Goal: Task Accomplishment & Management: Manage account settings

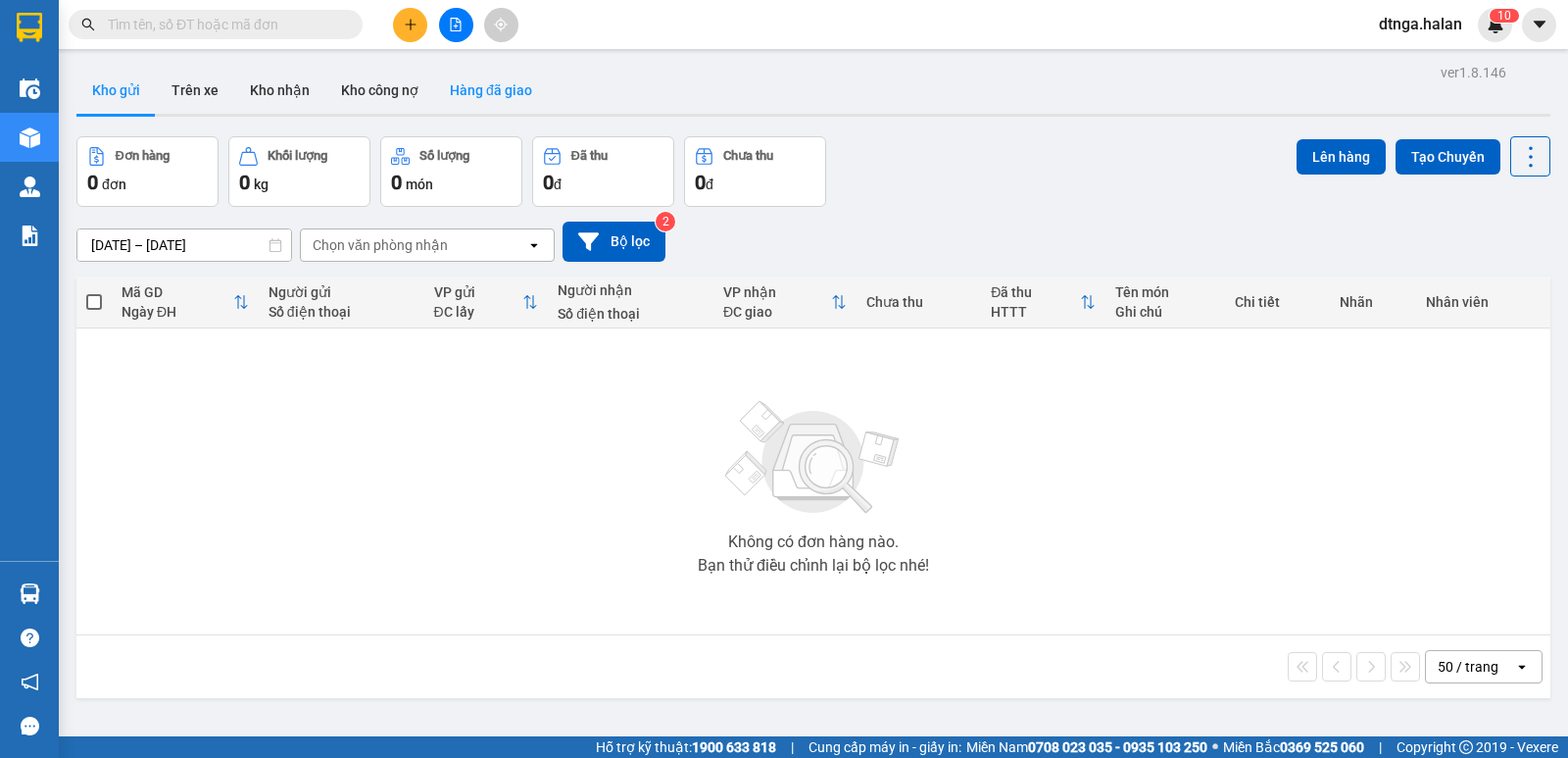
click at [493, 87] on button "Hàng đã giao" at bounding box center [490, 91] width 113 height 47
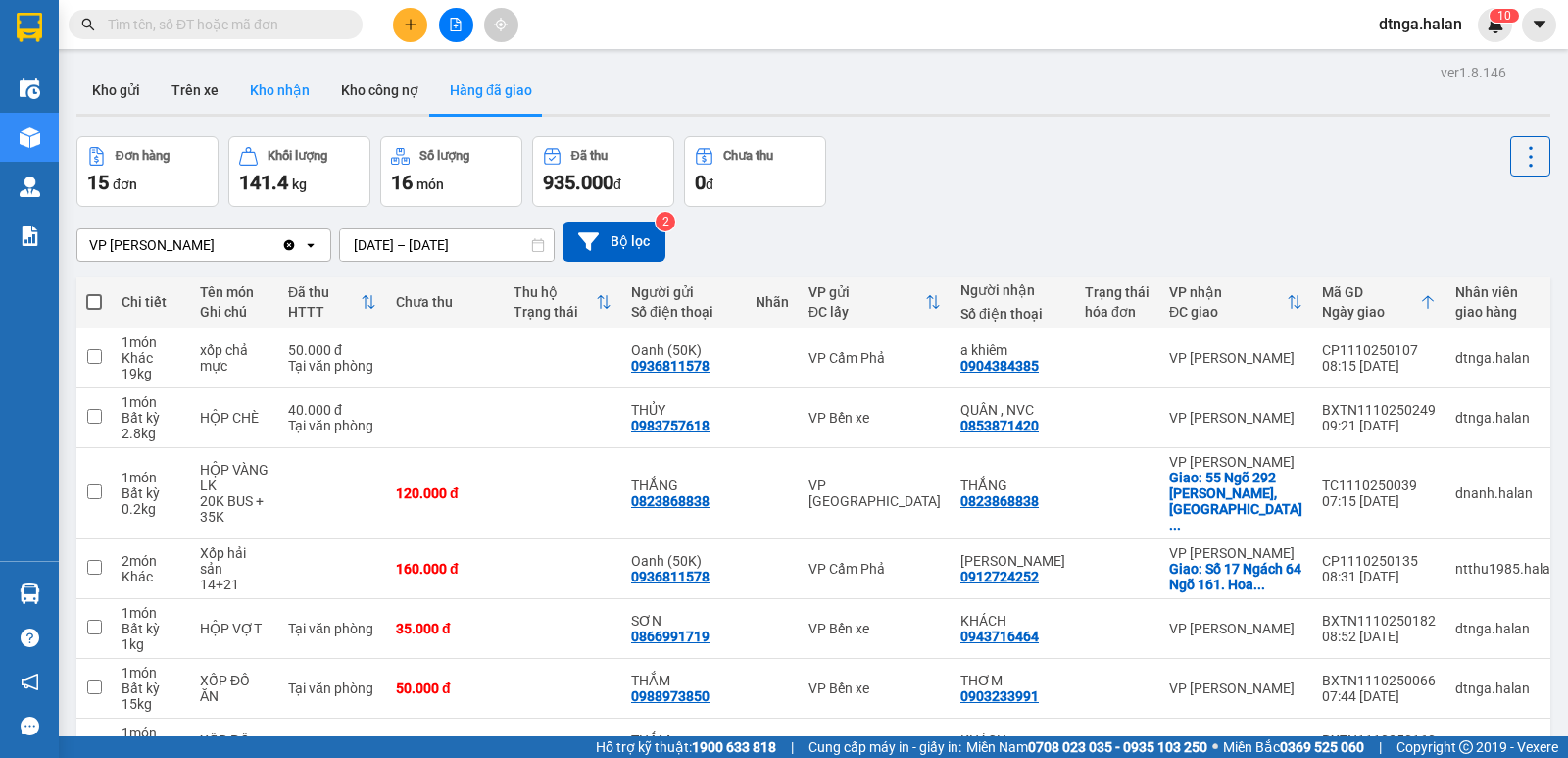
click at [270, 84] on button "Kho nhận" at bounding box center [279, 91] width 91 height 47
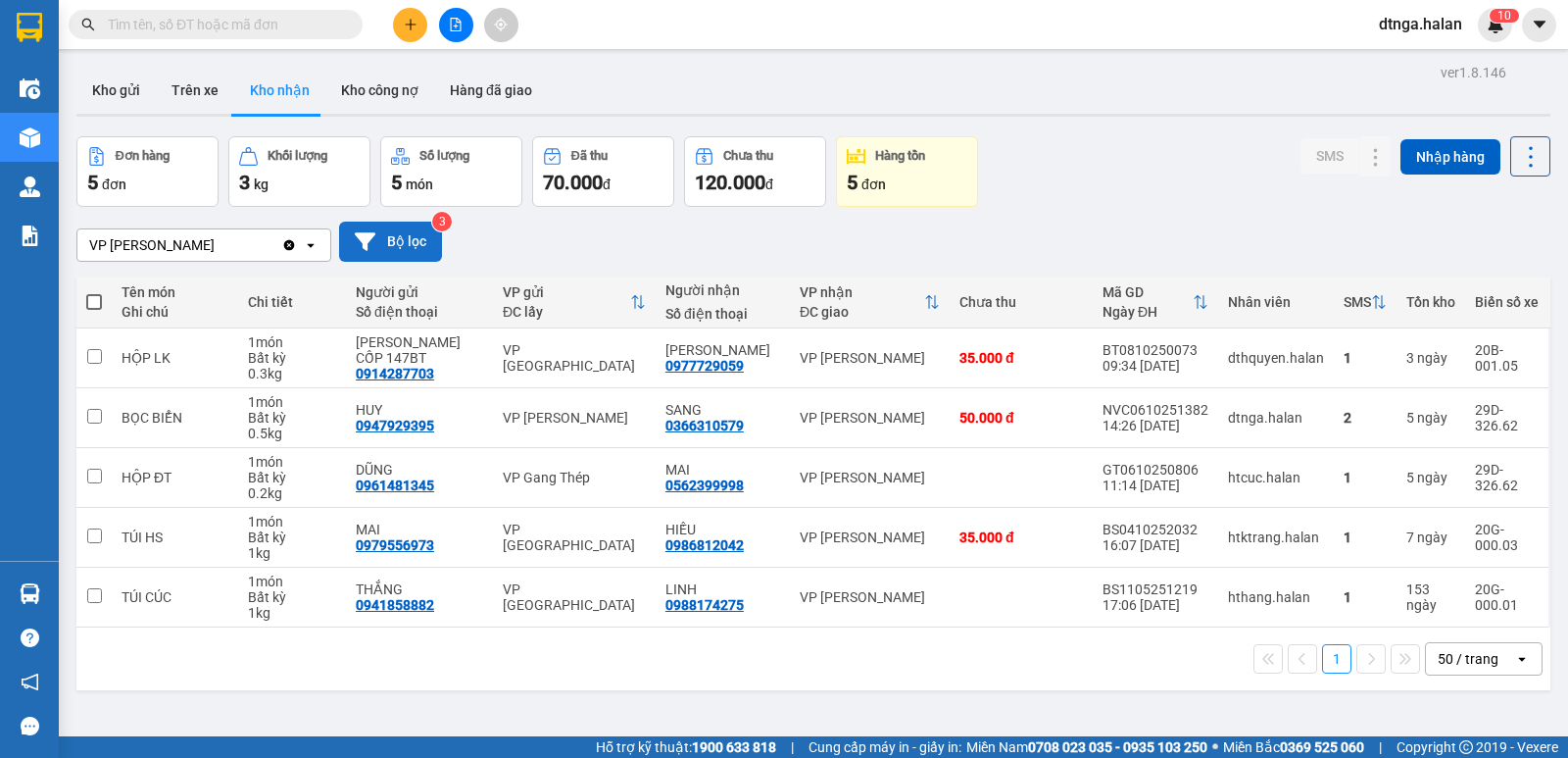
click at [413, 238] on button "Bộ lọc" at bounding box center [391, 241] width 103 height 40
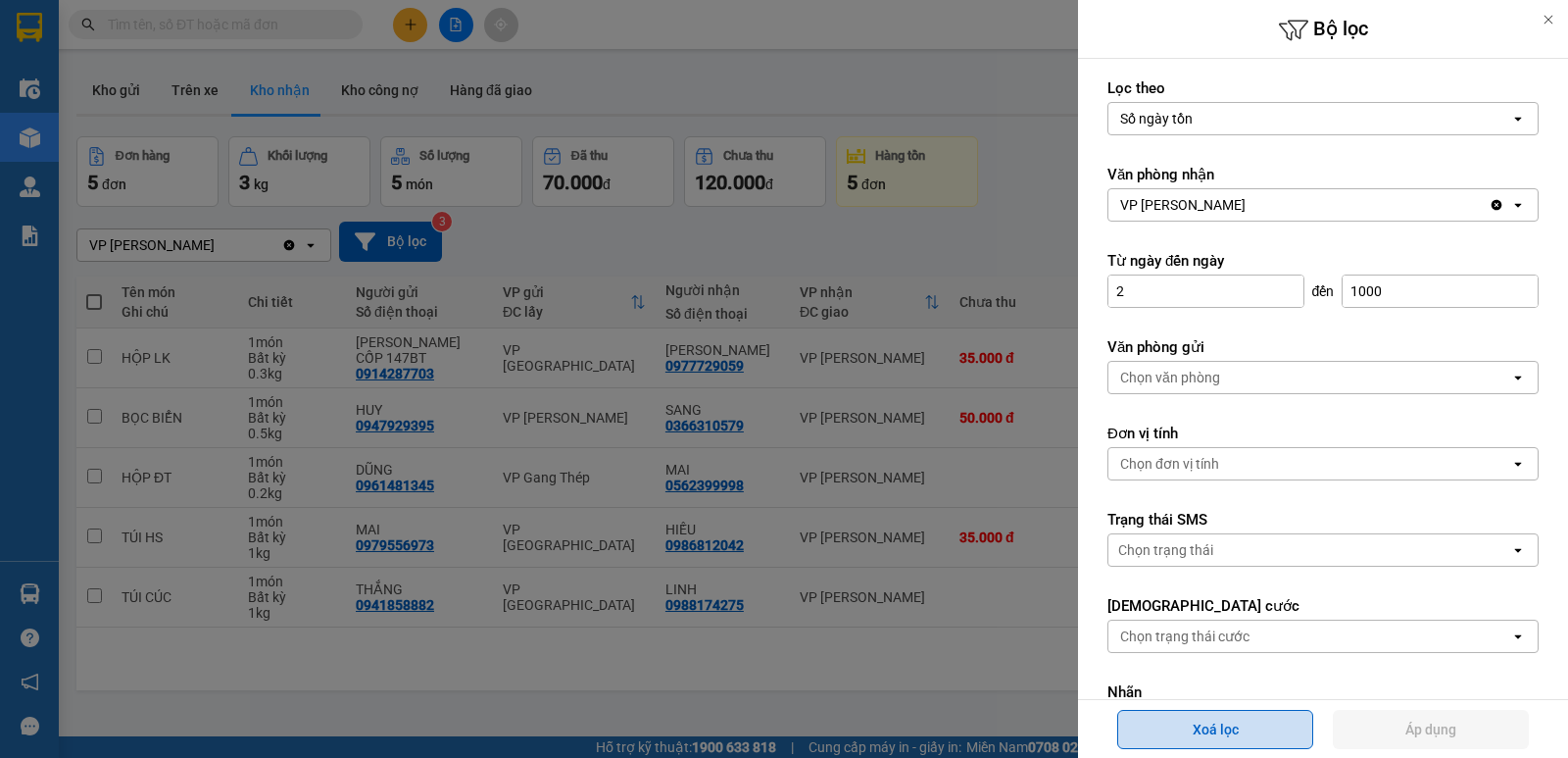
click at [1273, 723] on button "Xoá lọc" at bounding box center [1215, 729] width 196 height 39
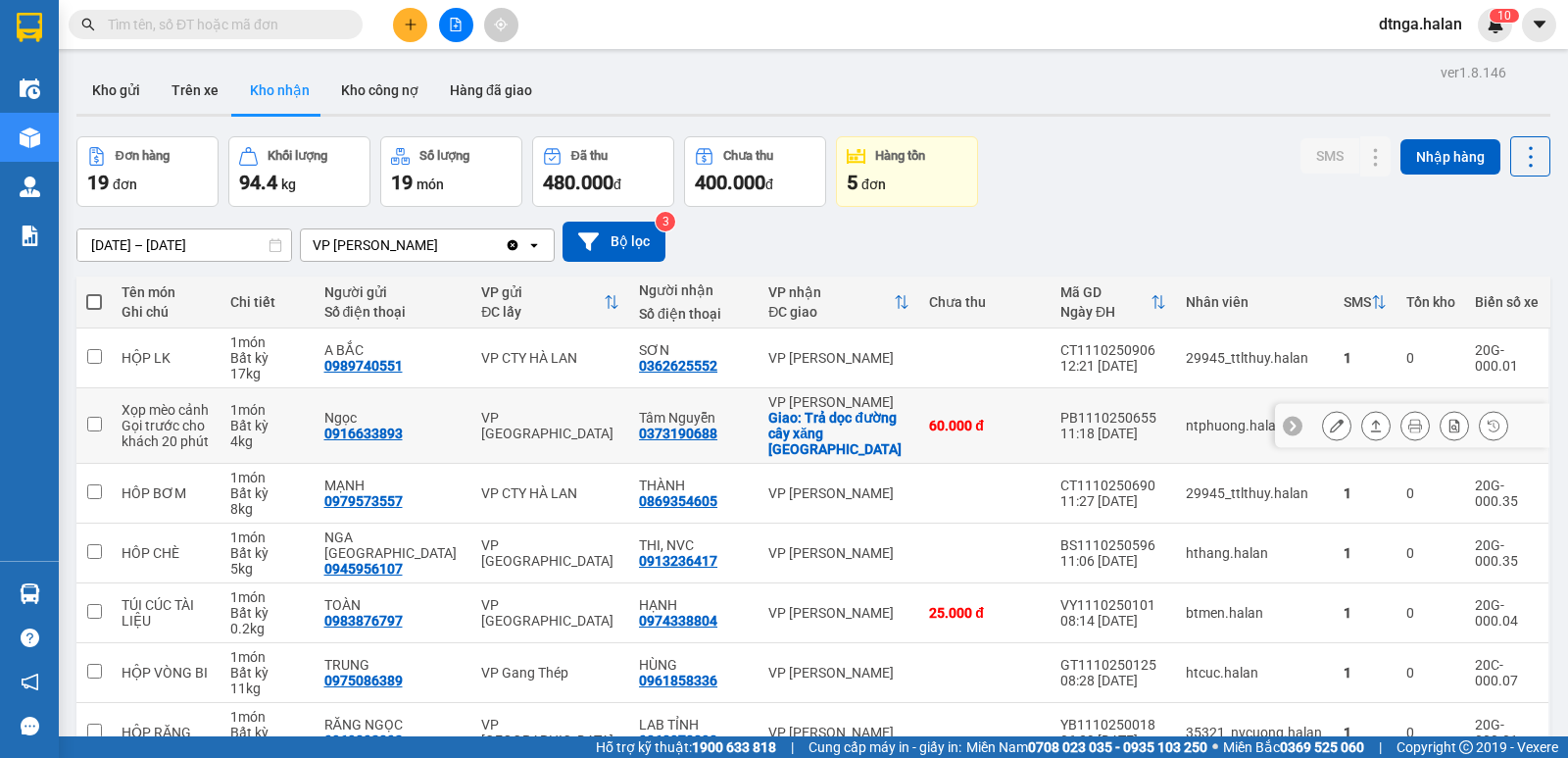
click at [1408, 418] on icon at bounding box center [1415, 425] width 14 height 14
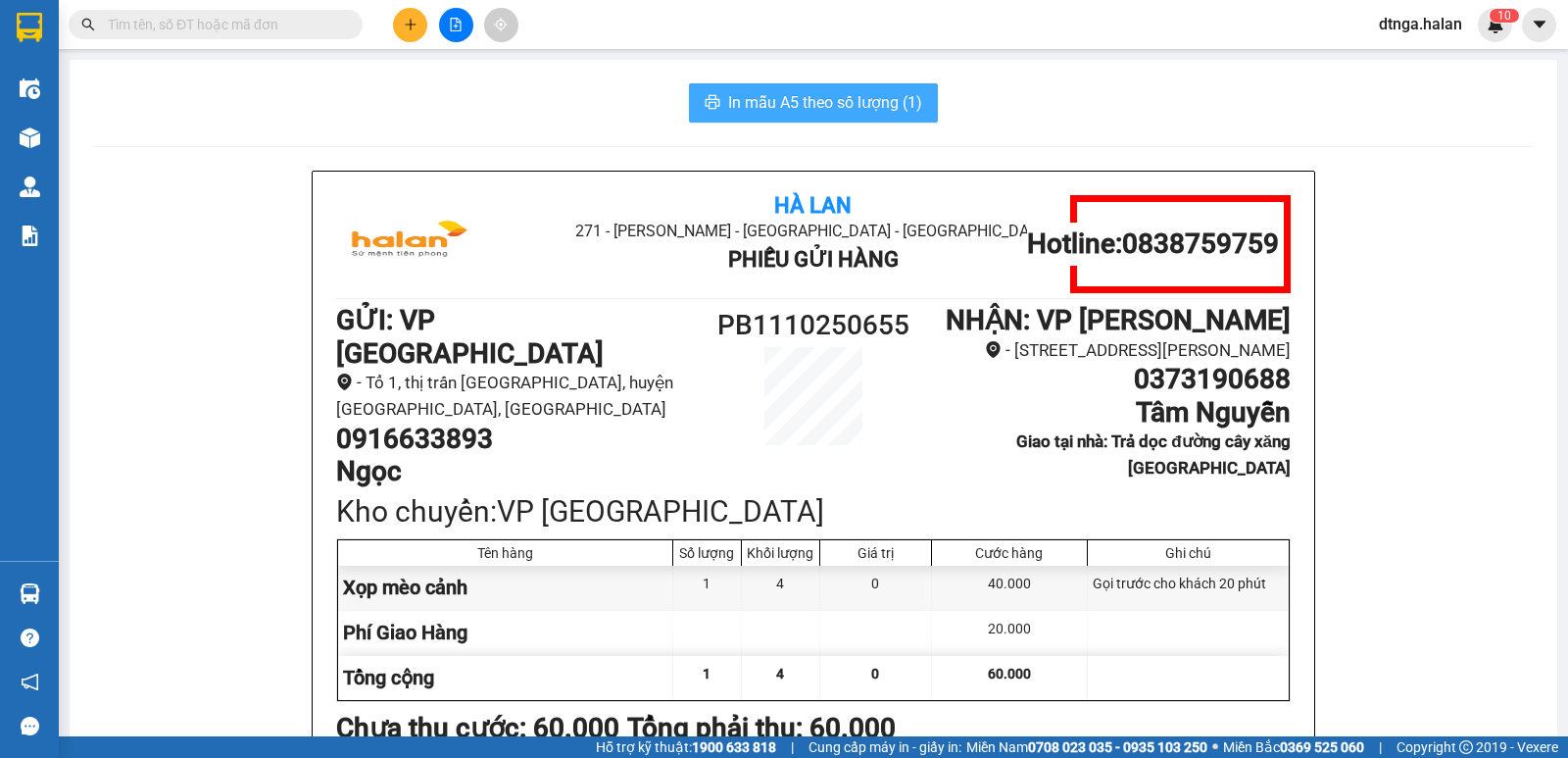
click at [890, 106] on span "In mẫu A5 theo số lượng (1)" at bounding box center [825, 102] width 194 height 25
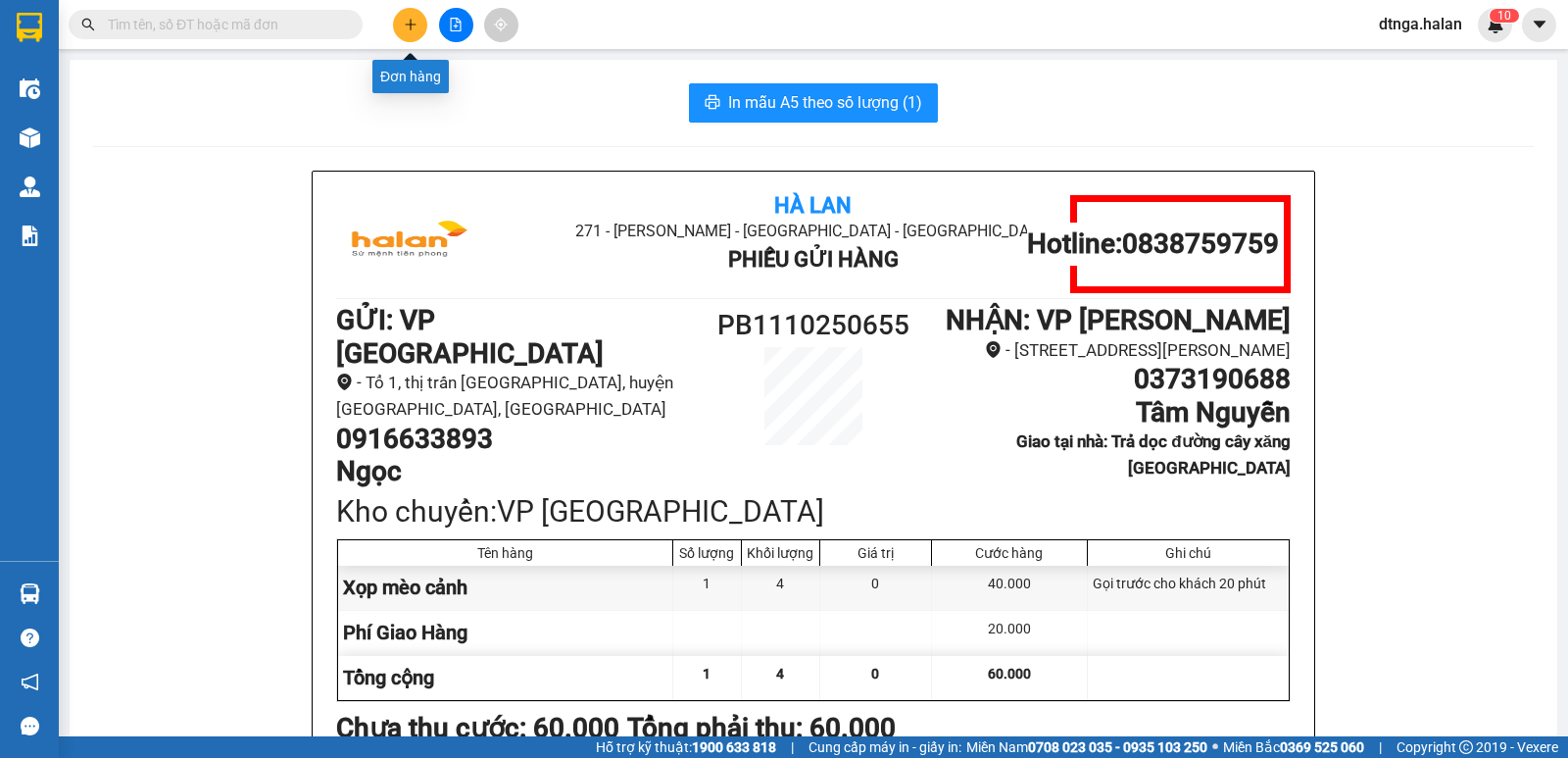
click at [411, 22] on icon "plus" at bounding box center [410, 24] width 1 height 11
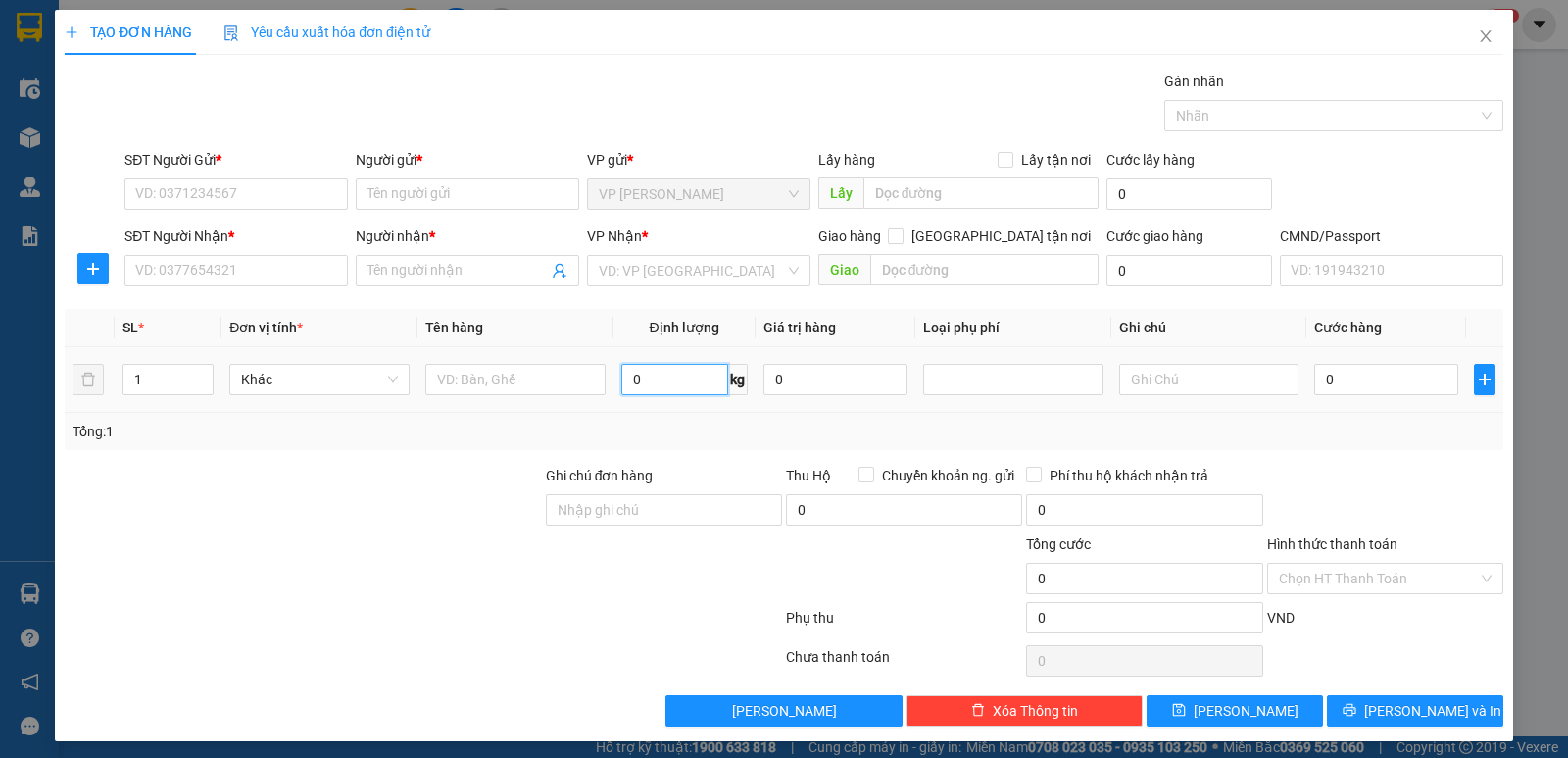
click at [631, 375] on input "0" at bounding box center [675, 379] width 107 height 32
type input "23"
click at [570, 379] on input "text" at bounding box center [515, 379] width 181 height 32
type input "TẢI VẢI"
click at [317, 193] on input "SĐT Người Gửi *" at bounding box center [236, 194] width 223 height 32
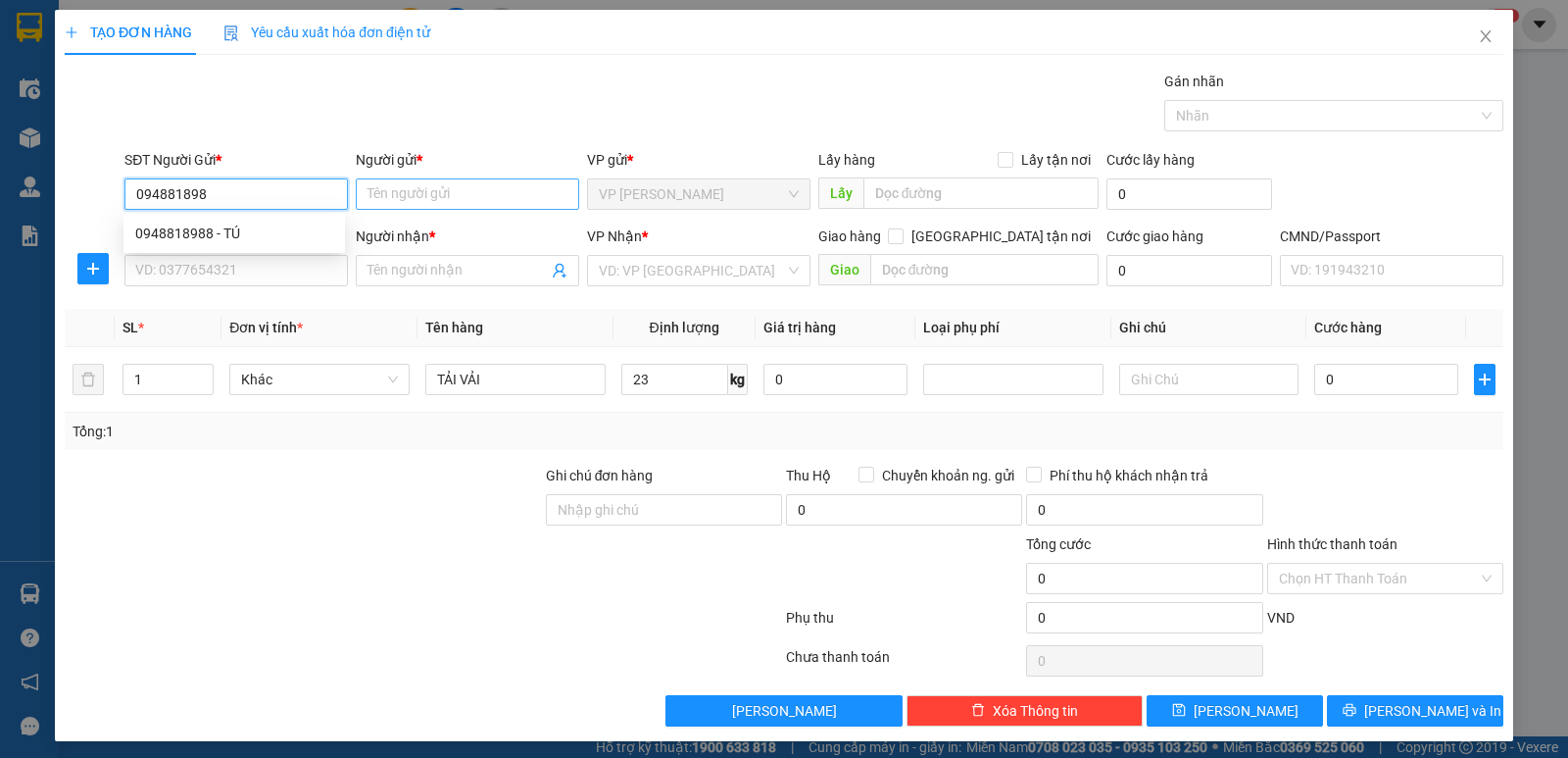
type input "0948818988"
click at [314, 226] on div "0948818988 - TÚ" at bounding box center [234, 233] width 198 height 22
type input "TÚ"
type input "0948818988"
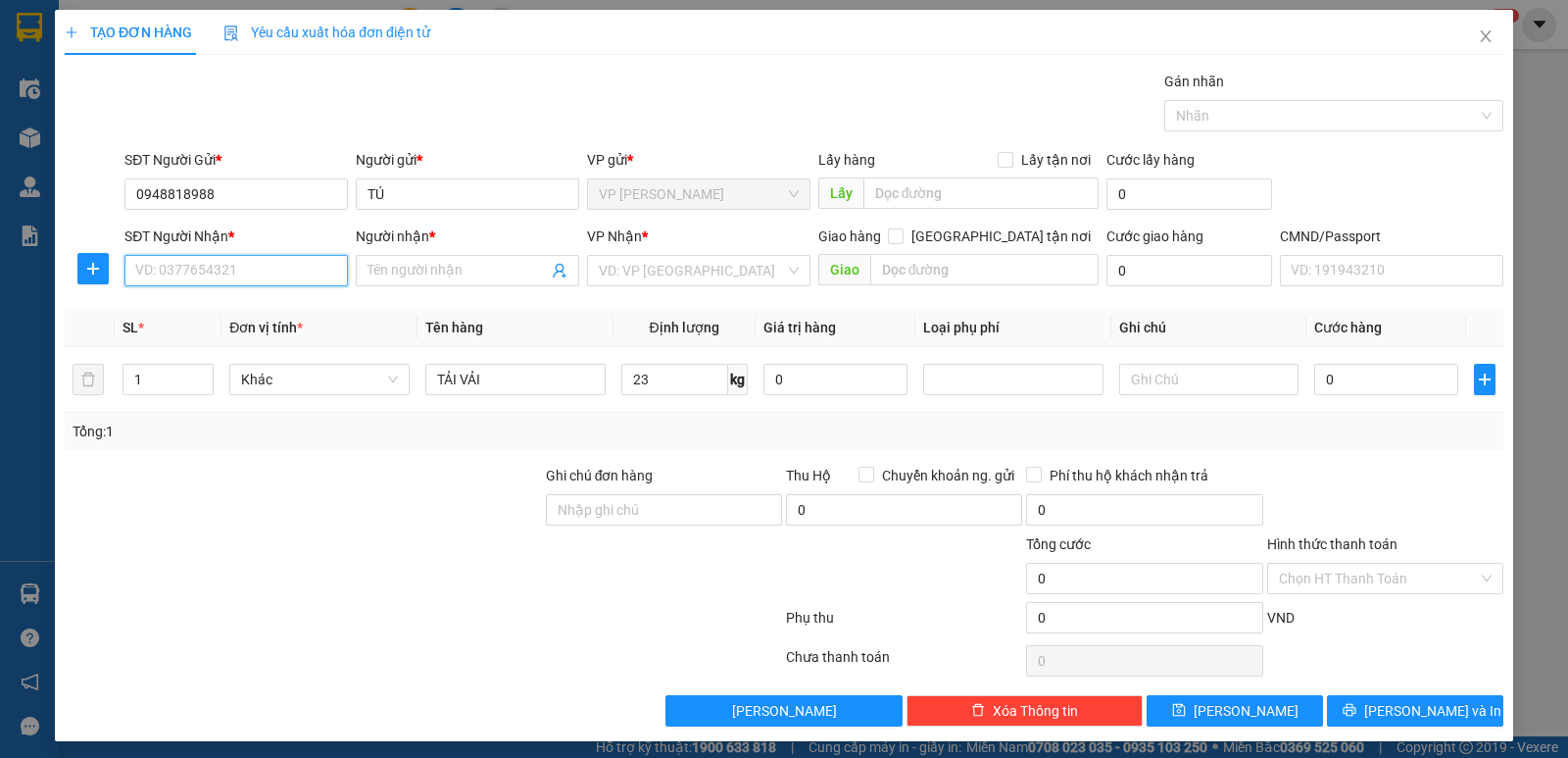
click at [298, 266] on input "SĐT Người Nhận *" at bounding box center [236, 270] width 223 height 32
click at [269, 341] on div "0368800111 - A TUỆ" at bounding box center [234, 341] width 198 height 22
type input "0368800111"
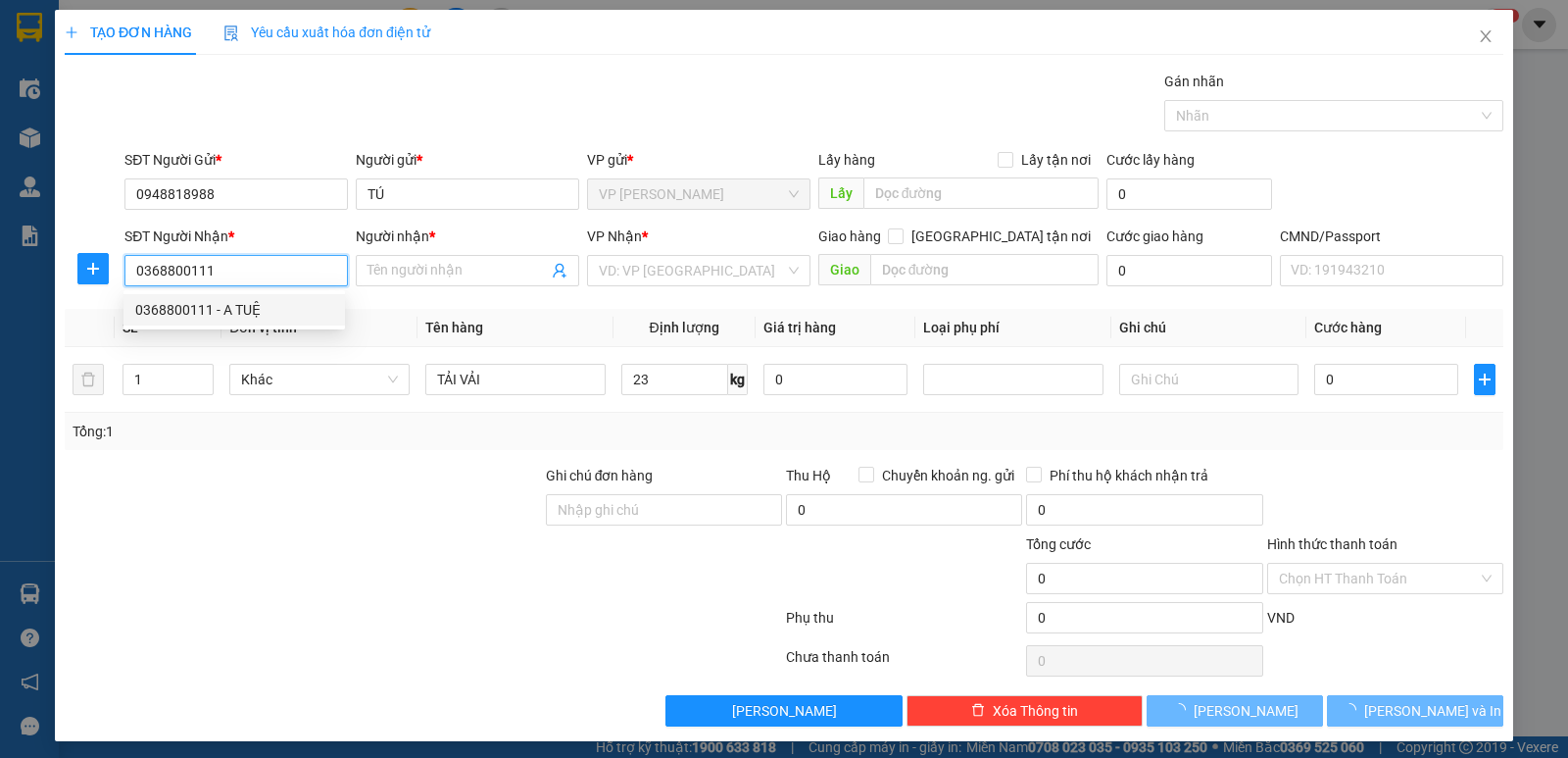
type input "A TUỆ"
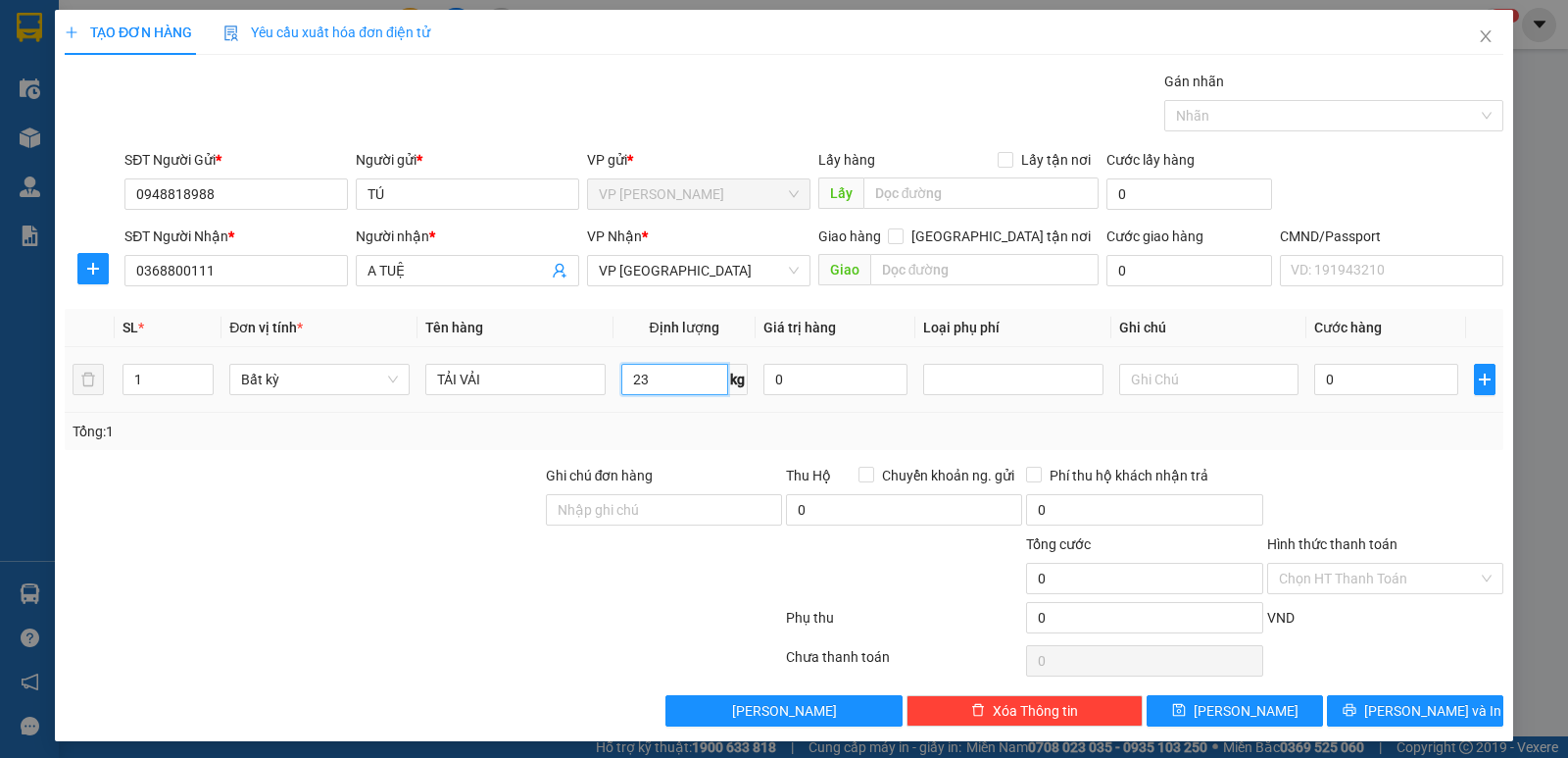
click at [682, 379] on input "23" at bounding box center [675, 379] width 107 height 32
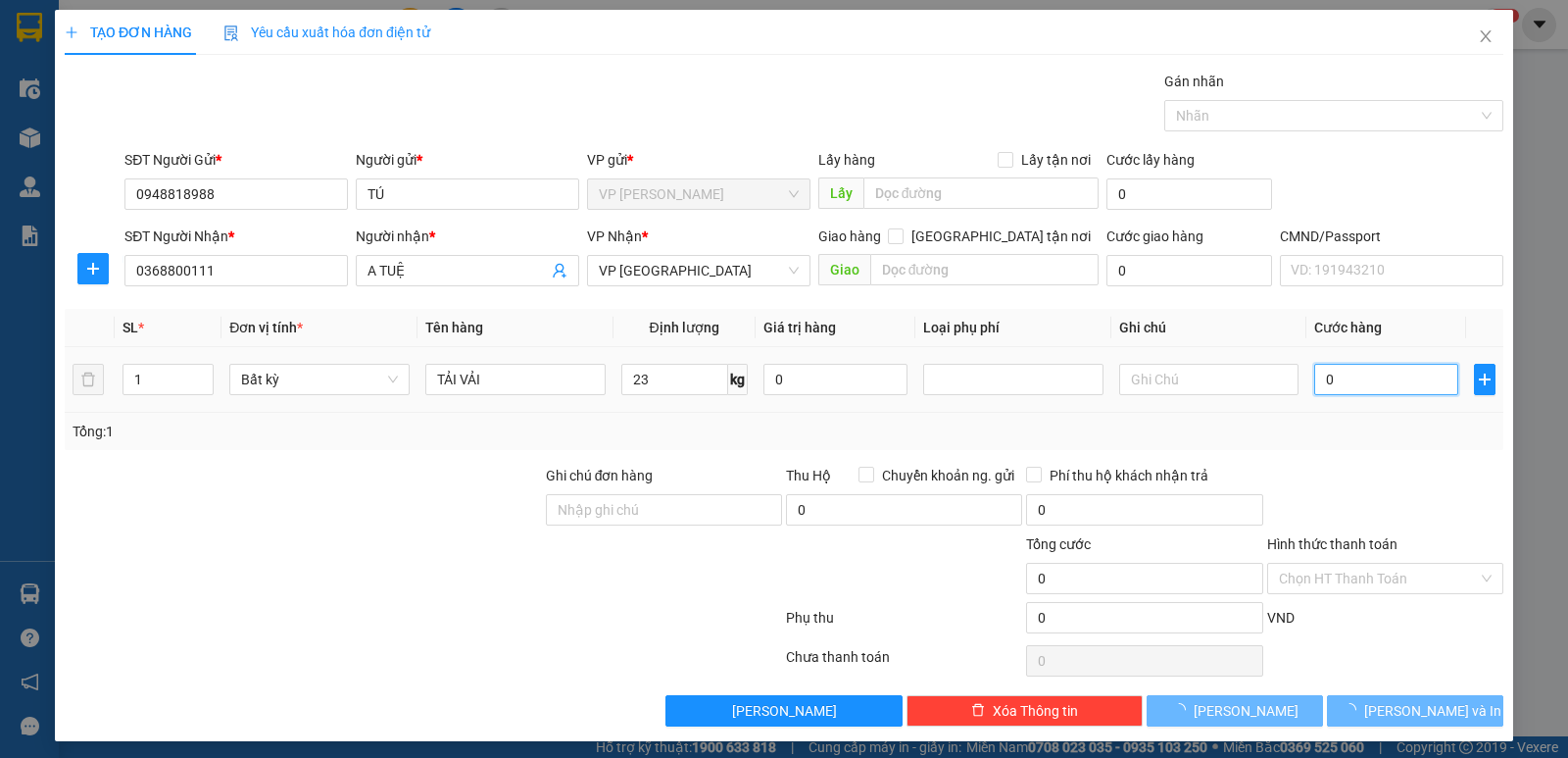
click at [1345, 372] on input "0" at bounding box center [1386, 379] width 144 height 32
click at [1399, 458] on div "Transit Pickup Surcharge Ids Transit Deliver Surcharge Ids Transit Deliver Surc…" at bounding box center [784, 399] width 1439 height 655
type input "65.000"
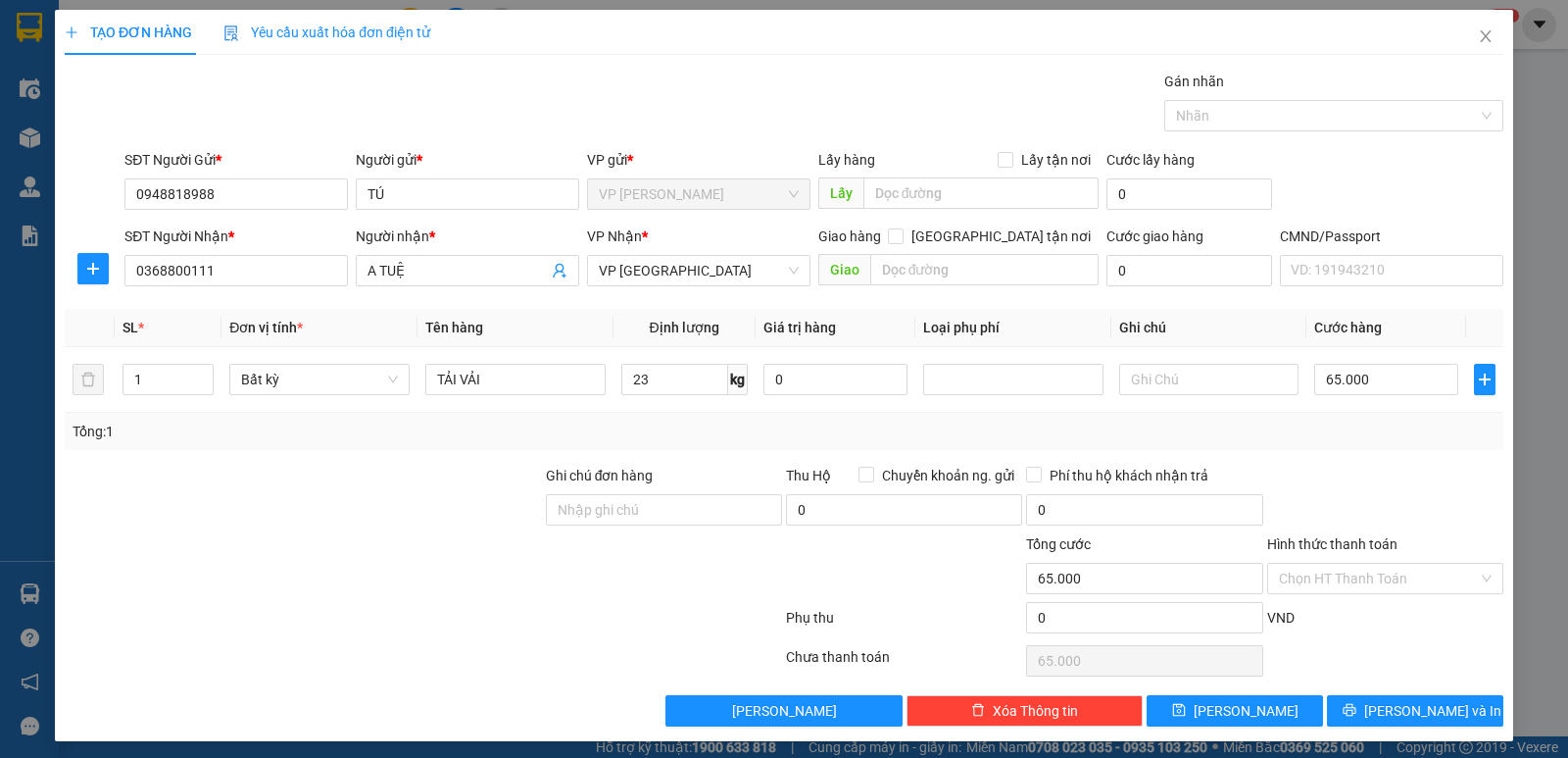
scroll to position [7, 0]
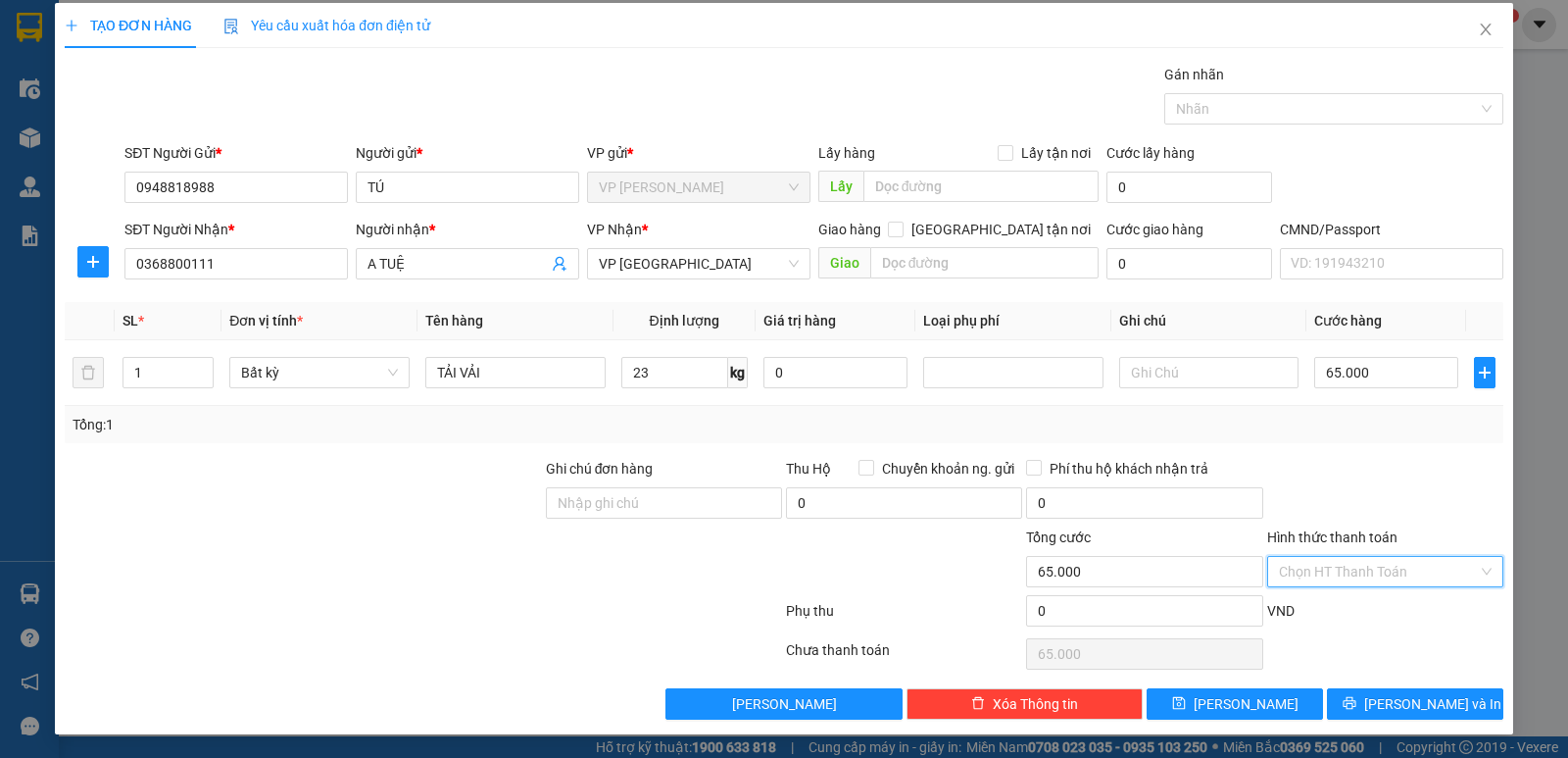
click at [1404, 568] on input "Hình thức thanh toán" at bounding box center [1379, 571] width 199 height 30
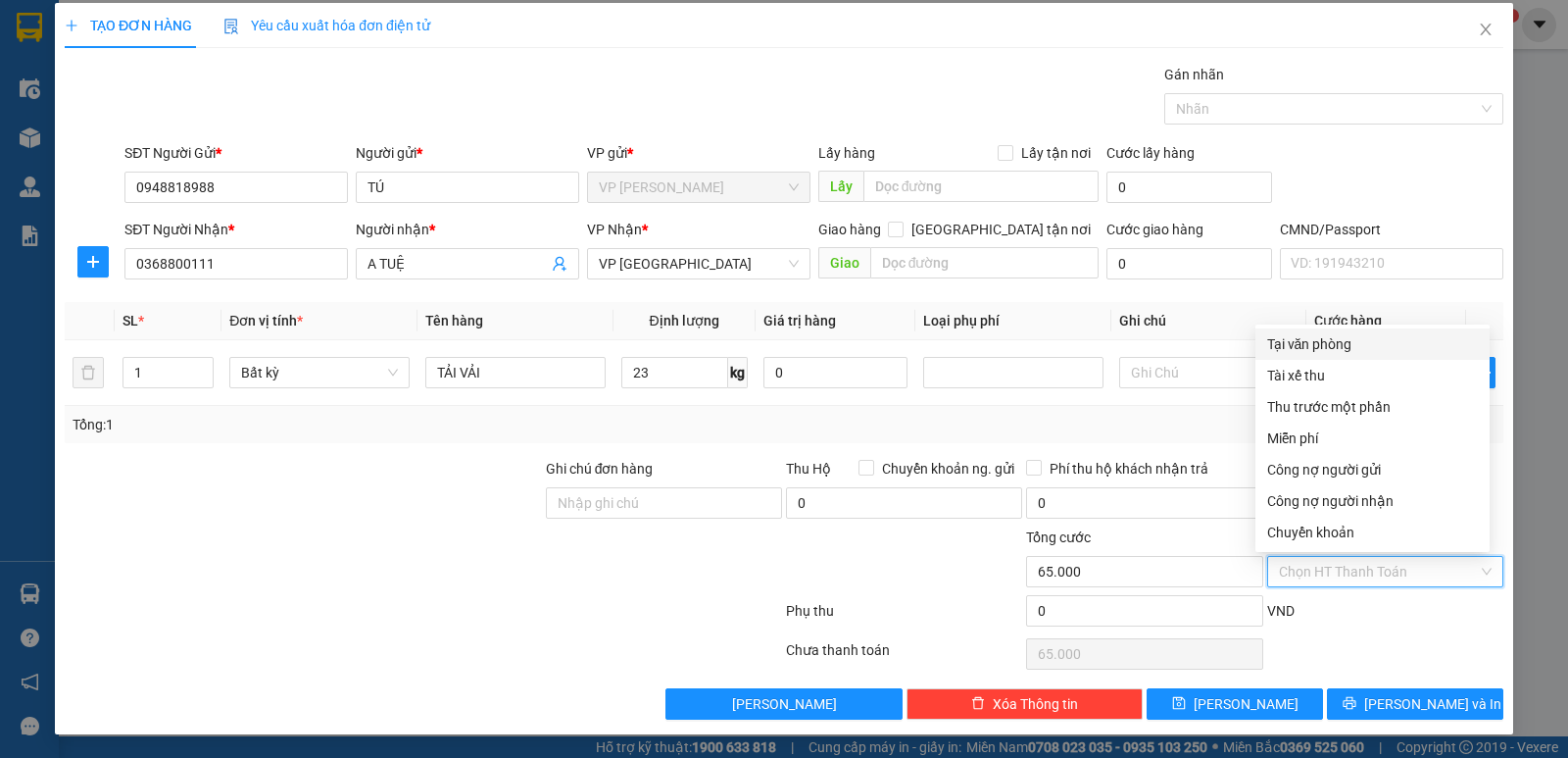
click at [1357, 346] on div "Tại văn phòng" at bounding box center [1373, 344] width 211 height 22
type input "0"
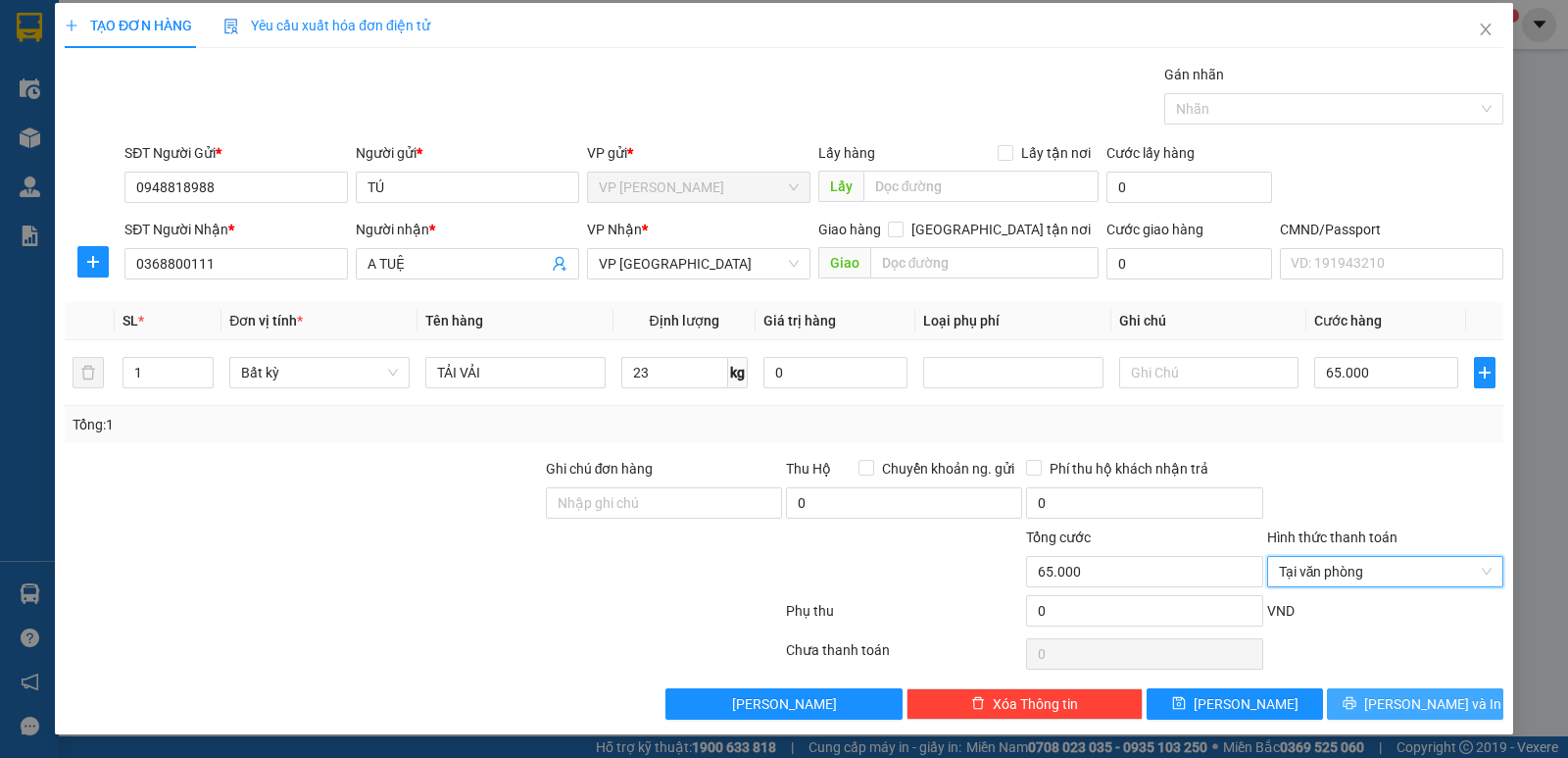
click at [1420, 705] on span "[PERSON_NAME] và In" at bounding box center [1432, 704] width 137 height 22
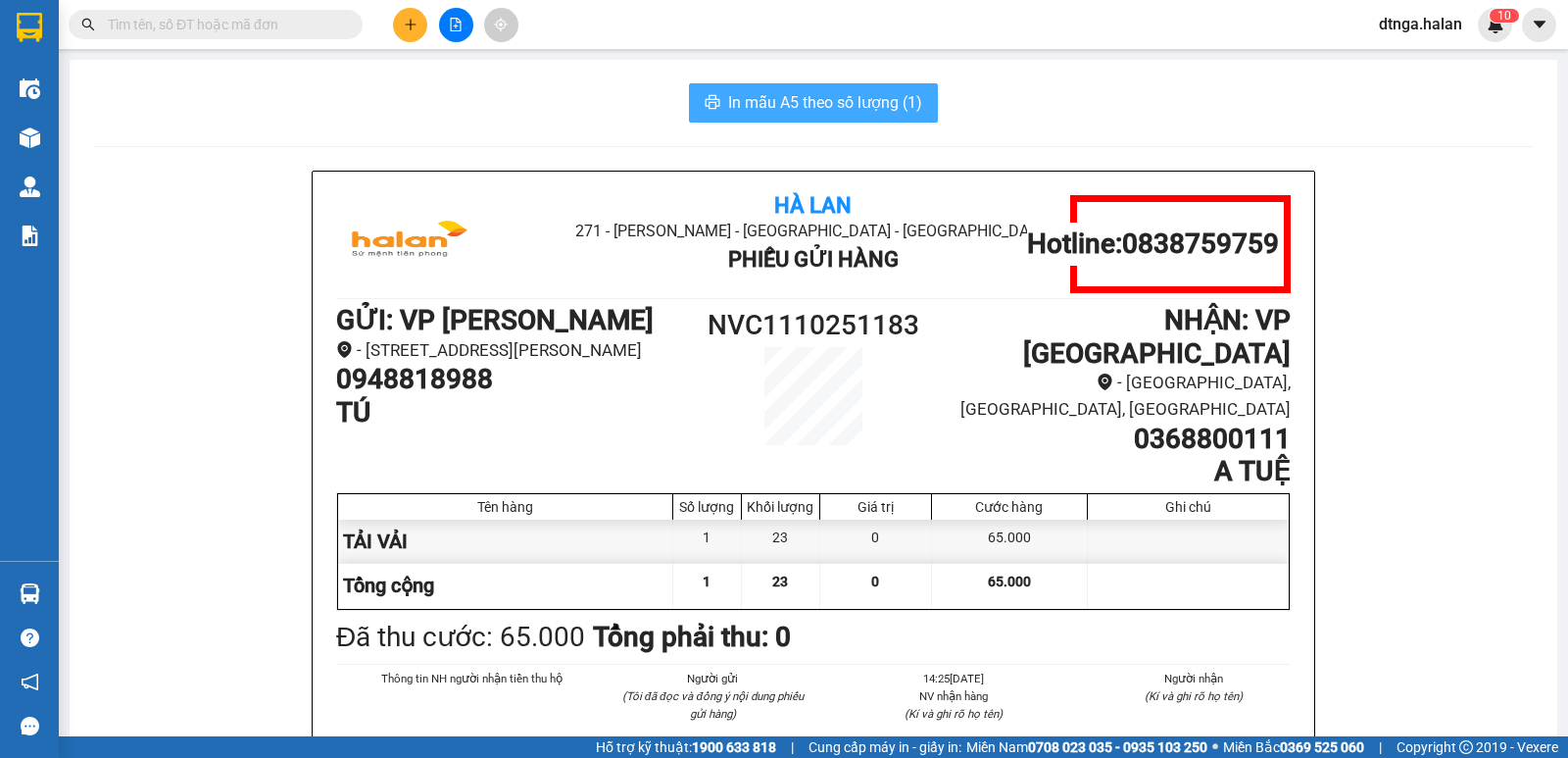
click at [782, 114] on span "In mẫu A5 theo số lượng (1)" at bounding box center [825, 102] width 194 height 25
click at [302, 23] on input "text" at bounding box center [223, 25] width 231 height 22
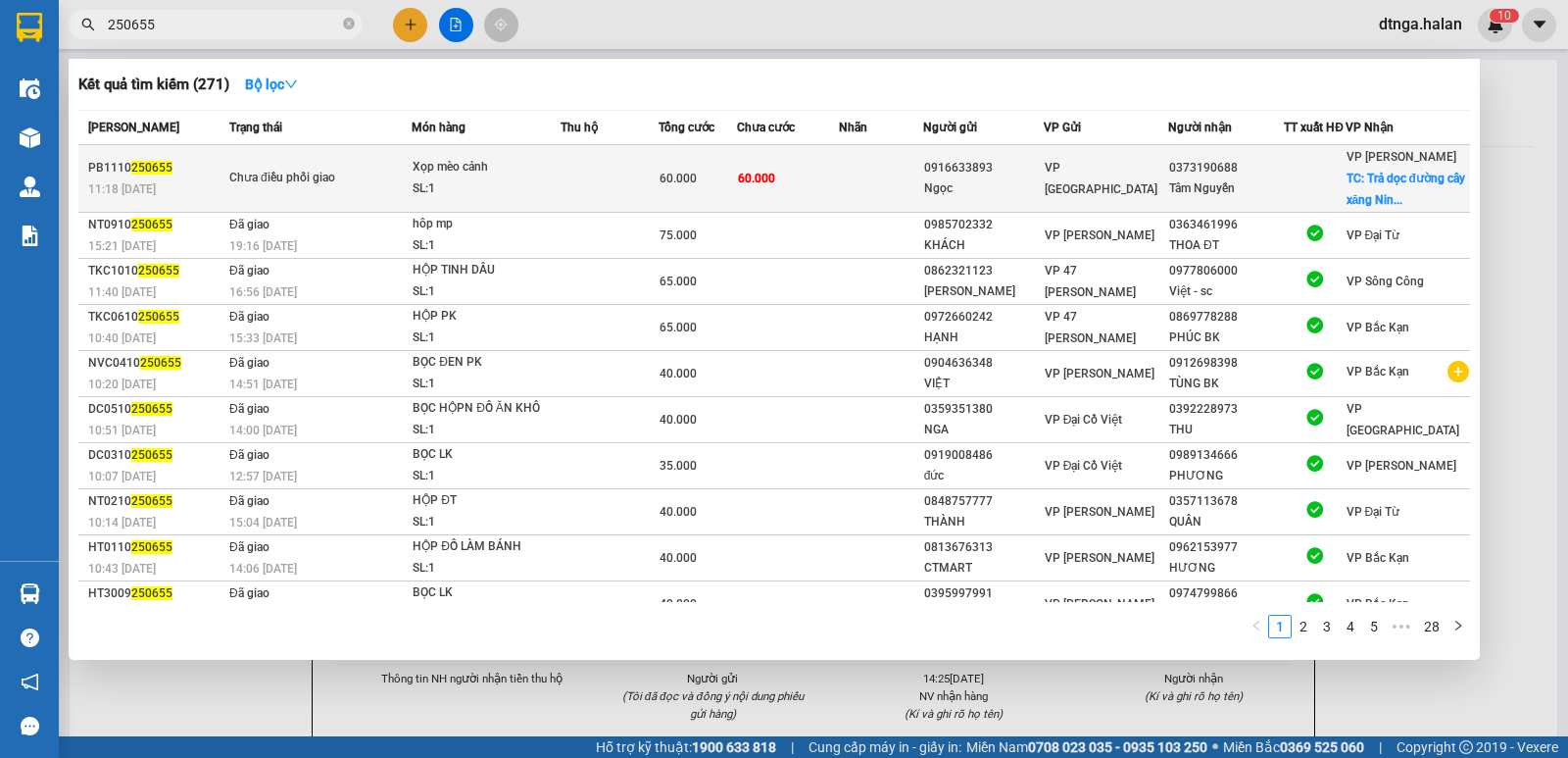
type input "250655"
click at [671, 190] on div "60.000" at bounding box center [697, 179] width 76 height 22
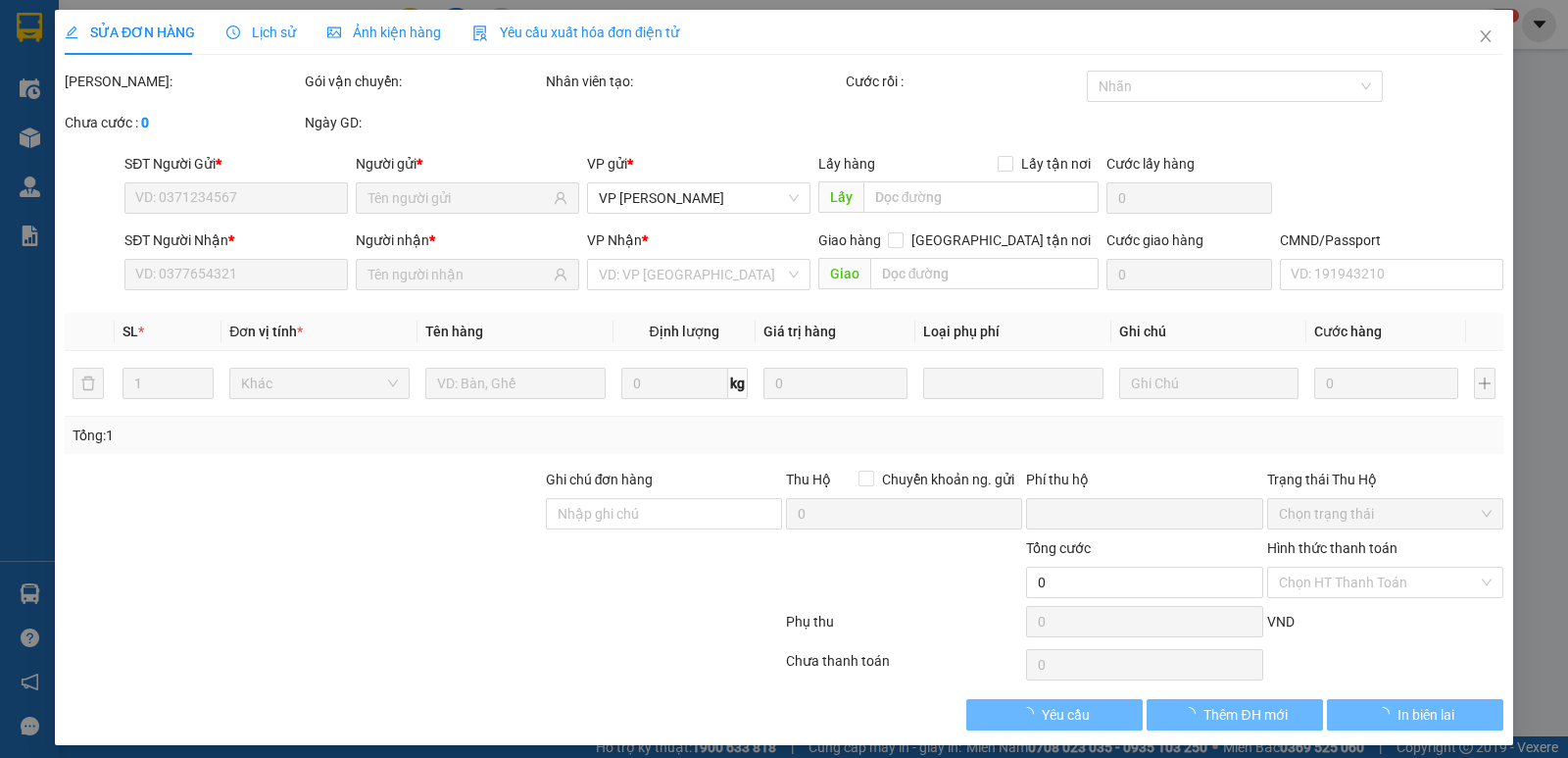
type input "0916633893"
type input "Ngọc"
type input "0373190688"
type input "Tâm Nguyễn"
checkbox input "true"
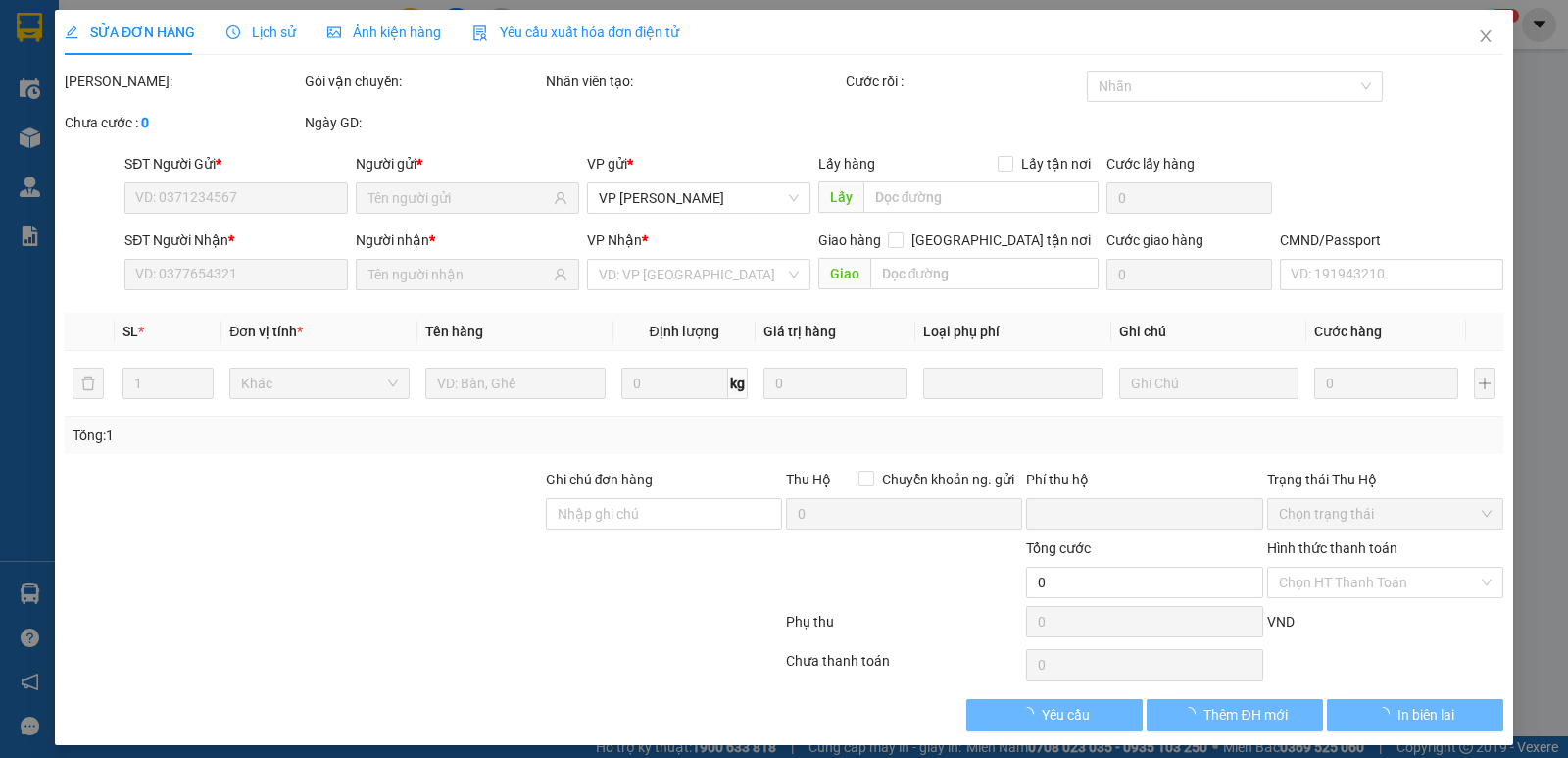
type input "Trả dọc đường cây xăng [GEOGRAPHIC_DATA]"
type input "20.000"
type input "Gọi trước cho khách 20 phút"
type input "0"
type input "60.000"
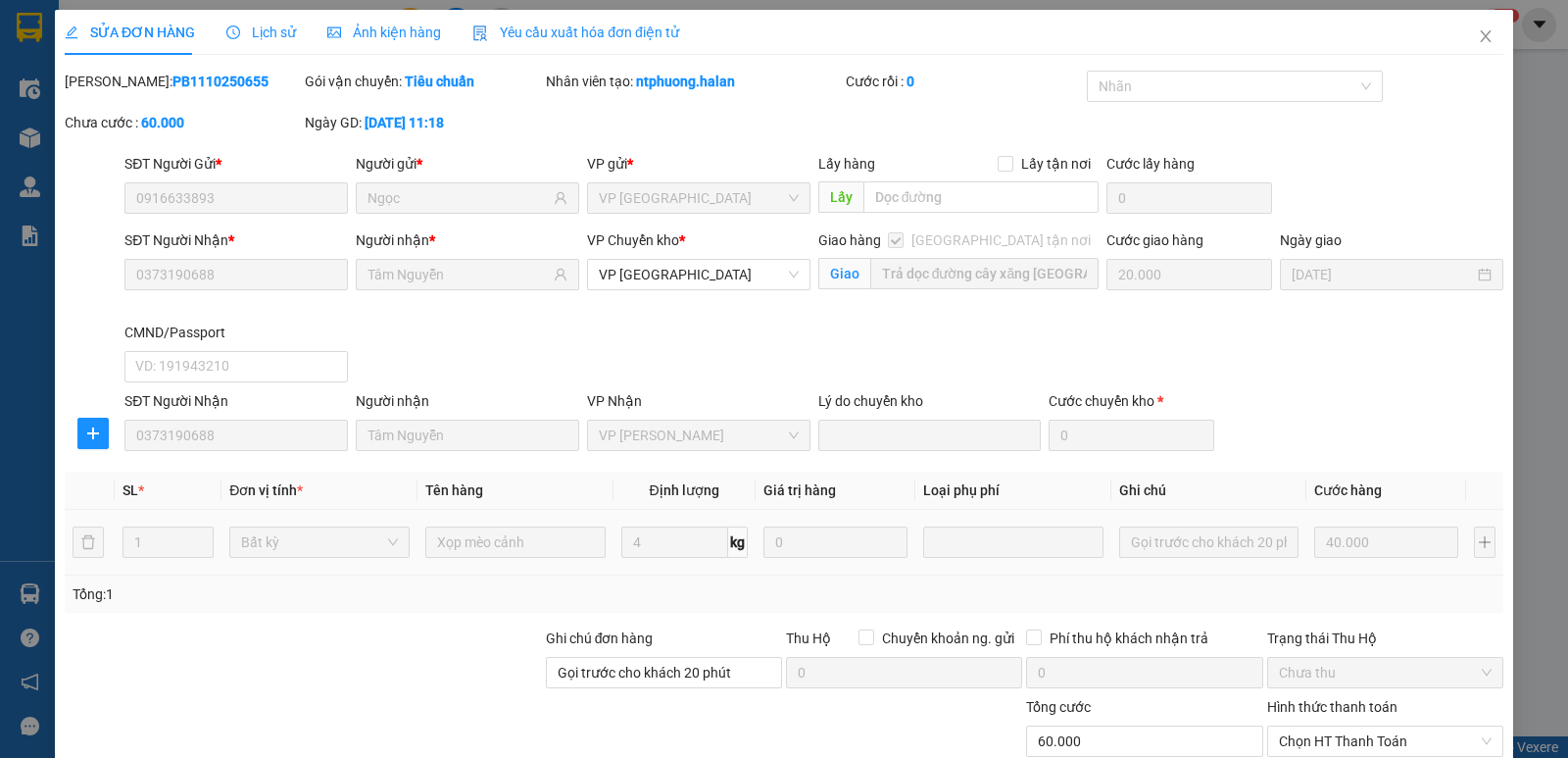
scroll to position [170, 0]
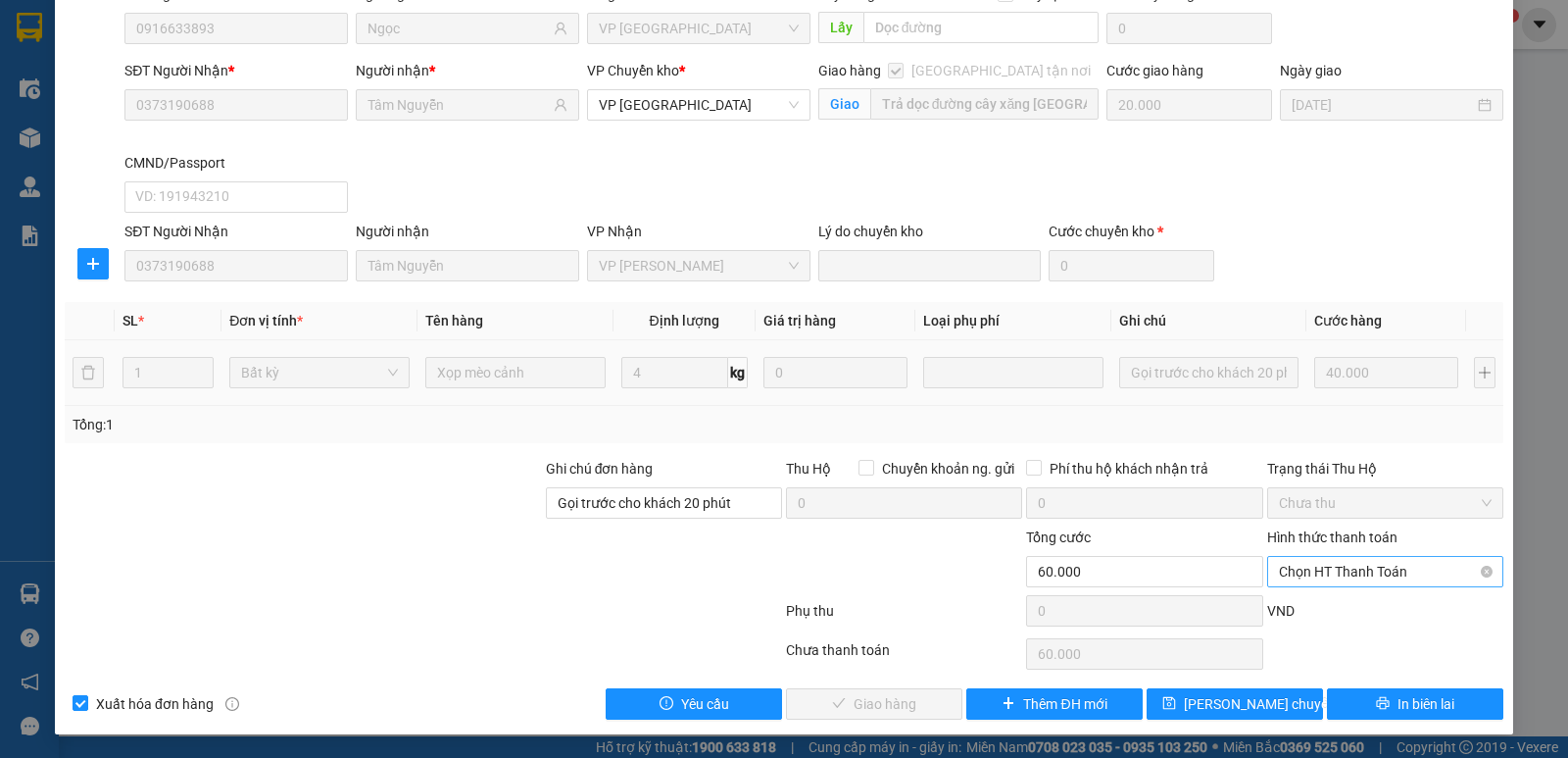
click at [1373, 570] on span "Chọn HT Thanh Toán" at bounding box center [1384, 571] width 212 height 30
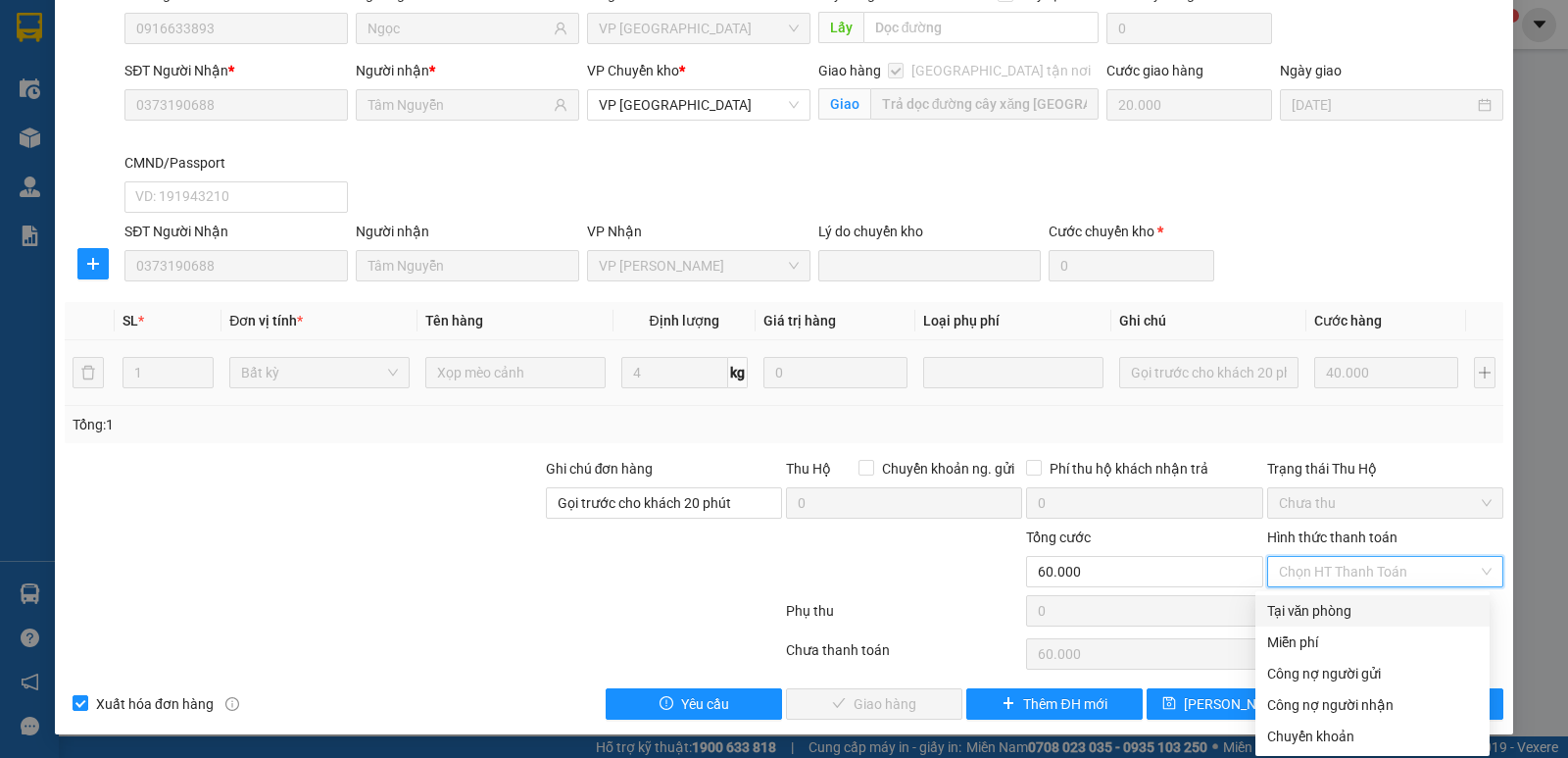
click at [1348, 609] on div "Tại văn phòng" at bounding box center [1373, 611] width 211 height 22
type input "0"
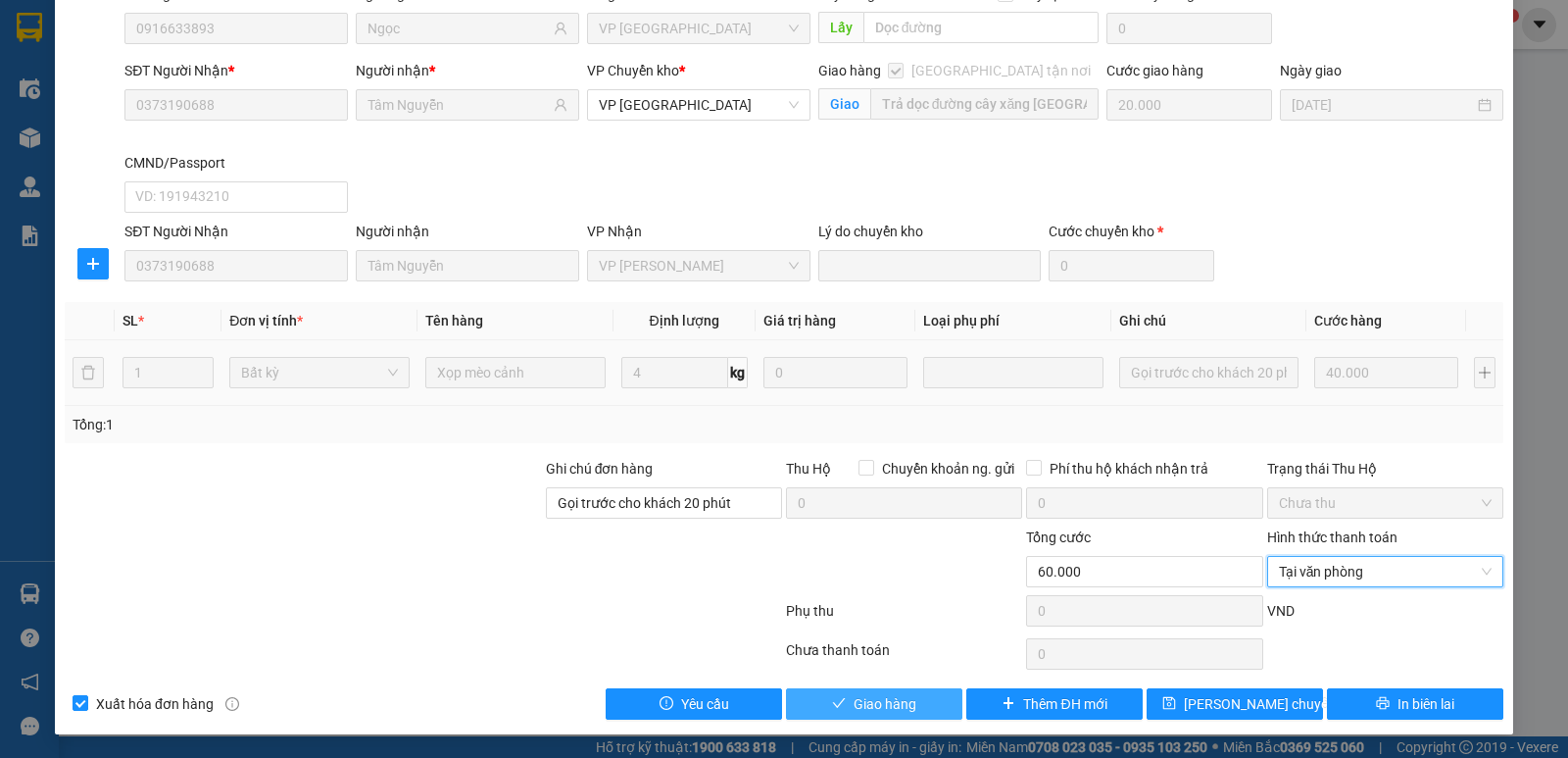
click at [898, 703] on span "Giao hàng" at bounding box center [885, 704] width 63 height 22
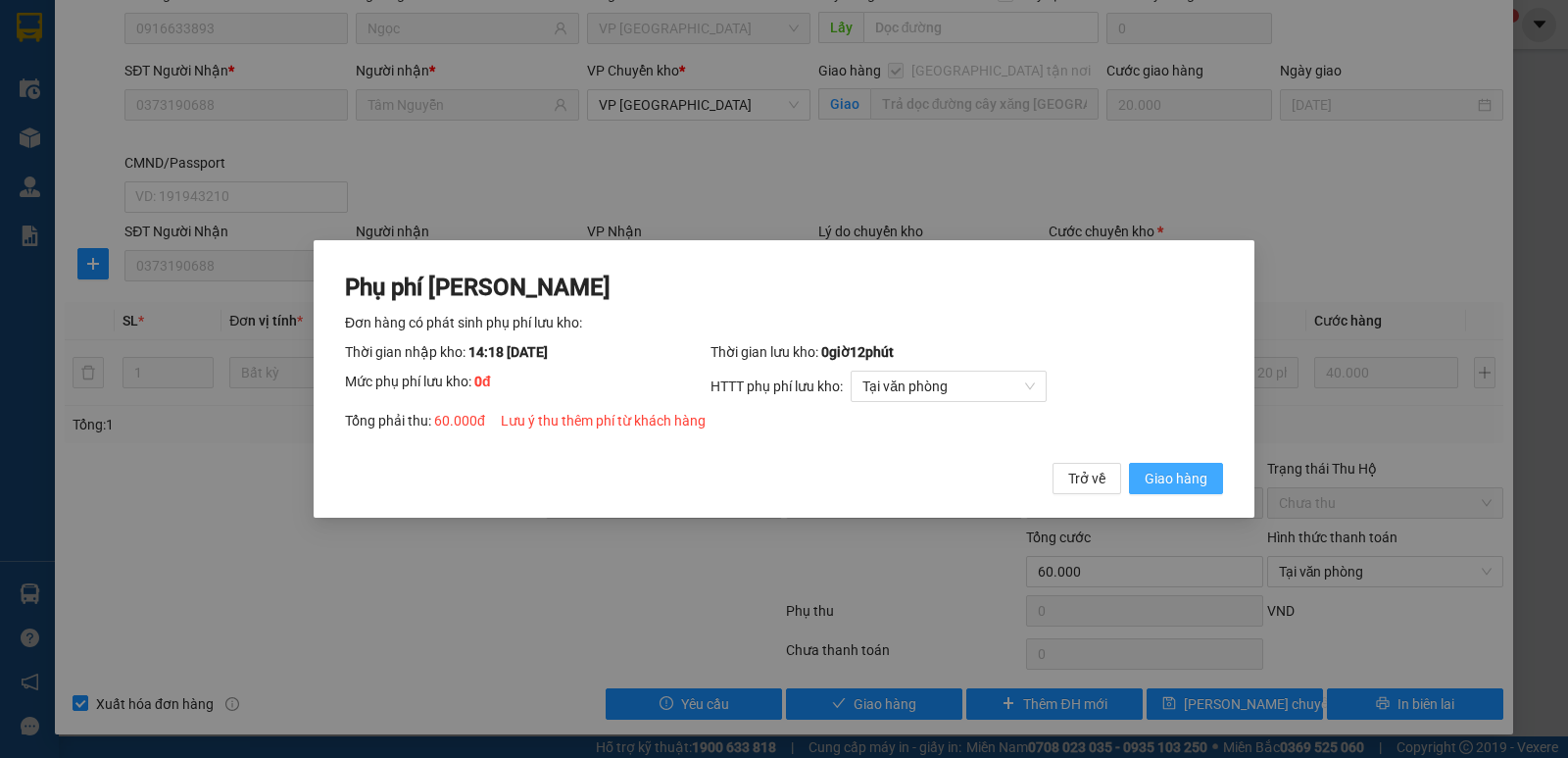
click at [1165, 475] on span "Giao hàng" at bounding box center [1176, 479] width 63 height 22
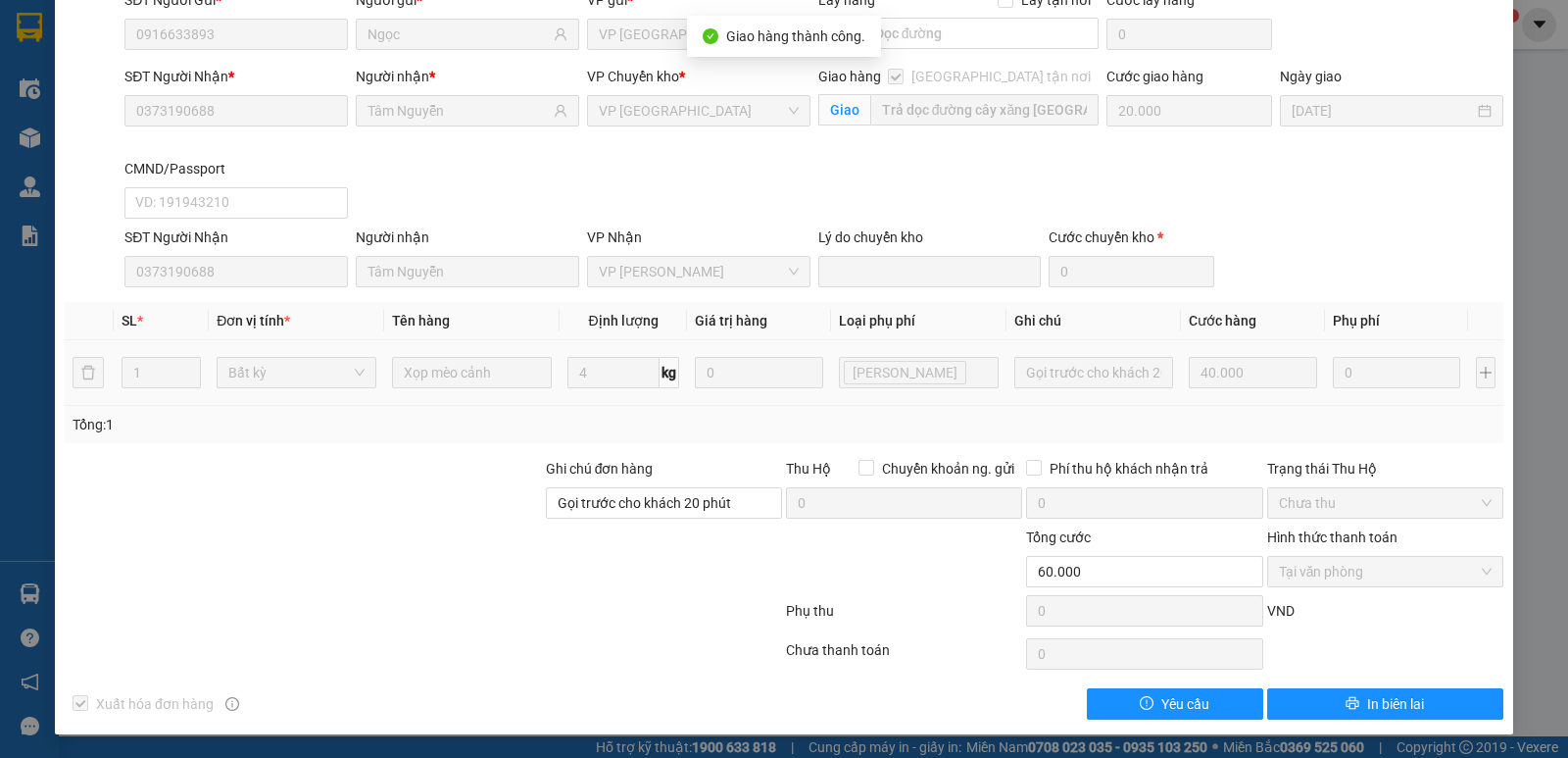
scroll to position [0, 0]
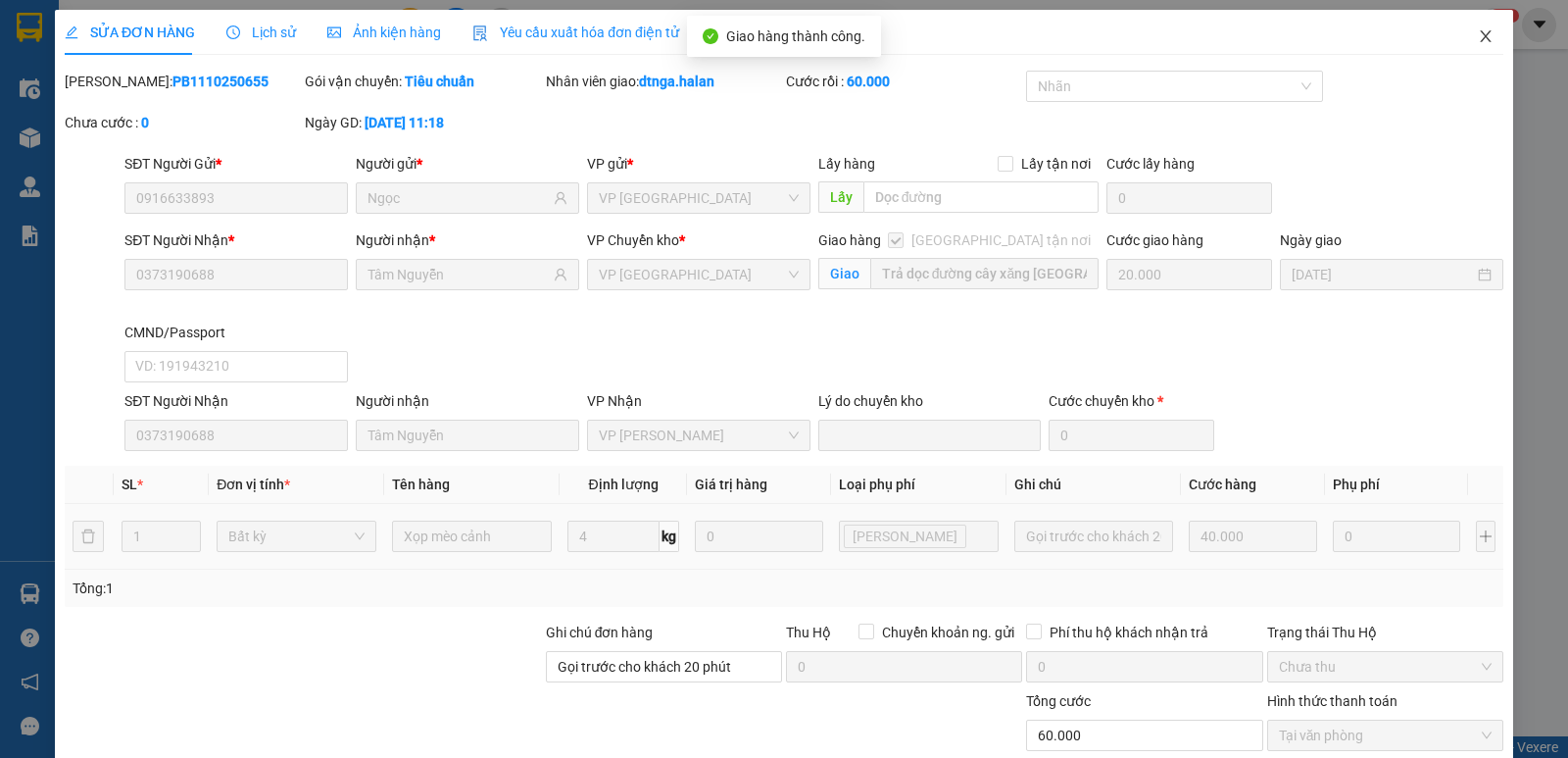
click at [1478, 35] on icon "close" at bounding box center [1486, 37] width 16 height 16
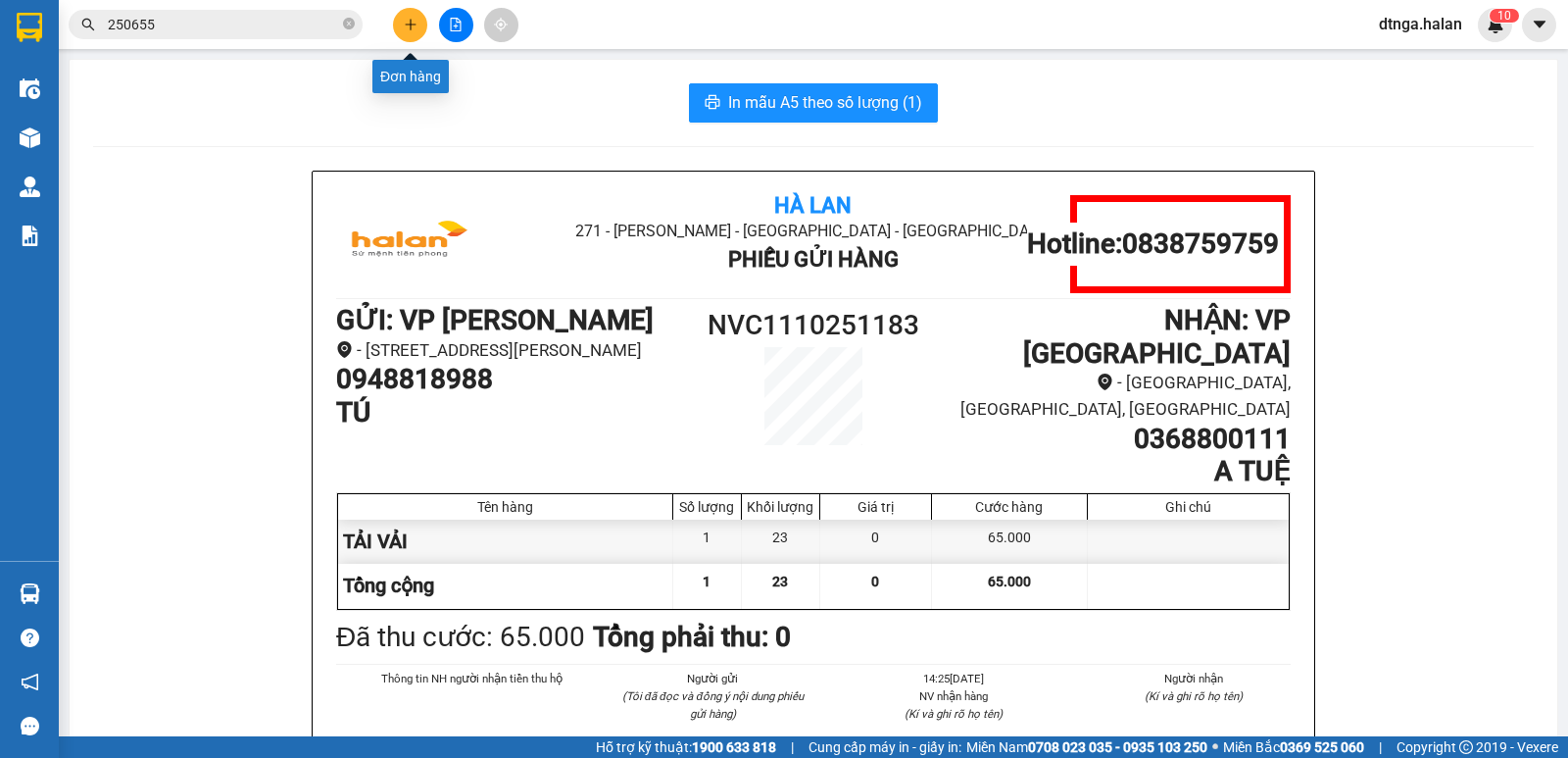
click at [415, 24] on icon "plus" at bounding box center [411, 25] width 14 height 14
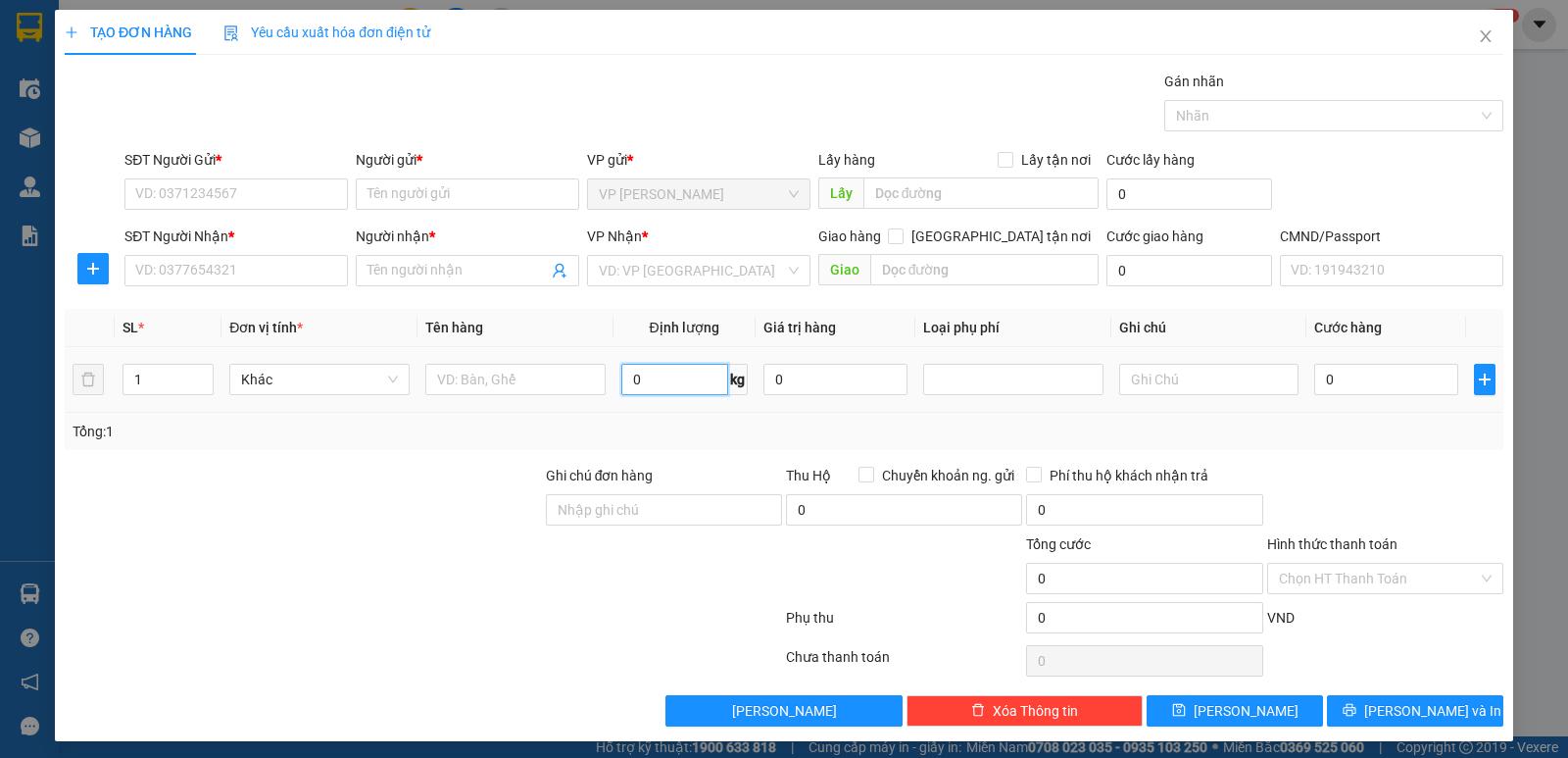
click at [688, 378] on input "0" at bounding box center [675, 379] width 107 height 32
type input "3"
click at [555, 397] on div at bounding box center [515, 379] width 181 height 39
click at [544, 377] on input "text" at bounding box center [515, 379] width 181 height 32
drag, startPoint x: 323, startPoint y: 197, endPoint x: 312, endPoint y: 181, distance: 19.4
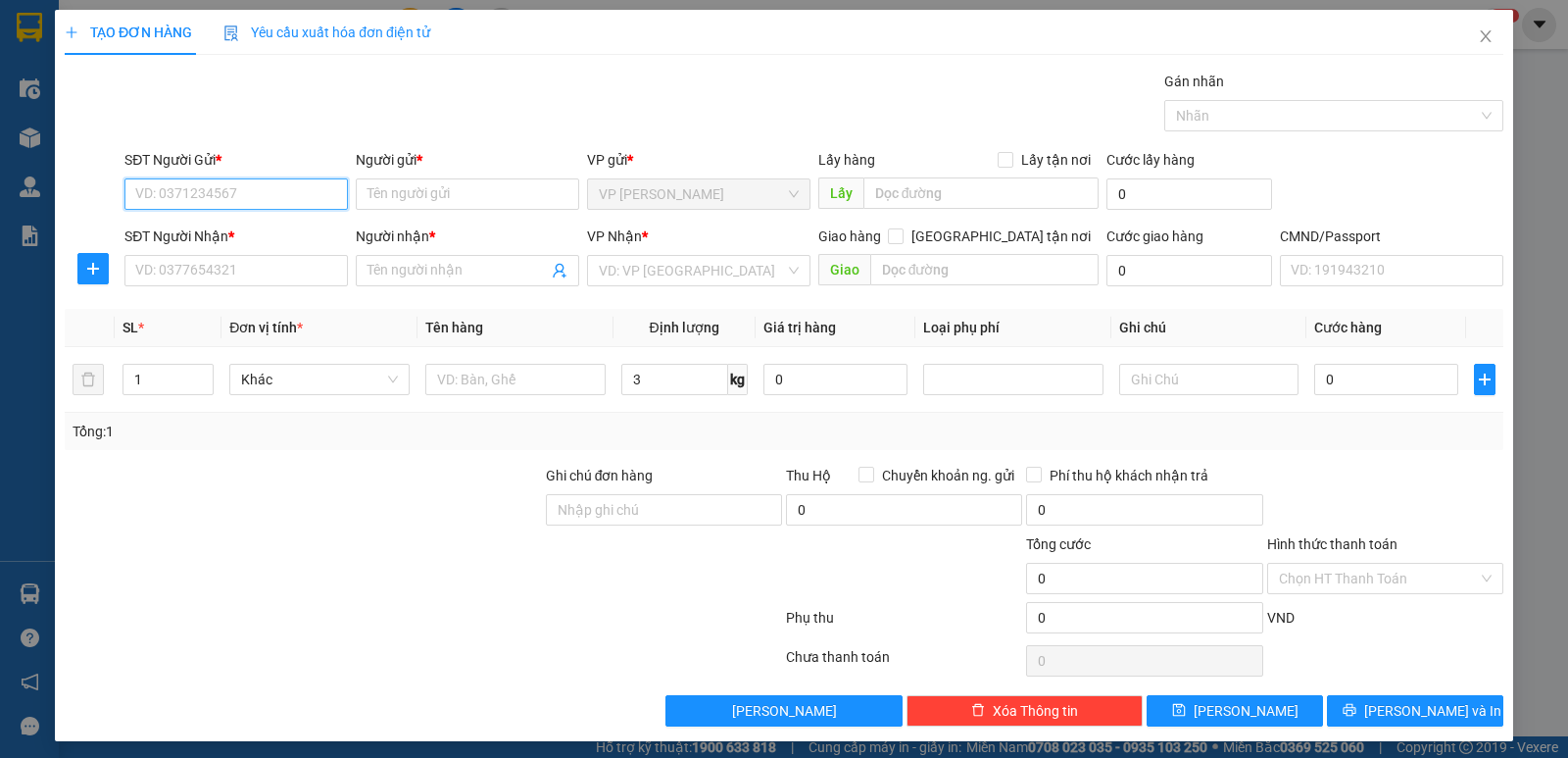
click at [321, 193] on input "SĐT Người Gửi *" at bounding box center [236, 194] width 223 height 32
type input "0945490366"
click at [312, 234] on div "0945490366 - [PERSON_NAME]" at bounding box center [234, 233] width 198 height 22
type input "[PERSON_NAME]"
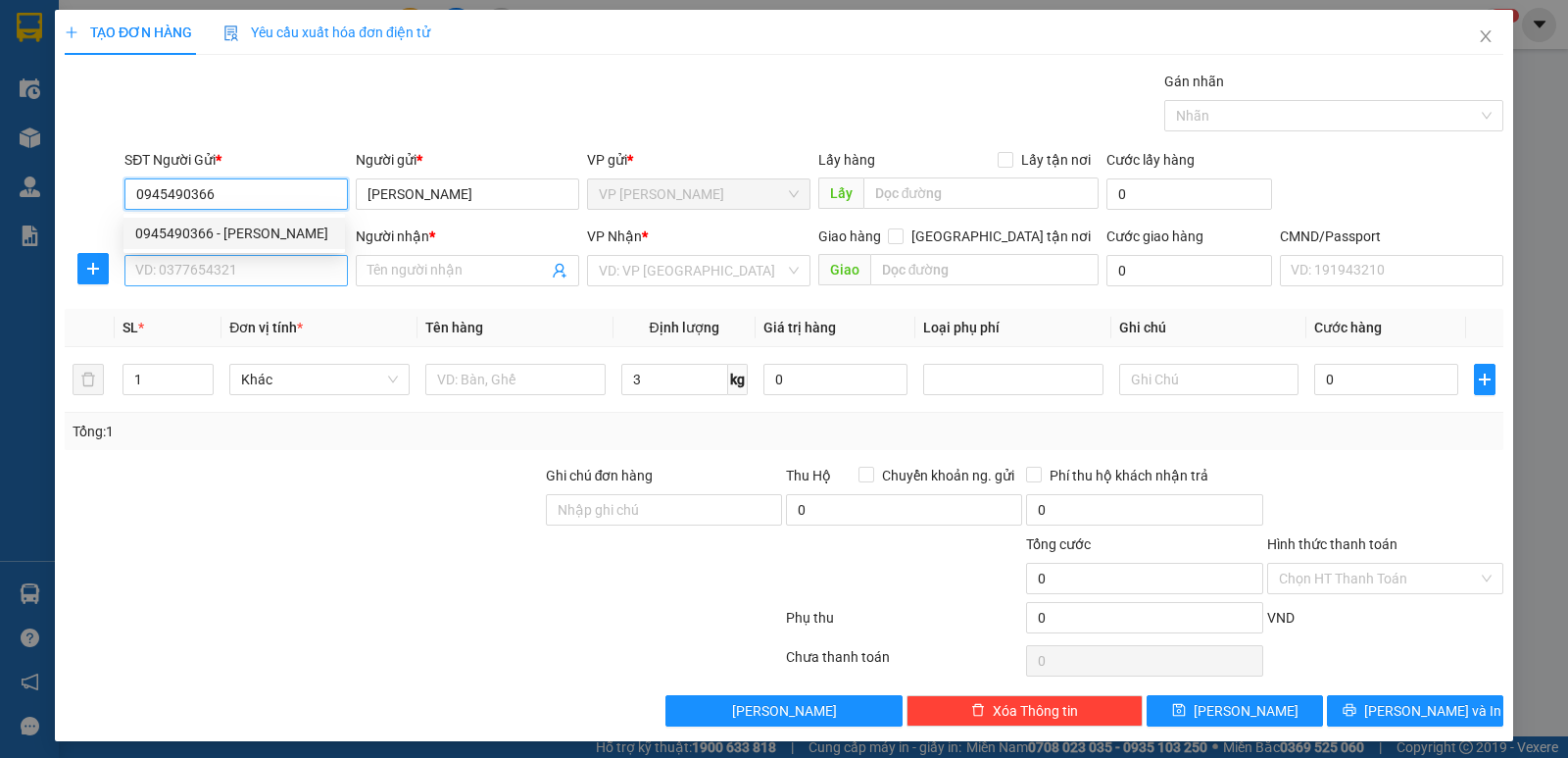
type input "0945490366"
click at [313, 268] on input "SĐT Người Nhận *" at bounding box center [236, 270] width 223 height 32
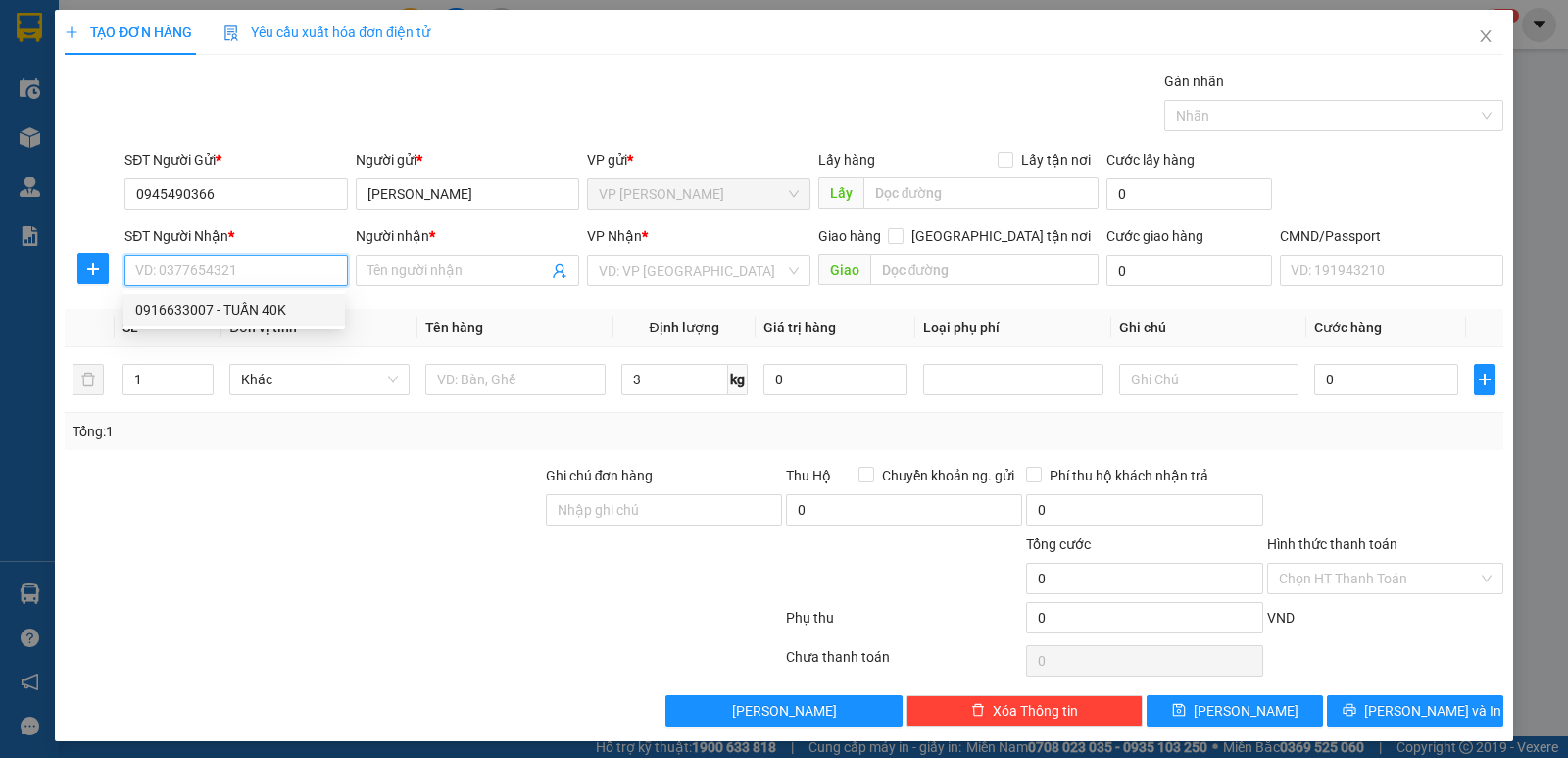
click at [292, 314] on div "0916633007 - TUẤN 40K" at bounding box center [234, 310] width 198 height 22
type input "0916633007"
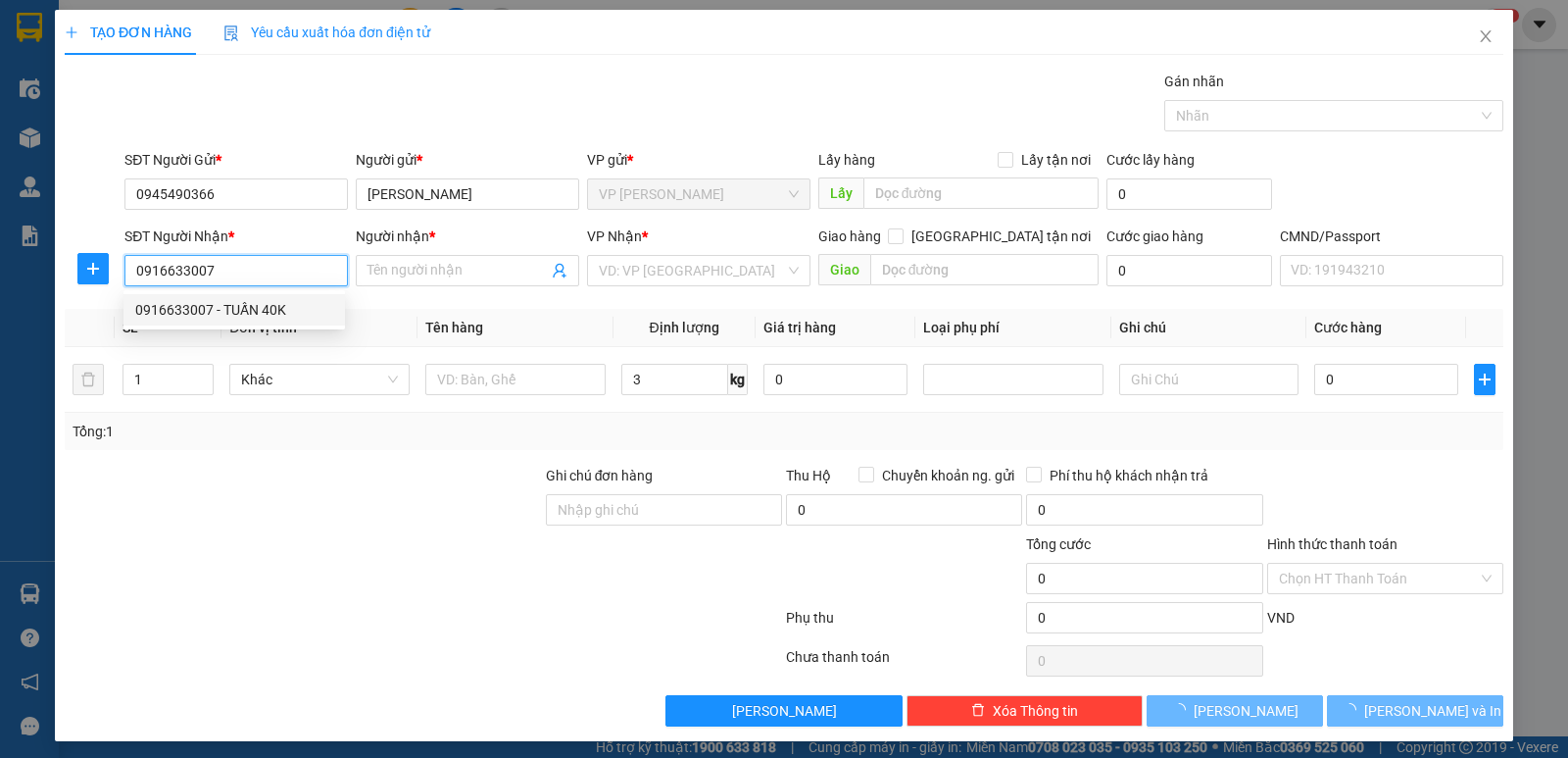
type input "TUẤN 40K"
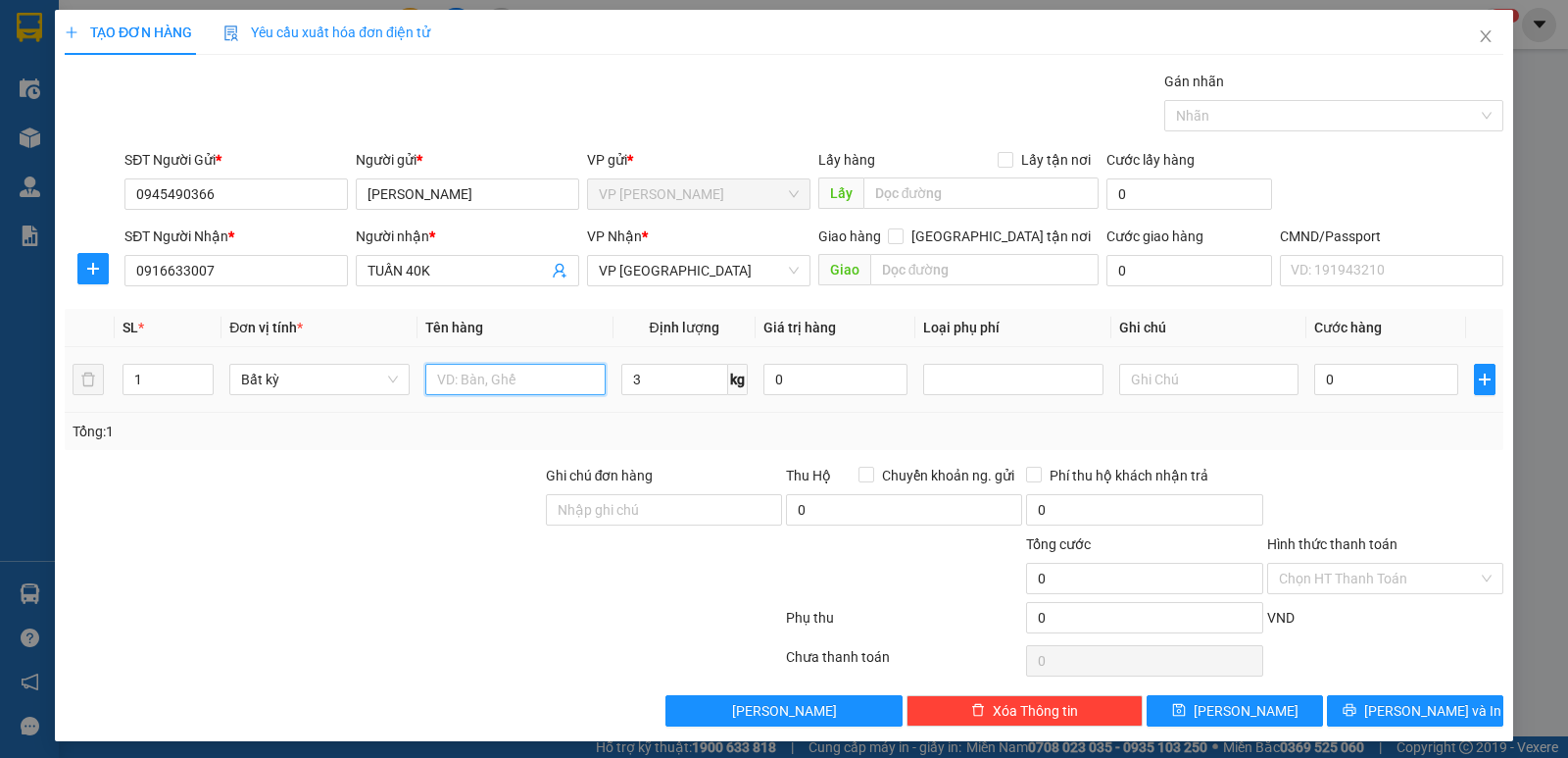
click at [579, 384] on input "text" at bounding box center [515, 379] width 181 height 32
type input "HỘP HÓA CHẤT"
click at [689, 382] on input "3" at bounding box center [675, 379] width 107 height 32
click at [1336, 376] on input "0" at bounding box center [1386, 379] width 144 height 32
type input "0"
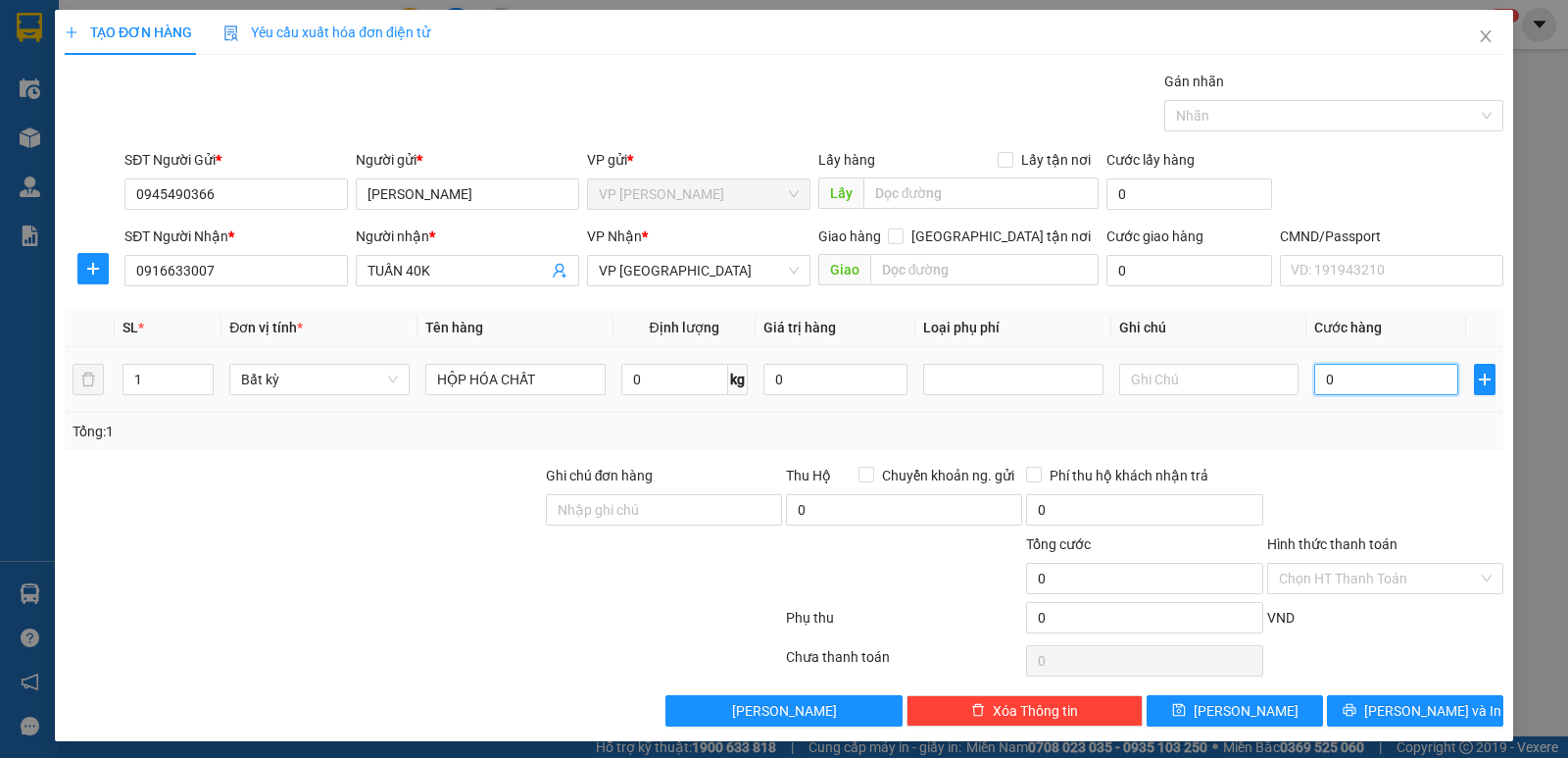
type input "4"
type input "40"
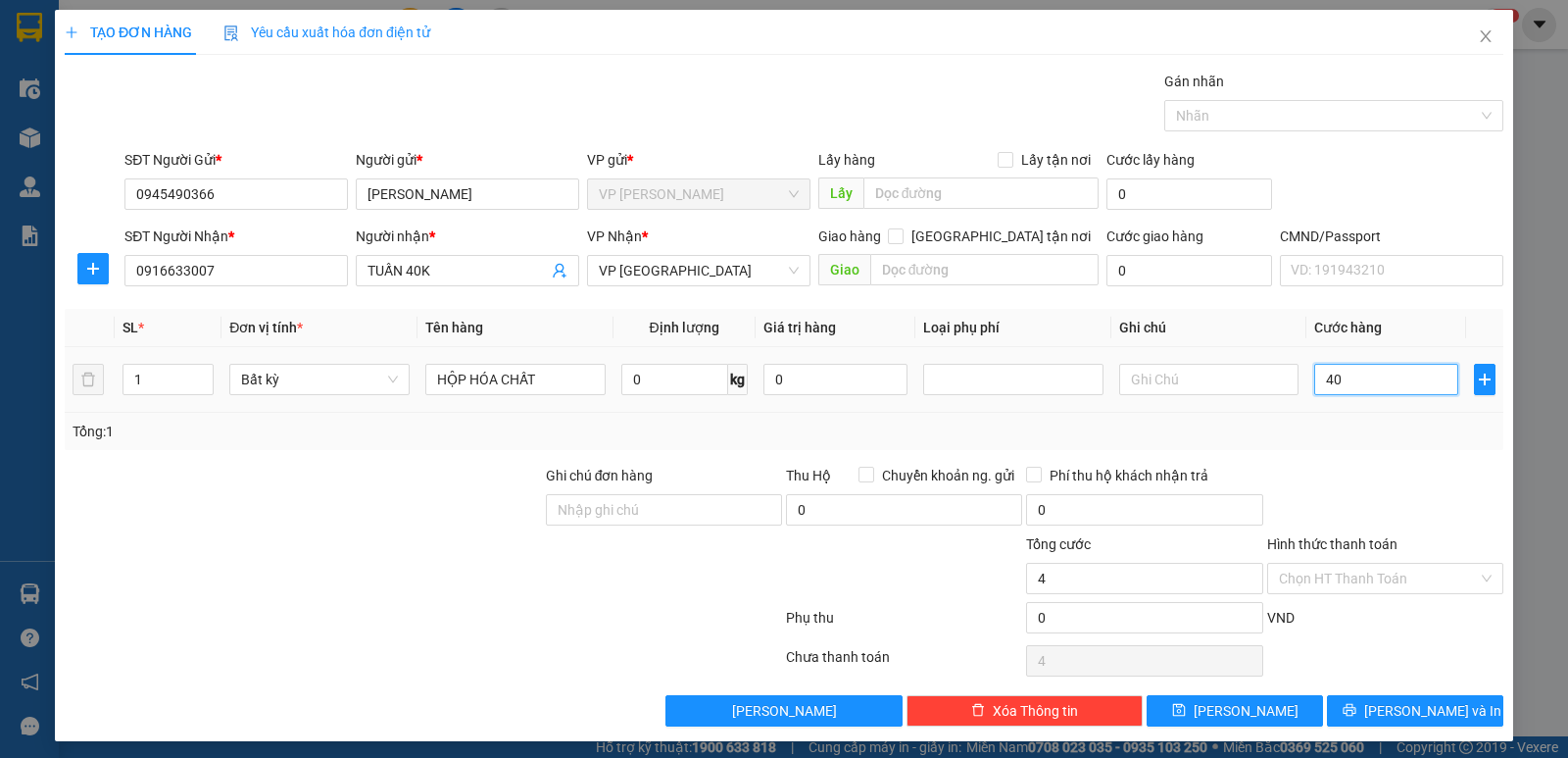
type input "40"
type input "400"
type input "4.000"
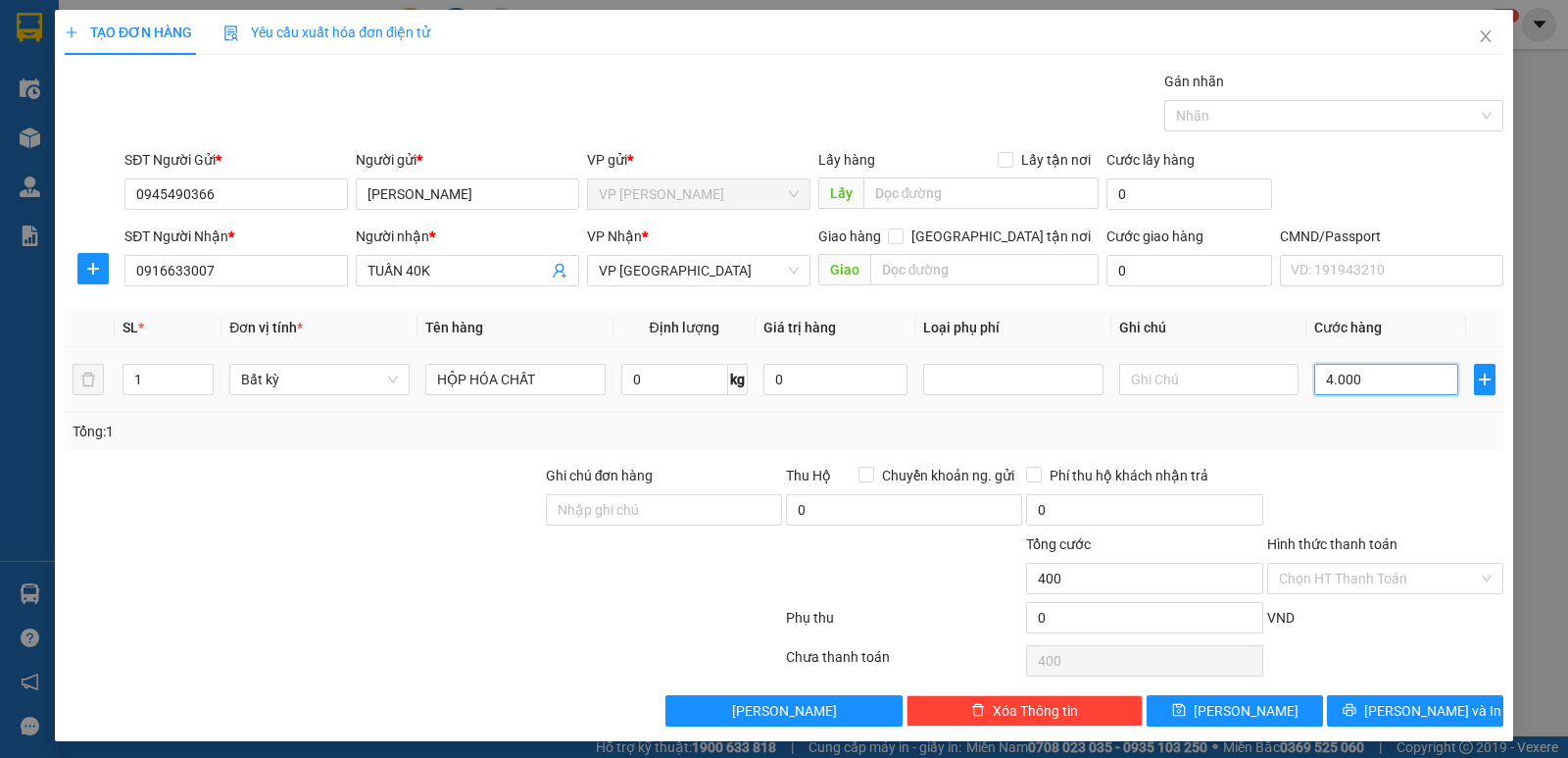
type input "4.000"
type input "40.000"
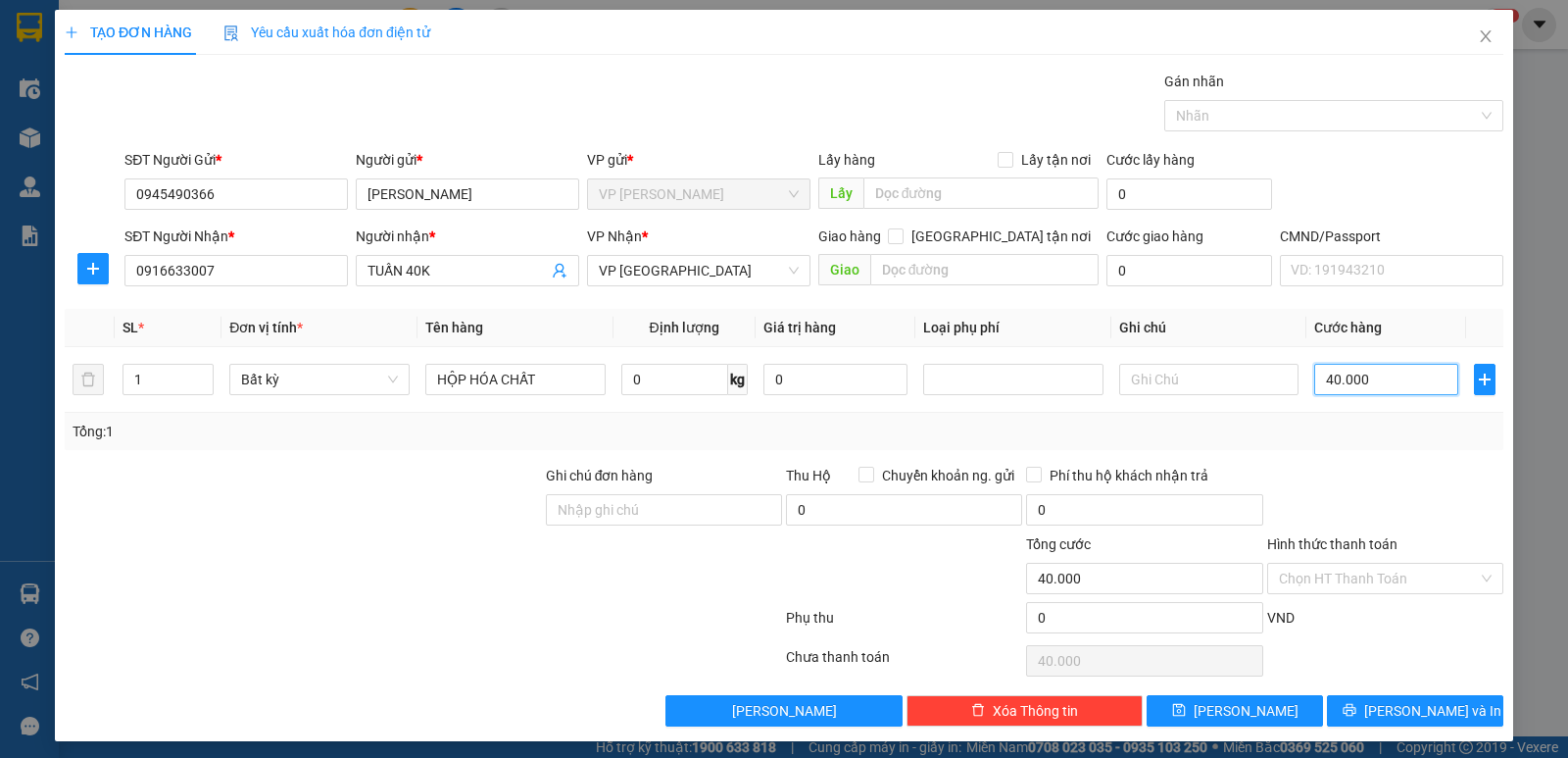
type input "40.000"
click at [1398, 625] on div "VND" at bounding box center [1384, 624] width 240 height 35
click at [1426, 709] on span "[PERSON_NAME] và In" at bounding box center [1432, 711] width 137 height 22
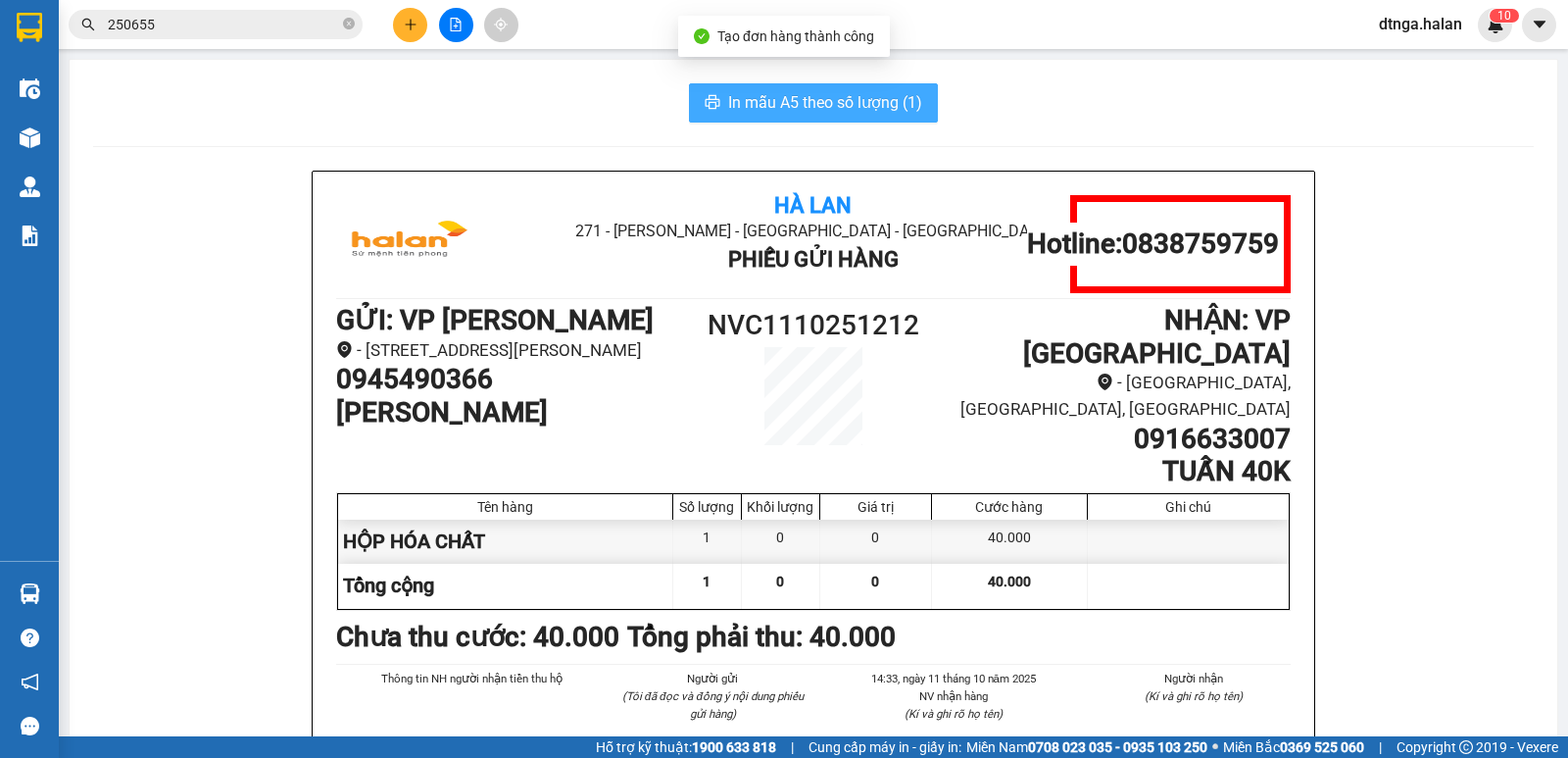
click at [834, 104] on span "In mẫu A5 theo số lượng (1)" at bounding box center [825, 102] width 194 height 25
click at [802, 99] on span "In mẫu A5 theo số lượng (1)" at bounding box center [825, 102] width 194 height 25
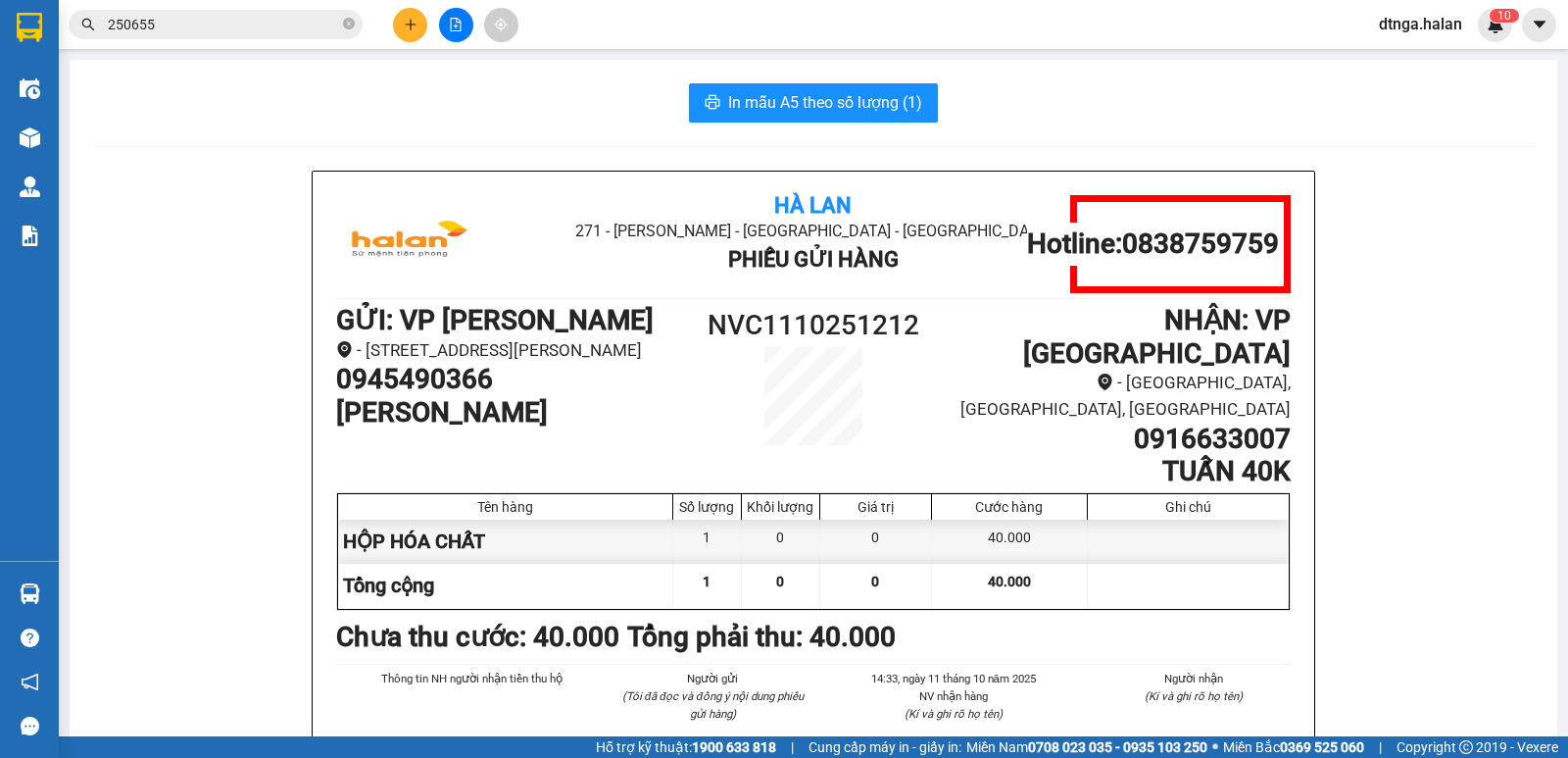
click at [258, 30] on input "250655" at bounding box center [223, 25] width 231 height 22
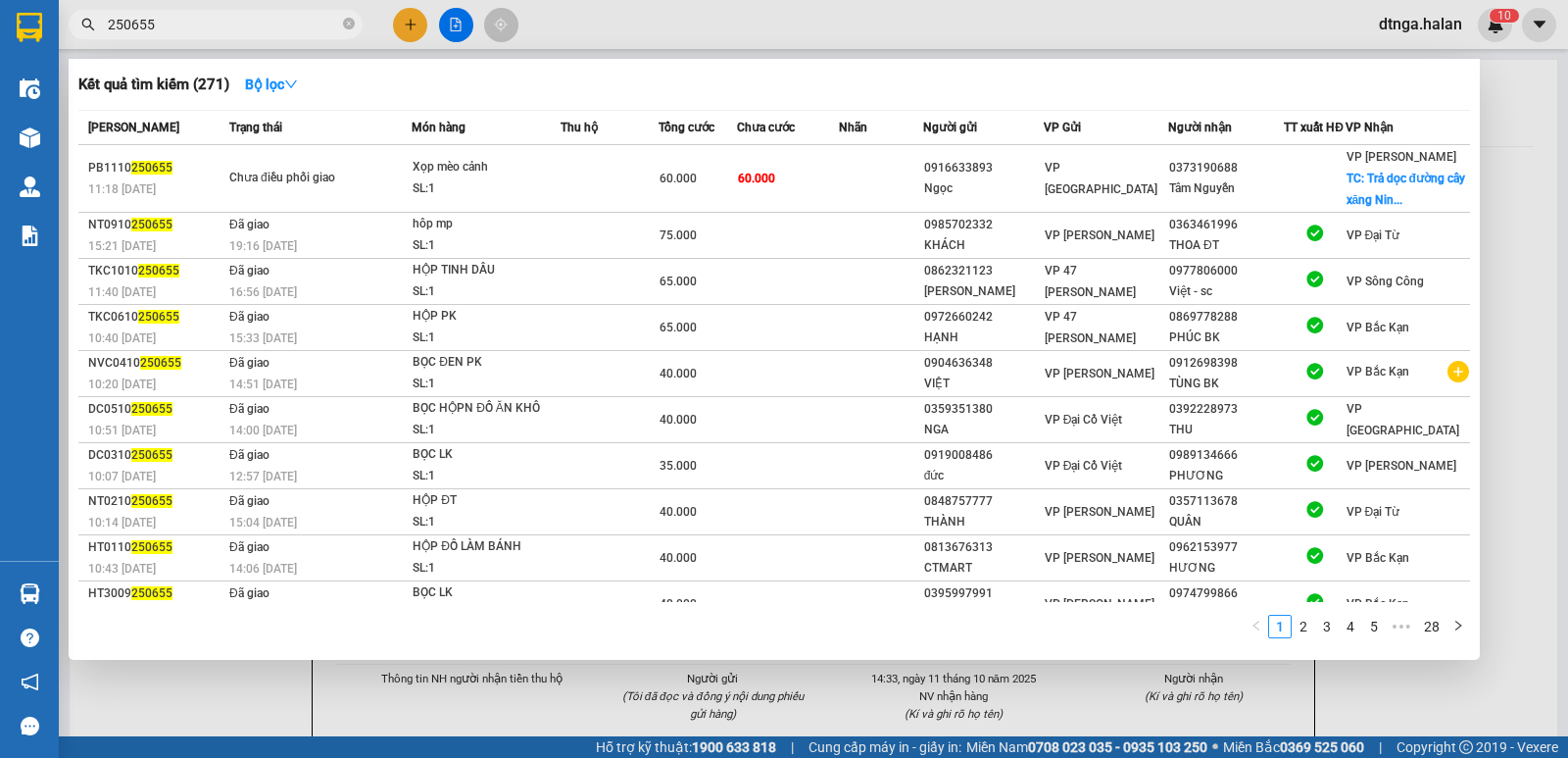
click at [258, 30] on input "250655" at bounding box center [223, 25] width 231 height 22
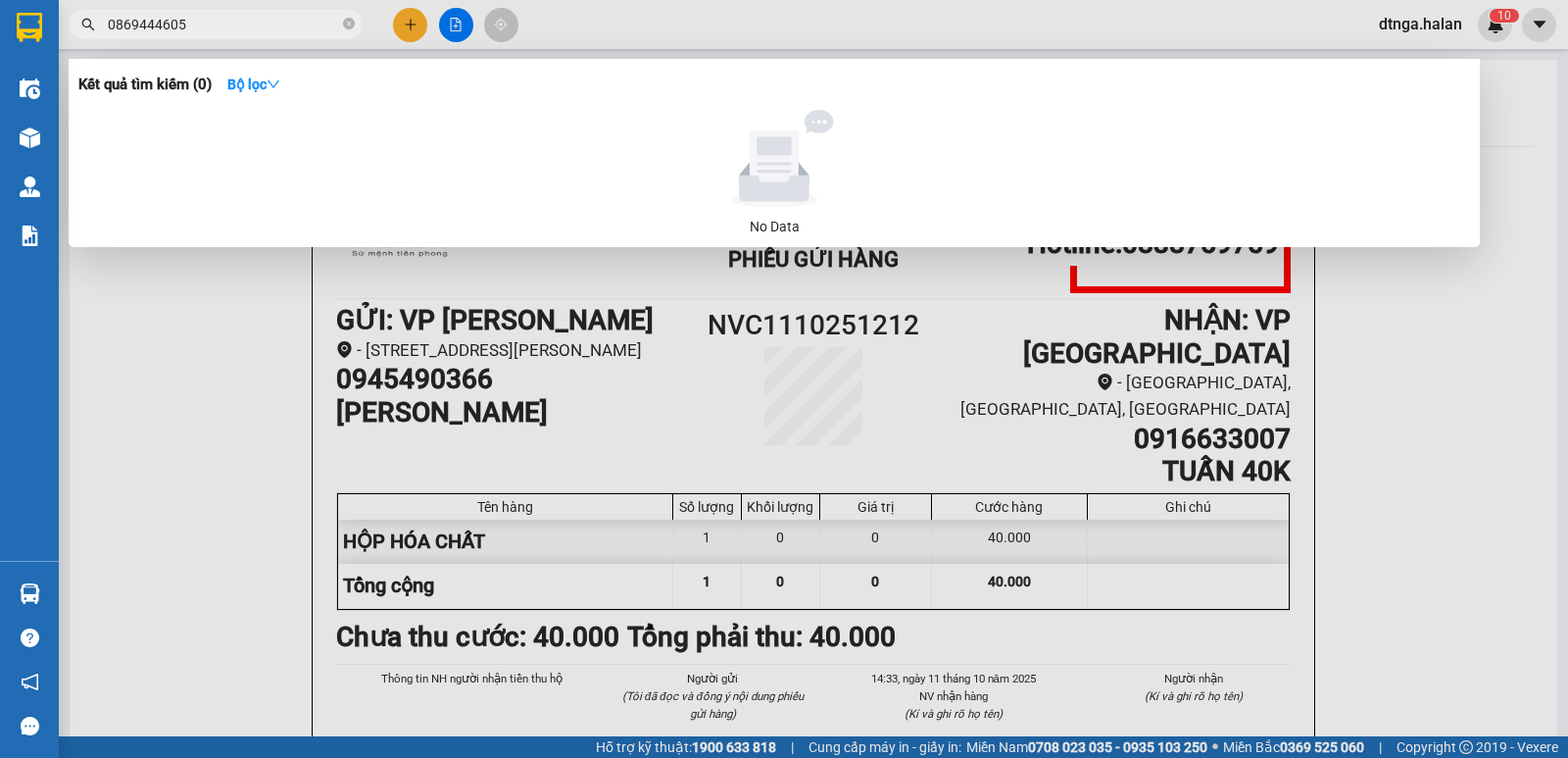
click at [152, 23] on input "0869444605" at bounding box center [223, 25] width 231 height 22
click at [192, 21] on input "0869454605" at bounding box center [223, 25] width 231 height 22
click at [145, 24] on input "0869454605" at bounding box center [223, 25] width 231 height 22
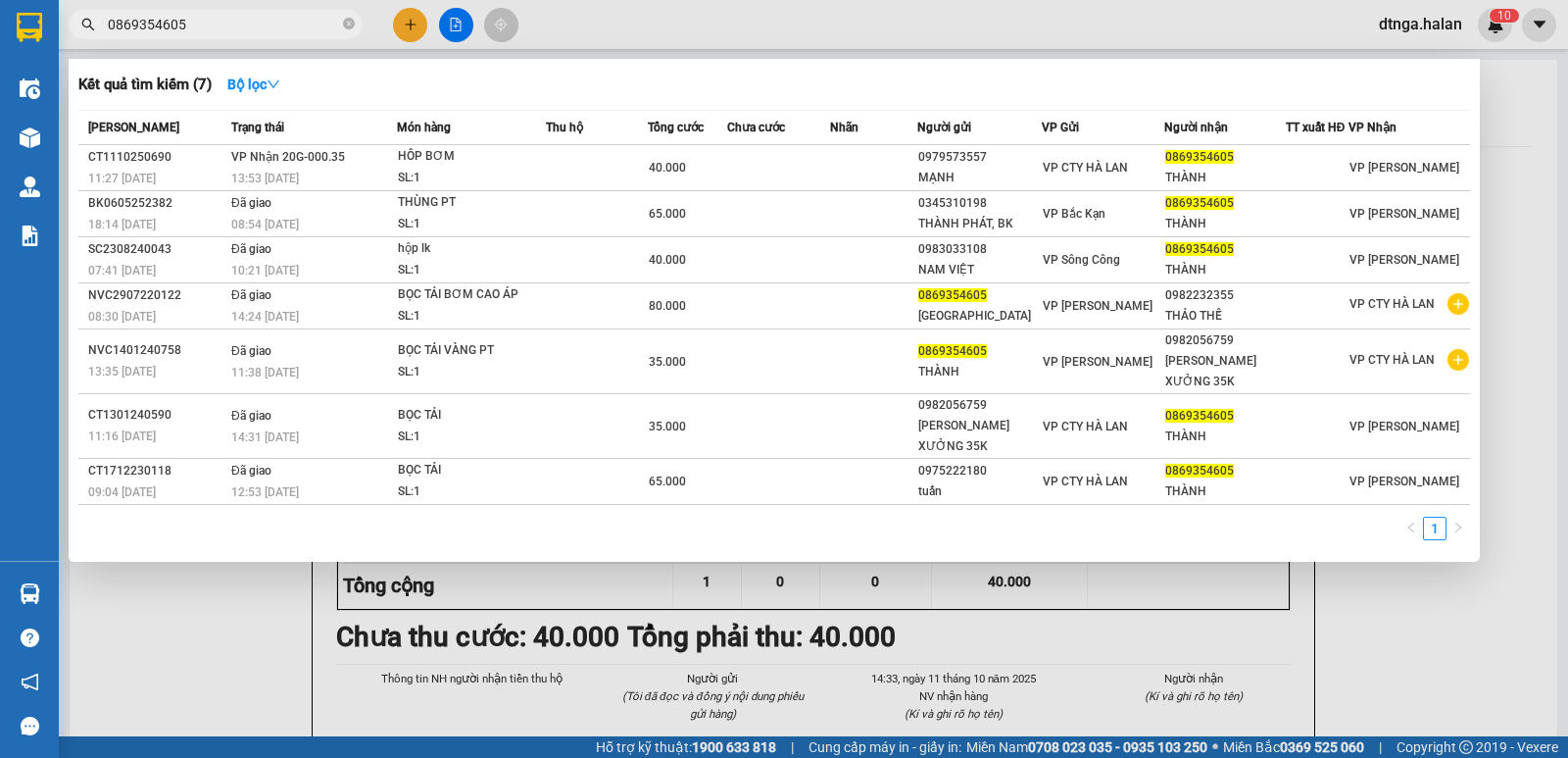
click at [221, 24] on input "0869354605" at bounding box center [223, 25] width 231 height 22
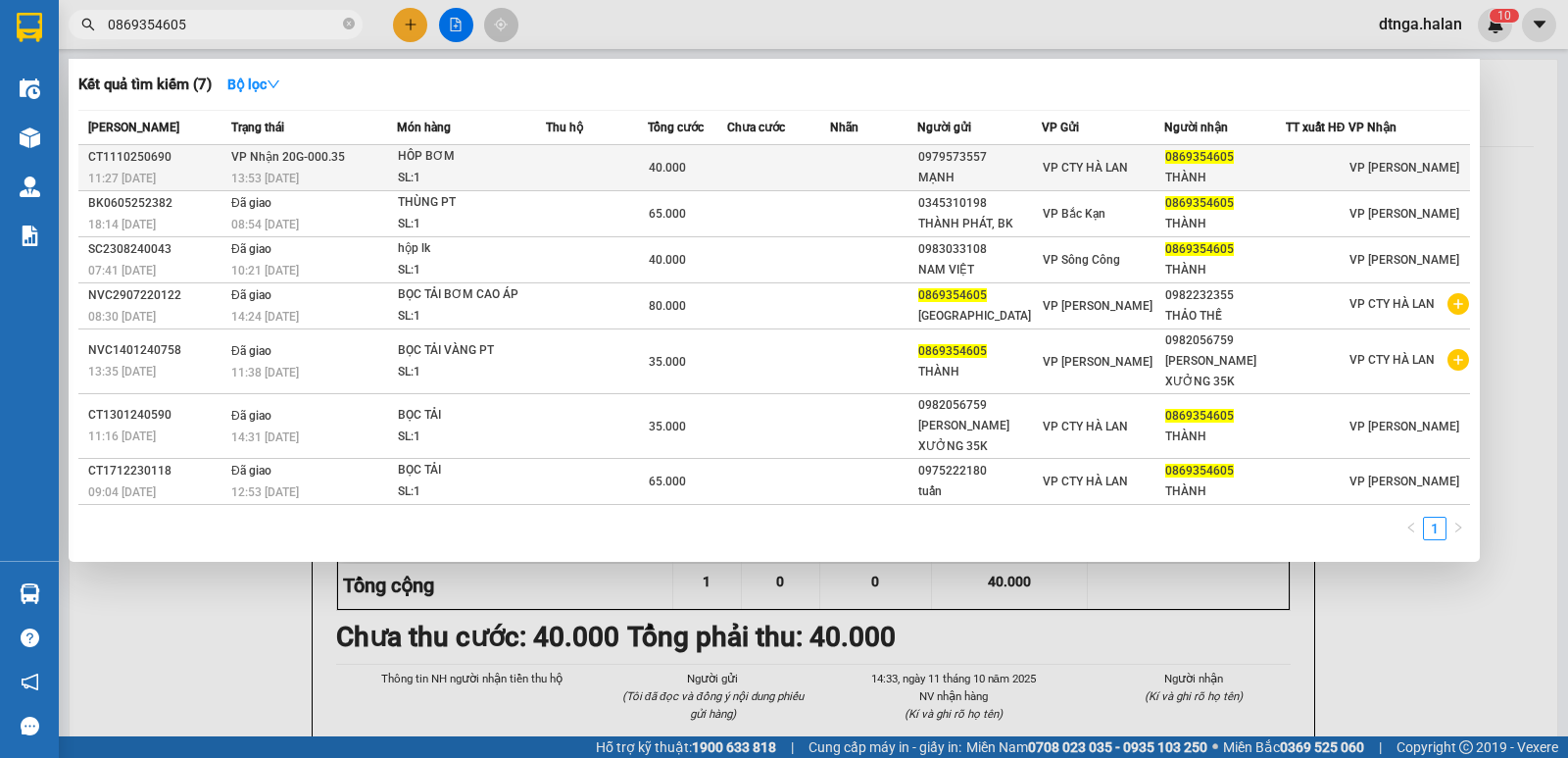
type input "0869354605"
click at [483, 157] on div "HÔP BƠM" at bounding box center [471, 157] width 147 height 22
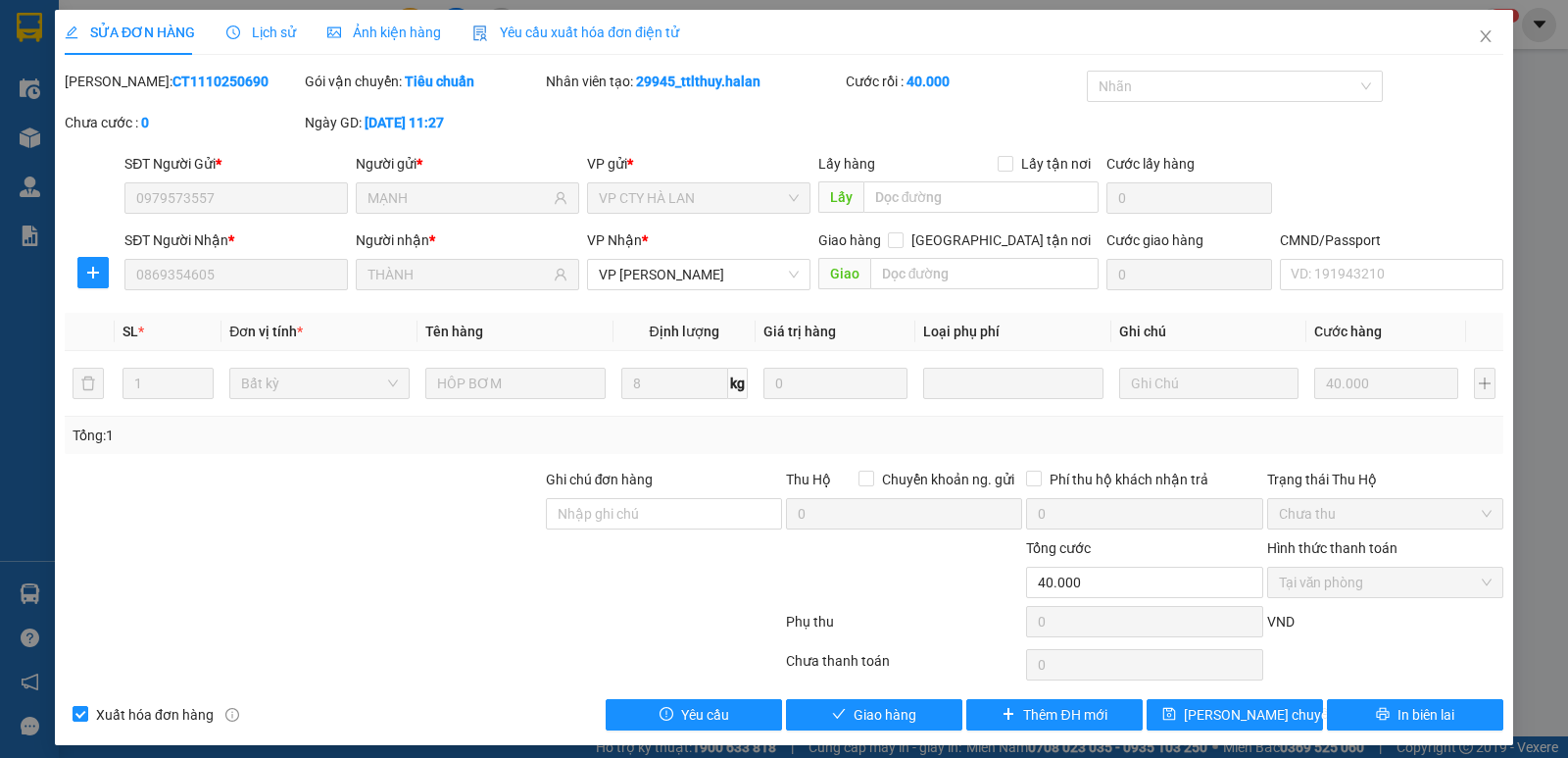
type input "0979573557"
type input "MẠNH"
type input "0869354605"
type input "THÀNH"
type input "0"
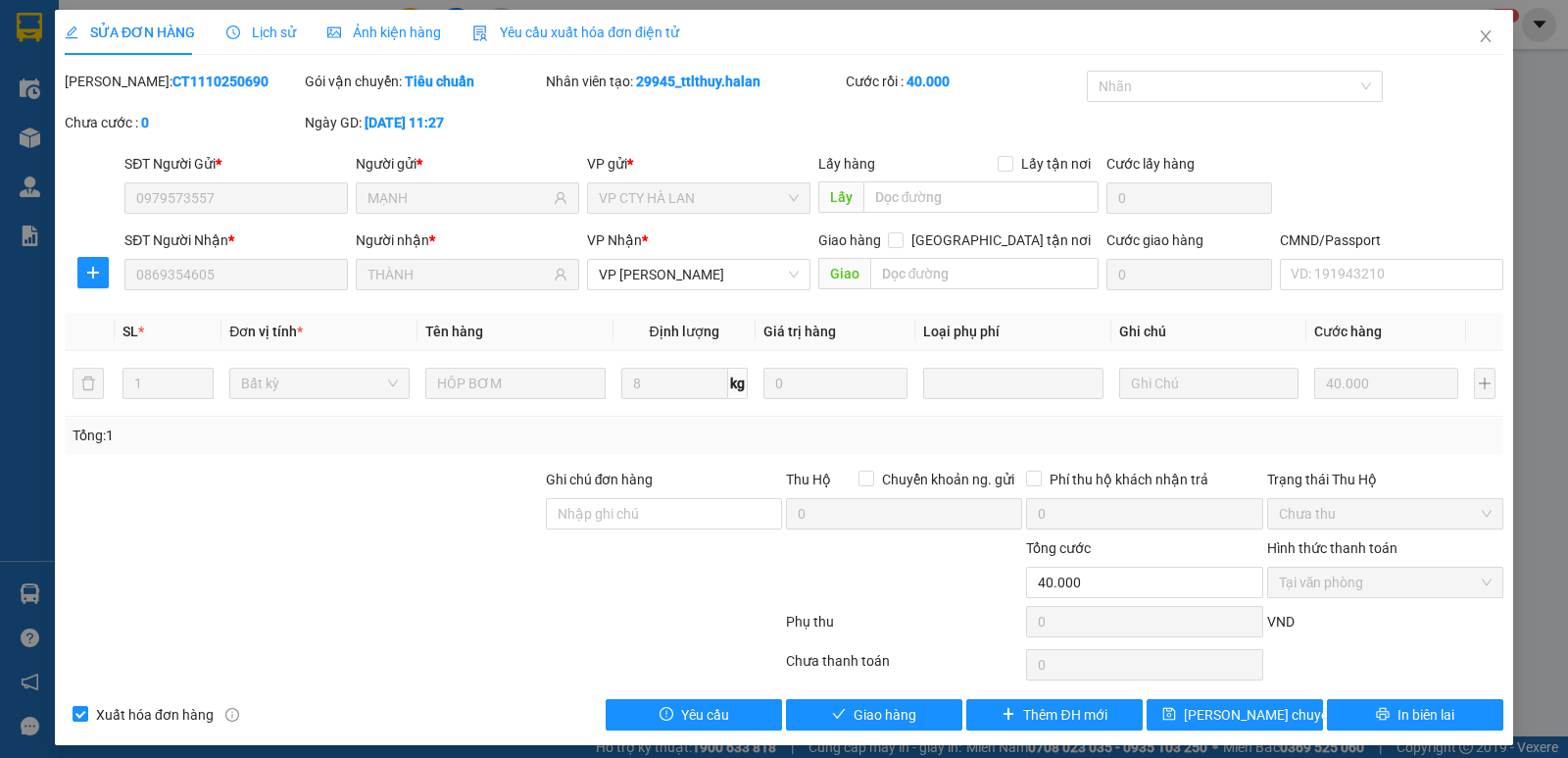
type input "40.000"
click at [927, 720] on button "Giao hàng" at bounding box center [873, 715] width 177 height 32
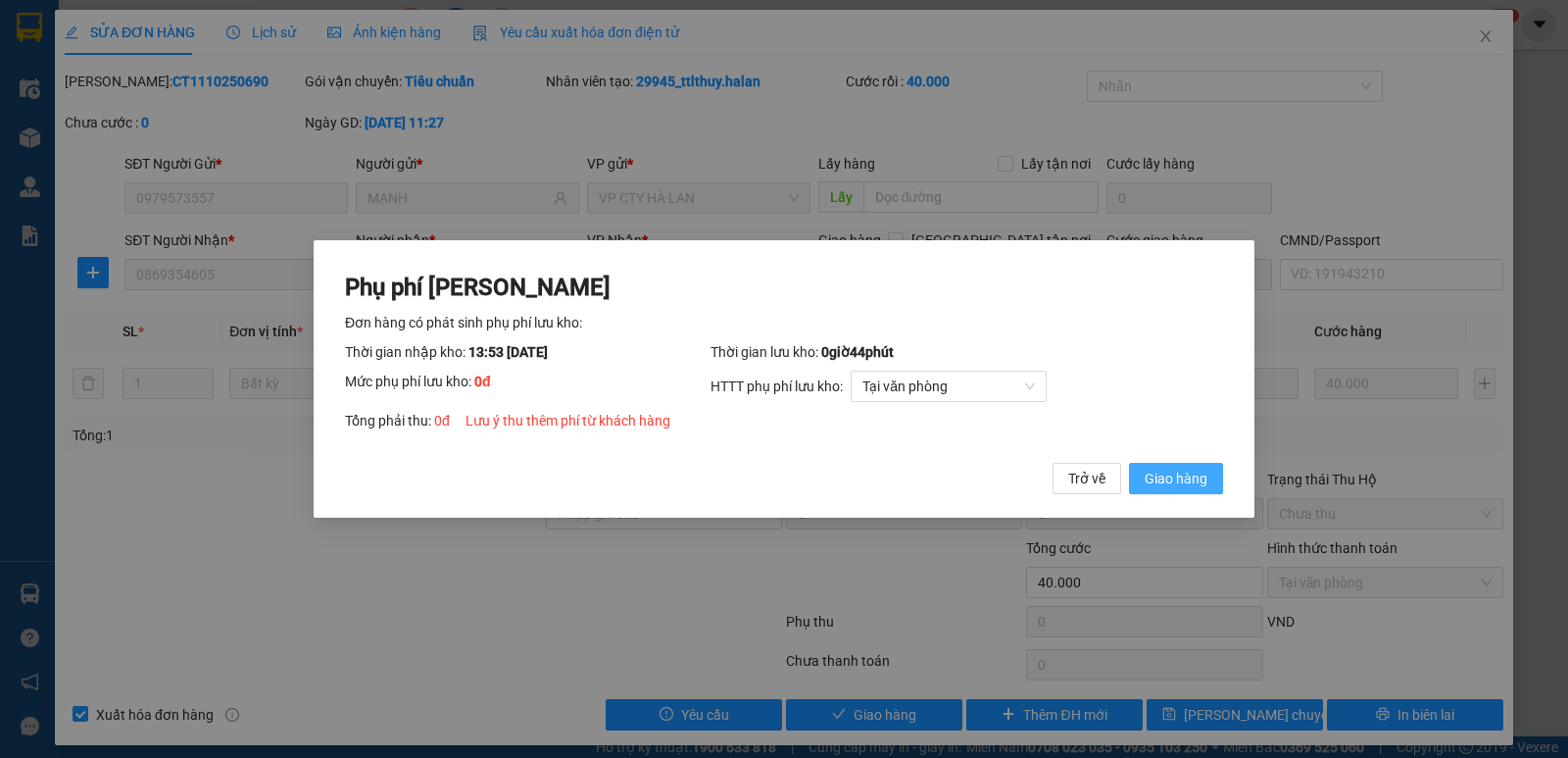
click at [1163, 482] on span "Giao hàng" at bounding box center [1176, 479] width 63 height 22
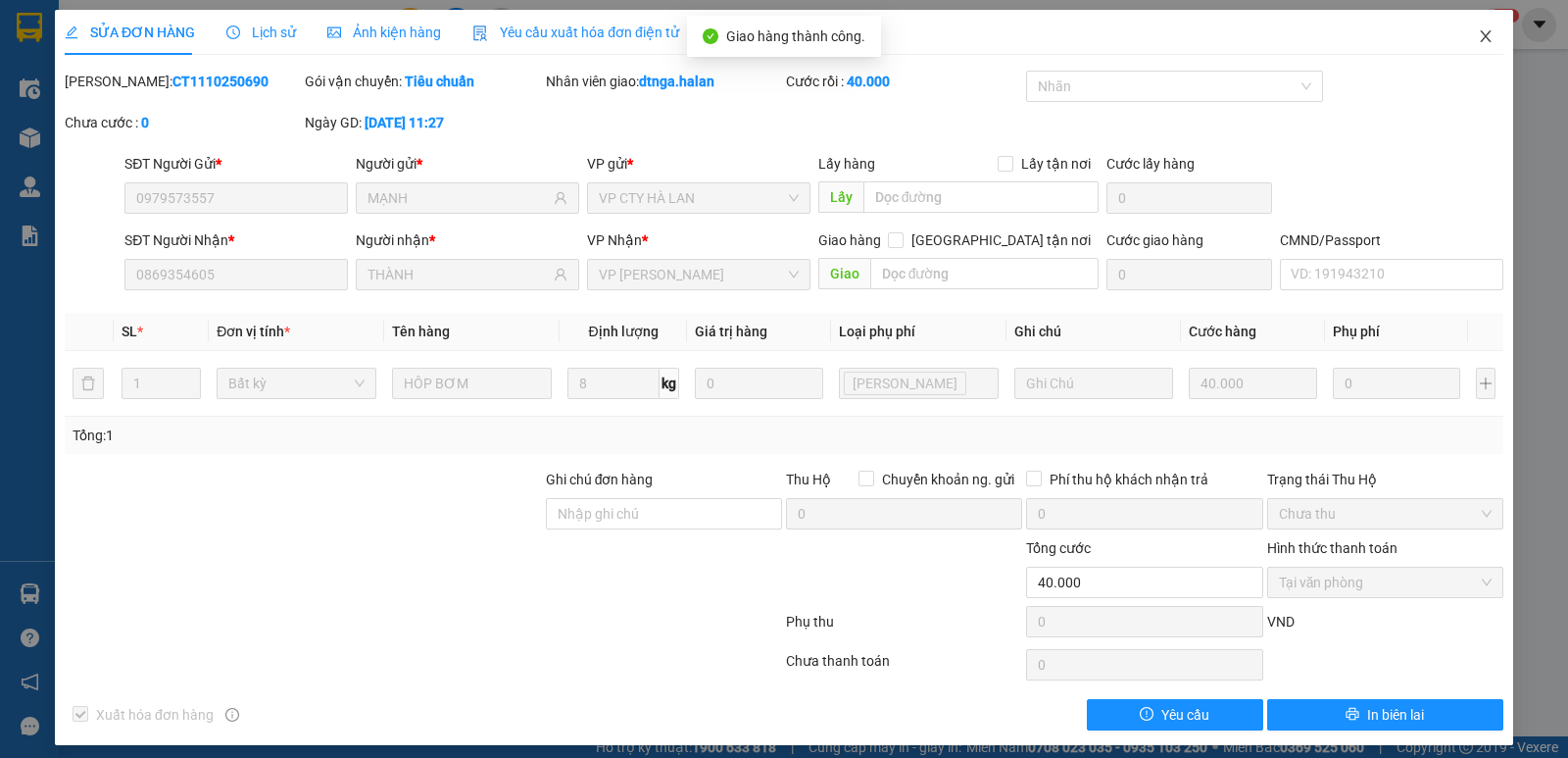
click at [1478, 32] on icon "close" at bounding box center [1486, 37] width 16 height 16
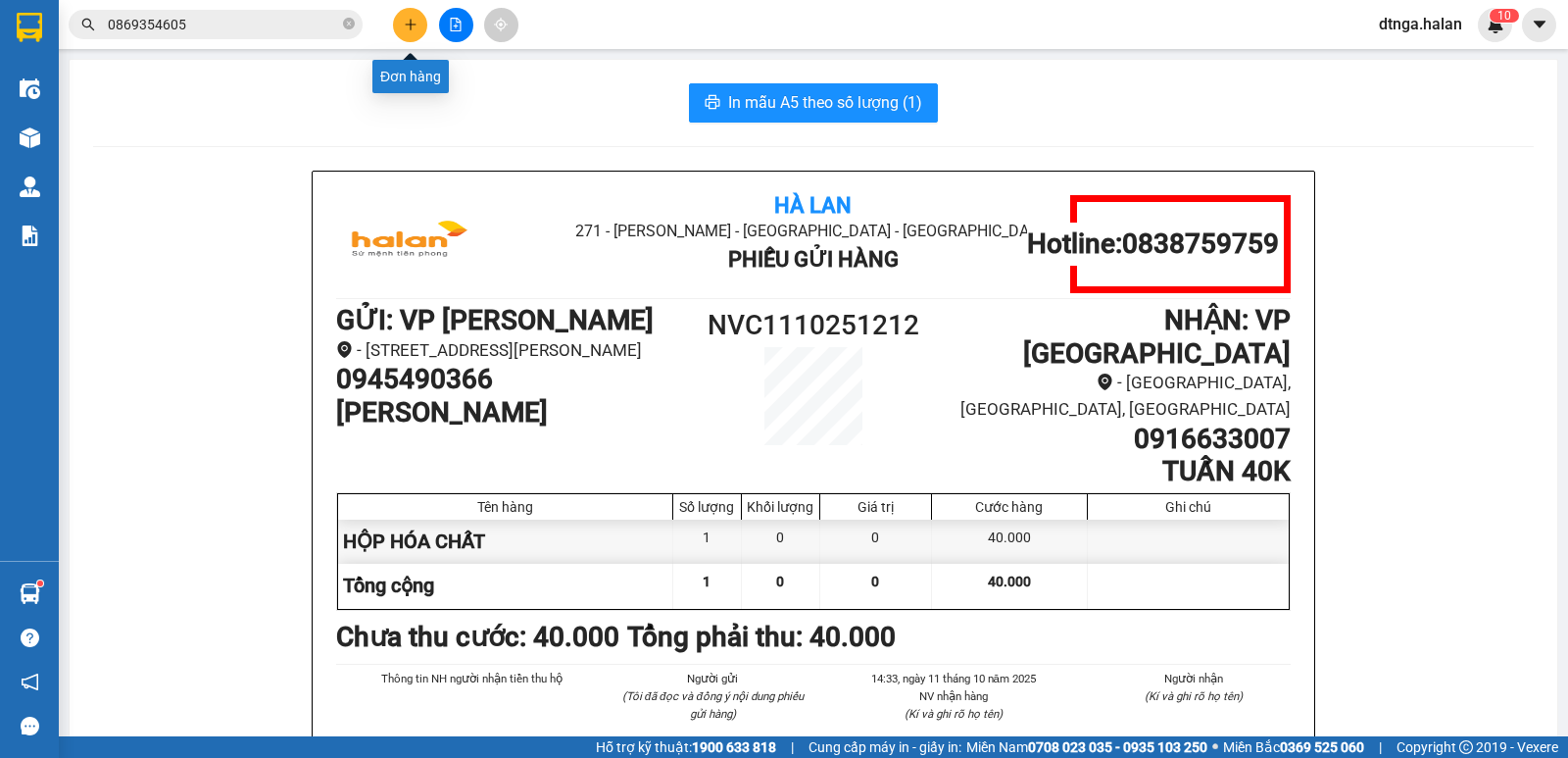
click at [408, 31] on icon "plus" at bounding box center [411, 25] width 14 height 14
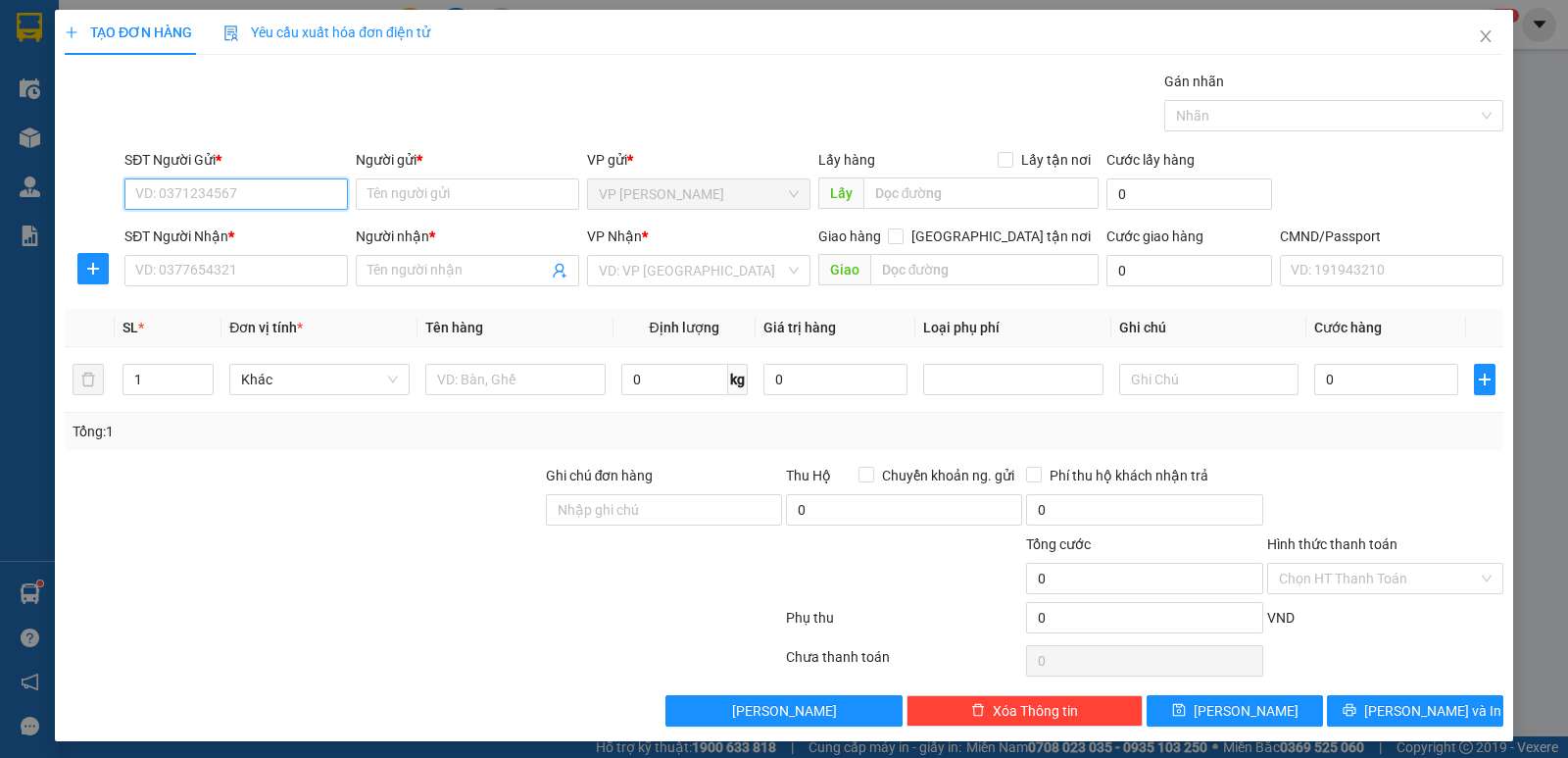
click at [337, 188] on input "SĐT Người Gửi *" at bounding box center [236, 194] width 223 height 32
click at [290, 239] on div "0868978898 - LAB TỈNH" at bounding box center [234, 233] width 198 height 22
type input "0868978898"
type input "LAB TỈNH"
type input "019092002634"
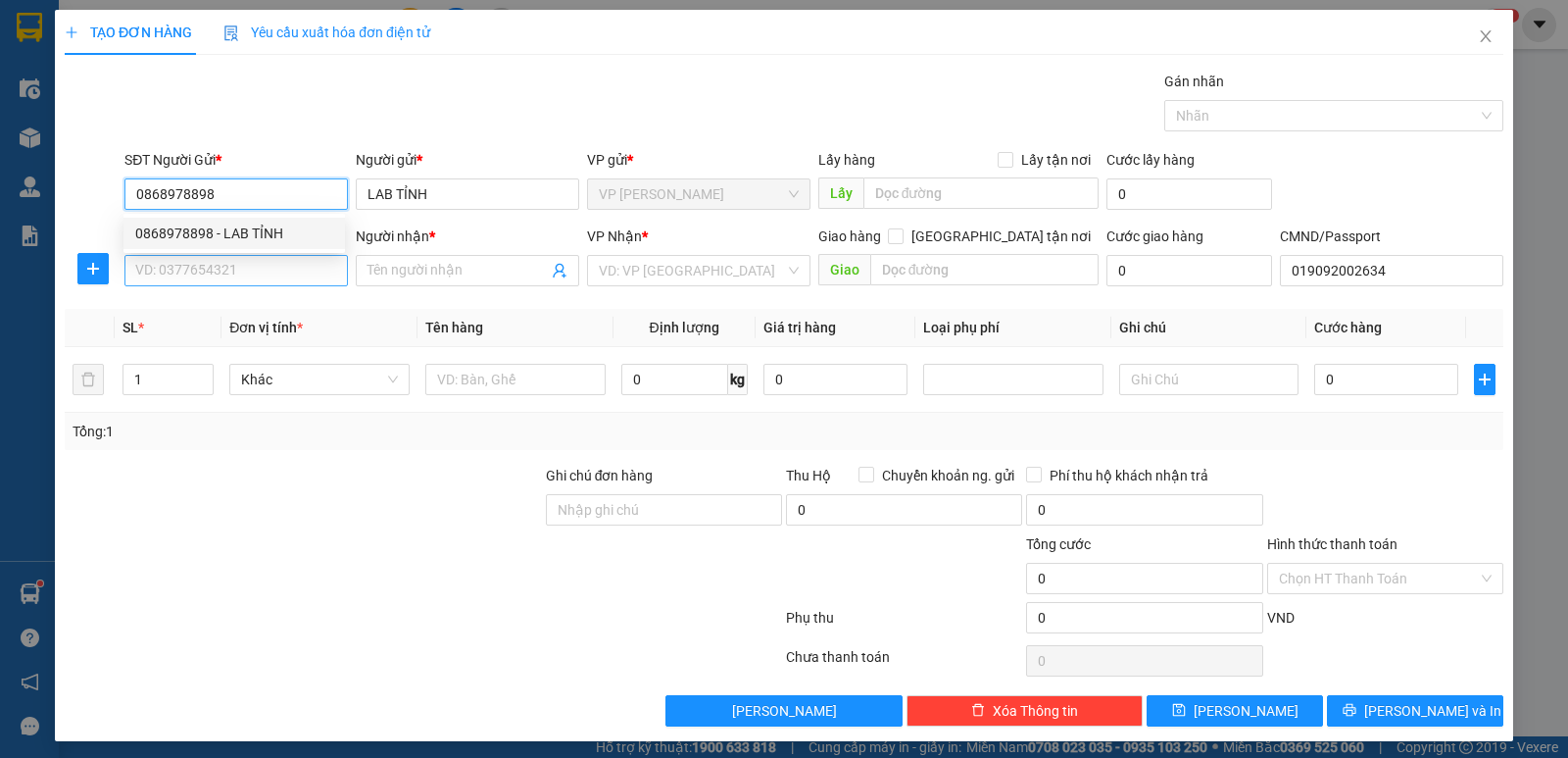
type input "0868978898"
click at [297, 267] on input "SĐT Người Nhận *" at bounding box center [236, 270] width 223 height 32
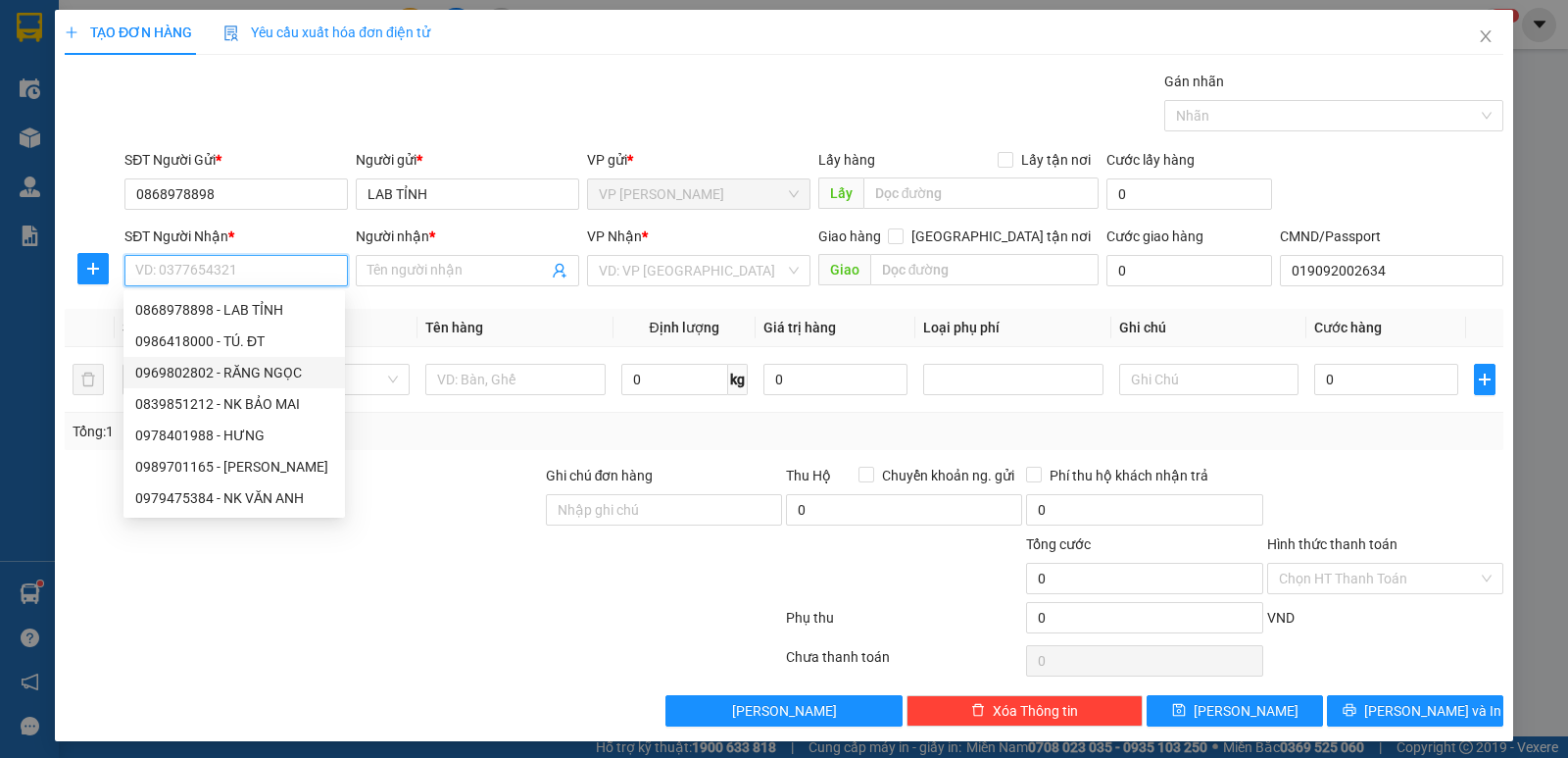
click at [299, 380] on div "0969802802 - RĂNG NGỌC" at bounding box center [234, 372] width 198 height 22
type input "0969802802"
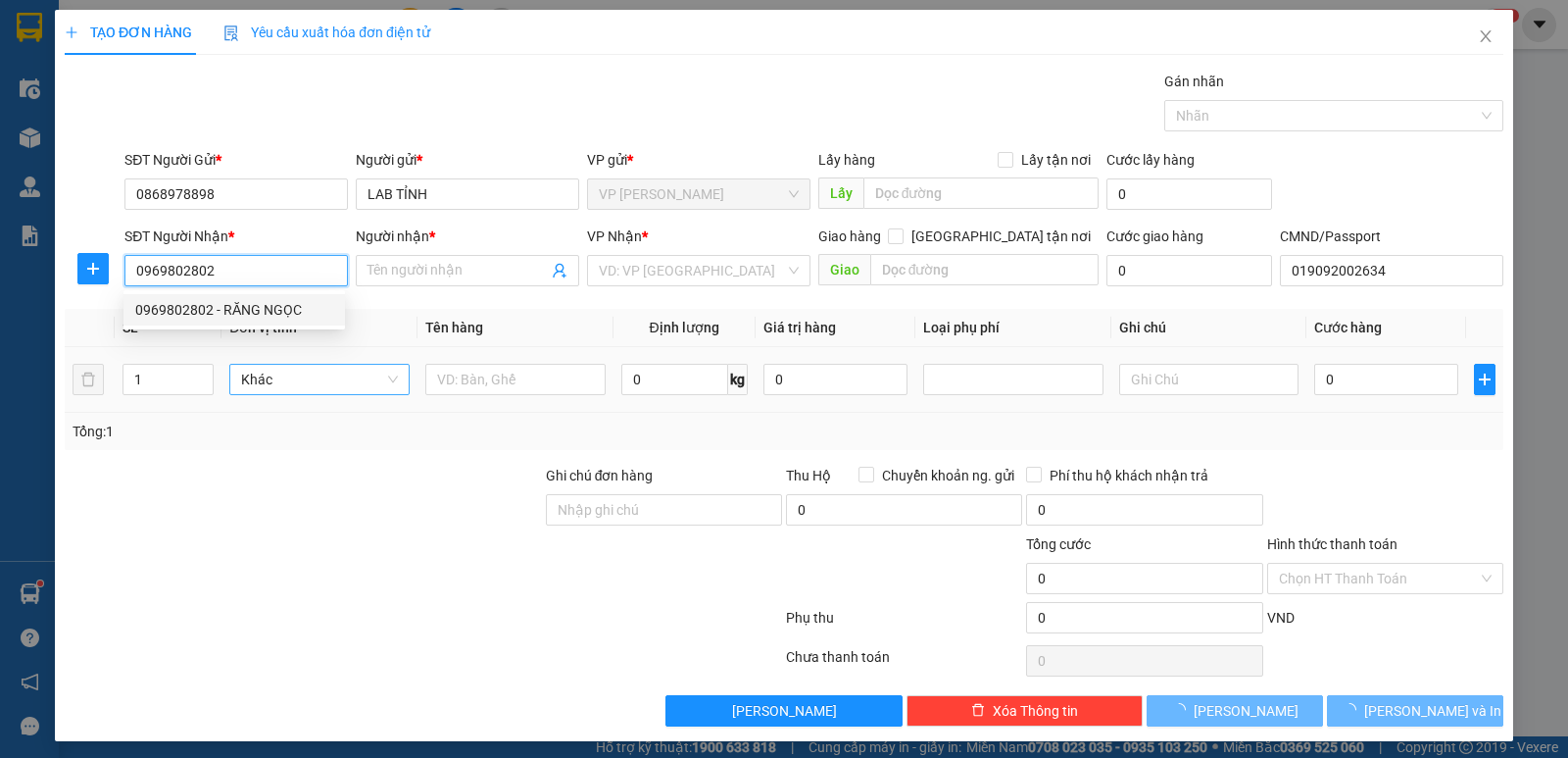
type input "RĂNG NGỌC"
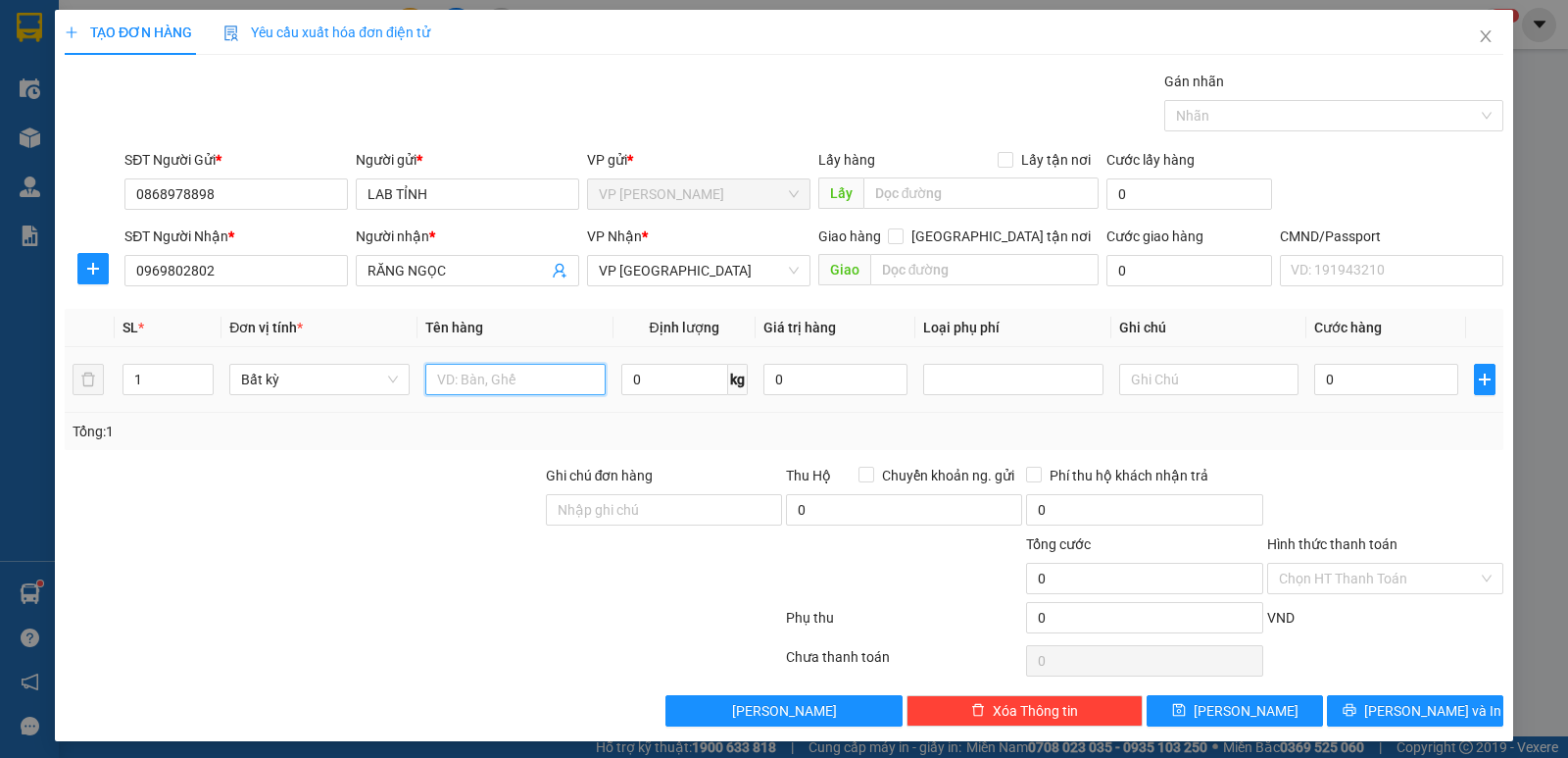
click at [528, 379] on input "text" at bounding box center [515, 379] width 181 height 32
type input "HỘP RĂNG"
click at [625, 374] on input "0" at bounding box center [675, 379] width 107 height 32
type input "0.3"
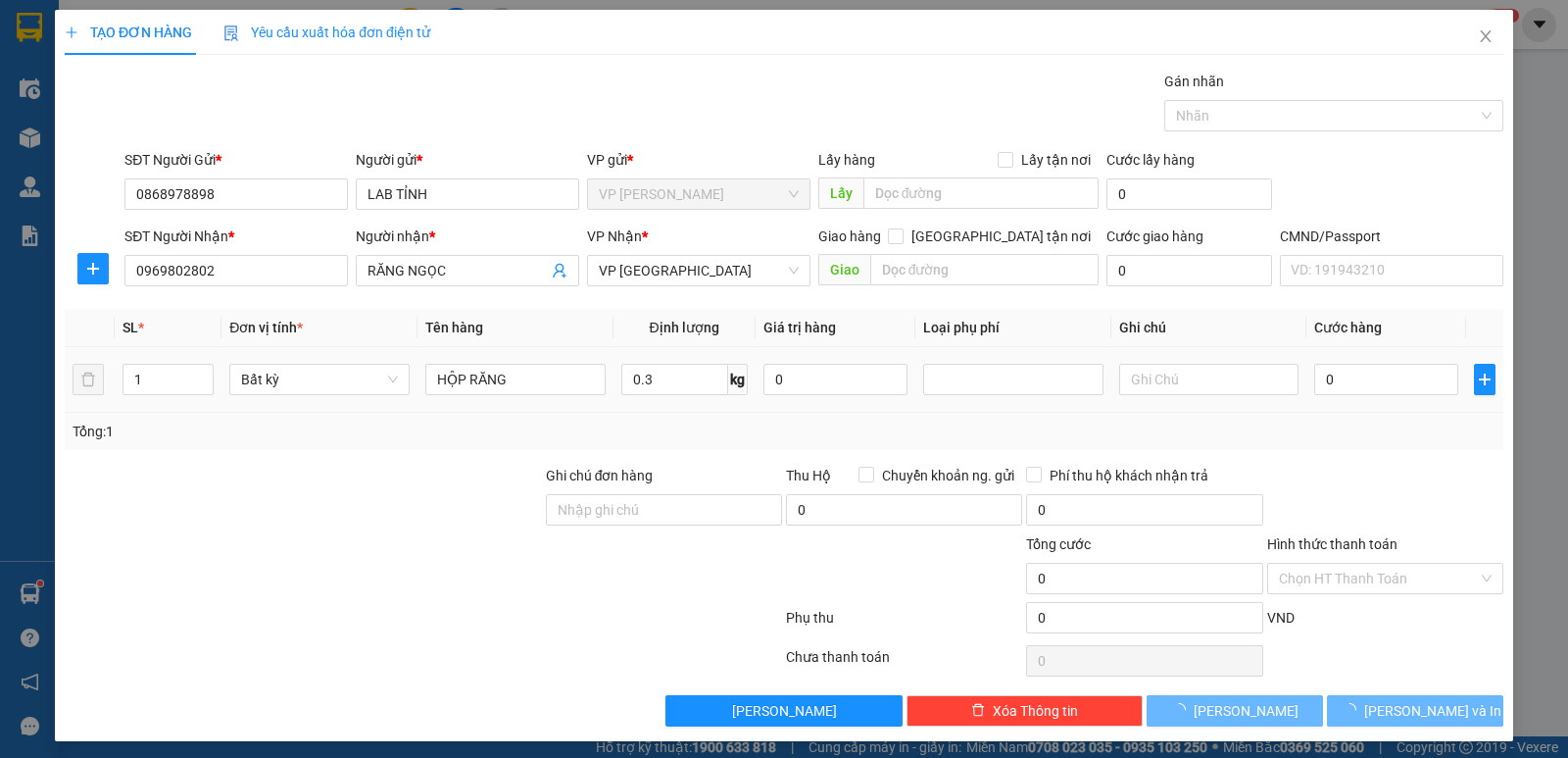
click at [1434, 488] on div at bounding box center [1384, 499] width 240 height 69
type input "35.000"
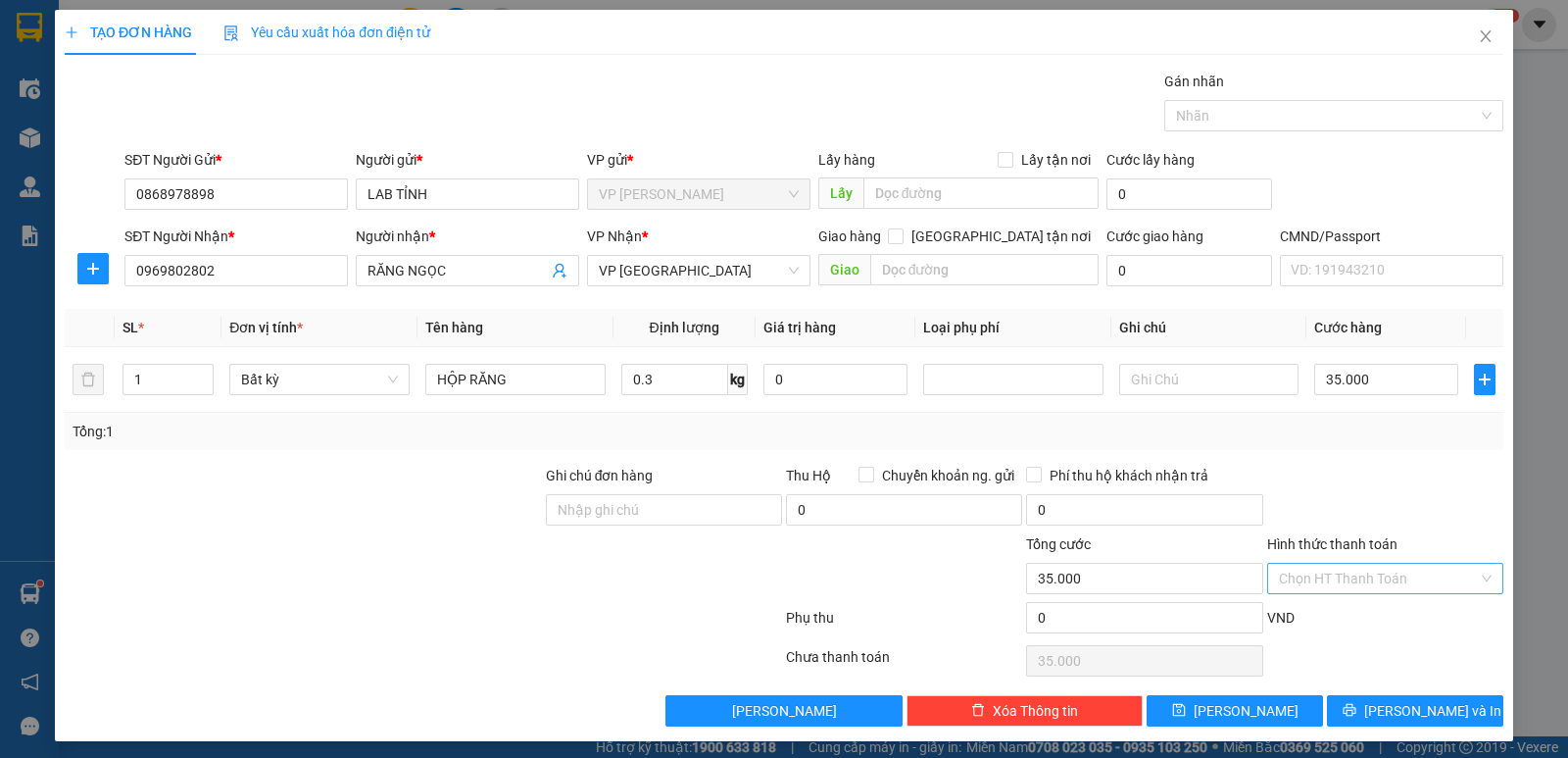
click at [1425, 581] on input "Hình thức thanh toán" at bounding box center [1379, 578] width 199 height 30
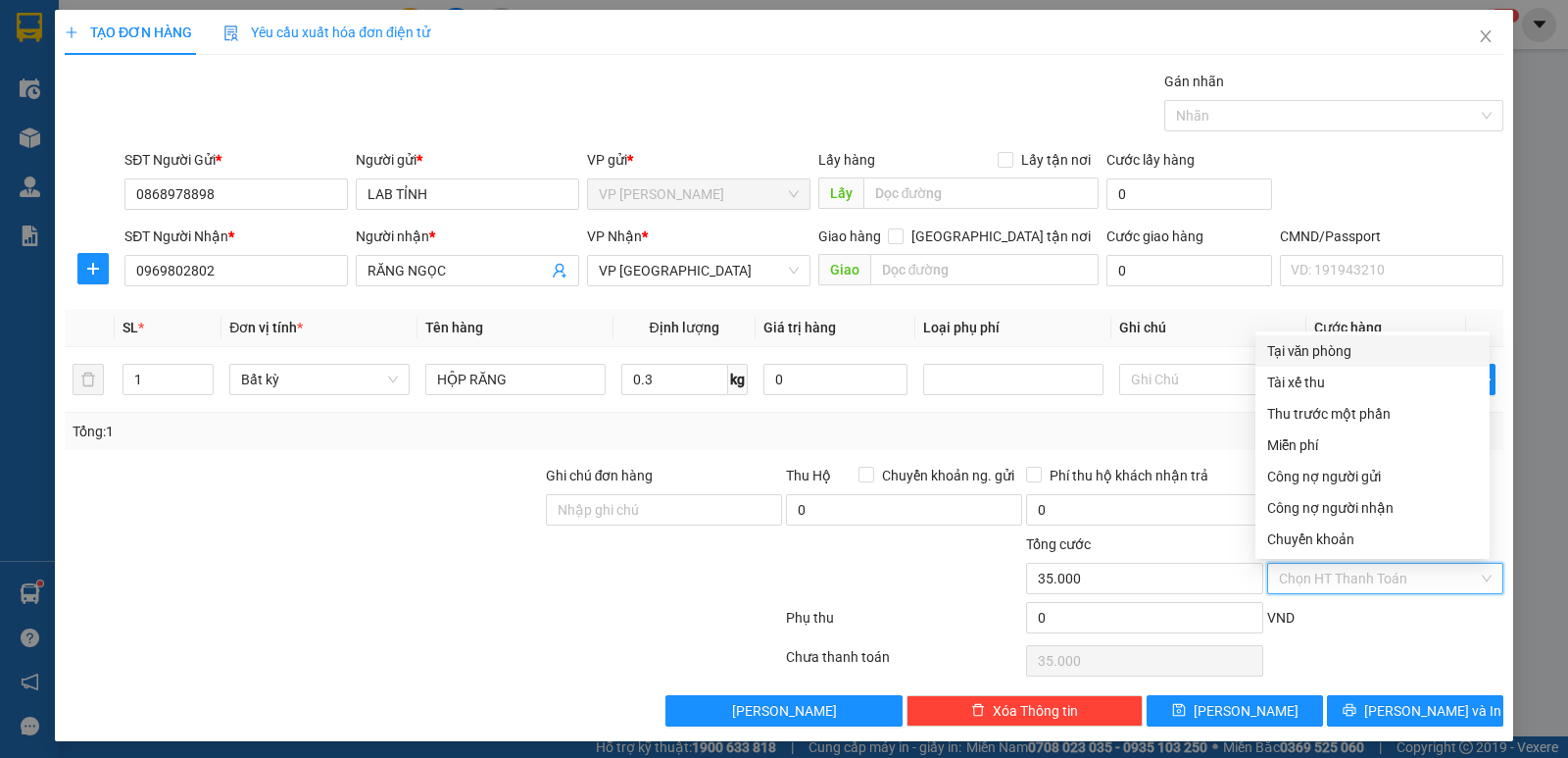
click at [1378, 350] on div "Tại văn phòng" at bounding box center [1373, 351] width 211 height 22
type input "0"
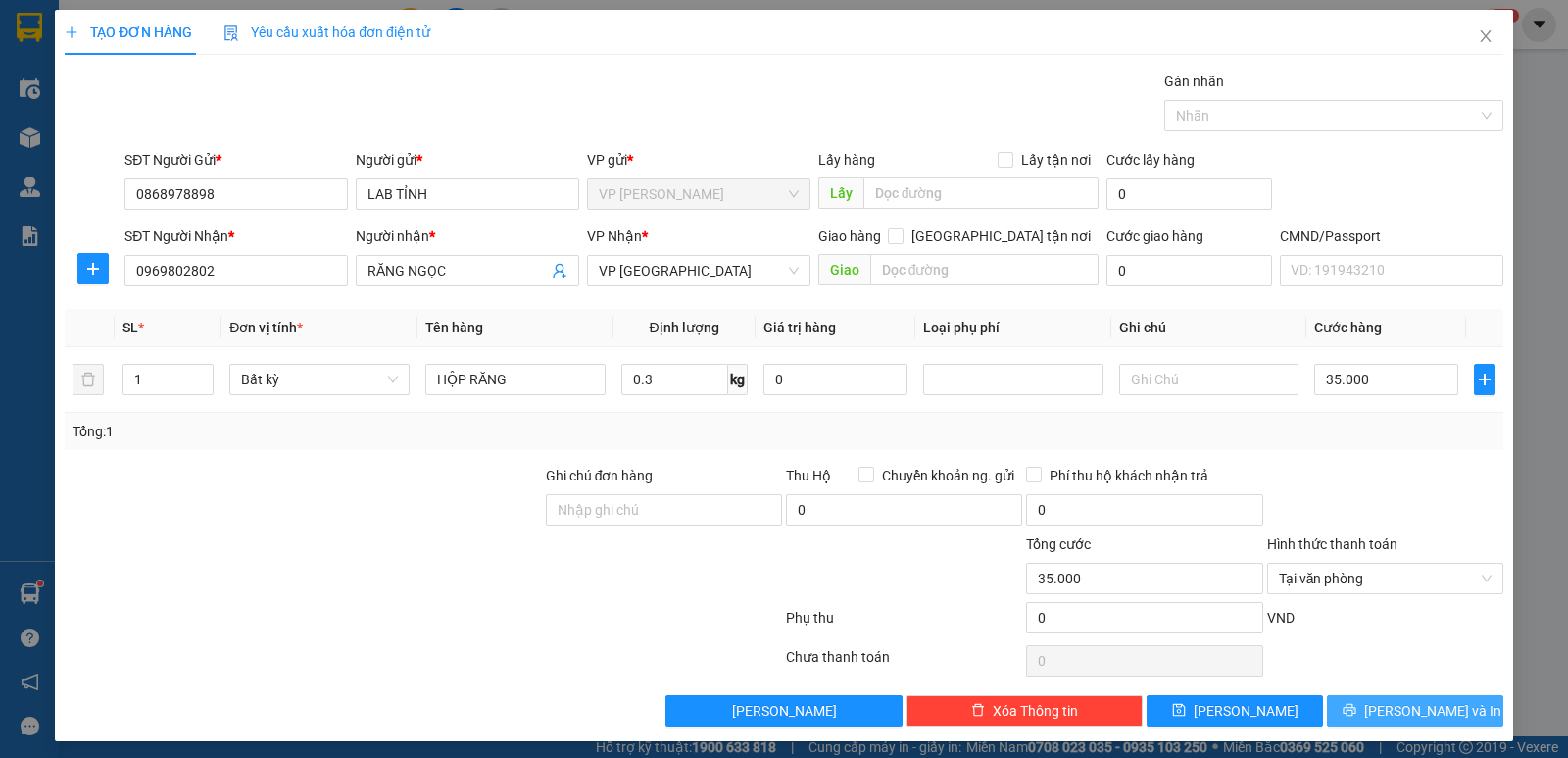
click at [1399, 703] on span "[PERSON_NAME] và In" at bounding box center [1432, 711] width 137 height 22
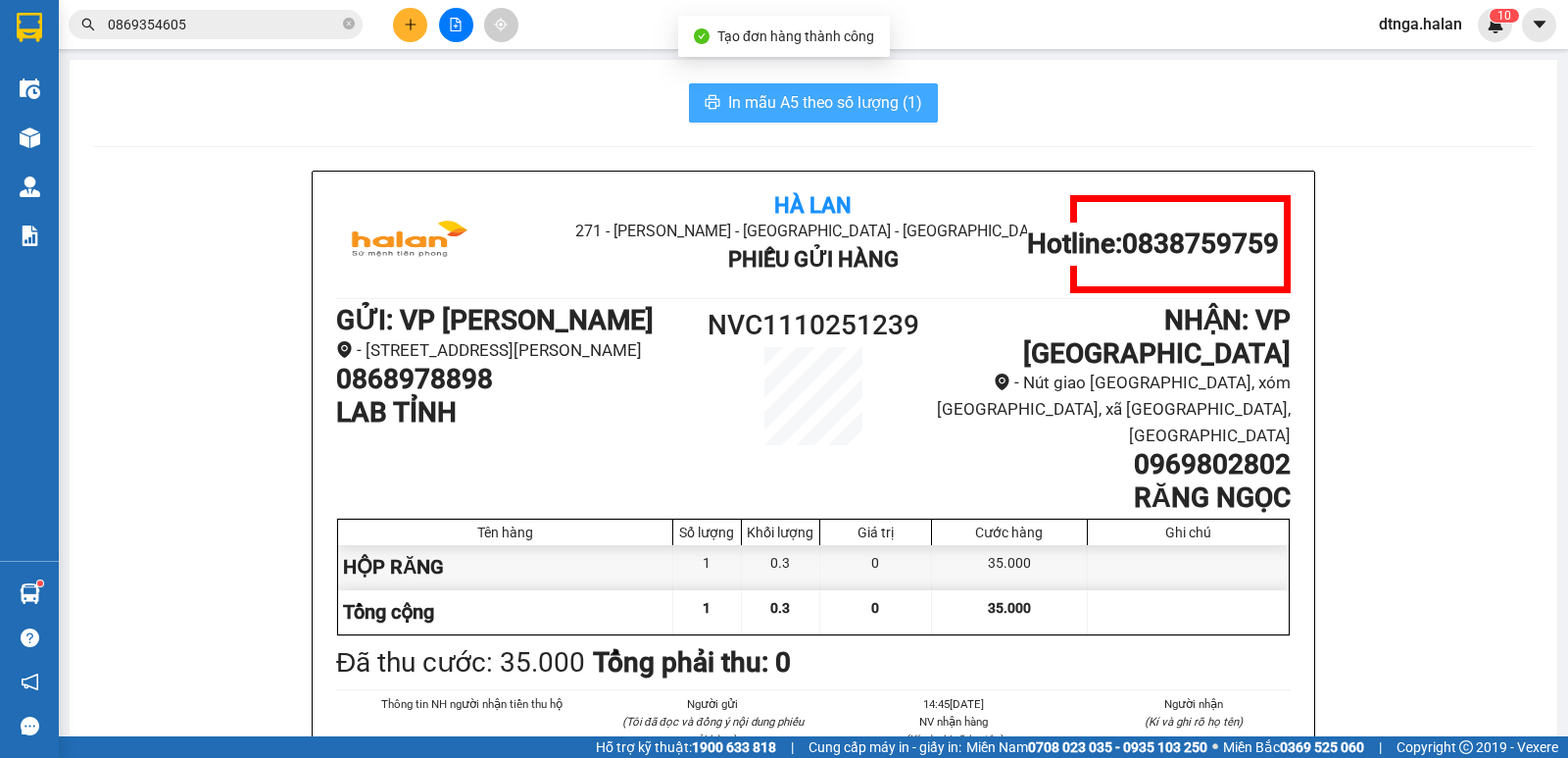
click at [850, 110] on span "In mẫu A5 theo số lượng (1)" at bounding box center [825, 102] width 194 height 25
click at [830, 99] on span "In mẫu A5 theo số lượng (1)" at bounding box center [825, 102] width 194 height 25
click at [823, 97] on span "In mẫu A5 theo số lượng (1)" at bounding box center [825, 102] width 194 height 25
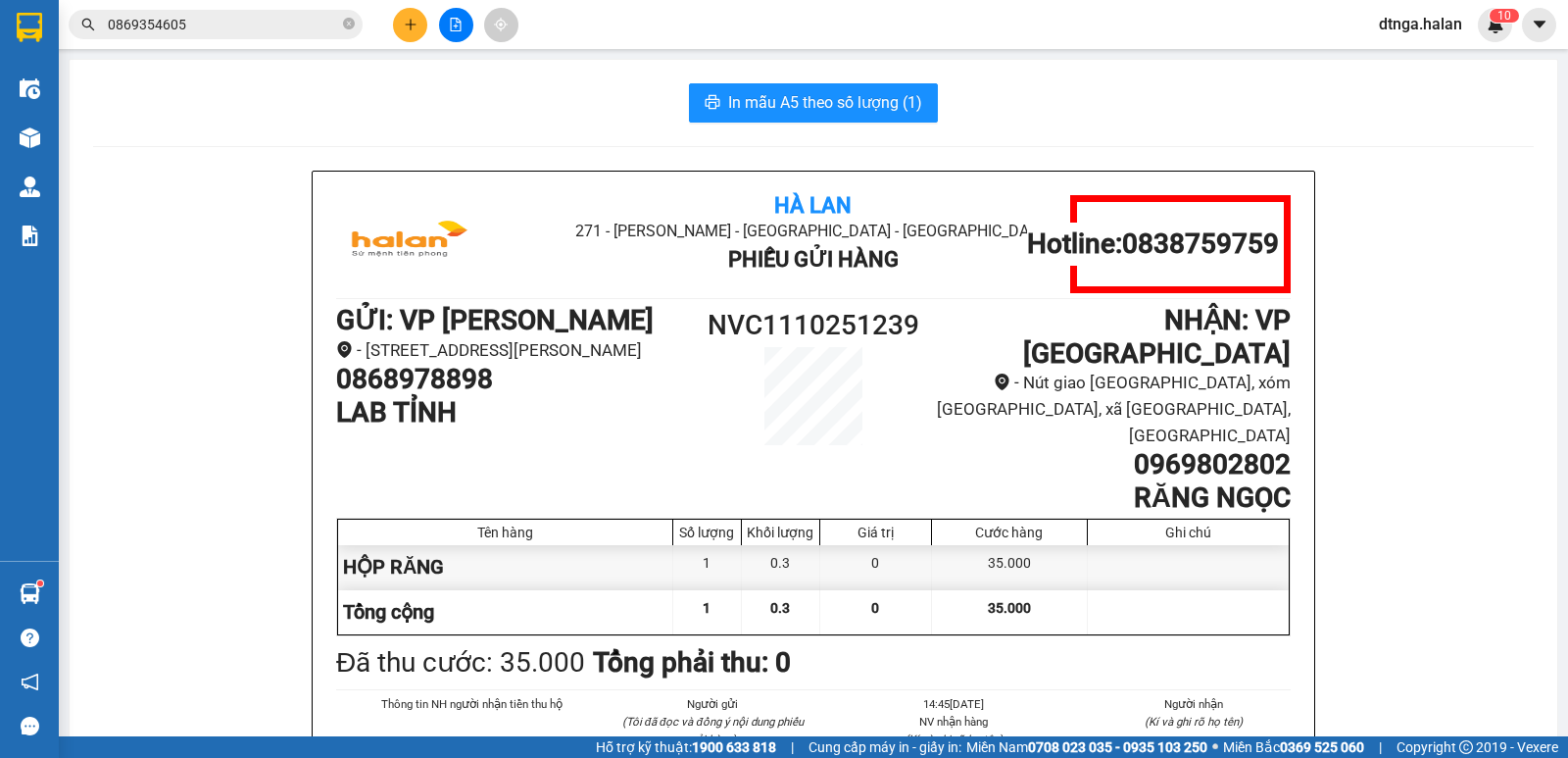
click at [1125, 119] on div "In mẫu A5 theo số lượng (1)" at bounding box center [813, 103] width 1441 height 39
click at [872, 113] on span "In mẫu A5 theo số lượng (1)" at bounding box center [825, 102] width 194 height 25
click at [409, 21] on icon "plus" at bounding box center [411, 25] width 14 height 14
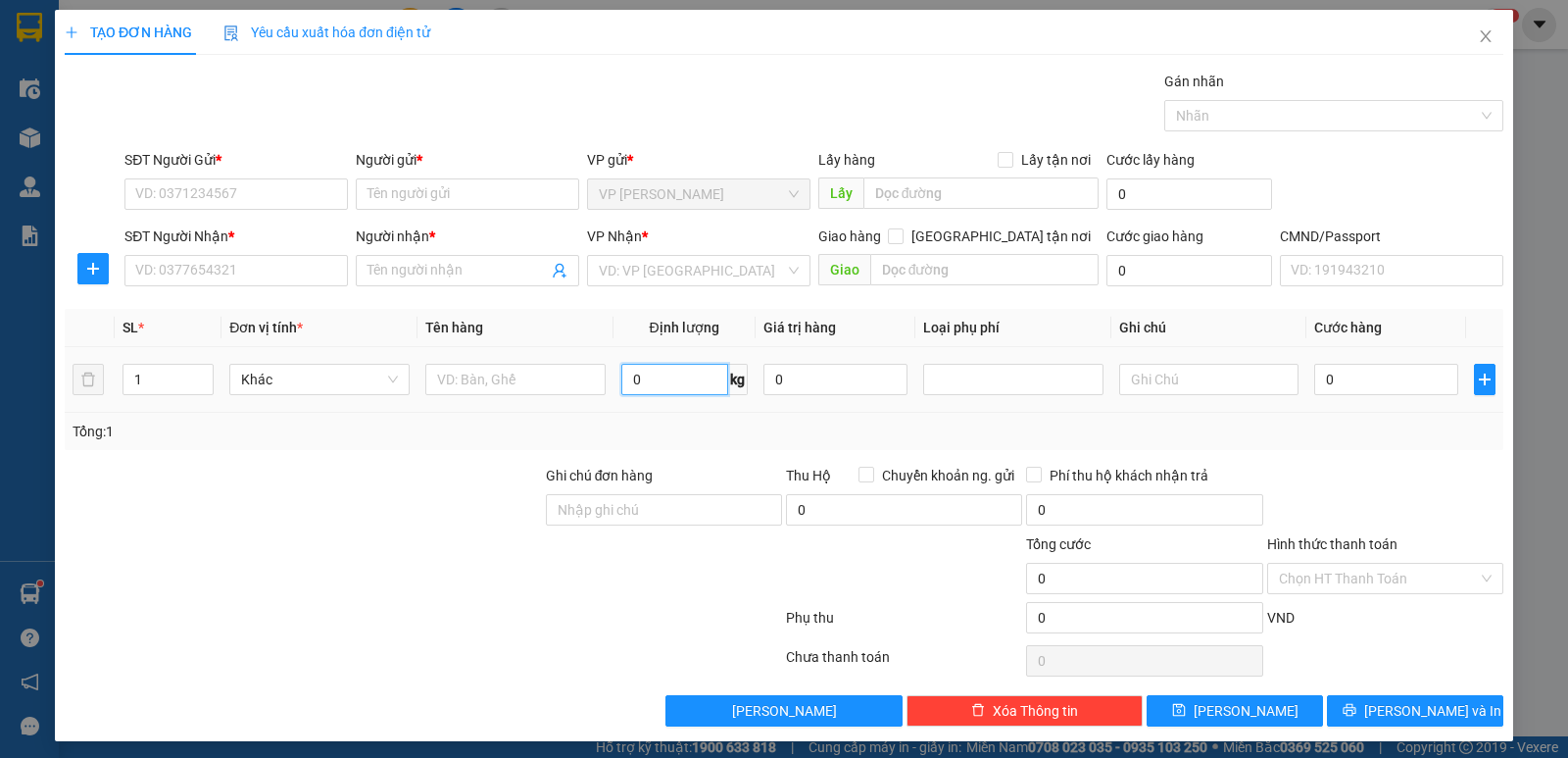
click at [667, 374] on input "0" at bounding box center [675, 379] width 107 height 32
type input "32"
click at [553, 373] on input "text" at bounding box center [515, 379] width 181 height 32
click at [329, 197] on input "SĐT Người Gửi *" at bounding box center [236, 194] width 223 height 32
click at [218, 201] on input "0972785509" at bounding box center [236, 194] width 223 height 32
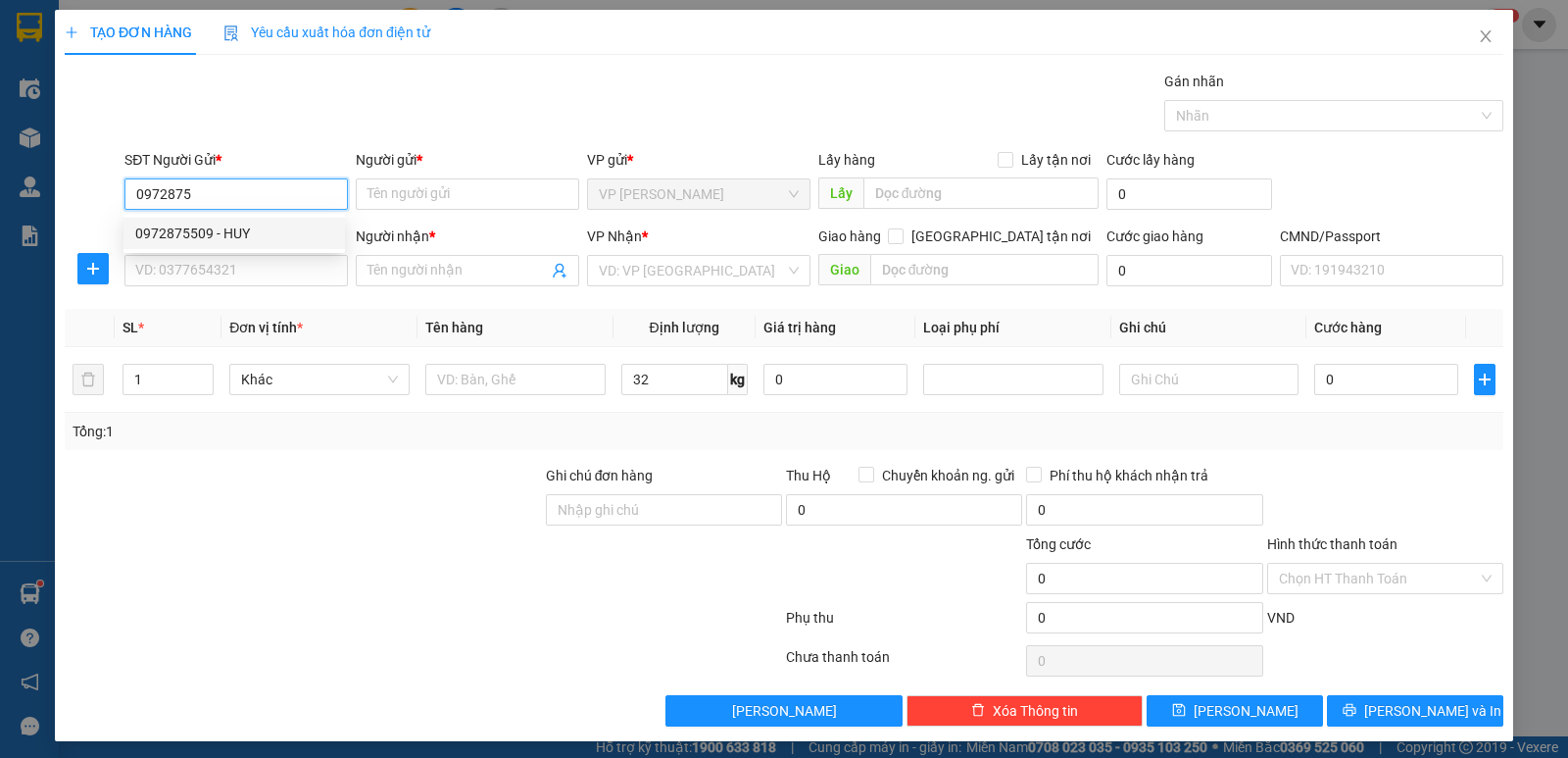
click at [239, 231] on div "0972875509 - HUY" at bounding box center [234, 233] width 198 height 22
type input "0972875509"
type input "HUY"
type input "0972875509"
click at [254, 278] on input "SĐT Người Nhận *" at bounding box center [236, 270] width 223 height 32
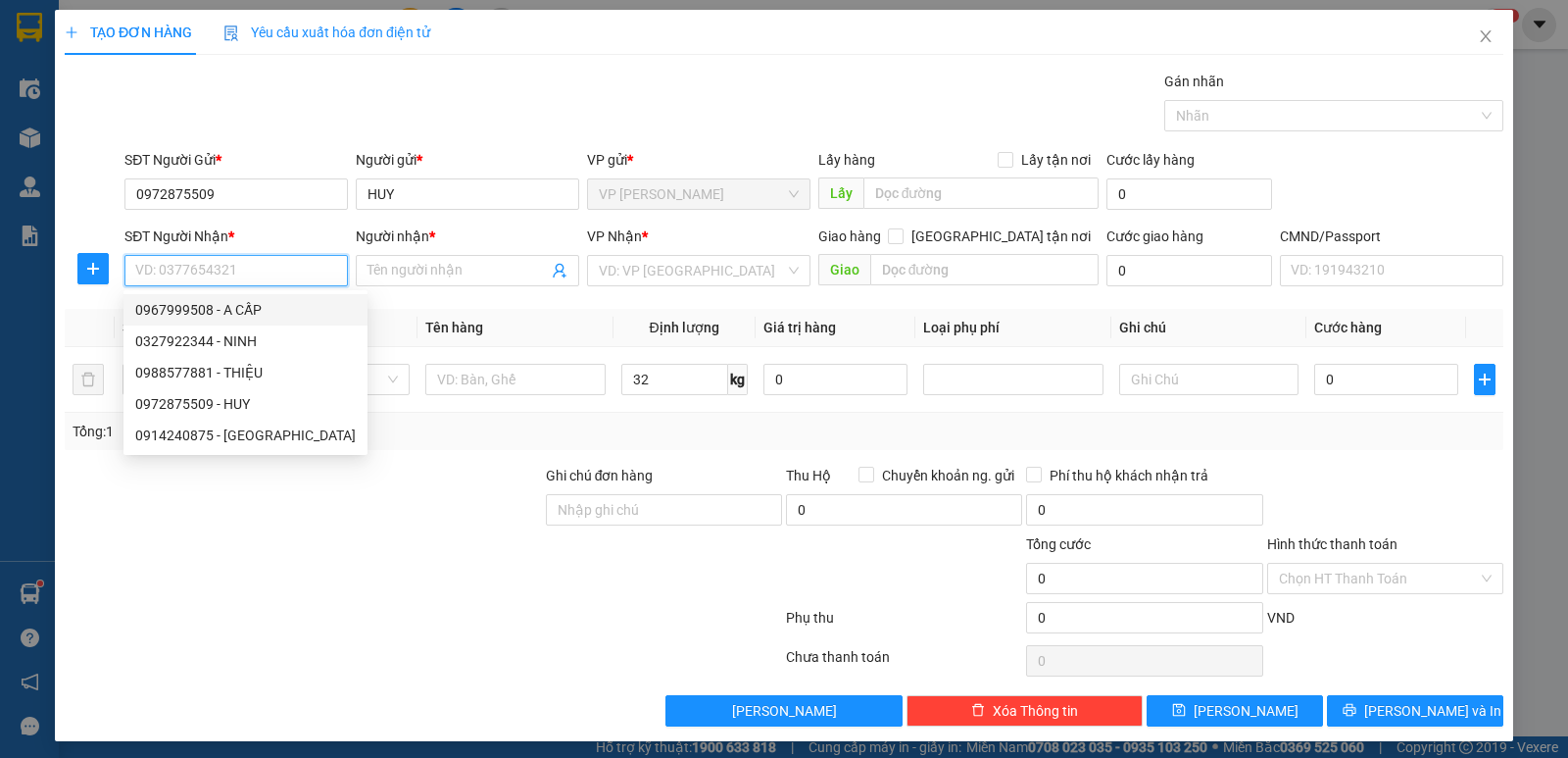
click at [257, 265] on input "SĐT Người Nhận *" at bounding box center [236, 270] width 223 height 32
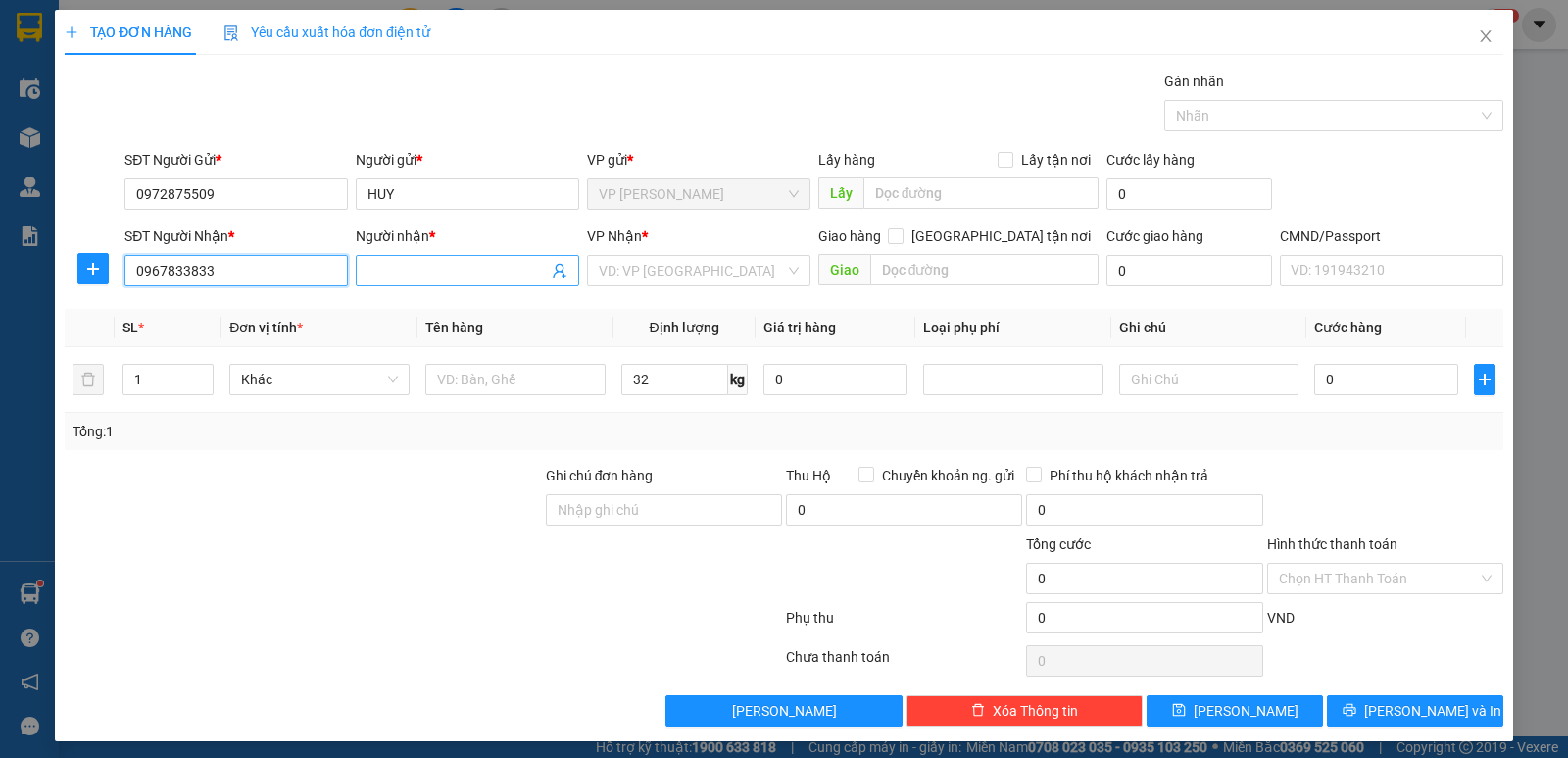
type input "0967833833"
click at [386, 269] on input "Người nhận *" at bounding box center [457, 270] width 181 height 22
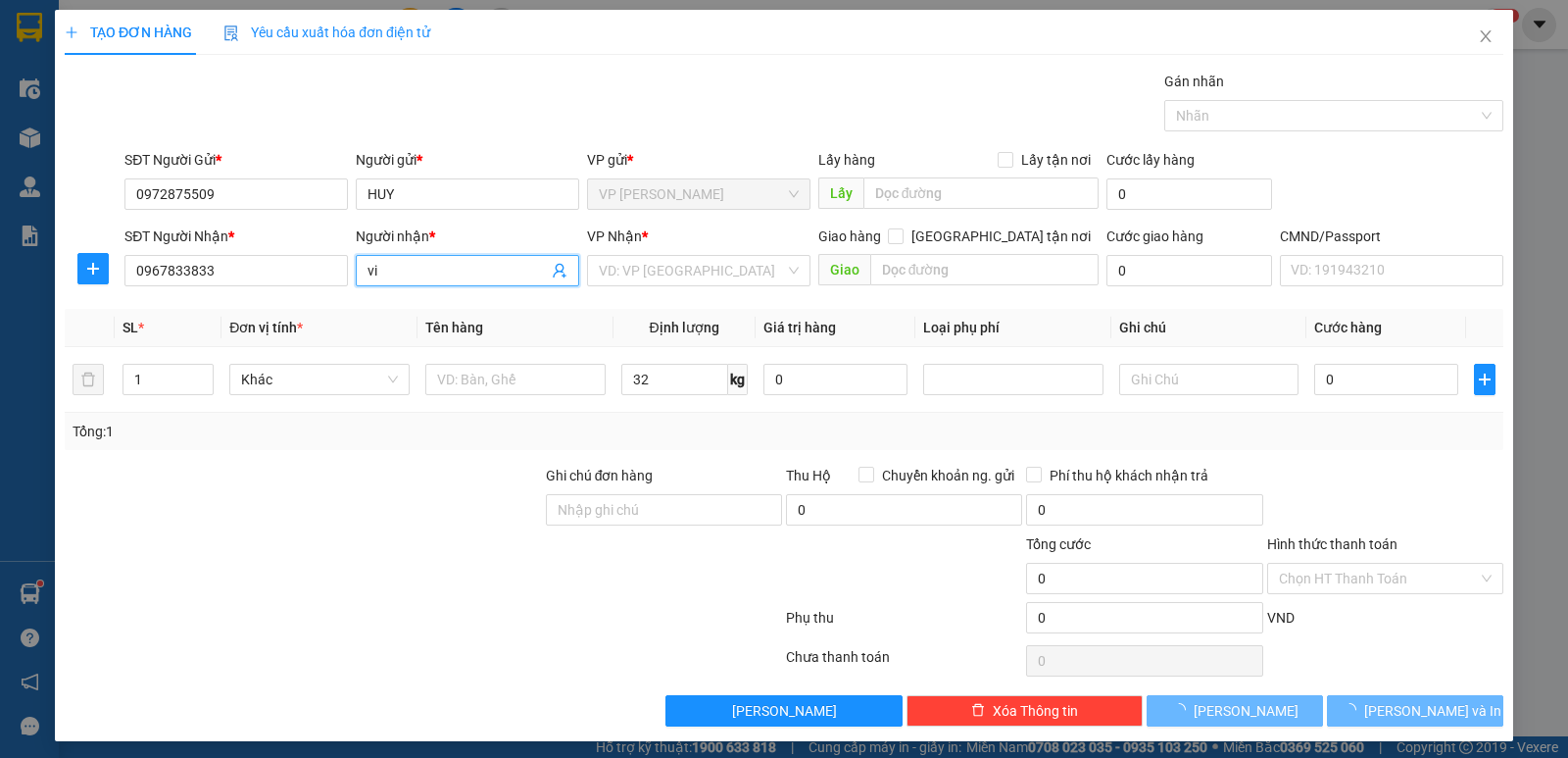
type input "v"
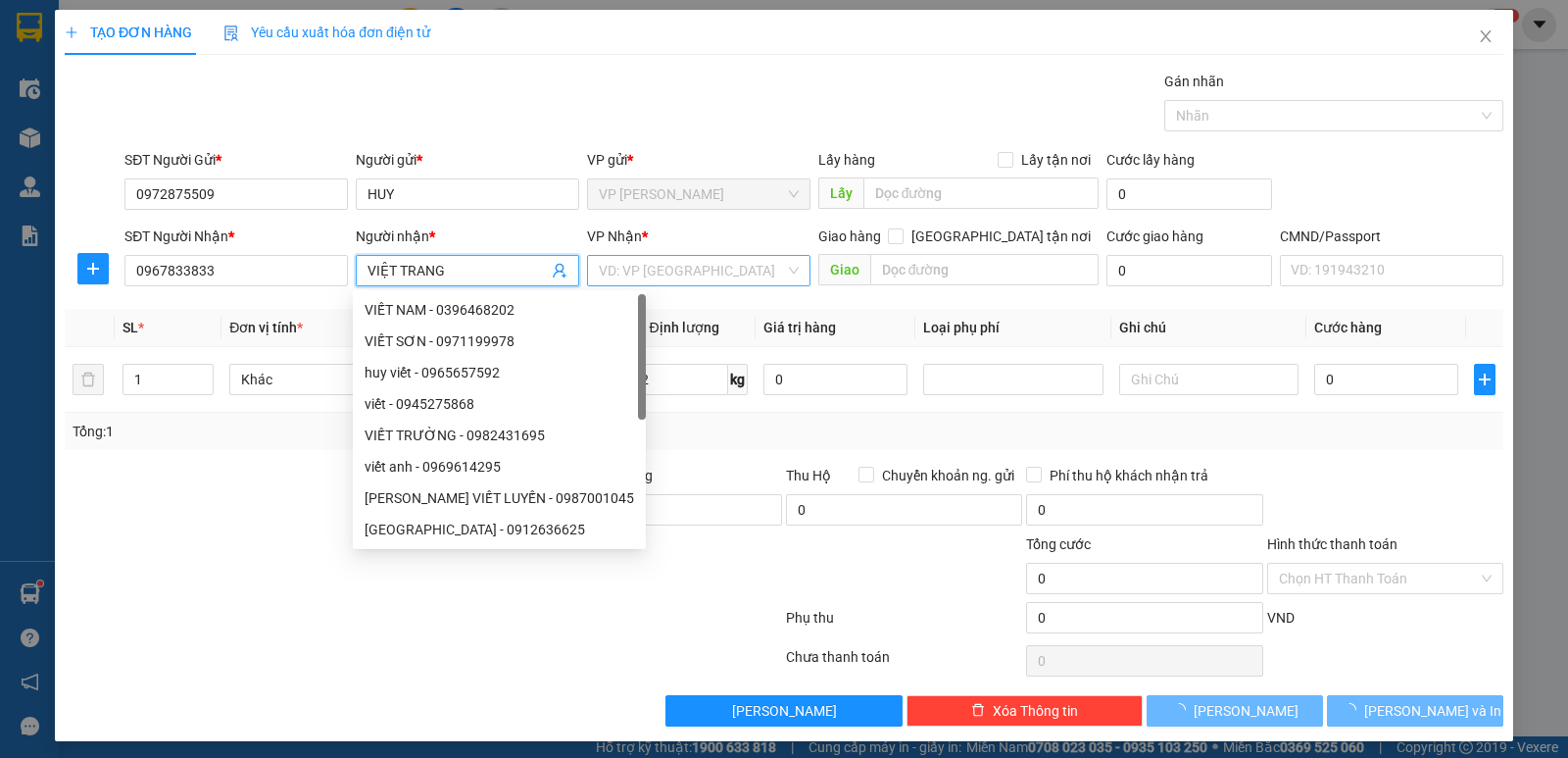
type input "VIỆT TRANG"
click at [658, 263] on input "search" at bounding box center [692, 270] width 187 height 30
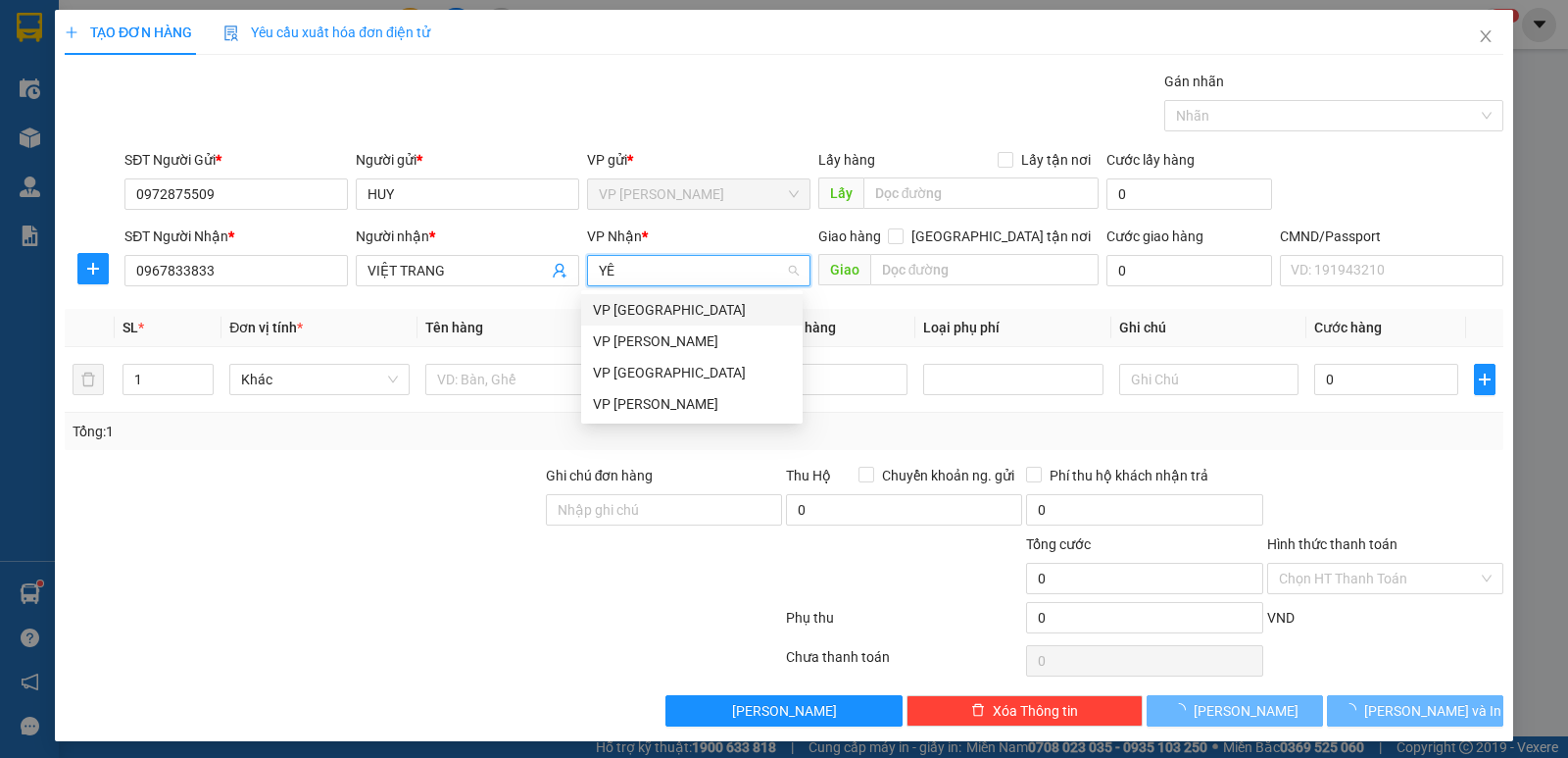
type input "YÊN"
click at [652, 306] on div "VP [GEOGRAPHIC_DATA]" at bounding box center [692, 310] width 198 height 22
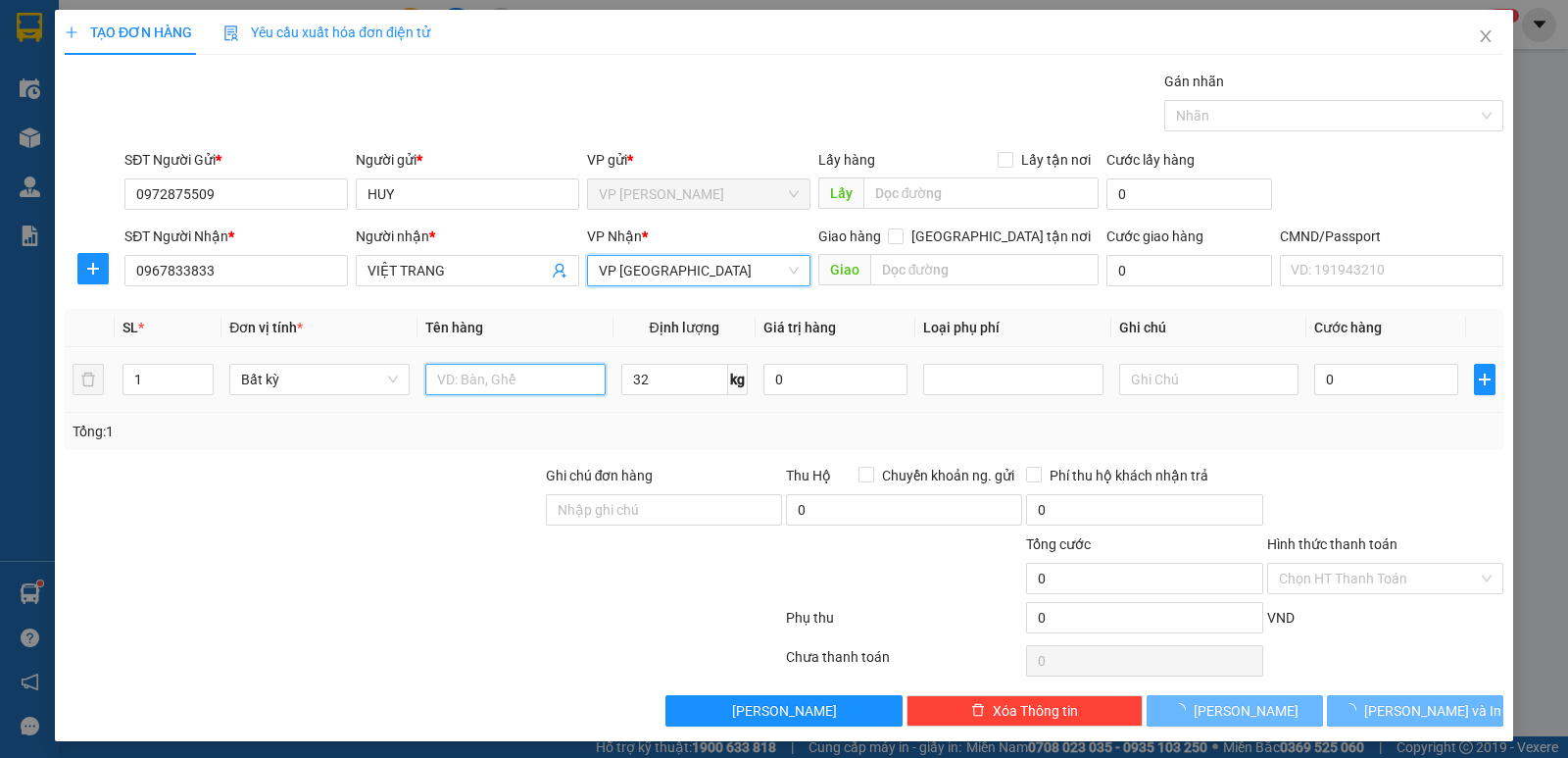
click at [547, 382] on input "text" at bounding box center [515, 379] width 181 height 32
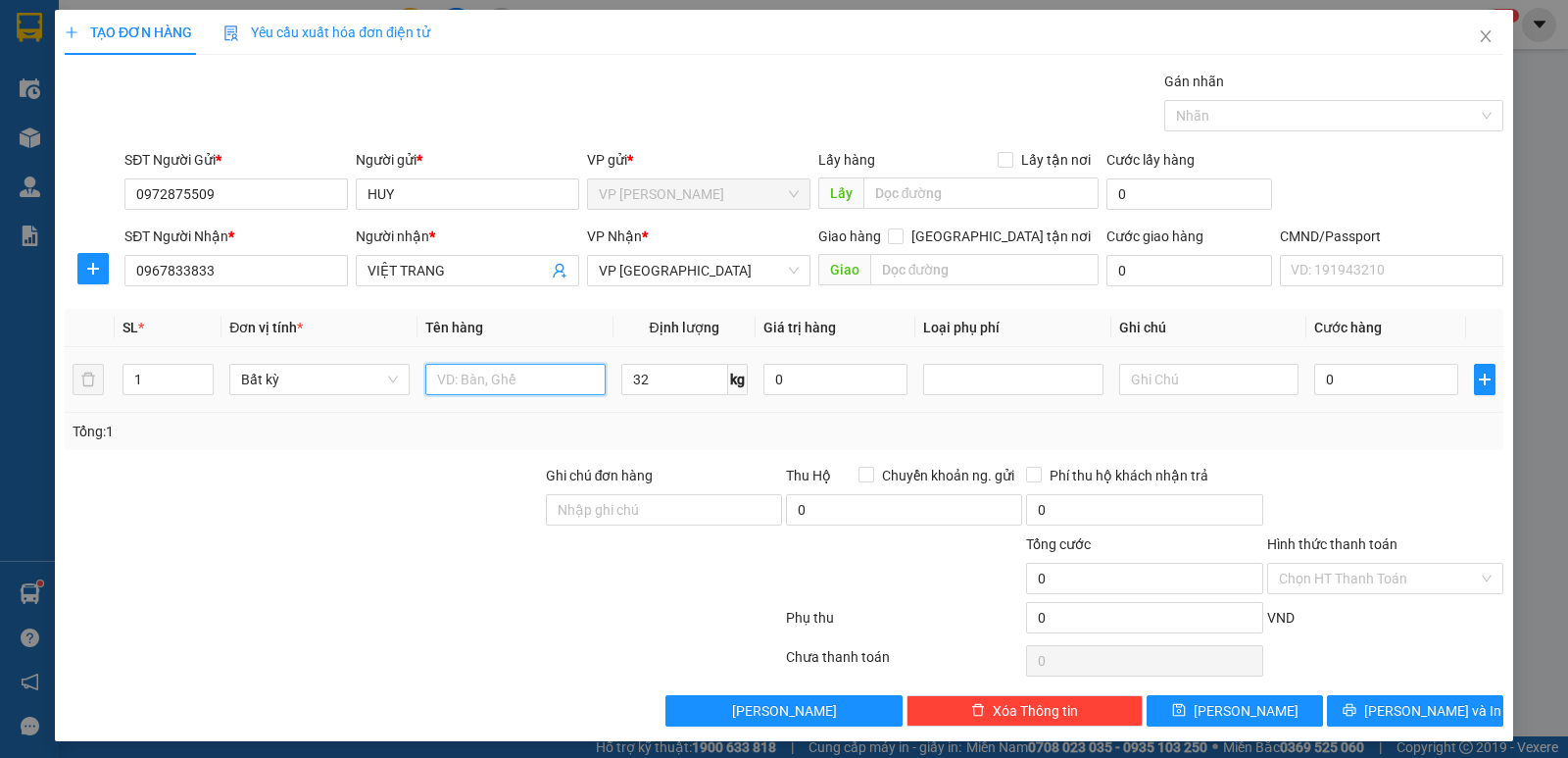
type input "B"
type input "TẢI PT"
click at [682, 373] on input "32" at bounding box center [675, 379] width 107 height 32
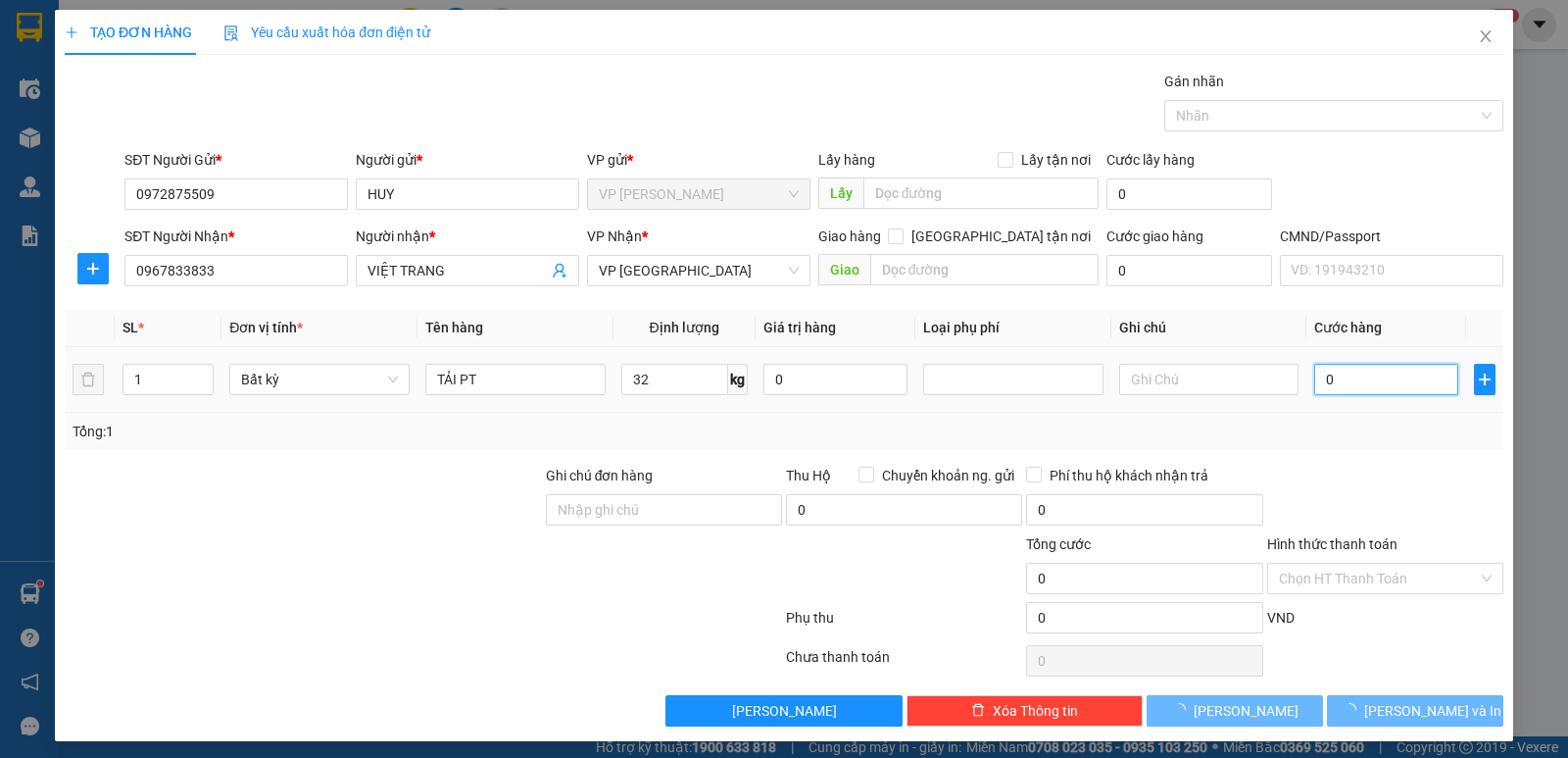
click at [1378, 383] on input "0" at bounding box center [1386, 379] width 144 height 32
click at [1409, 453] on div "Transit Pickup Surcharge Ids Transit Deliver Surcharge Ids Transit Deliver Surc…" at bounding box center [784, 399] width 1439 height 655
type input "75.000"
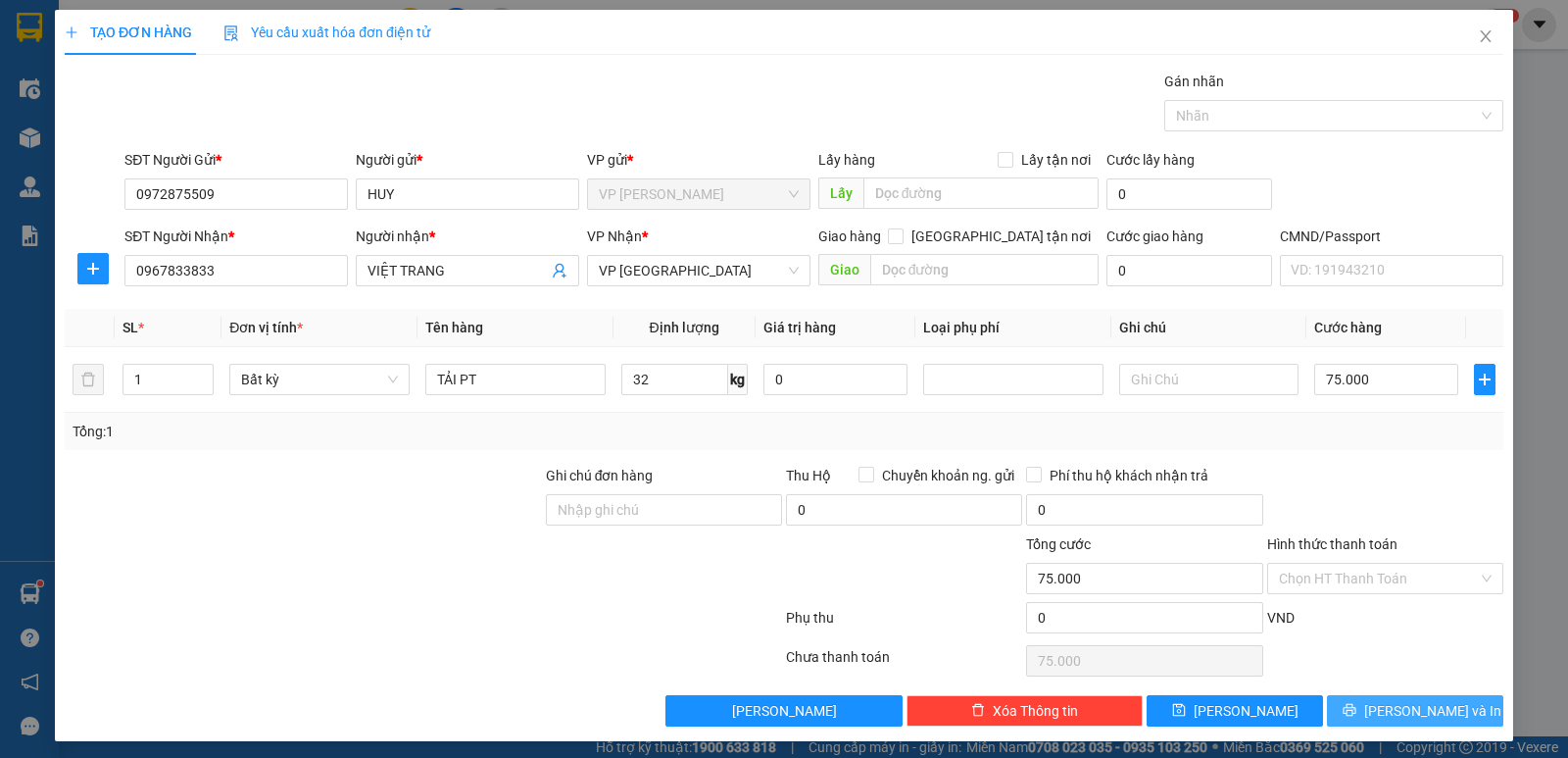
click at [1388, 714] on span "[PERSON_NAME] và In" at bounding box center [1432, 711] width 137 height 22
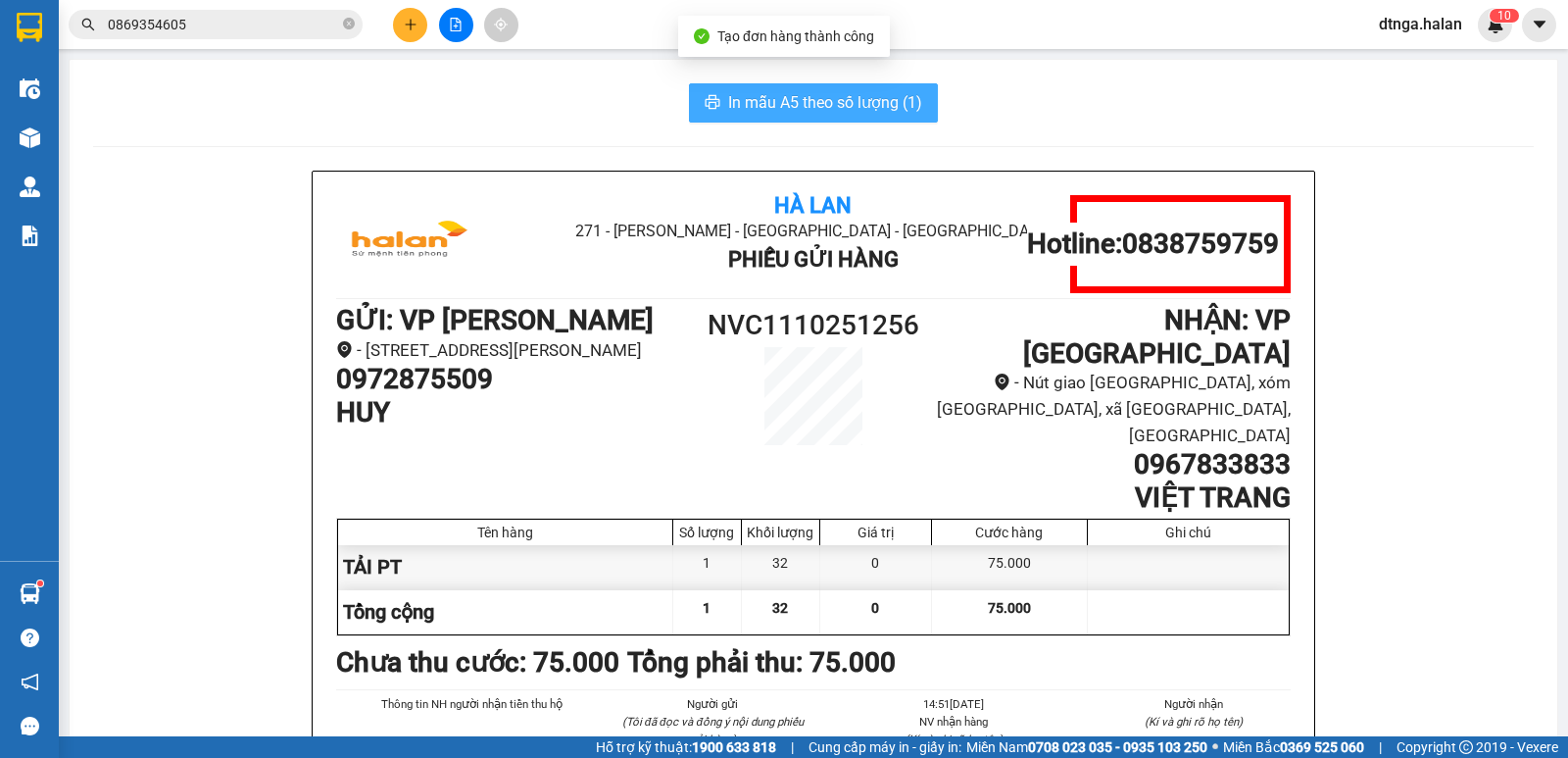
click at [770, 97] on span "In mẫu A5 theo số lượng (1)" at bounding box center [825, 102] width 194 height 25
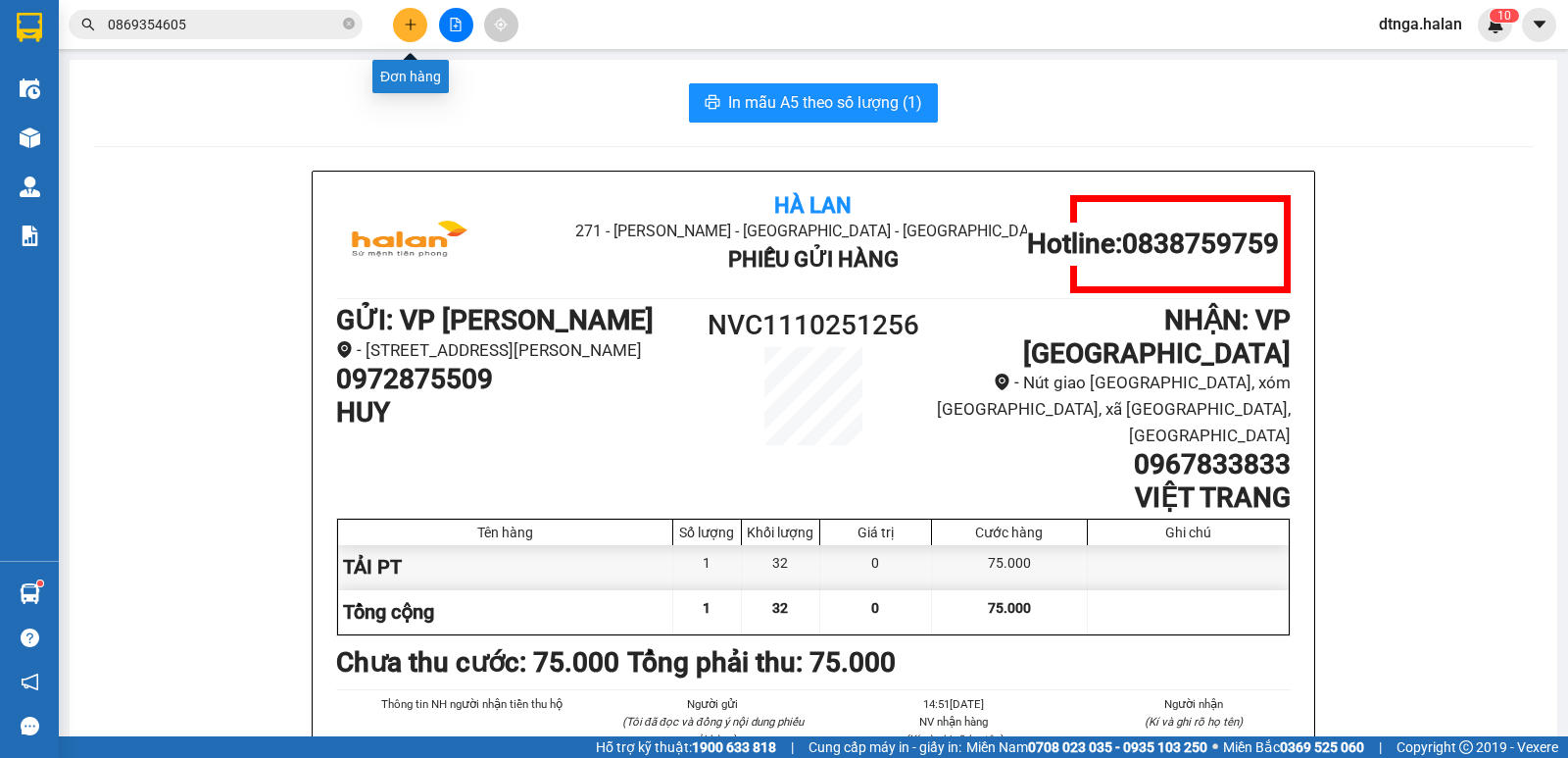
click at [402, 21] on button at bounding box center [410, 25] width 35 height 35
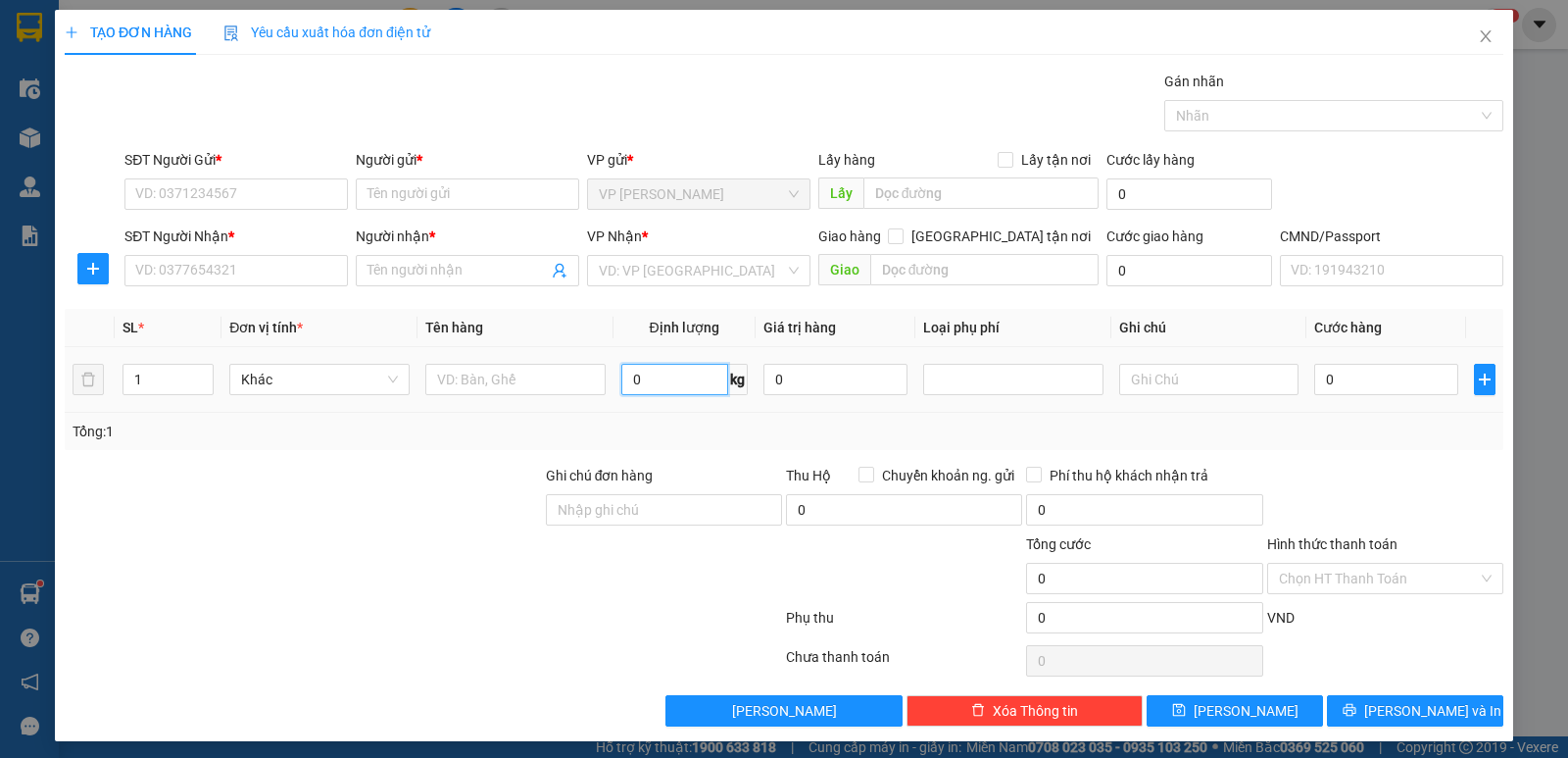
click at [670, 376] on input "0" at bounding box center [675, 379] width 107 height 32
type input "2.4"
click at [565, 376] on input "text" at bounding box center [515, 379] width 181 height 32
type input "BỌC"
click at [650, 373] on input "2.4" at bounding box center [675, 379] width 107 height 32
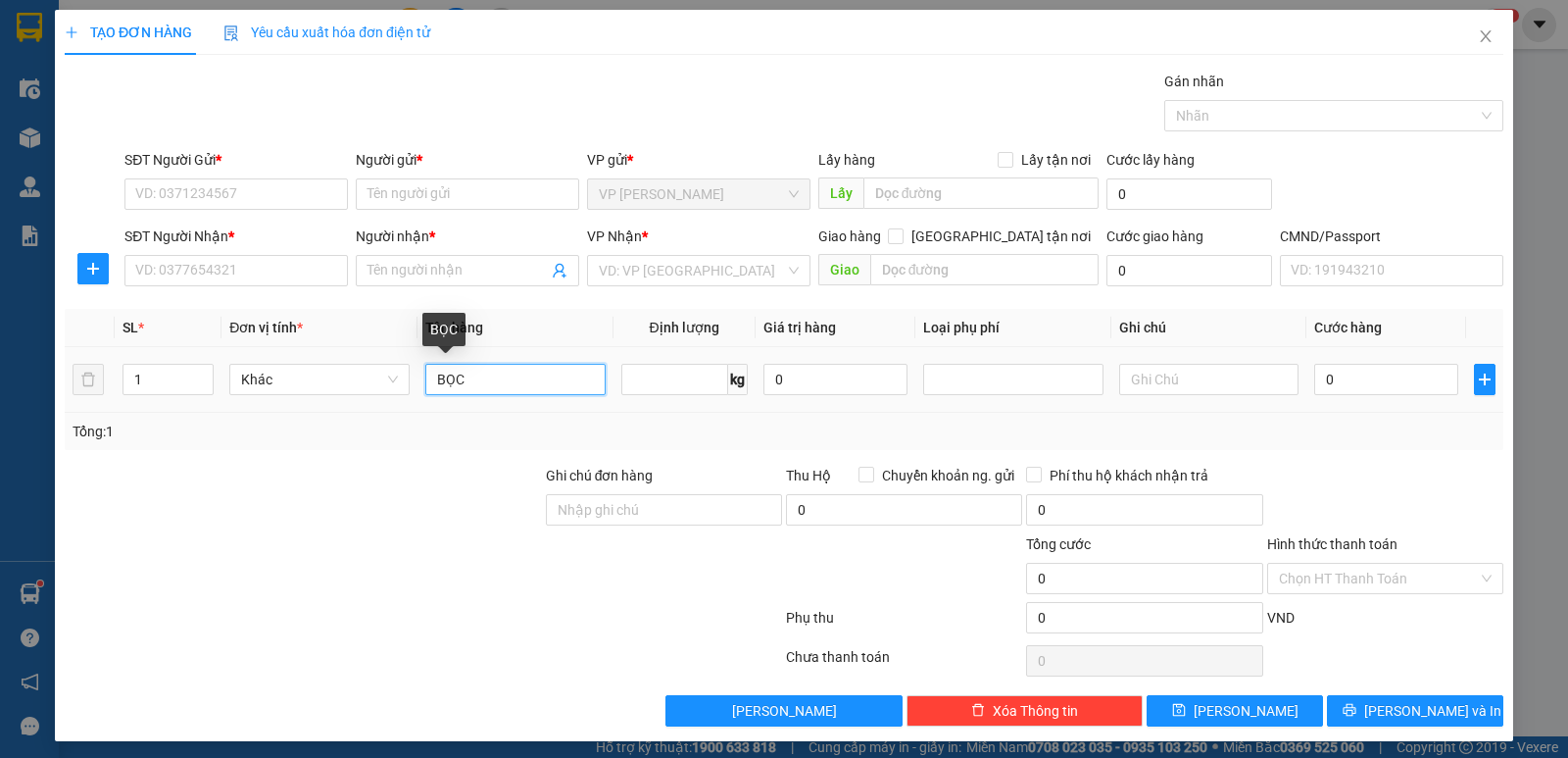
type input "0"
click at [485, 374] on input "BỌC" at bounding box center [515, 379] width 181 height 32
type input "BỌC MP"
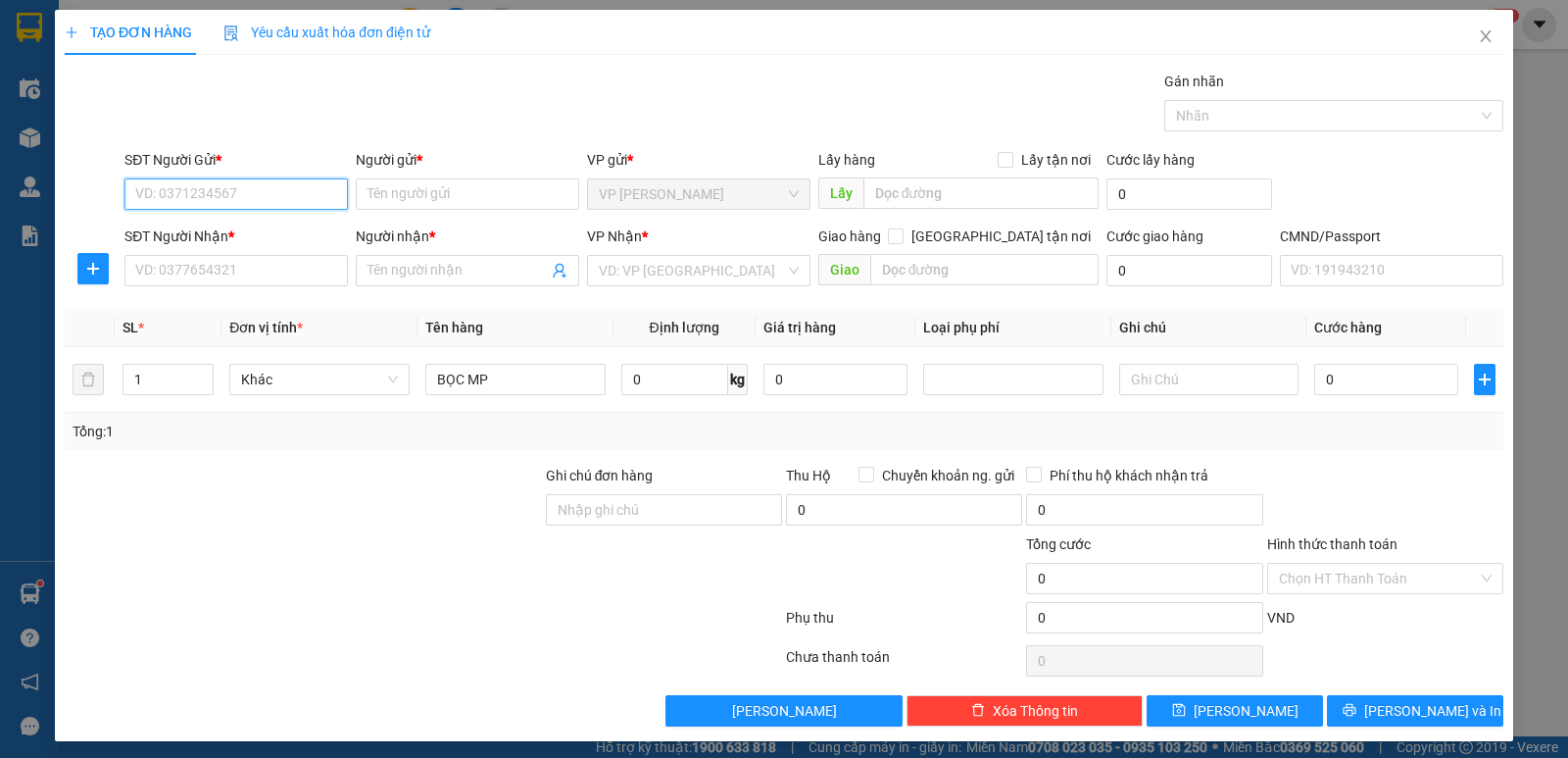
click at [304, 188] on input "SĐT Người Gửi *" at bounding box center [236, 194] width 223 height 32
type input "0374331454"
click at [284, 196] on input "0374331454" at bounding box center [236, 194] width 223 height 32
click at [249, 277] on input "SĐT Người Nhận *" at bounding box center [236, 270] width 223 height 32
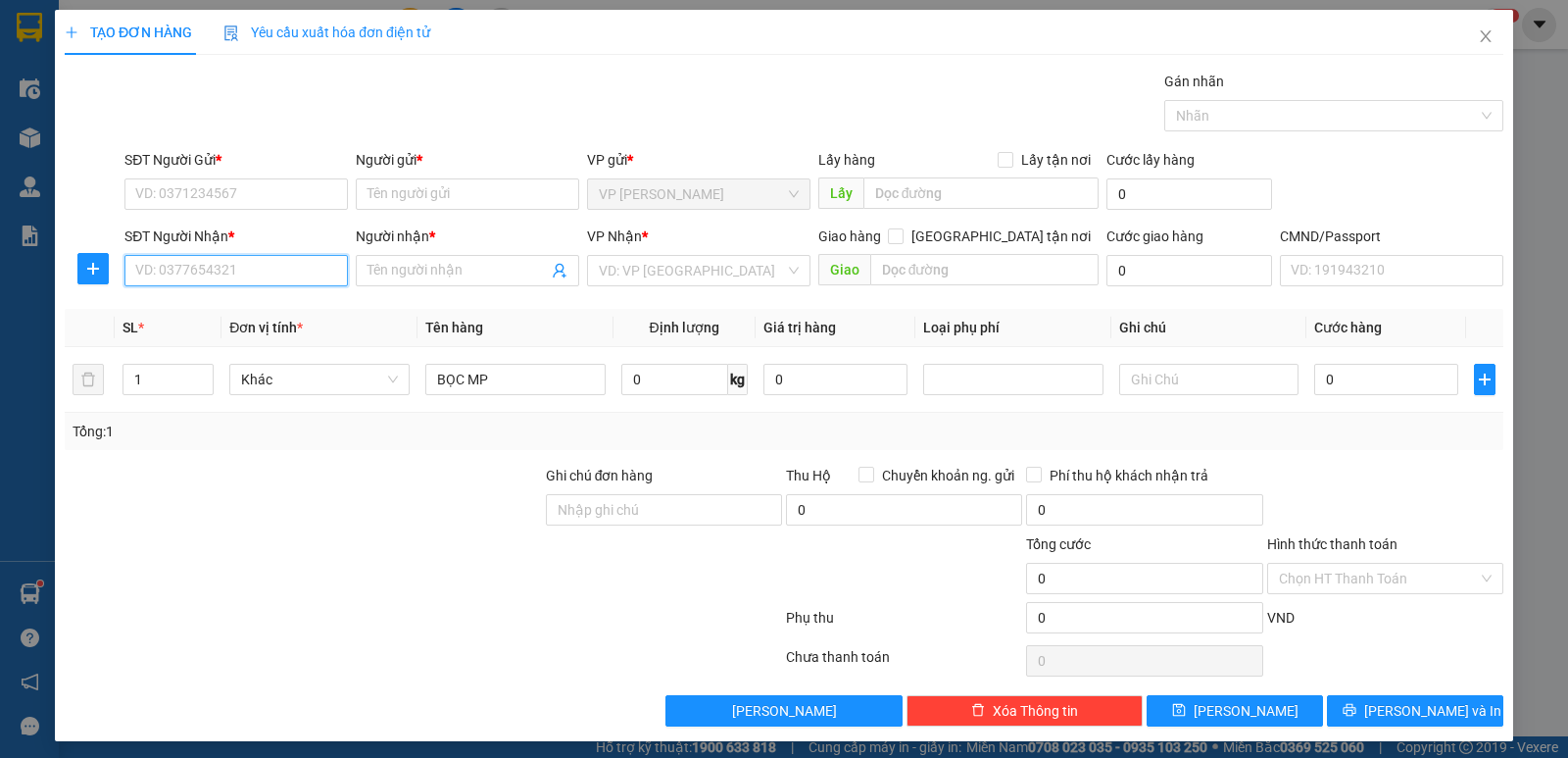
paste input "0374331454"
type input "0374331454"
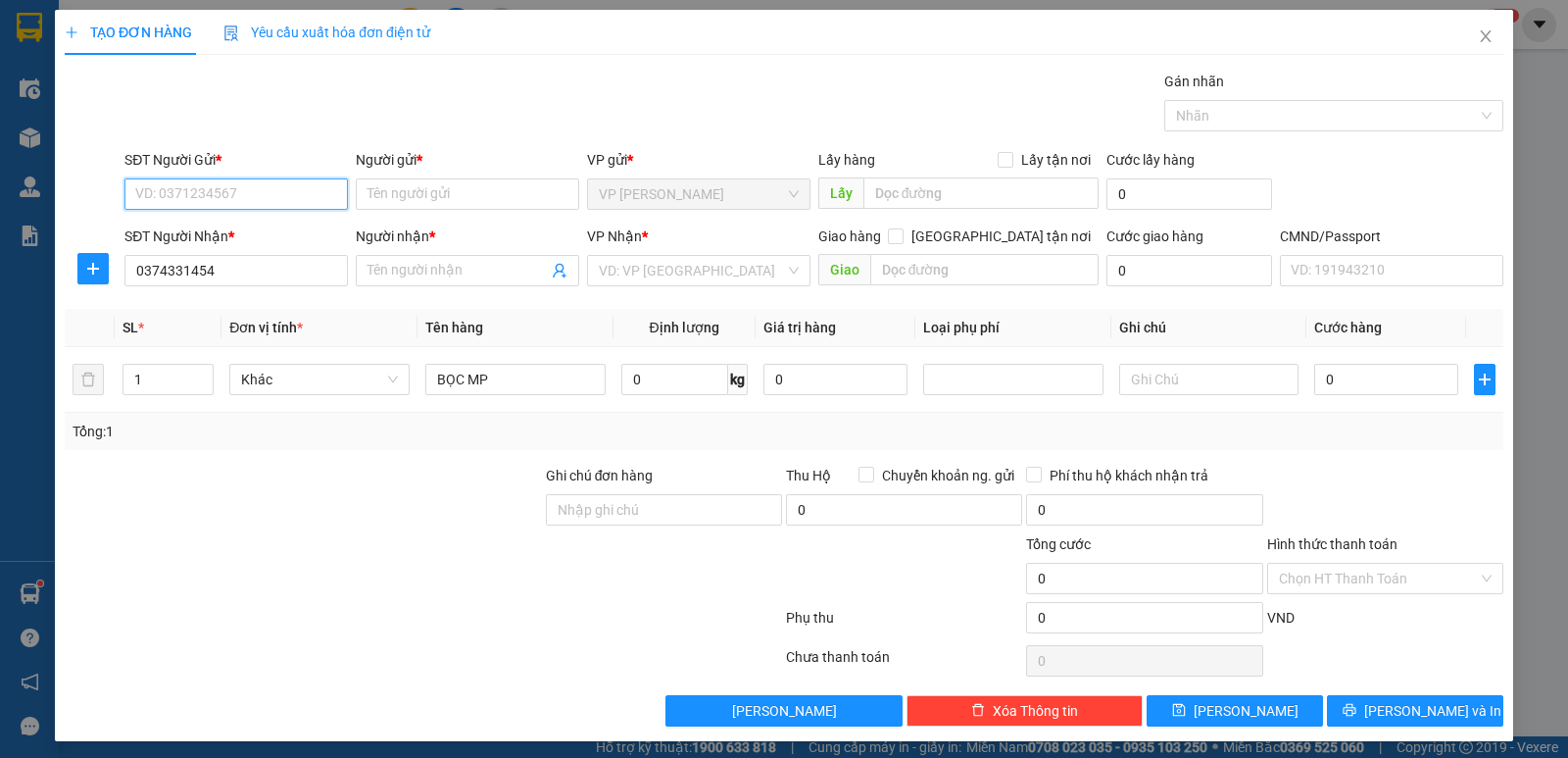
click at [248, 187] on input "SĐT Người Gửi *" at bounding box center [236, 194] width 223 height 32
type input "0889155994"
click at [253, 226] on div "0889155994 - NHUNG" at bounding box center [234, 233] width 198 height 22
type input "NHUNG"
type input "0889155994"
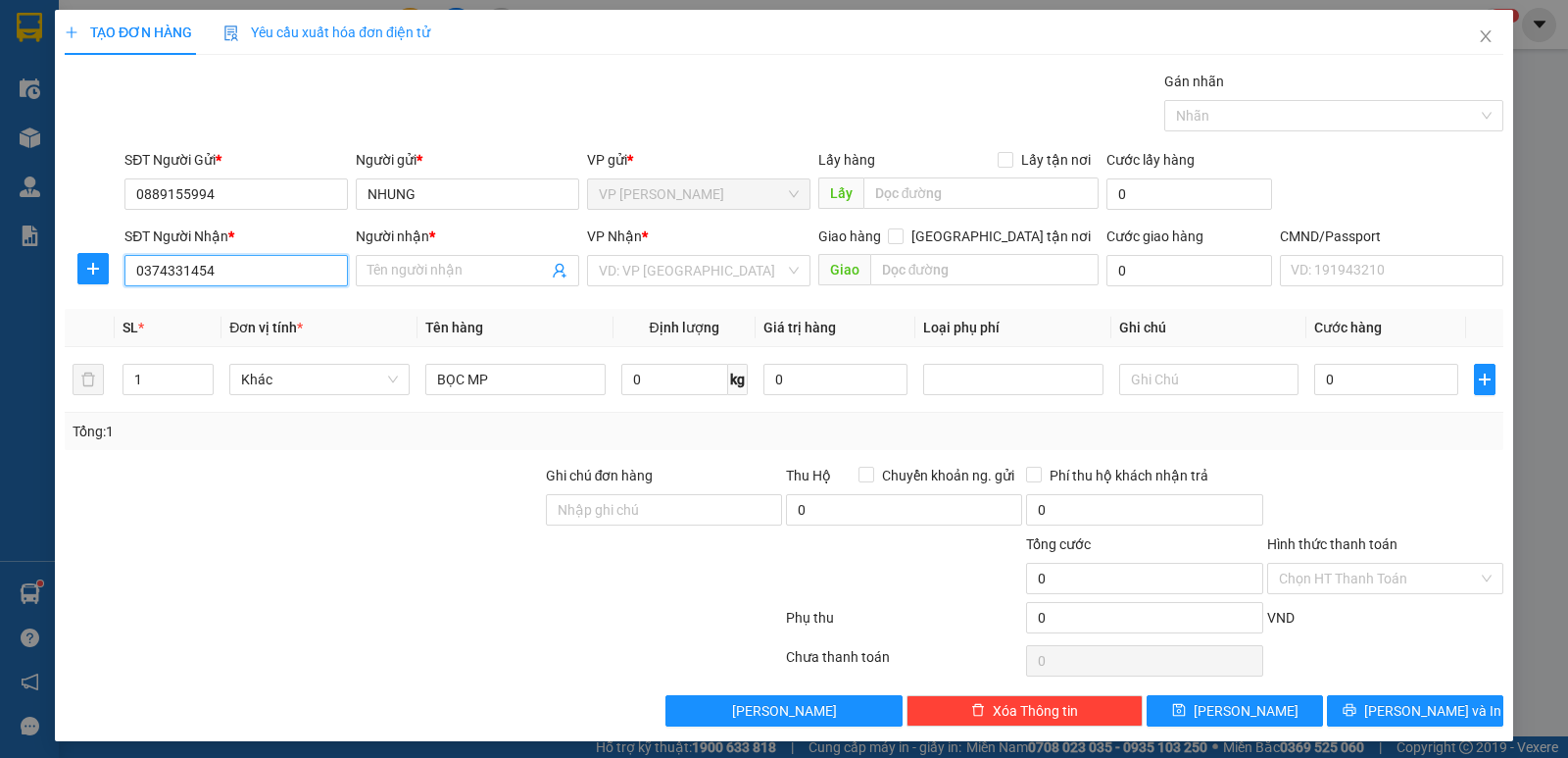
click at [235, 263] on input "0374331454" at bounding box center [236, 270] width 223 height 32
type input "0"
click at [231, 270] on input "SĐT Người Nhận *" at bounding box center [236, 270] width 223 height 32
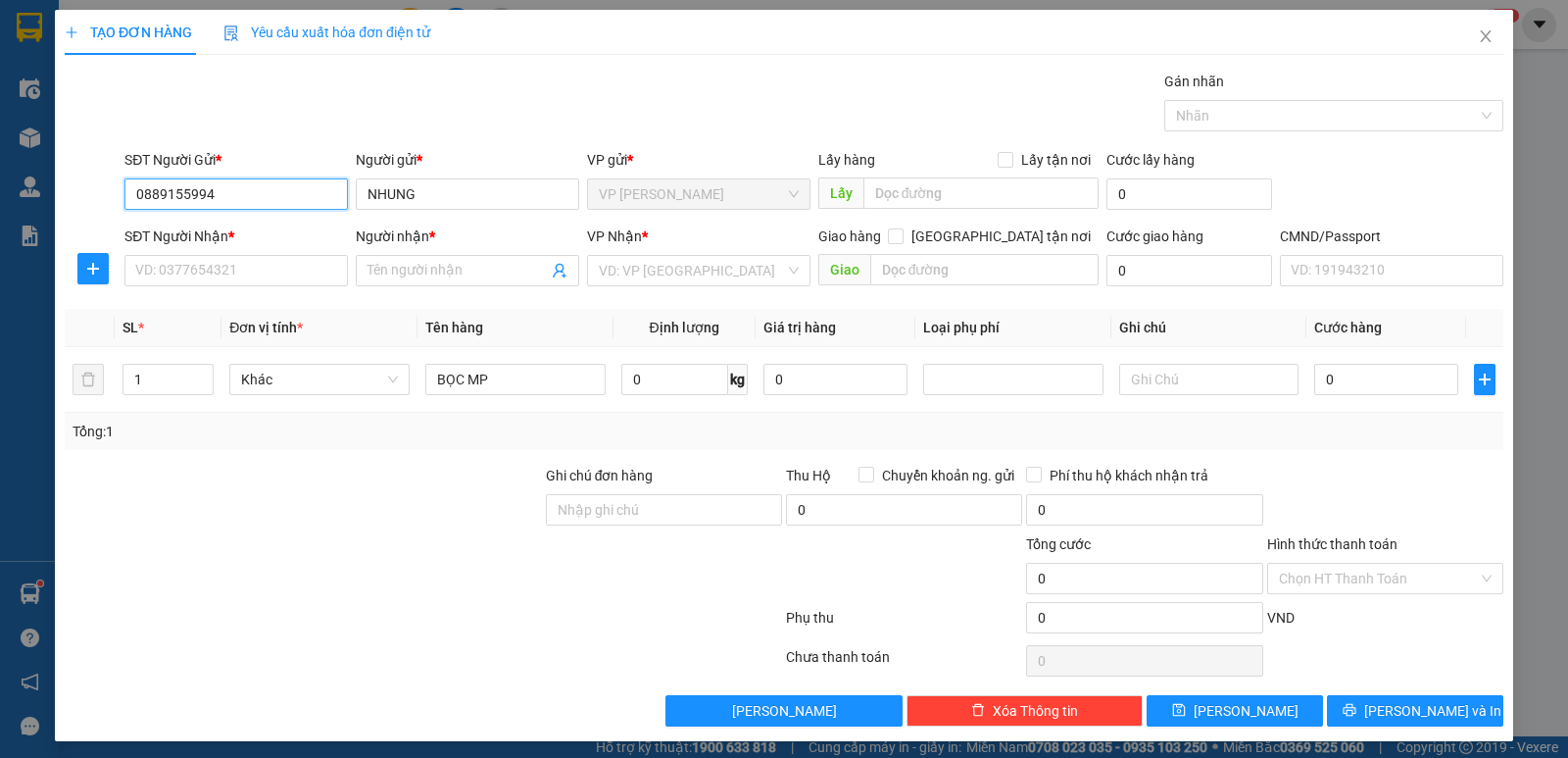
click at [259, 197] on input "0889155994" at bounding box center [236, 194] width 223 height 32
type input "0889155994"
click at [256, 226] on div "0889155994 - NHUNG" at bounding box center [234, 233] width 198 height 22
click at [257, 270] on input "SĐT Người Nhận *" at bounding box center [236, 270] width 223 height 32
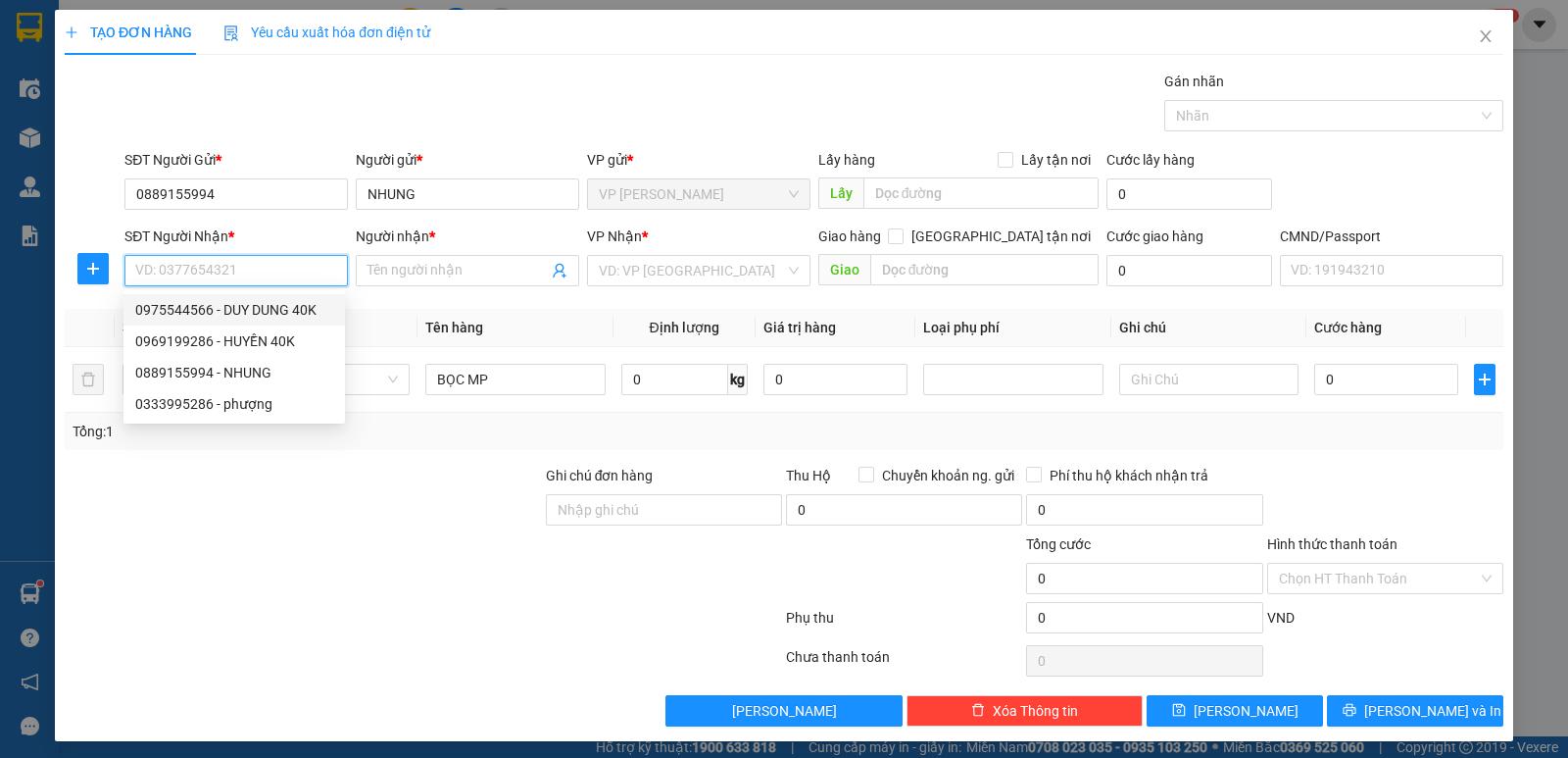
click at [249, 308] on div "0975544566 - DUY DUNG 40K" at bounding box center [234, 310] width 198 height 22
type input "0975544566"
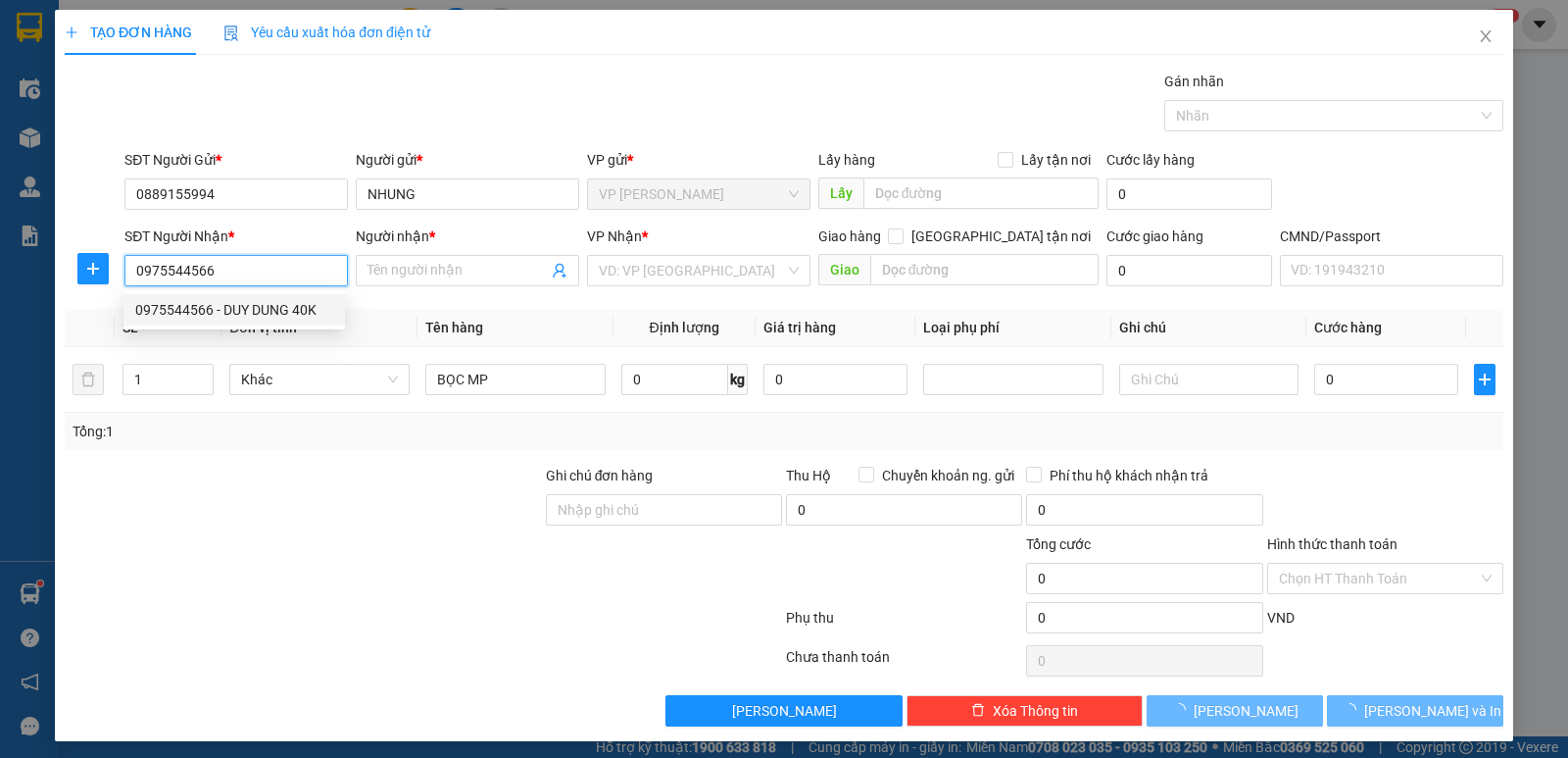
type input "DUY DUNG 40K"
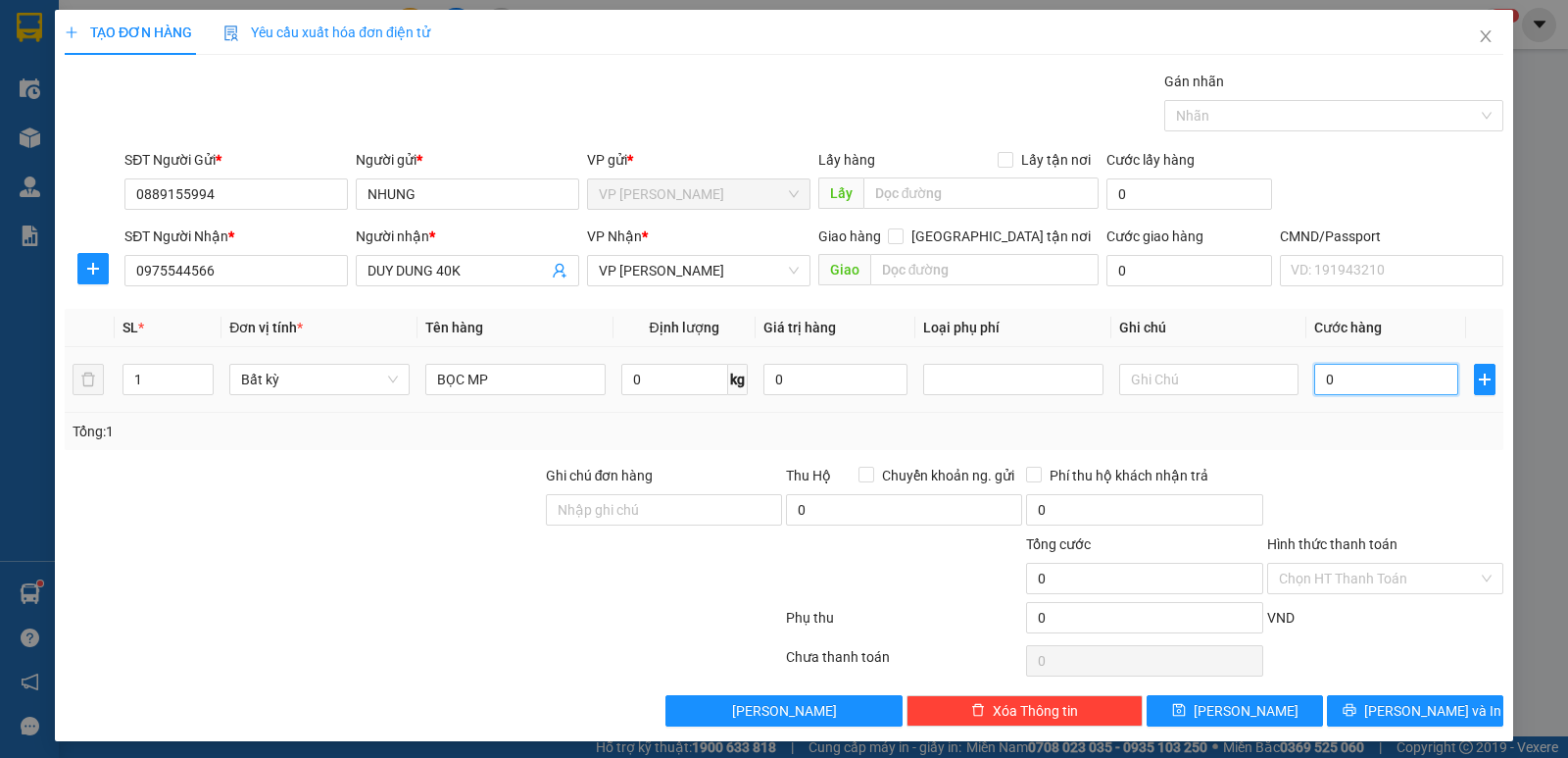
click at [1325, 379] on input "0" at bounding box center [1386, 379] width 144 height 32
type input "4"
type input "40"
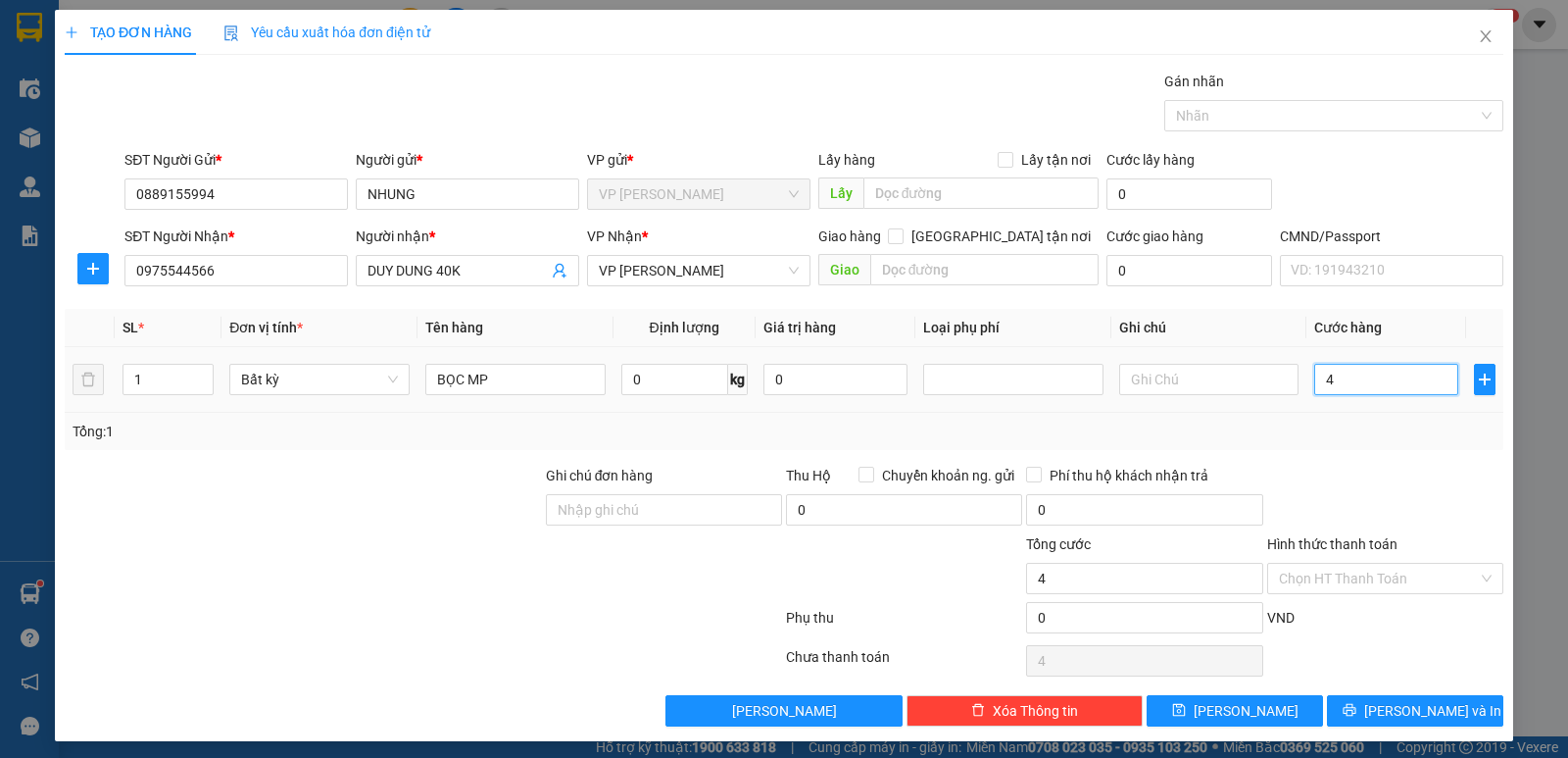
type input "40"
type input "400"
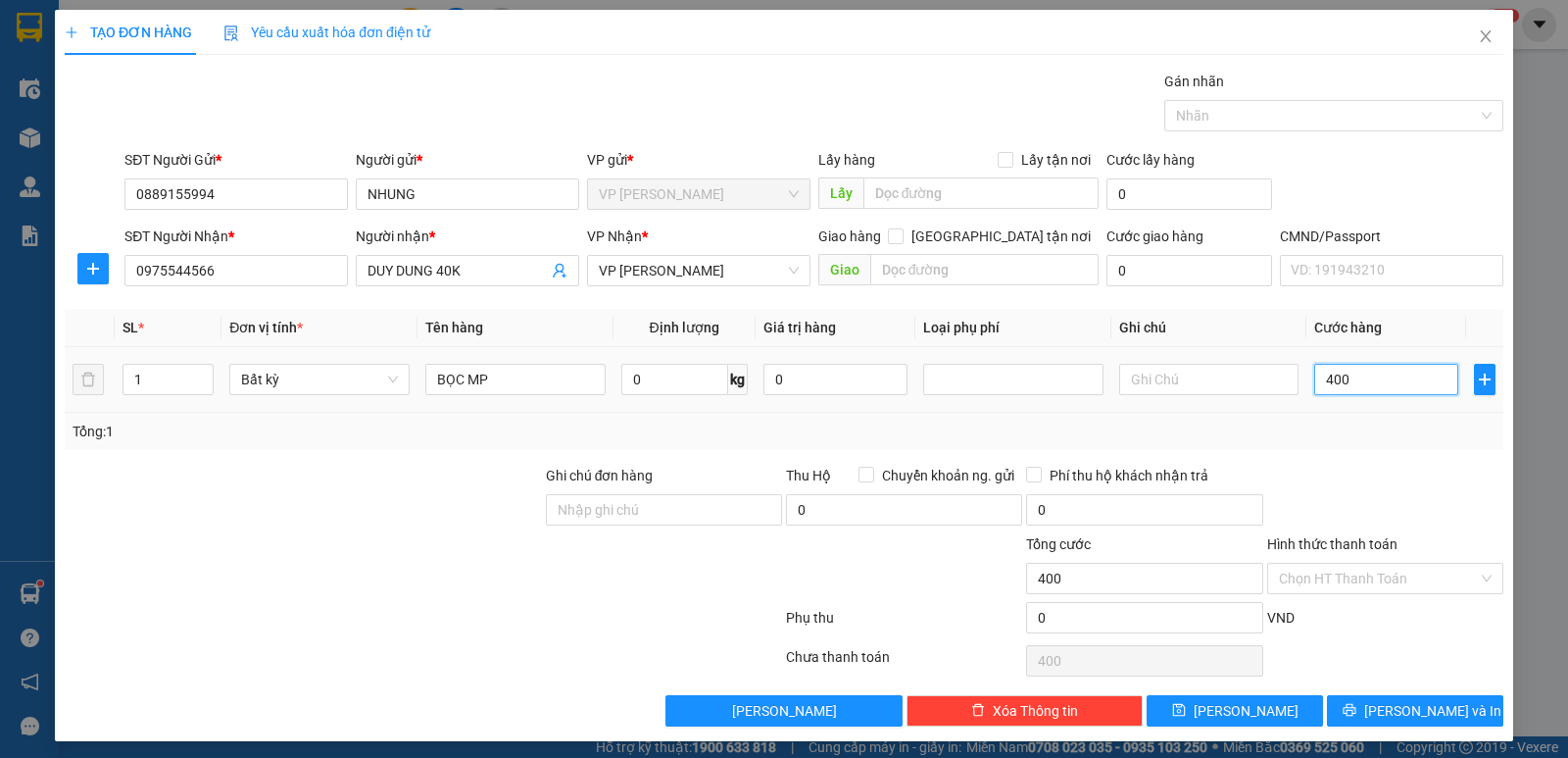
type input "4.000"
type input "40.000"
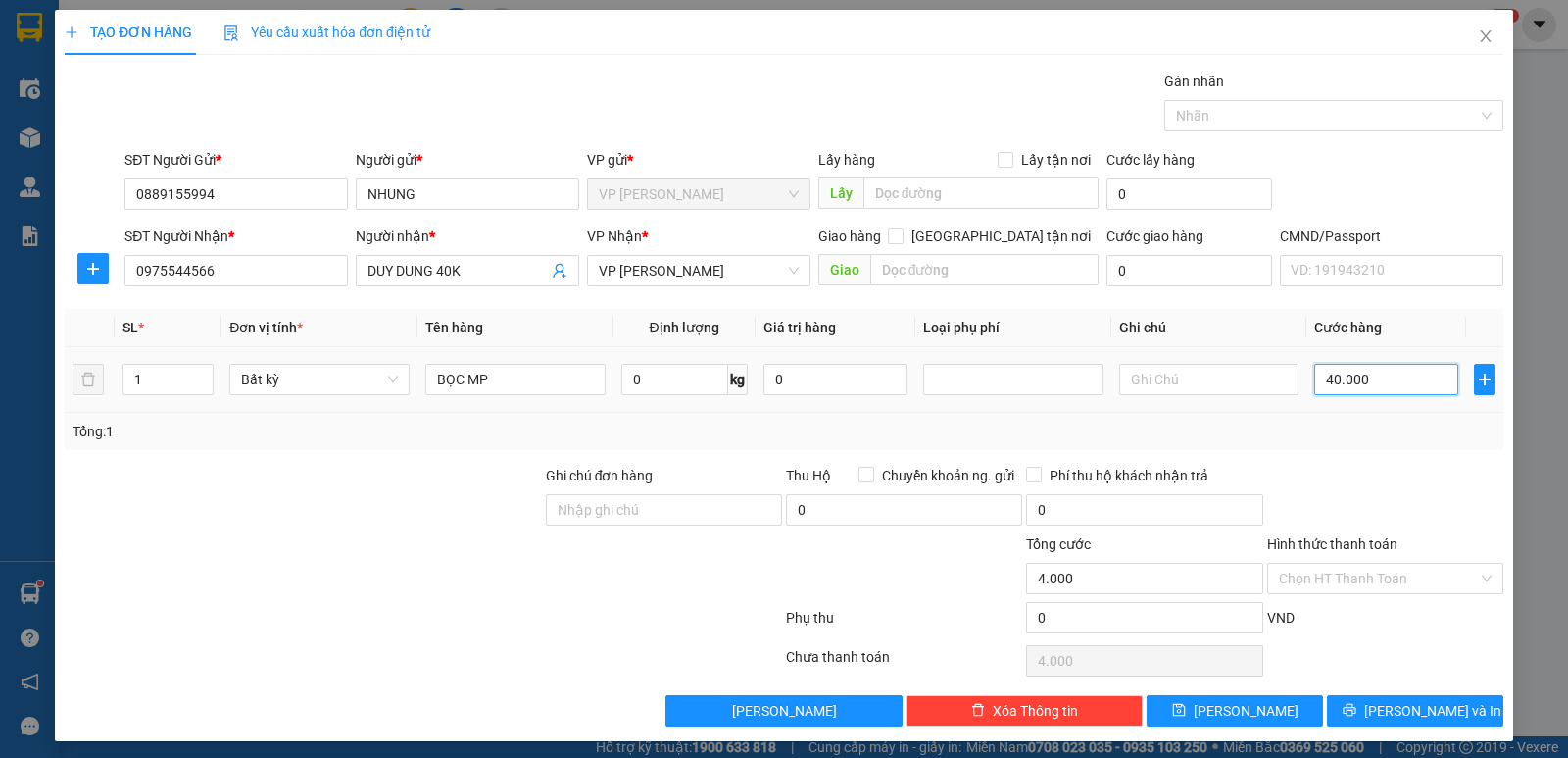
type input "40.000"
click at [1440, 706] on span "[PERSON_NAME] và In" at bounding box center [1432, 711] width 137 height 22
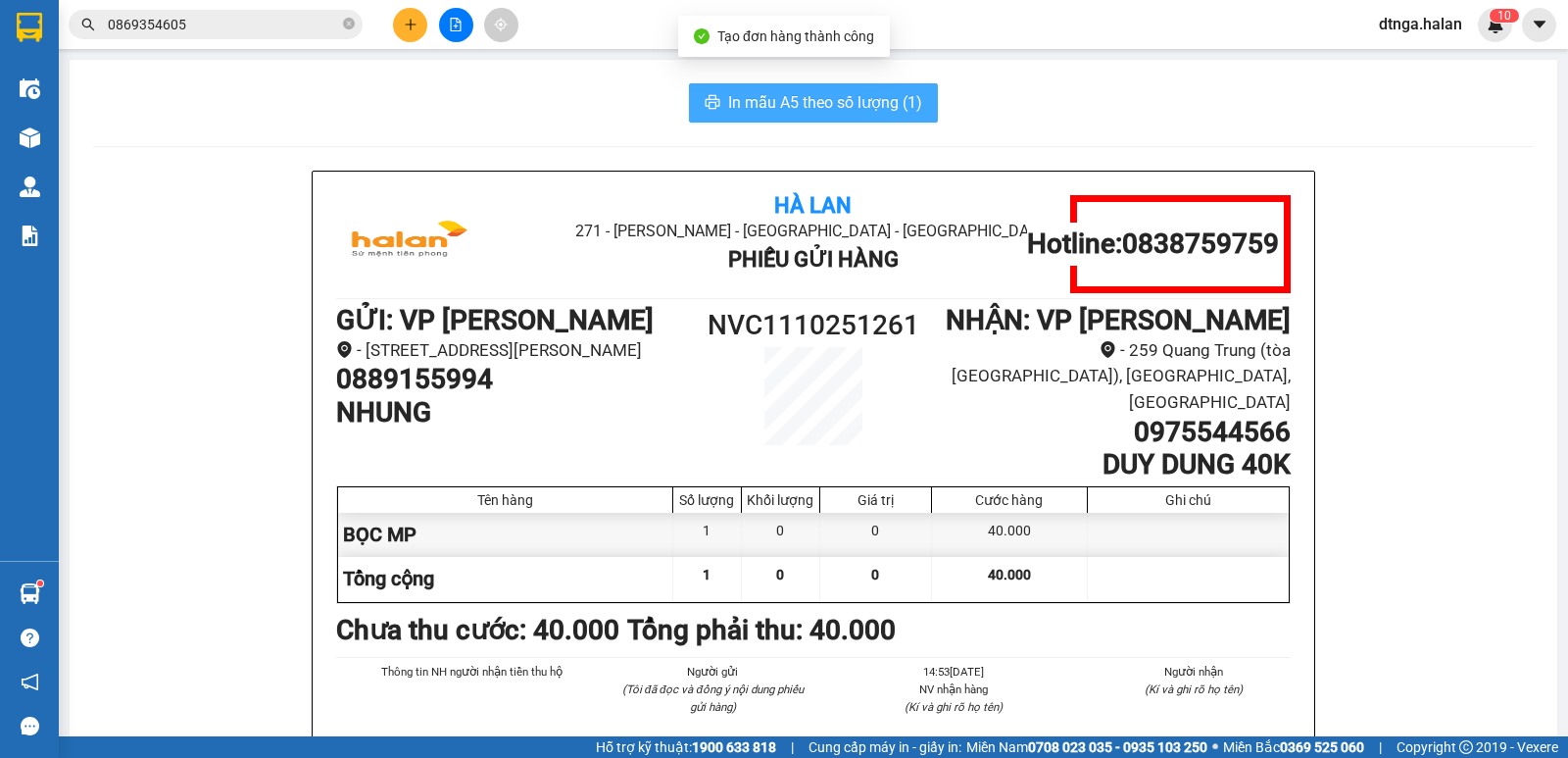
click at [897, 112] on span "In mẫu A5 theo số lượng (1)" at bounding box center [825, 102] width 194 height 25
click at [765, 114] on span "In mẫu A5 theo số lượng (1)" at bounding box center [825, 102] width 194 height 25
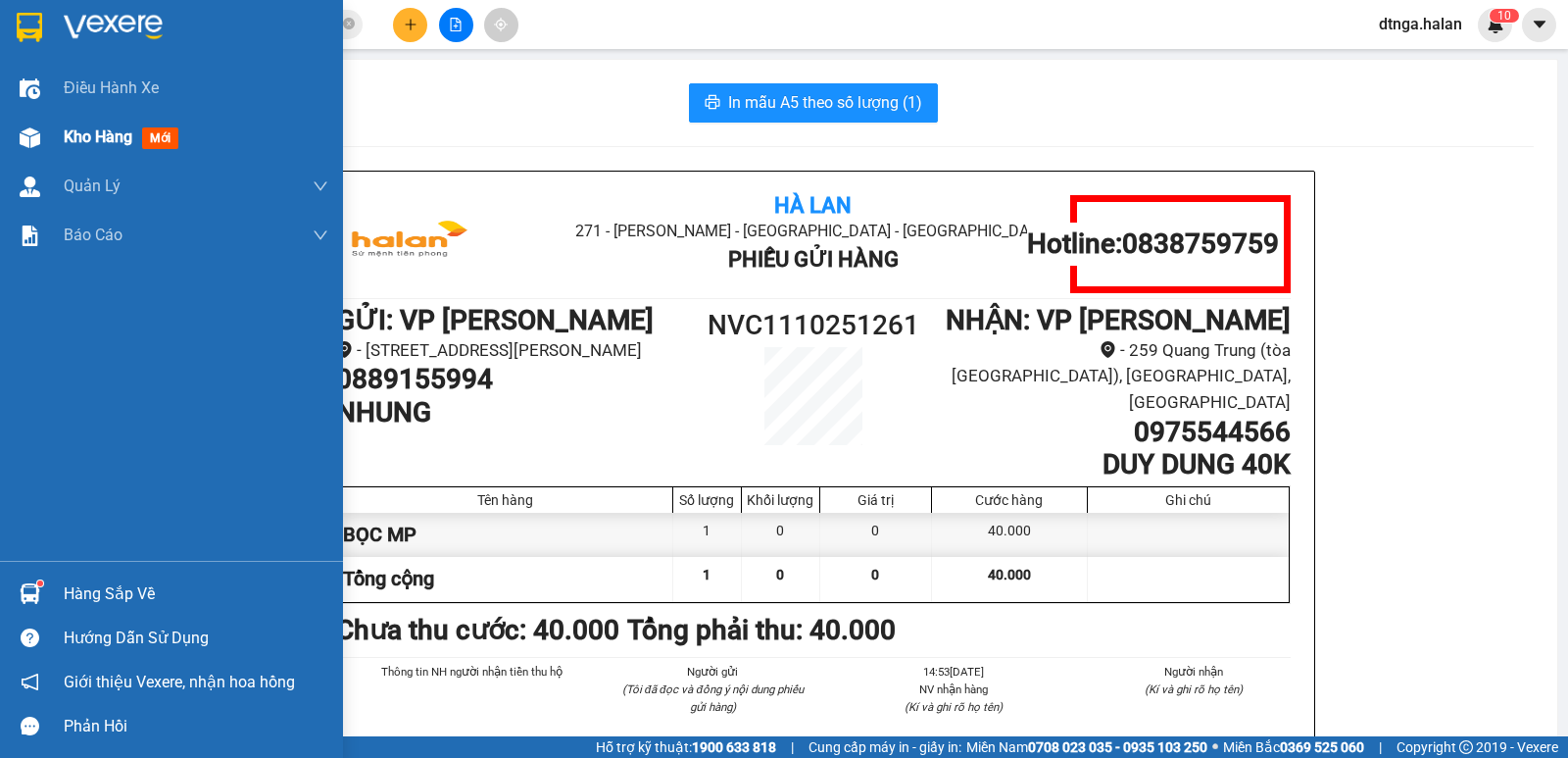
click at [82, 137] on span "Kho hàng" at bounding box center [99, 136] width 69 height 19
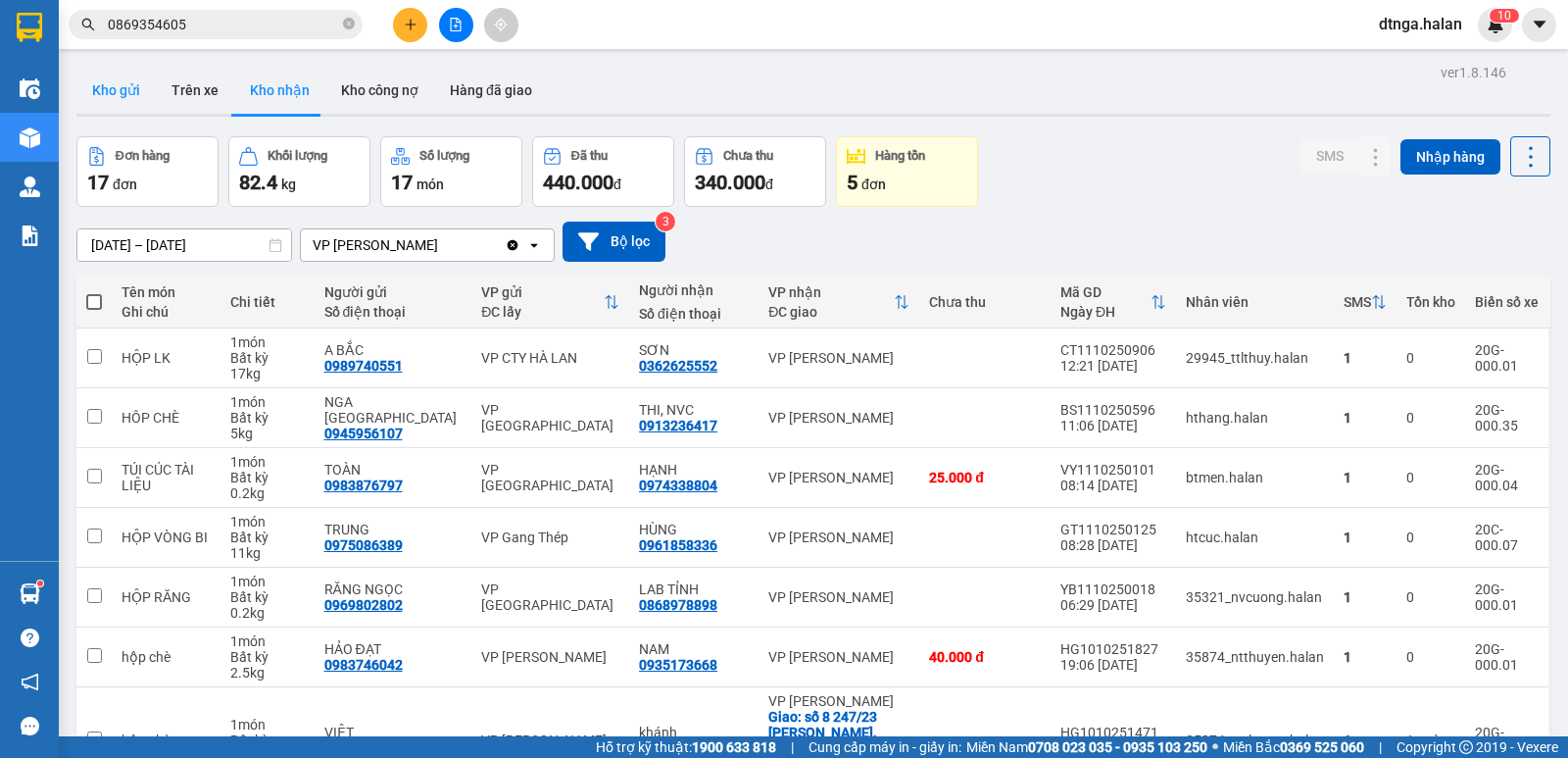
click at [121, 85] on button "Kho gửi" at bounding box center [115, 91] width 79 height 47
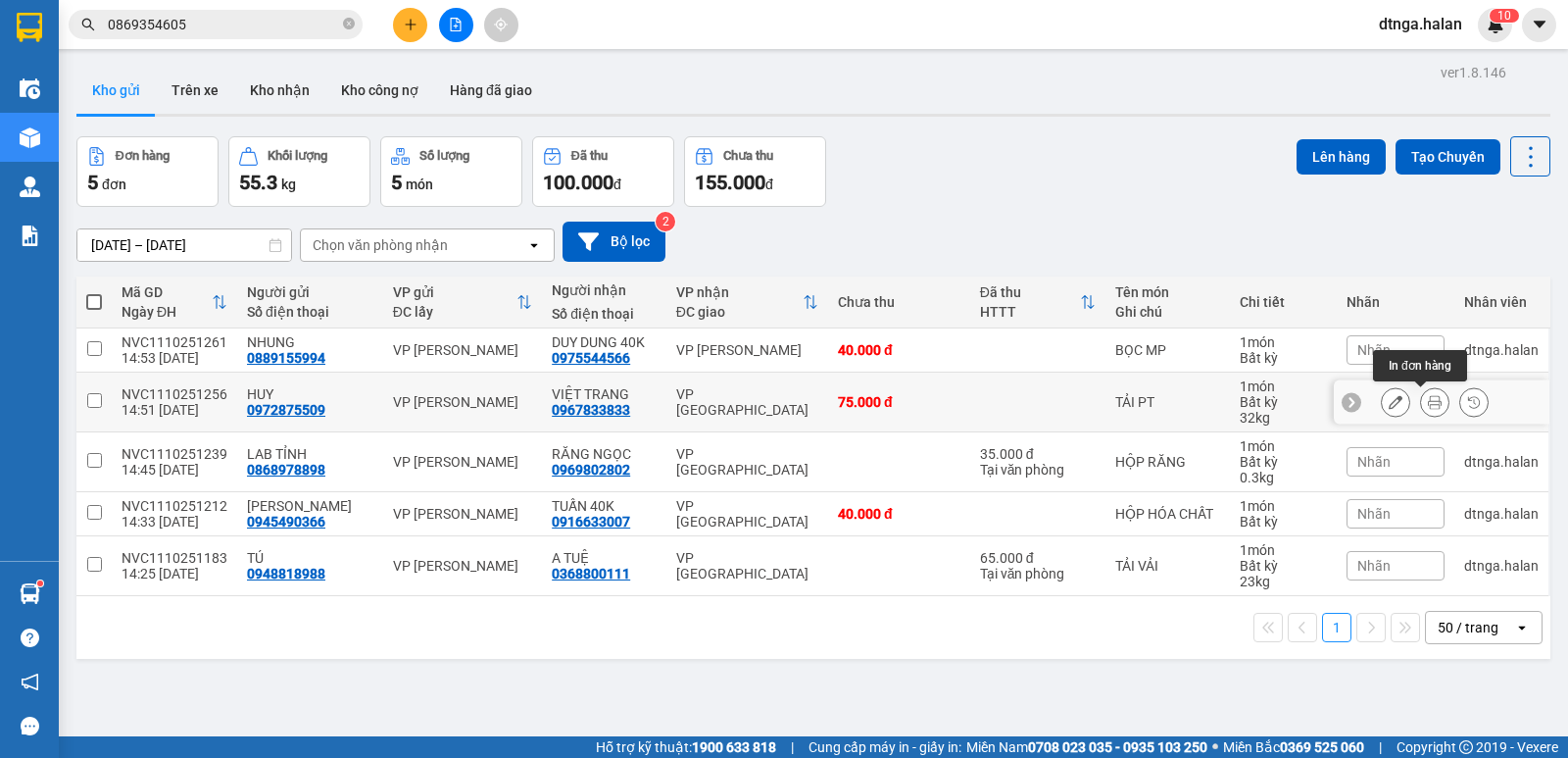
click at [1428, 403] on icon at bounding box center [1435, 402] width 14 height 14
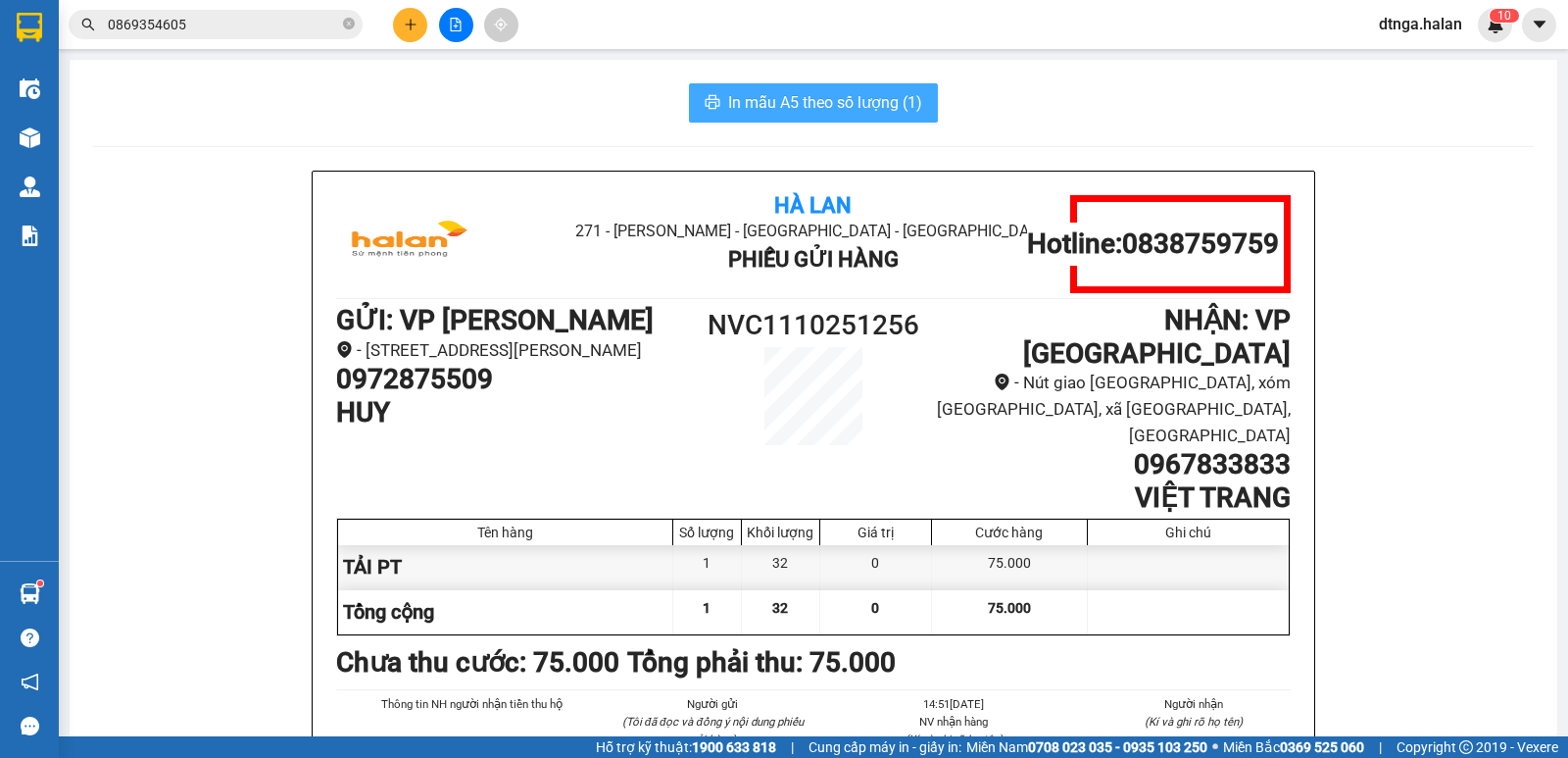
click at [866, 111] on span "In mẫu A5 theo số lượng (1)" at bounding box center [825, 102] width 194 height 25
click at [238, 18] on input "0869354605" at bounding box center [223, 25] width 231 height 22
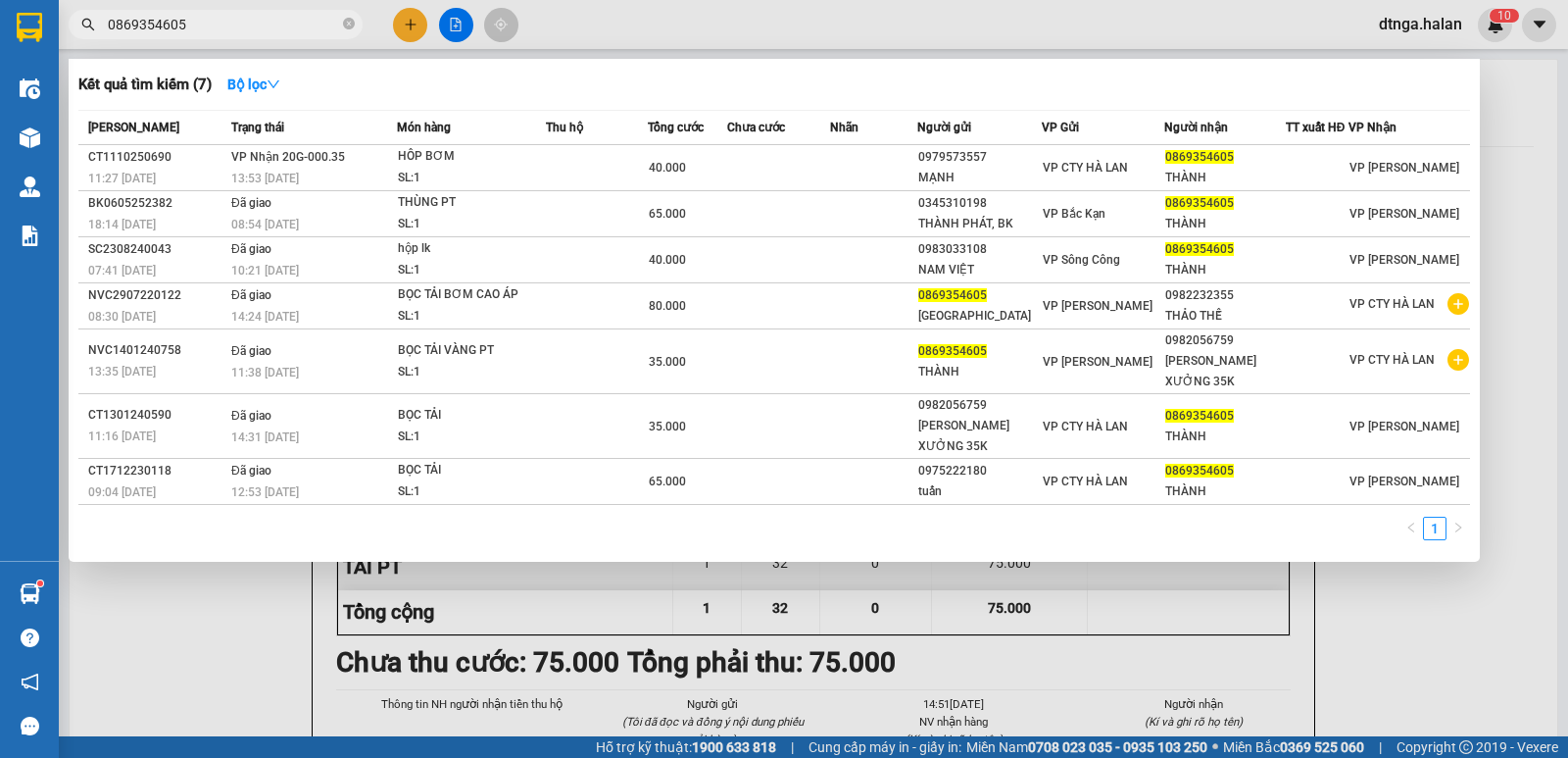
click at [238, 18] on input "0869354605" at bounding box center [223, 25] width 231 height 22
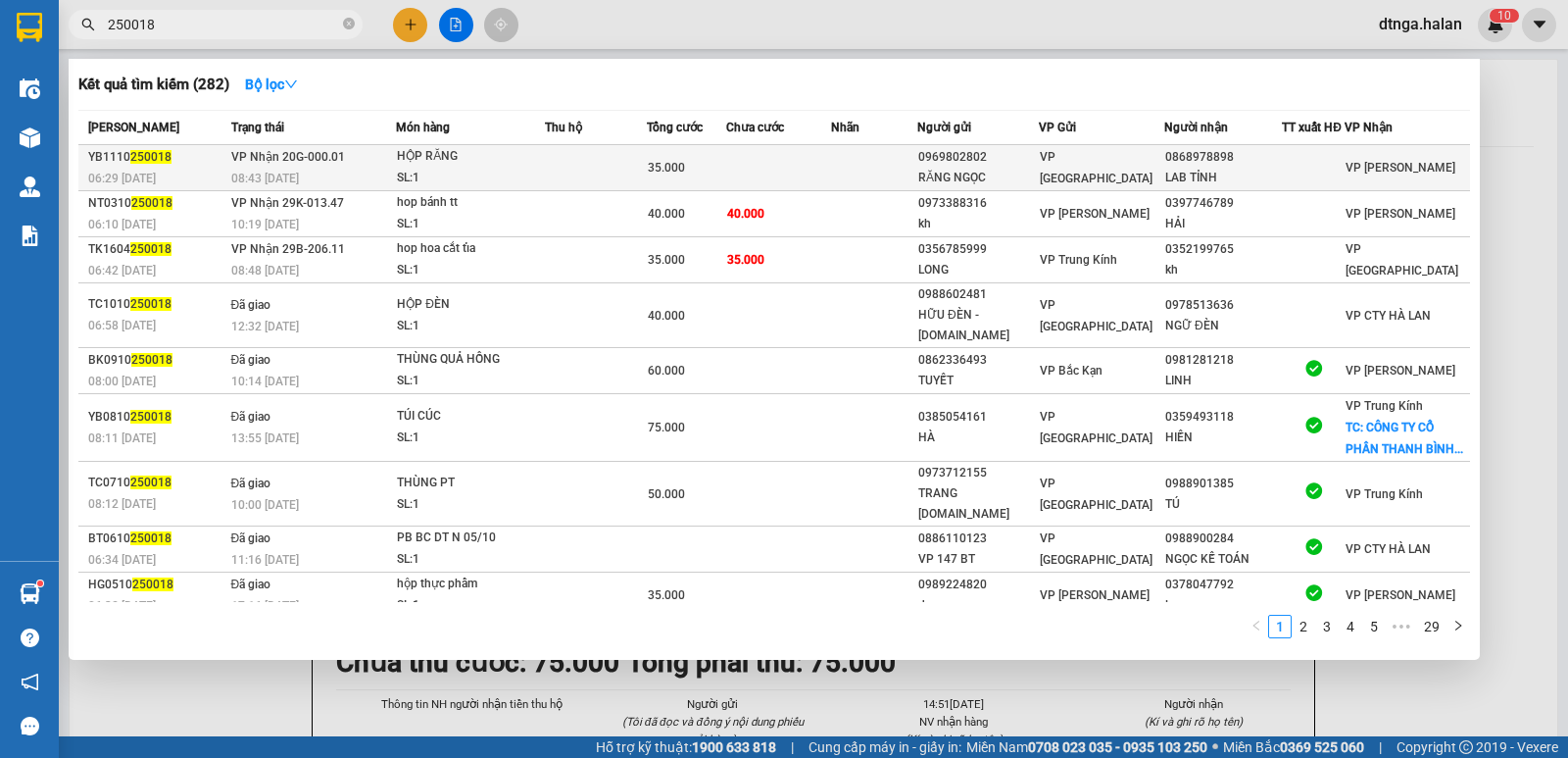
type input "250018"
click at [472, 183] on div "SL: 1" at bounding box center [470, 179] width 147 height 22
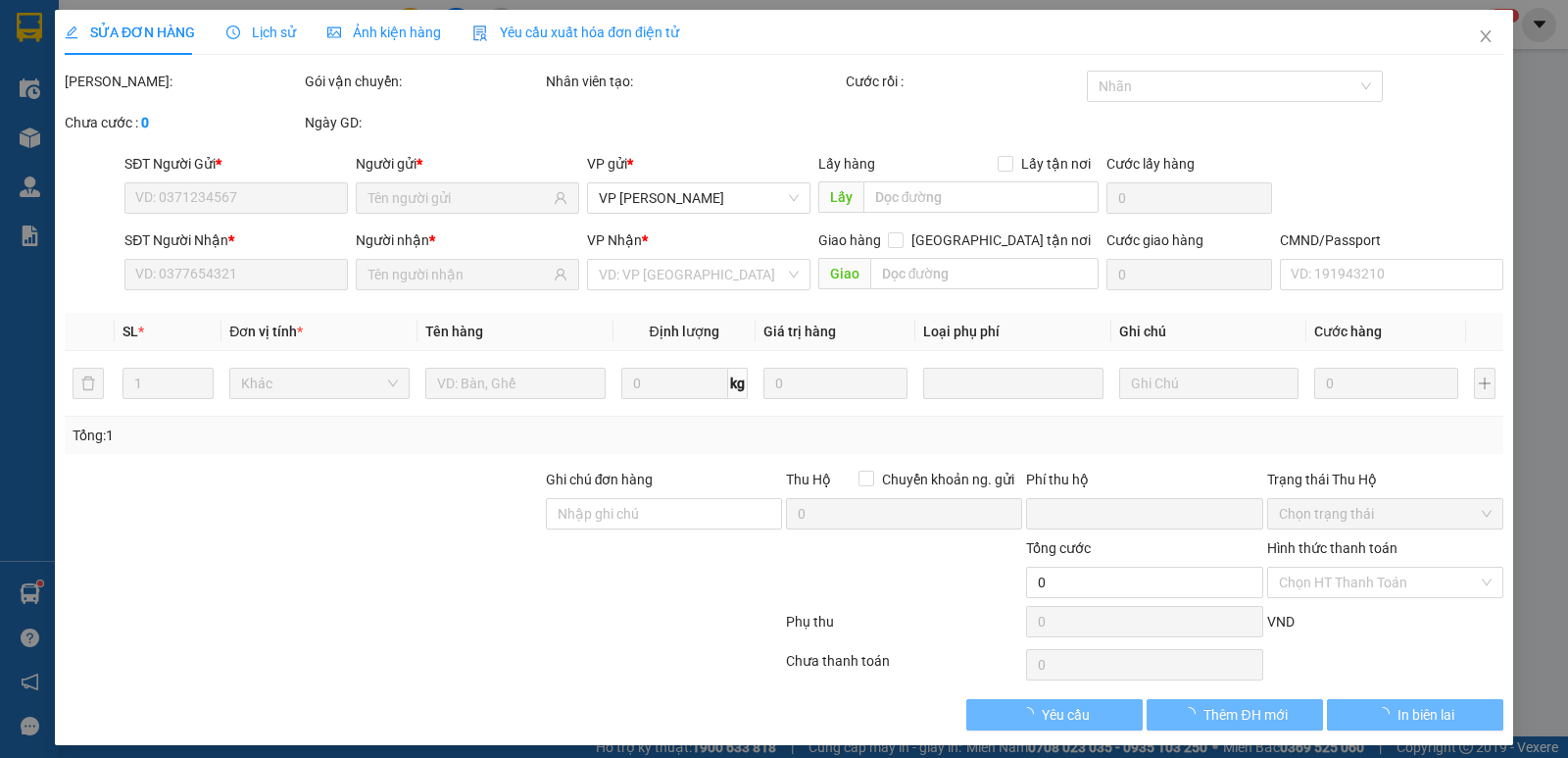
type input "0969802802"
type input "RĂNG NGỌC"
type input "0868978898"
type input "LAB TỈNH"
type input "0"
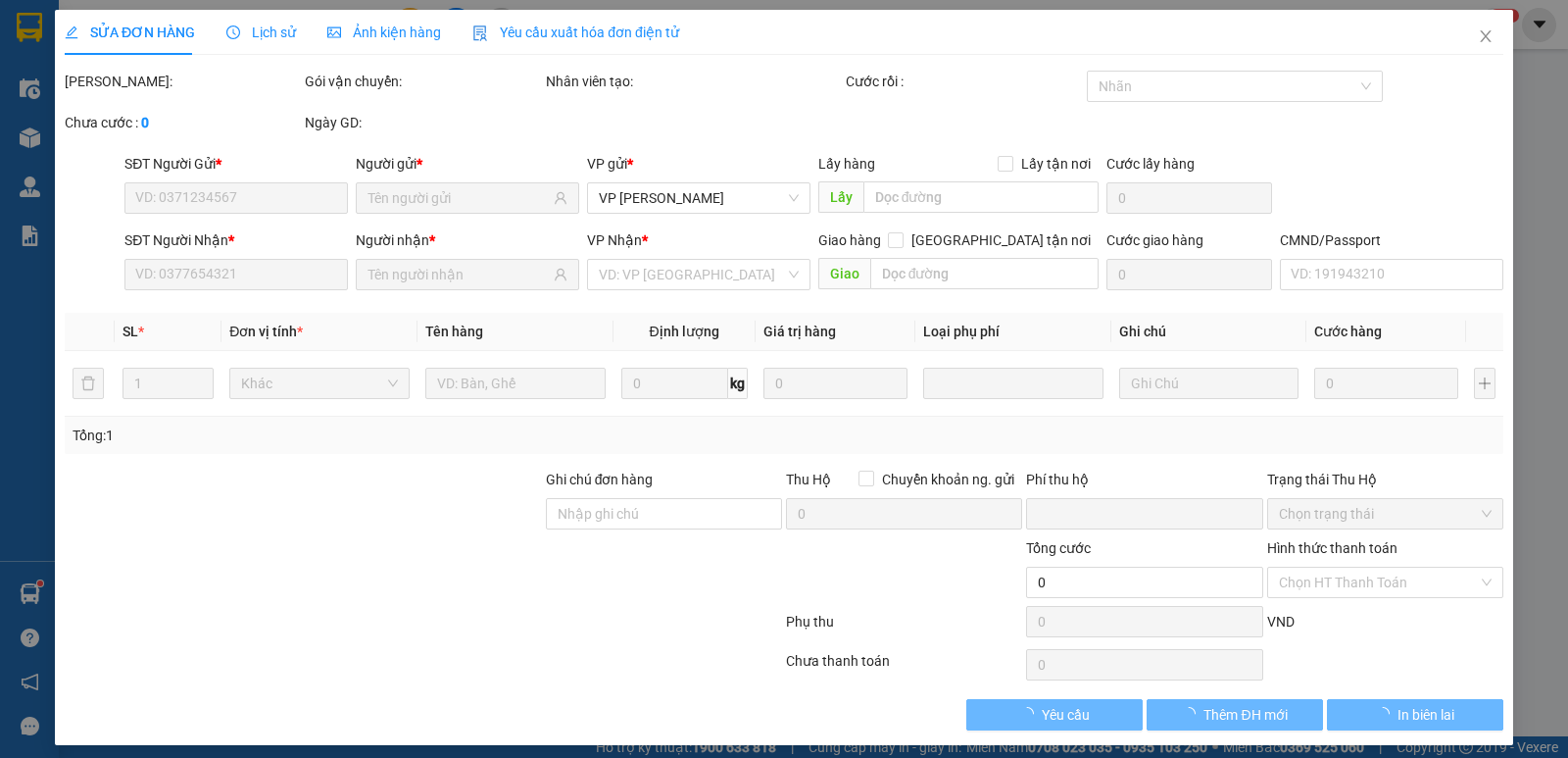
type input "35.000"
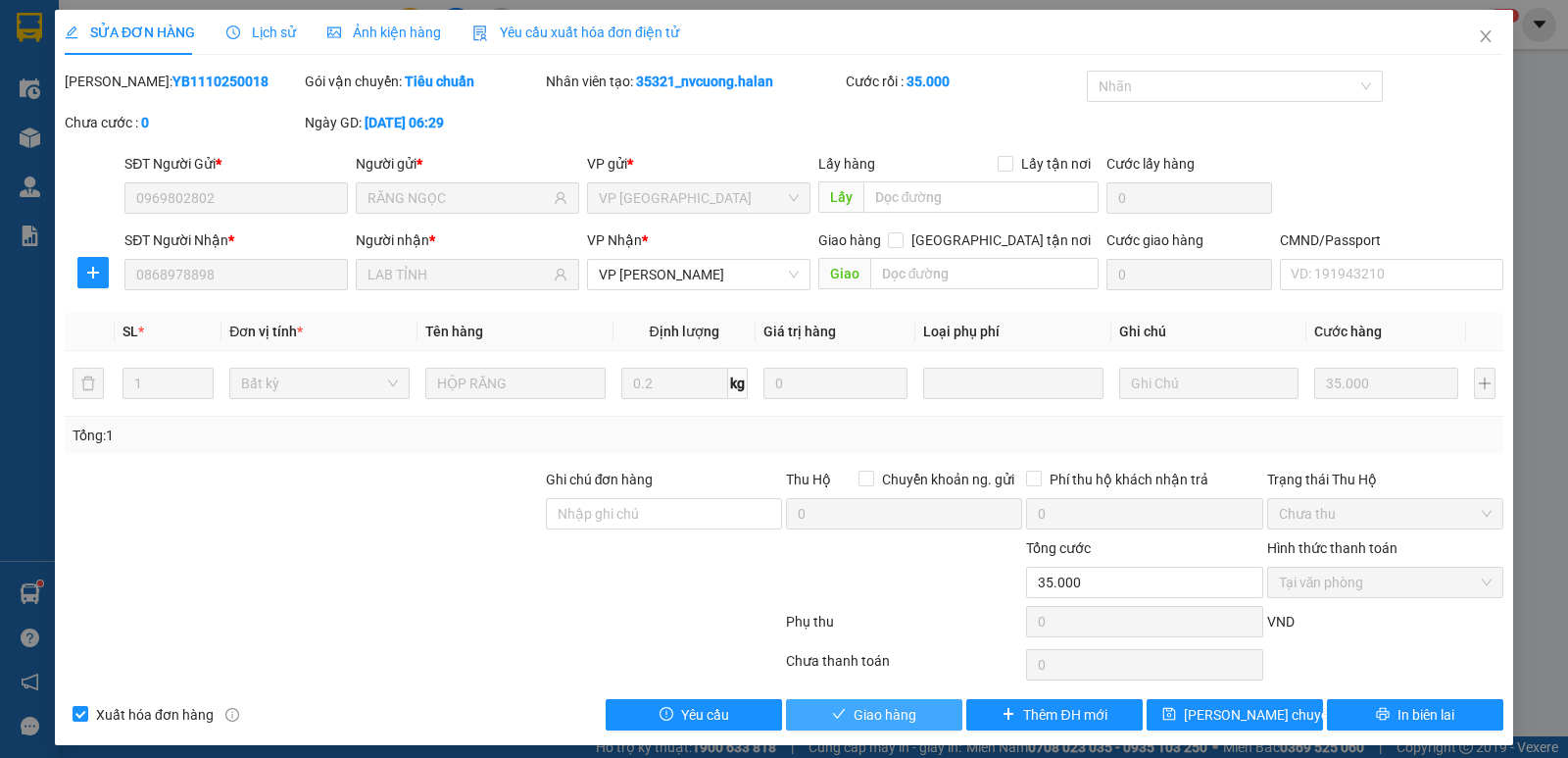
click at [920, 716] on button "Giao hàng" at bounding box center [873, 715] width 177 height 32
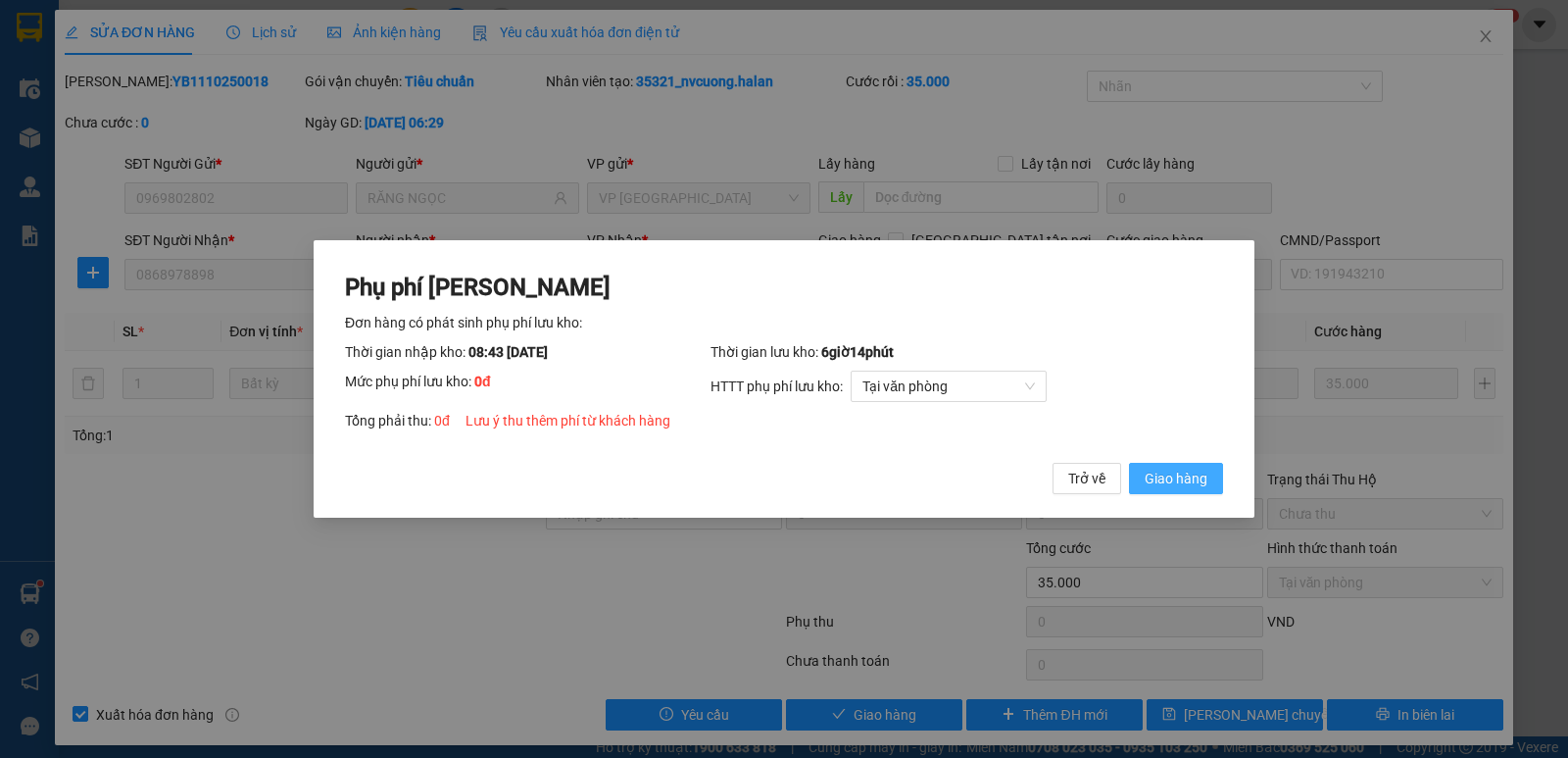
click at [1169, 476] on span "Giao hàng" at bounding box center [1176, 479] width 63 height 22
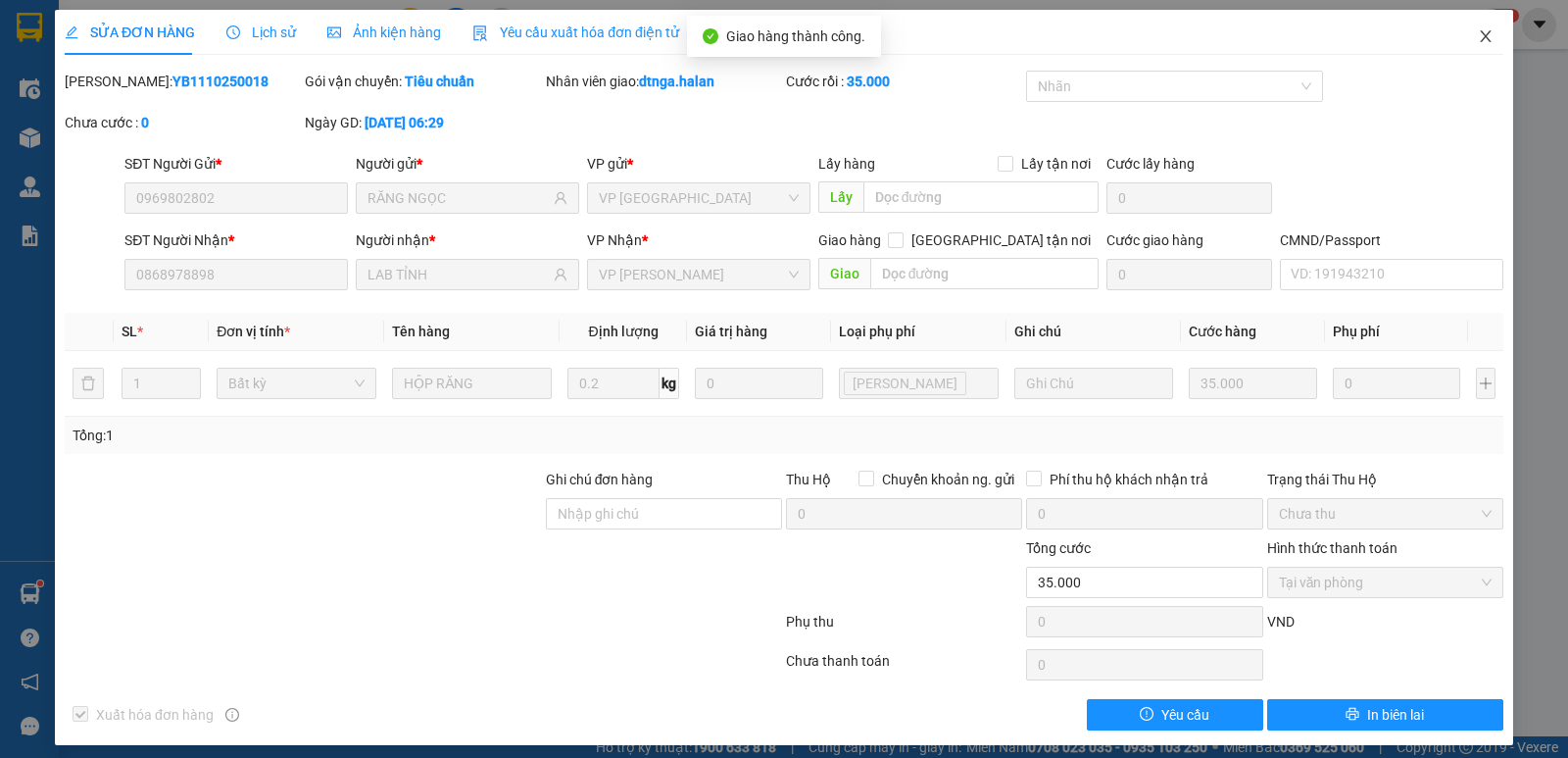
click at [1480, 39] on icon "close" at bounding box center [1485, 37] width 11 height 12
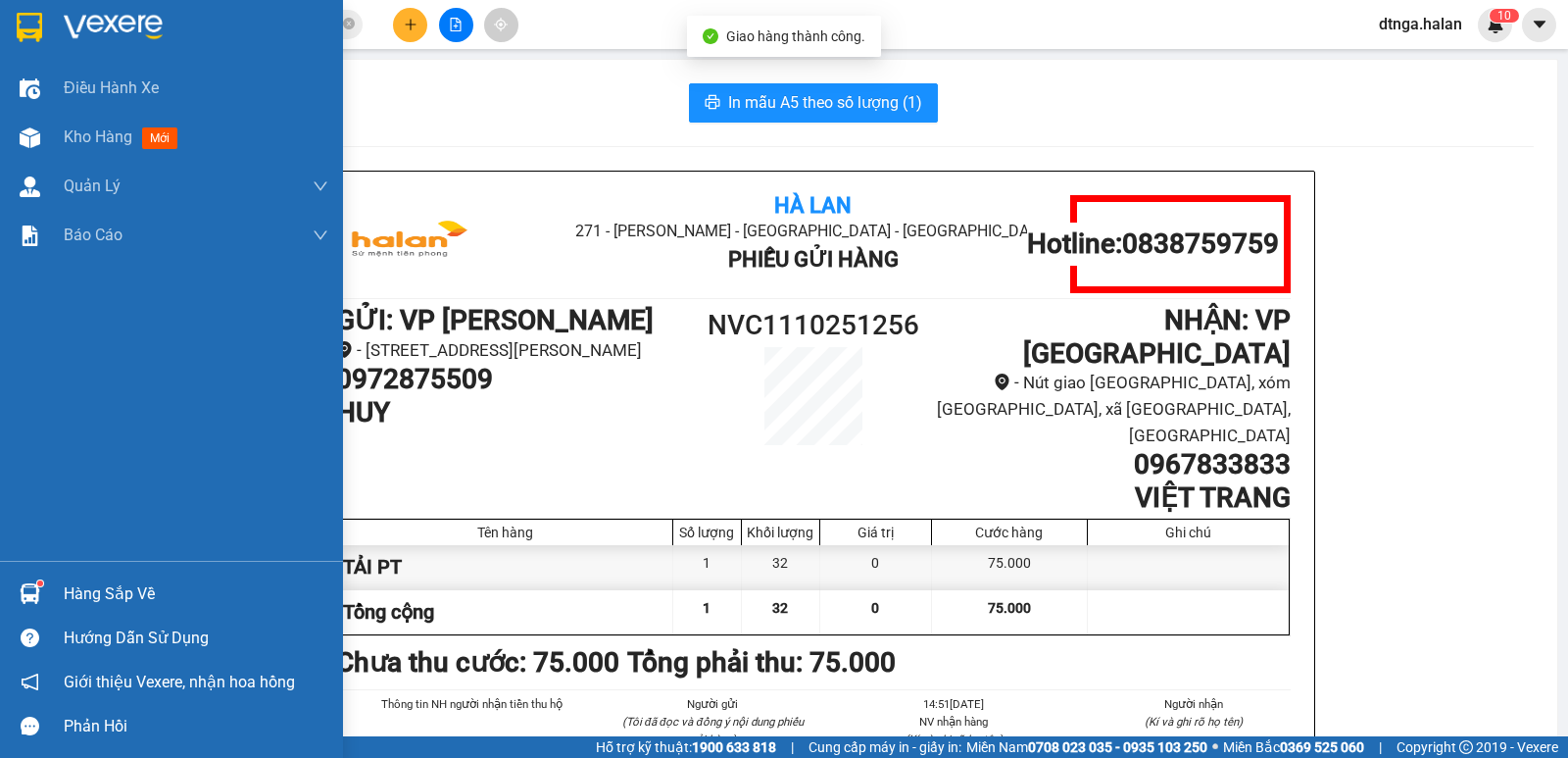
click at [100, 594] on div "Hàng sắp về" at bounding box center [196, 594] width 264 height 30
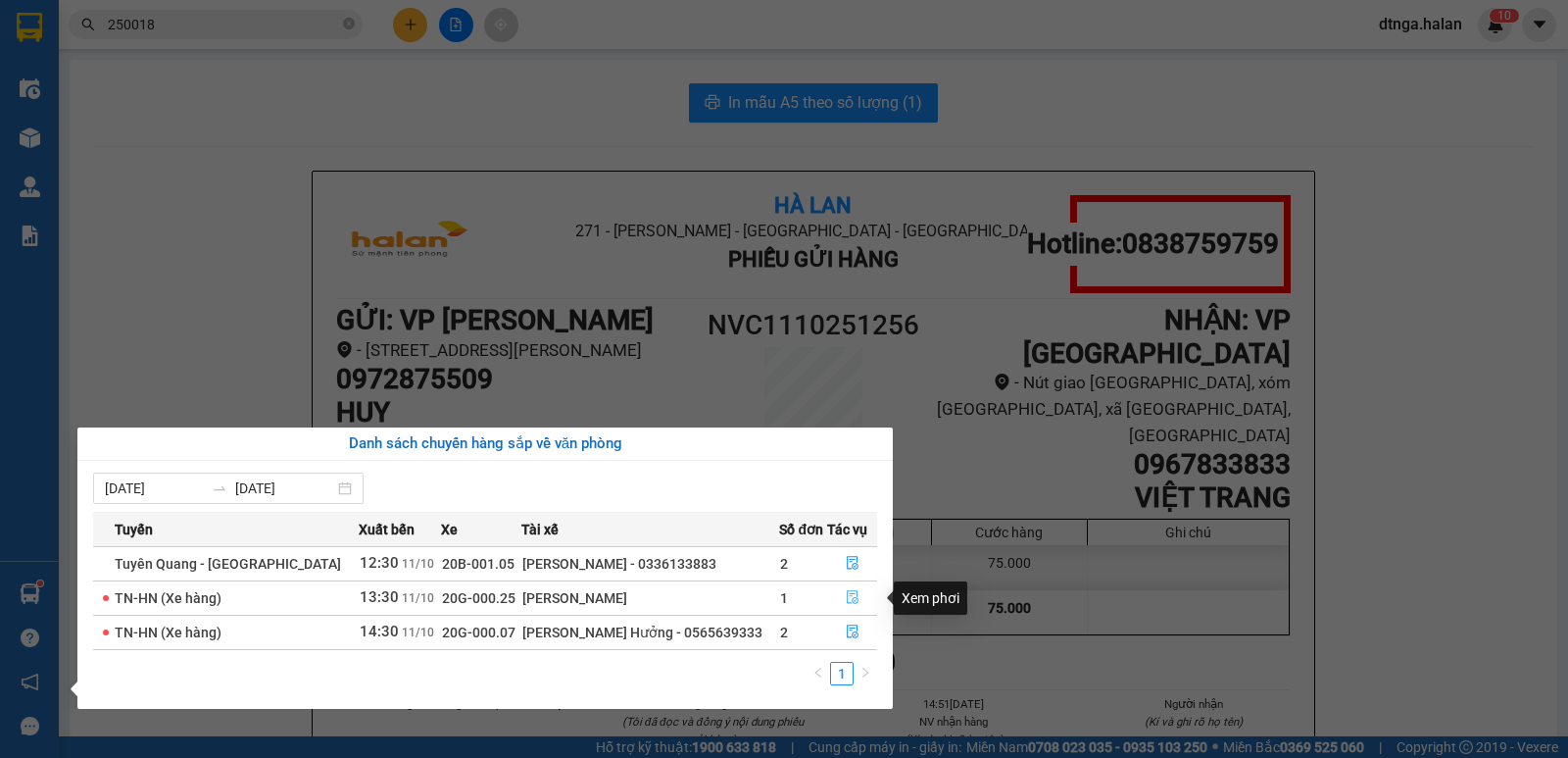
click at [846, 595] on icon "file-done" at bounding box center [853, 597] width 14 height 14
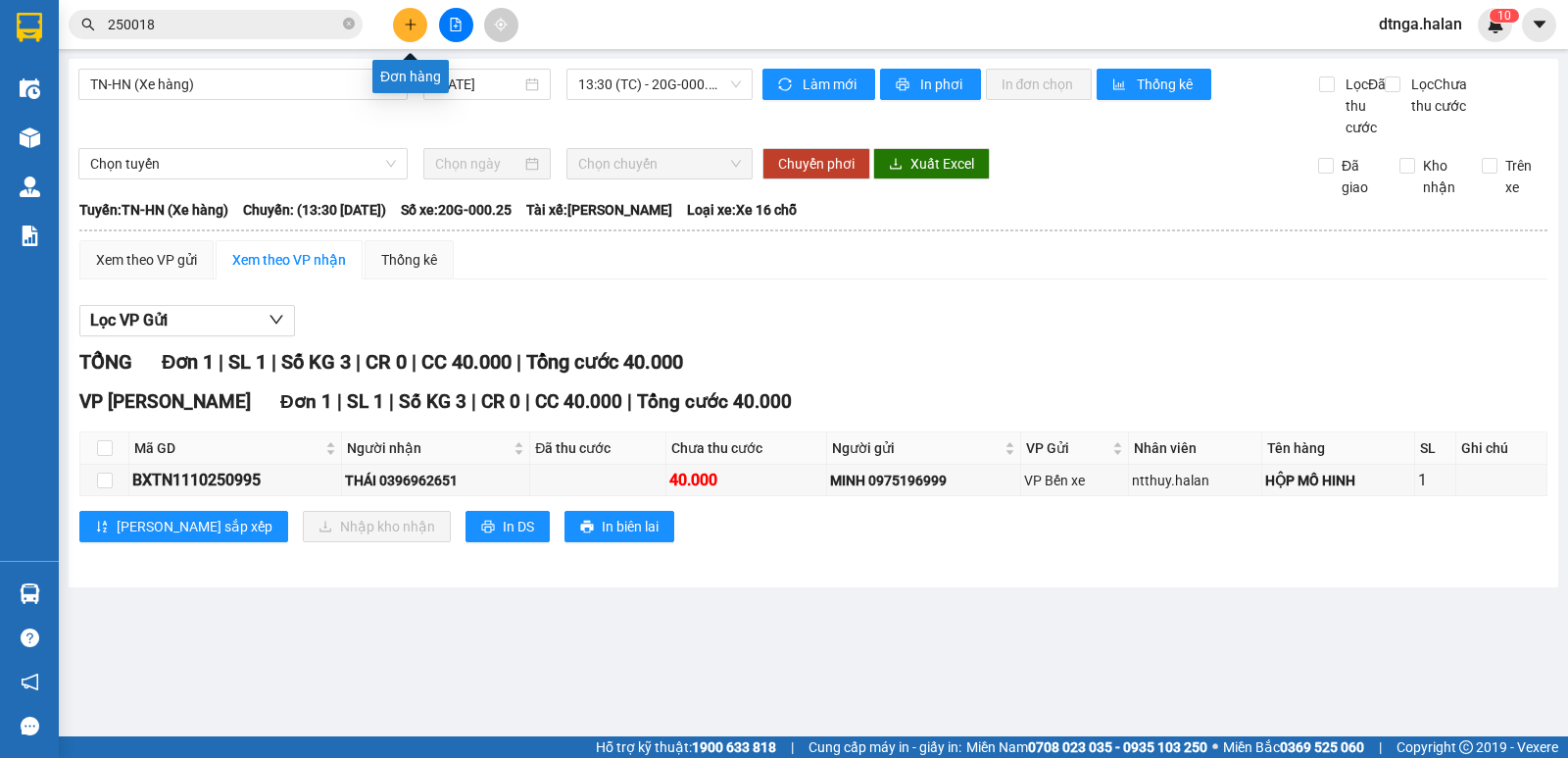
click at [408, 29] on icon "plus" at bounding box center [411, 25] width 14 height 14
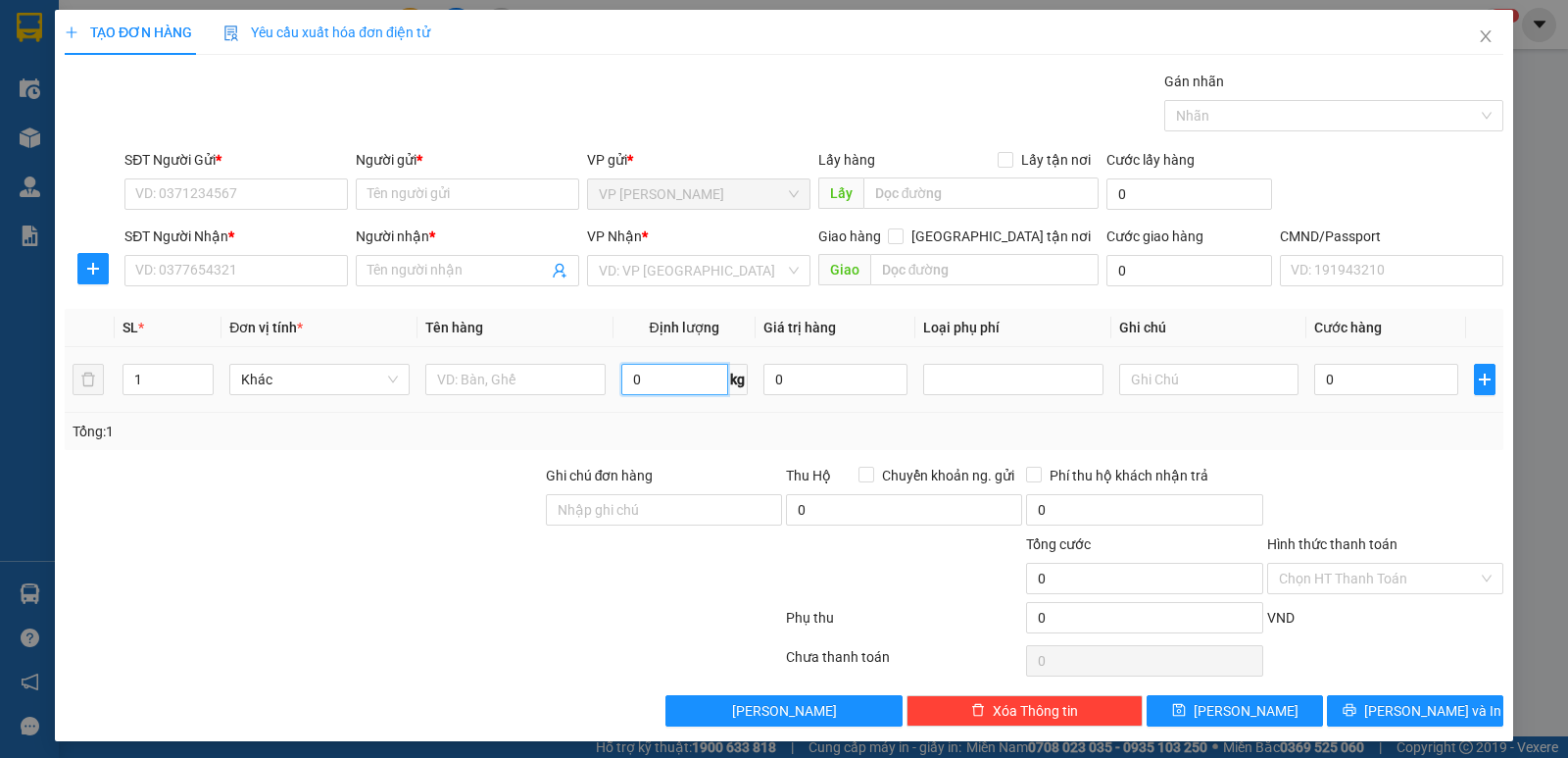
click at [652, 375] on input "0" at bounding box center [675, 379] width 107 height 32
click at [1147, 377] on input "text" at bounding box center [1209, 379] width 181 height 32
type input "25*2"
click at [552, 376] on input "text" at bounding box center [515, 379] width 181 height 32
type input "CAN"
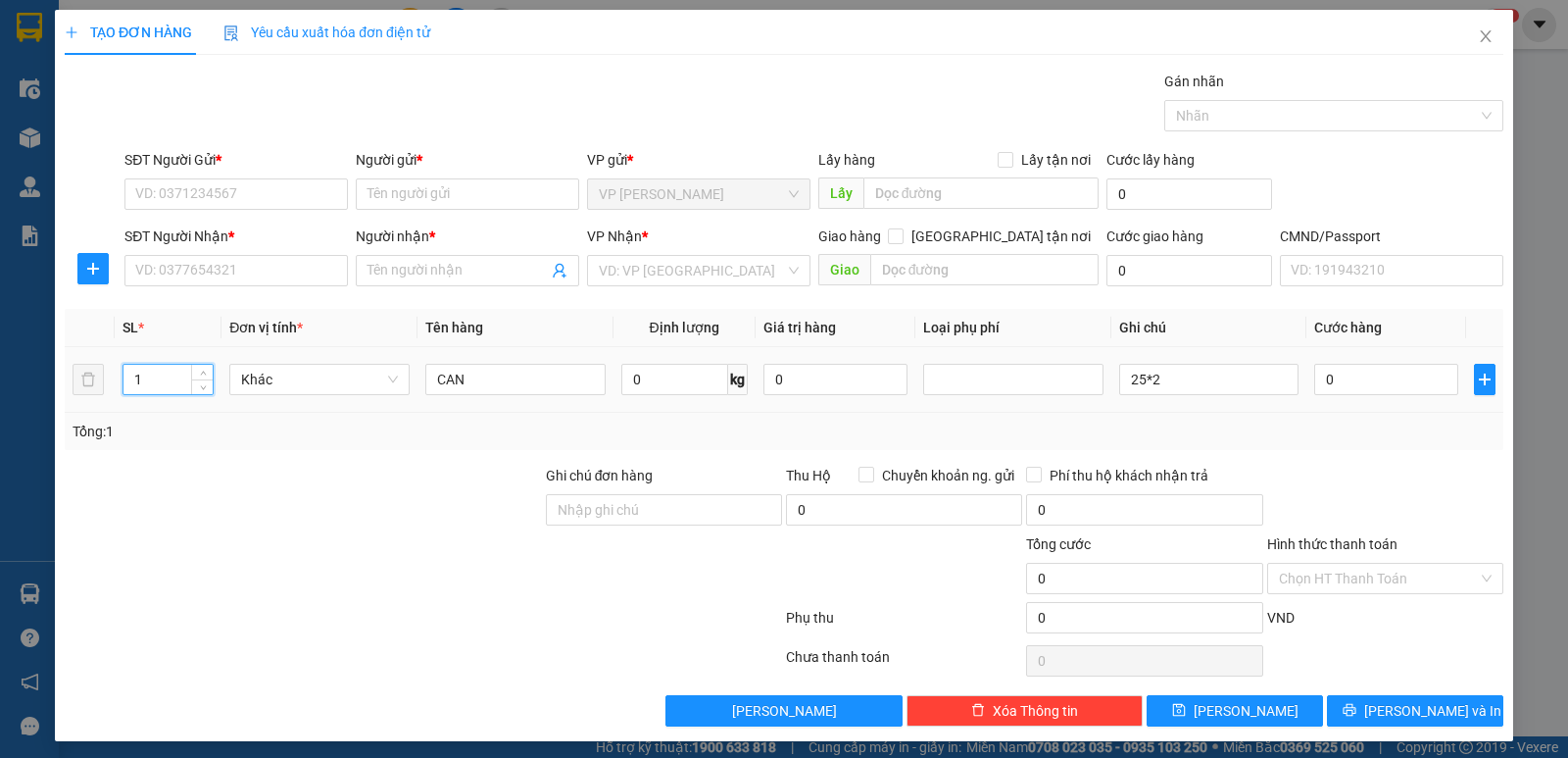
click at [168, 379] on input "1" at bounding box center [168, 379] width 89 height 30
type input "2"
click at [157, 193] on input "SĐT Người Gửi *" at bounding box center [236, 194] width 223 height 32
type input "0972515414"
click at [403, 197] on input "Người gửi *" at bounding box center [467, 194] width 223 height 32
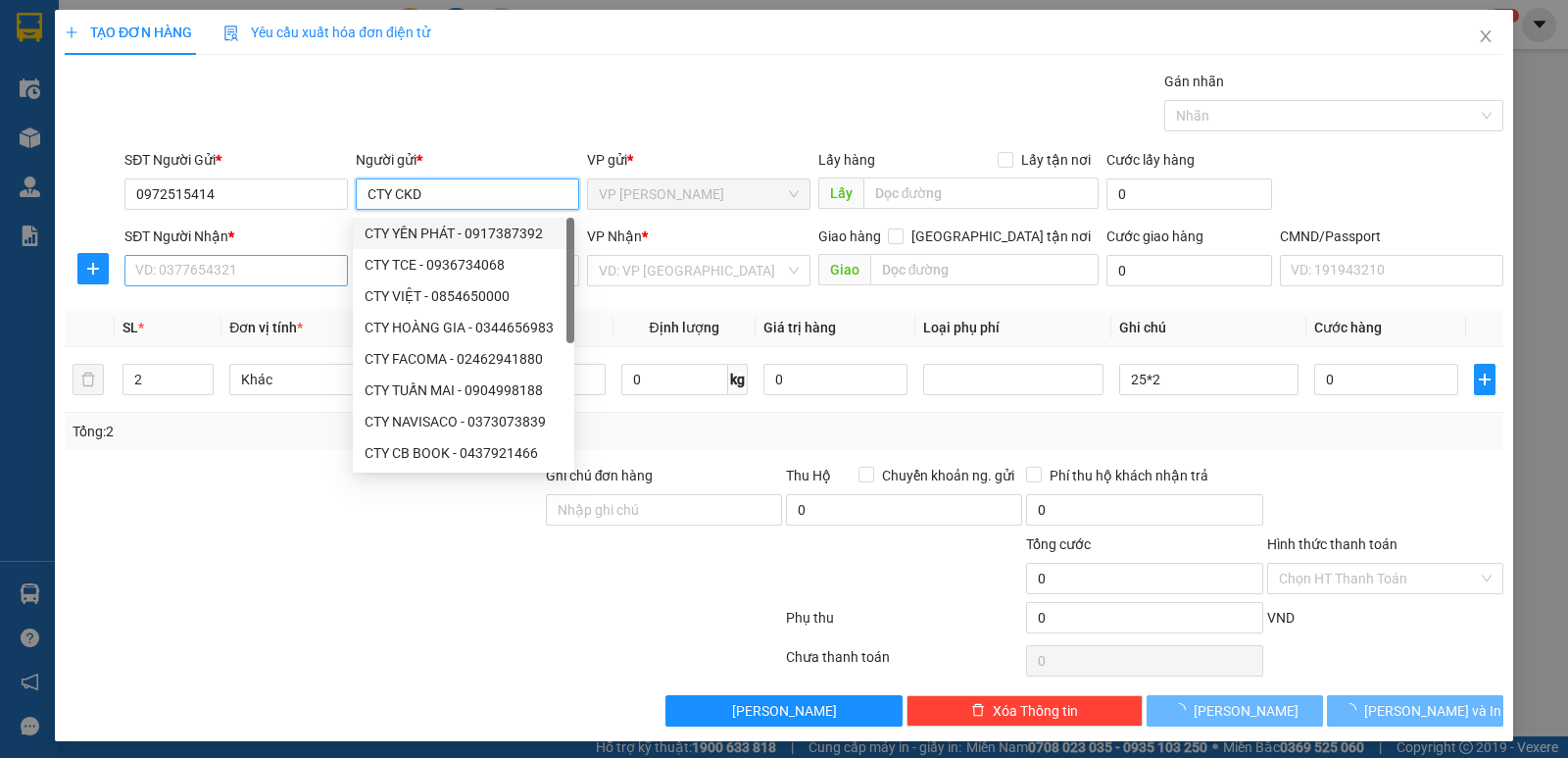
type input "CTY CKD"
click at [296, 269] on input "SĐT Người Nhận *" at bounding box center [236, 270] width 223 height 32
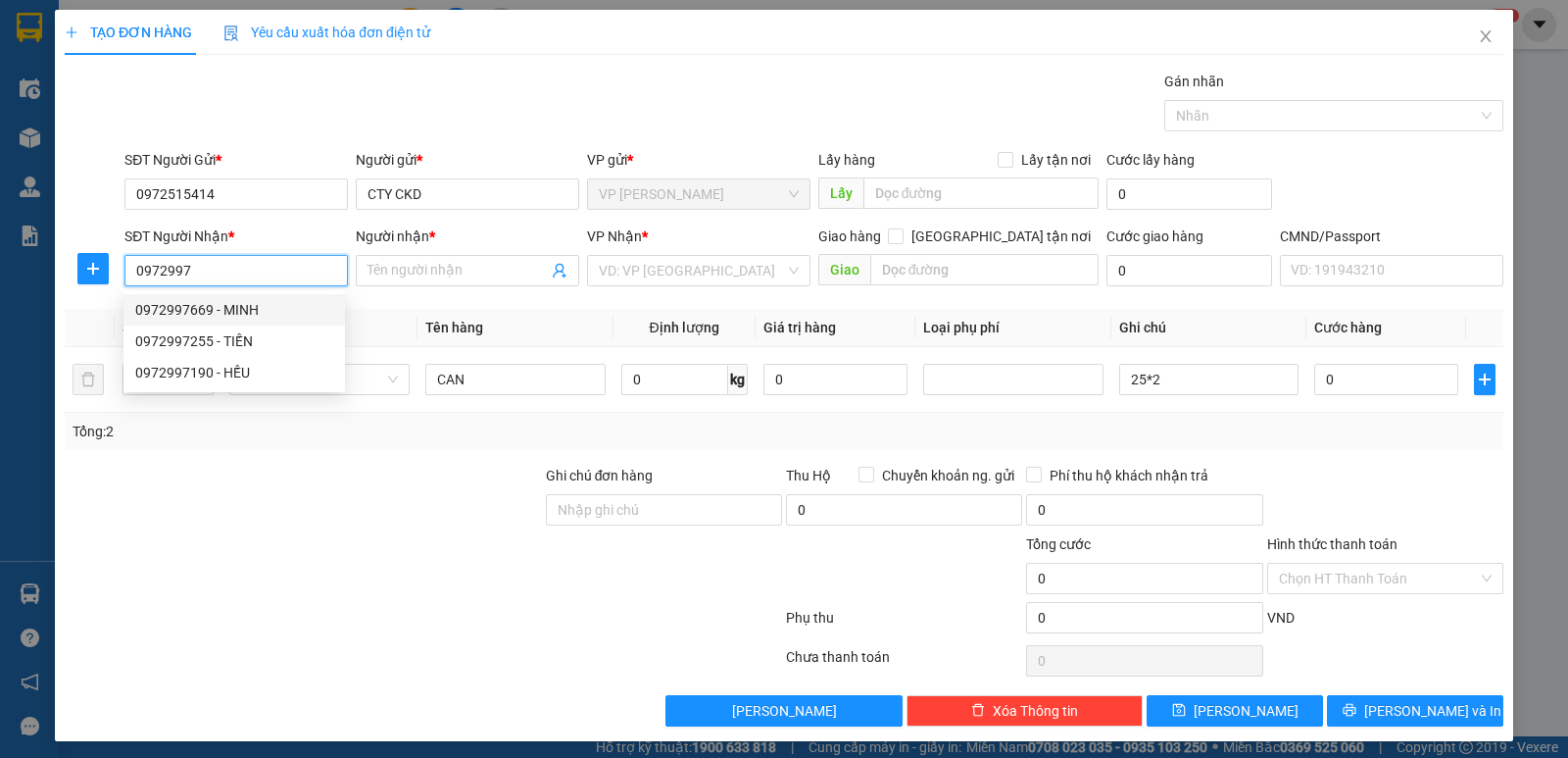
click at [259, 311] on div "0972997669 - MINH" at bounding box center [234, 310] width 198 height 22
type input "0972997669"
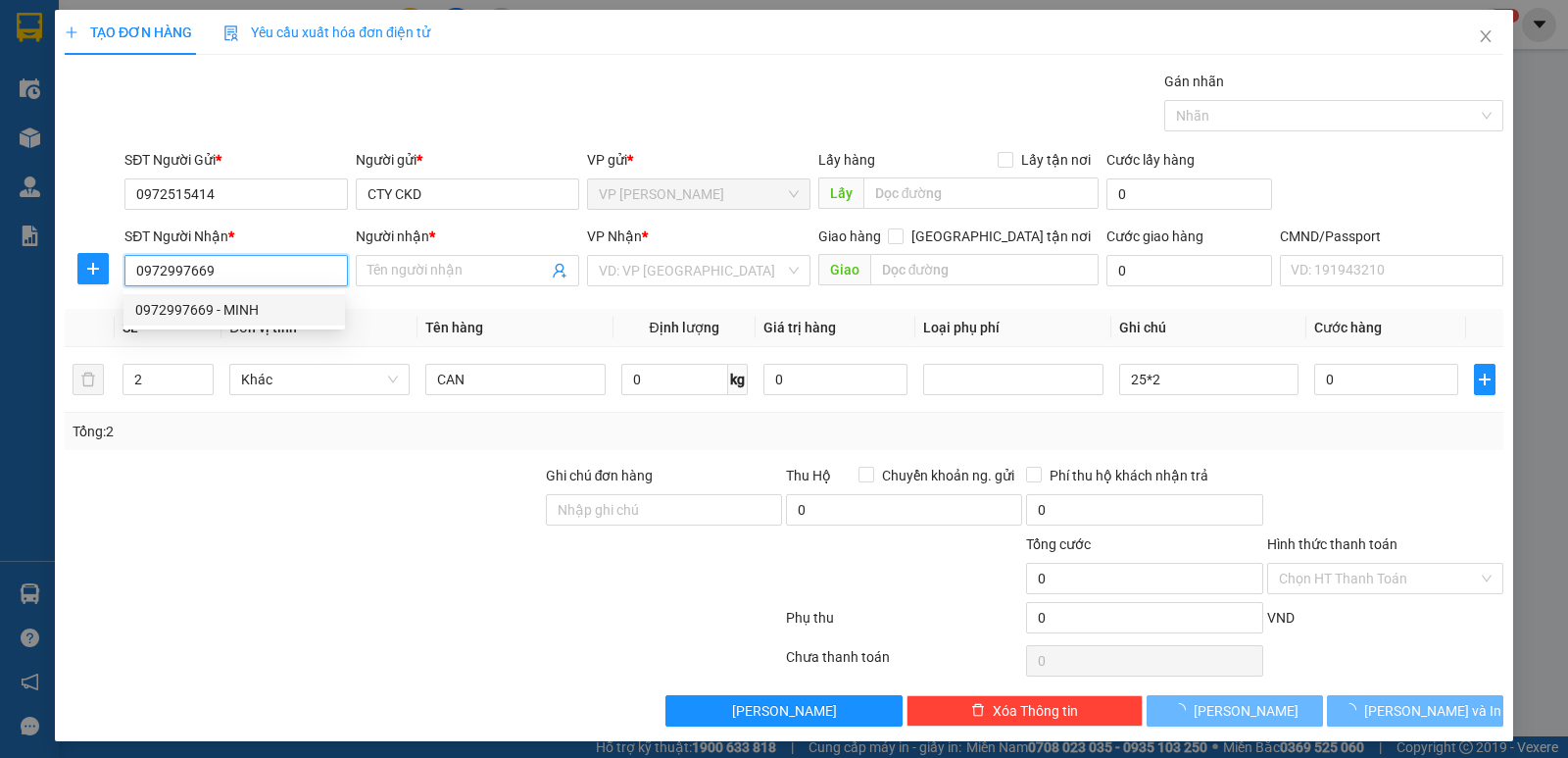
type input "MINH"
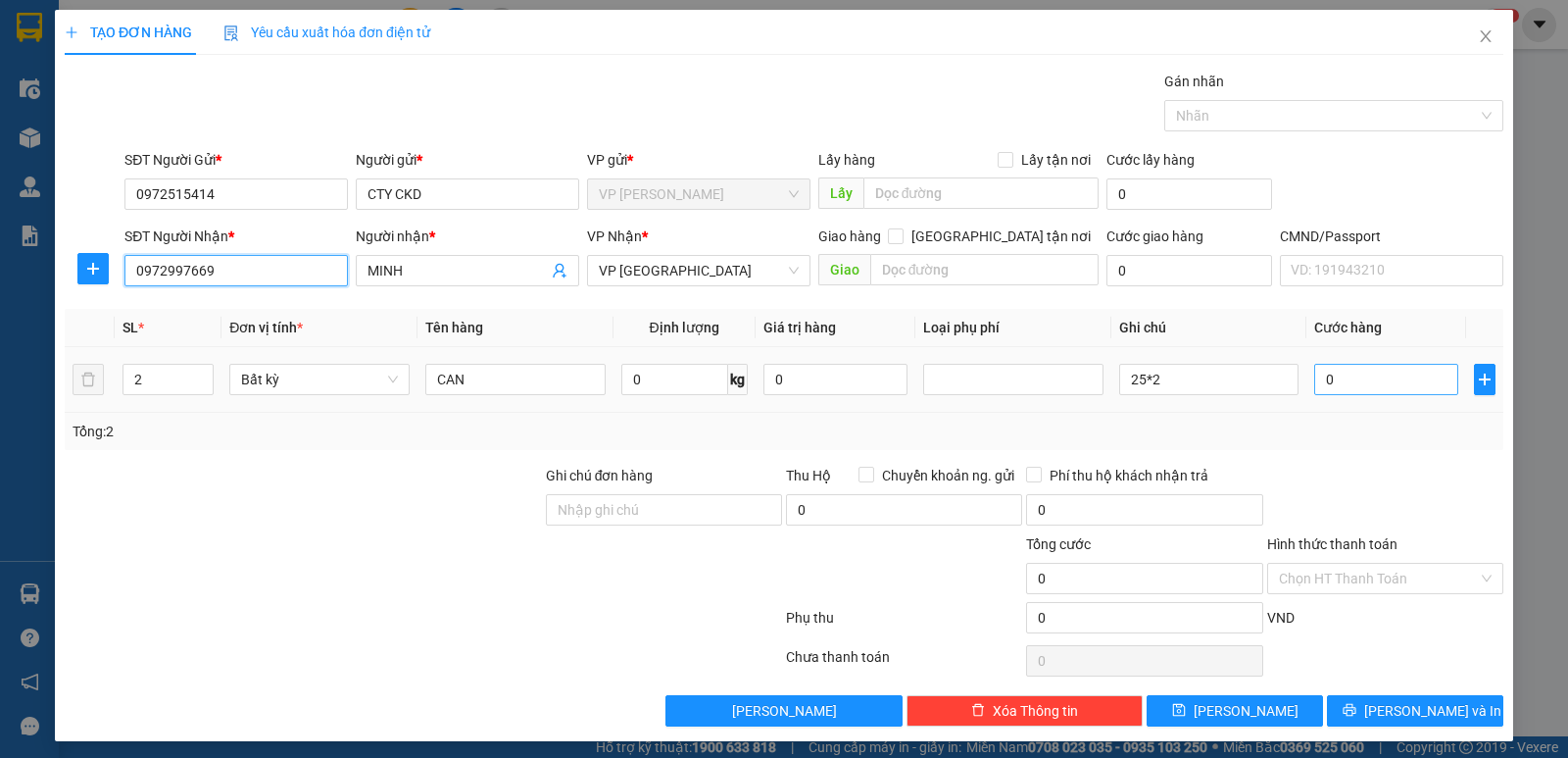
type input "0972997669"
click at [1389, 382] on input "0" at bounding box center [1386, 379] width 144 height 32
type input "1"
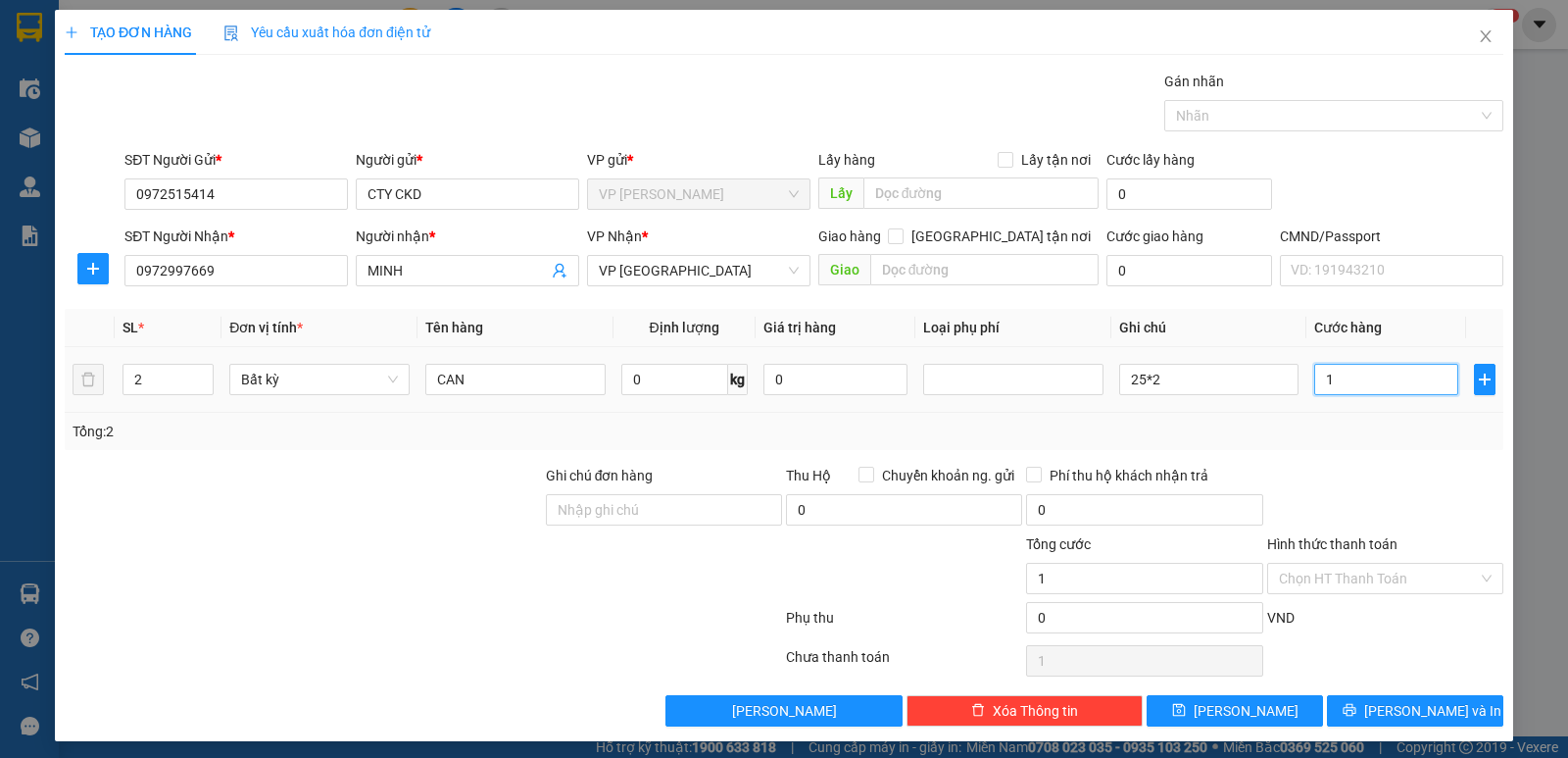
type input "12"
type input "120"
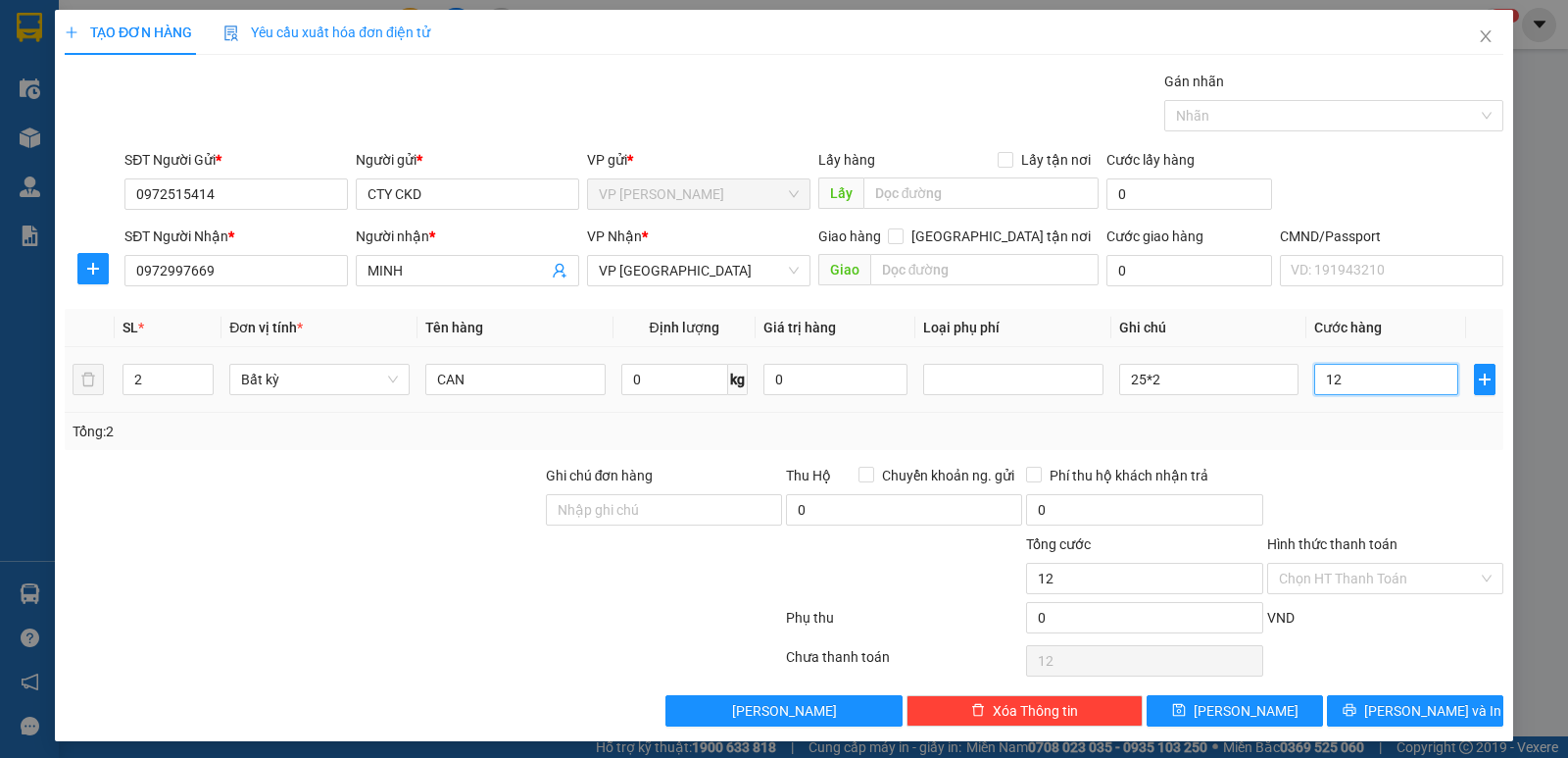
type input "120"
type input "1.200"
type input "12.000"
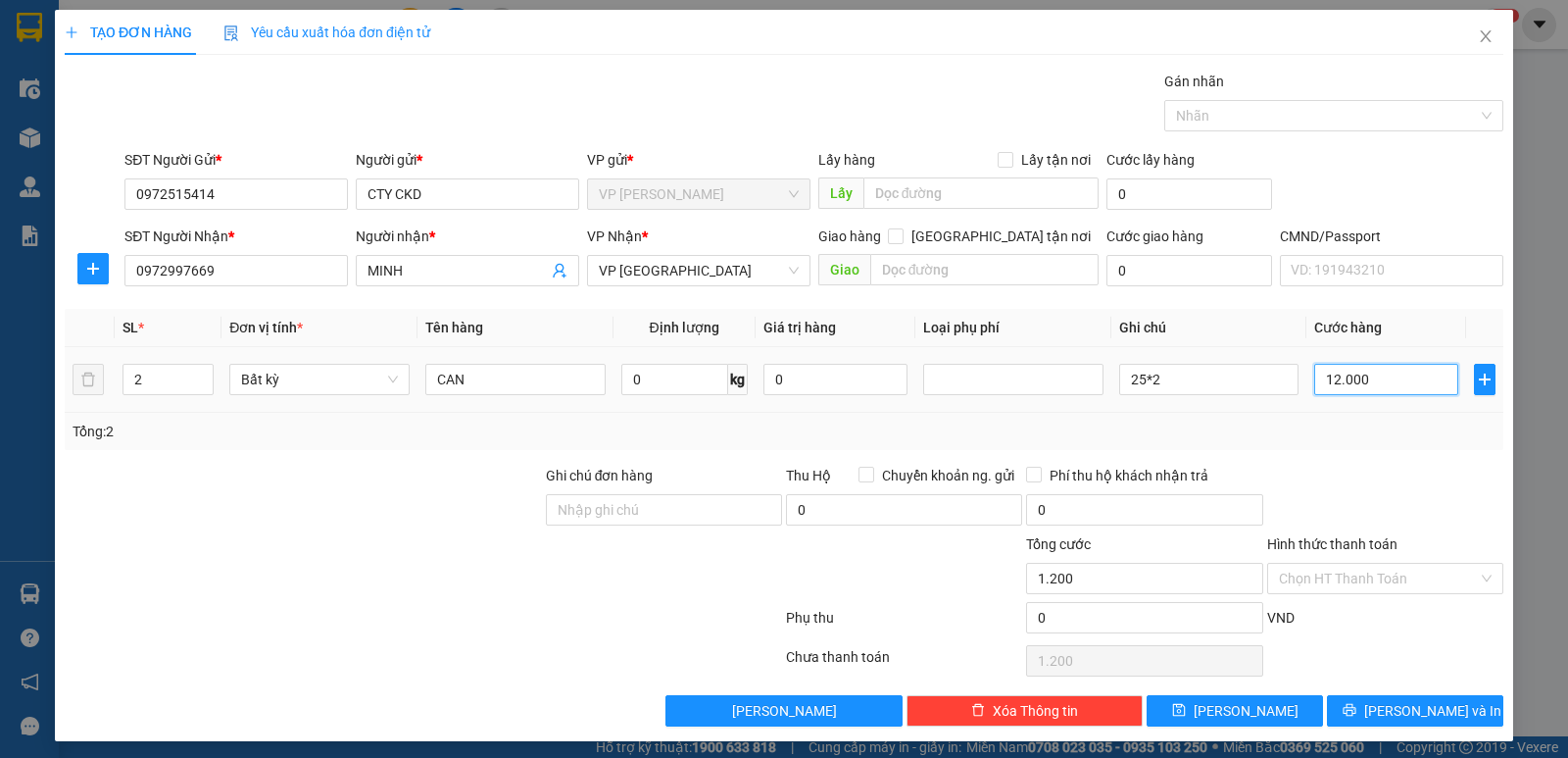
type input "12.000"
type input "120.000"
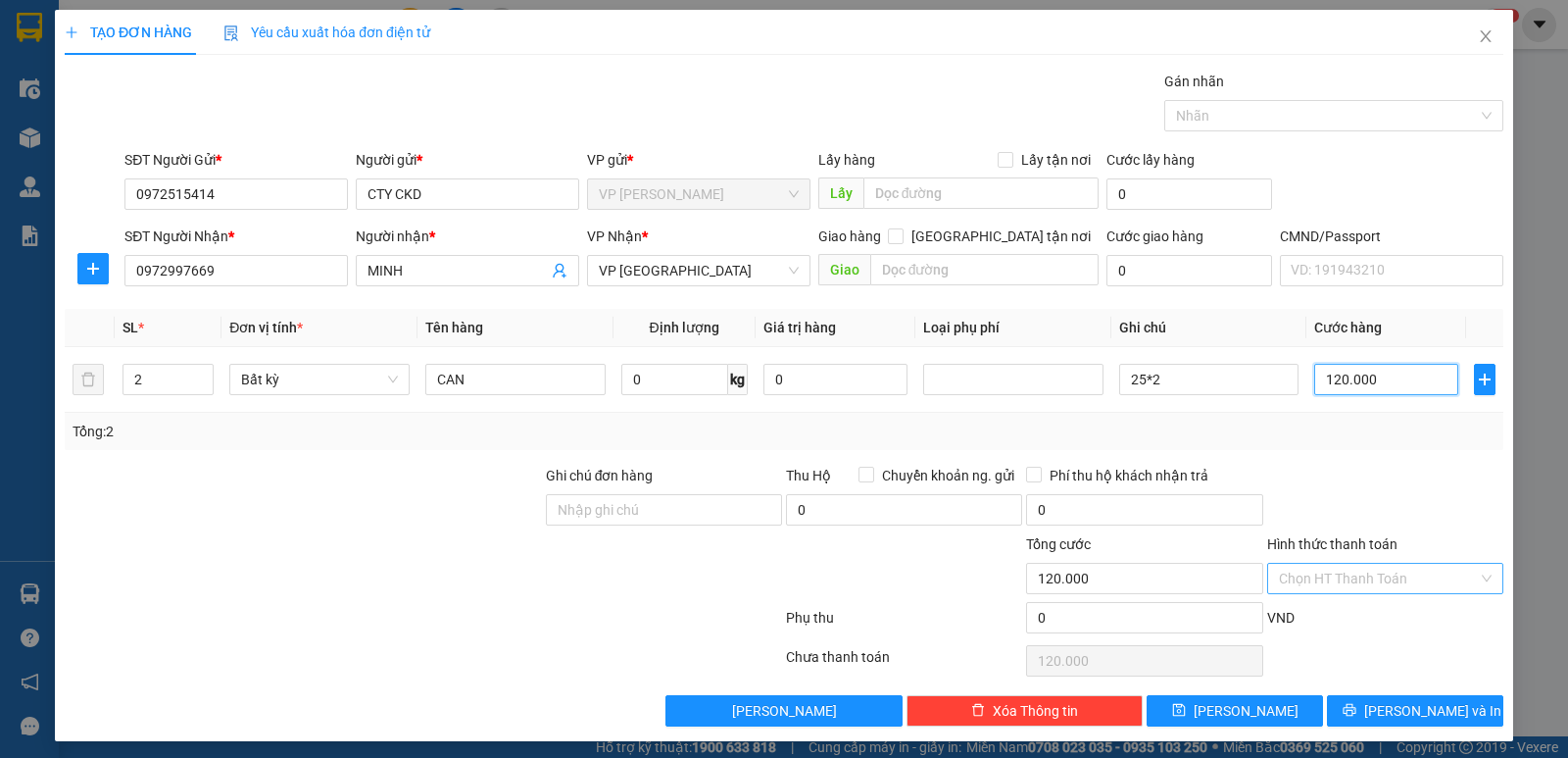
type input "120.000"
click at [1417, 581] on input "Hình thức thanh toán" at bounding box center [1379, 578] width 199 height 30
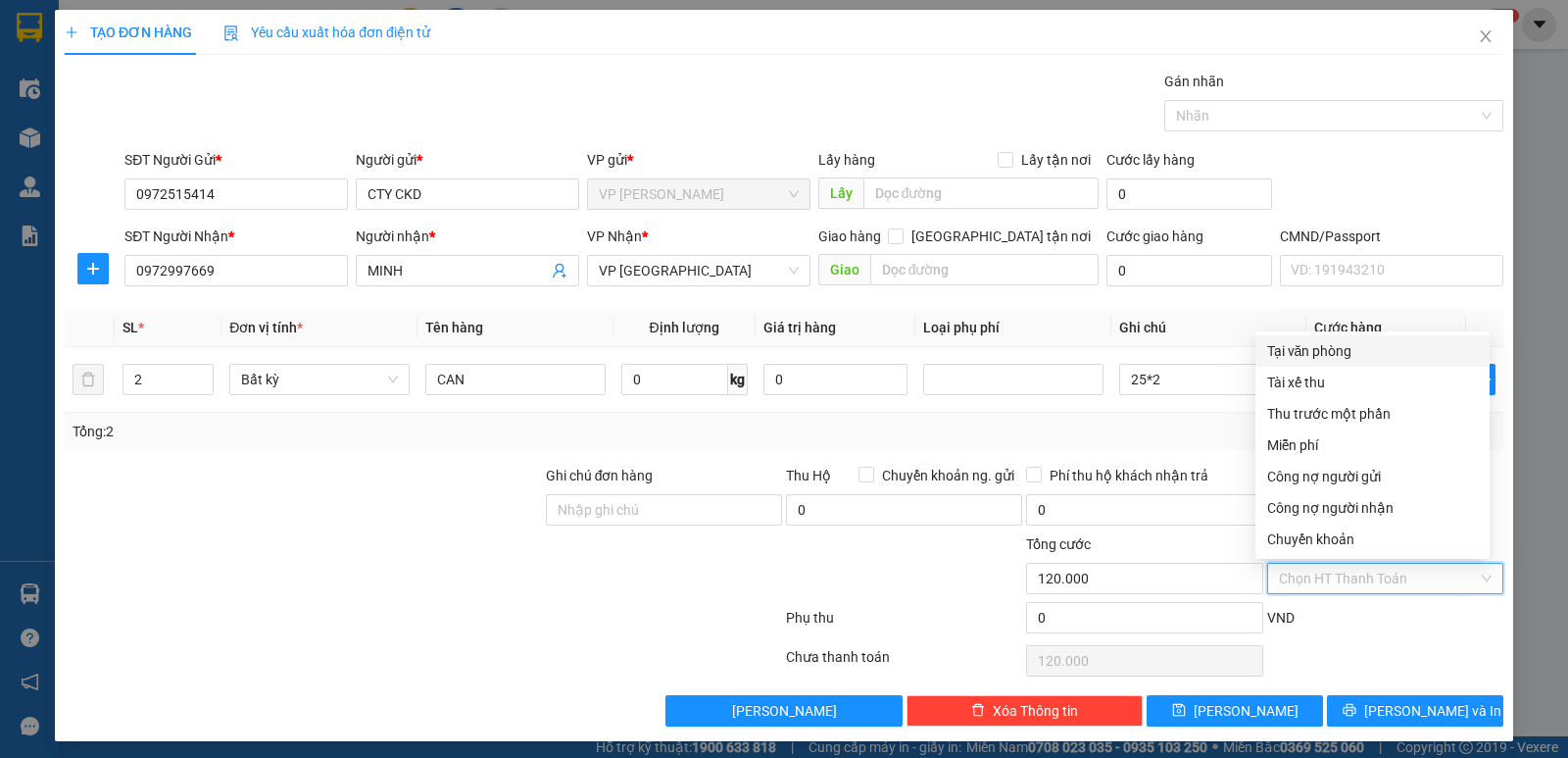
click at [1372, 353] on div "Tại văn phòng" at bounding box center [1373, 351] width 211 height 22
type input "0"
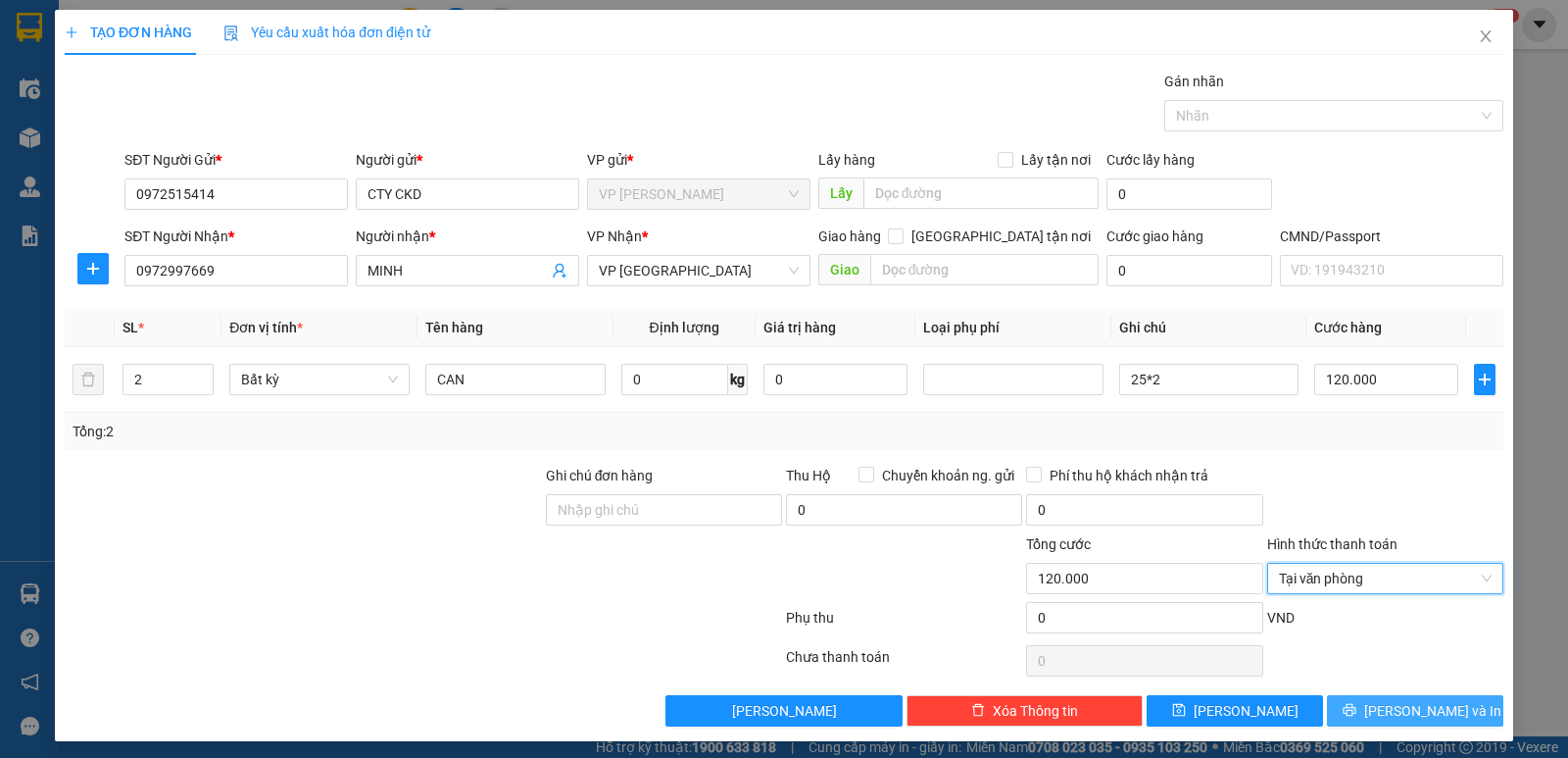
click at [1395, 710] on span "[PERSON_NAME] và In" at bounding box center [1432, 711] width 137 height 22
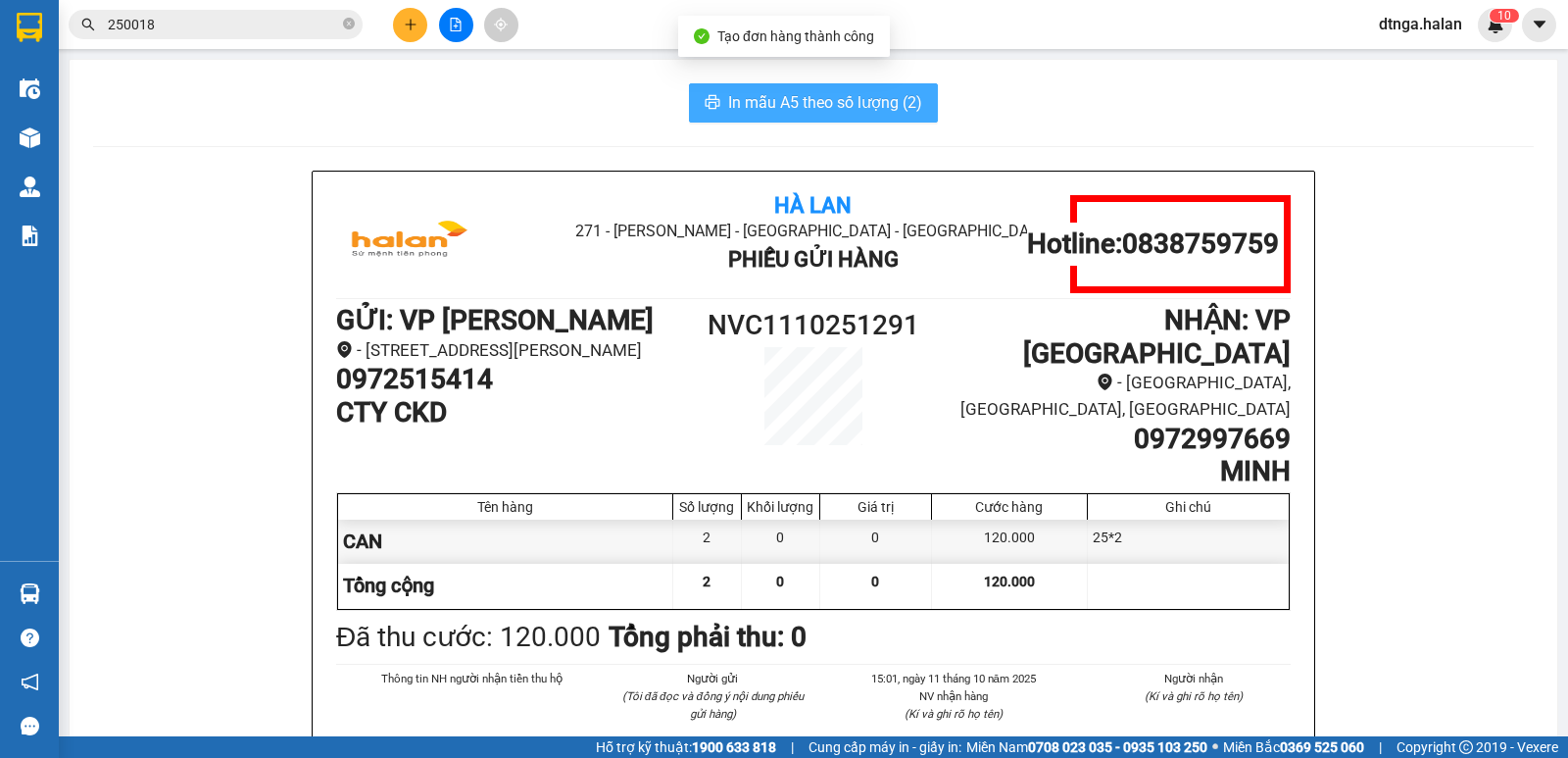
click at [862, 99] on span "In mẫu A5 theo số lượng (2)" at bounding box center [825, 102] width 194 height 25
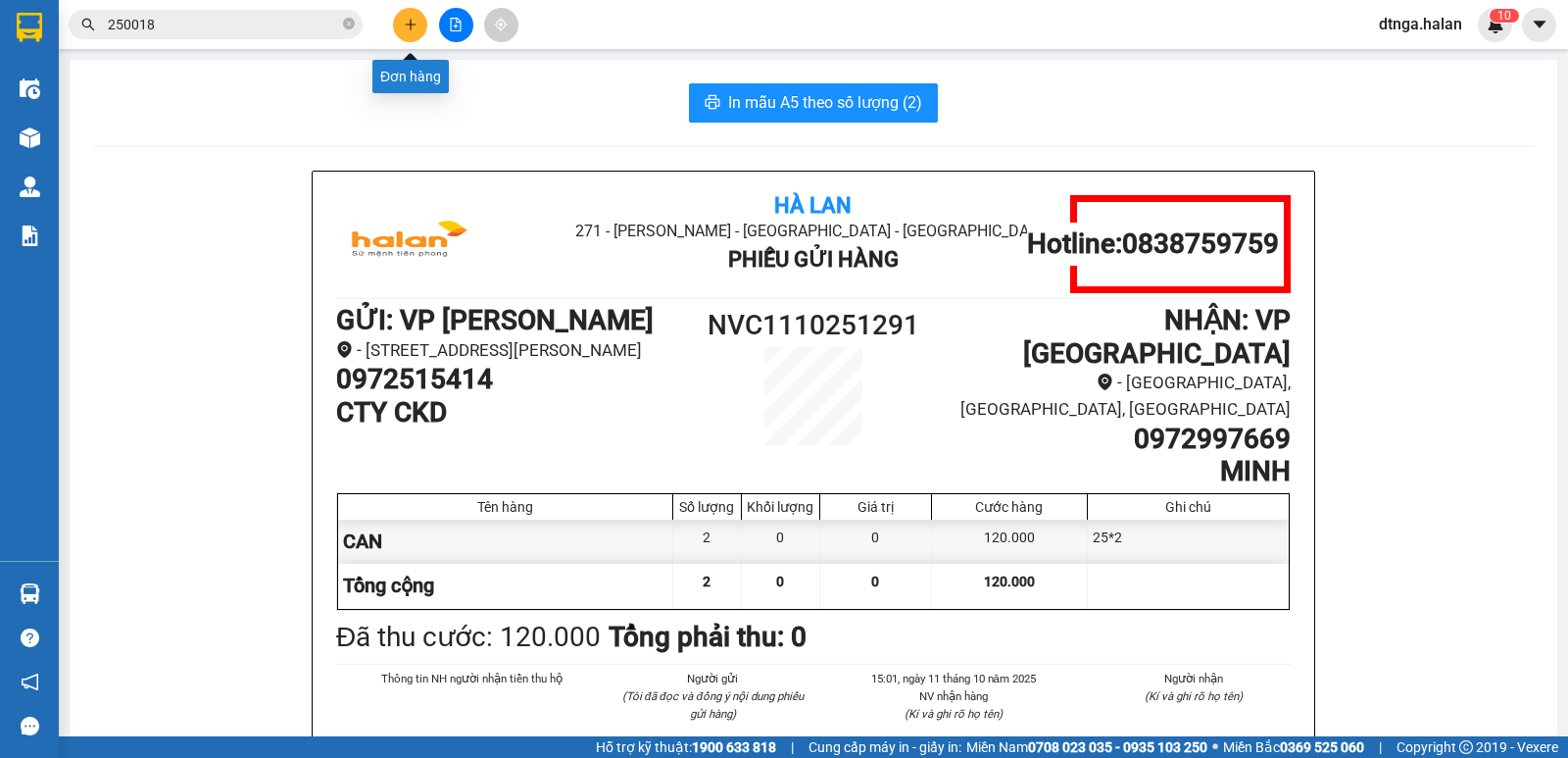
click at [409, 24] on icon "plus" at bounding box center [411, 25] width 14 height 14
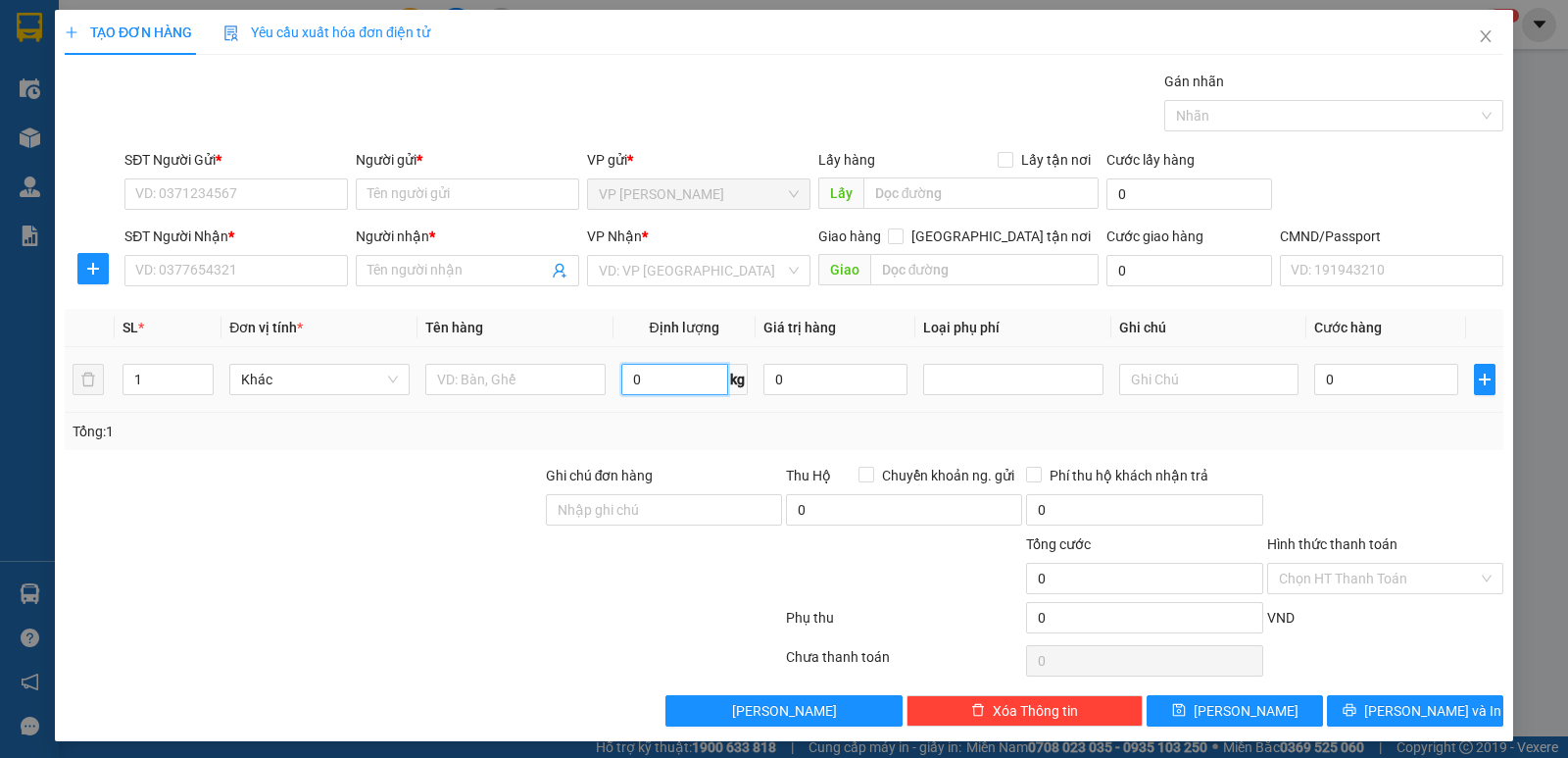
click at [669, 381] on input "0" at bounding box center [675, 379] width 107 height 32
type input "2"
click at [574, 381] on input "text" at bounding box center [515, 379] width 181 height 32
type input "BỌC PK"
click at [293, 200] on input "SĐT Người Gửi *" at bounding box center [236, 194] width 223 height 32
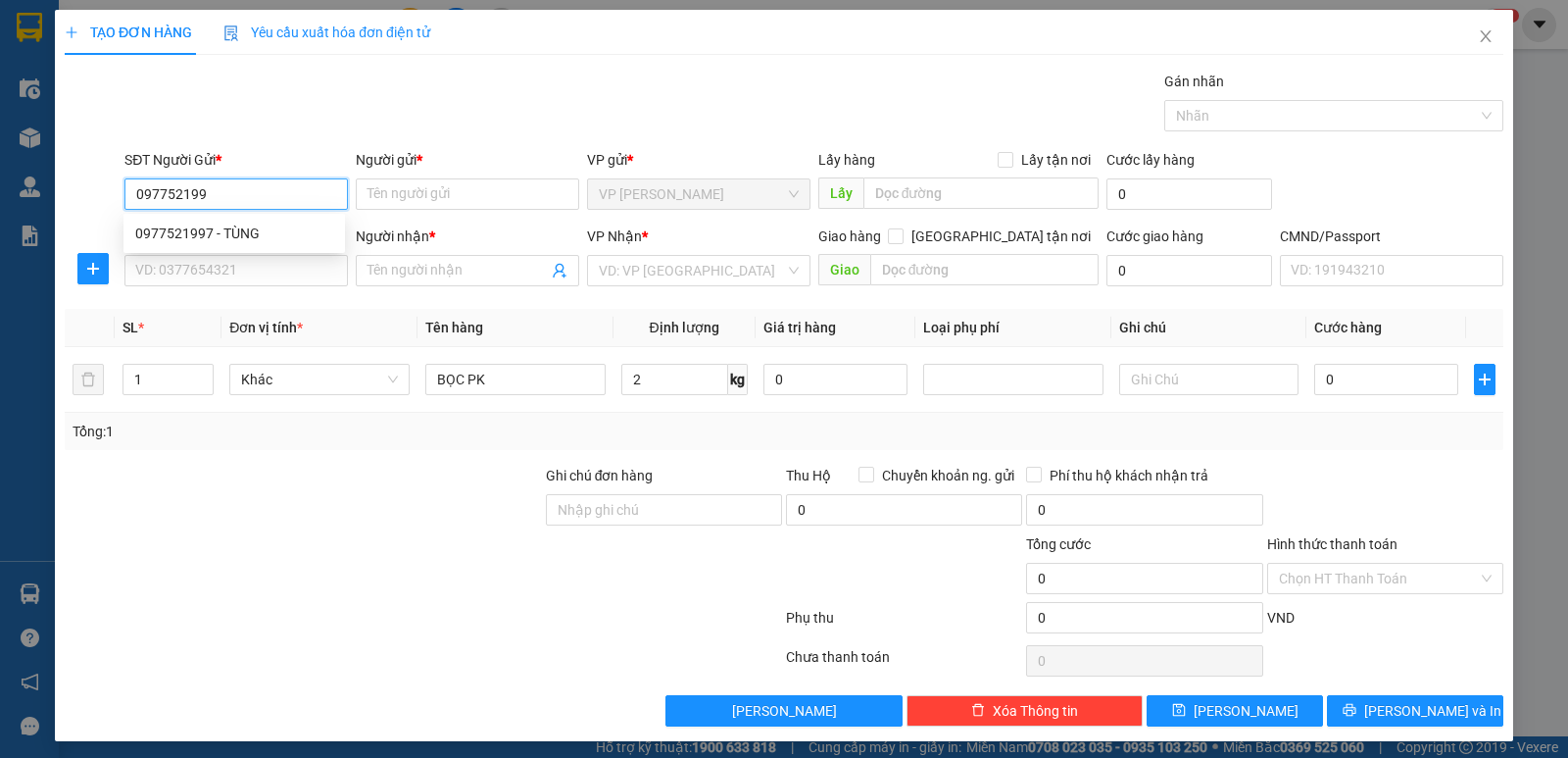
type input "0977521997"
click at [286, 231] on div "0977521997 - TÙNG" at bounding box center [234, 233] width 198 height 22
type input "TÙNG"
type input "0977521997"
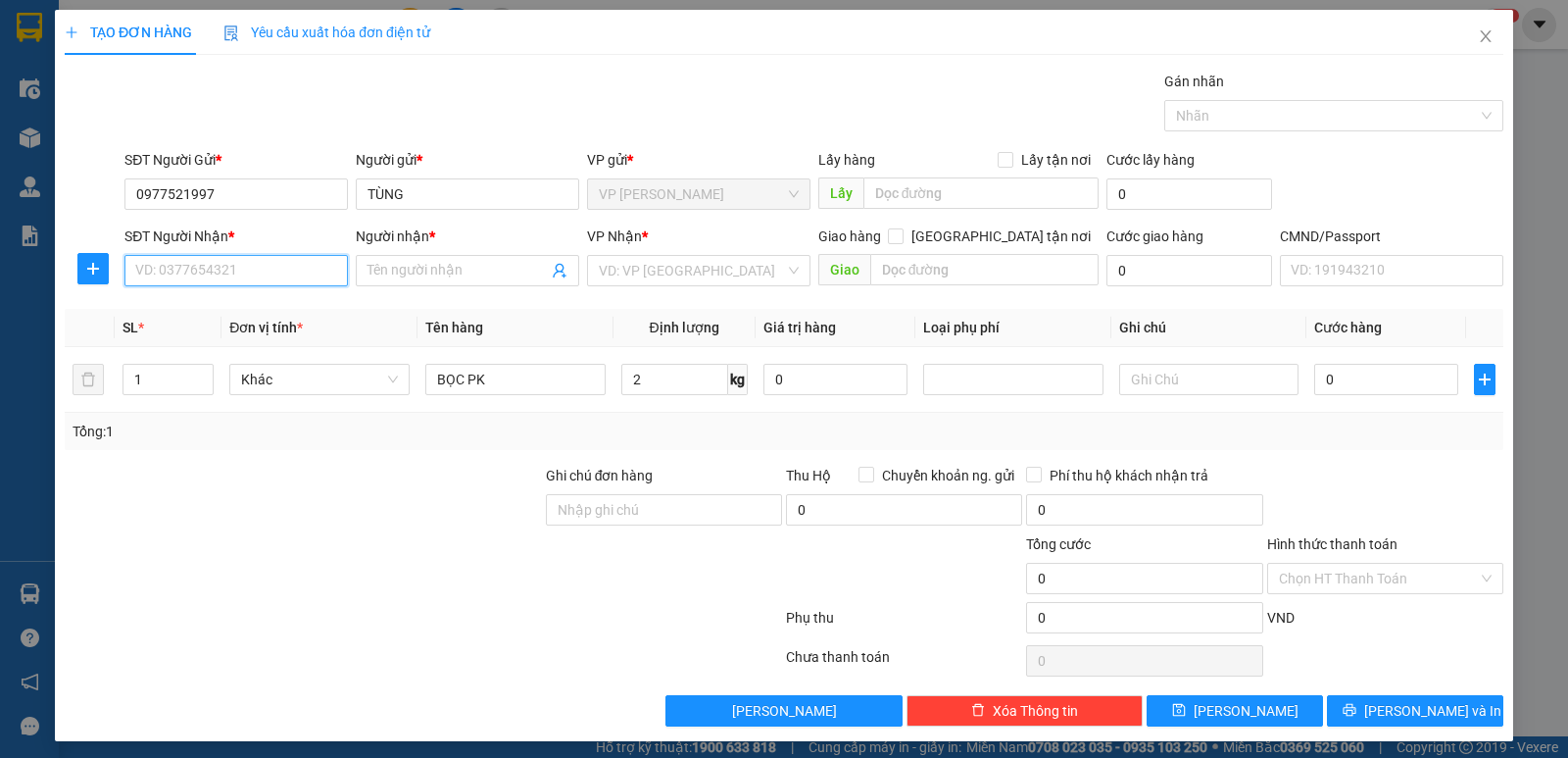
click at [286, 259] on input "SĐT Người Nhận *" at bounding box center [236, 270] width 223 height 32
type input "0327888683"
click at [257, 309] on div "0327888683 - NGA" at bounding box center [234, 310] width 198 height 22
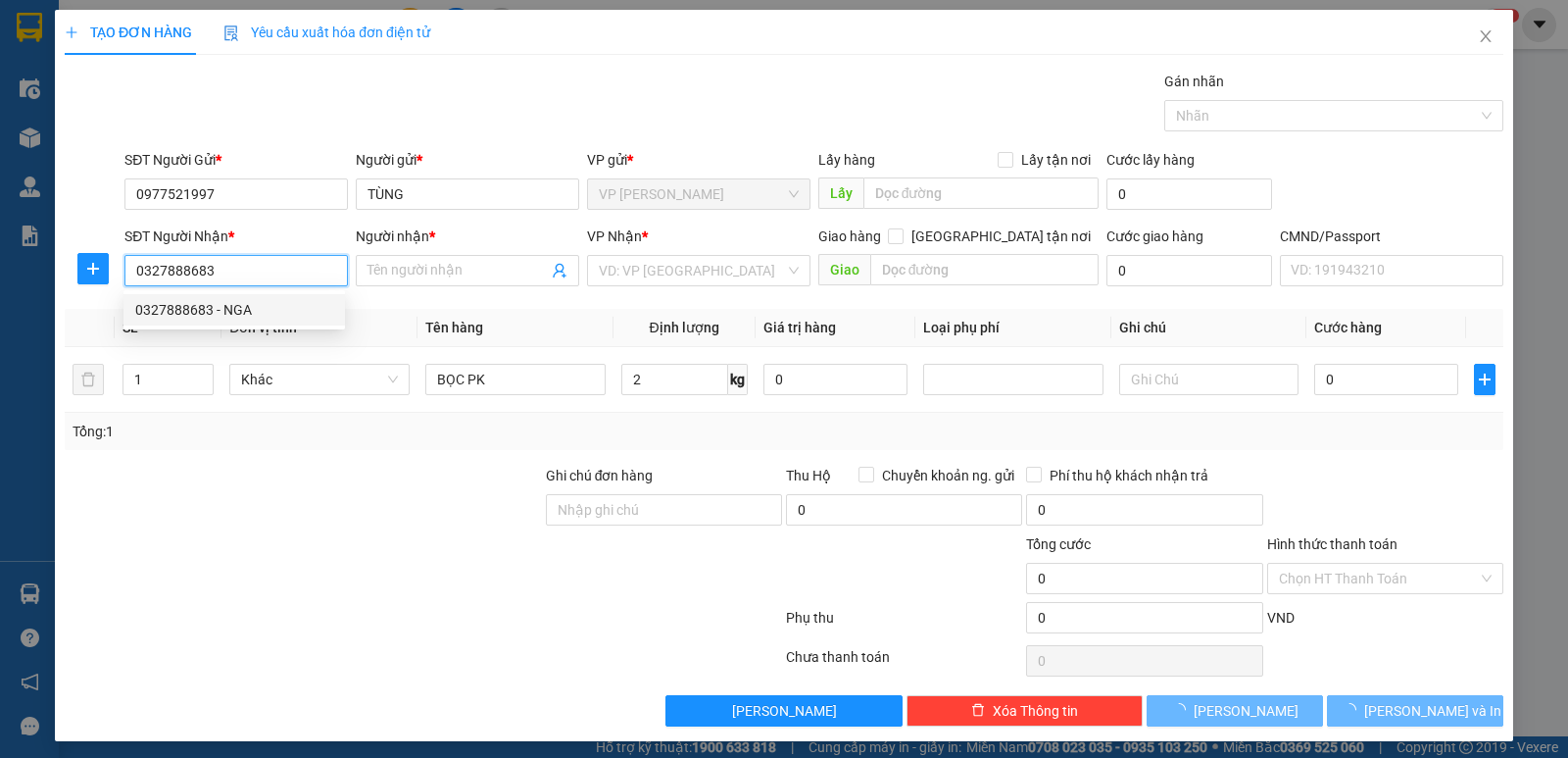
type input "NGA"
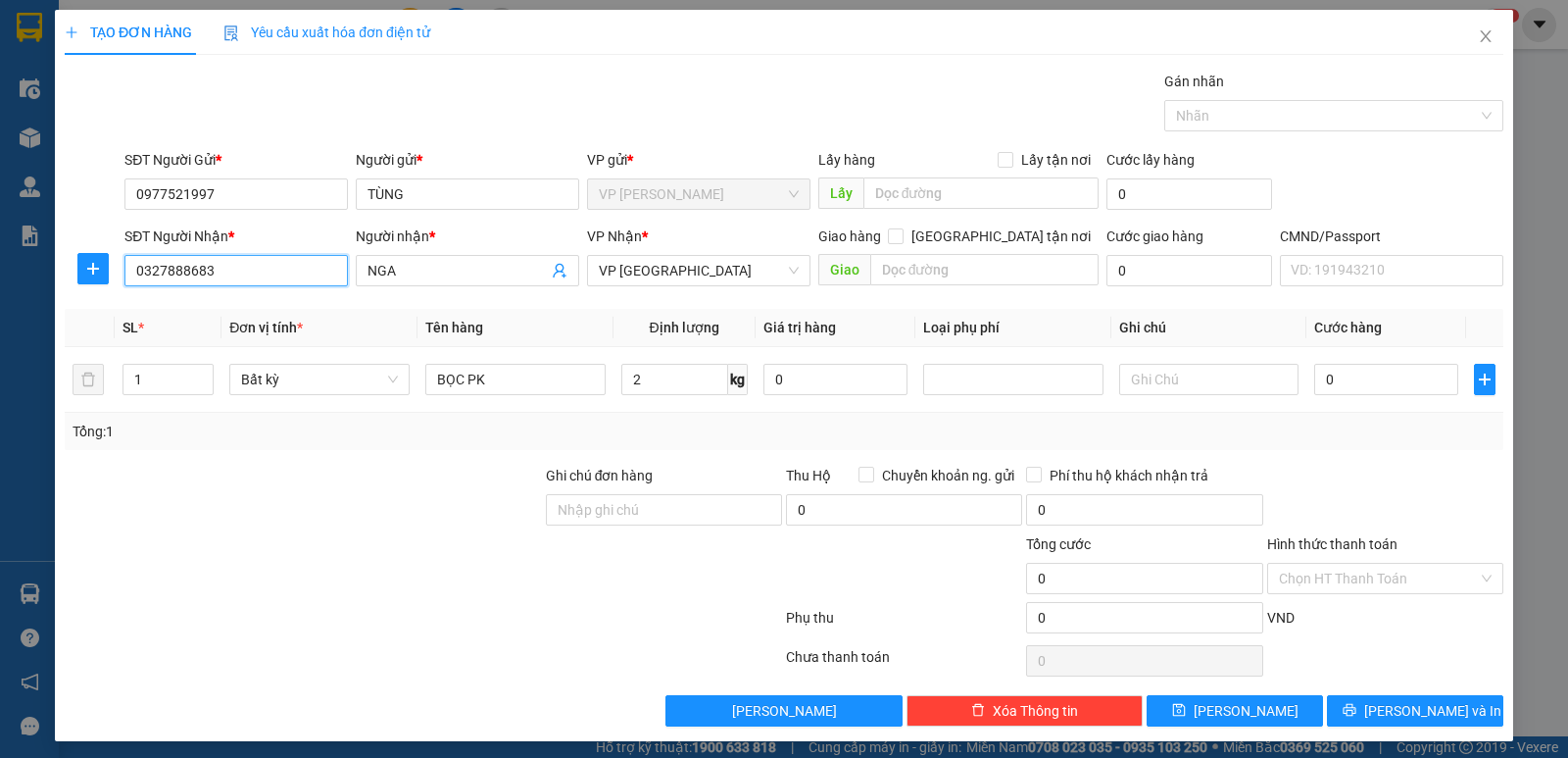
click at [288, 275] on input "0327888683" at bounding box center [236, 270] width 223 height 32
type input "0327888683"
click at [704, 378] on input "2" at bounding box center [675, 379] width 107 height 32
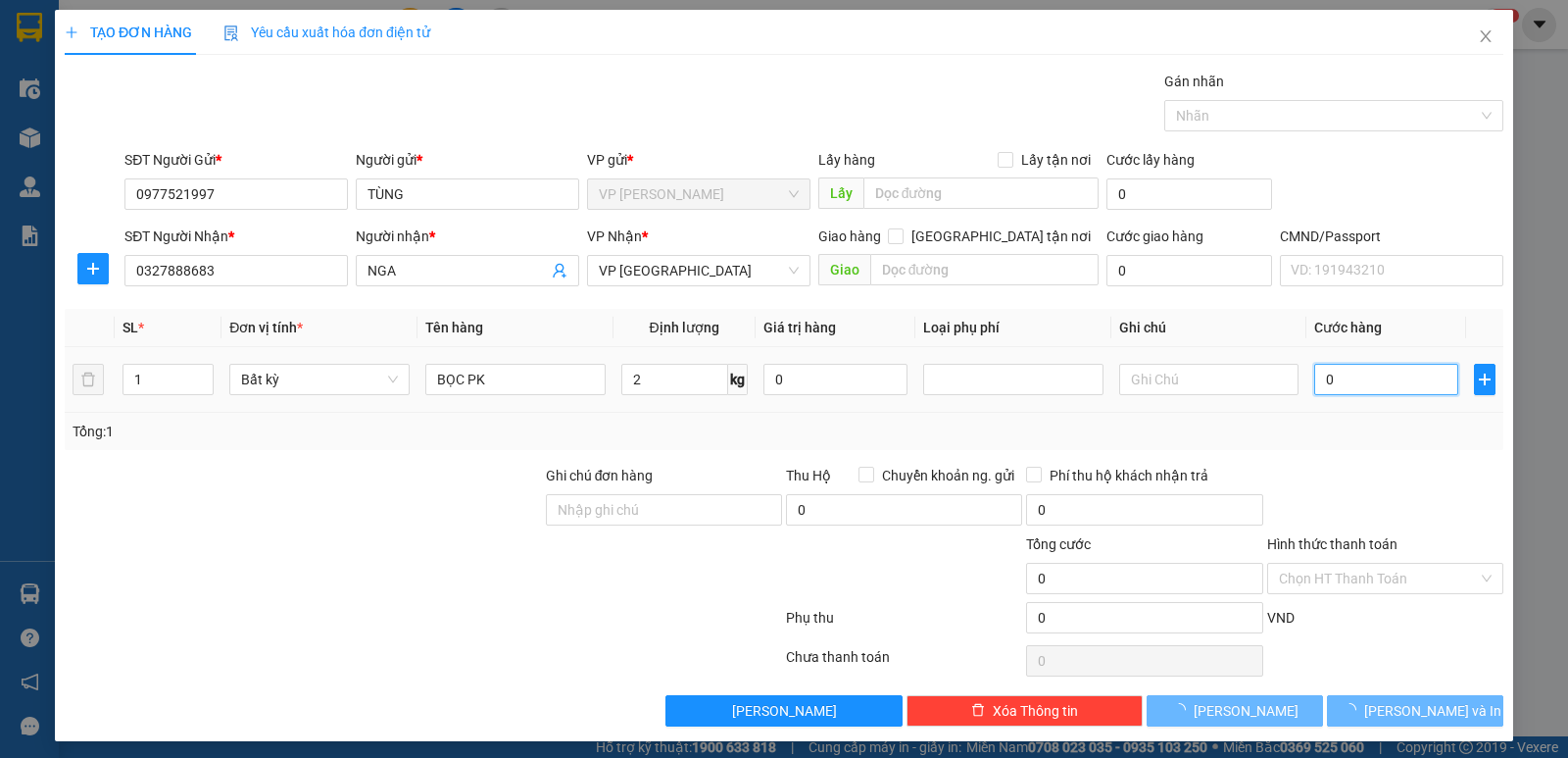
click at [1337, 372] on input "0" at bounding box center [1386, 379] width 144 height 32
click at [1384, 457] on div "Transit Pickup Surcharge Ids Transit Deliver Surcharge Ids Transit Deliver Surc…" at bounding box center [784, 399] width 1439 height 655
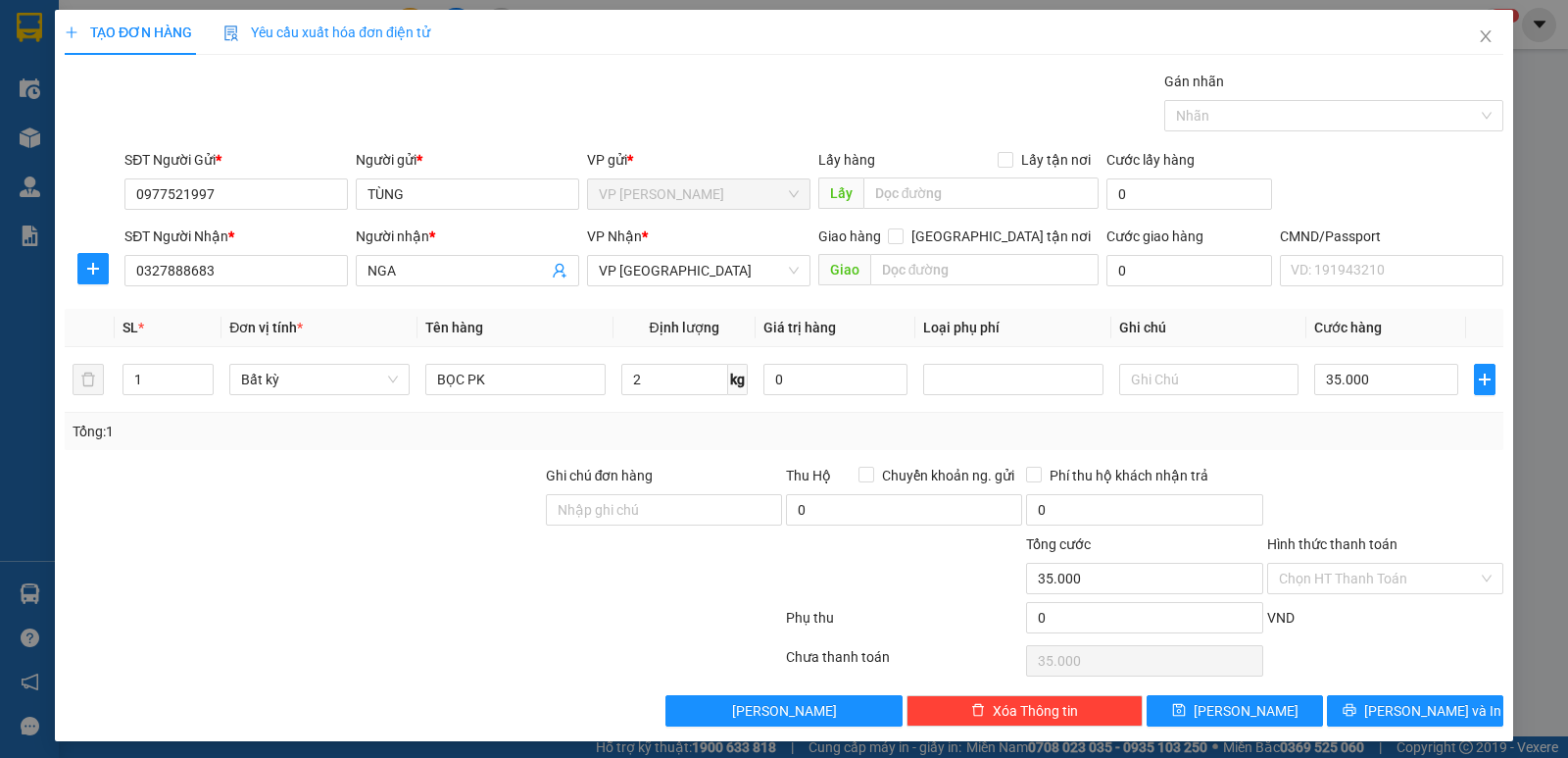
type input "35.000"
click at [96, 271] on icon "plus" at bounding box center [93, 268] width 16 height 16
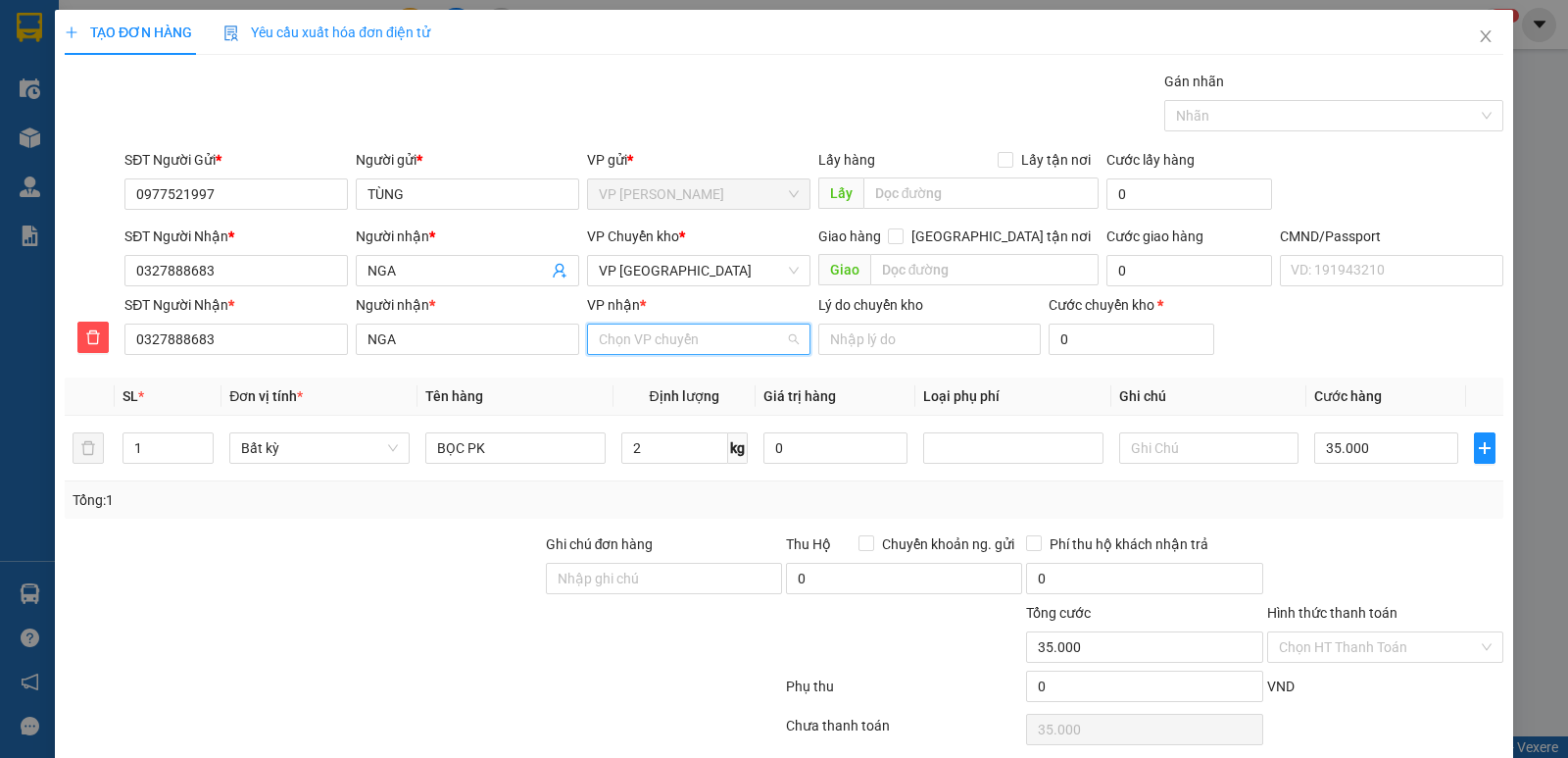
click at [610, 341] on input "VP nhận *" at bounding box center [692, 340] width 187 height 30
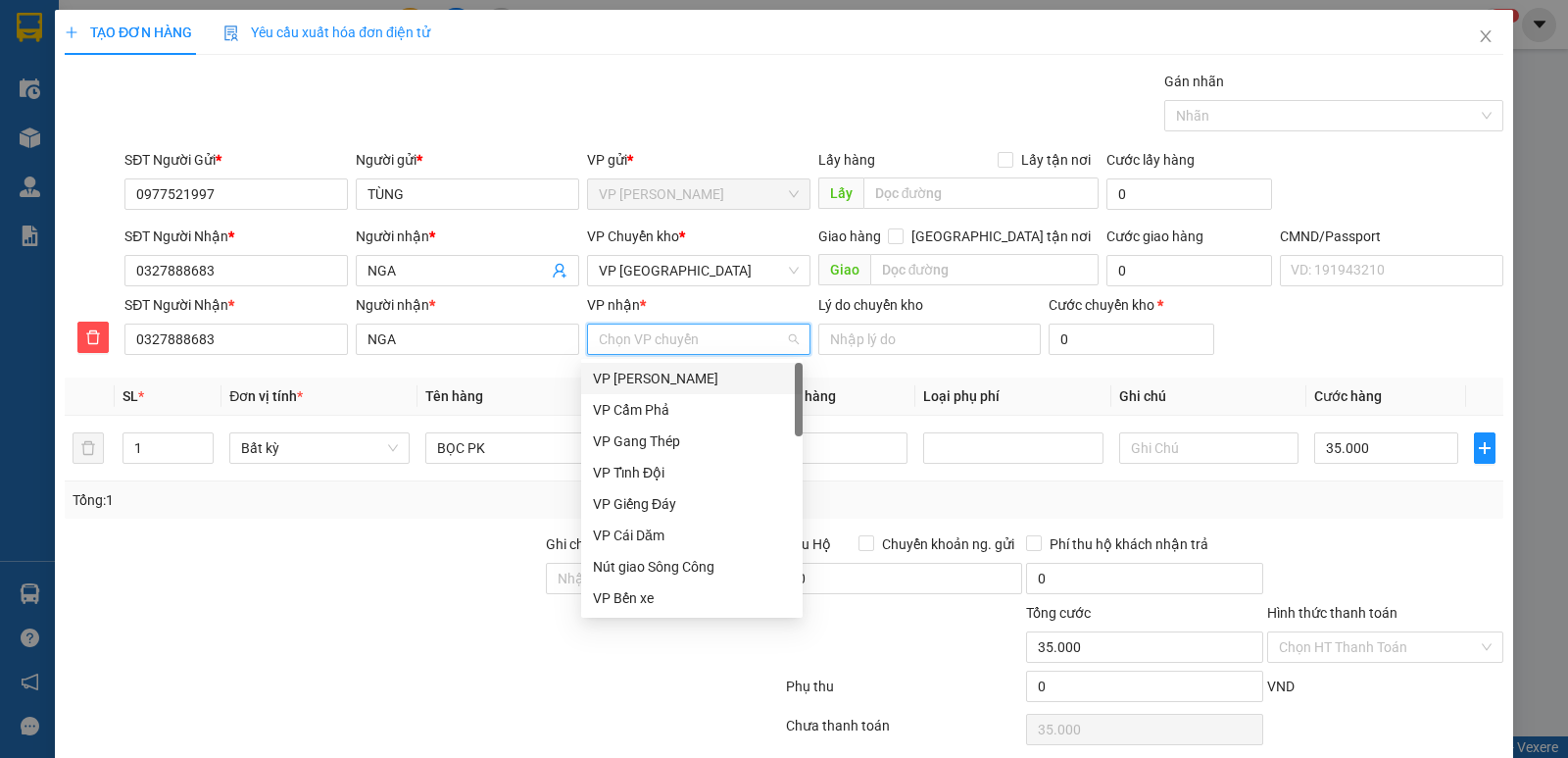
type input "S"
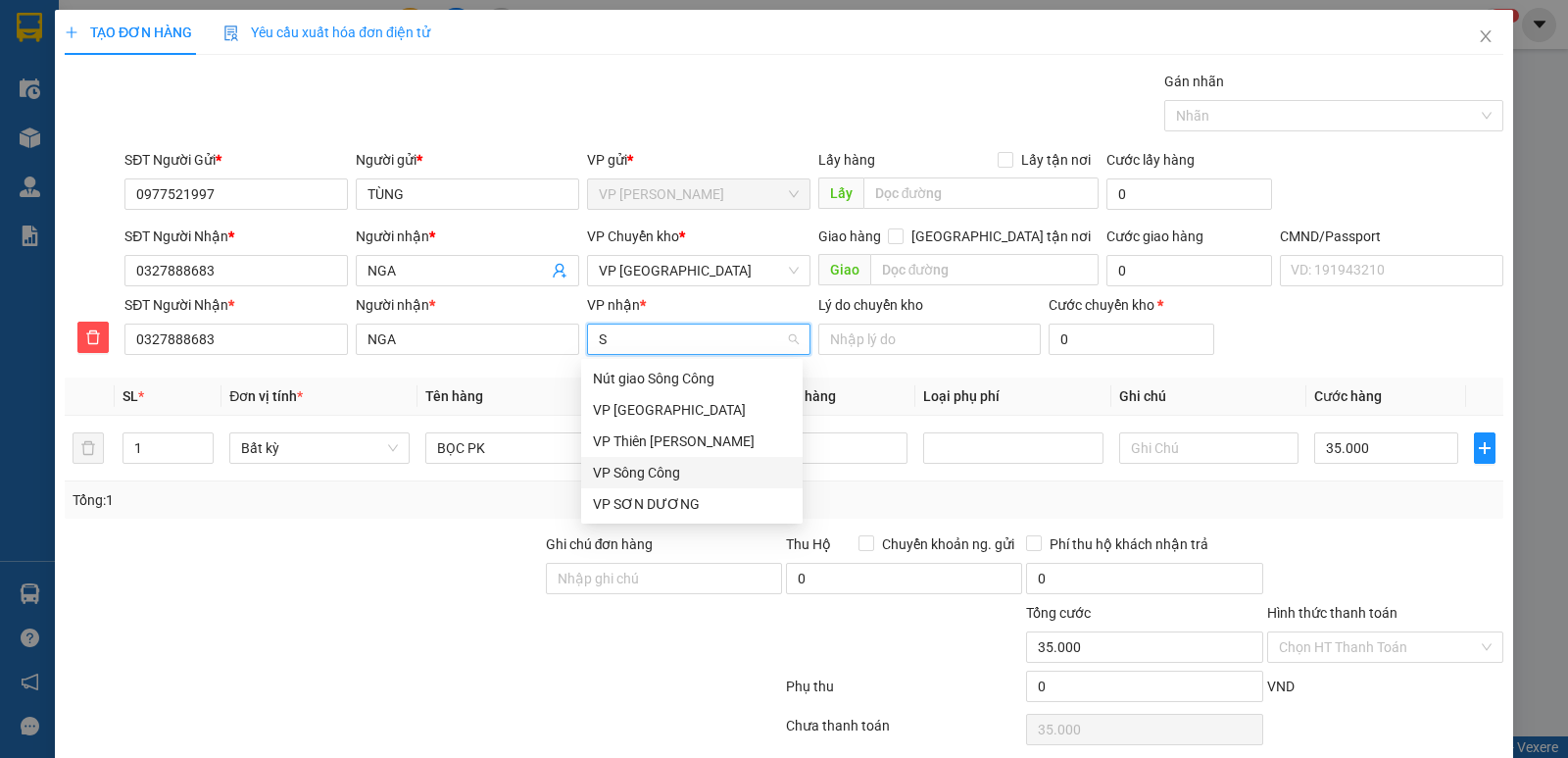
click at [657, 480] on div "VP Sông Công" at bounding box center [692, 473] width 198 height 22
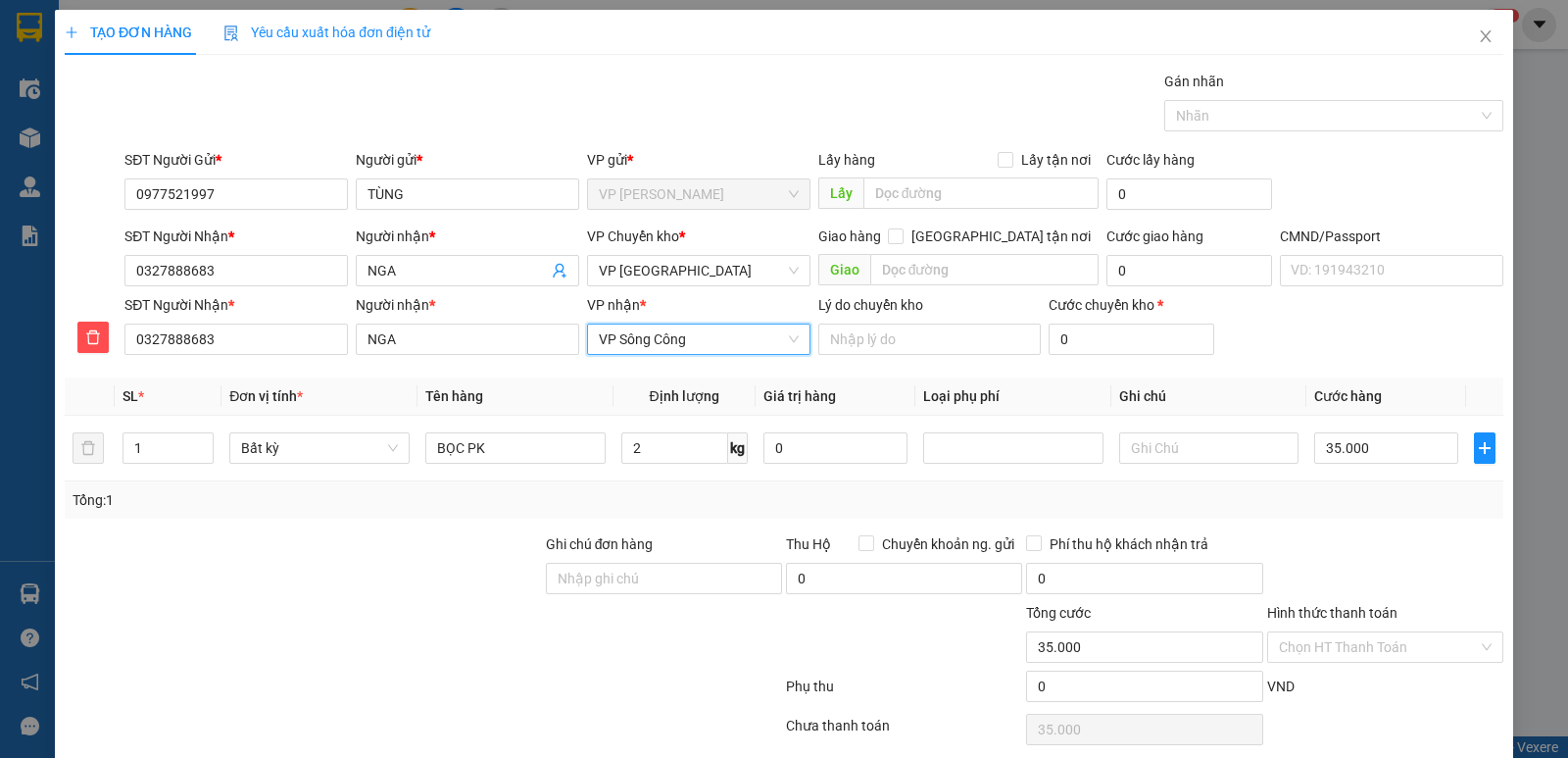
scroll to position [75, 0]
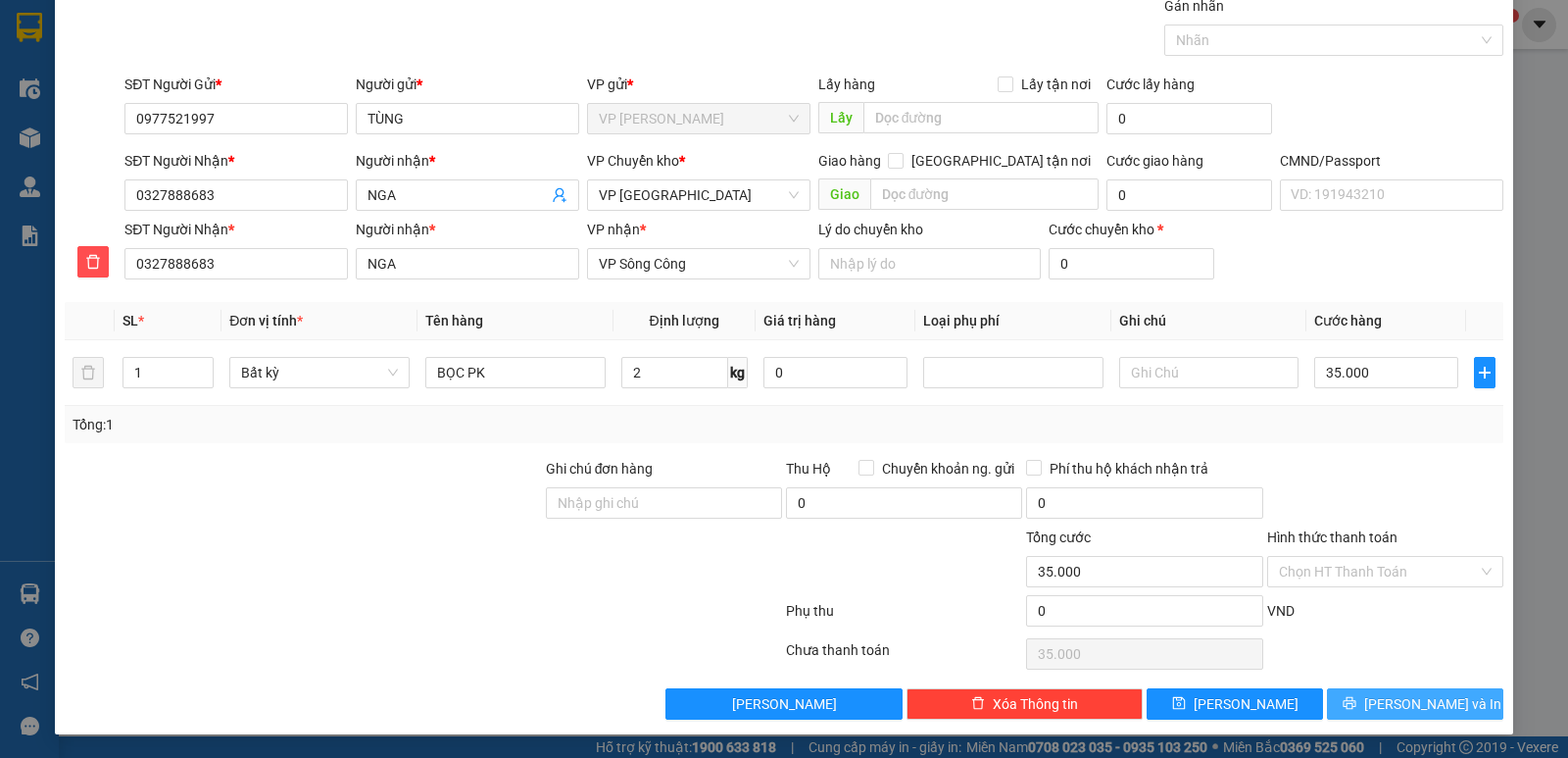
click at [1403, 710] on span "[PERSON_NAME] và In" at bounding box center [1432, 704] width 137 height 22
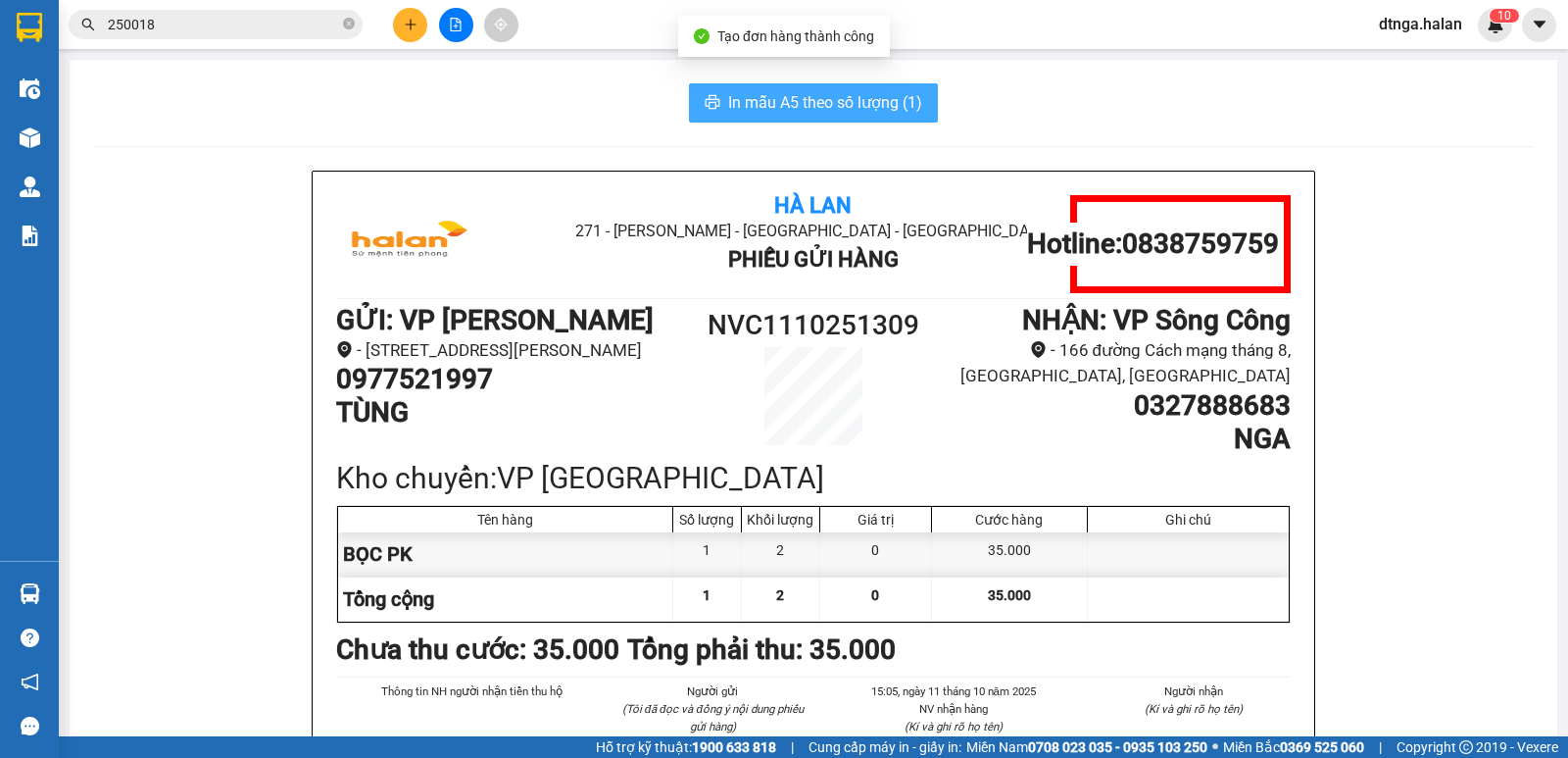
click at [796, 105] on span "In mẫu A5 theo số lượng (1)" at bounding box center [825, 102] width 194 height 25
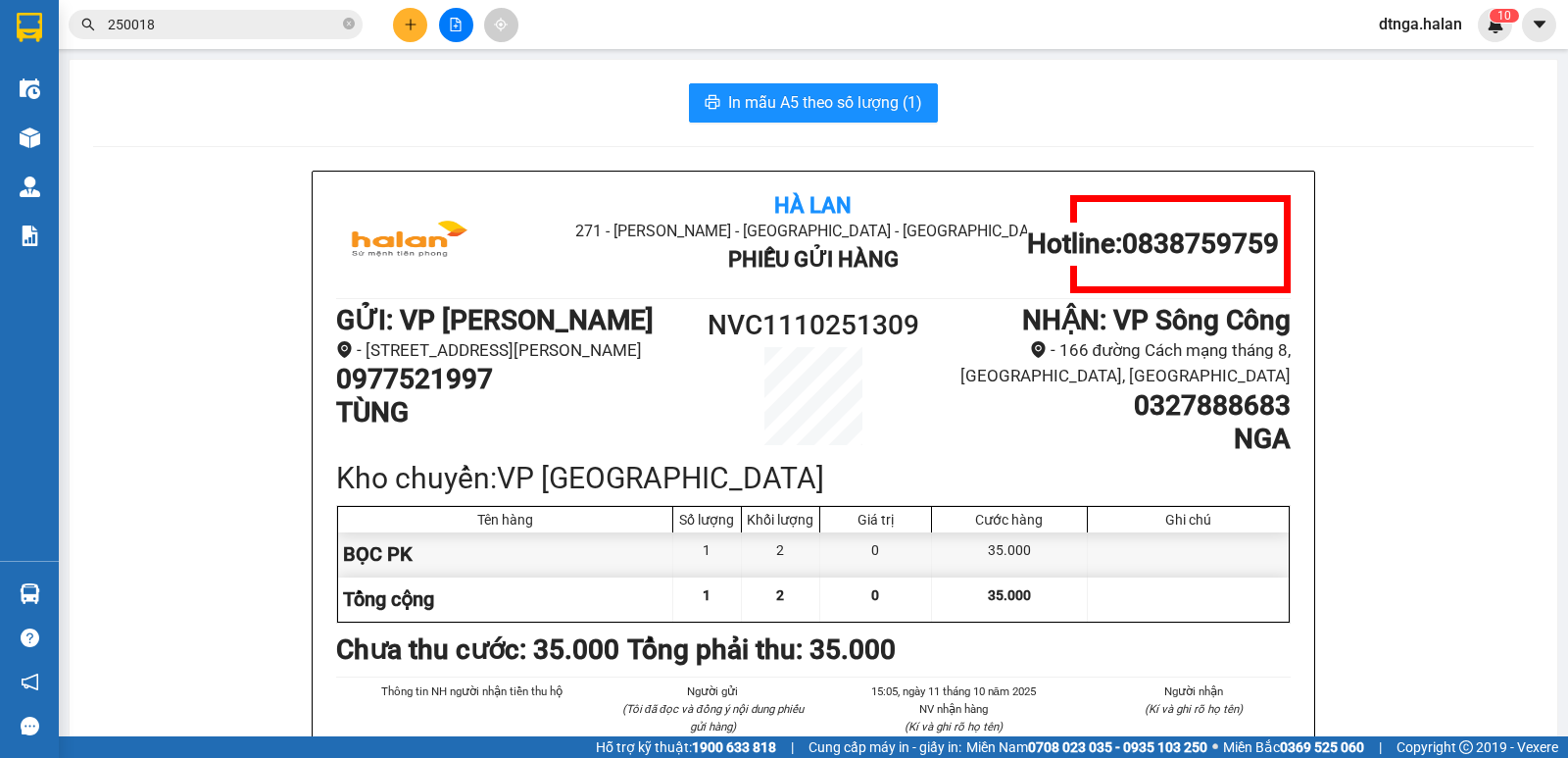
click at [312, 34] on input "250018" at bounding box center [223, 25] width 231 height 22
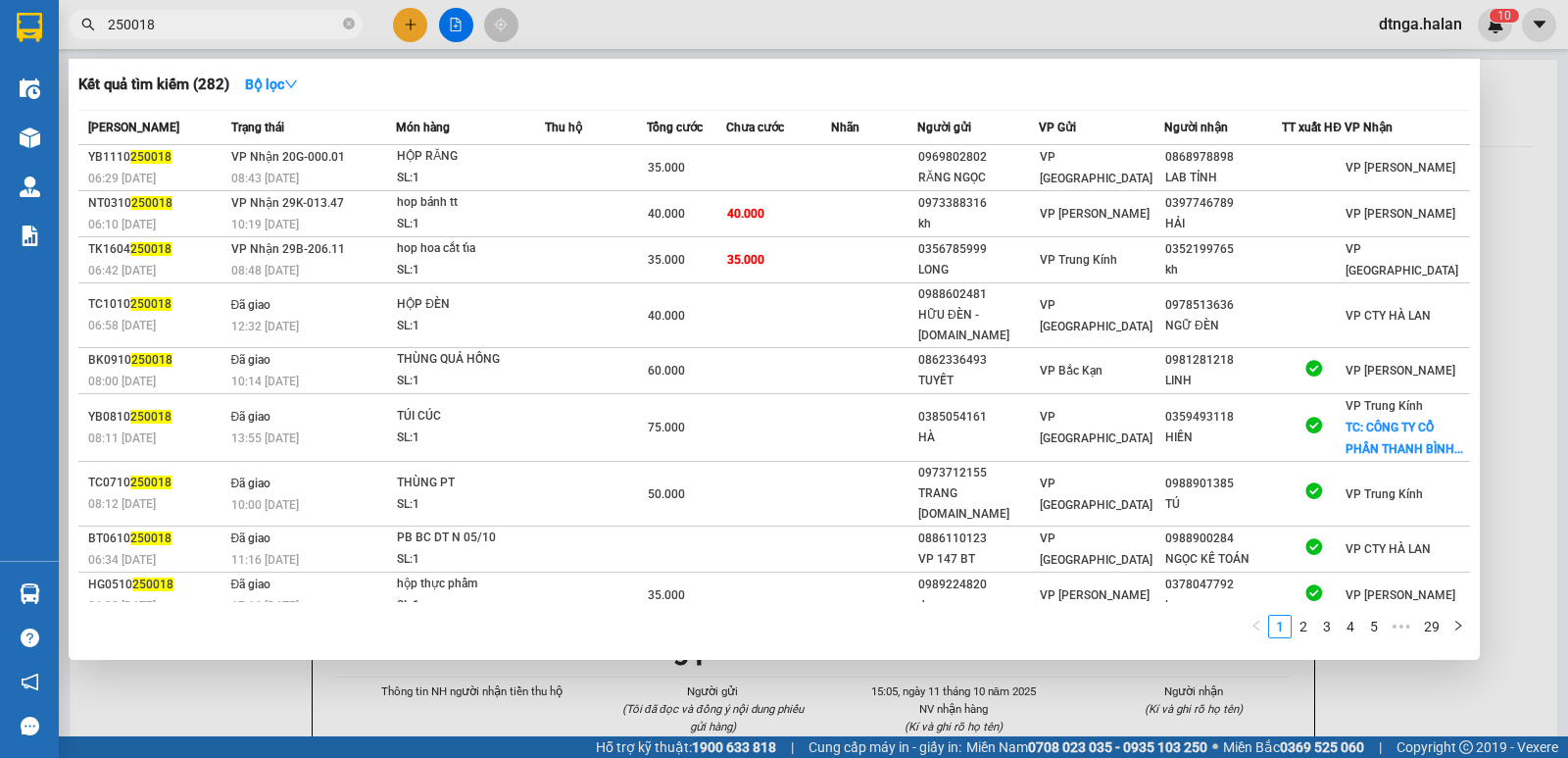
click at [312, 34] on input "250018" at bounding box center [223, 25] width 231 height 22
type input "5"
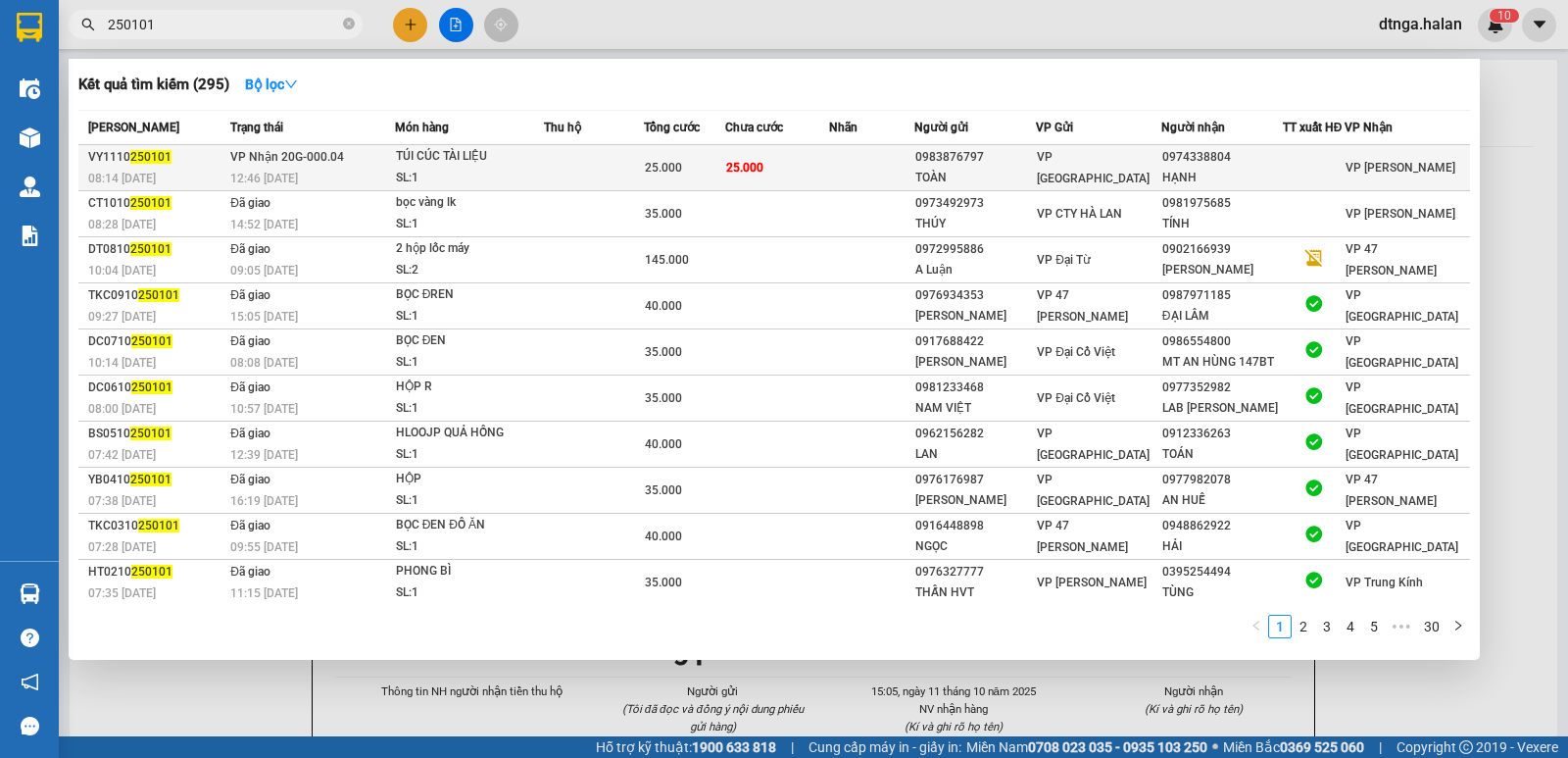
type input "250101"
click at [685, 154] on td "25.000" at bounding box center [683, 168] width 80 height 46
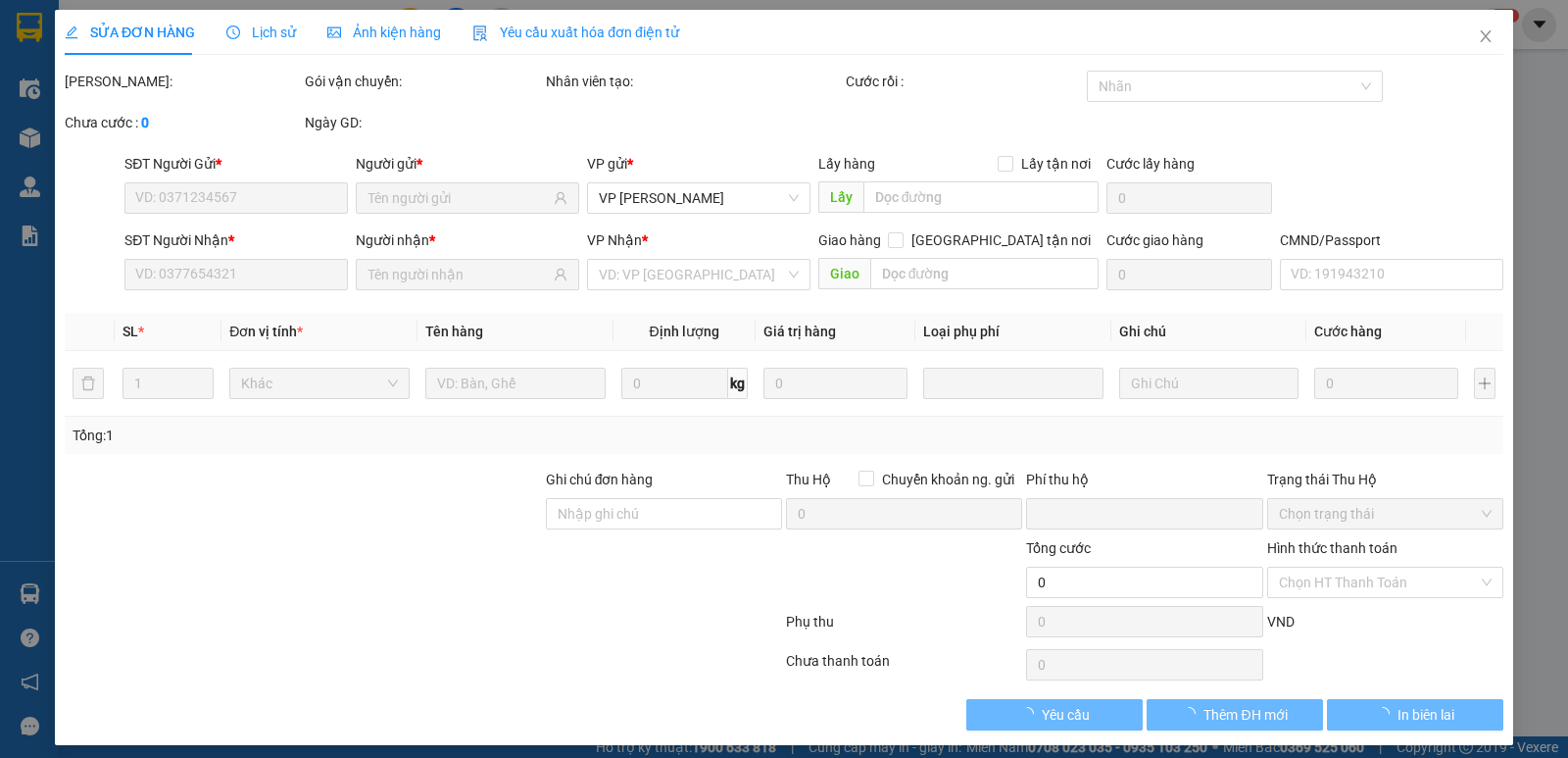
type input "0983876797"
type input "TOÀN"
type input "0974338804"
type input "HẠNH"
type input "0"
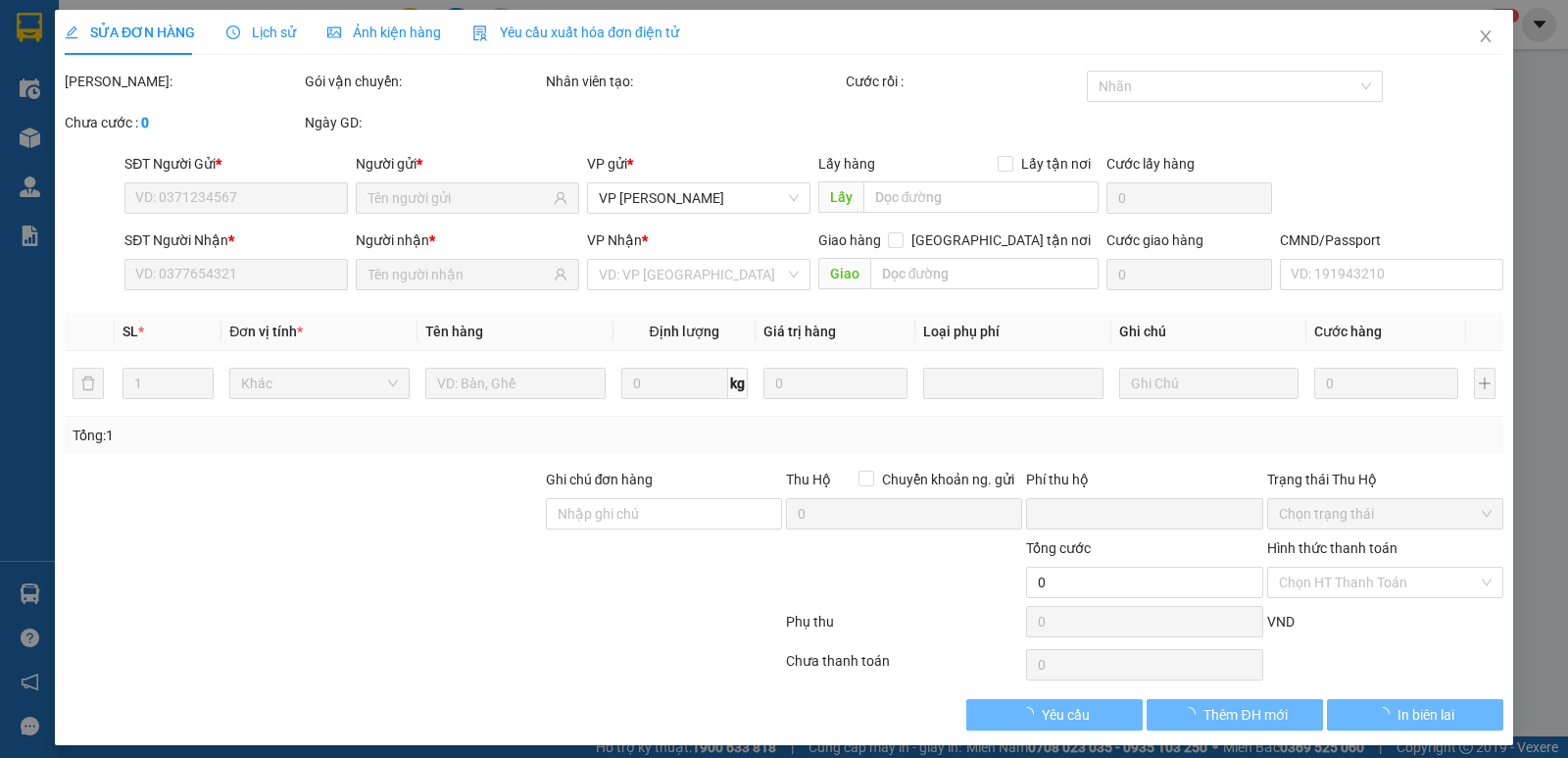
type input "25.000"
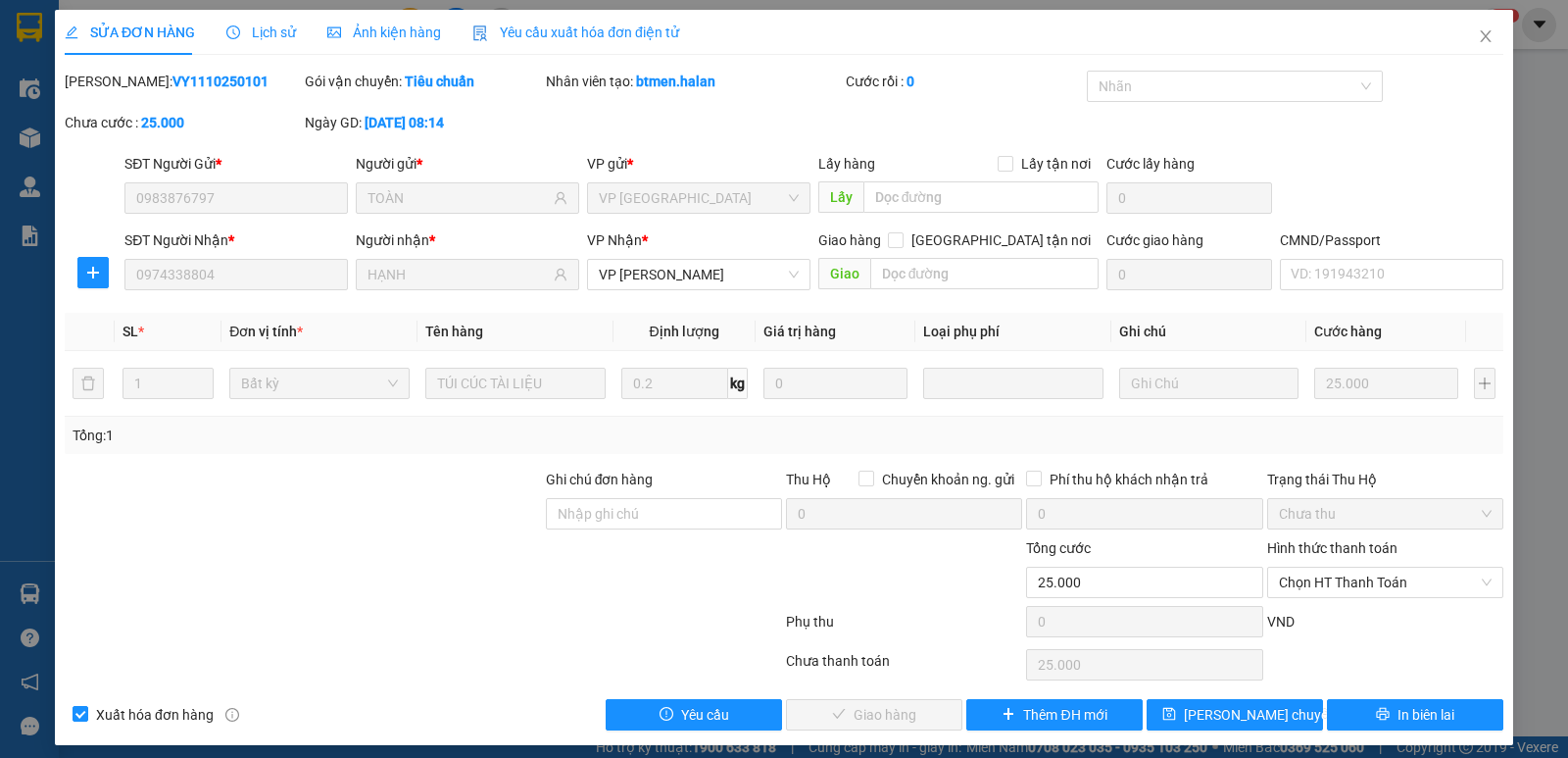
scroll to position [11, 0]
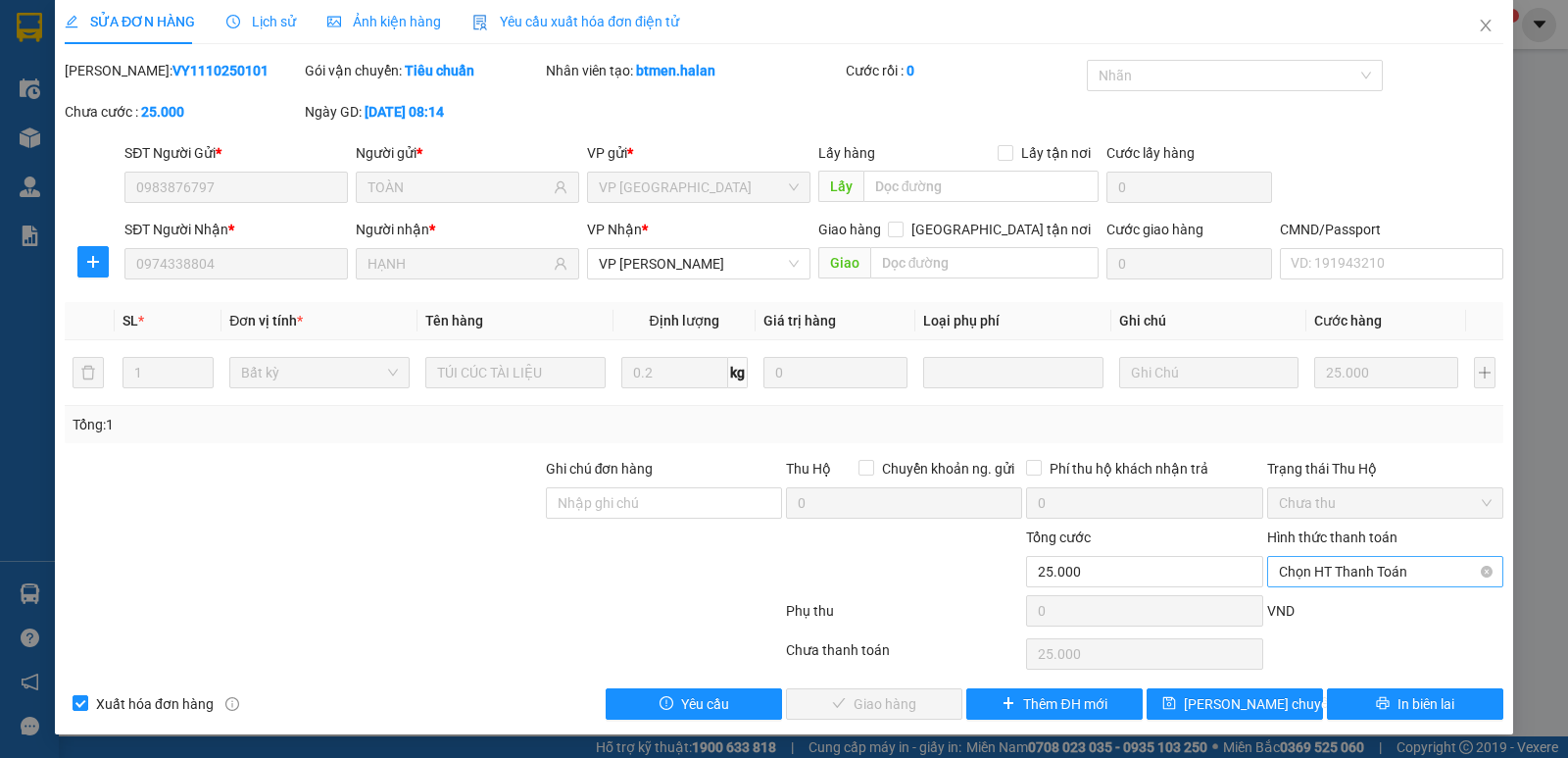
click at [1302, 571] on span "Chọn HT Thanh Toán" at bounding box center [1384, 571] width 212 height 30
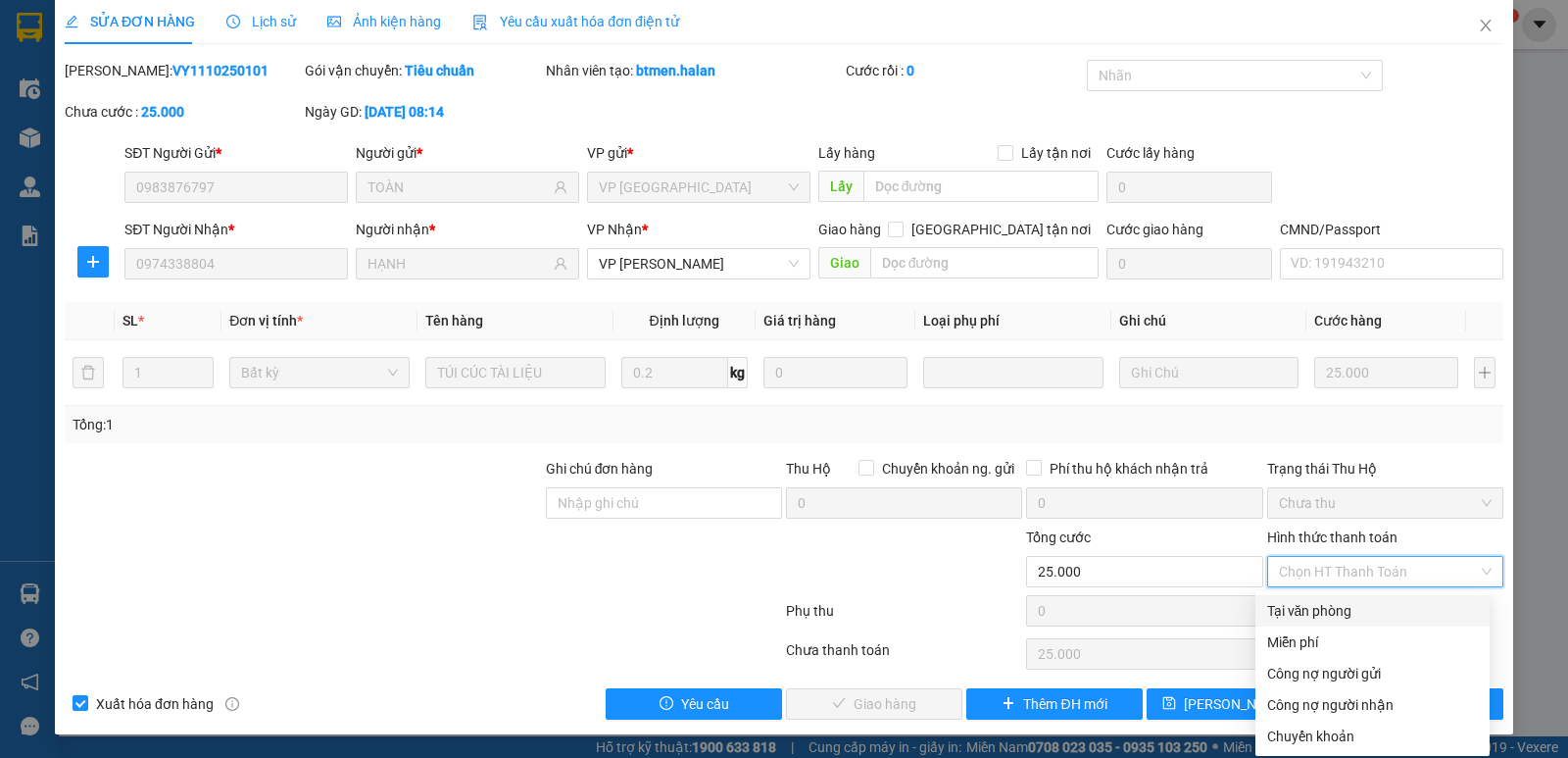
click at [1315, 604] on div "Tại văn phòng" at bounding box center [1373, 611] width 211 height 22
type input "0"
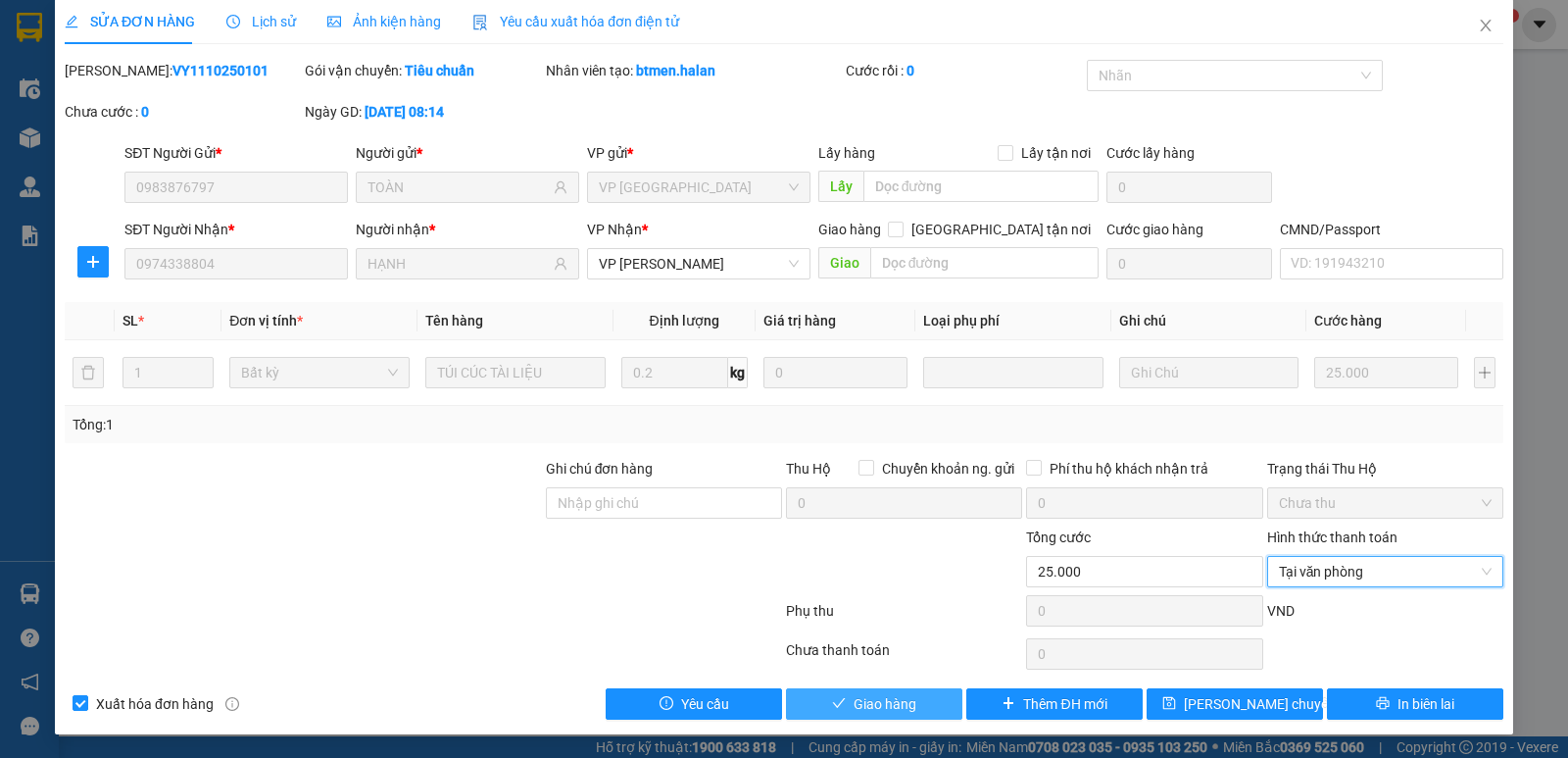
click at [889, 698] on span "Giao hàng" at bounding box center [885, 704] width 63 height 22
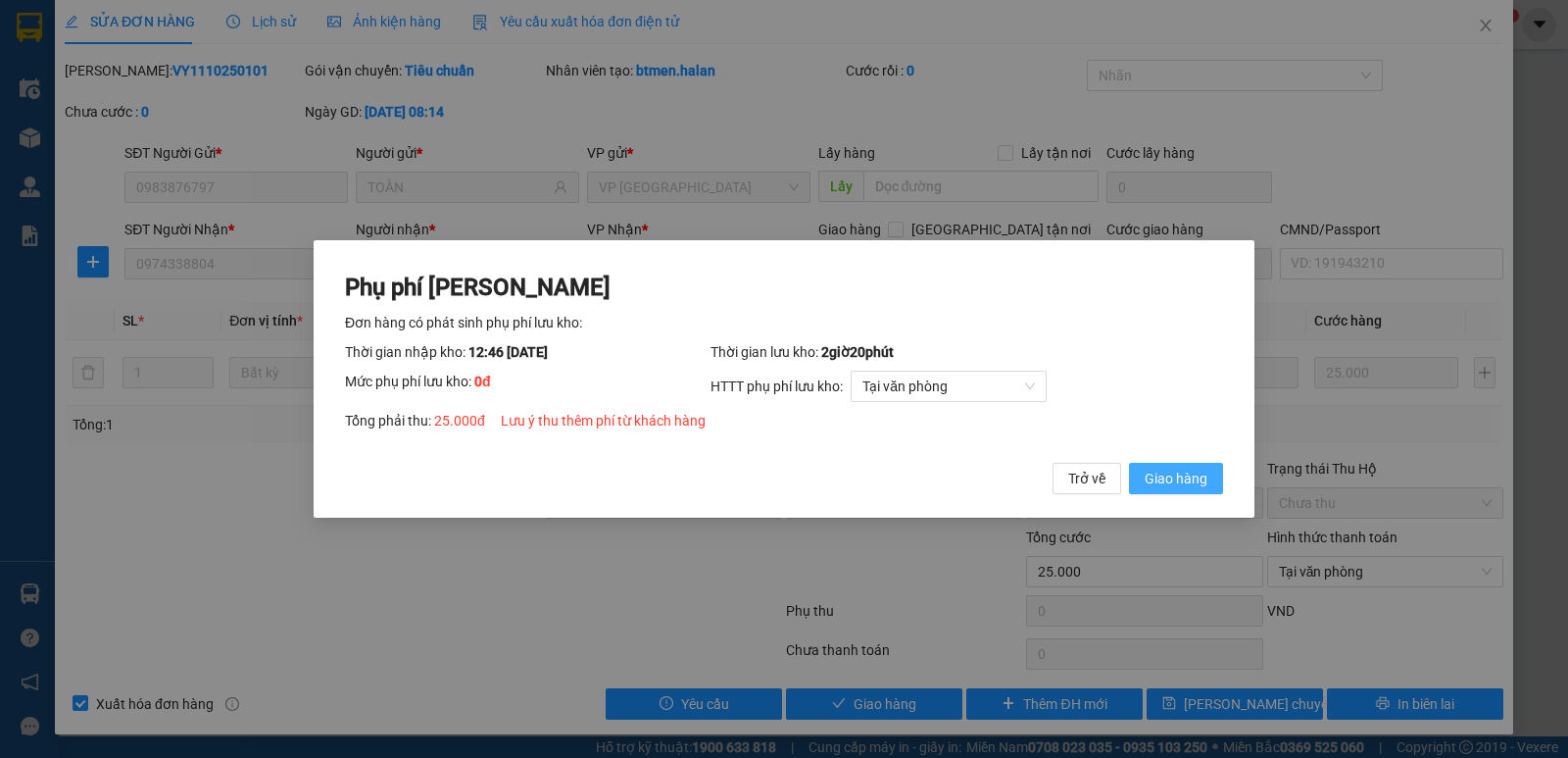
click at [1160, 470] on span "Giao hàng" at bounding box center [1176, 479] width 63 height 22
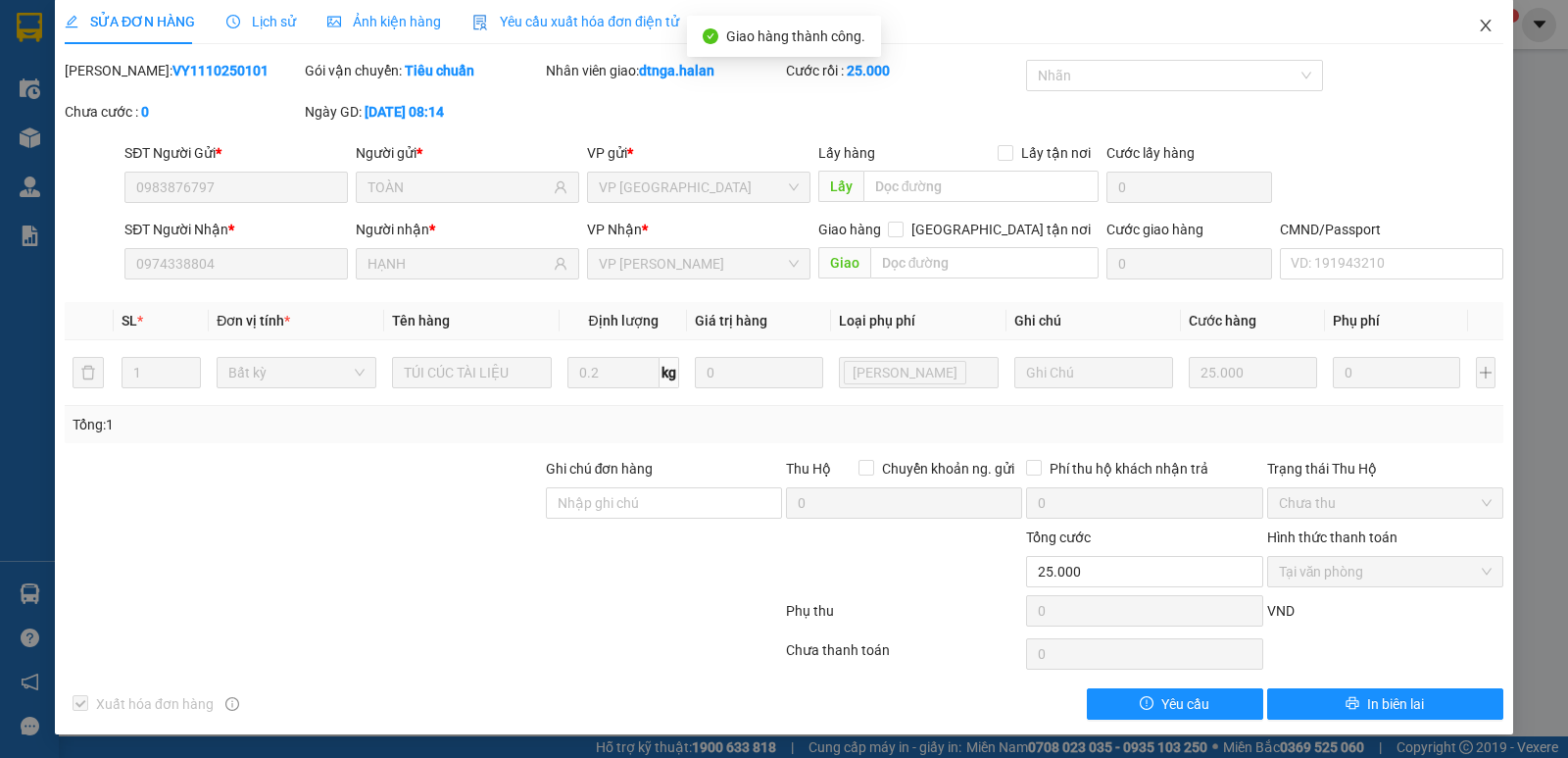
click at [1480, 24] on icon "close" at bounding box center [1485, 26] width 11 height 12
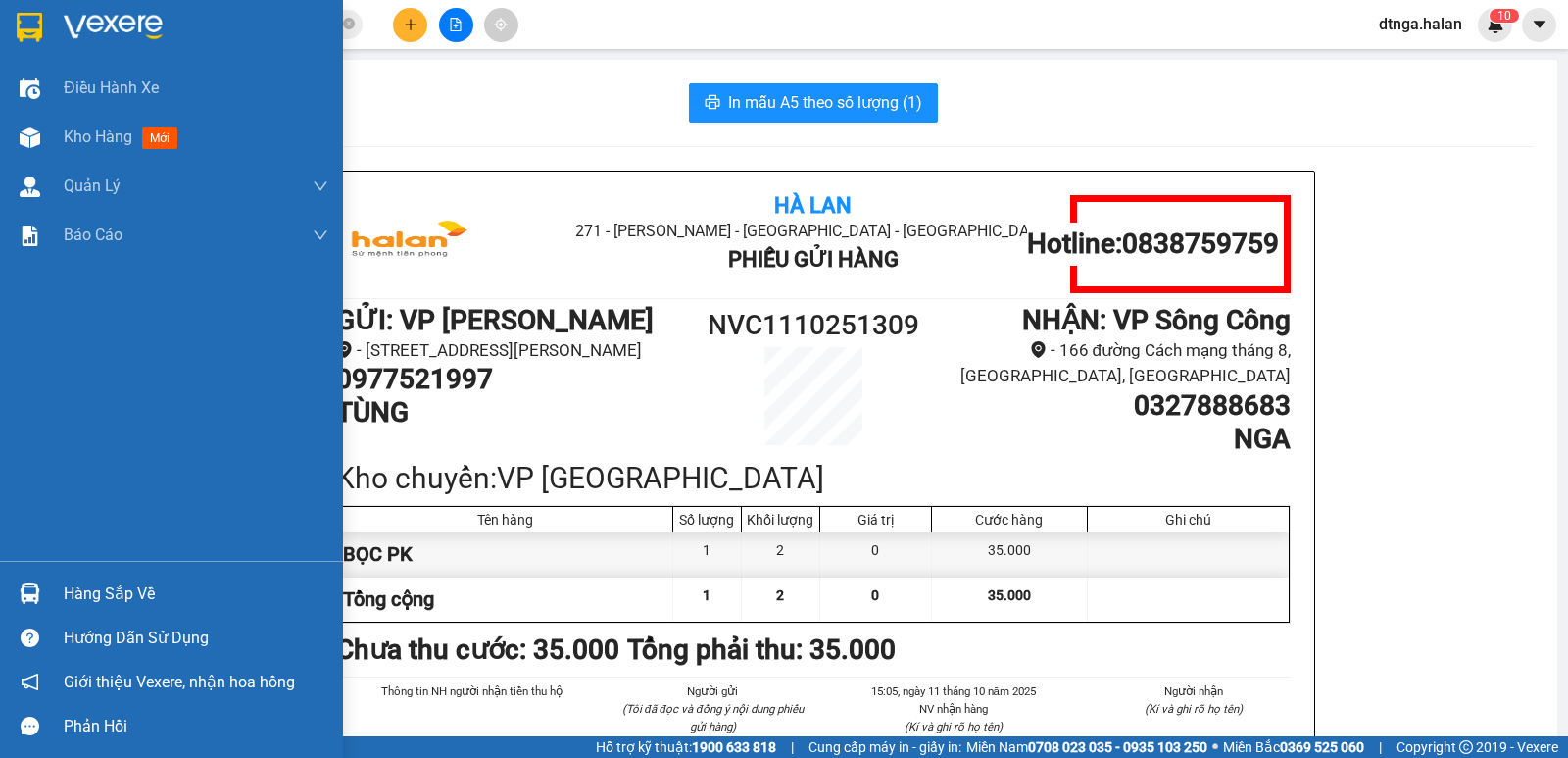
click at [118, 595] on div "Hàng sắp về" at bounding box center [196, 594] width 264 height 30
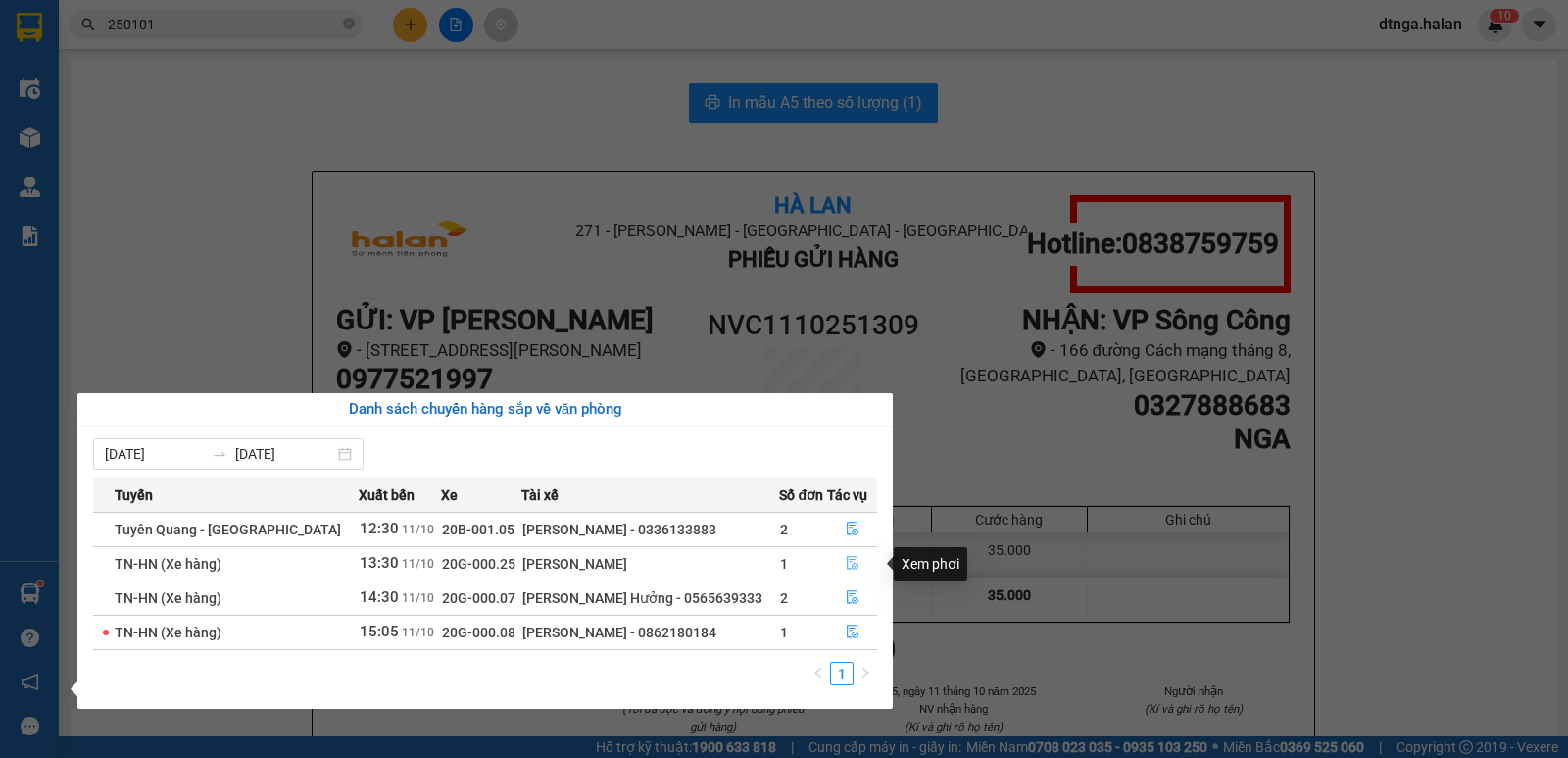
click at [847, 564] on icon "file-done" at bounding box center [853, 564] width 12 height 14
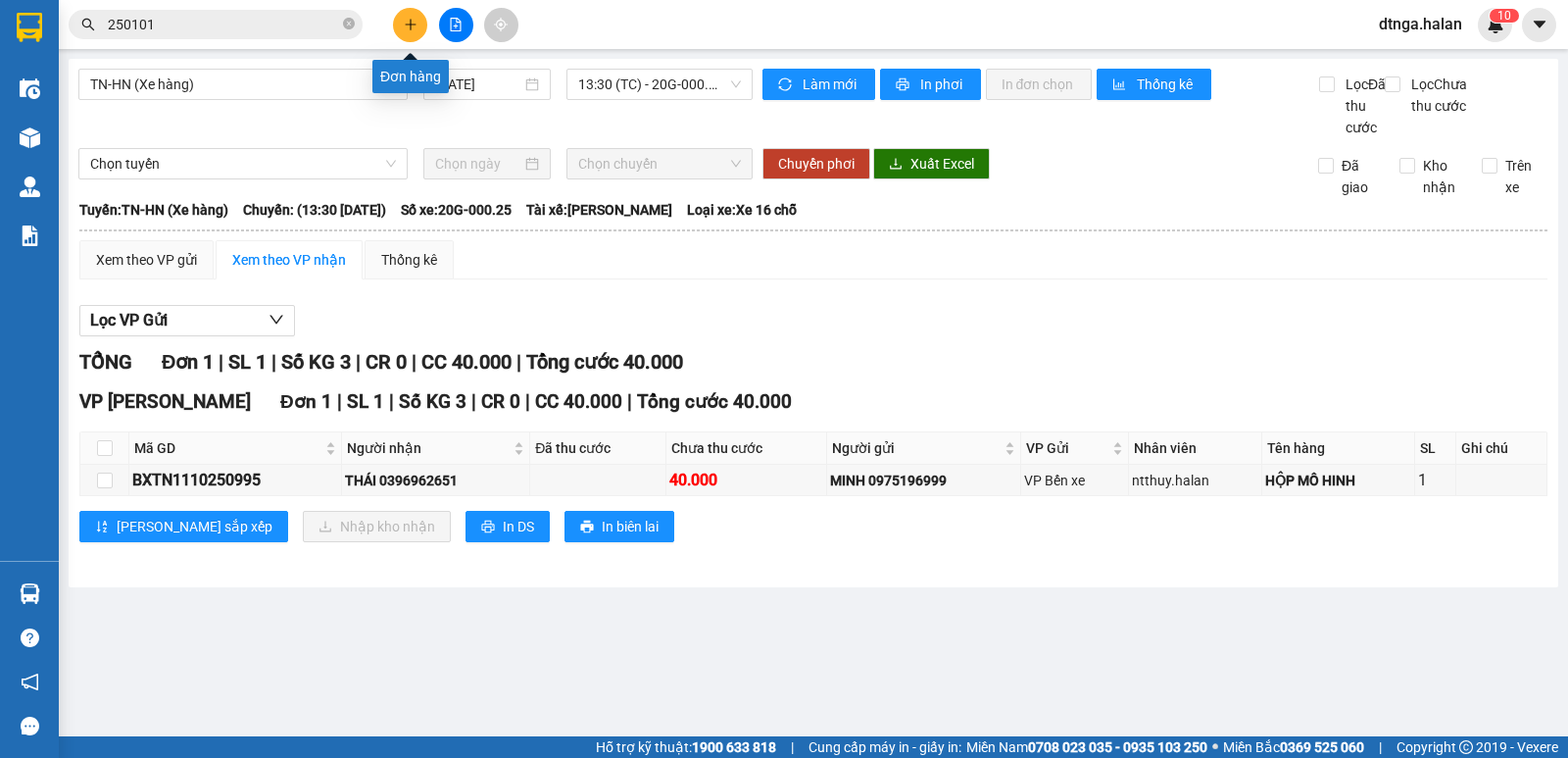
click at [410, 36] on button at bounding box center [410, 25] width 35 height 35
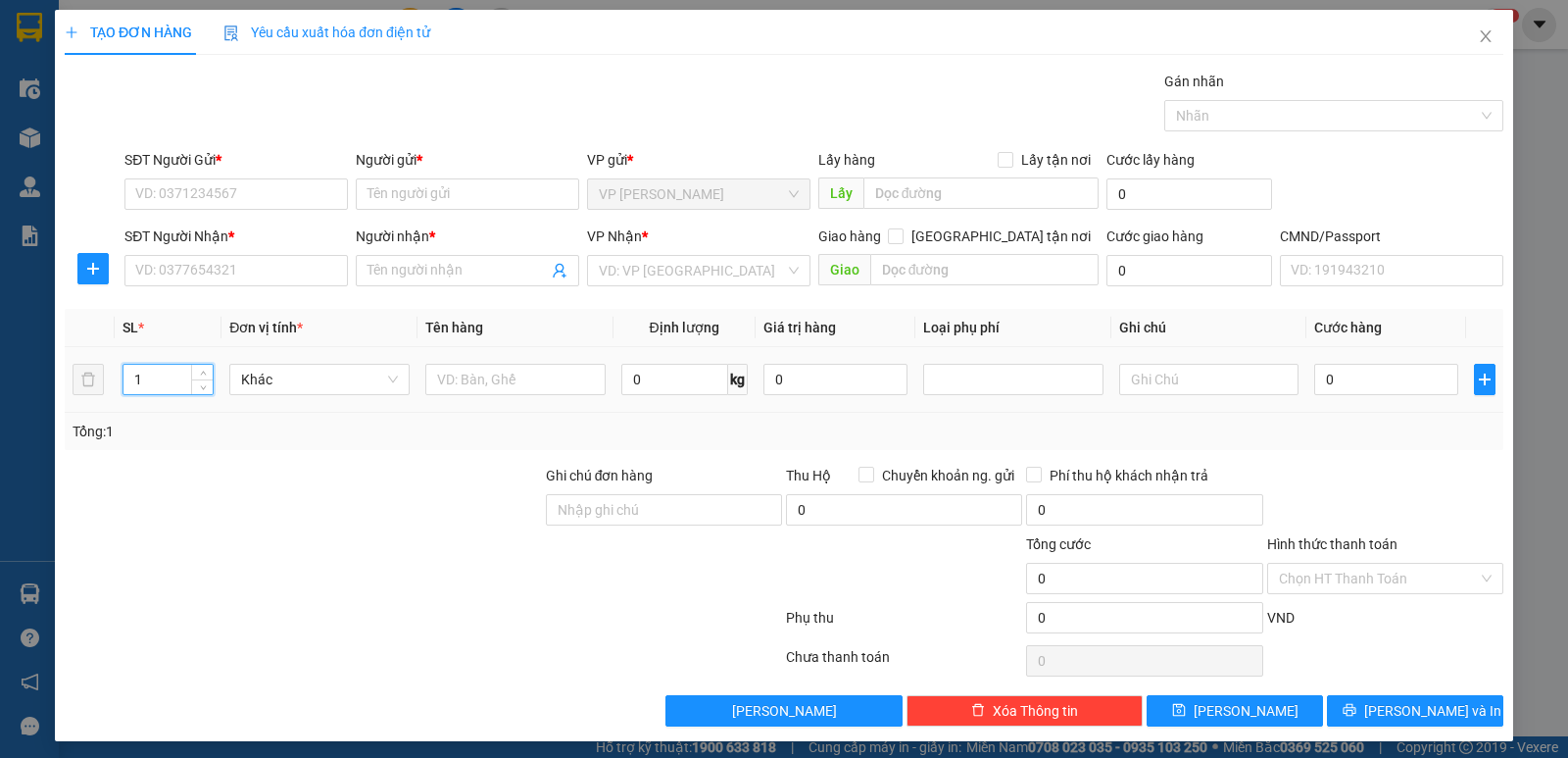
click at [178, 365] on input "1" at bounding box center [168, 379] width 89 height 30
type input "2"
click at [482, 386] on input "text" at bounding box center [515, 379] width 181 height 32
type input "TỦ LẠNH+"
click at [1151, 378] on input "text" at bounding box center [1209, 379] width 181 height 32
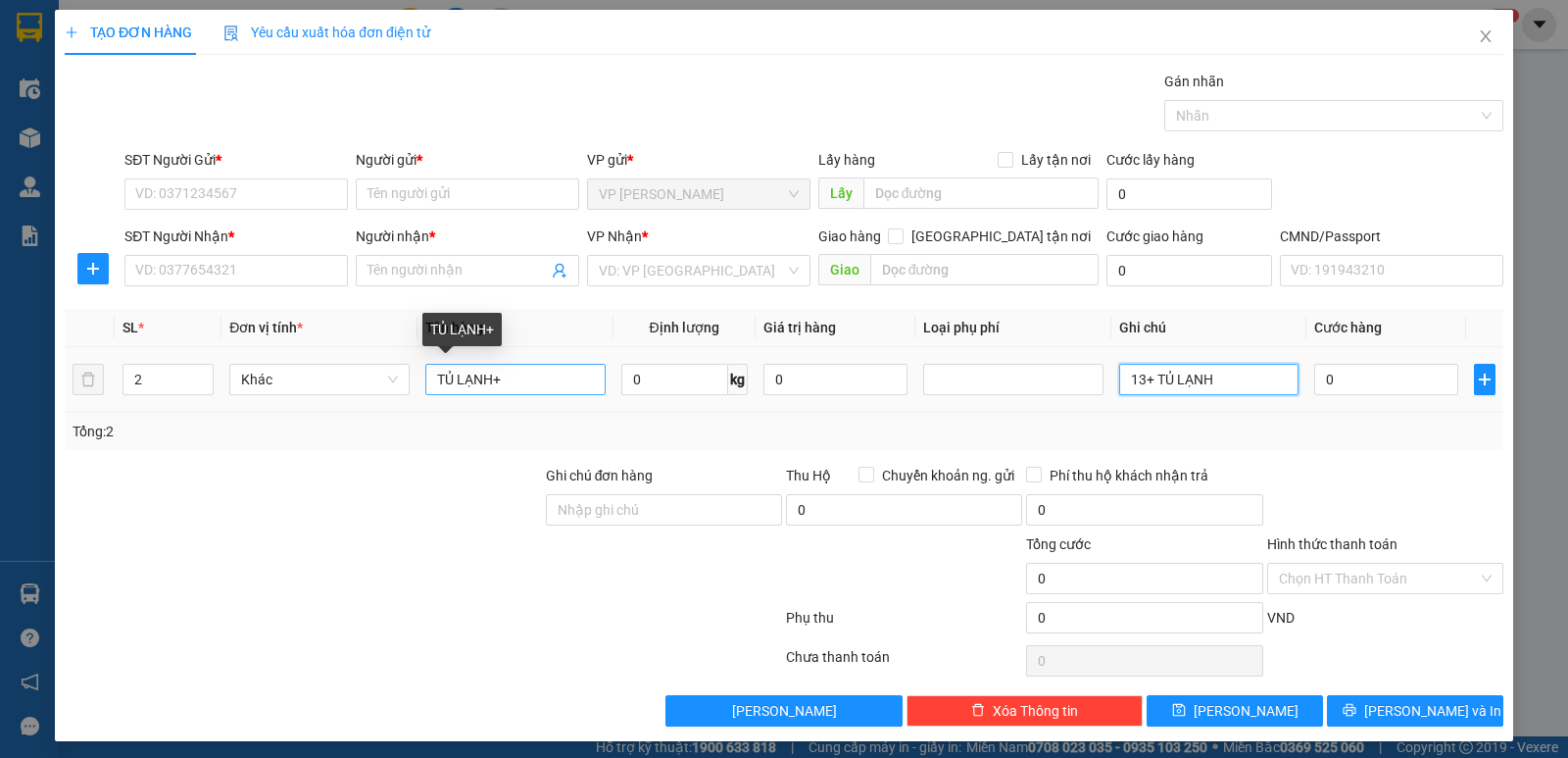
type input "13+ TỦ LẠNH"
click at [562, 388] on input "TỦ LẠNH+" at bounding box center [515, 379] width 181 height 32
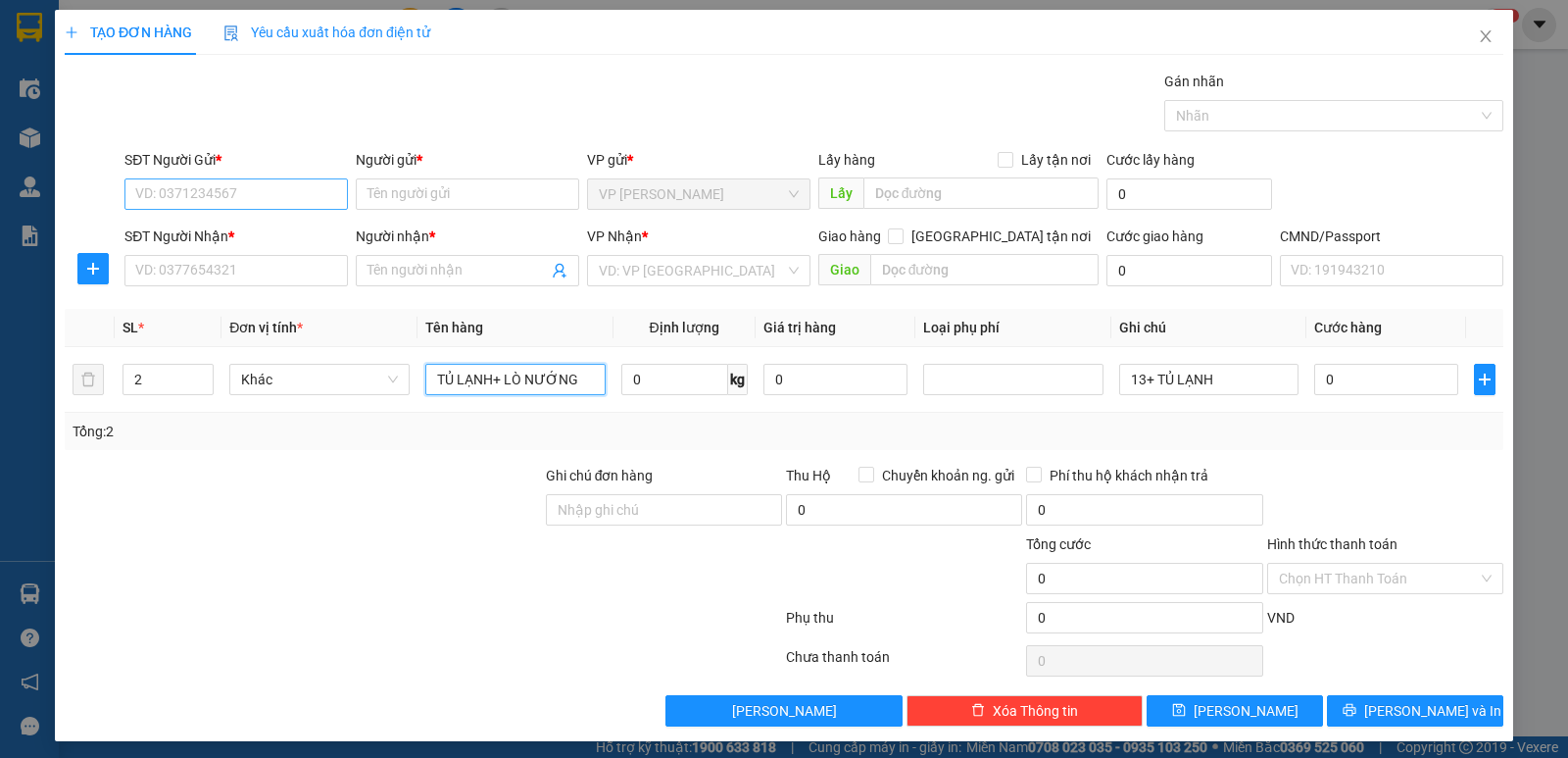
type input "TỦ LẠNH+ LÒ NƯỚNG"
click at [274, 191] on input "SĐT Người Gửi *" at bounding box center [236, 194] width 223 height 32
type input "0902127464"
click at [296, 230] on div "0902127464 - P. [GEOGRAPHIC_DATA]" at bounding box center [252, 233] width 234 height 22
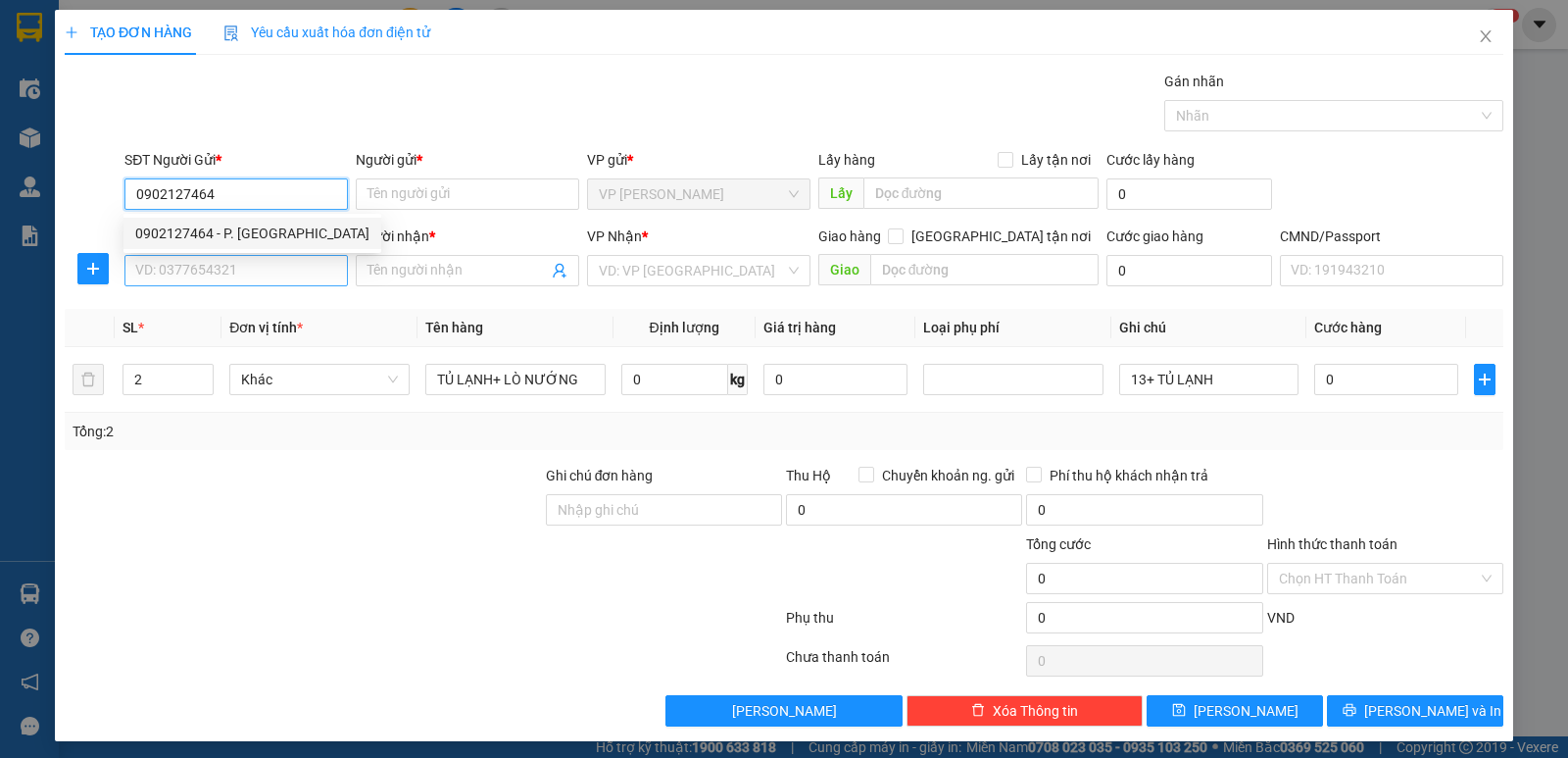
type input "P. [GEOGRAPHIC_DATA]"
type input "0902127464"
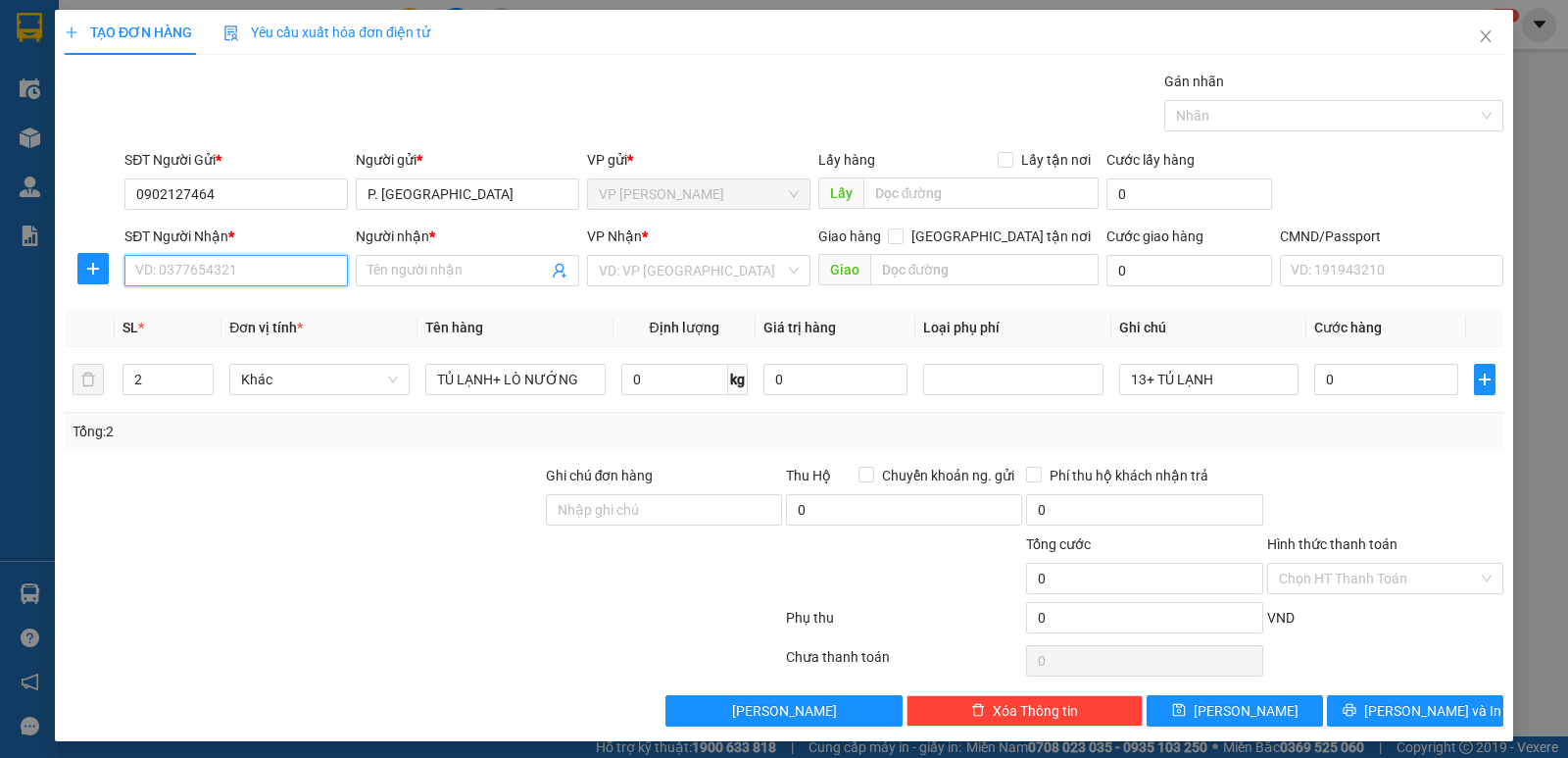
click at [304, 277] on input "SĐT Người Nhận *" at bounding box center [236, 270] width 223 height 32
click at [272, 306] on div "0912450167 - THÀNH" at bounding box center [252, 310] width 234 height 22
type input "0912450167"
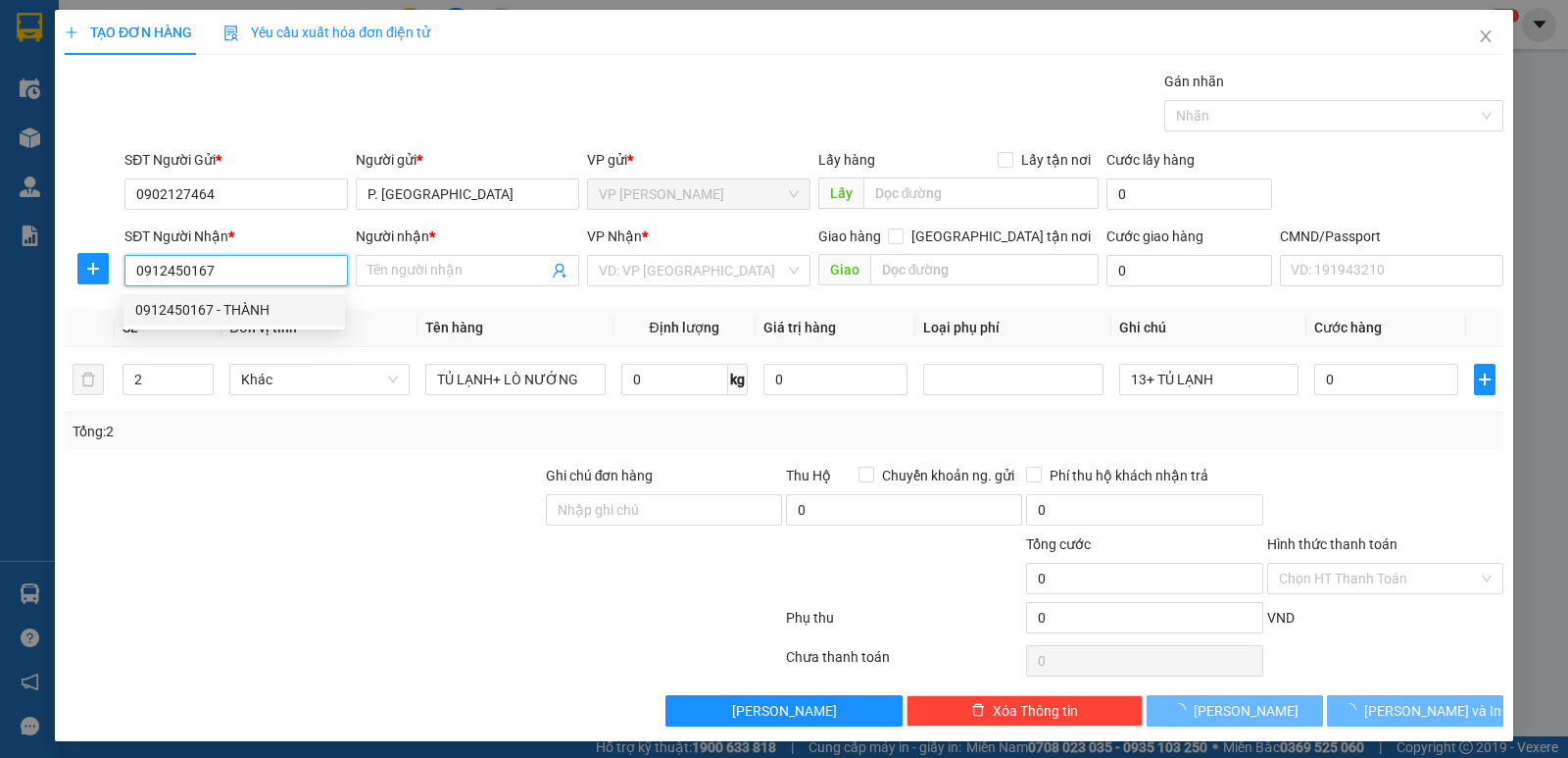
type input "THÀNH"
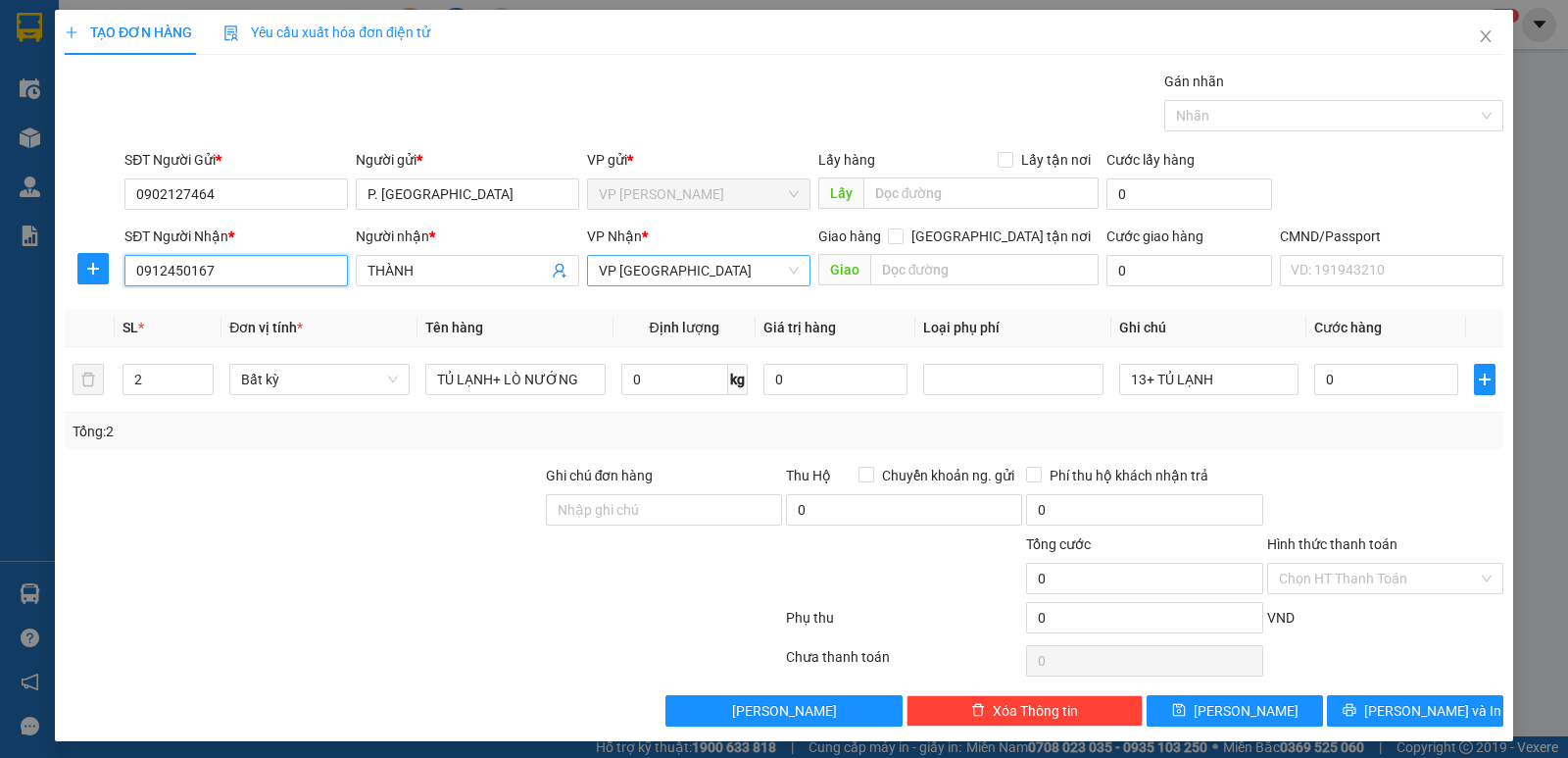
click at [668, 268] on span "VP [GEOGRAPHIC_DATA]" at bounding box center [699, 270] width 200 height 30
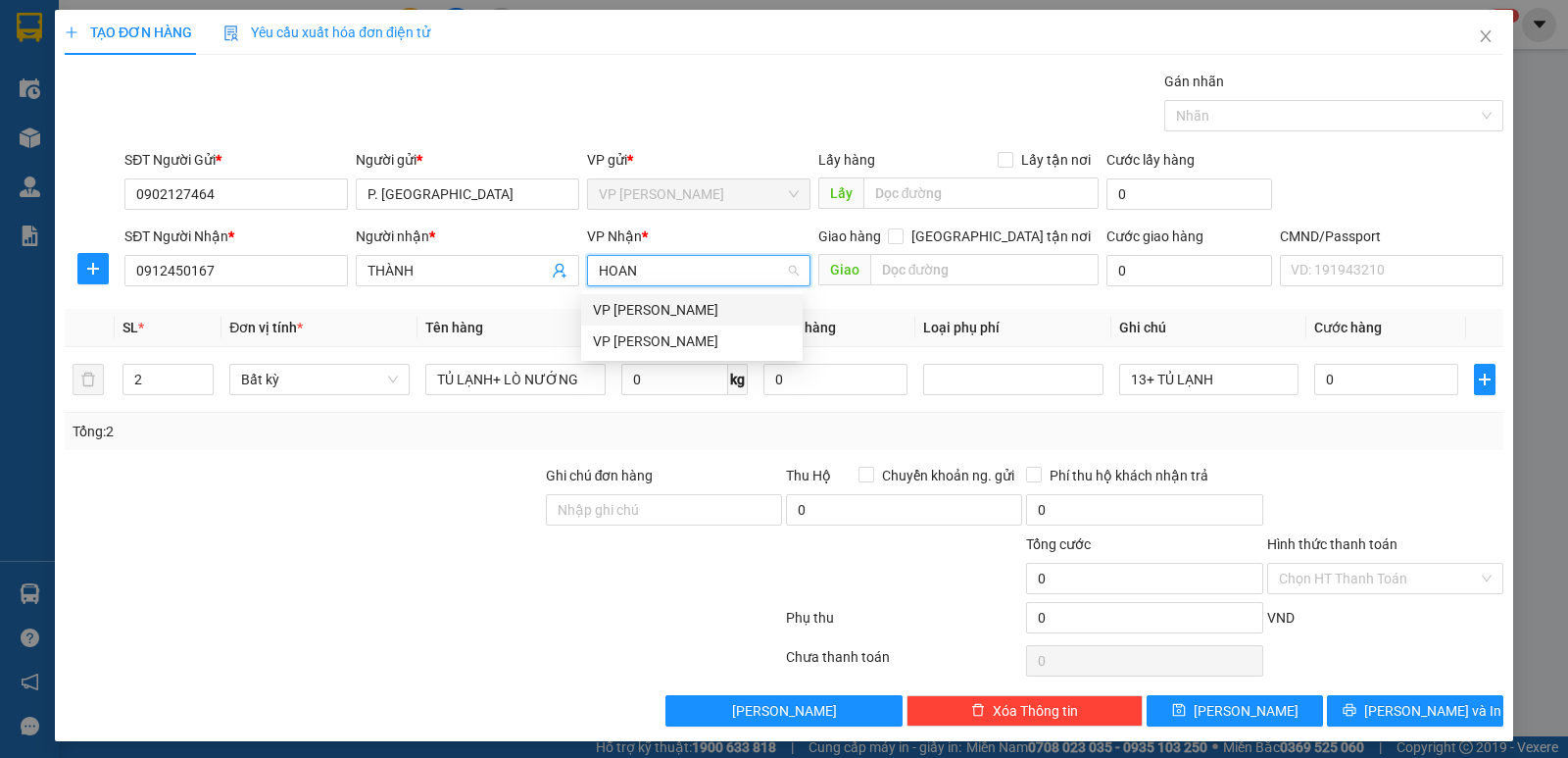
type input "HOANG"
click at [675, 311] on div "VP [PERSON_NAME]" at bounding box center [692, 310] width 198 height 22
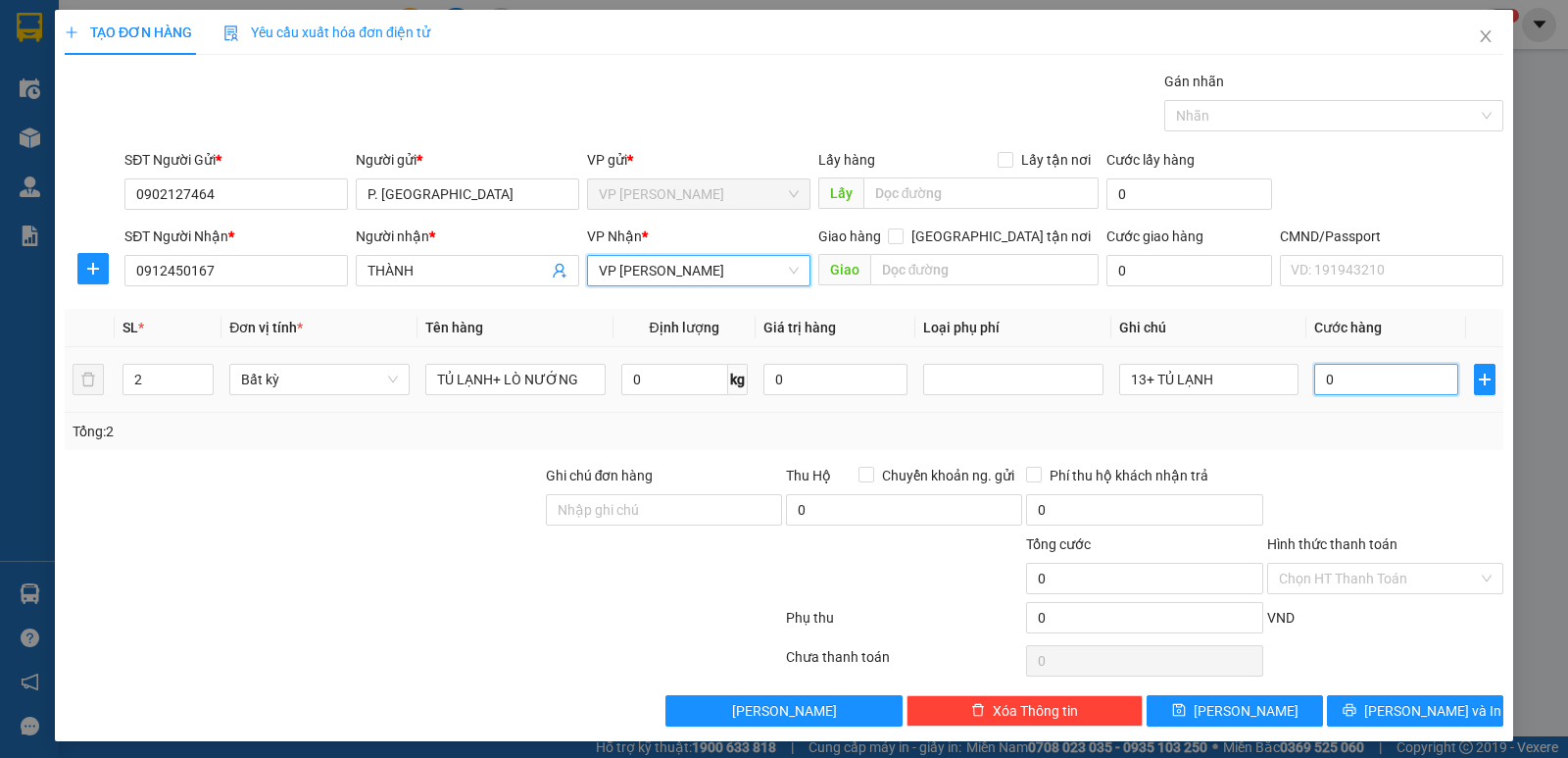
click at [1357, 375] on input "0" at bounding box center [1386, 379] width 144 height 32
type input "2"
type input "20"
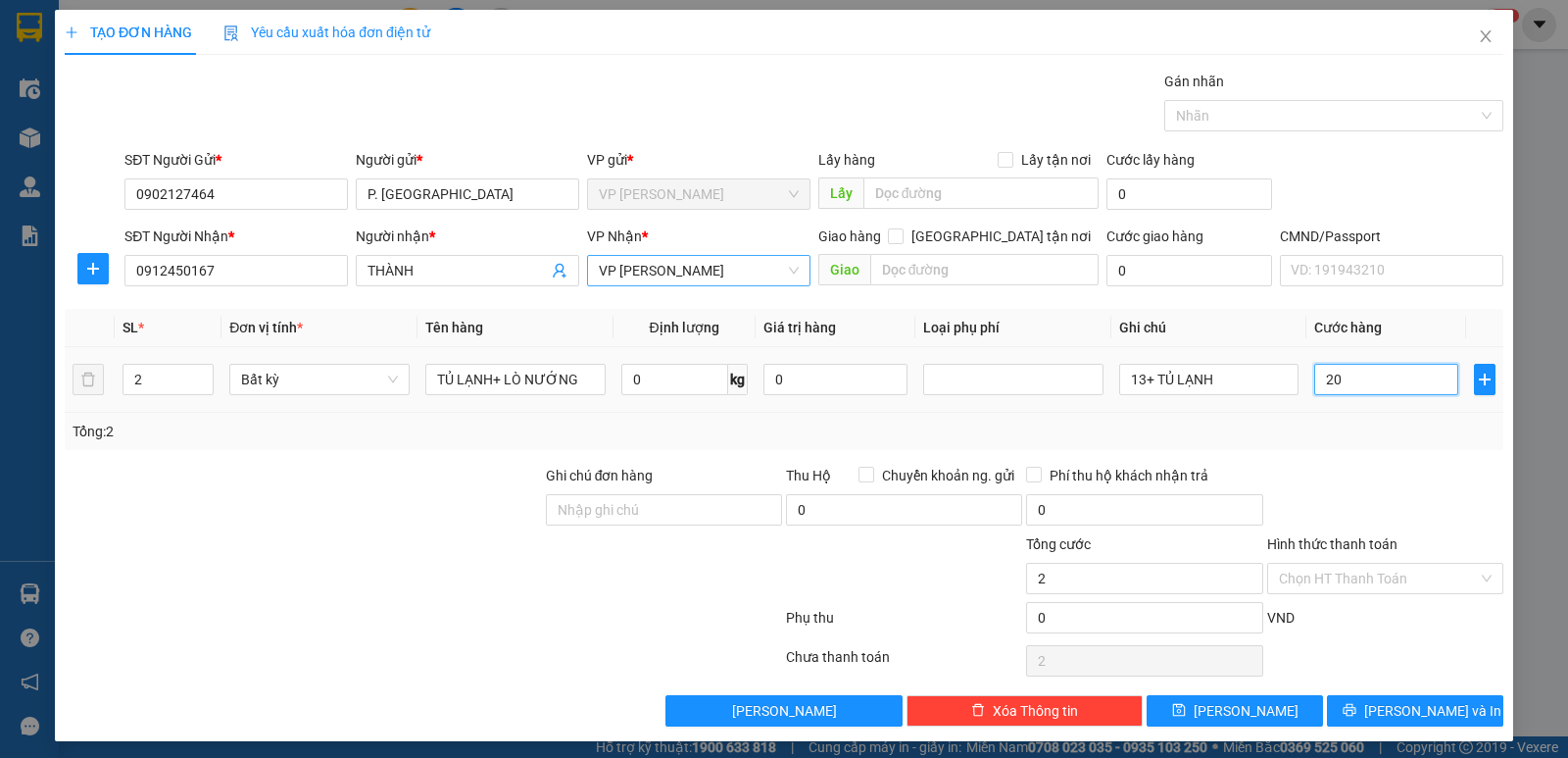
type input "20"
type input "200"
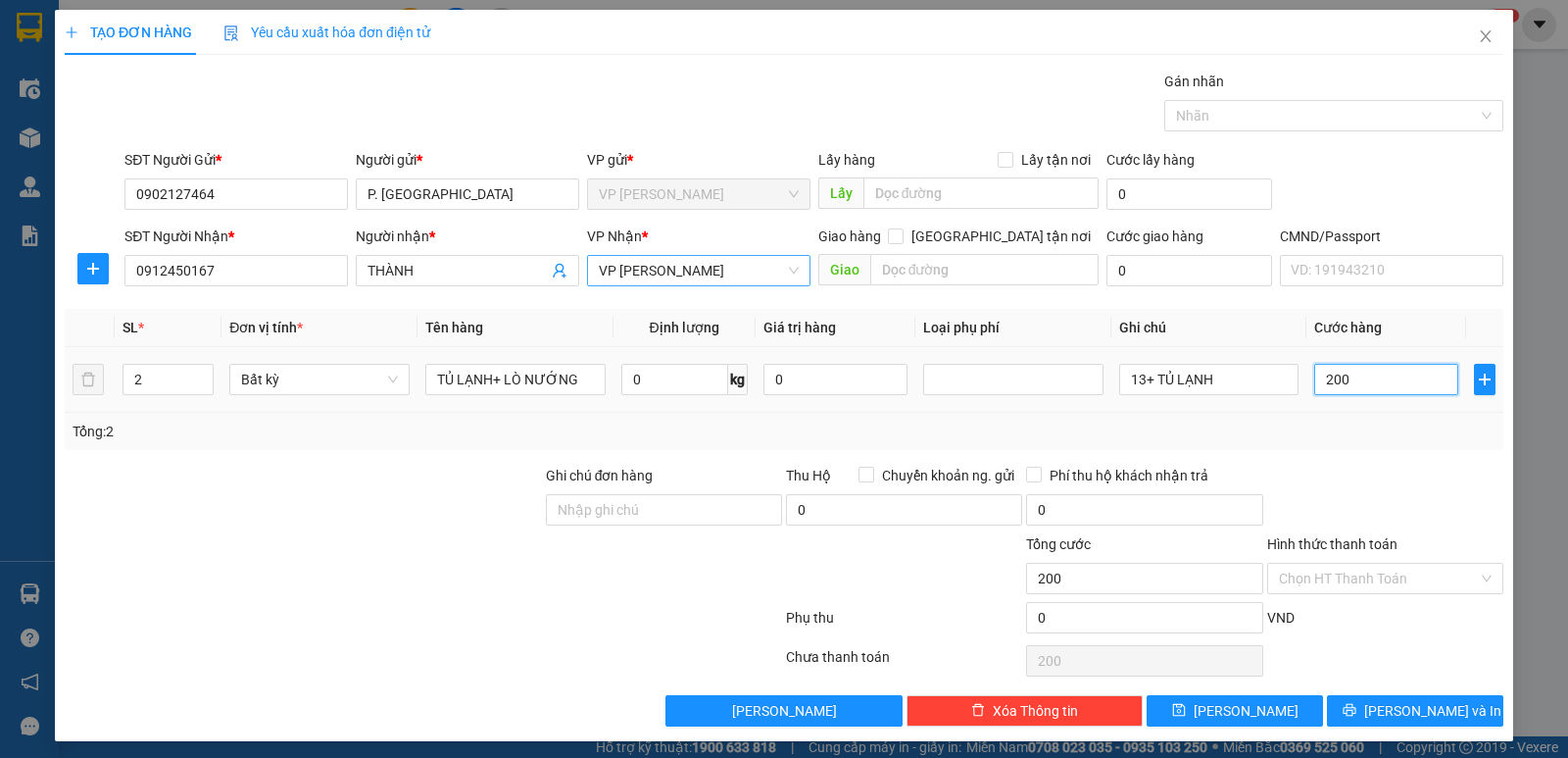
type input "2.000"
type input "20.000"
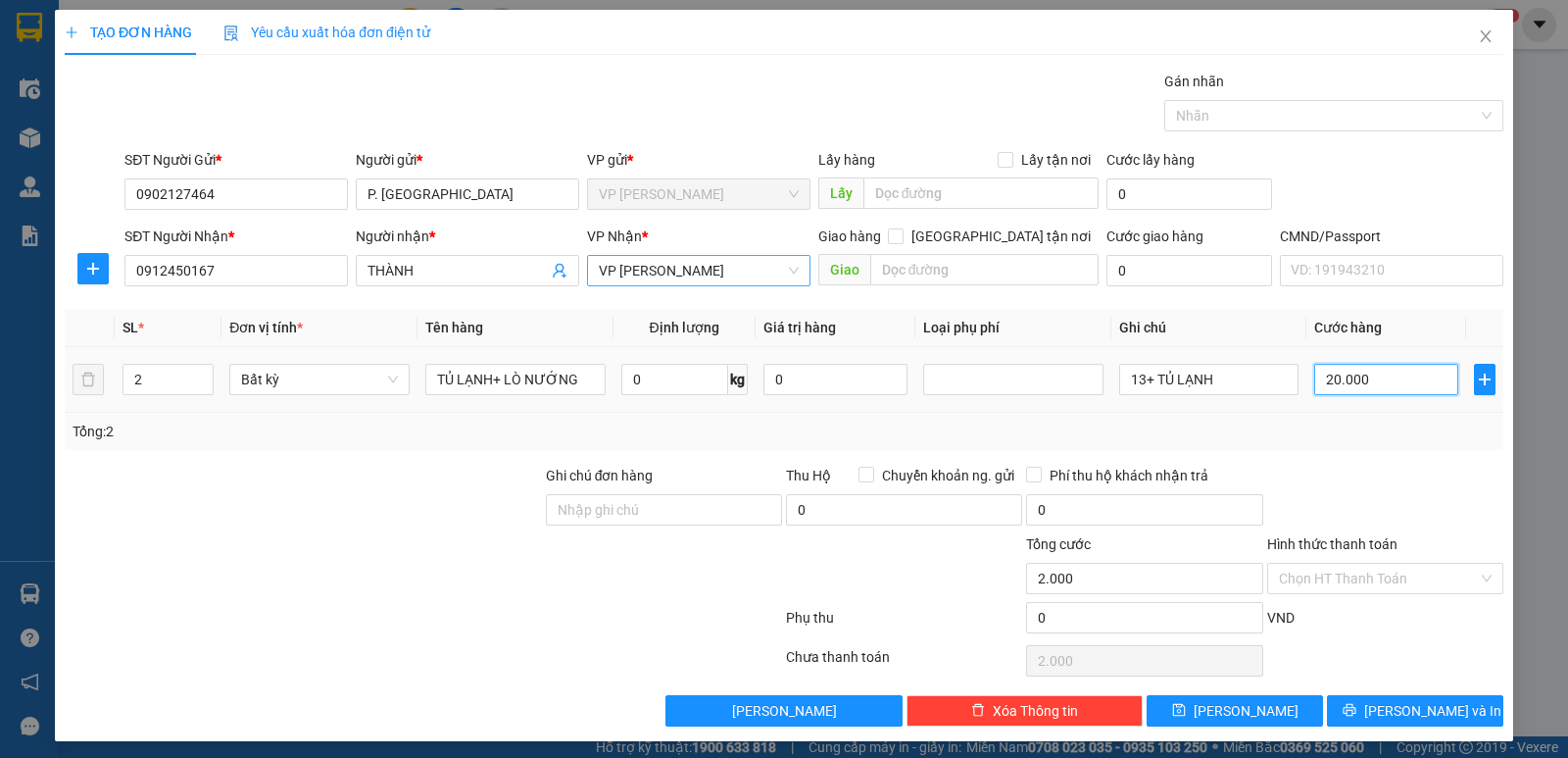
type input "20.000"
type input "200.000"
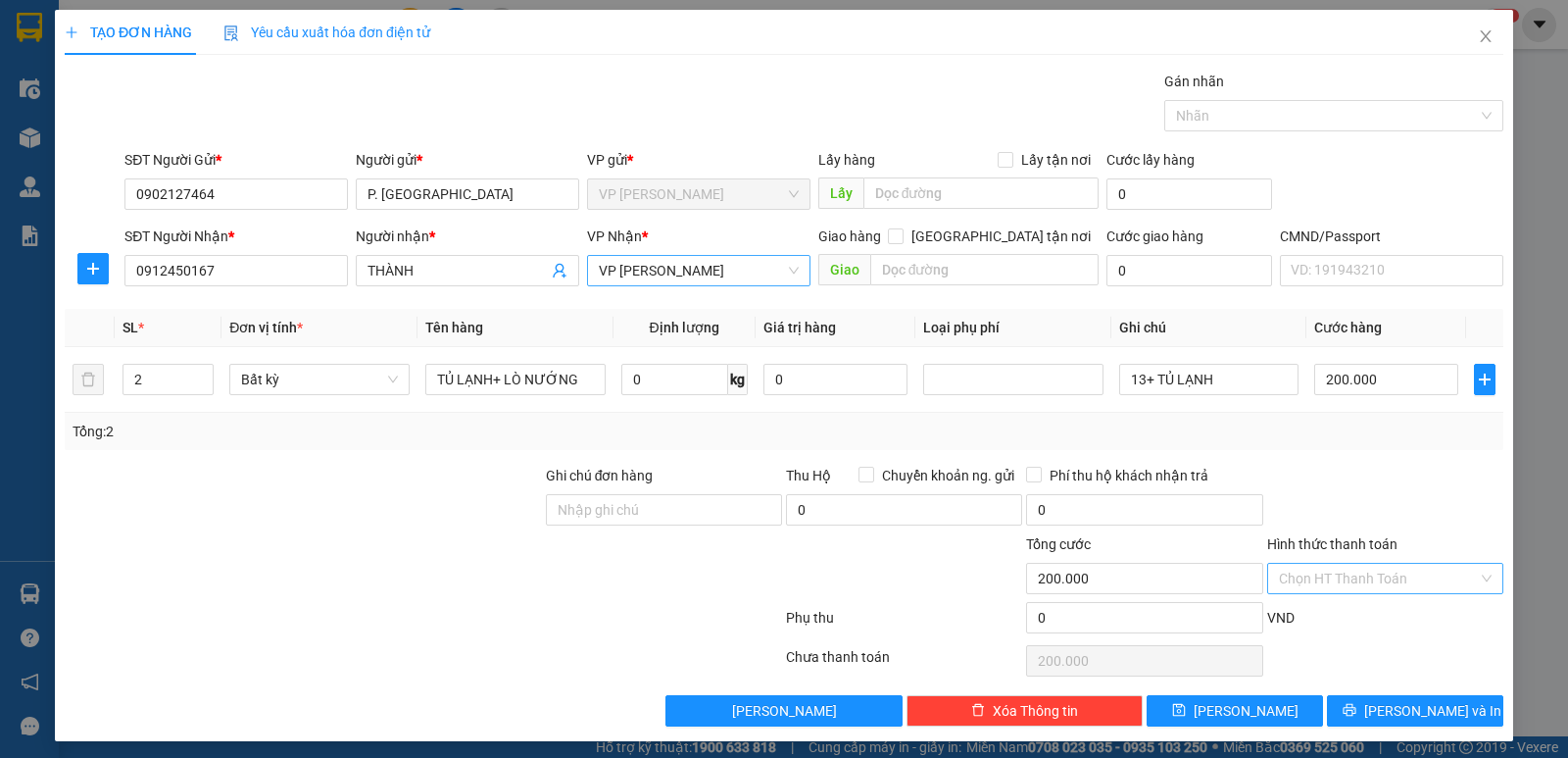
click at [1387, 587] on input "Hình thức thanh toán" at bounding box center [1379, 578] width 199 height 30
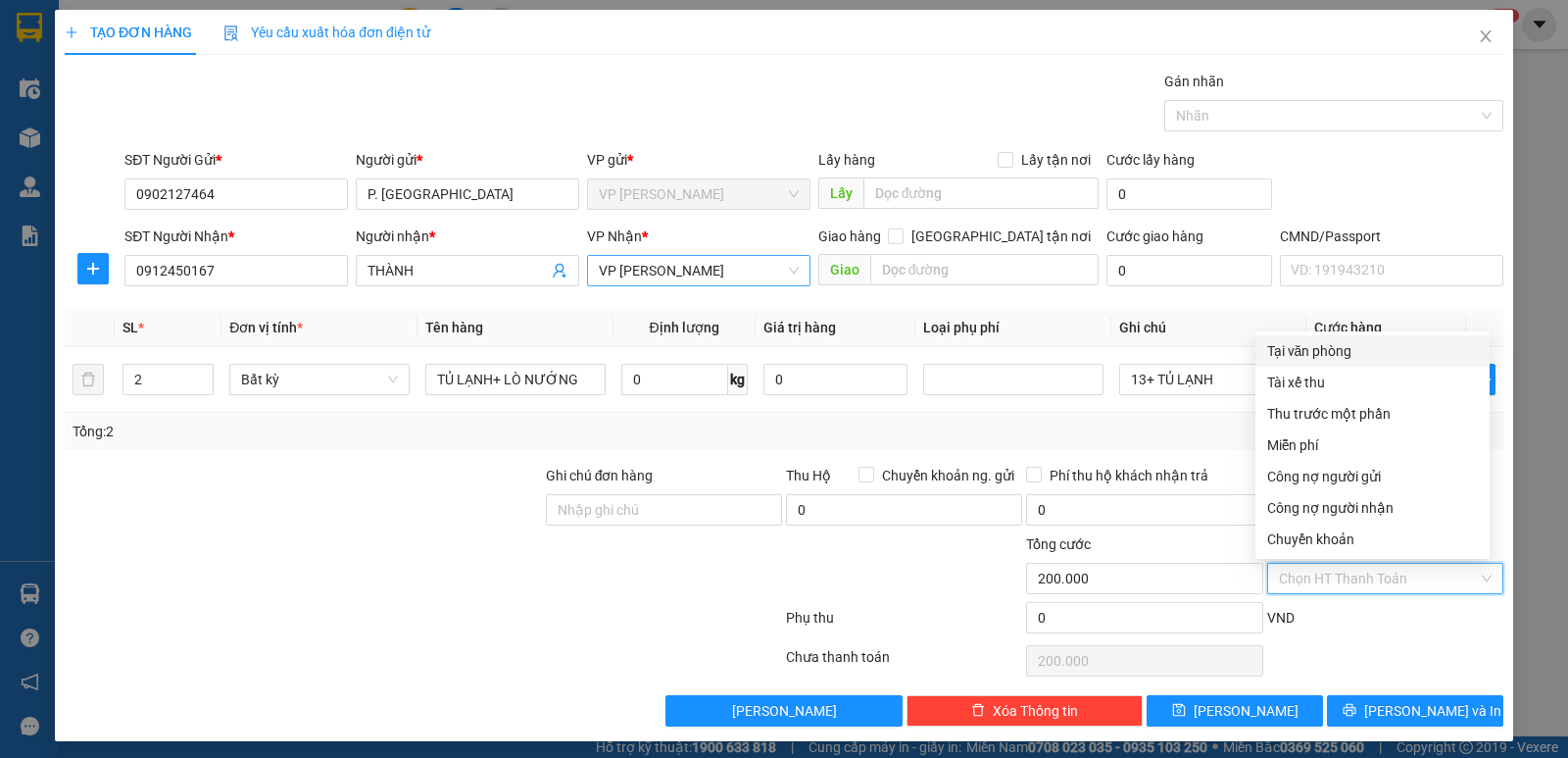
click at [1374, 353] on div "Tại văn phòng" at bounding box center [1373, 351] width 211 height 22
type input "0"
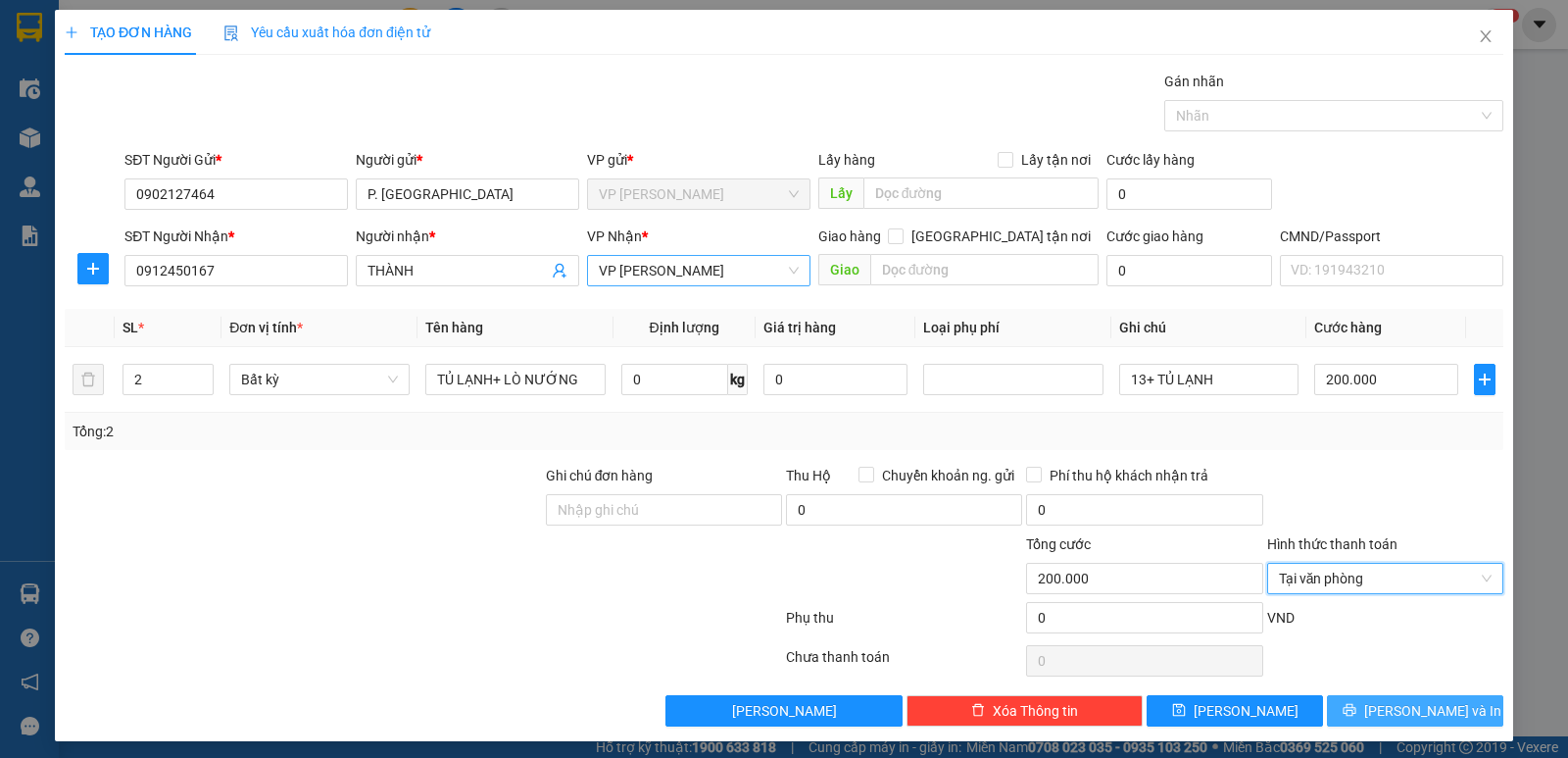
click at [1402, 714] on span "[PERSON_NAME] và In" at bounding box center [1432, 711] width 137 height 22
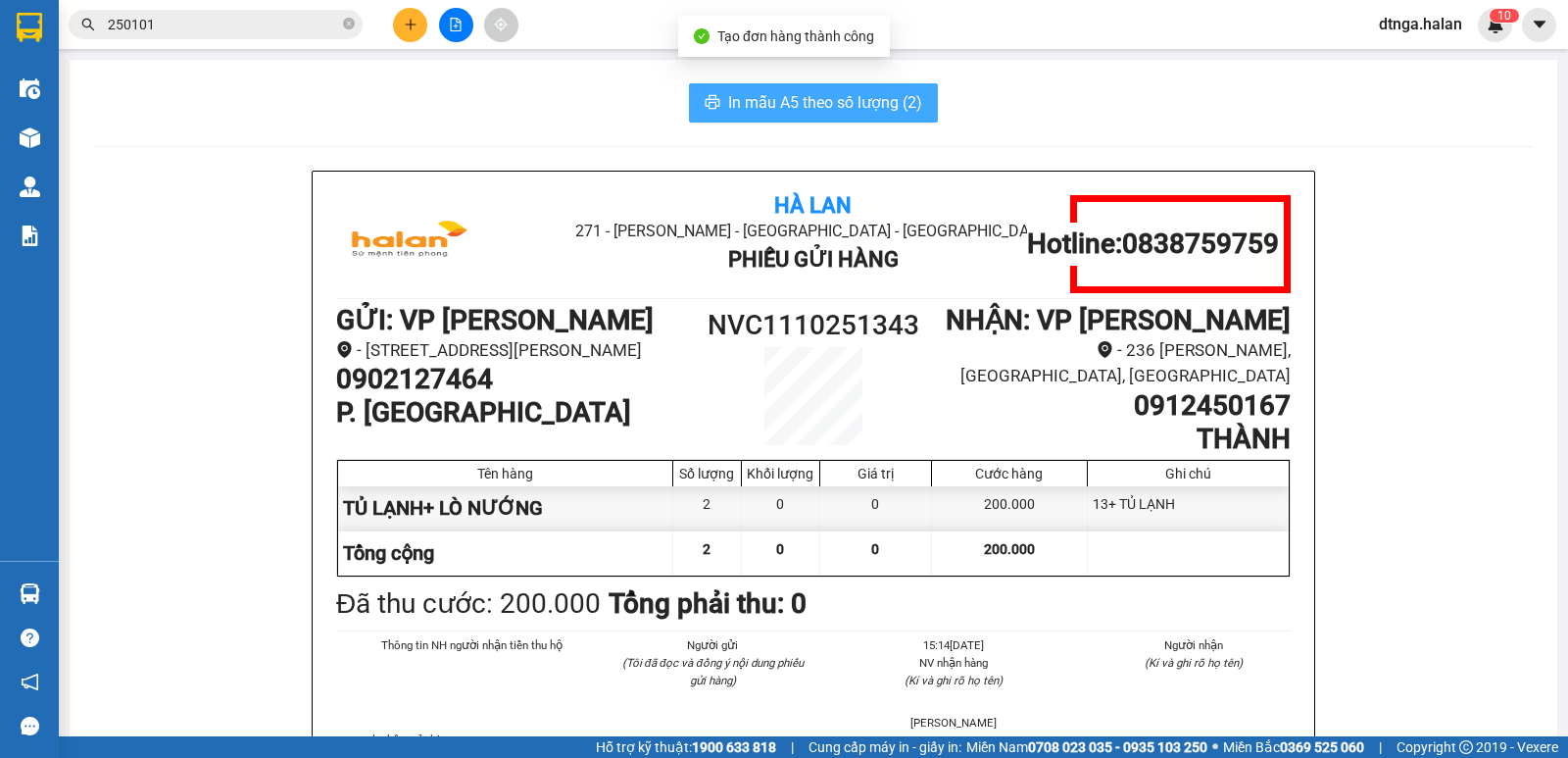
click at [840, 96] on span "In mẫu A5 theo số lượng (2)" at bounding box center [825, 102] width 194 height 25
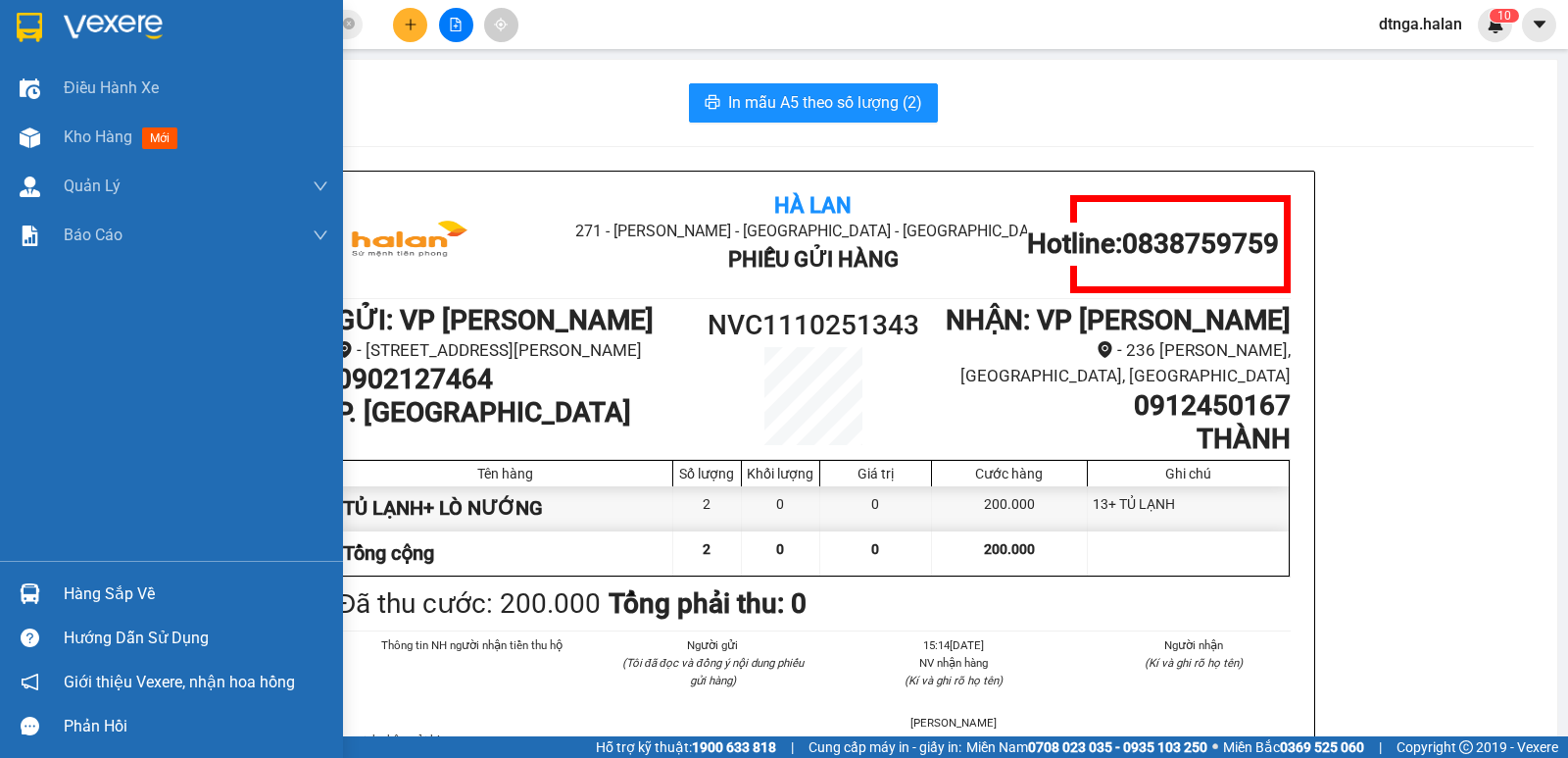
click at [91, 592] on div "Hàng sắp về" at bounding box center [196, 594] width 264 height 30
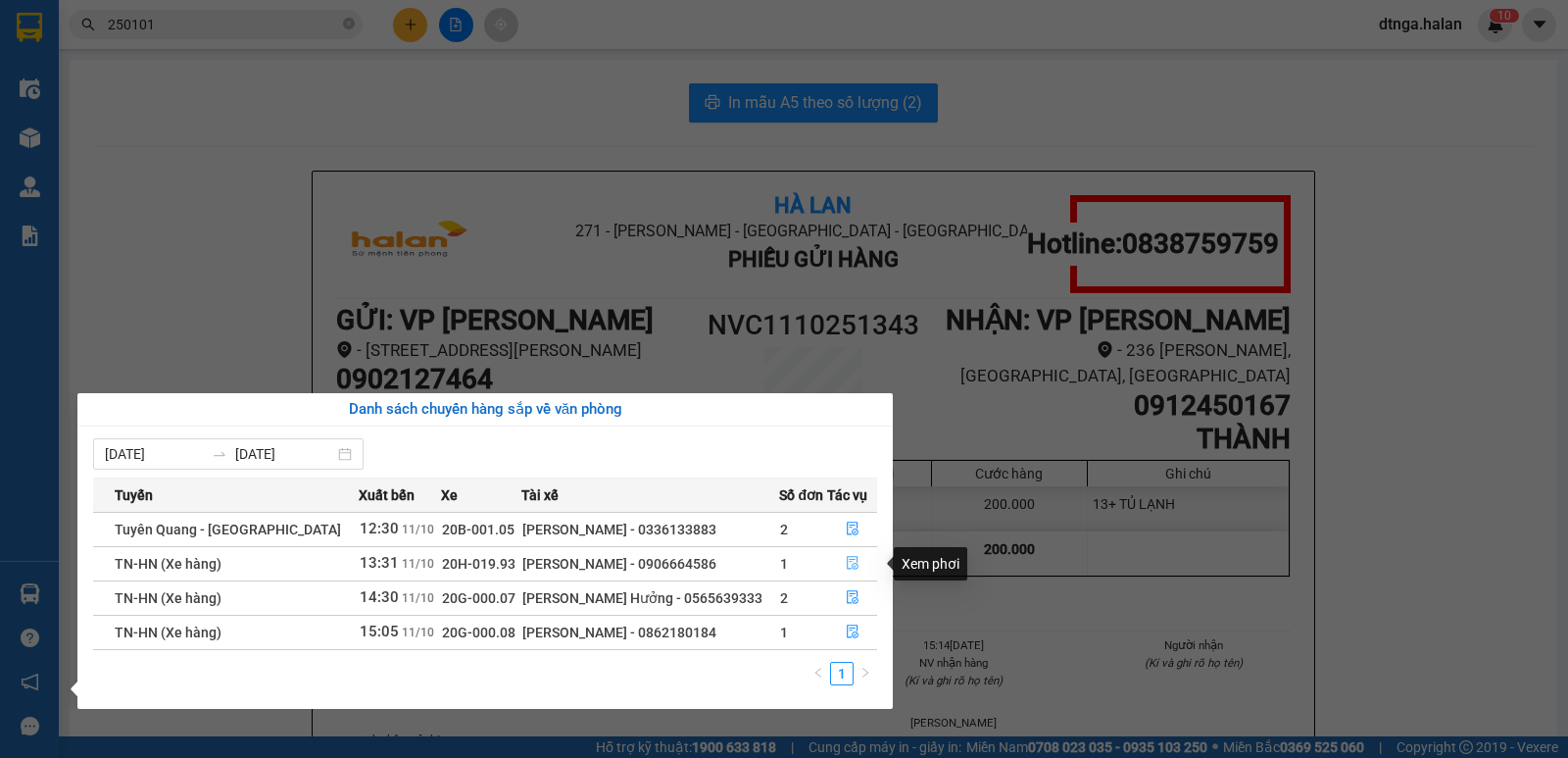
click at [852, 562] on icon "file-done" at bounding box center [853, 563] width 14 height 14
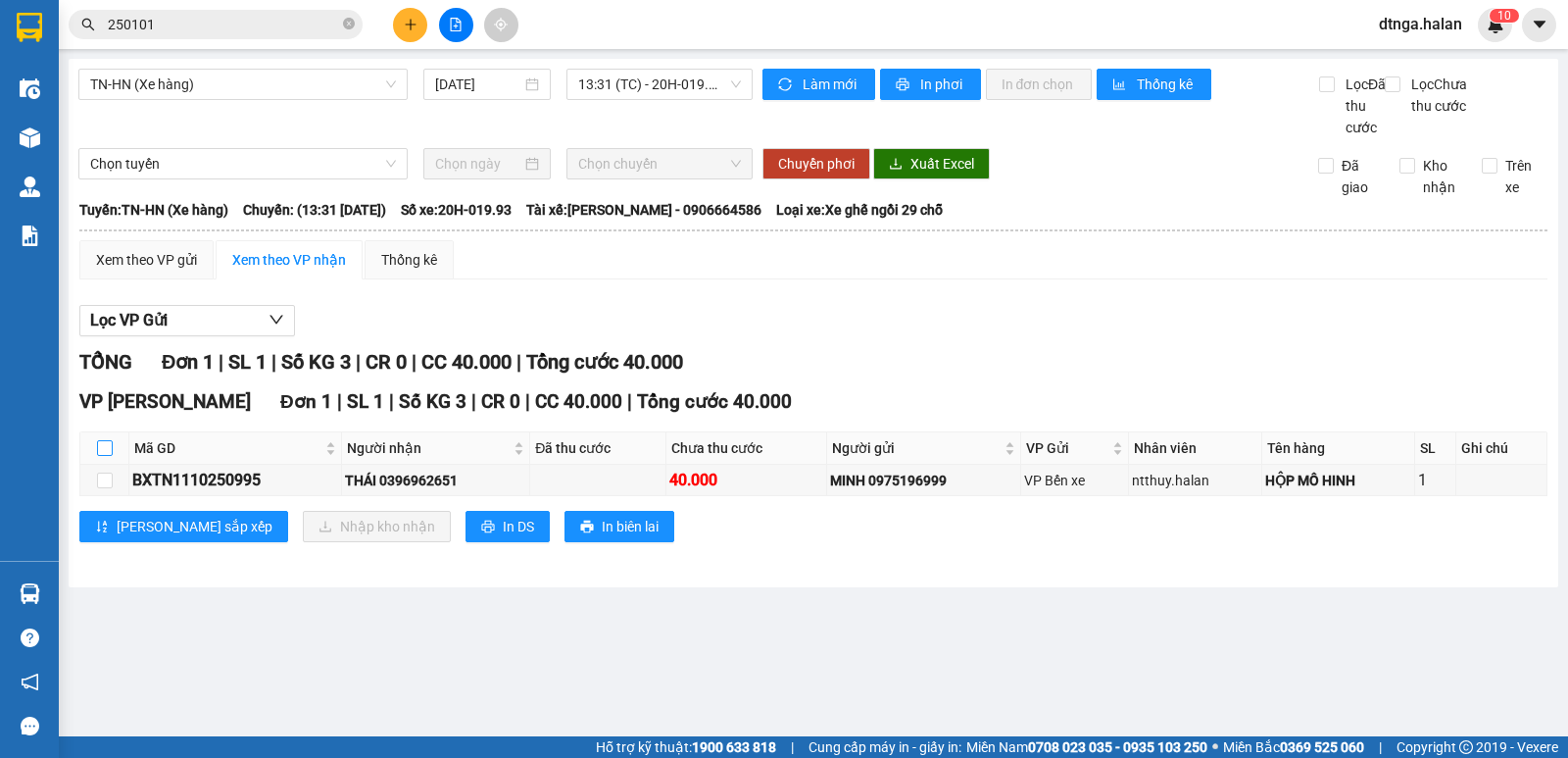
click at [103, 456] on input "checkbox" at bounding box center [105, 448] width 16 height 16
checkbox input "true"
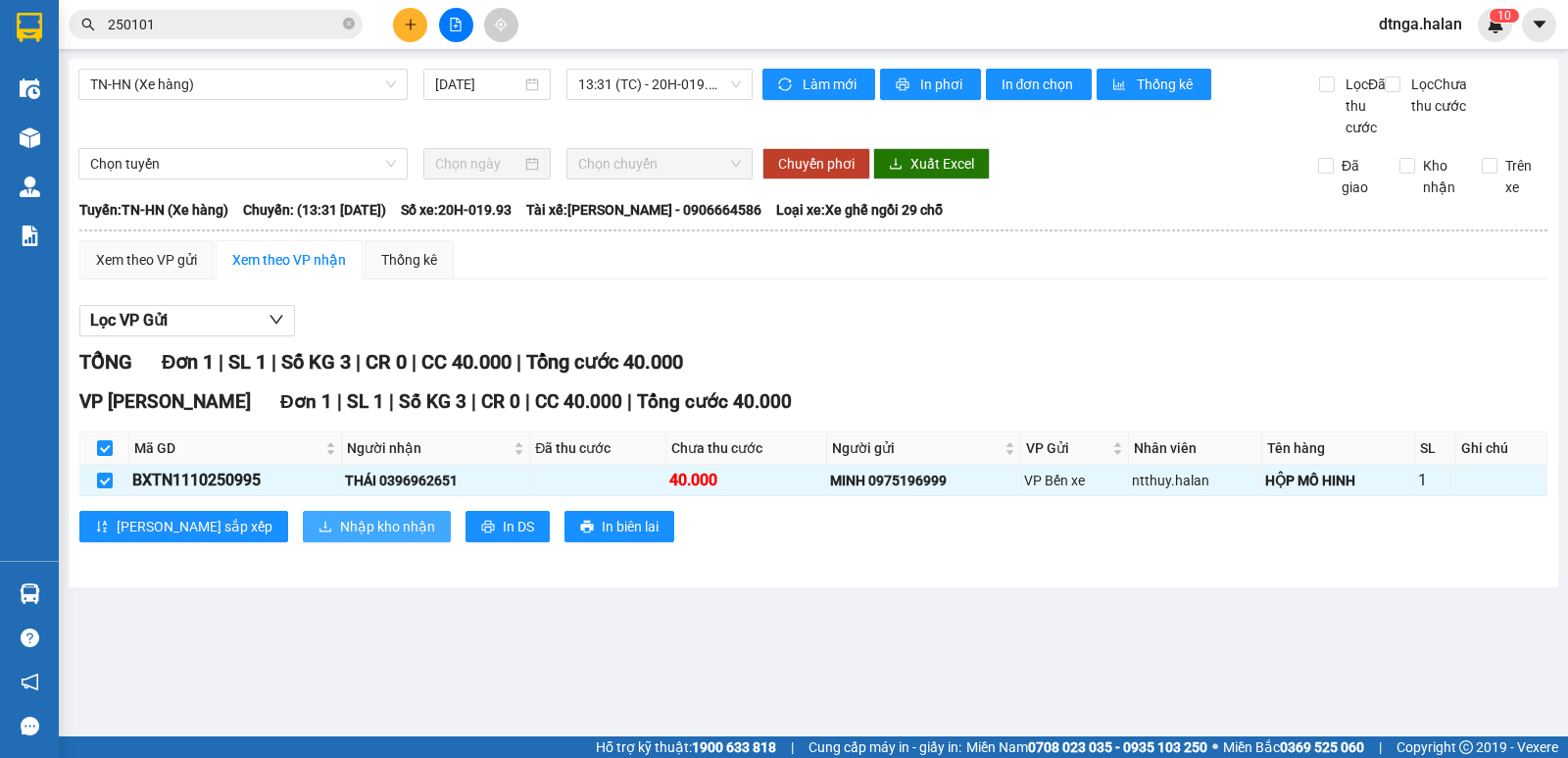
click at [340, 537] on span "Nhập kho nhận" at bounding box center [388, 526] width 95 height 22
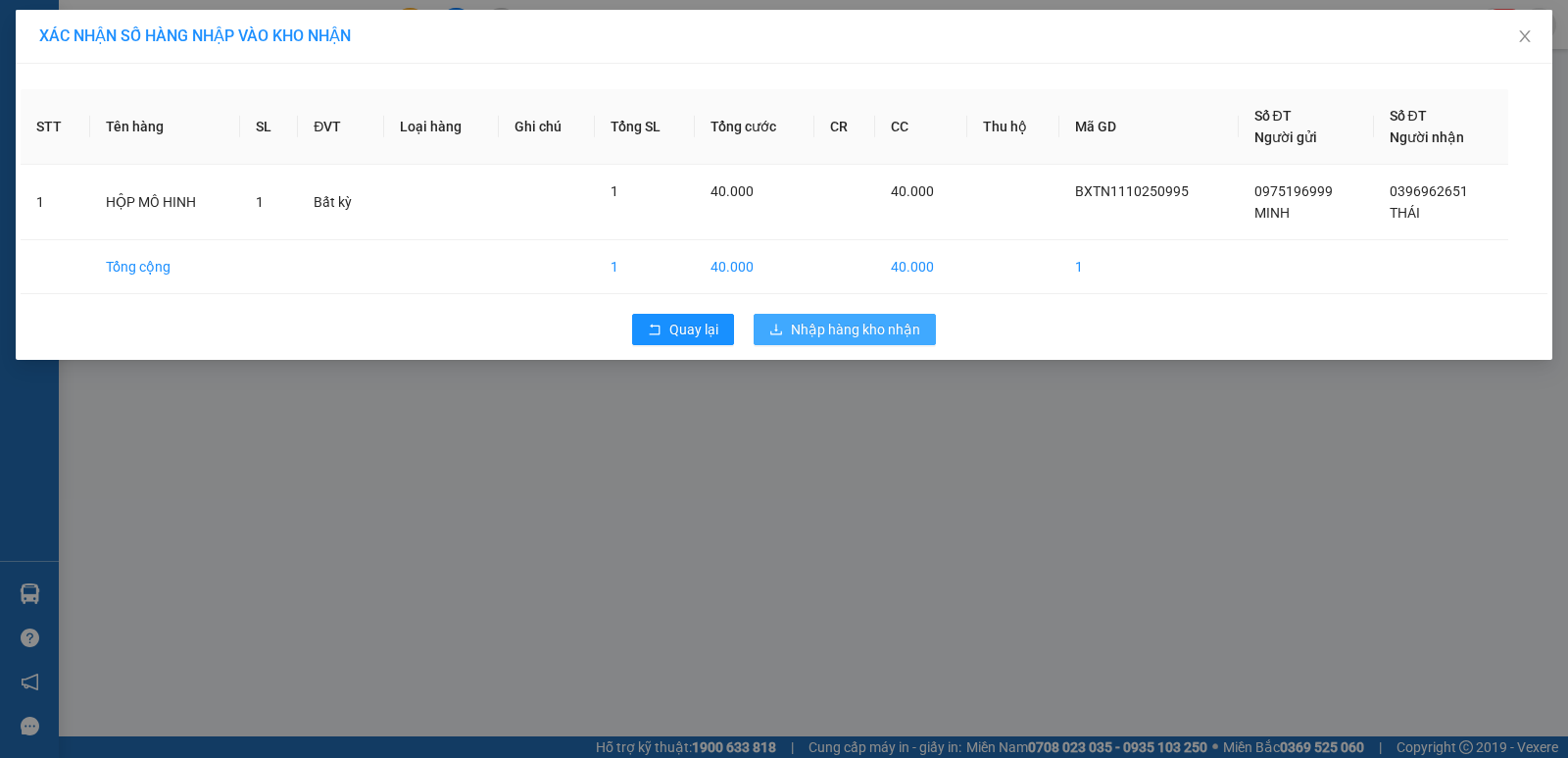
click at [881, 335] on span "Nhập hàng kho nhận" at bounding box center [855, 330] width 129 height 22
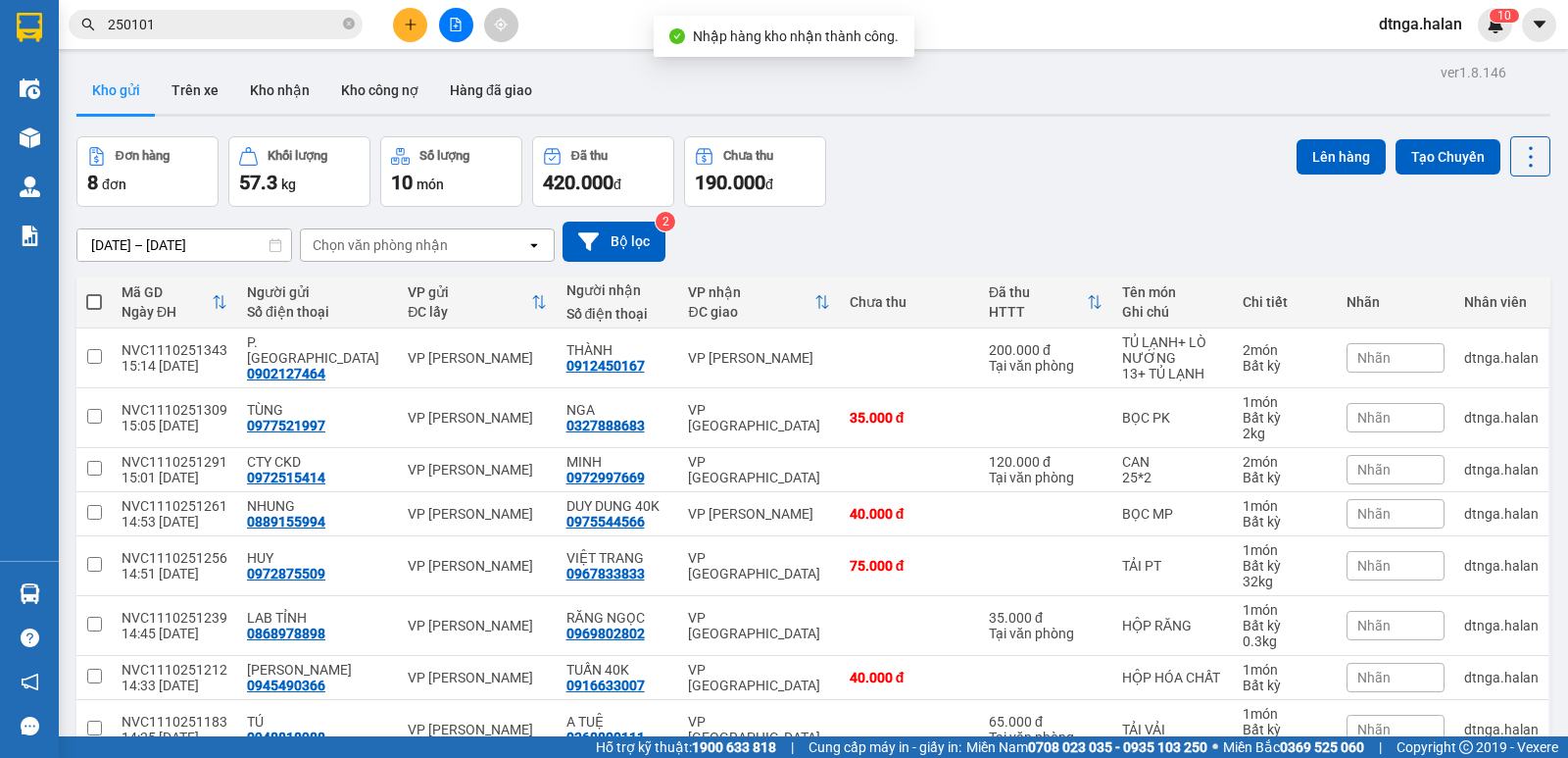
click at [90, 300] on span at bounding box center [94, 302] width 16 height 16
click at [94, 292] on input "checkbox" at bounding box center [94, 292] width 0 height 0
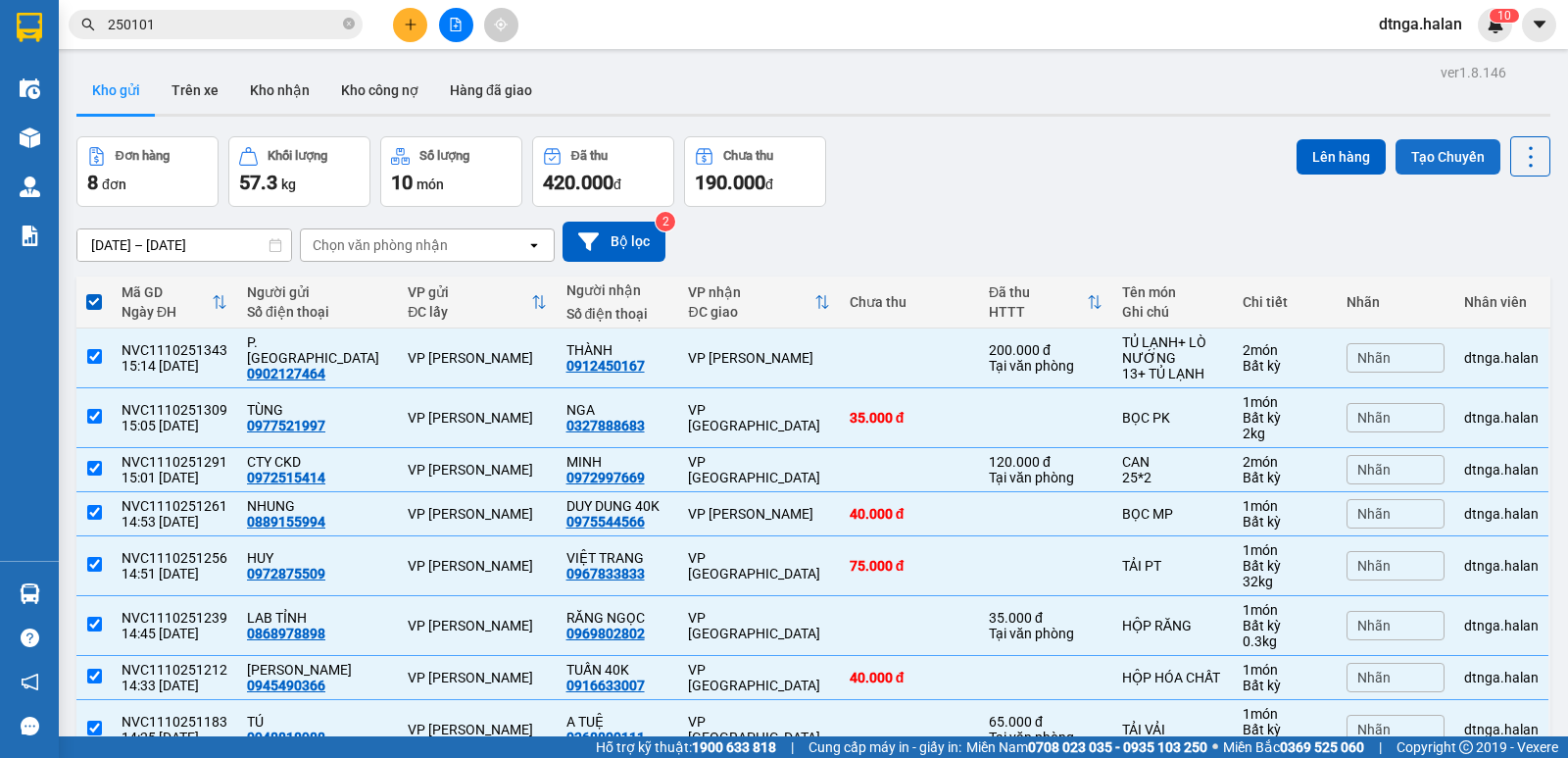
click at [1407, 162] on button "Tạo Chuyến" at bounding box center [1448, 157] width 105 height 36
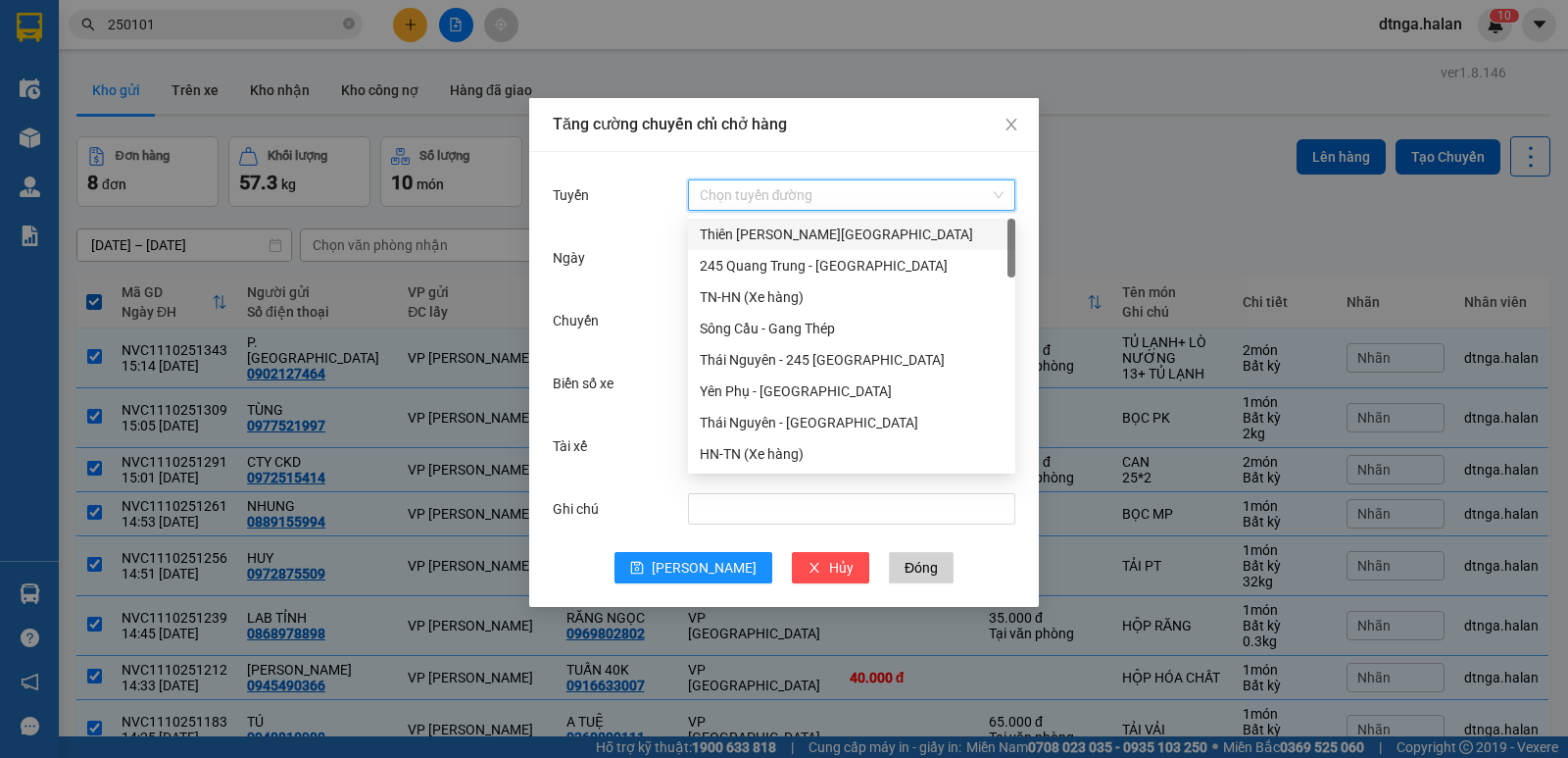
click at [924, 187] on input "Tuyến" at bounding box center [845, 195] width 290 height 30
click at [808, 453] on div "HN-TN (Xe hàng)" at bounding box center [852, 454] width 304 height 22
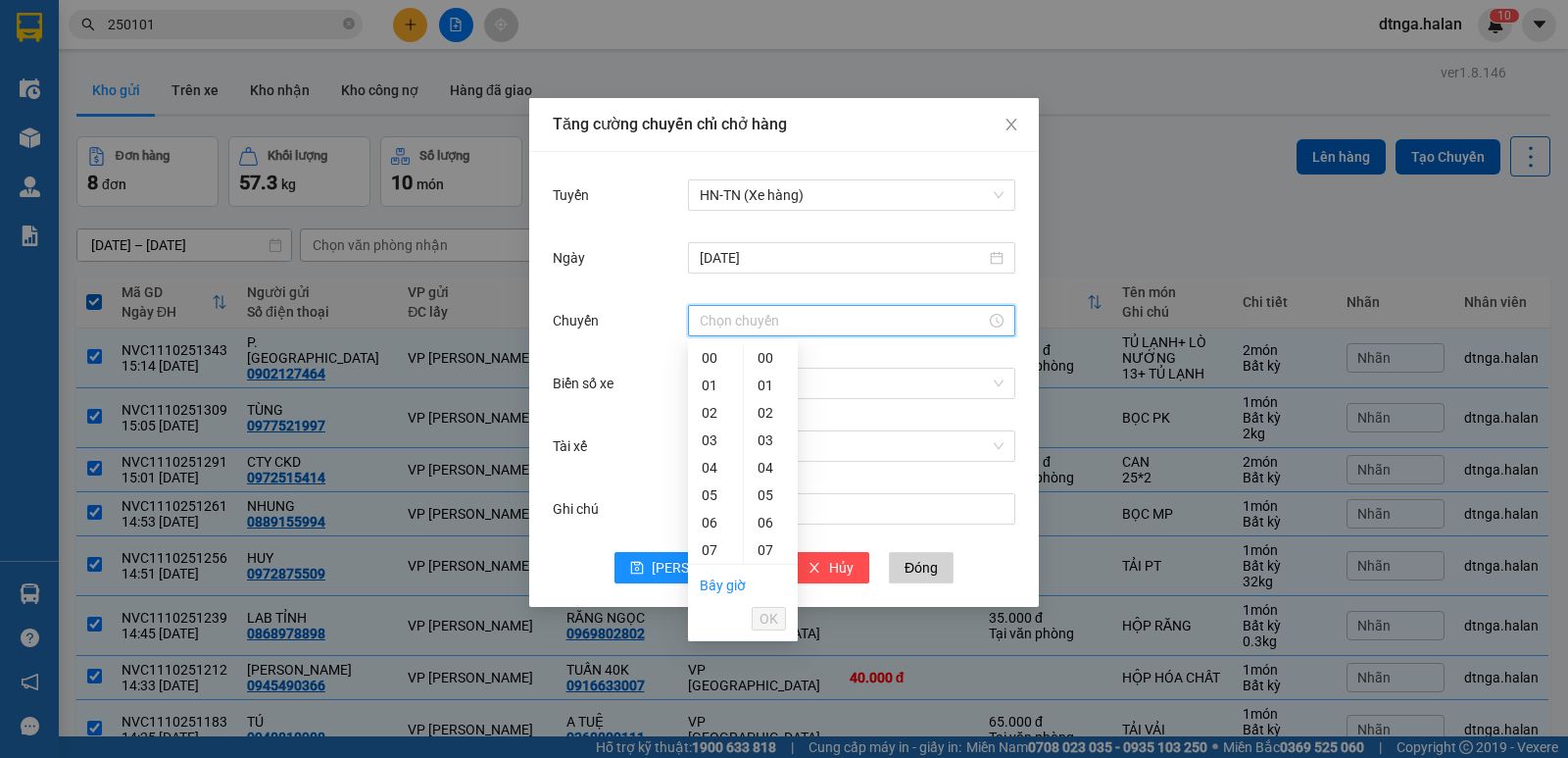
click at [714, 317] on input "Chuyến" at bounding box center [843, 321] width 286 height 22
click at [712, 474] on div "15" at bounding box center [715, 476] width 55 height 28
click at [771, 514] on div "45" at bounding box center [771, 514] width 54 height 28
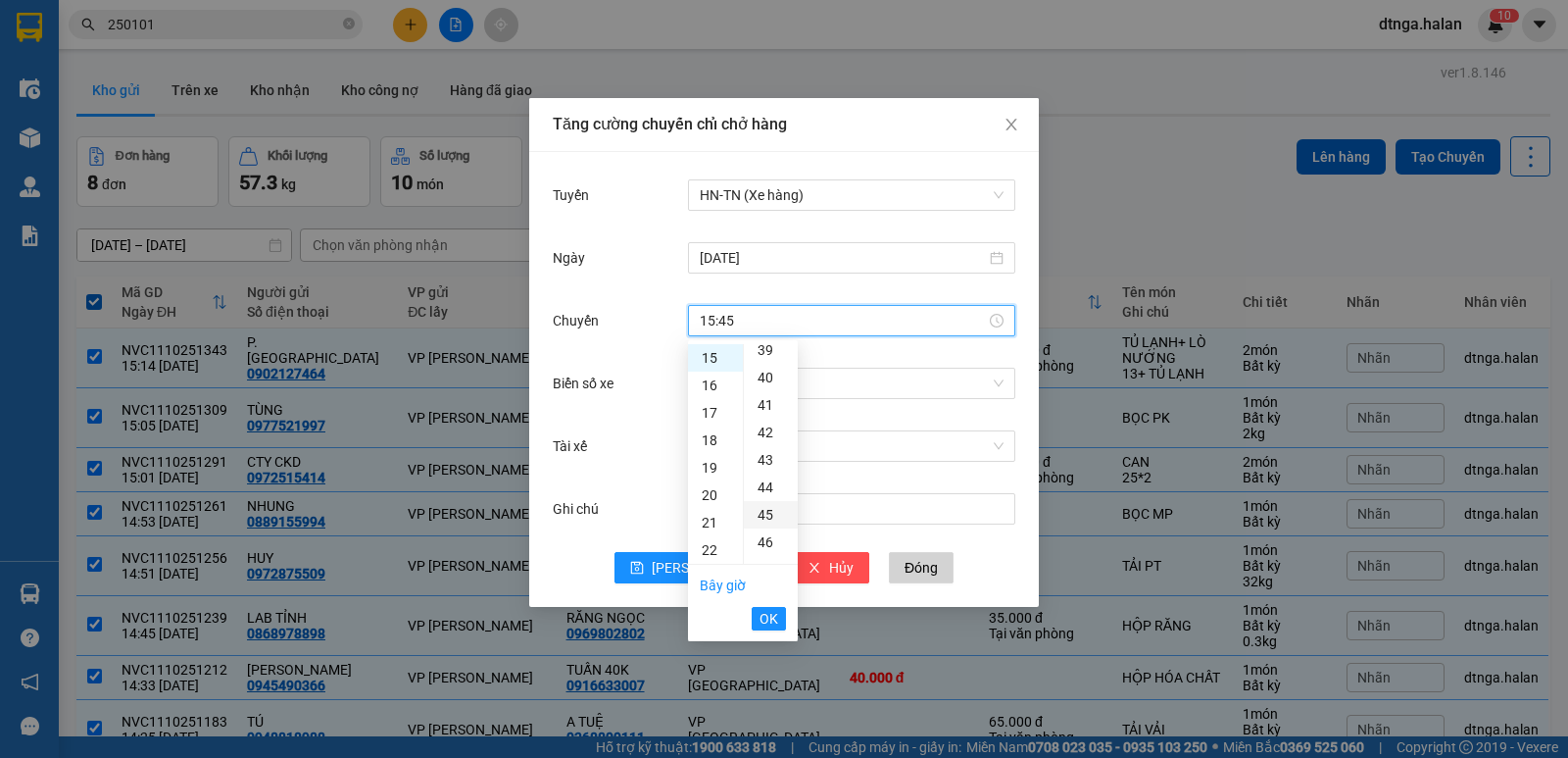
scroll to position [1235, 0]
click at [762, 614] on span "OK" at bounding box center [769, 619] width 19 height 22
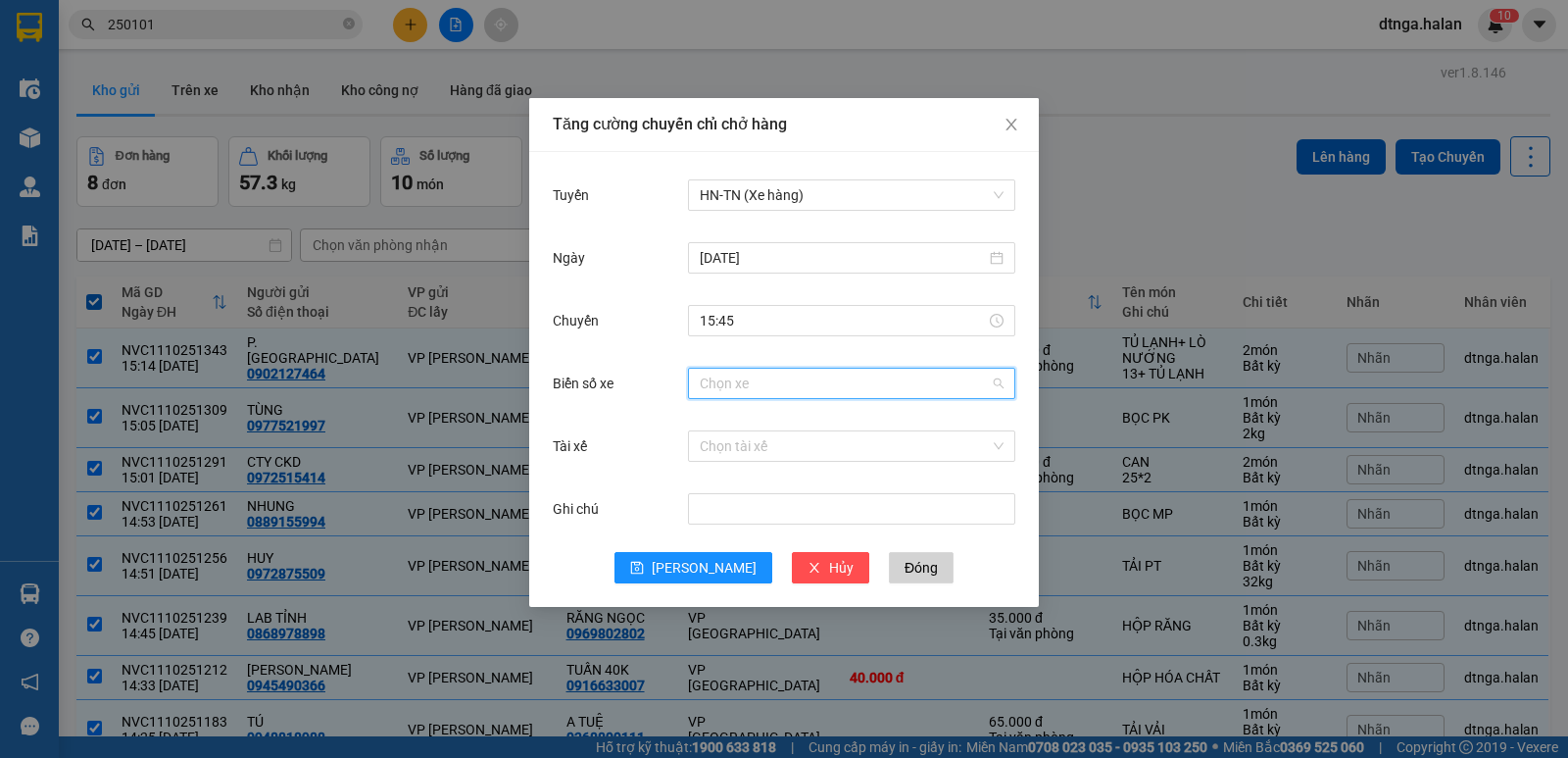
click at [825, 386] on input "Biển số xe" at bounding box center [845, 383] width 290 height 30
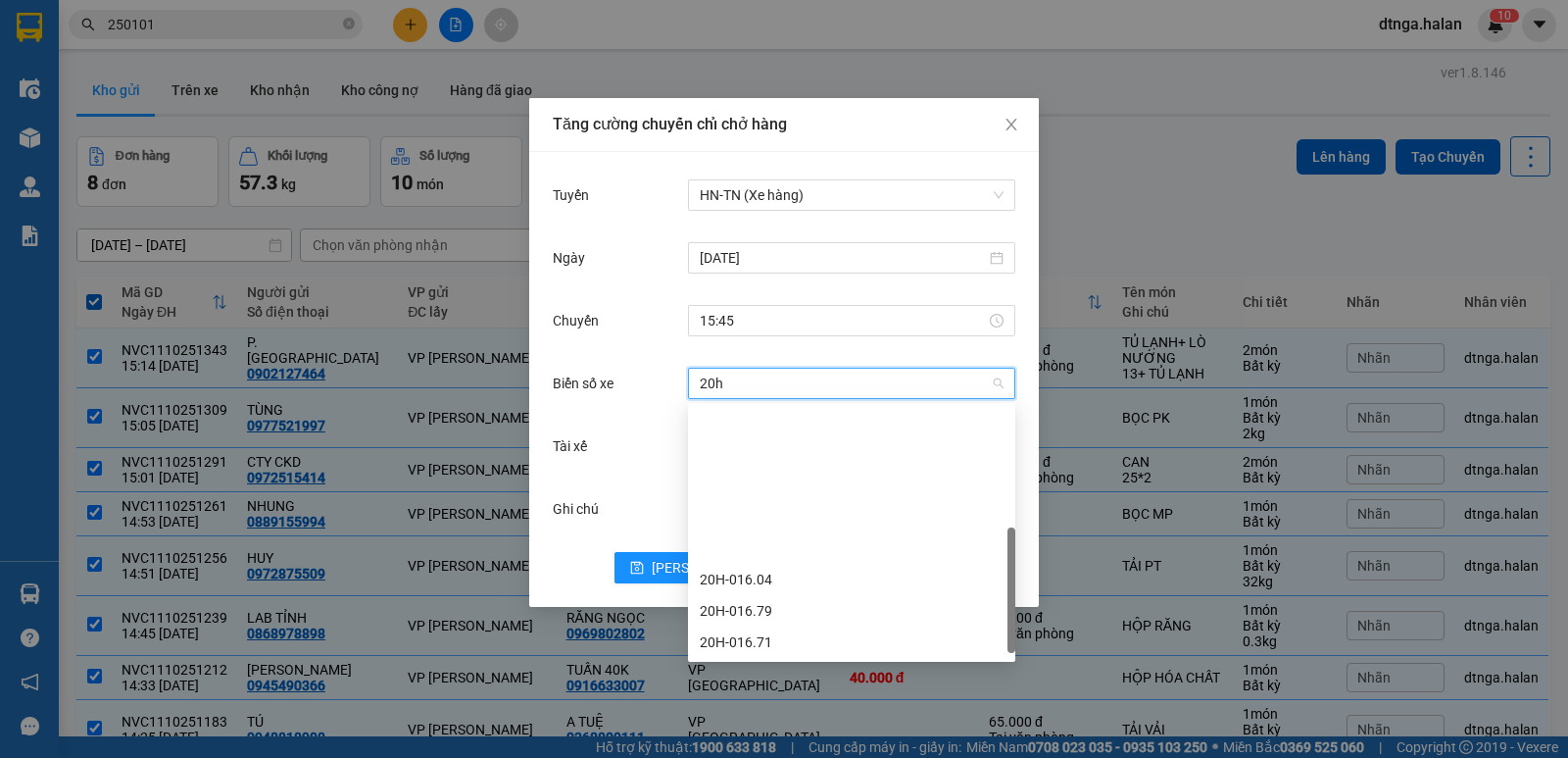
scroll to position [189, 0]
click at [756, 617] on div "20H-019.93" at bounding box center [852, 611] width 304 height 22
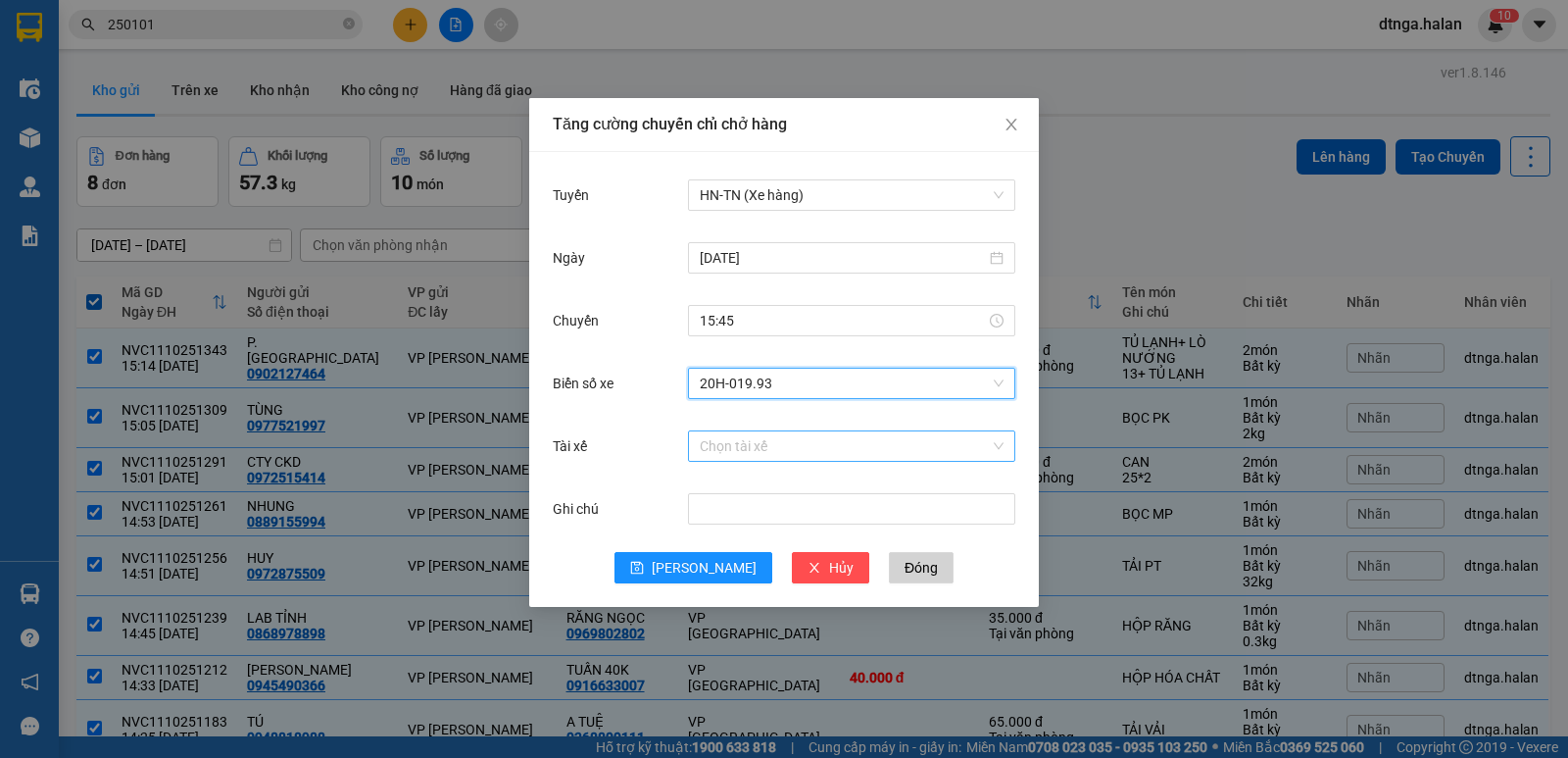
click at [746, 439] on input "Tài xế" at bounding box center [845, 446] width 290 height 30
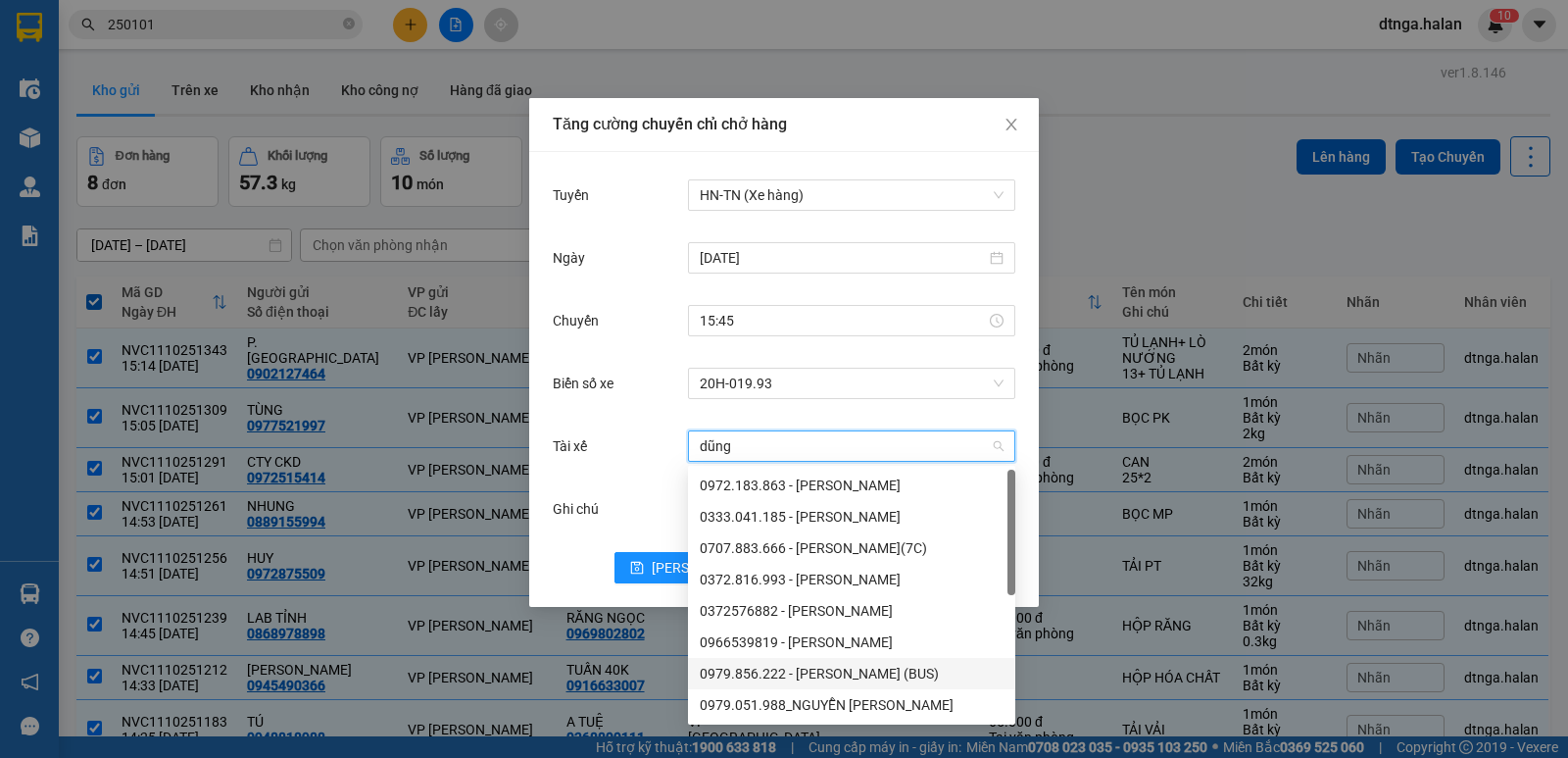
scroll to position [94, 0]
click at [795, 679] on div "[PERSON_NAME] - 0906664586" at bounding box center [852, 673] width 304 height 22
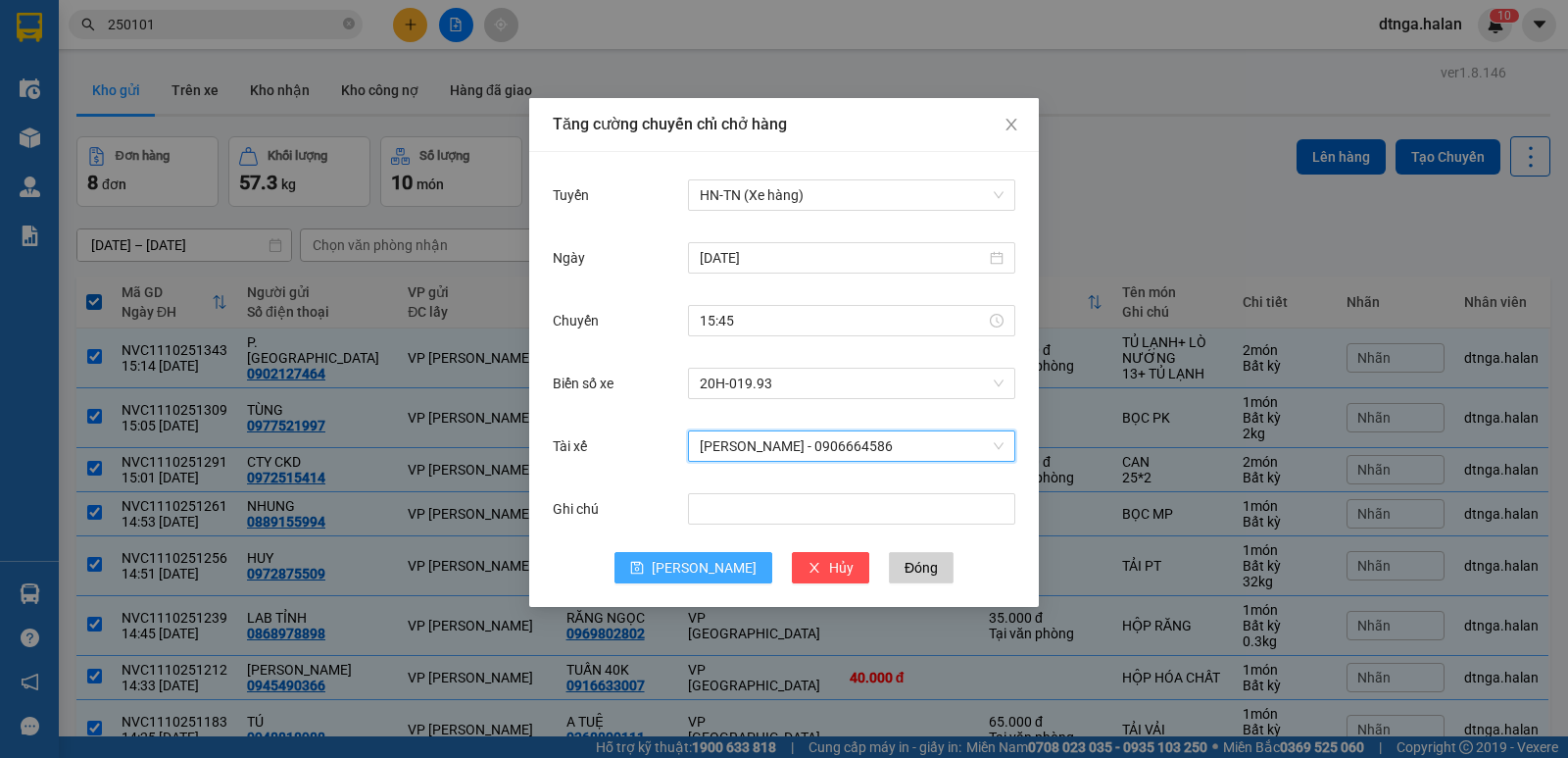
click at [695, 563] on span "[PERSON_NAME]" at bounding box center [704, 568] width 105 height 22
click at [1338, 157] on div "Tăng cường chuyến chỉ chở hàng Tuyến HN-[GEOGRAPHIC_DATA] (Xe hàng) [DATE] [GEO…" at bounding box center [784, 379] width 1568 height 758
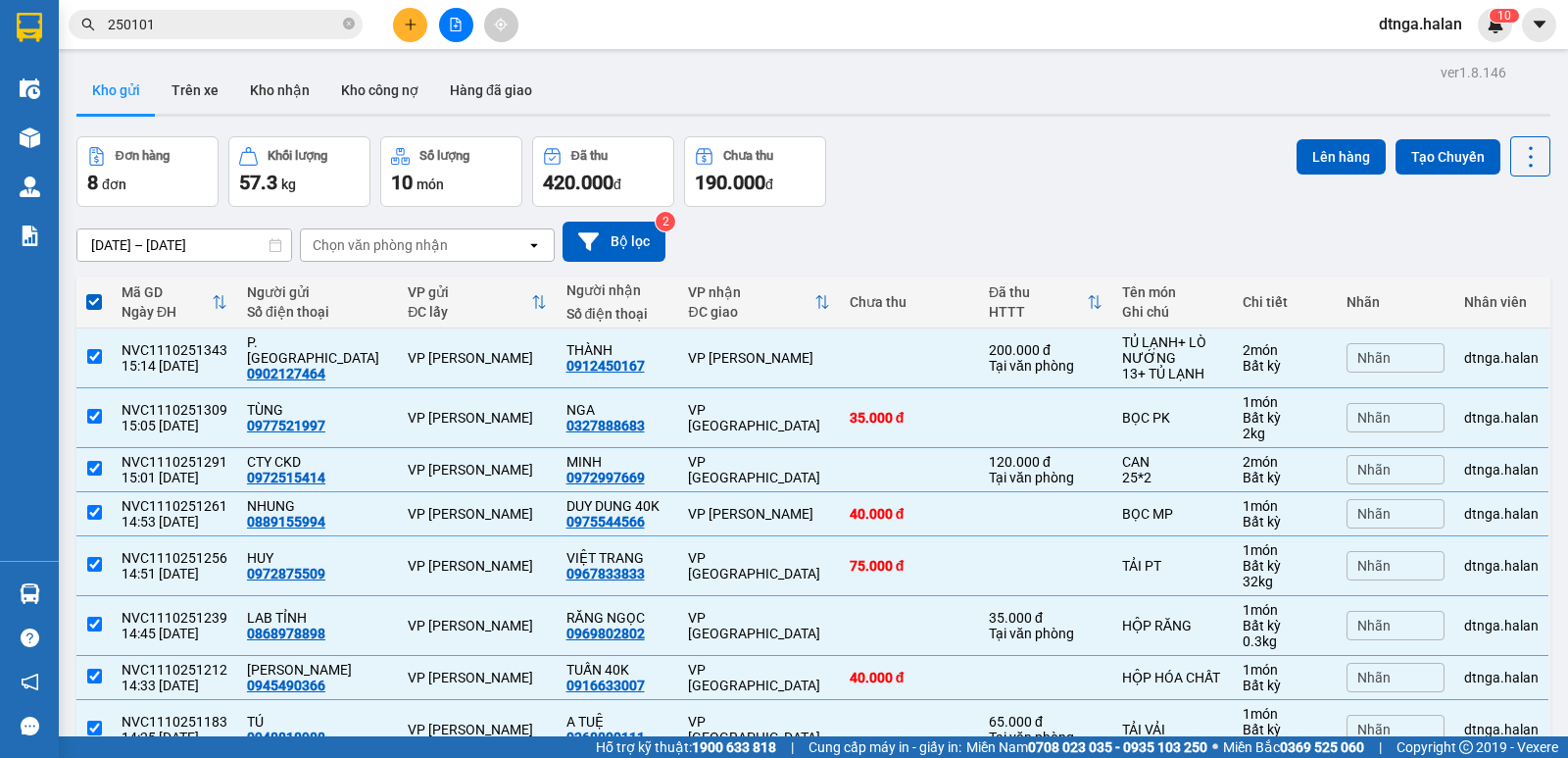
click at [1338, 157] on button "Lên hàng" at bounding box center [1341, 157] width 89 height 36
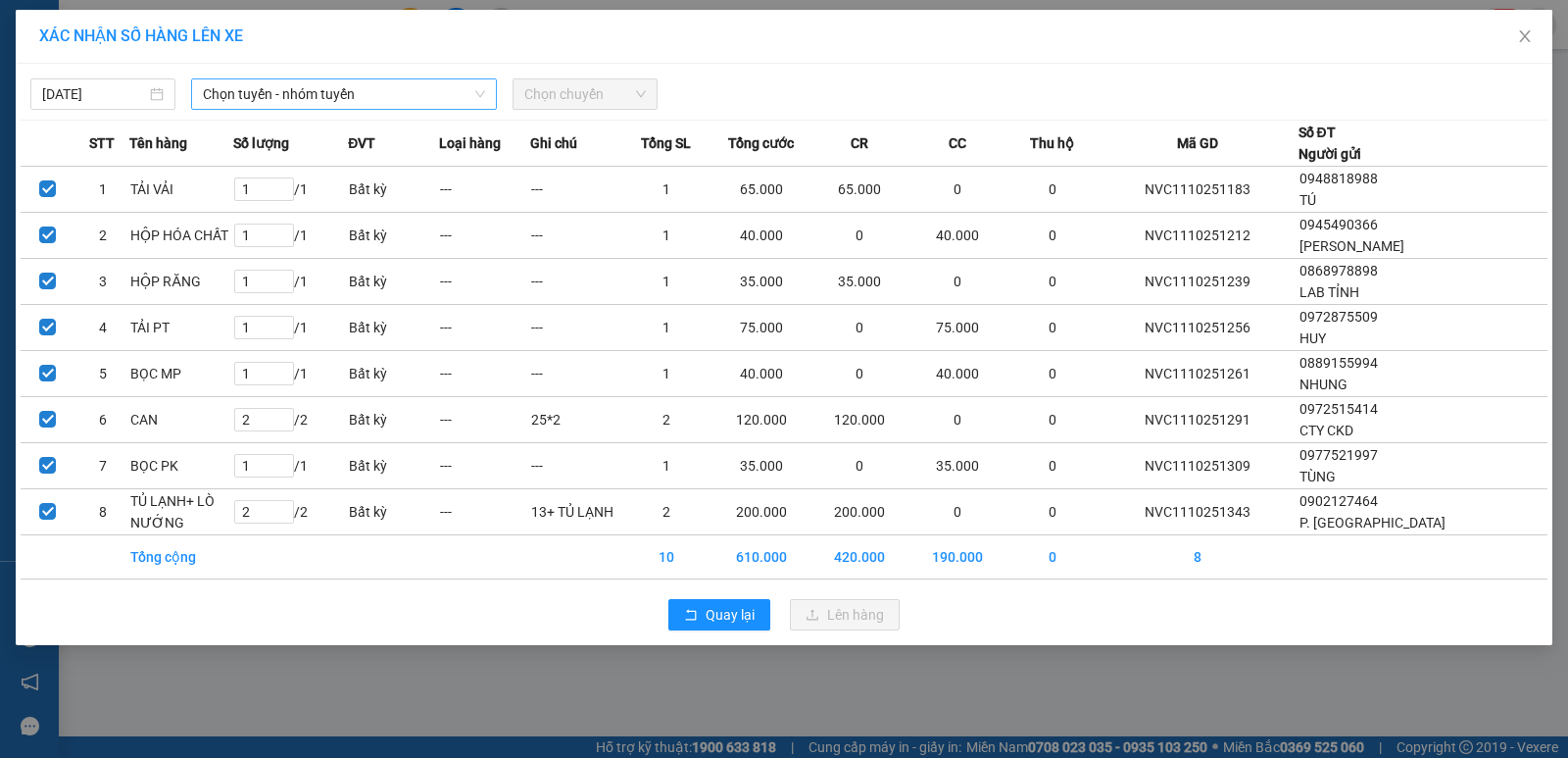
click at [457, 84] on span "Chọn tuyến - nhóm tuyến" at bounding box center [344, 94] width 282 height 30
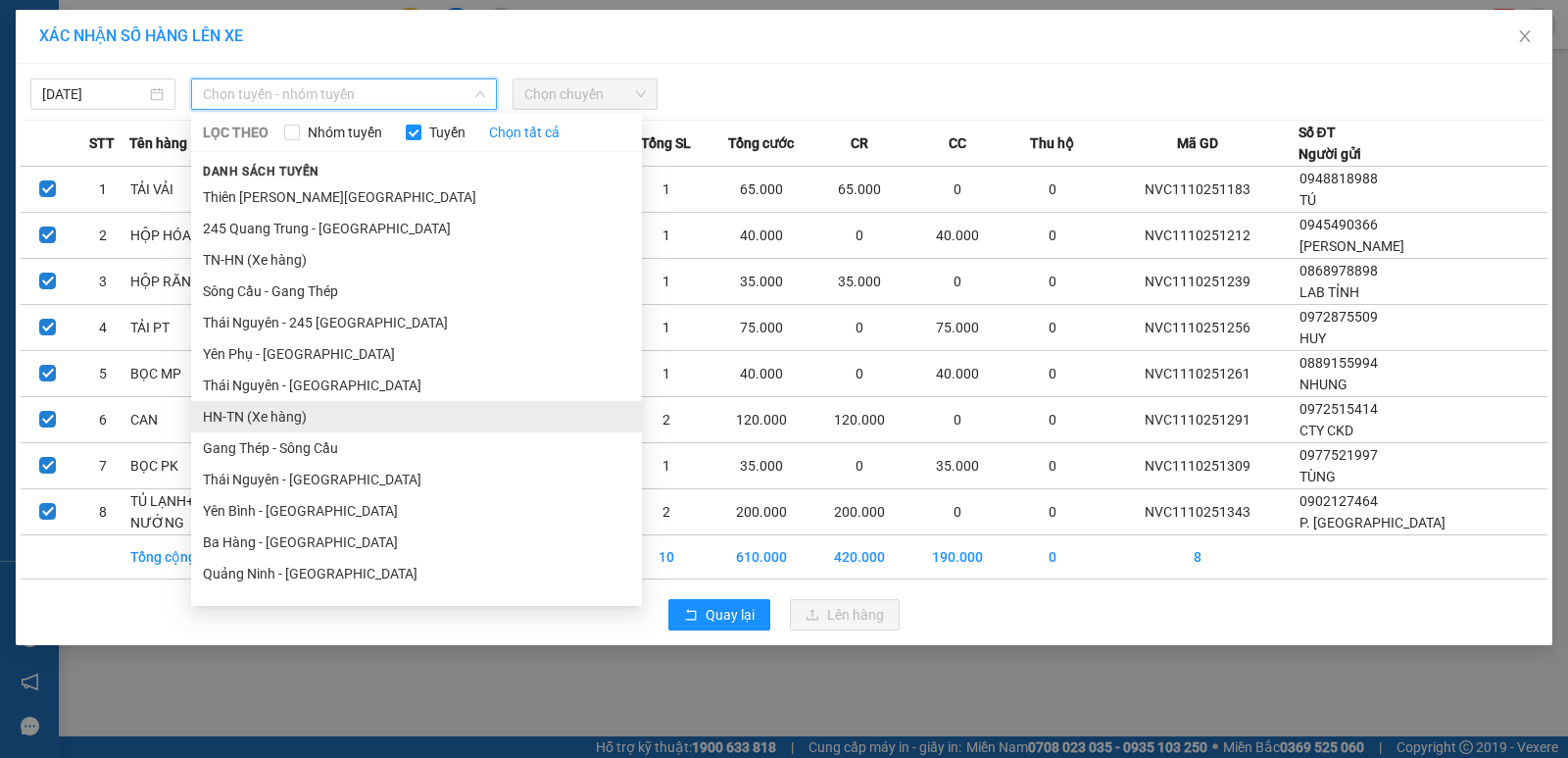
click at [300, 426] on li "HN-TN (Xe hàng)" at bounding box center [416, 417] width 451 height 32
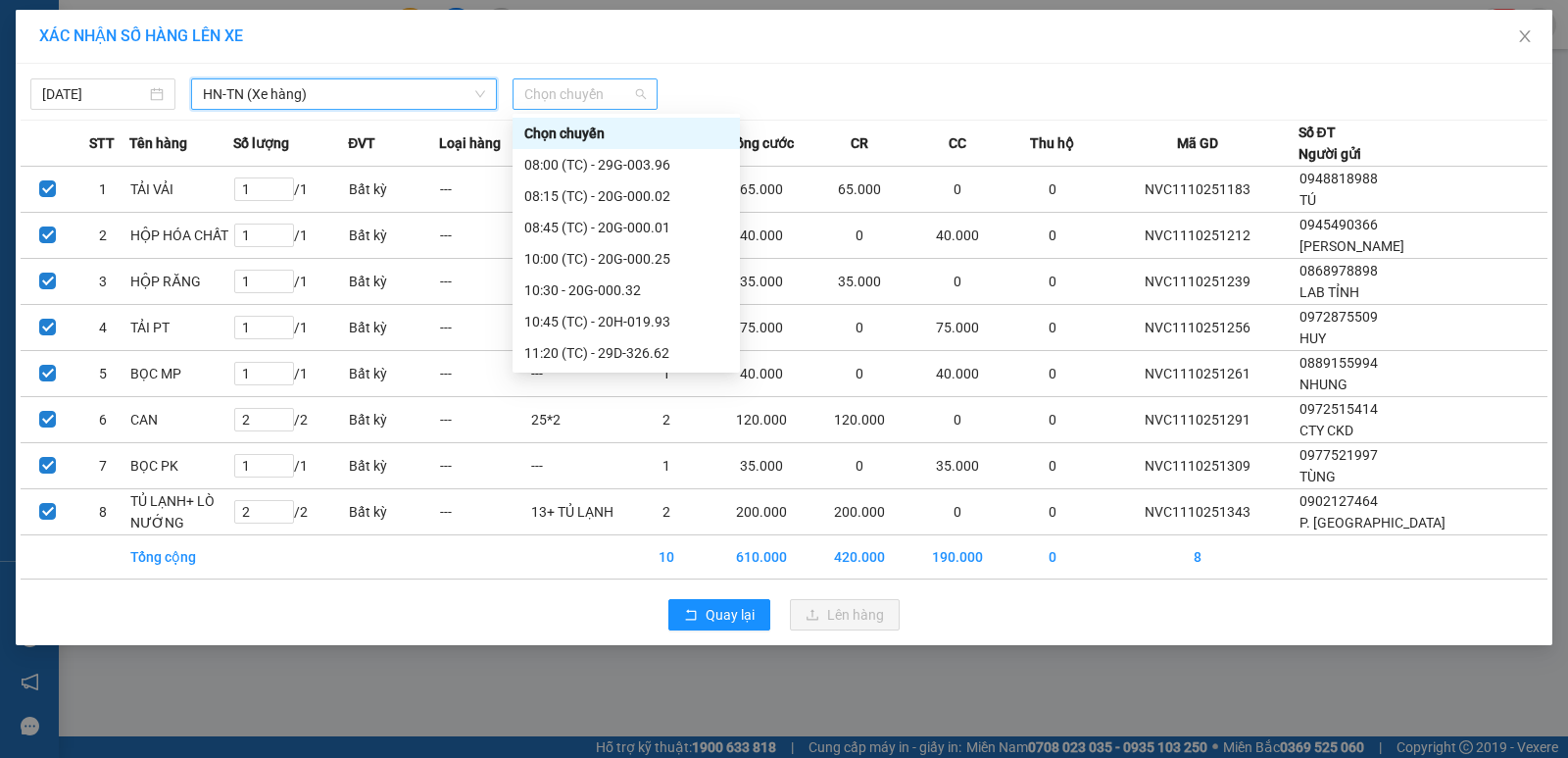
click at [603, 91] on span "Chọn chuyến" at bounding box center [584, 94] width 121 height 30
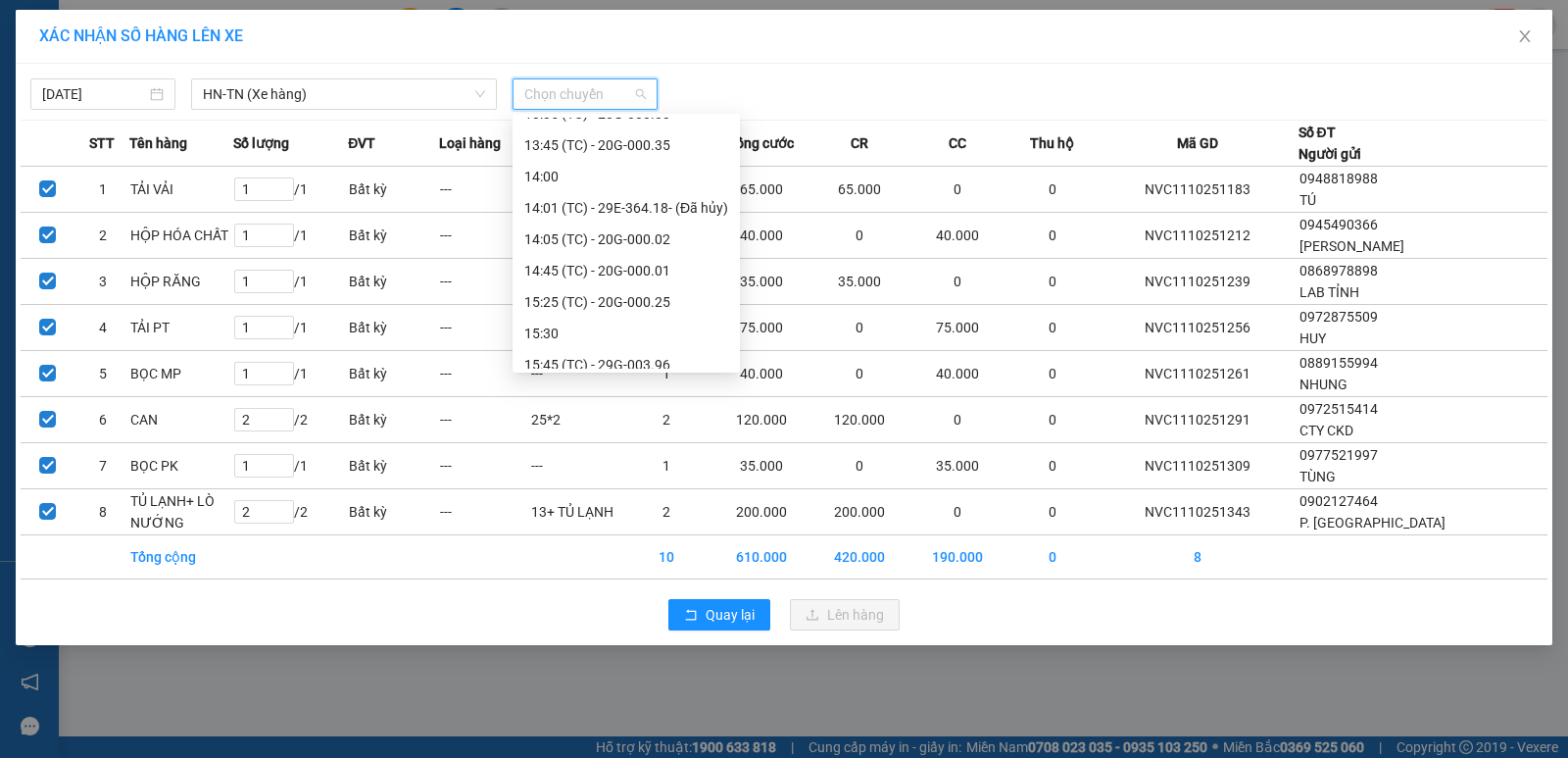
scroll to position [628, 0]
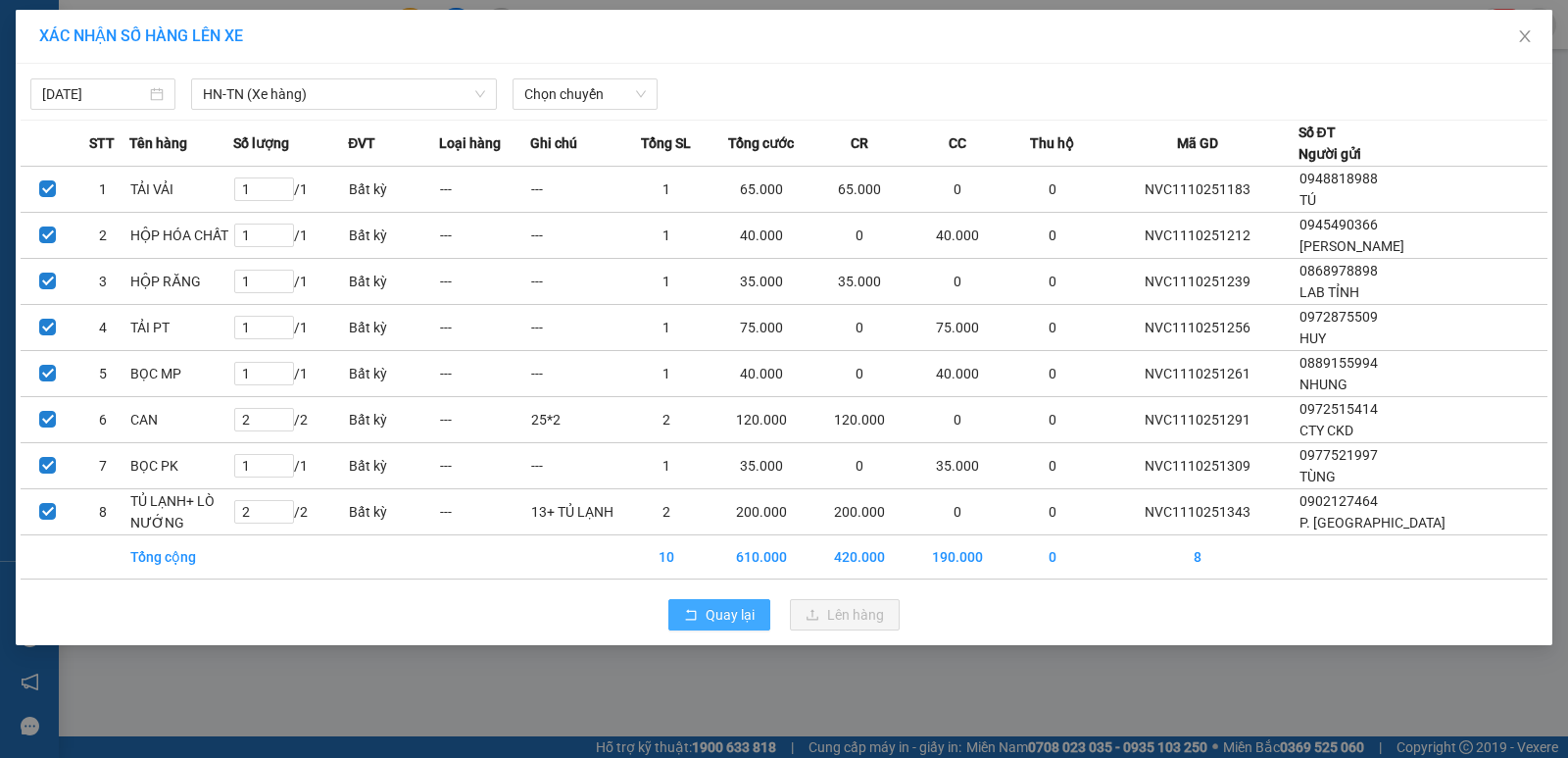
click at [716, 619] on span "Quay lại" at bounding box center [730, 615] width 49 height 22
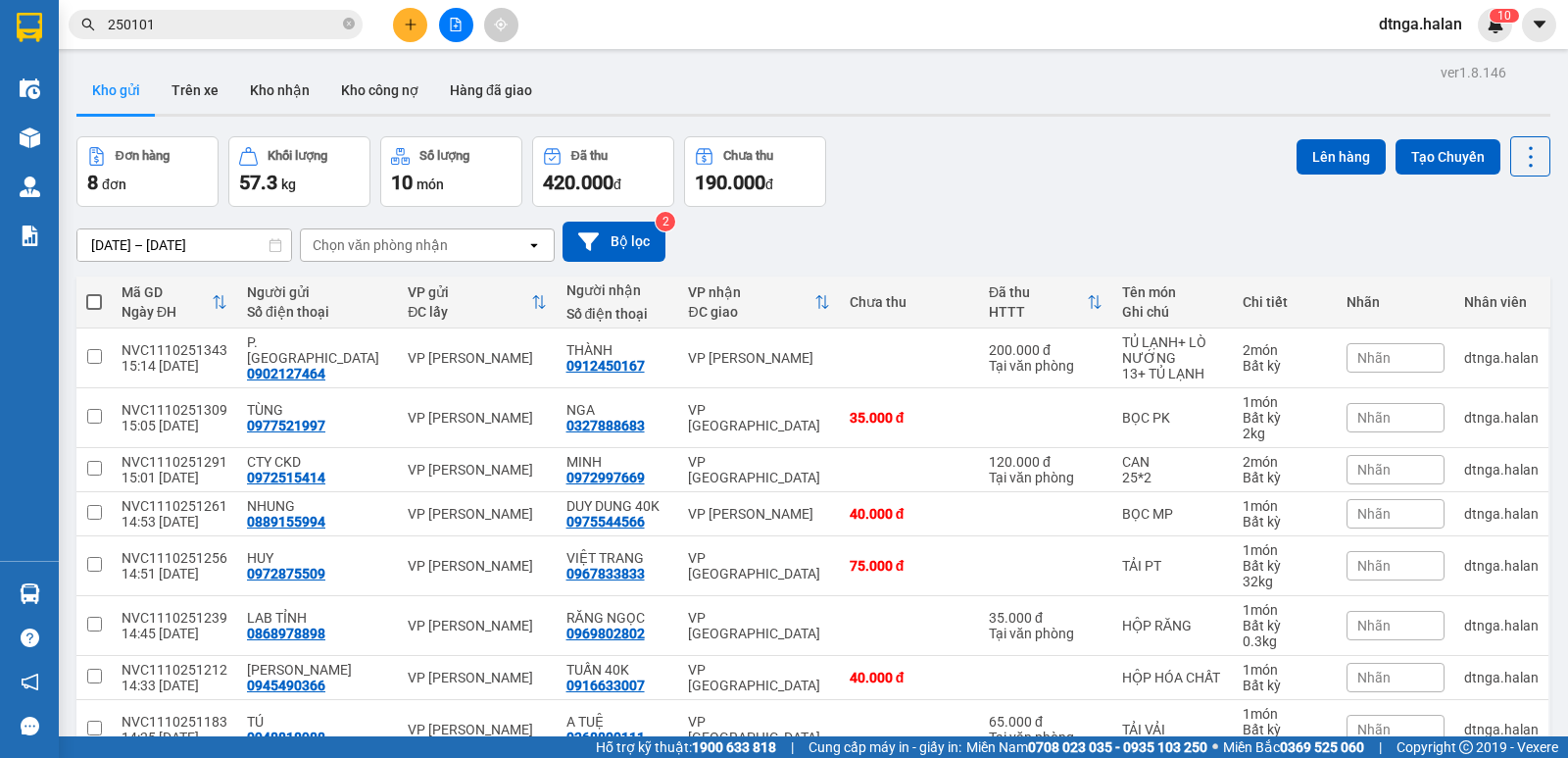
click at [94, 299] on span at bounding box center [94, 302] width 16 height 16
click at [94, 292] on input "checkbox" at bounding box center [94, 292] width 0 height 0
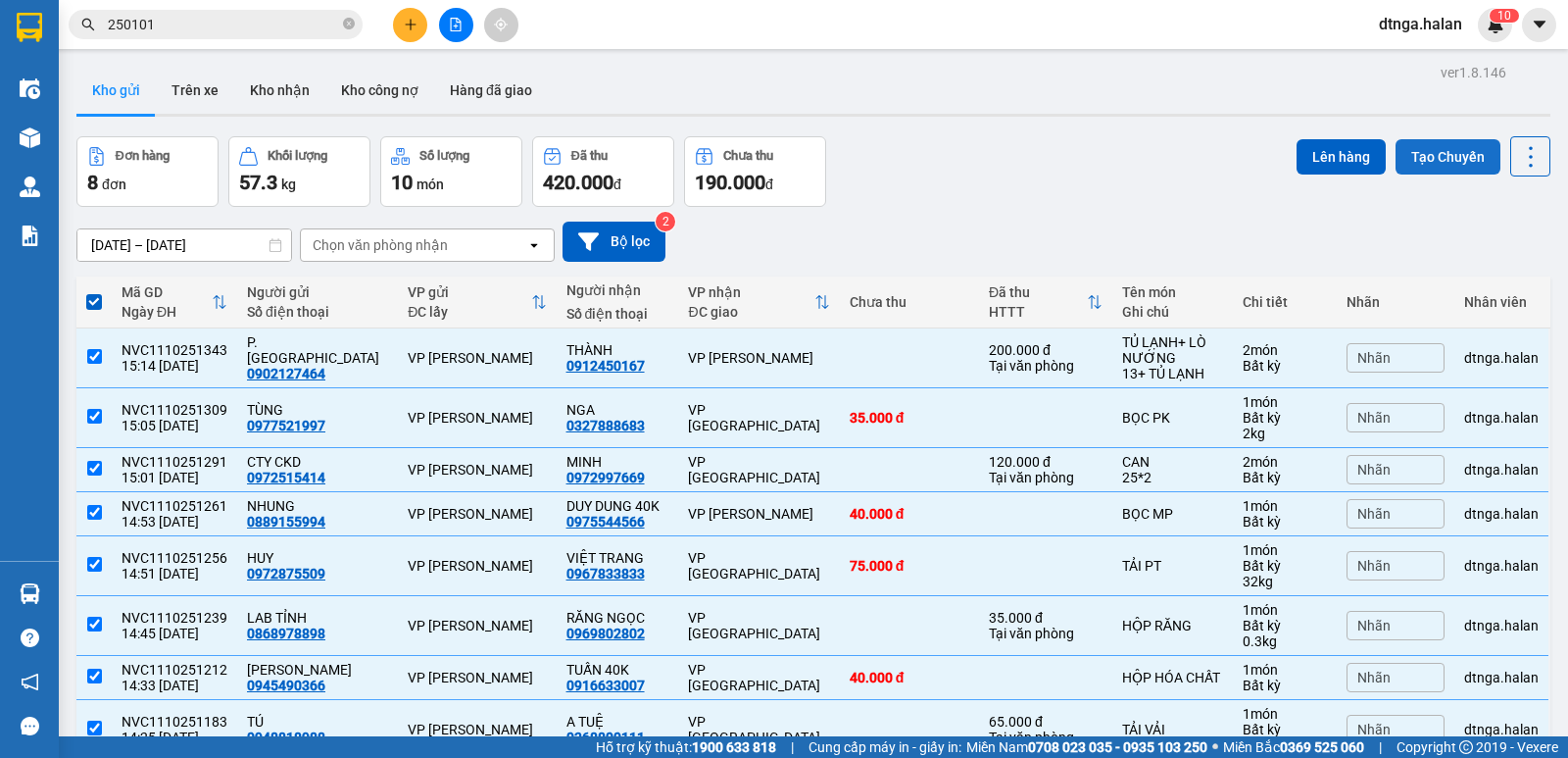
click at [1420, 152] on button "Tạo Chuyến" at bounding box center [1448, 157] width 105 height 36
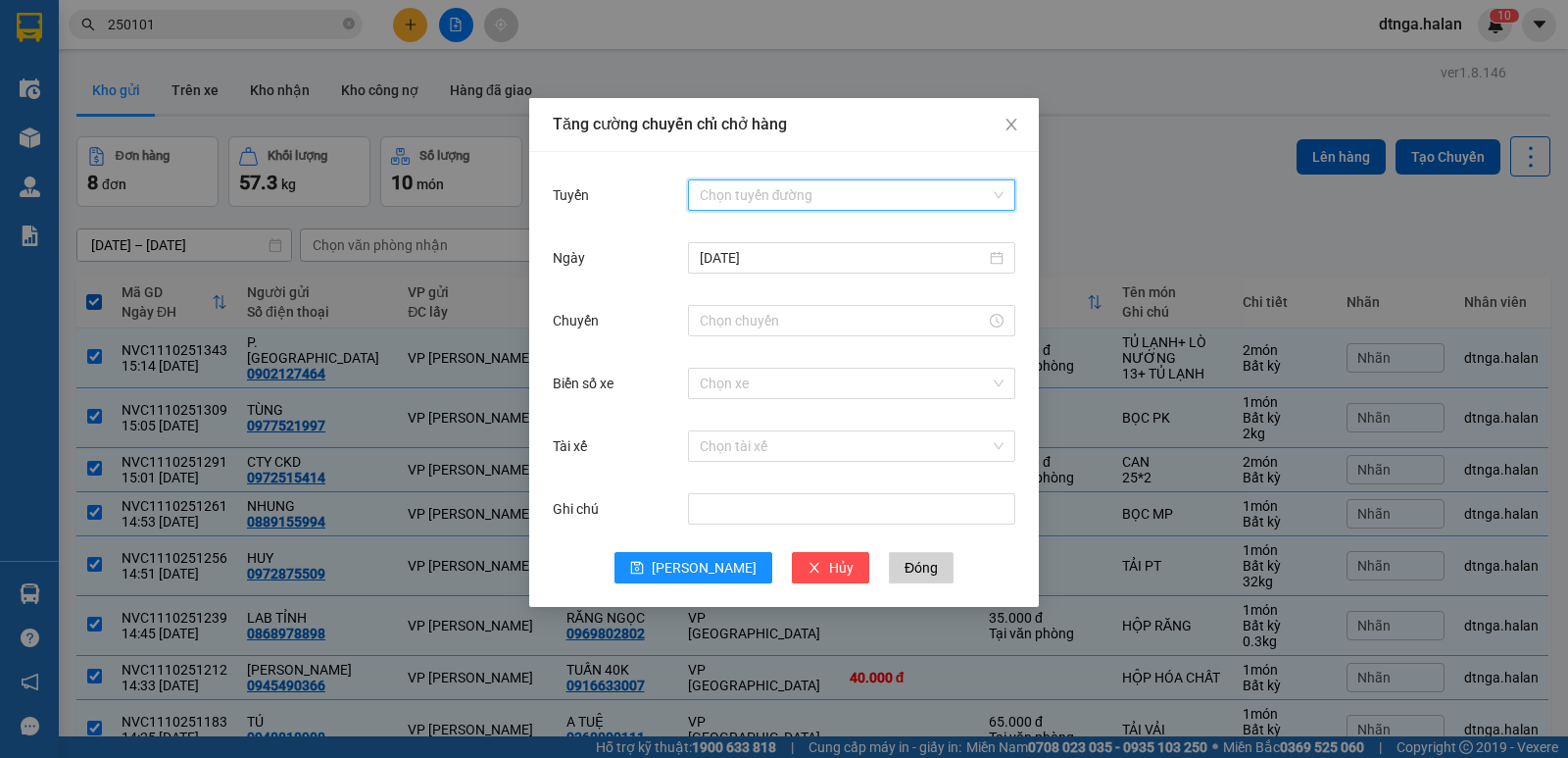
click at [932, 189] on input "Tuyến" at bounding box center [845, 195] width 290 height 30
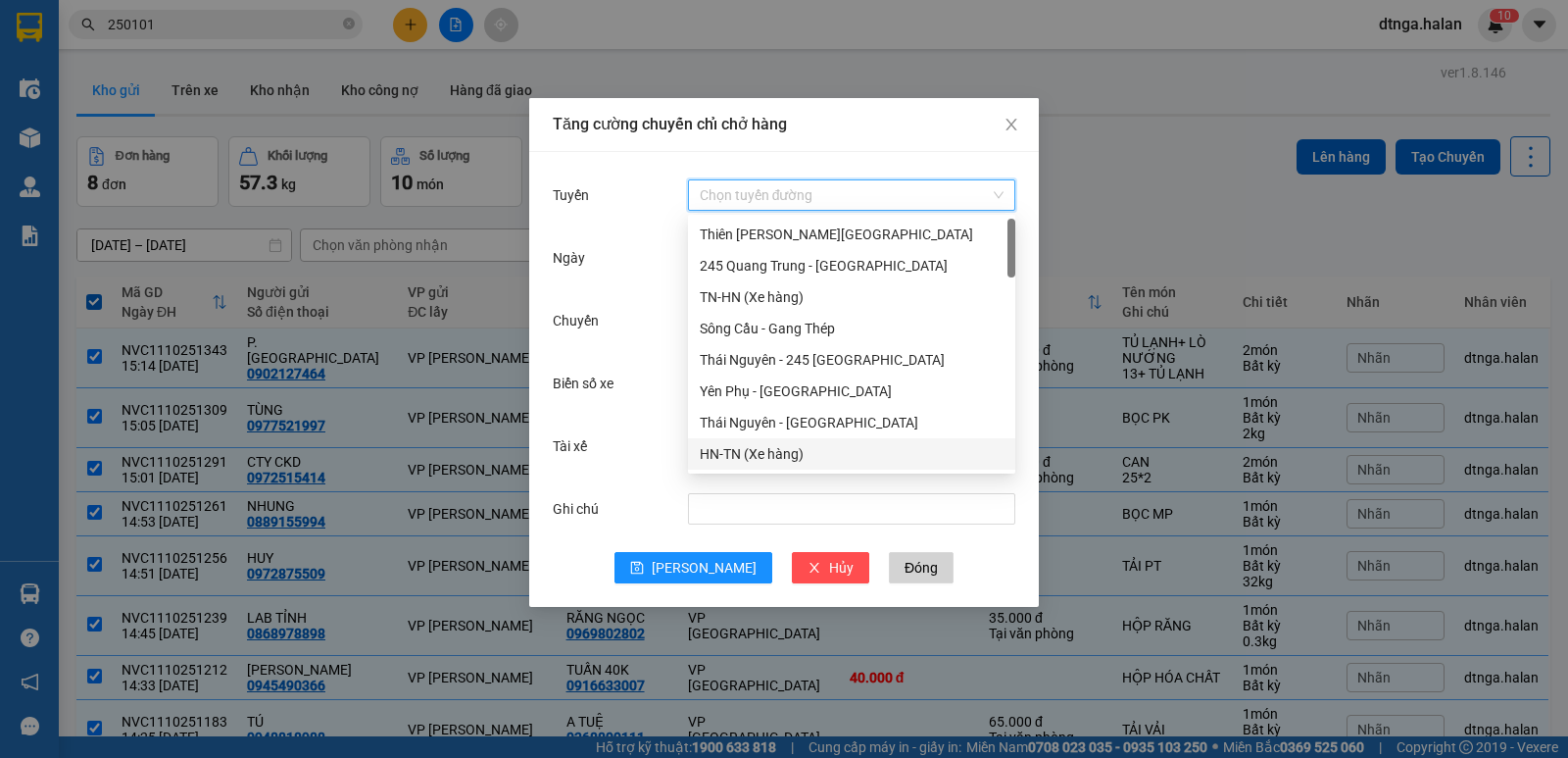
click at [803, 459] on div "HN-TN (Xe hàng)" at bounding box center [852, 454] width 304 height 22
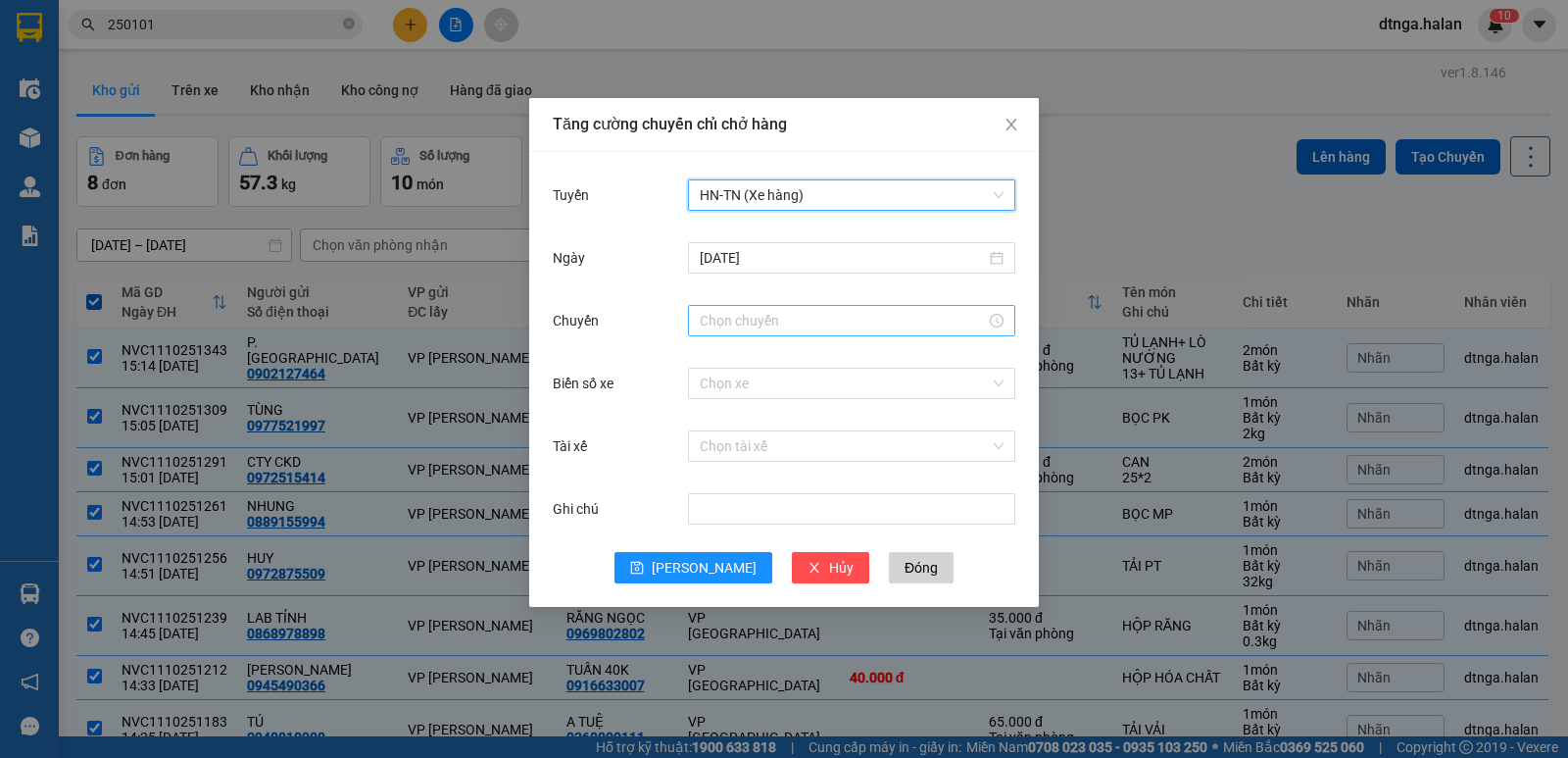
click at [772, 307] on div at bounding box center [852, 321] width 328 height 32
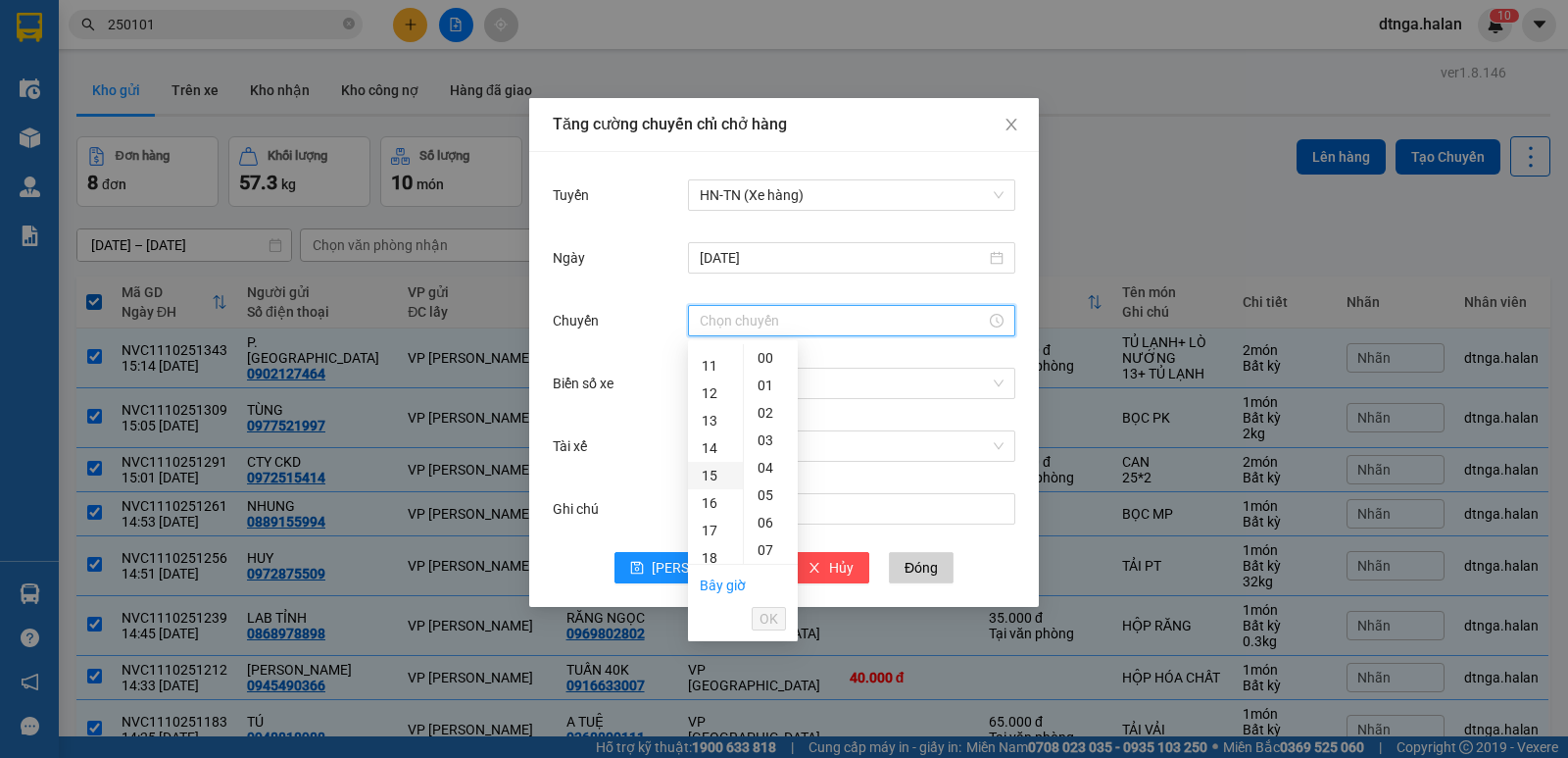
click at [723, 475] on div "15" at bounding box center [715, 476] width 55 height 28
click at [774, 438] on div "46" at bounding box center [771, 444] width 54 height 28
click at [771, 616] on span "OK" at bounding box center [769, 619] width 19 height 22
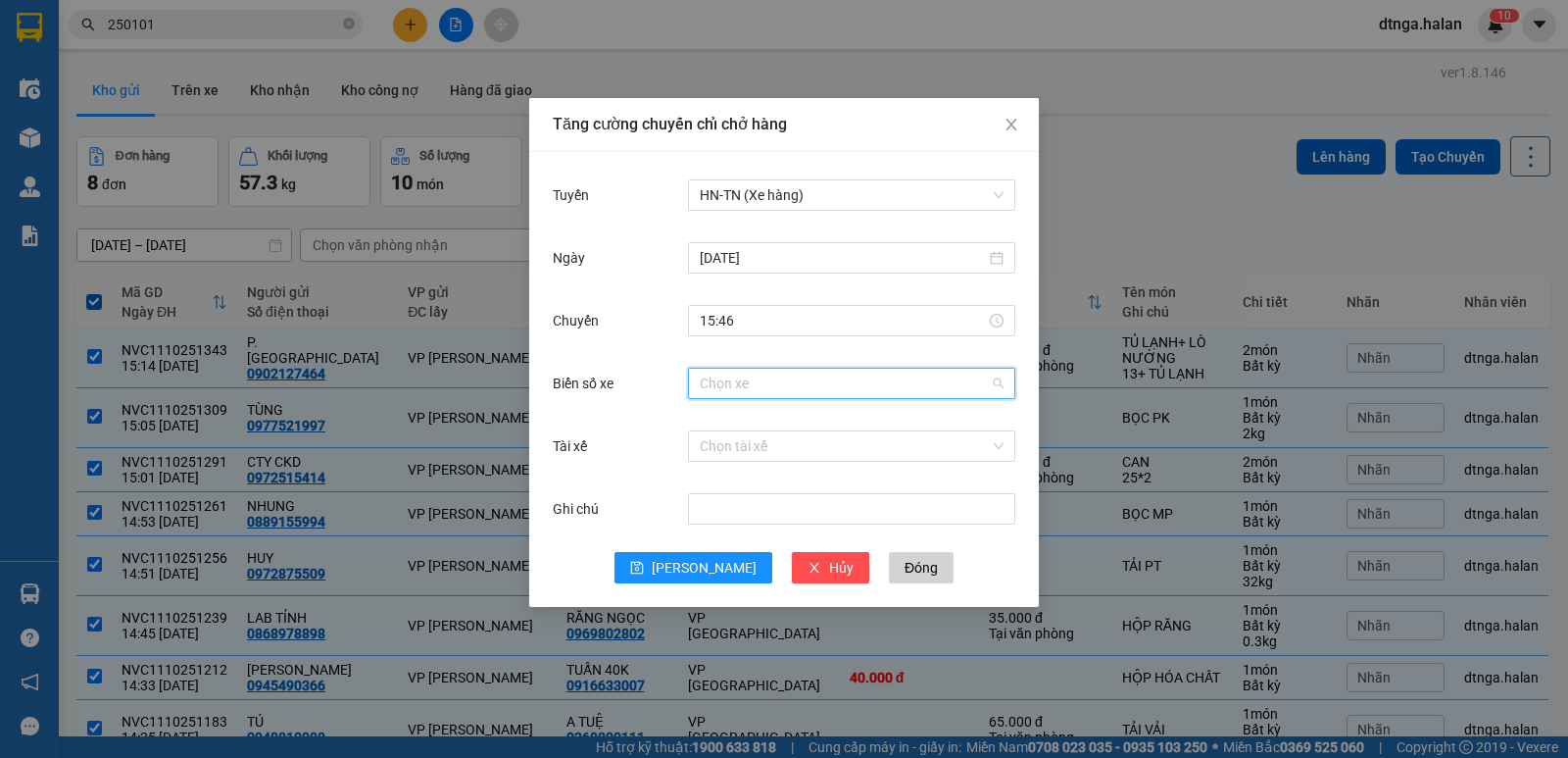
click at [819, 383] on input "Biển số xe" at bounding box center [845, 383] width 290 height 30
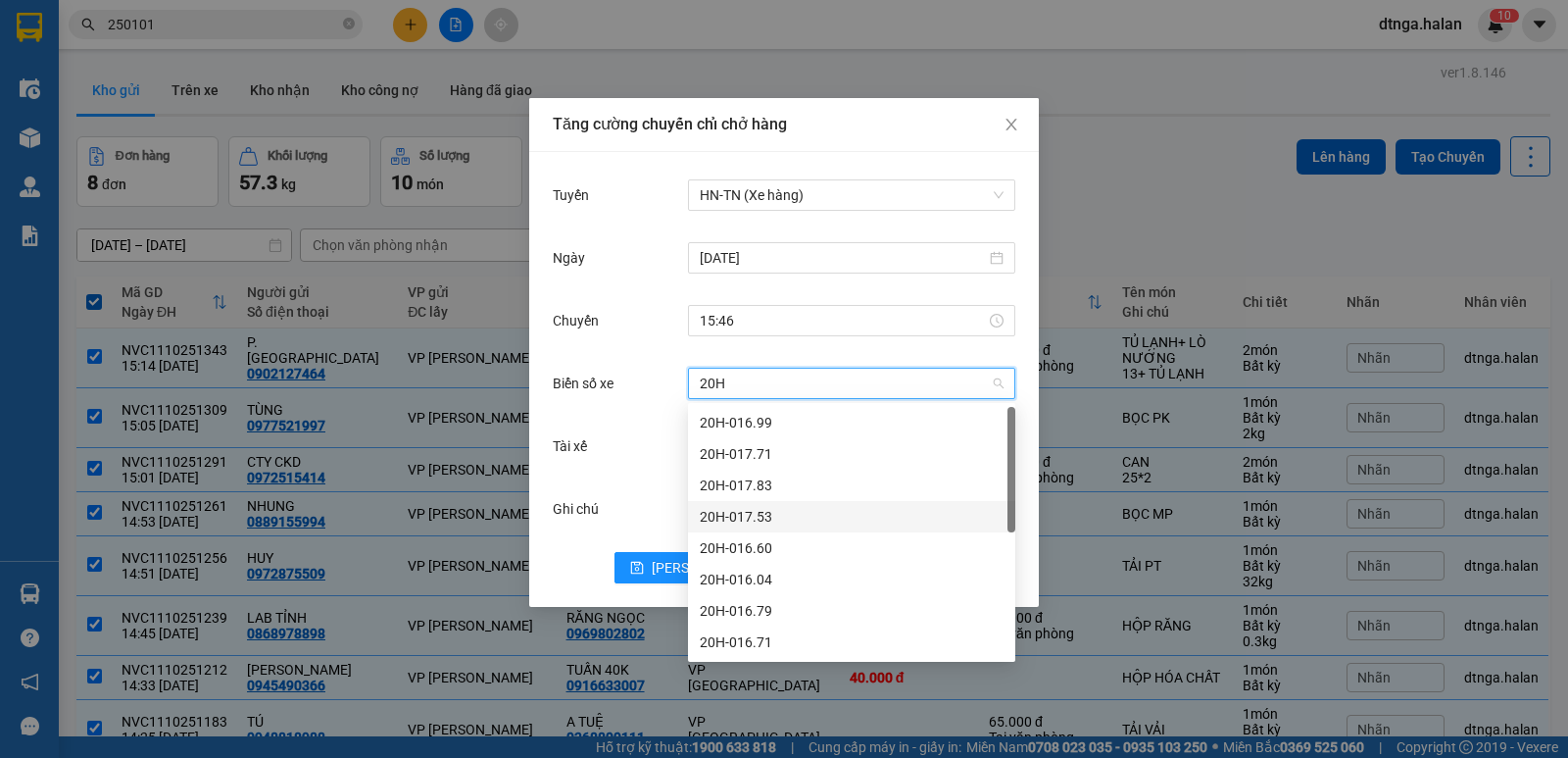
scroll to position [189, 0]
click at [767, 610] on div "20H-019.93" at bounding box center [852, 611] width 304 height 22
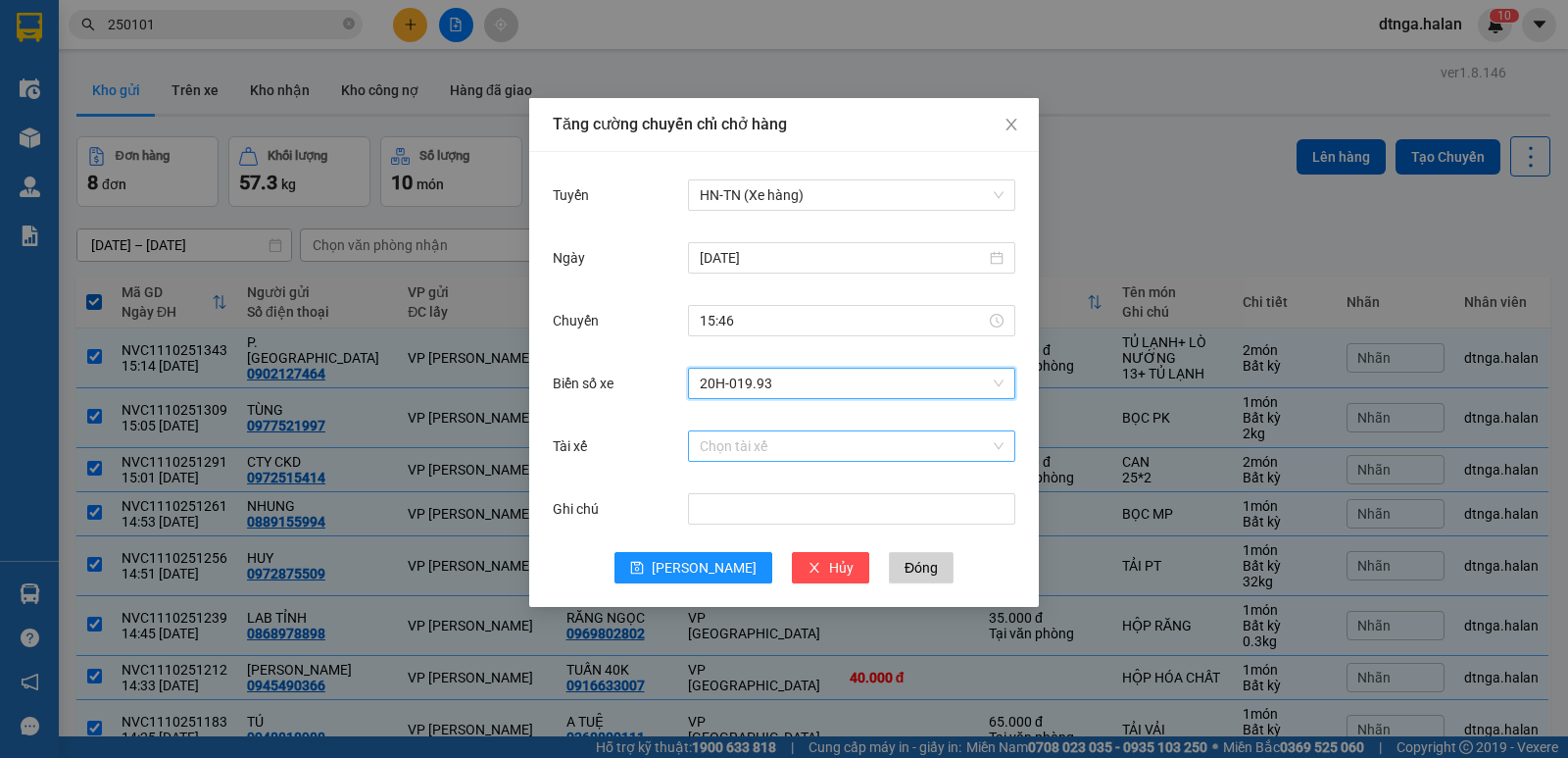
click at [728, 437] on input "Tài xế" at bounding box center [845, 446] width 290 height 30
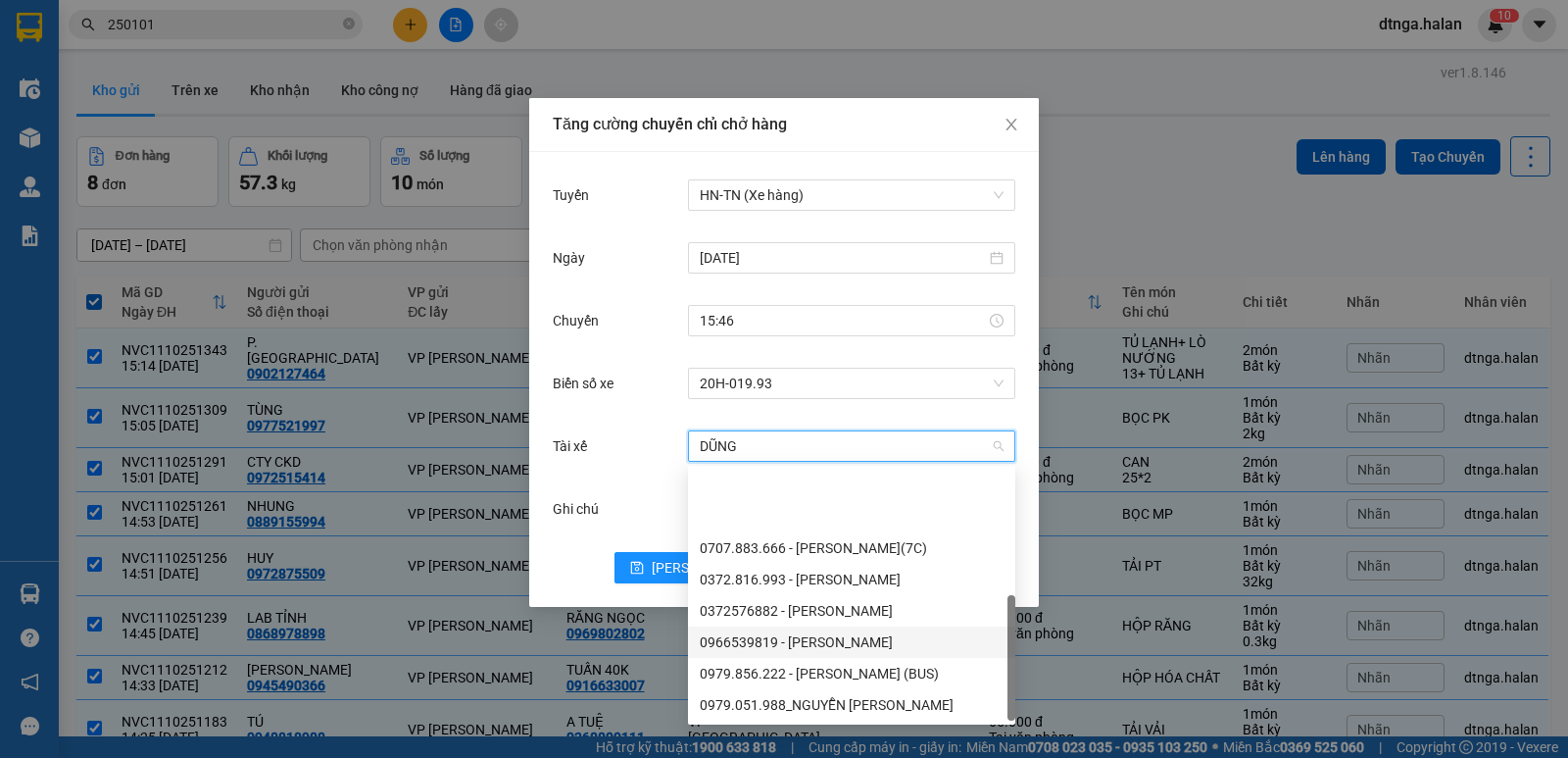
scroll to position [94, 0]
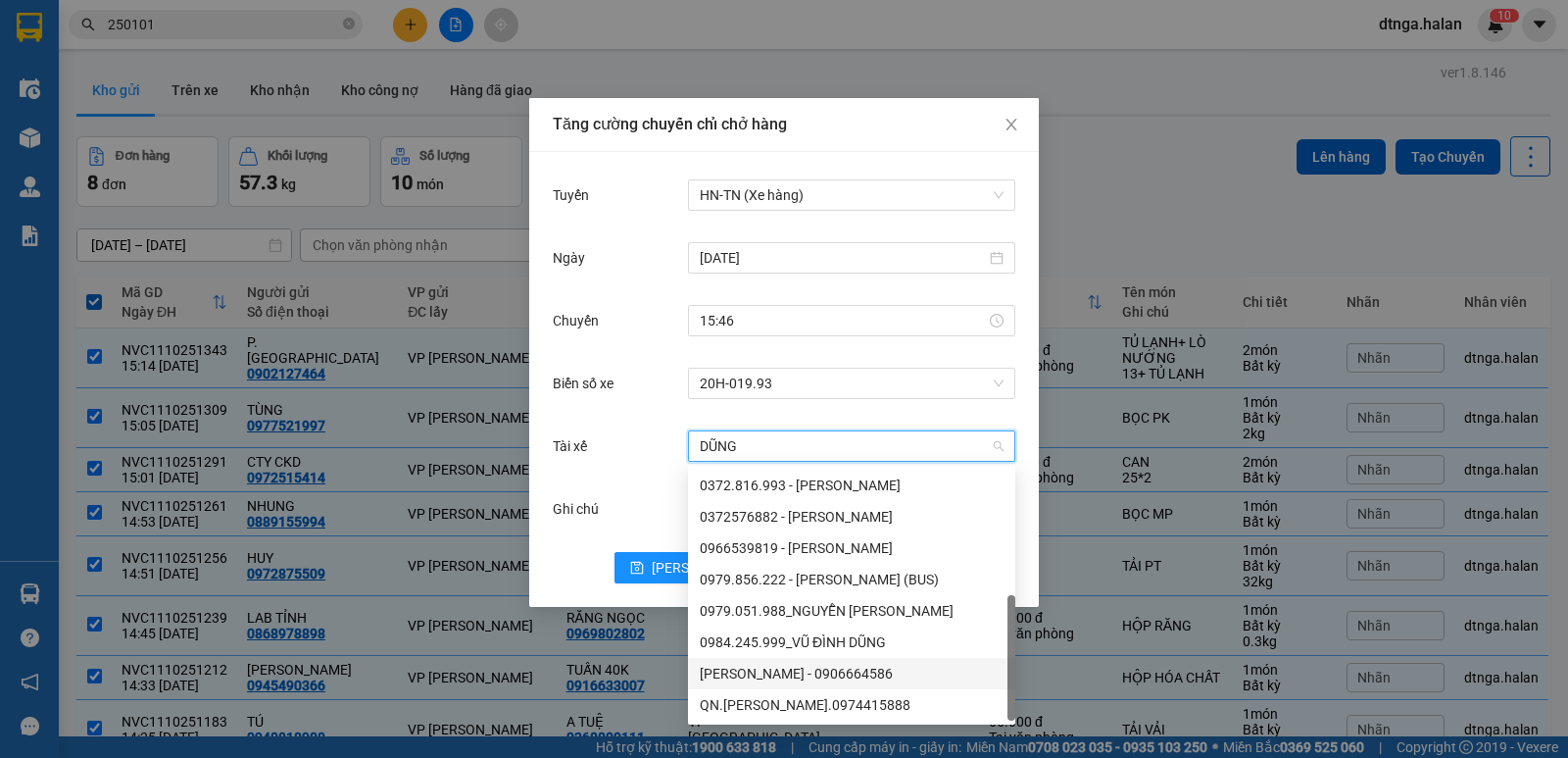
click at [757, 678] on div "[PERSON_NAME] - 0906664586" at bounding box center [852, 673] width 304 height 22
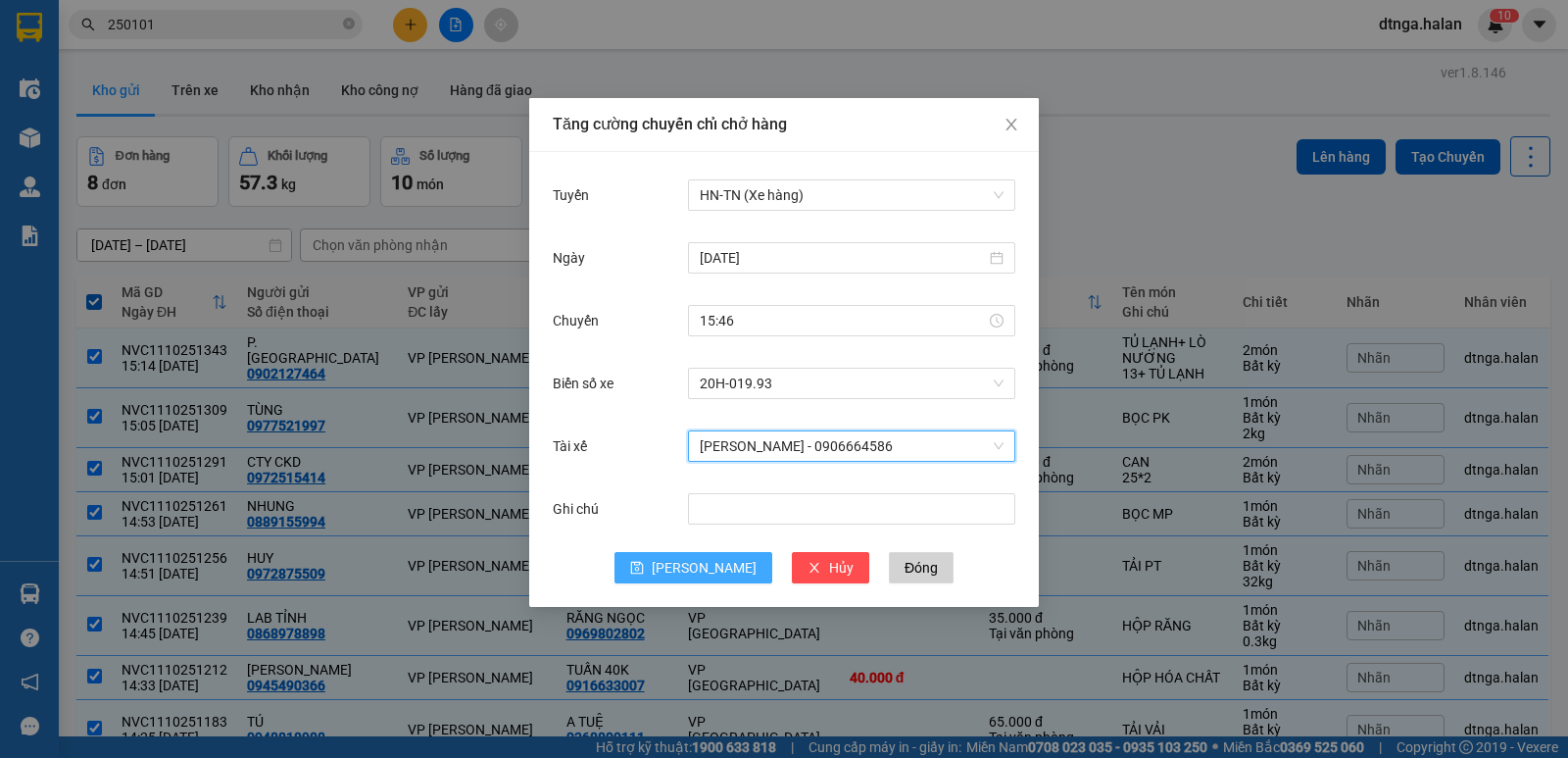
click at [690, 564] on button "[PERSON_NAME]" at bounding box center [694, 568] width 158 height 32
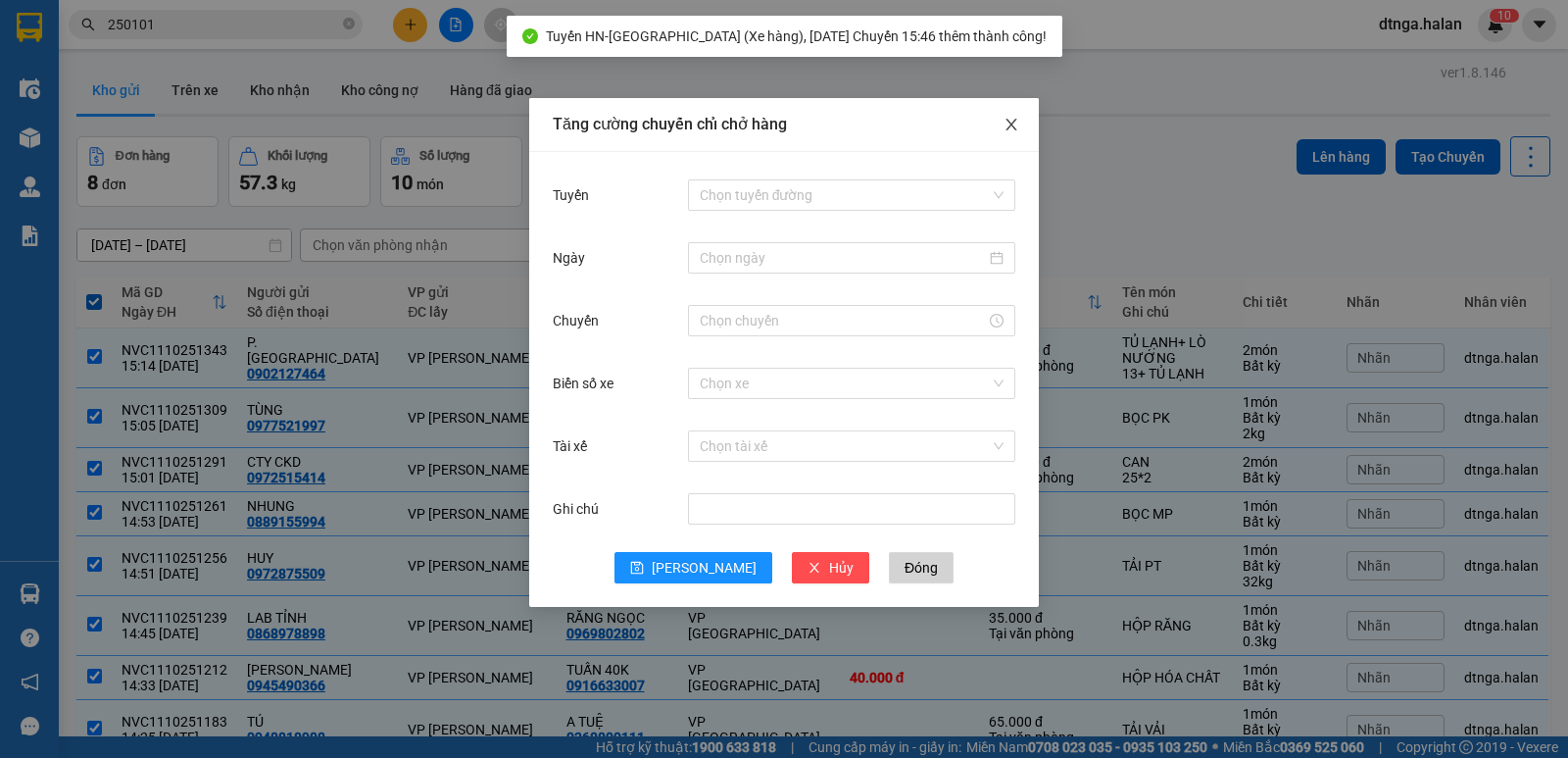
click at [1013, 116] on span "Close" at bounding box center [1011, 125] width 55 height 55
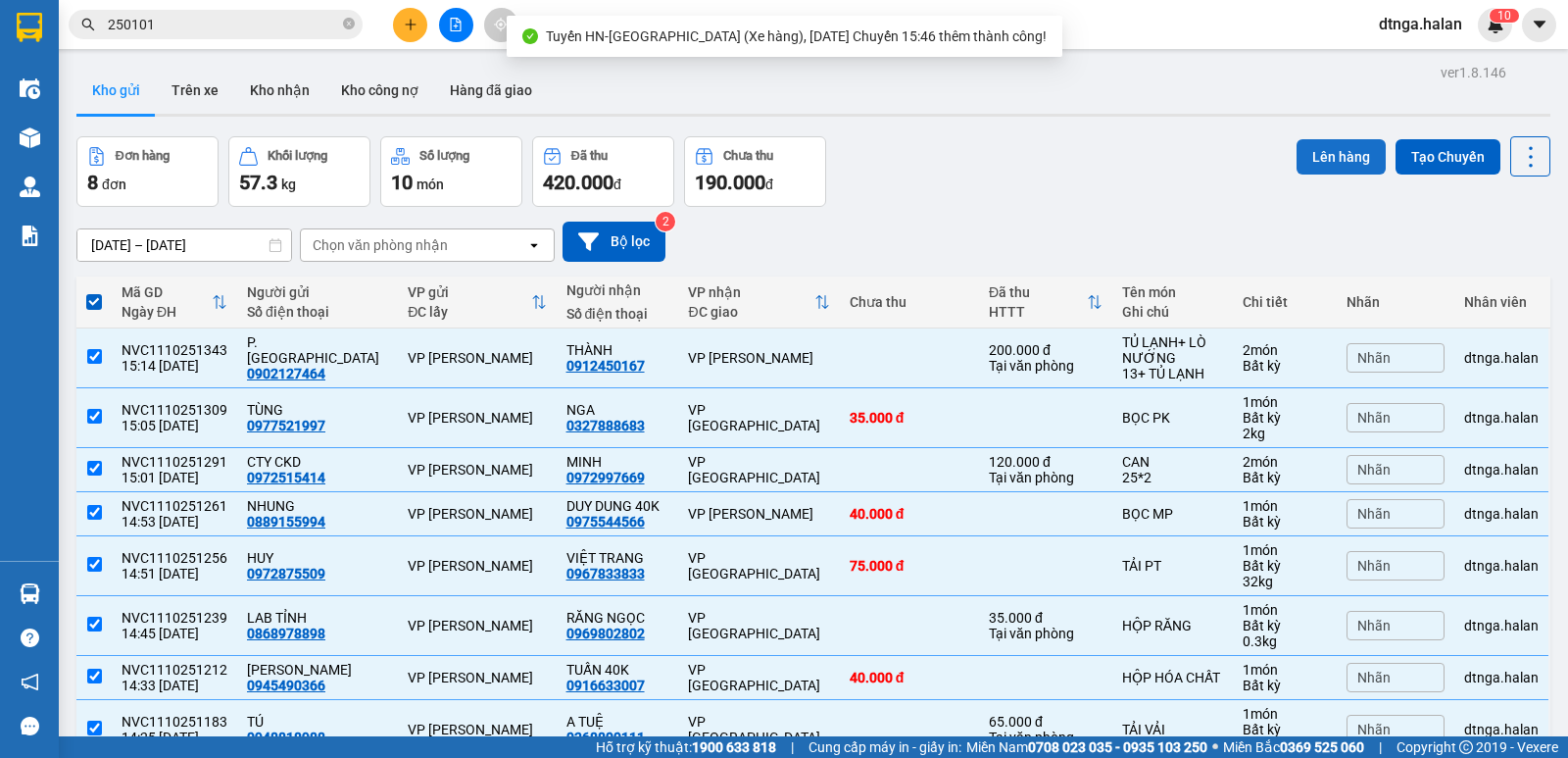
click at [1318, 161] on button "Lên hàng" at bounding box center [1341, 157] width 89 height 36
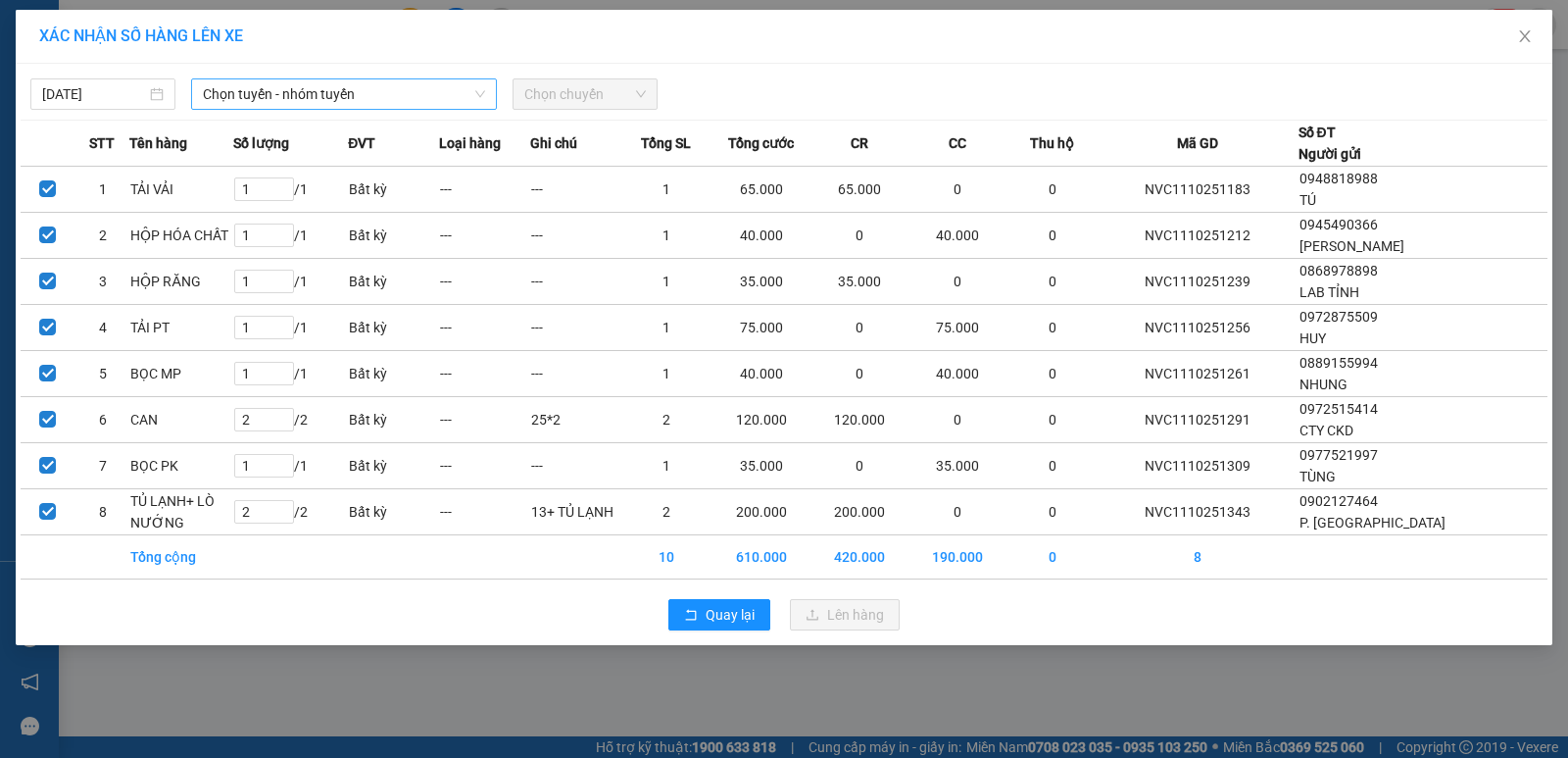
click at [371, 88] on span "Chọn tuyến - nhóm tuyến" at bounding box center [344, 94] width 282 height 30
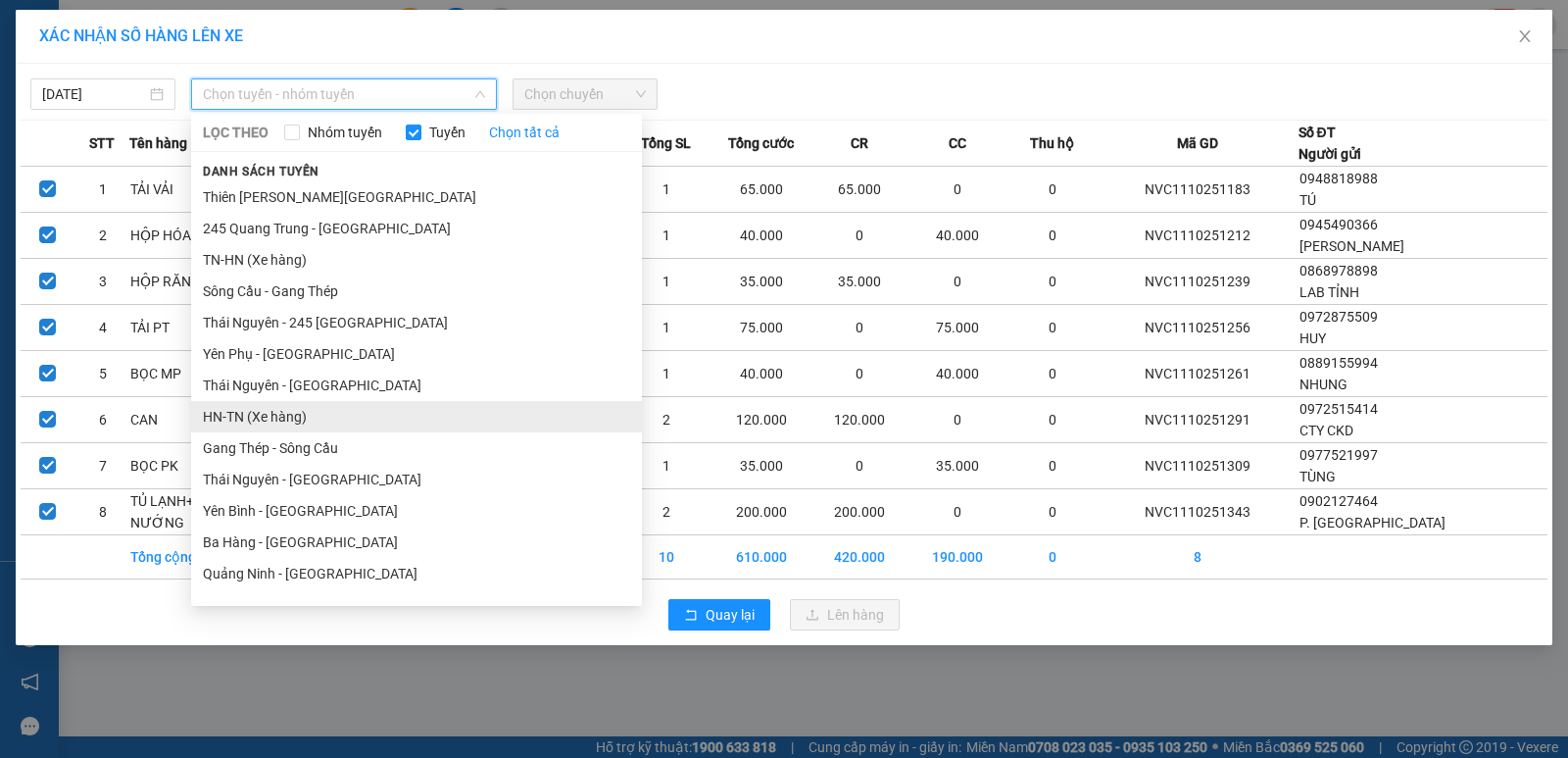
click at [342, 425] on li "HN-TN (Xe hàng)" at bounding box center [416, 417] width 451 height 32
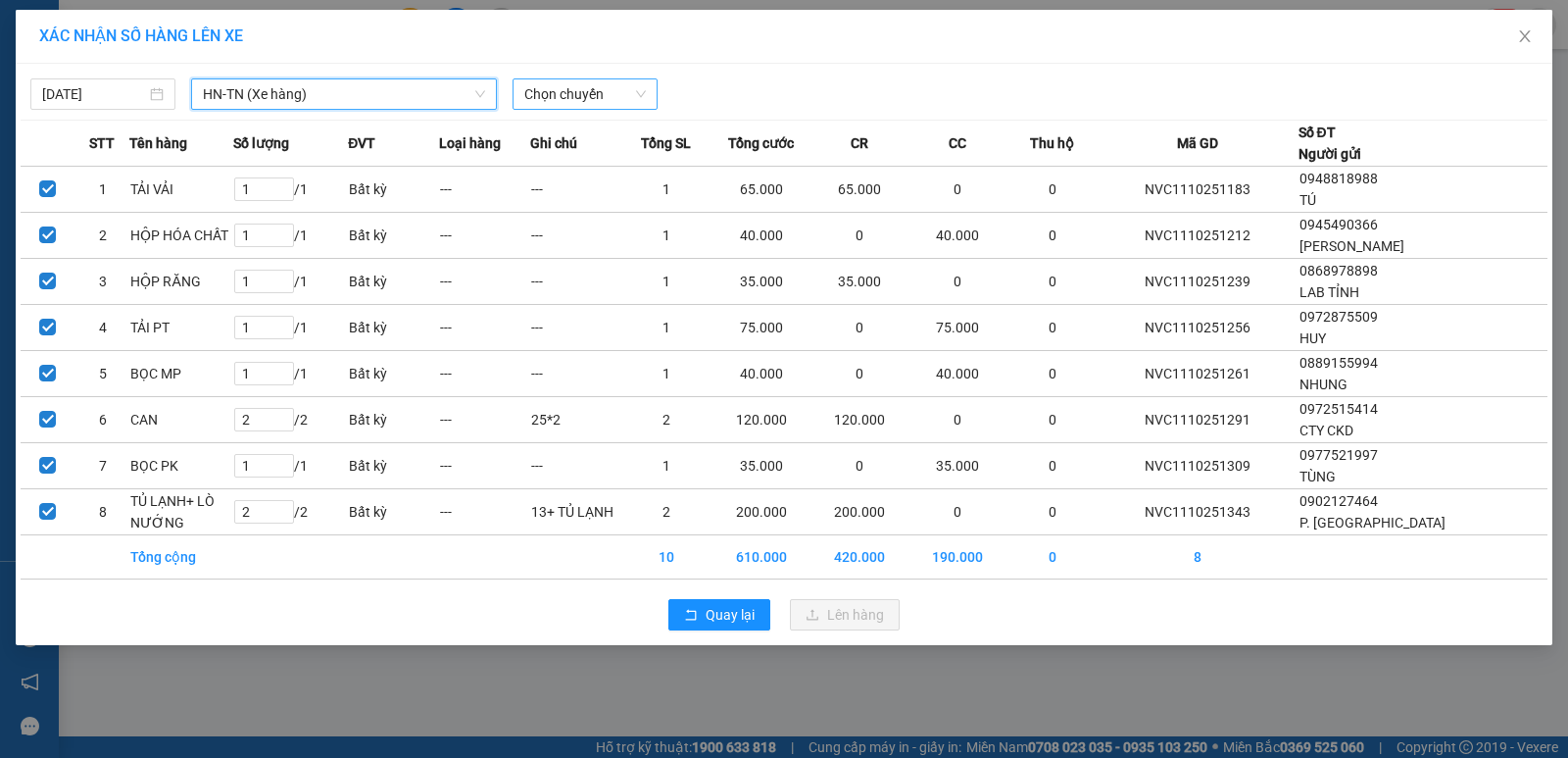
click at [614, 100] on span "Chọn chuyến" at bounding box center [584, 94] width 121 height 30
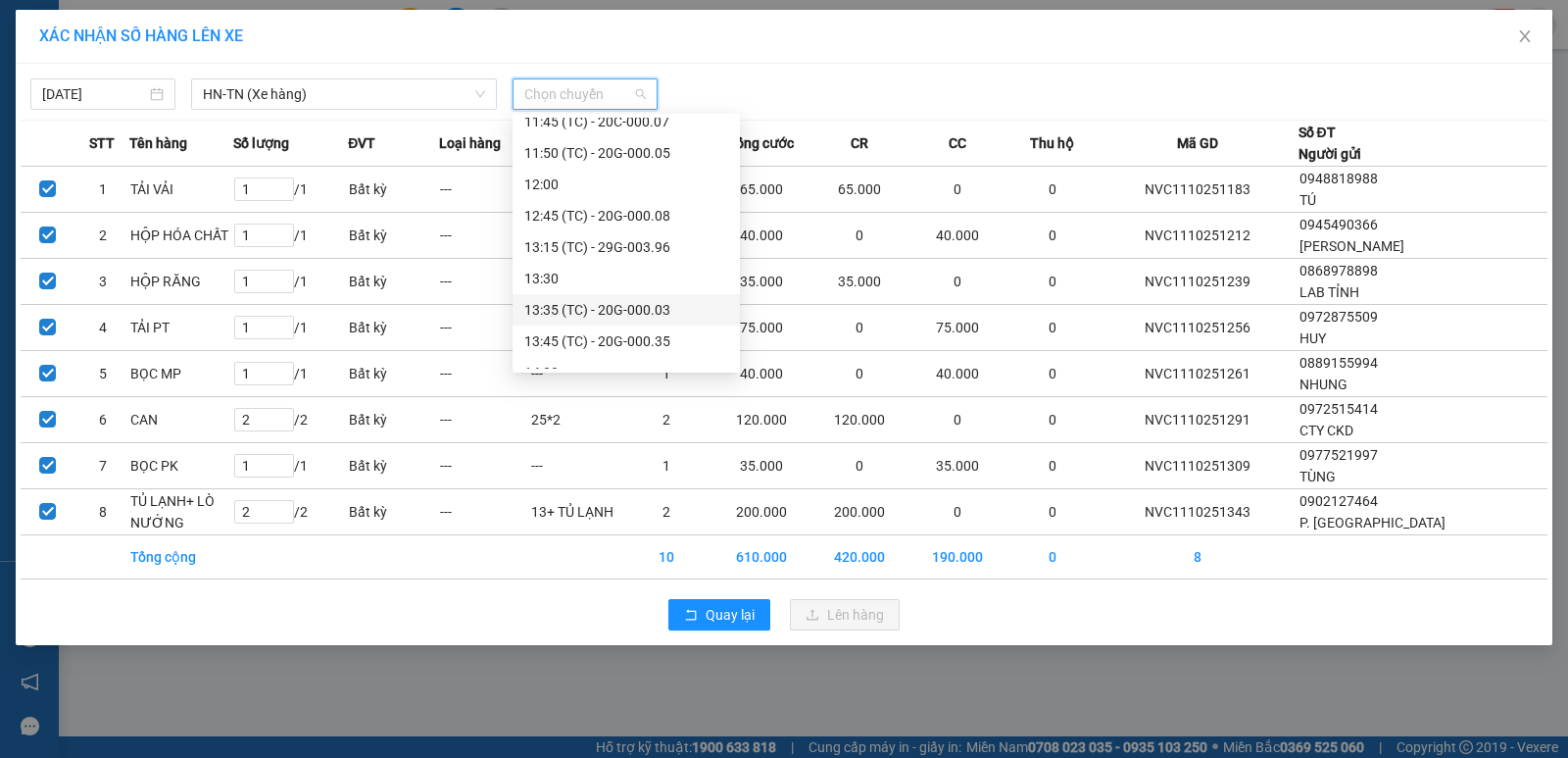
scroll to position [658, 0]
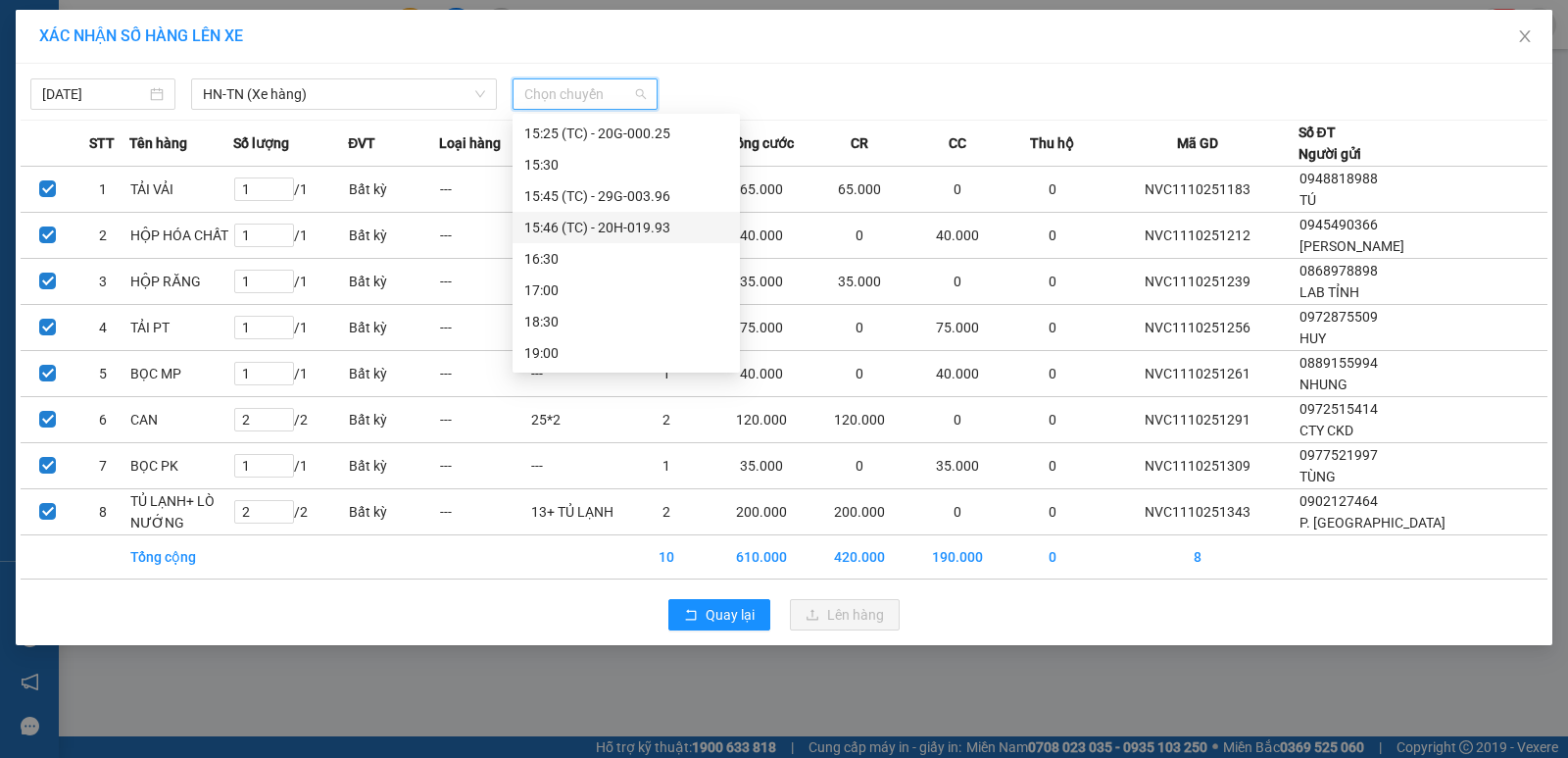
click at [663, 228] on div "15:46 (TC) - 20H-019.93" at bounding box center [626, 227] width 204 height 22
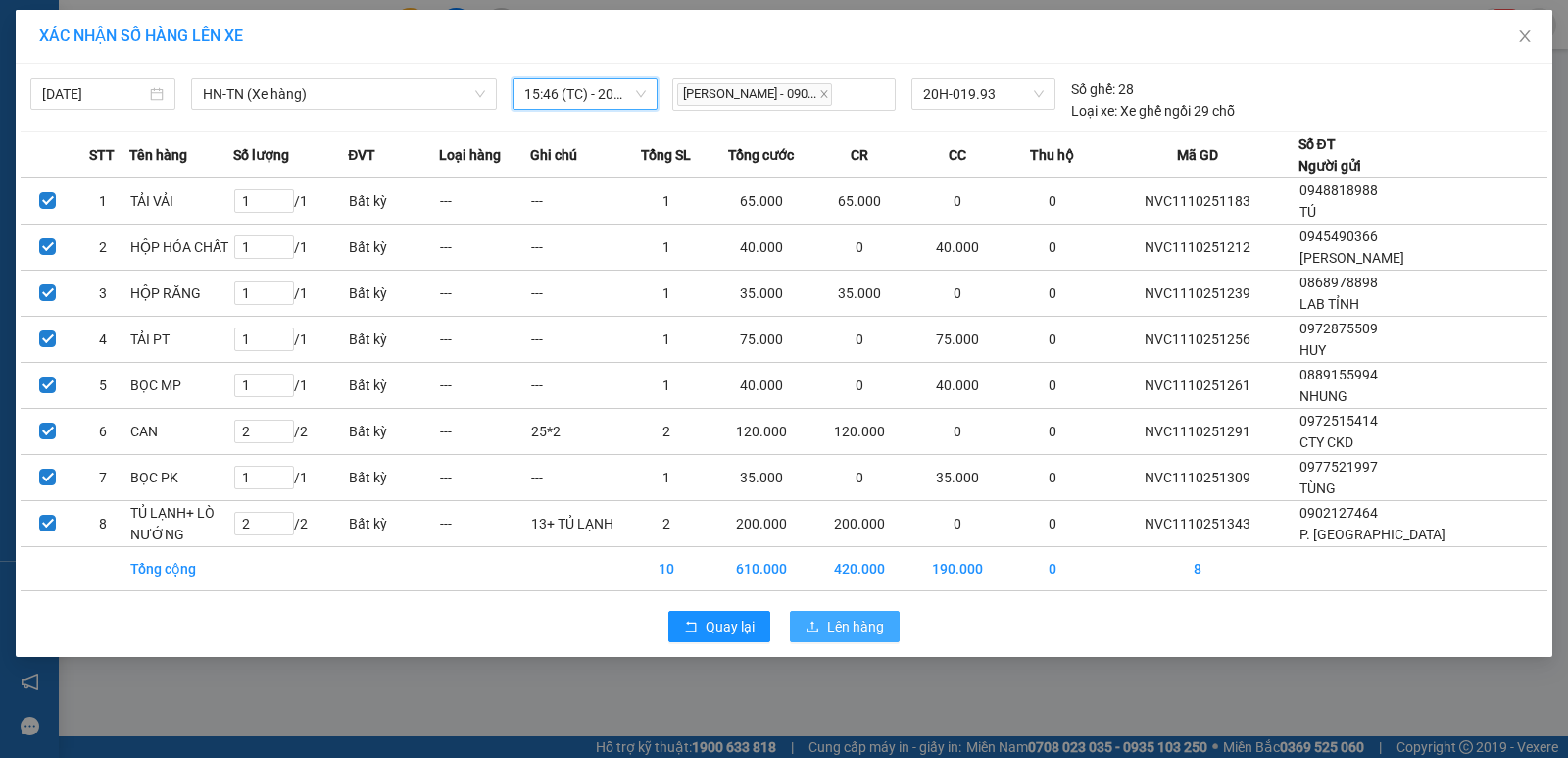
click at [883, 627] on span "Lên hàng" at bounding box center [856, 627] width 57 height 22
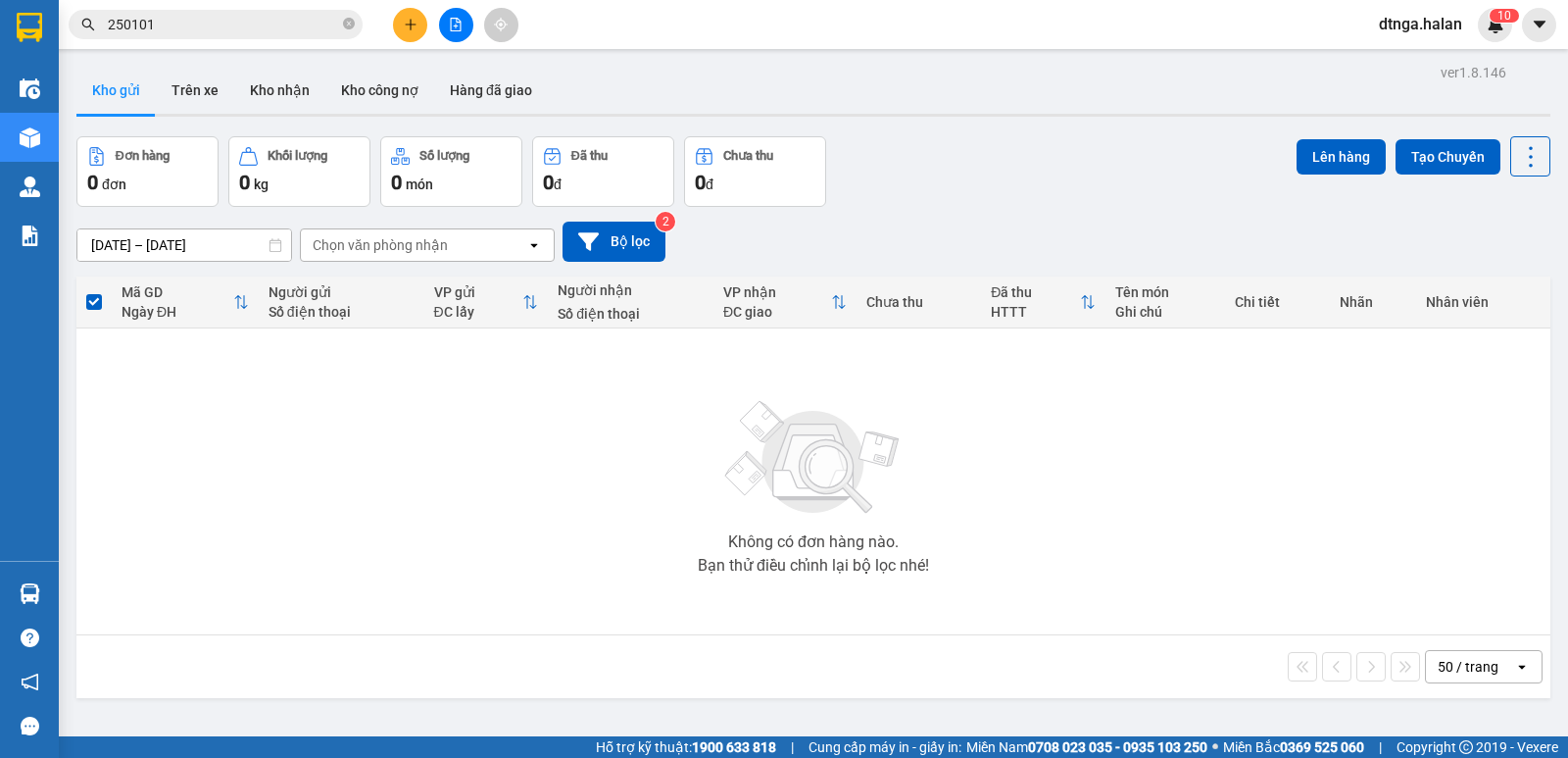
click at [410, 16] on button at bounding box center [410, 25] width 35 height 35
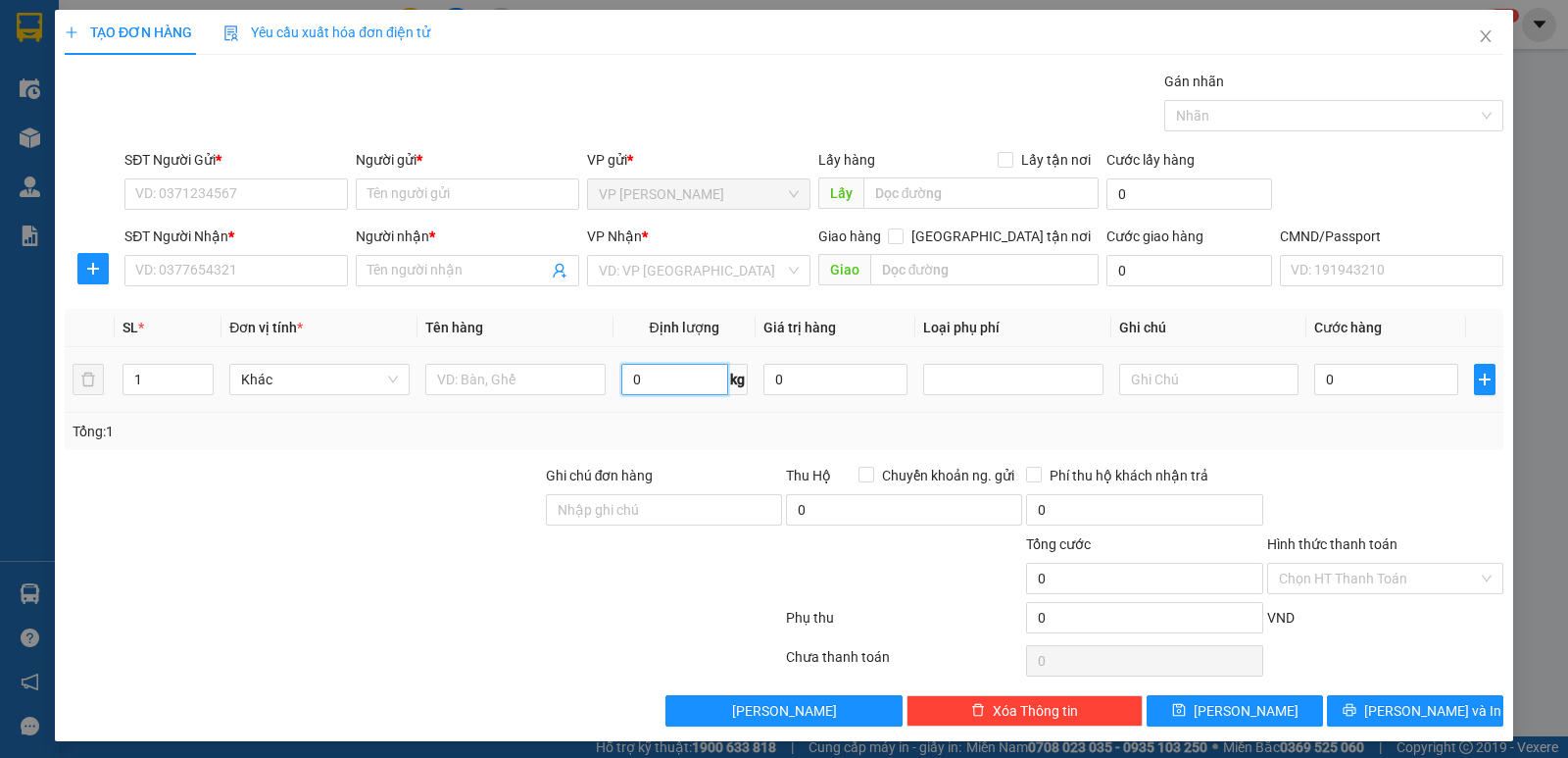
click at [633, 388] on input "0" at bounding box center [675, 379] width 107 height 32
click at [552, 370] on input "text" at bounding box center [515, 379] width 181 height 32
click at [290, 190] on input "SĐT Người Gửi *" at bounding box center [236, 194] width 223 height 32
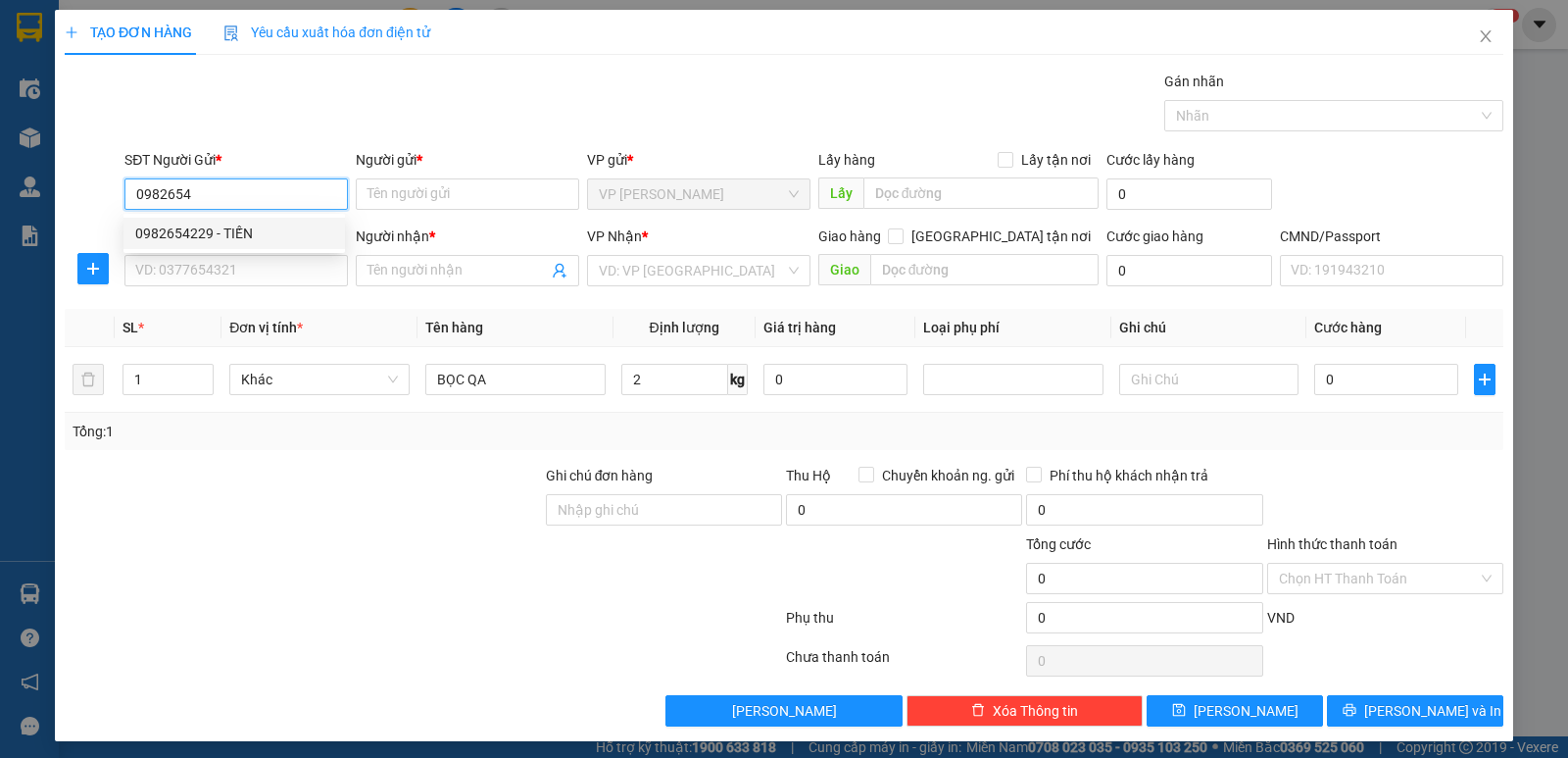
click at [269, 234] on div "0982654229 - TIẾN" at bounding box center [234, 233] width 198 height 22
click at [286, 282] on input "SĐT Người Nhận *" at bounding box center [236, 270] width 223 height 32
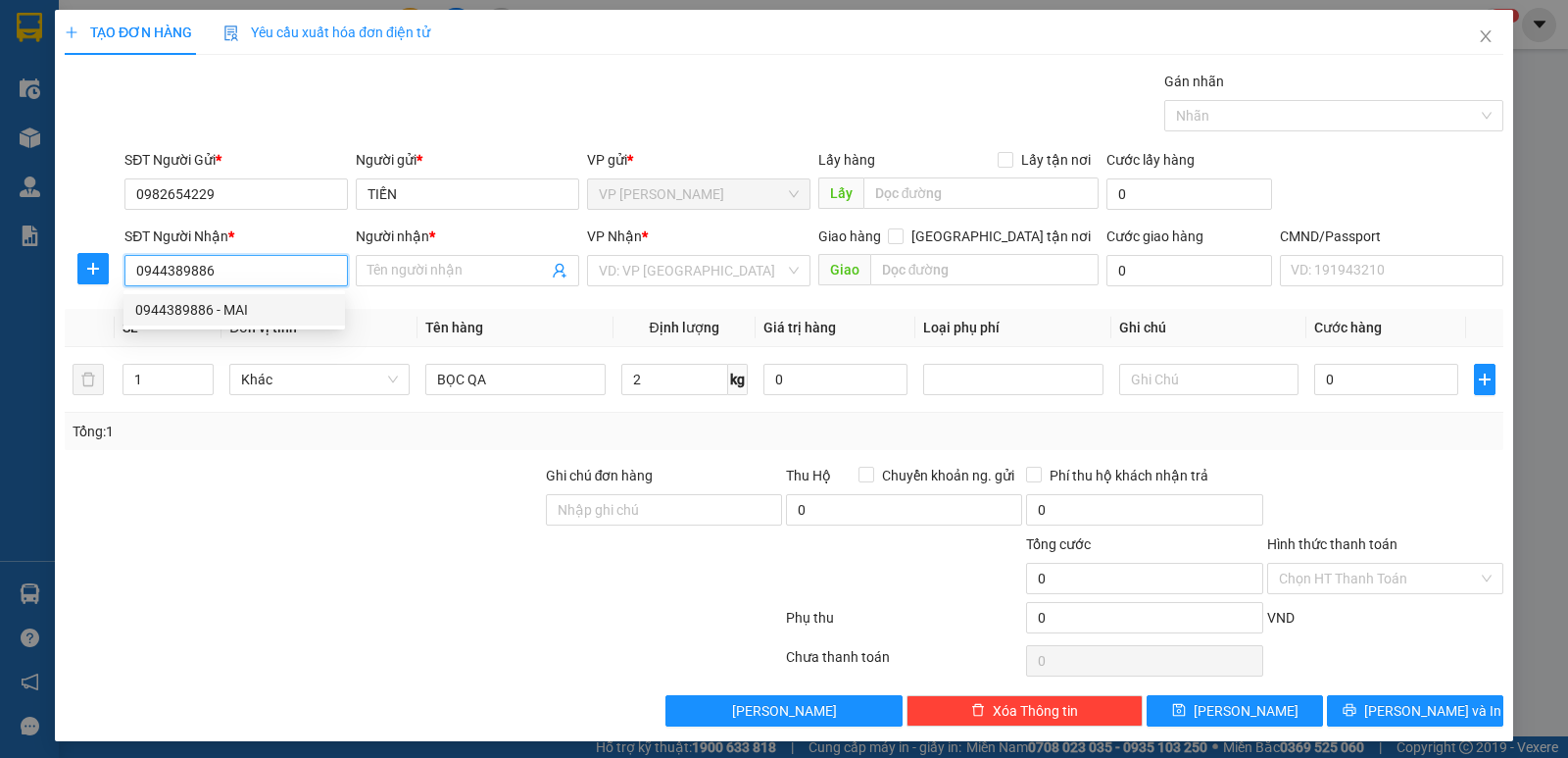
click at [268, 315] on div "0944389886 - MAI" at bounding box center [234, 310] width 198 height 22
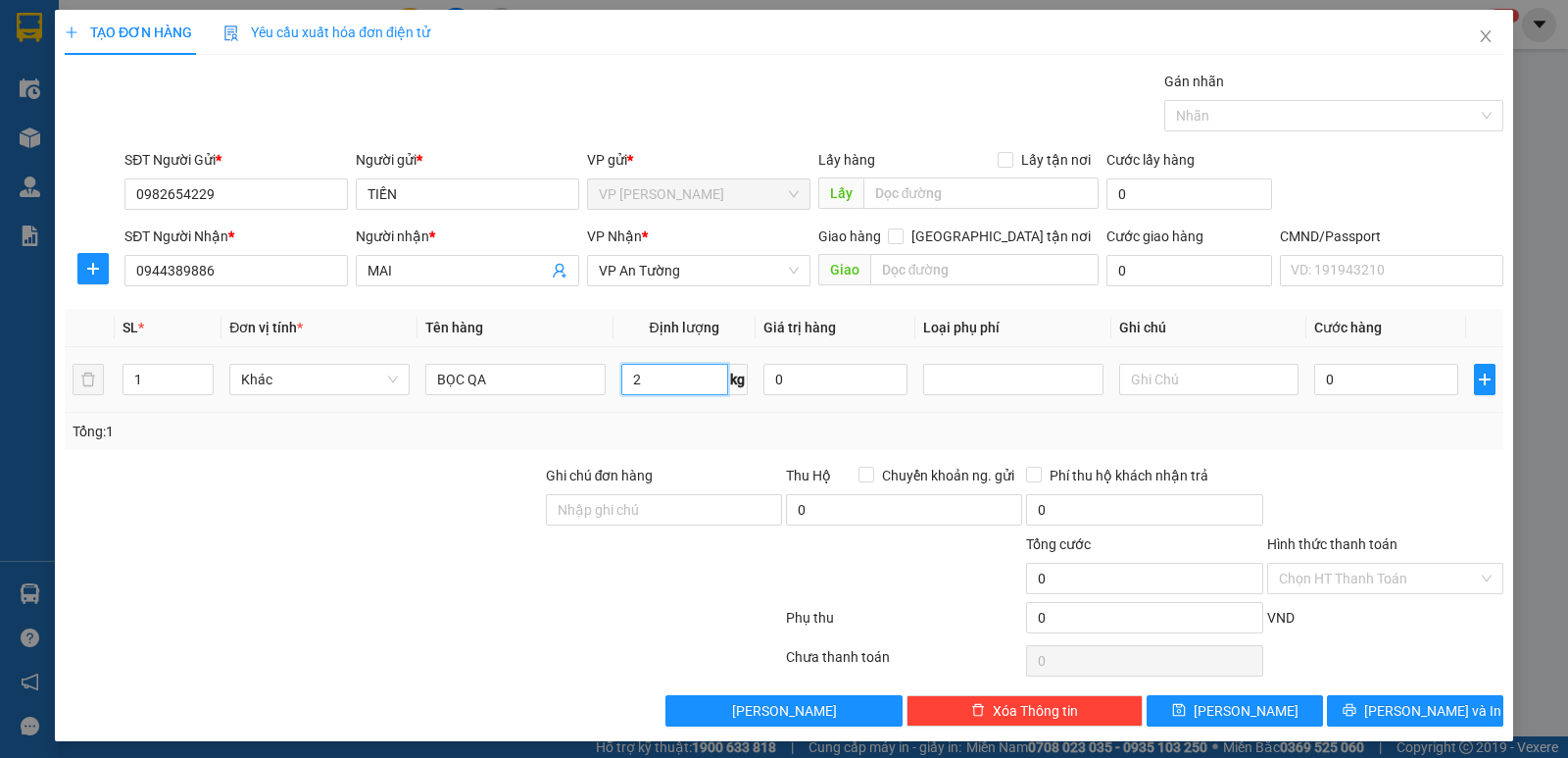
click at [657, 377] on input "2" at bounding box center [675, 379] width 107 height 32
click at [1358, 378] on input "0" at bounding box center [1386, 379] width 144 height 32
click at [1408, 458] on div "Transit Pickup Surcharge Ids Transit Deliver Surcharge Ids Transit Deliver Surc…" at bounding box center [784, 399] width 1439 height 655
click at [1362, 378] on input "0" at bounding box center [1386, 379] width 144 height 32
click at [1350, 709] on button "[PERSON_NAME] và In" at bounding box center [1415, 711] width 177 height 32
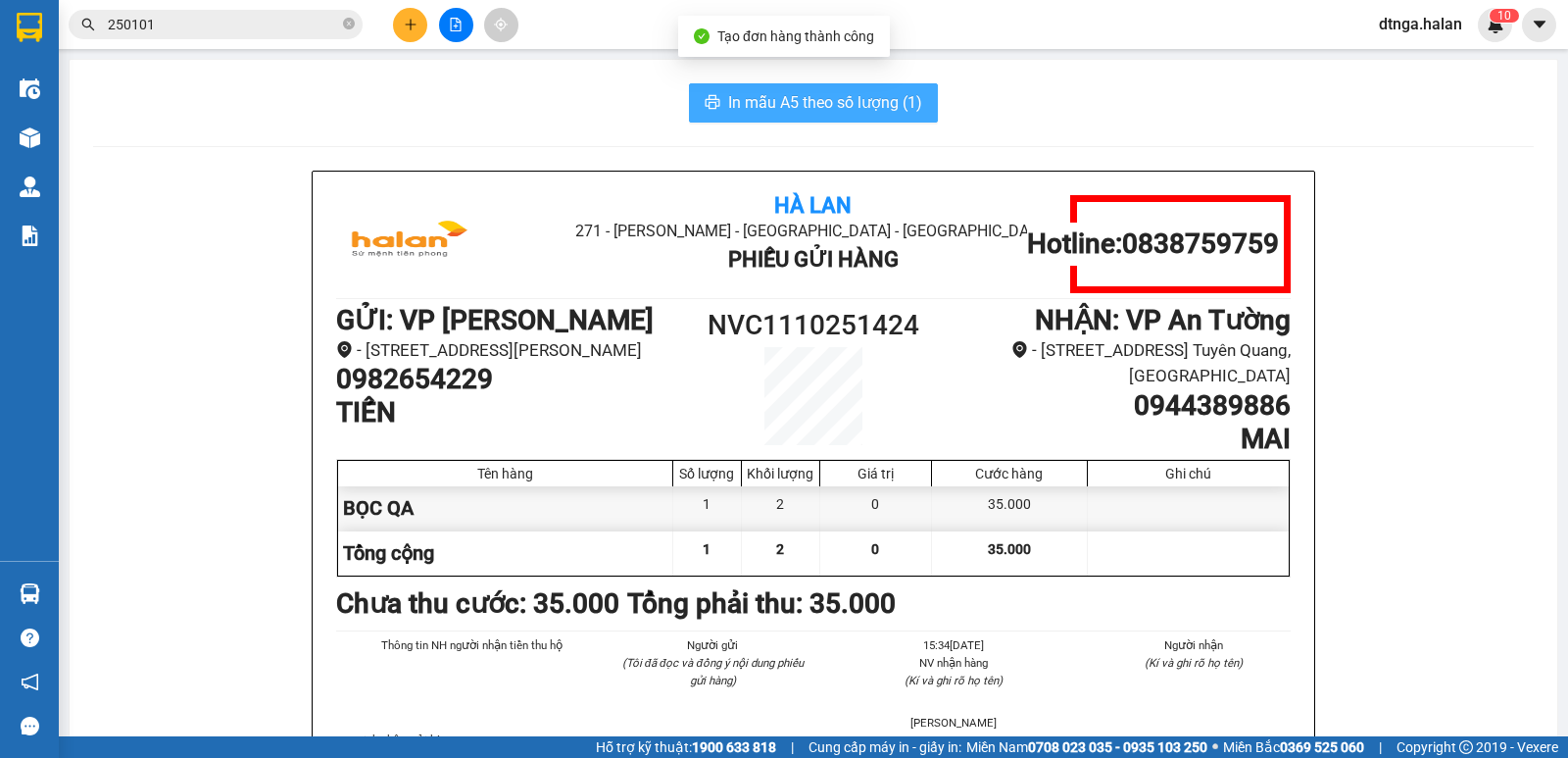
click at [849, 111] on span "In mẫu A5 theo số lượng (1)" at bounding box center [825, 102] width 194 height 25
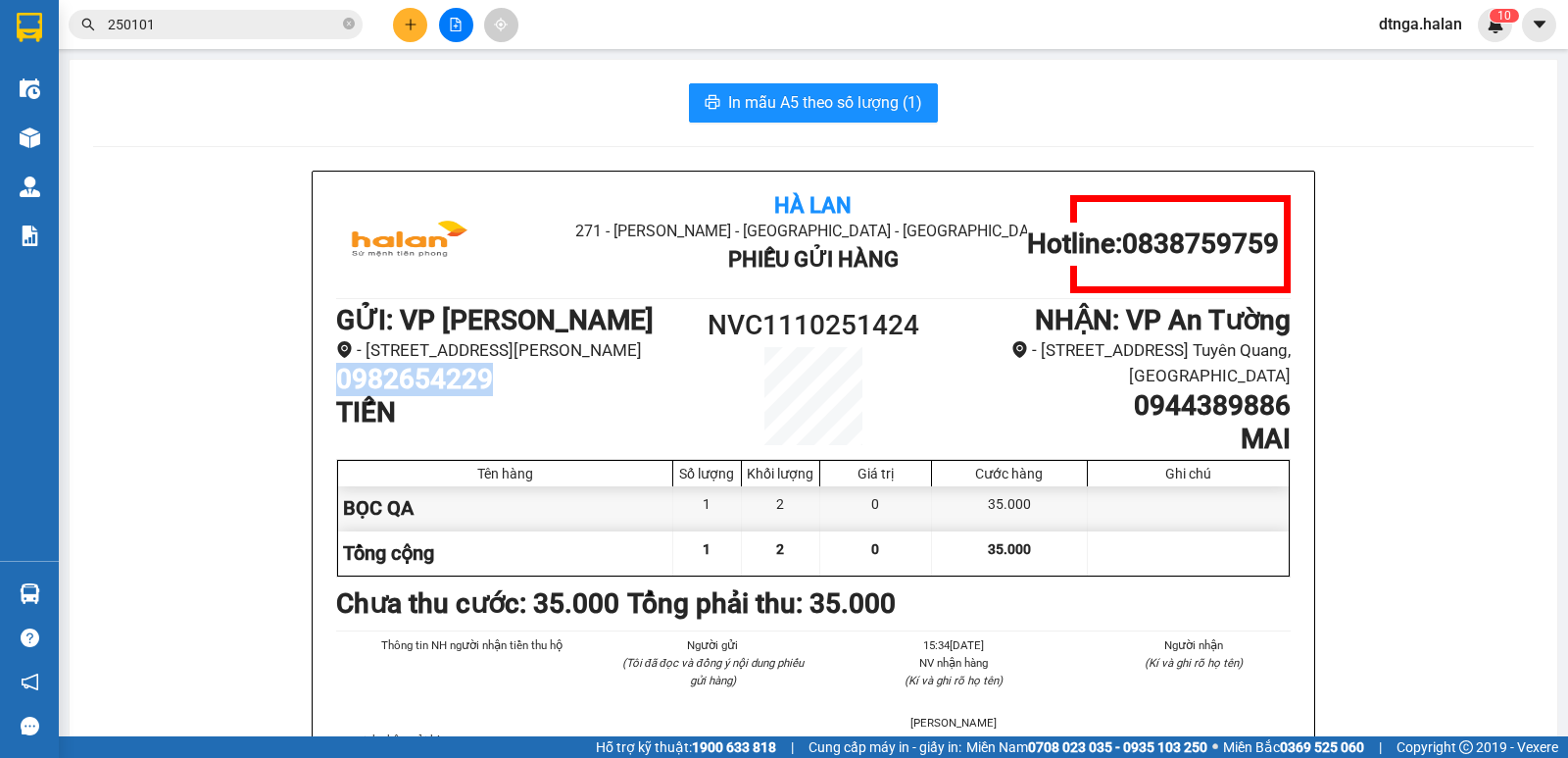
drag, startPoint x: 333, startPoint y: 406, endPoint x: 514, endPoint y: 403, distance: 181.0
click at [514, 396] on h1 "0982654229" at bounding box center [515, 379] width 357 height 34
copy h1 "0982654229"
click at [406, 23] on icon "plus" at bounding box center [411, 25] width 14 height 14
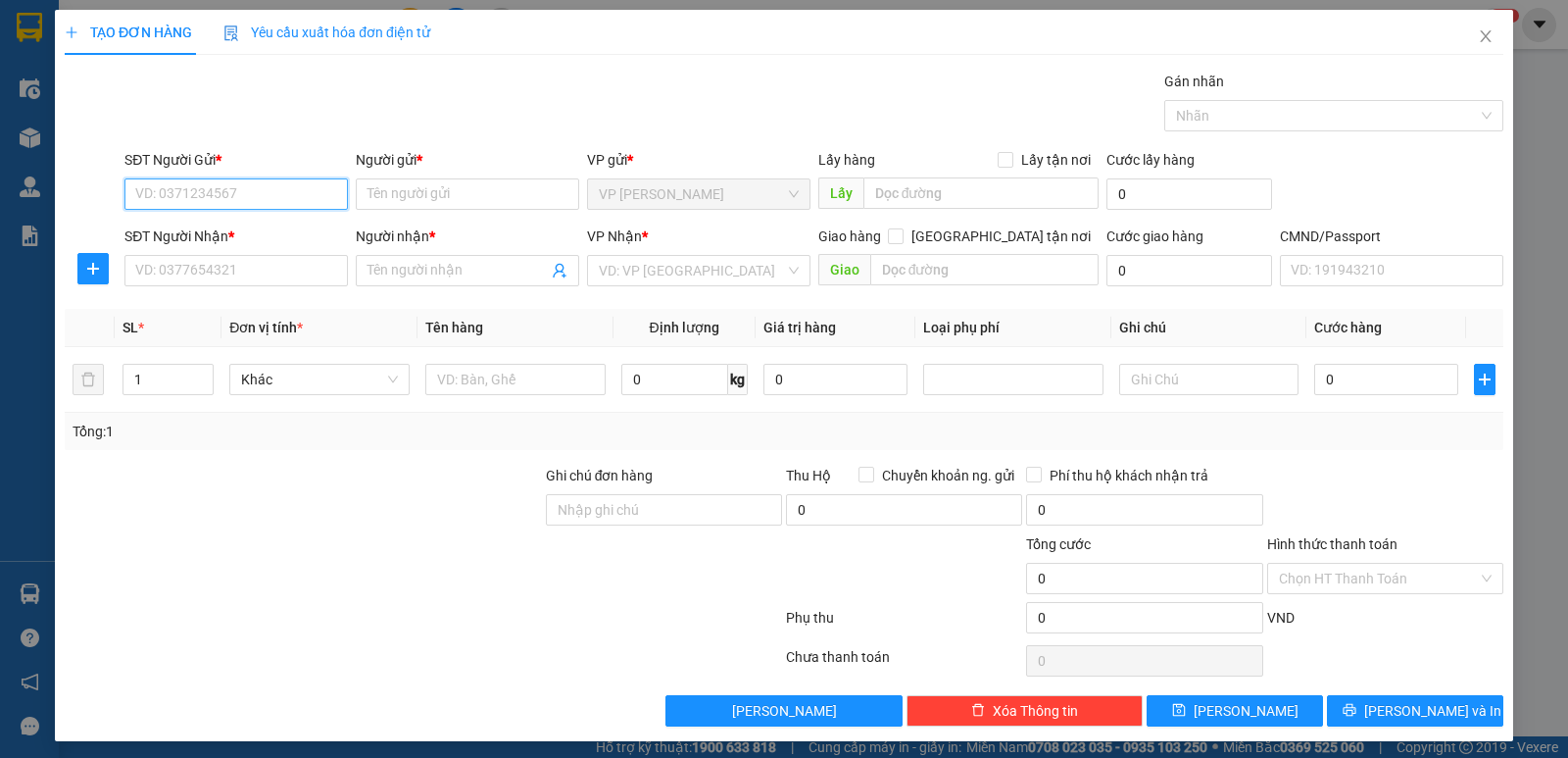
click at [281, 191] on input "SĐT Người Gửi *" at bounding box center [236, 194] width 223 height 32
paste input "0982654229"
drag, startPoint x: 283, startPoint y: 228, endPoint x: 284, endPoint y: 269, distance: 41.0
click at [283, 230] on div "0982654229 - TIẾN" at bounding box center [234, 233] width 198 height 22
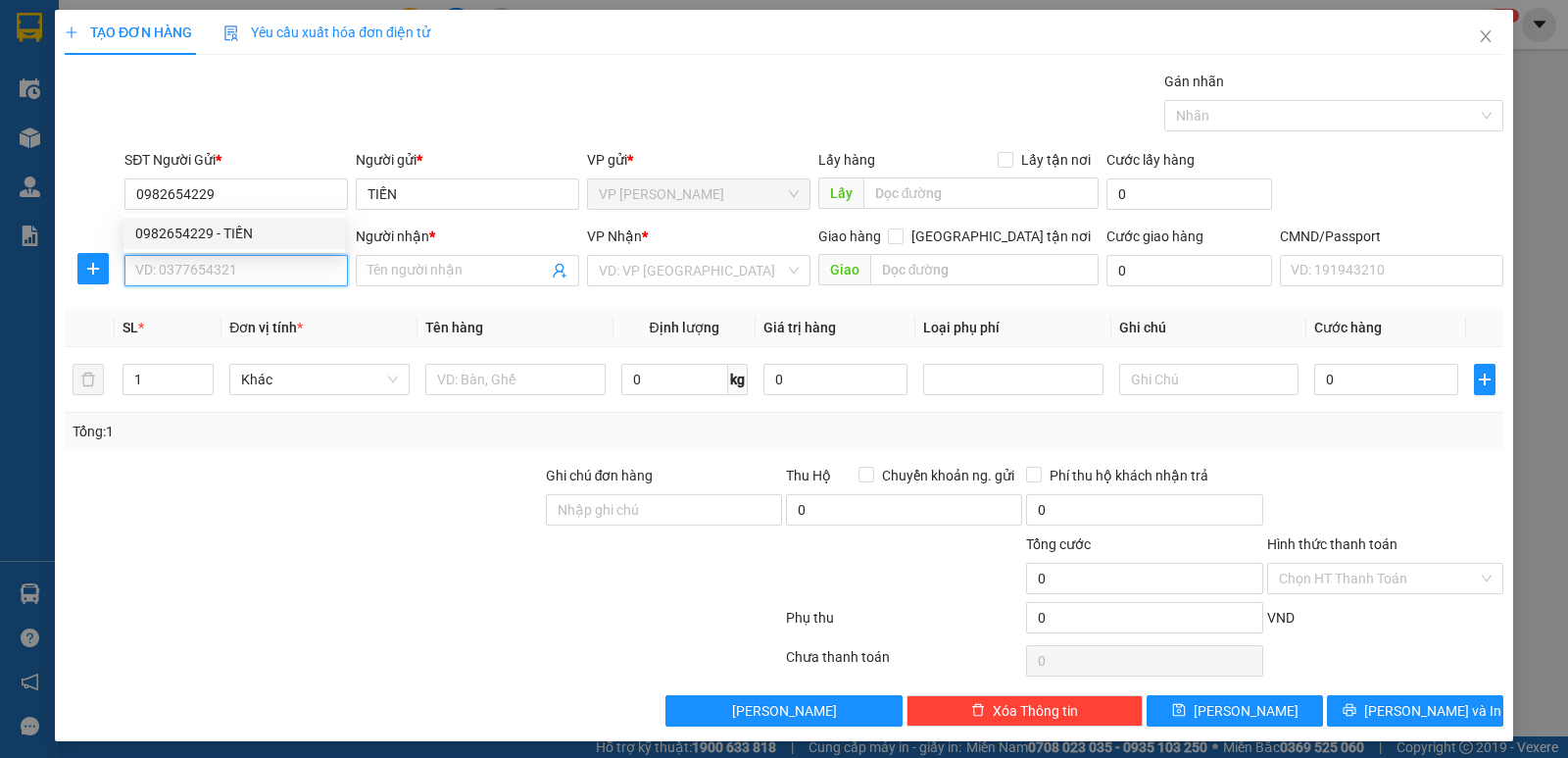
click at [284, 269] on input "SĐT Người Nhận *" at bounding box center [236, 270] width 223 height 32
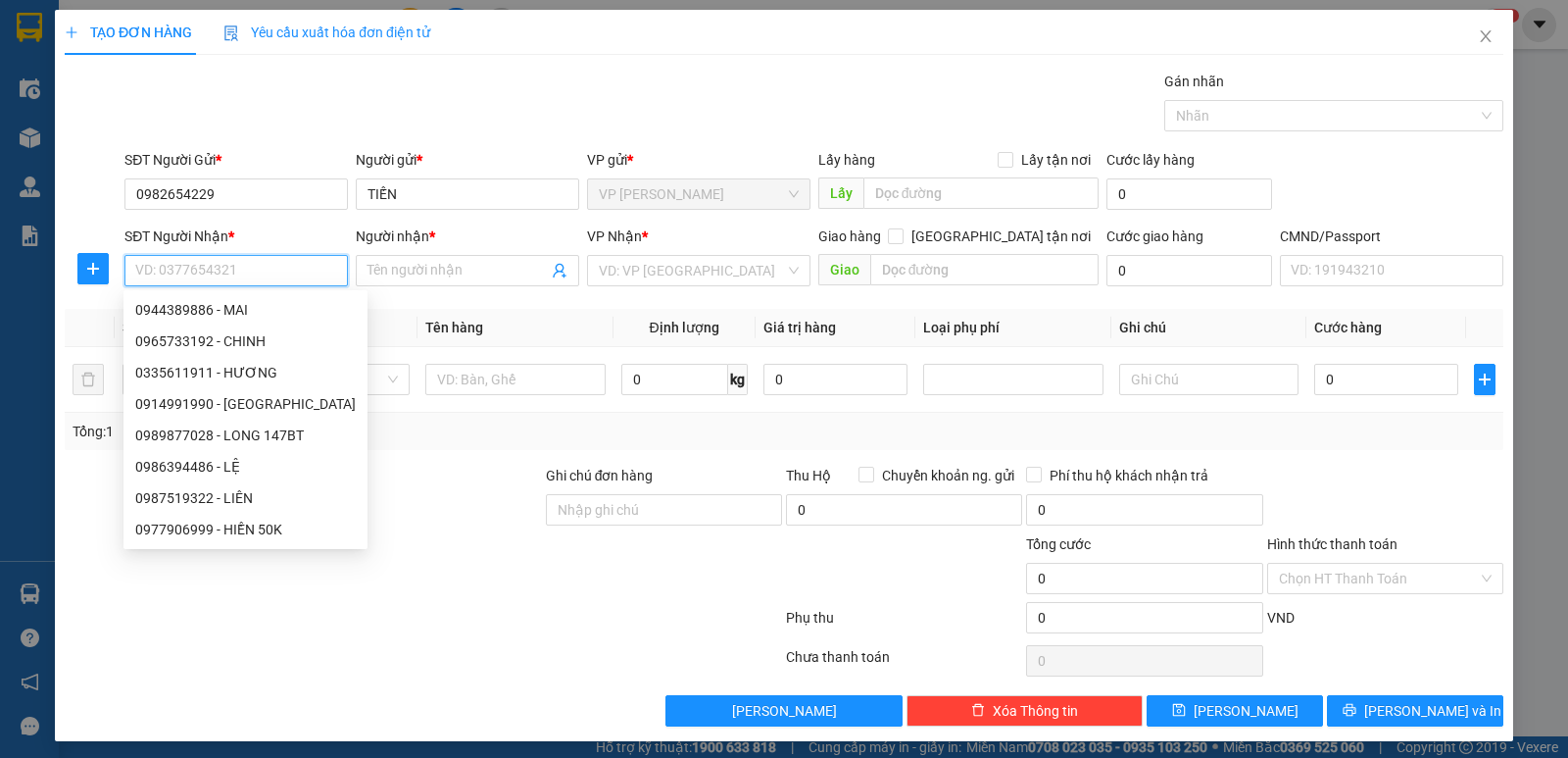
click at [291, 269] on input "SĐT Người Nhận *" at bounding box center [236, 270] width 223 height 32
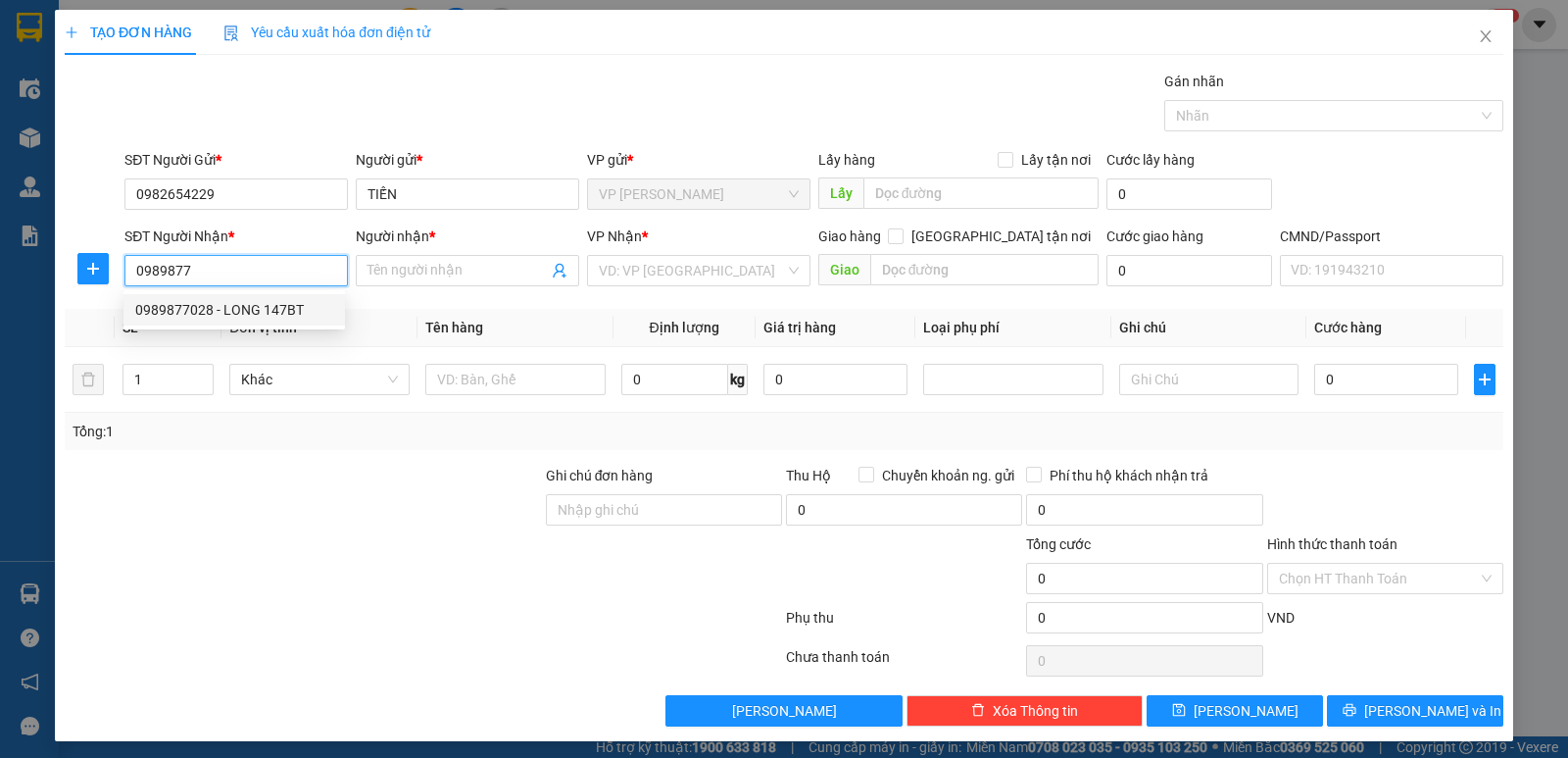
click at [261, 314] on div "0989877028 - LONG 147BT" at bounding box center [234, 310] width 198 height 22
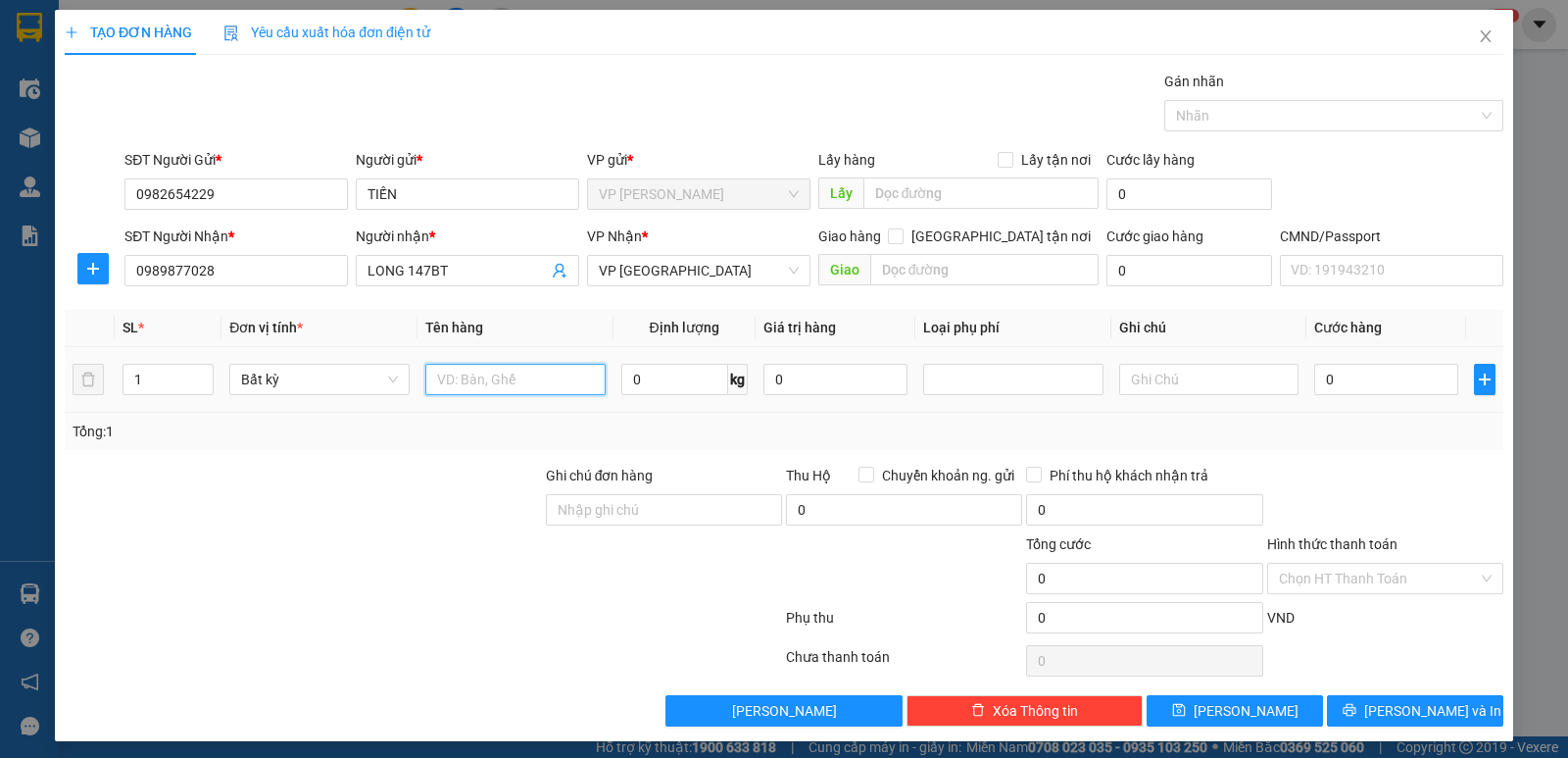
click at [577, 383] on input "text" at bounding box center [515, 379] width 181 height 32
click at [633, 372] on input "0" at bounding box center [675, 379] width 107 height 32
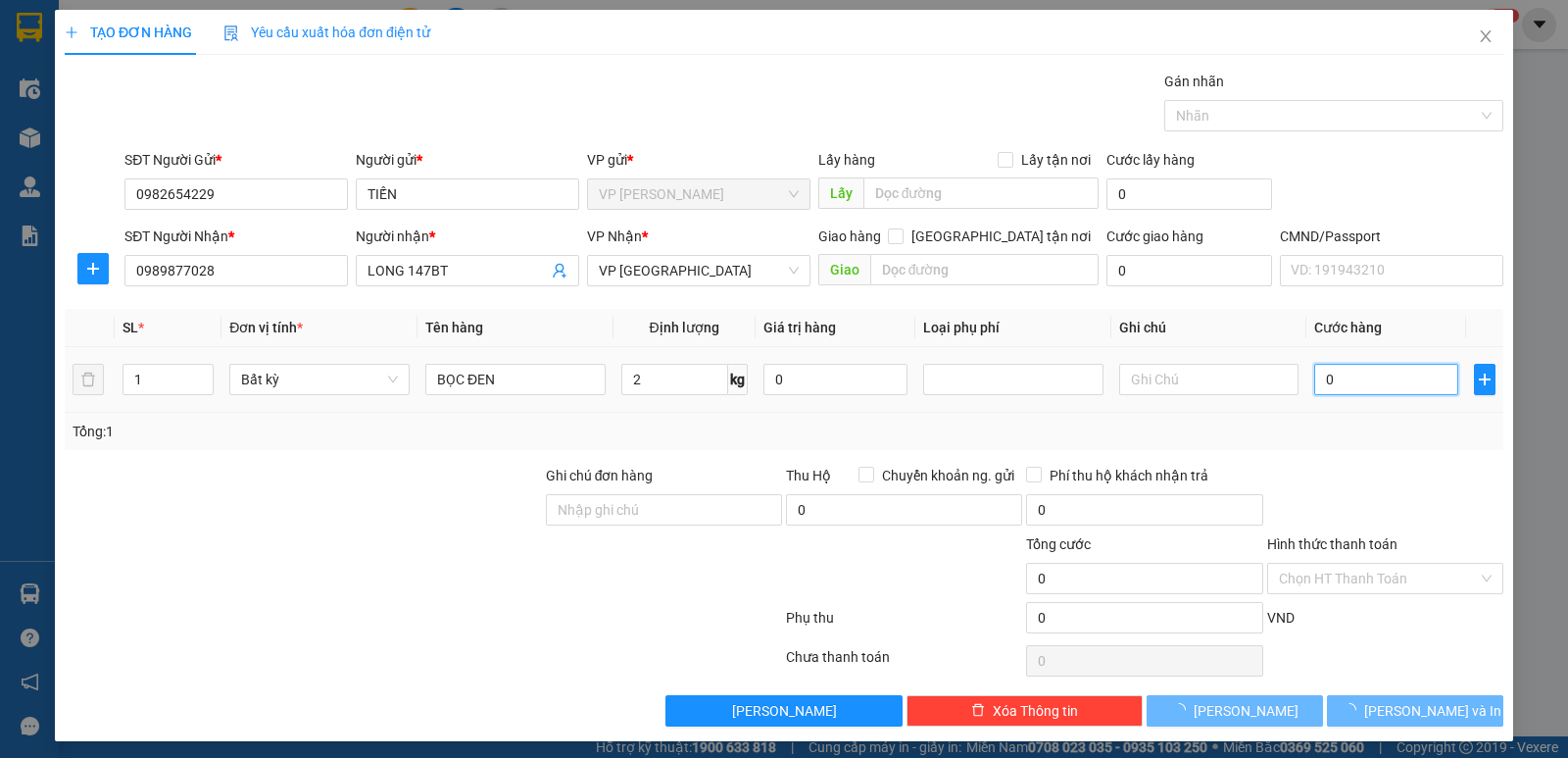
click at [1367, 384] on input "0" at bounding box center [1386, 379] width 144 height 32
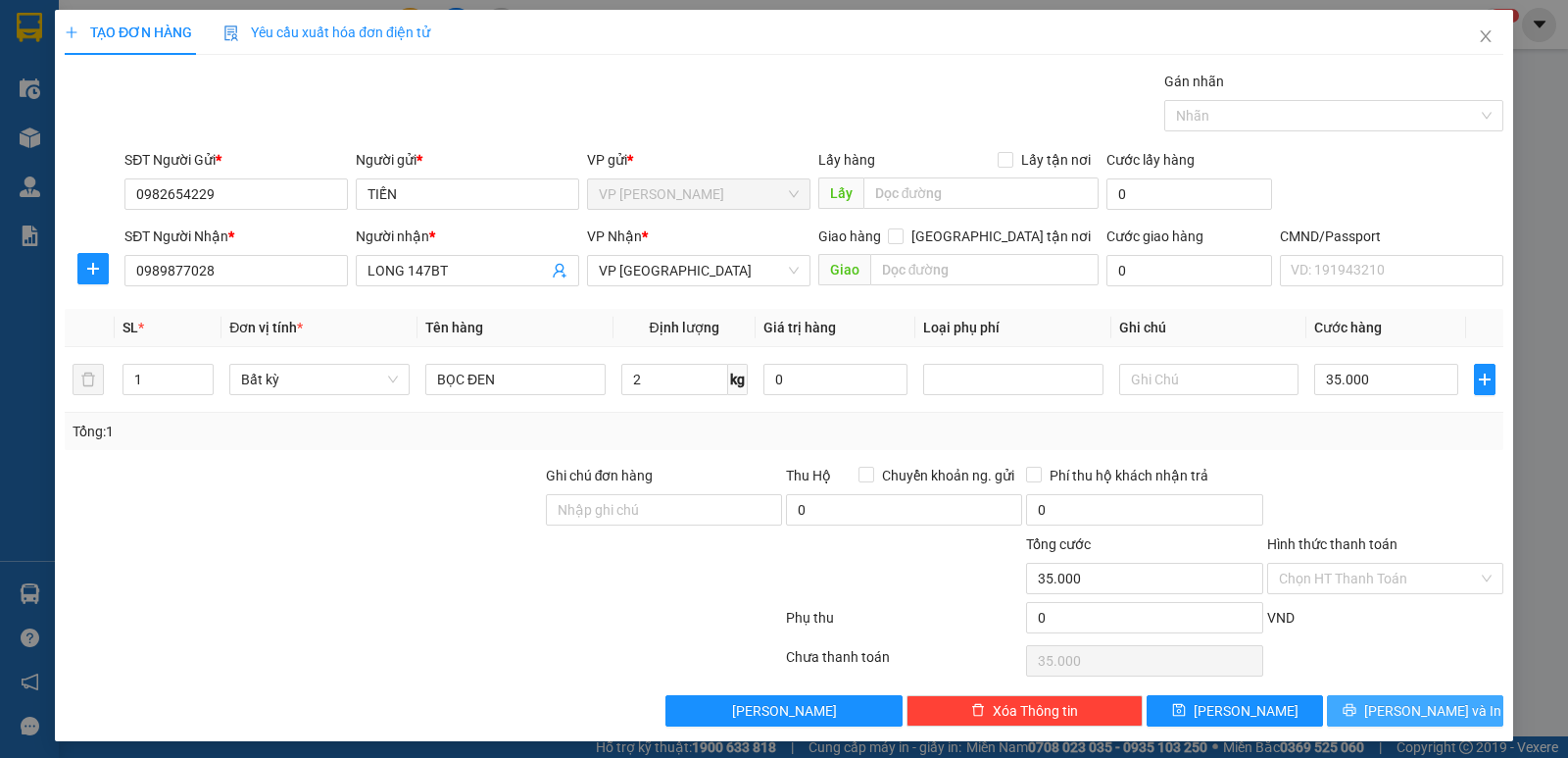
click at [1406, 712] on span "[PERSON_NAME] và In" at bounding box center [1432, 711] width 137 height 22
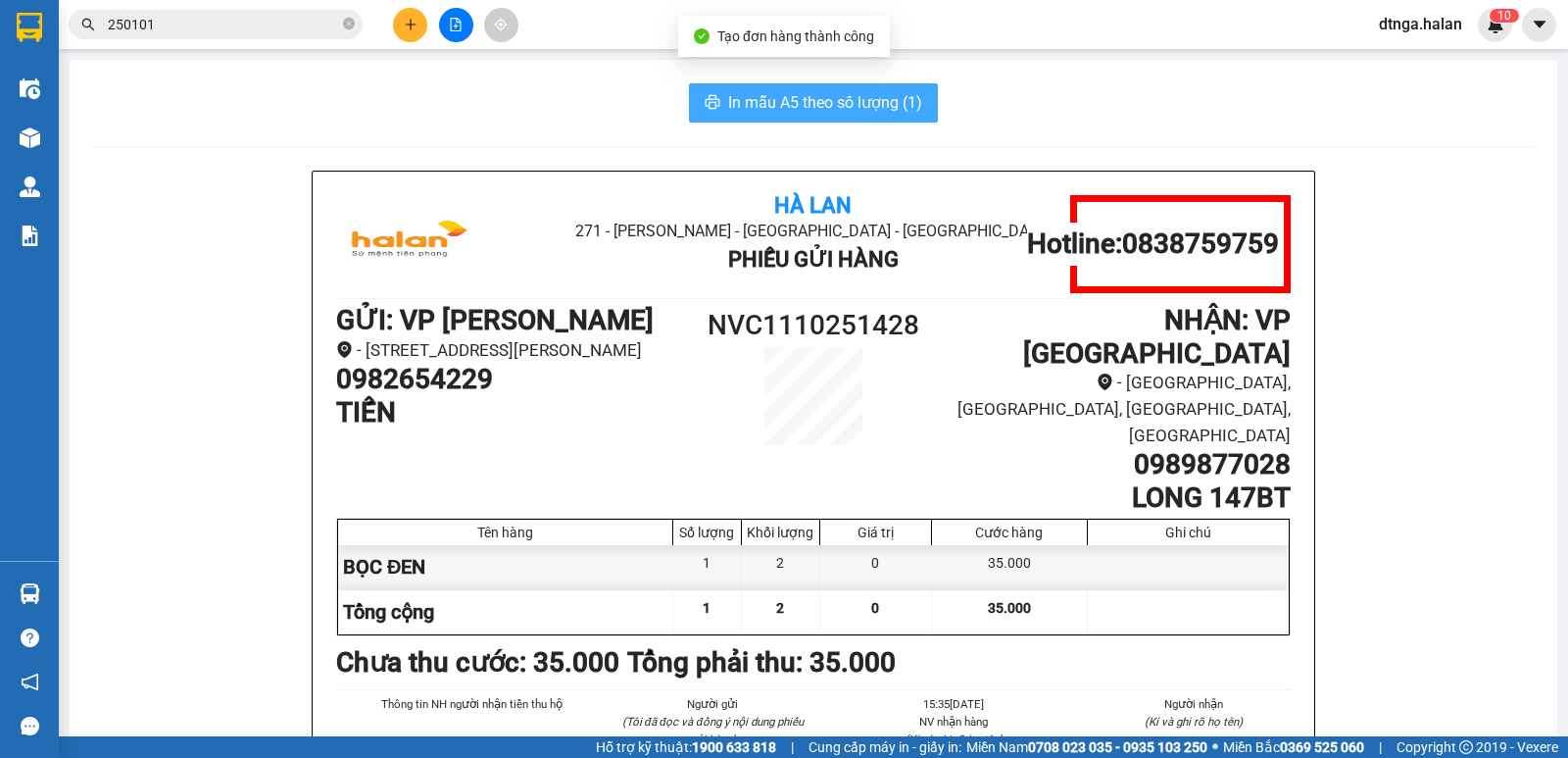
click at [883, 105] on span "In mẫu A5 theo số lượng (1)" at bounding box center [825, 102] width 194 height 25
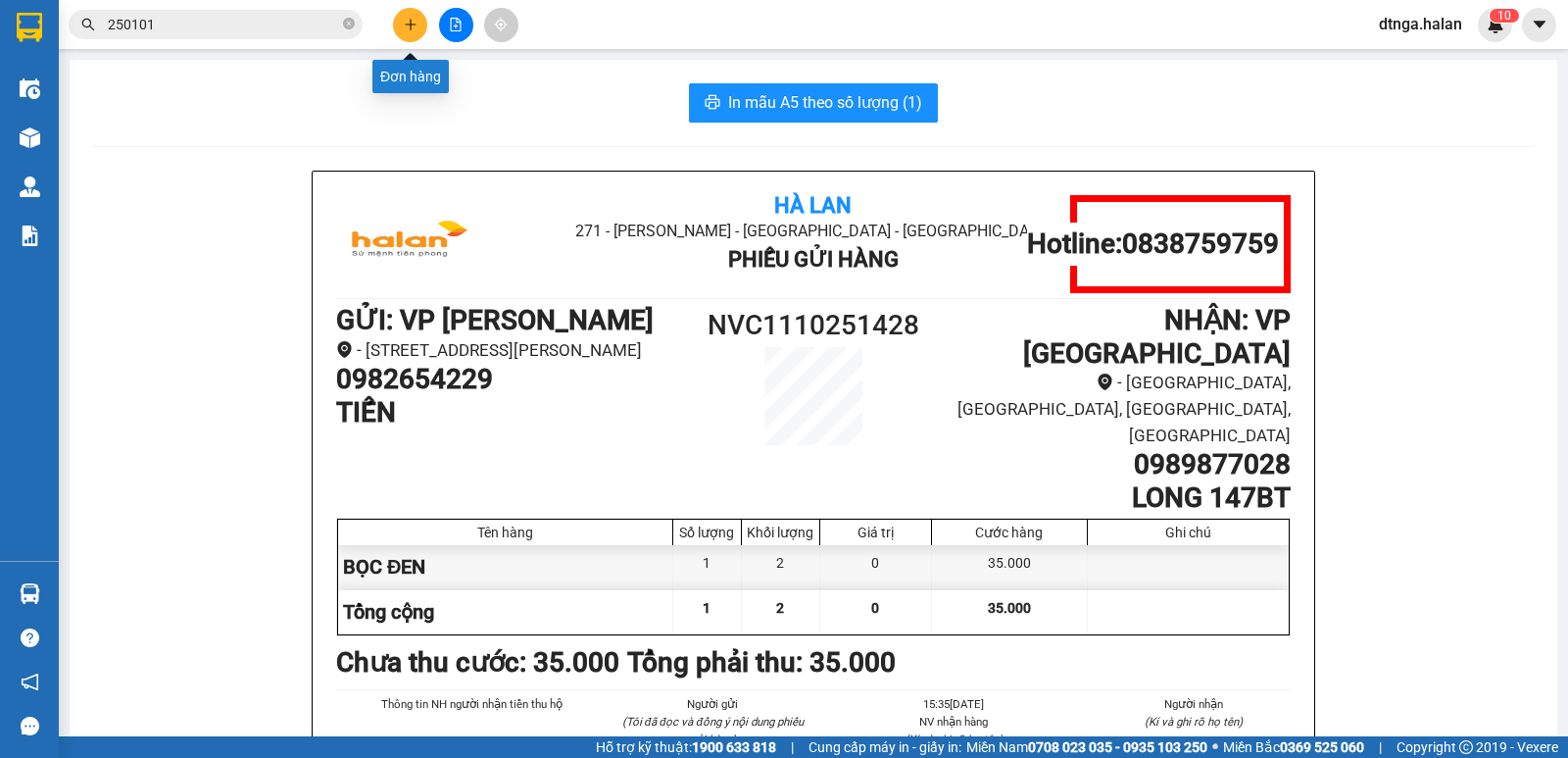
click at [419, 27] on button at bounding box center [410, 25] width 35 height 35
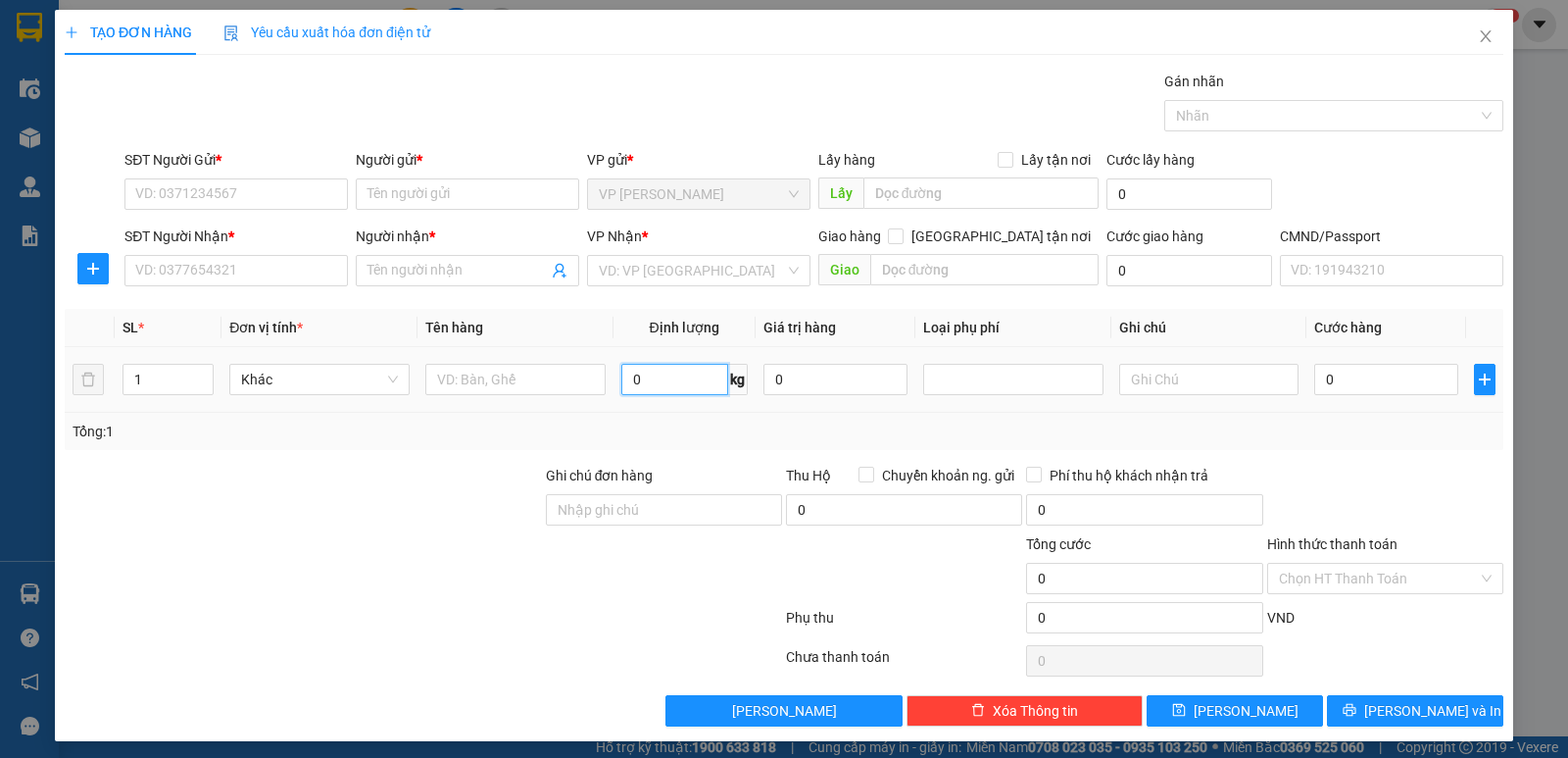
click at [703, 379] on input "0" at bounding box center [675, 379] width 107 height 32
click at [564, 373] on input "text" at bounding box center [515, 379] width 181 height 32
click at [274, 194] on input "SĐT Người Gửi *" at bounding box center [236, 194] width 223 height 32
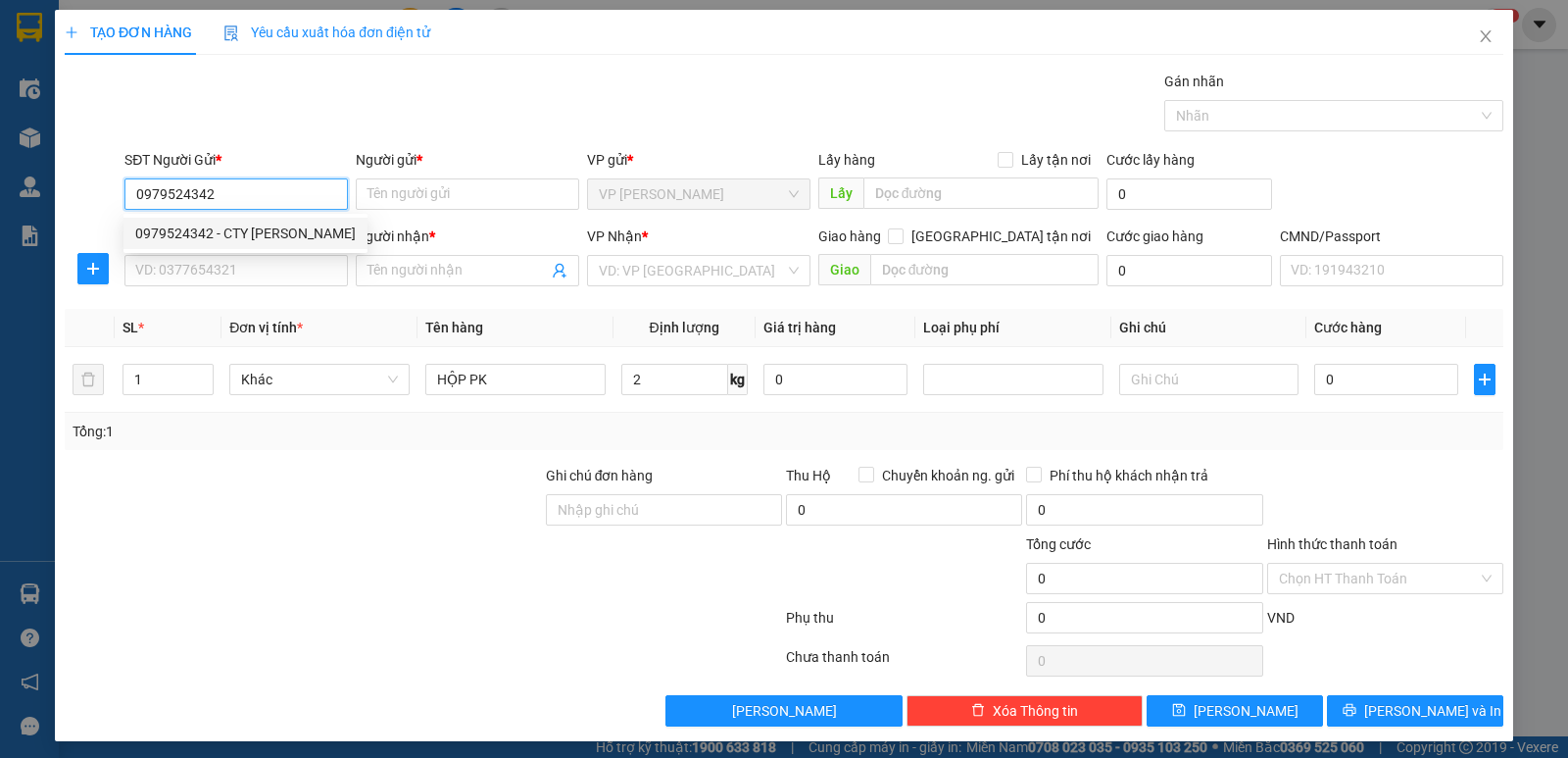
click at [252, 226] on div "0979524342 - CTY [PERSON_NAME]" at bounding box center [245, 233] width 220 height 22
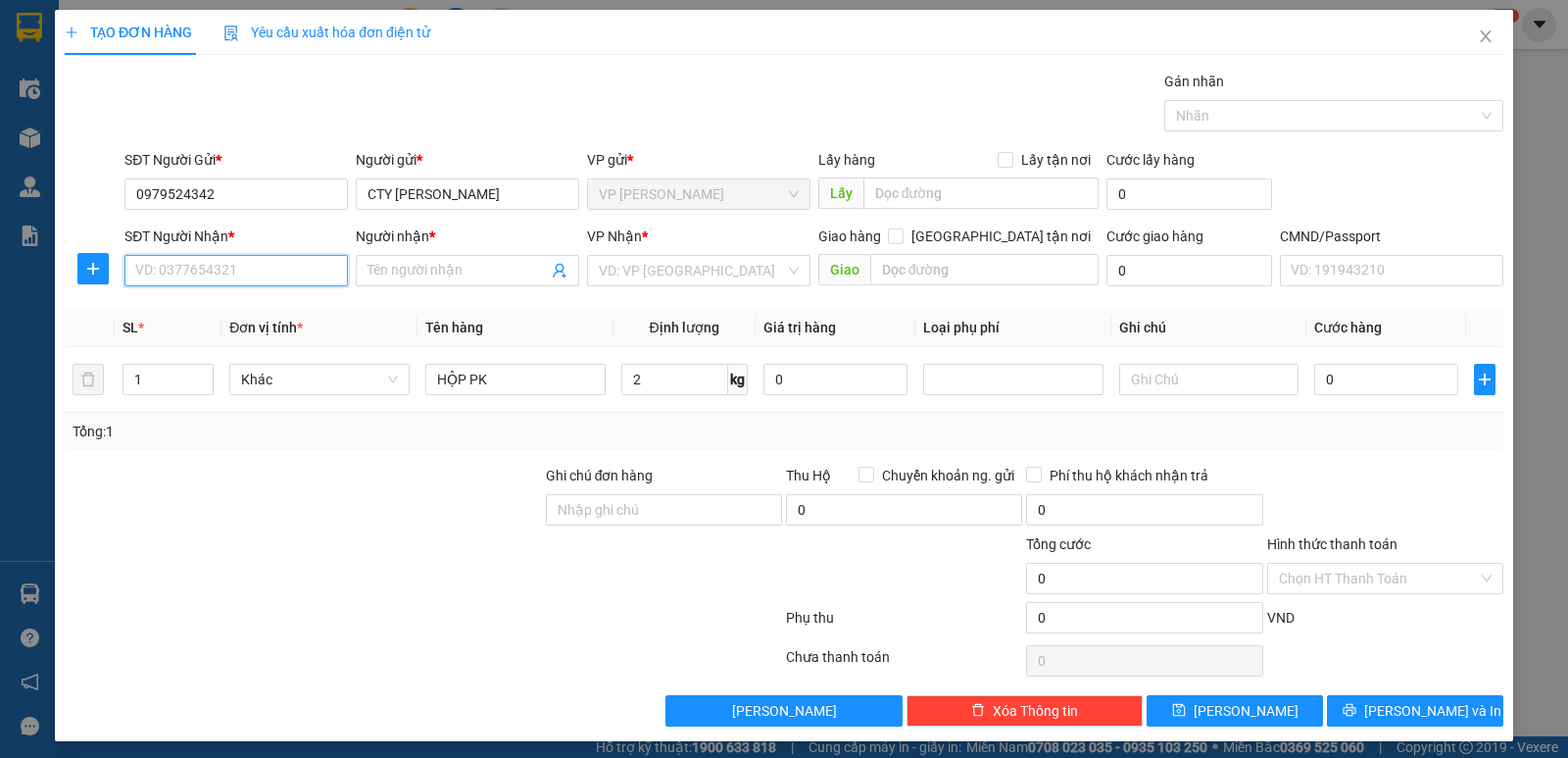
click at [269, 270] on input "SĐT Người Nhận *" at bounding box center [236, 270] width 223 height 32
click at [266, 314] on div "0986277692 - ANH MẠNH" at bounding box center [234, 310] width 198 height 22
click at [599, 268] on span "VP Sông Công" at bounding box center [699, 270] width 200 height 30
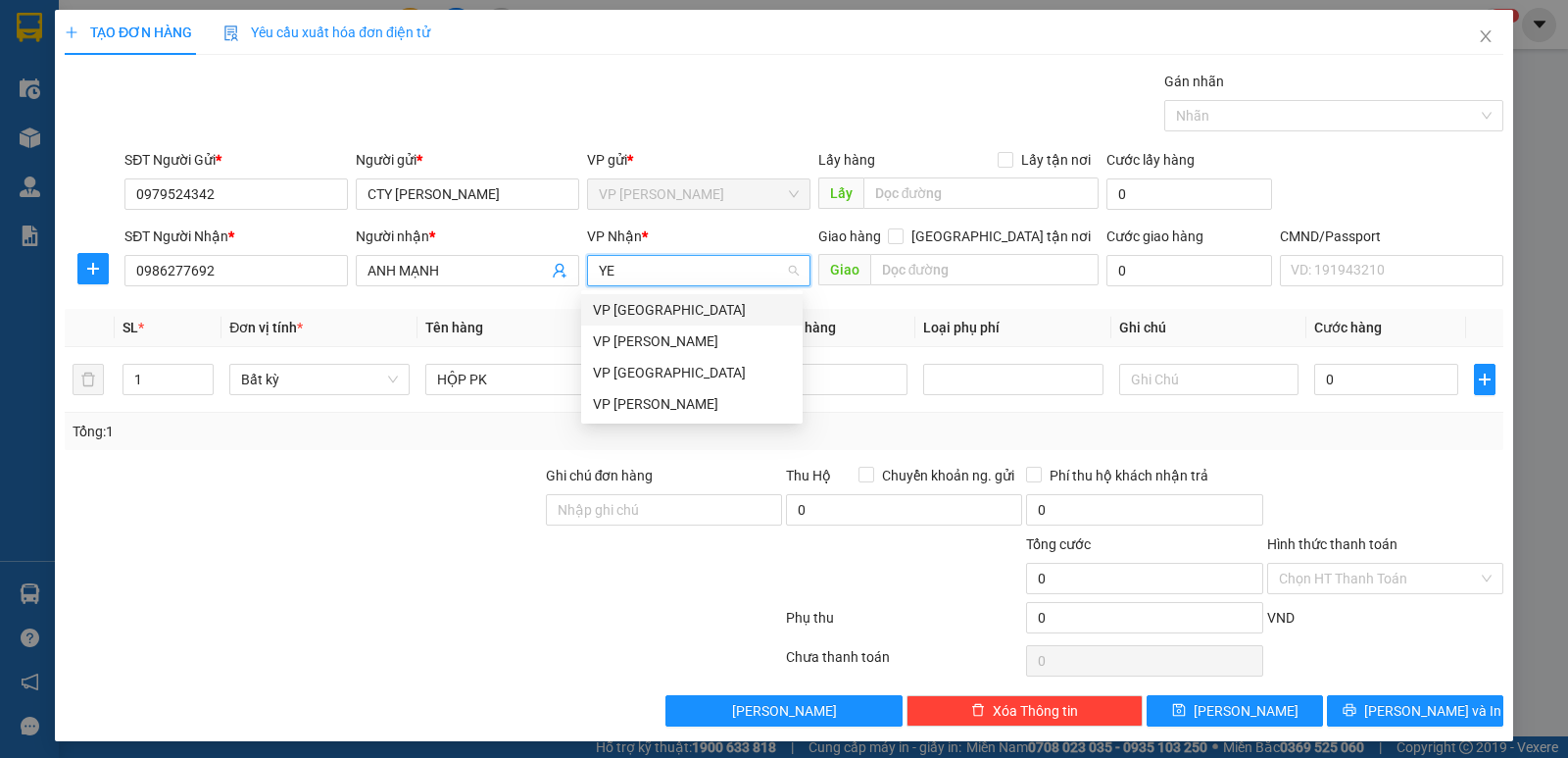
click at [629, 315] on div "VP [GEOGRAPHIC_DATA]" at bounding box center [692, 310] width 198 height 22
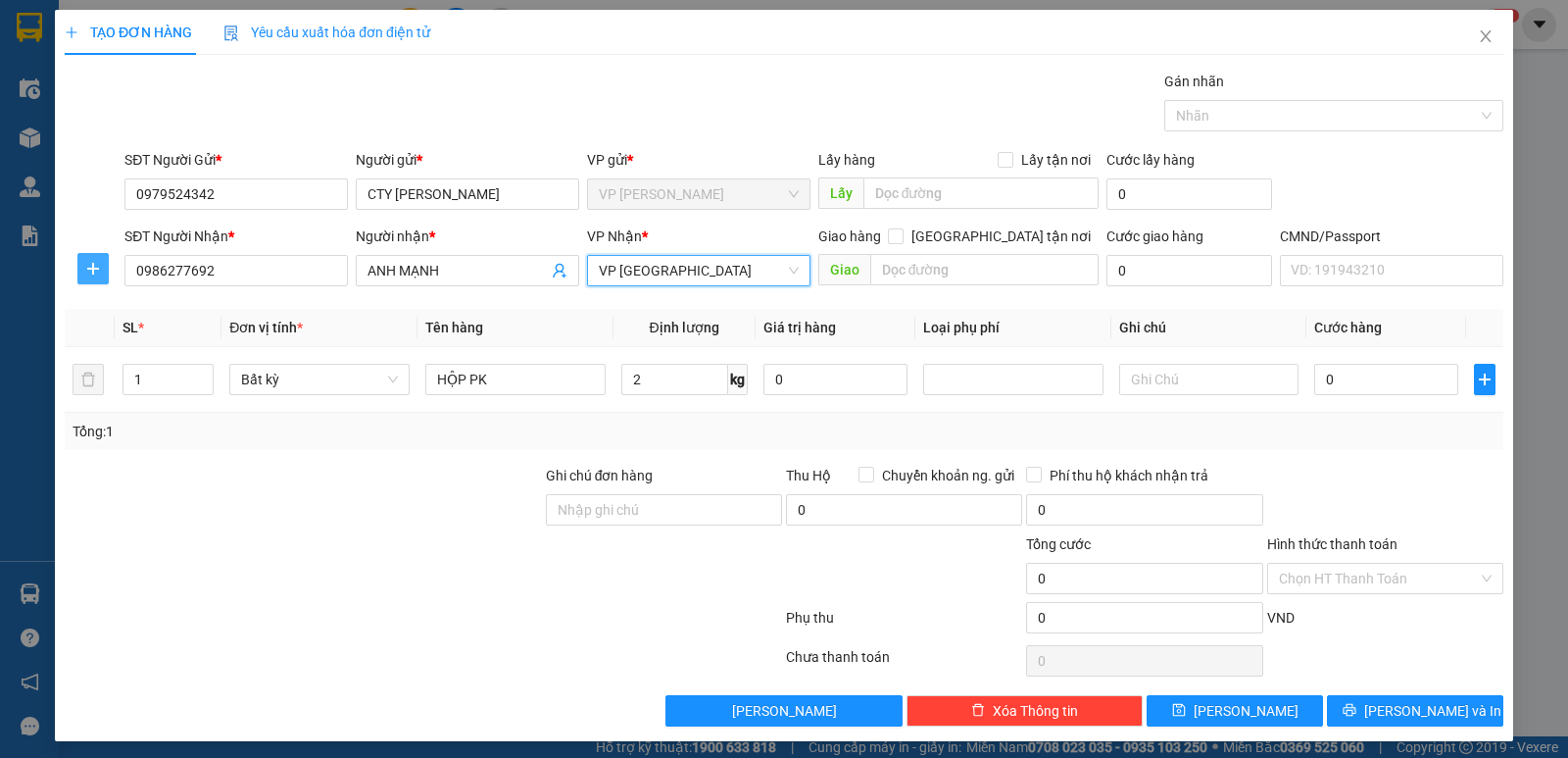
click at [85, 278] on button "button" at bounding box center [93, 268] width 32 height 32
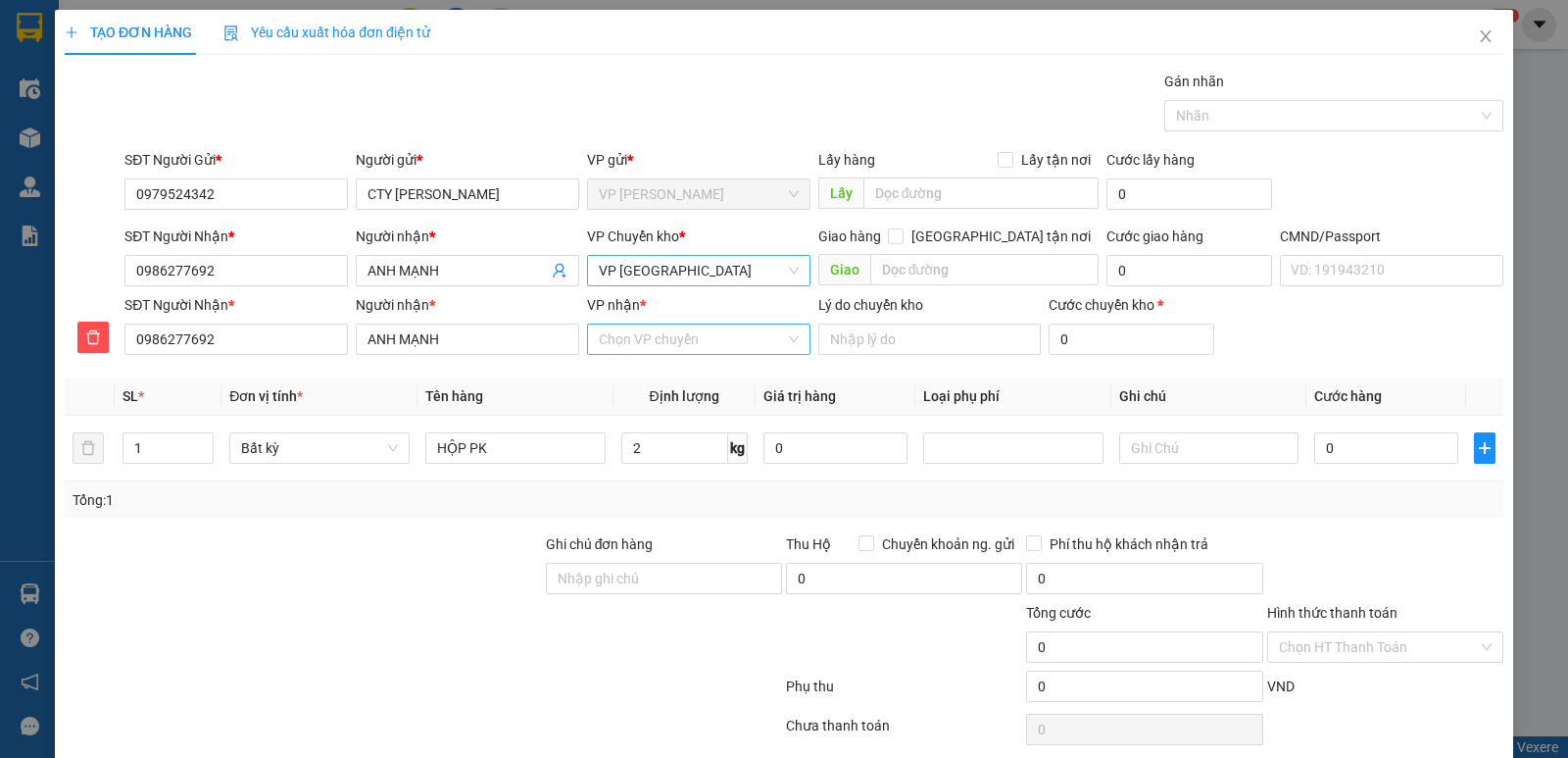
click at [712, 346] on input "VP nhận *" at bounding box center [692, 340] width 187 height 30
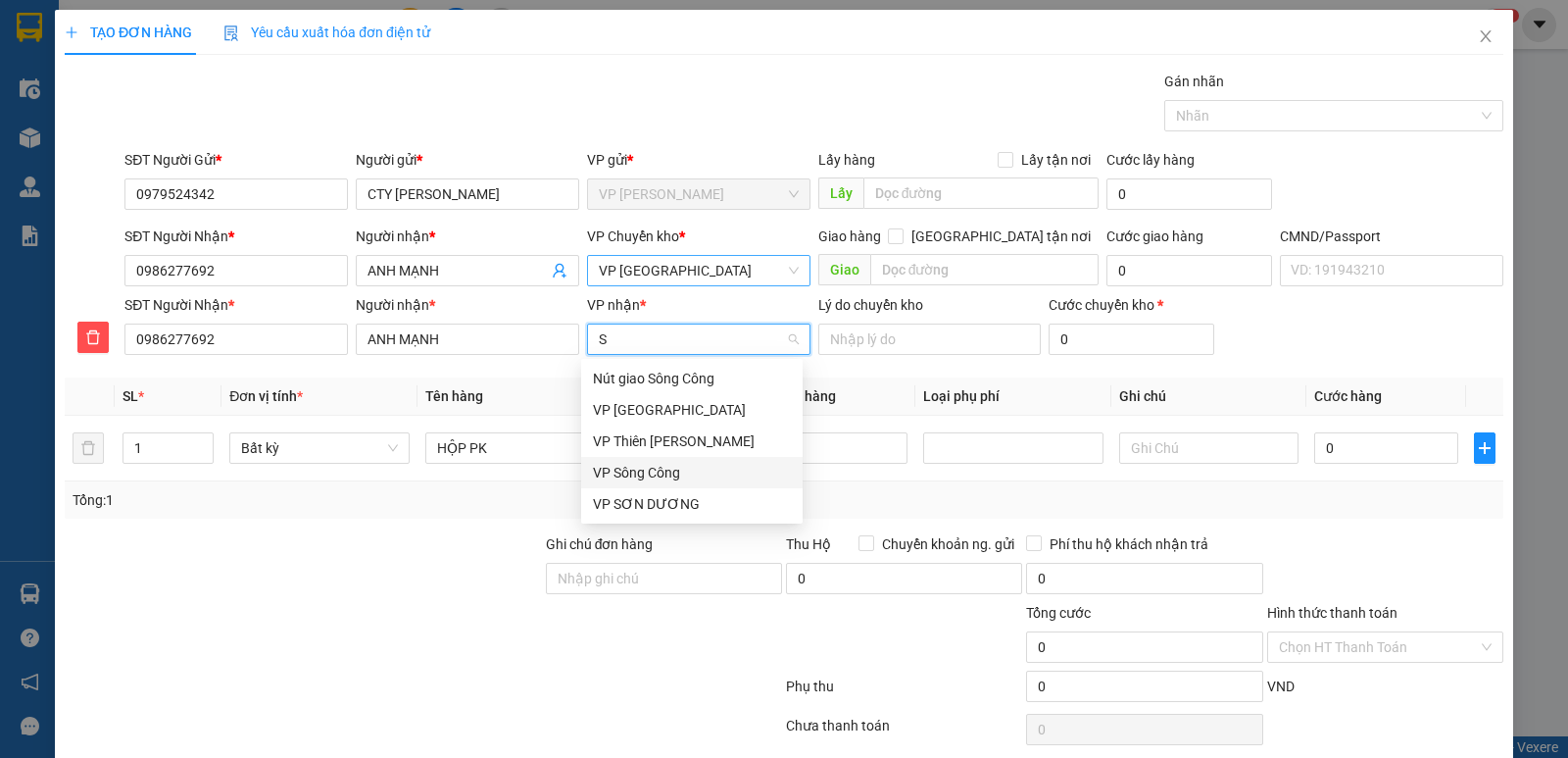
drag, startPoint x: 668, startPoint y: 467, endPoint x: 640, endPoint y: 484, distance: 32.8
click at [668, 471] on div "VP Sông Công" at bounding box center [692, 473] width 198 height 22
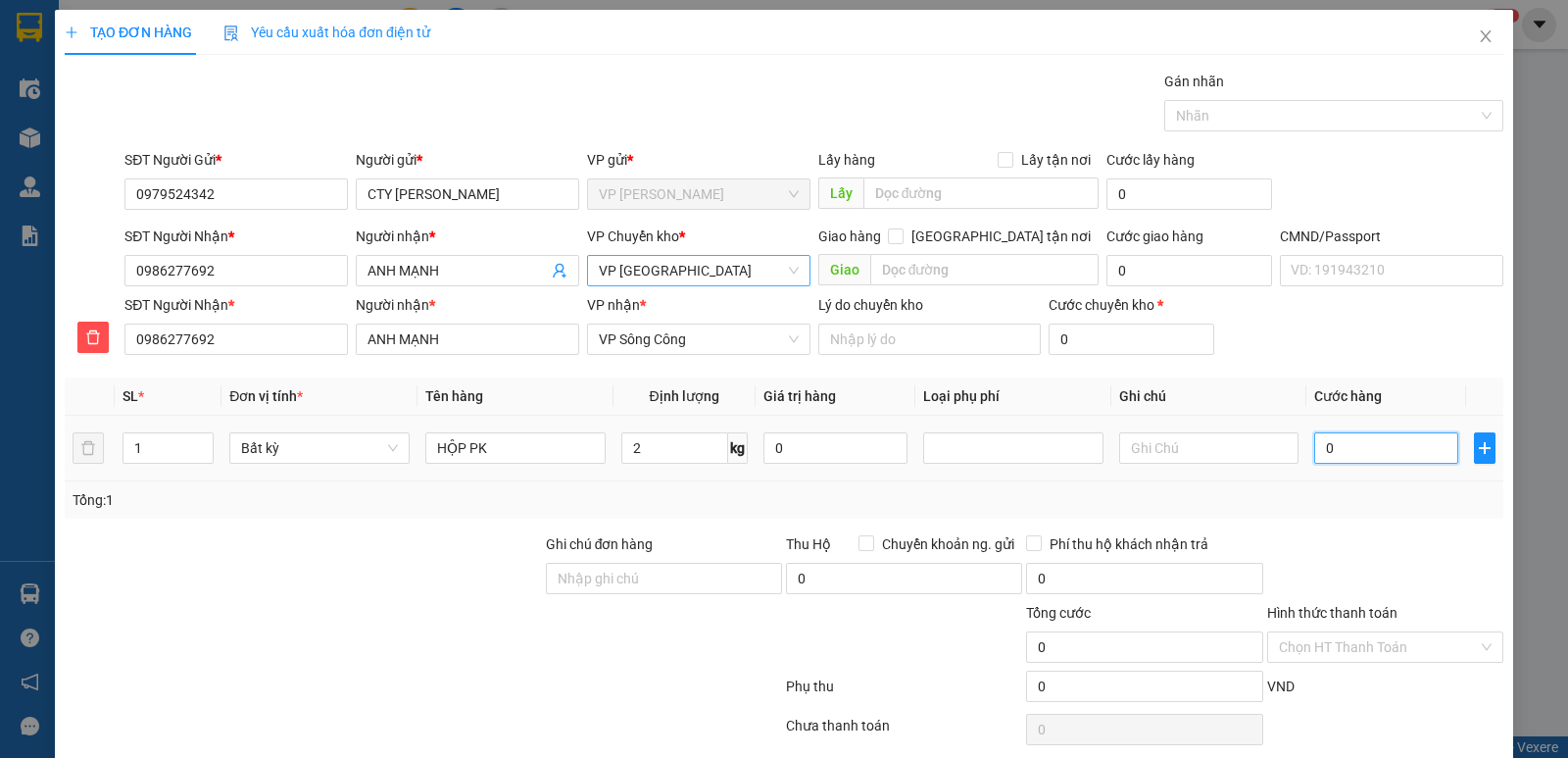
click at [1350, 445] on input "0" at bounding box center [1386, 448] width 144 height 32
click at [1390, 508] on div "Tổng: 1" at bounding box center [784, 500] width 1423 height 22
click at [1404, 649] on input "Hình thức thanh toán" at bounding box center [1379, 647] width 199 height 30
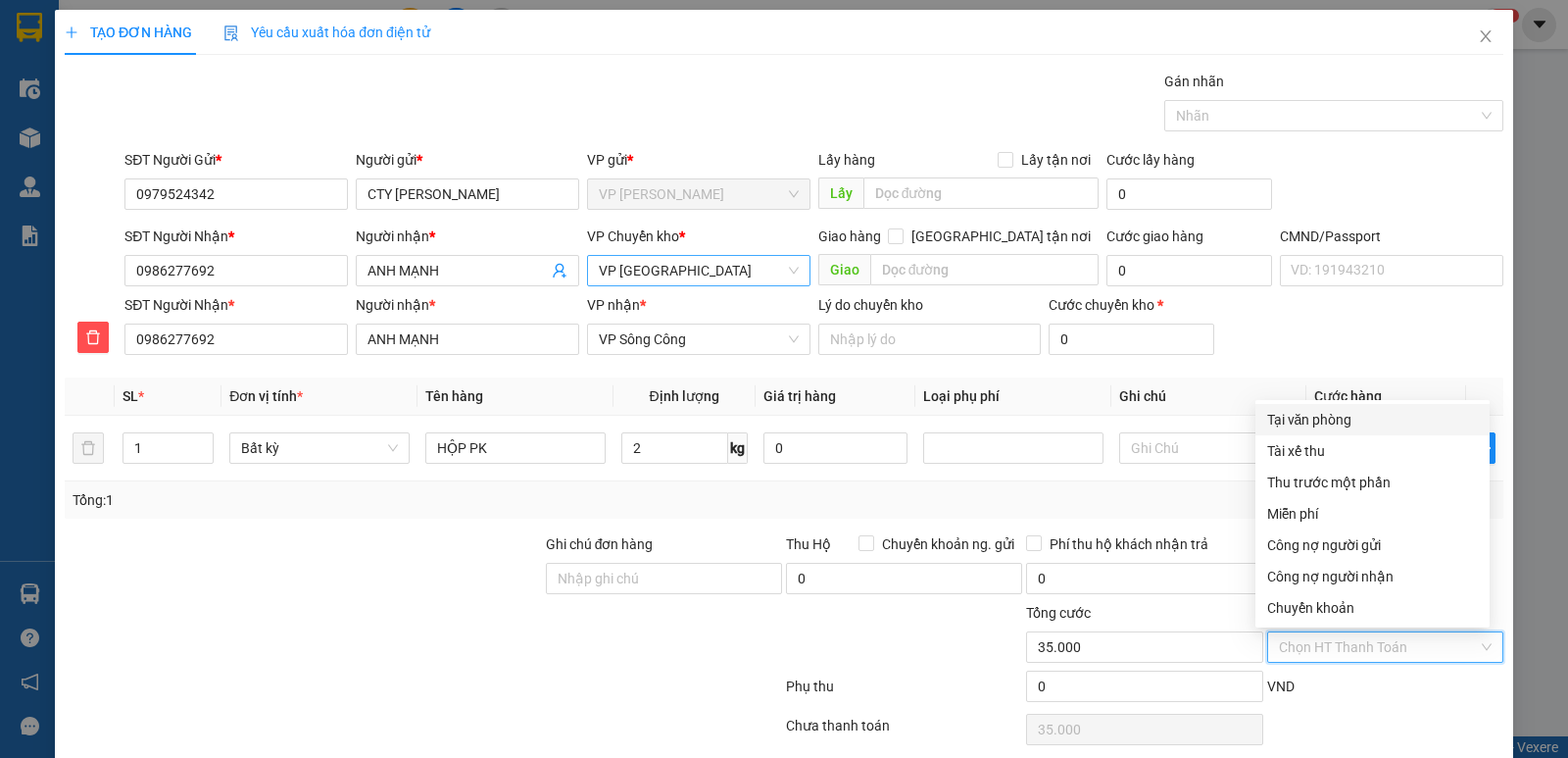
click at [1363, 418] on div "Tại văn phòng" at bounding box center [1373, 419] width 211 height 22
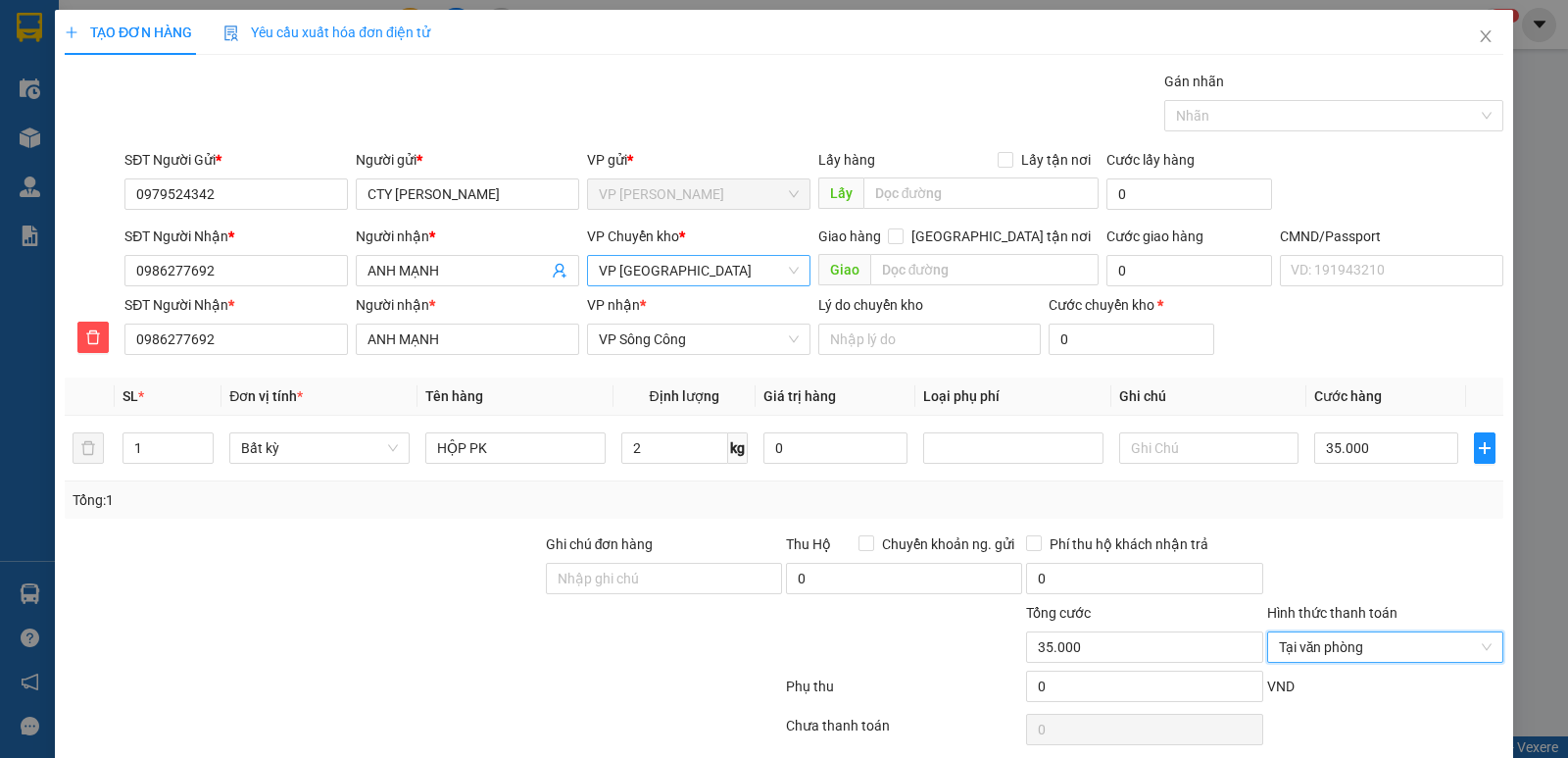
scroll to position [75, 0]
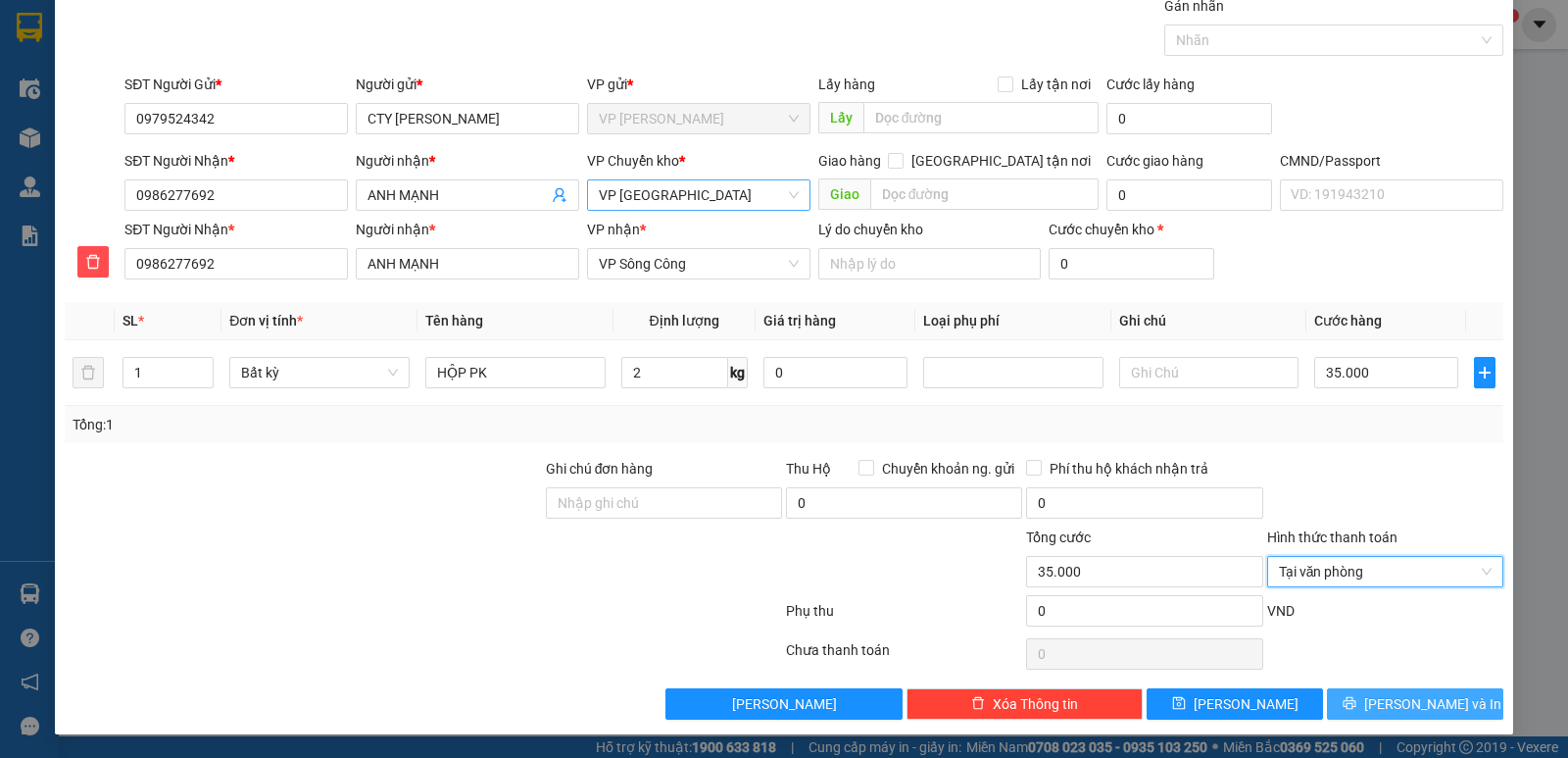
click at [1383, 708] on button "[PERSON_NAME] và In" at bounding box center [1415, 704] width 177 height 32
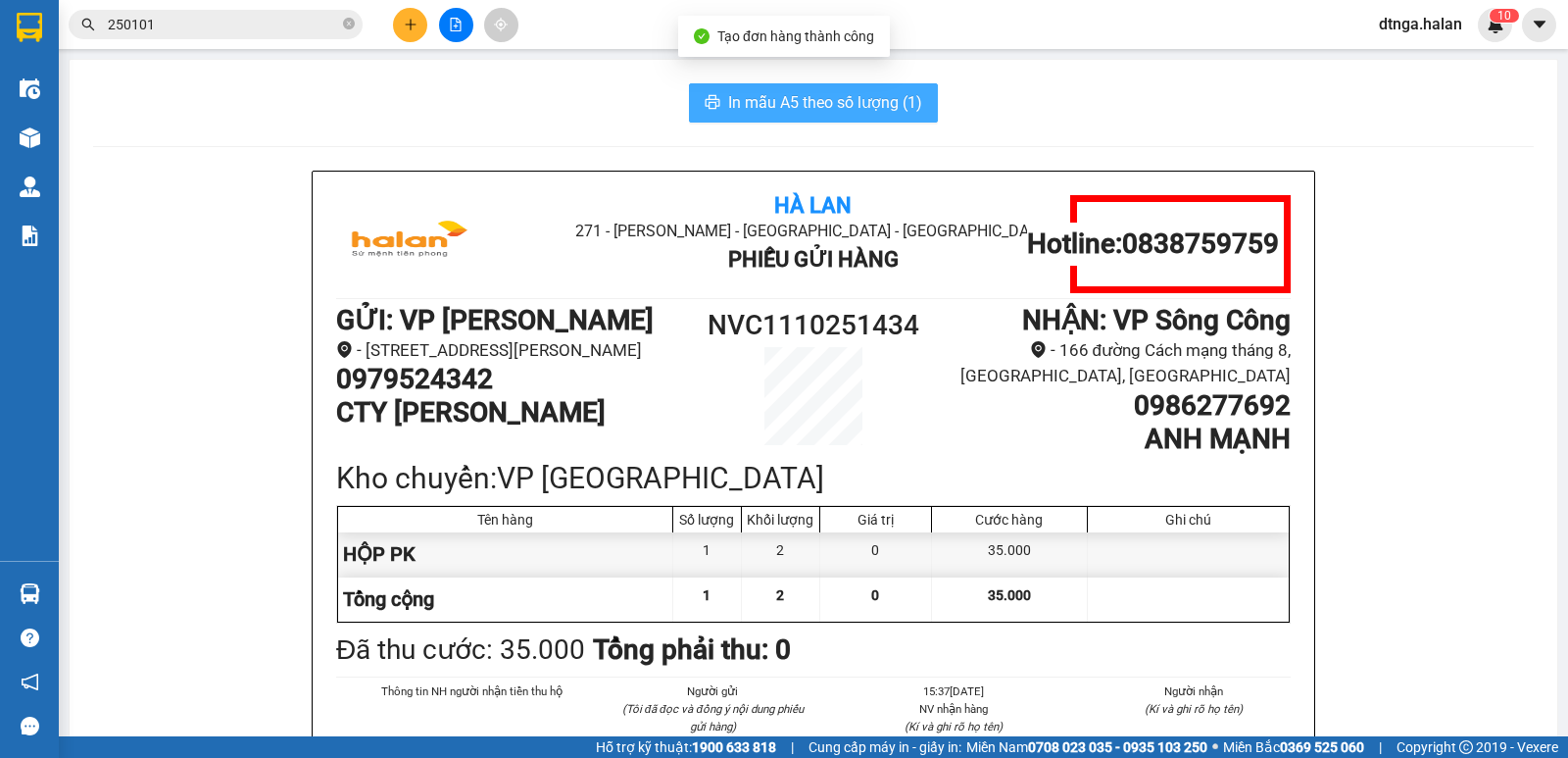
click at [858, 115] on button "In mẫu A5 theo số lượng (1)" at bounding box center [813, 103] width 249 height 39
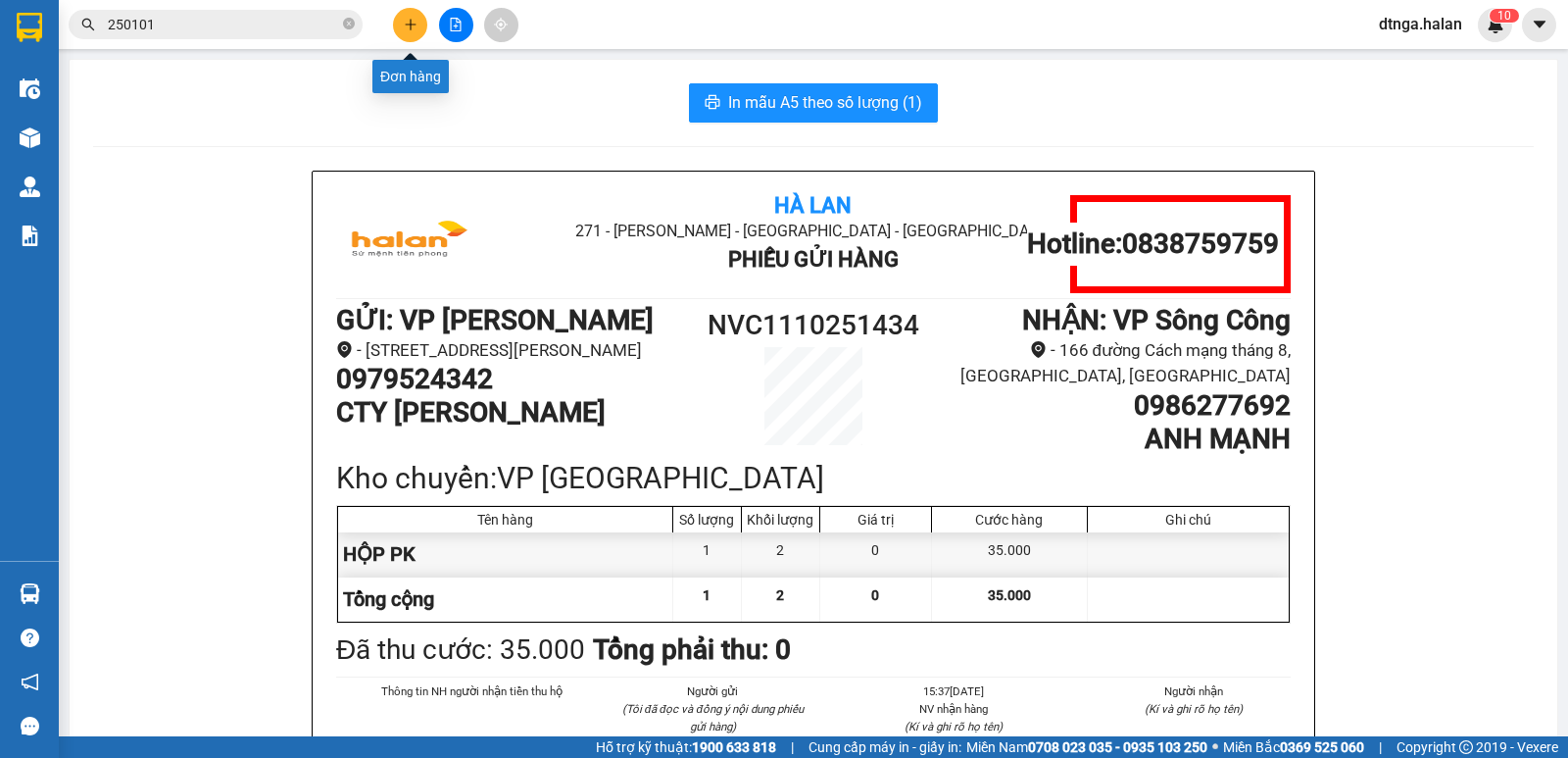
click at [406, 18] on icon "plus" at bounding box center [411, 25] width 14 height 14
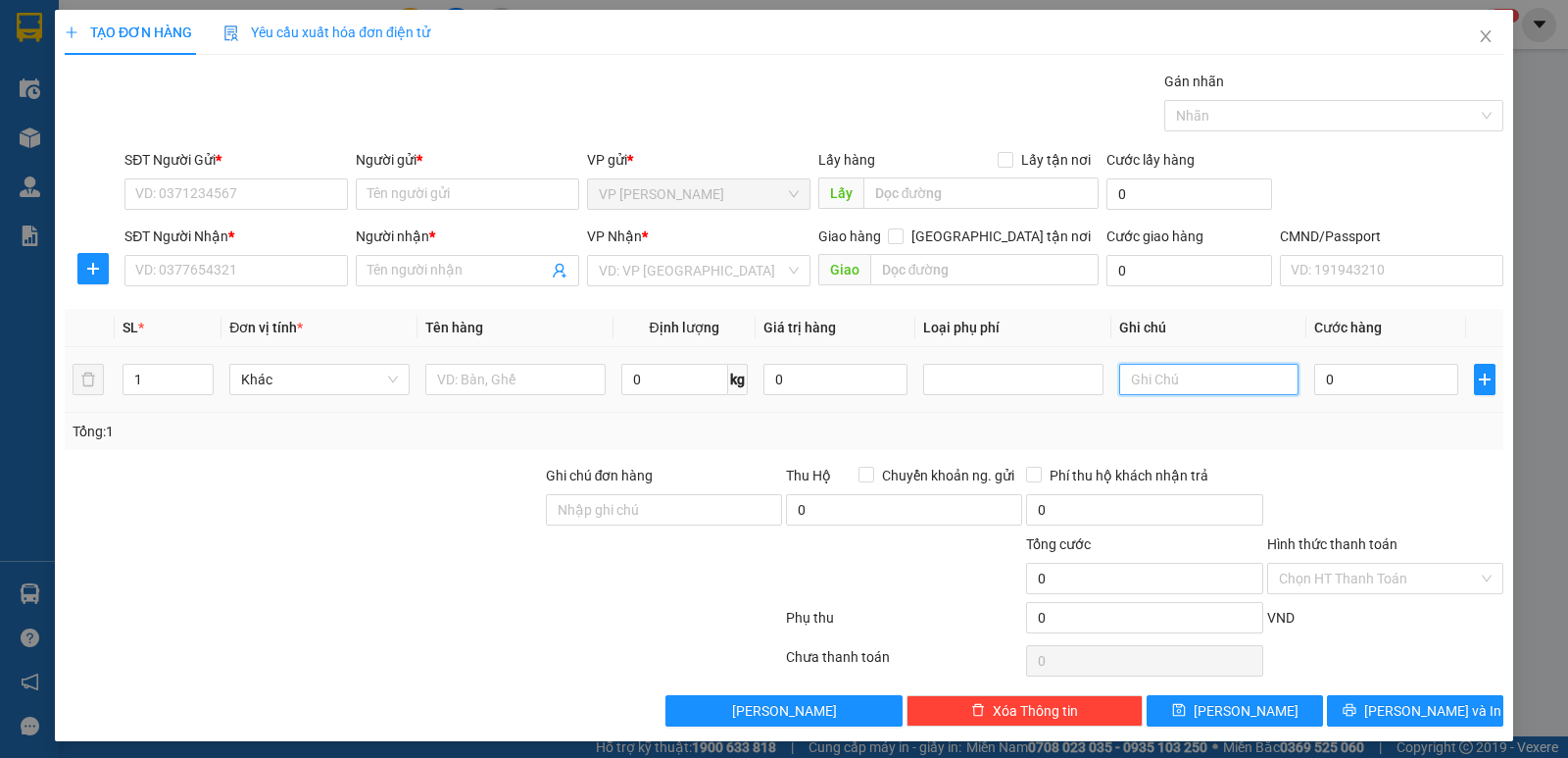
click at [1148, 365] on input "text" at bounding box center [1209, 379] width 181 height 32
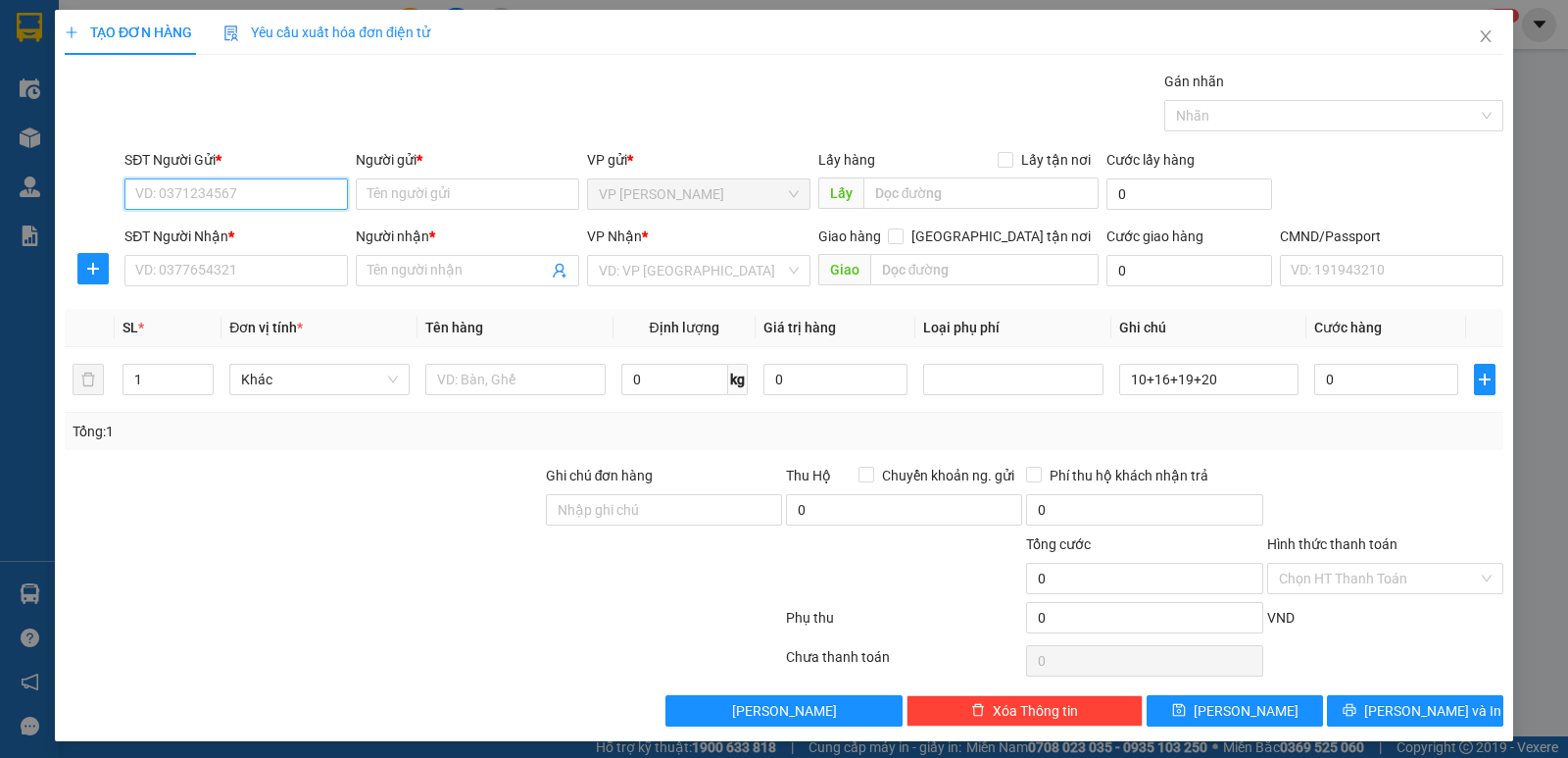
click at [264, 202] on input "SĐT Người Gửi *" at bounding box center [236, 194] width 223 height 32
click at [149, 378] on input "1" at bounding box center [168, 379] width 89 height 30
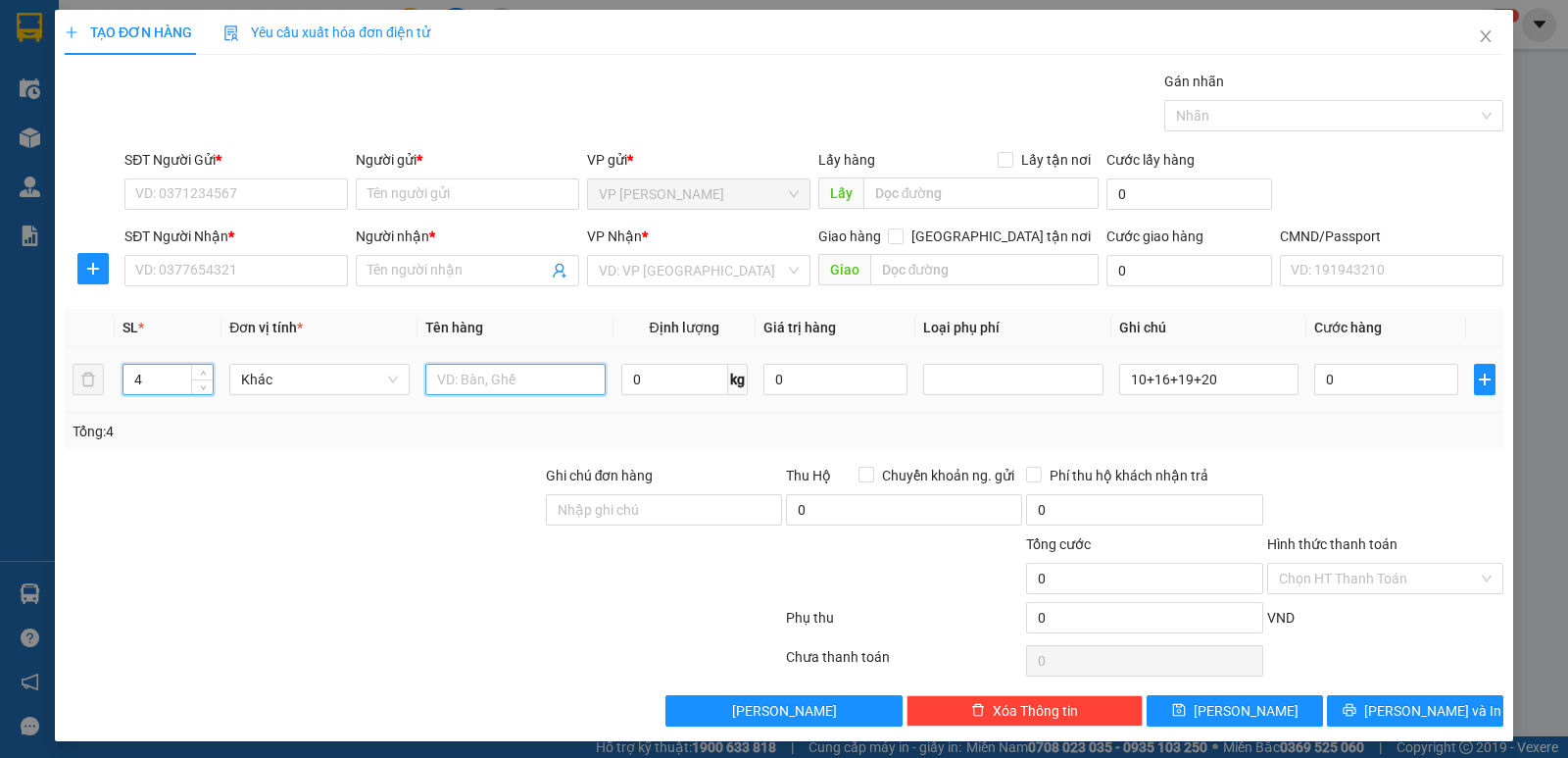
click at [458, 375] on input "text" at bounding box center [515, 379] width 181 height 32
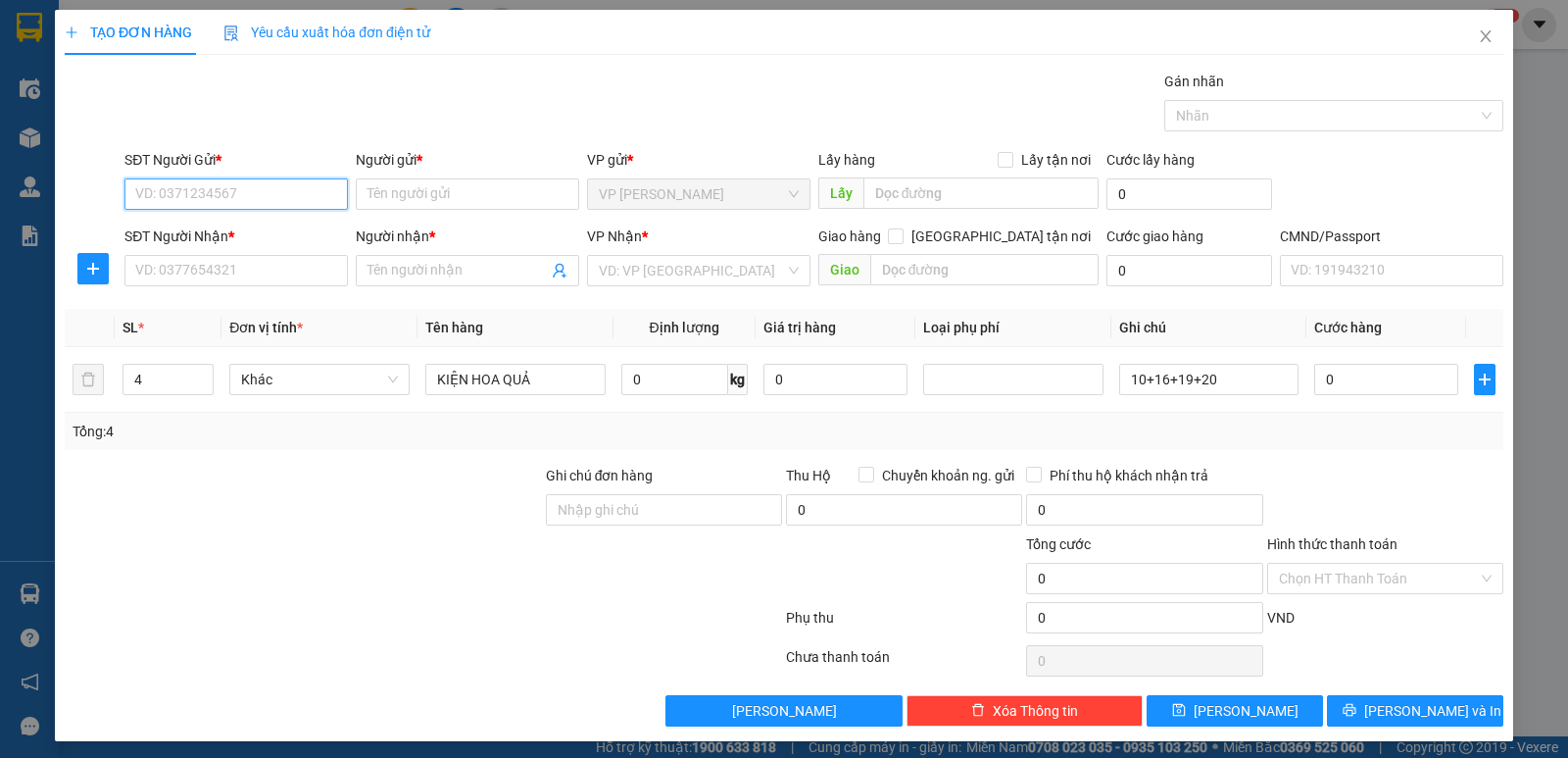
click at [281, 192] on input "SĐT Người Gửi *" at bounding box center [236, 194] width 223 height 32
click at [368, 189] on input "Người gửi *" at bounding box center [467, 194] width 223 height 32
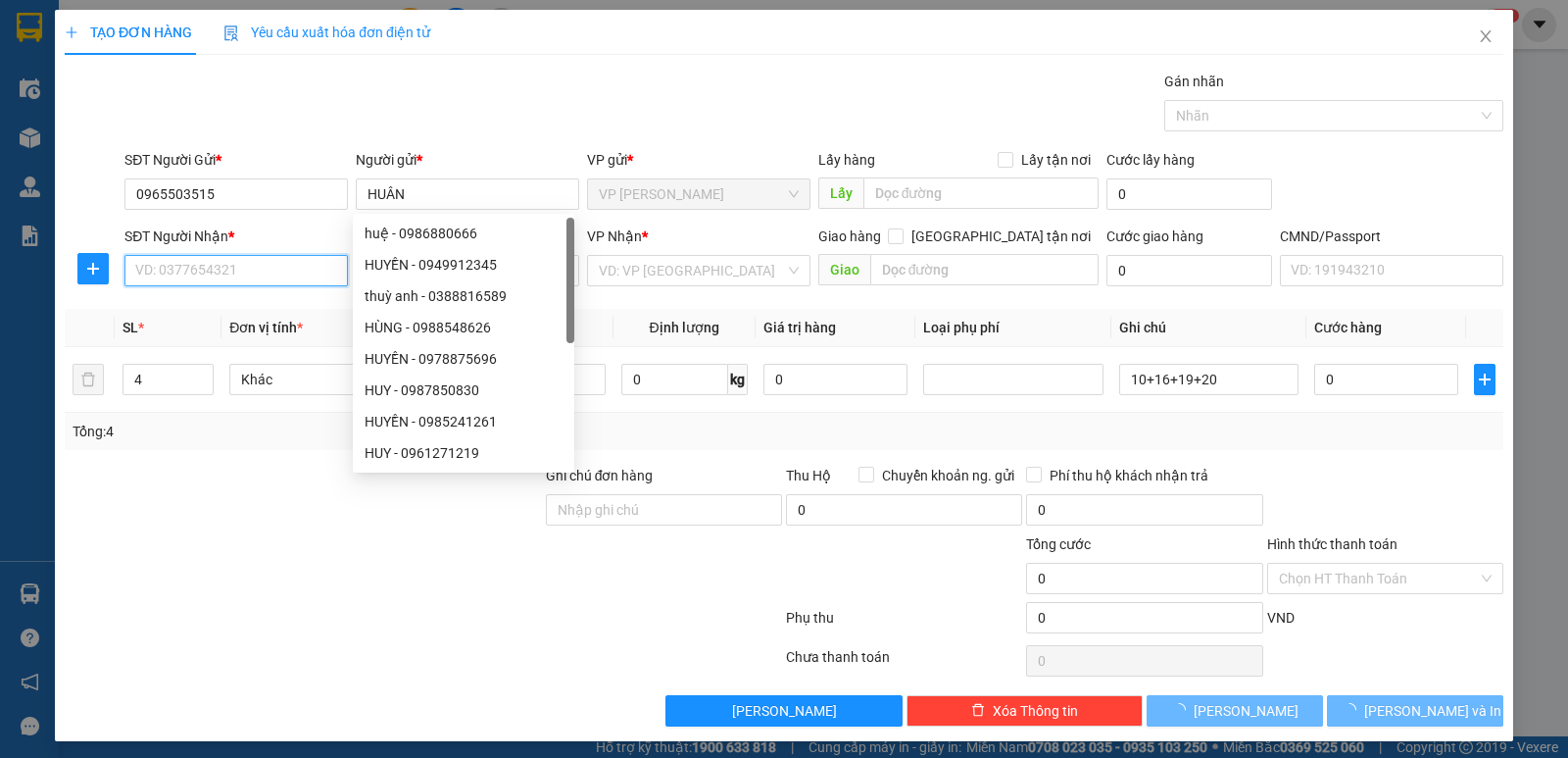
click at [152, 265] on input "SĐT Người Nhận *" at bounding box center [236, 270] width 223 height 32
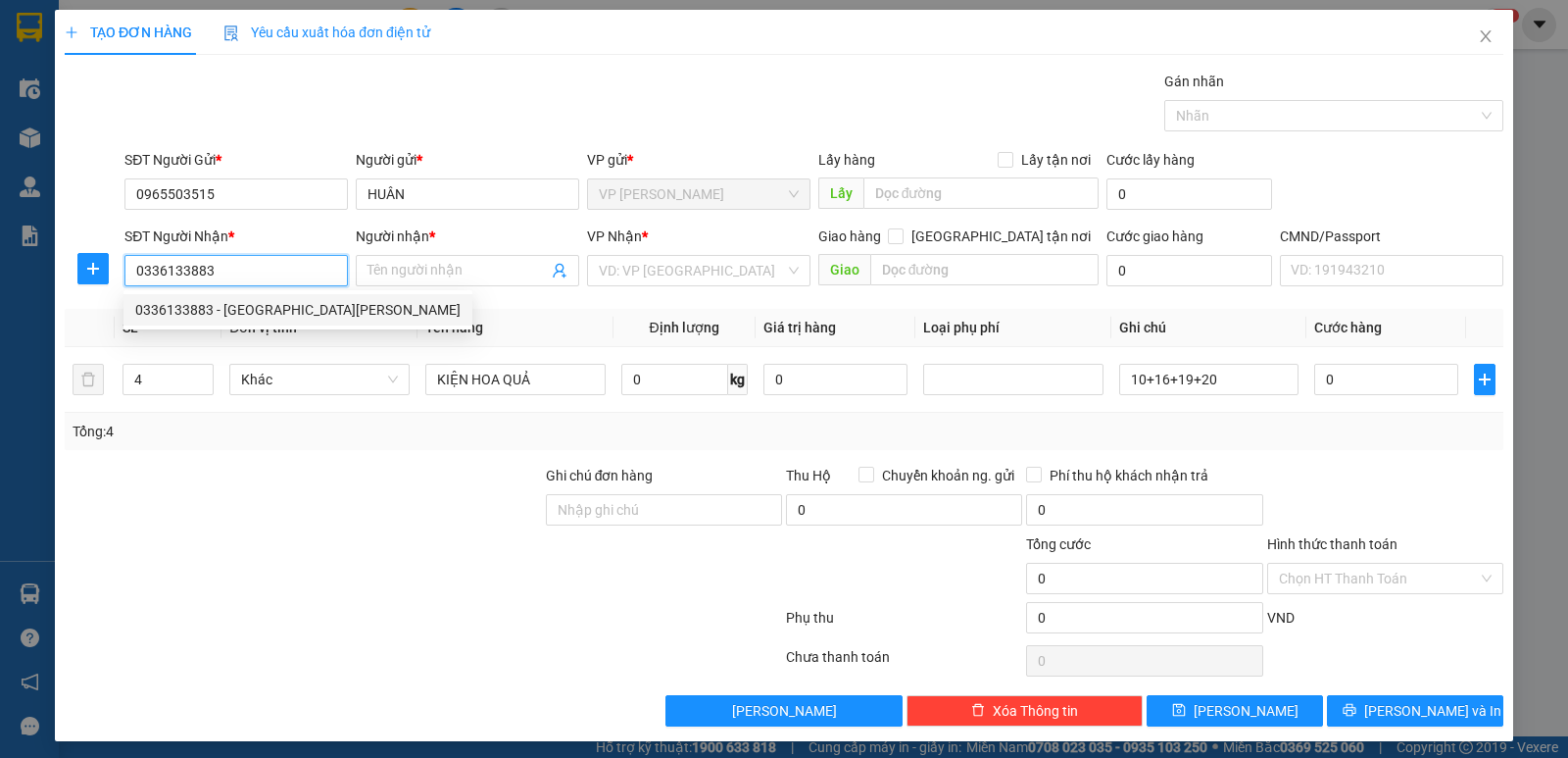
click at [240, 313] on div "0336133883 - [GEOGRAPHIC_DATA][PERSON_NAME]" at bounding box center [298, 310] width 326 height 22
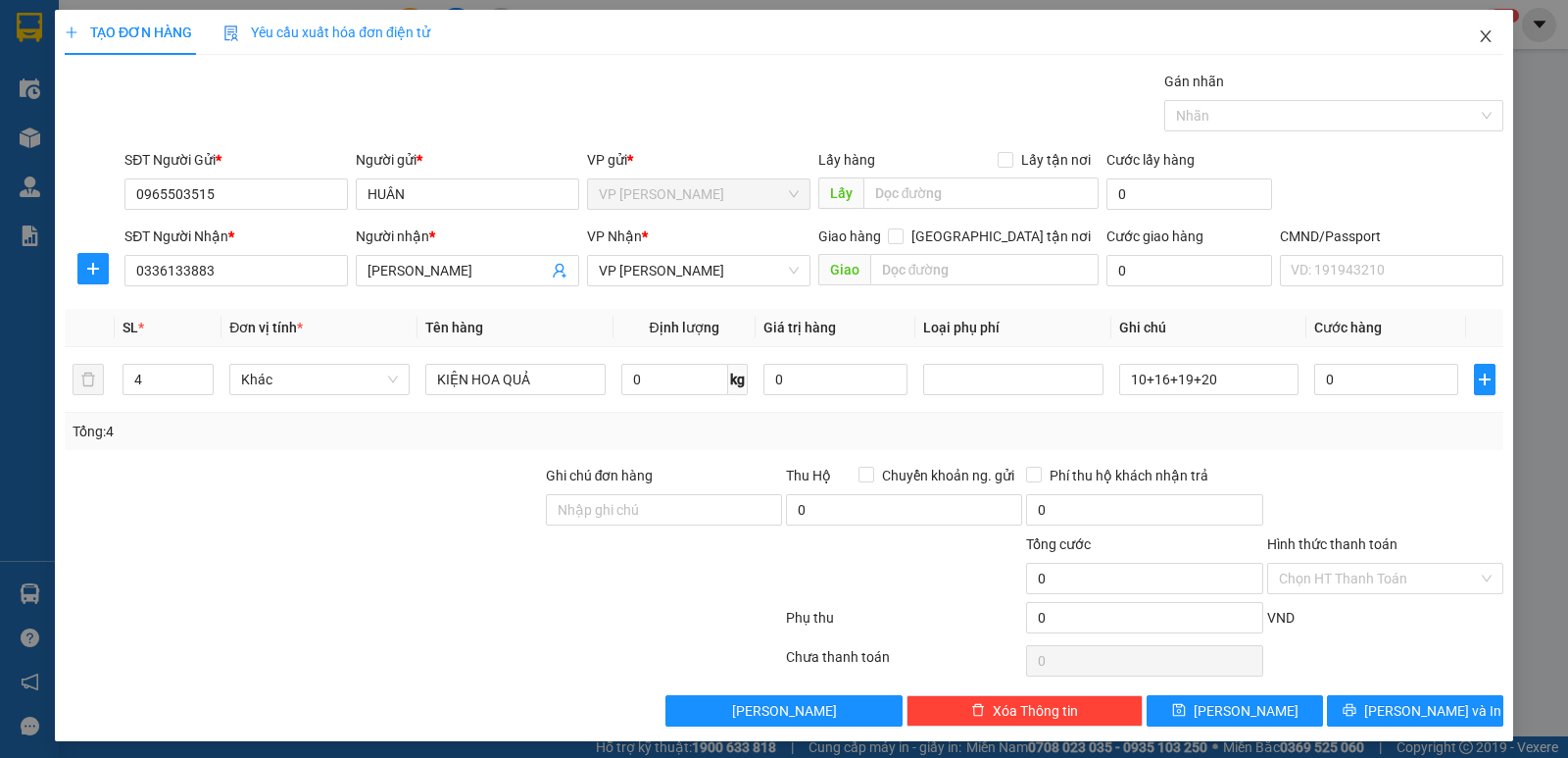
click at [1478, 37] on icon "close" at bounding box center [1486, 37] width 16 height 16
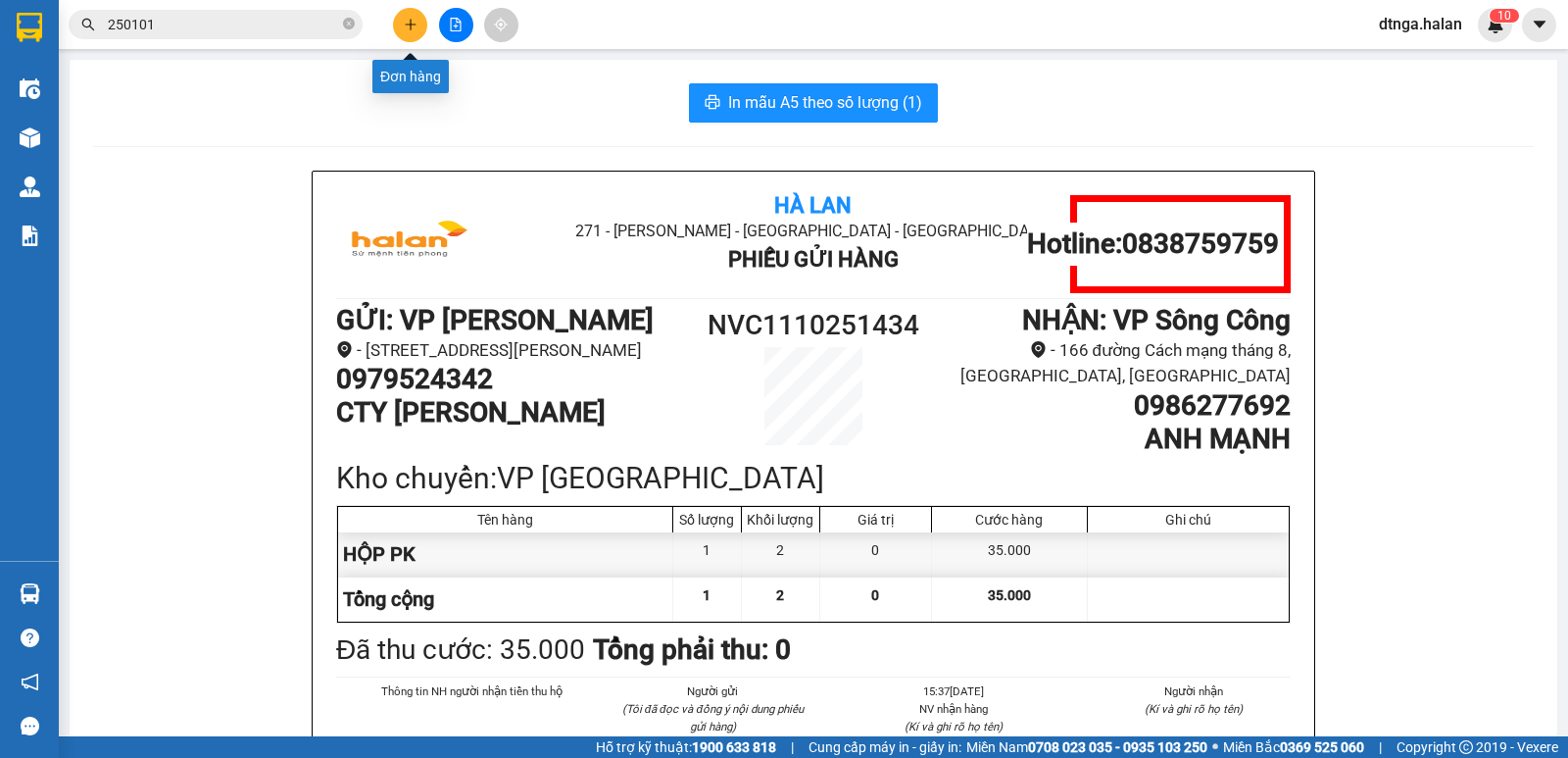
click at [409, 24] on icon "plus" at bounding box center [411, 25] width 14 height 14
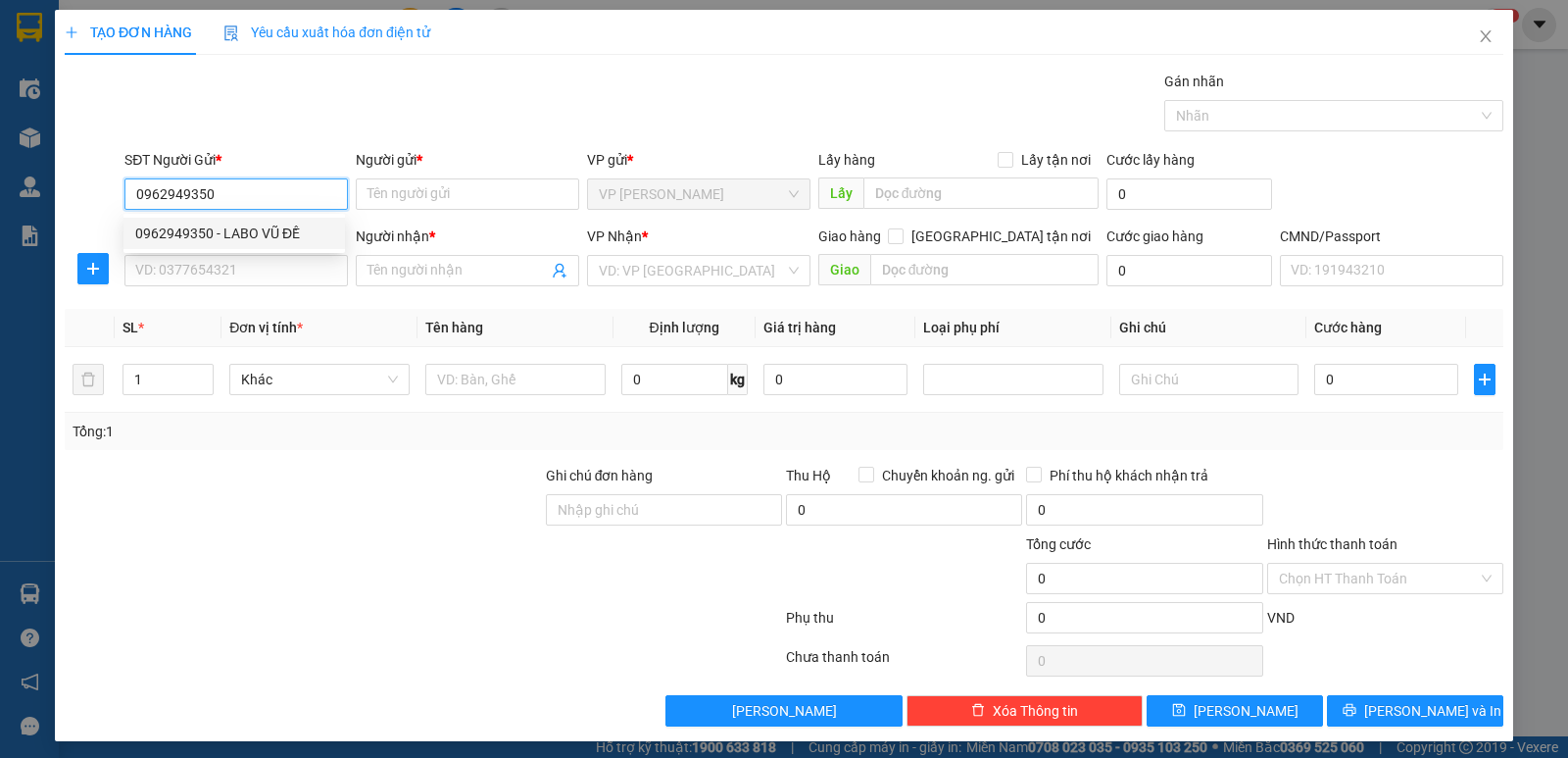
click at [282, 233] on div "0962949350 - LABO VŨ ĐỀ" at bounding box center [234, 233] width 198 height 22
click at [287, 292] on div "SĐT Người Nhận * VD: 0377654321" at bounding box center [236, 260] width 223 height 69
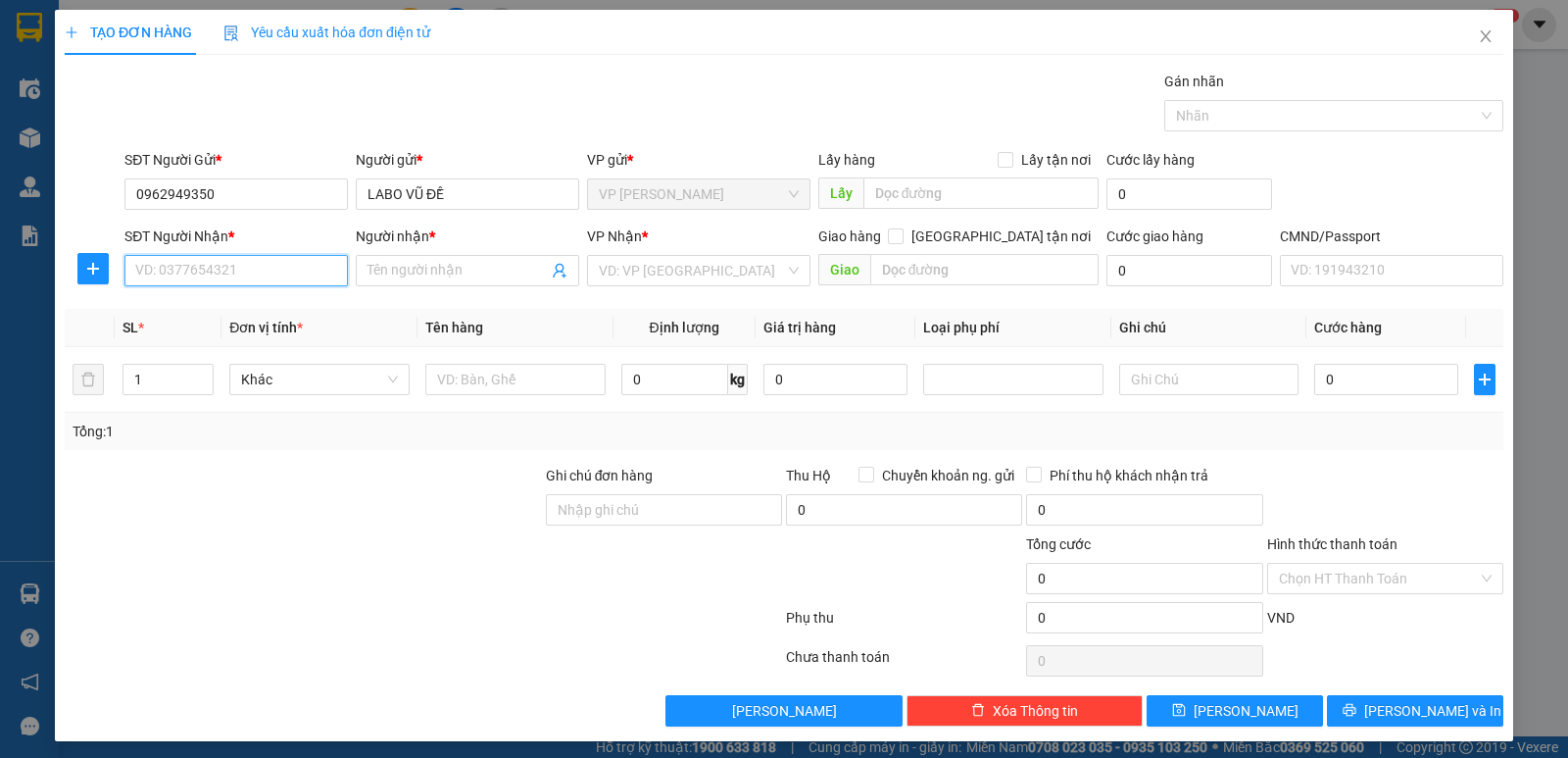
click at [294, 276] on input "SĐT Người Nhận *" at bounding box center [236, 270] width 223 height 32
click at [250, 337] on div "0877778818 - VŨ" at bounding box center [234, 341] width 198 height 22
click at [599, 277] on span "VP Đình Cả" at bounding box center [699, 270] width 200 height 30
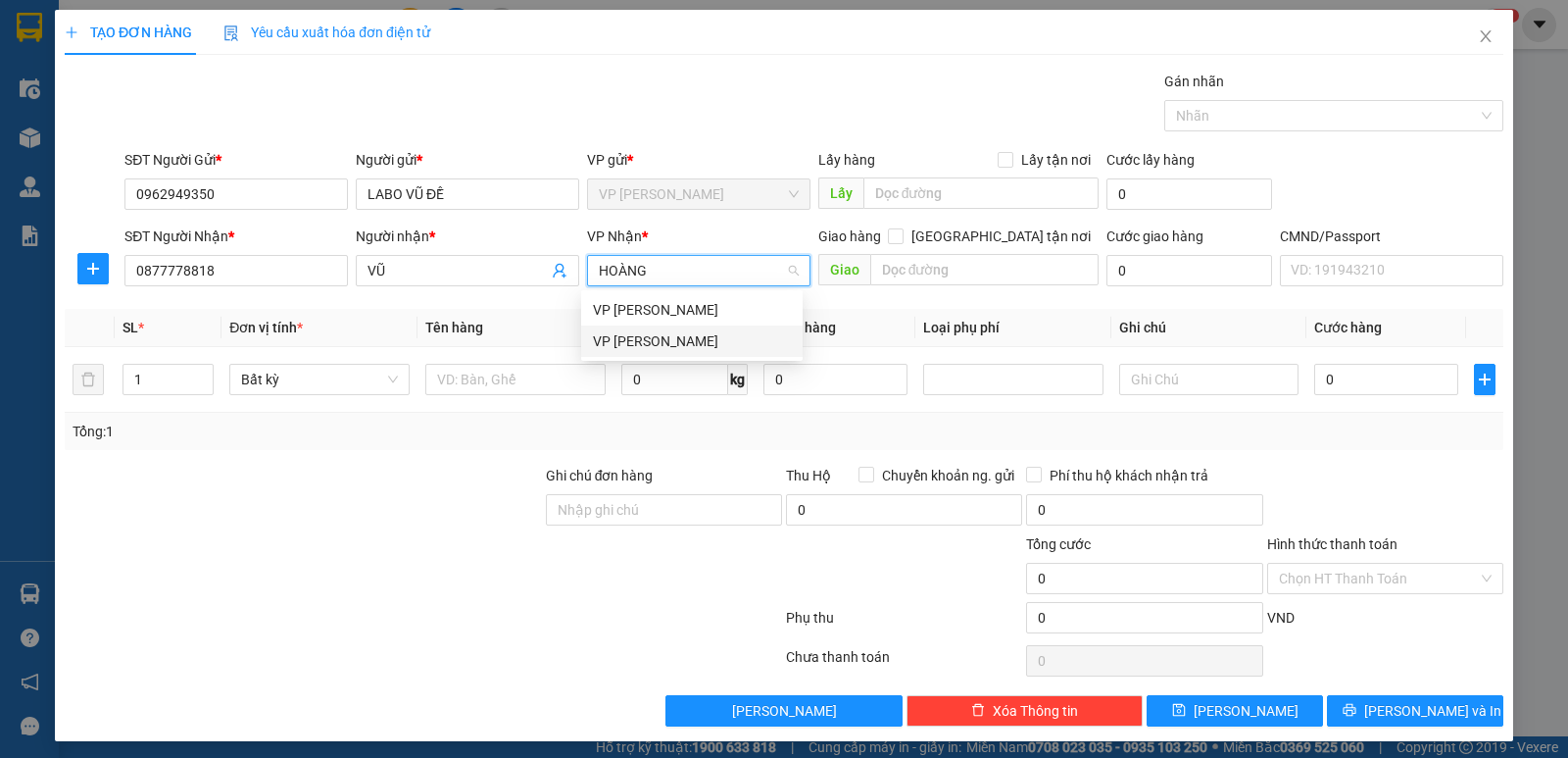
click at [620, 348] on div "VP [PERSON_NAME]" at bounding box center [692, 341] width 198 height 22
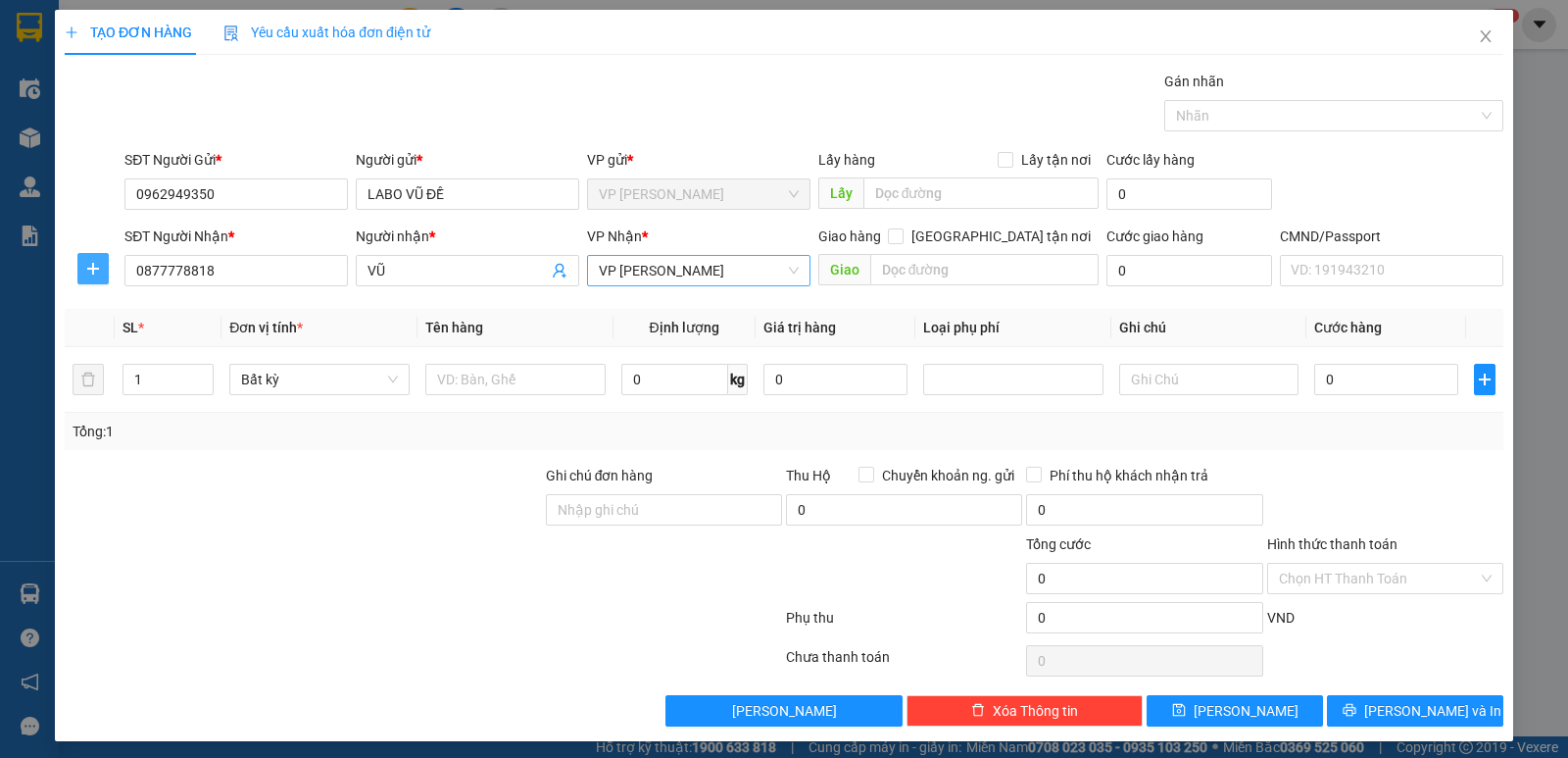
click at [78, 267] on span "plus" at bounding box center [93, 268] width 30 height 16
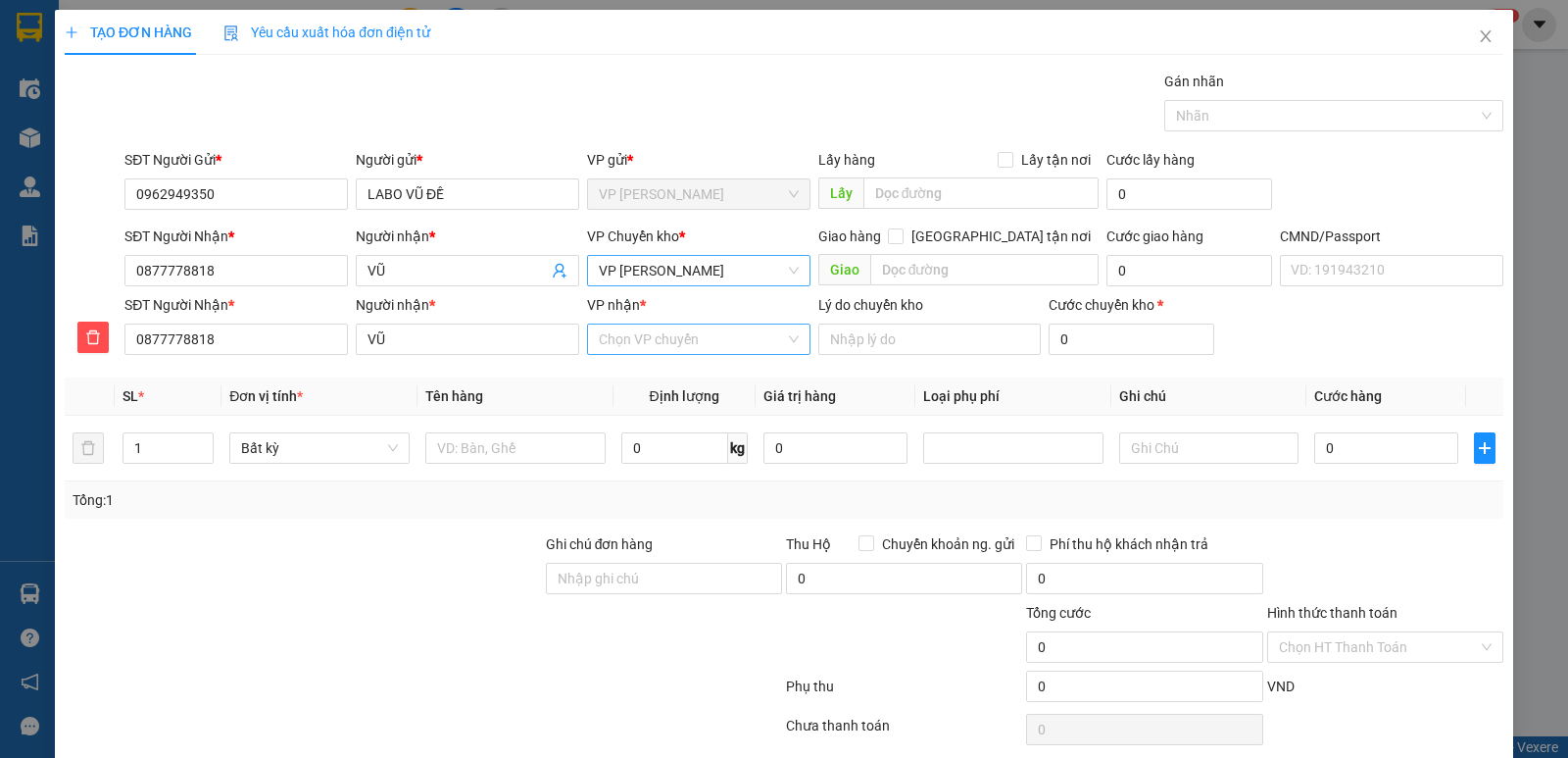
click at [626, 342] on input "VP nhận *" at bounding box center [692, 340] width 187 height 30
click at [622, 374] on div "VP [GEOGRAPHIC_DATA]" at bounding box center [692, 378] width 198 height 22
click at [547, 452] on input "text" at bounding box center [515, 448] width 181 height 32
click at [660, 452] on input "0" at bounding box center [675, 448] width 107 height 32
click at [1427, 443] on input "0" at bounding box center [1386, 448] width 144 height 32
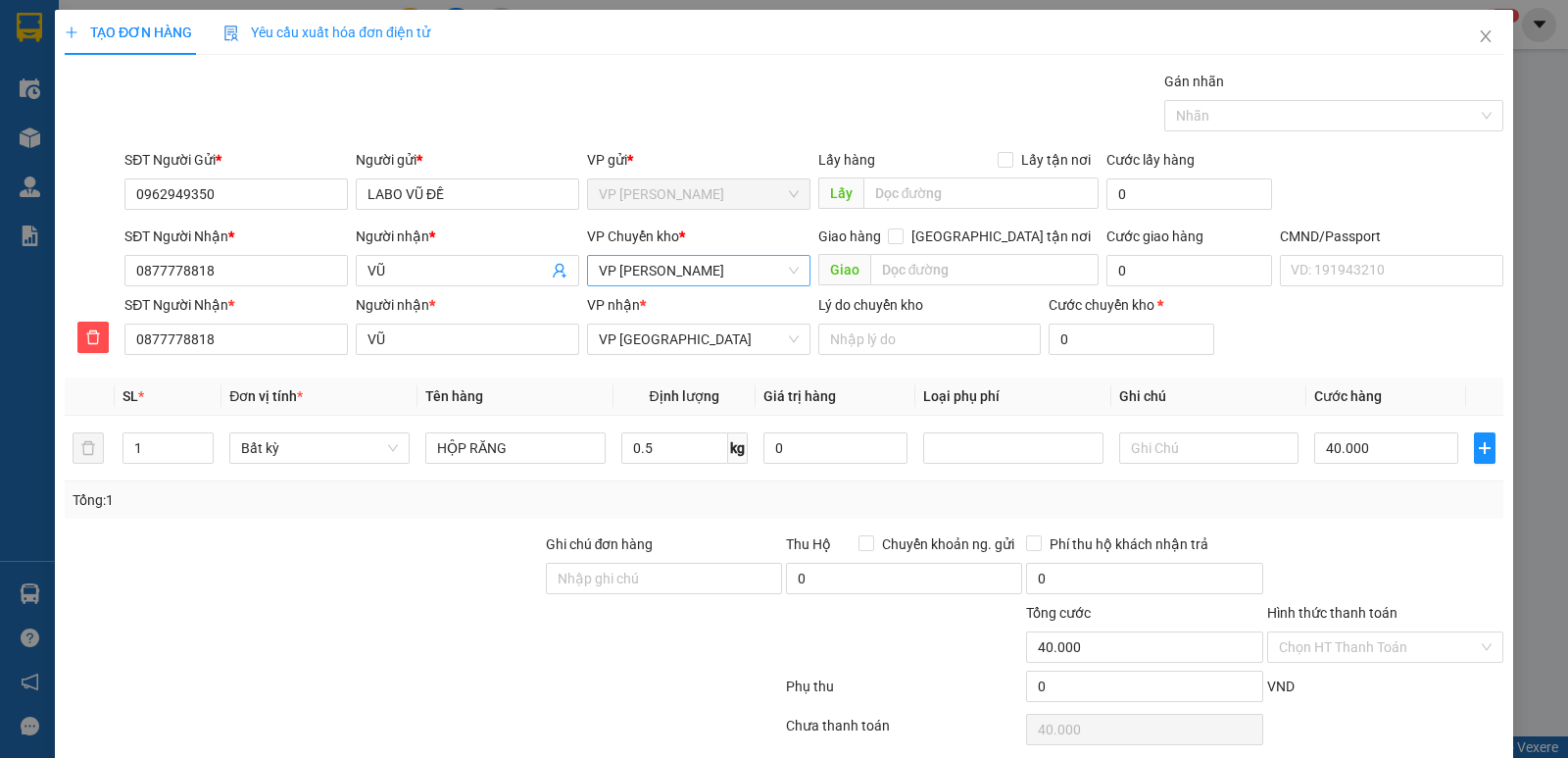
click at [1409, 552] on div at bounding box center [1384, 568] width 240 height 69
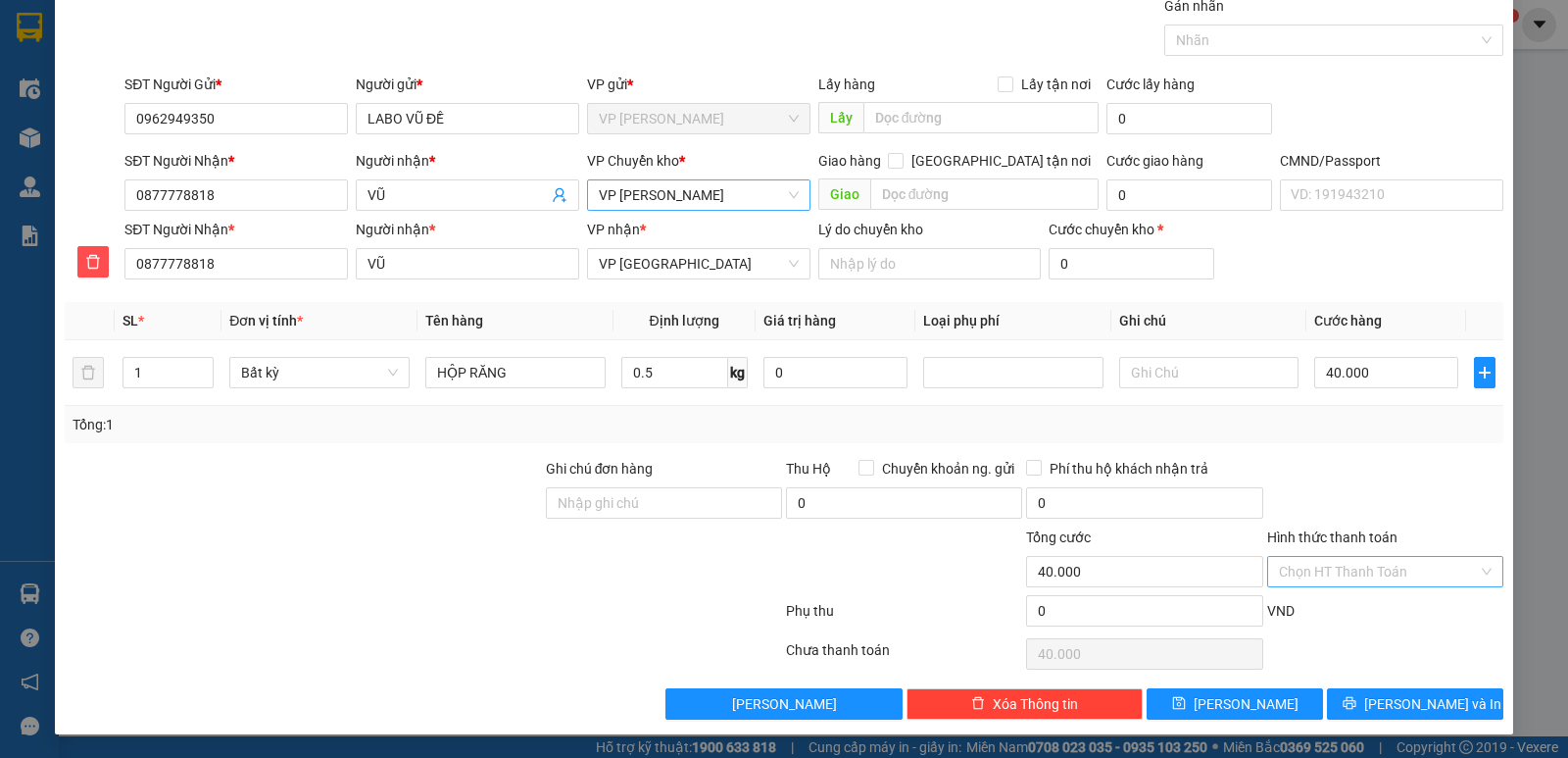
click at [1425, 568] on input "Hình thức thanh toán" at bounding box center [1379, 571] width 199 height 30
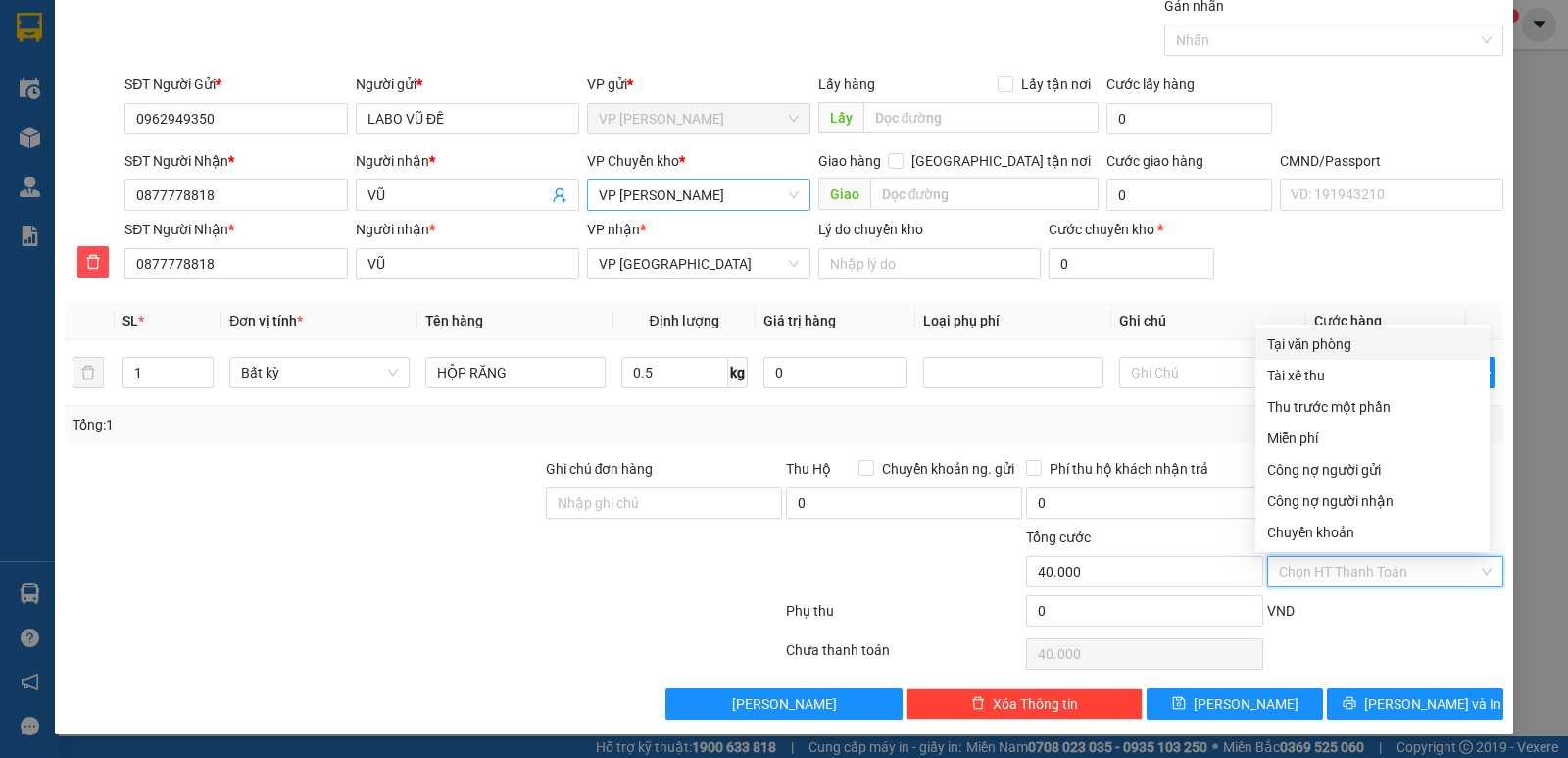
click at [1339, 342] on div "Tại văn phòng" at bounding box center [1373, 344] width 211 height 22
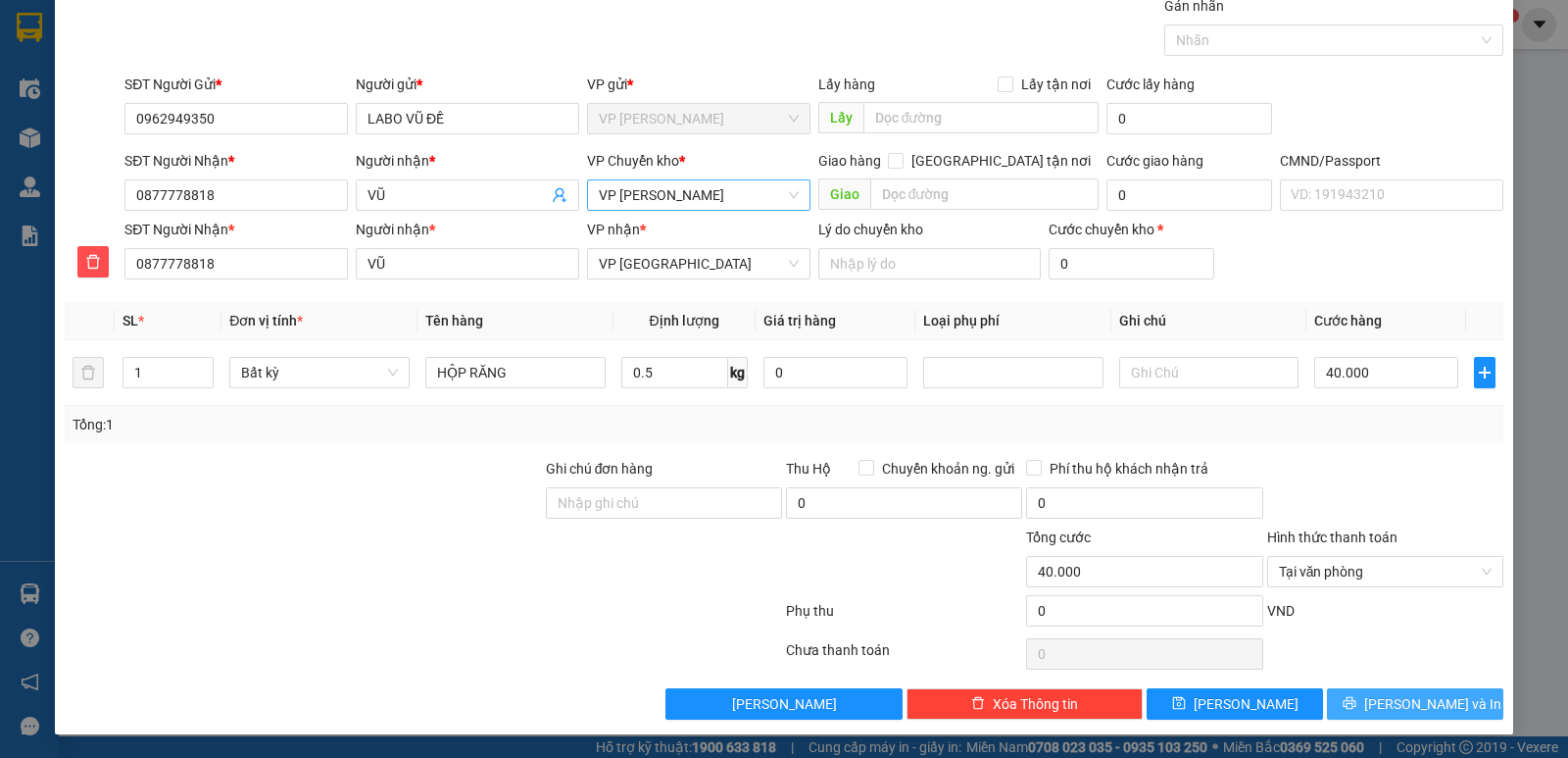
click at [1417, 700] on span "[PERSON_NAME] và In" at bounding box center [1432, 704] width 137 height 22
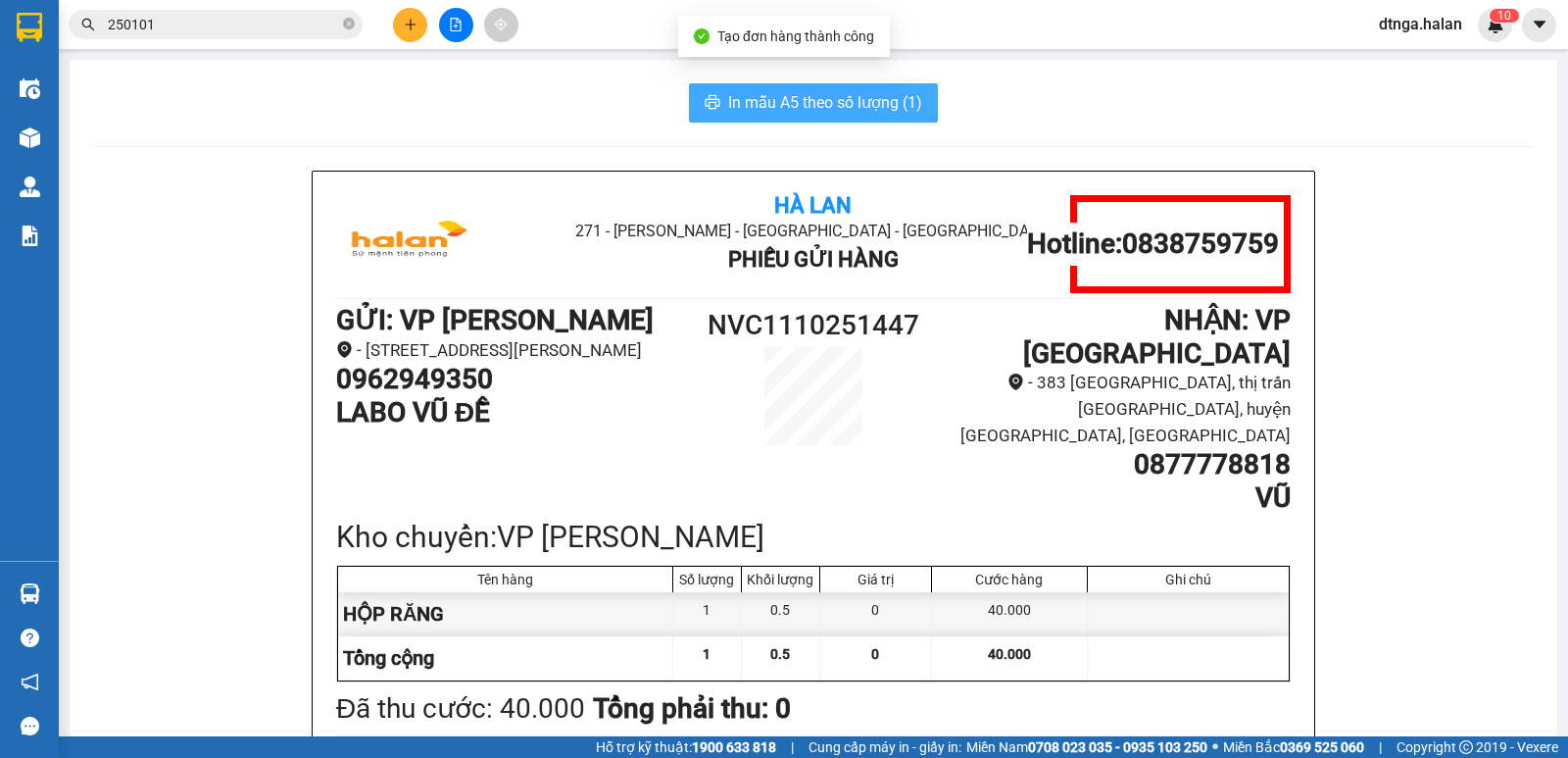
click at [859, 101] on span "In mẫu A5 theo số lượng (1)" at bounding box center [825, 102] width 194 height 25
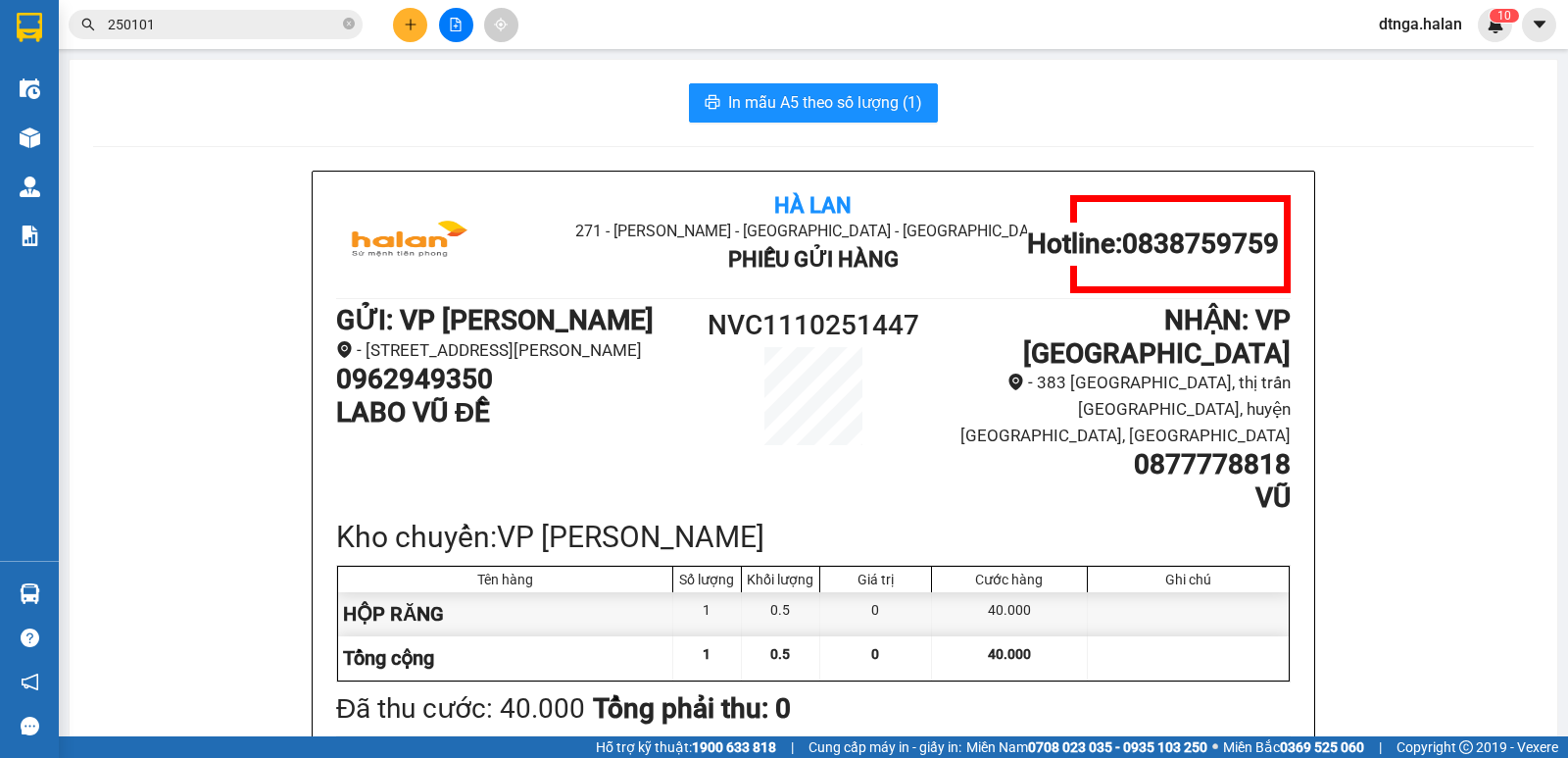
click at [1262, 637] on div at bounding box center [1188, 658] width 201 height 44
click at [413, 26] on icon "plus" at bounding box center [411, 25] width 14 height 14
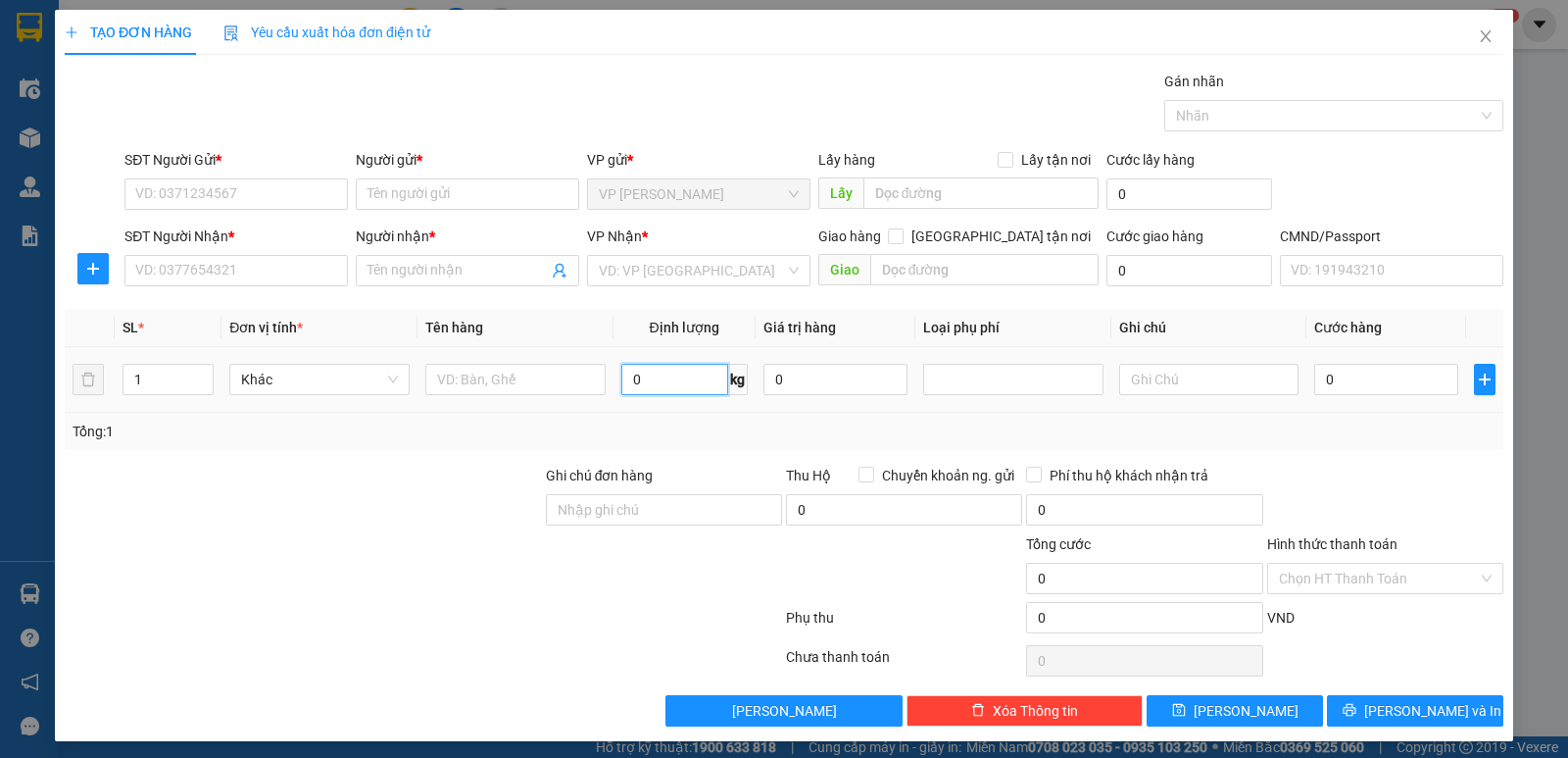
click at [696, 372] on input "0" at bounding box center [675, 379] width 107 height 32
click at [301, 195] on input "SĐT Người Gửi *" at bounding box center [236, 194] width 223 height 32
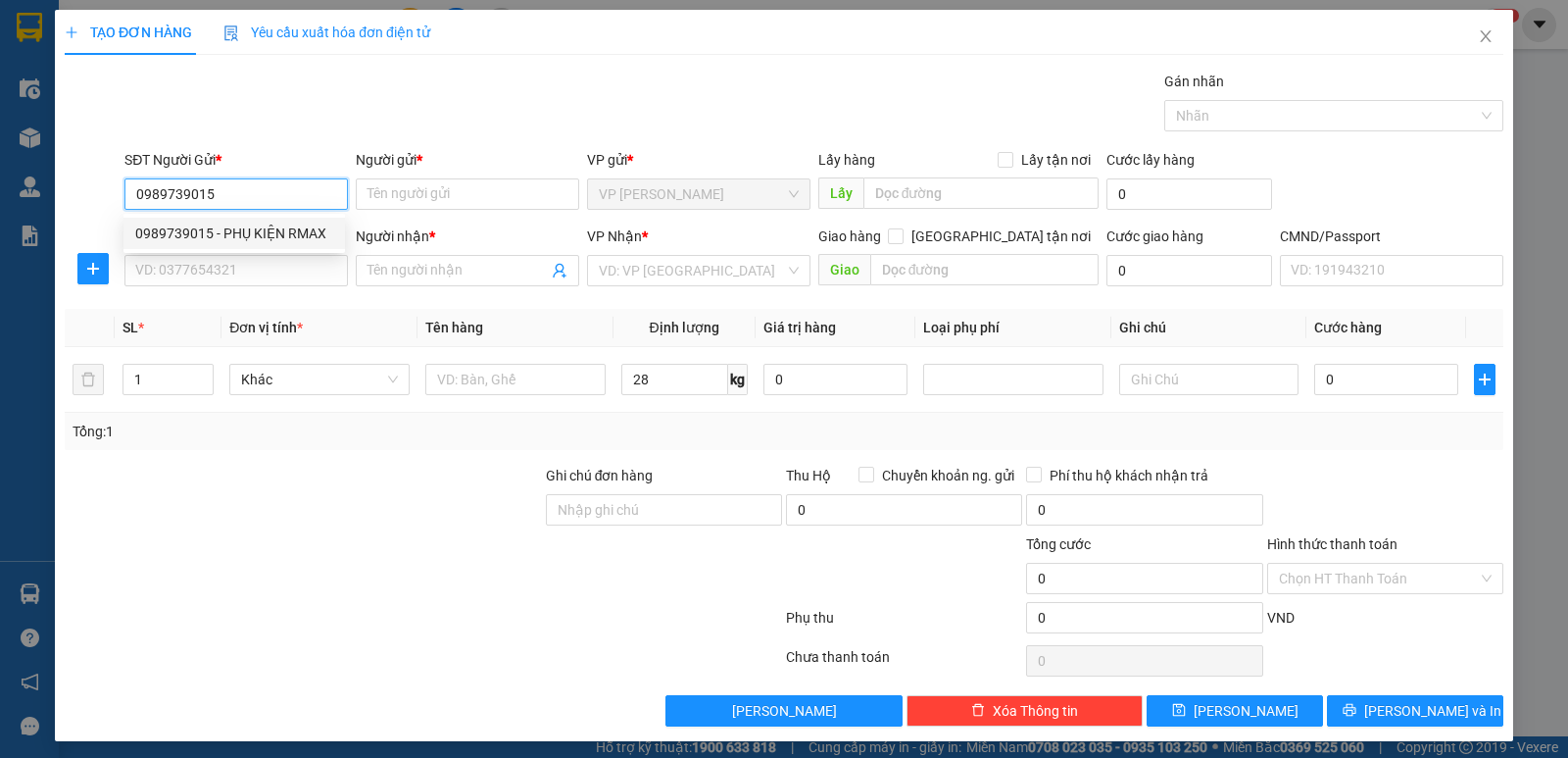
click at [295, 229] on div "0989739015 - PHỤ KIỆN RMAX" at bounding box center [234, 233] width 198 height 22
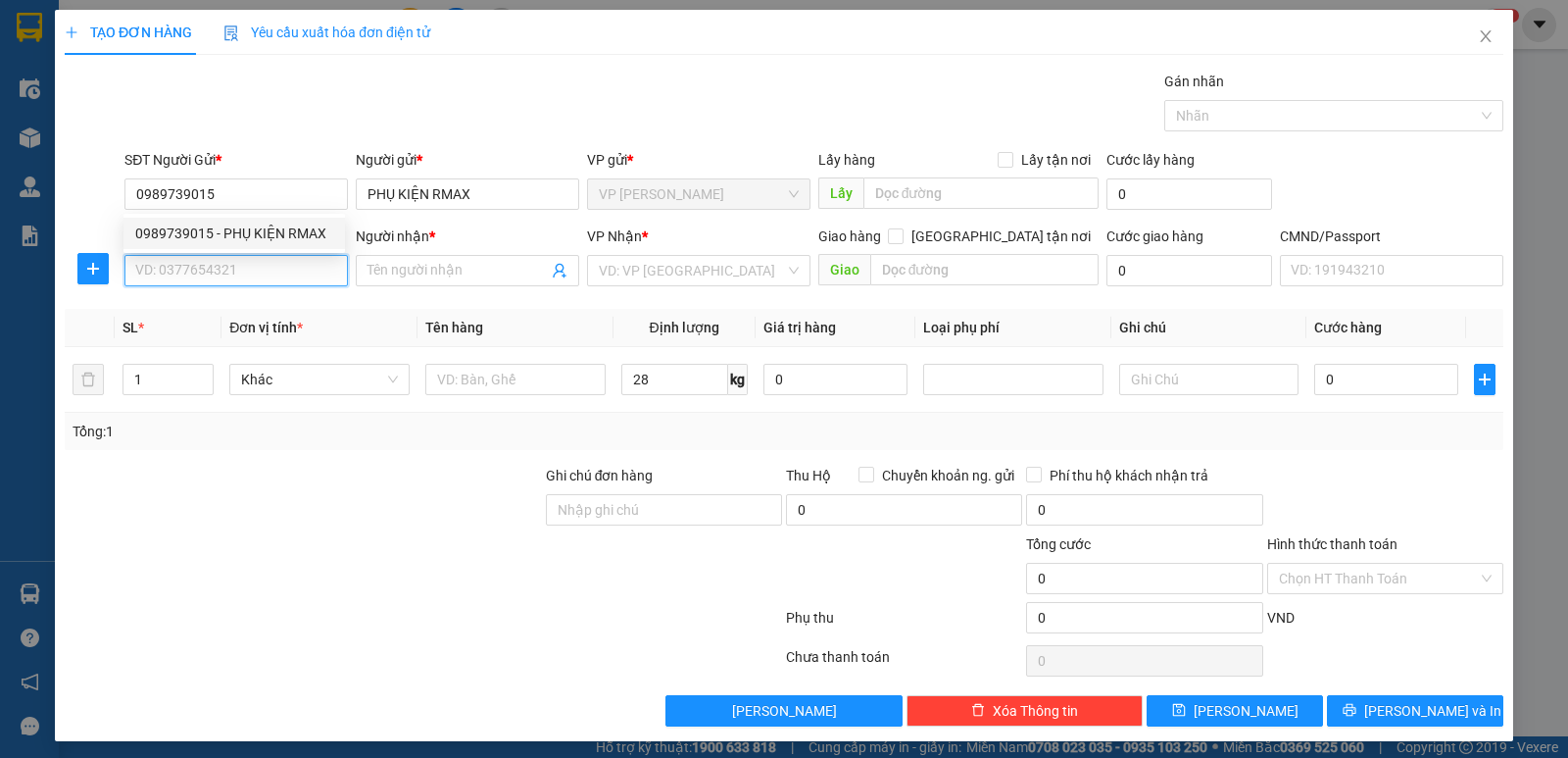
click at [292, 269] on input "SĐT Người Nhận *" at bounding box center [236, 270] width 223 height 32
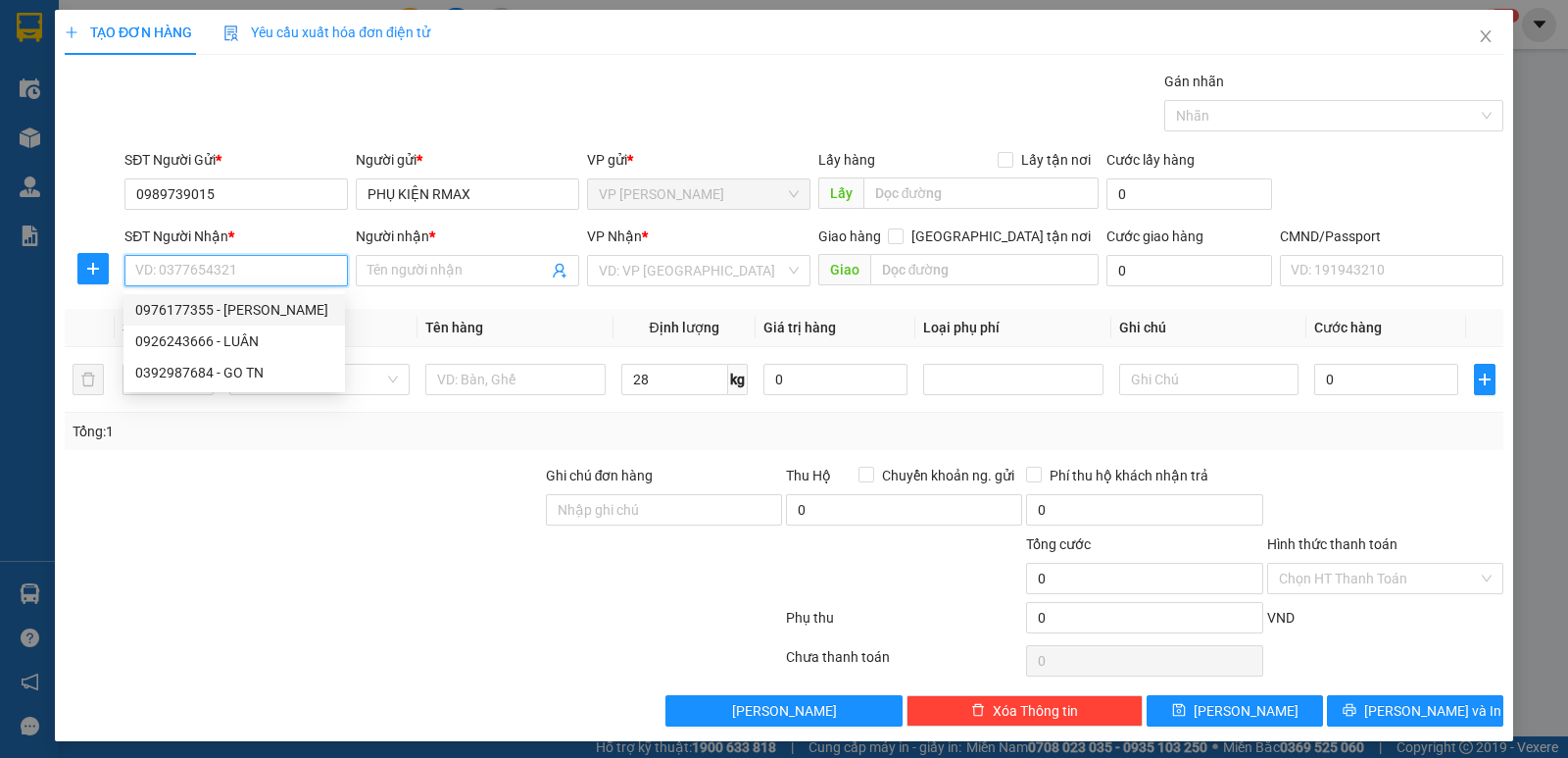
click at [279, 309] on div "0976177355 - [PERSON_NAME]" at bounding box center [234, 310] width 198 height 22
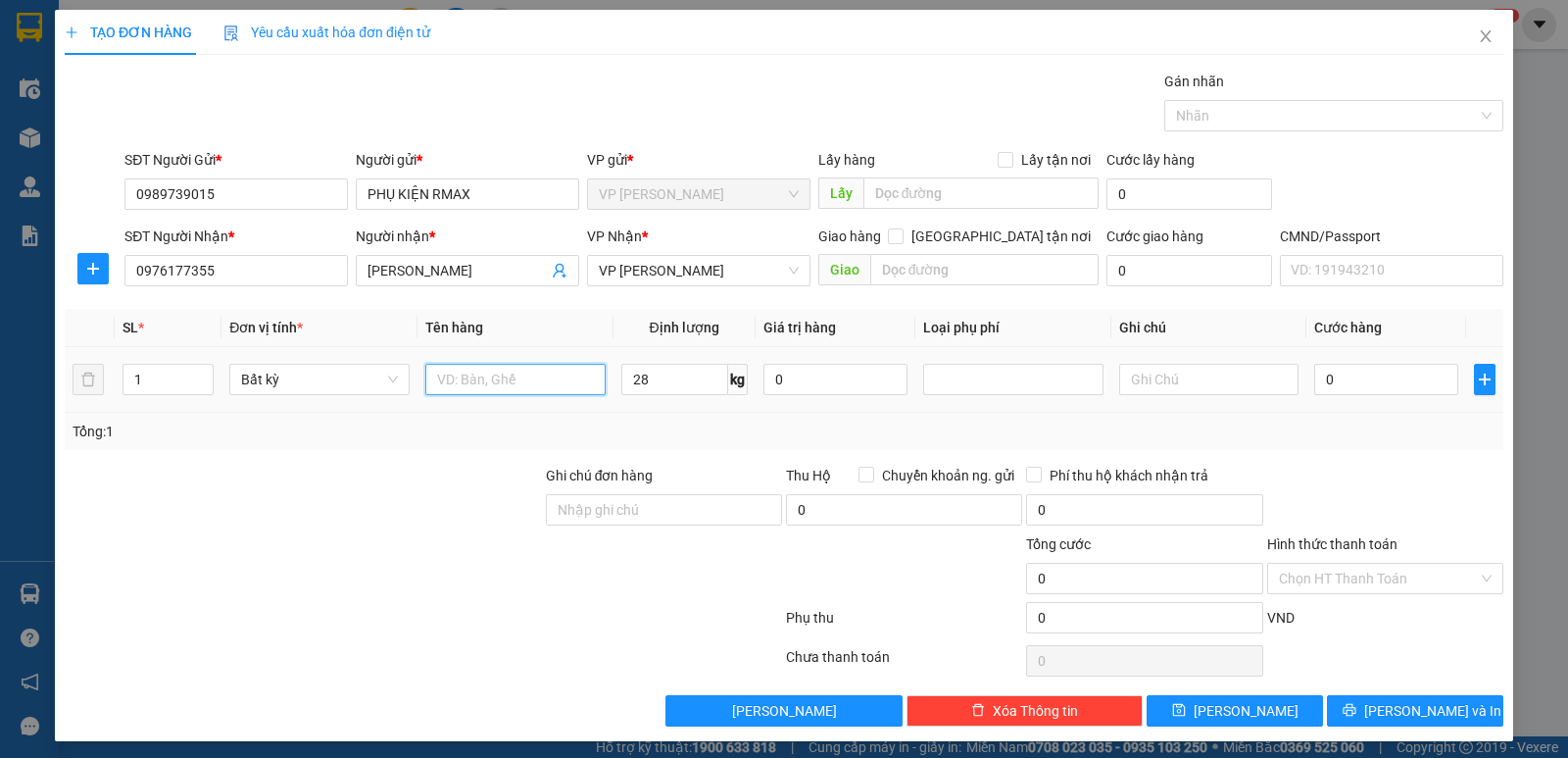
click at [549, 373] on input "text" at bounding box center [515, 379] width 181 height 32
click at [687, 384] on input "28" at bounding box center [675, 379] width 107 height 32
click at [1363, 373] on input "0" at bounding box center [1386, 379] width 144 height 32
click at [1393, 440] on div "Tổng: 1" at bounding box center [784, 431] width 1423 height 22
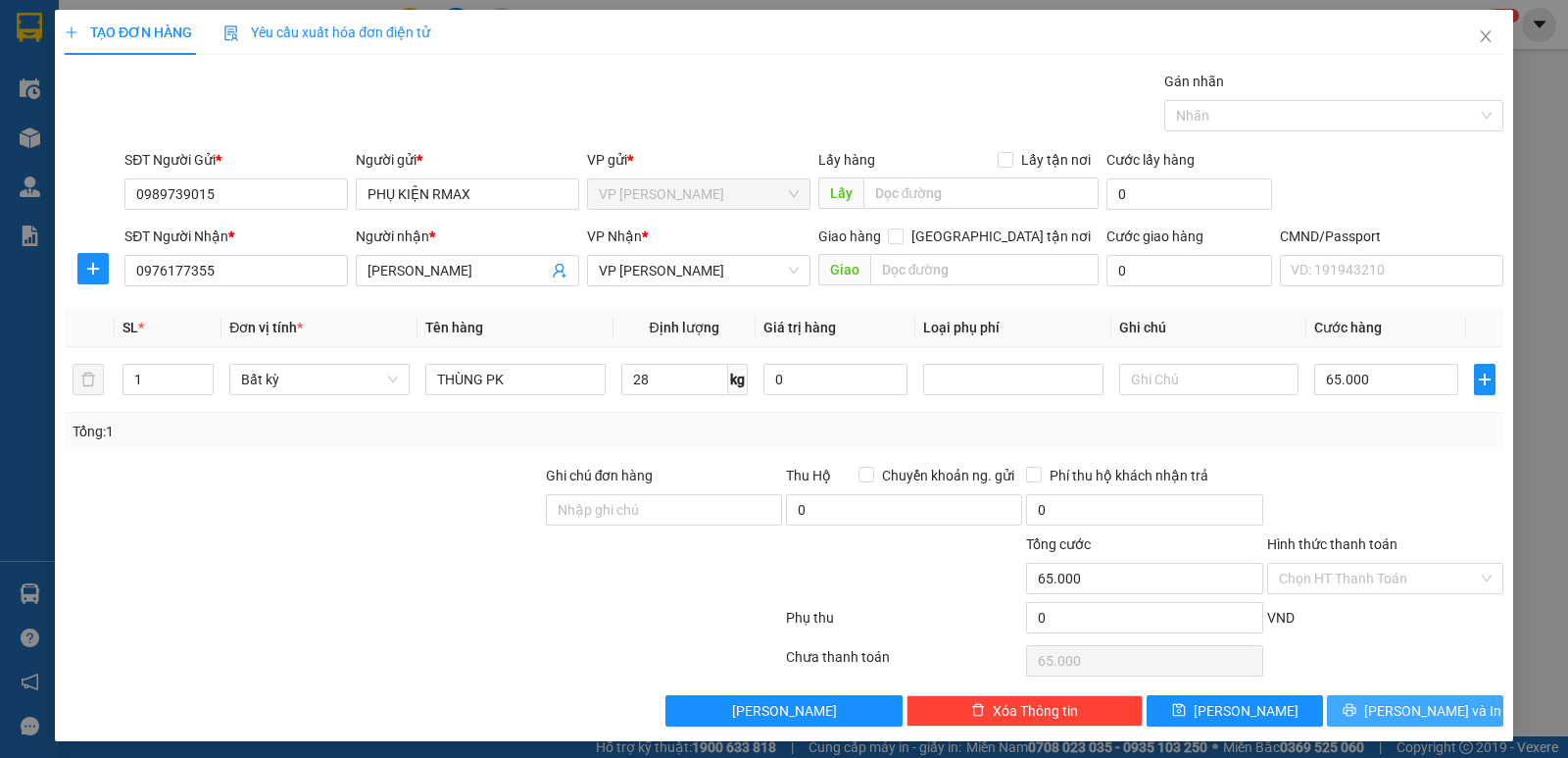
click at [1430, 706] on span "[PERSON_NAME] và In" at bounding box center [1432, 711] width 137 height 22
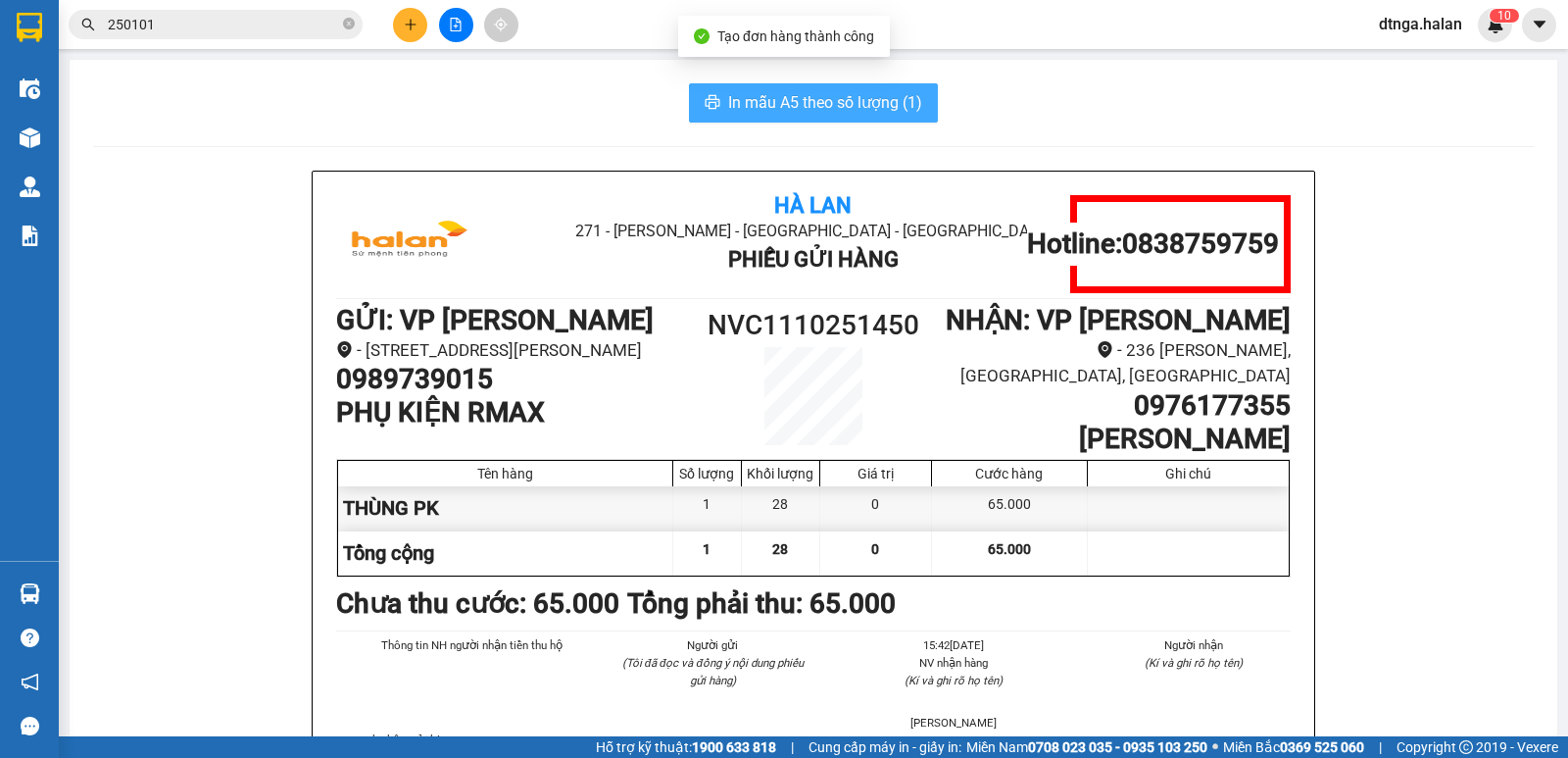
click at [865, 108] on span "In mẫu A5 theo số lượng (1)" at bounding box center [825, 102] width 194 height 25
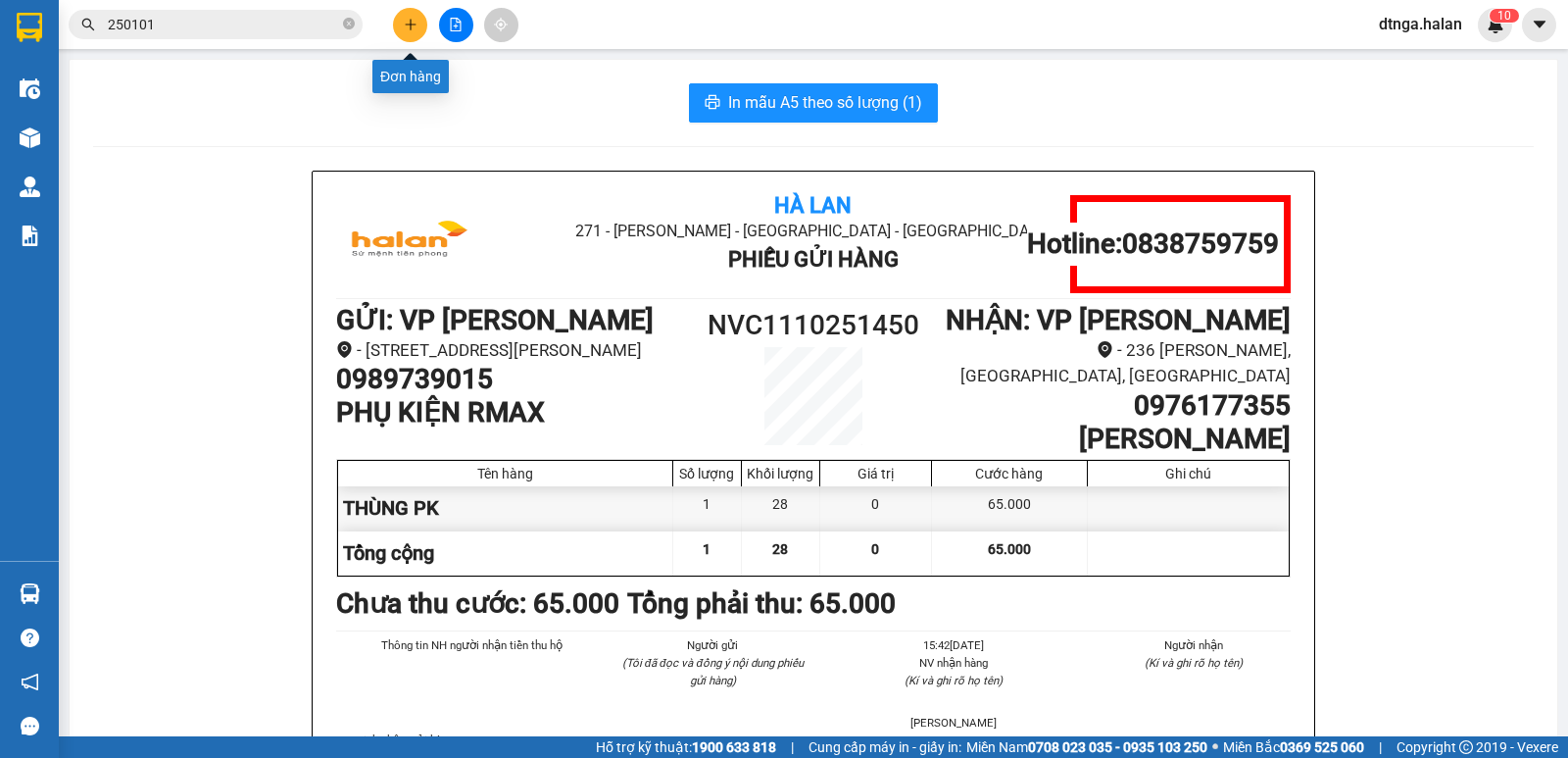
click at [408, 22] on icon "plus" at bounding box center [411, 25] width 14 height 14
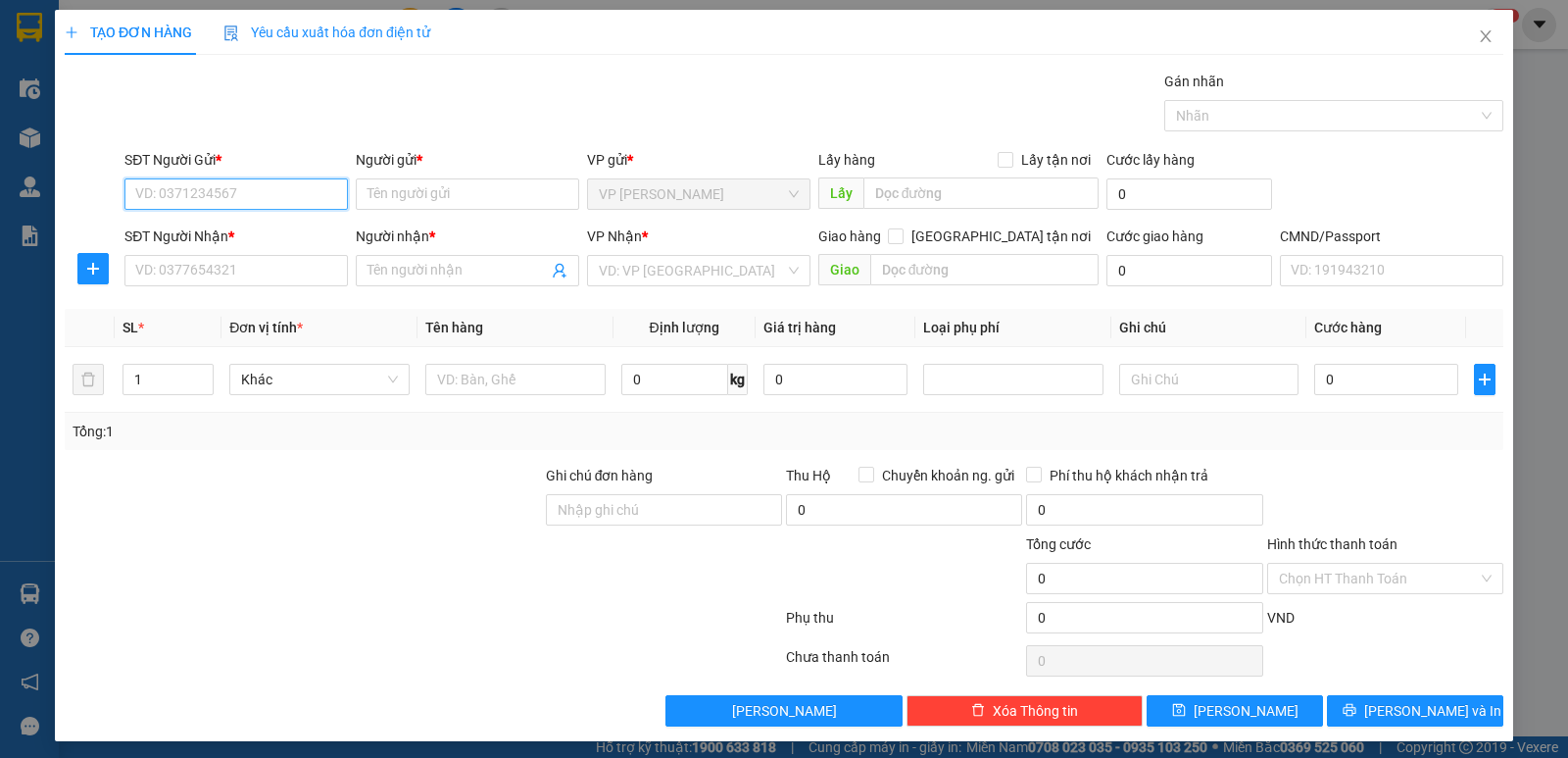
click at [306, 199] on input "SĐT Người Gửi *" at bounding box center [236, 194] width 223 height 32
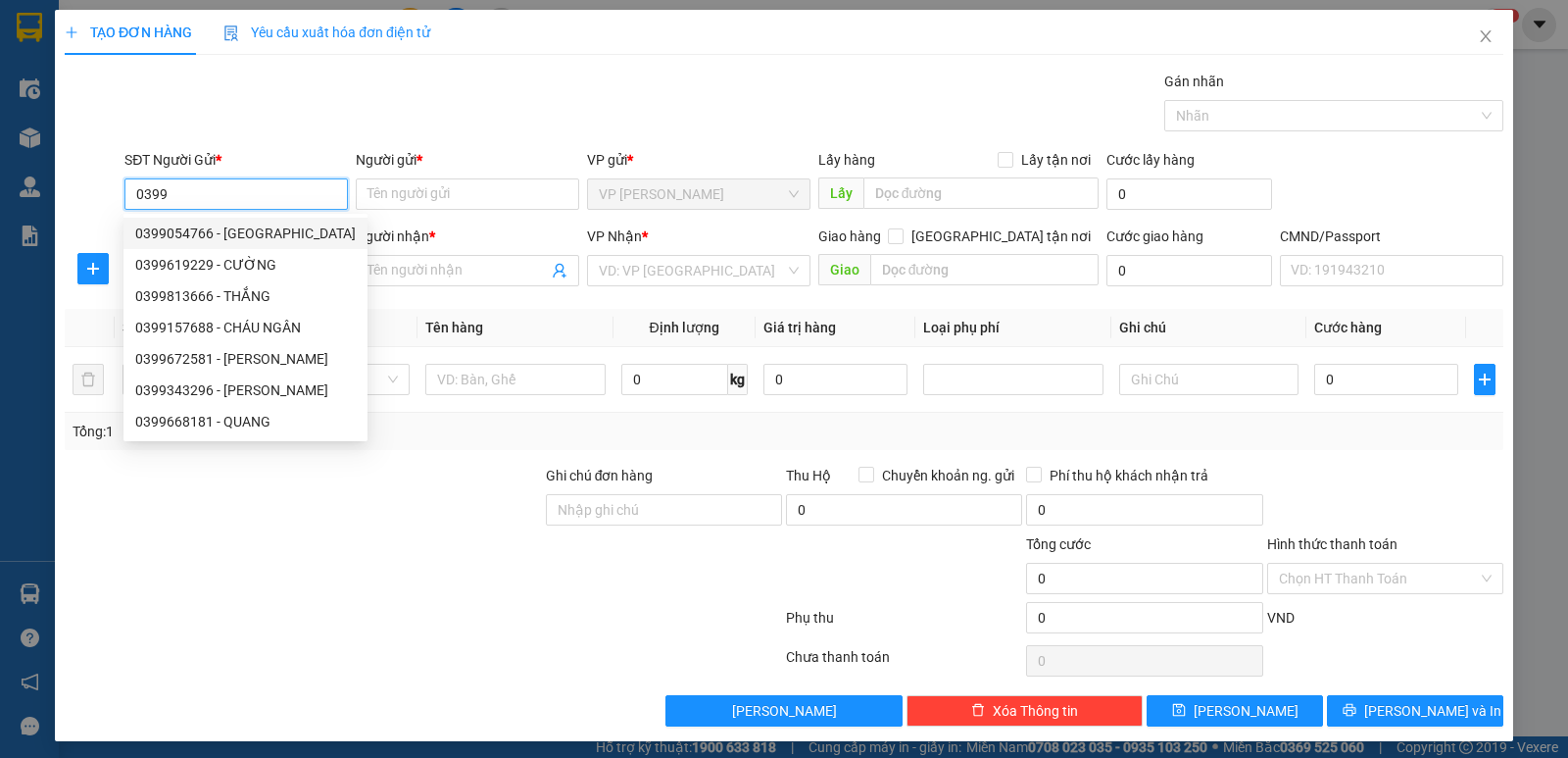
click at [294, 196] on input "0399" at bounding box center [236, 194] width 223 height 32
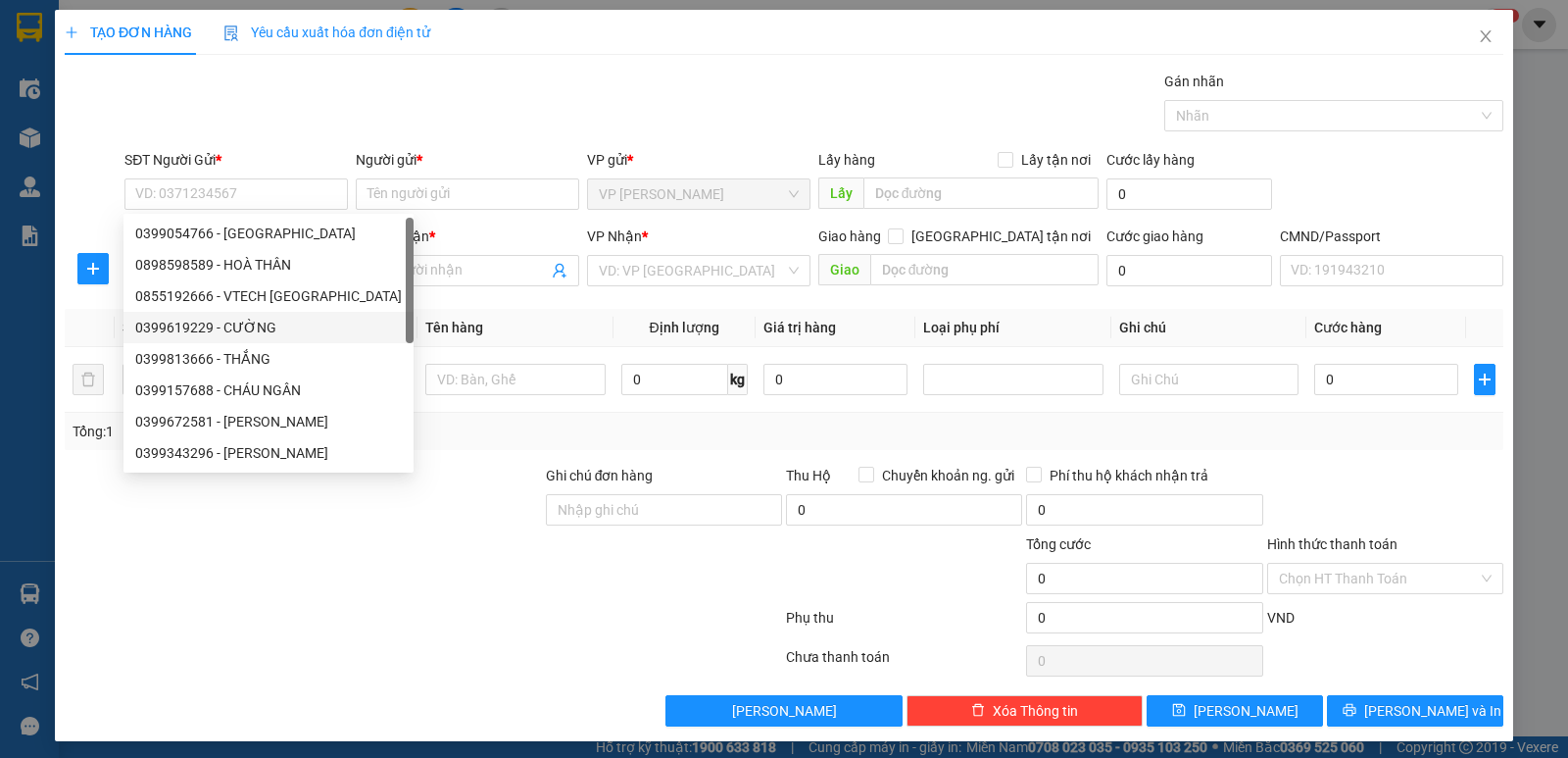
click at [421, 611] on div at bounding box center [423, 622] width 721 height 39
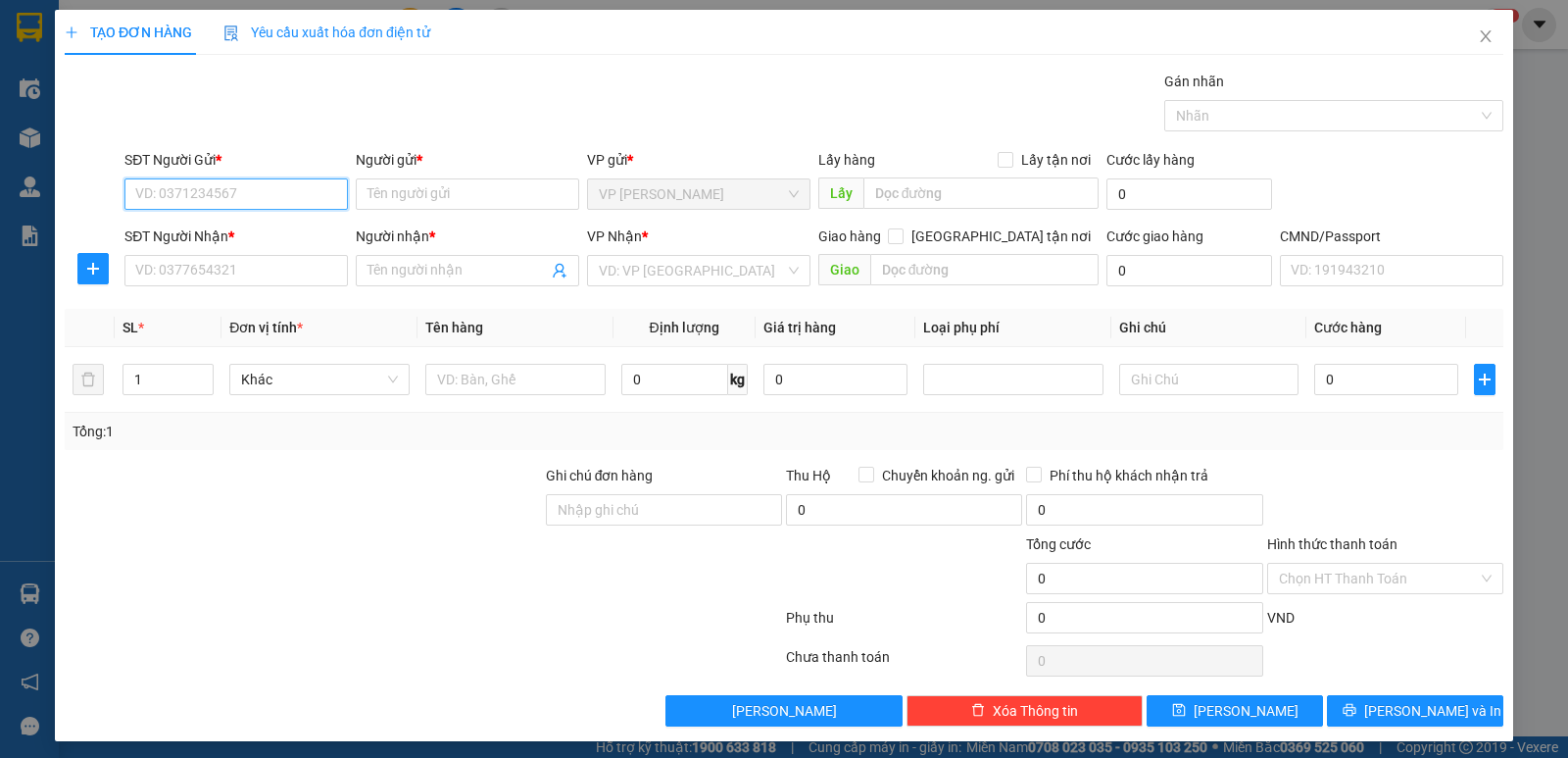
click at [275, 190] on input "SĐT Người Gửi *" at bounding box center [236, 194] width 223 height 32
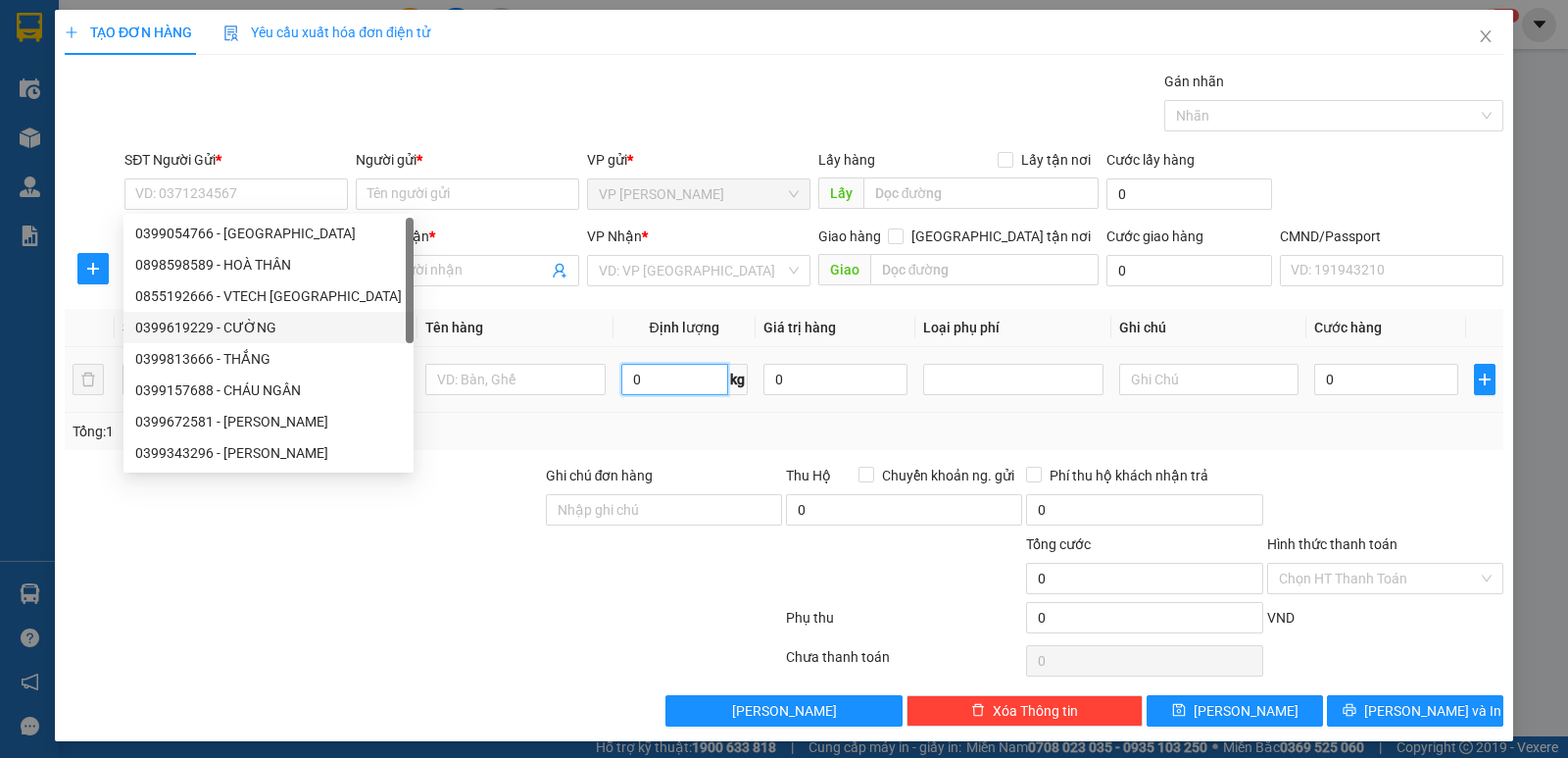
click at [641, 384] on input "0" at bounding box center [675, 379] width 107 height 32
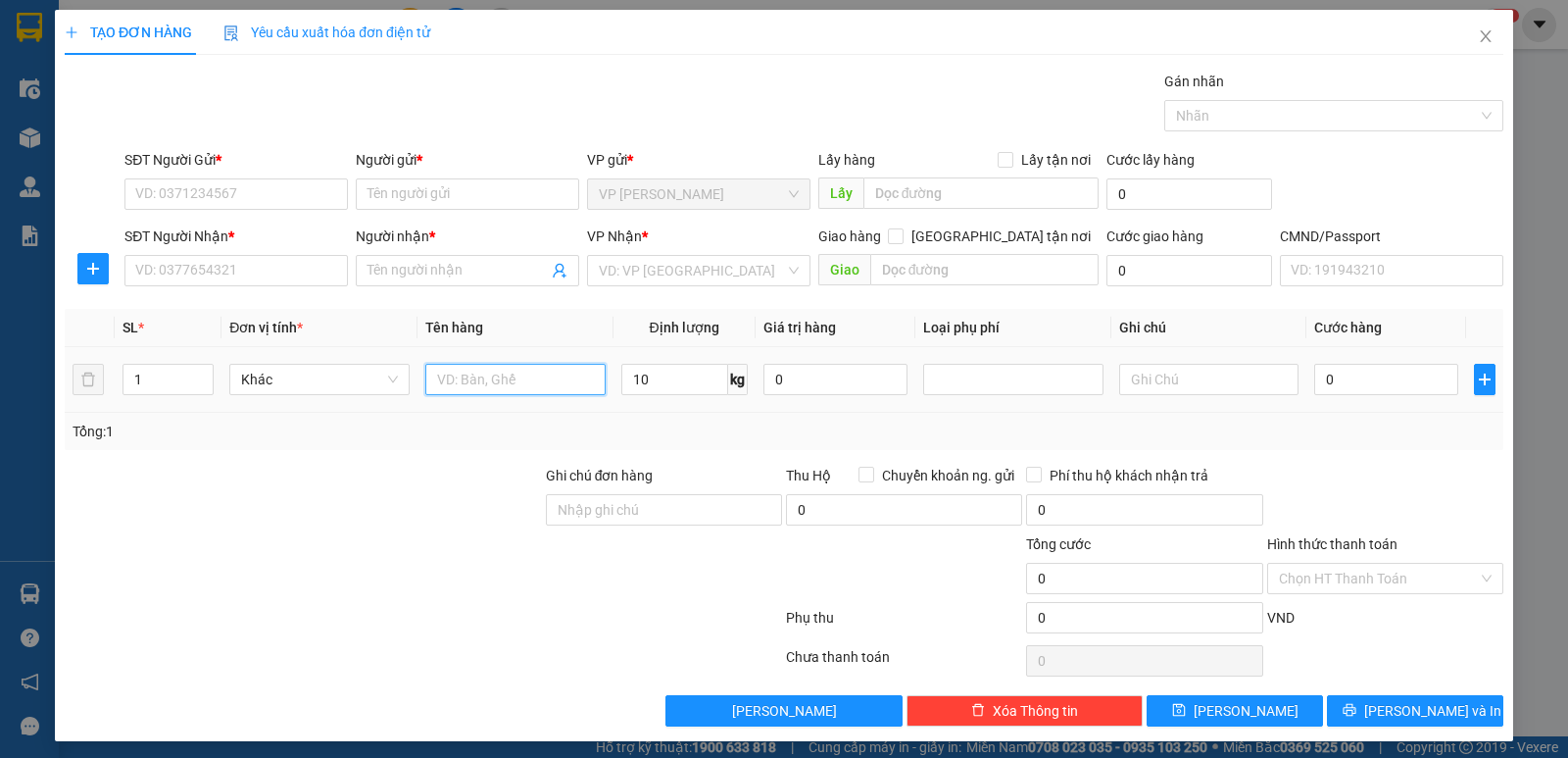
click at [505, 373] on input "text" at bounding box center [515, 379] width 181 height 32
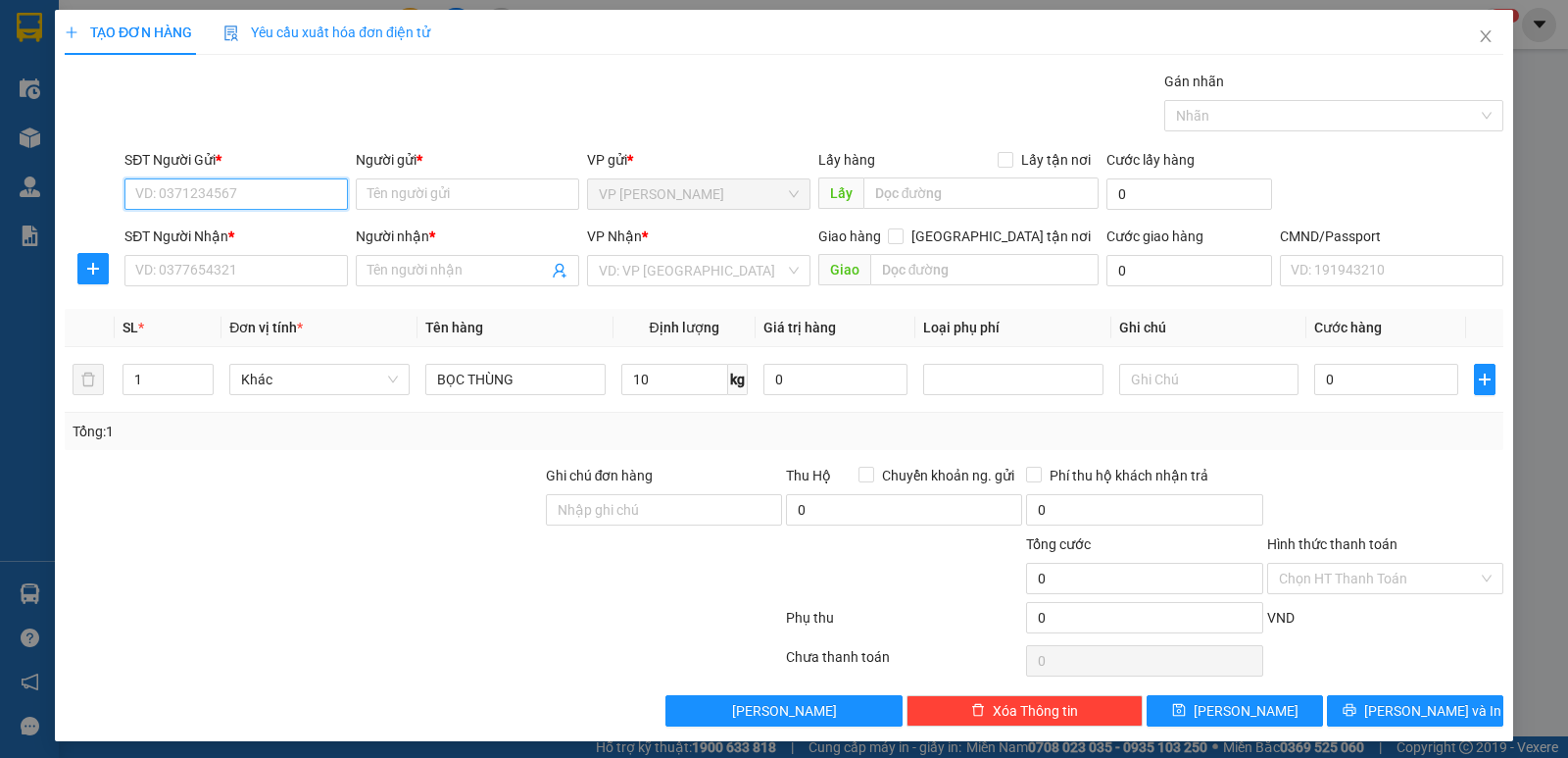
click at [311, 197] on input "SĐT Người Gửi *" at bounding box center [236, 194] width 223 height 32
click at [388, 190] on input "Người gửi *" at bounding box center [467, 194] width 223 height 32
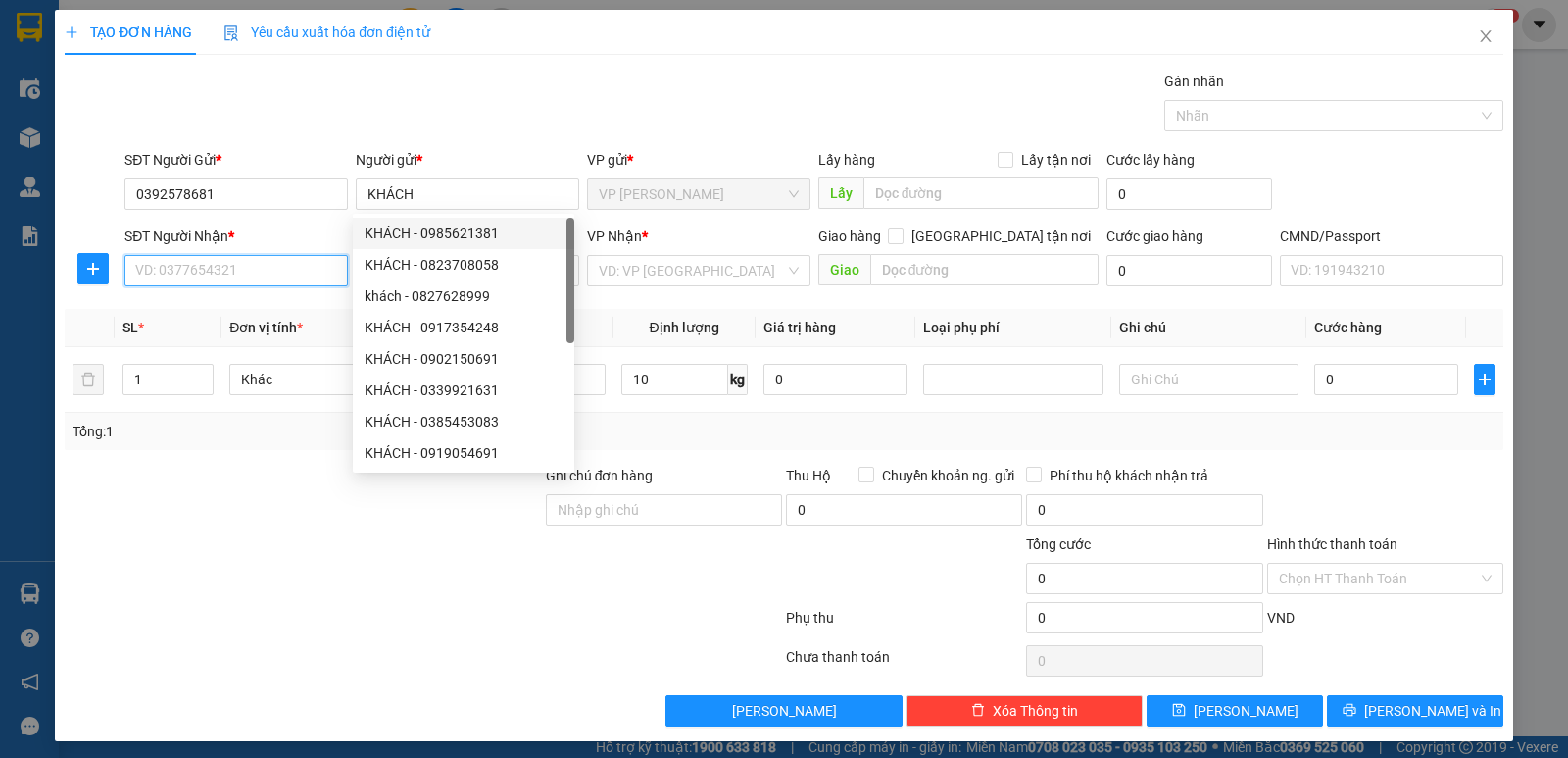
click at [319, 265] on input "SĐT Người Nhận *" at bounding box center [236, 270] width 223 height 32
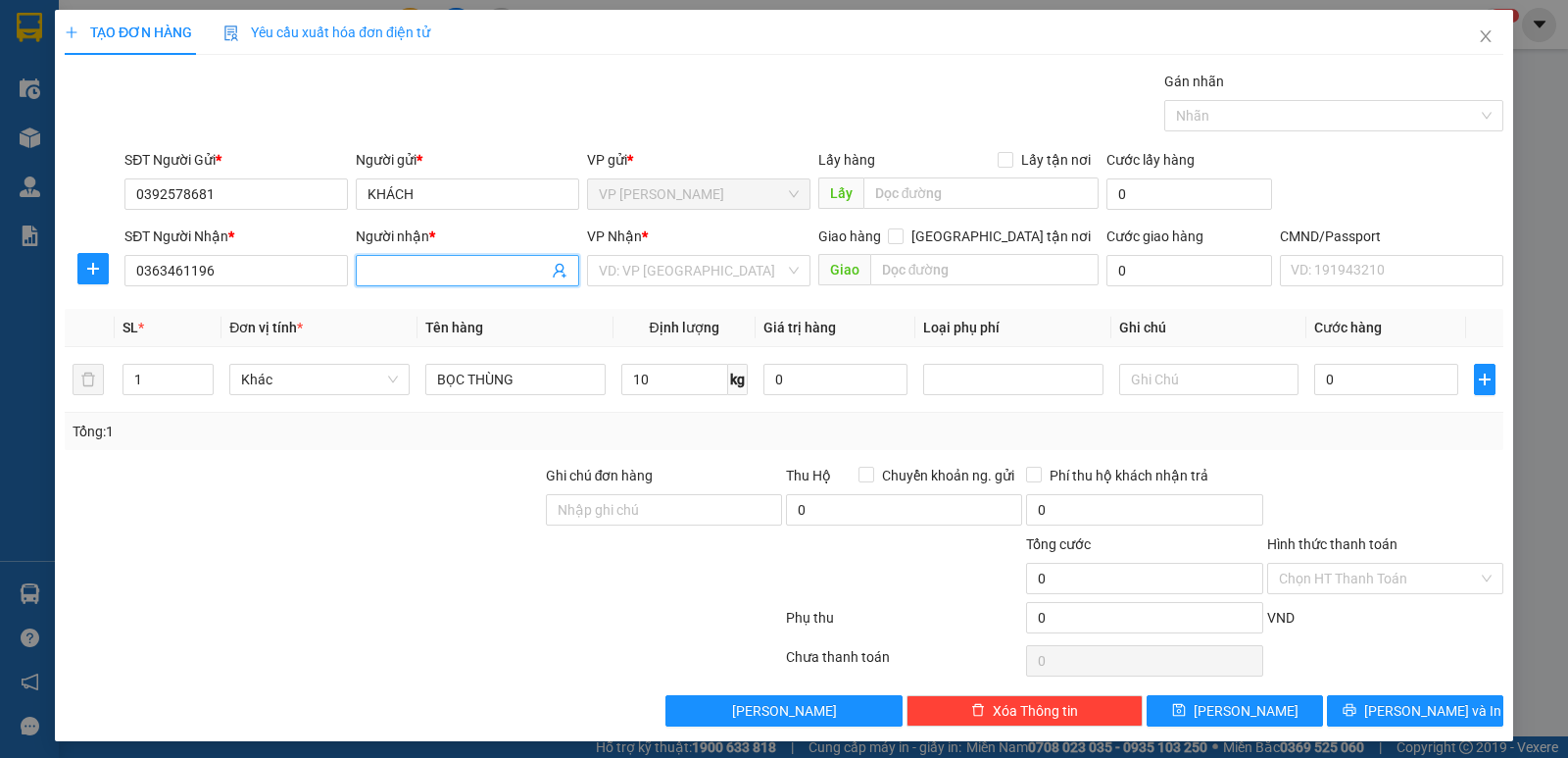
click at [396, 276] on input "Người nhận *" at bounding box center [457, 270] width 181 height 22
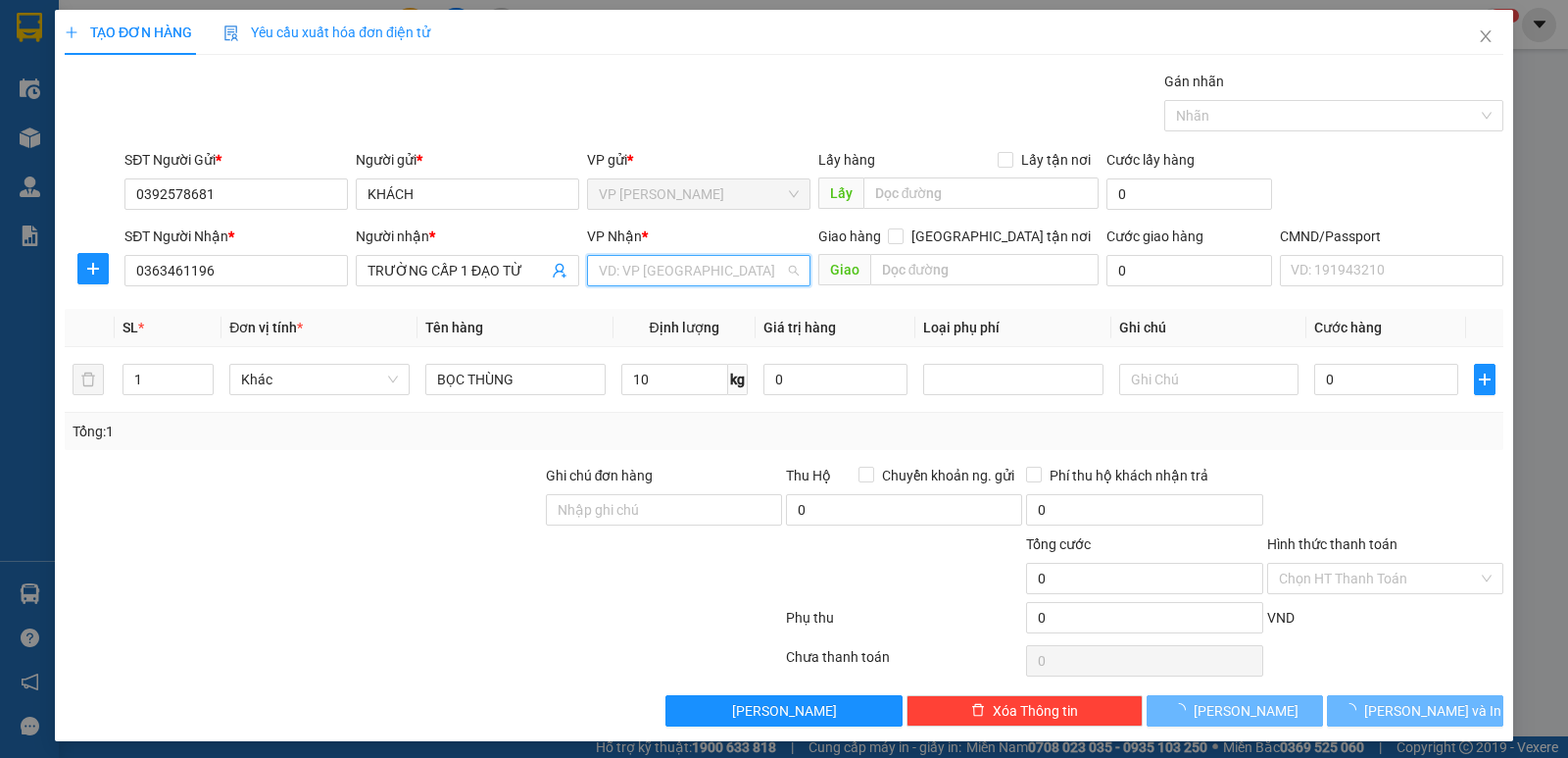
click at [636, 266] on input "search" at bounding box center [692, 270] width 187 height 30
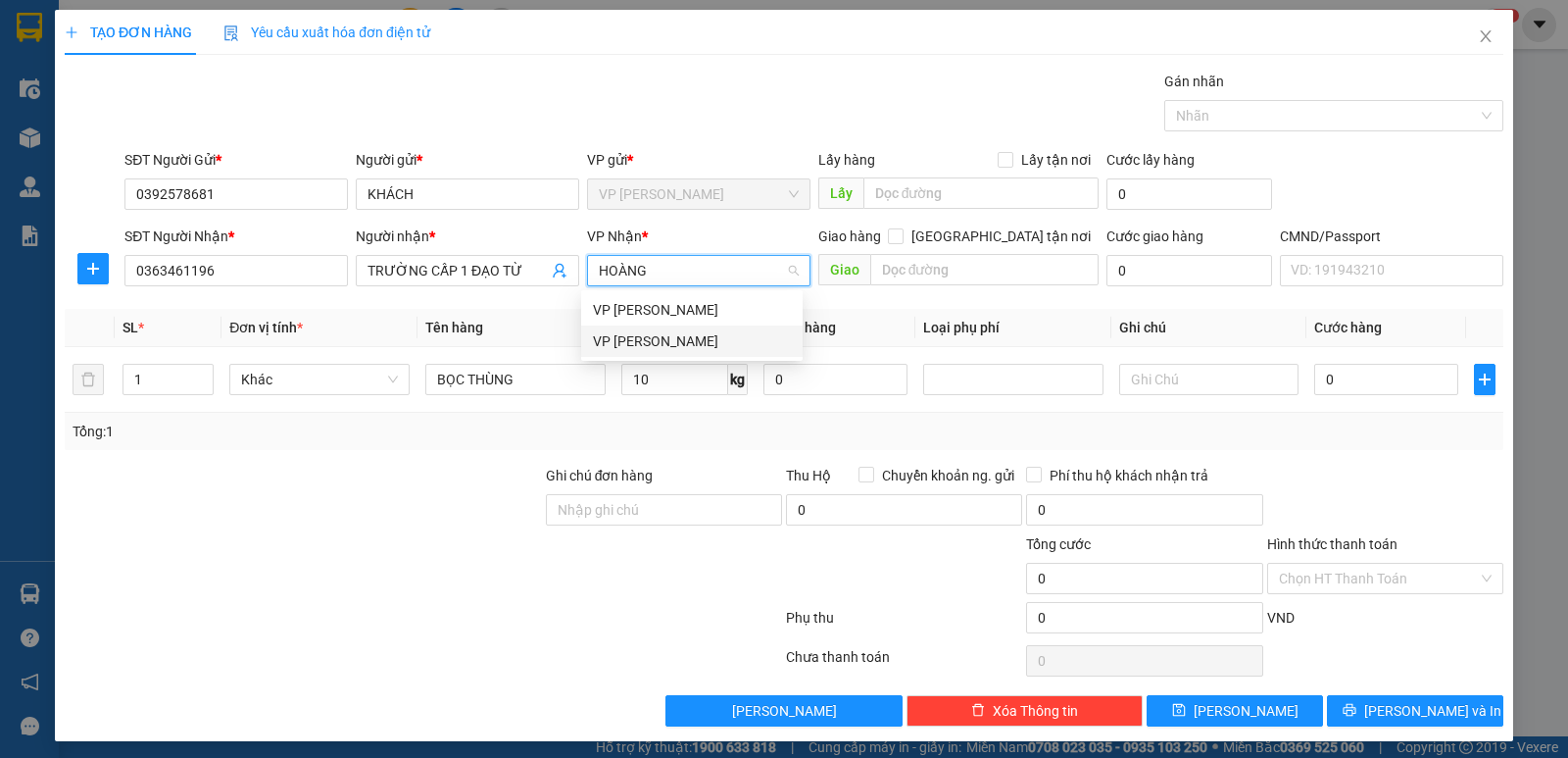
click at [657, 340] on div "VP [PERSON_NAME]" at bounding box center [692, 341] width 198 height 22
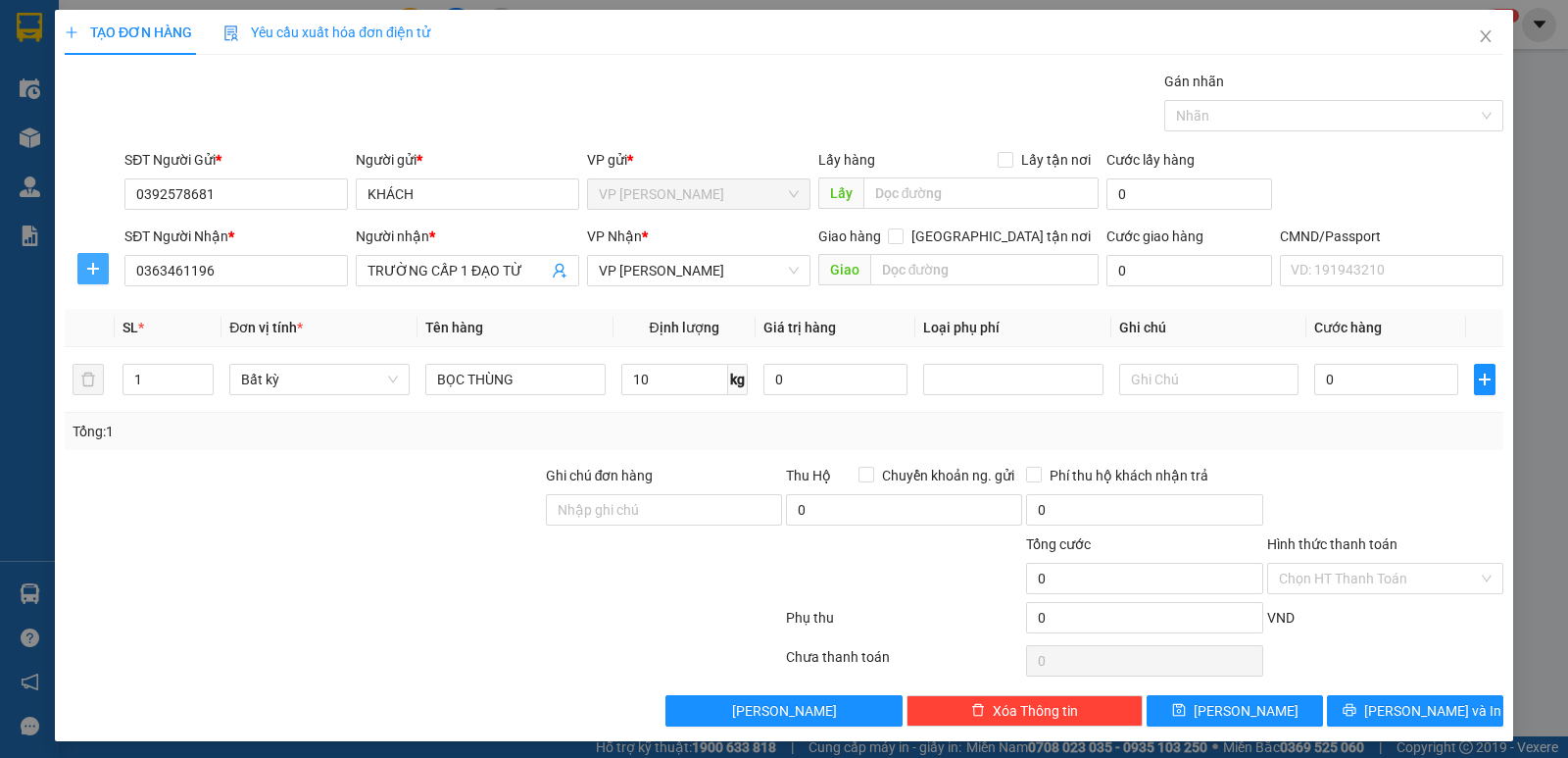
click at [86, 276] on button "button" at bounding box center [93, 268] width 32 height 32
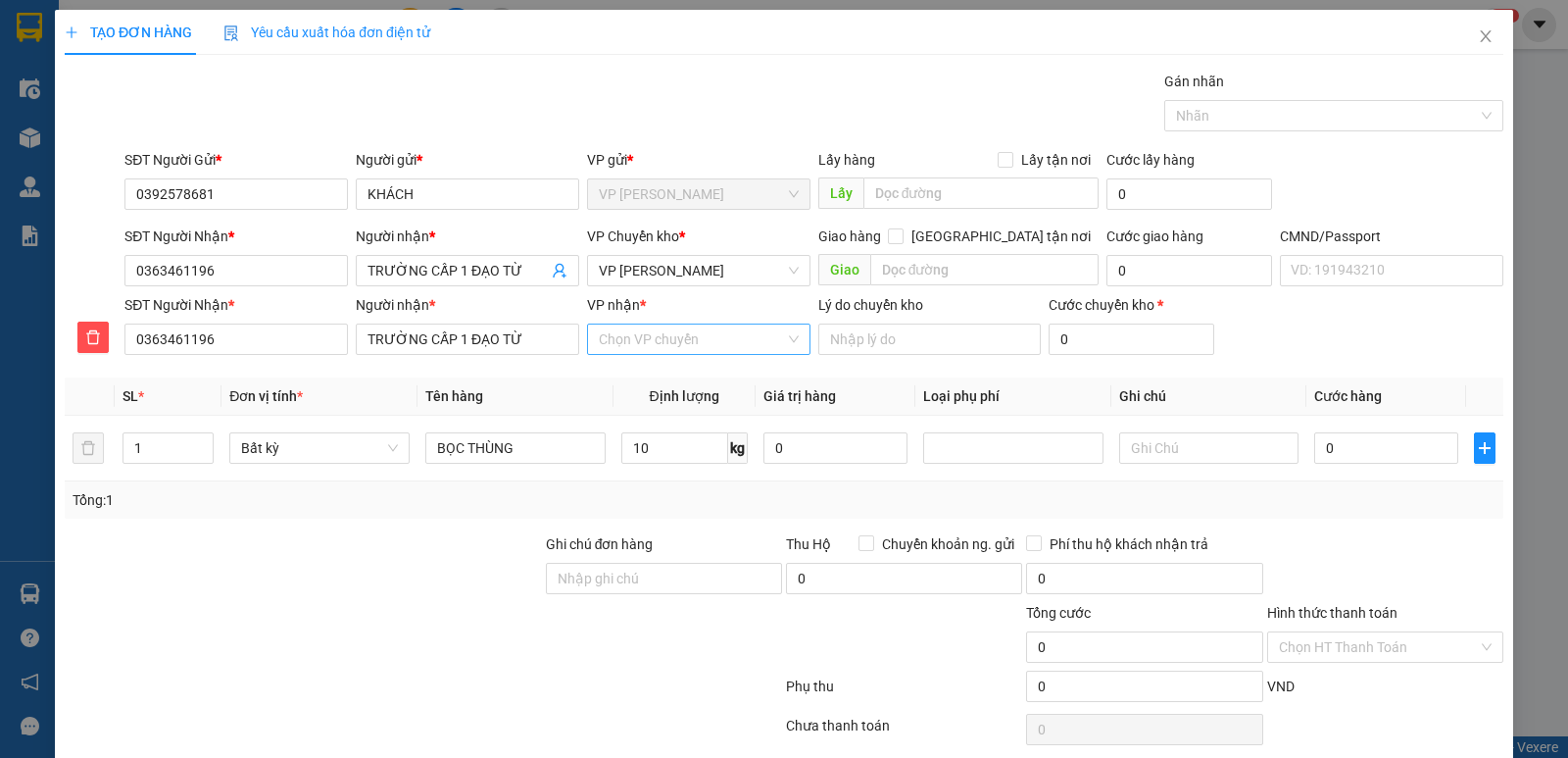
click at [680, 333] on input "VP nhận *" at bounding box center [692, 340] width 187 height 30
click at [624, 411] on div "VP Đại Từ" at bounding box center [692, 410] width 198 height 22
click at [660, 439] on input "10" at bounding box center [675, 448] width 107 height 32
click at [1355, 446] on input "0" at bounding box center [1386, 448] width 144 height 32
click at [489, 273] on input "TRƯỜNG CẤP 1 ĐẠO TỪ" at bounding box center [457, 270] width 181 height 22
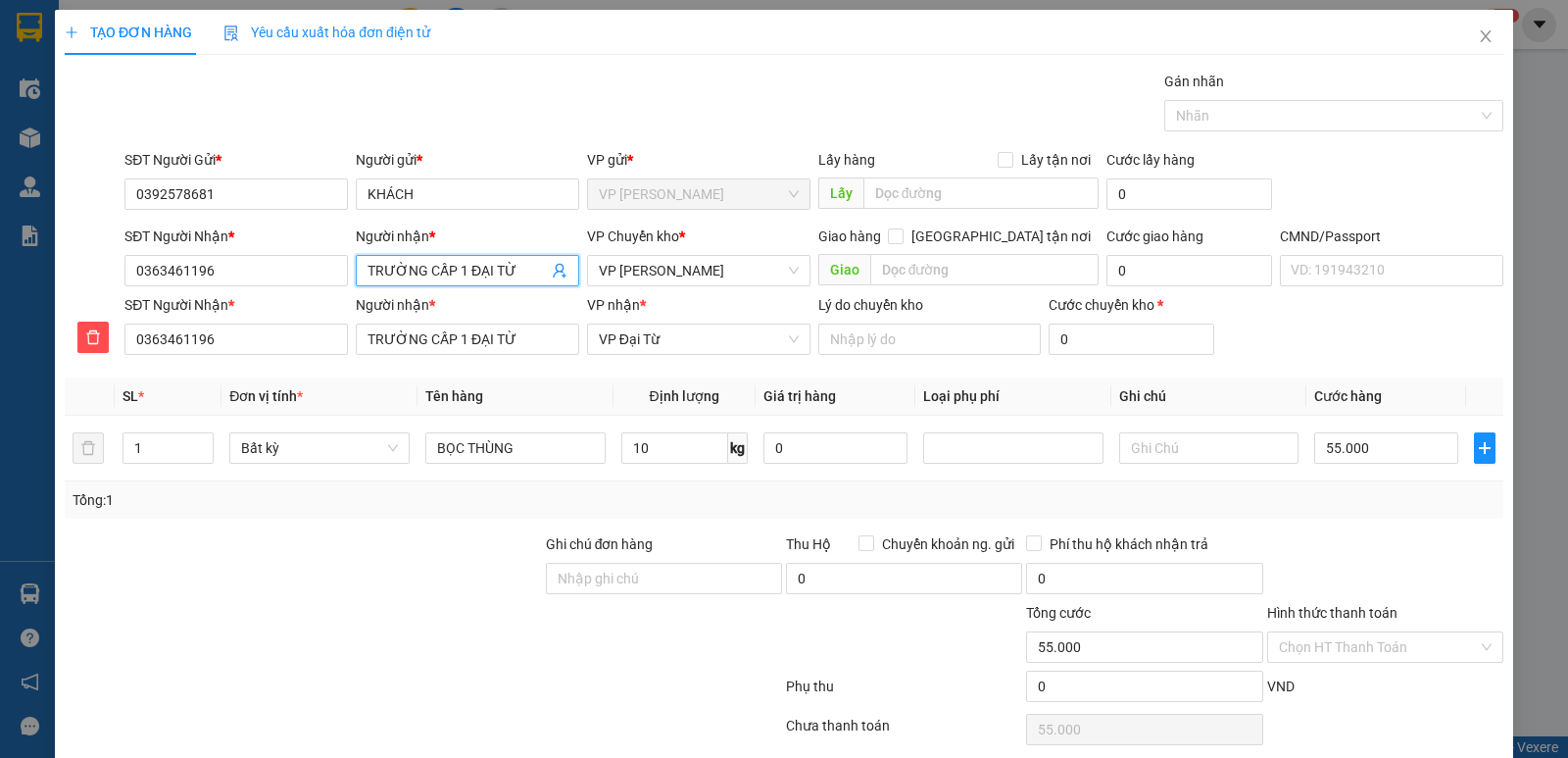
scroll to position [75, 0]
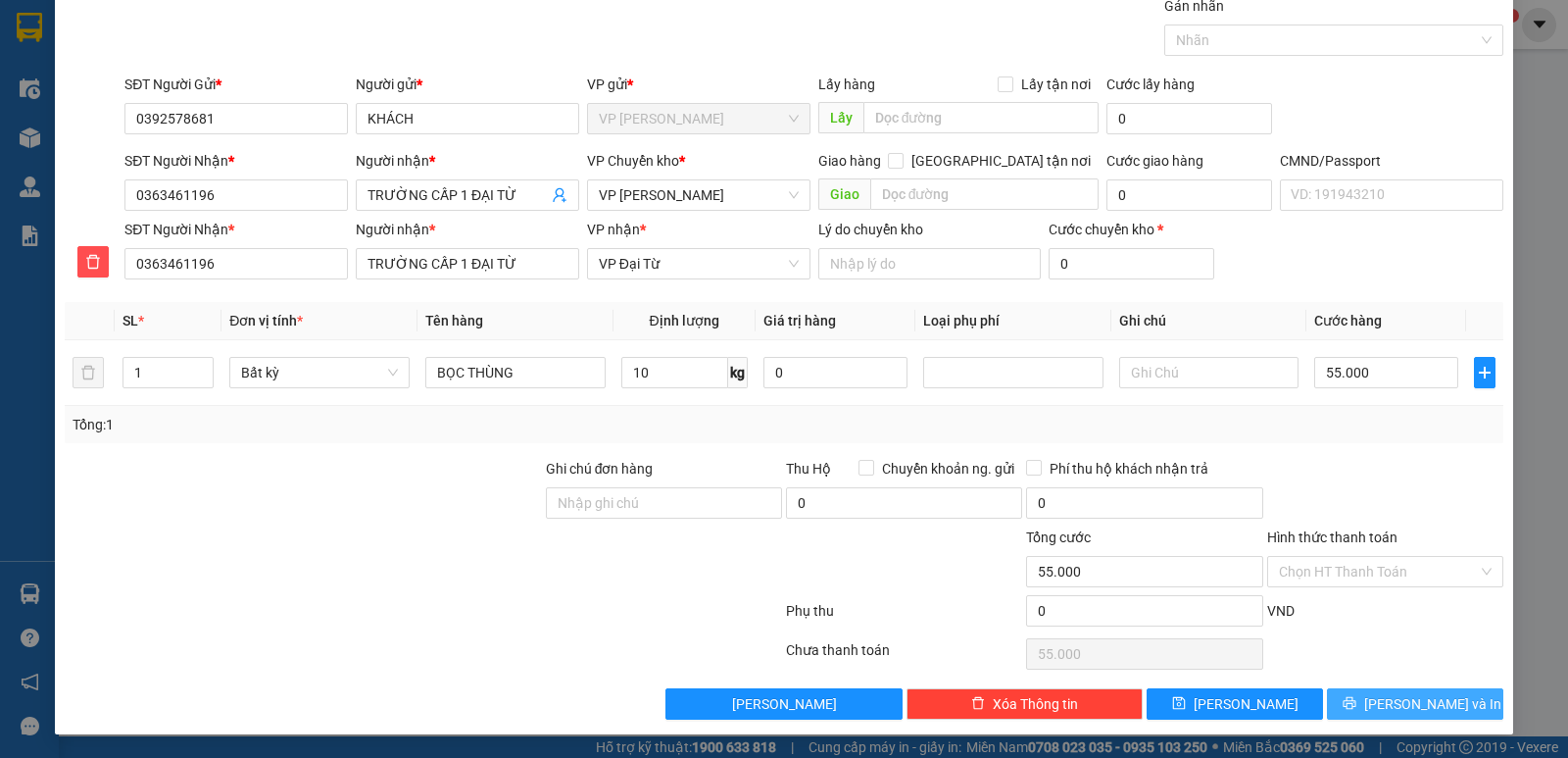
click at [1355, 702] on icon "printer" at bounding box center [1349, 703] width 13 height 13
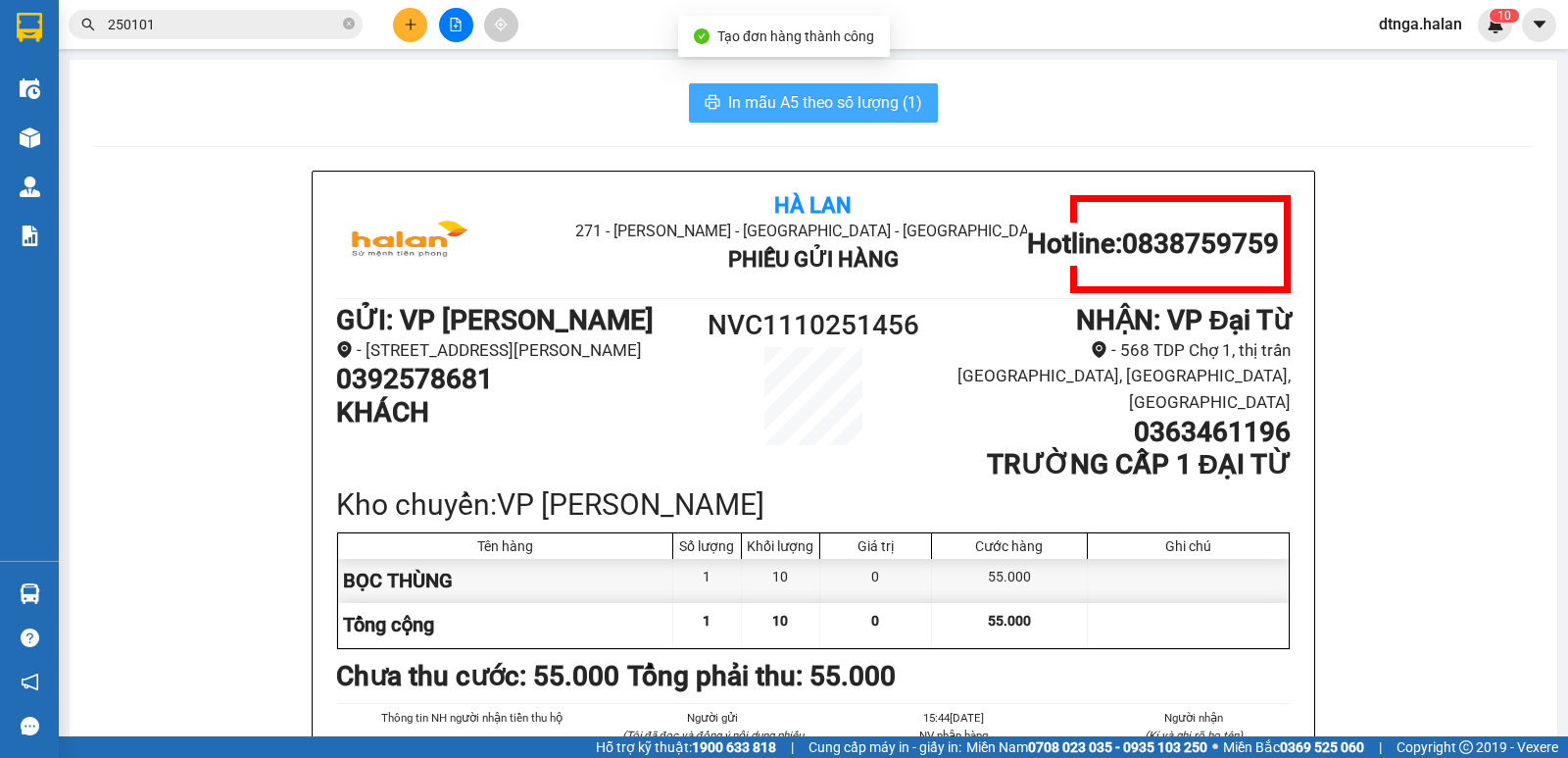
click at [767, 99] on span "In mẫu A5 theo số lượng (1)" at bounding box center [825, 102] width 194 height 25
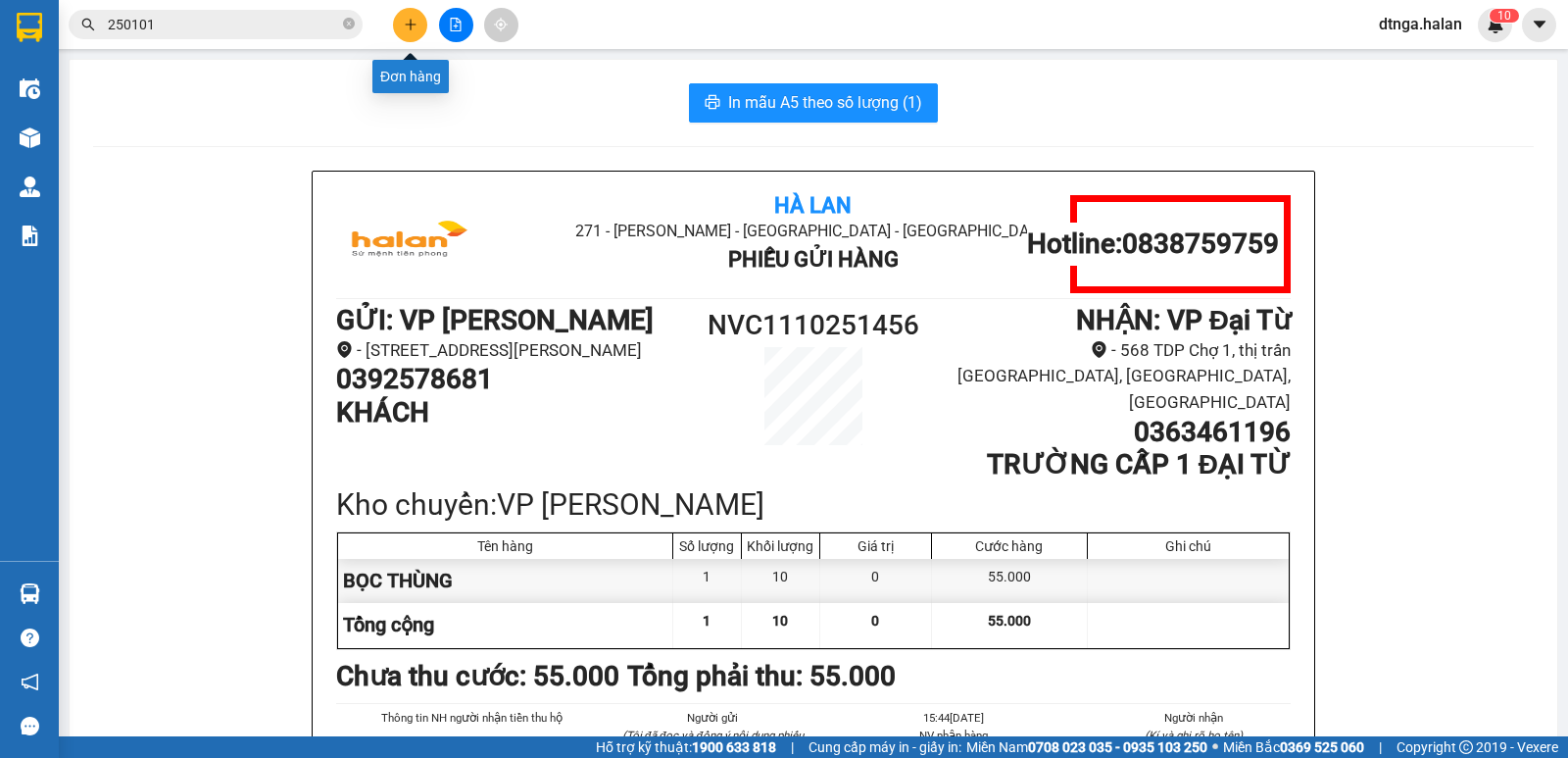
click at [416, 23] on icon "plus" at bounding box center [411, 25] width 14 height 14
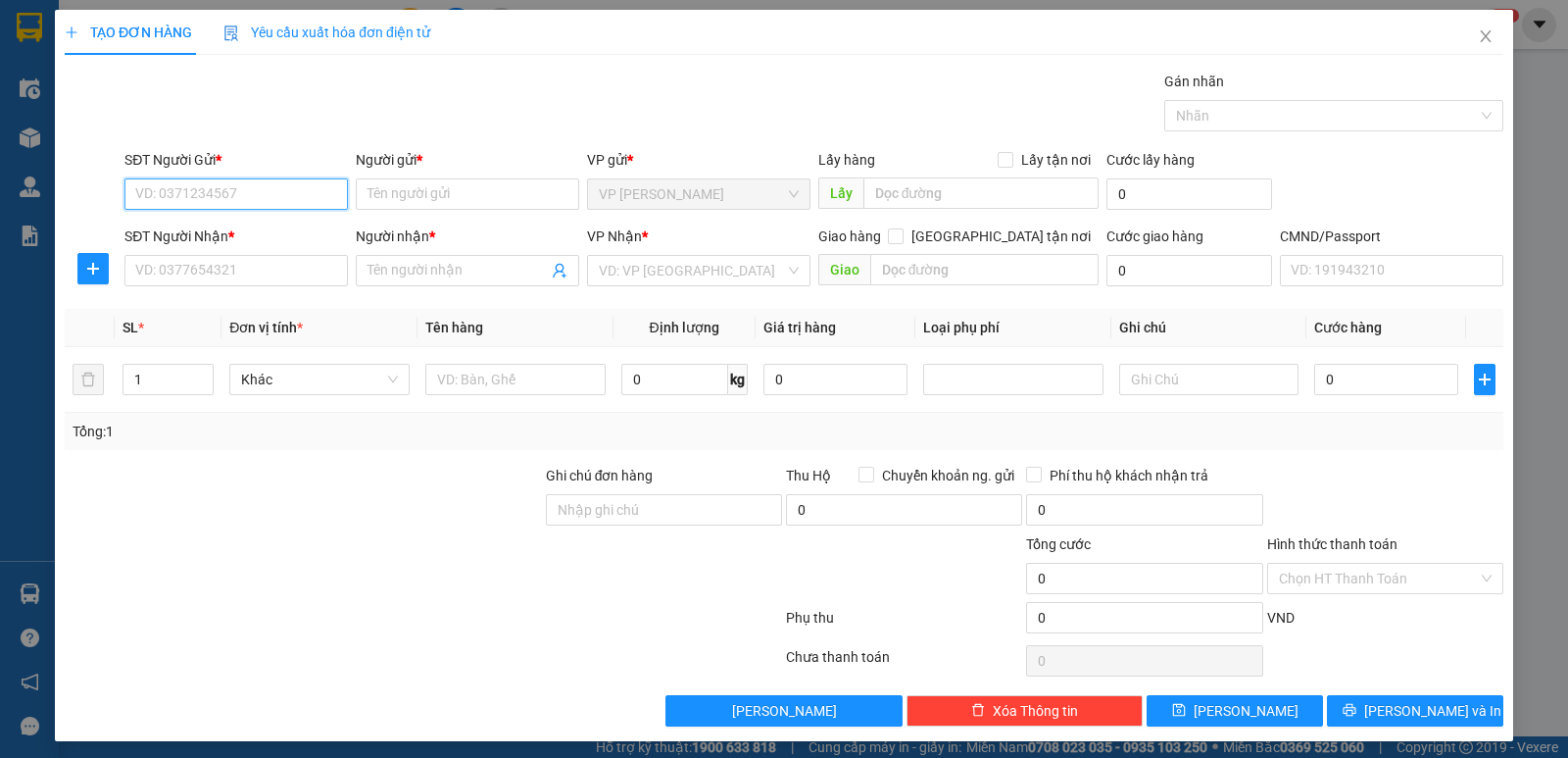
click at [309, 208] on input "SĐT Người Gửi *" at bounding box center [236, 194] width 223 height 32
click at [290, 239] on div "0977777588 - [PERSON_NAME]" at bounding box center [234, 233] width 198 height 22
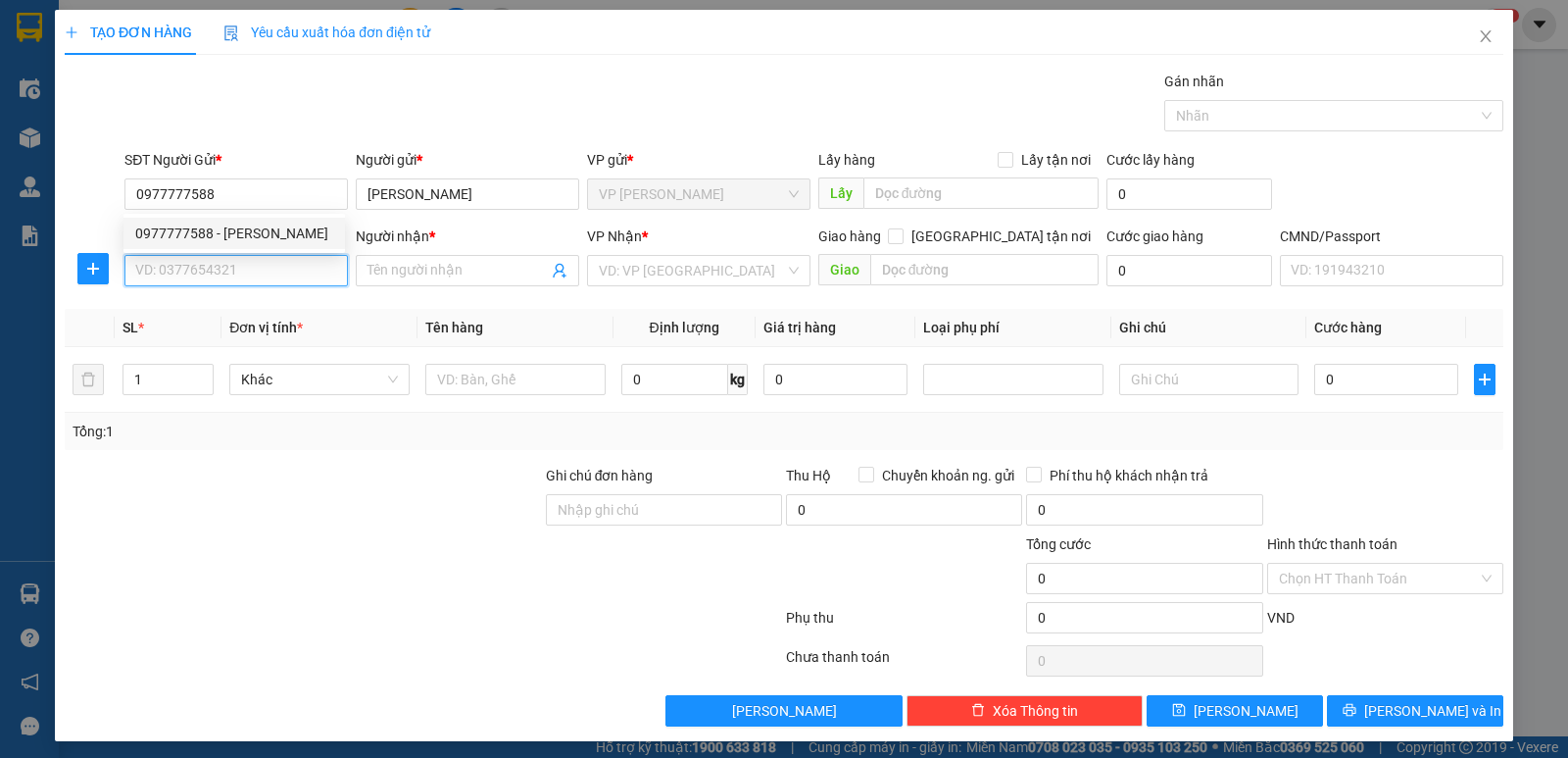
click at [293, 256] on input "SĐT Người Nhận *" at bounding box center [236, 270] width 223 height 32
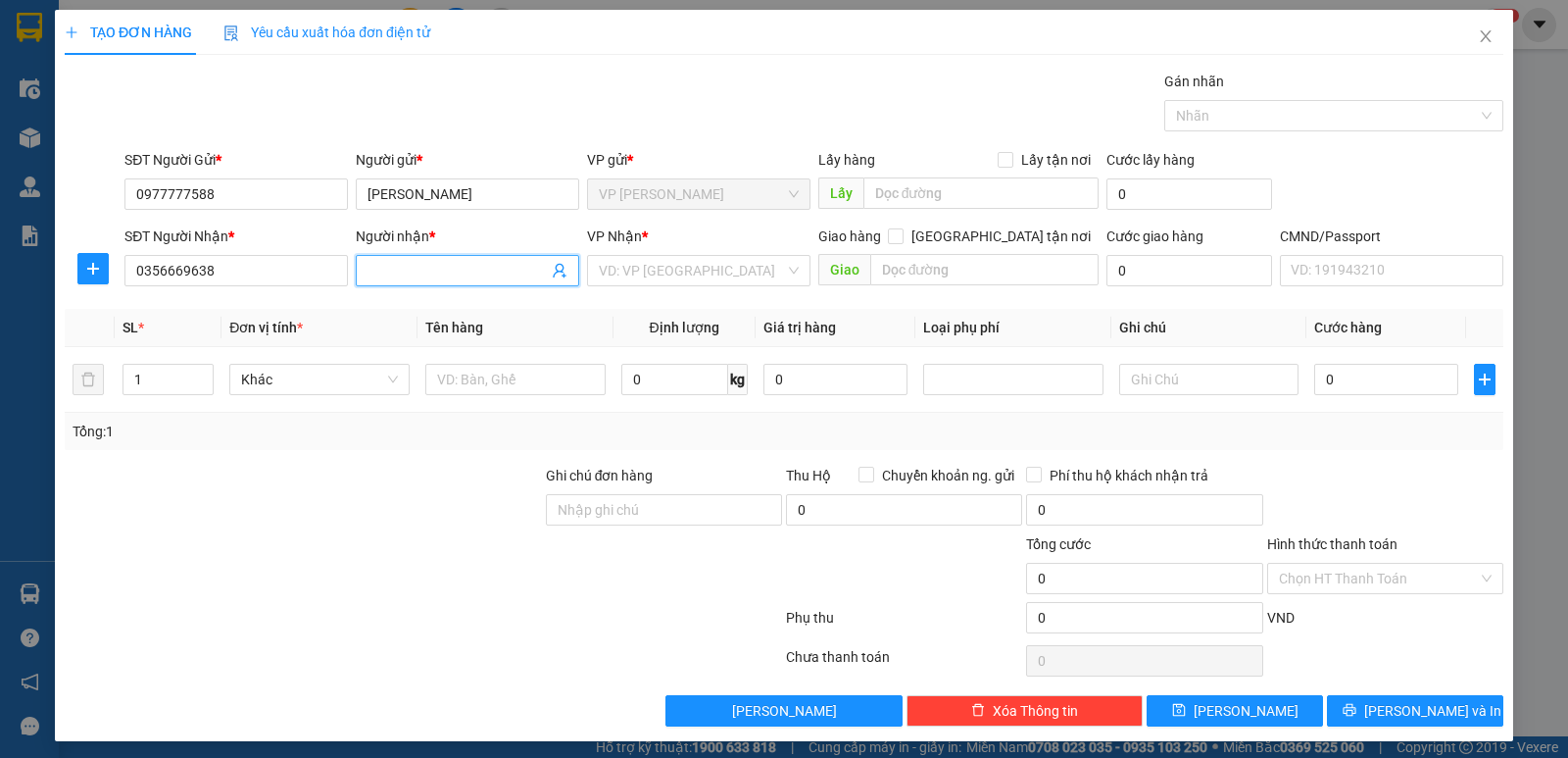
click at [387, 274] on input "Người nhận *" at bounding box center [457, 270] width 181 height 22
click at [649, 276] on input "search" at bounding box center [692, 270] width 187 height 30
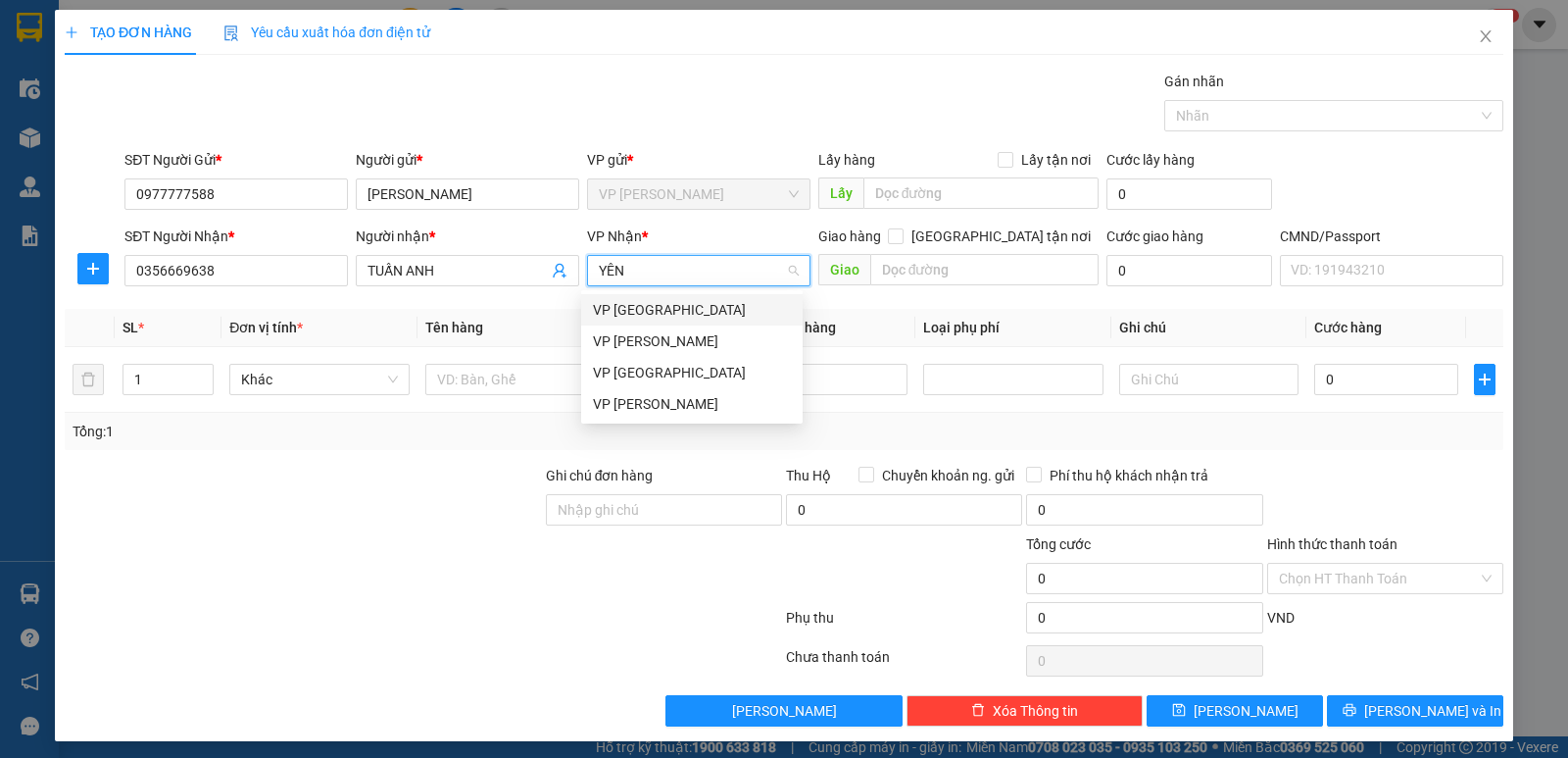
click at [646, 312] on div "VP [GEOGRAPHIC_DATA]" at bounding box center [692, 310] width 198 height 22
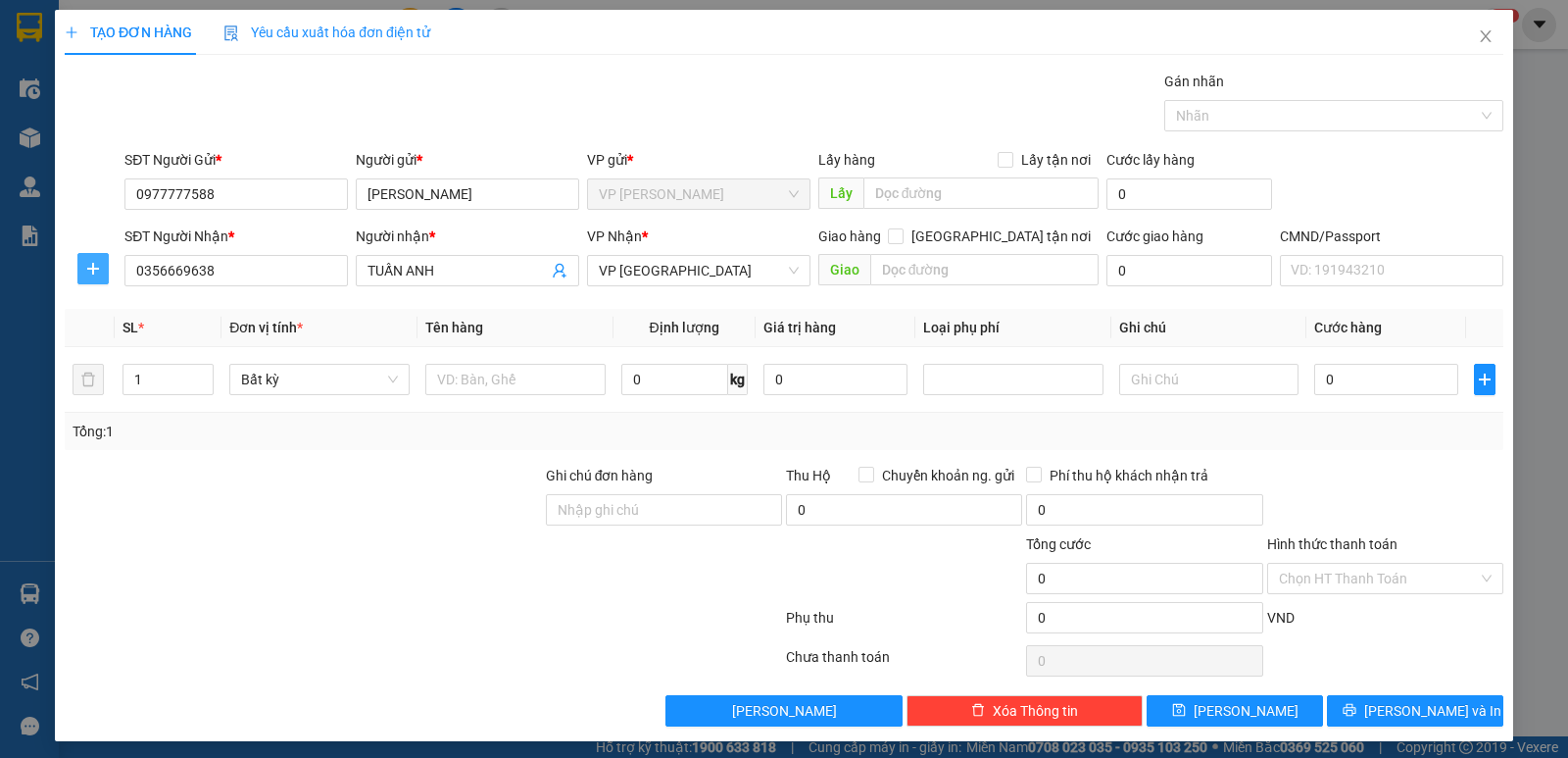
drag, startPoint x: 77, startPoint y: 266, endPoint x: 492, endPoint y: 293, distance: 415.9
click at [81, 266] on span "plus" at bounding box center [93, 268] width 30 height 16
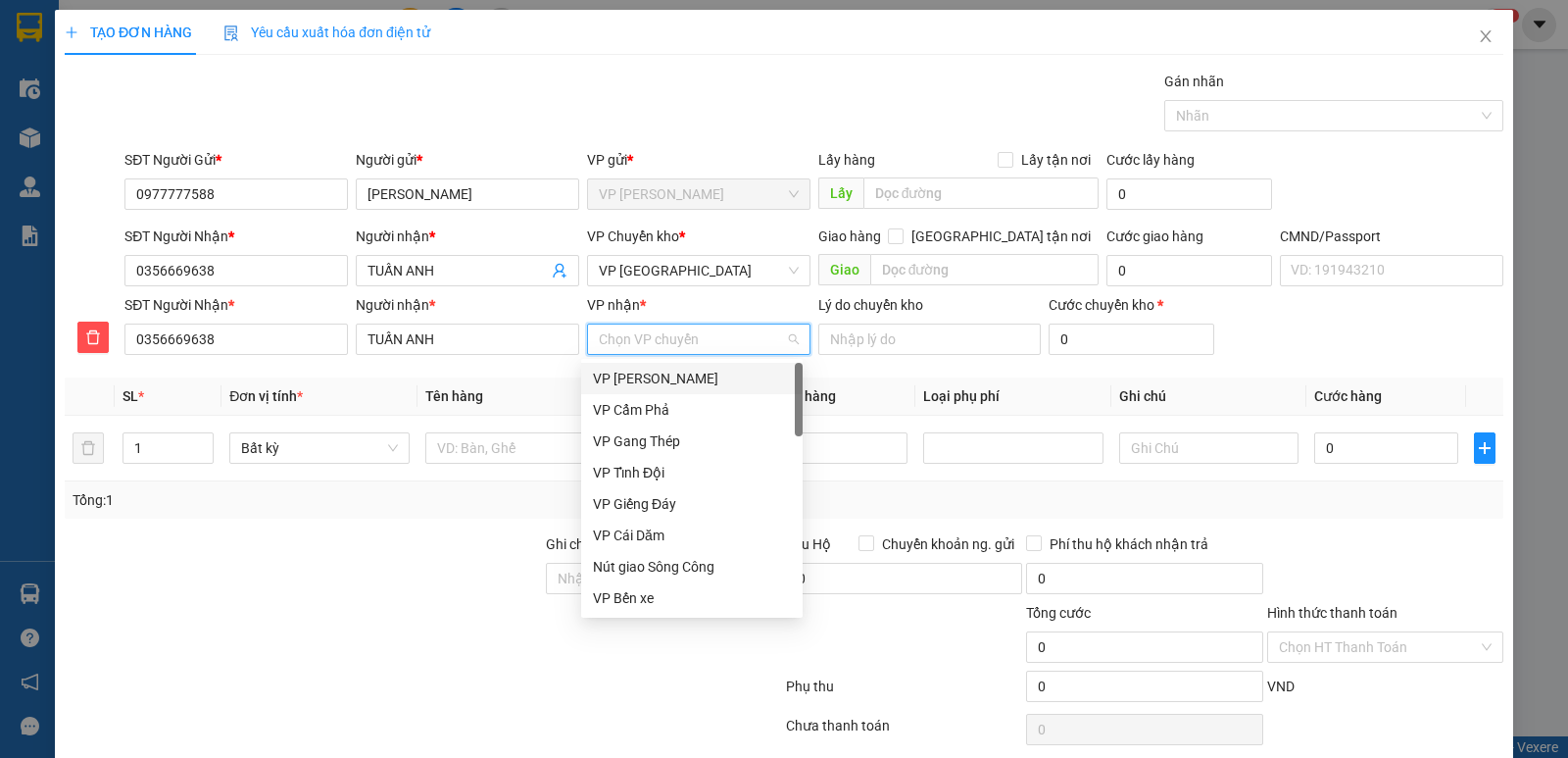
click at [599, 328] on input "VP nhận *" at bounding box center [692, 340] width 187 height 30
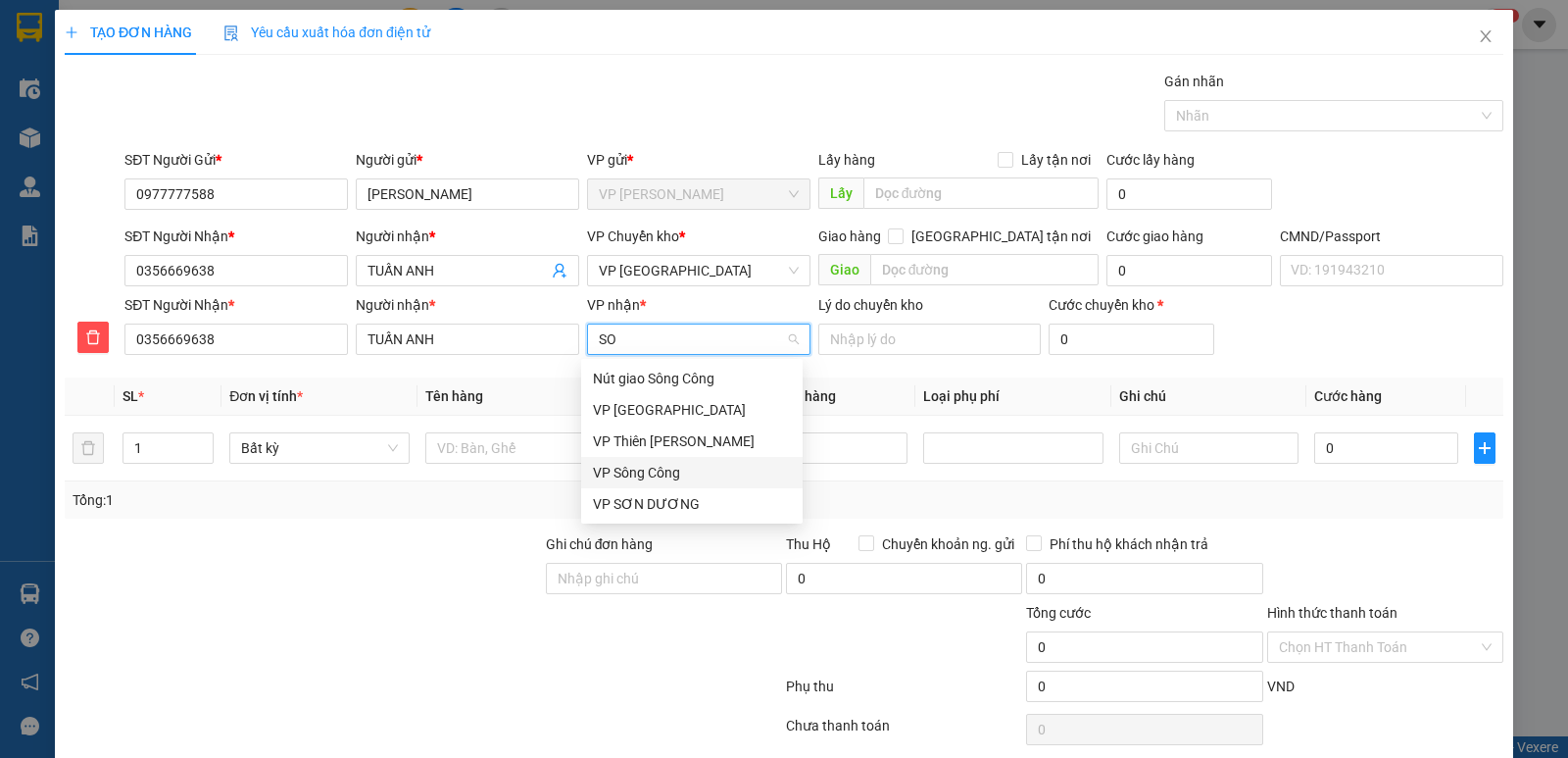
click at [637, 475] on div "VP Sông Công" at bounding box center [692, 473] width 198 height 22
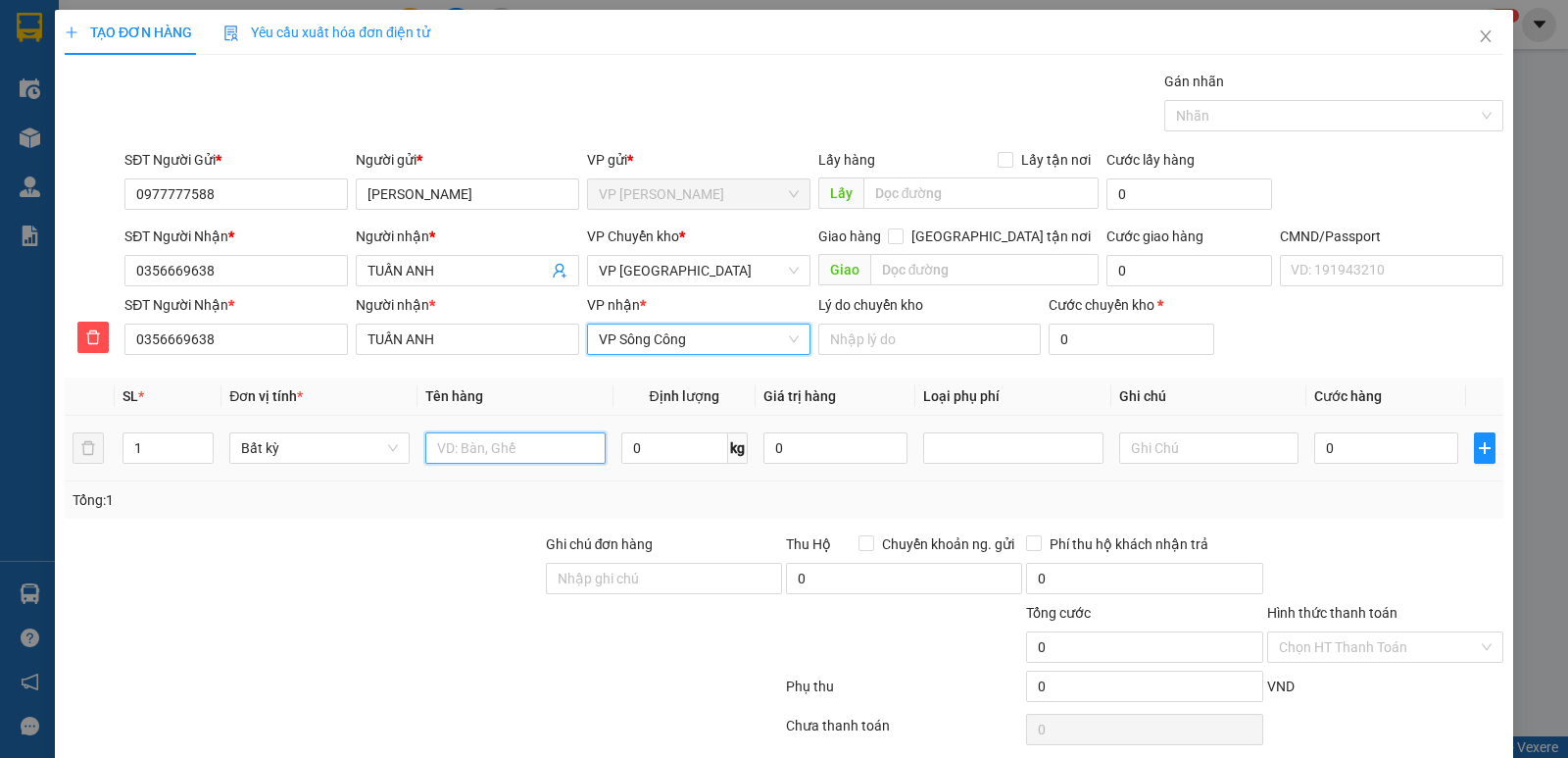
click at [524, 449] on input "text" at bounding box center [515, 448] width 181 height 32
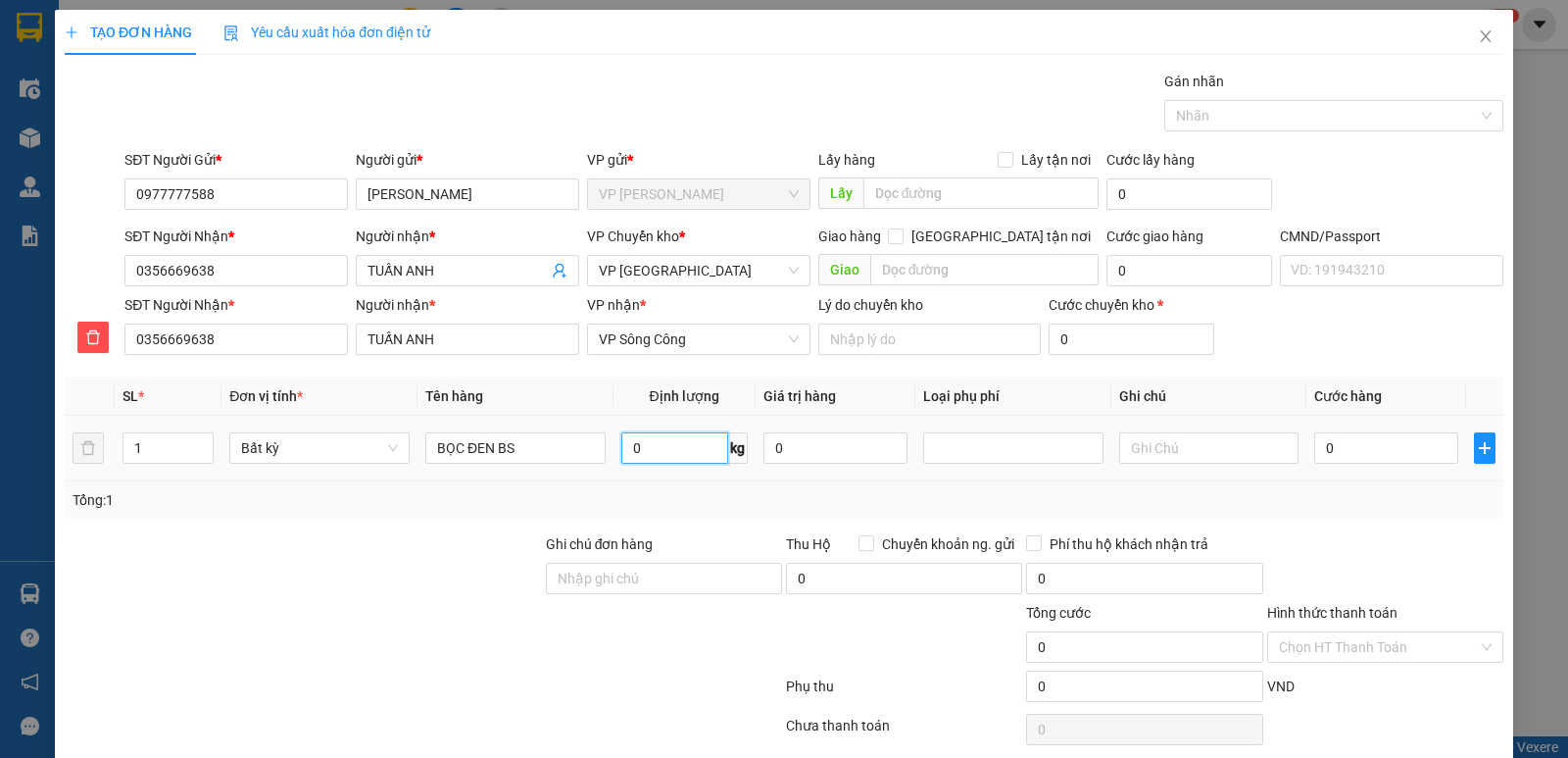
click at [651, 447] on input "0" at bounding box center [675, 448] width 107 height 32
click at [1396, 526] on div "Transit Pickup Surcharge Ids Transit Deliver Surcharge Ids Transit Deliver Surc…" at bounding box center [784, 433] width 1439 height 724
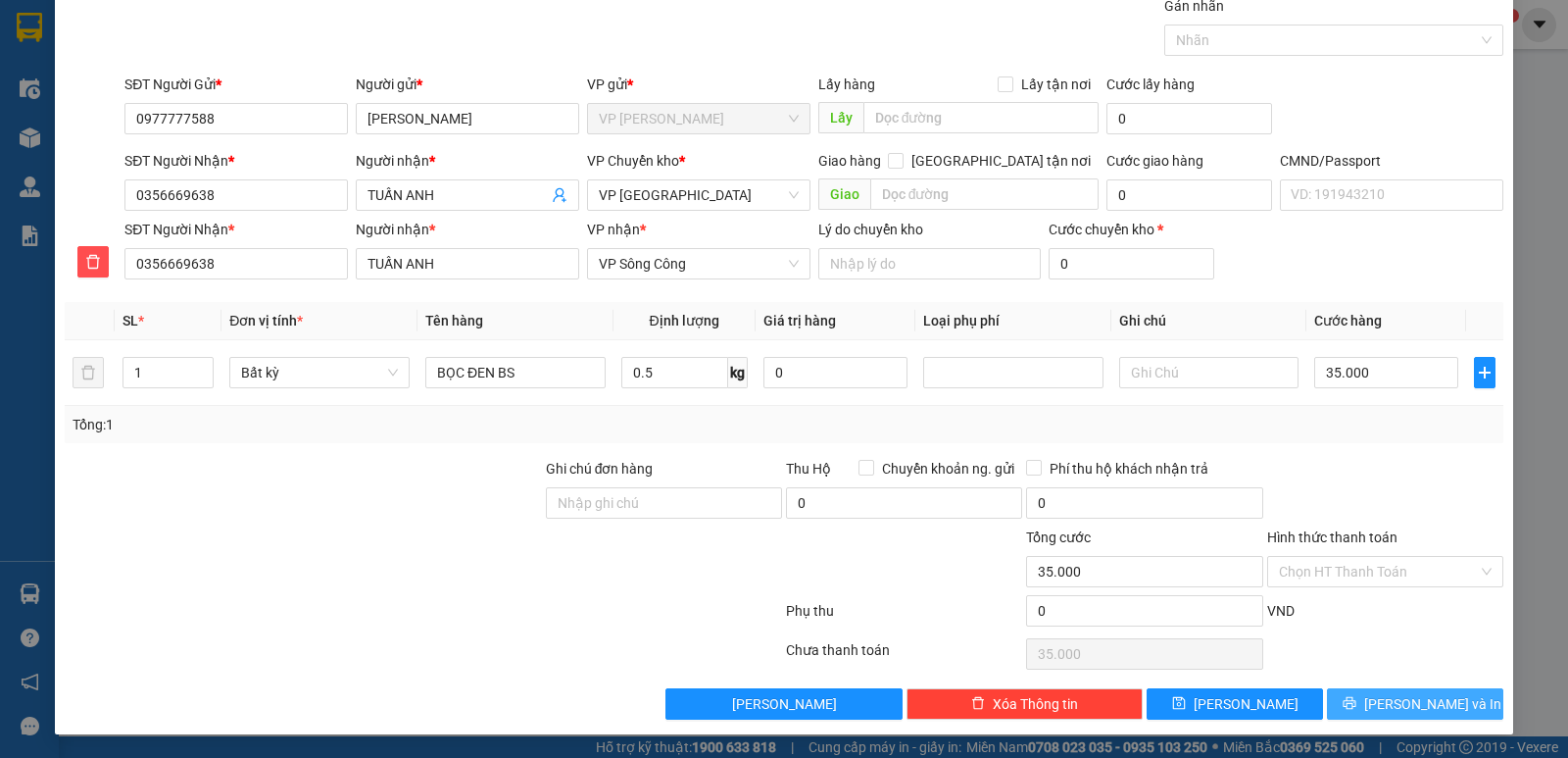
click at [1421, 706] on span "[PERSON_NAME] và In" at bounding box center [1432, 704] width 137 height 22
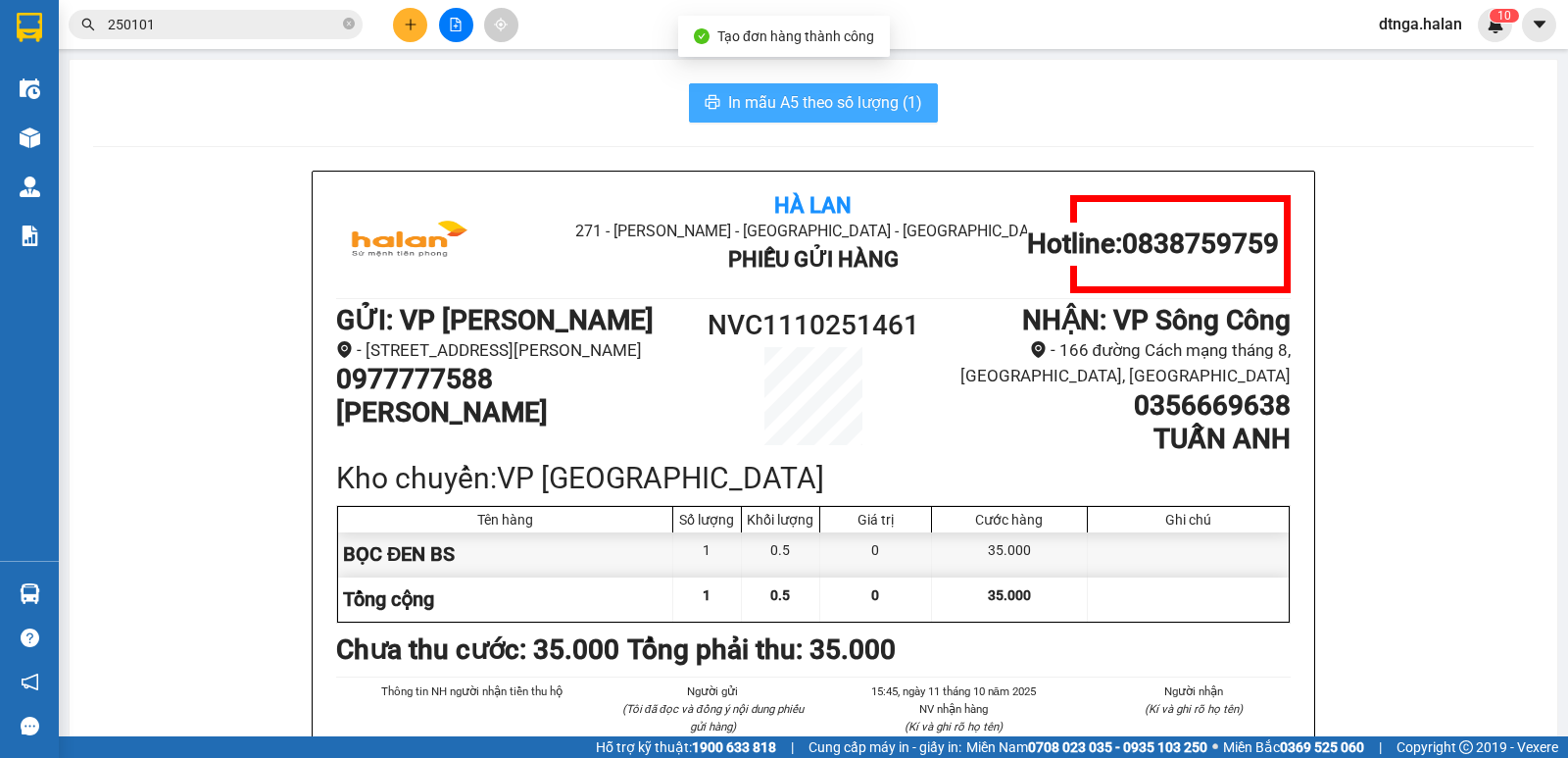
click at [778, 103] on span "In mẫu A5 theo số lượng (1)" at bounding box center [825, 102] width 194 height 25
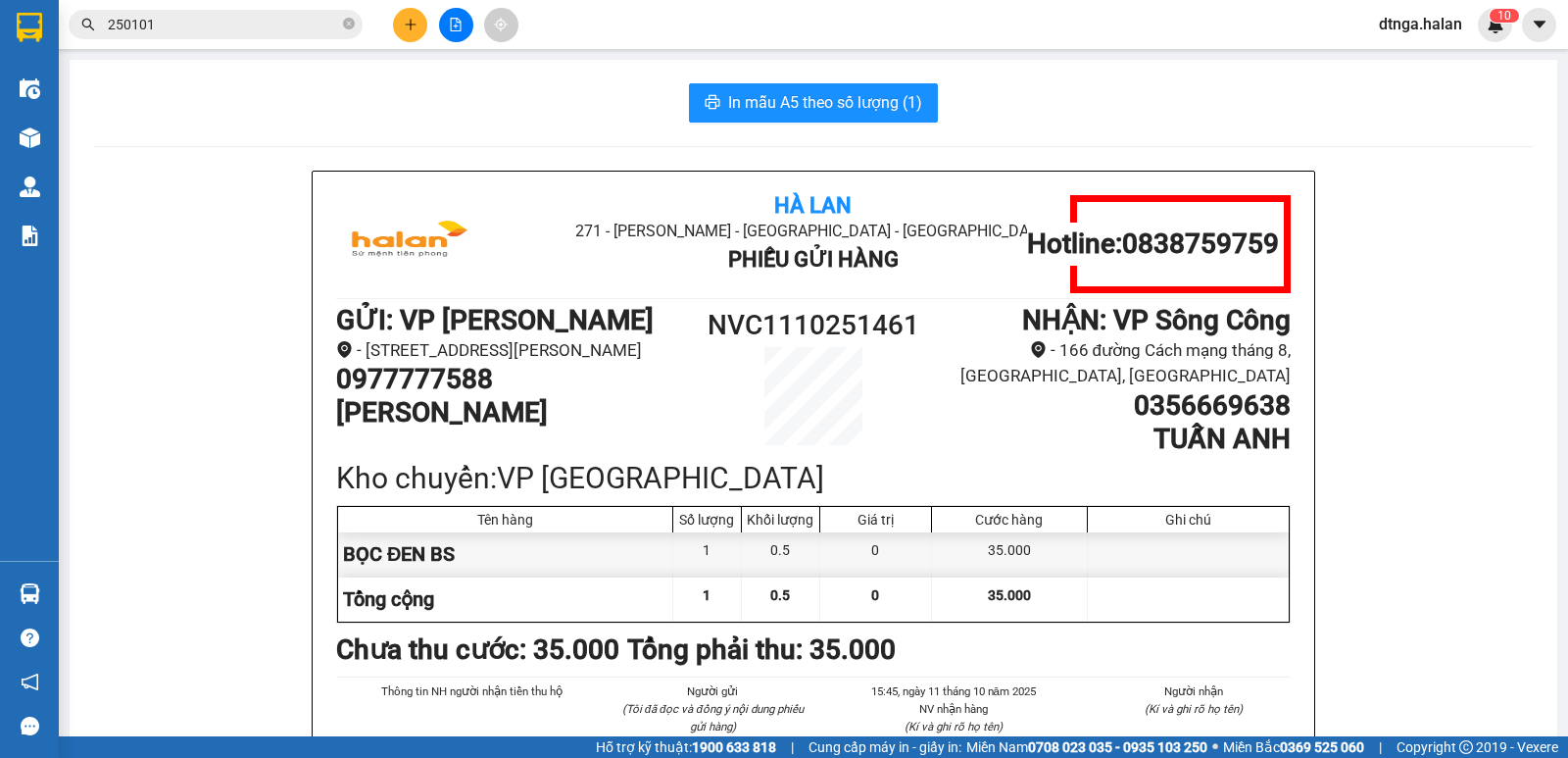
scroll to position [98, 0]
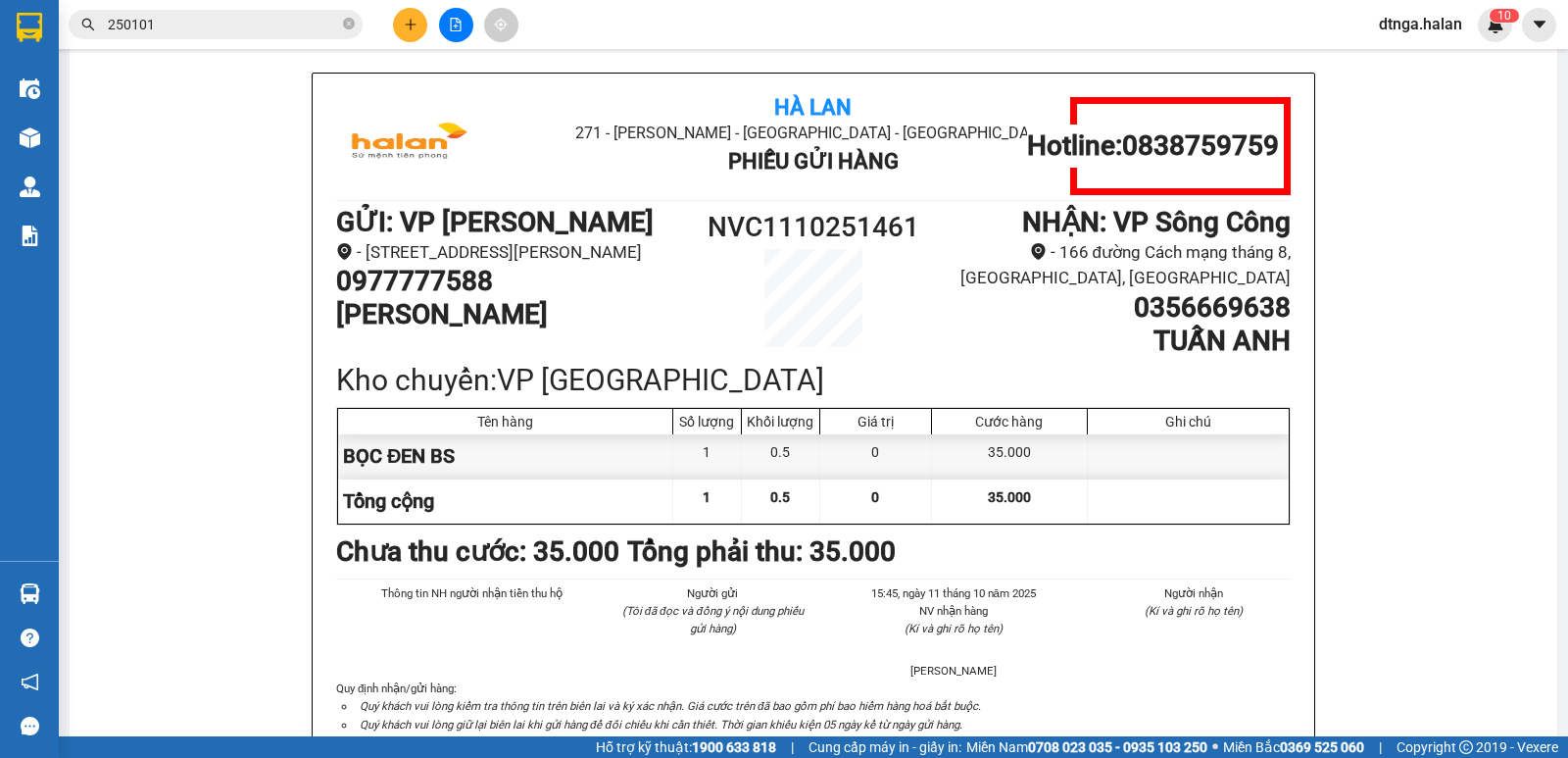
click at [410, 29] on icon "plus" at bounding box center [411, 25] width 14 height 14
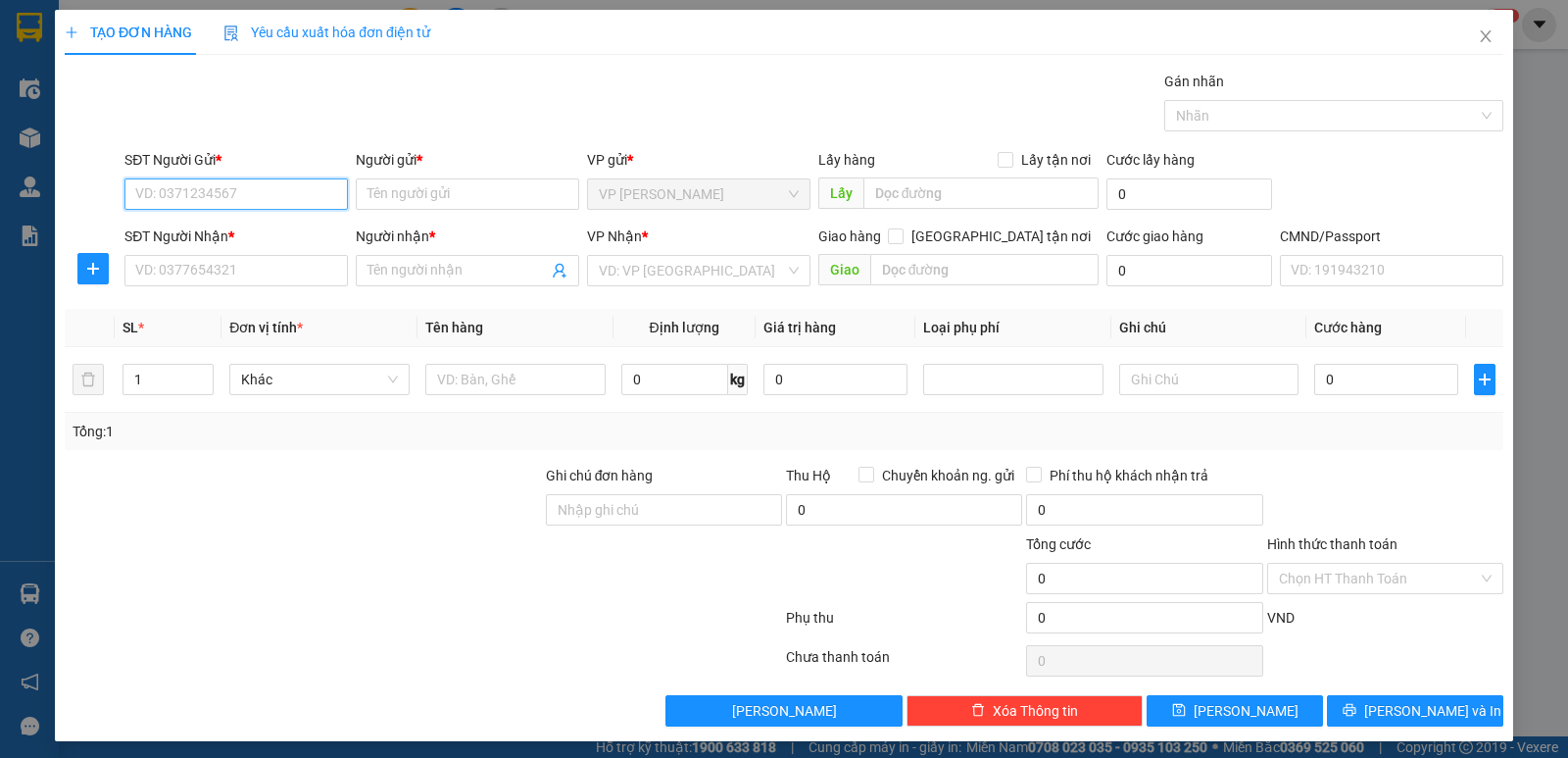
click at [270, 200] on input "SĐT Người Gửi *" at bounding box center [236, 194] width 223 height 32
click at [243, 233] on div "0399520507 - [GEOGRAPHIC_DATA]" at bounding box center [245, 233] width 220 height 22
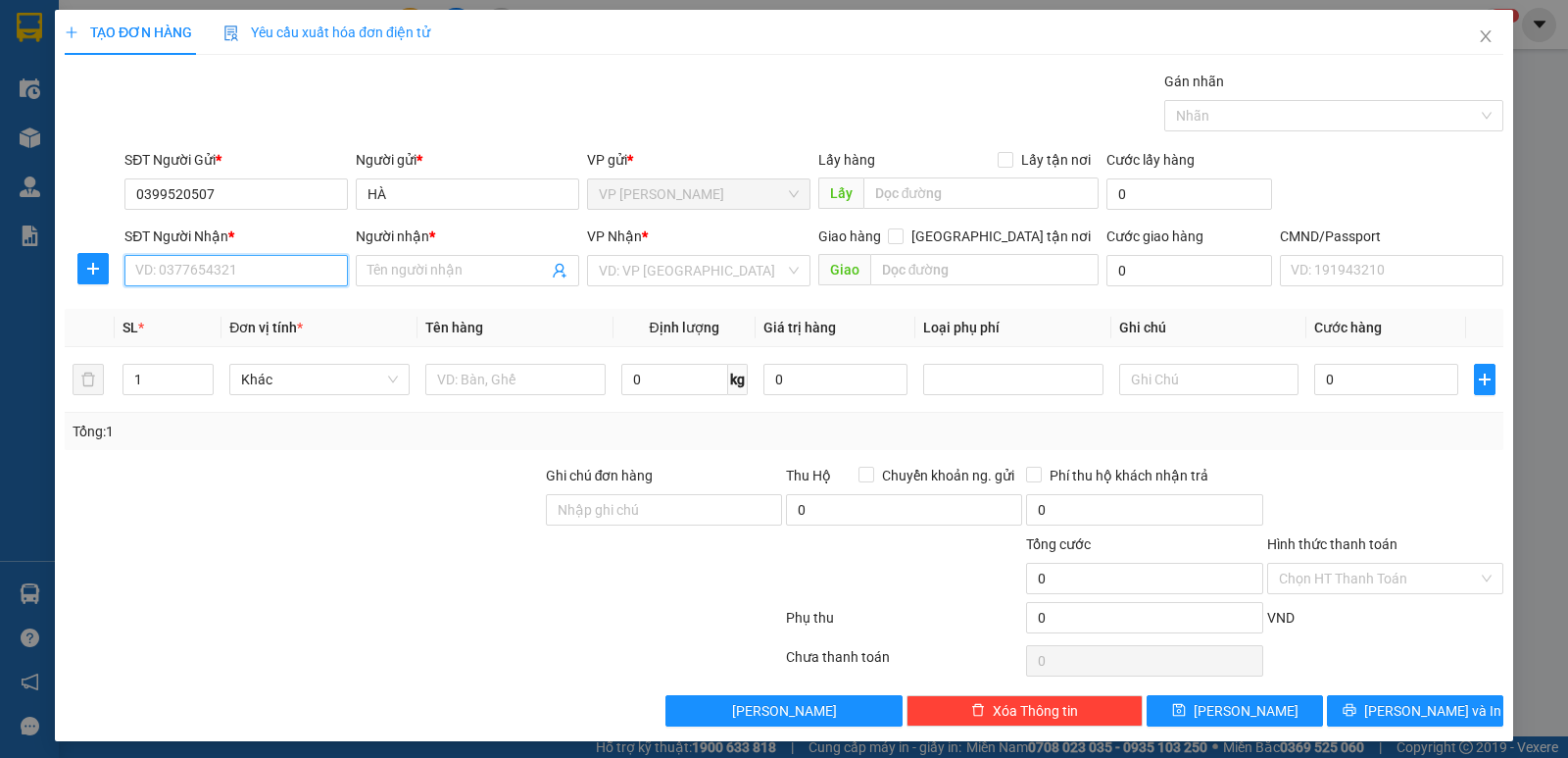
click at [260, 278] on input "SĐT Người Nhận *" at bounding box center [236, 270] width 223 height 32
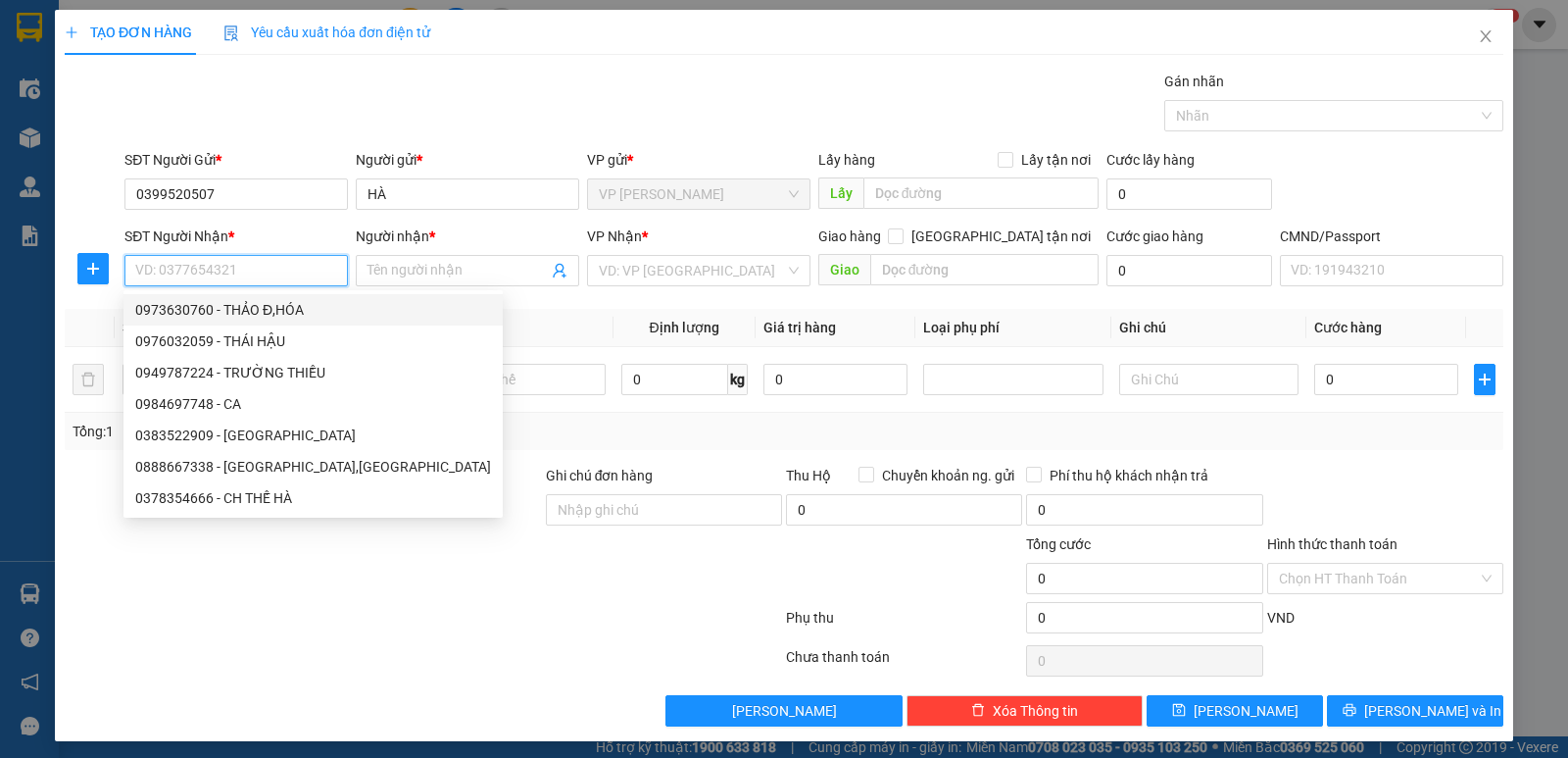
click at [226, 307] on div "0973630760 - THẢO Đ,HÓA" at bounding box center [313, 310] width 355 height 22
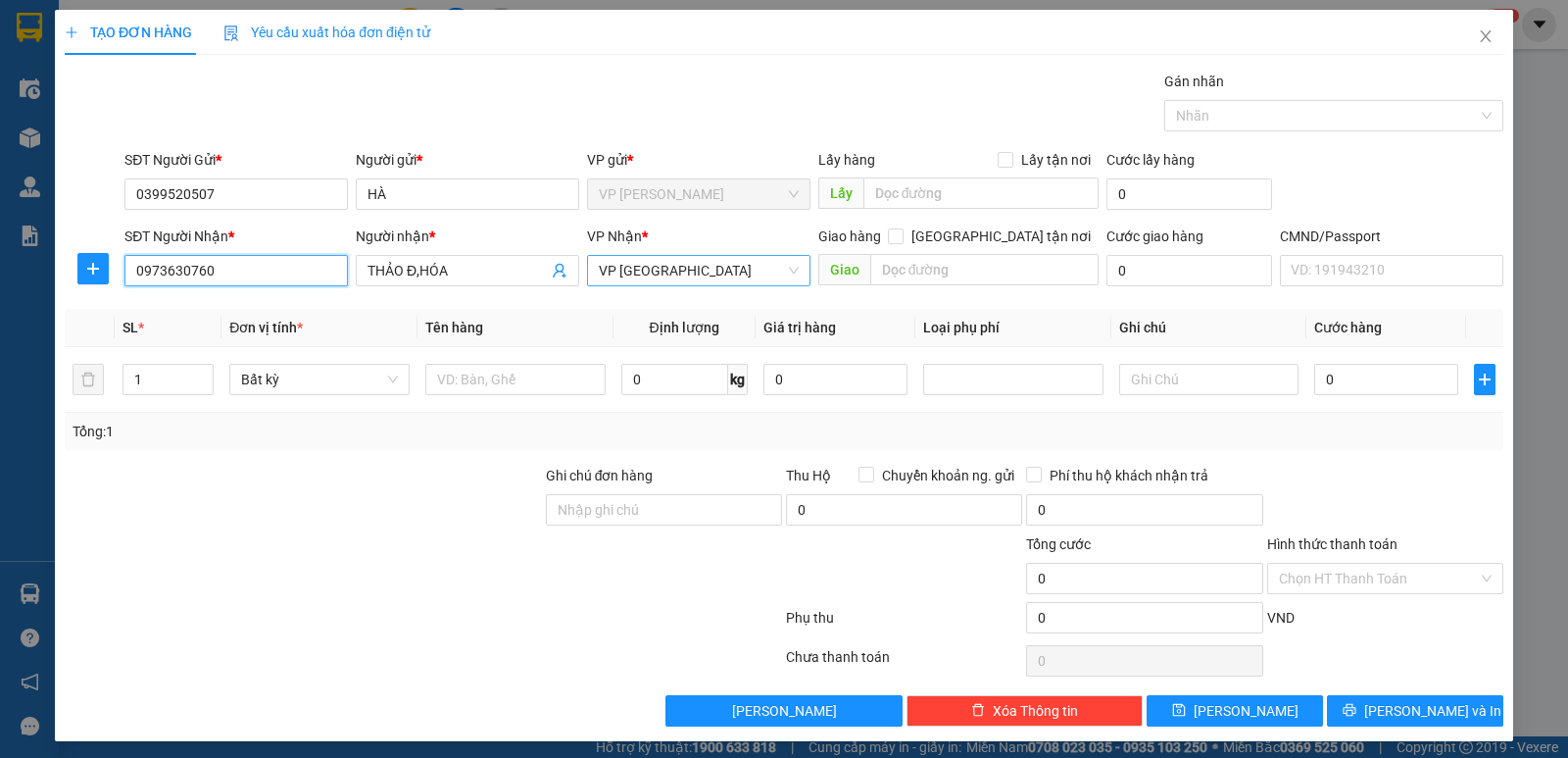
click at [640, 266] on span "VP [GEOGRAPHIC_DATA]" at bounding box center [699, 270] width 200 height 30
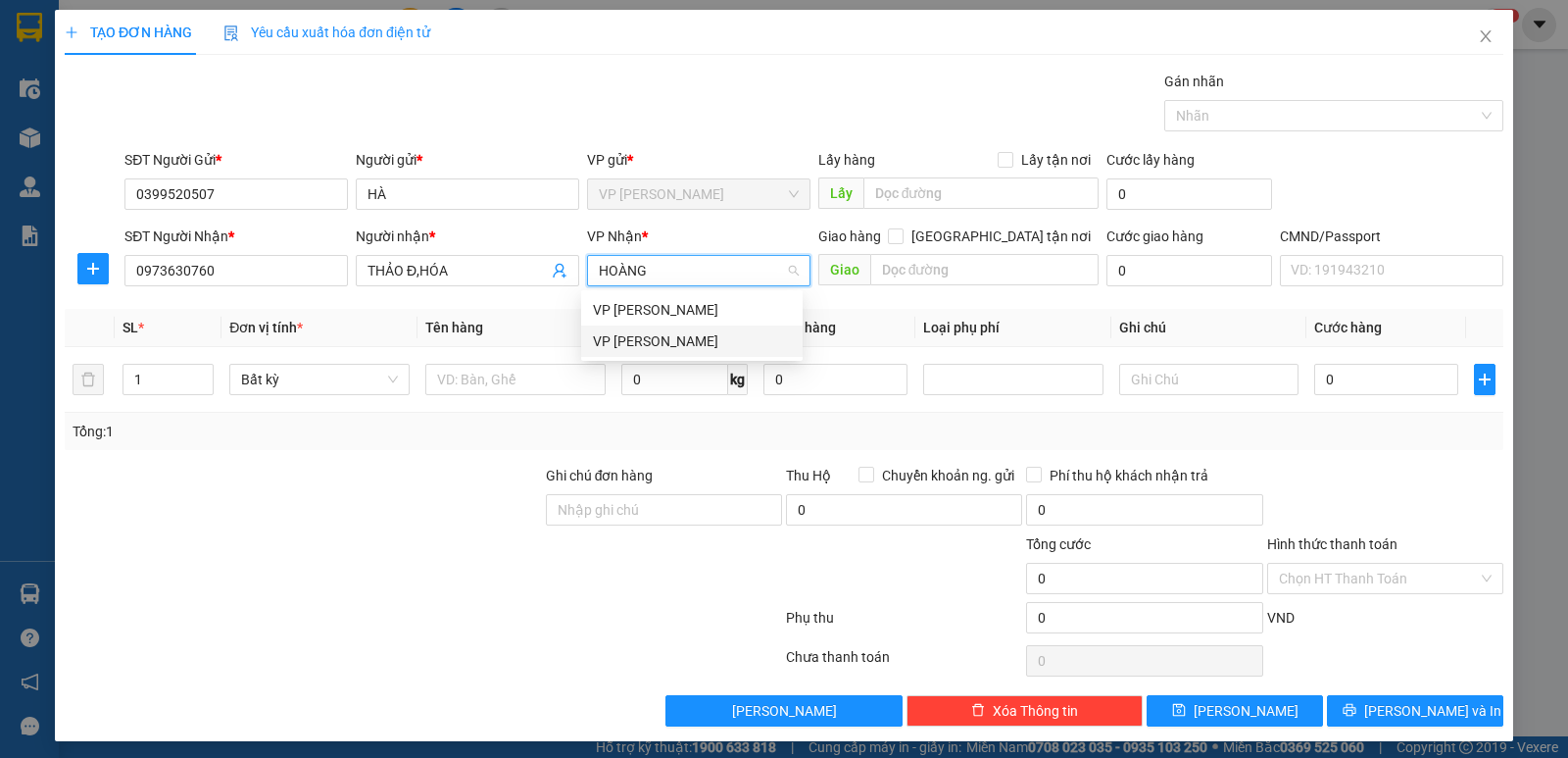
drag, startPoint x: 714, startPoint y: 348, endPoint x: 204, endPoint y: 316, distance: 511.0
click at [713, 348] on div "VP [PERSON_NAME]" at bounding box center [692, 341] width 198 height 22
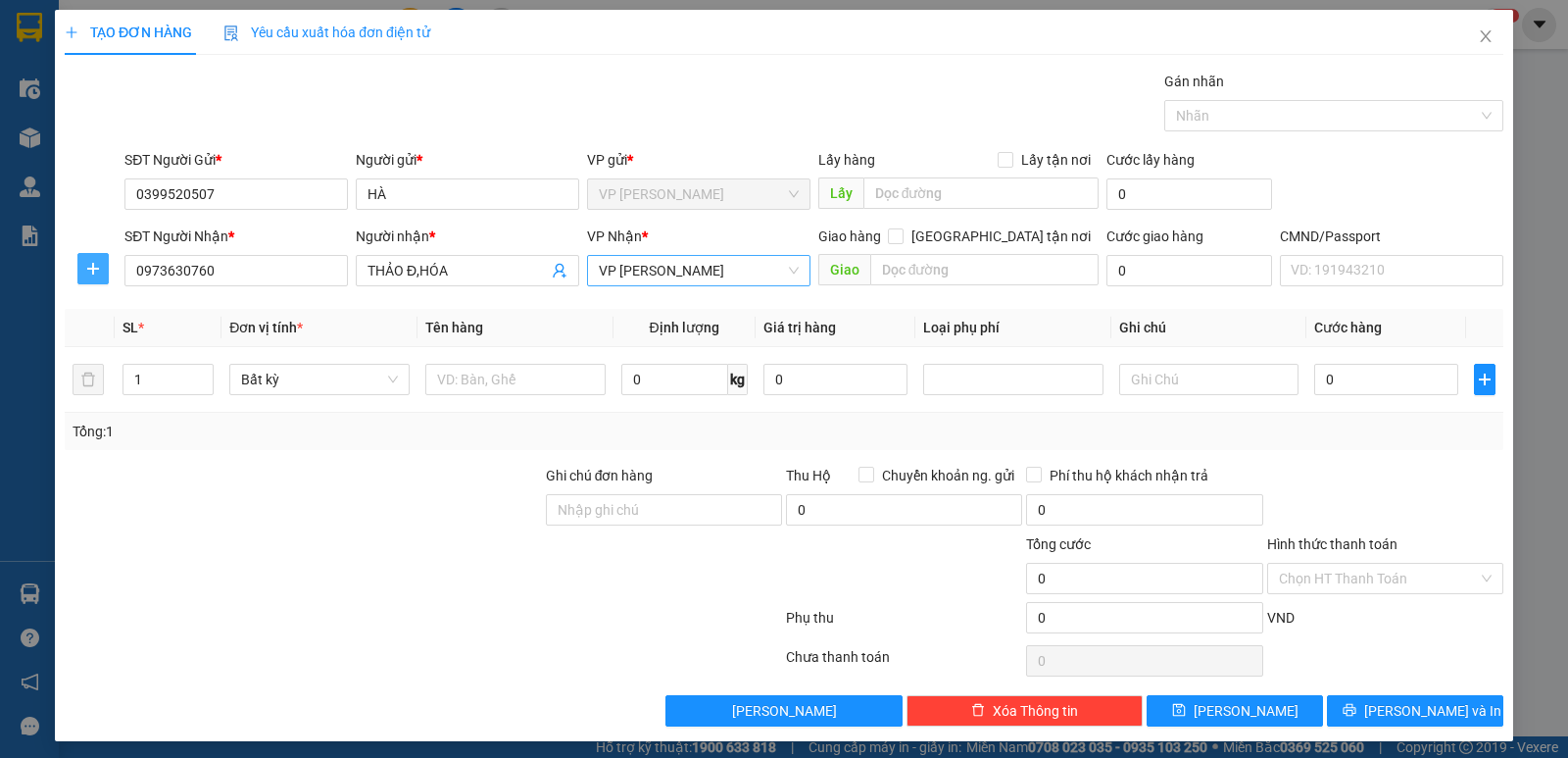
click at [102, 272] on span "plus" at bounding box center [93, 268] width 30 height 16
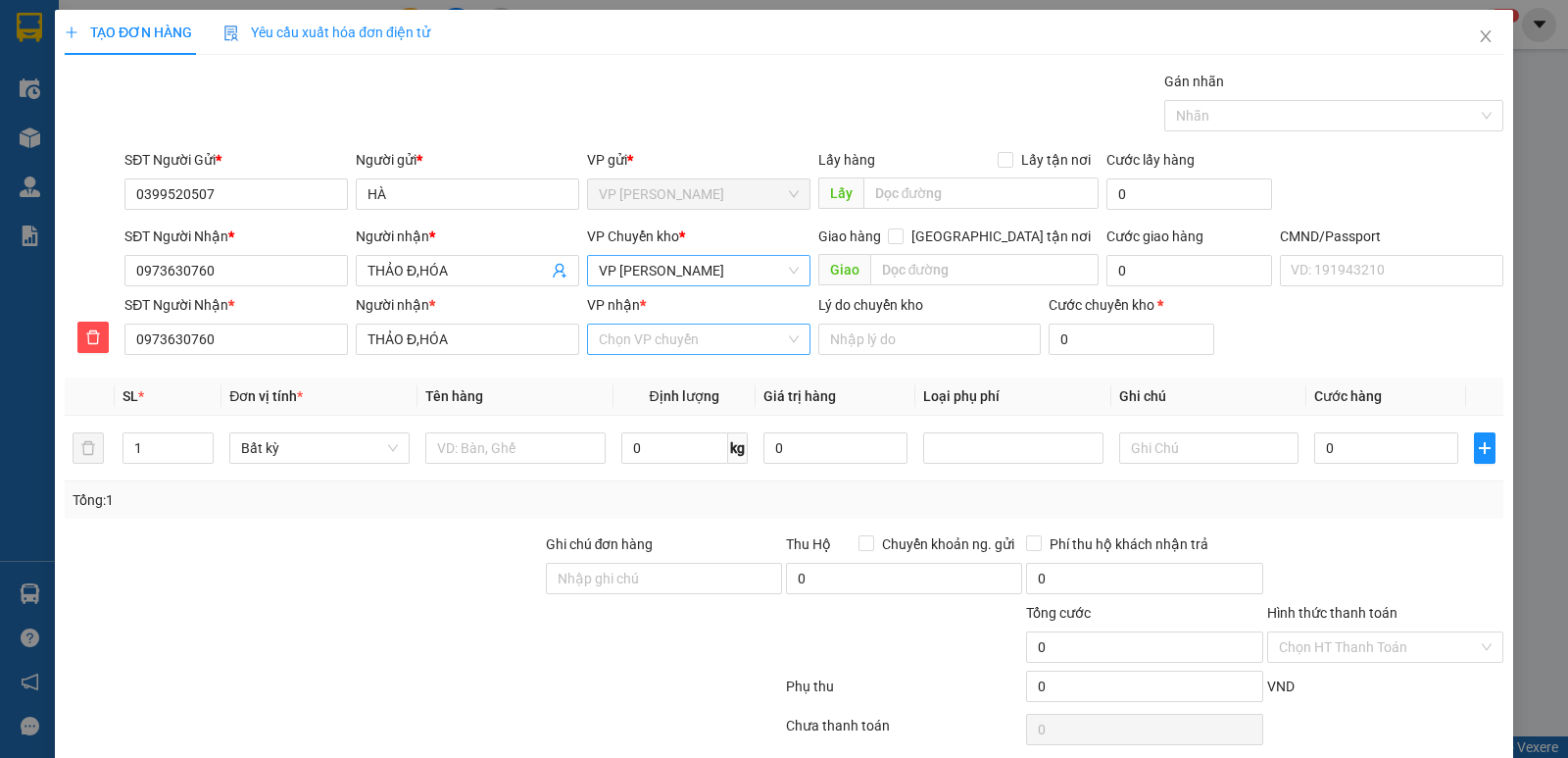
click at [671, 351] on input "VP nhận *" at bounding box center [692, 340] width 187 height 30
click at [711, 381] on div "VP [GEOGRAPHIC_DATA]" at bounding box center [692, 378] width 198 height 22
click at [550, 458] on input "text" at bounding box center [515, 448] width 181 height 32
click at [677, 460] on input "0" at bounding box center [675, 448] width 107 height 32
click at [1382, 452] on input "0" at bounding box center [1386, 448] width 144 height 32
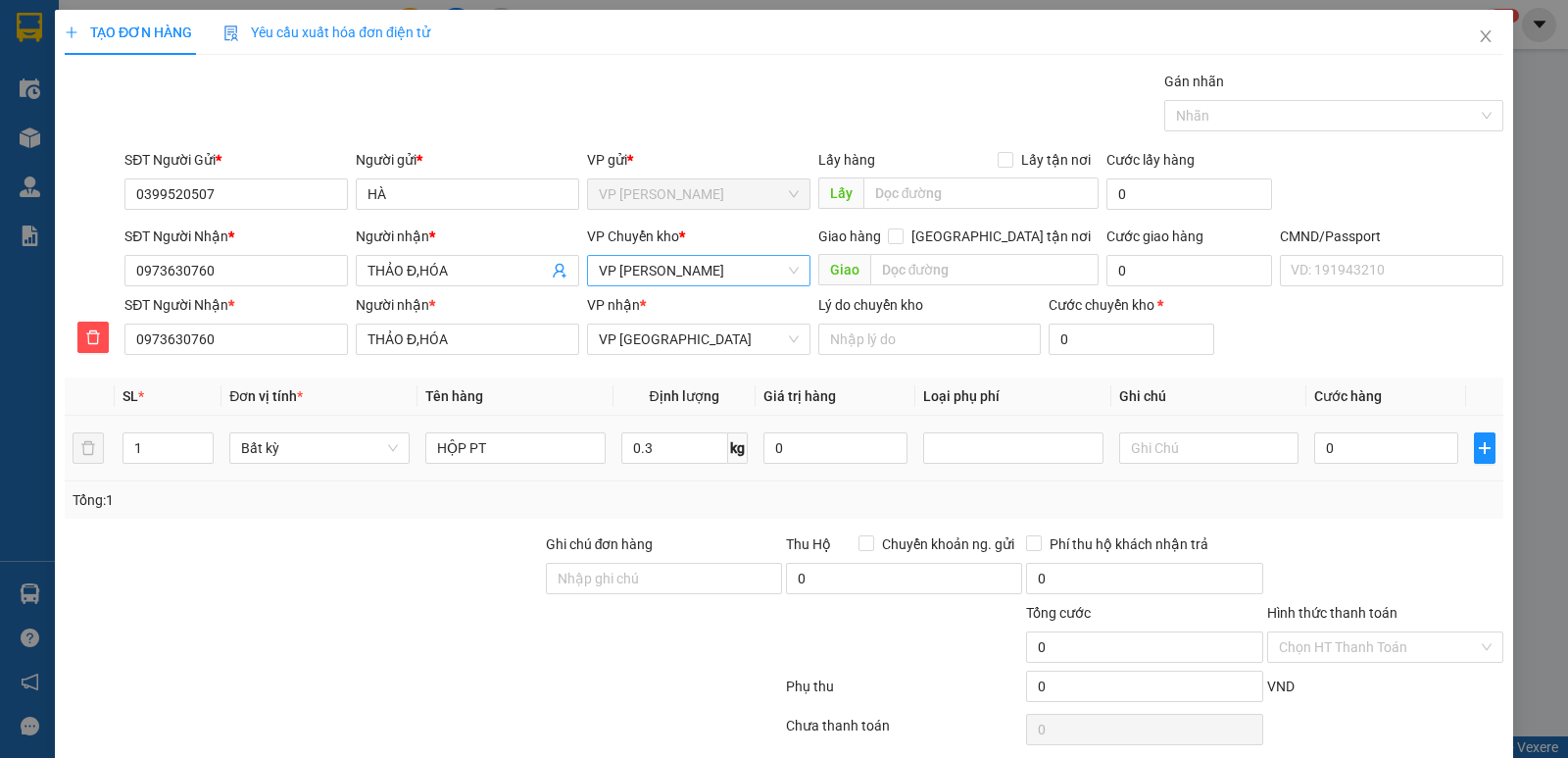
click at [1392, 504] on div "Tổng: 1" at bounding box center [784, 500] width 1423 height 22
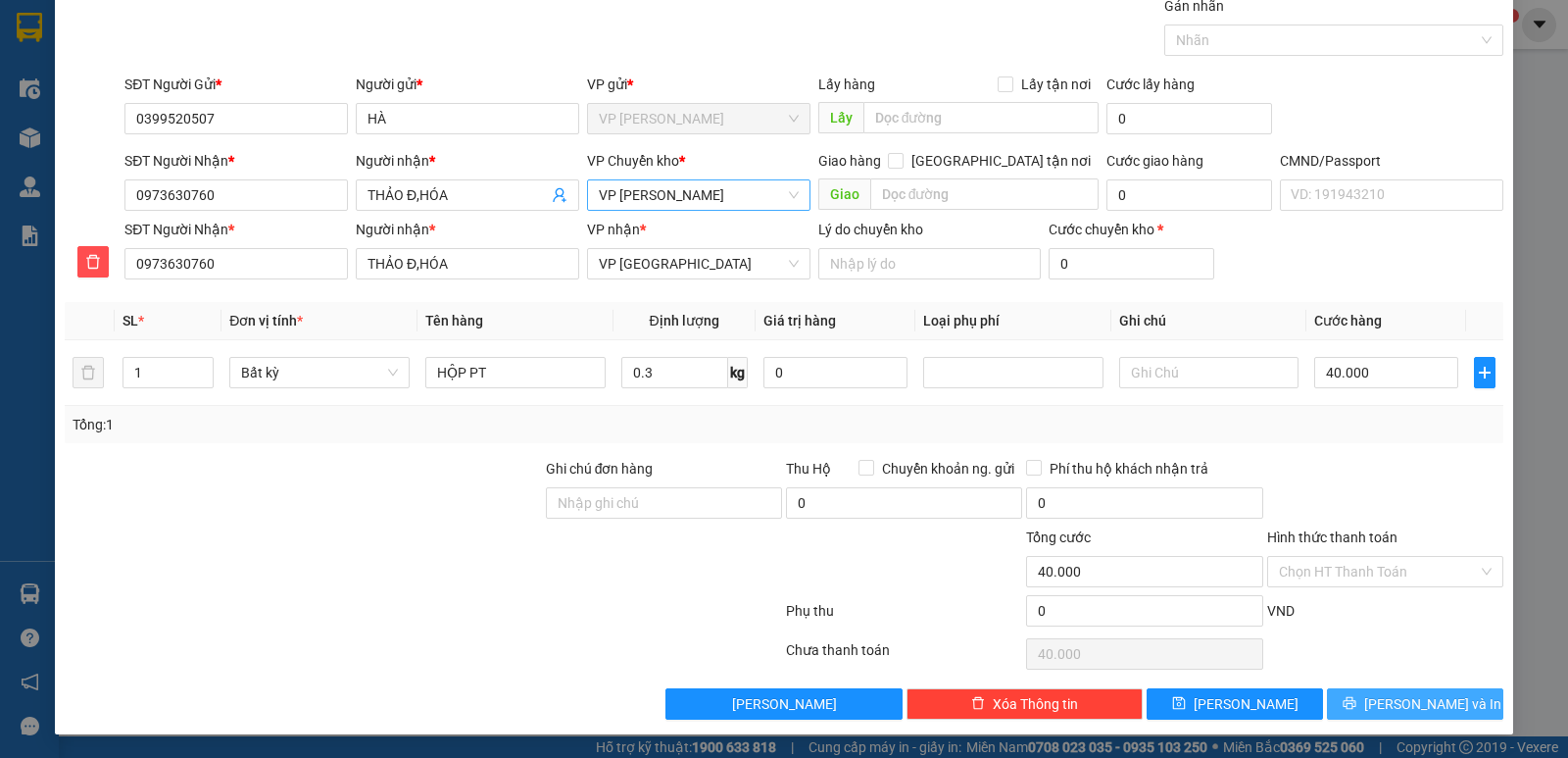
click at [1405, 713] on span "[PERSON_NAME] và In" at bounding box center [1432, 704] width 137 height 22
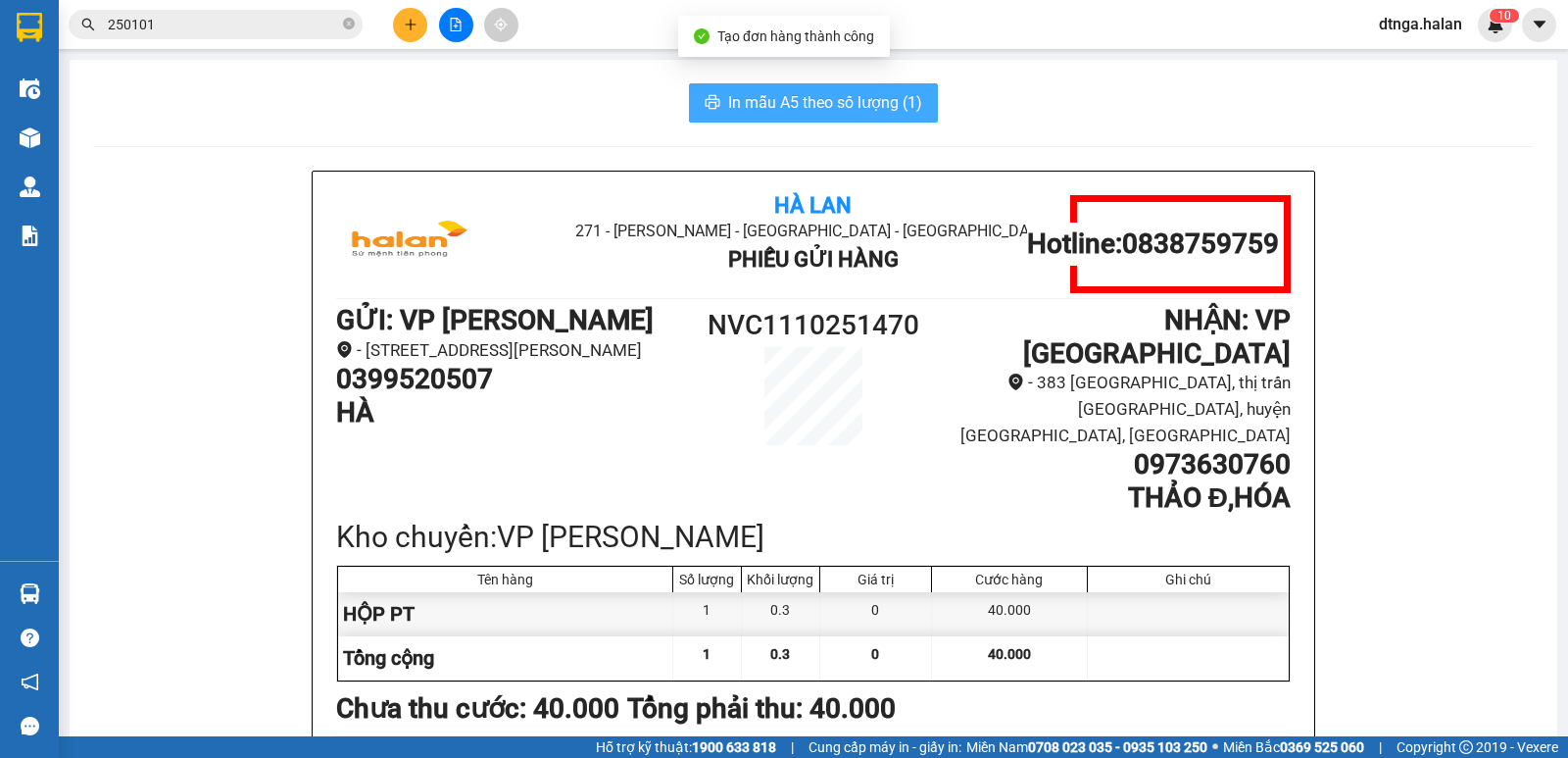
click at [788, 87] on button "In mẫu A5 theo số lượng (1)" at bounding box center [813, 103] width 249 height 39
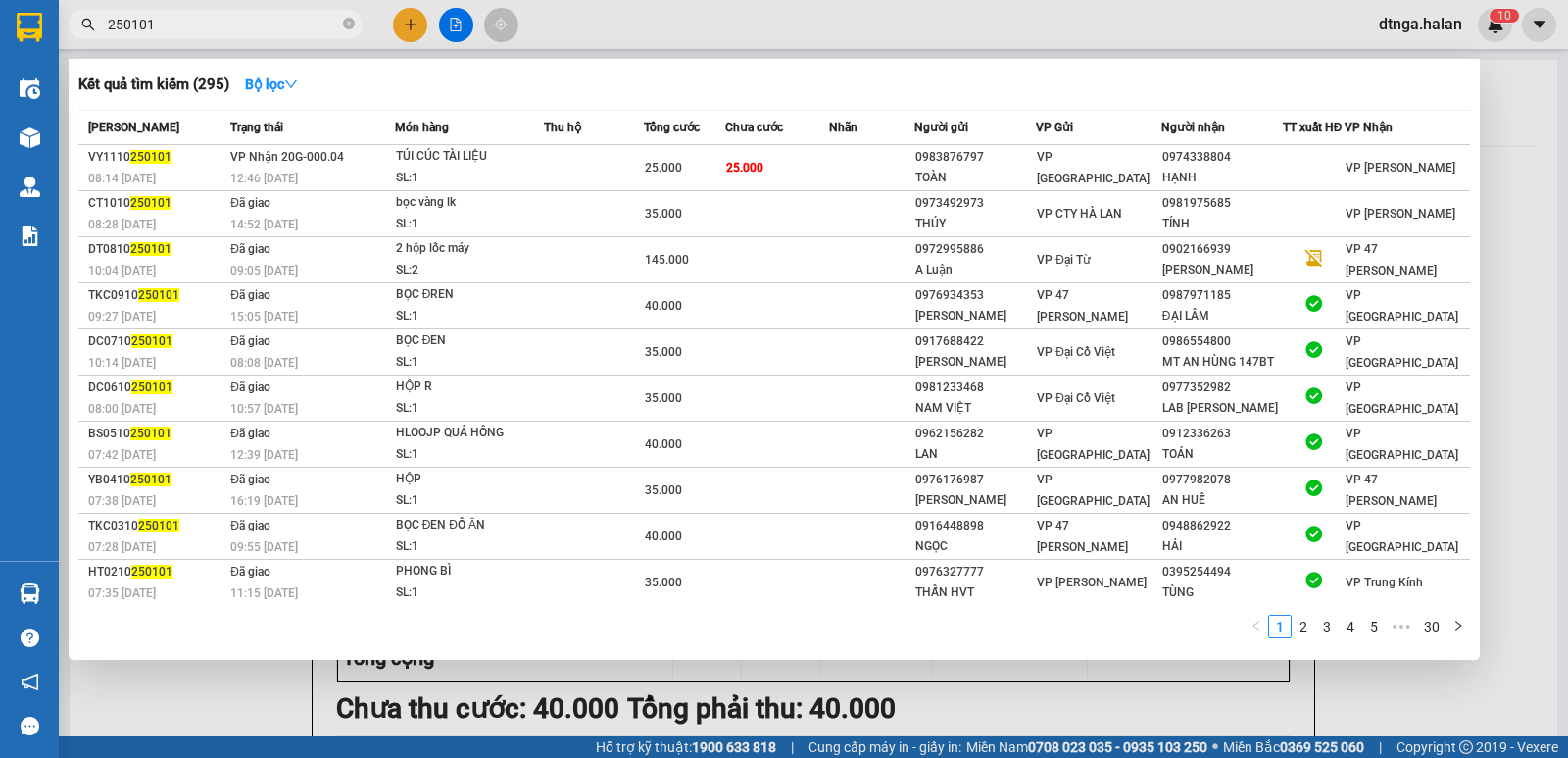
click at [237, 26] on input "250101" at bounding box center [223, 25] width 231 height 22
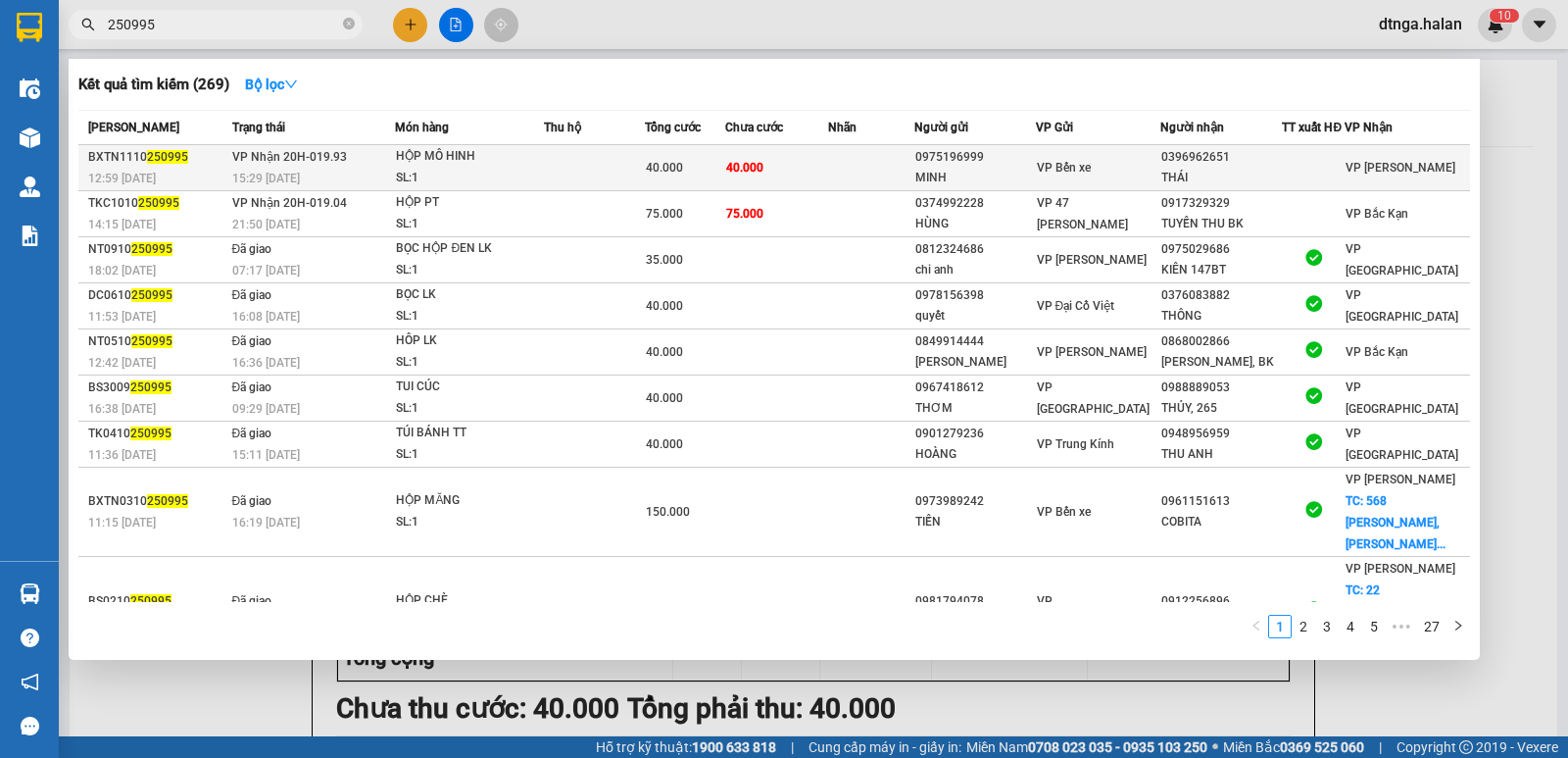
click at [586, 172] on td at bounding box center [593, 168] width 100 height 46
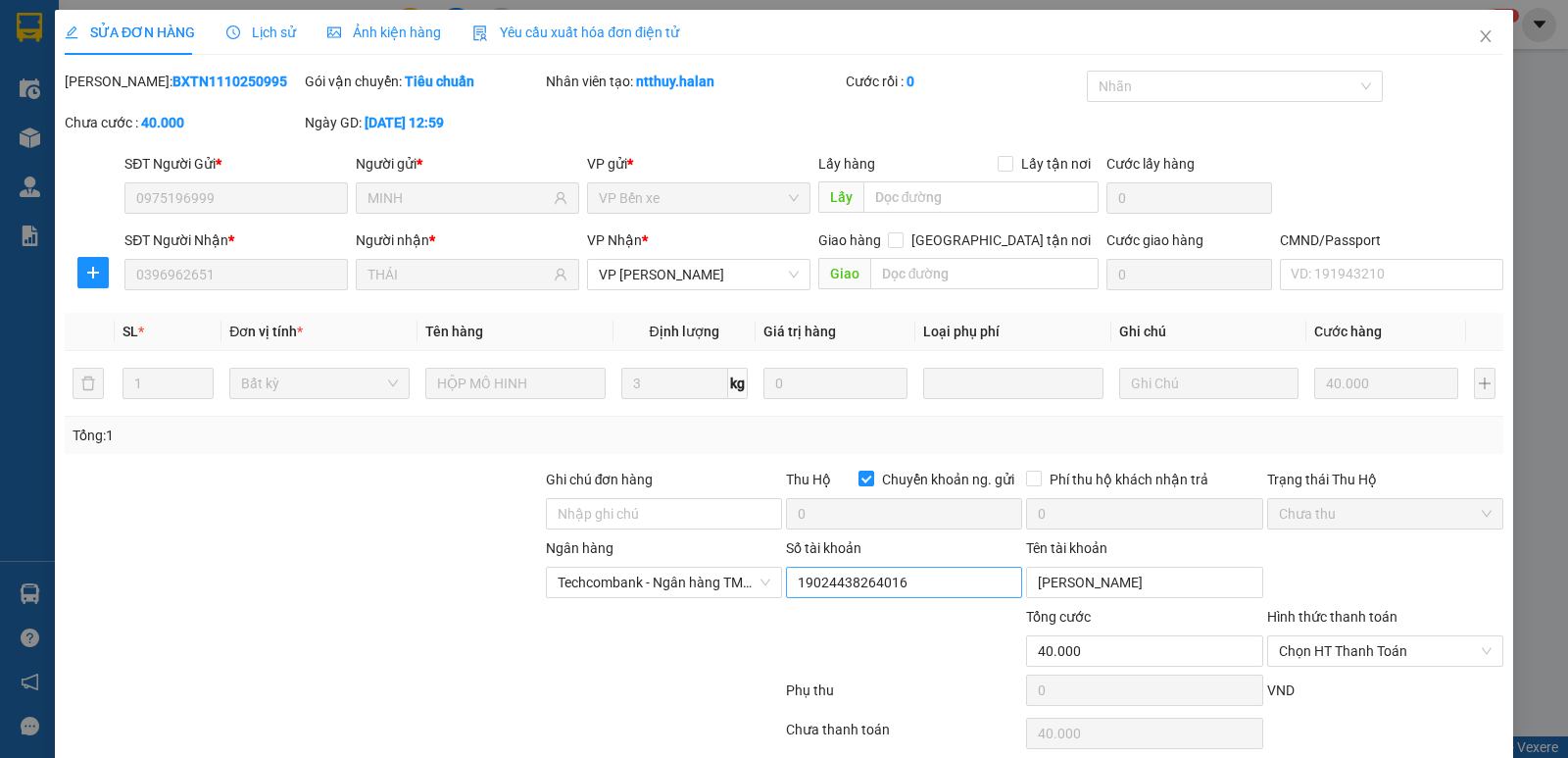
scroll to position [79, 0]
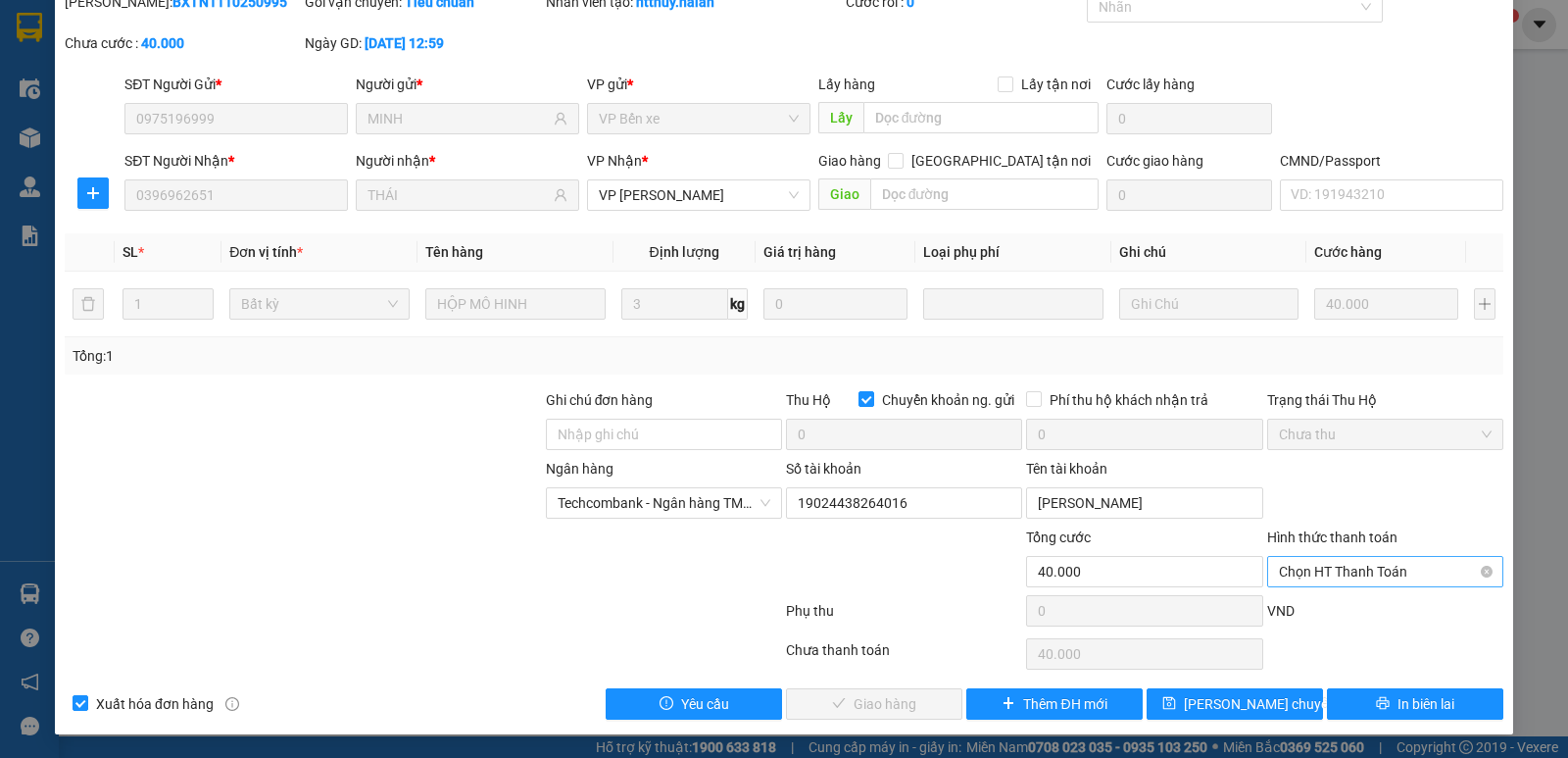
click at [1388, 573] on span "Chọn HT Thanh Toán" at bounding box center [1384, 571] width 212 height 30
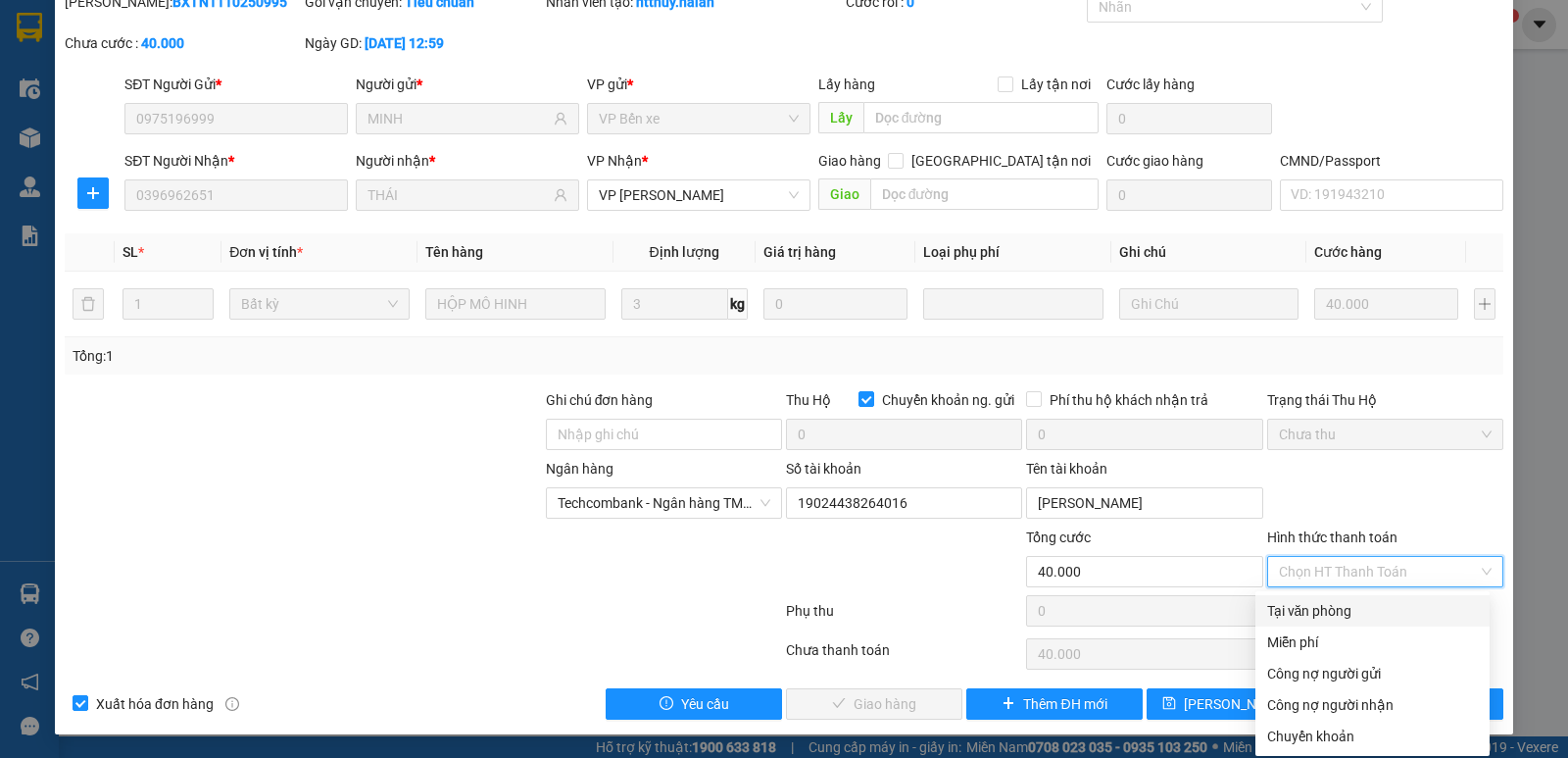
click at [1371, 607] on div "Tại văn phòng" at bounding box center [1373, 611] width 211 height 22
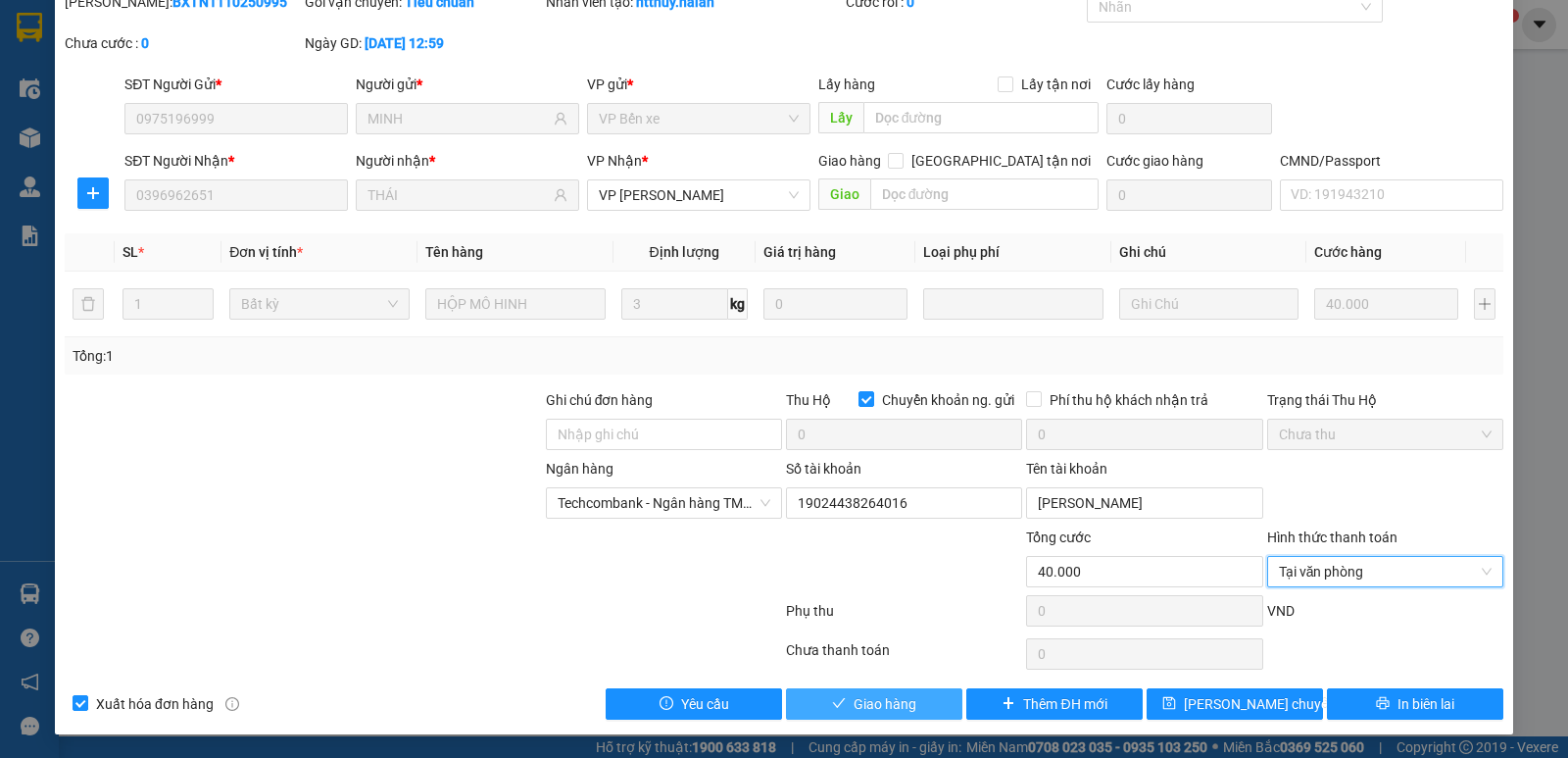
click at [869, 704] on span "Giao hàng" at bounding box center [885, 704] width 63 height 22
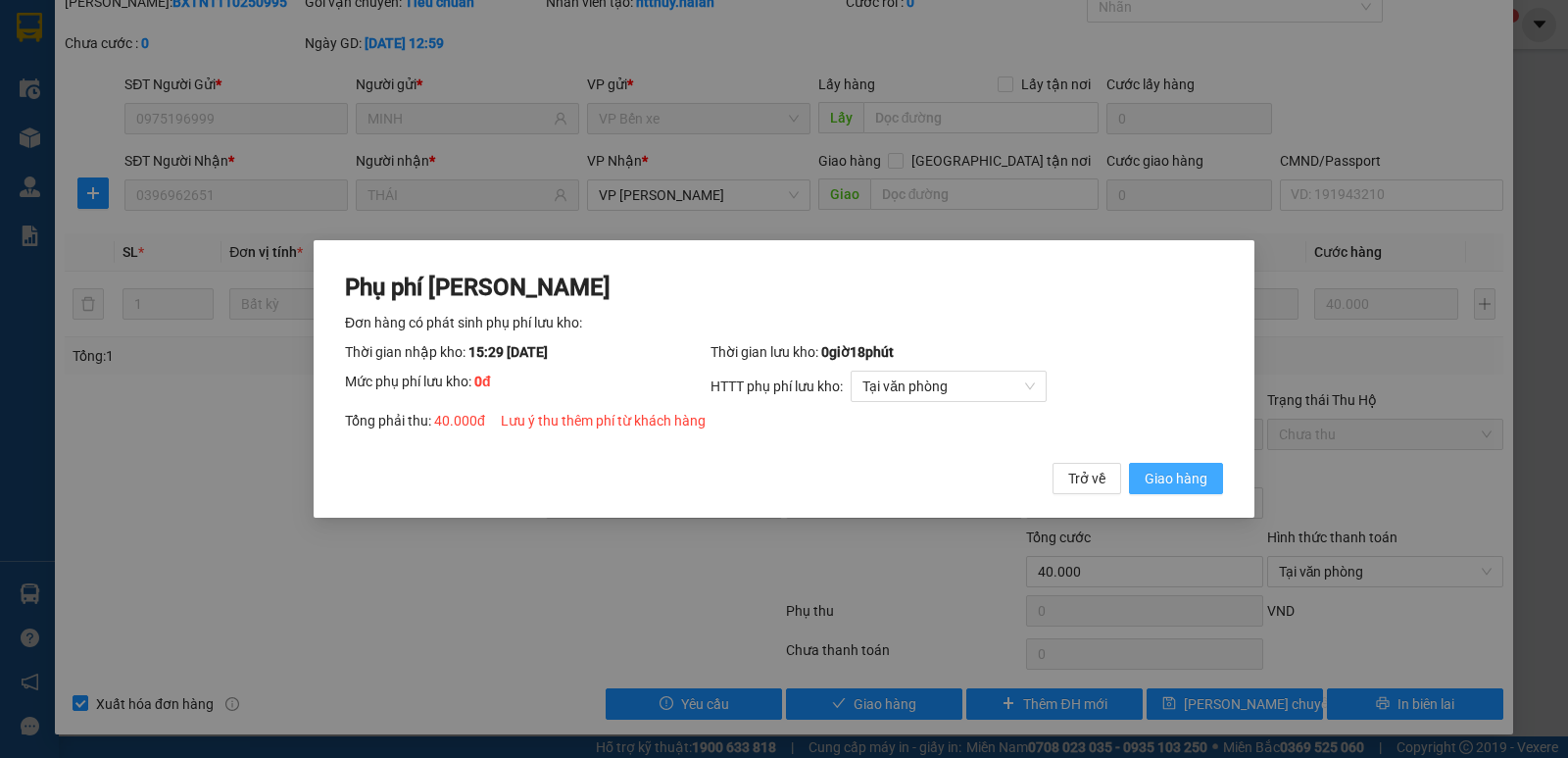
click at [1157, 483] on span "Giao hàng" at bounding box center [1176, 479] width 63 height 22
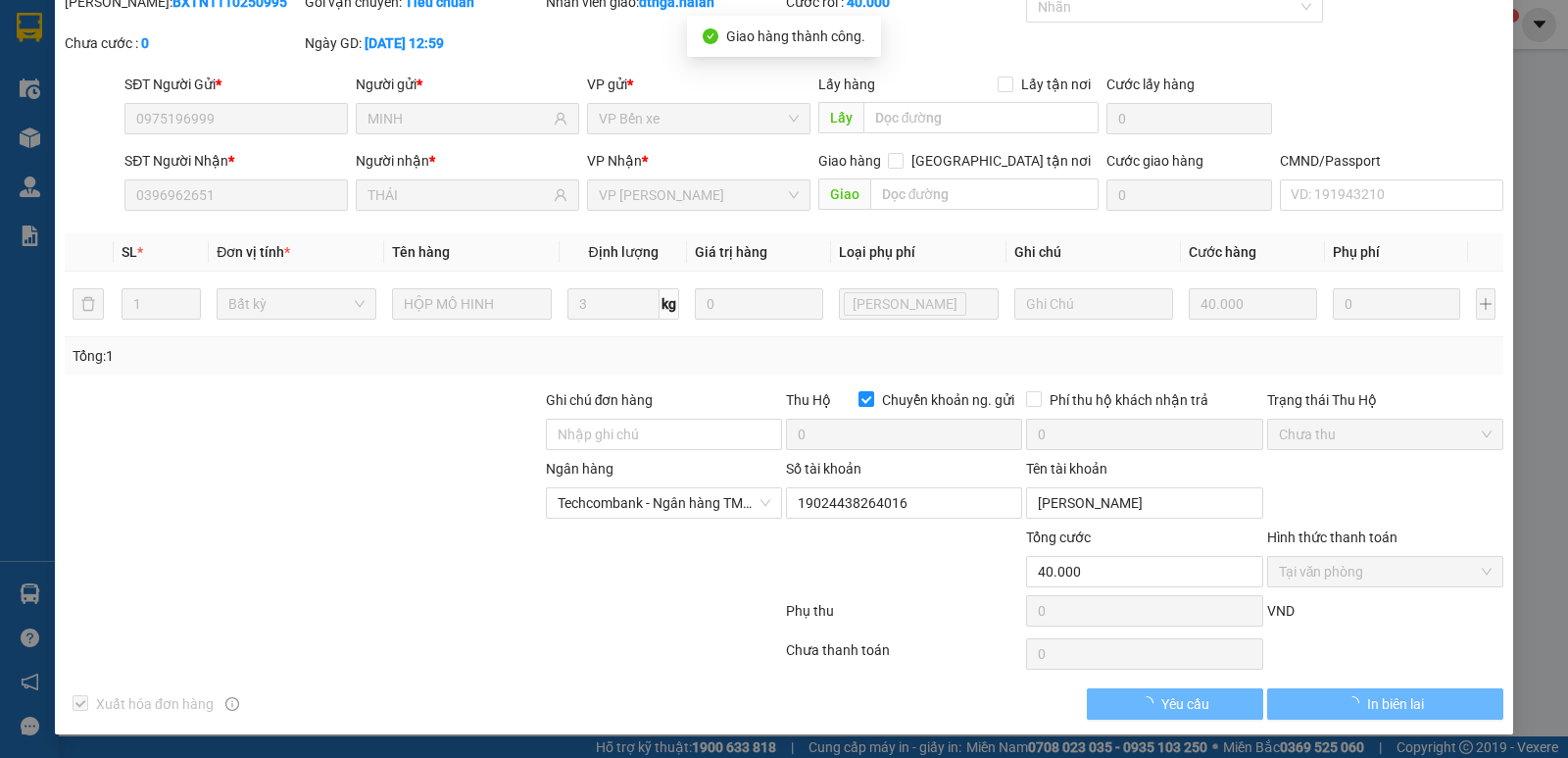
scroll to position [0, 0]
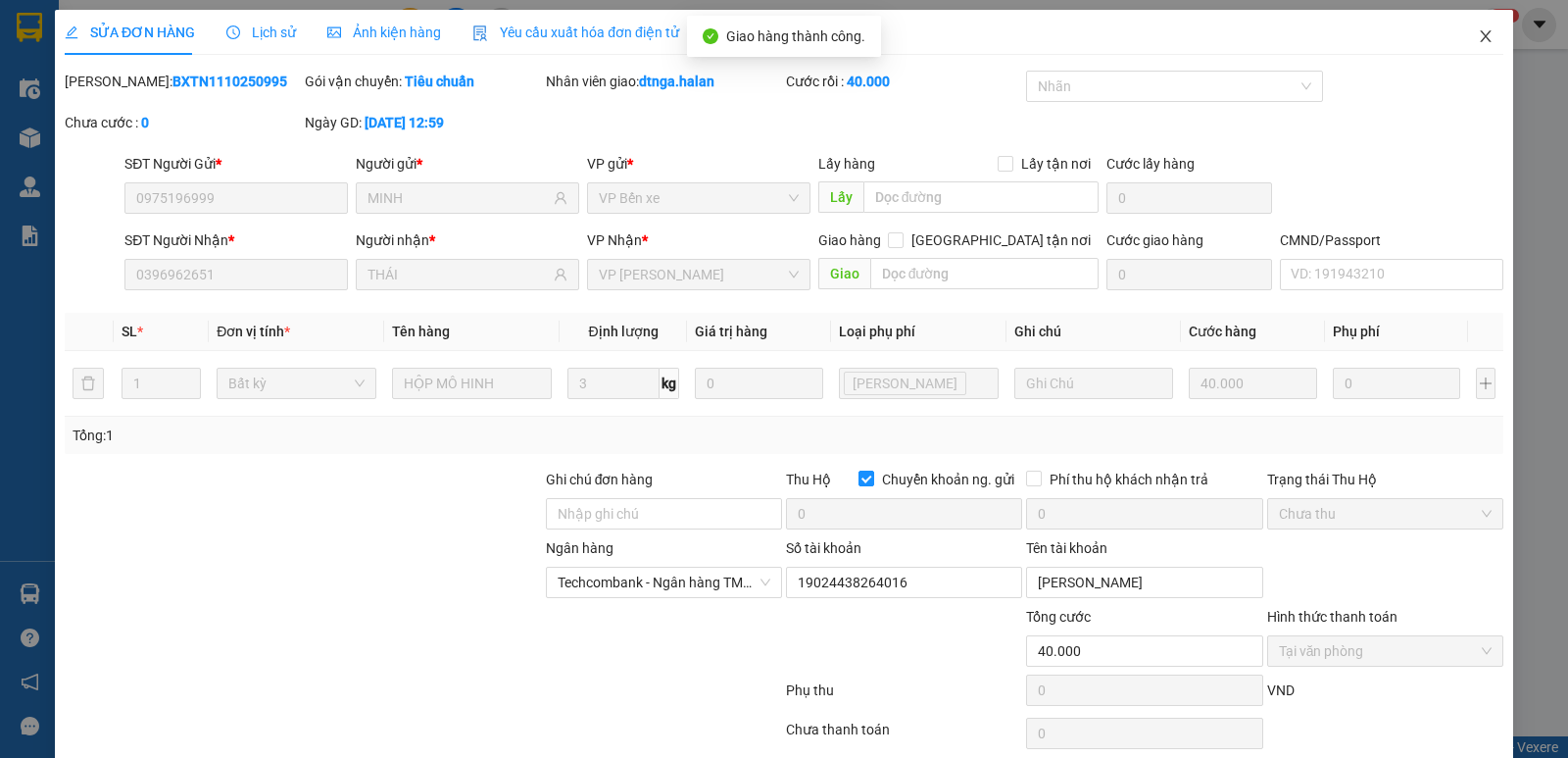
click at [1478, 38] on icon "close" at bounding box center [1486, 37] width 16 height 16
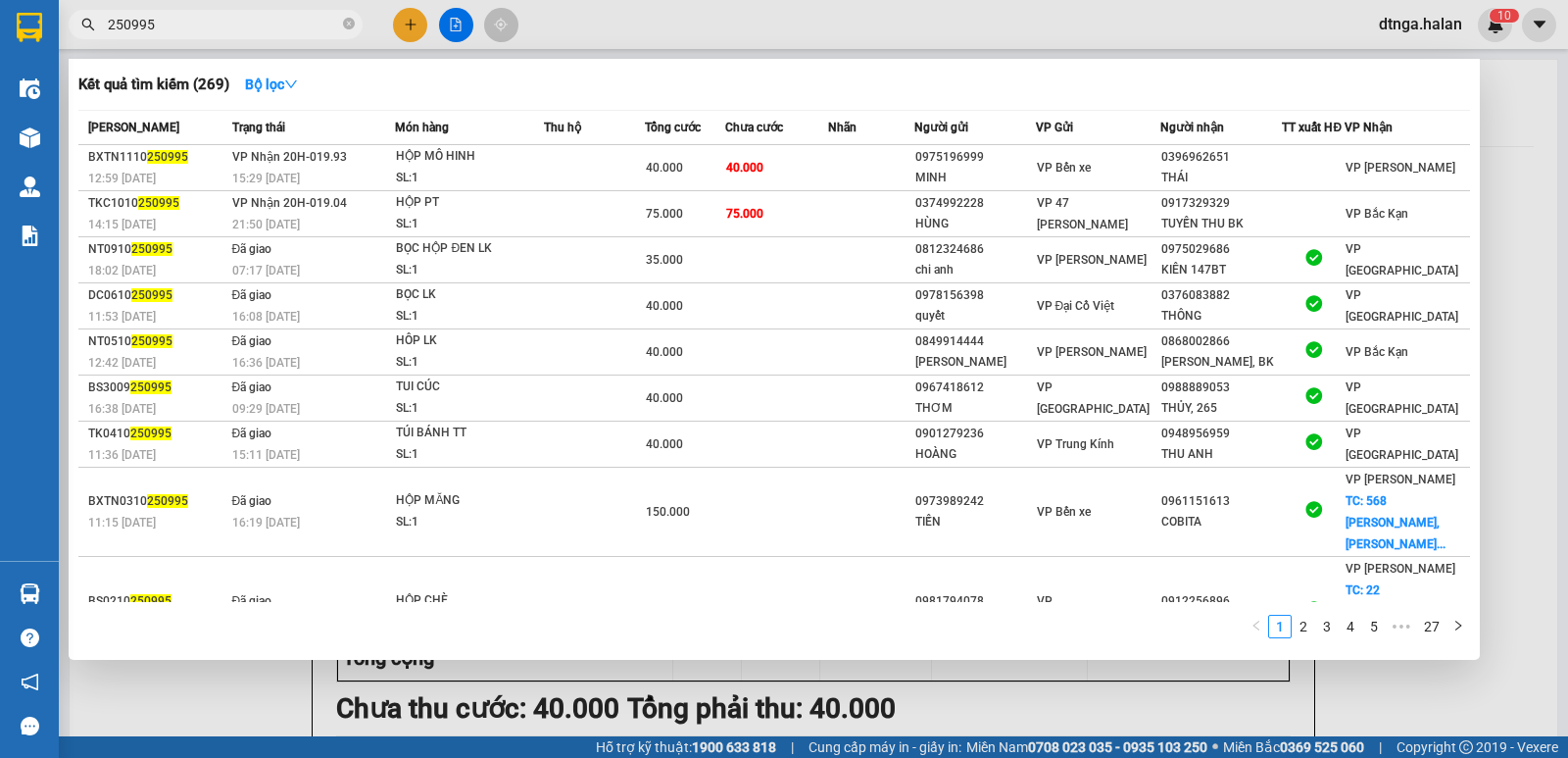
click at [325, 28] on input "250995" at bounding box center [223, 25] width 231 height 22
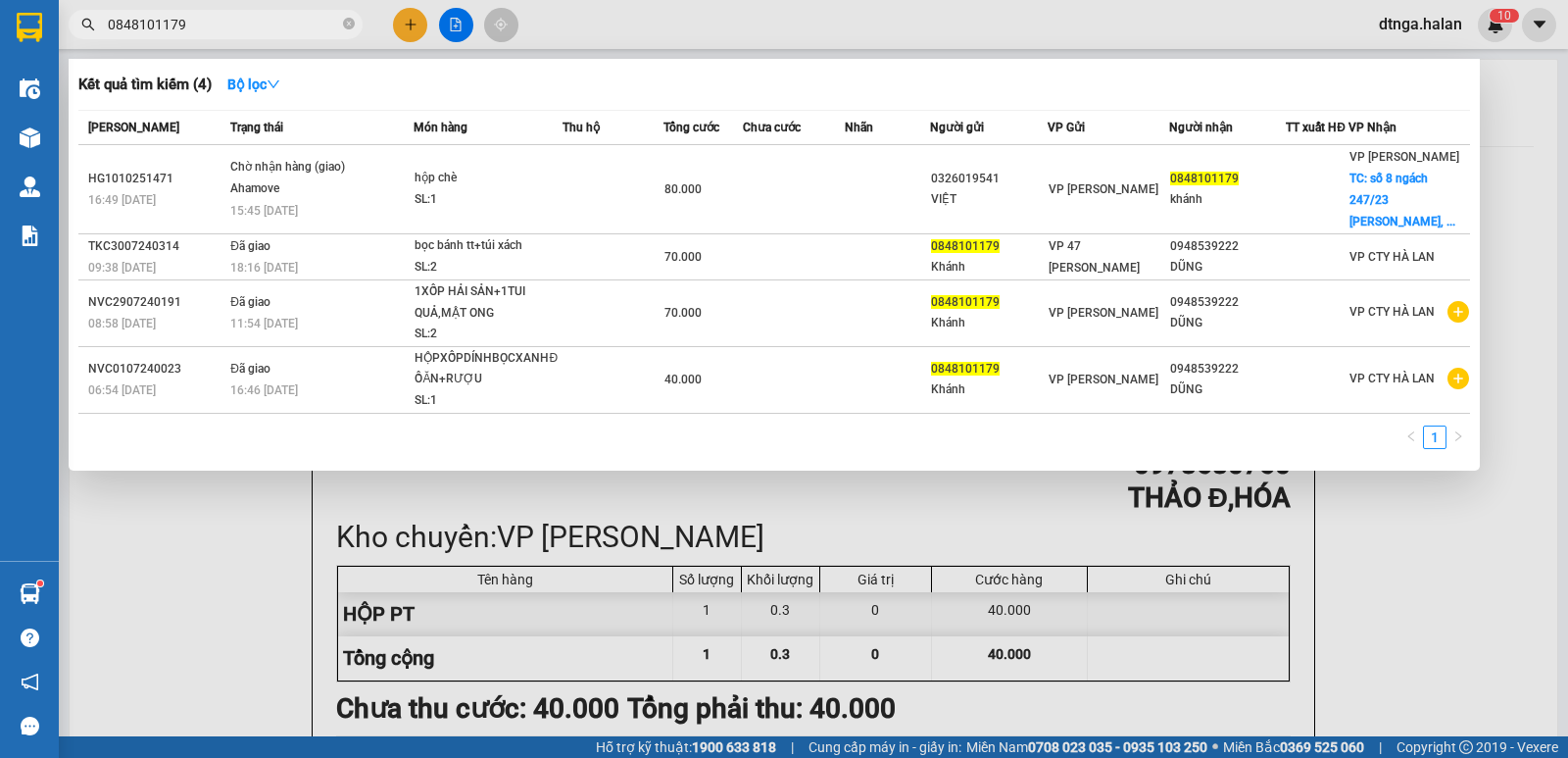
click at [1395, 632] on div at bounding box center [784, 379] width 1568 height 758
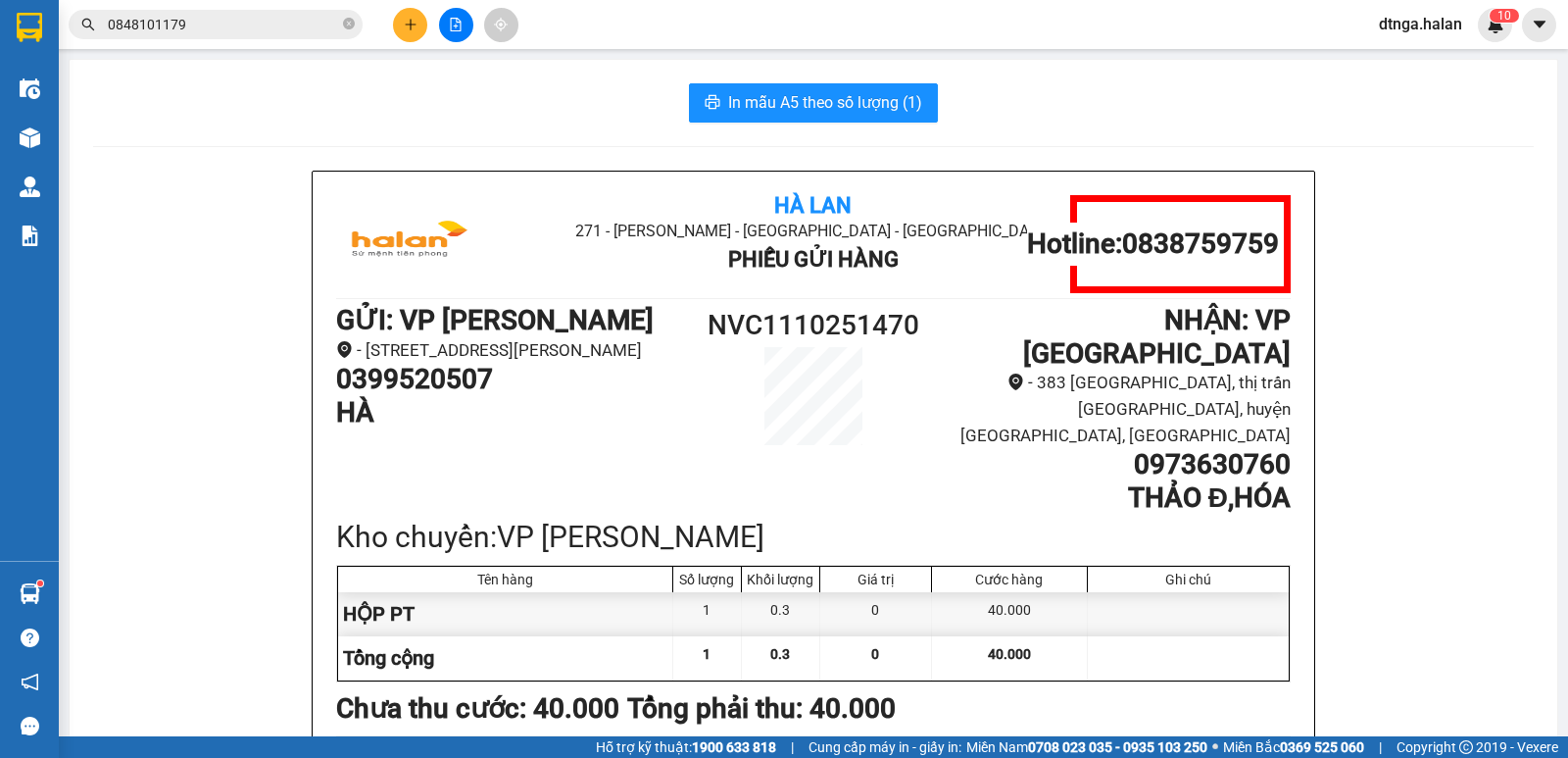
click at [262, 20] on input "0848101179" at bounding box center [223, 25] width 231 height 22
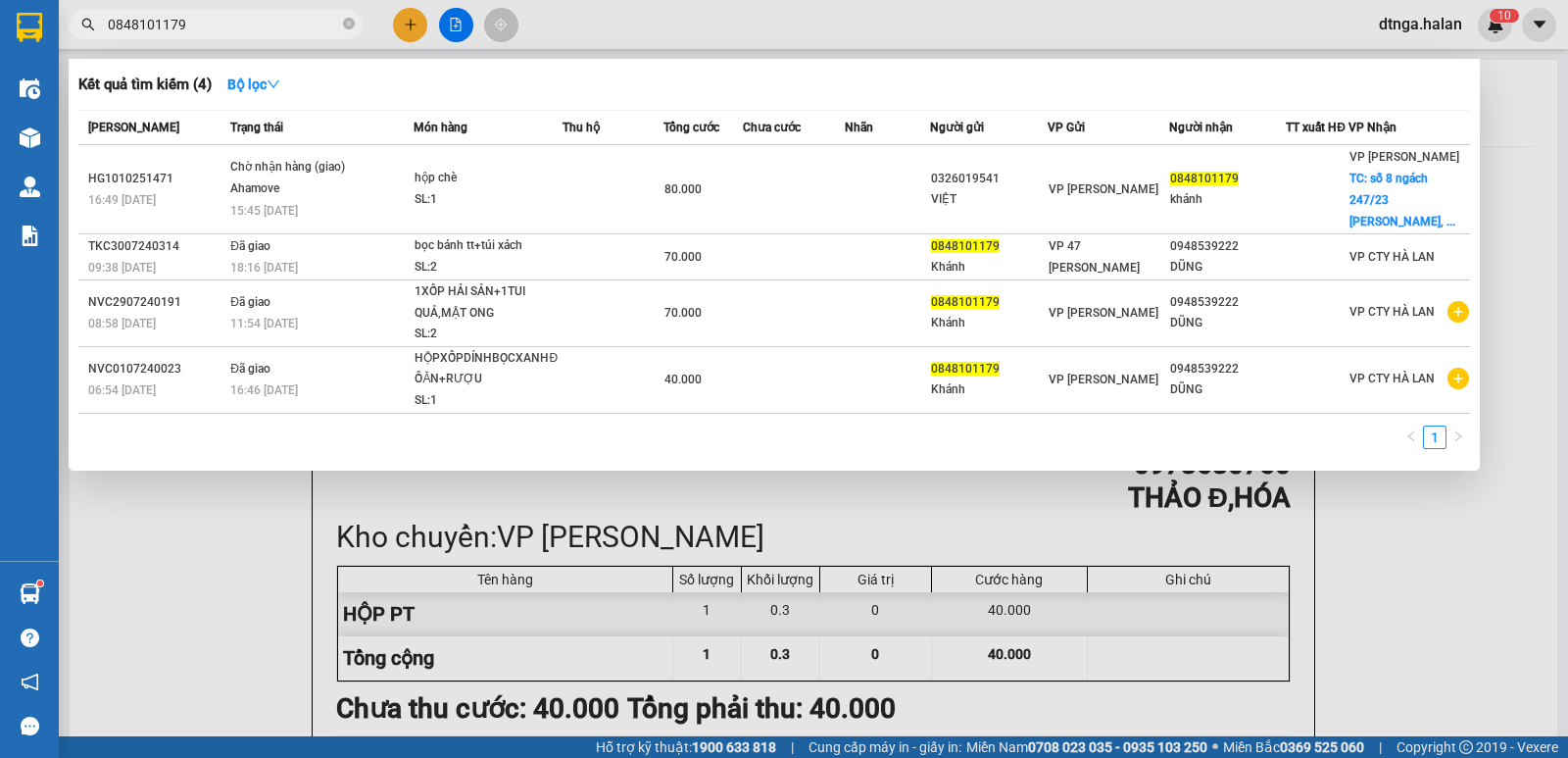
click at [262, 20] on input "0848101179" at bounding box center [223, 25] width 231 height 22
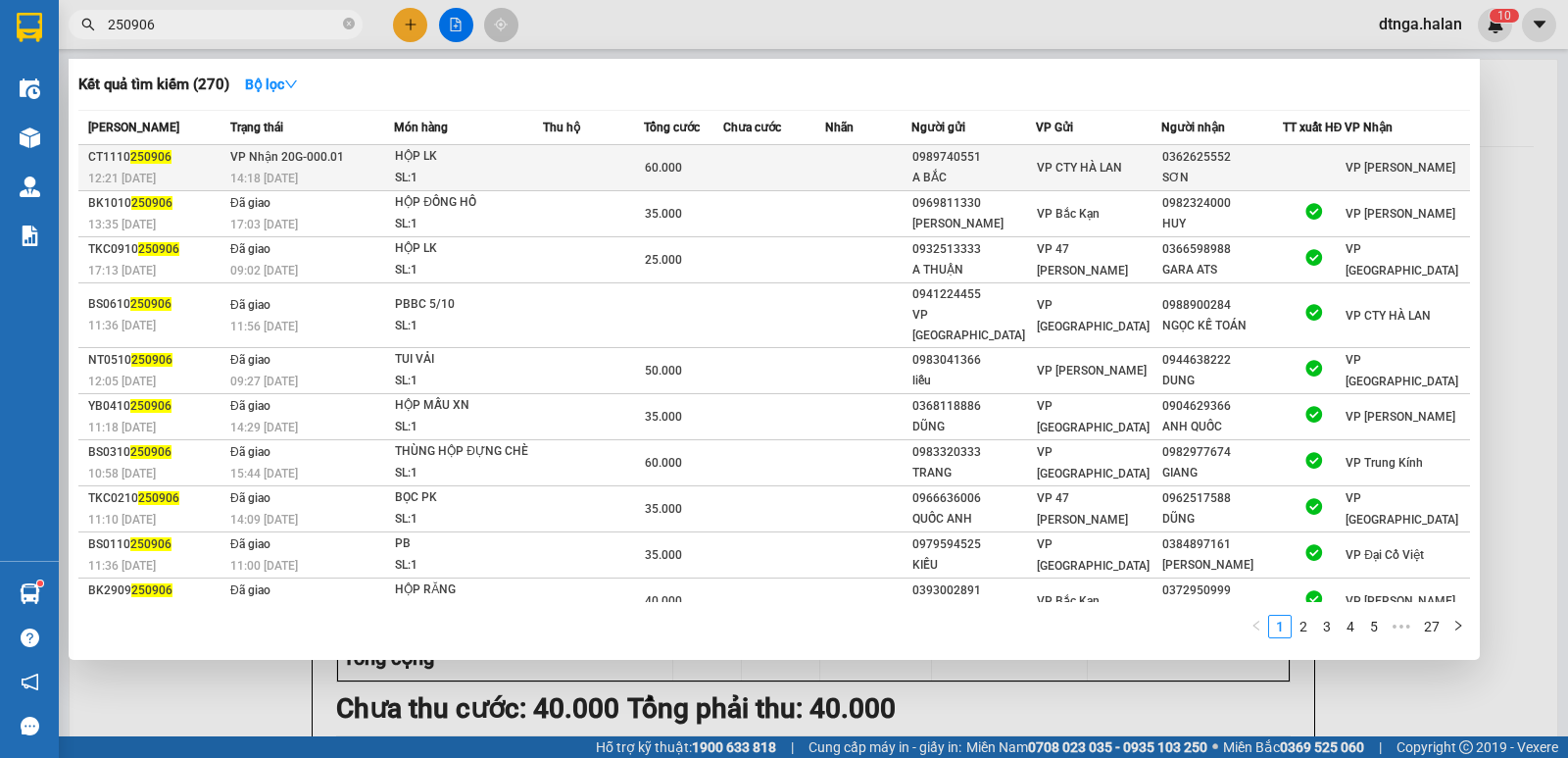
click at [641, 178] on td at bounding box center [593, 168] width 101 height 46
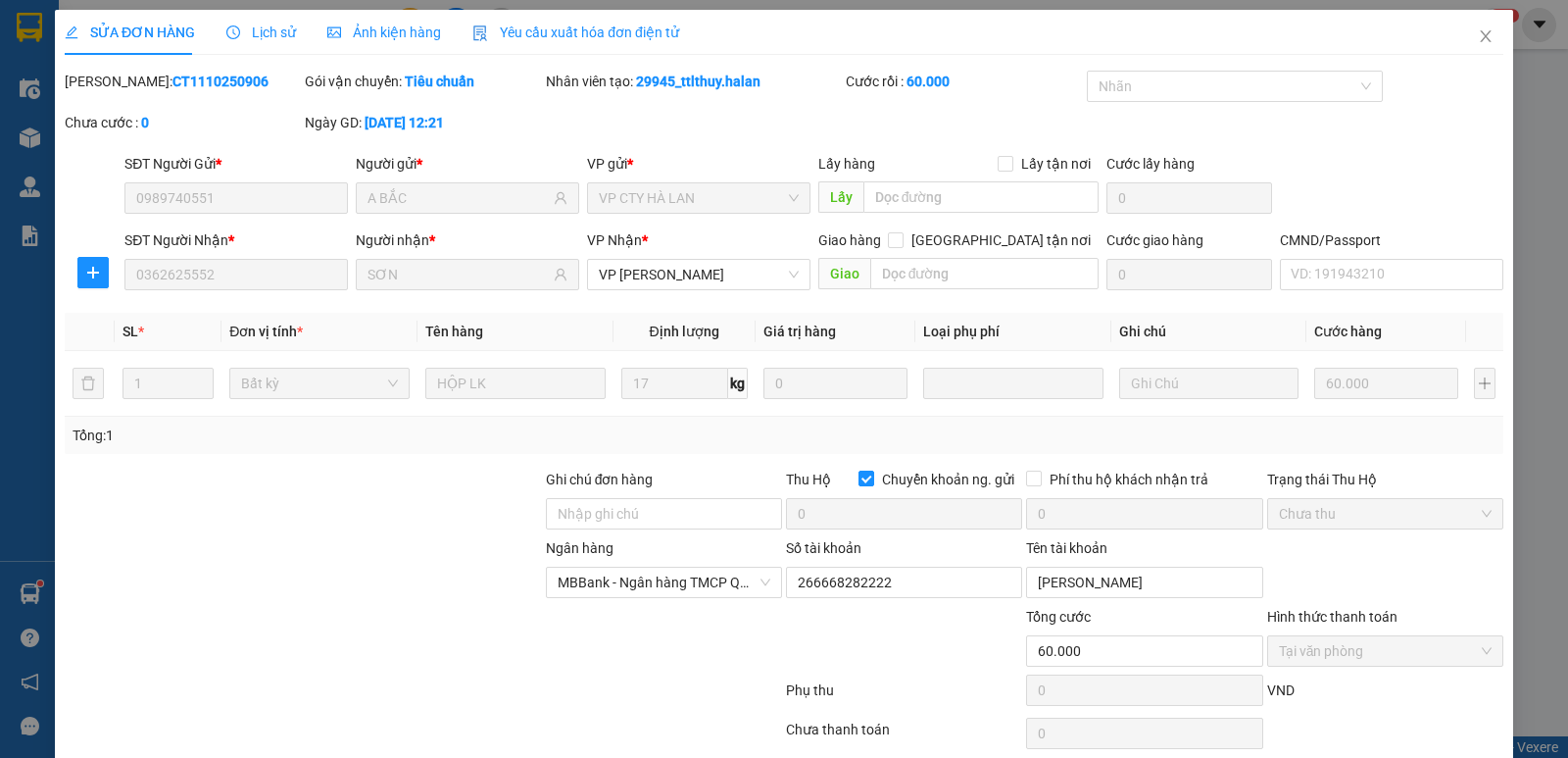
scroll to position [79, 0]
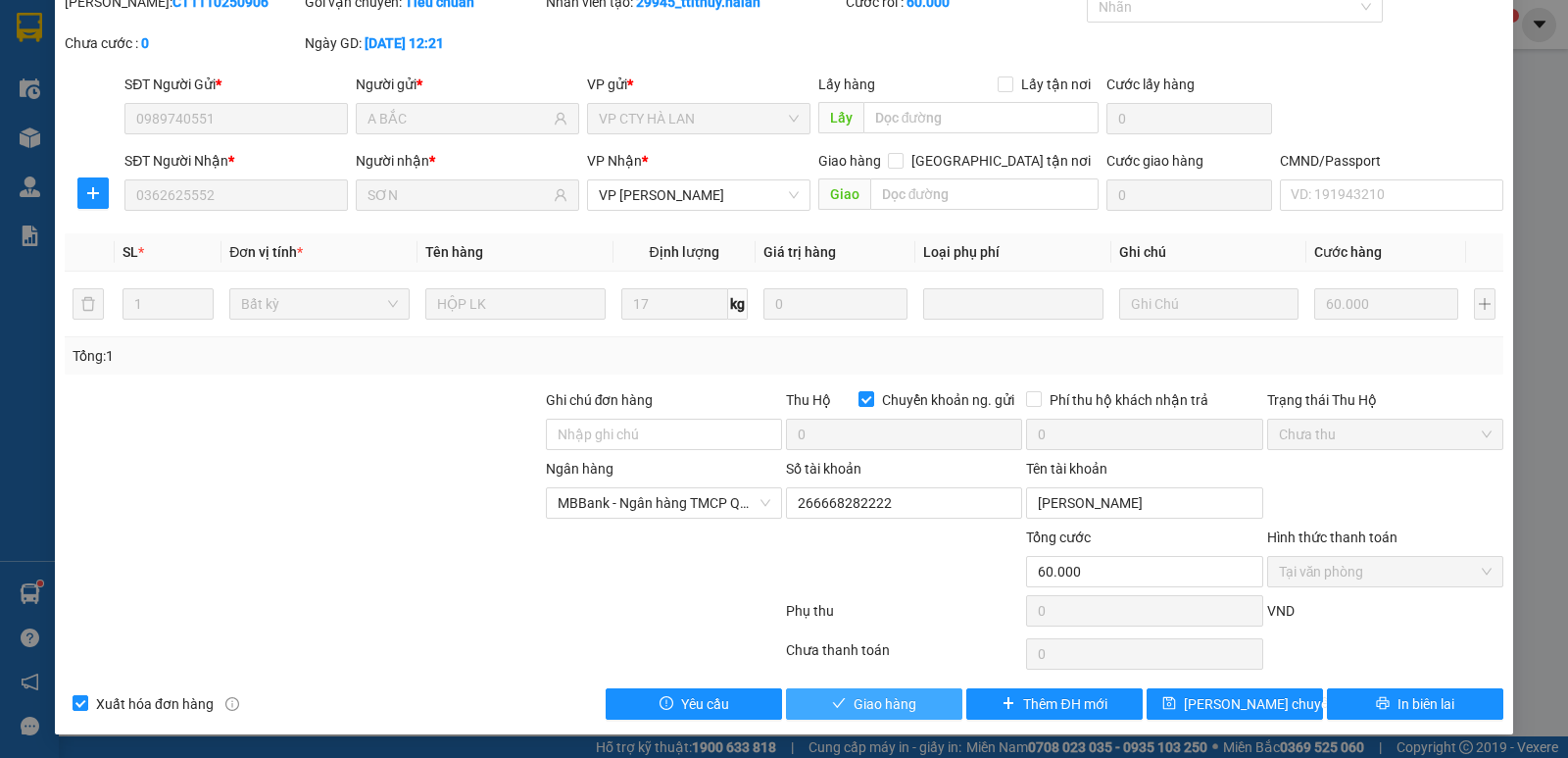
click at [916, 715] on button "Giao hàng" at bounding box center [873, 704] width 177 height 32
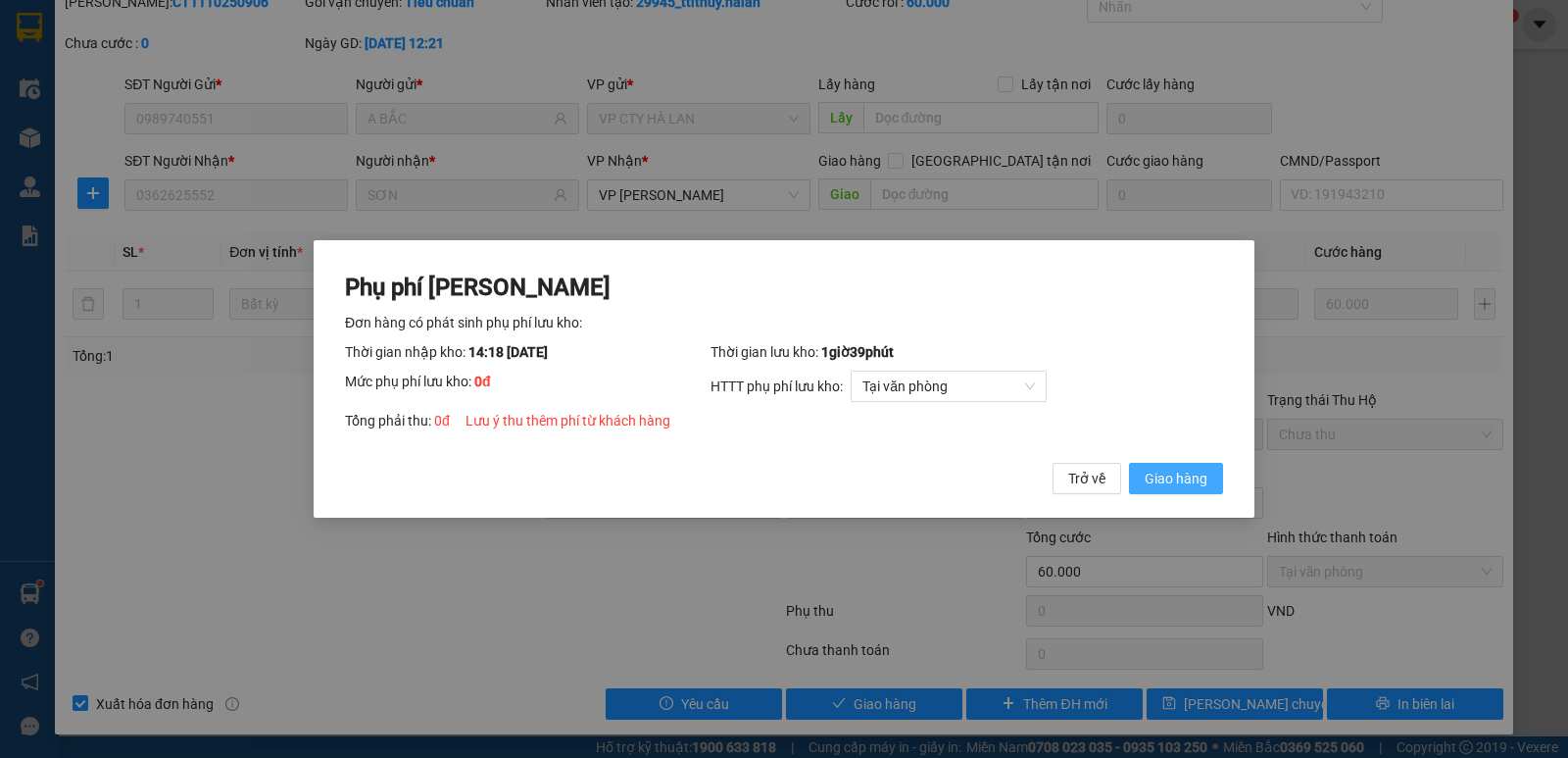
click at [1194, 485] on span "Giao hàng" at bounding box center [1176, 479] width 63 height 22
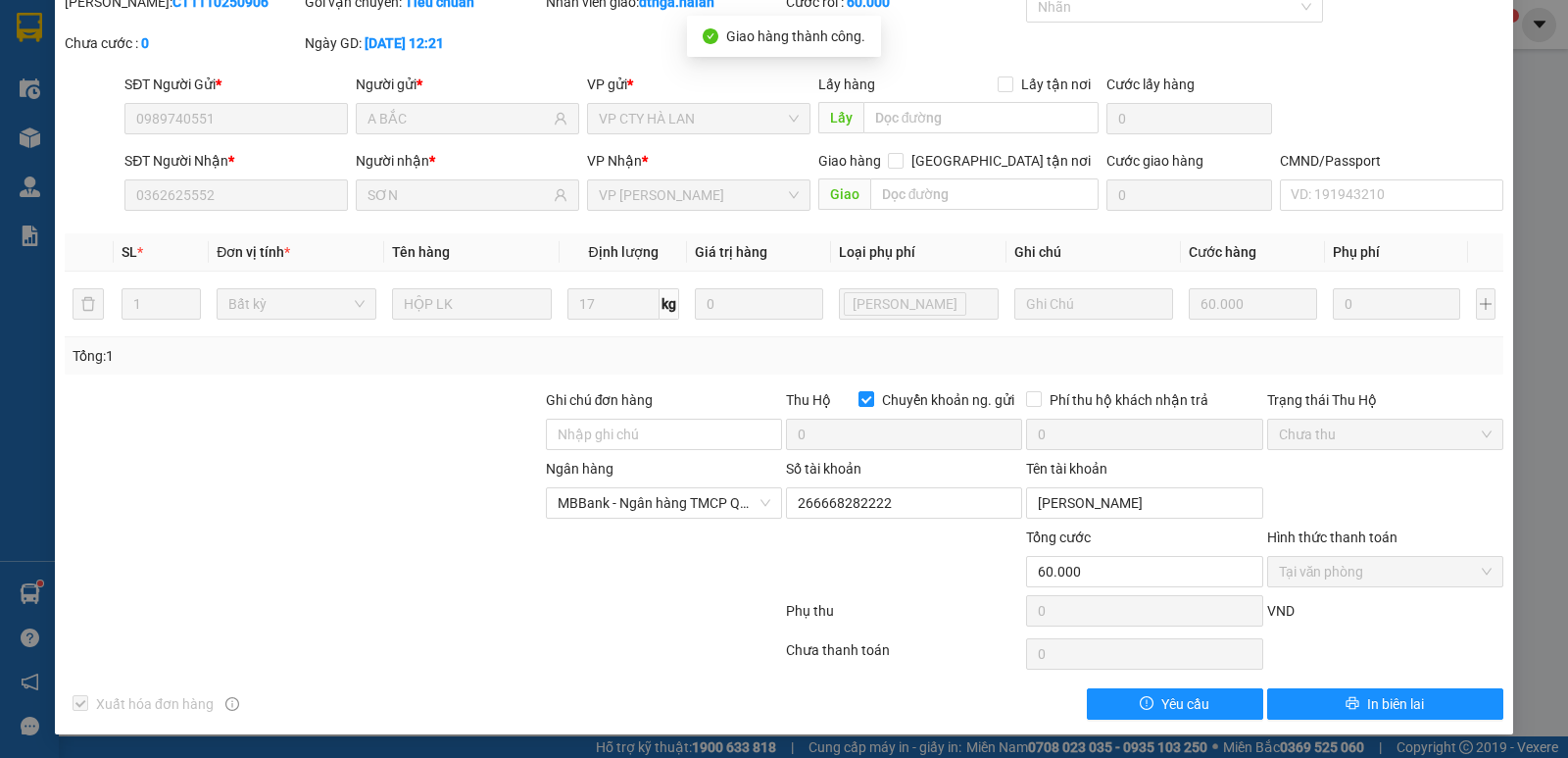
scroll to position [0, 0]
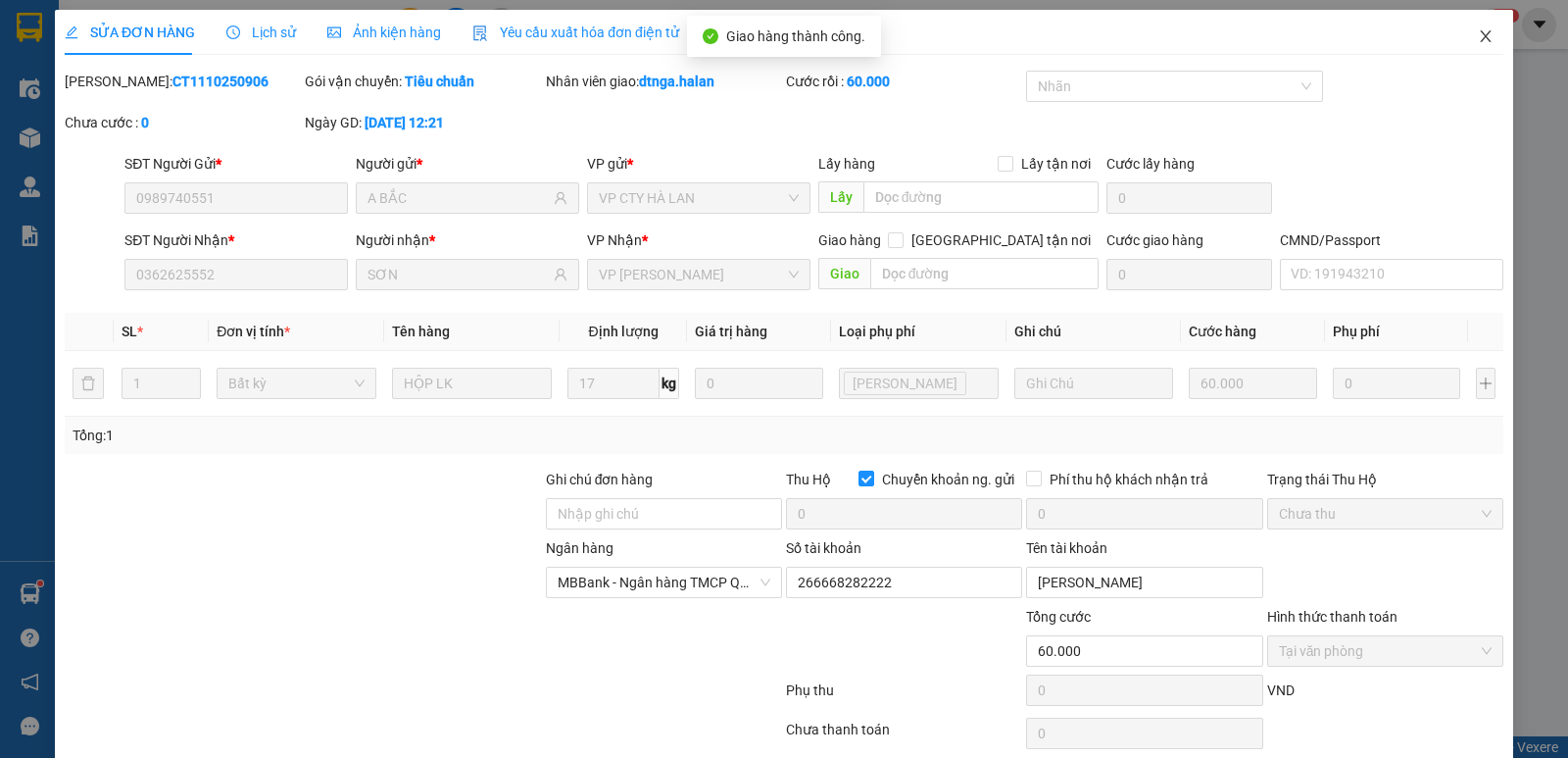
click at [1478, 35] on icon "close" at bounding box center [1486, 37] width 16 height 16
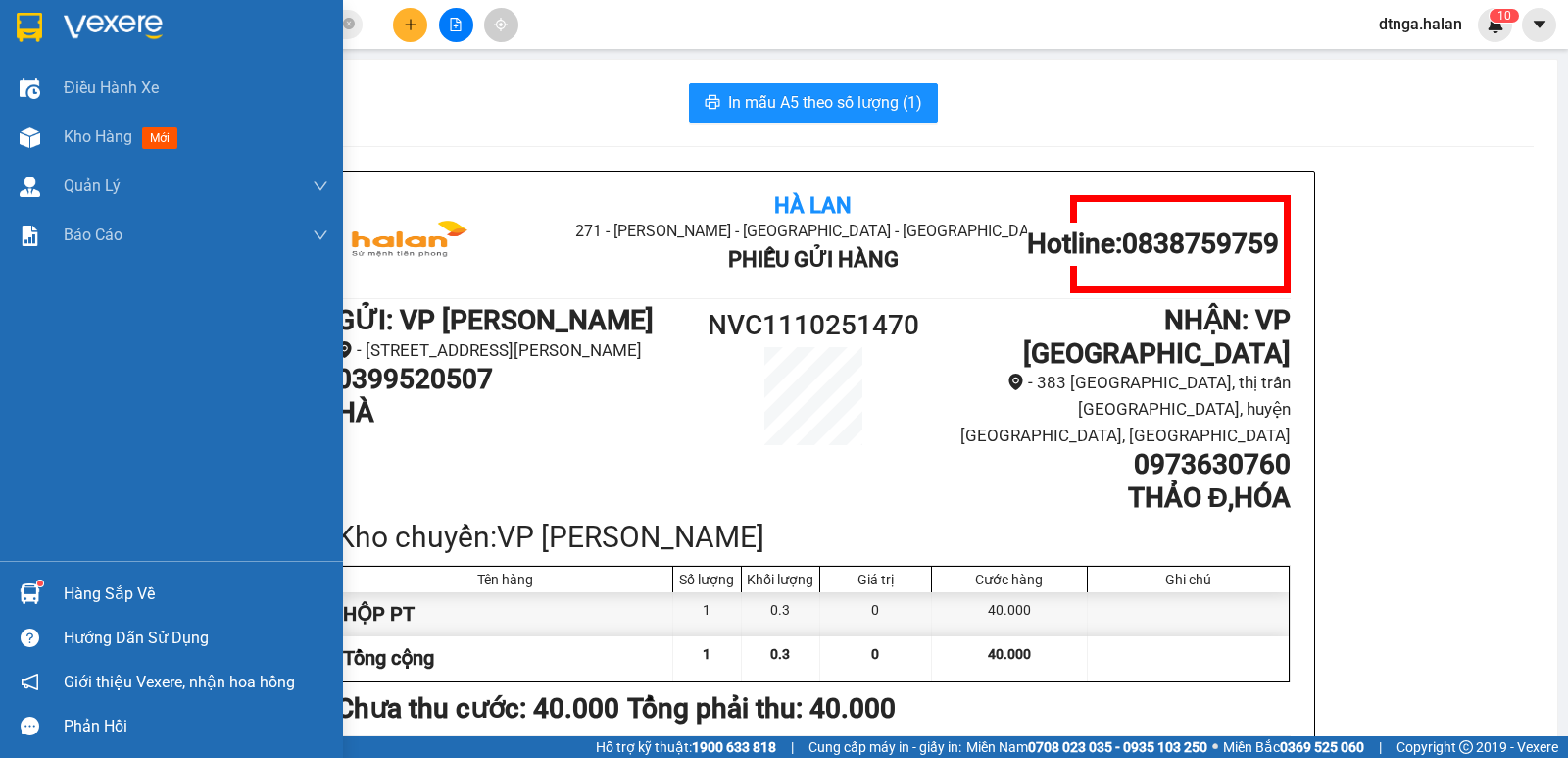
click at [91, 586] on div "Hàng sắp về" at bounding box center [196, 594] width 264 height 30
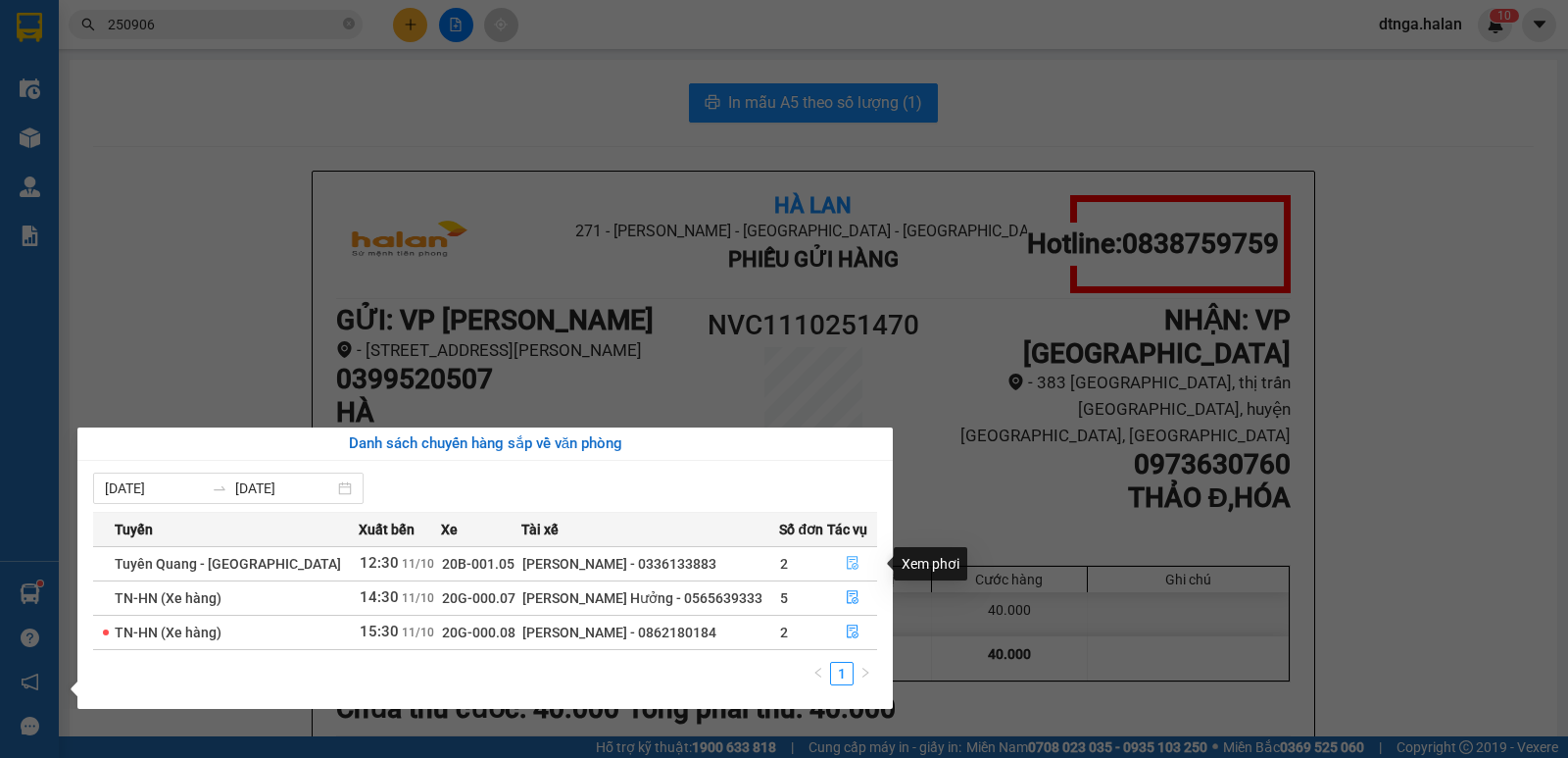
click at [847, 561] on icon "file-done" at bounding box center [853, 563] width 14 height 14
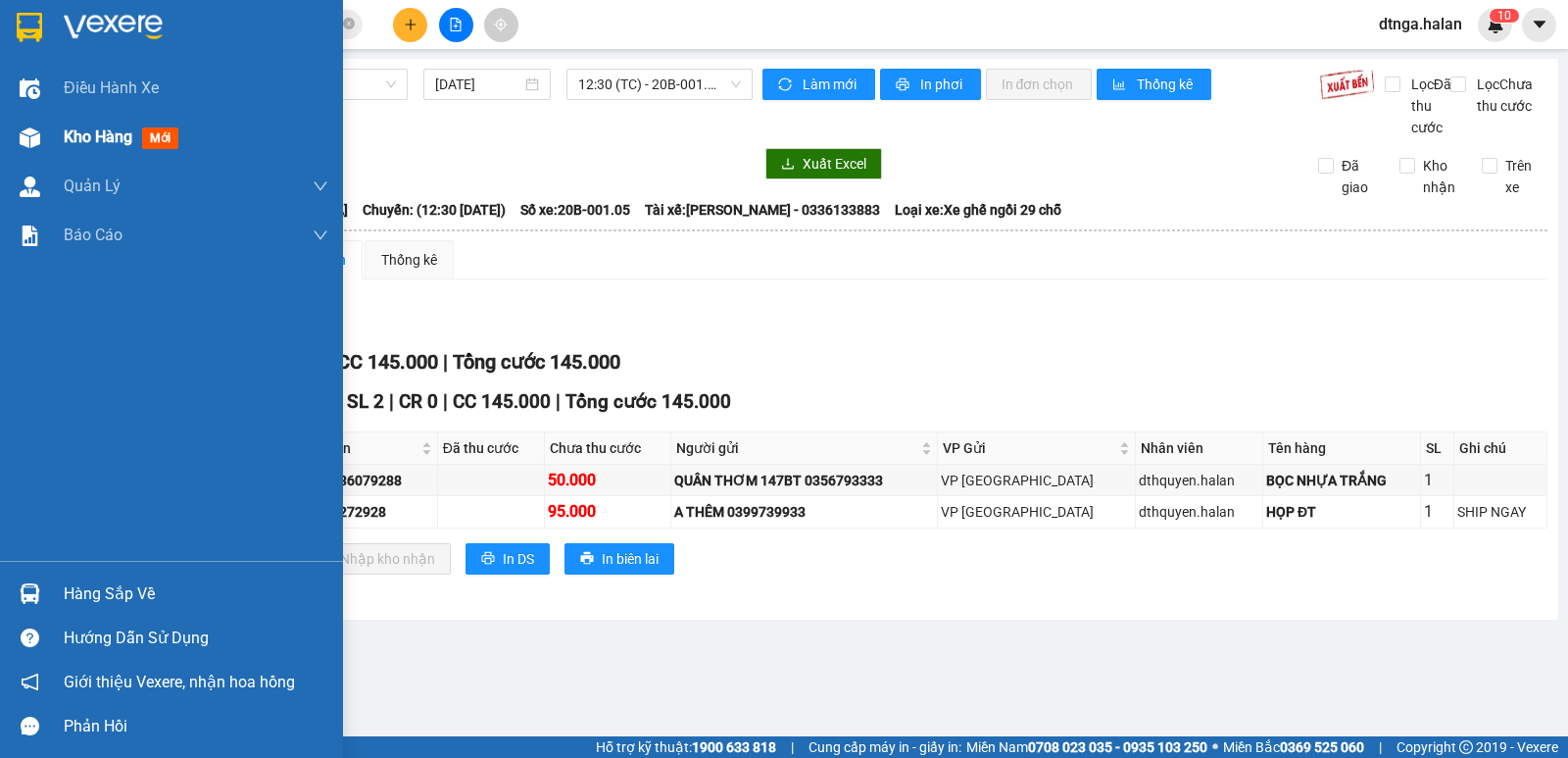
click at [96, 138] on span "Kho hàng" at bounding box center [99, 136] width 69 height 19
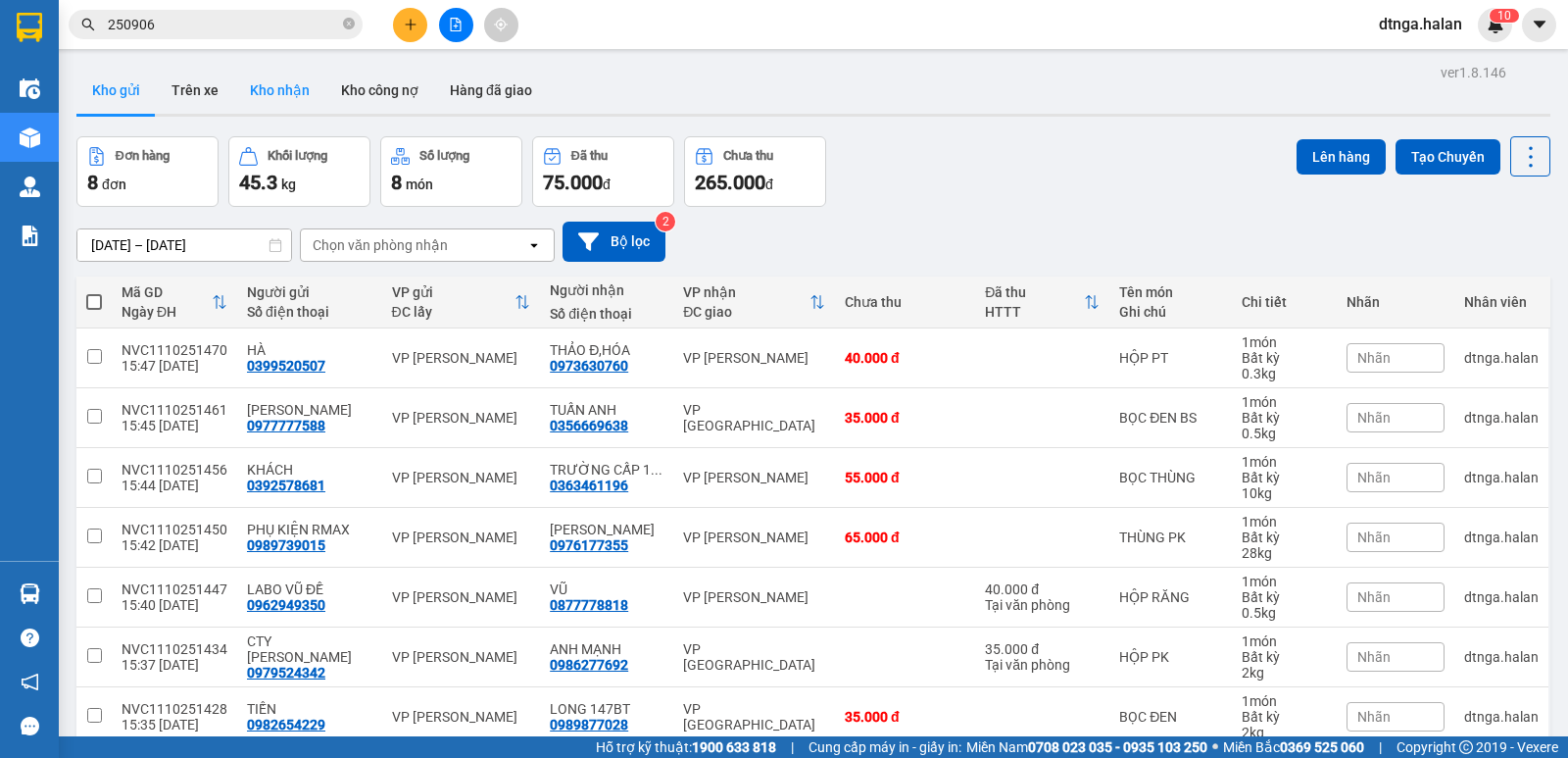
click at [280, 87] on button "Kho nhận" at bounding box center [279, 91] width 91 height 47
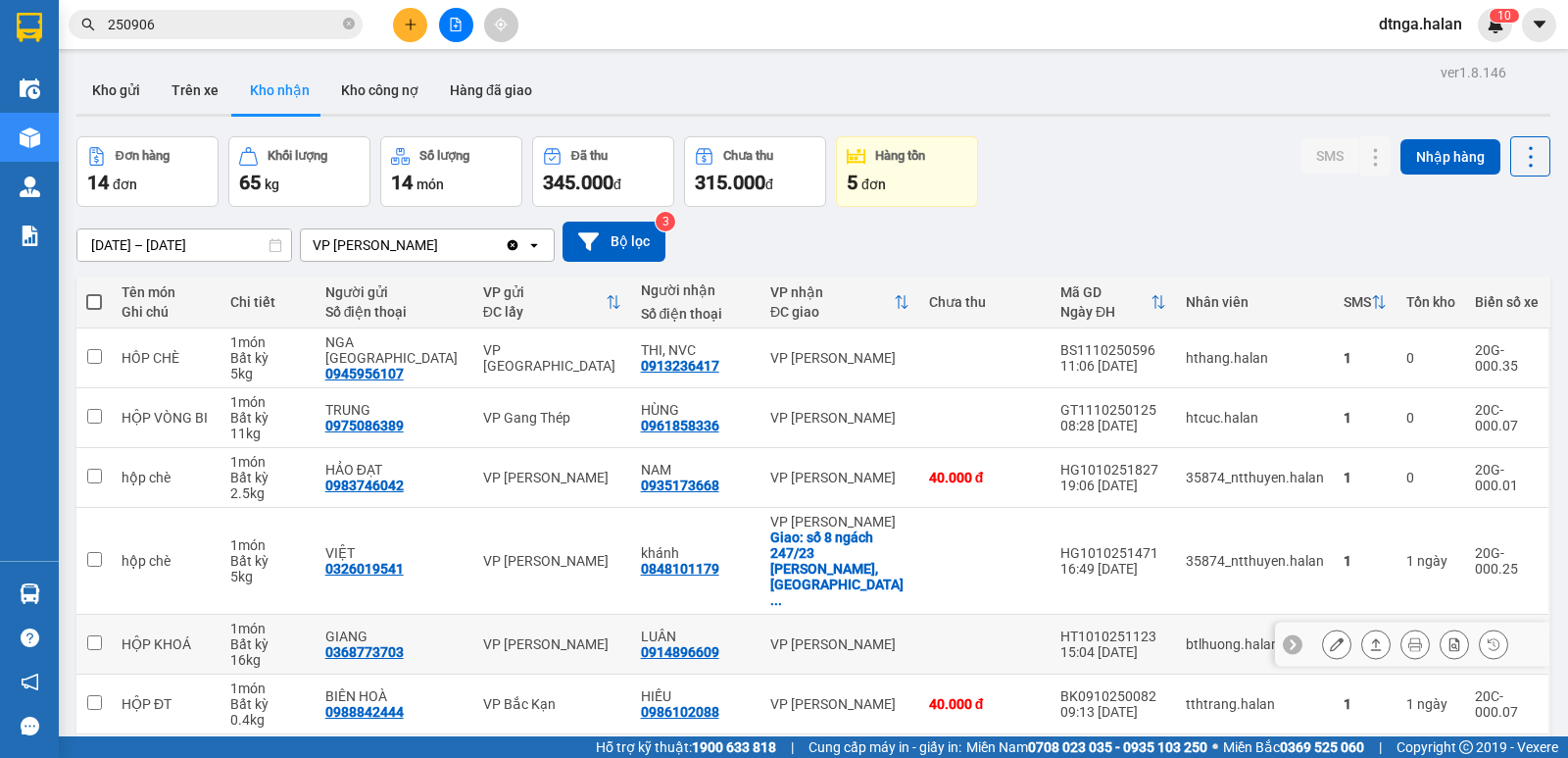
scroll to position [98, 0]
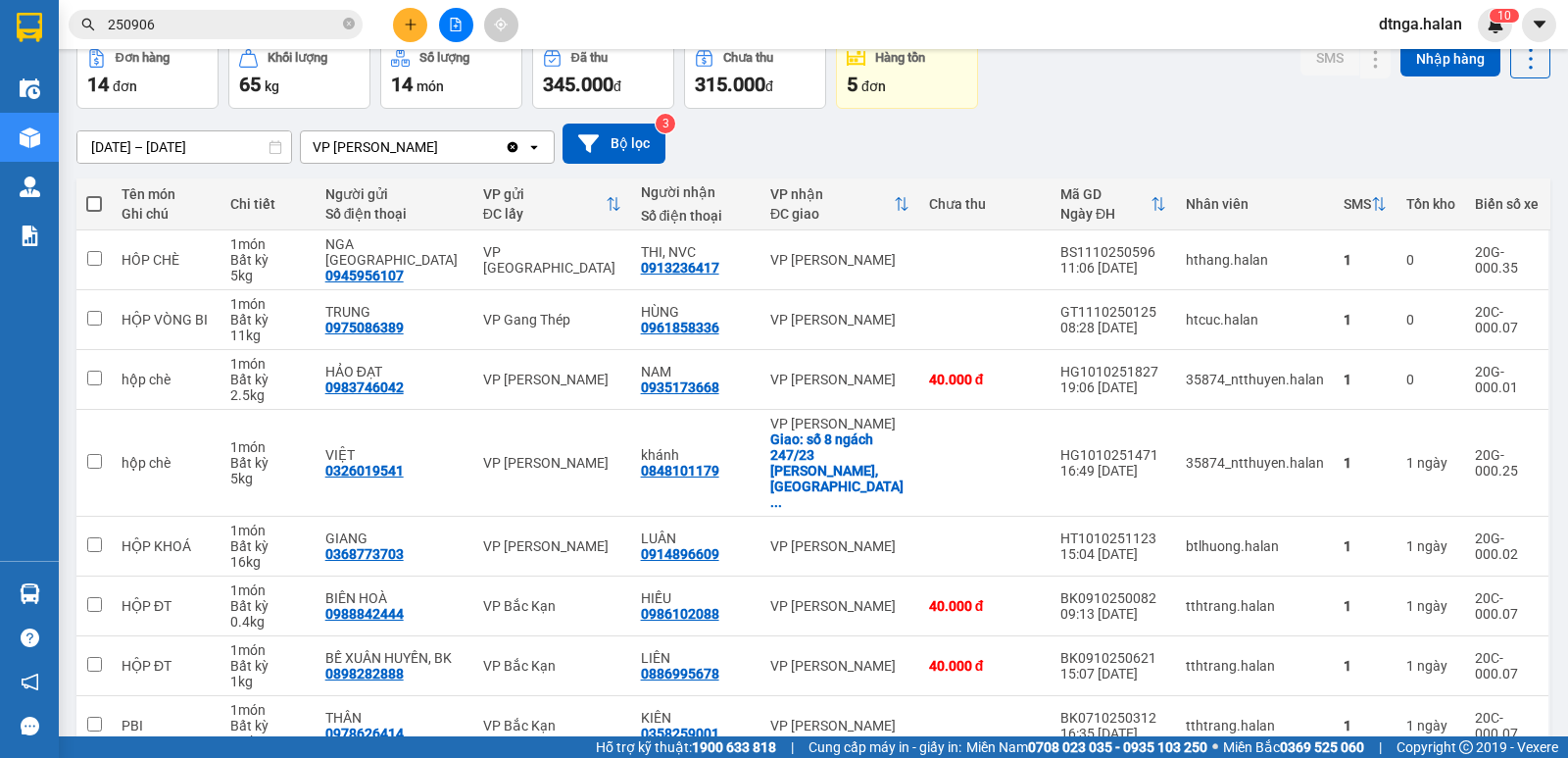
click at [198, 27] on input "250906" at bounding box center [223, 25] width 231 height 22
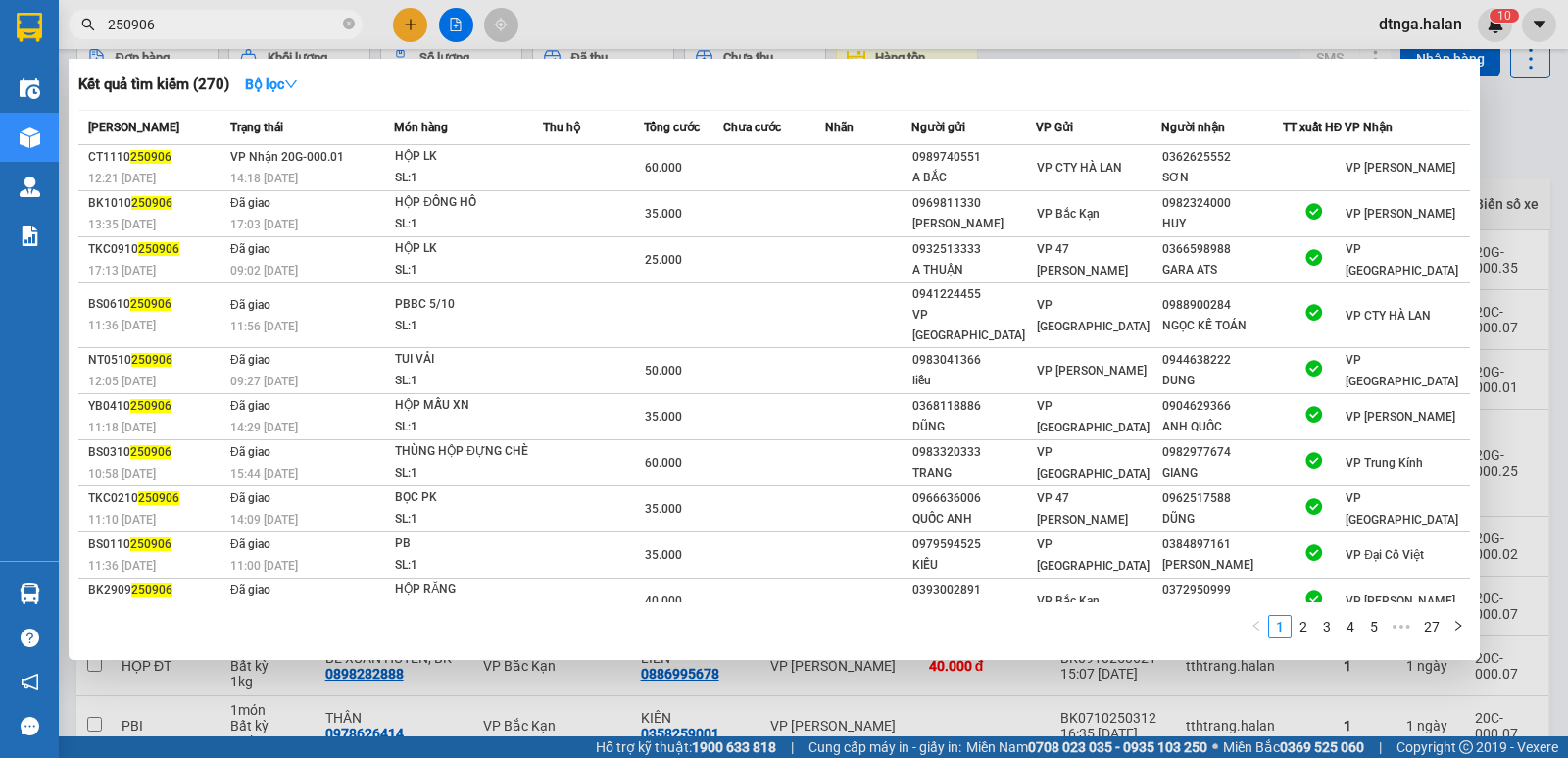
click at [458, 708] on div at bounding box center [784, 379] width 1568 height 758
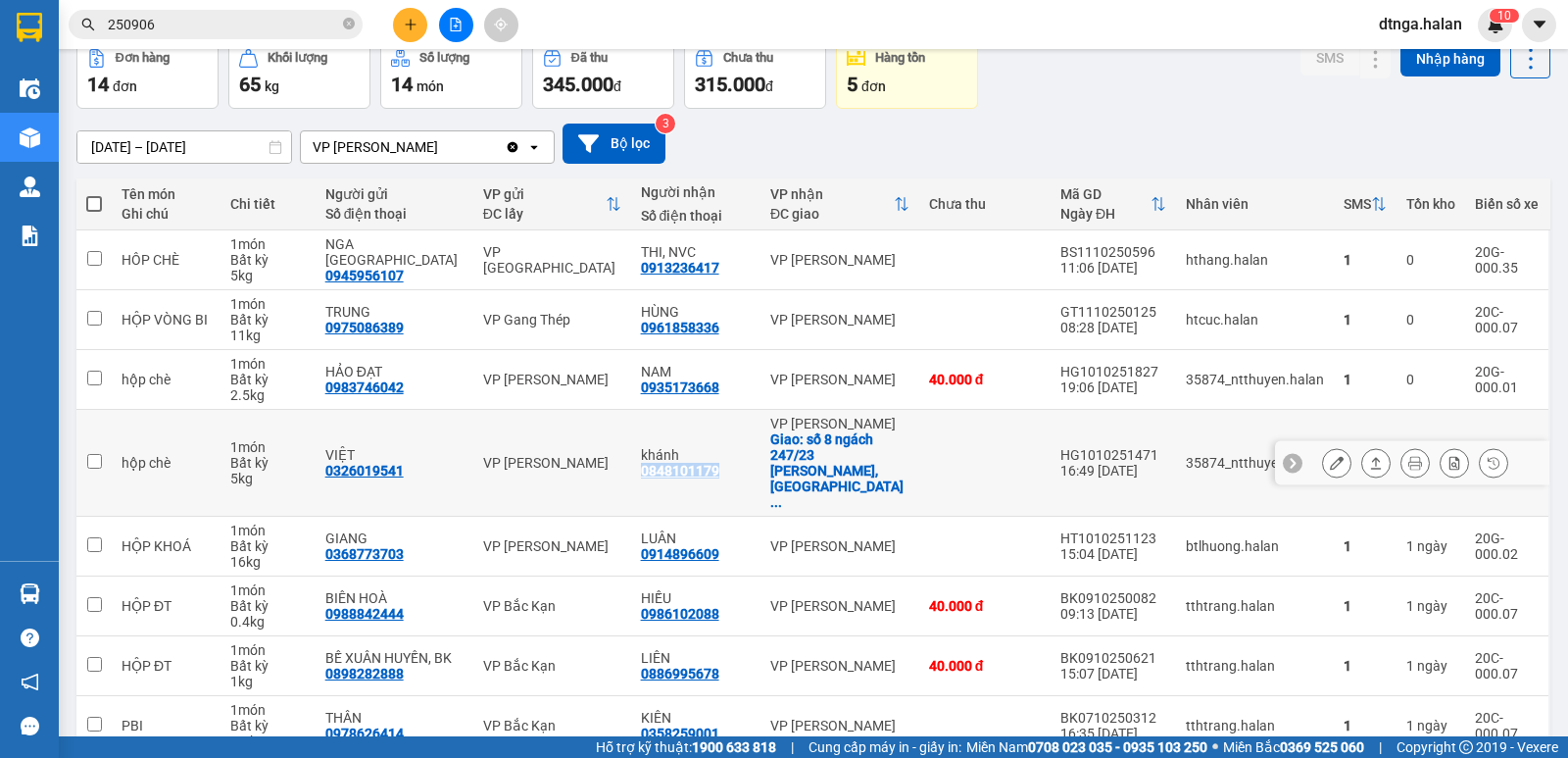
drag, startPoint x: 637, startPoint y: 447, endPoint x: 717, endPoint y: 453, distance: 80.2
click at [717, 453] on div "khánh 0848101179" at bounding box center [695, 463] width 110 height 32
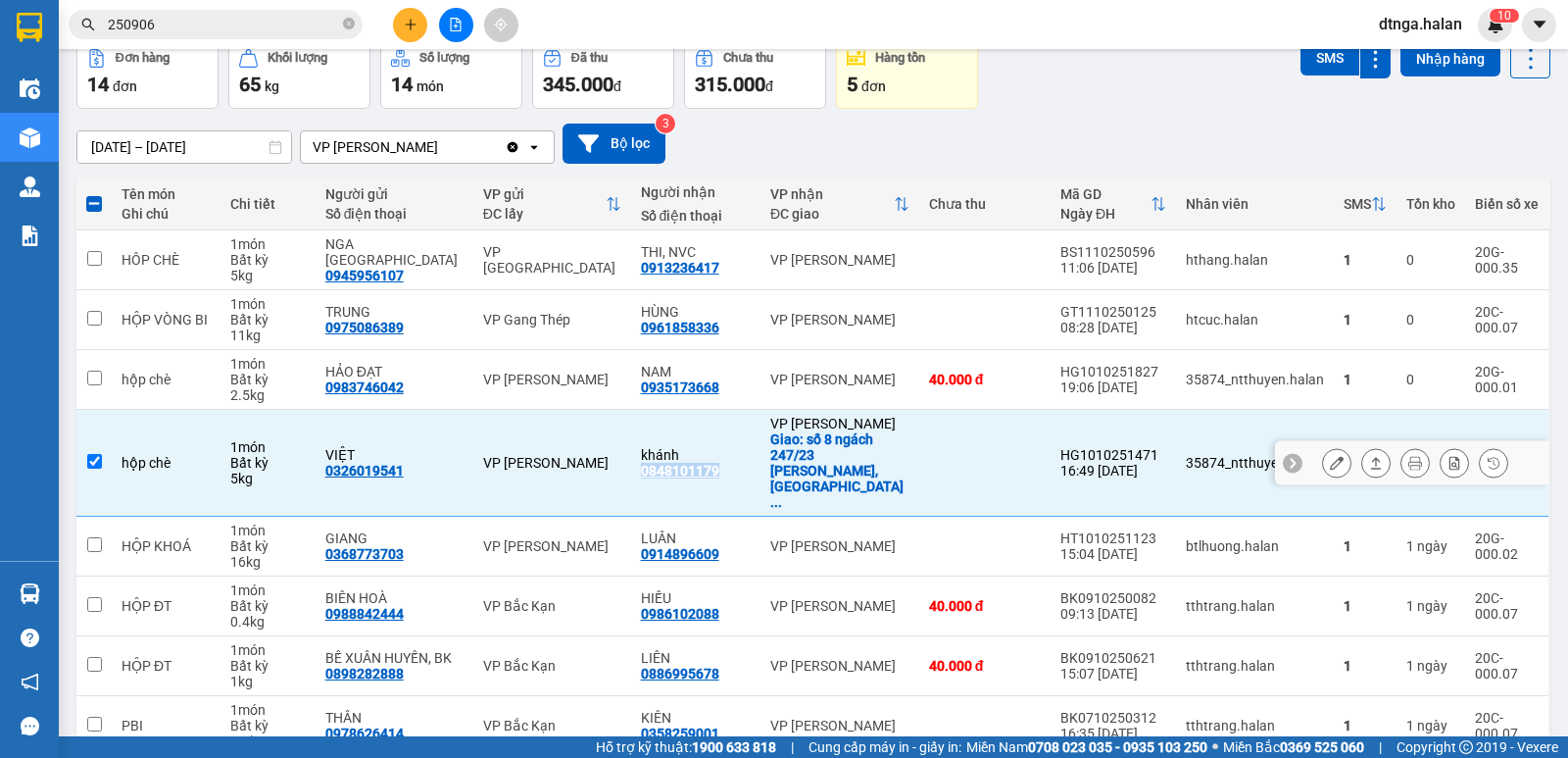
copy div "0848101179"
click at [286, 27] on input "250906" at bounding box center [223, 25] width 231 height 22
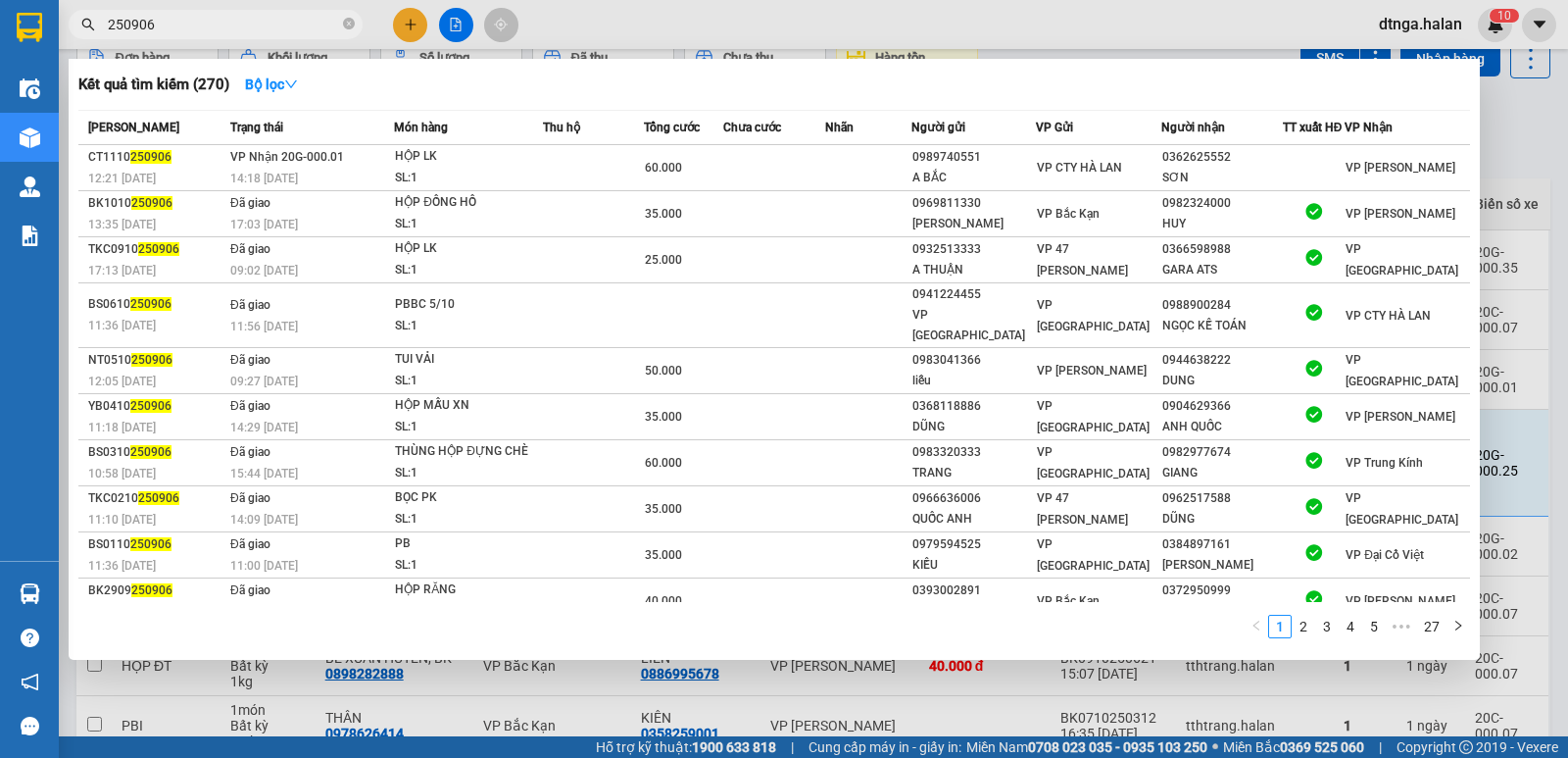
click at [286, 27] on input "250906" at bounding box center [223, 25] width 231 height 22
paste input "0848101179"
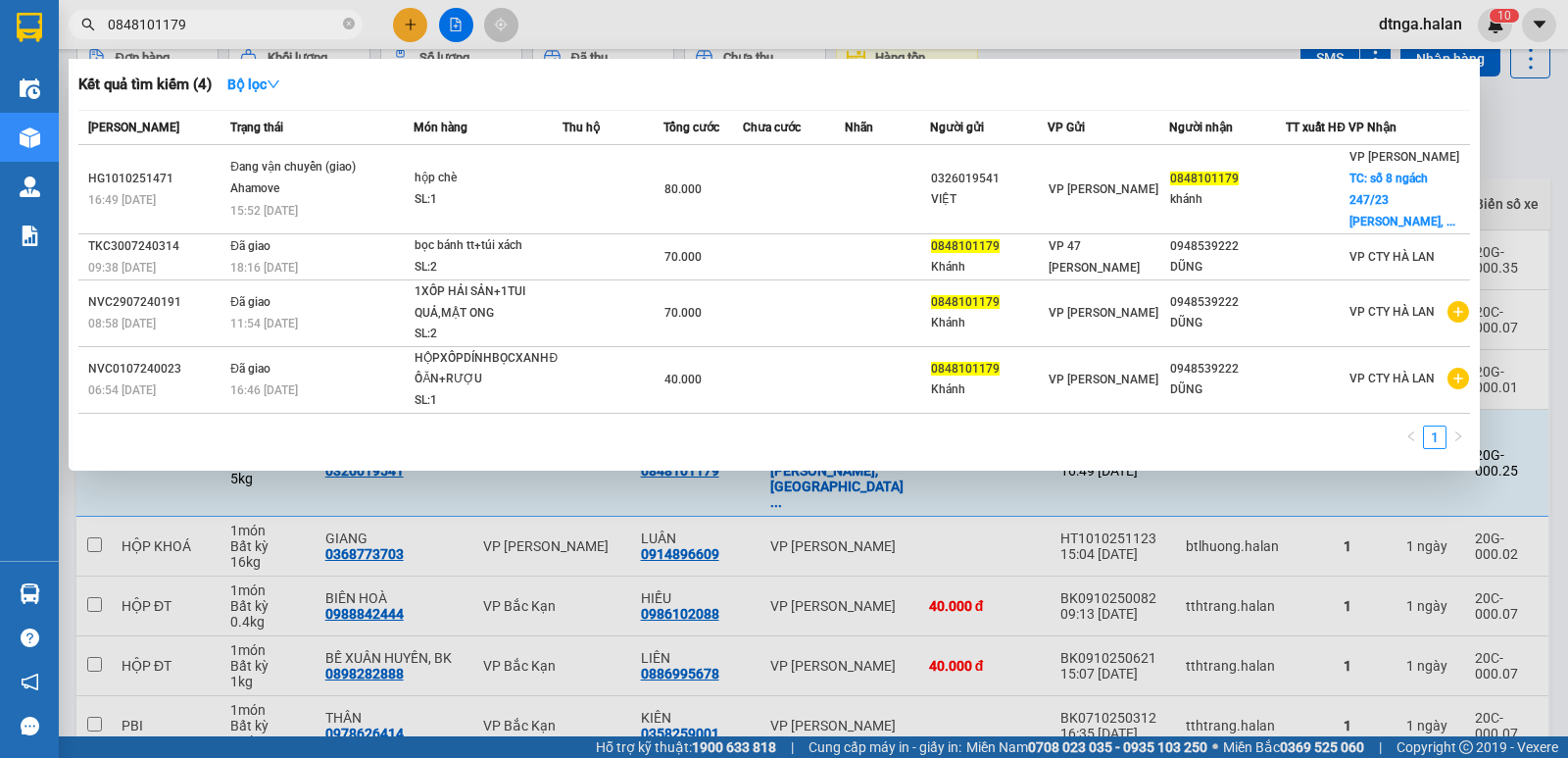
click at [750, 572] on div at bounding box center [784, 379] width 1568 height 758
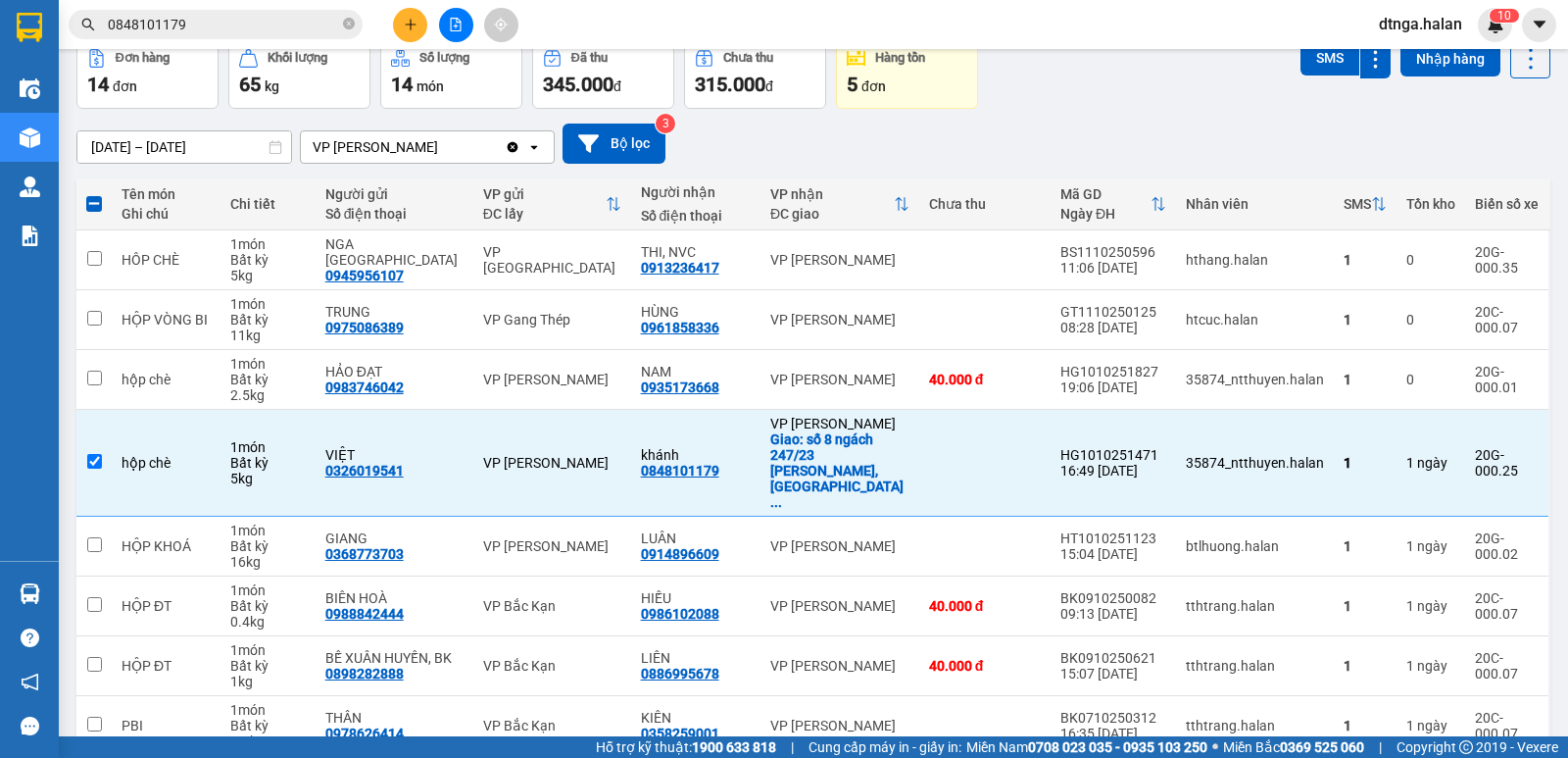
click at [1065, 132] on div "[DATE] – [DATE] Press the down arrow key to interact with the calendar and sele…" at bounding box center [813, 143] width 1474 height 40
click at [90, 454] on input "checkbox" at bounding box center [94, 461] width 15 height 15
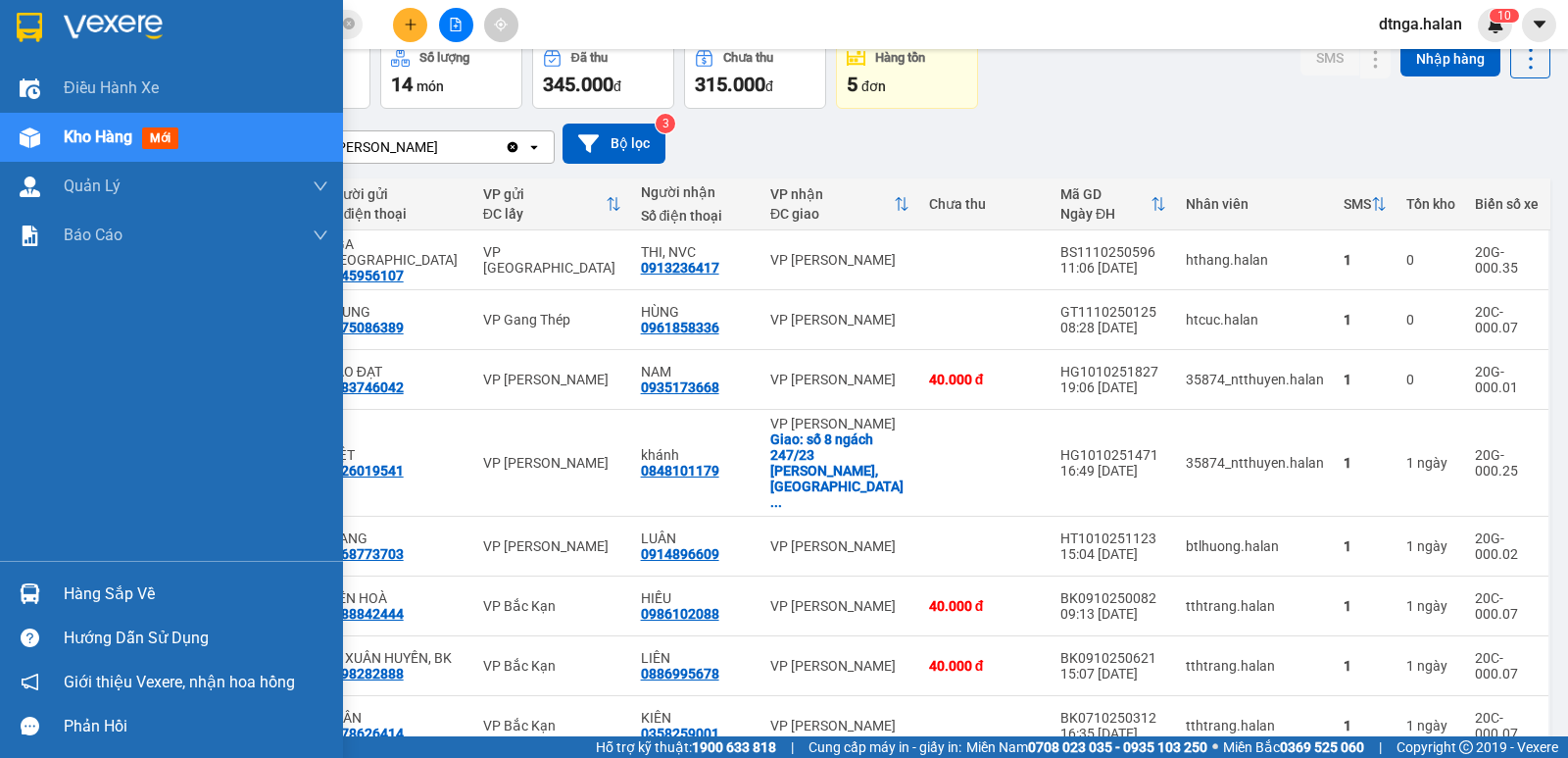
click at [88, 590] on div "Hàng sắp về" at bounding box center [196, 594] width 264 height 30
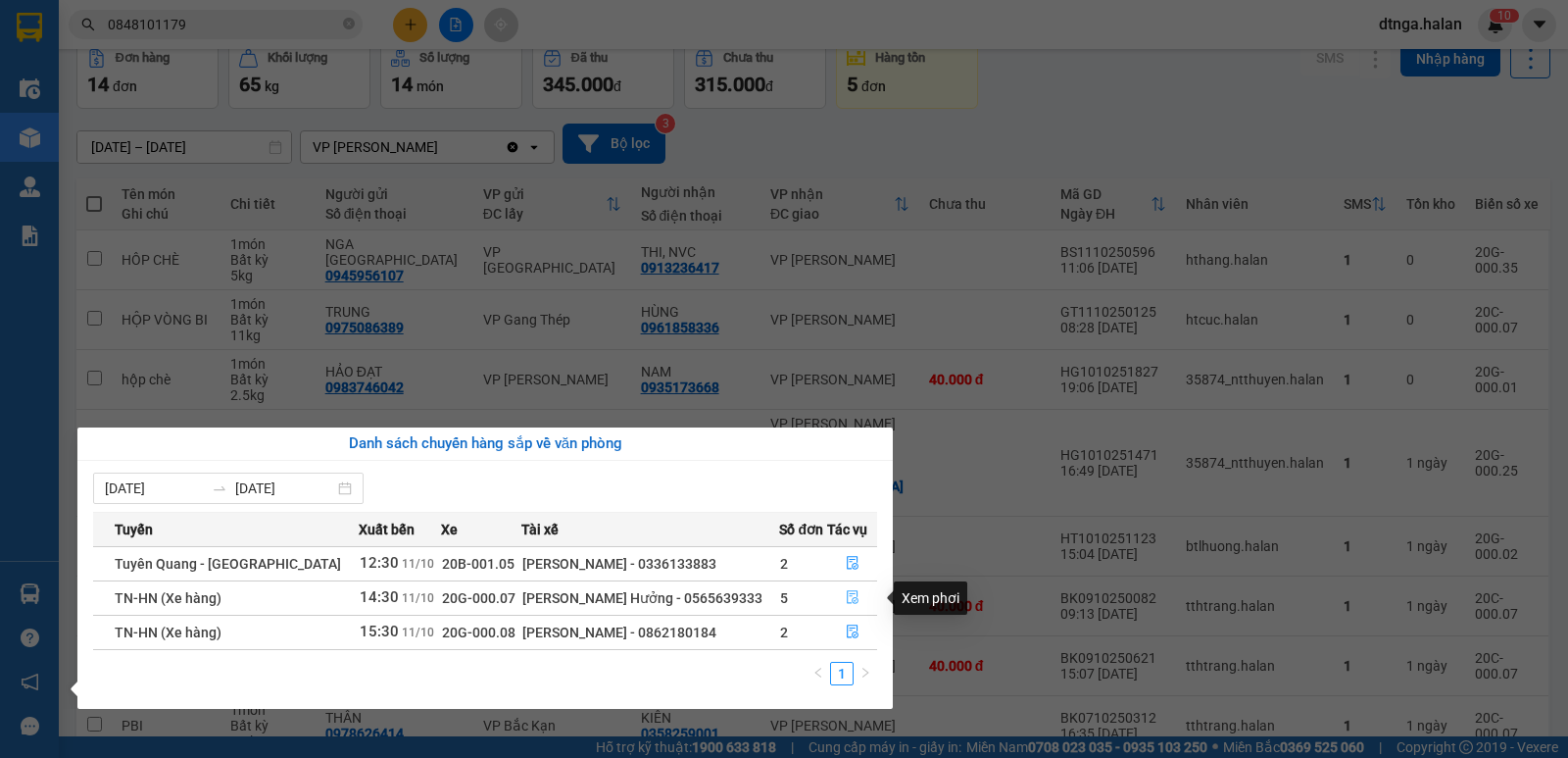
click at [846, 595] on icon "file-done" at bounding box center [853, 597] width 14 height 14
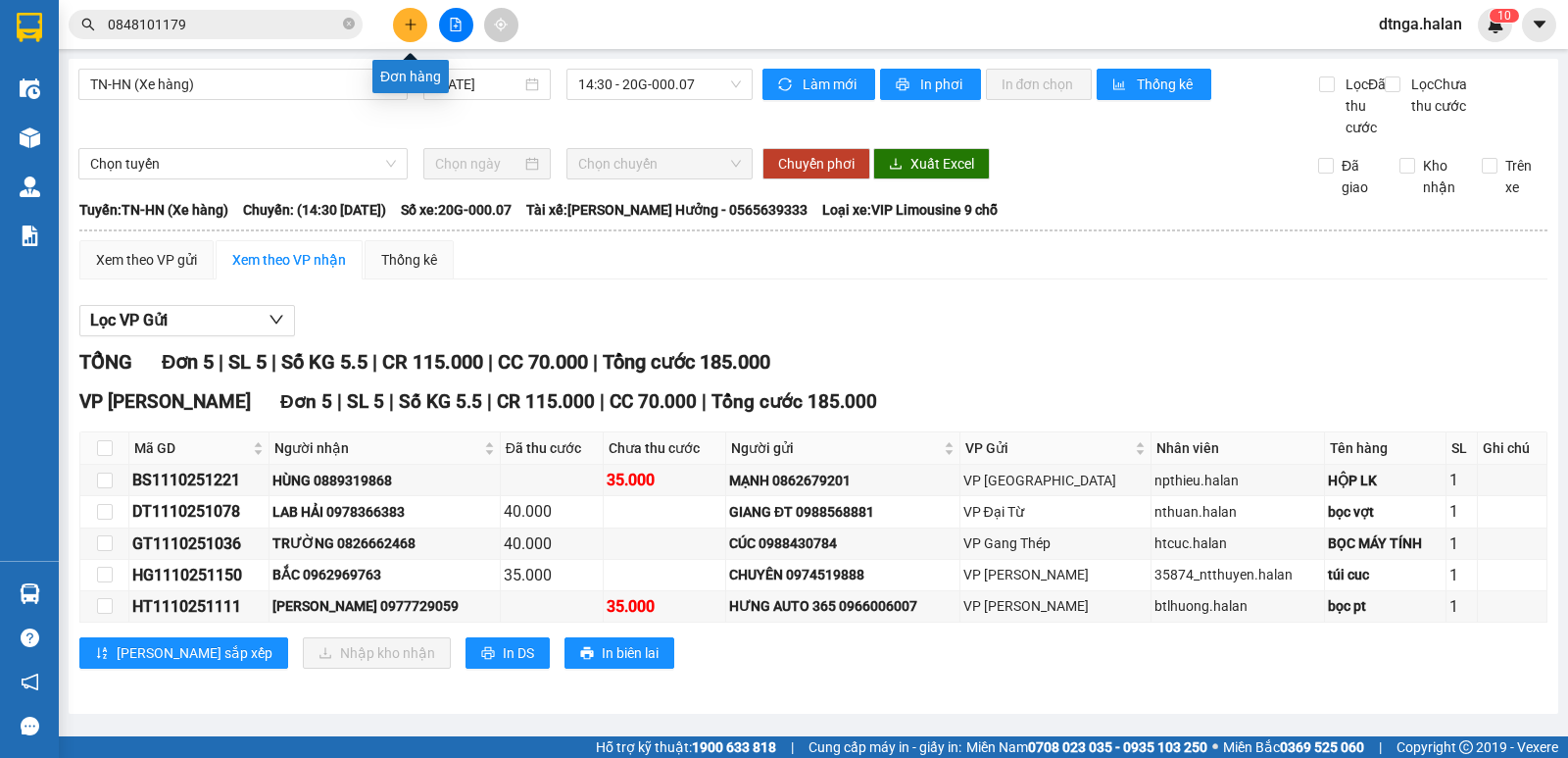
click at [404, 11] on button at bounding box center [410, 25] width 35 height 35
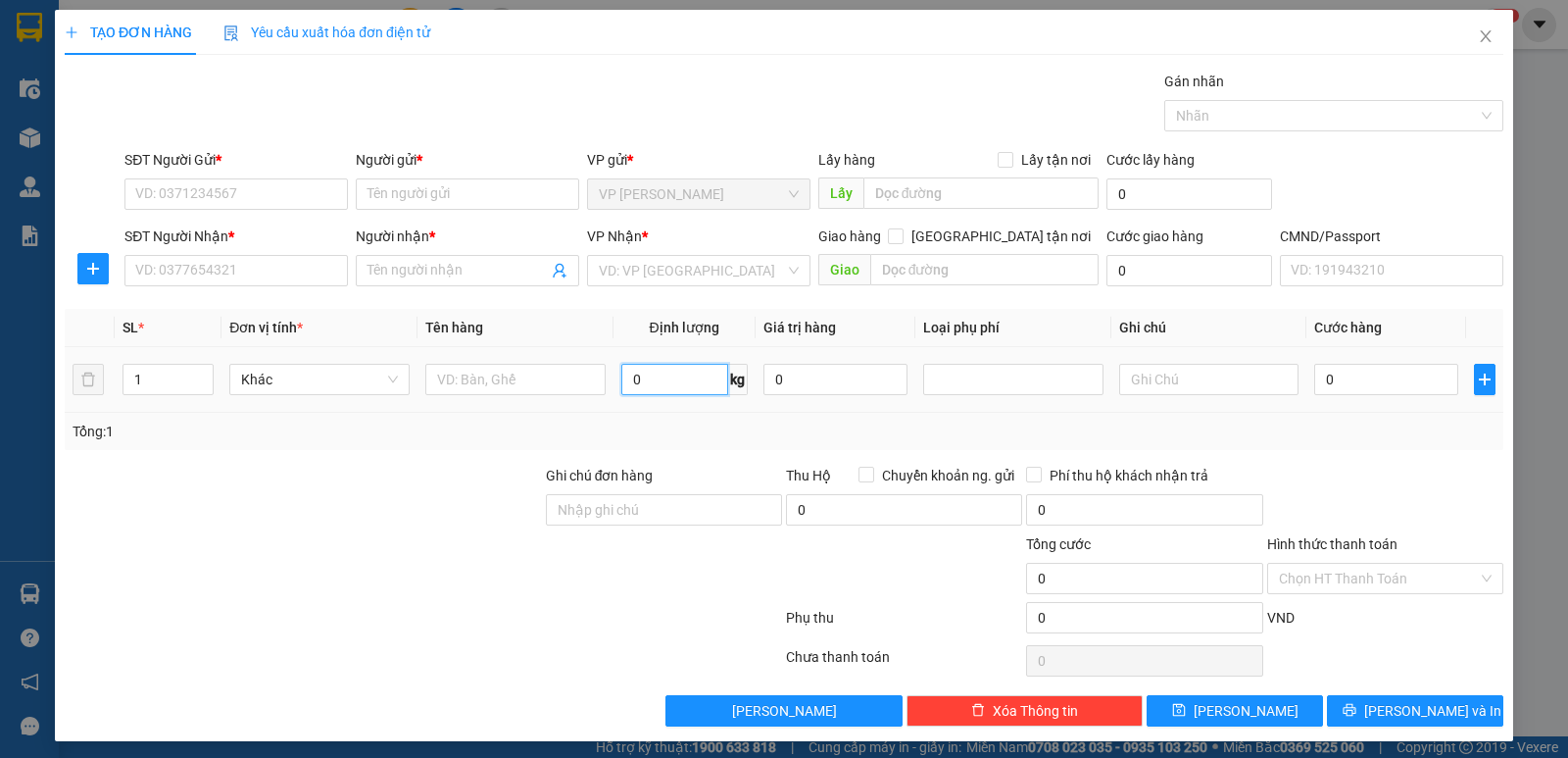
click at [650, 378] on input "0" at bounding box center [675, 379] width 107 height 32
click at [506, 375] on input "text" at bounding box center [515, 379] width 181 height 32
click at [300, 197] on input "SĐT Người Gửi *" at bounding box center [236, 194] width 223 height 32
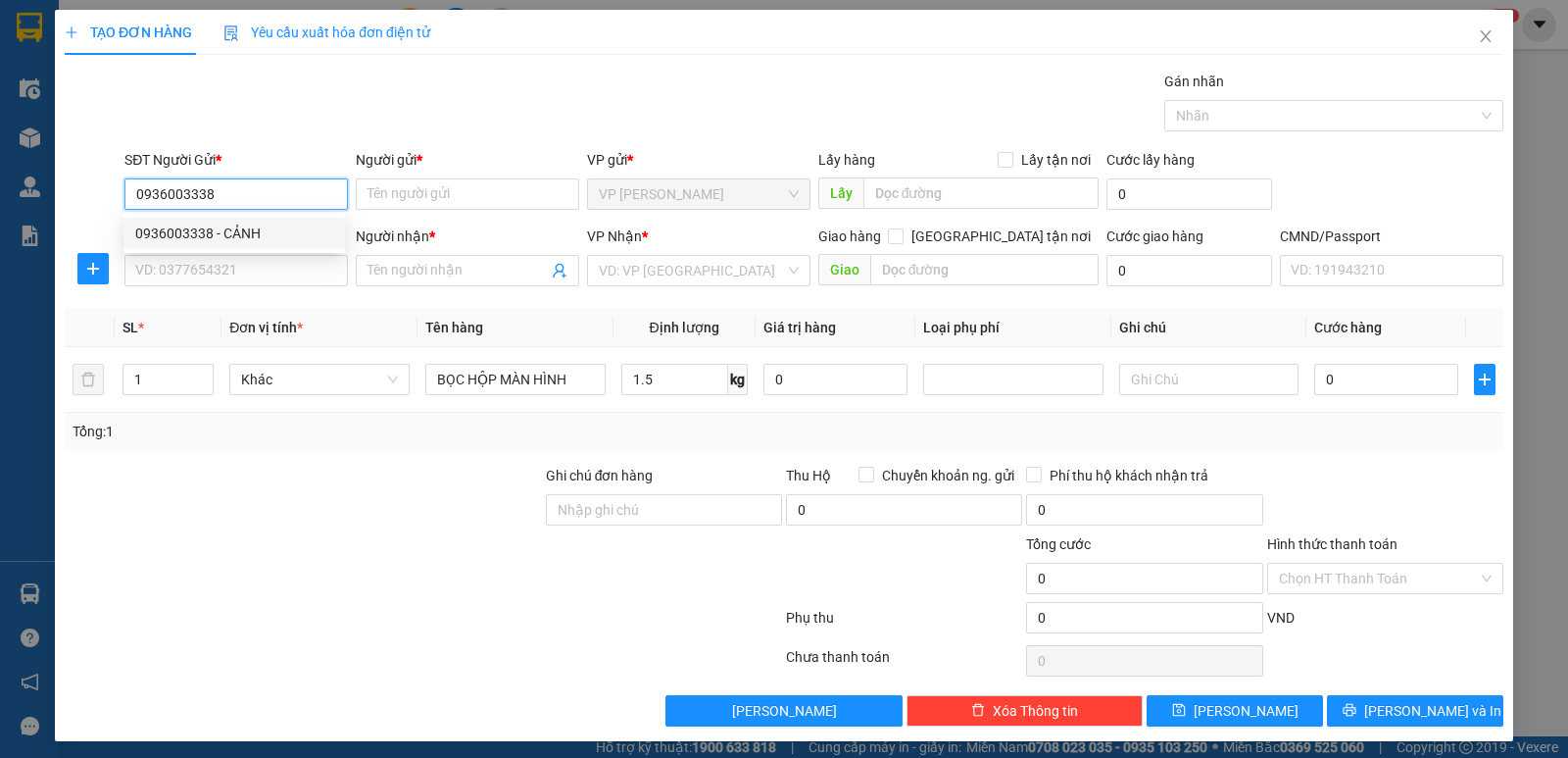
click at [275, 234] on div "0936003338 - CẢNH" at bounding box center [234, 233] width 198 height 22
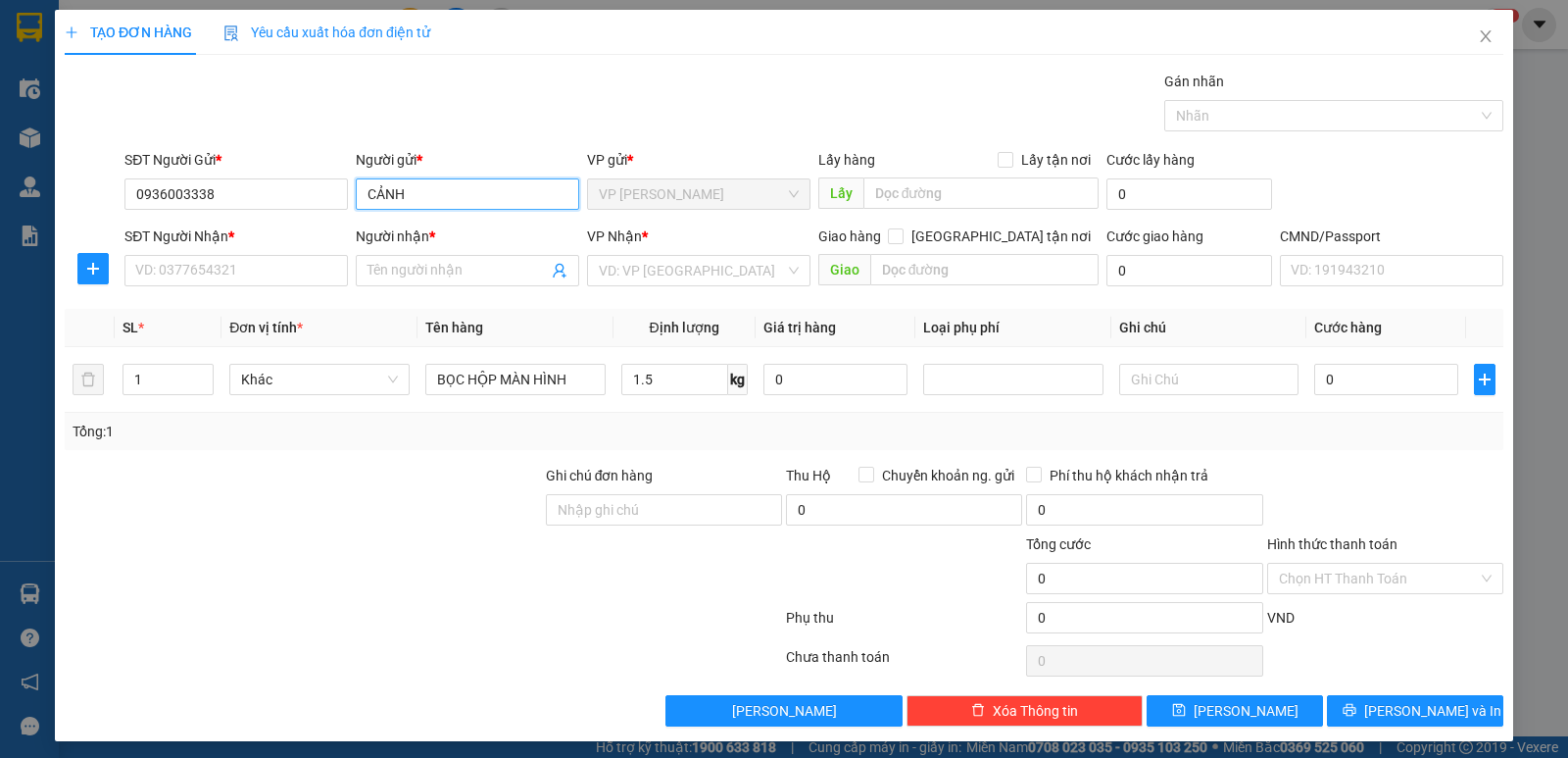
click at [408, 192] on input "CẢNH" at bounding box center [467, 194] width 223 height 32
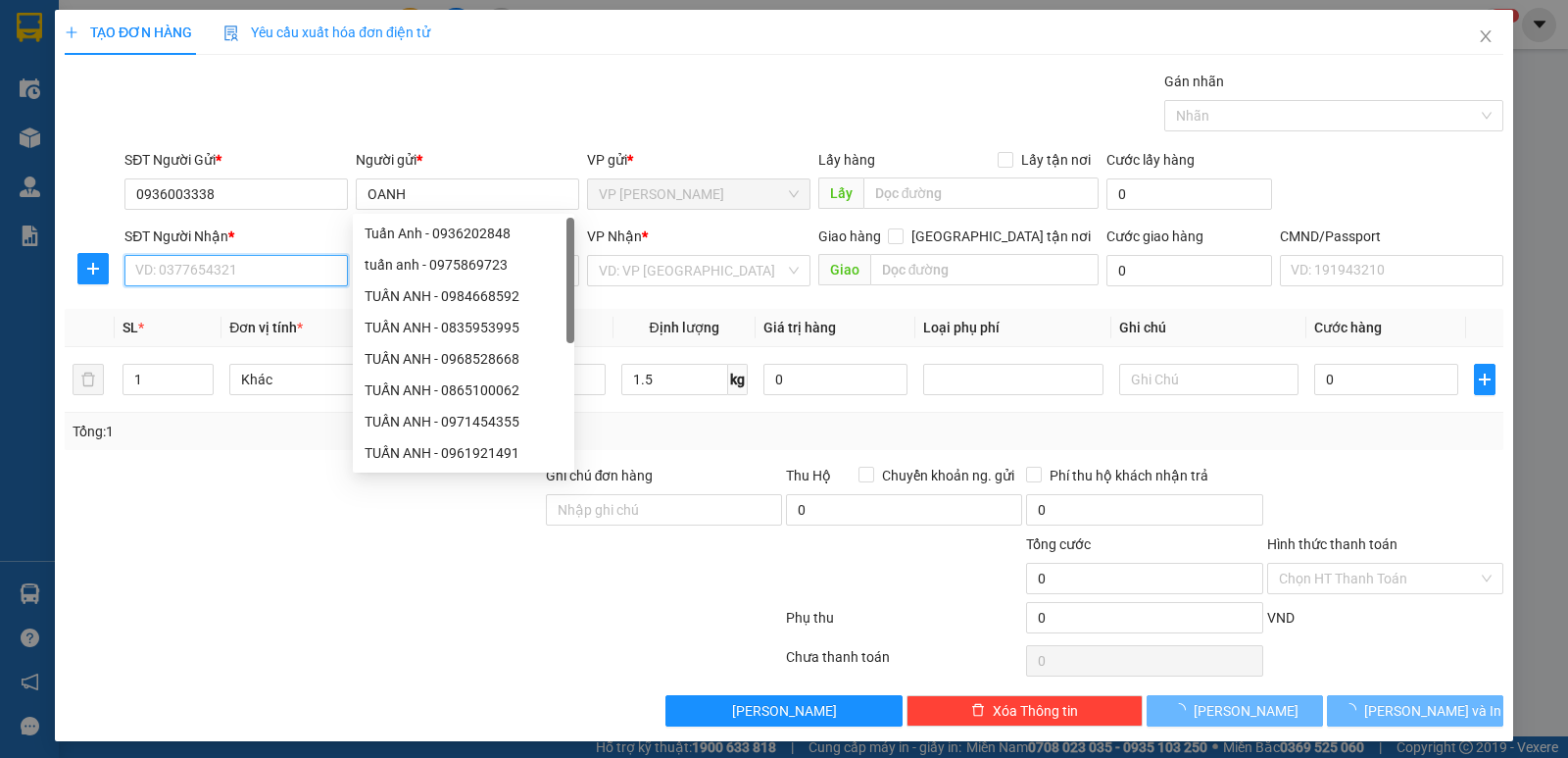
click at [272, 270] on input "SĐT Người Nhận *" at bounding box center [236, 270] width 223 height 32
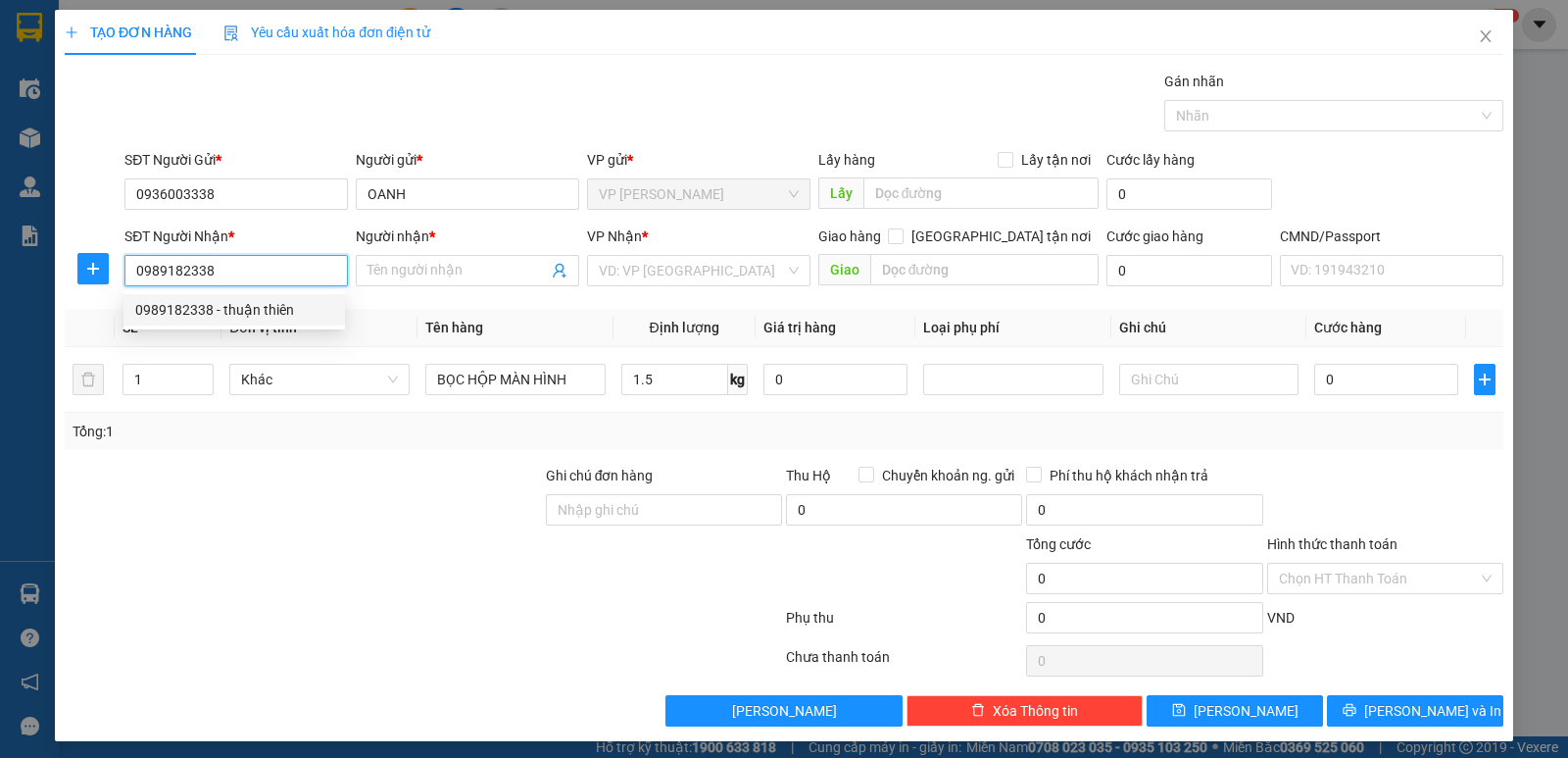
click at [258, 315] on div "0989182338 - thuận thiên" at bounding box center [234, 310] width 198 height 22
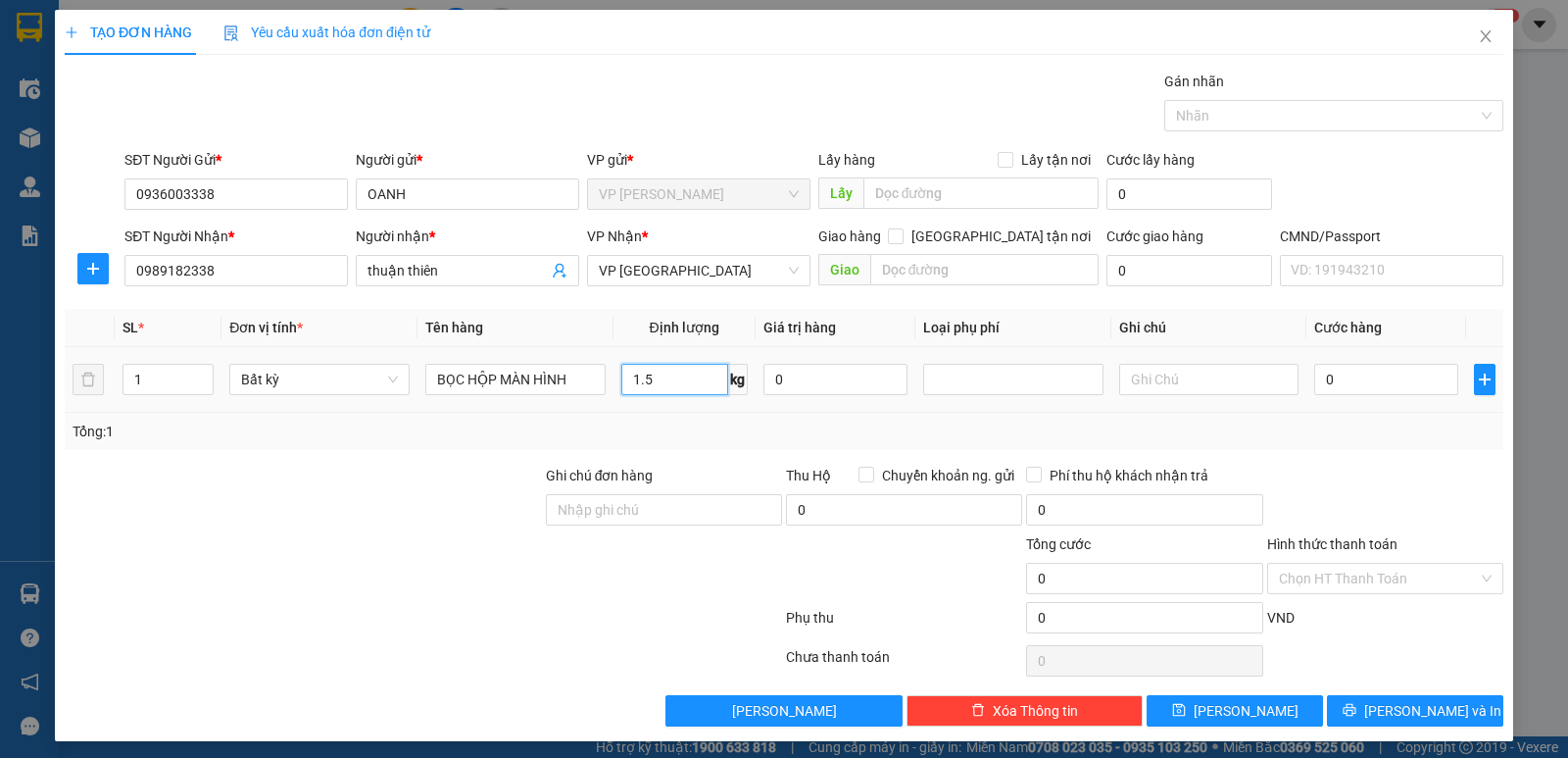
click at [696, 367] on input "1.5" at bounding box center [675, 379] width 107 height 32
click at [1344, 373] on input "0" at bounding box center [1386, 379] width 144 height 32
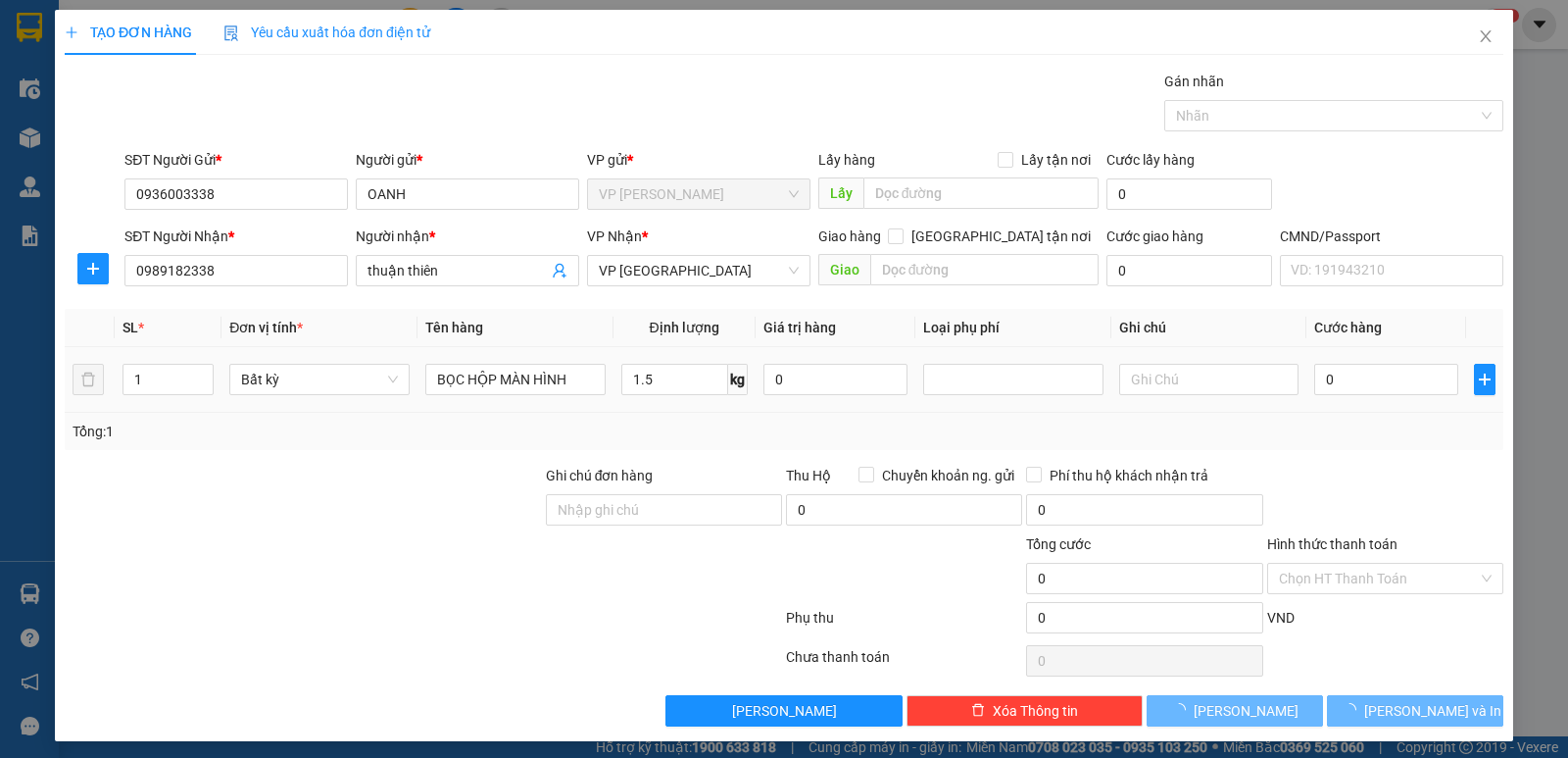
click at [1368, 454] on div "Transit Pickup Surcharge Ids Transit Deliver Surcharge Ids Transit Deliver Surc…" at bounding box center [784, 399] width 1439 height 655
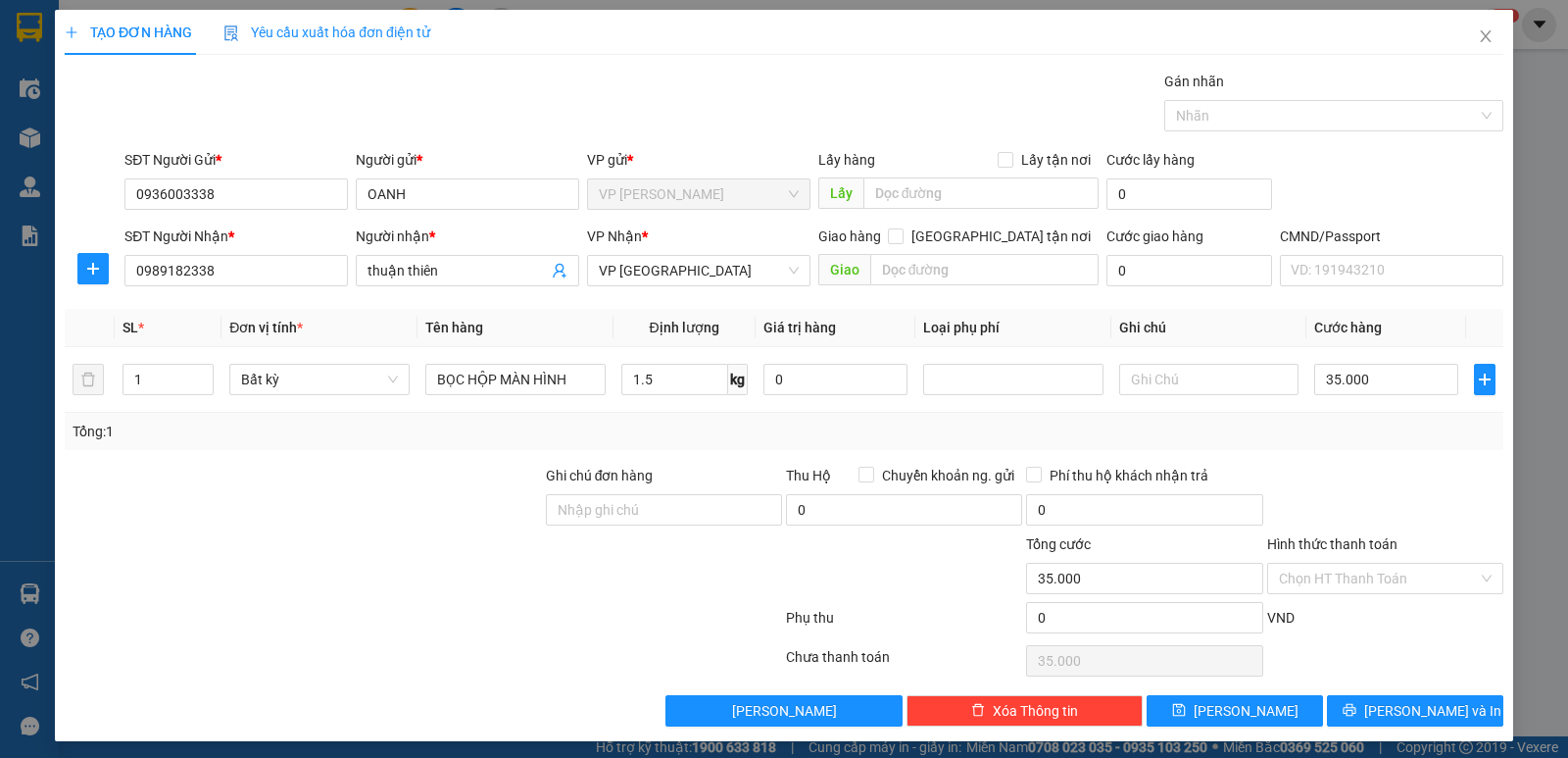
click at [1424, 607] on div "VND" at bounding box center [1384, 624] width 240 height 35
click at [1401, 715] on span "[PERSON_NAME] và In" at bounding box center [1432, 711] width 137 height 22
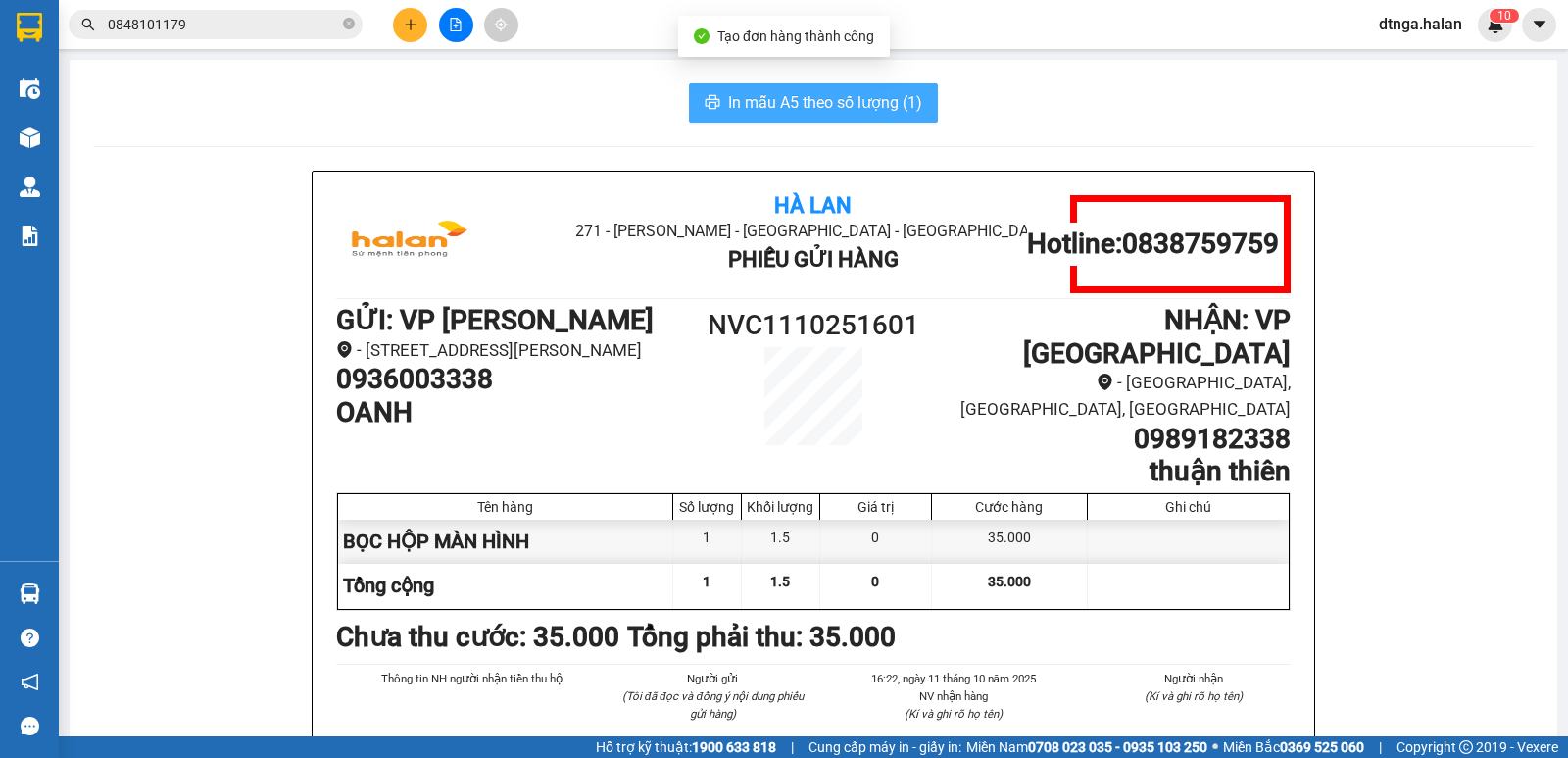
click at [846, 103] on span "In mẫu A5 theo số lượng (1)" at bounding box center [825, 102] width 194 height 25
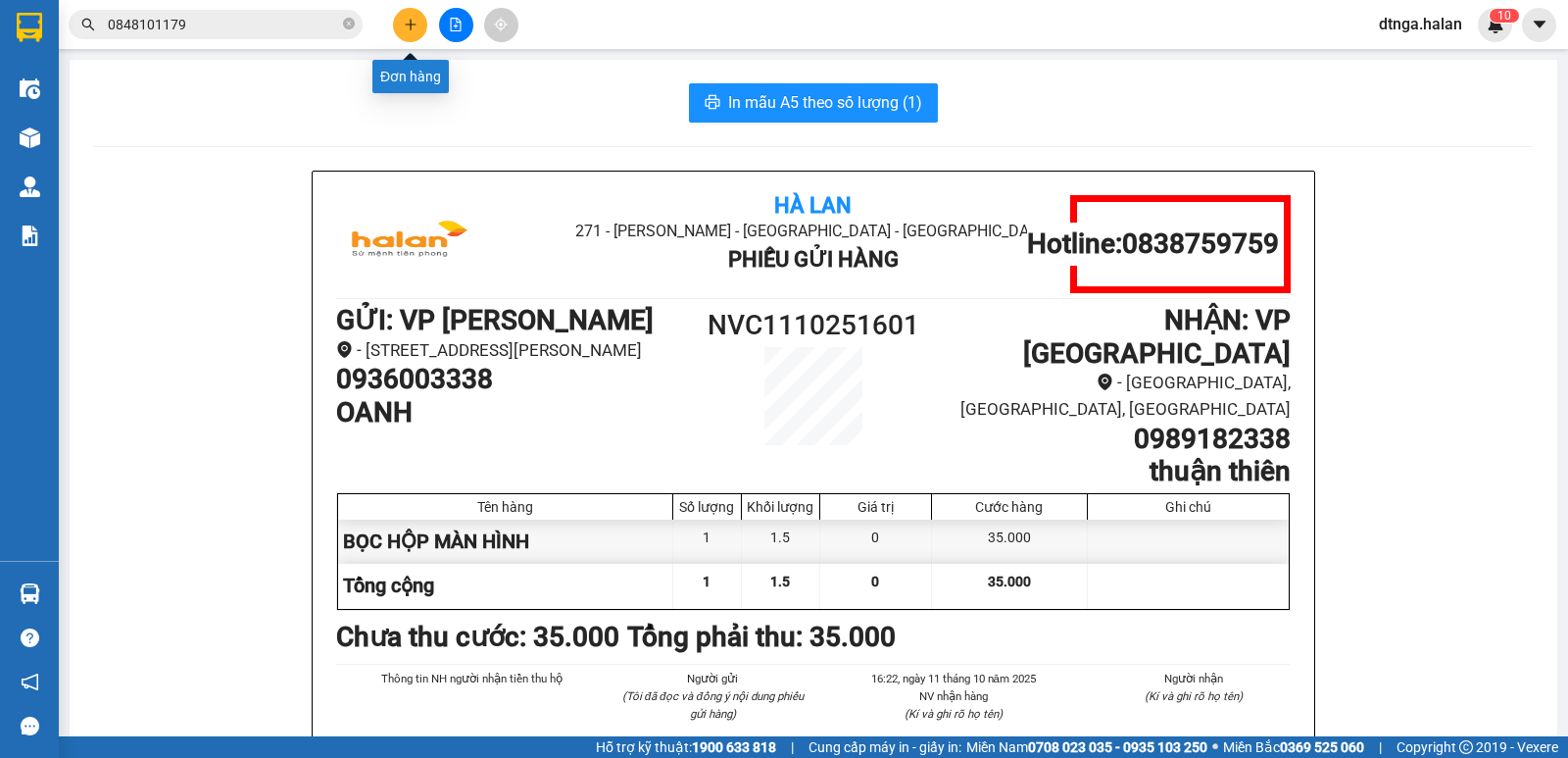
click at [410, 24] on icon "plus" at bounding box center [411, 25] width 14 height 14
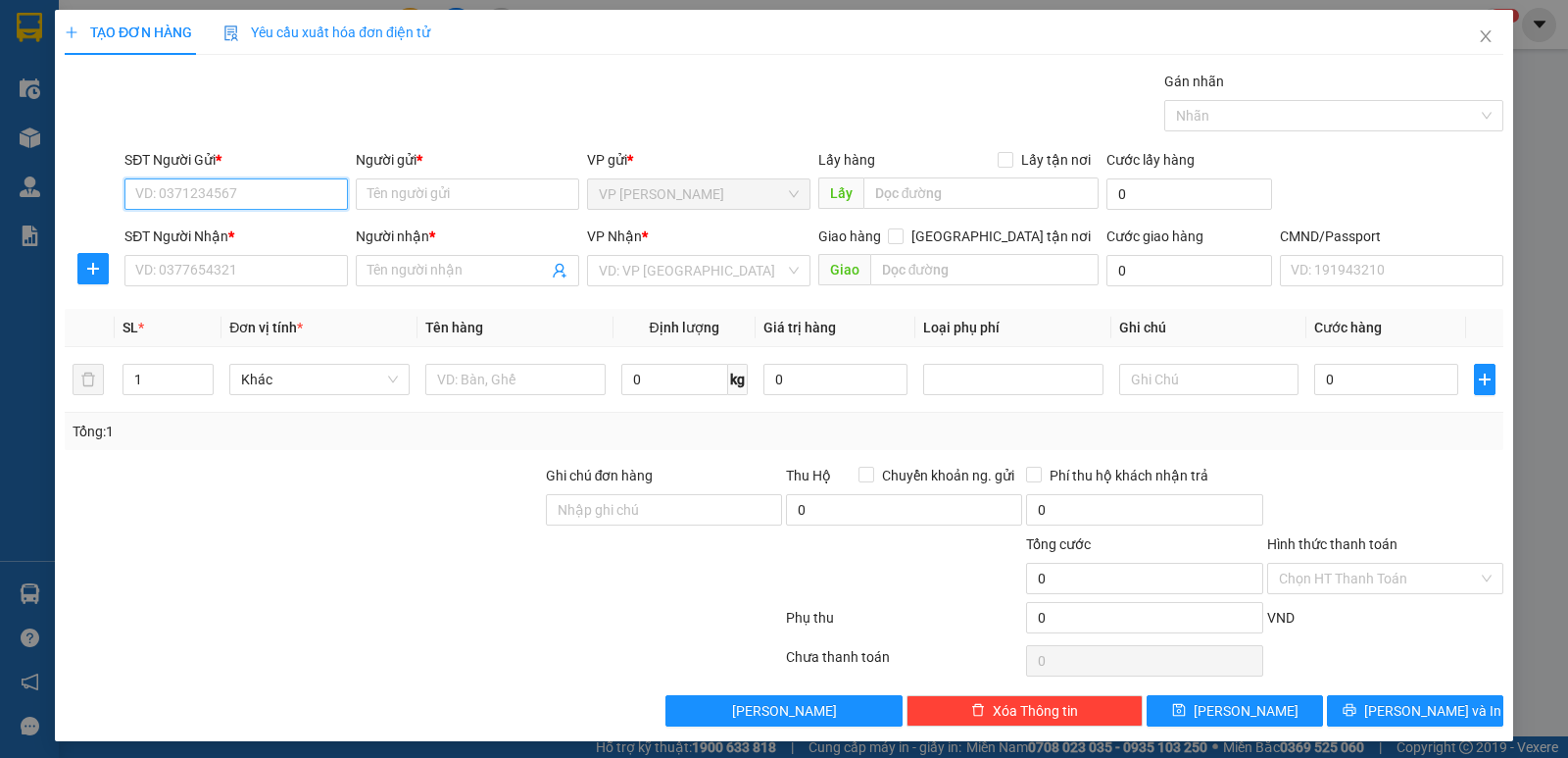
click at [320, 194] on input "SĐT Người Gửi *" at bounding box center [236, 194] width 223 height 32
click at [247, 190] on input "08666065000" at bounding box center [236, 194] width 223 height 32
click at [247, 233] on div "0866065000 - [GEOGRAPHIC_DATA]" at bounding box center [245, 233] width 220 height 22
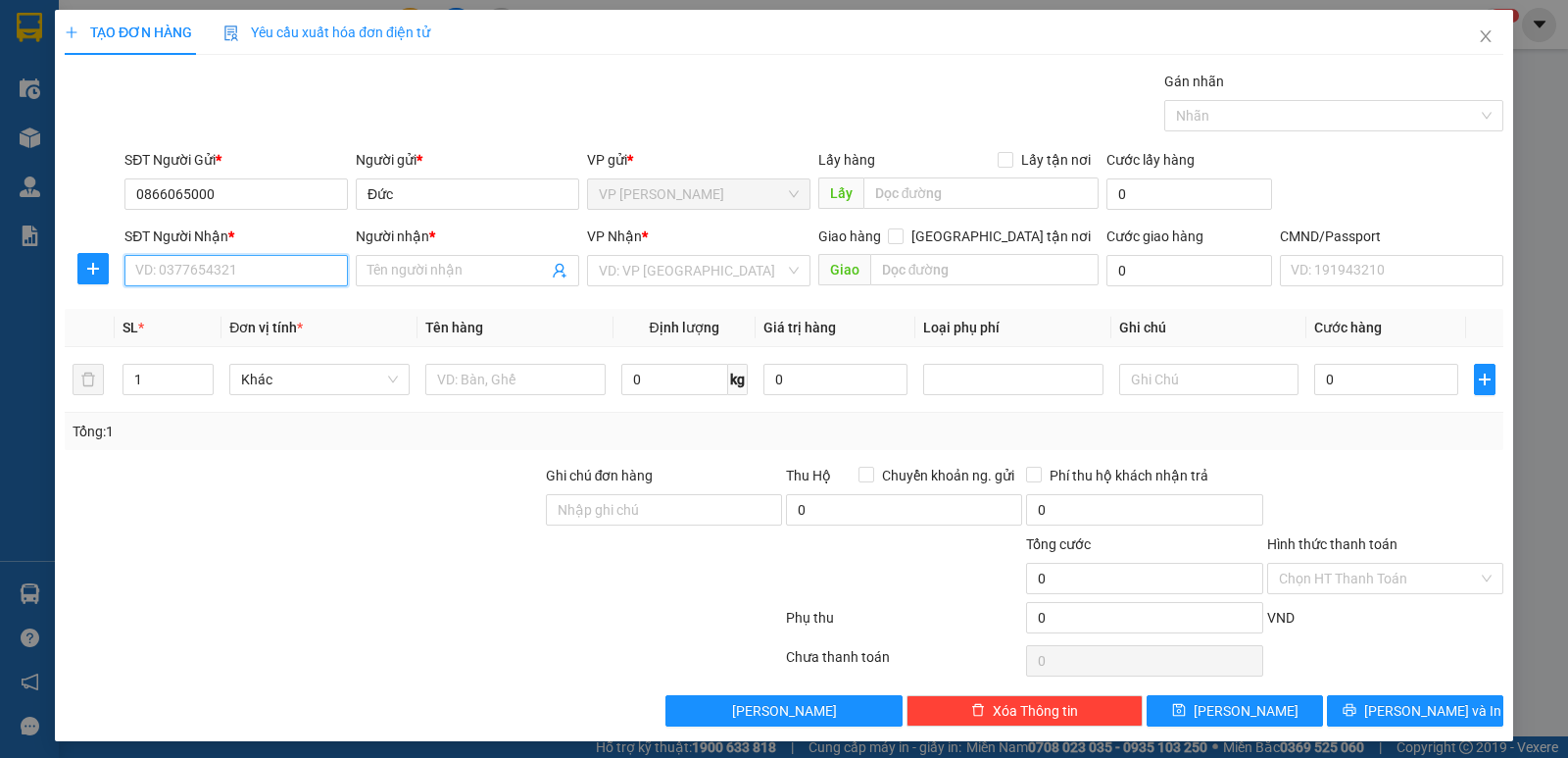
click at [242, 282] on input "SĐT Người Nhận *" at bounding box center [236, 270] width 223 height 32
click at [244, 311] on div "0946950410 - DUY" at bounding box center [234, 310] width 198 height 22
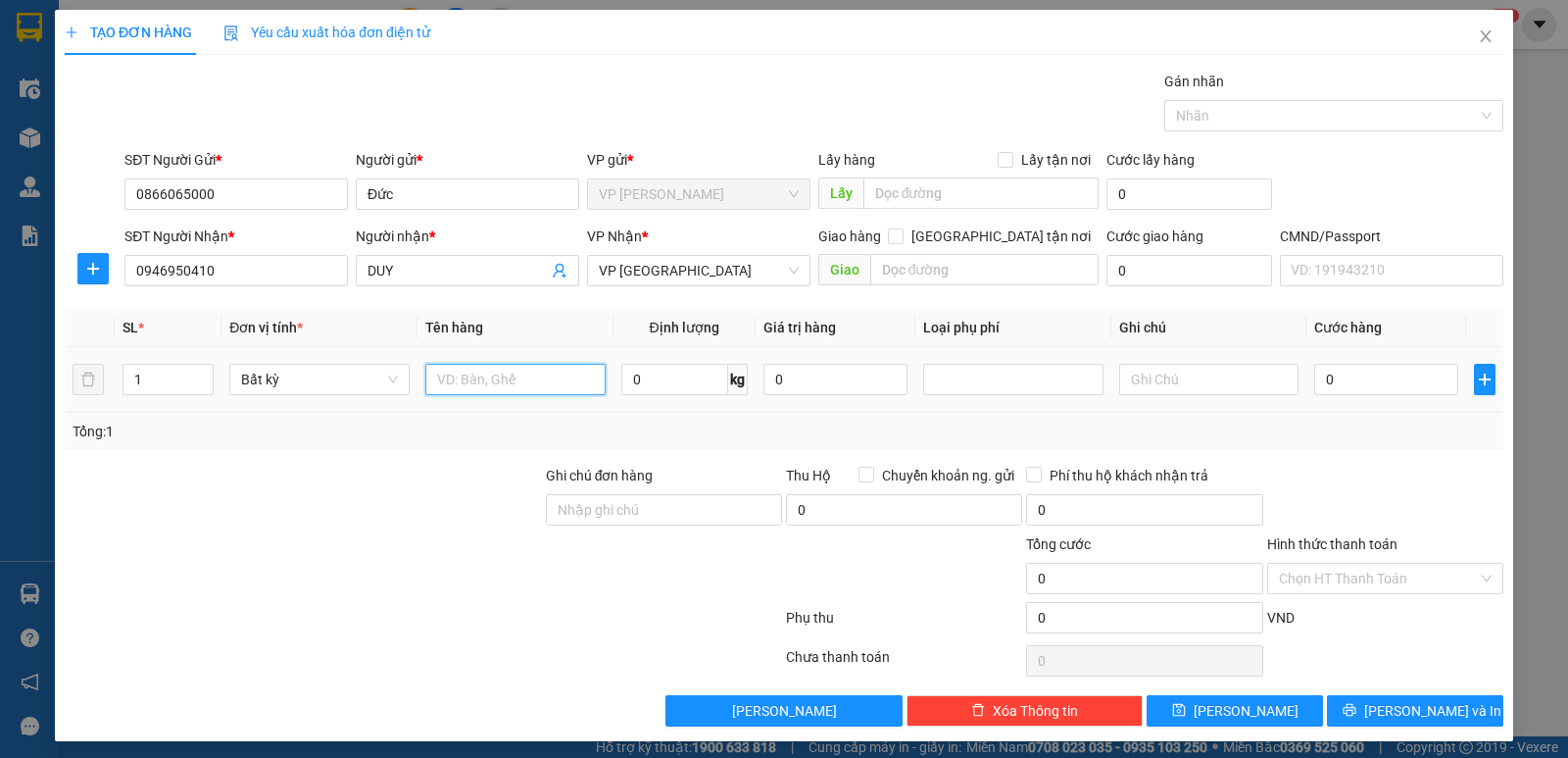
click at [562, 383] on input "text" at bounding box center [515, 379] width 181 height 32
click at [643, 372] on input "0" at bounding box center [675, 379] width 107 height 32
click at [1356, 386] on input "0" at bounding box center [1386, 379] width 144 height 32
click at [1398, 468] on div at bounding box center [1384, 499] width 240 height 69
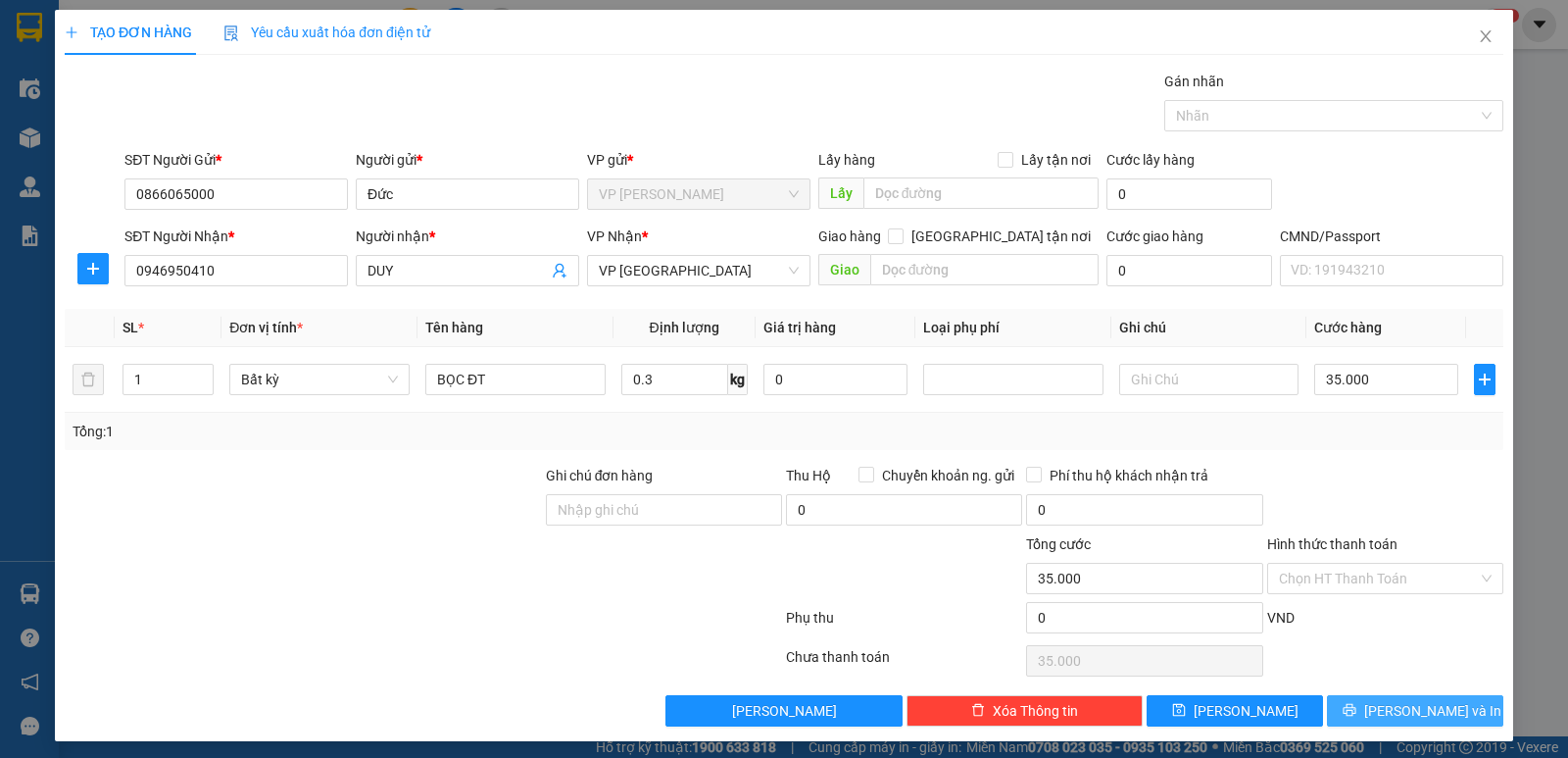
click at [1423, 717] on span "[PERSON_NAME] và In" at bounding box center [1432, 711] width 137 height 22
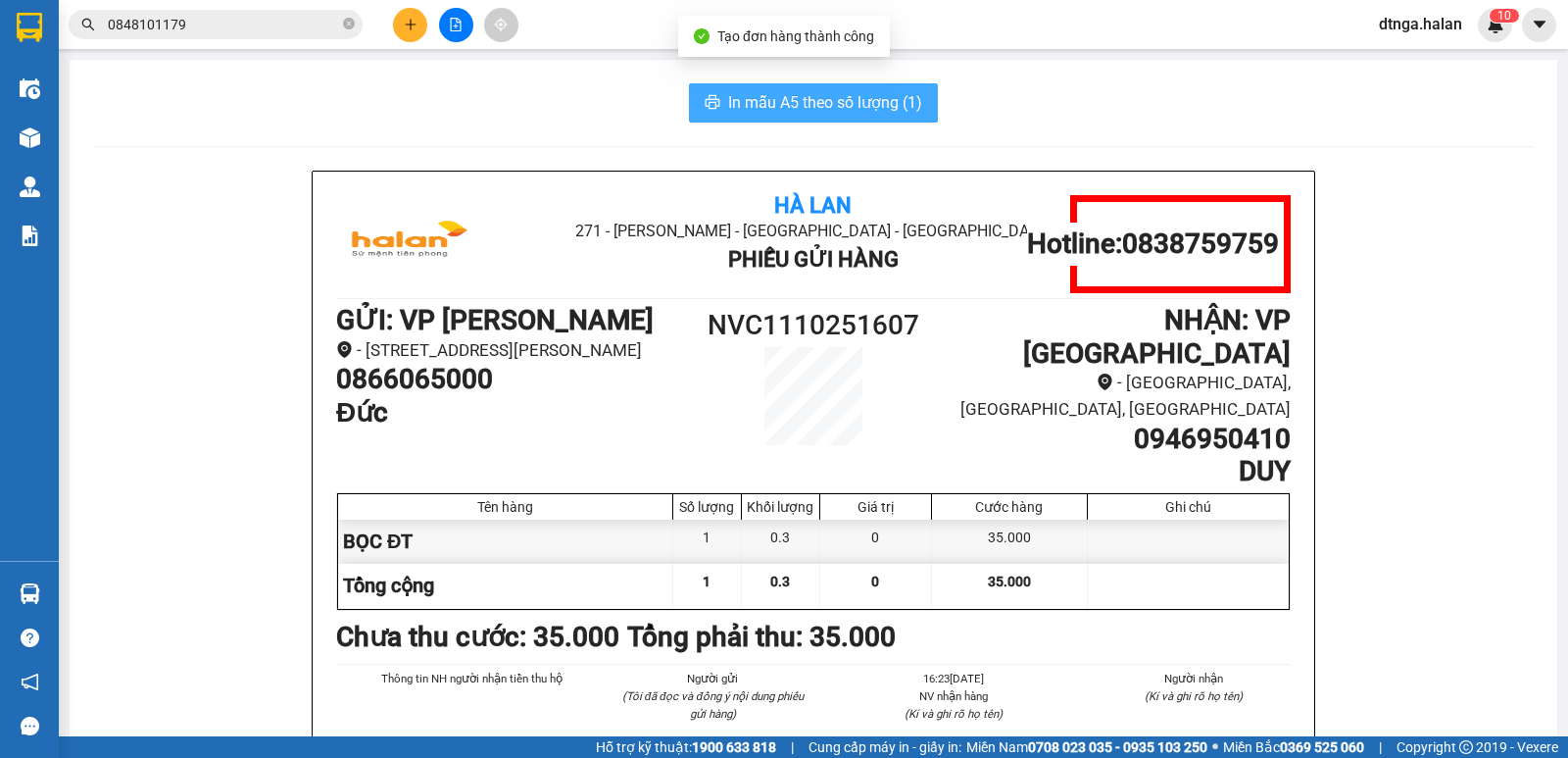
click at [817, 100] on span "In mẫu A5 theo số lượng (1)" at bounding box center [825, 102] width 194 height 25
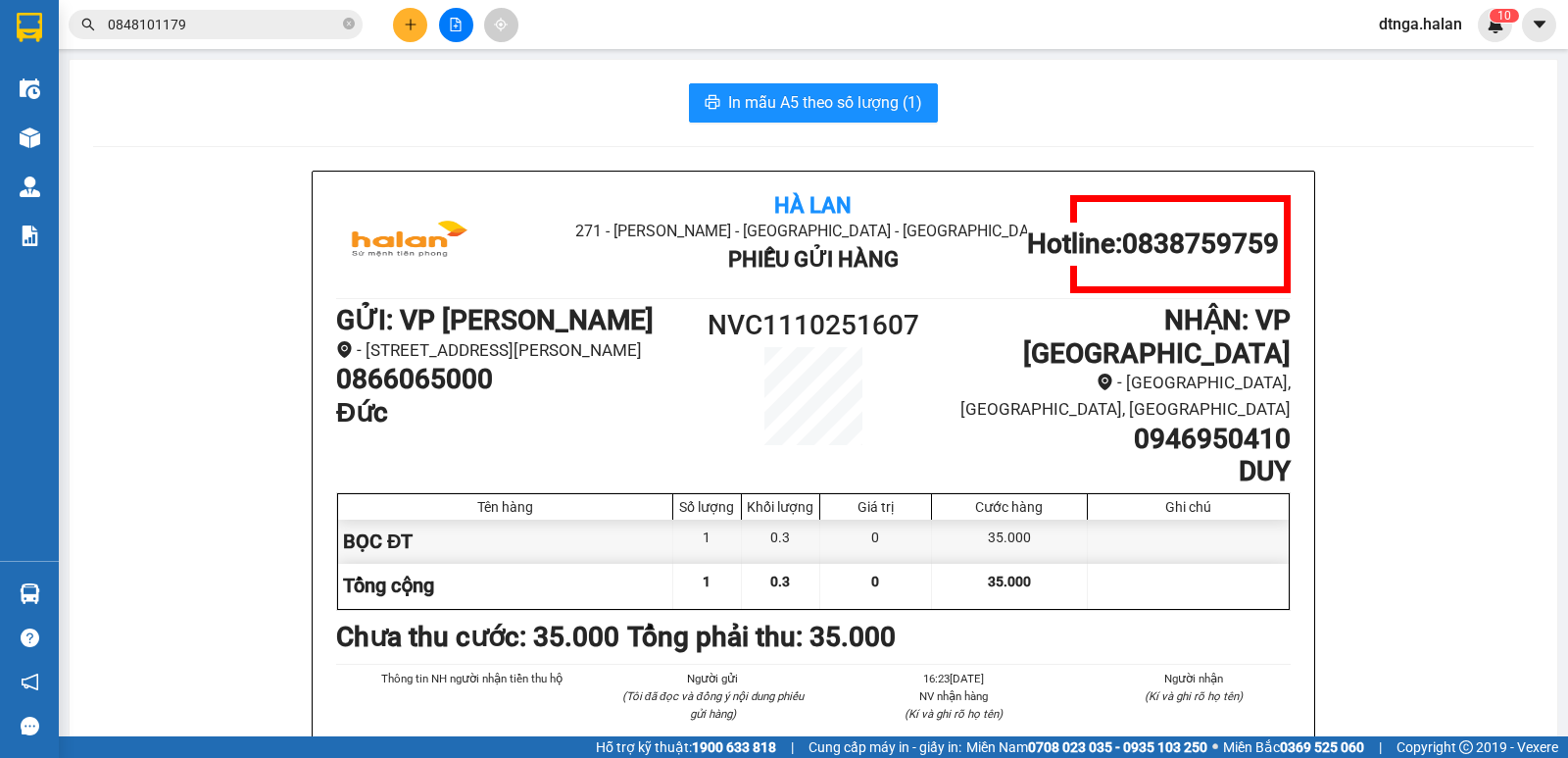
click at [304, 22] on input "0848101179" at bounding box center [223, 25] width 231 height 22
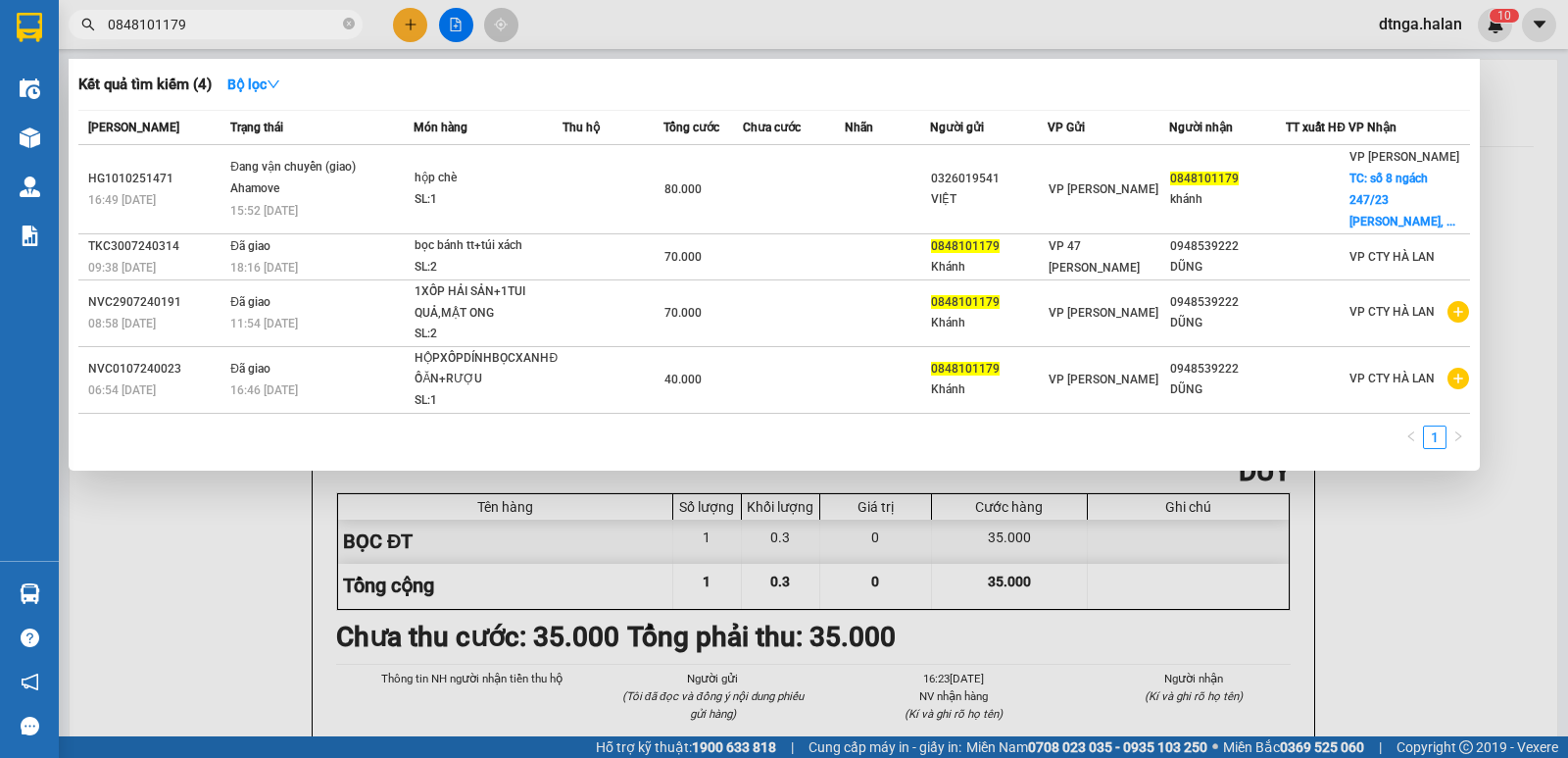
click at [304, 22] on input "0848101179" at bounding box center [223, 25] width 231 height 22
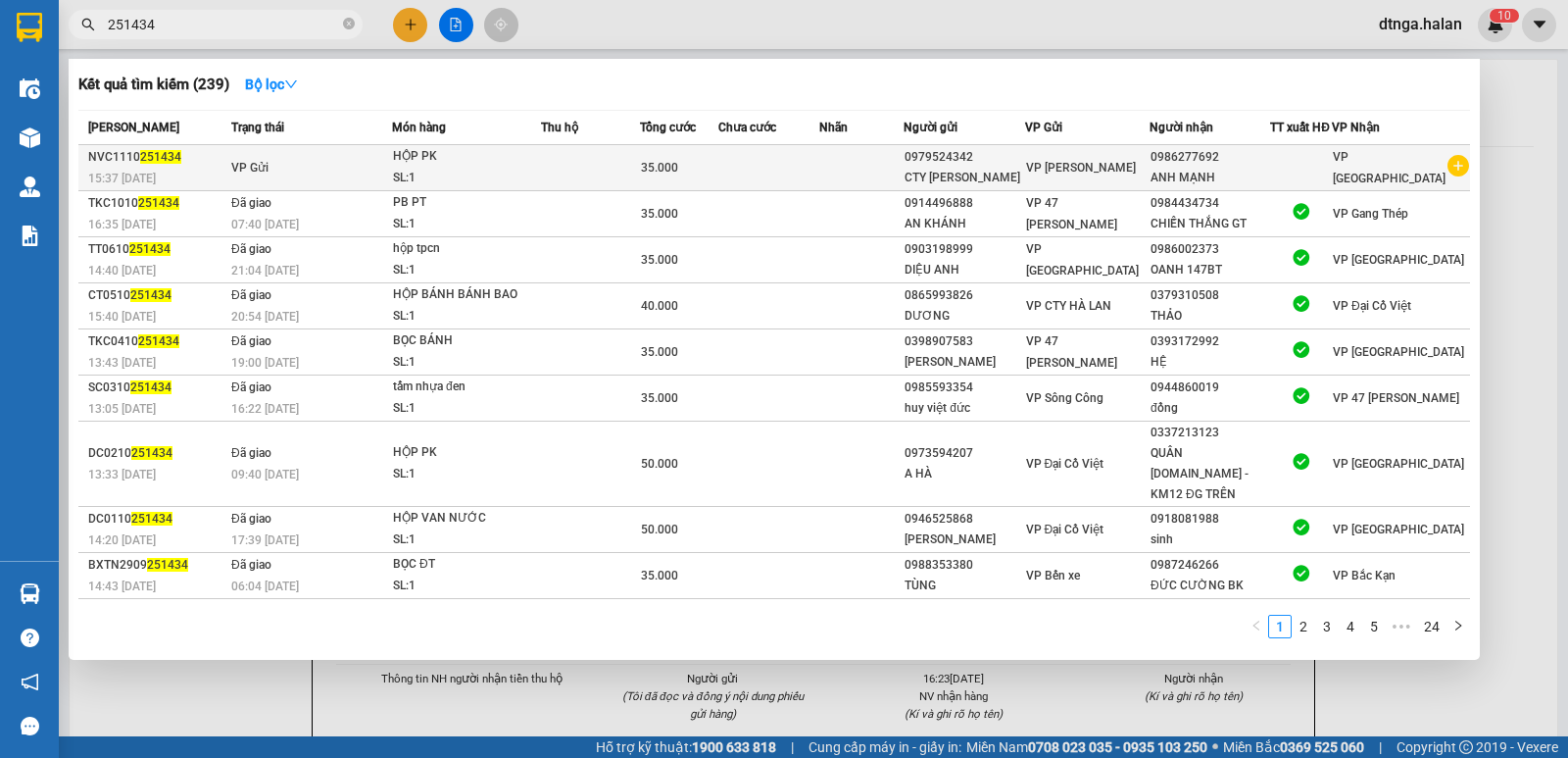
click at [581, 177] on td at bounding box center [590, 168] width 99 height 46
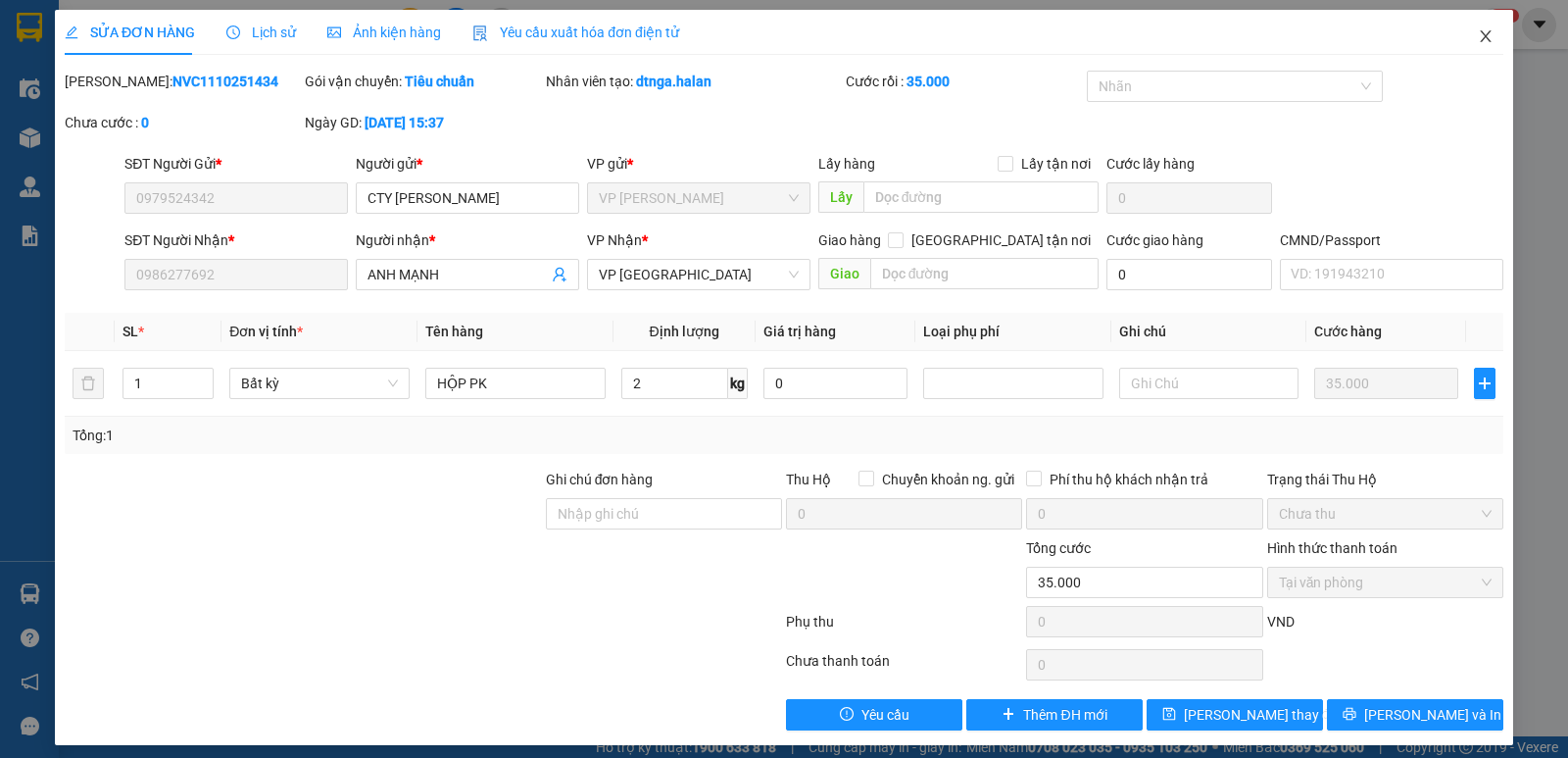
click at [1480, 38] on icon "close" at bounding box center [1485, 37] width 11 height 12
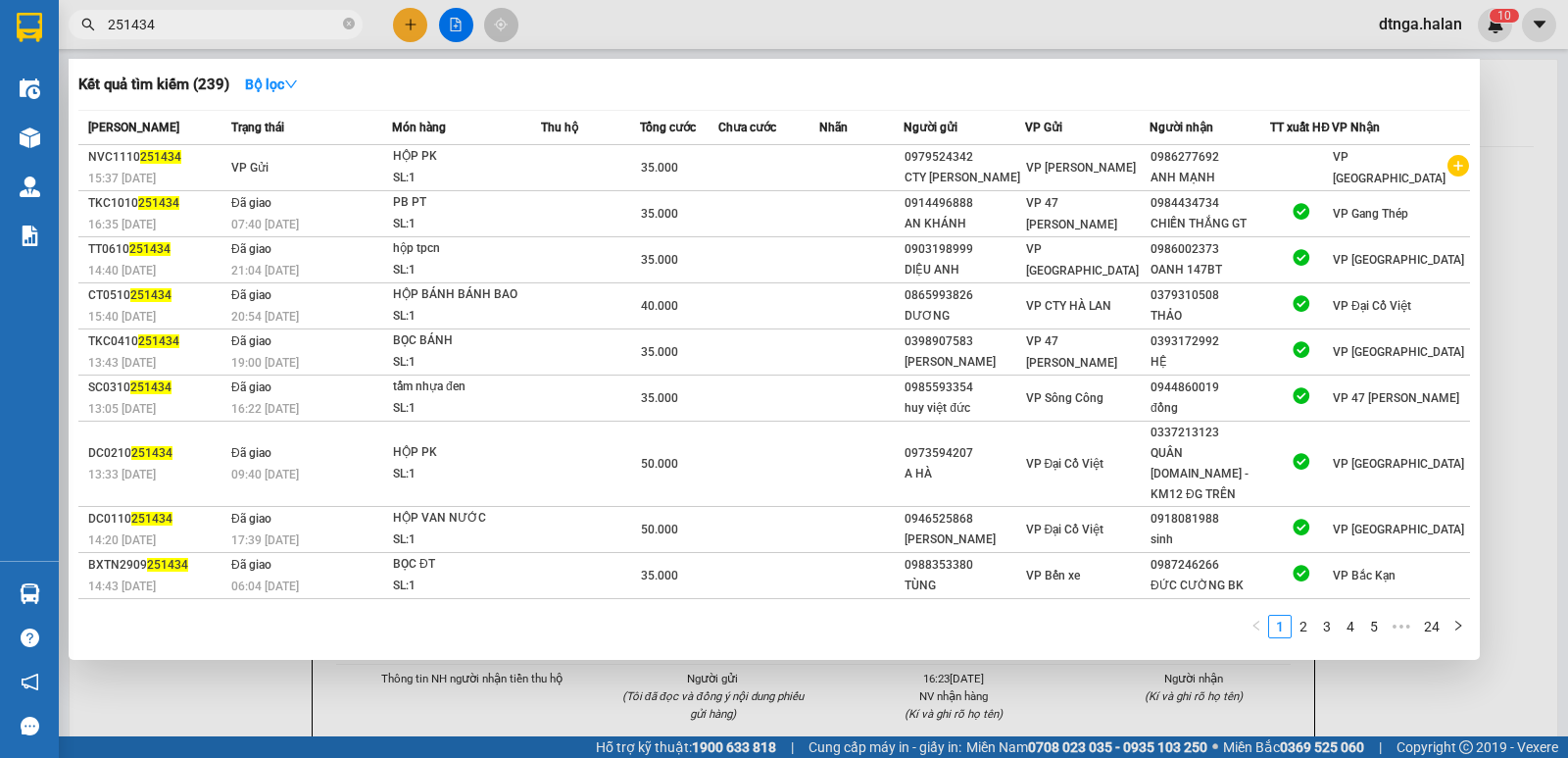
click at [263, 18] on input "251434" at bounding box center [223, 25] width 231 height 22
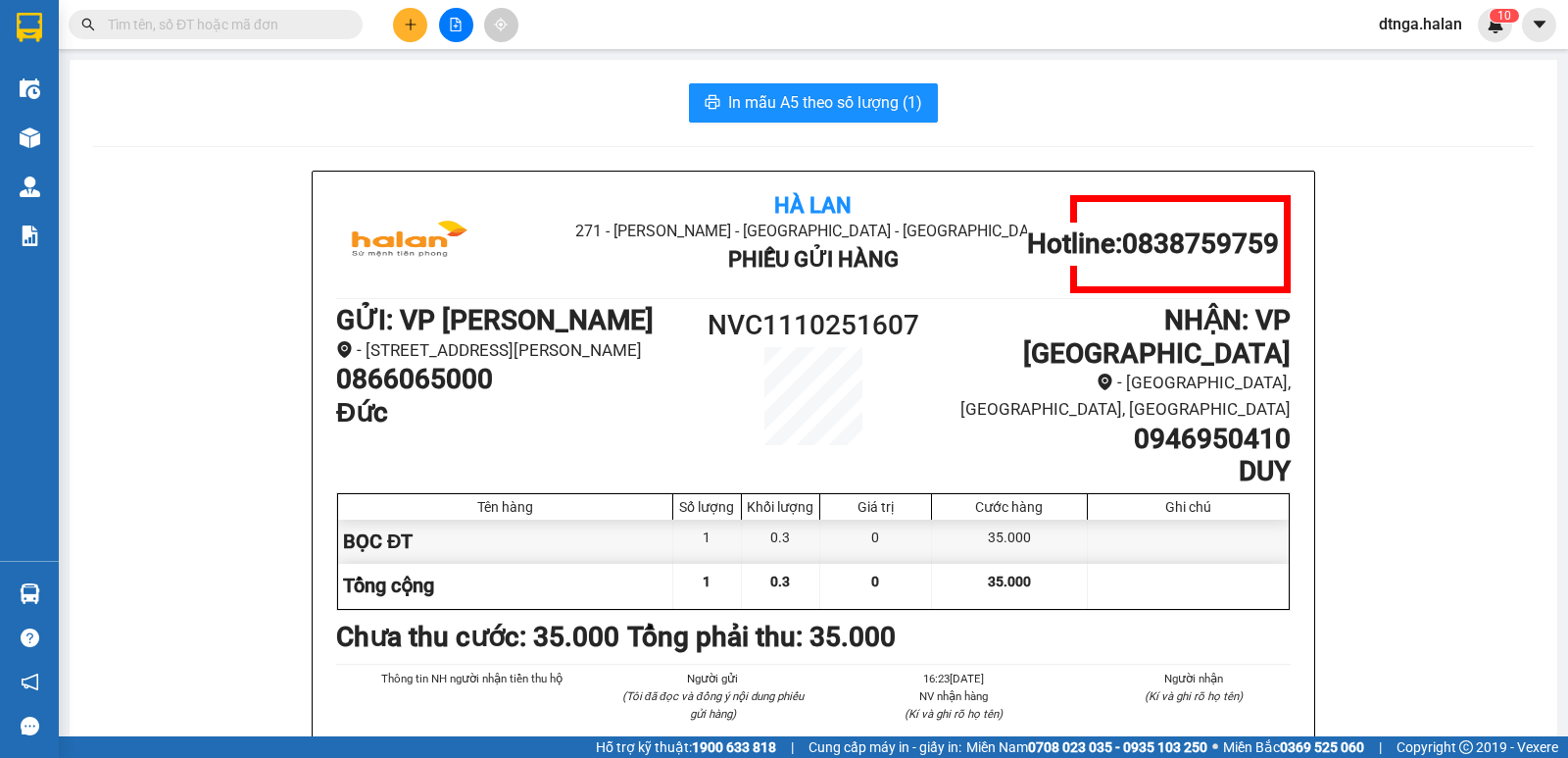
drag, startPoint x: 271, startPoint y: 26, endPoint x: 227, endPoint y: 24, distance: 44.0
click at [227, 24] on input "text" at bounding box center [223, 25] width 231 height 22
paste input "251434"
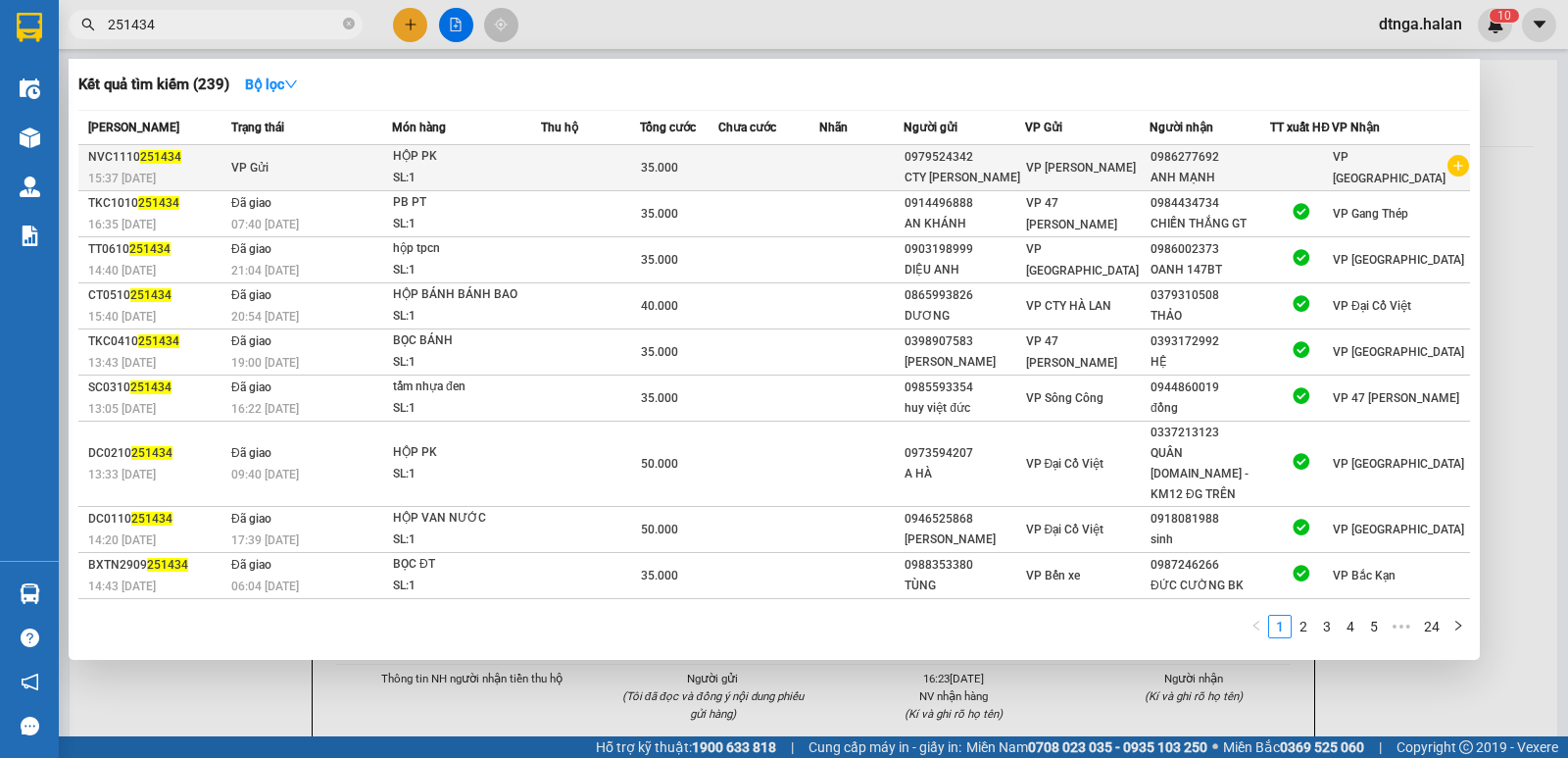
click at [904, 175] on td at bounding box center [860, 168] width 84 height 46
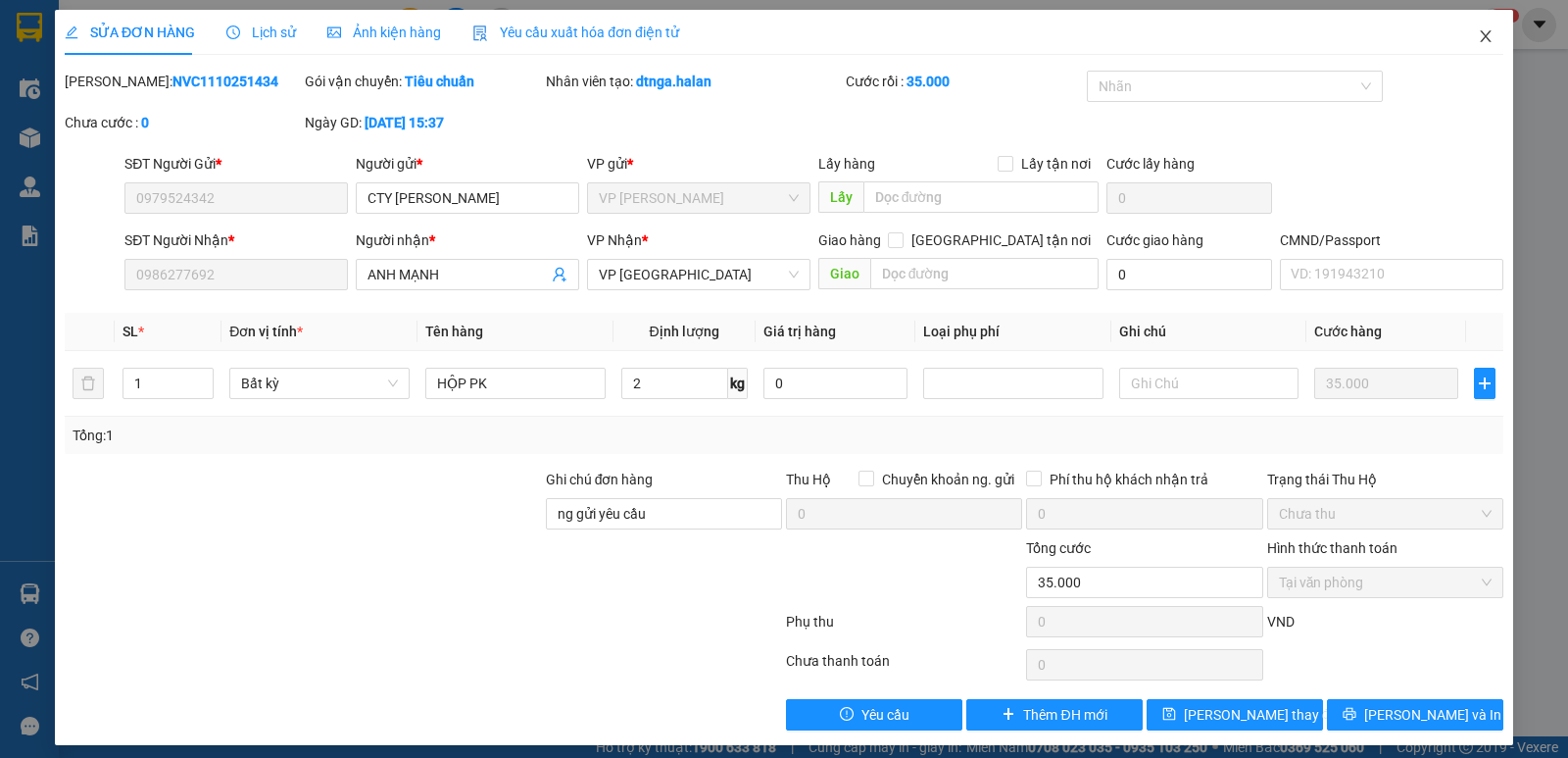
click at [1480, 38] on icon "close" at bounding box center [1485, 37] width 11 height 12
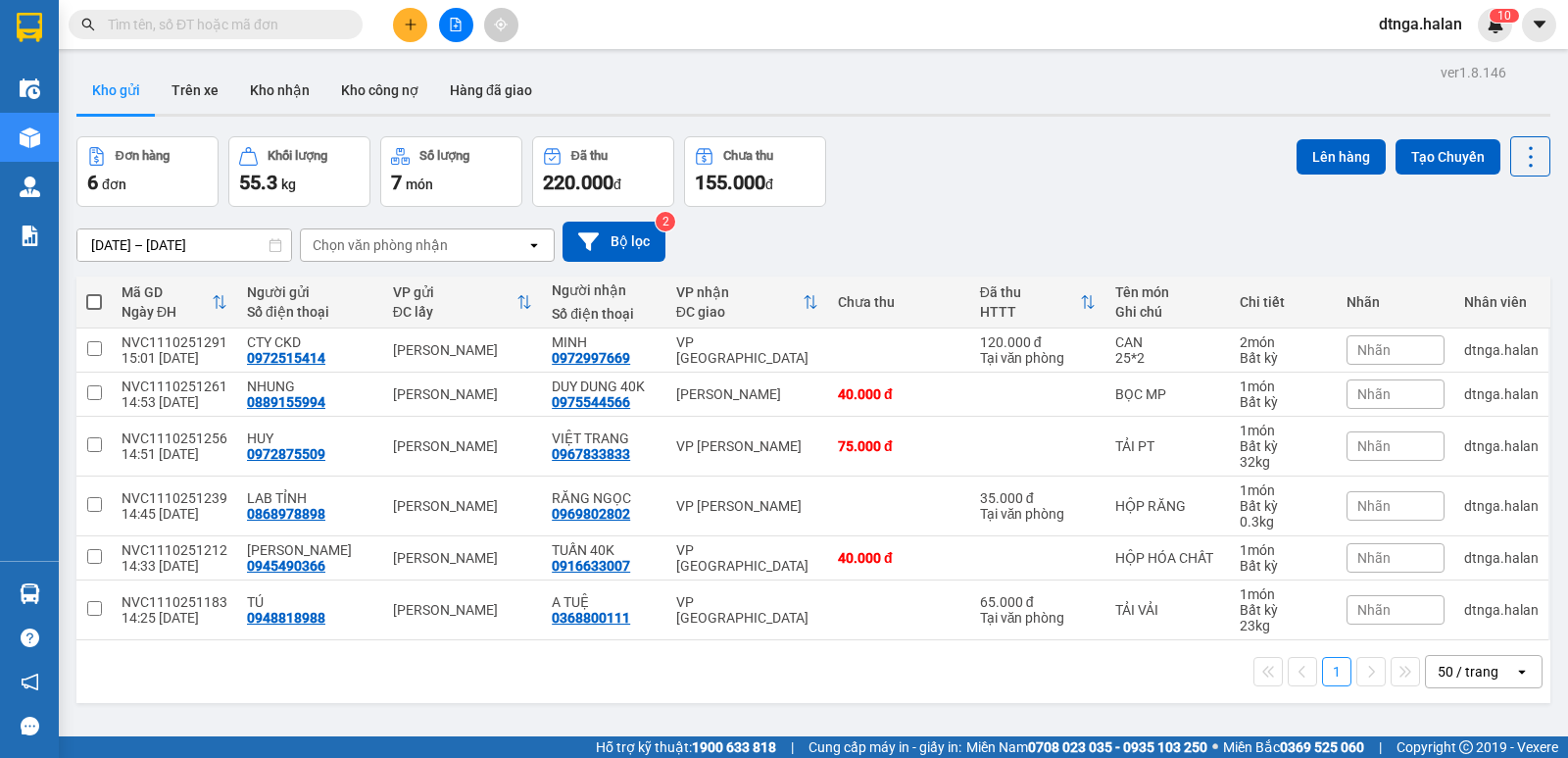
click at [318, 19] on input "text" at bounding box center [223, 25] width 231 height 22
paste input "0327888683"
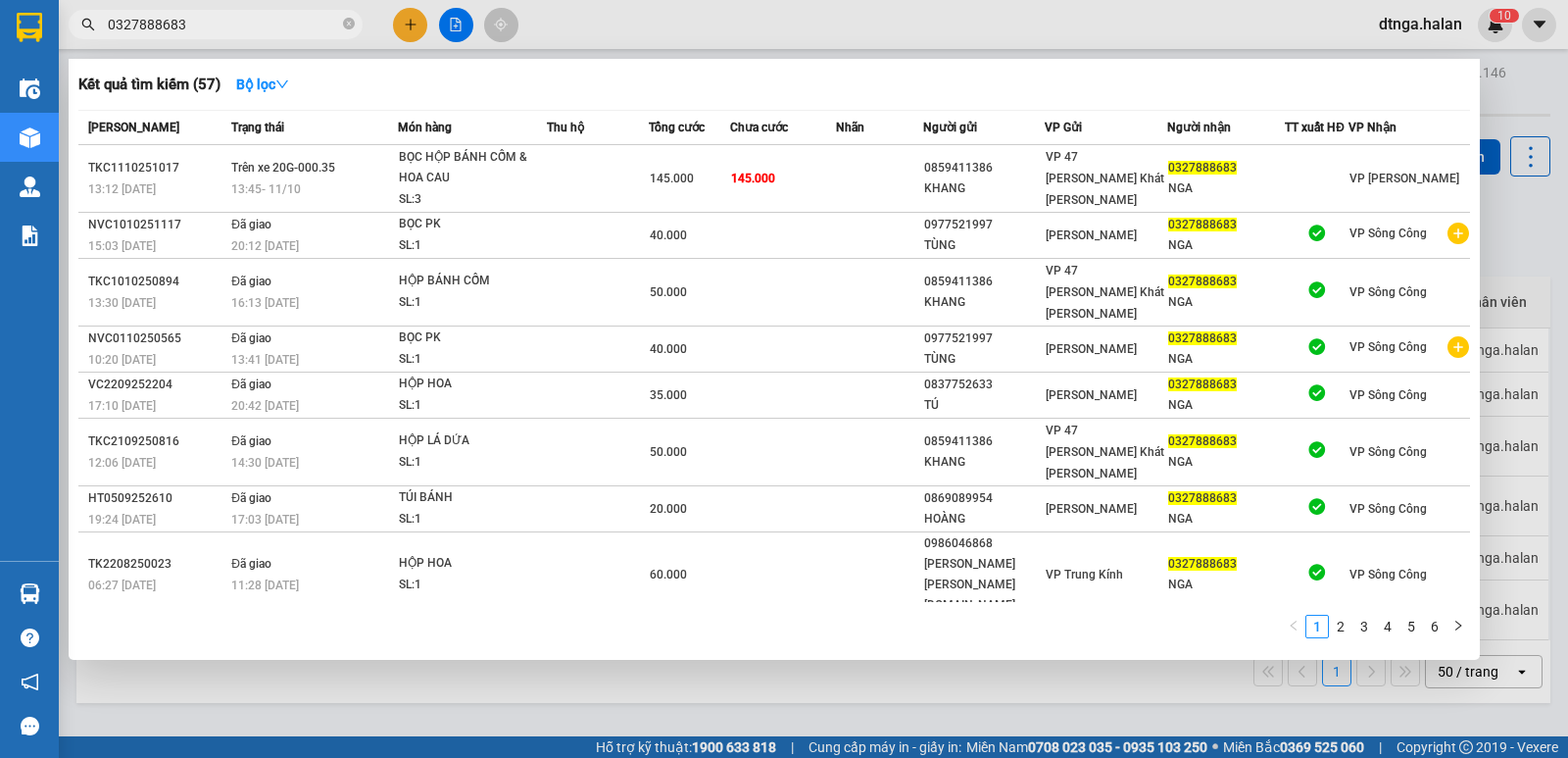
type input "0327888683"
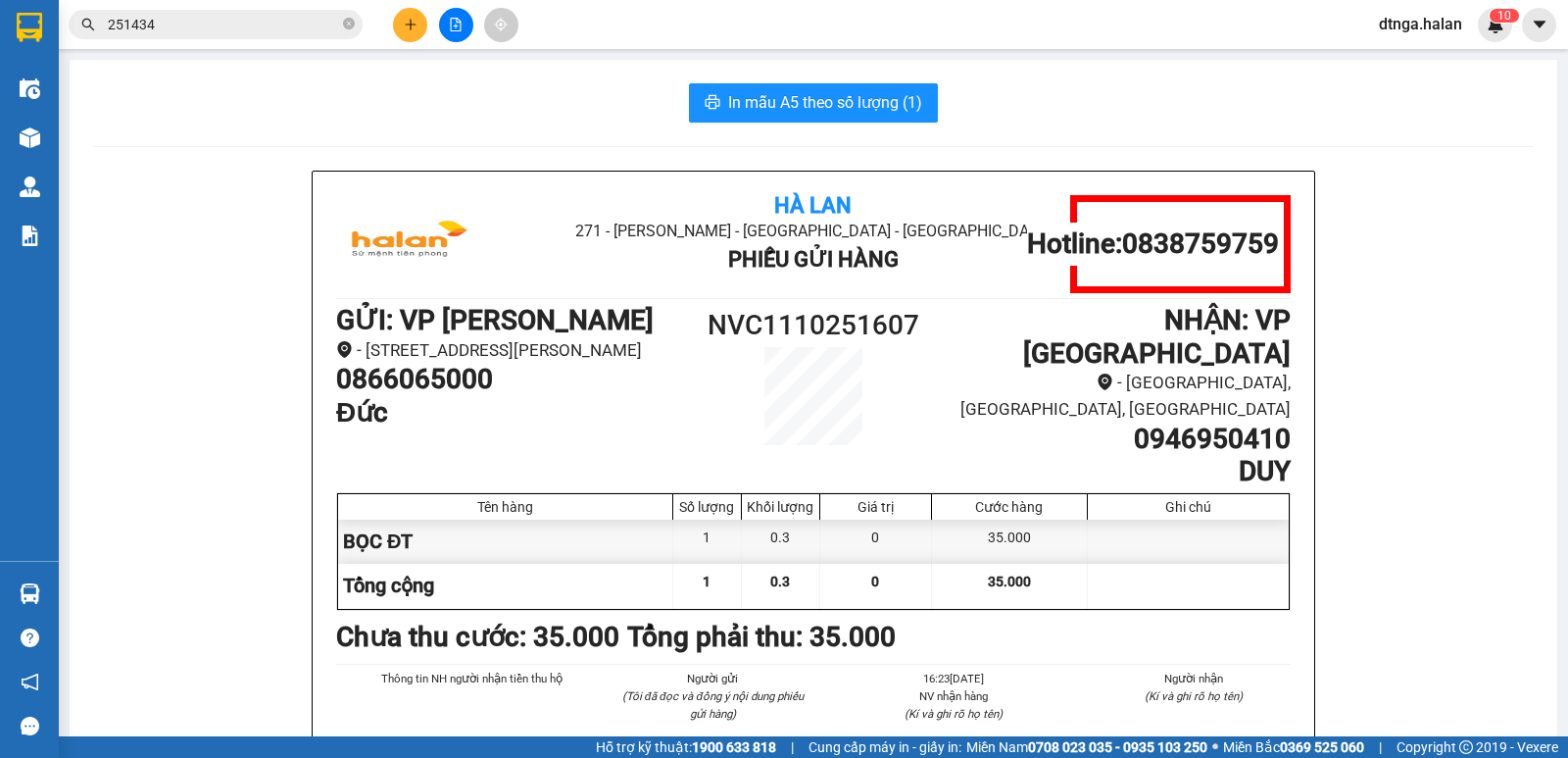
click at [229, 21] on input "251434" at bounding box center [223, 25] width 231 height 22
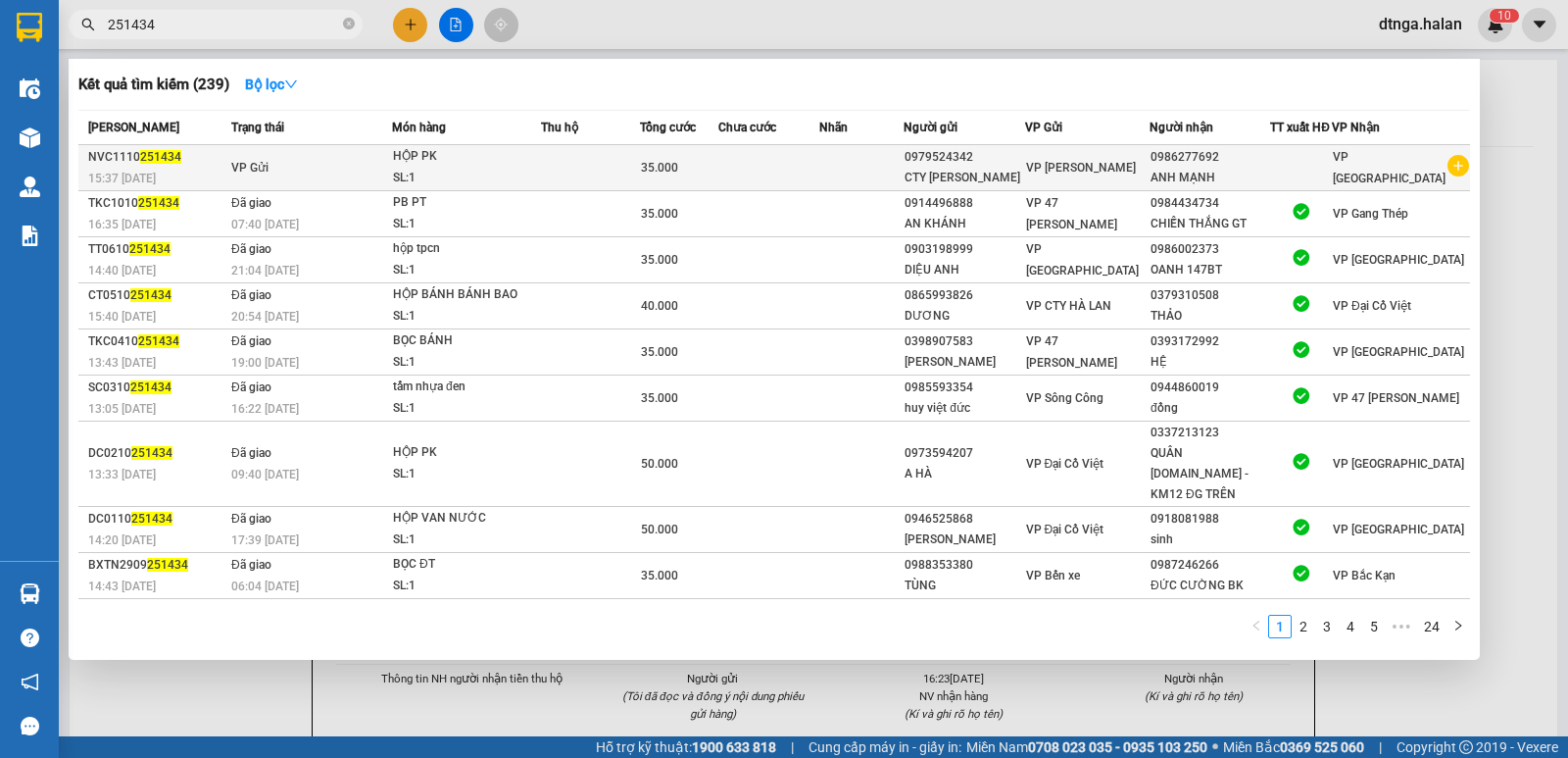
click at [886, 176] on td at bounding box center [860, 168] width 84 height 46
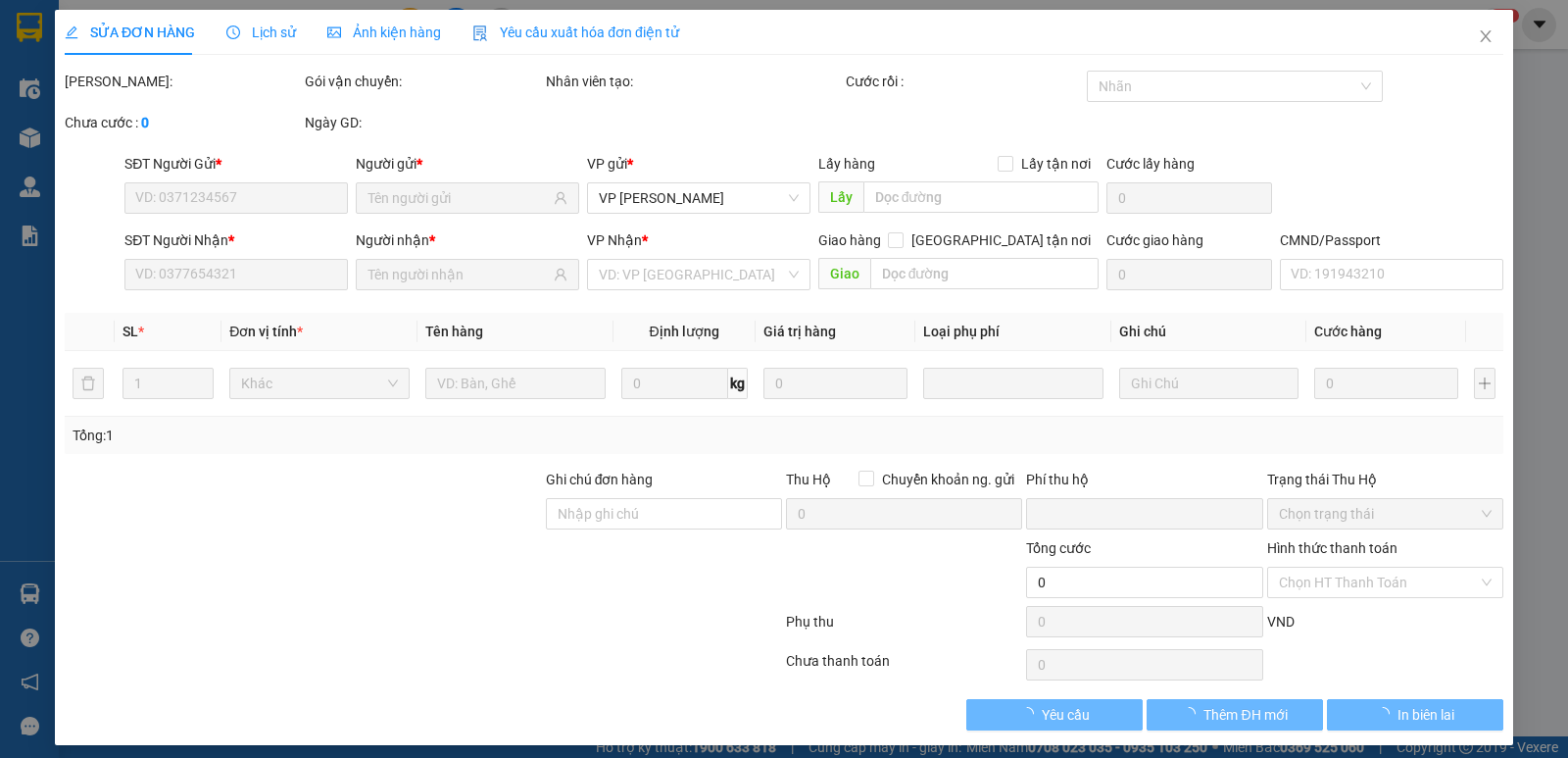
type input "0979524342"
type input "0986277692"
type input "ng gửi yêu cầu"
type input "0"
type input "35.000"
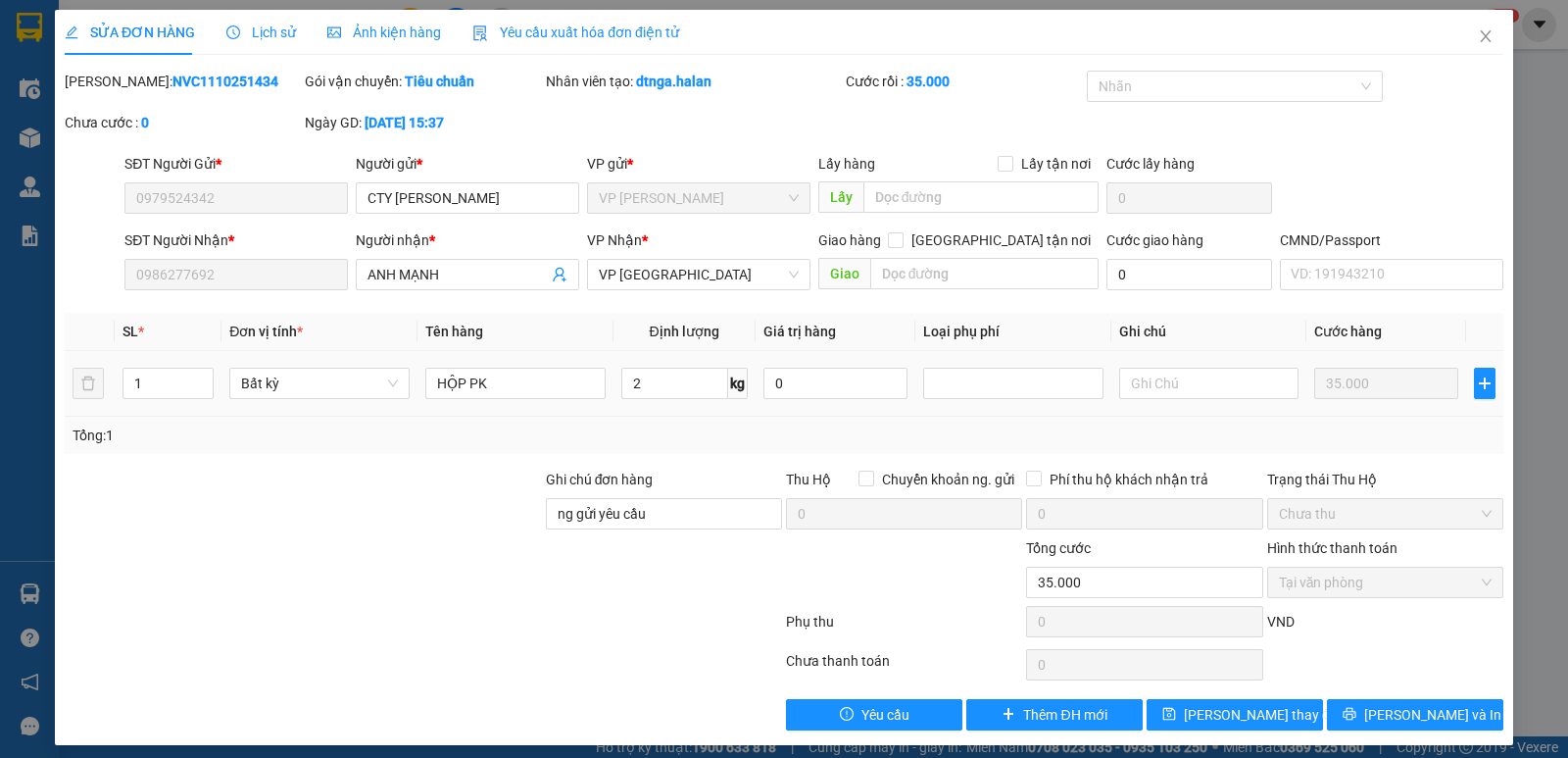
scroll to position [11, 0]
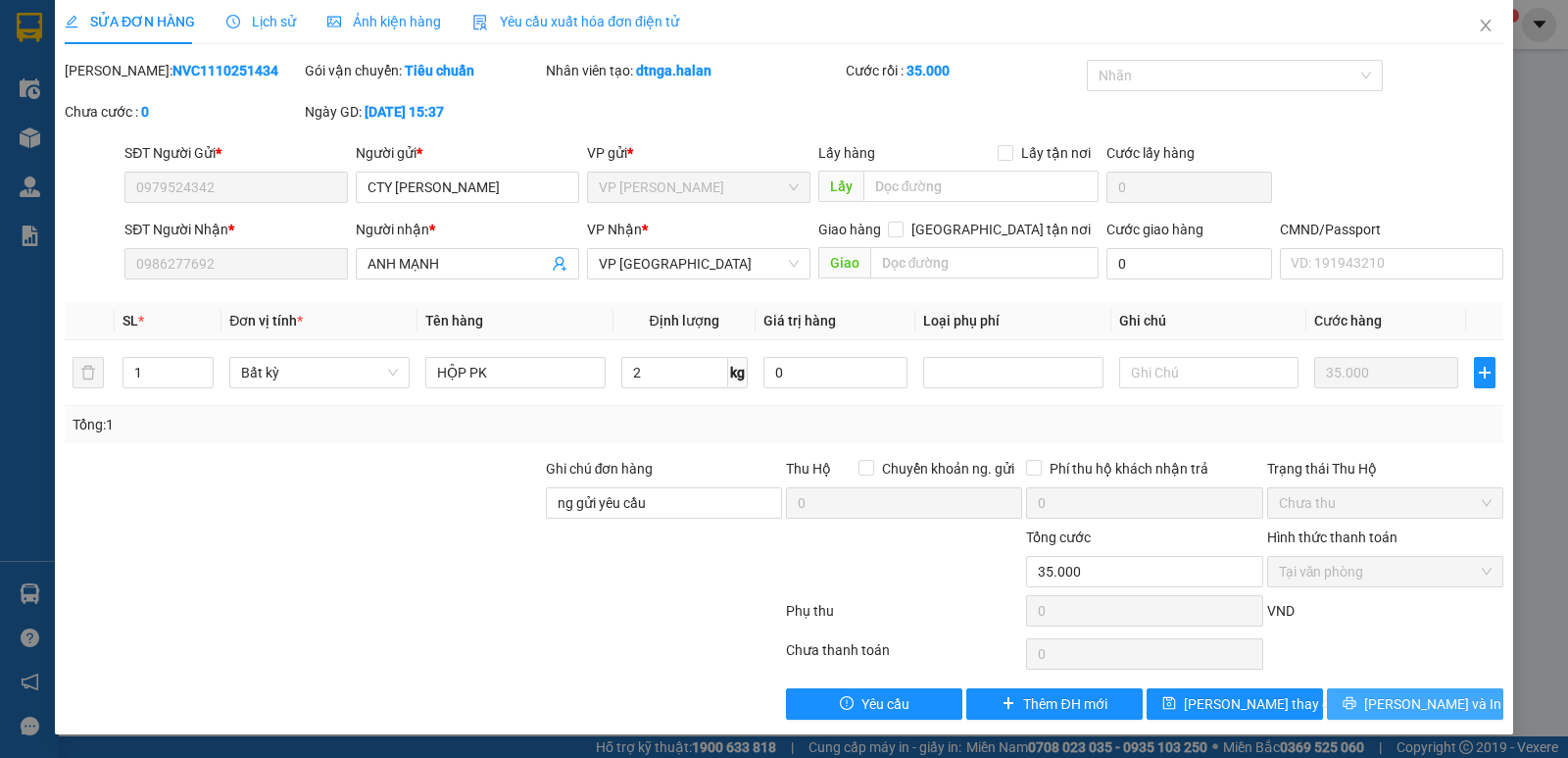
click at [1398, 708] on span "[PERSON_NAME] và In" at bounding box center [1432, 704] width 137 height 22
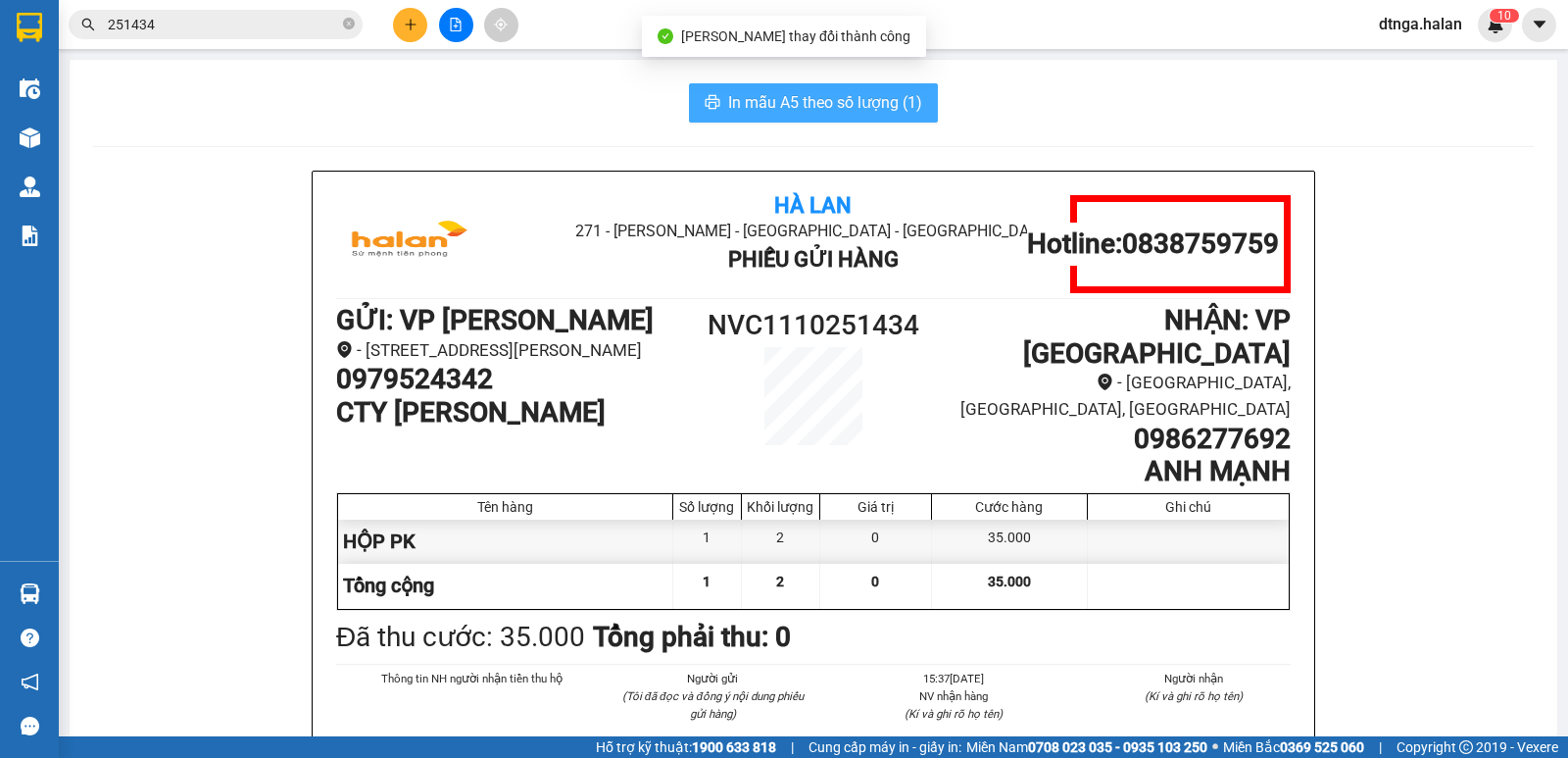
click at [886, 101] on span "In mẫu A5 theo số lượng (1)" at bounding box center [825, 102] width 194 height 25
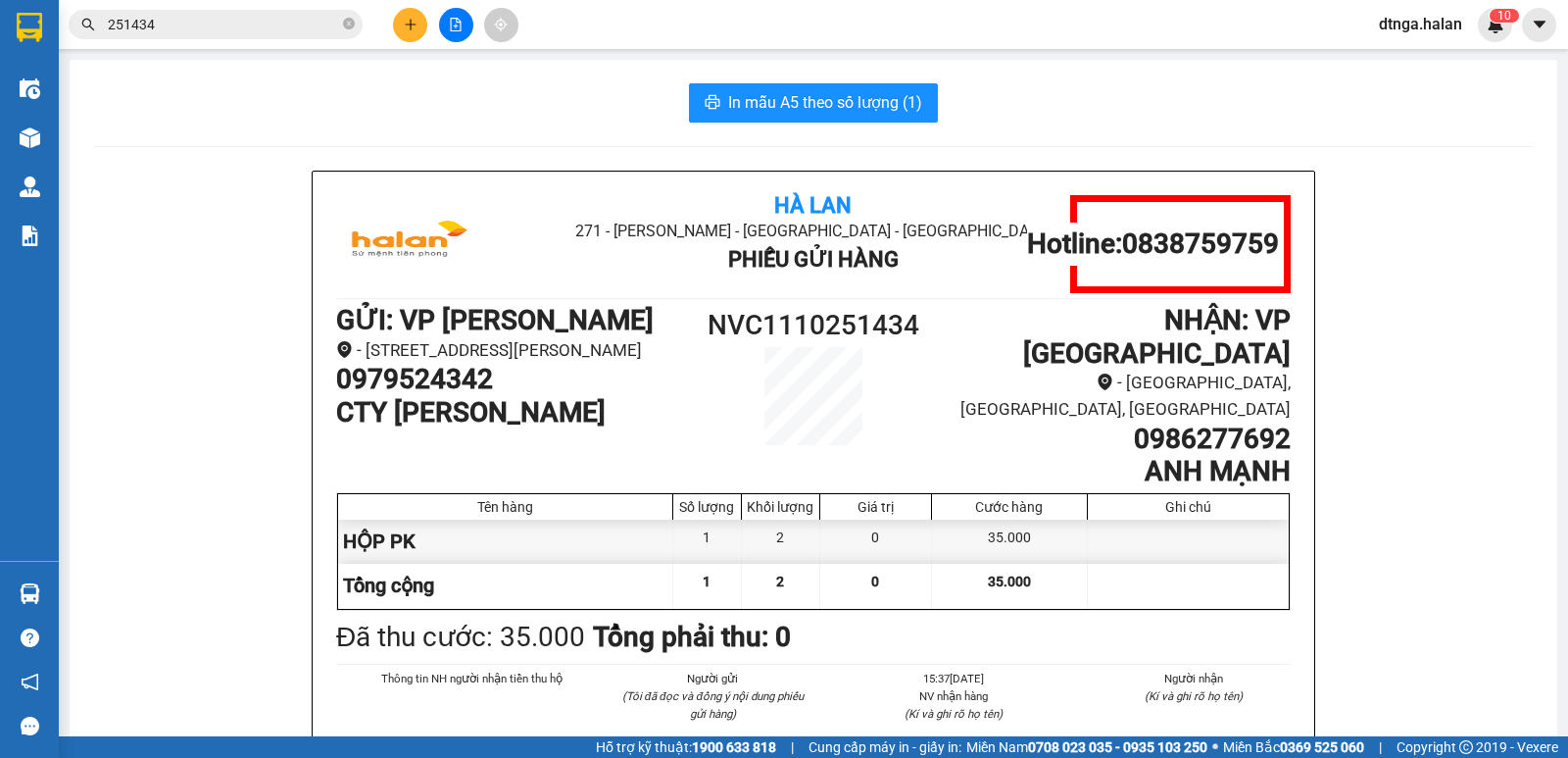
click at [227, 14] on input "251434" at bounding box center [223, 25] width 231 height 22
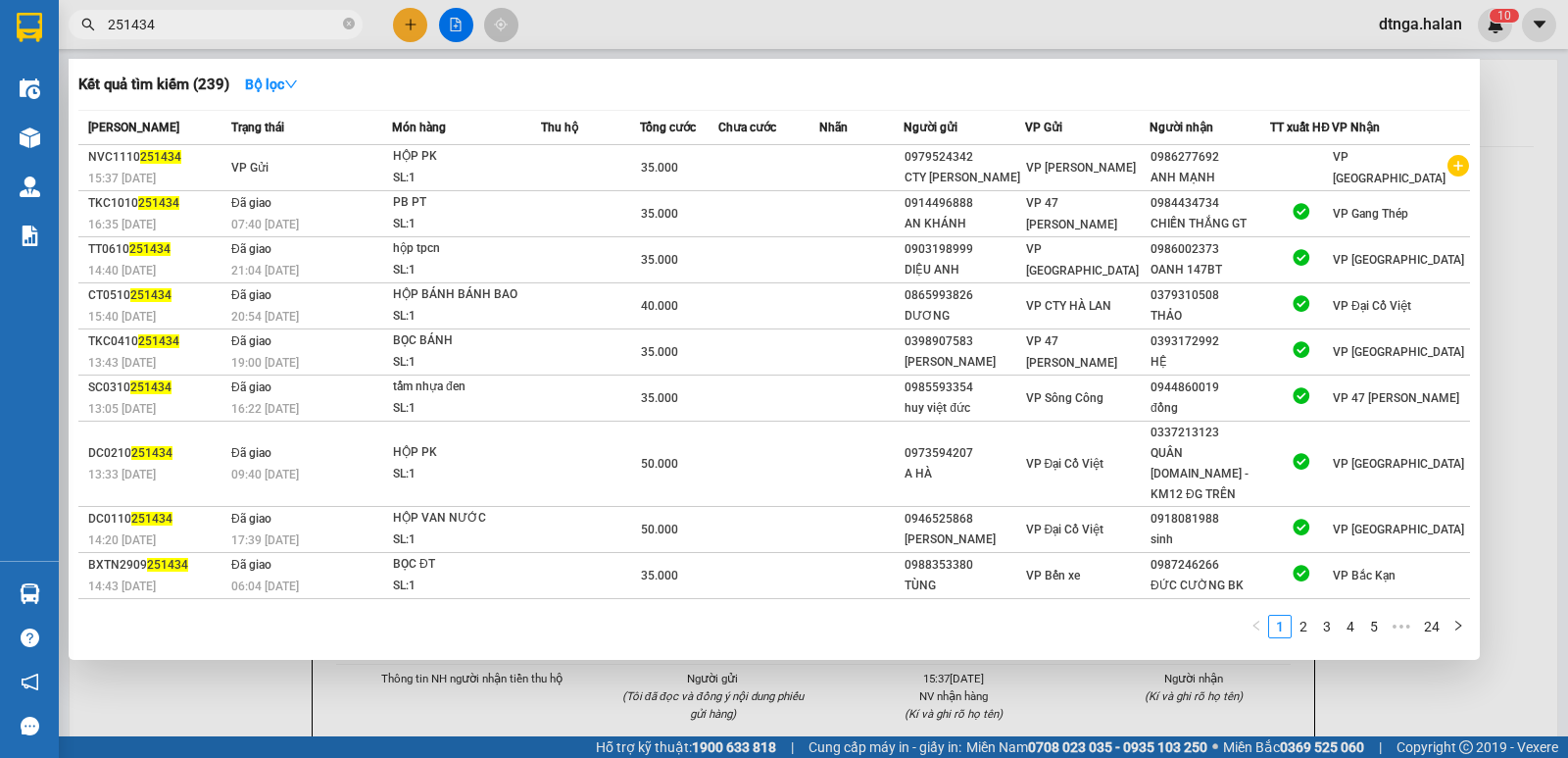
click at [227, 14] on input "251434" at bounding box center [223, 25] width 231 height 22
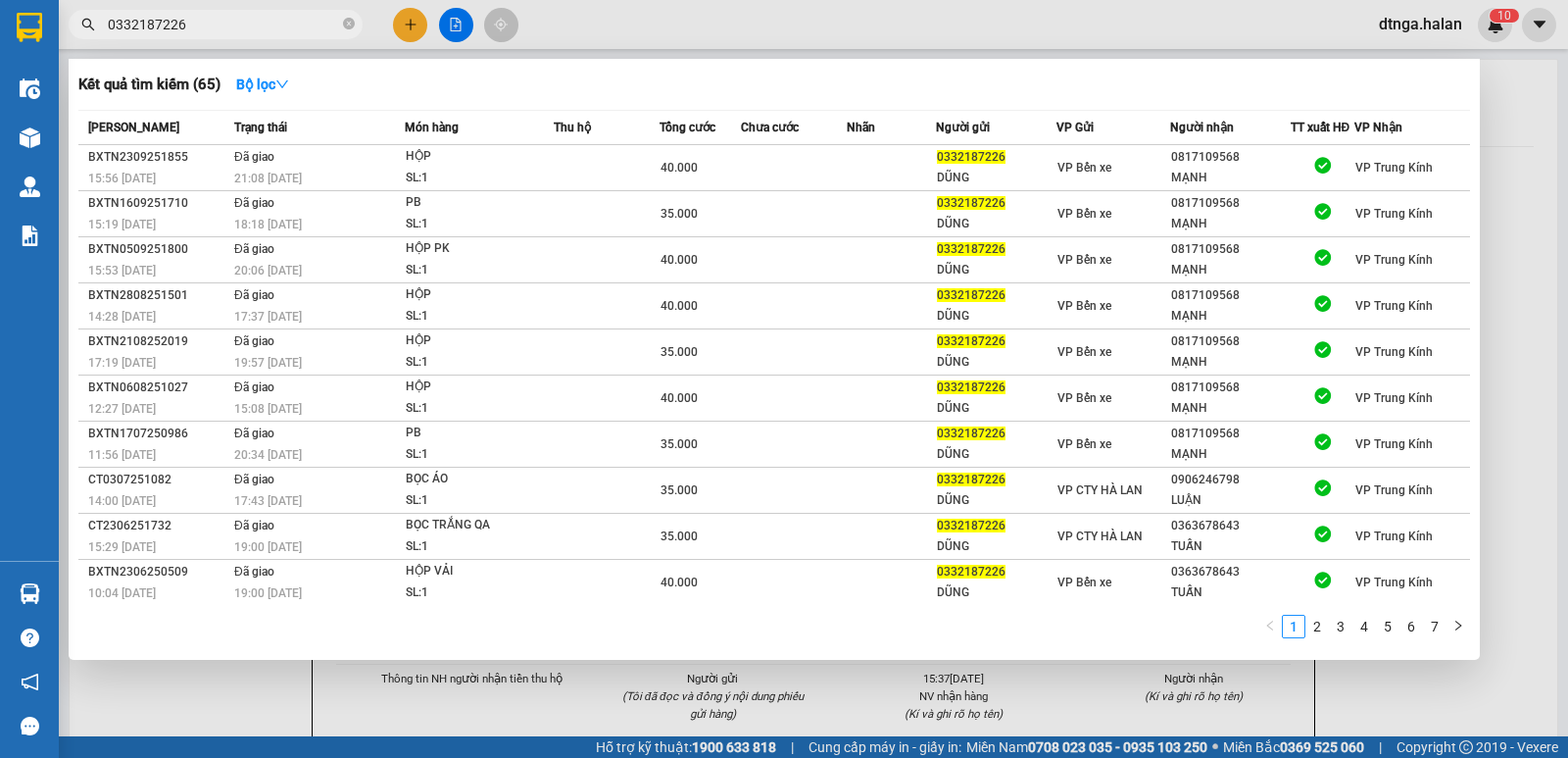
click at [227, 17] on input "0332187226" at bounding box center [223, 25] width 231 height 22
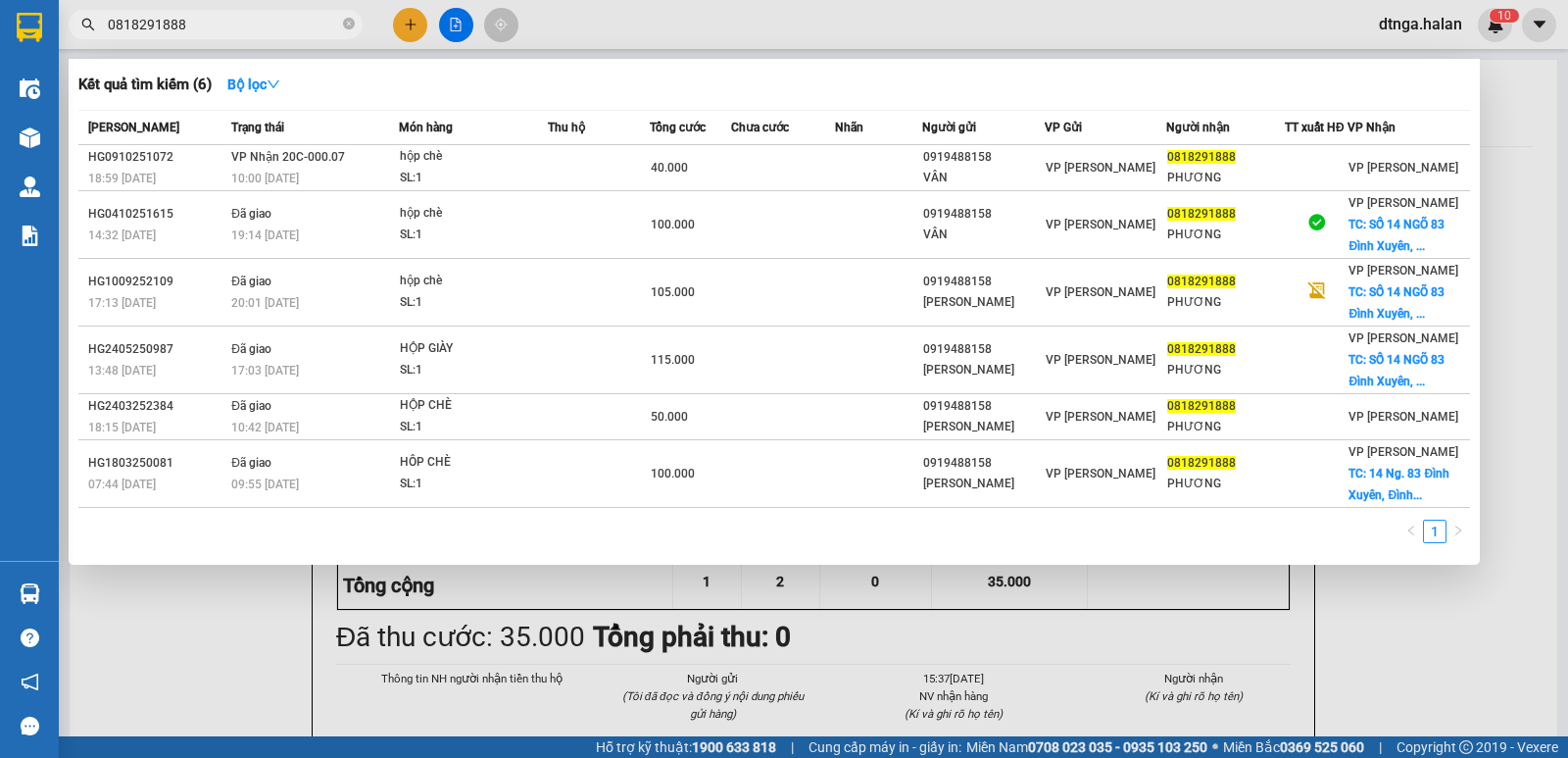
type input "0818291888"
click at [417, 23] on div at bounding box center [784, 379] width 1568 height 758
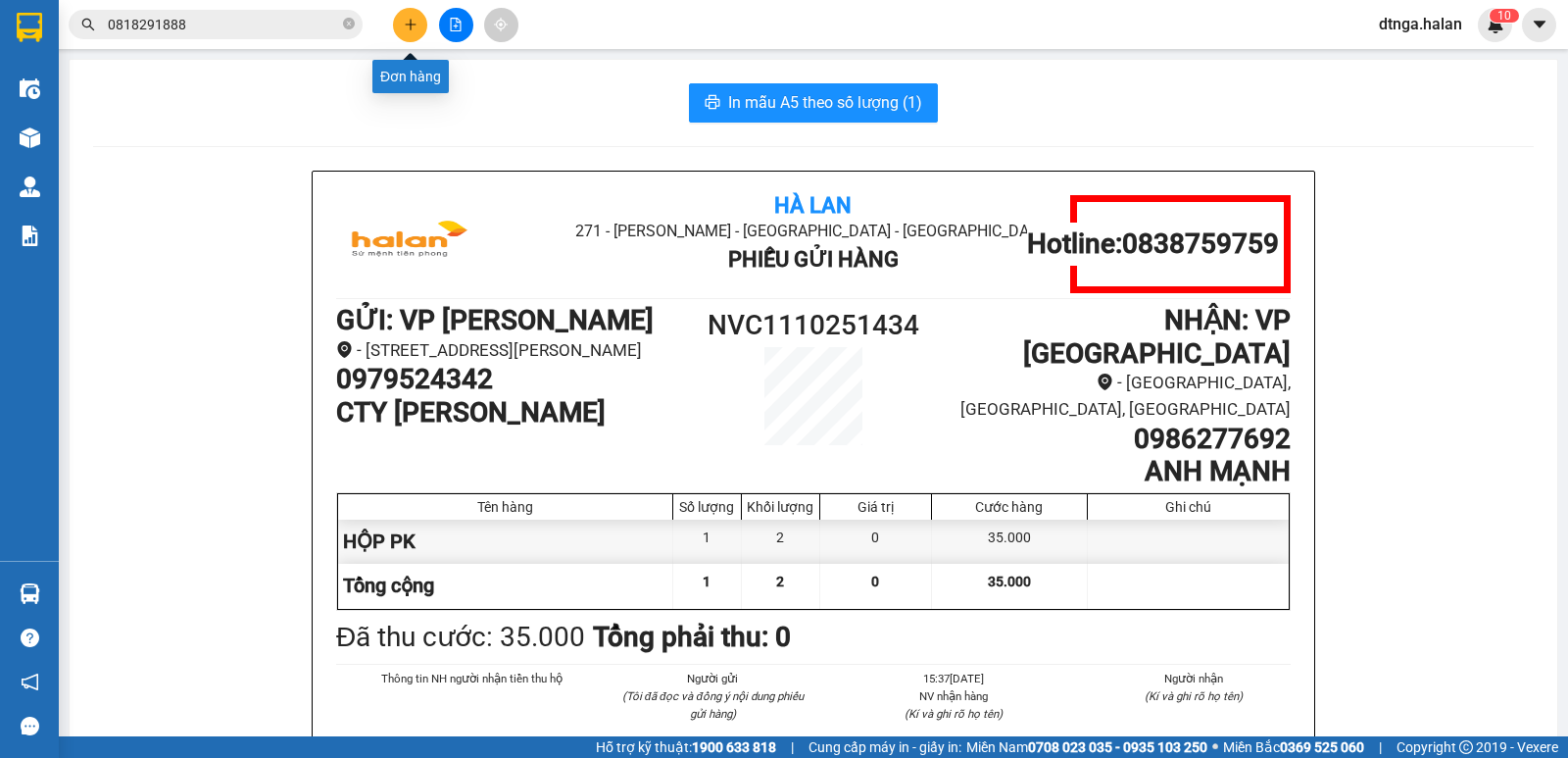
click at [417, 23] on button at bounding box center [410, 25] width 35 height 35
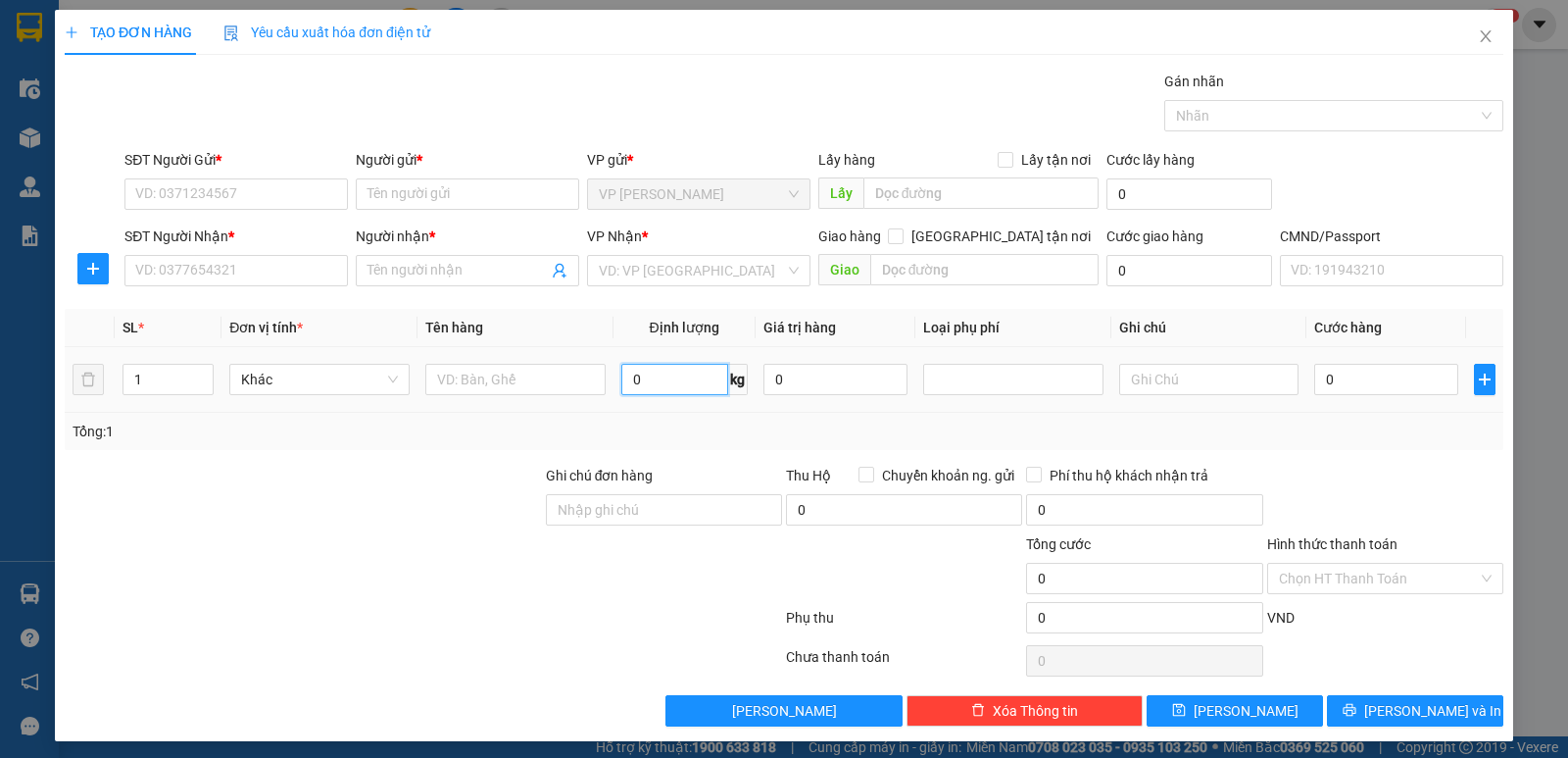
click at [642, 375] on input "0" at bounding box center [675, 379] width 107 height 32
type input "21"
click at [334, 194] on input "SĐT Người Gửi *" at bounding box center [236, 194] width 223 height 32
type input "0365943276"
click at [470, 190] on input "Người gửi *" at bounding box center [467, 194] width 223 height 32
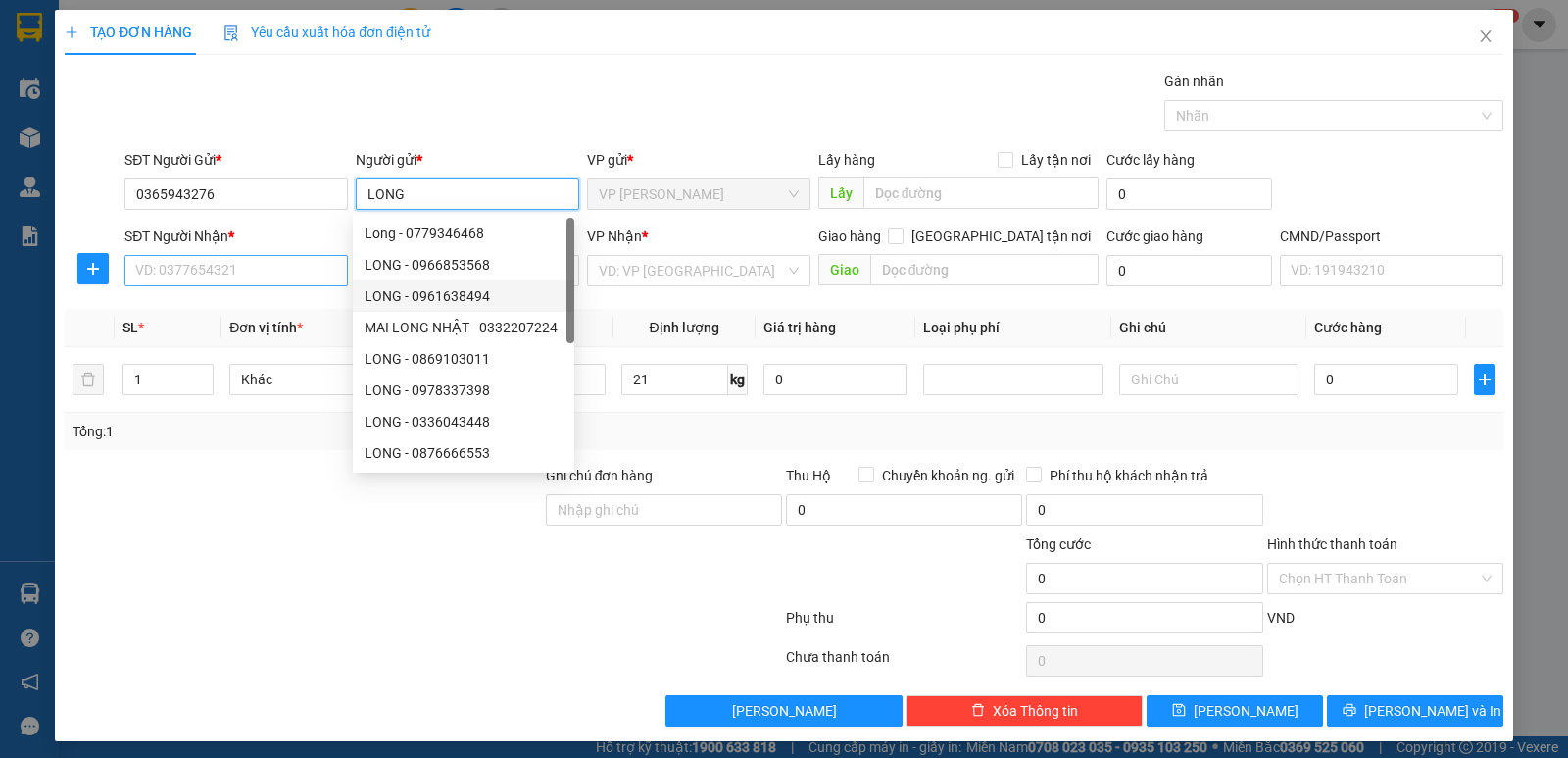
type input "LONG"
click at [317, 278] on input "SĐT Người Nhận *" at bounding box center [236, 270] width 223 height 32
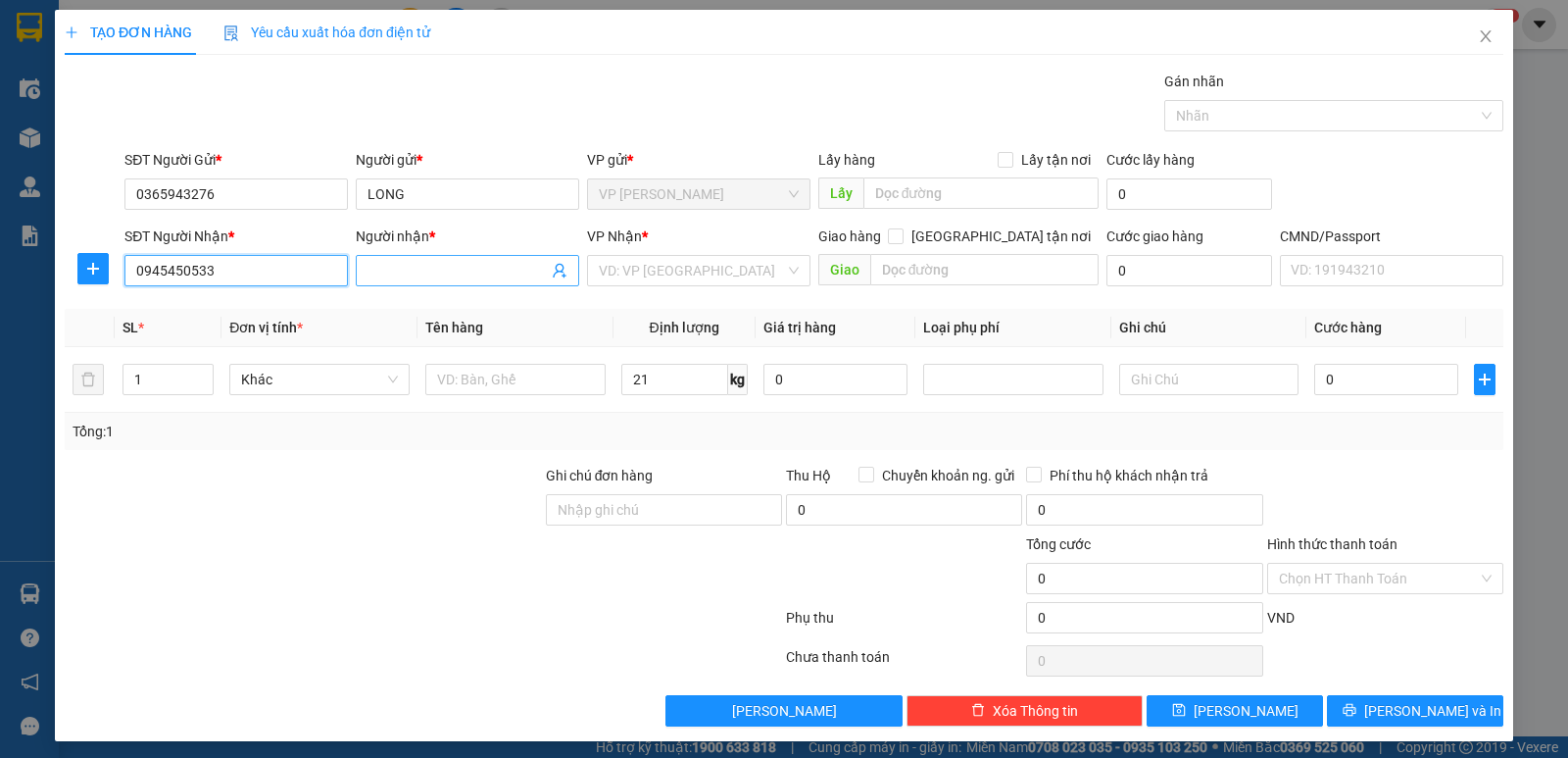
type input "0945450533"
click at [410, 275] on input "Người nhận *" at bounding box center [457, 270] width 181 height 22
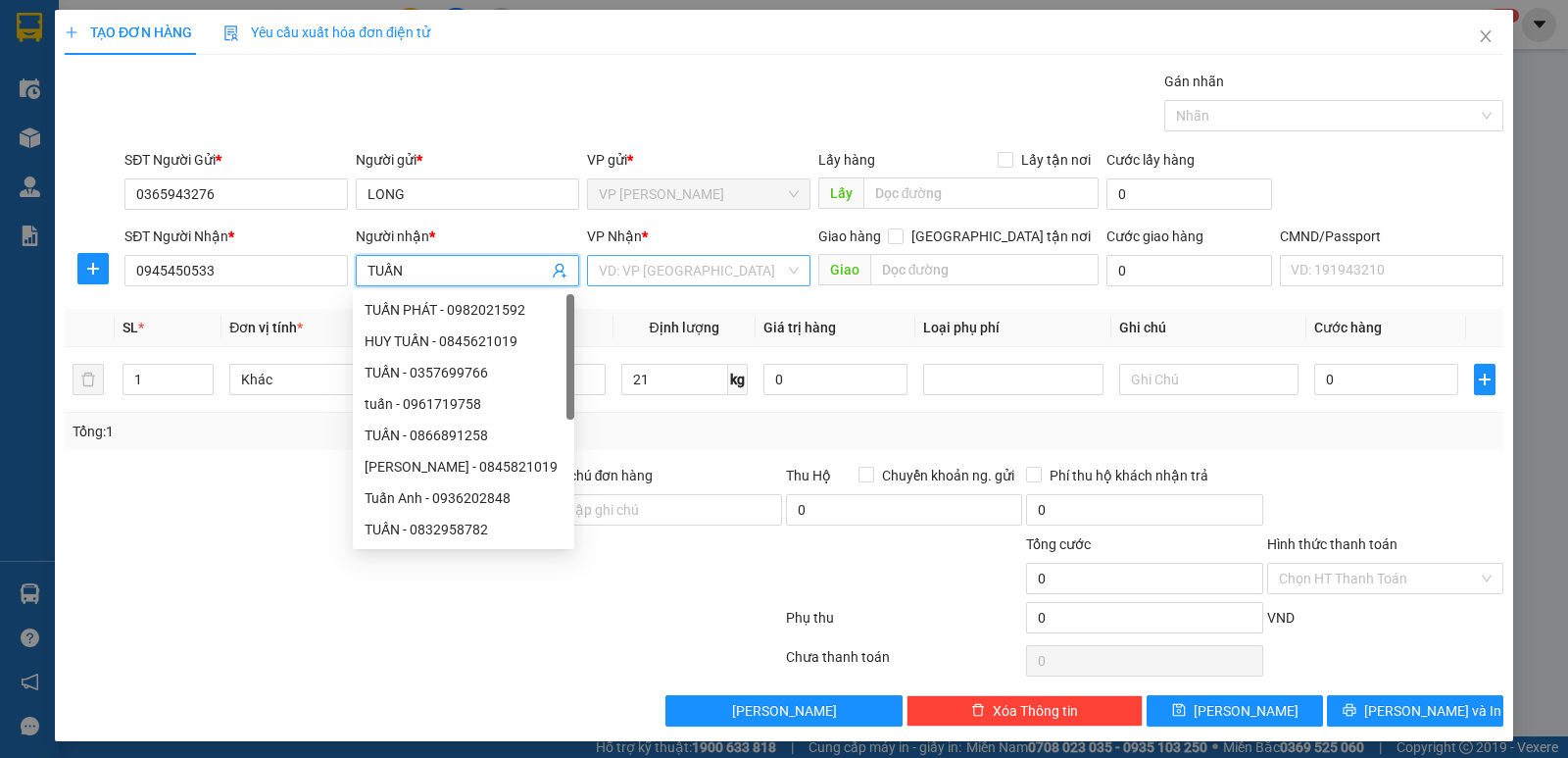
type input "TUẤN"
click at [600, 261] on input "search" at bounding box center [692, 270] width 187 height 30
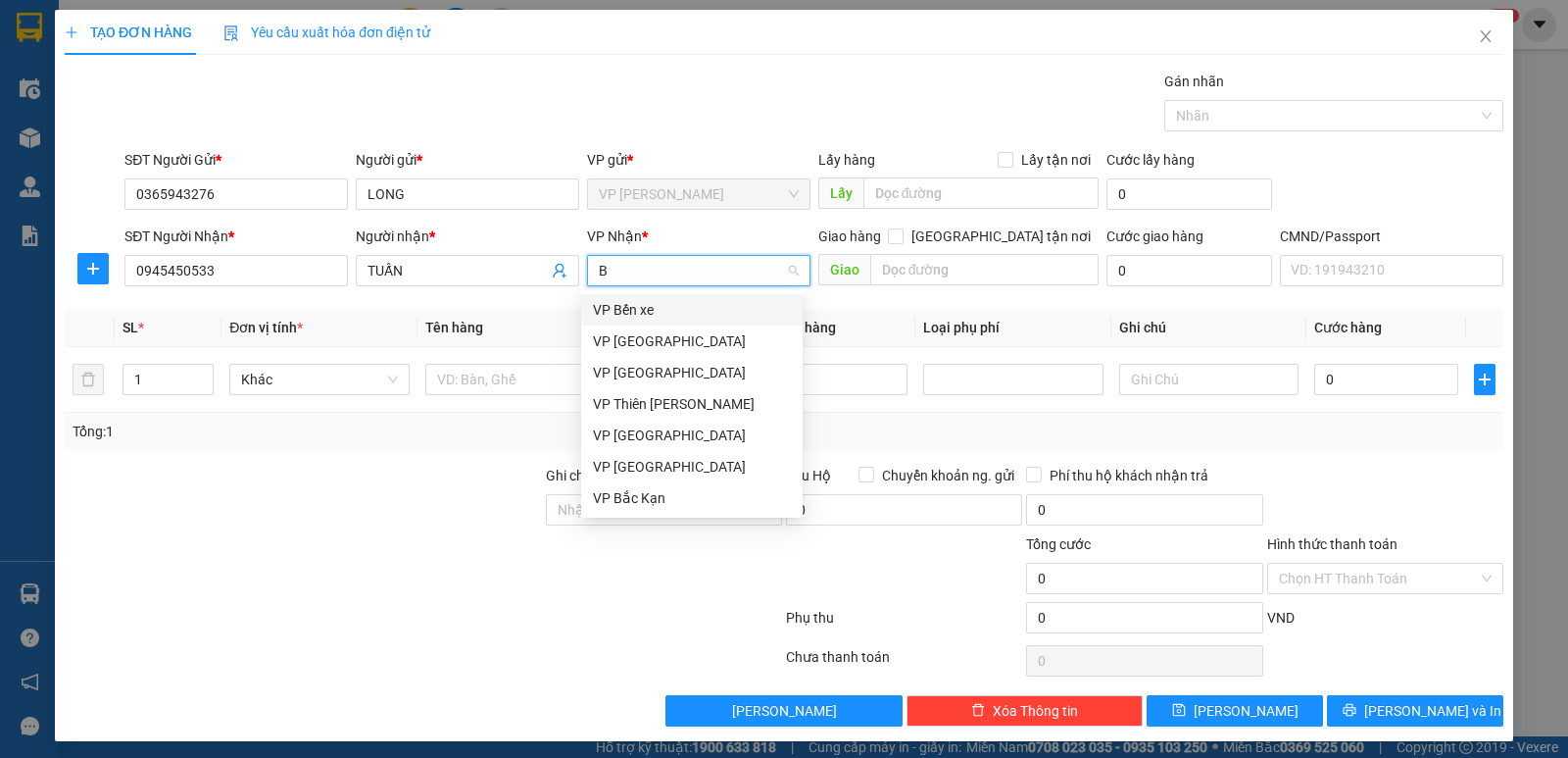
type input "BE"
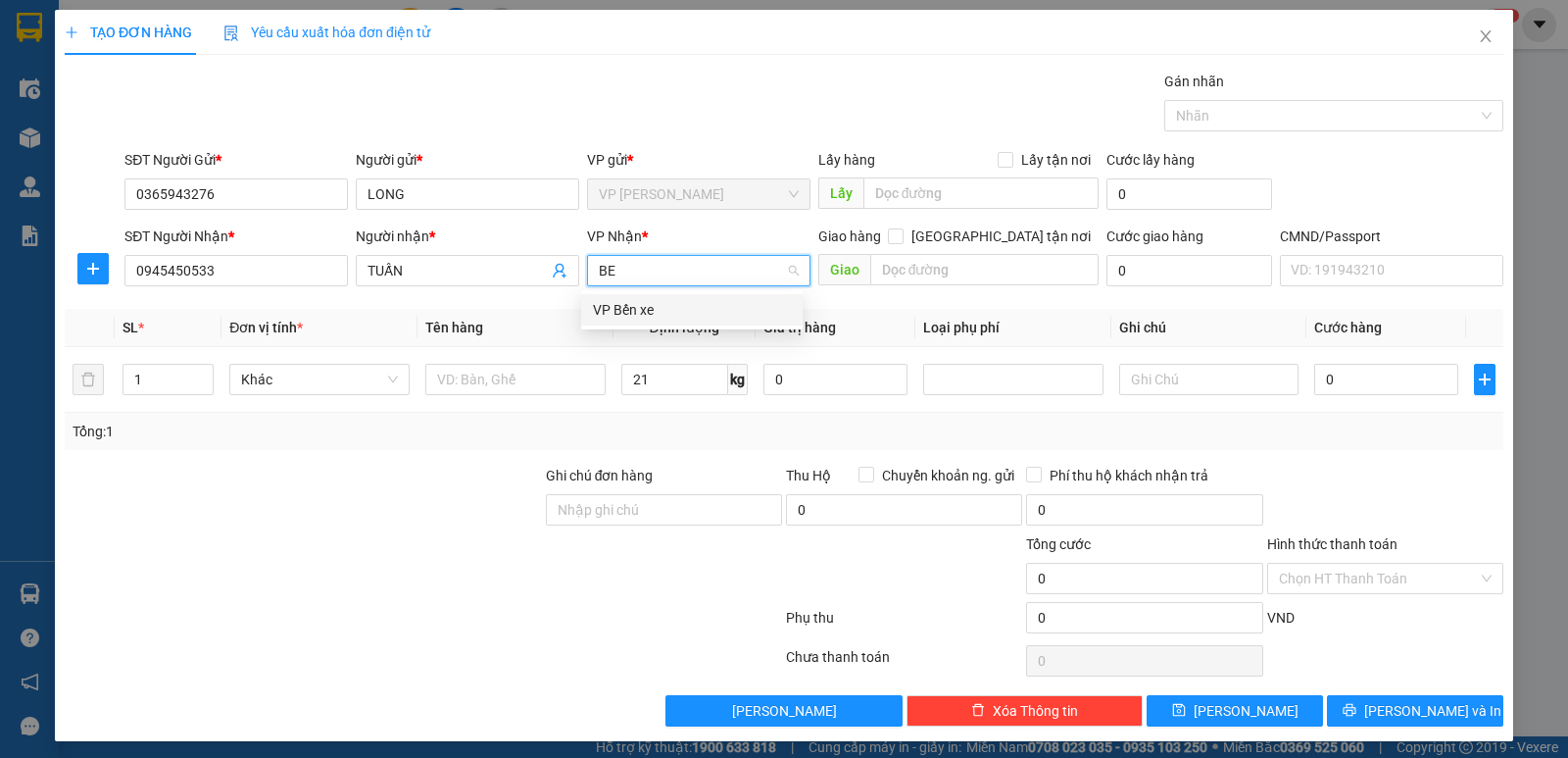
click at [650, 313] on div "VP Bến xe" at bounding box center [692, 310] width 198 height 22
click at [544, 374] on input "text" at bounding box center [515, 379] width 181 height 32
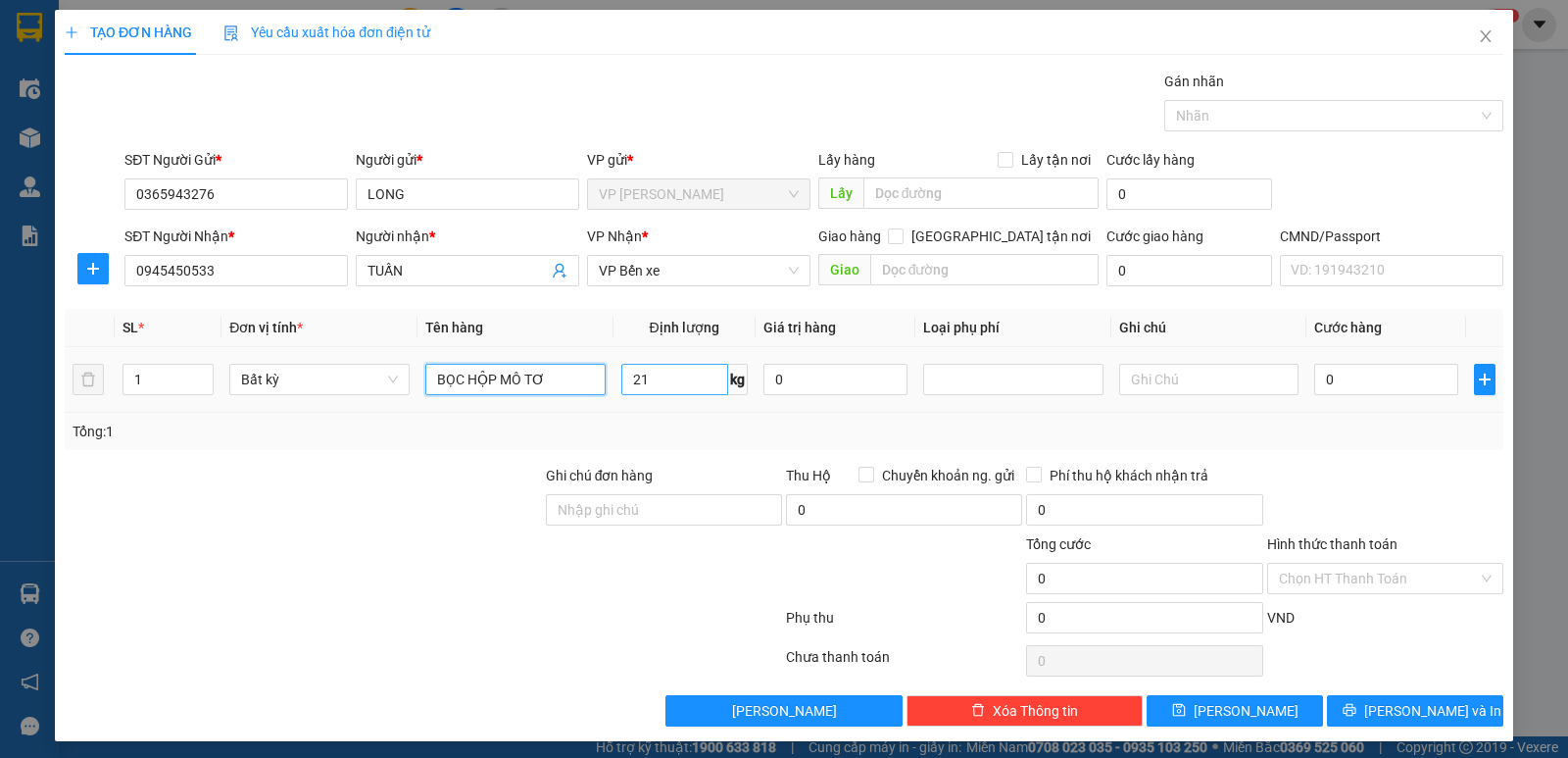
type input "BỌC HỘP MÔ TƠ"
drag, startPoint x: 666, startPoint y: 380, endPoint x: 664, endPoint y: 366, distance: 14.1
click at [667, 380] on input "21" at bounding box center [675, 379] width 107 height 32
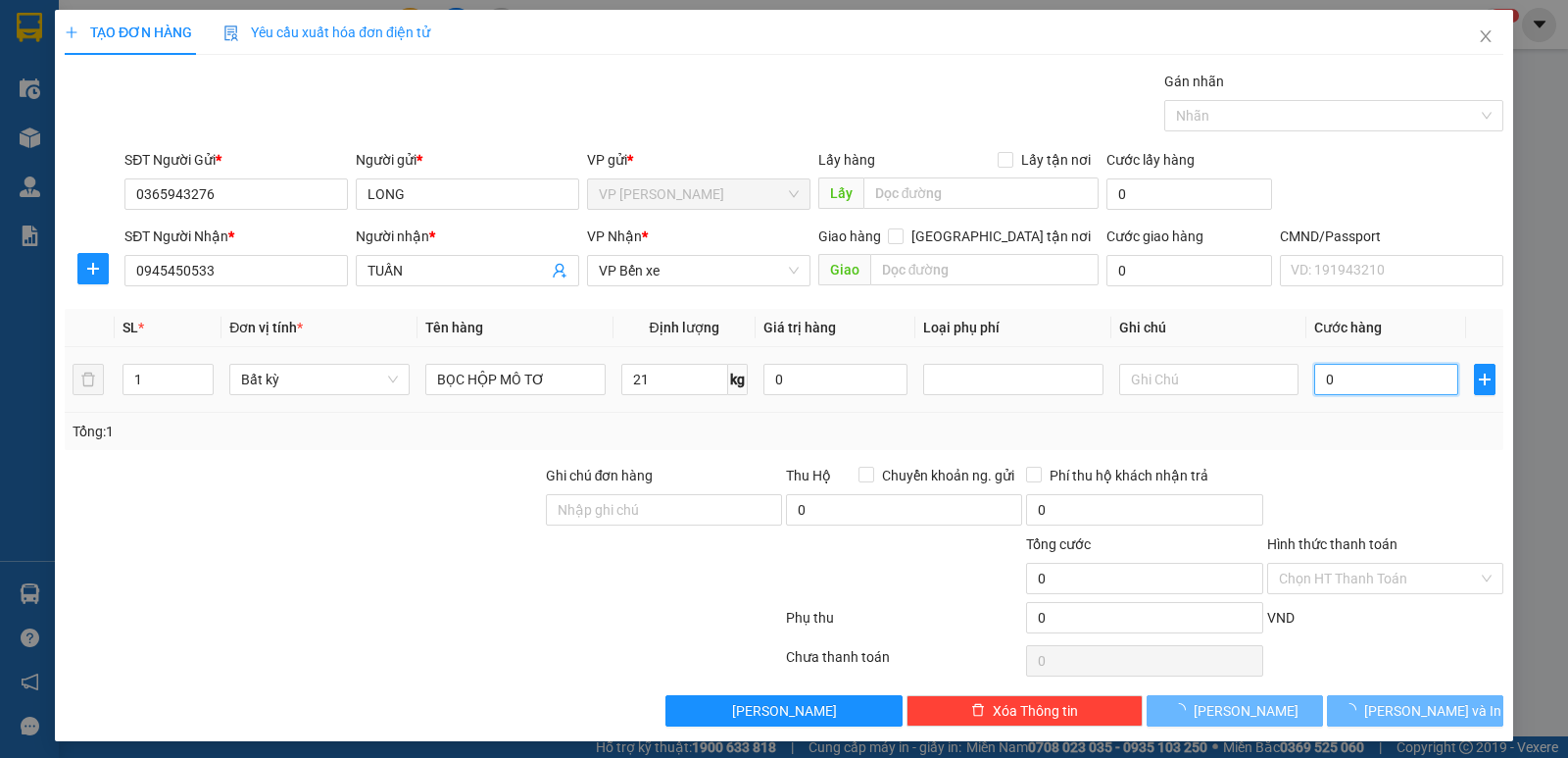
click at [1364, 383] on input "0" at bounding box center [1386, 379] width 144 height 32
type input "65.000"
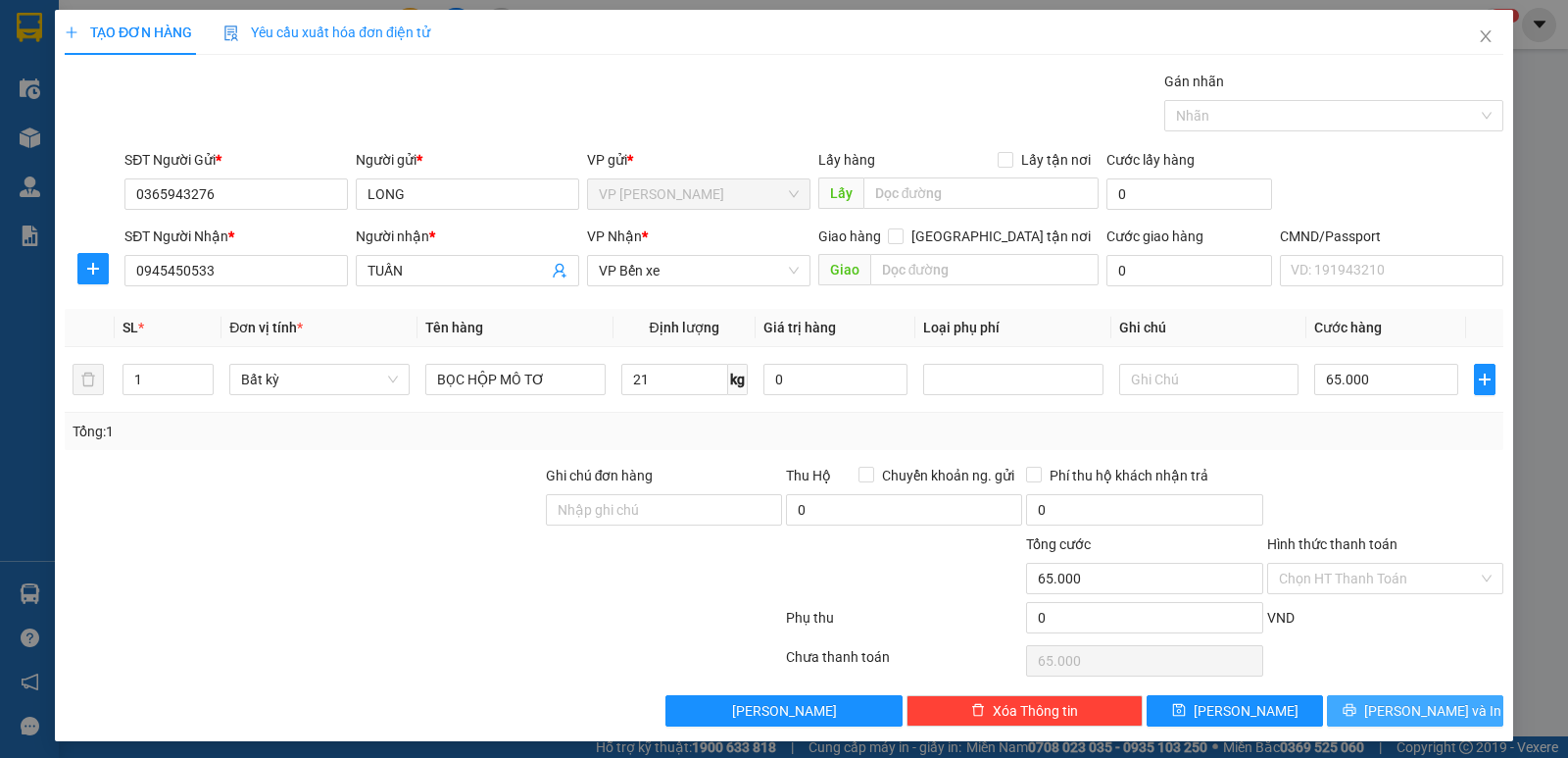
click at [1399, 715] on span "[PERSON_NAME] và In" at bounding box center [1432, 711] width 137 height 22
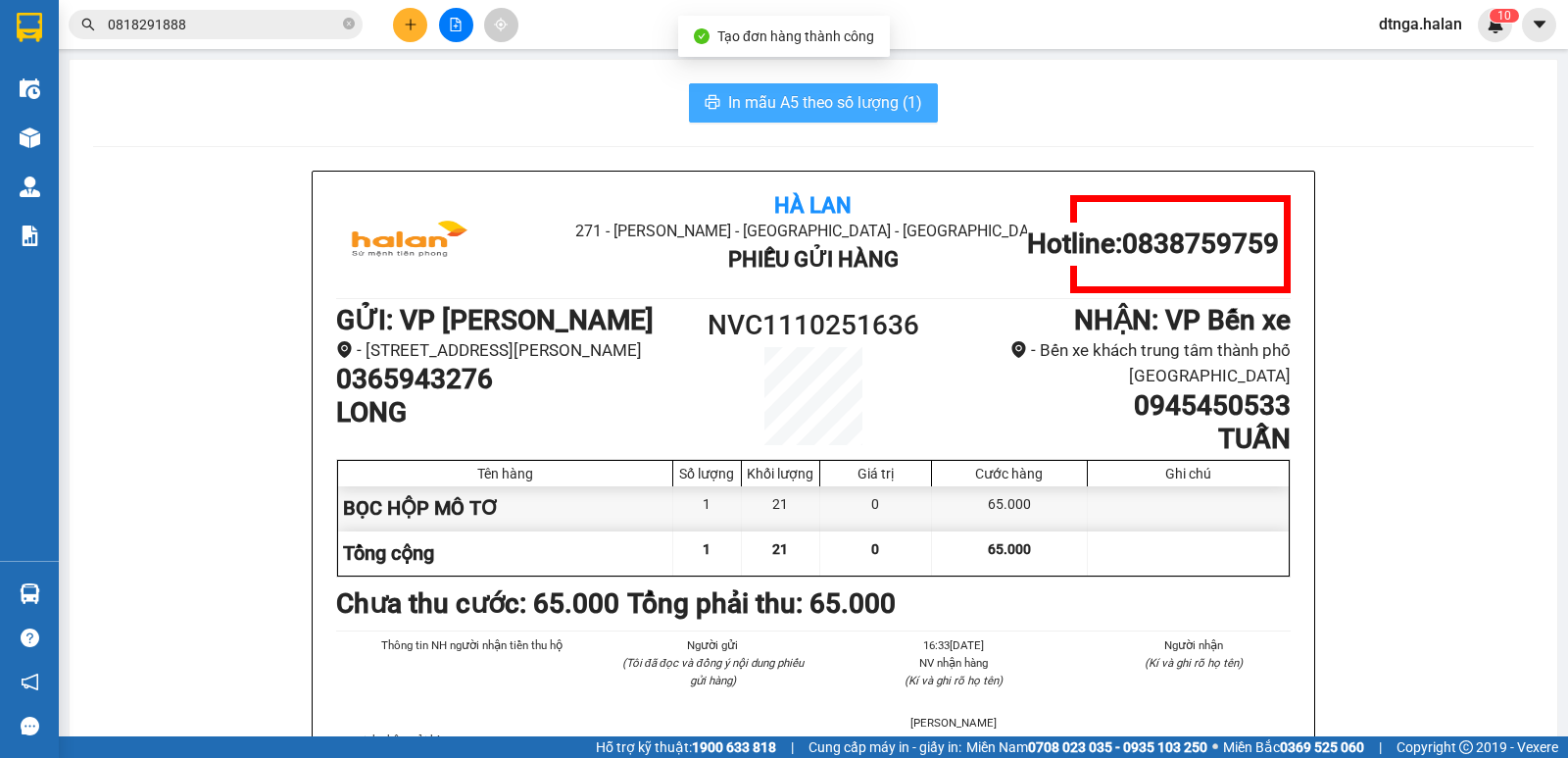
click at [885, 94] on span "In mẫu A5 theo số lượng (1)" at bounding box center [825, 102] width 194 height 25
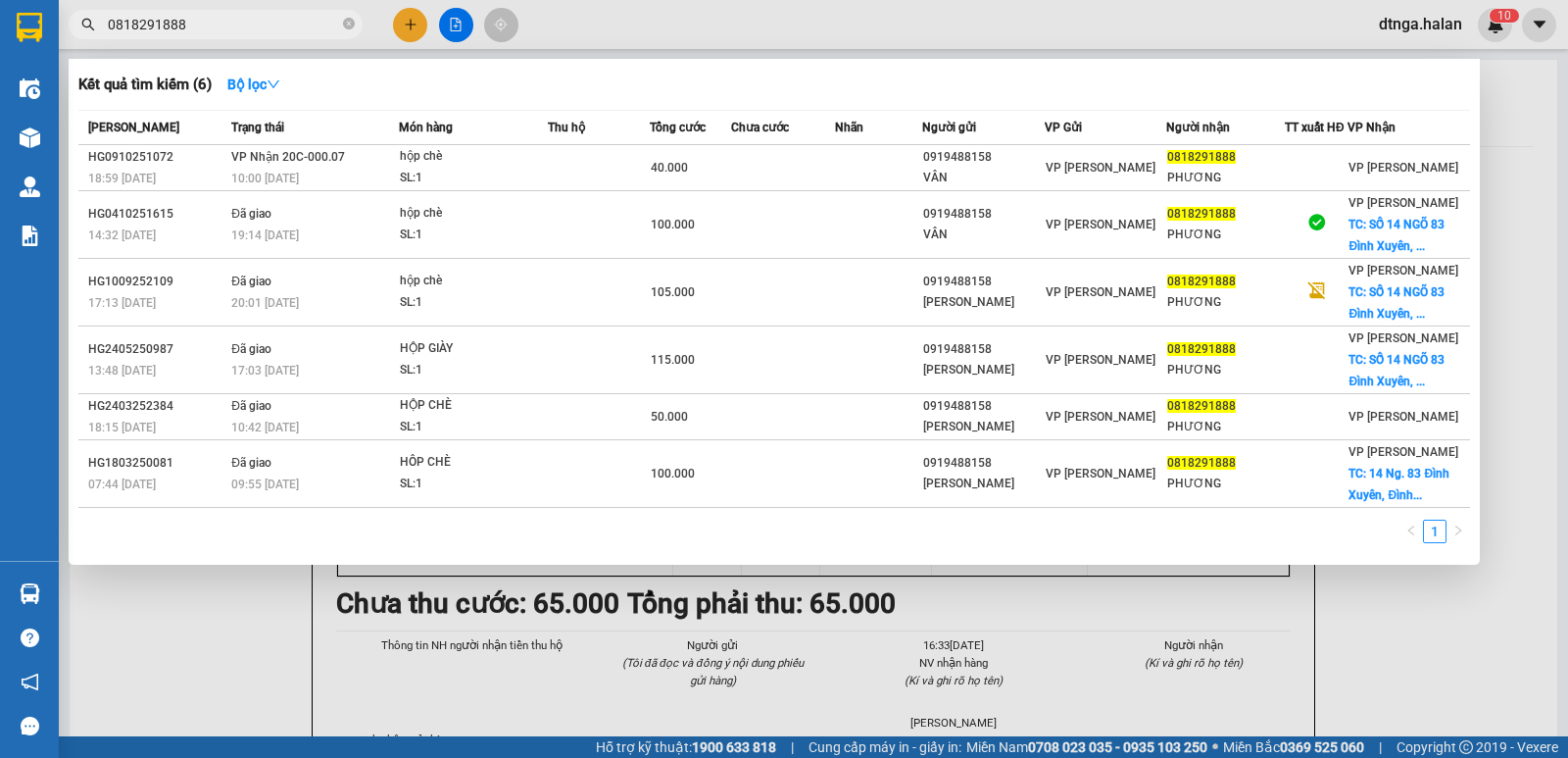
click at [268, 15] on input "0818291888" at bounding box center [223, 25] width 231 height 22
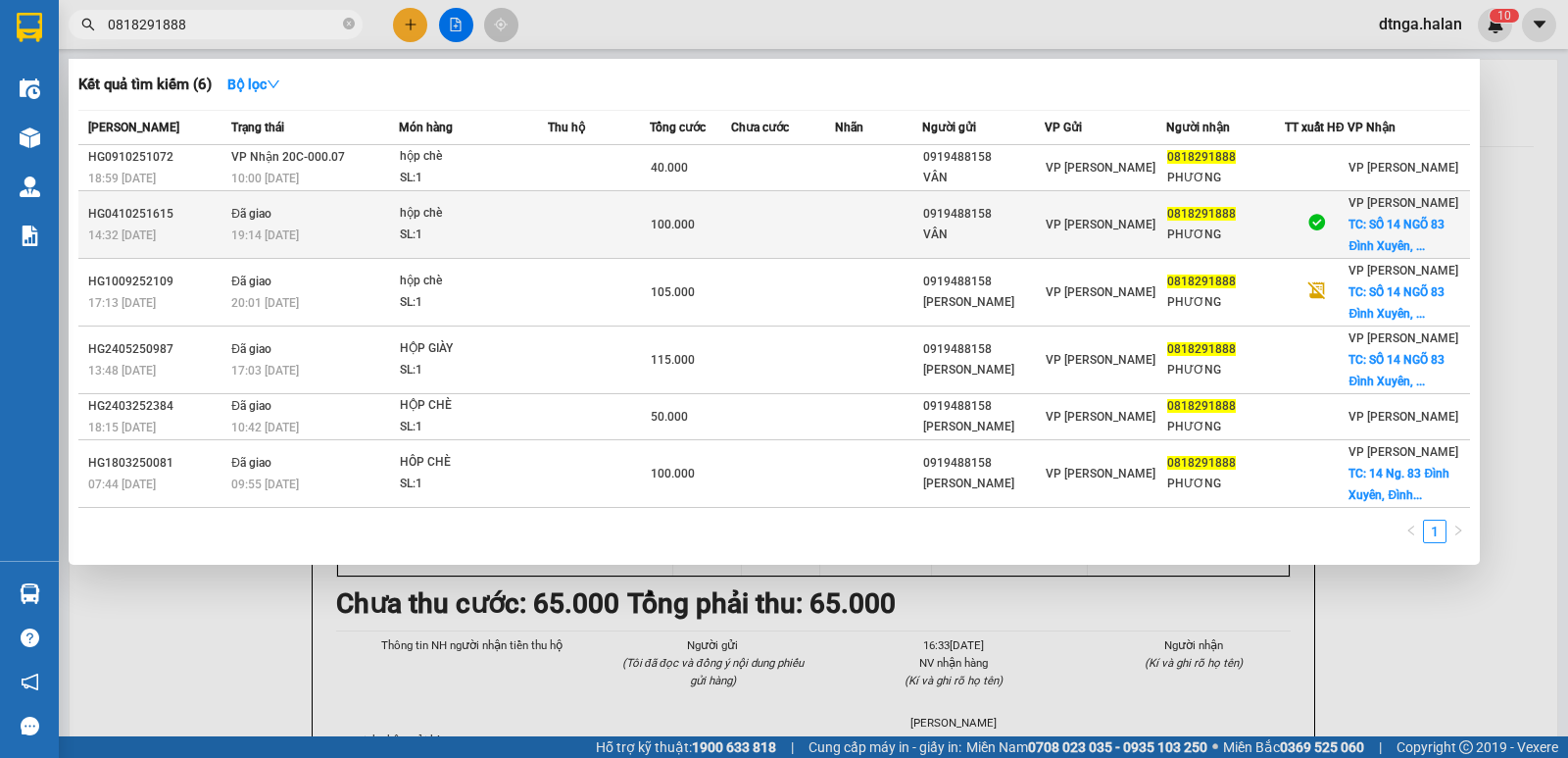
click at [952, 224] on div "VÂN" at bounding box center [982, 234] width 119 height 21
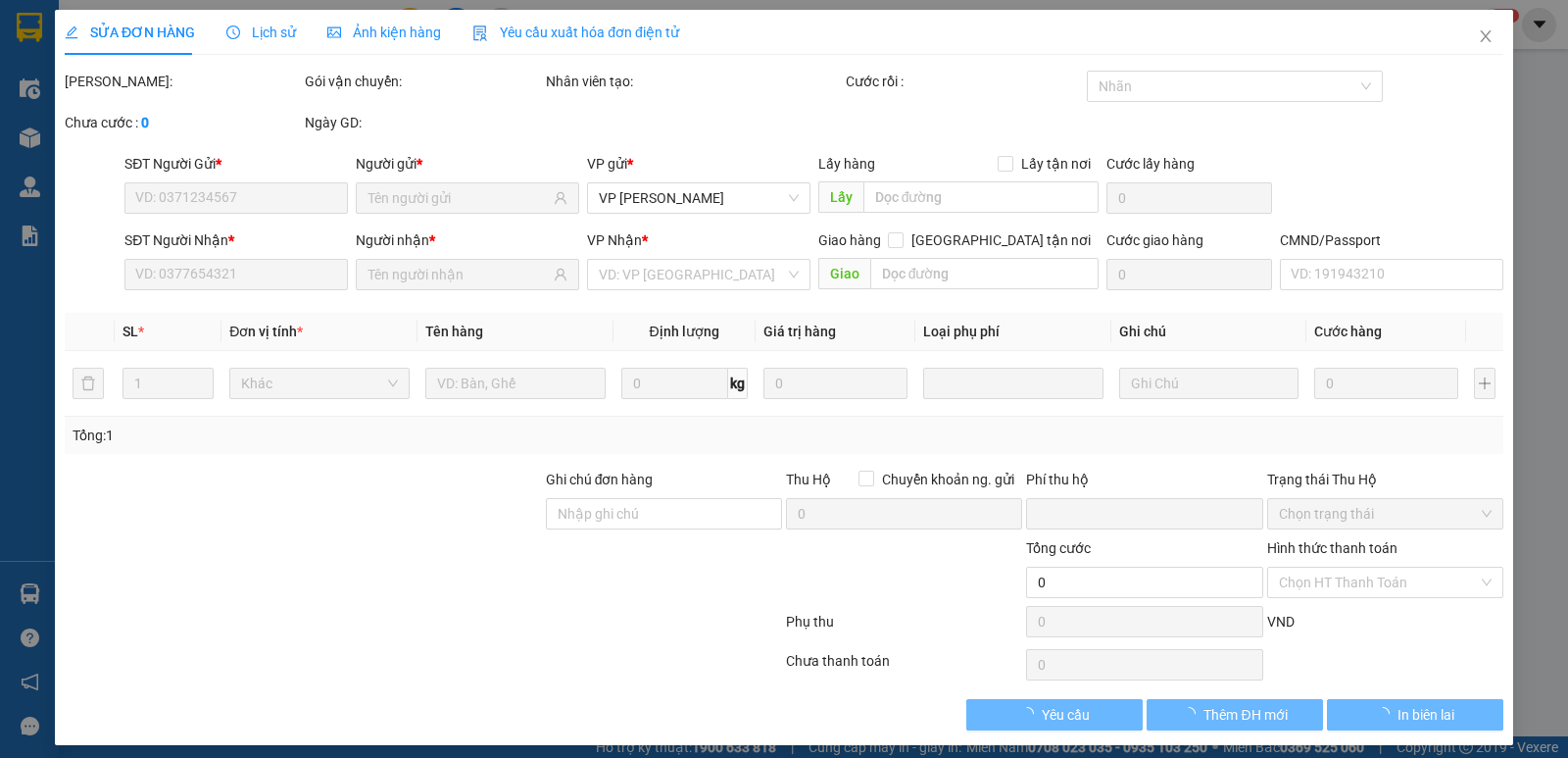
type input "0919488158"
type input "VÂN"
type input "0818291888"
type input "PHƯƠNG"
checkbox input "true"
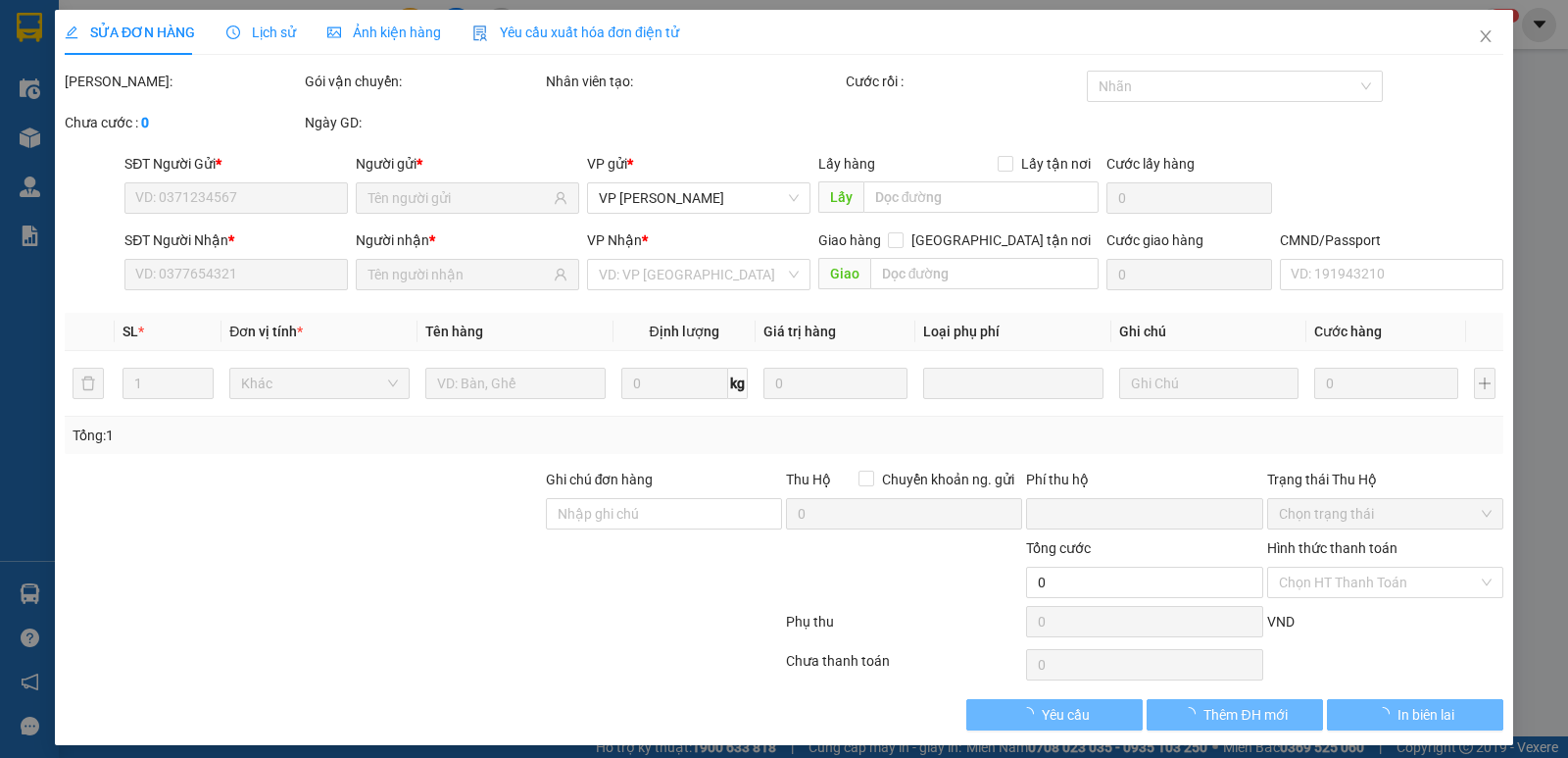
type input "SỐ 14 NGÕ 83 Đình Xuyên, Gia Lâm, Hà Nội, Việt Nam"
type input "60.000"
type input "ĐÃ BÁO NN"
type input "0"
type input "100.000"
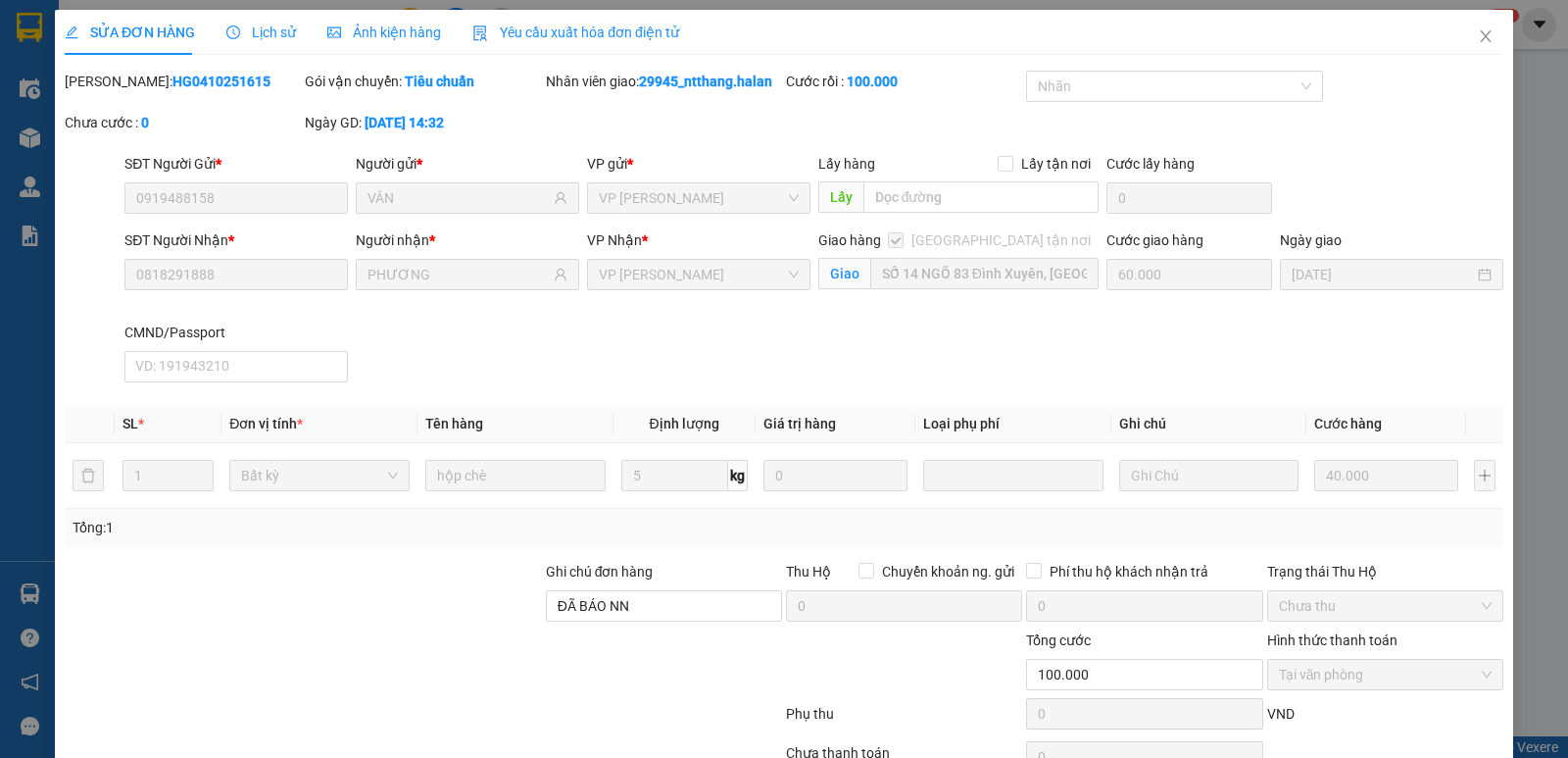
scroll to position [103, 0]
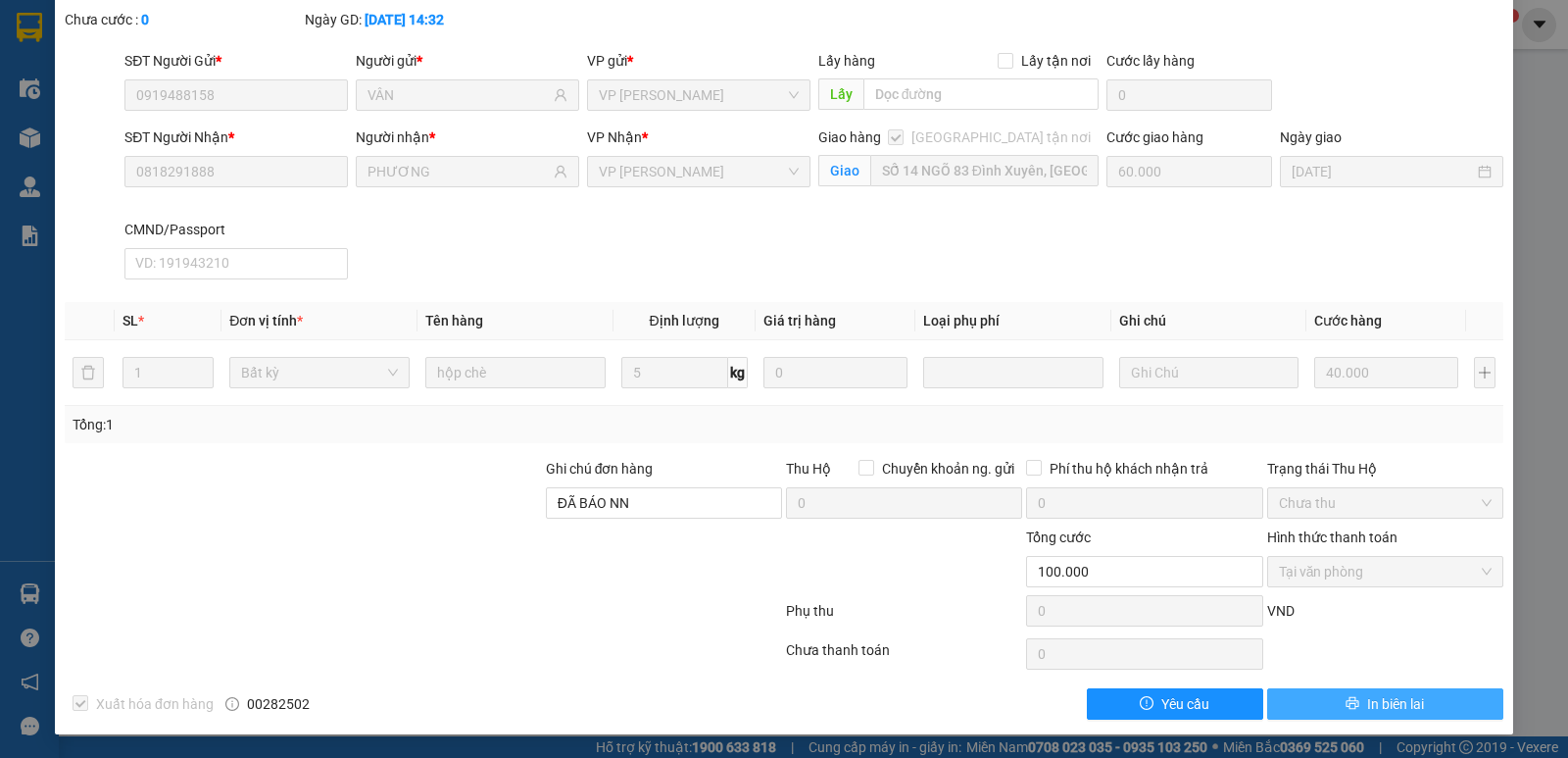
click at [1424, 706] on button "In biên lai" at bounding box center [1384, 704] width 236 height 32
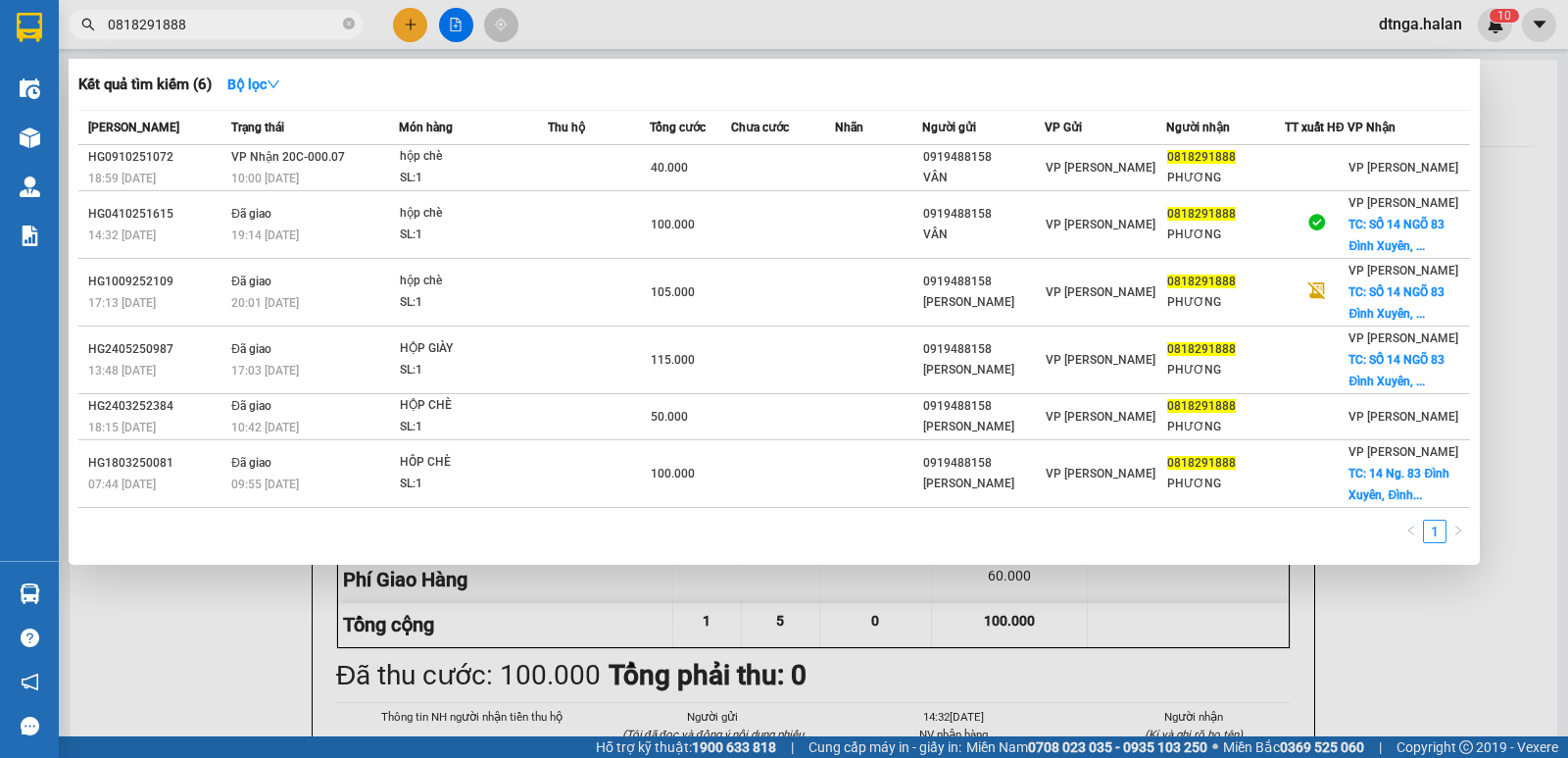
click at [217, 29] on input "0818291888" at bounding box center [223, 25] width 231 height 22
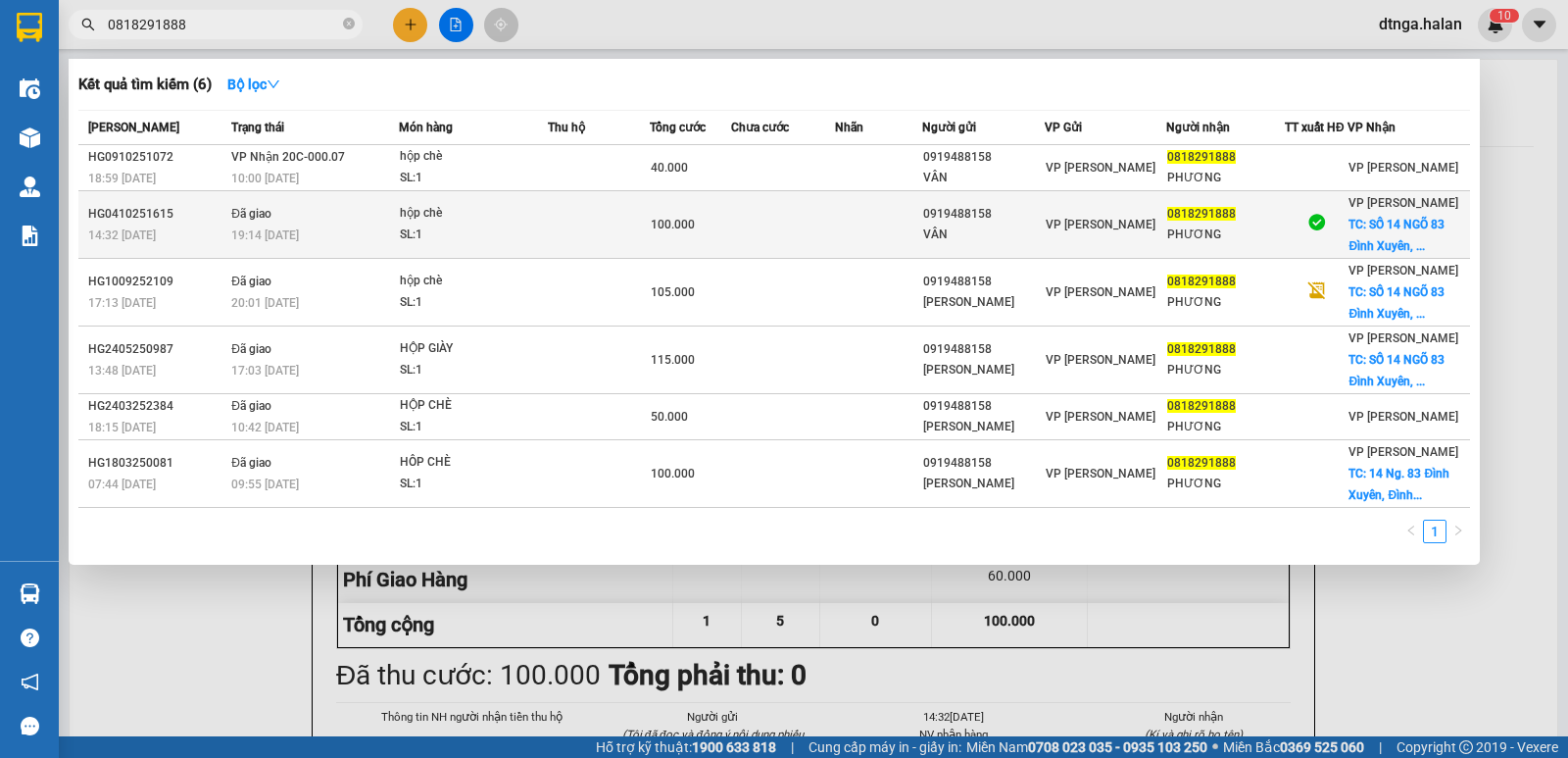
click at [803, 226] on td at bounding box center [783, 225] width 104 height 68
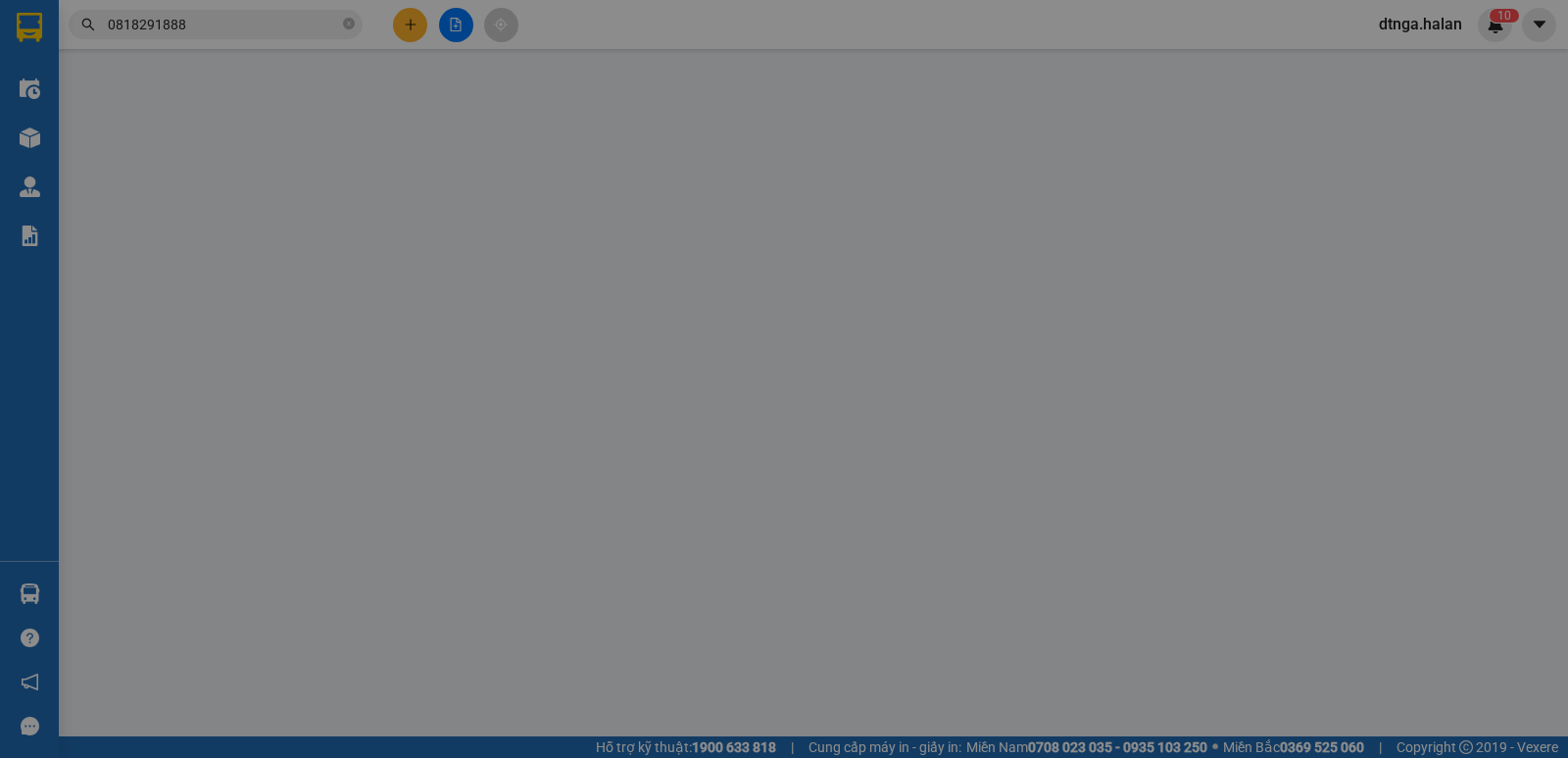
type input "0919488158"
type input "VÂN"
type input "0818291888"
type input "PHƯƠNG"
checkbox input "true"
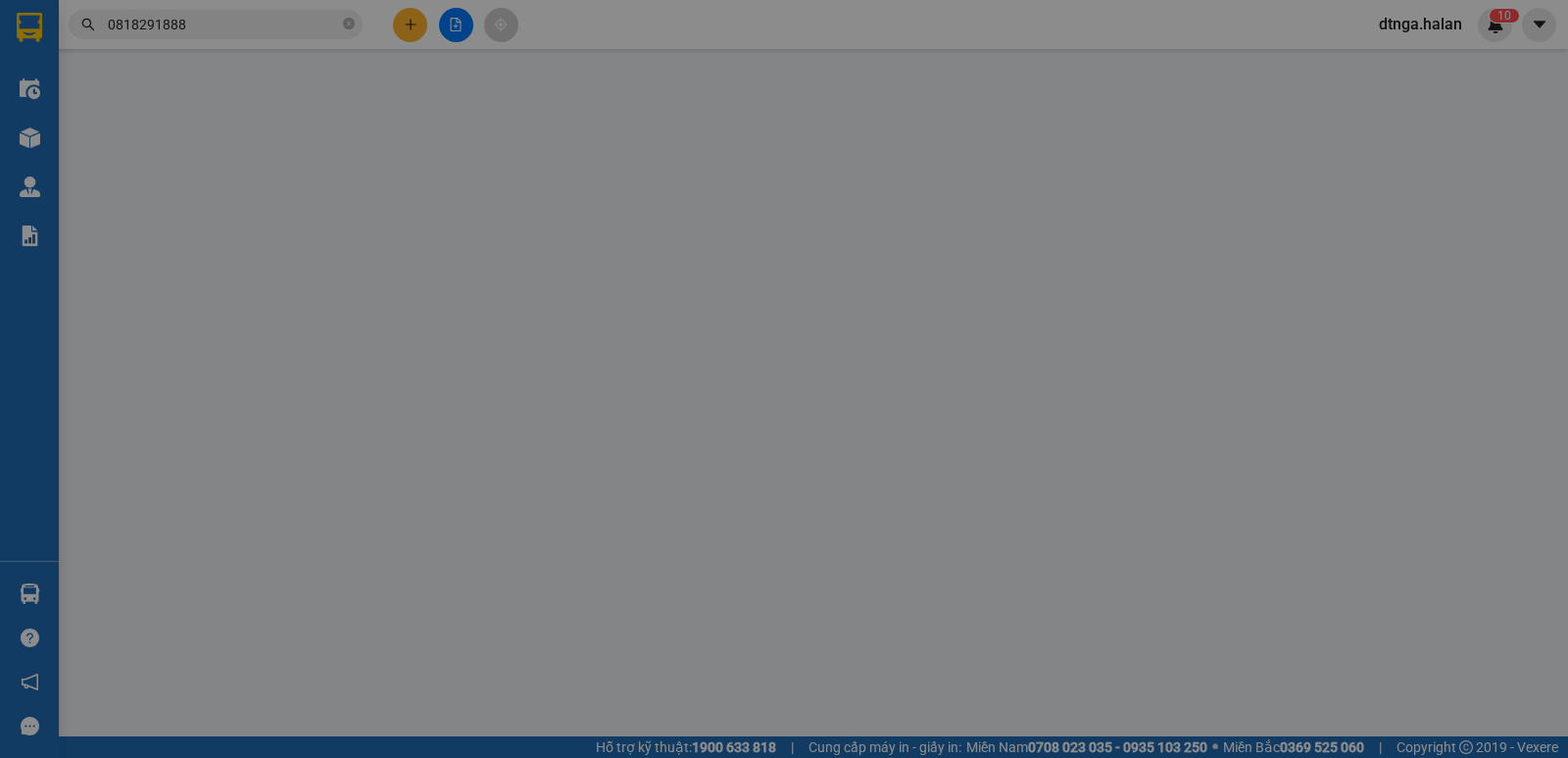
type input "SỐ 14 NGÕ 83 Đình Xuyên, Gia Lâm, Hà Nội, Việt Nam"
type input "60.000"
type input "ĐÃ BÁO NN"
type input "0"
type input "100.000"
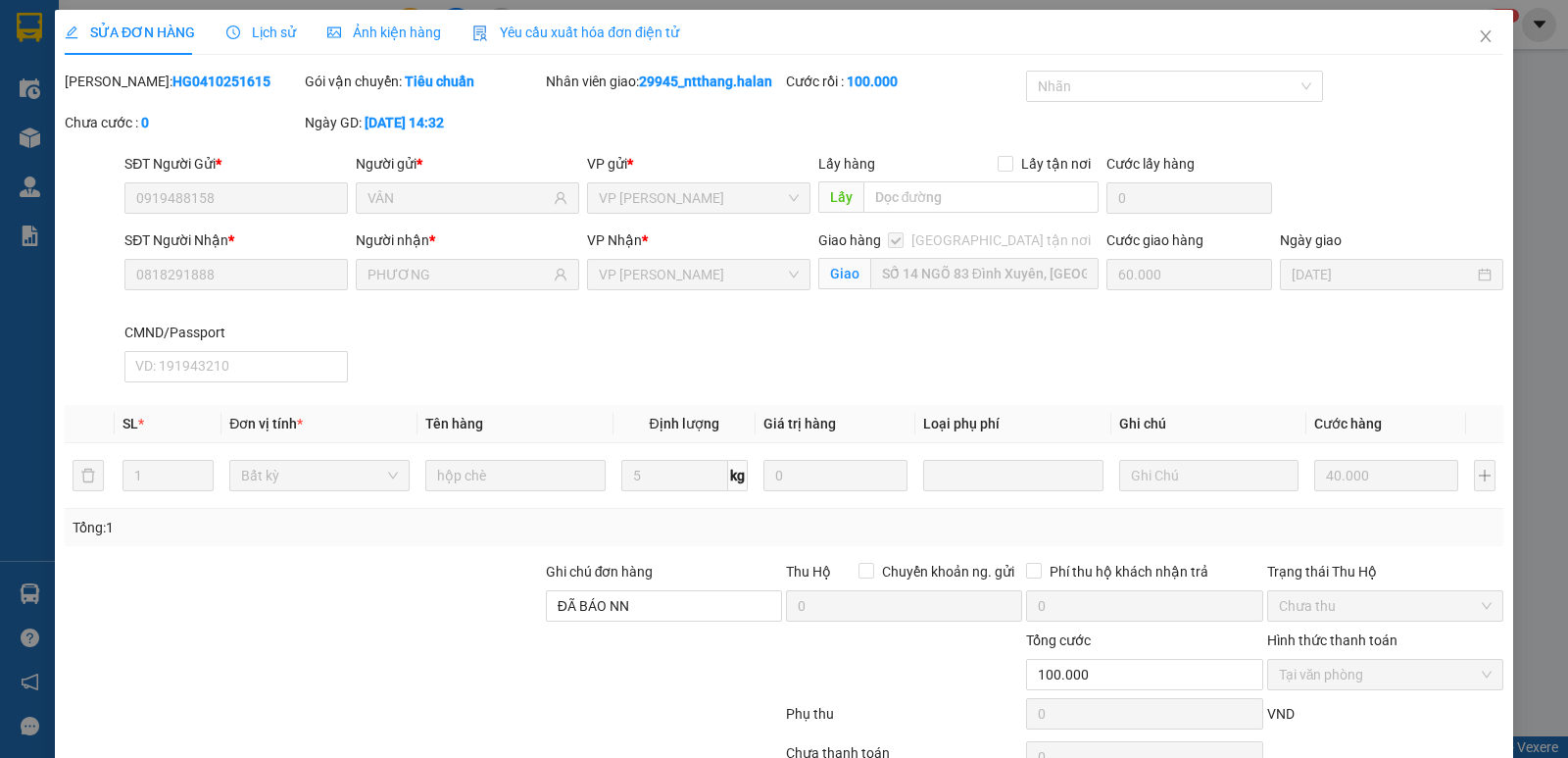
scroll to position [103, 0]
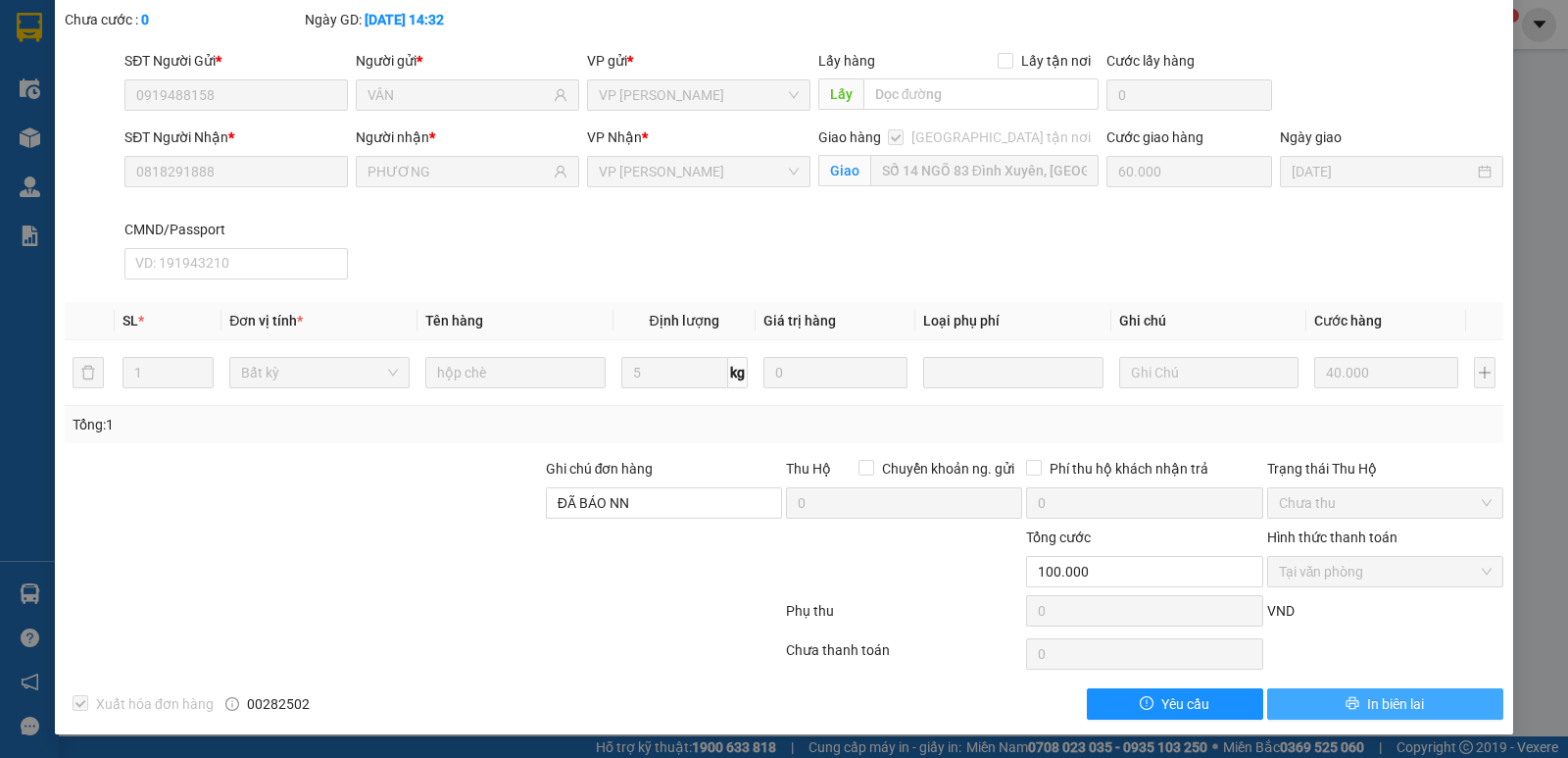
click at [1420, 701] on button "In biên lai" at bounding box center [1384, 704] width 236 height 32
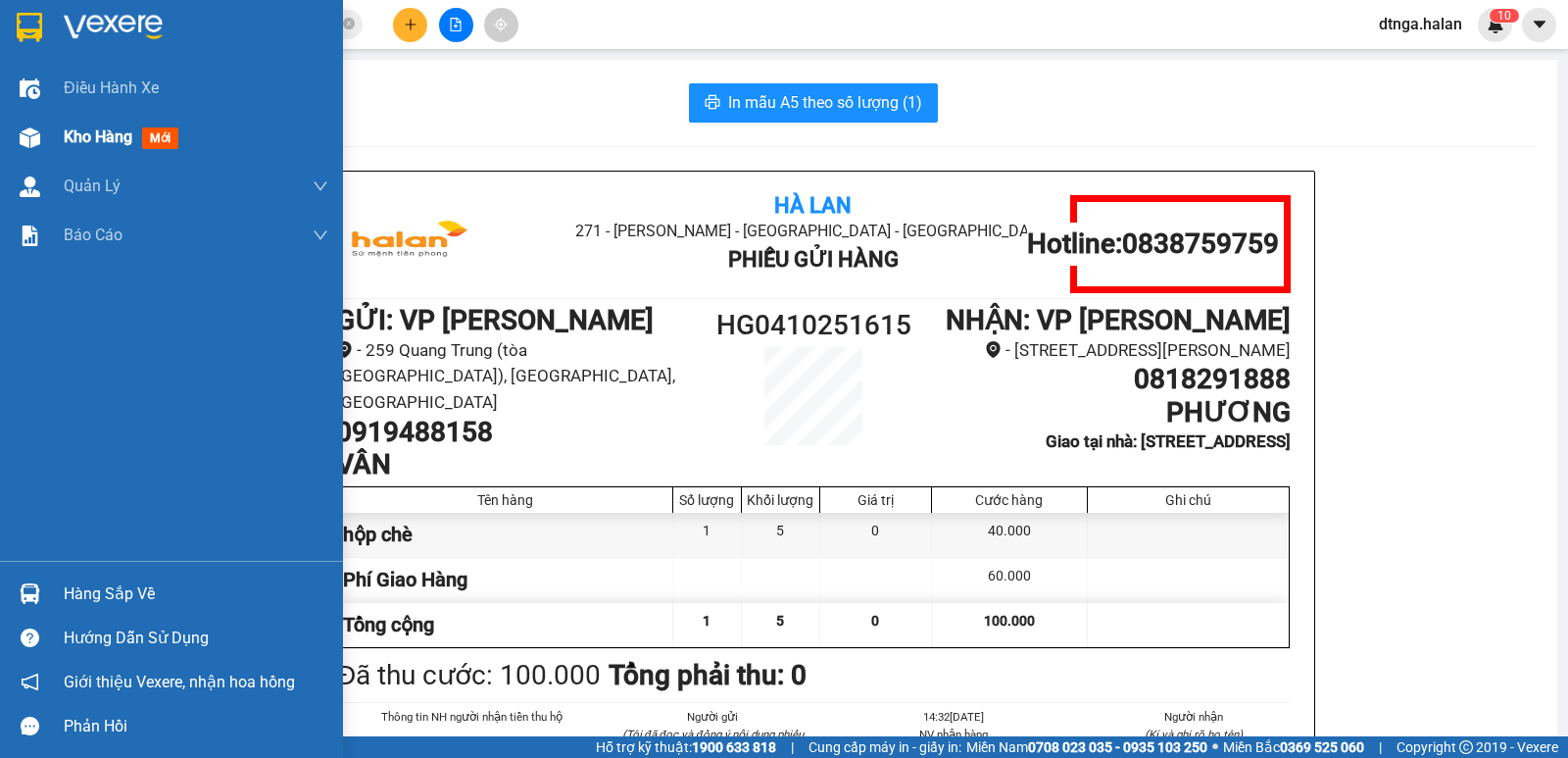
click at [80, 141] on span "Kho hàng" at bounding box center [99, 136] width 69 height 19
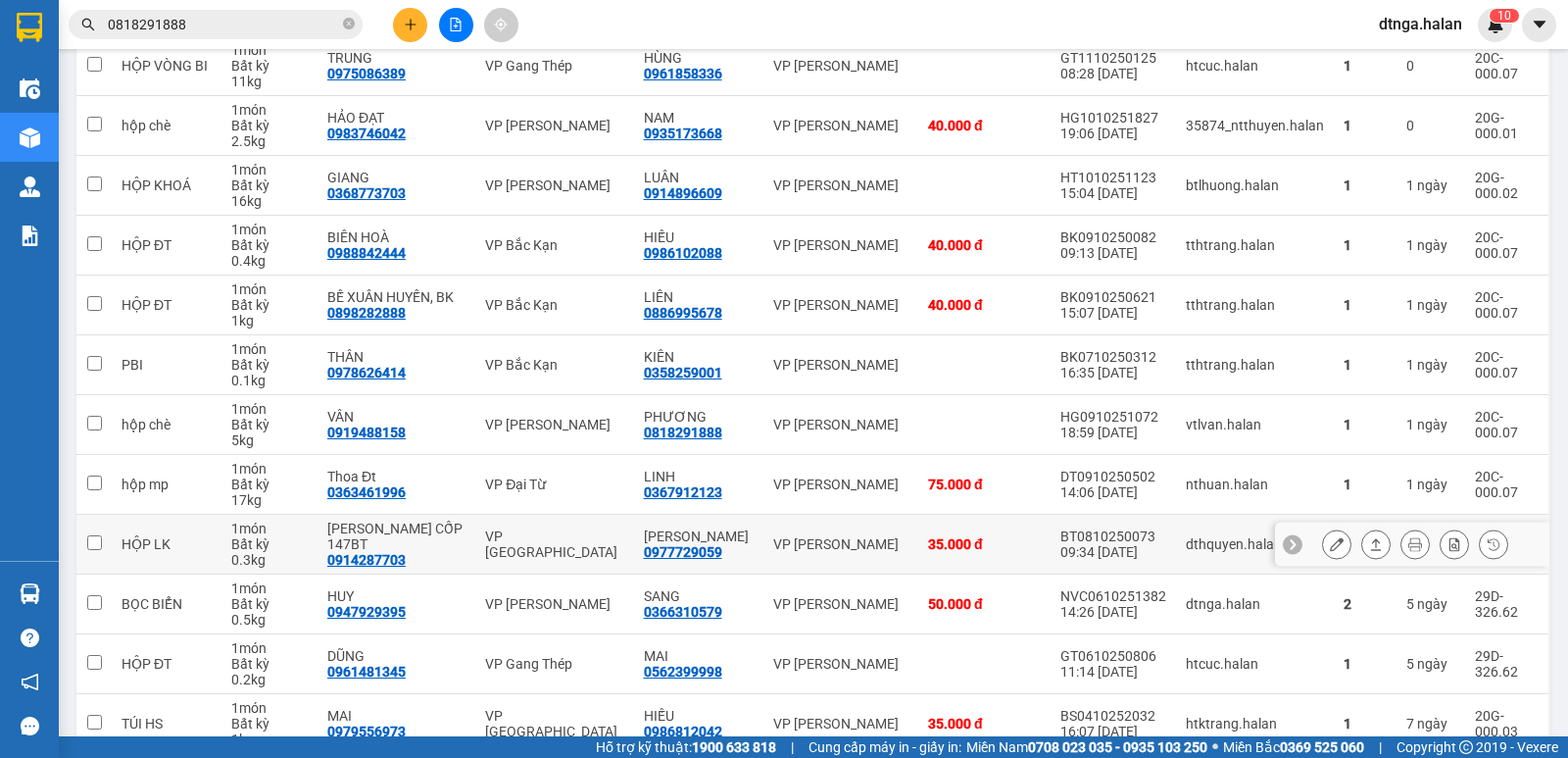
scroll to position [254, 0]
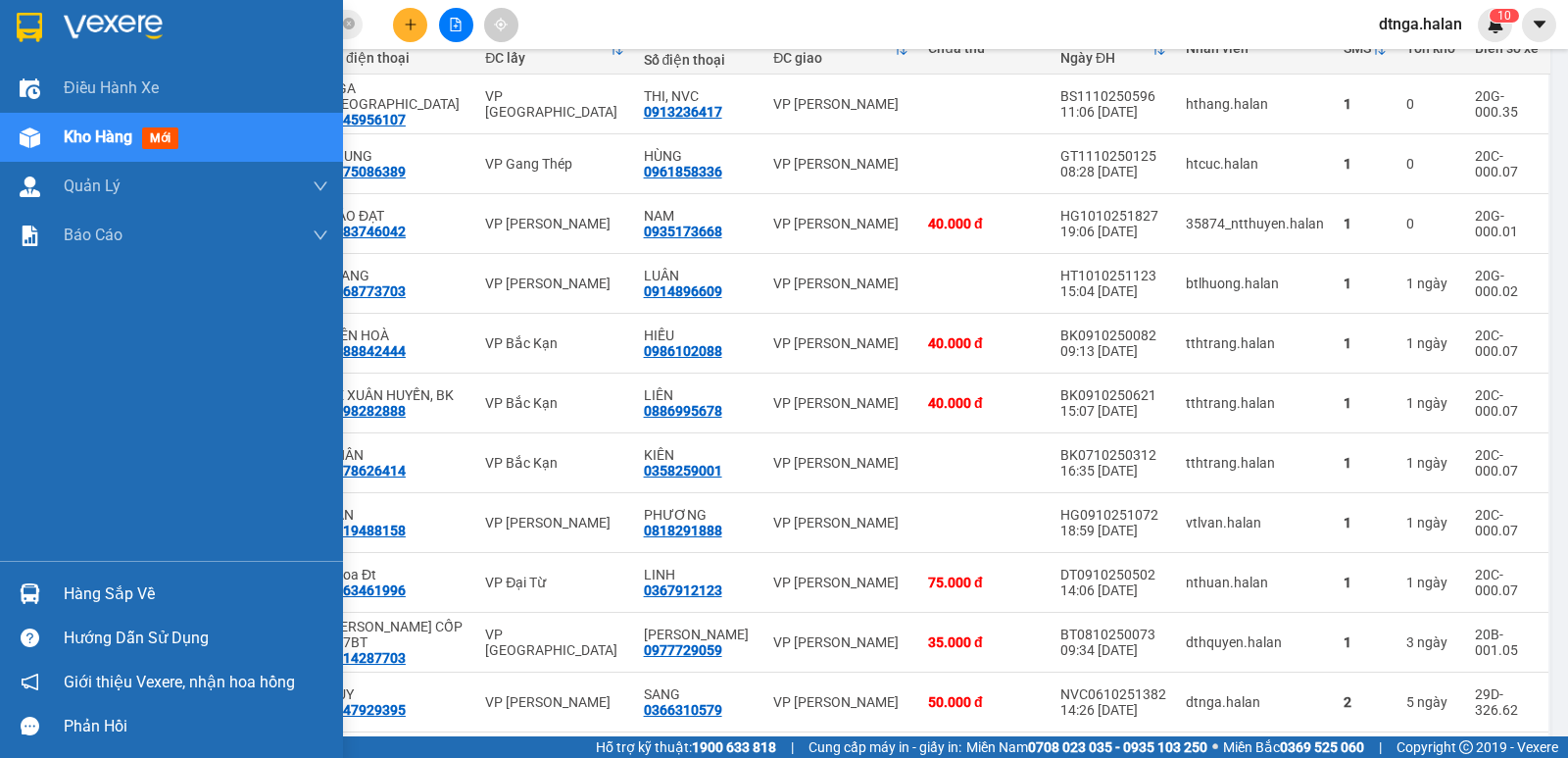
click at [126, 580] on div "Hàng sắp về" at bounding box center [196, 594] width 264 height 30
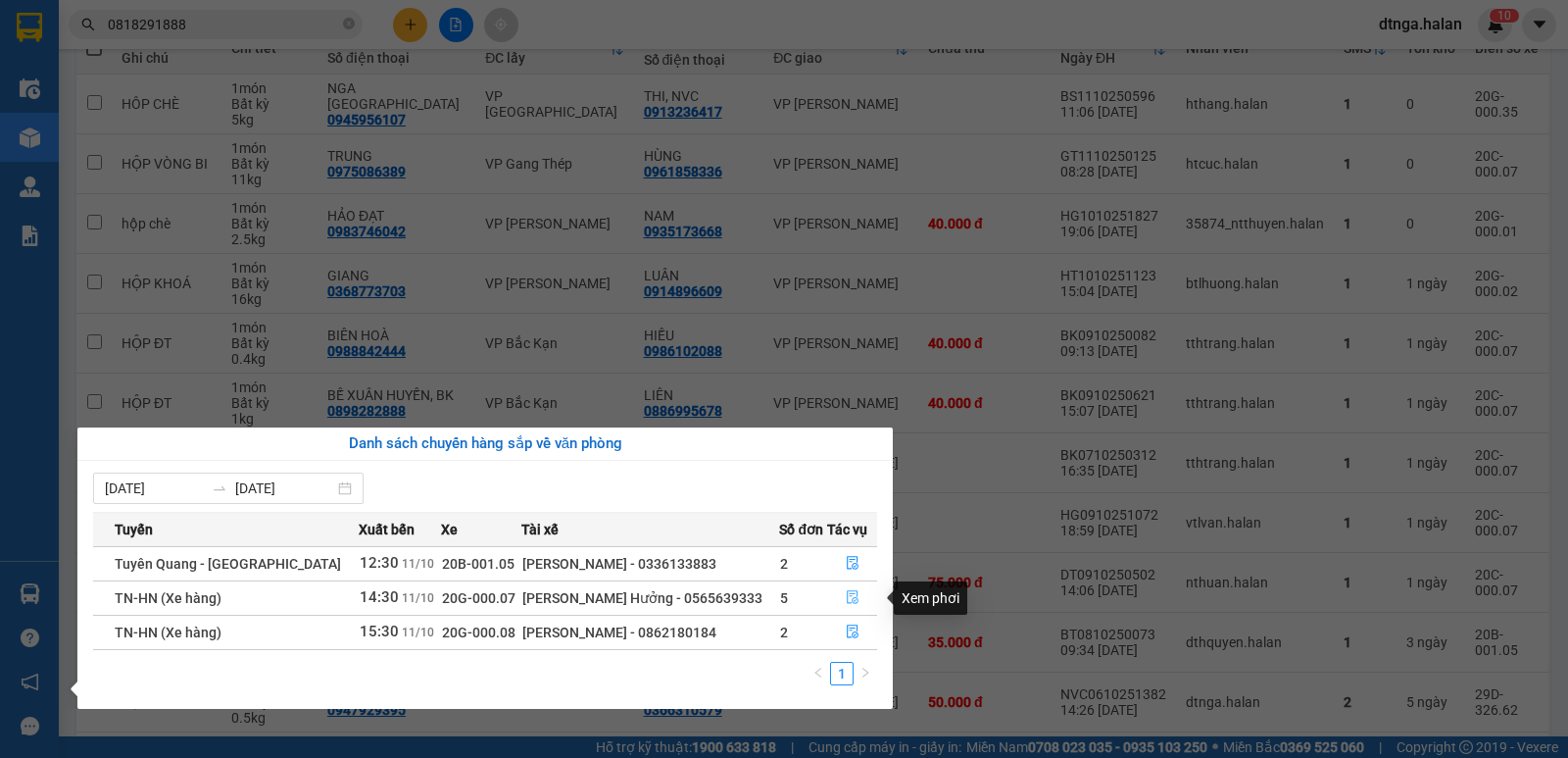
click at [846, 593] on icon "file-done" at bounding box center [853, 597] width 14 height 14
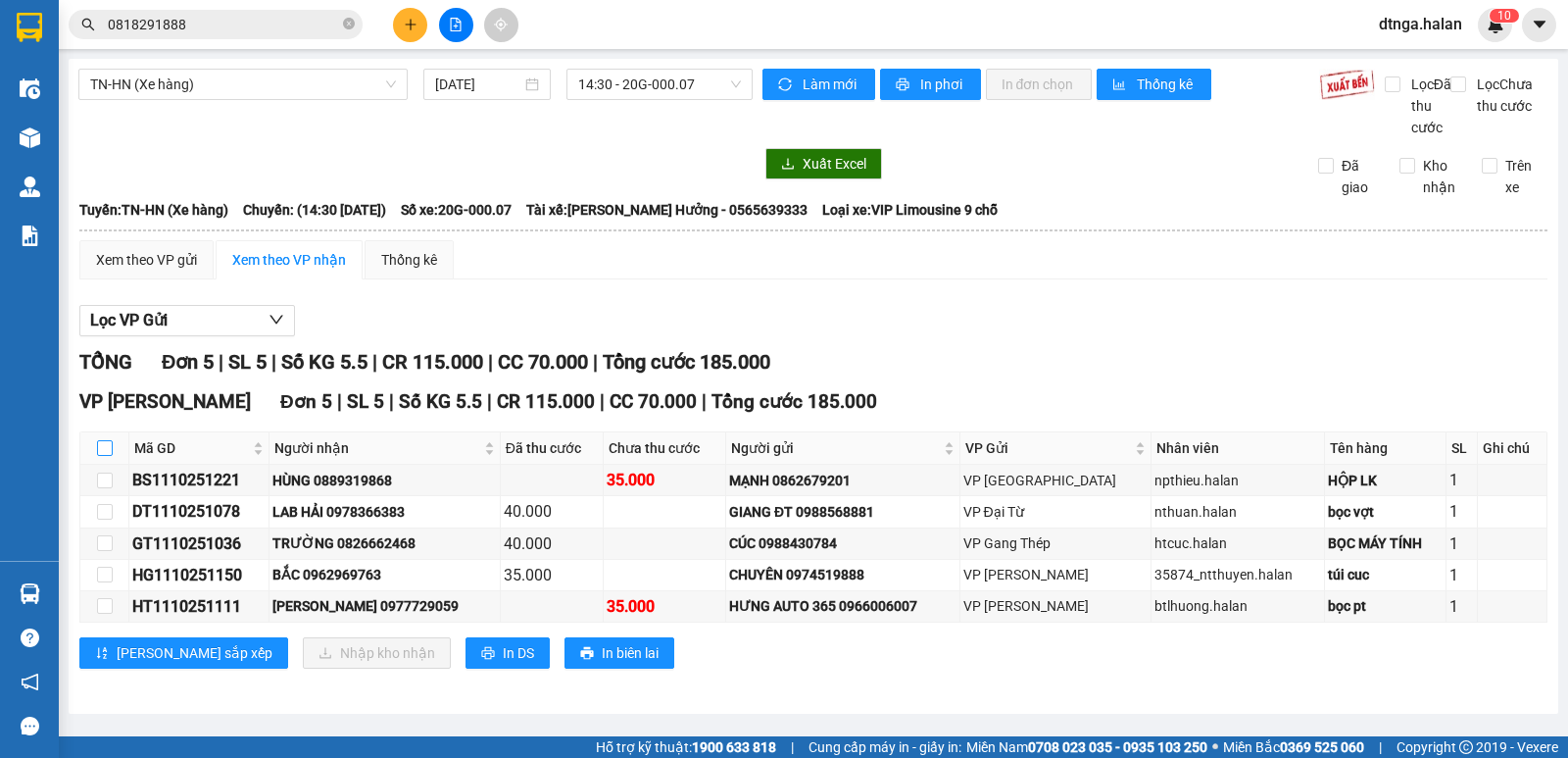
click at [105, 456] on input "checkbox" at bounding box center [105, 448] width 16 height 16
checkbox input "true"
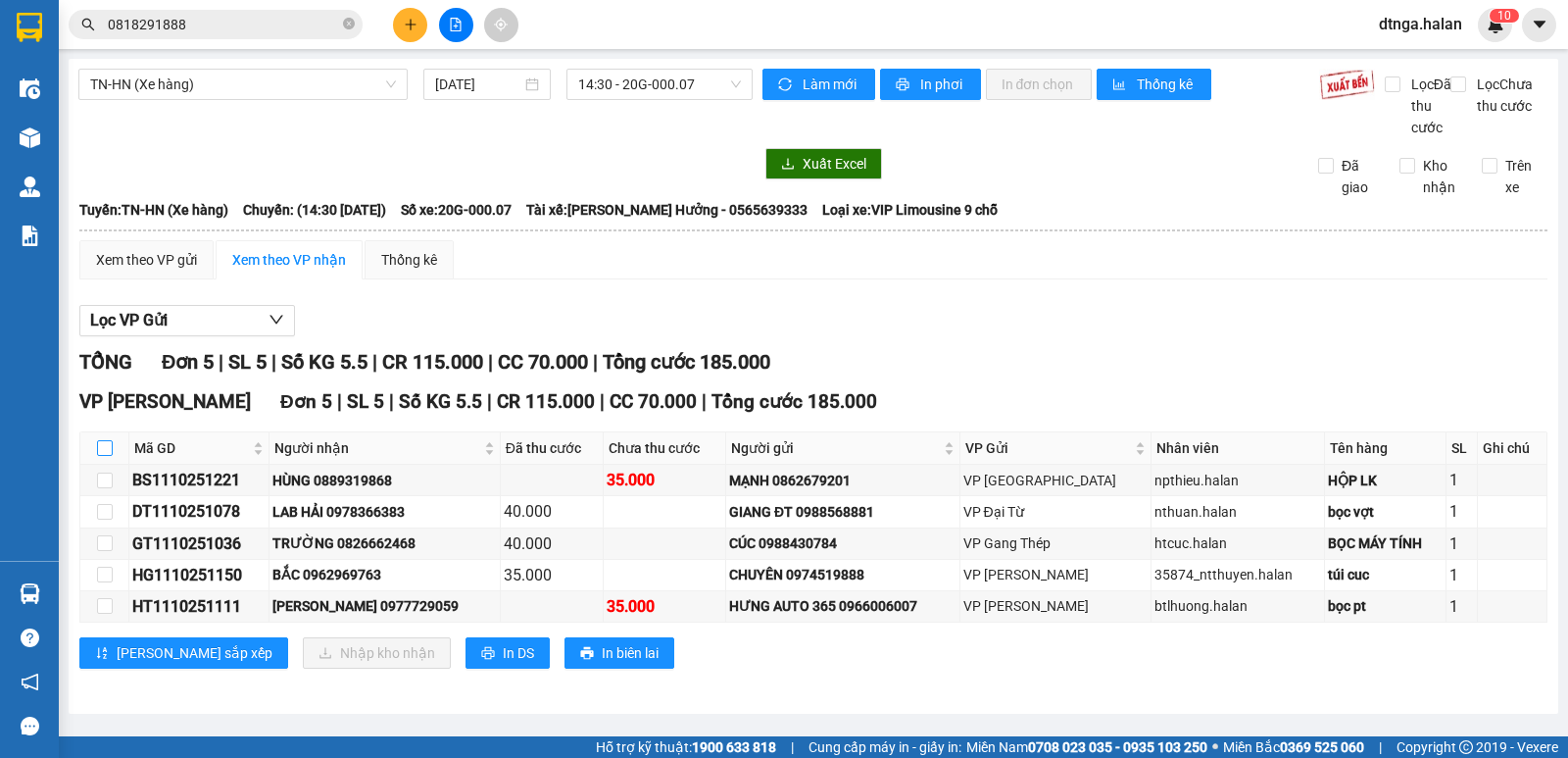
checkbox input "true"
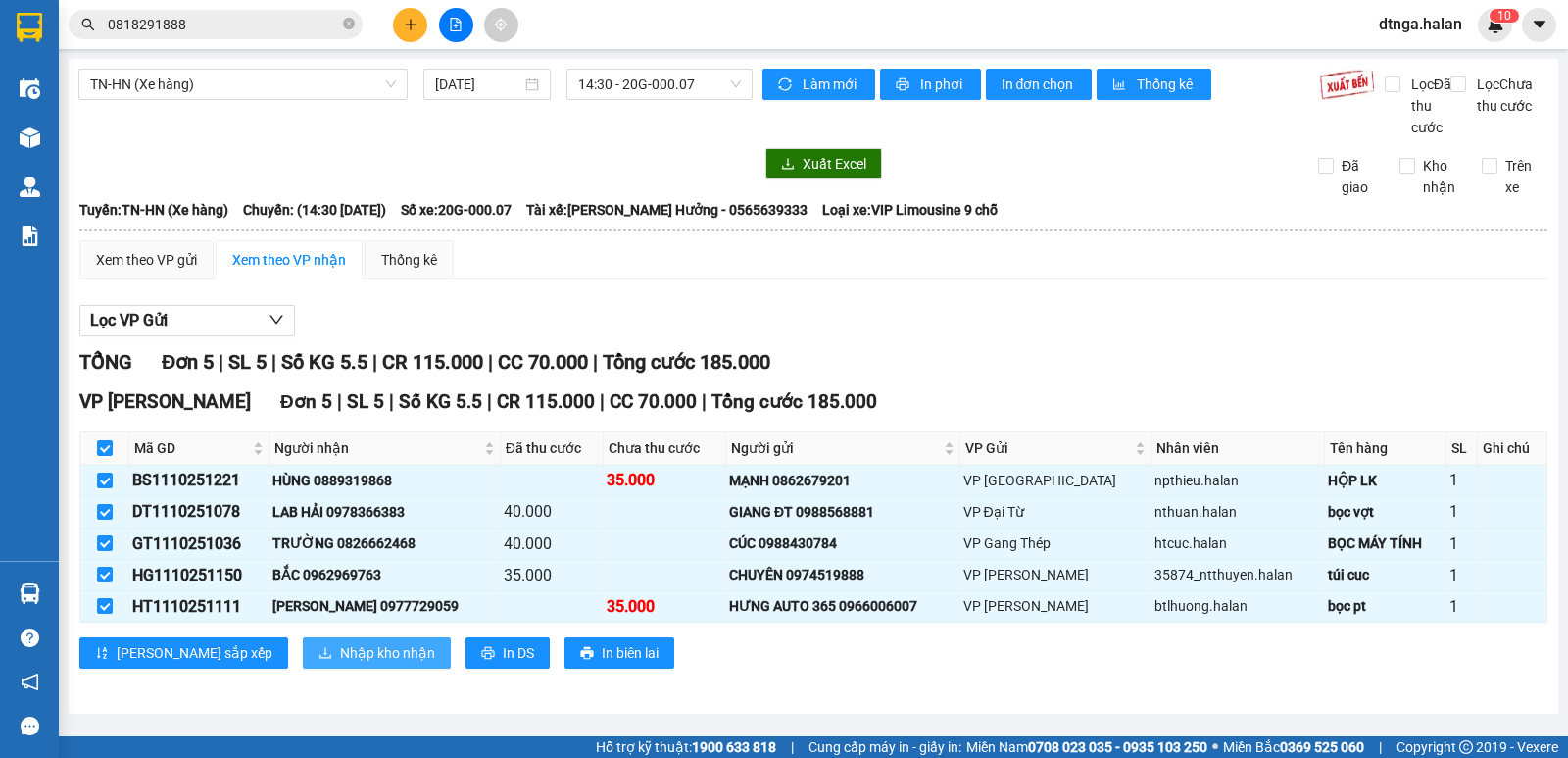
click at [340, 663] on span "Nhập kho nhận" at bounding box center [388, 652] width 95 height 22
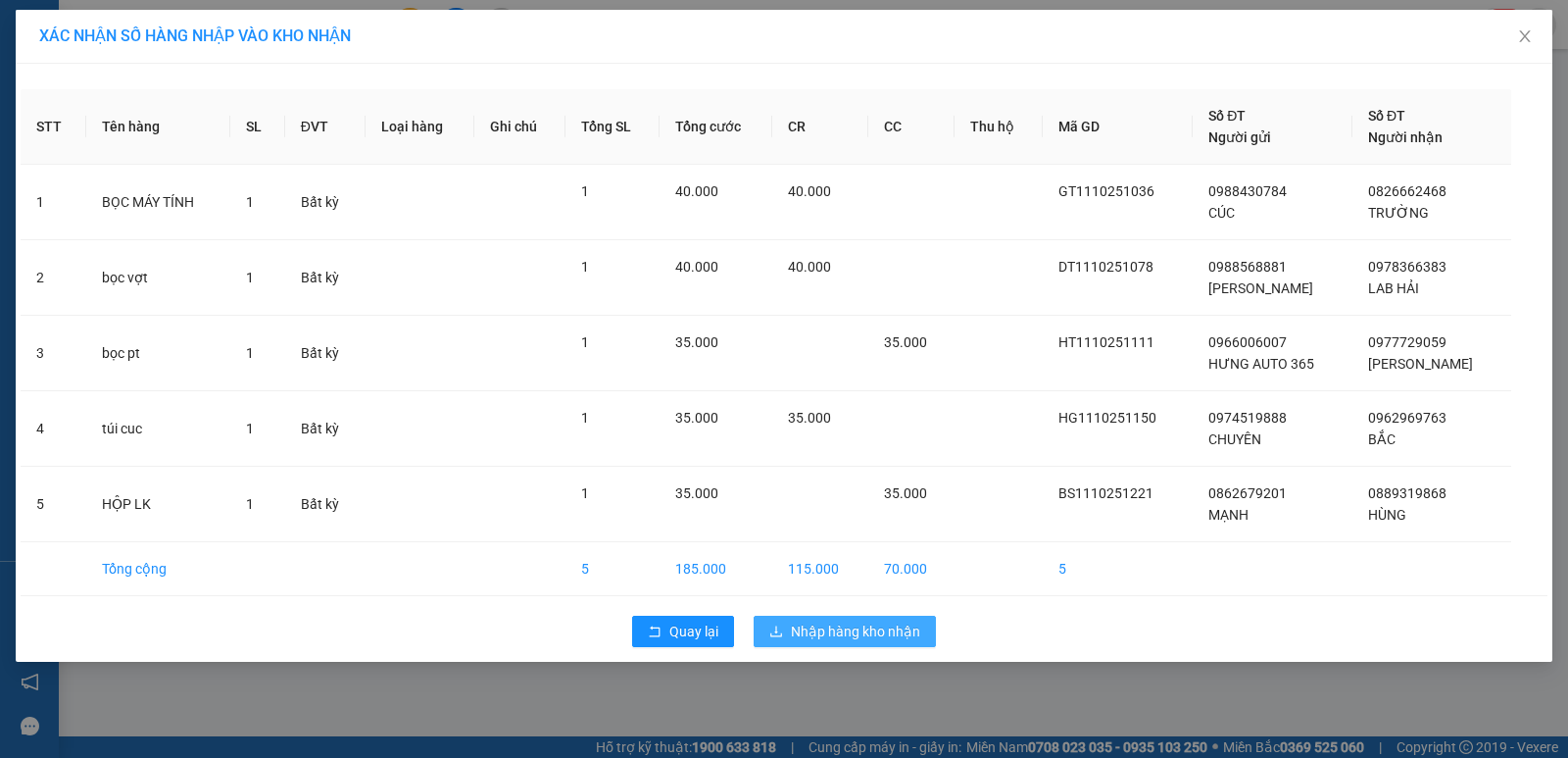
click at [842, 636] on span "Nhập hàng kho nhận" at bounding box center [855, 632] width 129 height 22
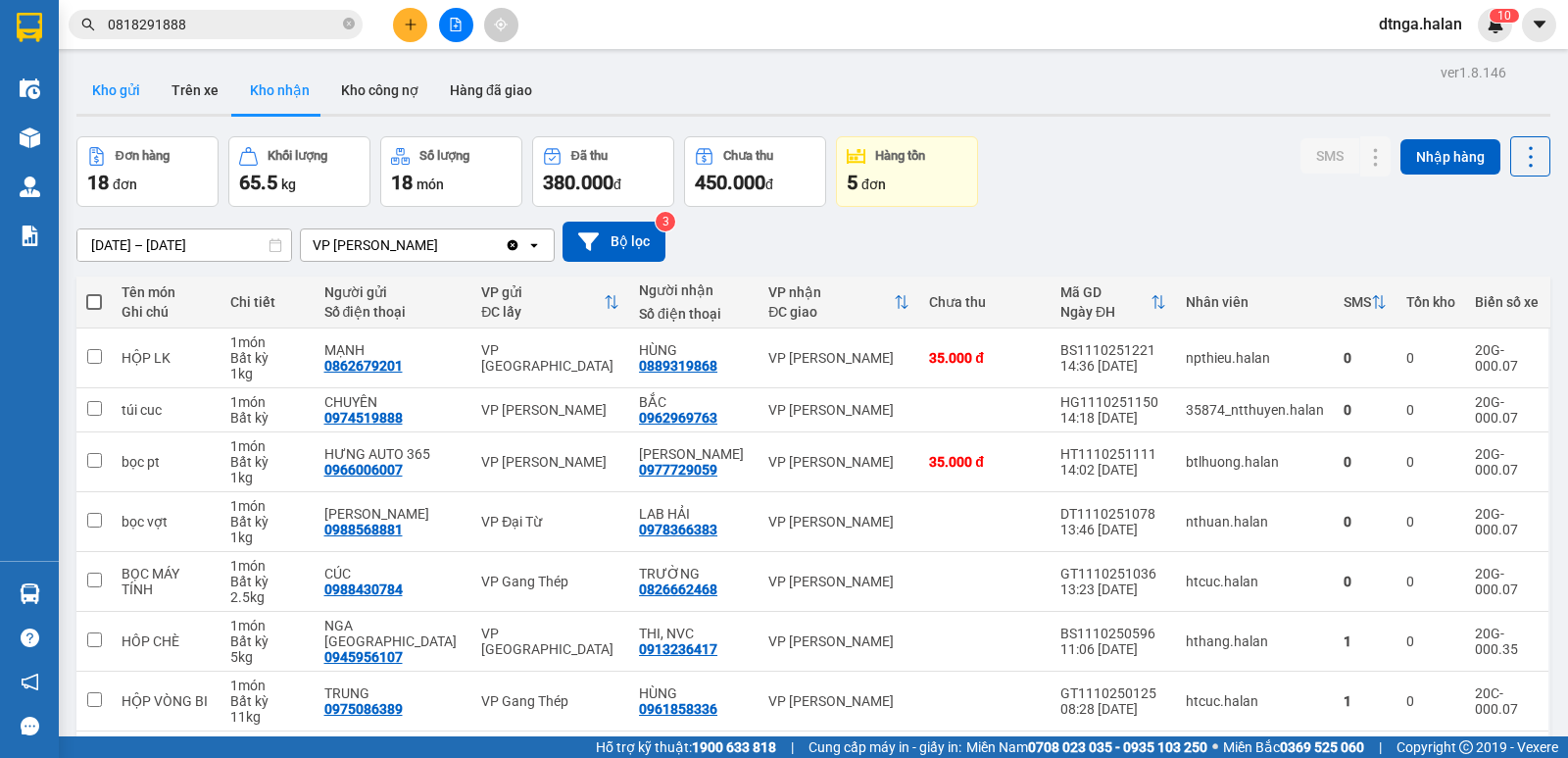
click at [112, 87] on button "Kho gửi" at bounding box center [115, 91] width 79 height 47
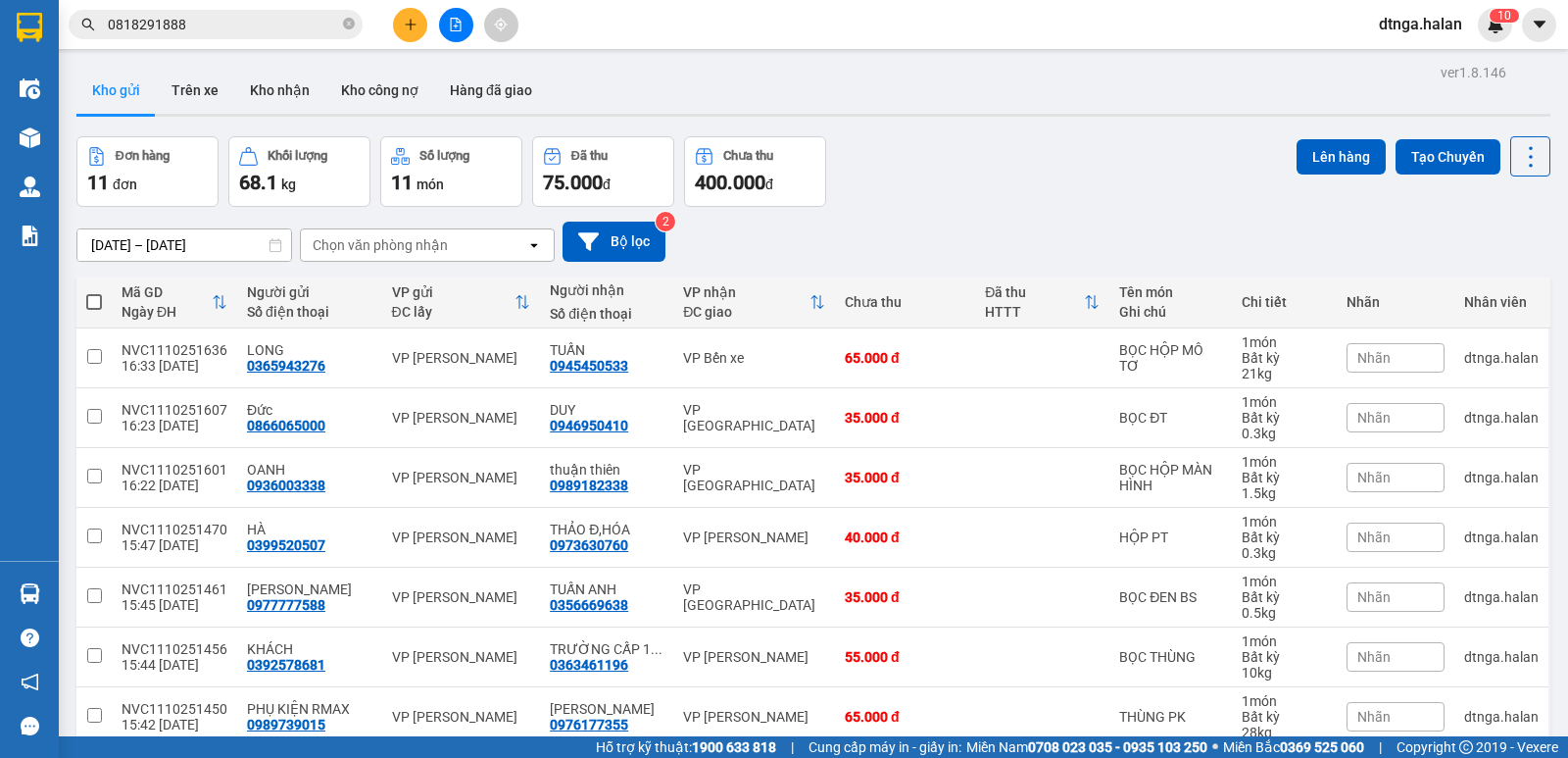
click at [96, 302] on span at bounding box center [94, 302] width 16 height 16
click at [94, 292] on input "checkbox" at bounding box center [94, 292] width 0 height 0
checkbox input "true"
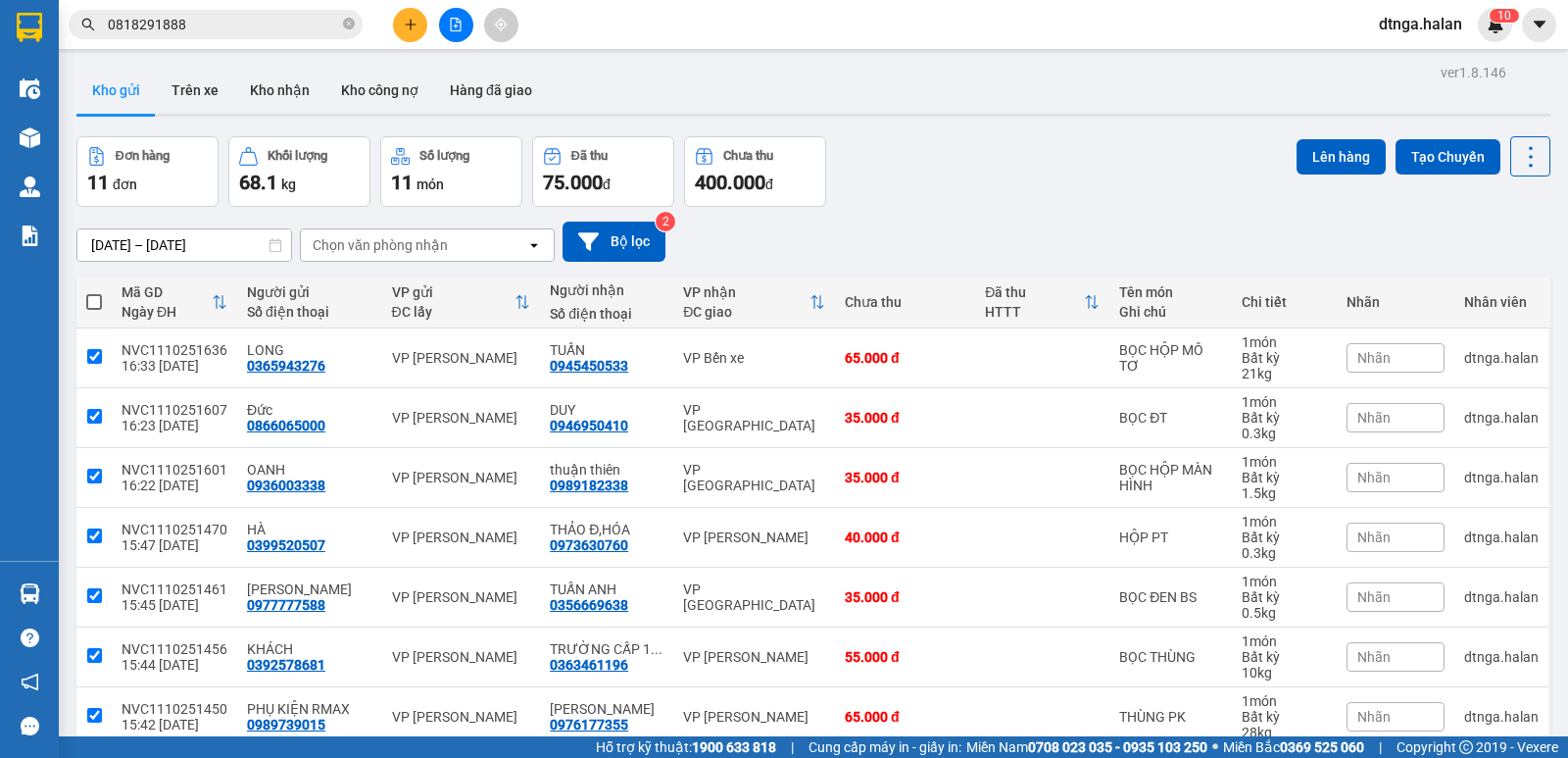
checkbox input "true"
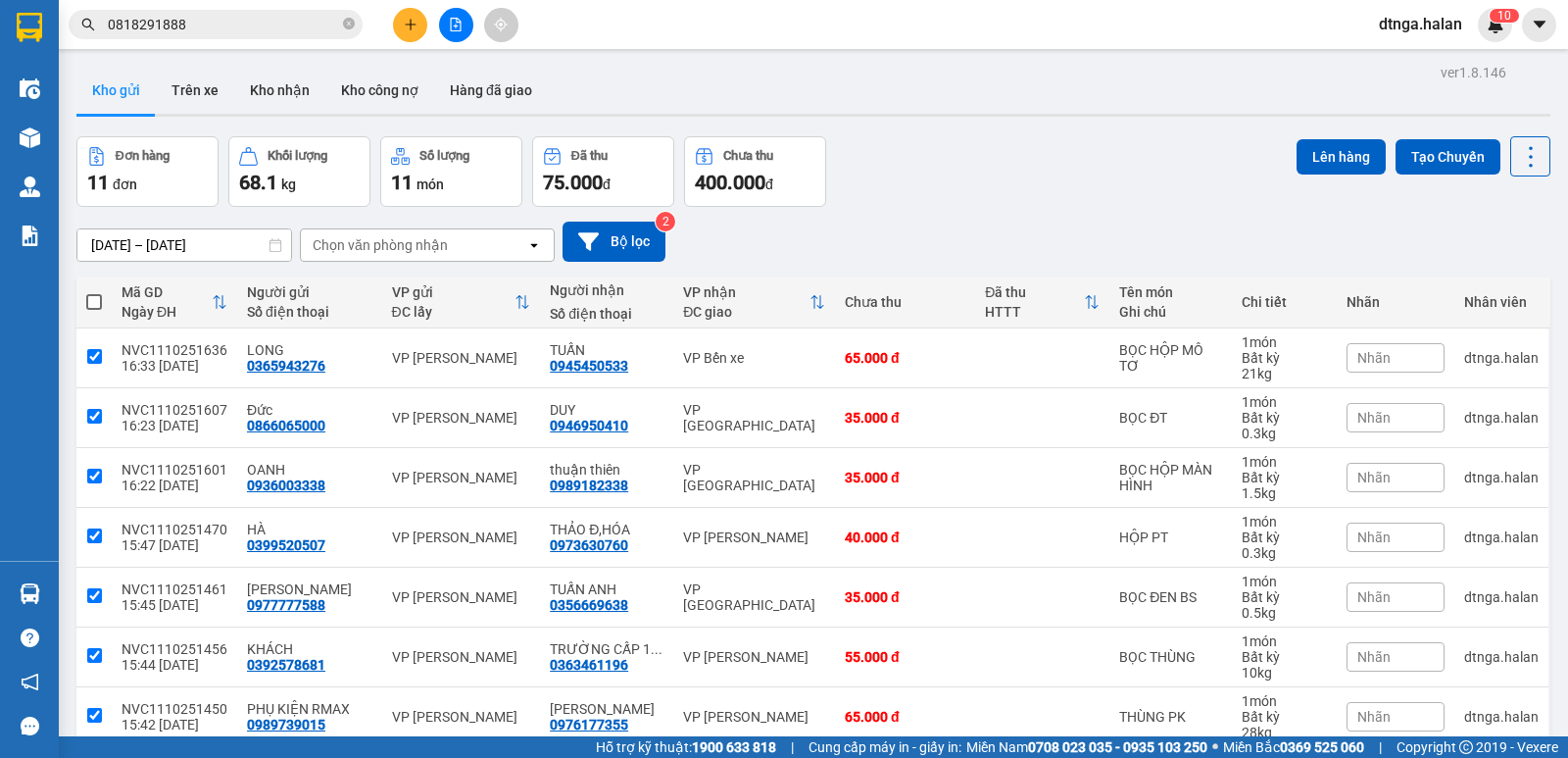
checkbox input "true"
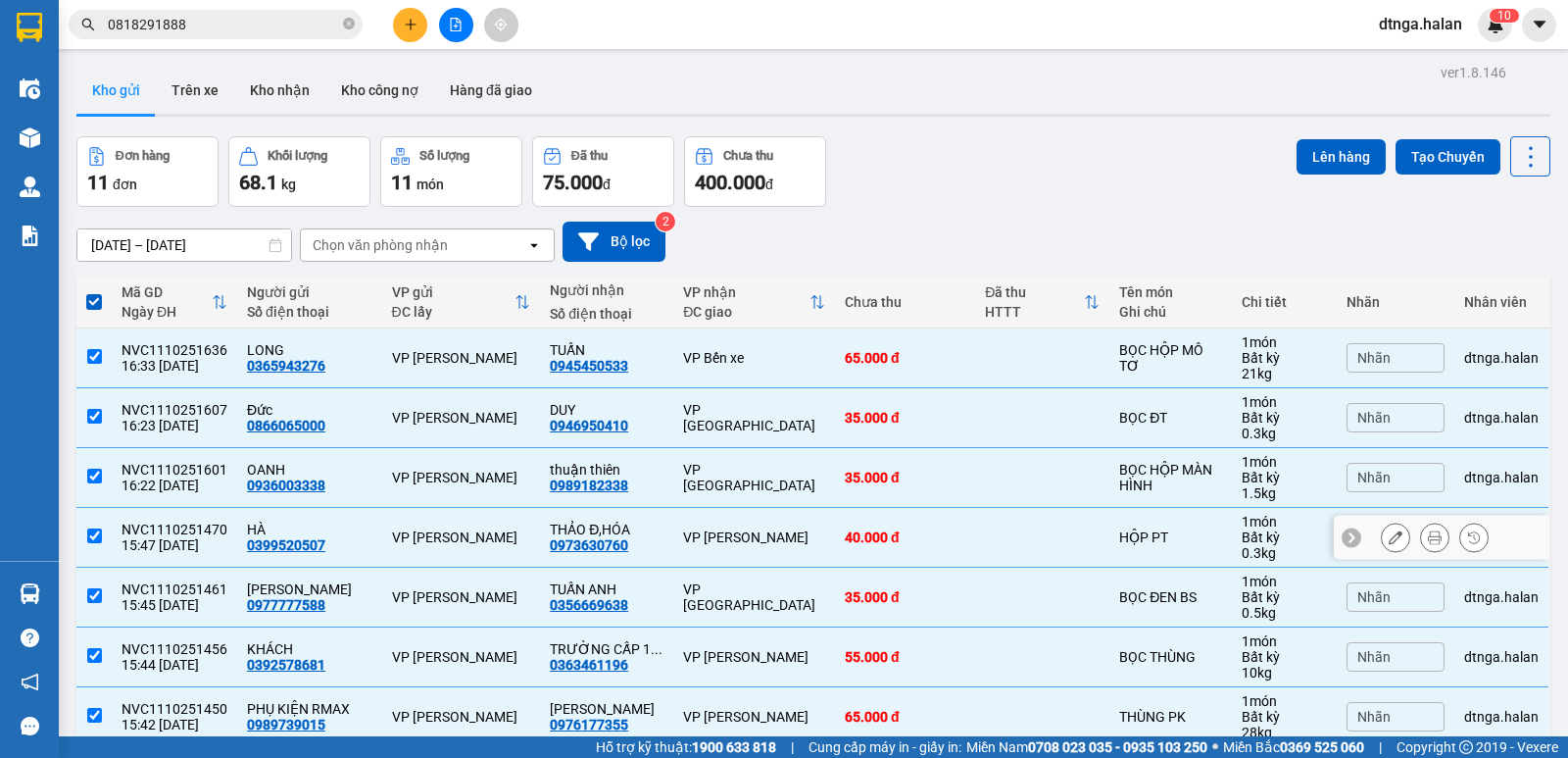
scroll to position [294, 0]
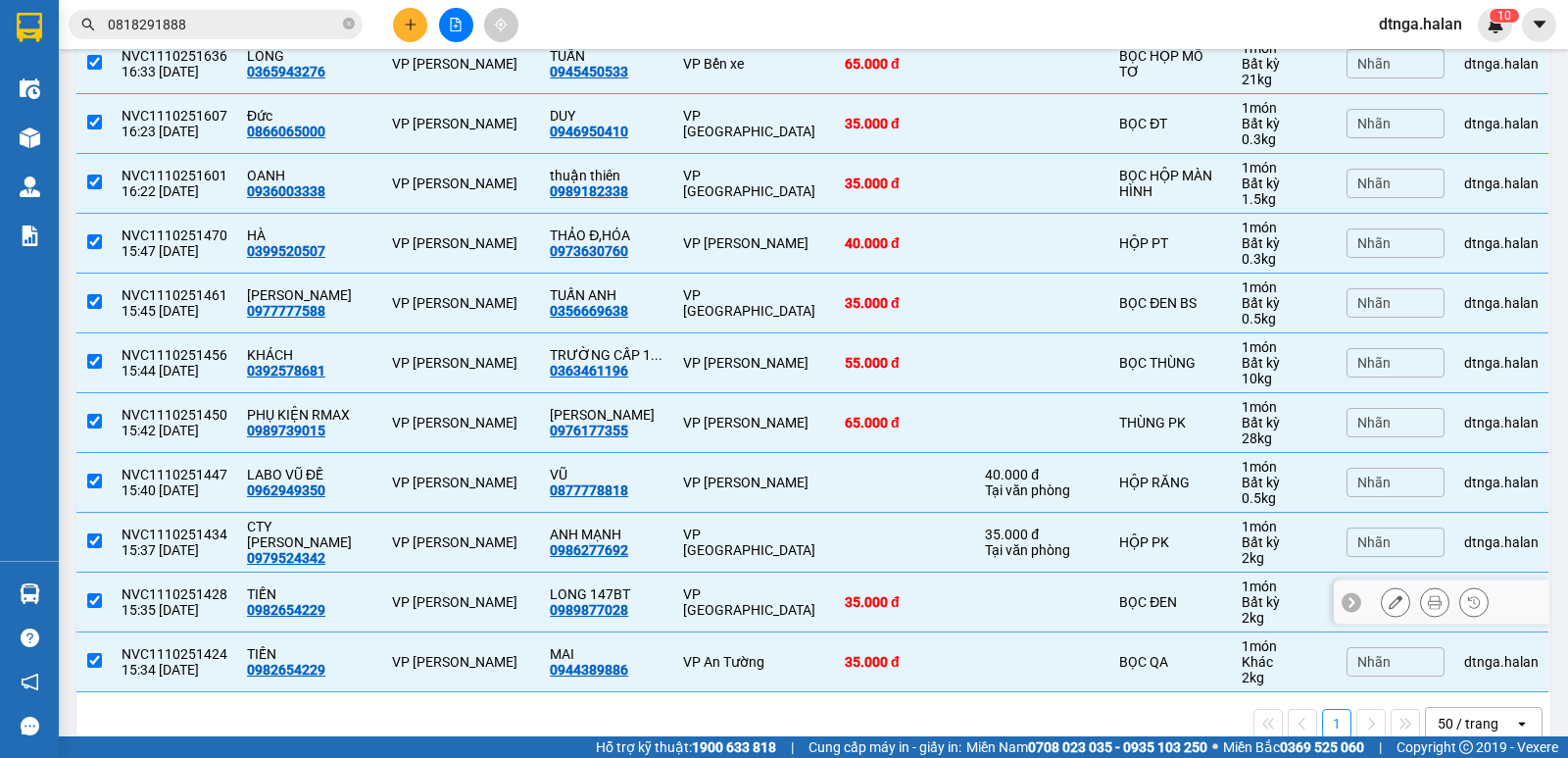
click at [441, 587] on td "VP [PERSON_NAME]" at bounding box center [461, 602] width 159 height 60
checkbox input "false"
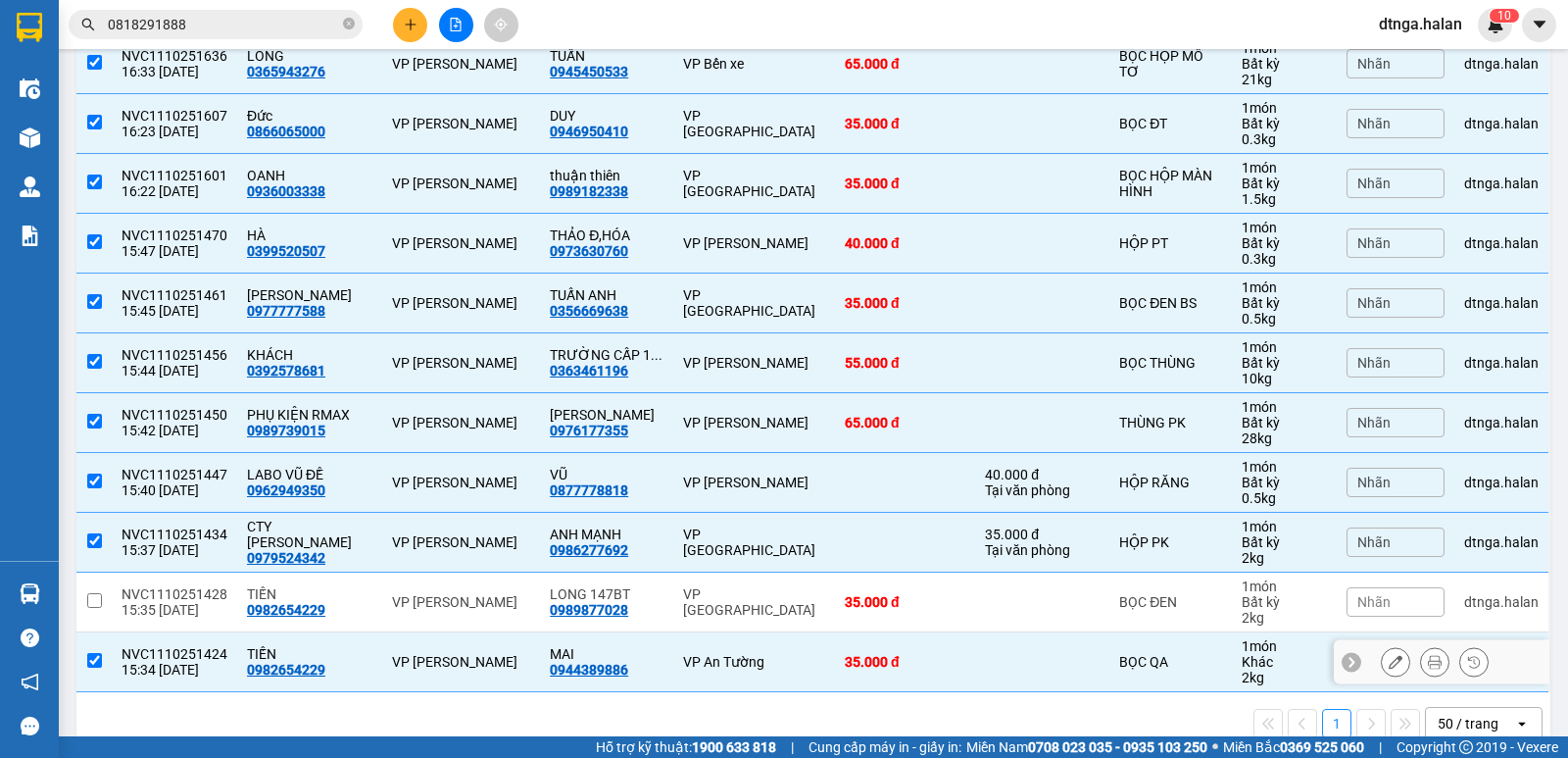
click at [428, 665] on div "VP [PERSON_NAME]" at bounding box center [461, 661] width 139 height 16
checkbox input "false"
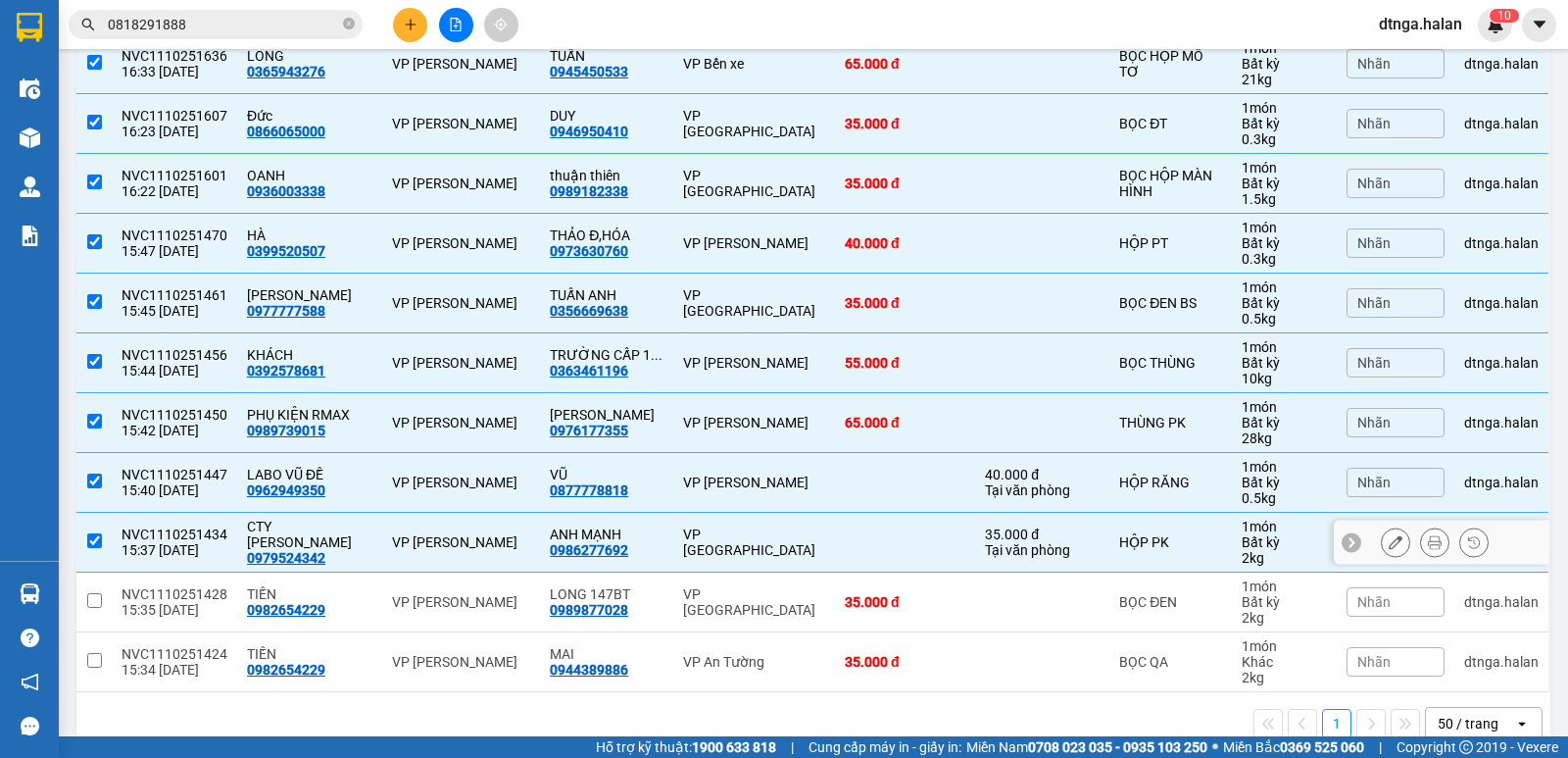
scroll to position [0, 0]
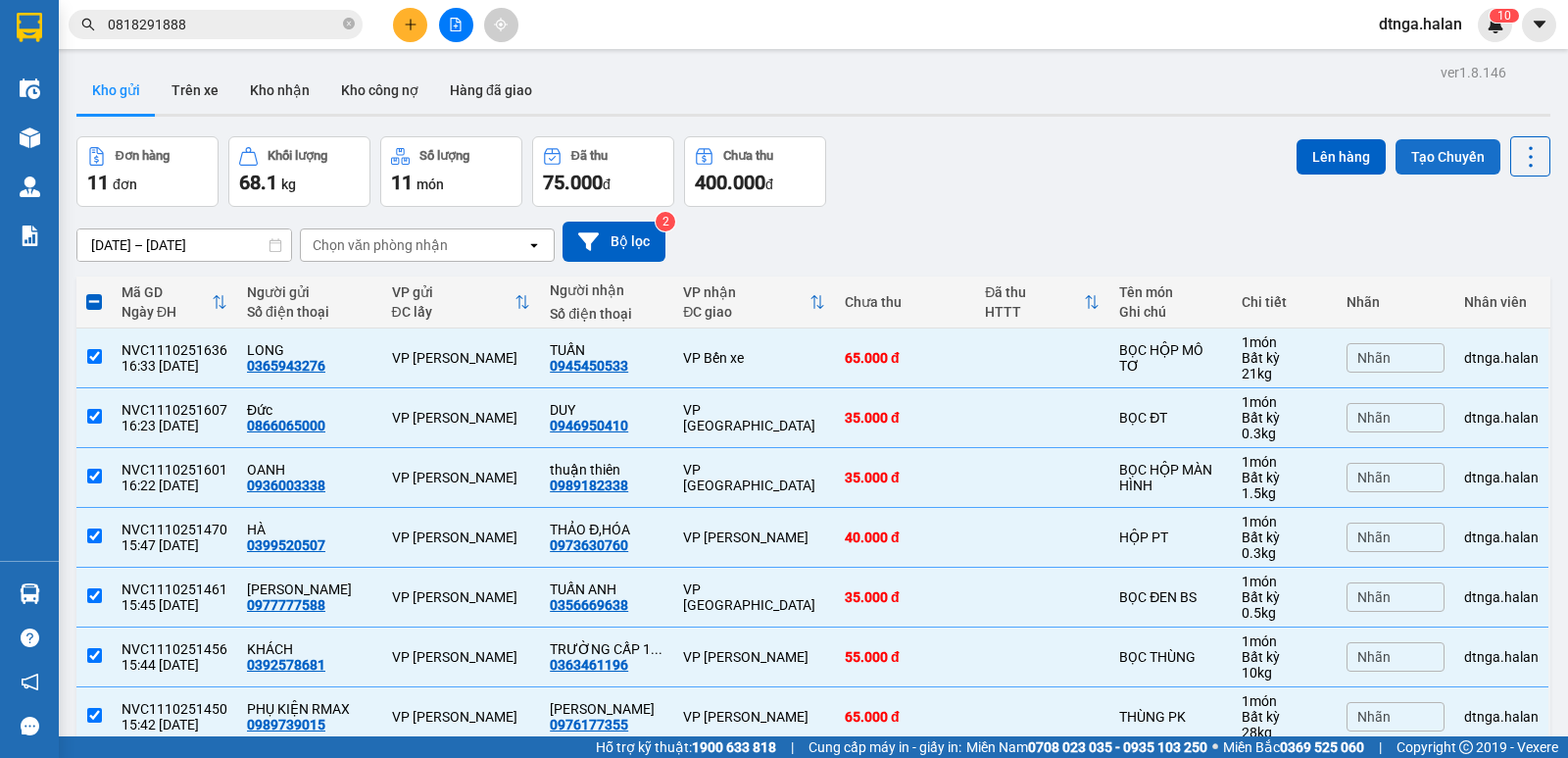
click at [1435, 155] on button "Tạo Chuyến" at bounding box center [1448, 157] width 105 height 36
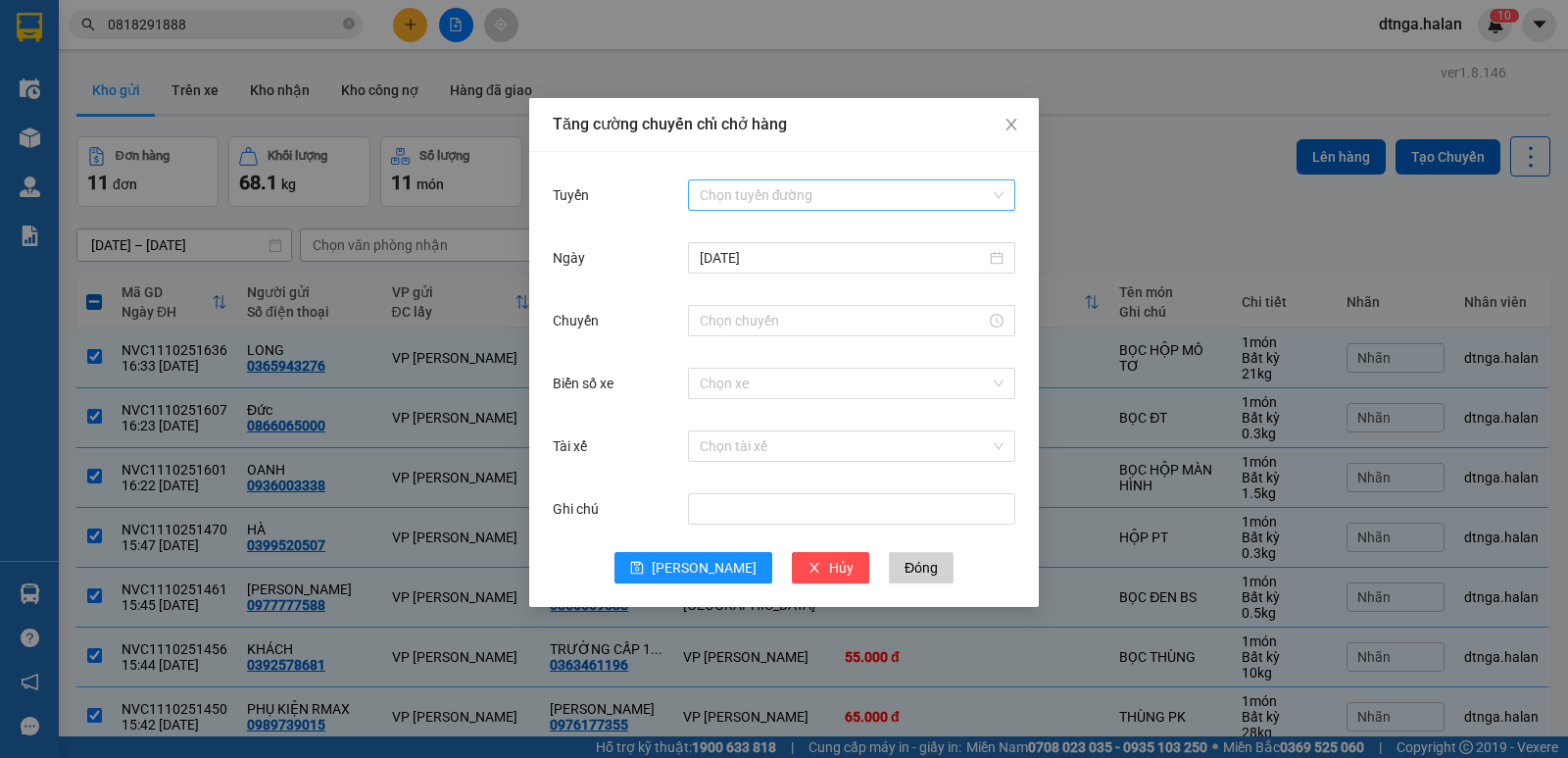
click at [952, 190] on input "Tuyến" at bounding box center [845, 195] width 290 height 30
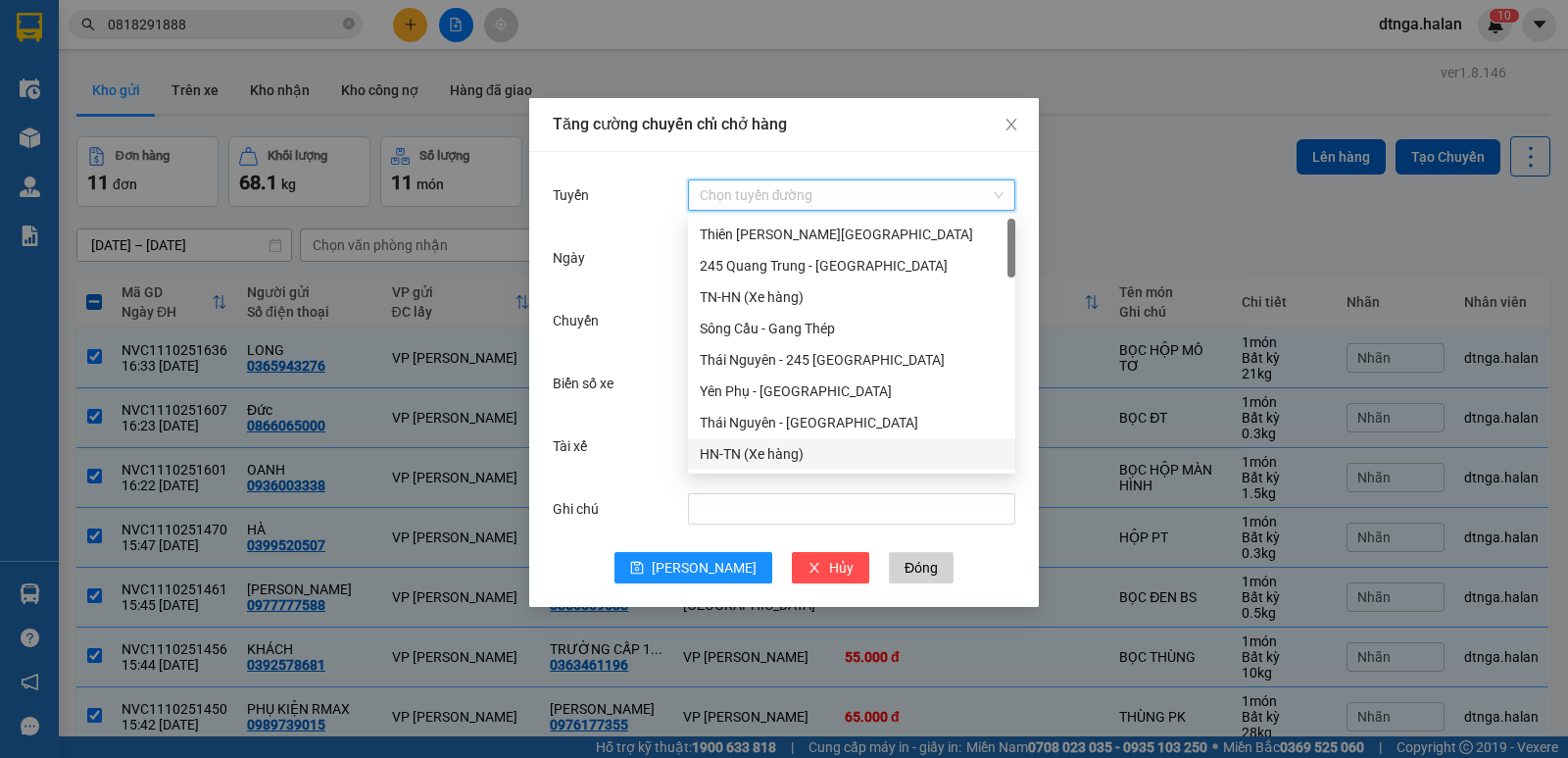
click at [784, 451] on div "HN-TN (Xe hàng)" at bounding box center [852, 454] width 304 height 22
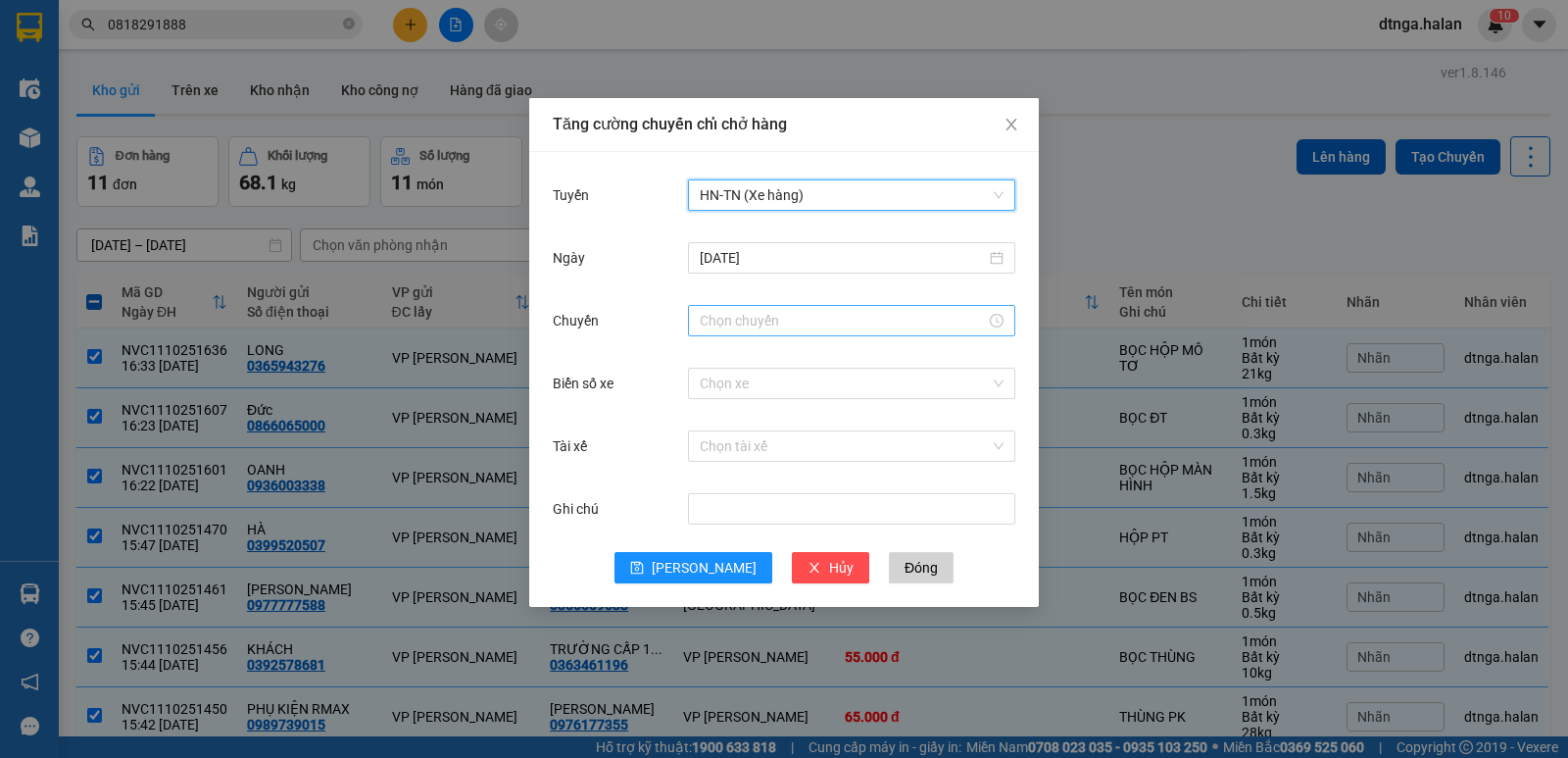
click at [723, 317] on input "Chuyến" at bounding box center [843, 321] width 286 height 22
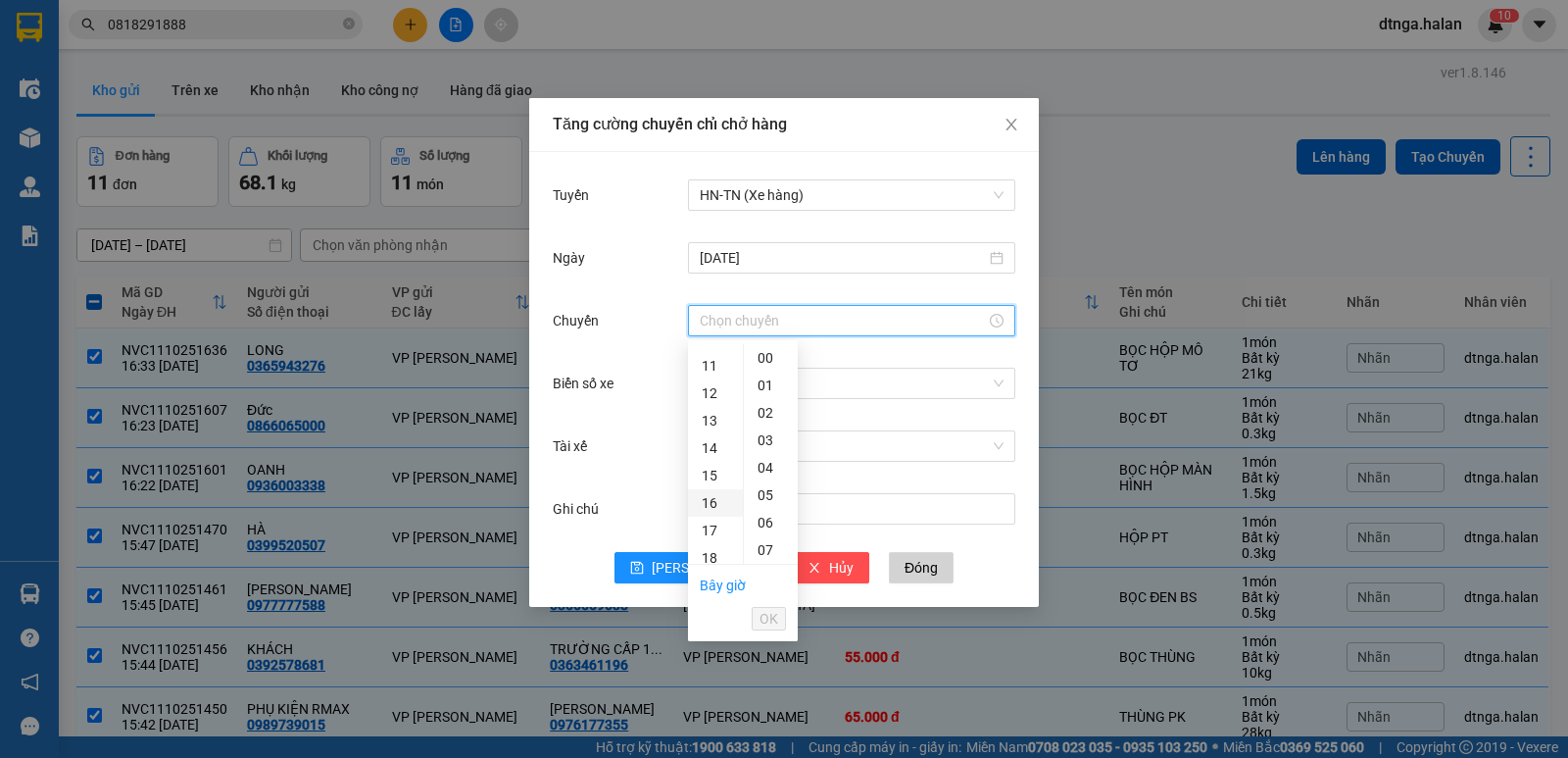
click at [713, 496] on div "16" at bounding box center [715, 503] width 55 height 28
click at [772, 409] on div "45" at bounding box center [771, 417] width 54 height 28
type input "16:45"
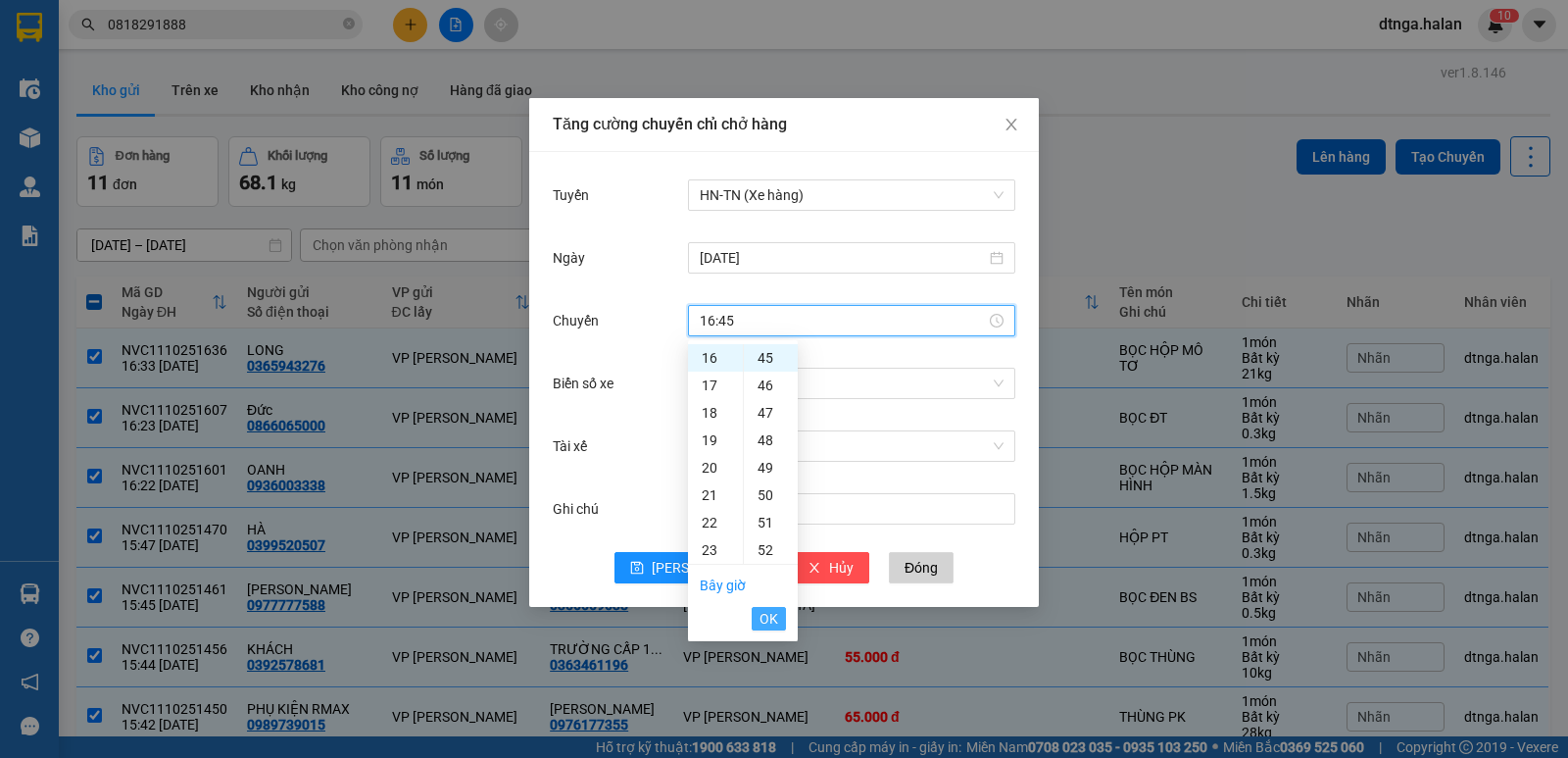
click at [764, 619] on span "OK" at bounding box center [769, 619] width 19 height 22
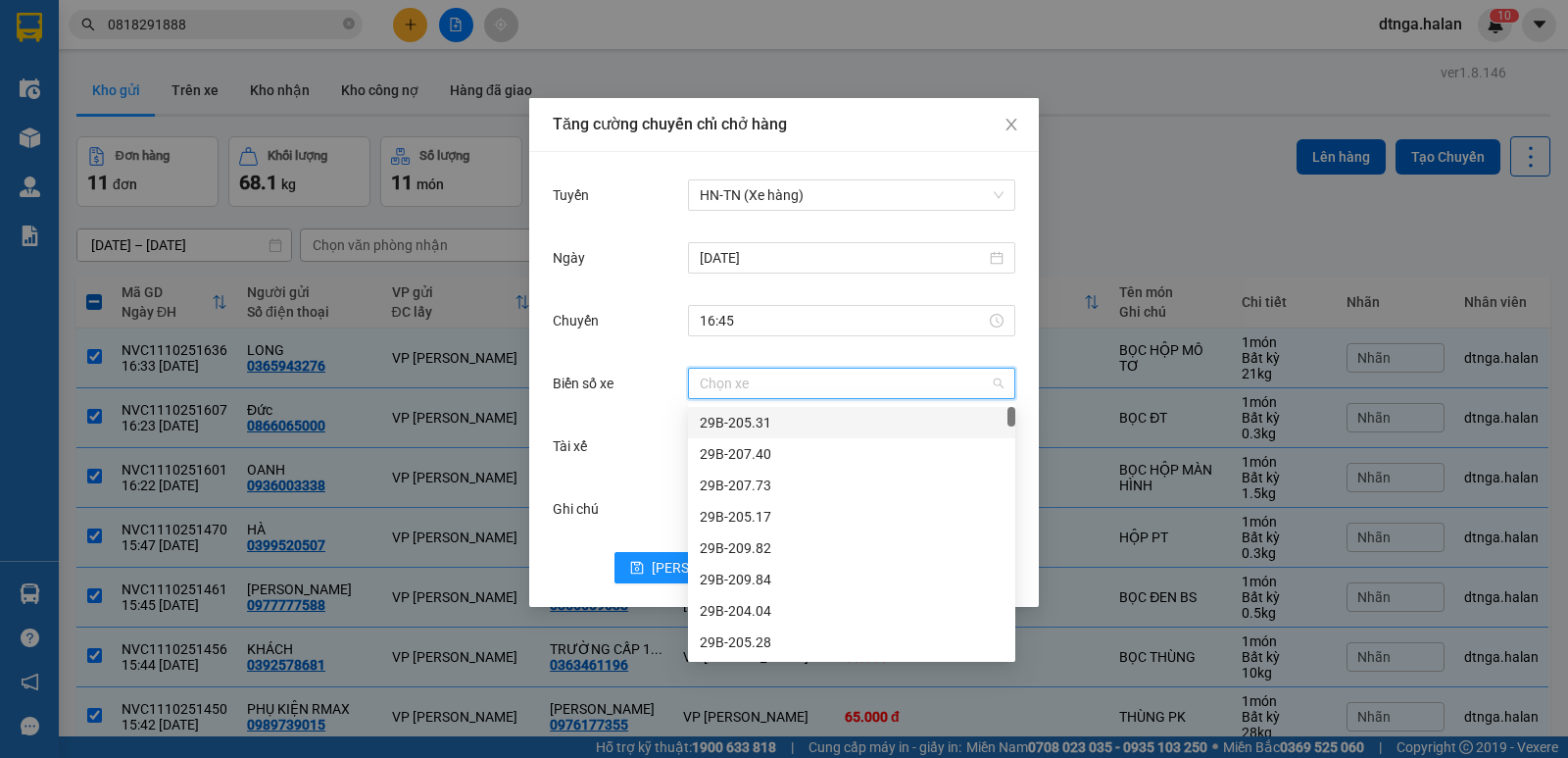
click at [846, 388] on input "Biển số xe" at bounding box center [845, 383] width 290 height 30
type input "20G"
click at [782, 515] on div "20G-000.07" at bounding box center [852, 516] width 304 height 22
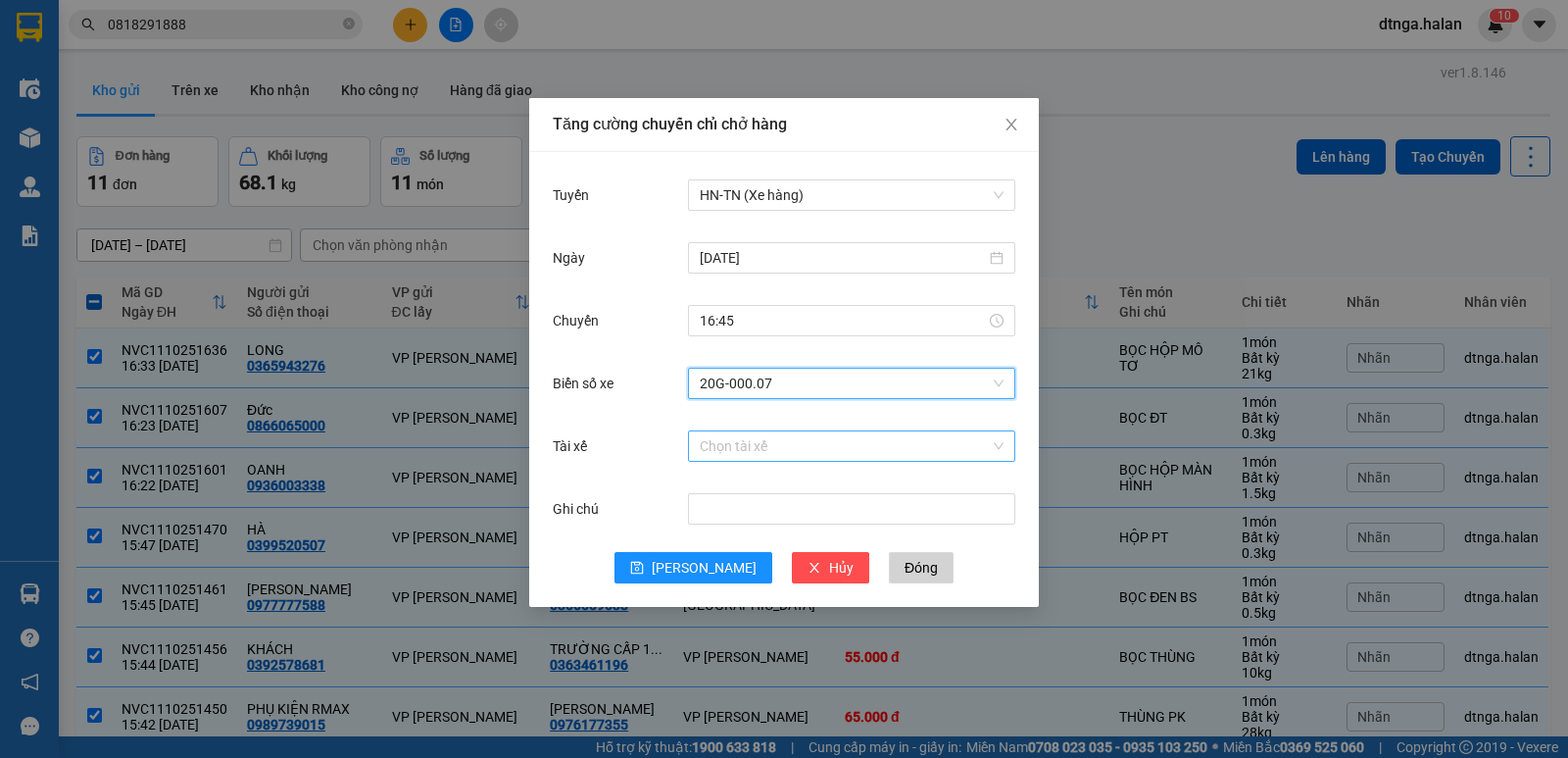
click at [774, 440] on input "Tài xế" at bounding box center [845, 446] width 290 height 30
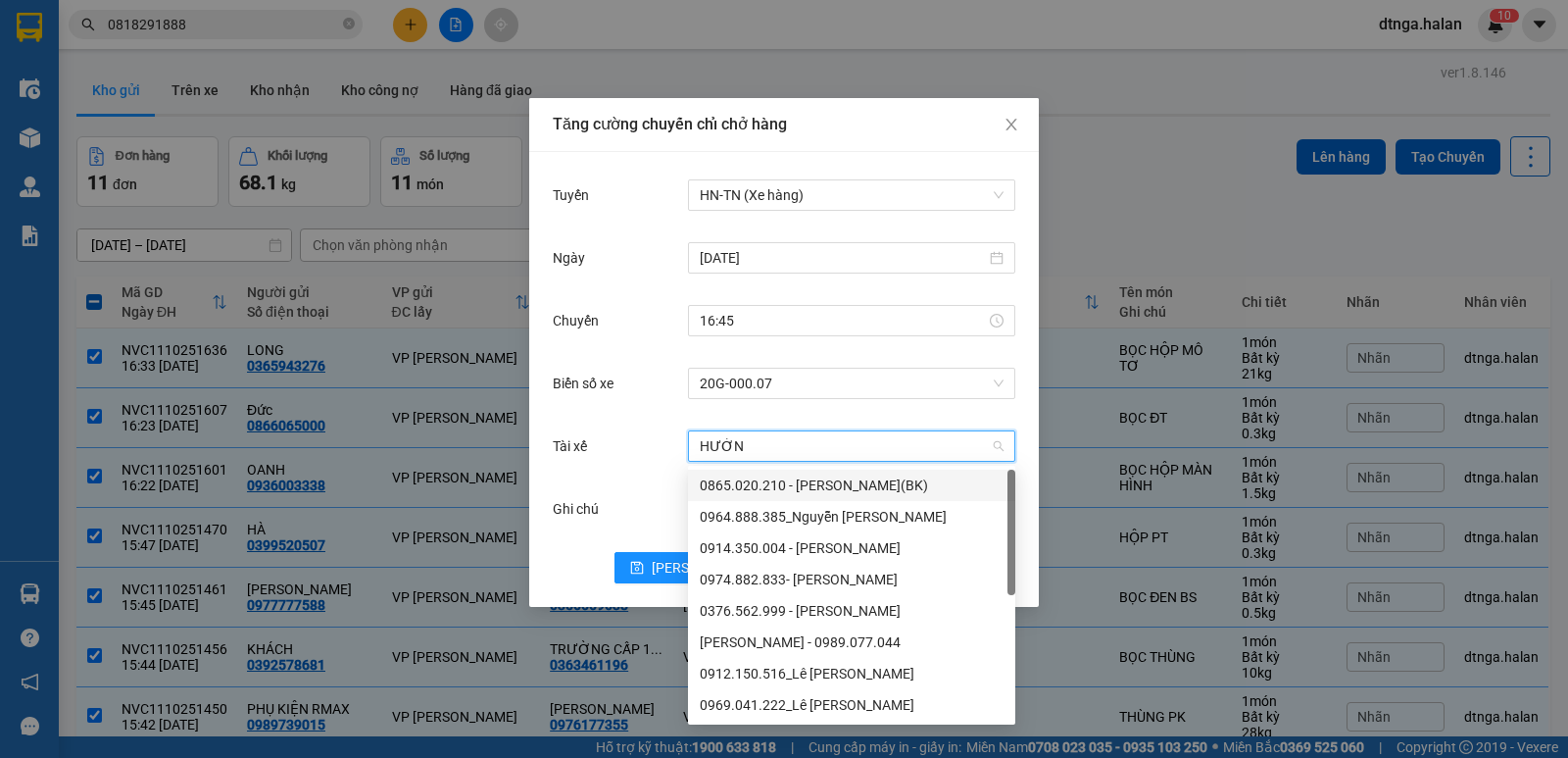
type input "HƯỞNG"
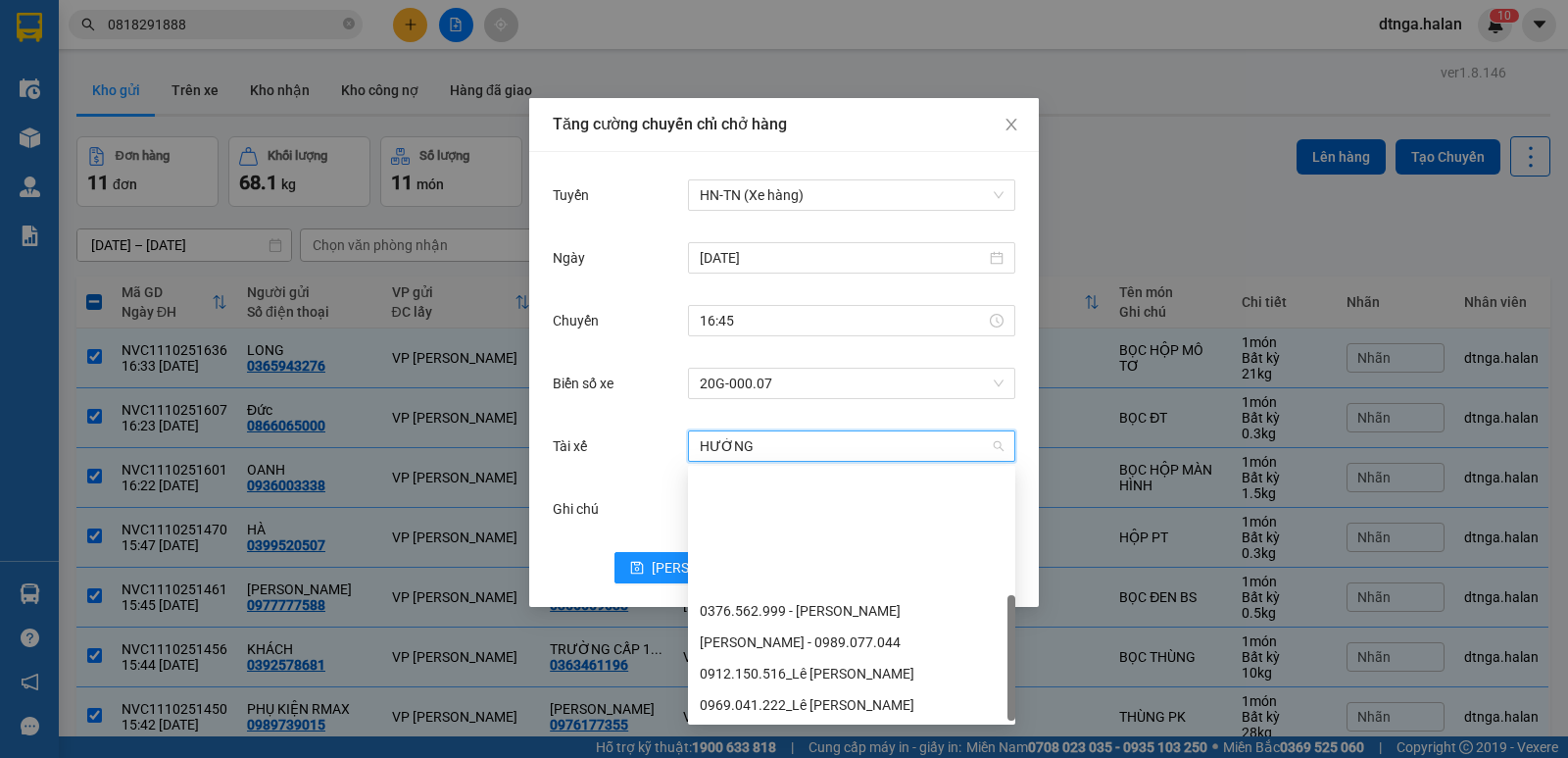
scroll to position [157, 0]
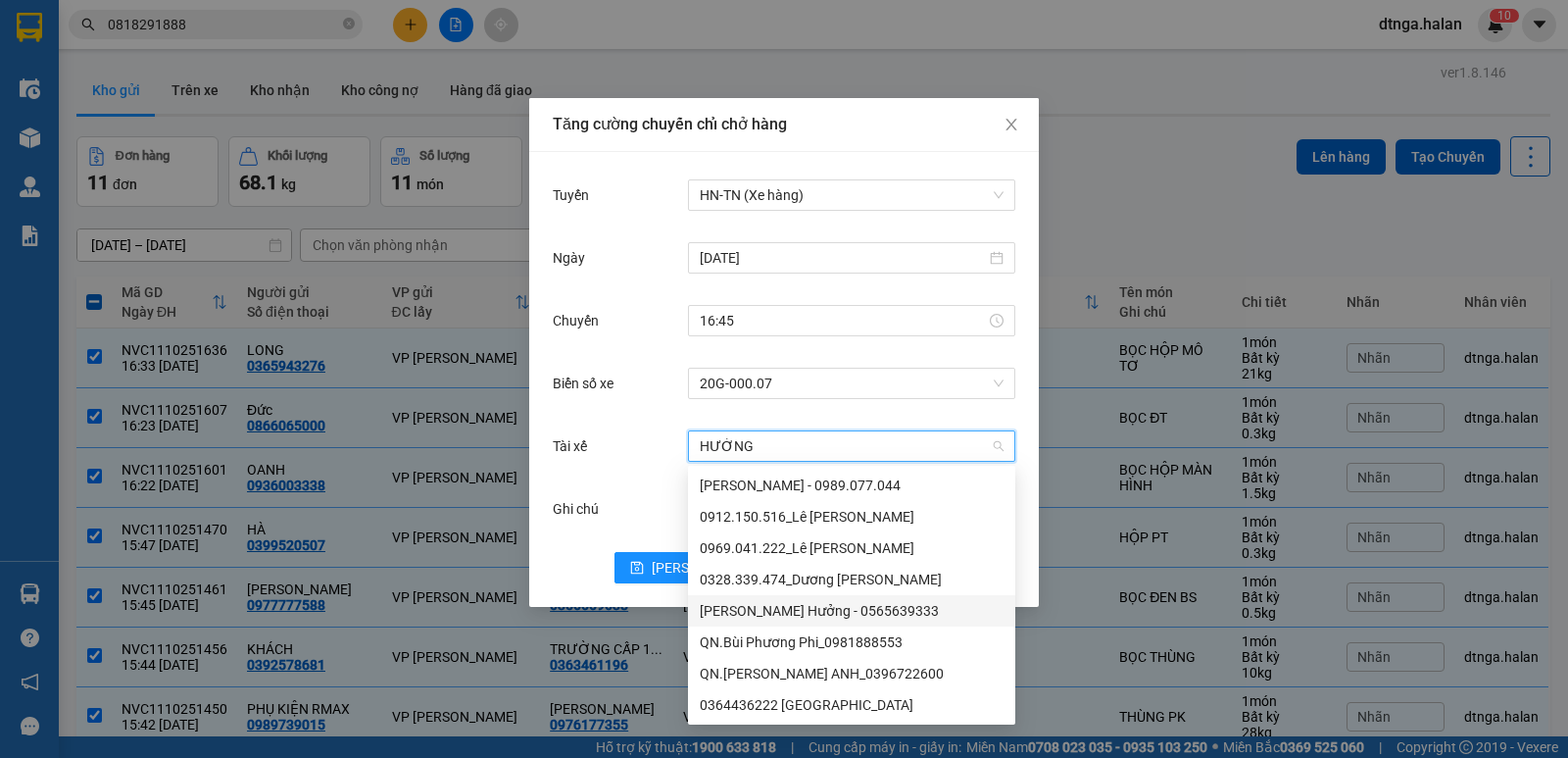
click at [770, 612] on div "[PERSON_NAME] Hưởng - 0565639333" at bounding box center [852, 611] width 304 height 22
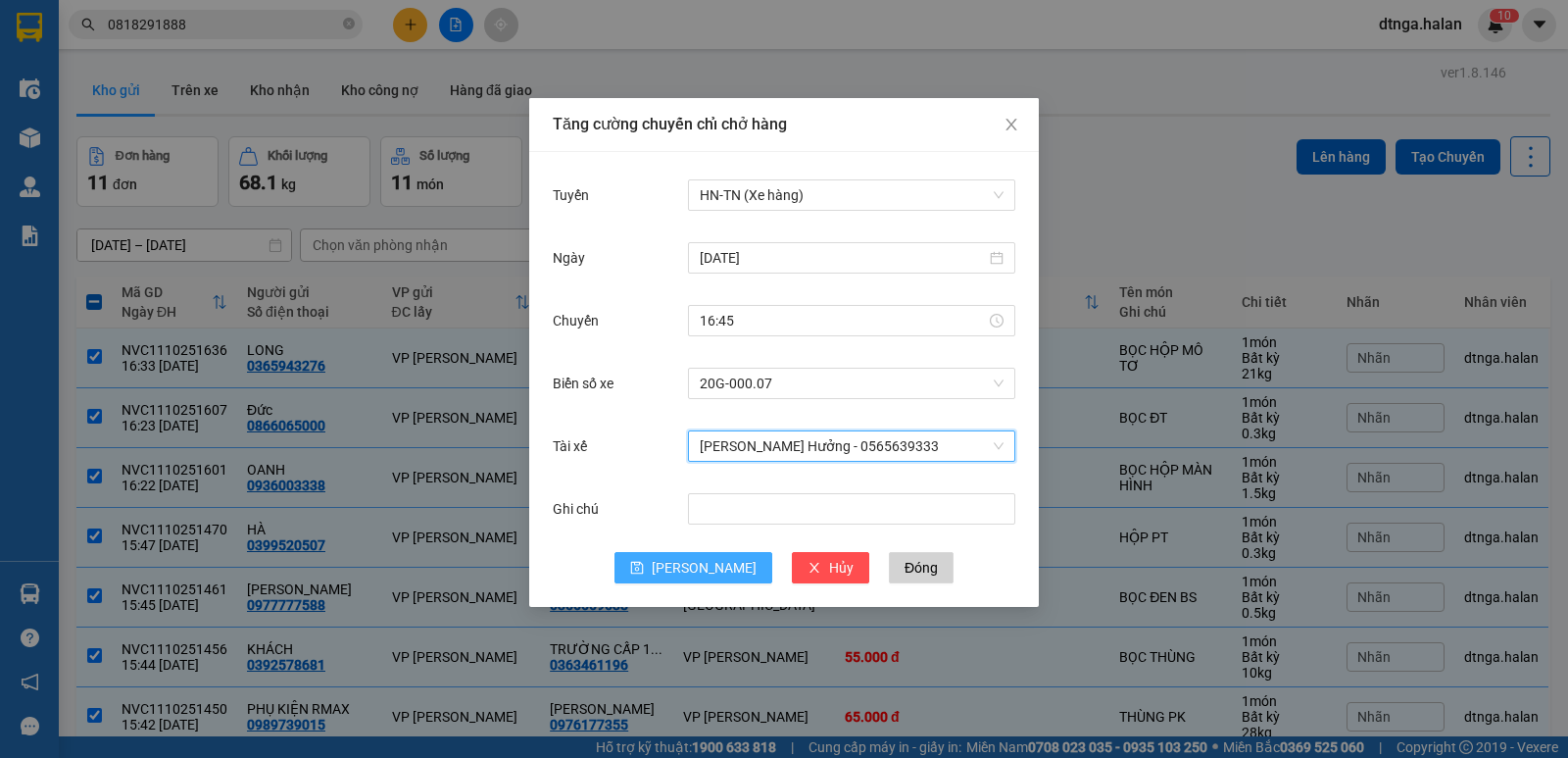
click at [706, 568] on span "[PERSON_NAME]" at bounding box center [704, 568] width 105 height 22
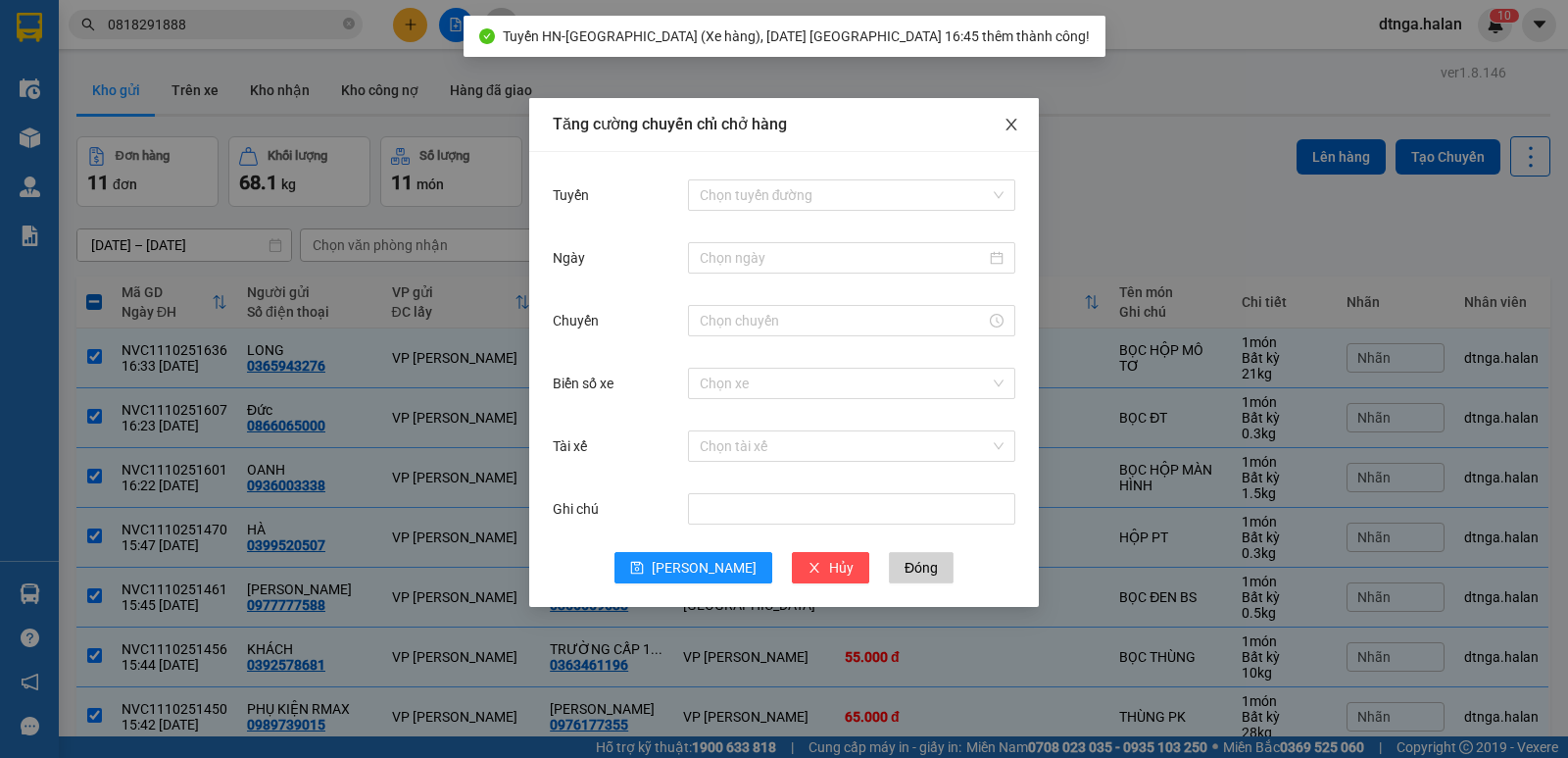
click at [1016, 120] on icon "close" at bounding box center [1010, 124] width 11 height 12
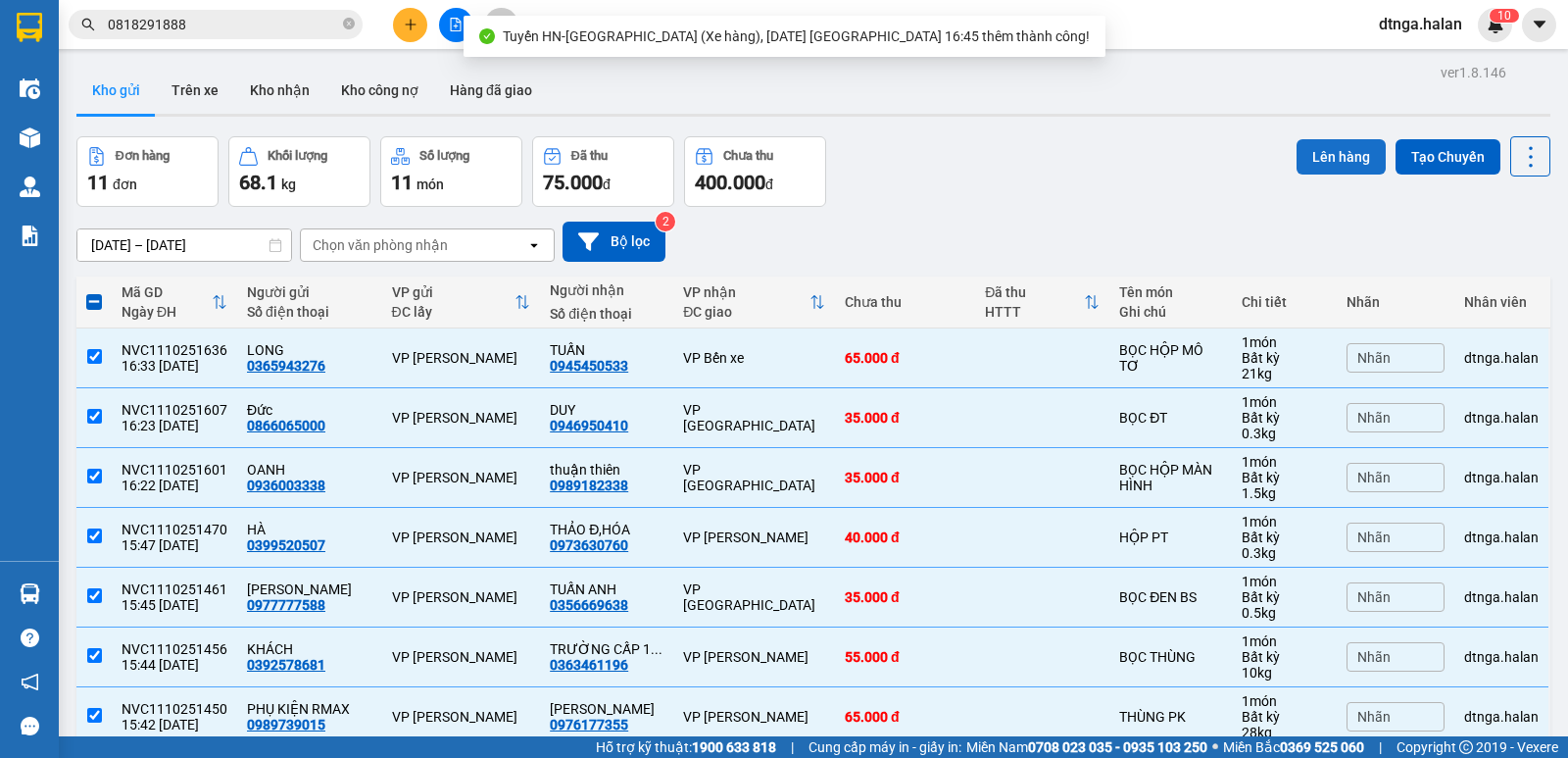
click at [1330, 150] on button "Lên hàng" at bounding box center [1341, 157] width 89 height 36
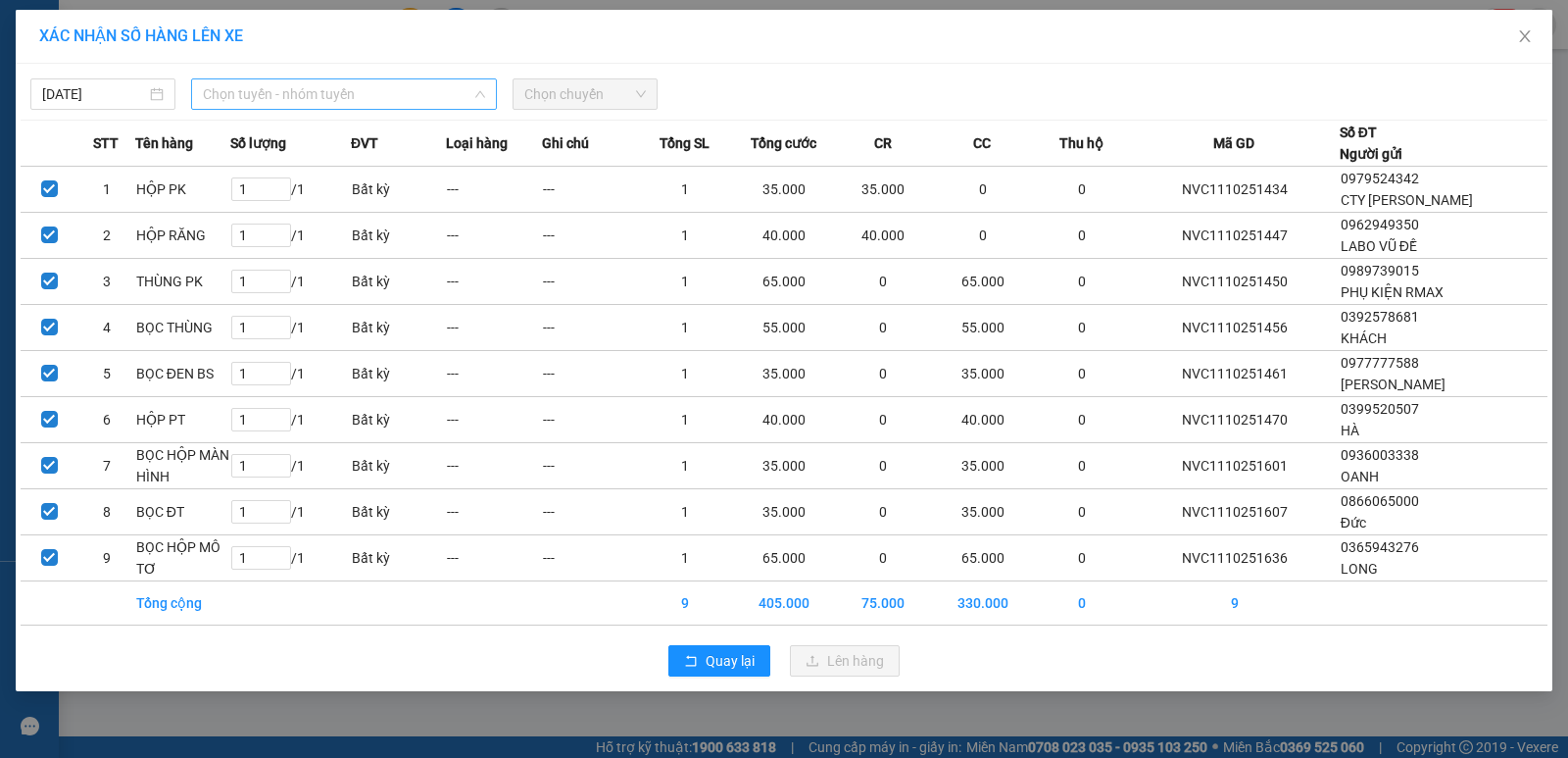
click at [298, 88] on span "Chọn tuyến - nhóm tuyến" at bounding box center [344, 94] width 282 height 30
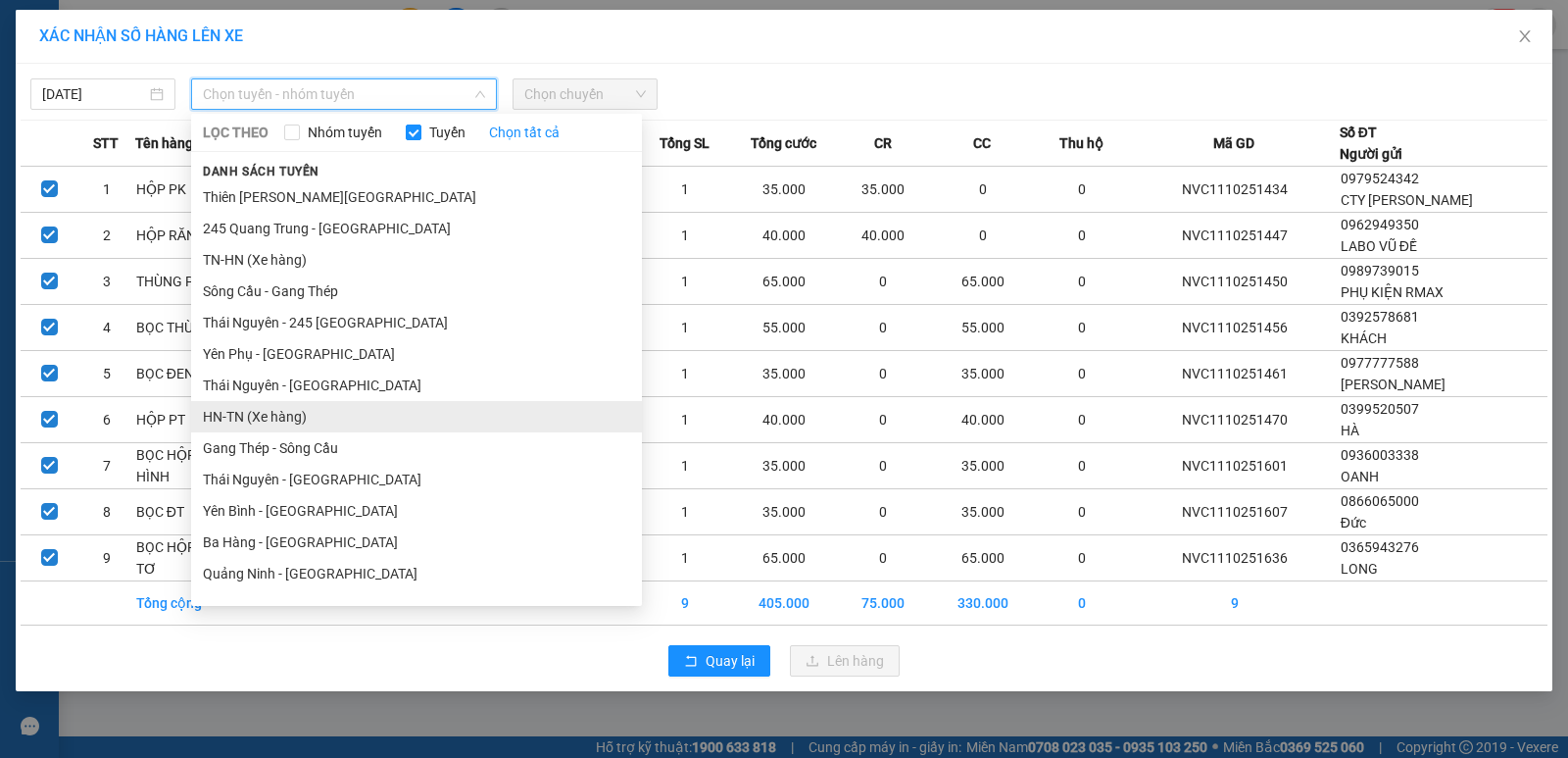
click at [276, 412] on li "HN-TN (Xe hàng)" at bounding box center [416, 417] width 451 height 32
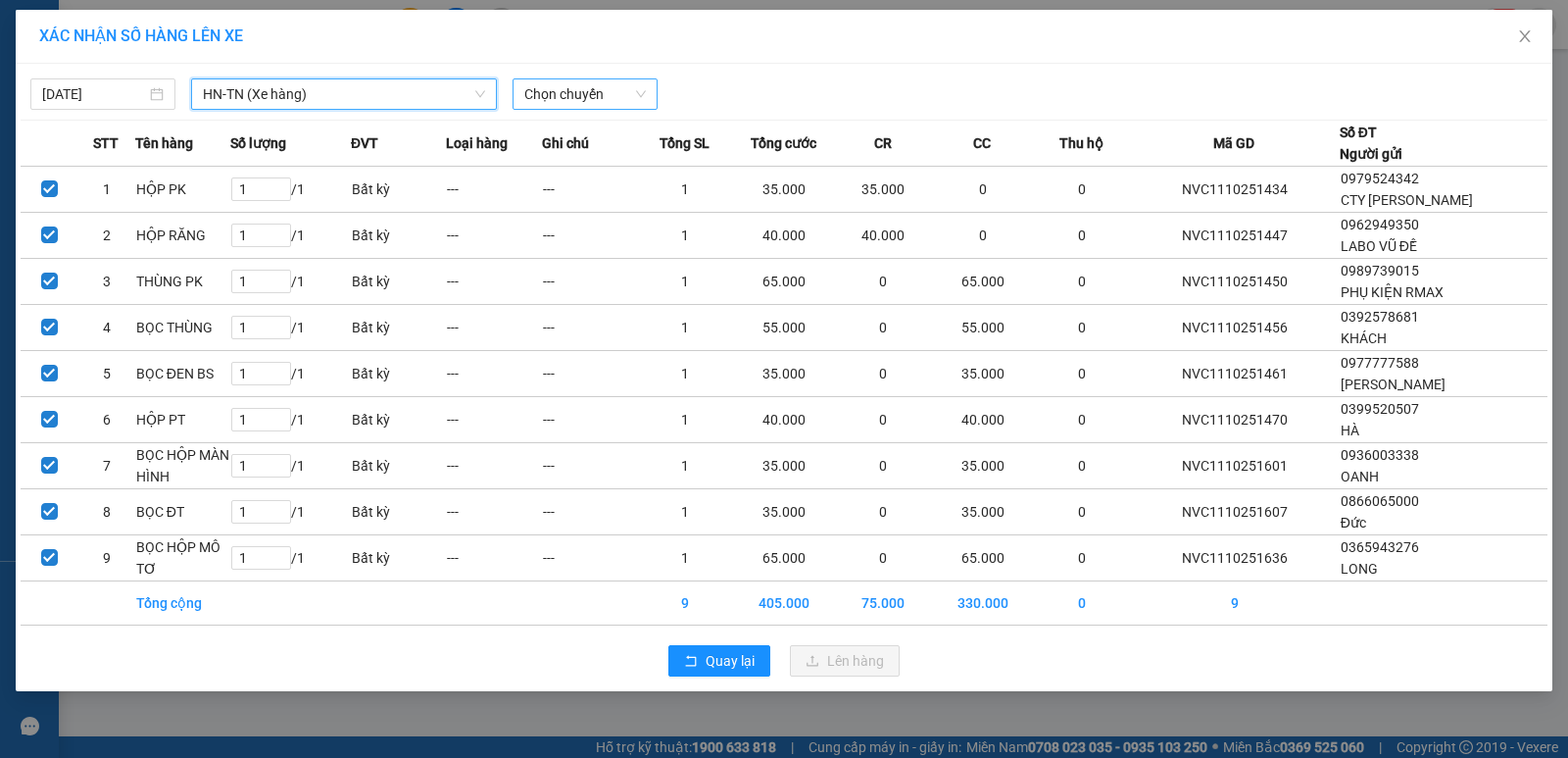
click at [621, 91] on span "Chọn chuyến" at bounding box center [584, 94] width 121 height 30
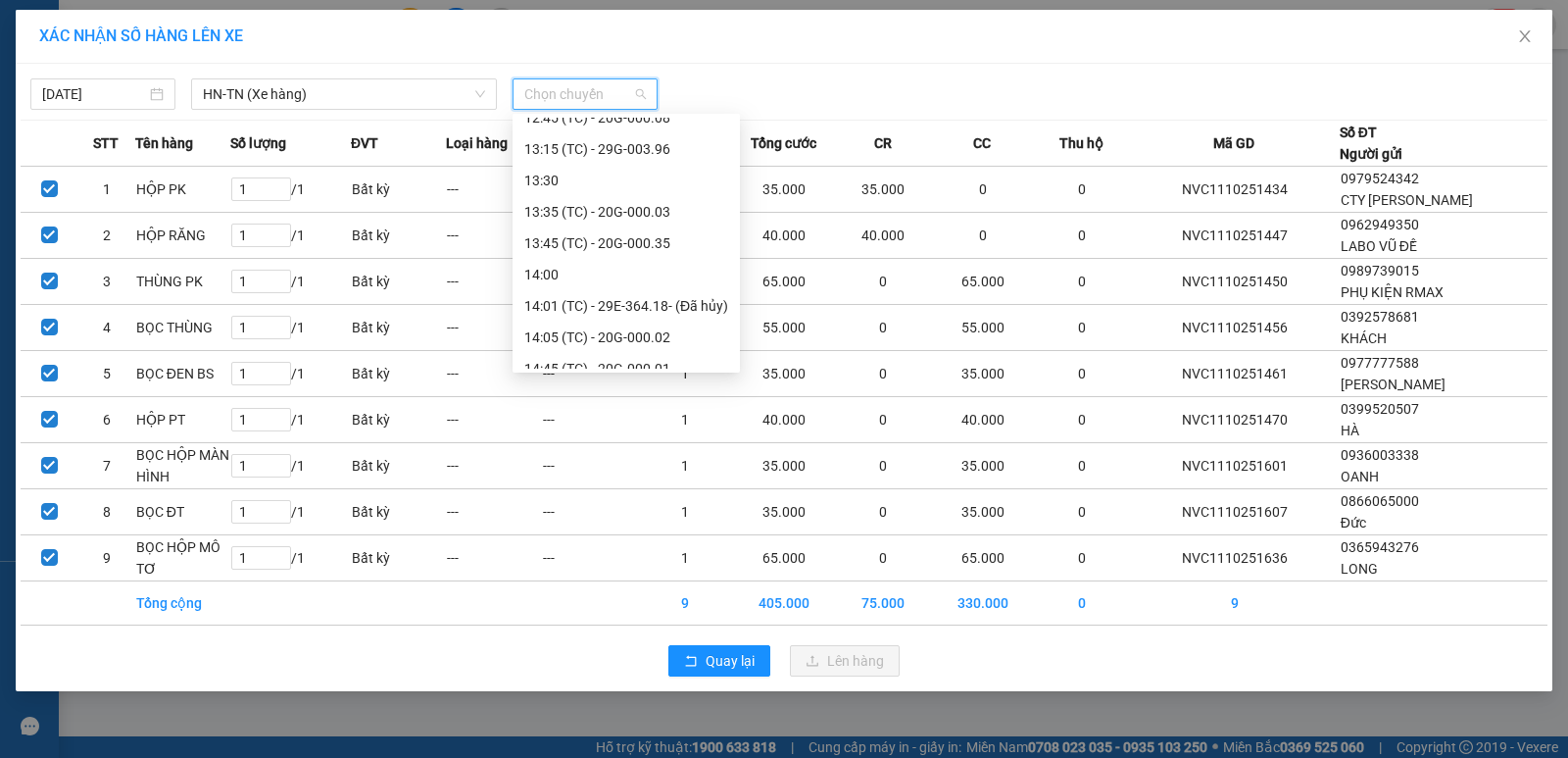
scroll to position [690, 0]
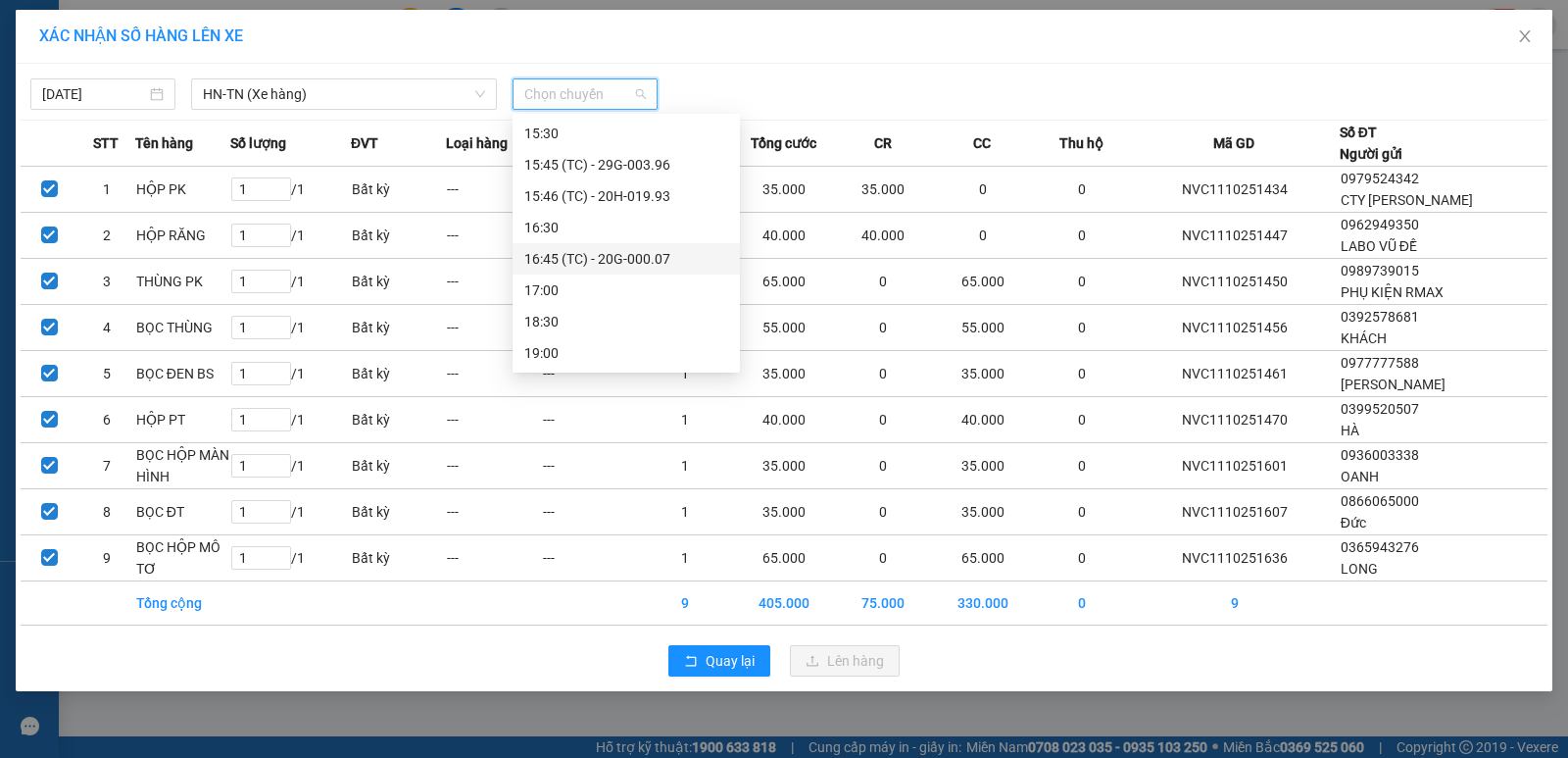
click at [631, 246] on div "16:45 (TC) - 20G-000.07" at bounding box center [626, 259] width 227 height 32
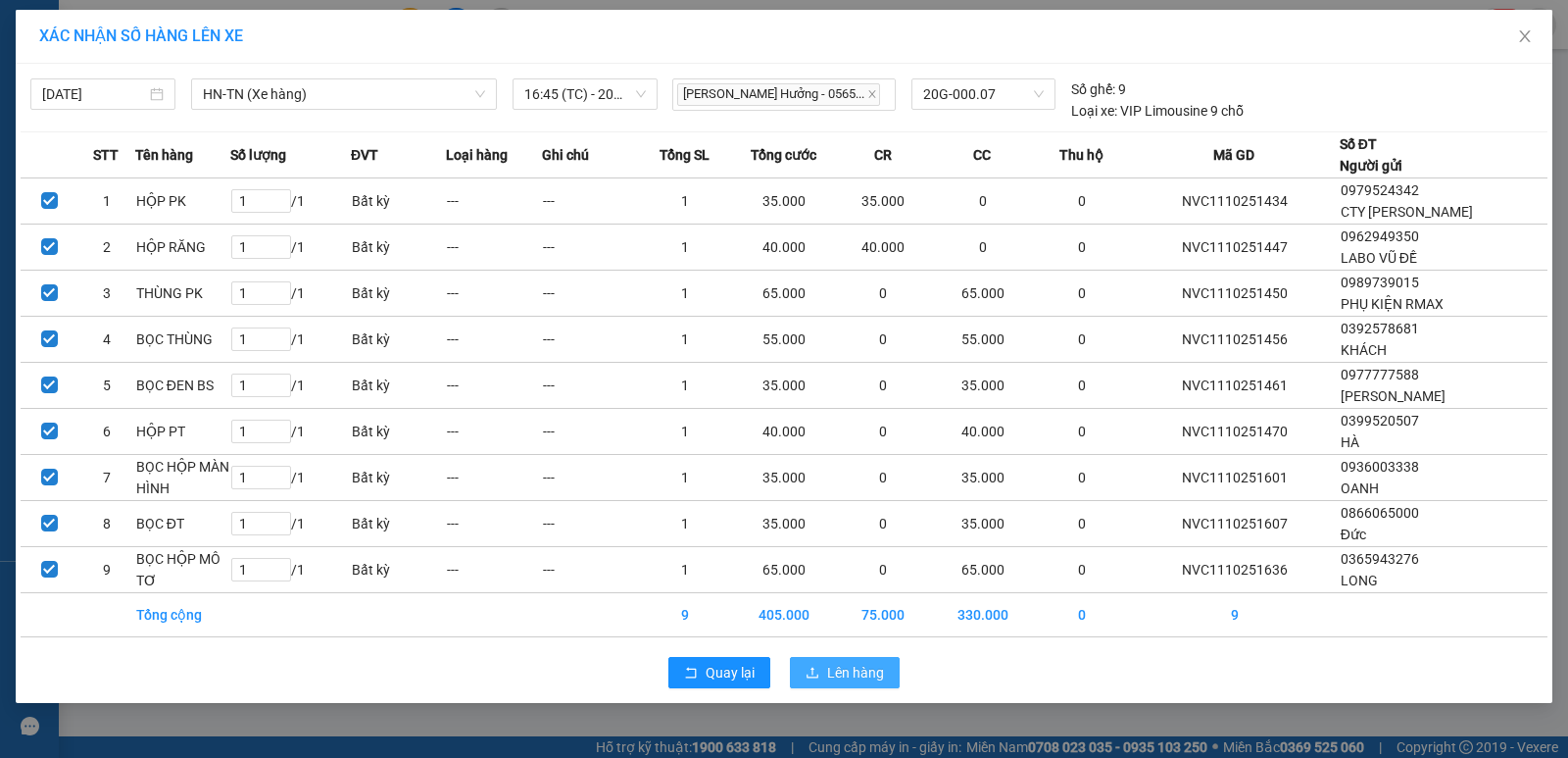
click at [860, 668] on span "Lên hàng" at bounding box center [856, 672] width 57 height 22
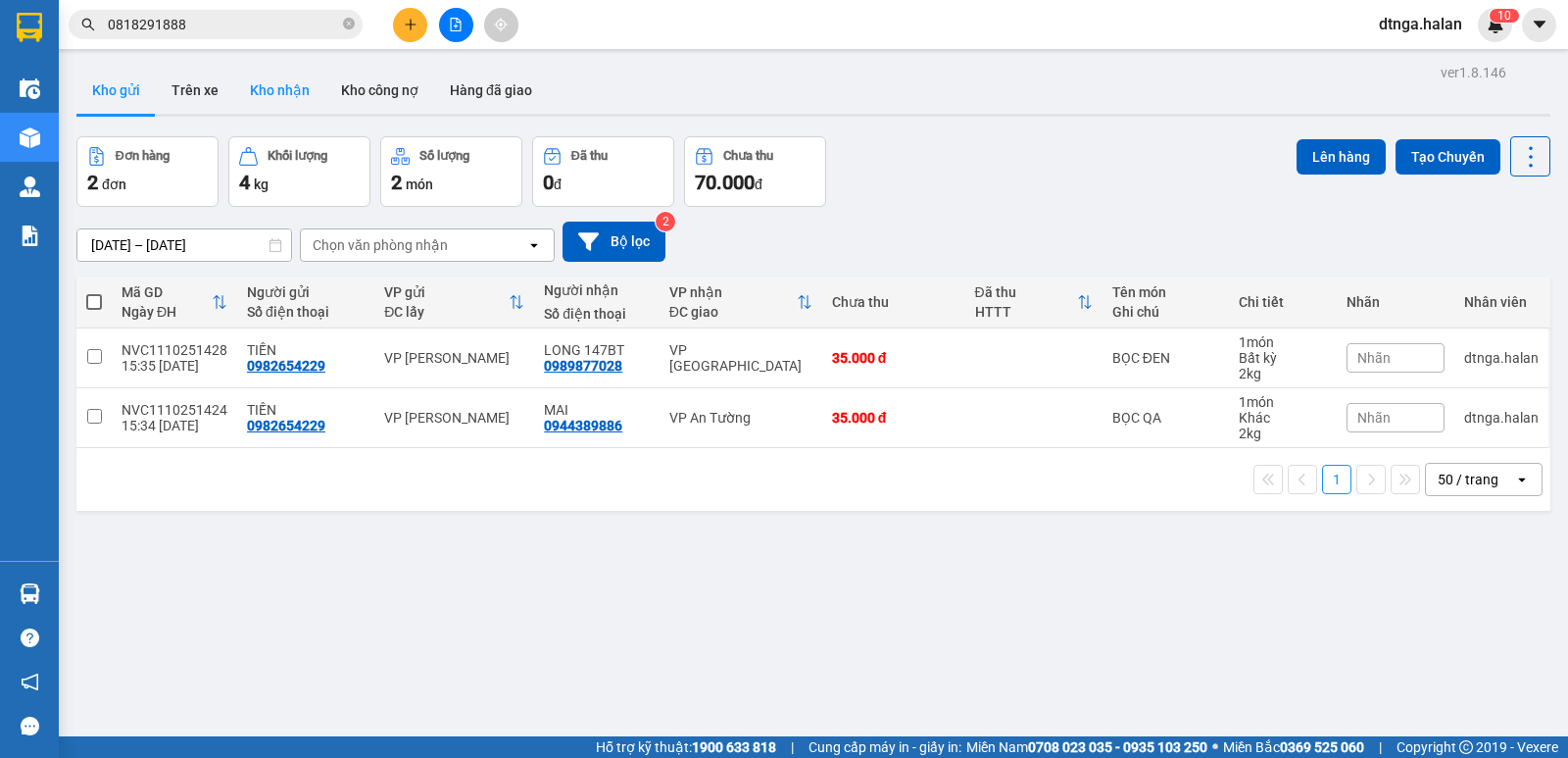
click at [292, 84] on button "Kho nhận" at bounding box center [279, 91] width 91 height 47
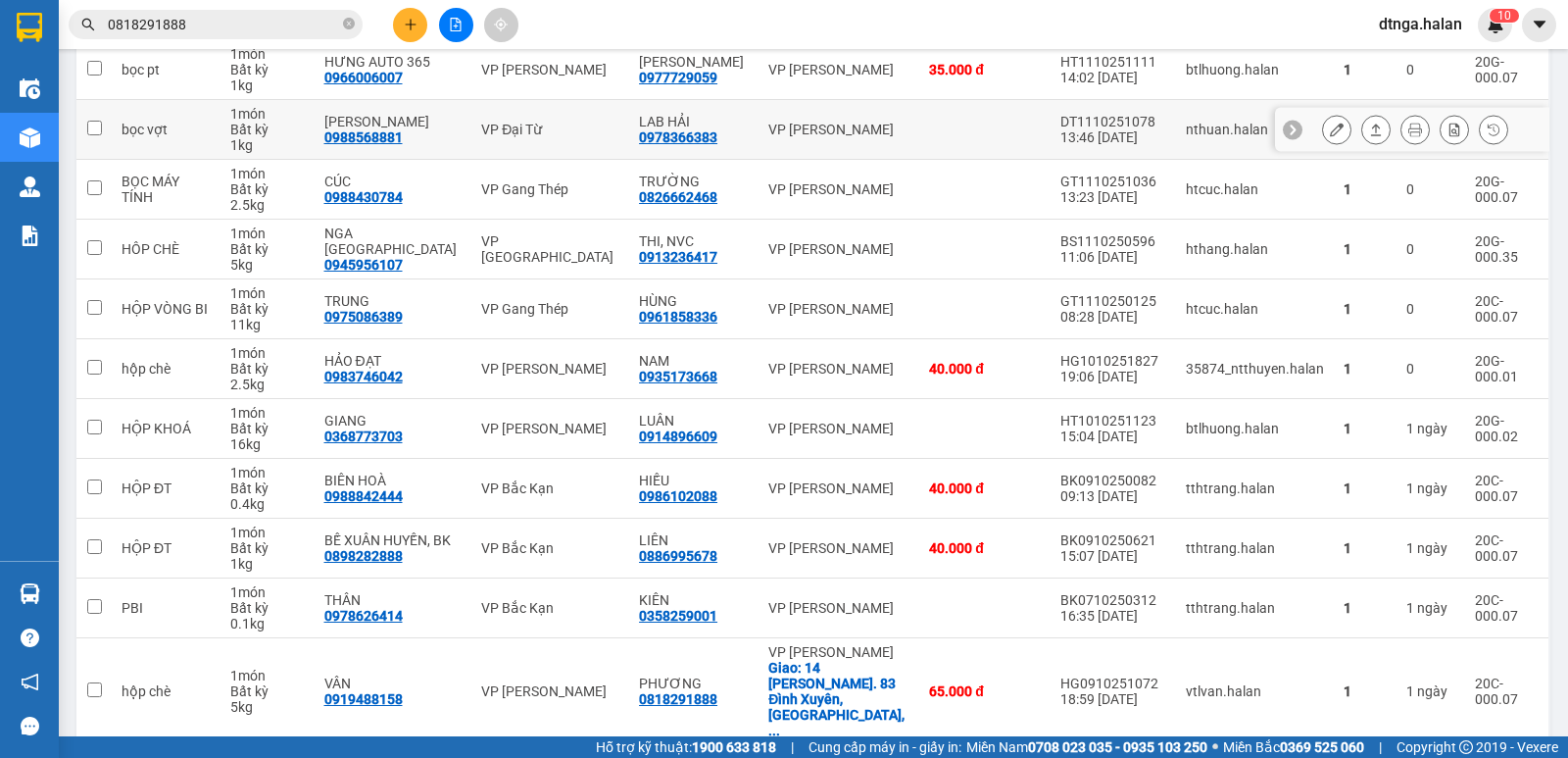
scroll to position [733, 0]
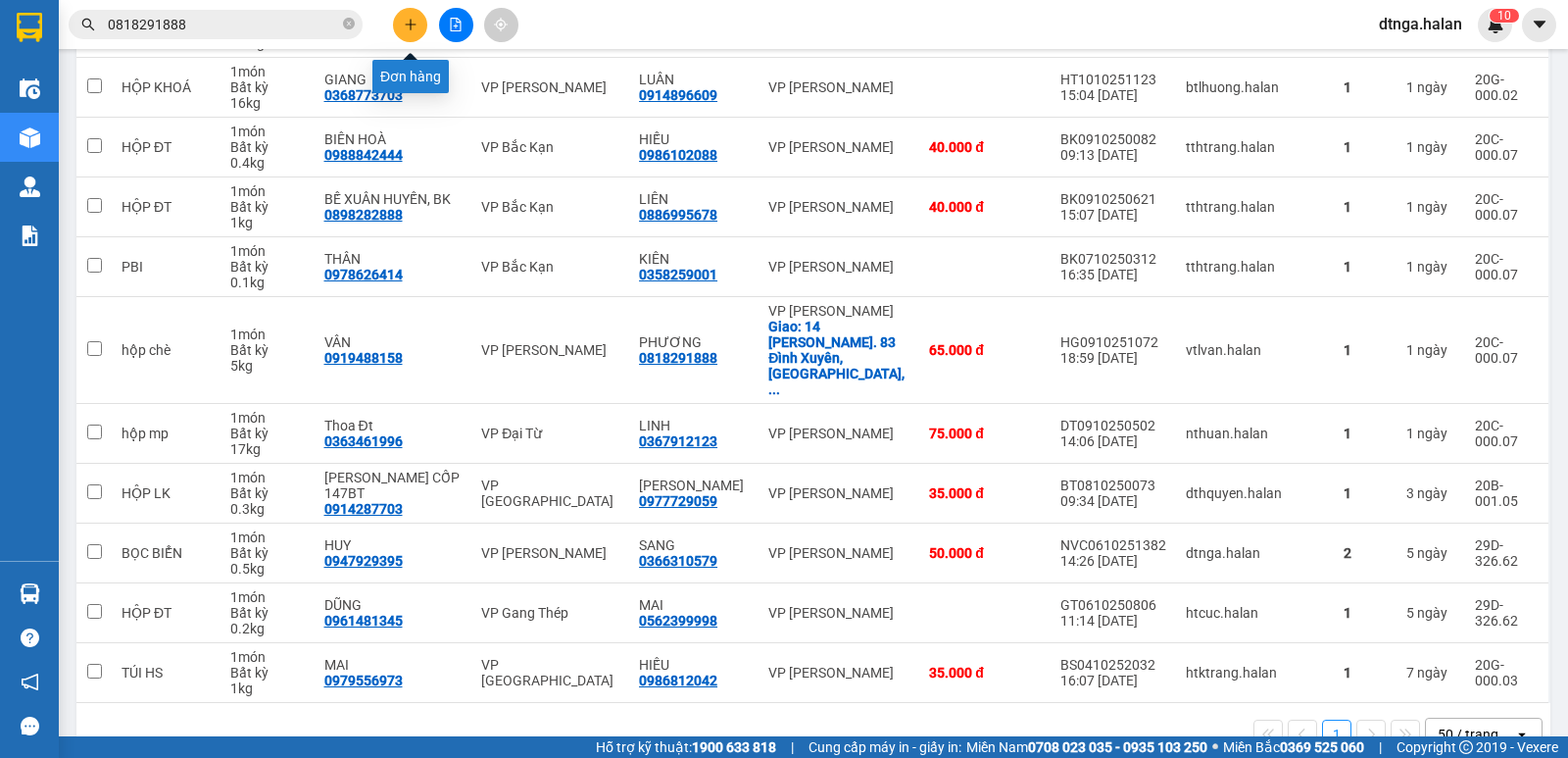
click at [406, 24] on icon "plus" at bounding box center [411, 25] width 14 height 14
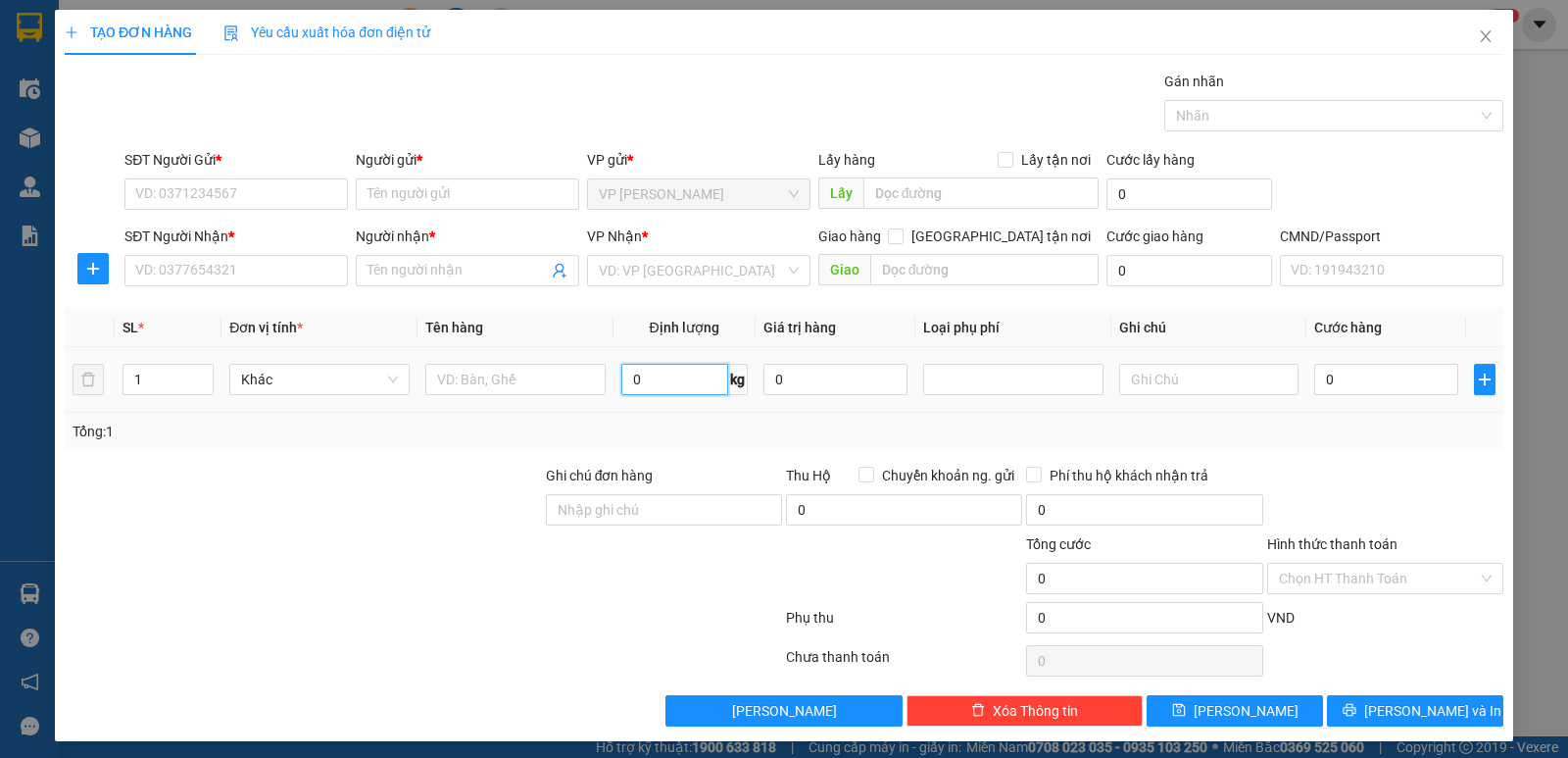
click at [647, 382] on input "0" at bounding box center [675, 379] width 107 height 32
type input "8"
click at [551, 395] on div at bounding box center [515, 379] width 181 height 39
click at [563, 377] on input "text" at bounding box center [515, 379] width 181 height 32
type input "t"
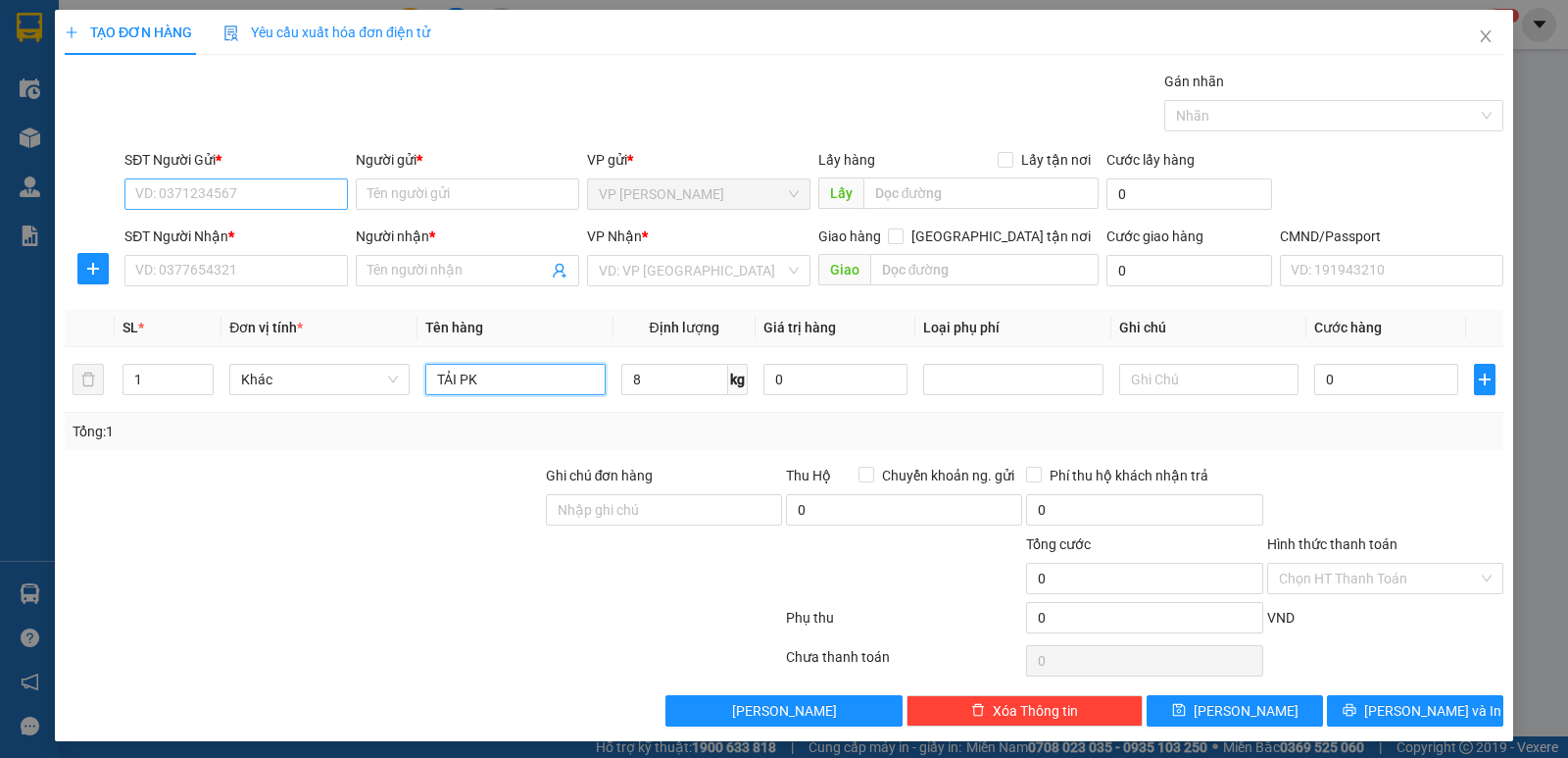
type input "TẢI PK"
click at [309, 196] on input "SĐT Người Gửi *" at bounding box center [236, 194] width 223 height 32
type input "0832242686"
click at [298, 229] on div "0832242686 - HOÀNG" at bounding box center [234, 233] width 198 height 22
type input "HOÀNG"
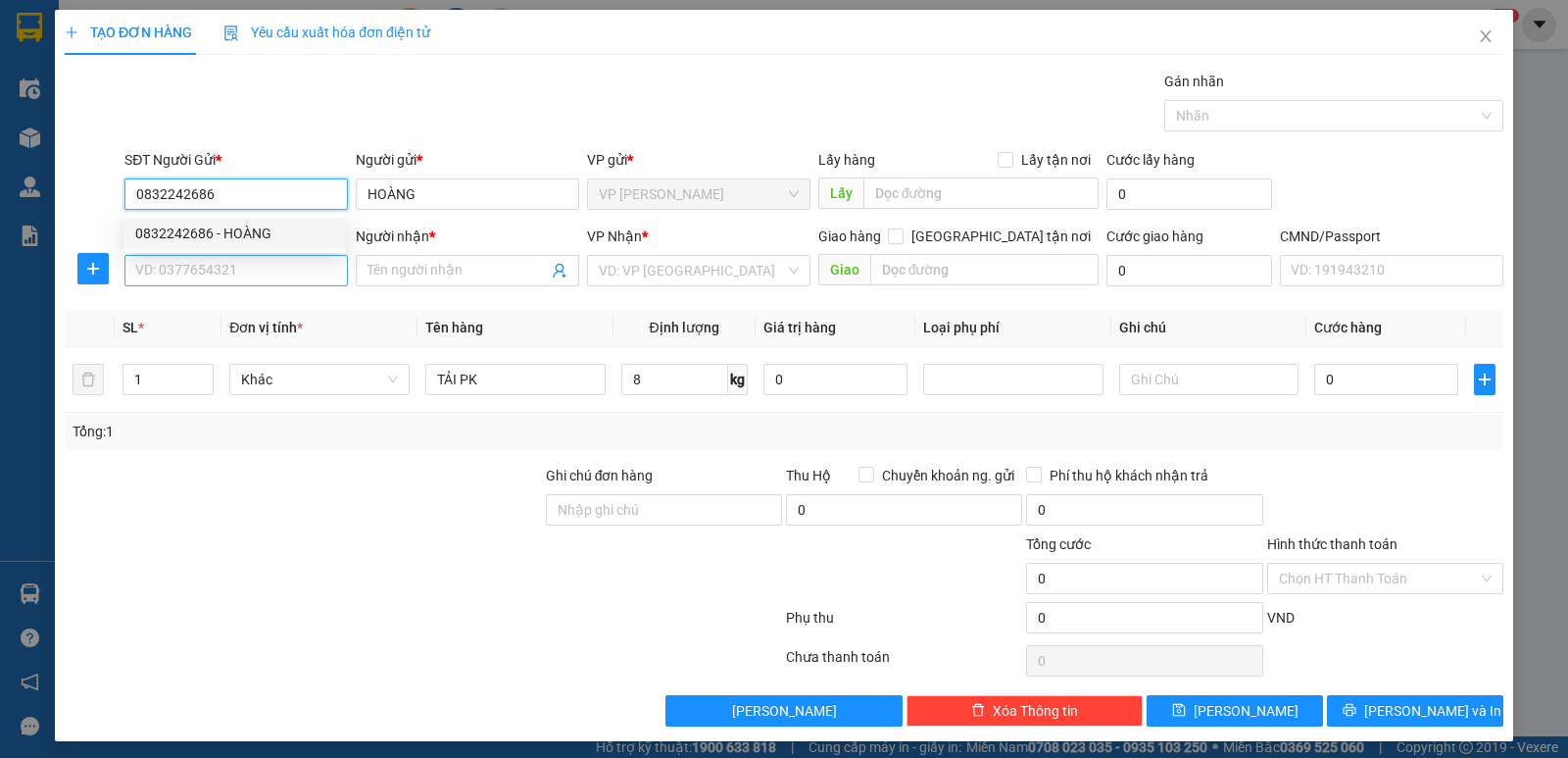
type input "0832242686"
click at [306, 266] on input "SĐT Người Nhận *" at bounding box center [236, 270] width 223 height 32
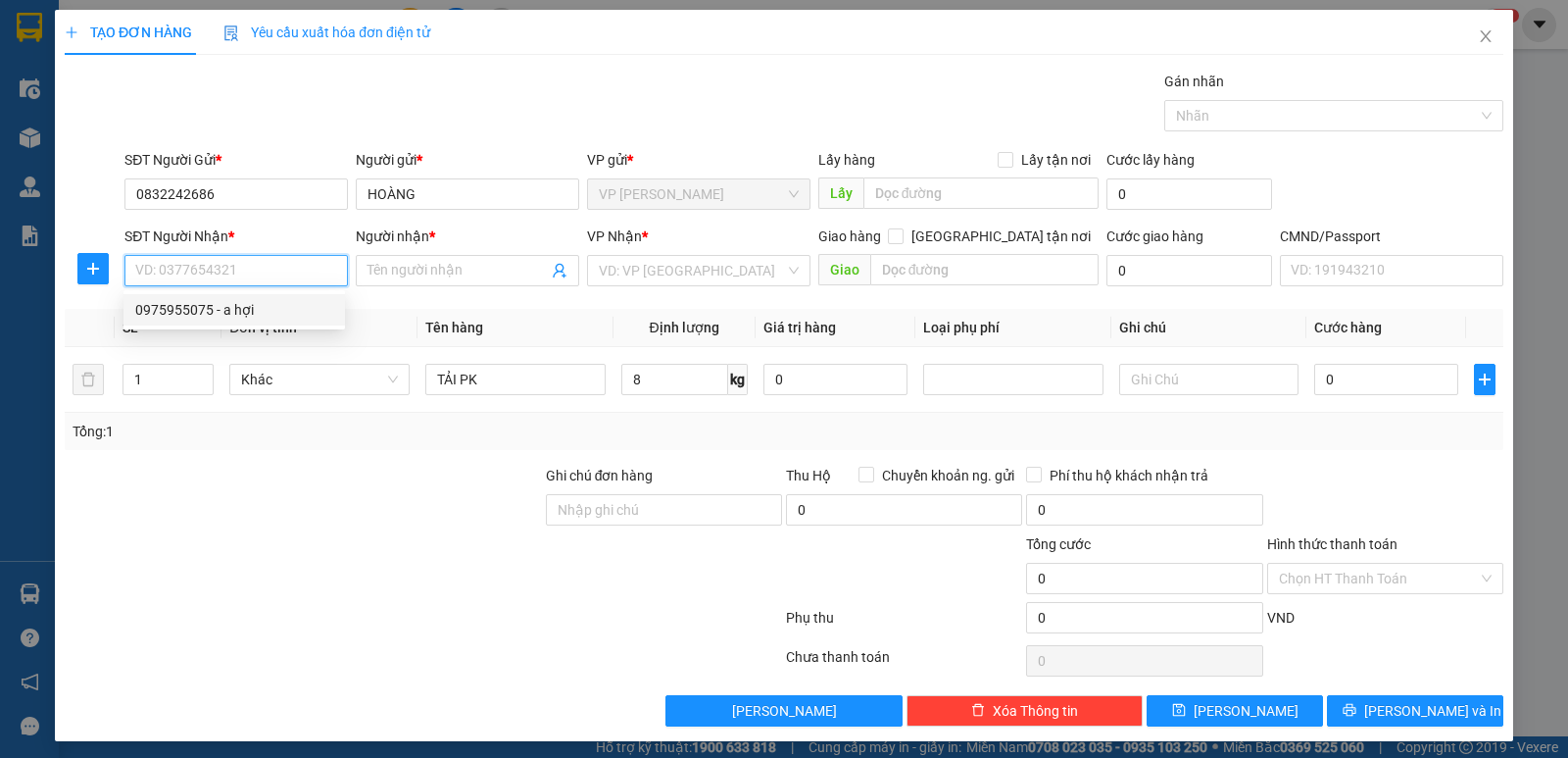
click at [281, 271] on input "SĐT Người Nhận *" at bounding box center [236, 270] width 223 height 32
type input "0989226866"
click at [271, 305] on div "0989226866 - HIỀN HẰNG" at bounding box center [234, 310] width 198 height 22
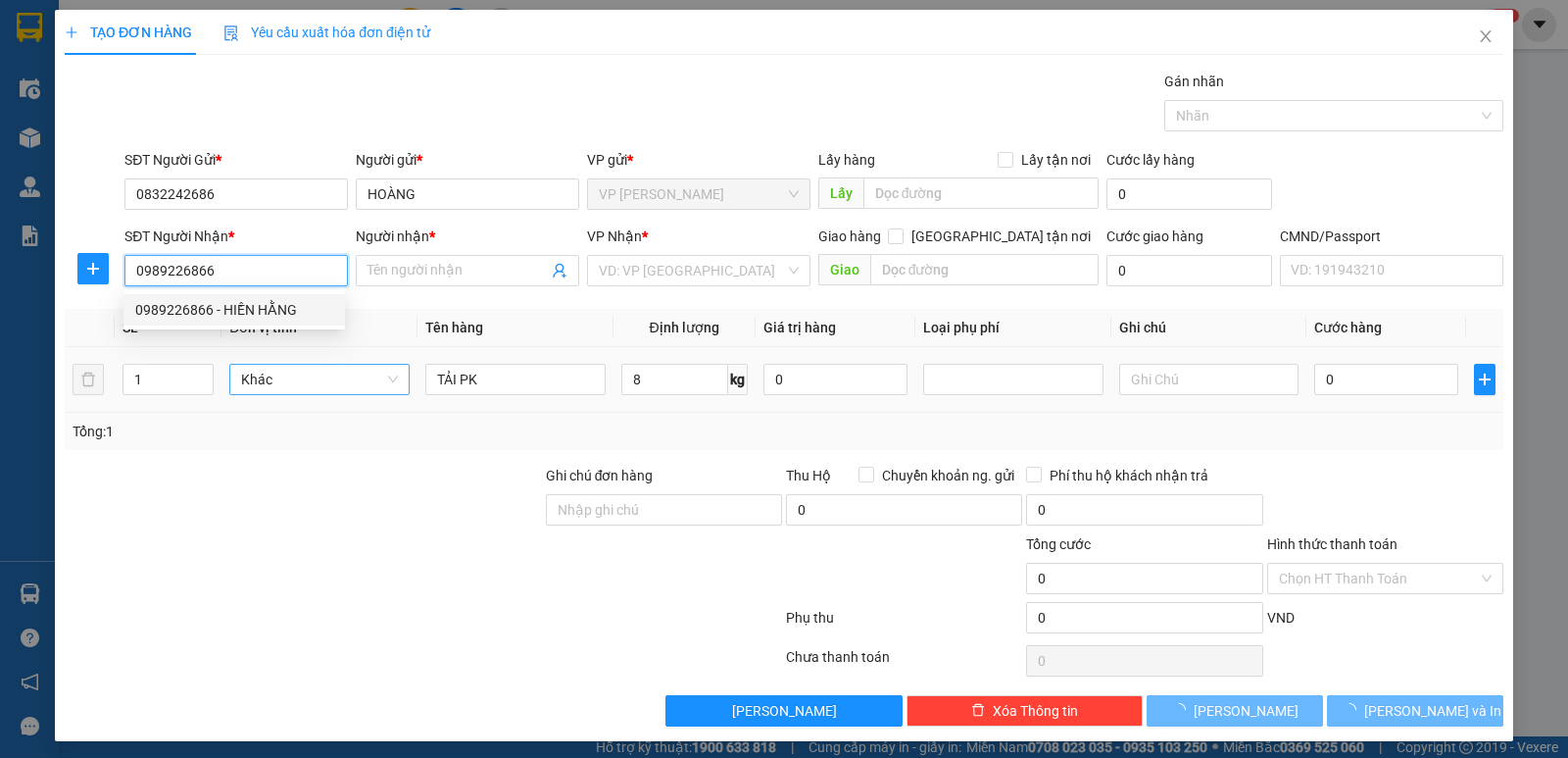
type input "HIỀN HẰNG"
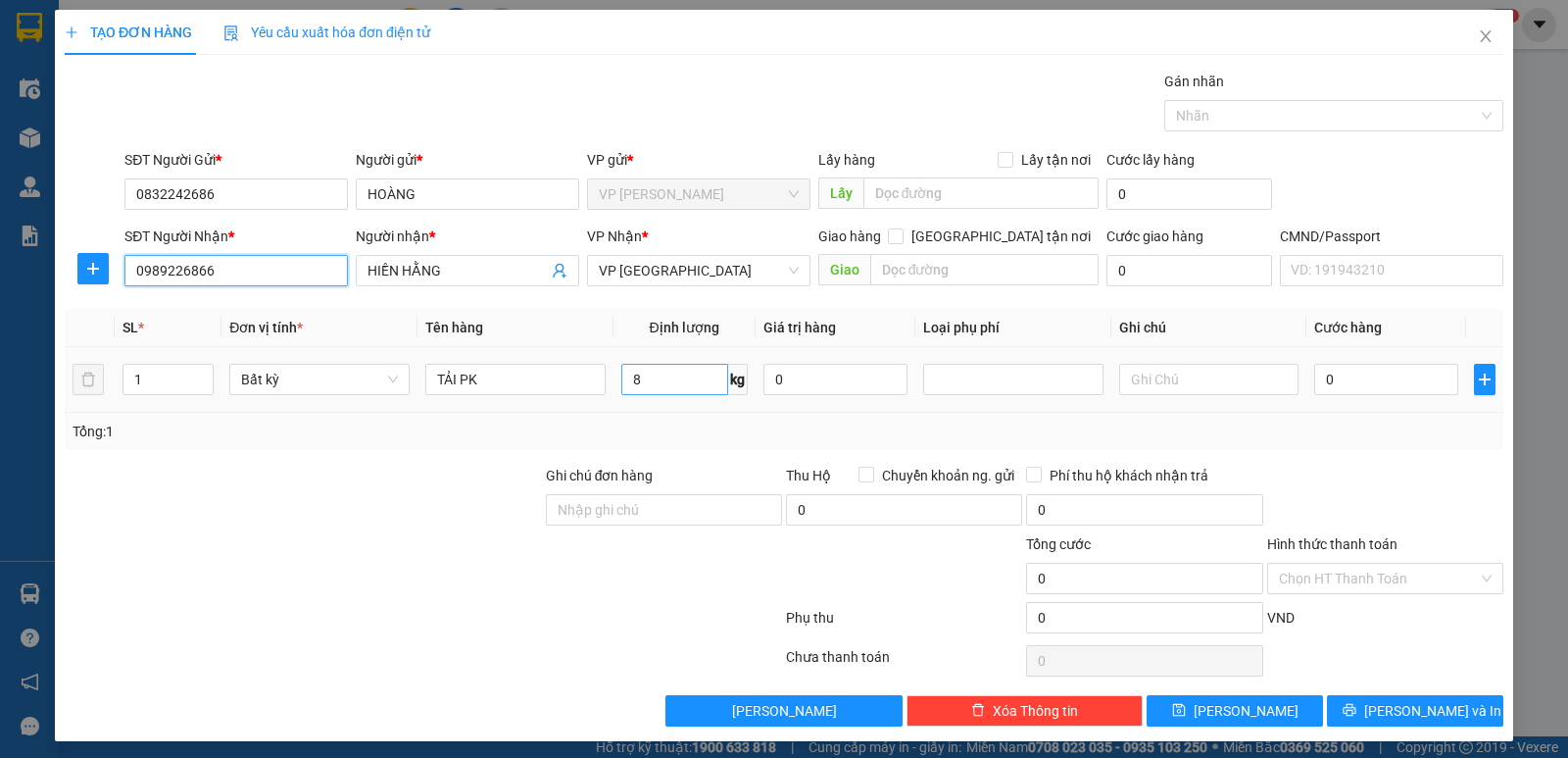
type input "0989226866"
click at [682, 380] on input "8" at bounding box center [675, 379] width 107 height 32
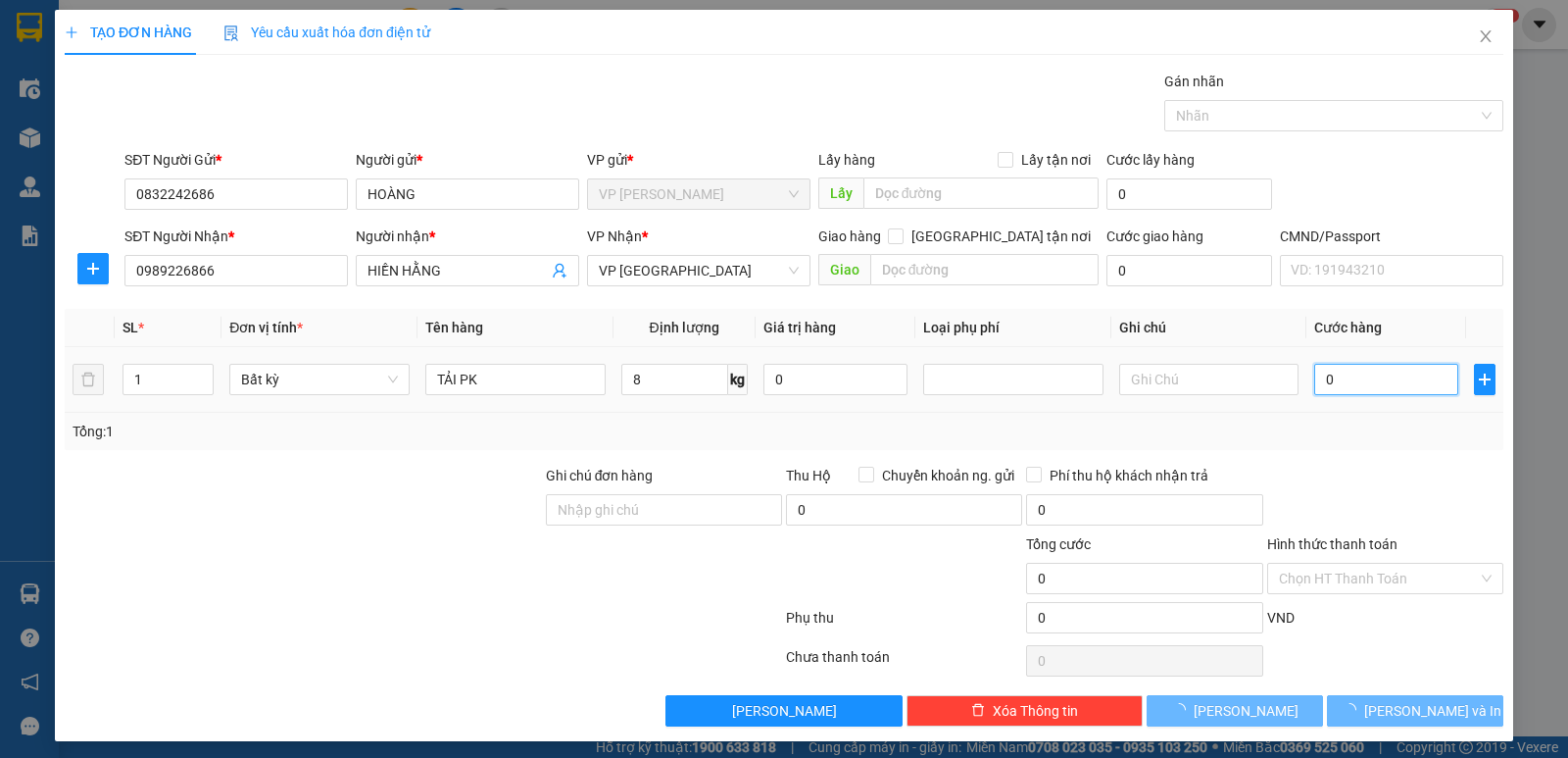
drag, startPoint x: 1362, startPoint y: 376, endPoint x: 1389, endPoint y: 453, distance: 81.6
click at [1362, 385] on input "0" at bounding box center [1386, 379] width 144 height 32
click at [1389, 453] on div "Transit Pickup Surcharge Ids Transit Deliver Surcharge Ids Transit Deliver Surc…" at bounding box center [784, 399] width 1439 height 655
type input "40.000"
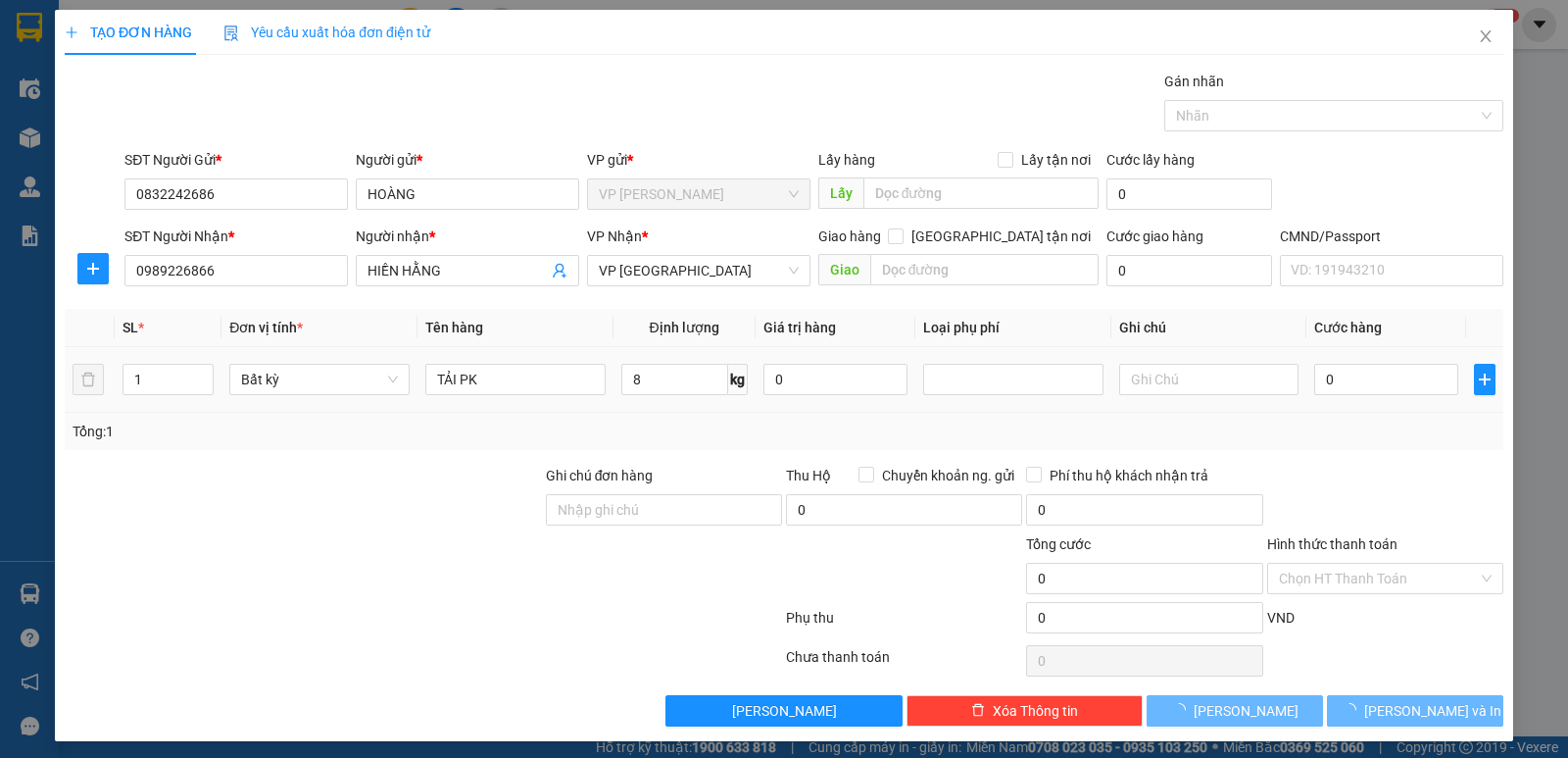
type input "40.000"
click at [1406, 716] on span "[PERSON_NAME] và In" at bounding box center [1432, 711] width 137 height 22
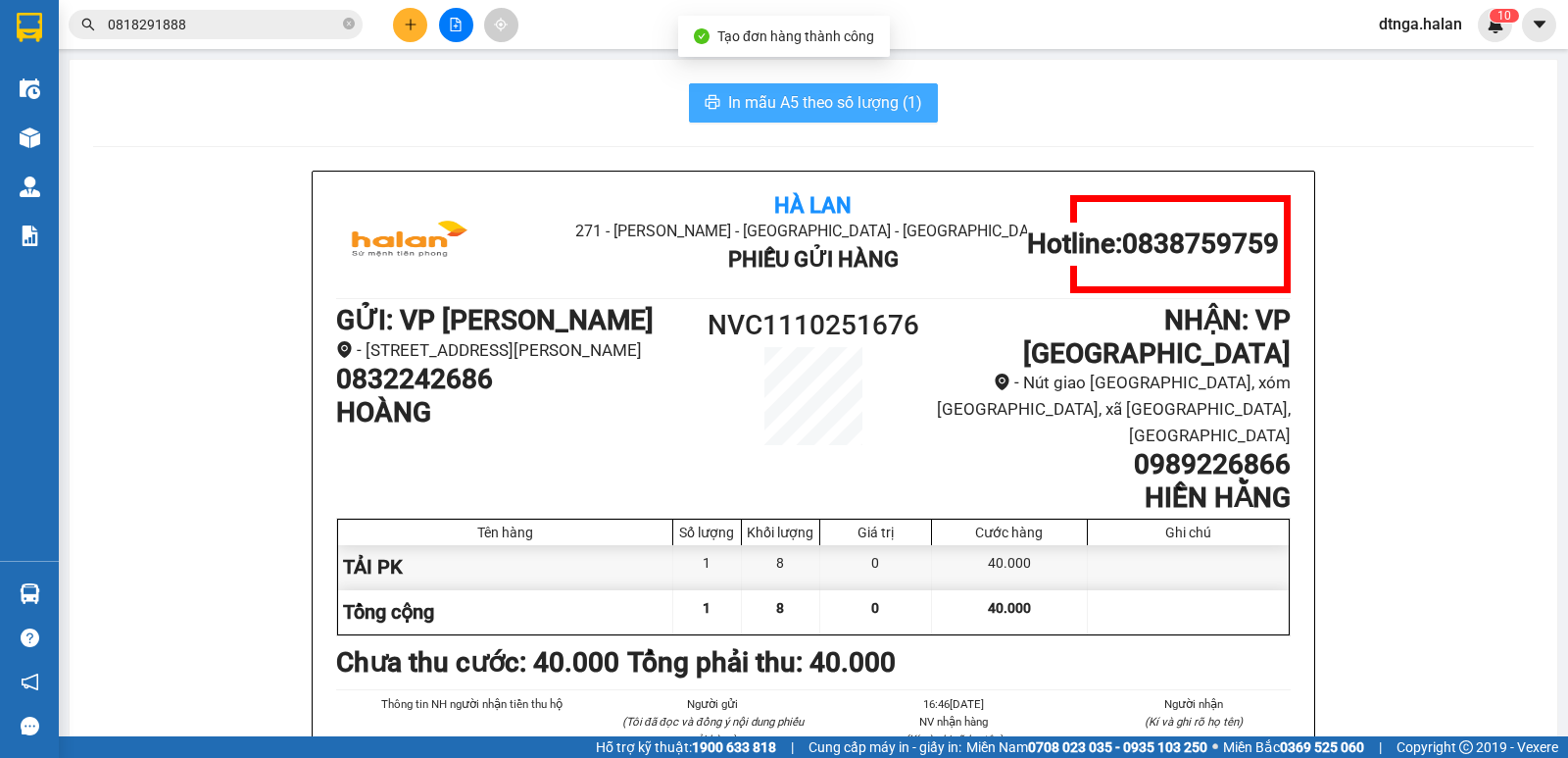
click at [898, 102] on span "In mẫu A5 theo số lượng (1)" at bounding box center [825, 102] width 194 height 25
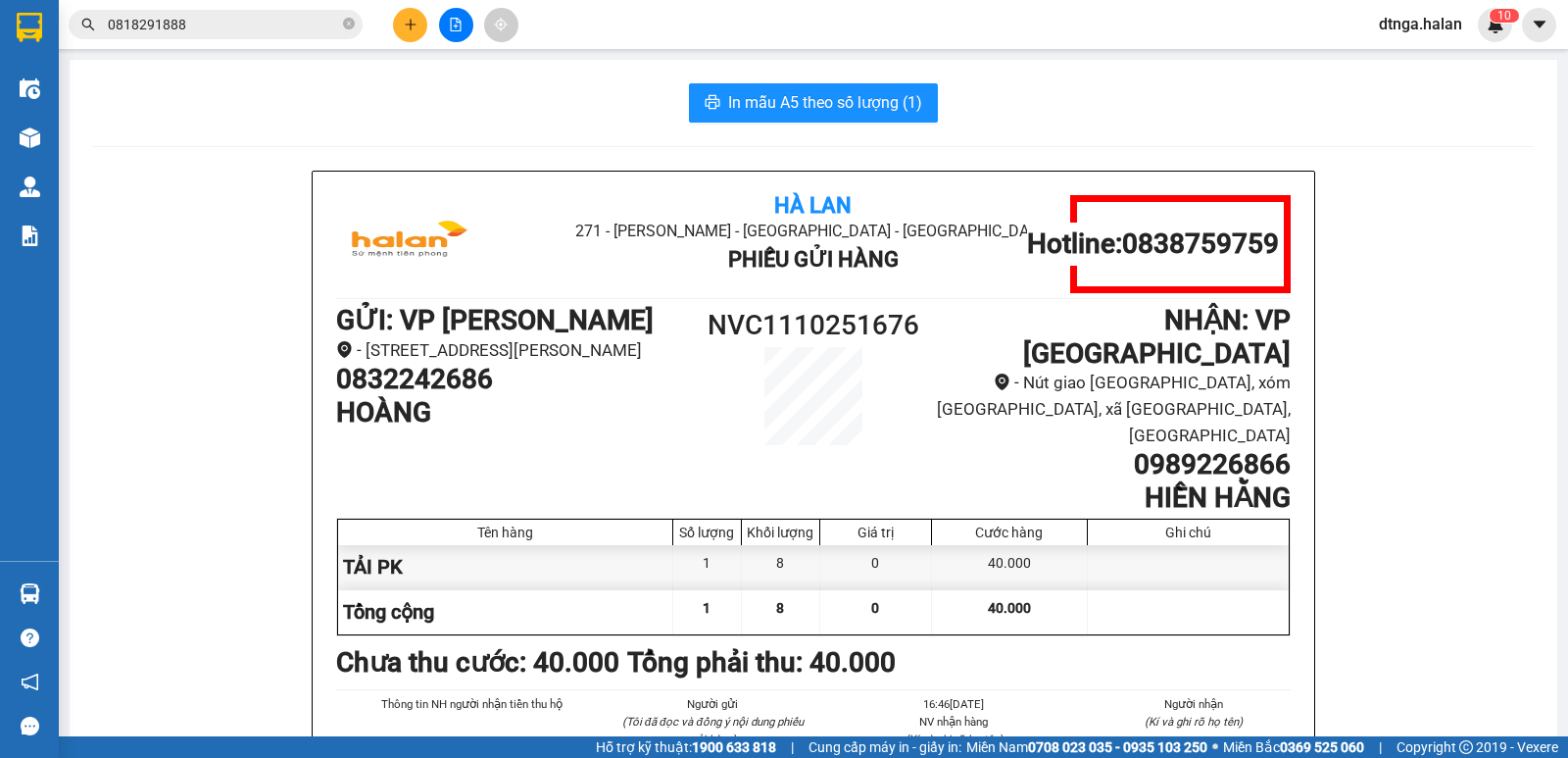
click at [214, 19] on input "0818291888" at bounding box center [223, 25] width 231 height 22
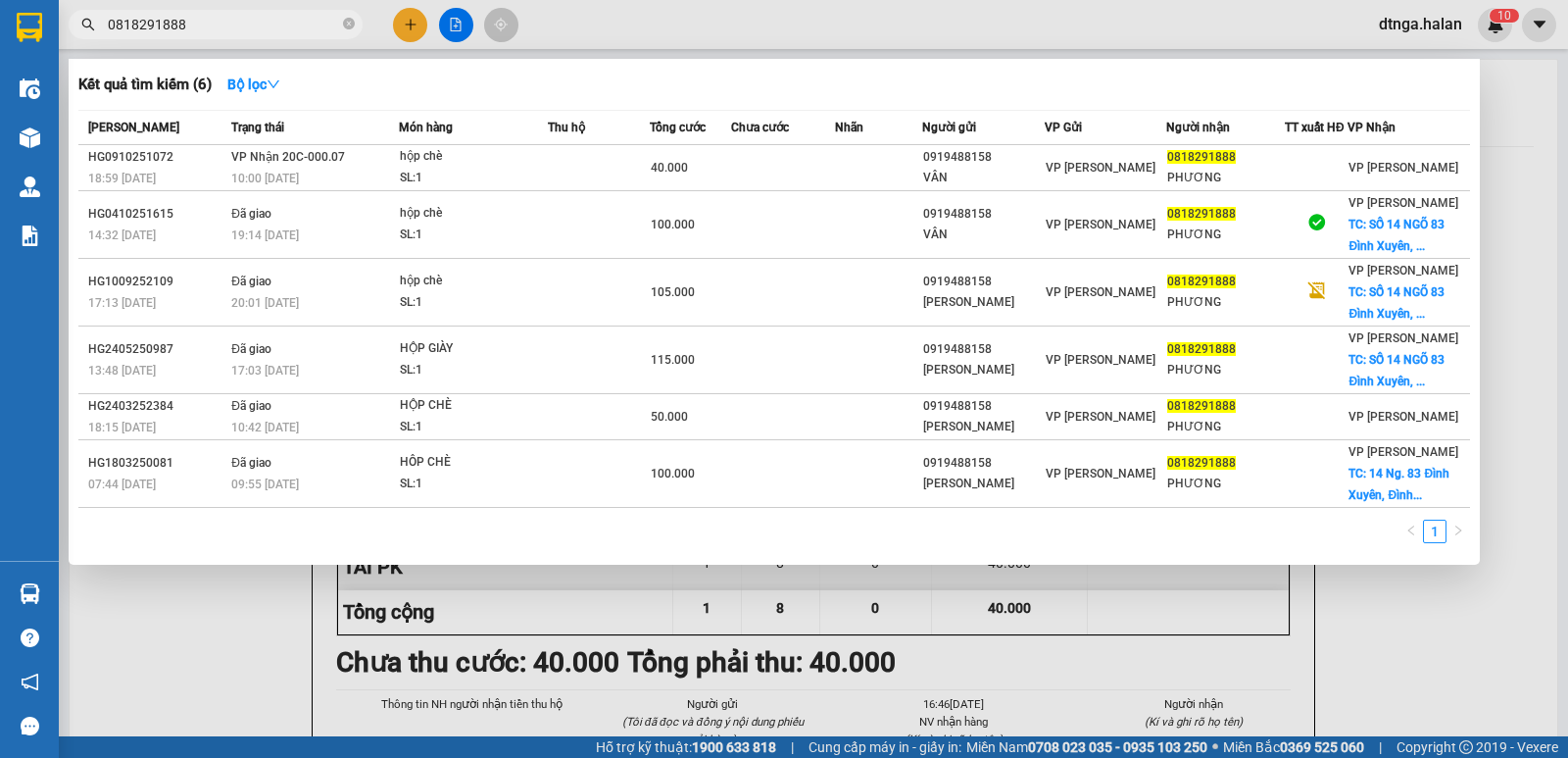
click at [214, 19] on input "0818291888" at bounding box center [223, 25] width 231 height 22
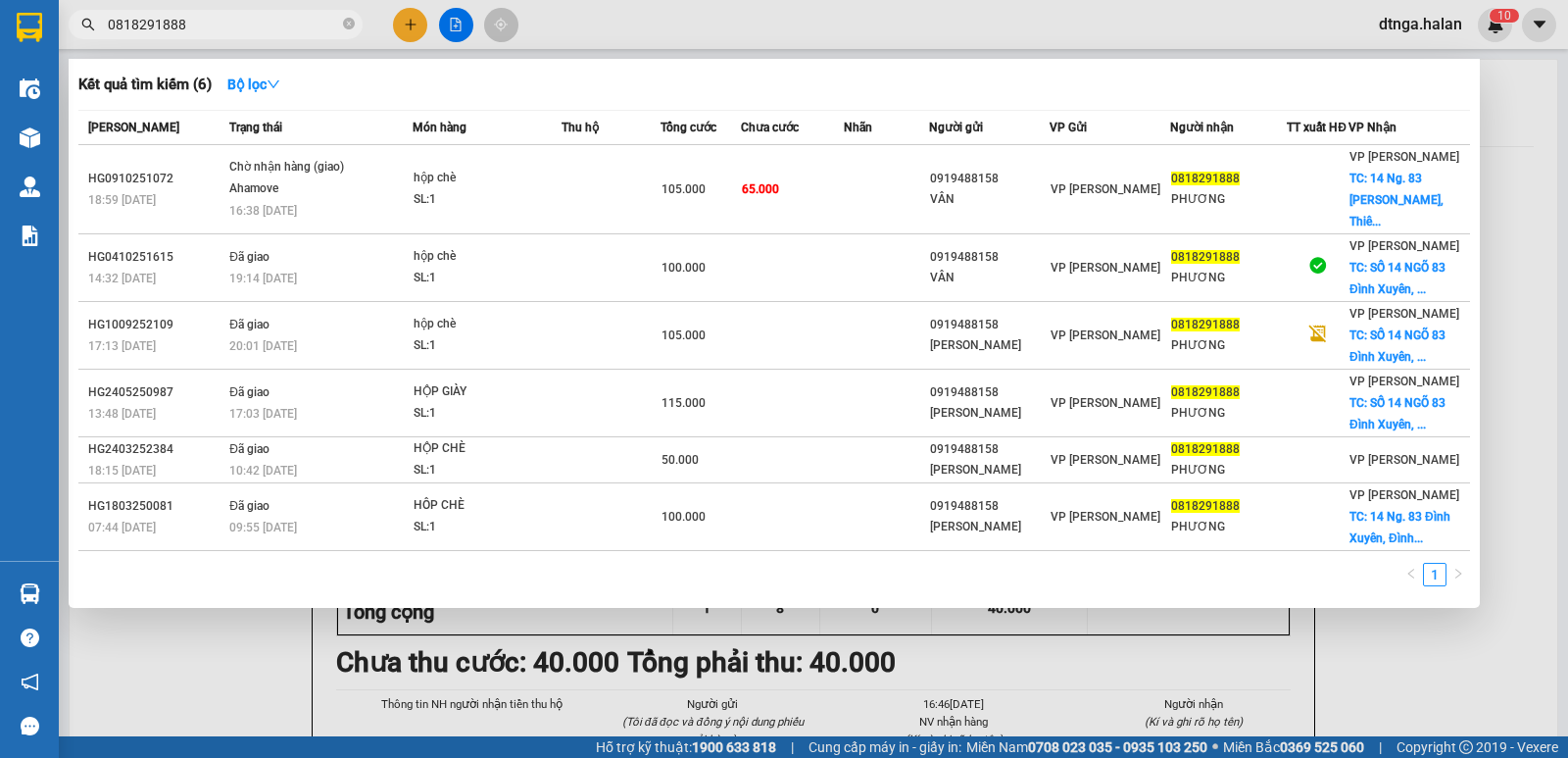
click at [244, 660] on div at bounding box center [784, 379] width 1568 height 758
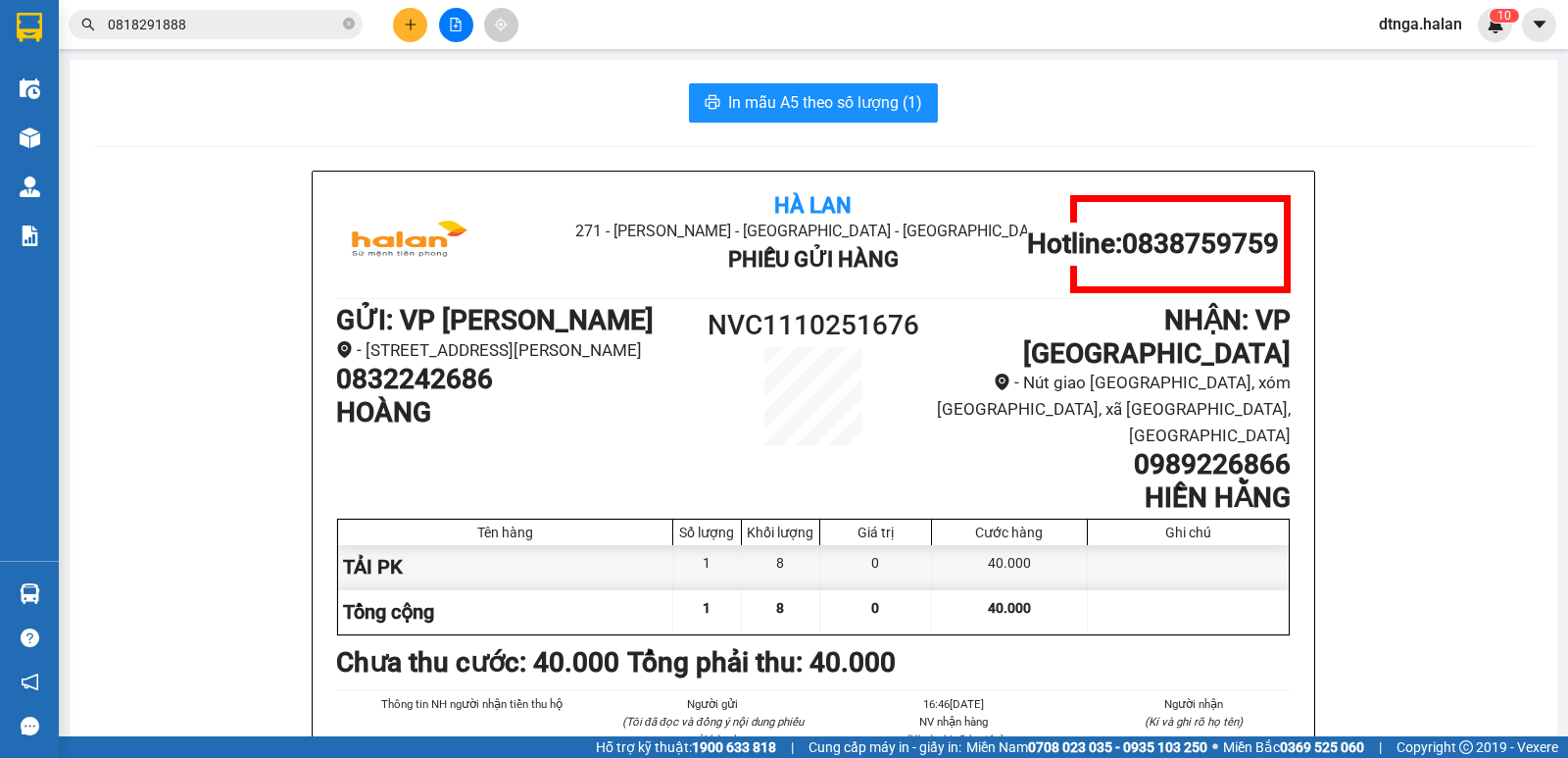
click at [216, 25] on input "0818291888" at bounding box center [223, 25] width 231 height 22
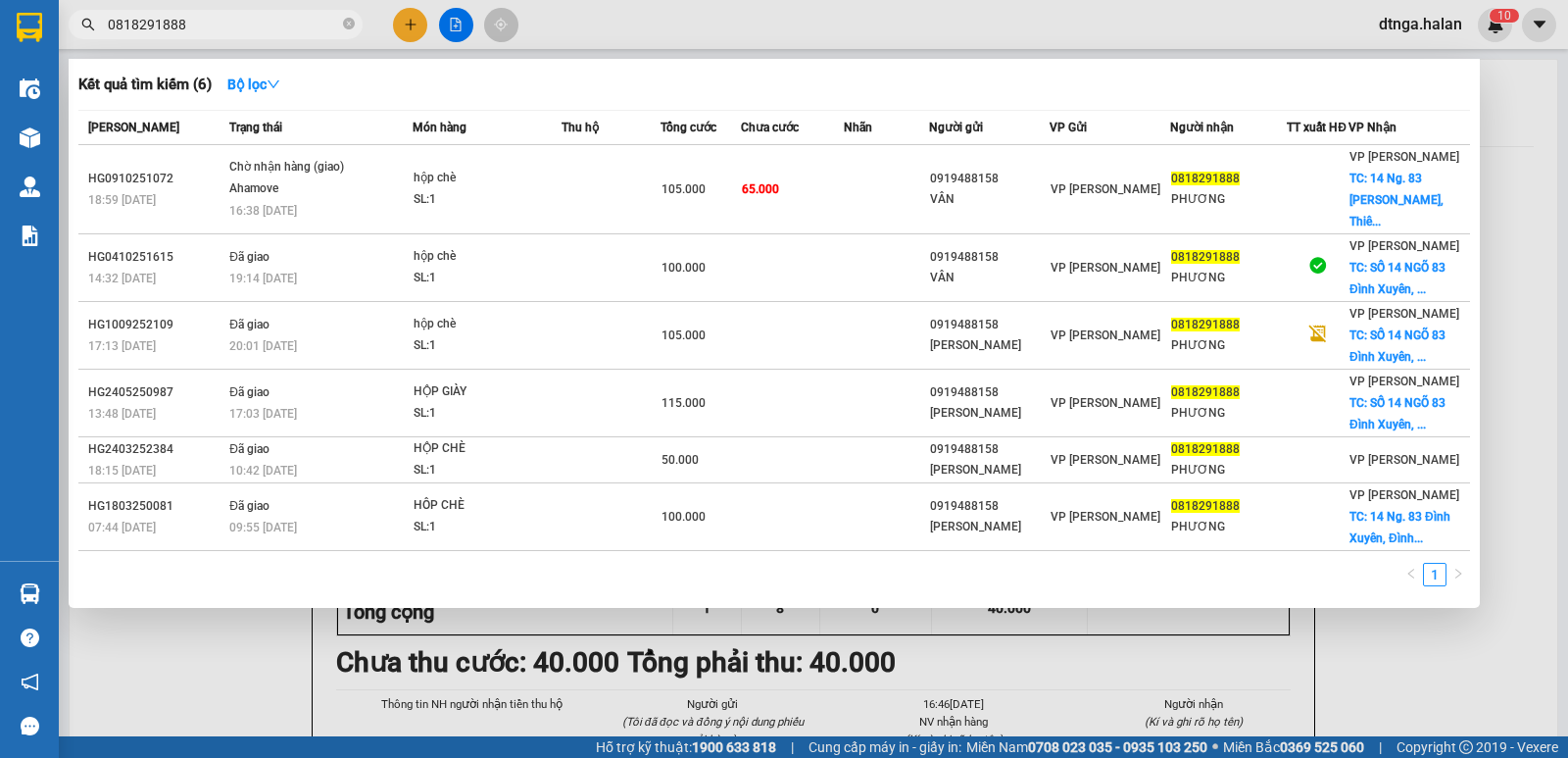
click at [216, 25] on input "0818291888" at bounding box center [223, 25] width 231 height 22
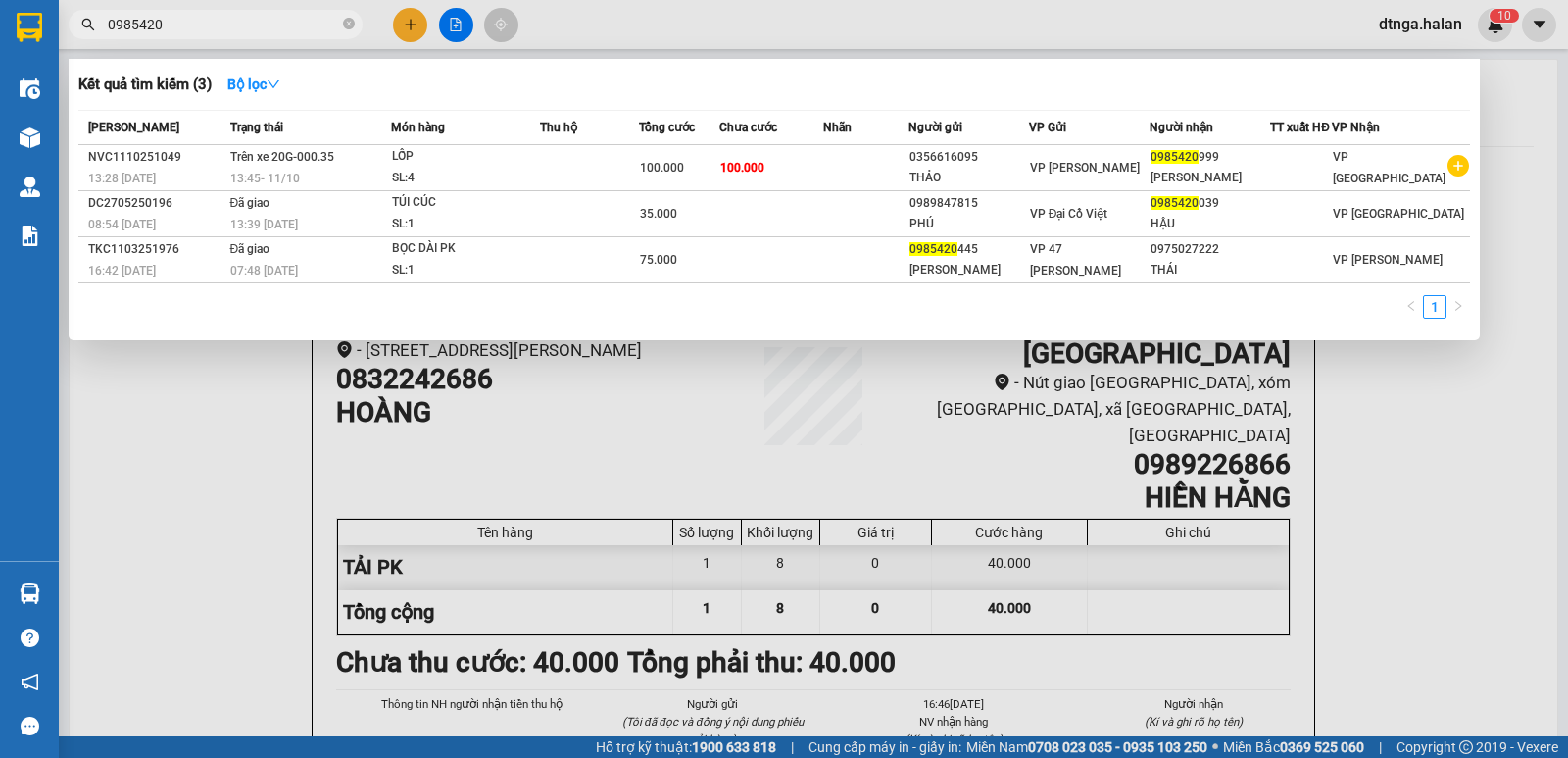
click at [410, 27] on div at bounding box center [784, 379] width 1568 height 758
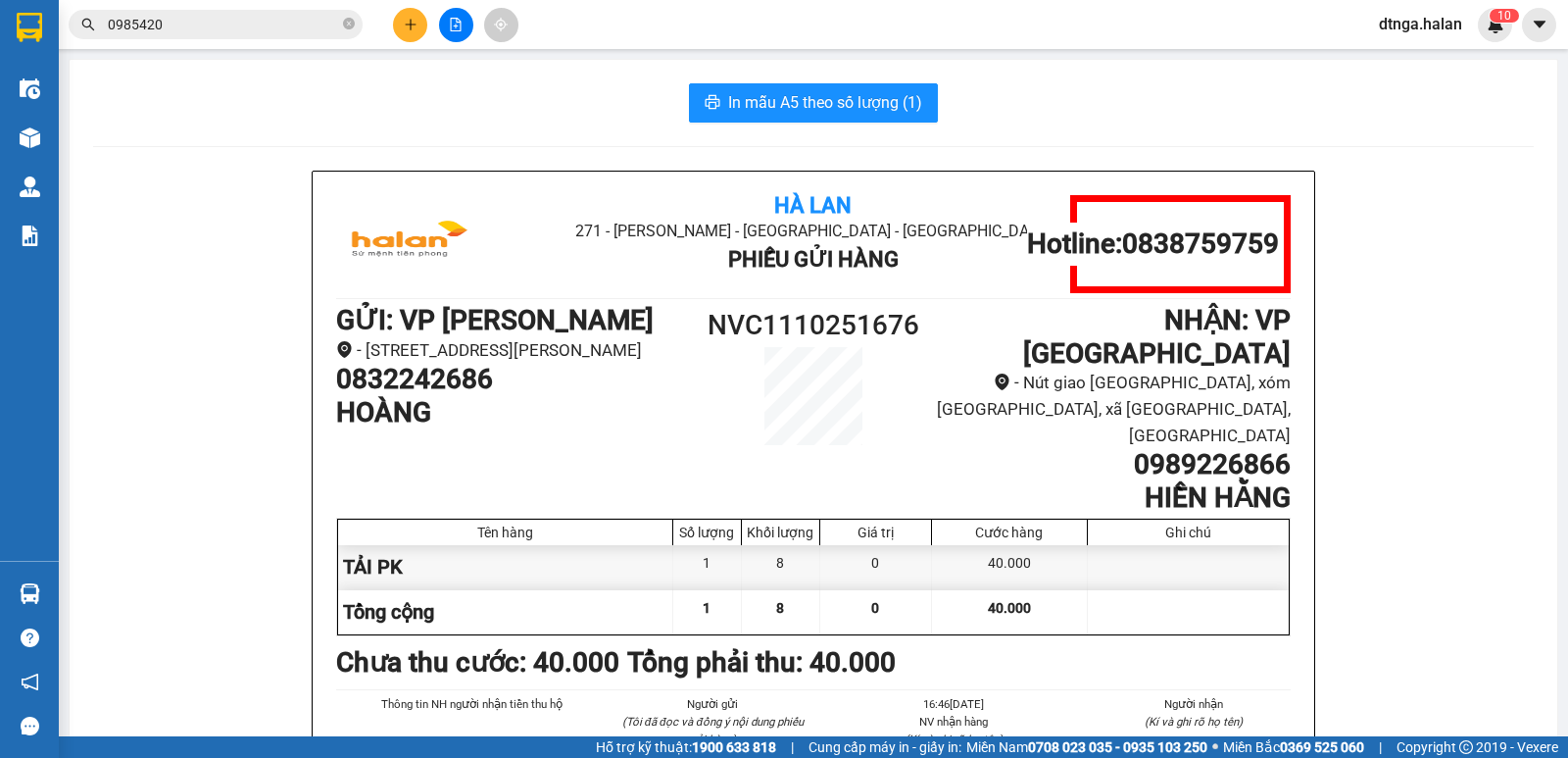
click at [299, 29] on input "0985420" at bounding box center [223, 25] width 231 height 22
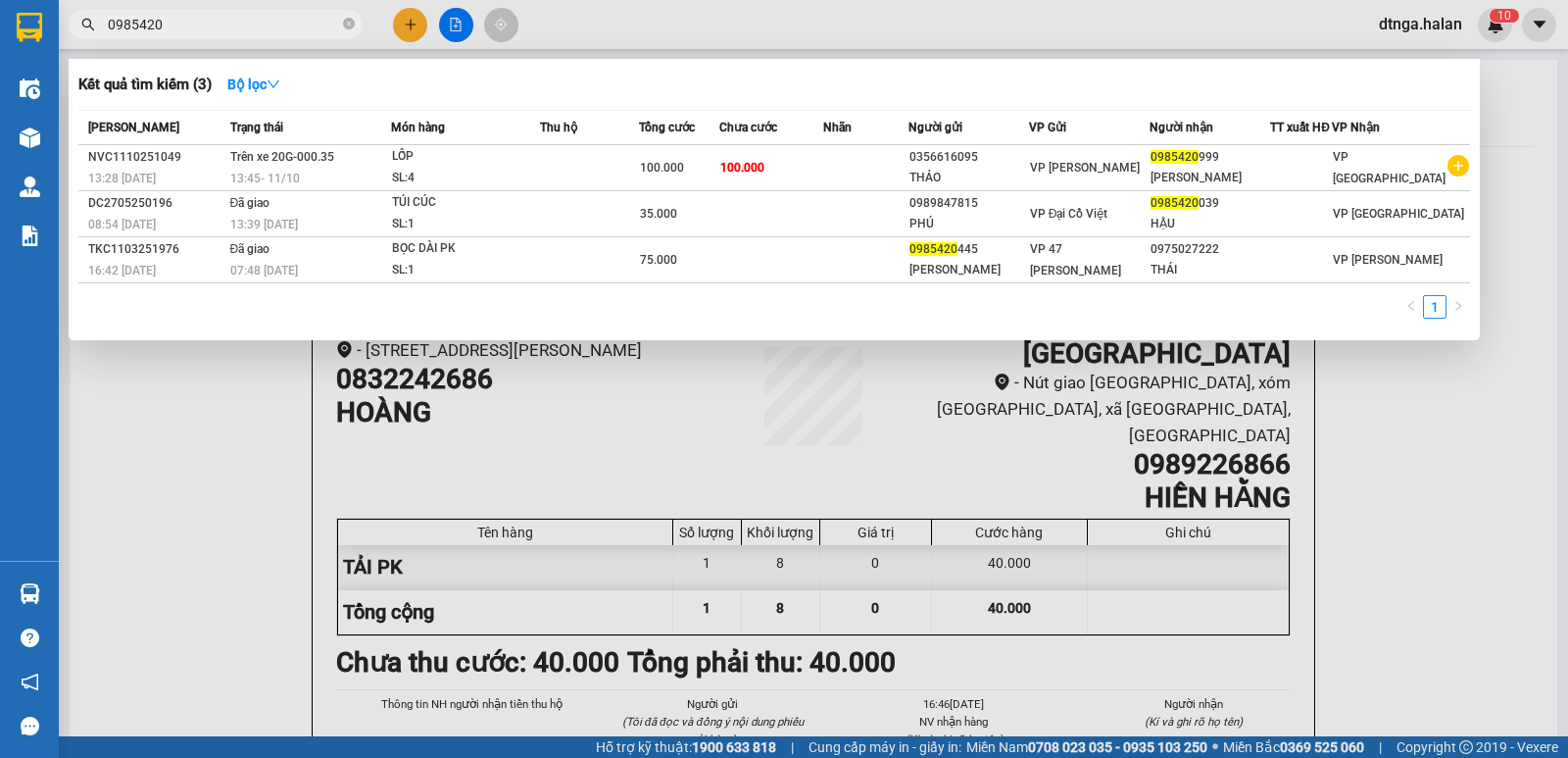
click at [299, 29] on input "0985420" at bounding box center [223, 25] width 231 height 22
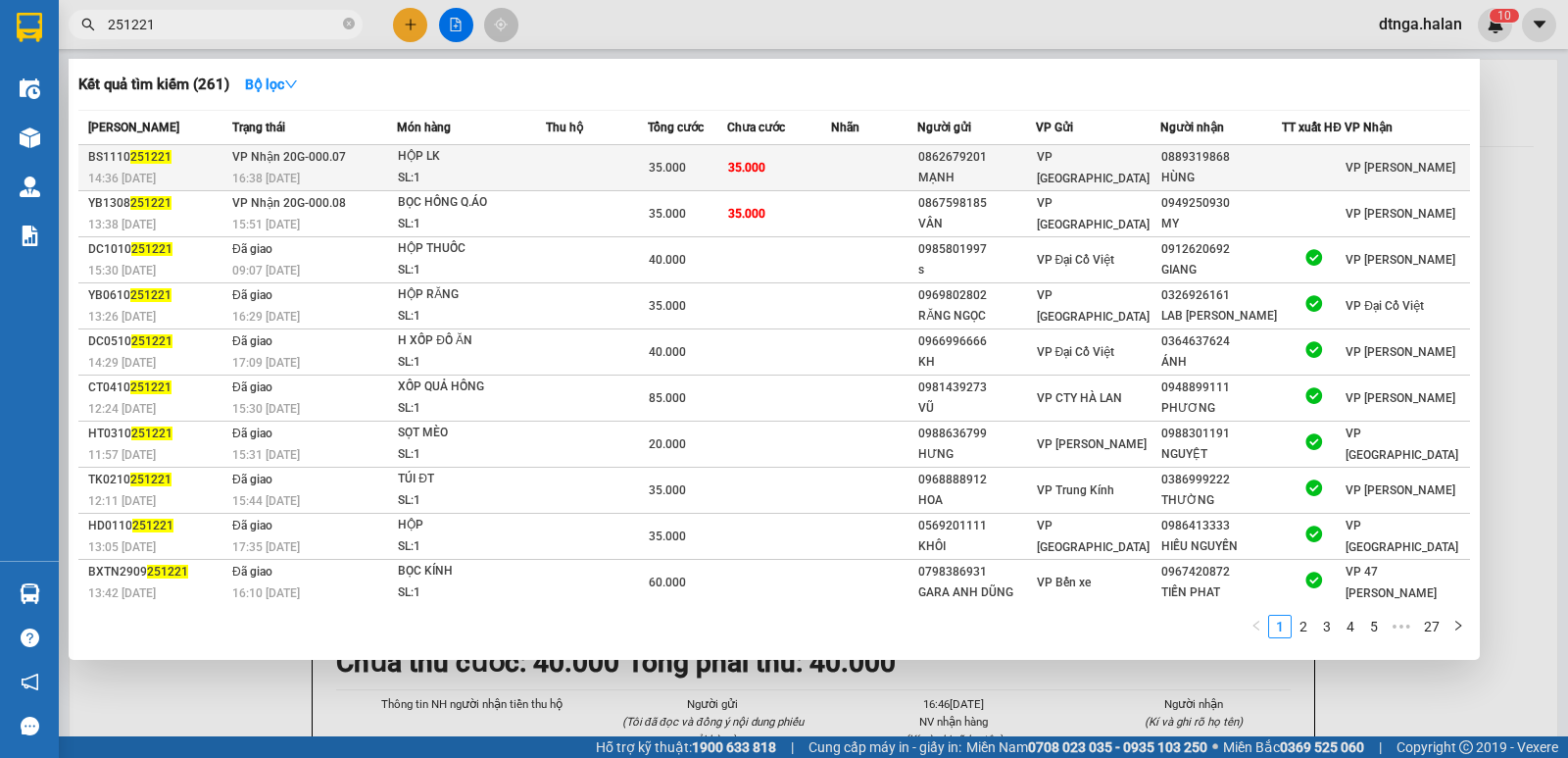
type input "251221"
click at [486, 171] on div "SL: 1" at bounding box center [471, 179] width 147 height 22
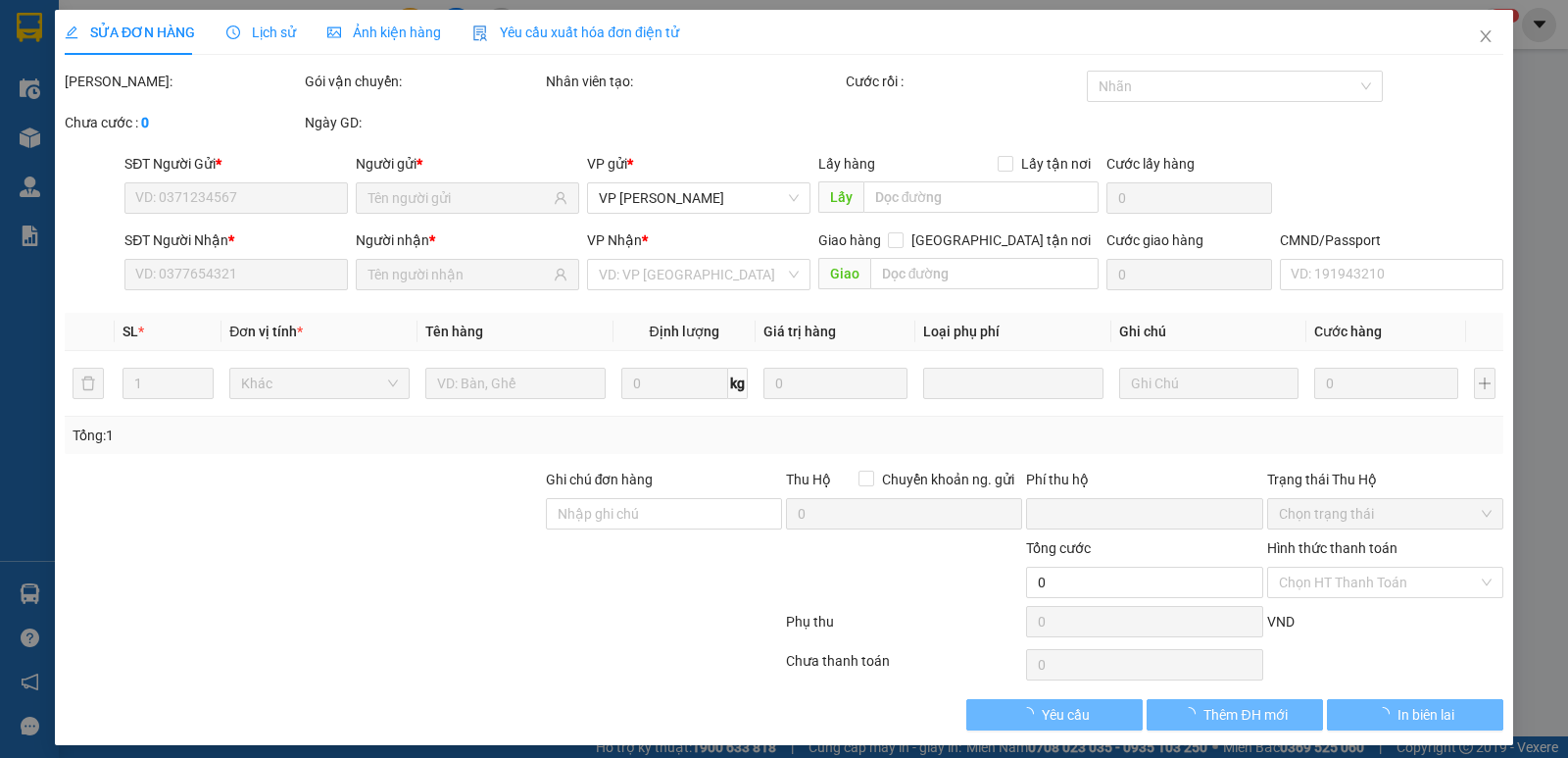
type input "0862679201"
type input "MẠNH"
type input "0889319868"
type input "HÙNG"
type input "0"
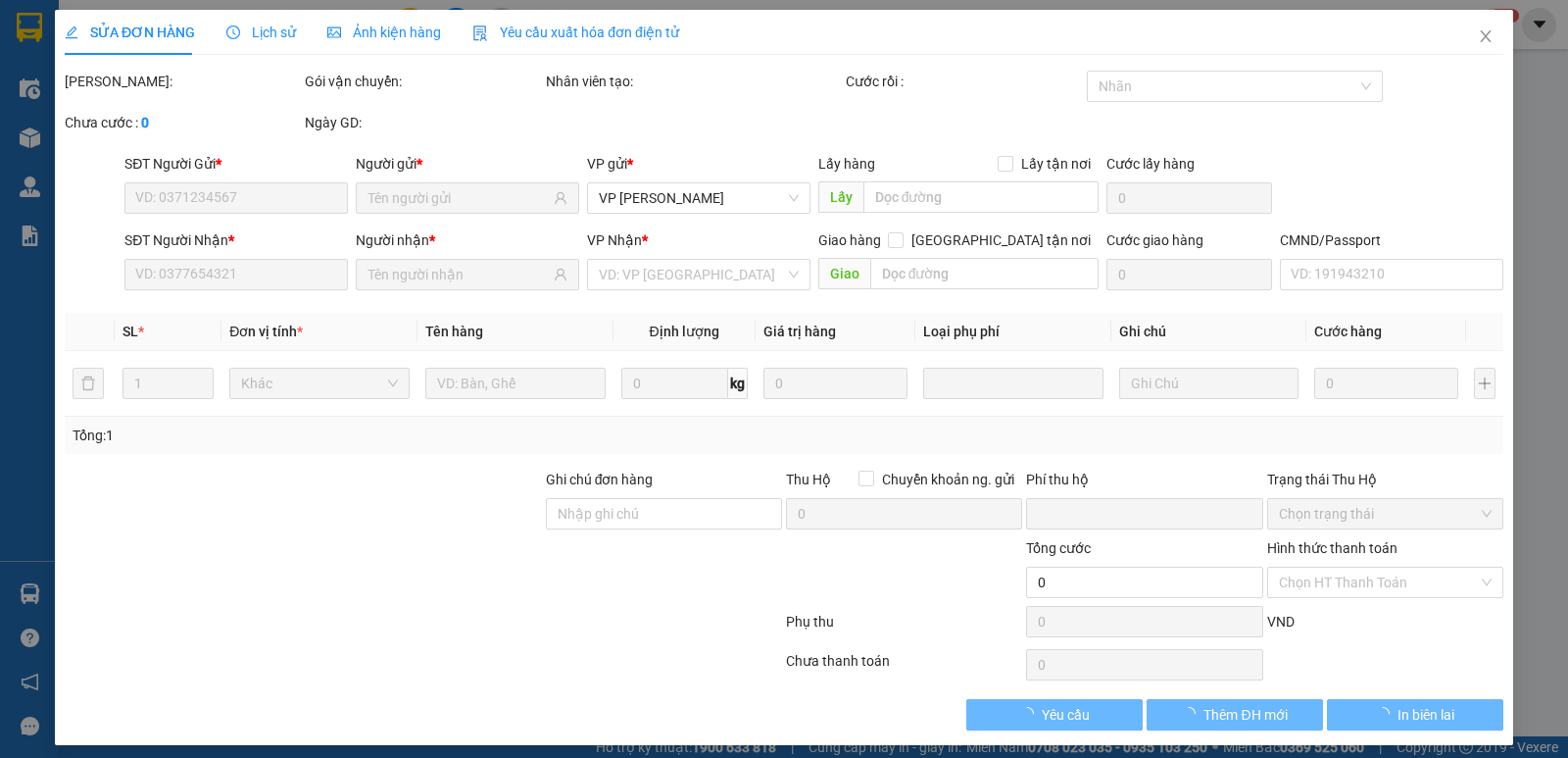
type input "35.000"
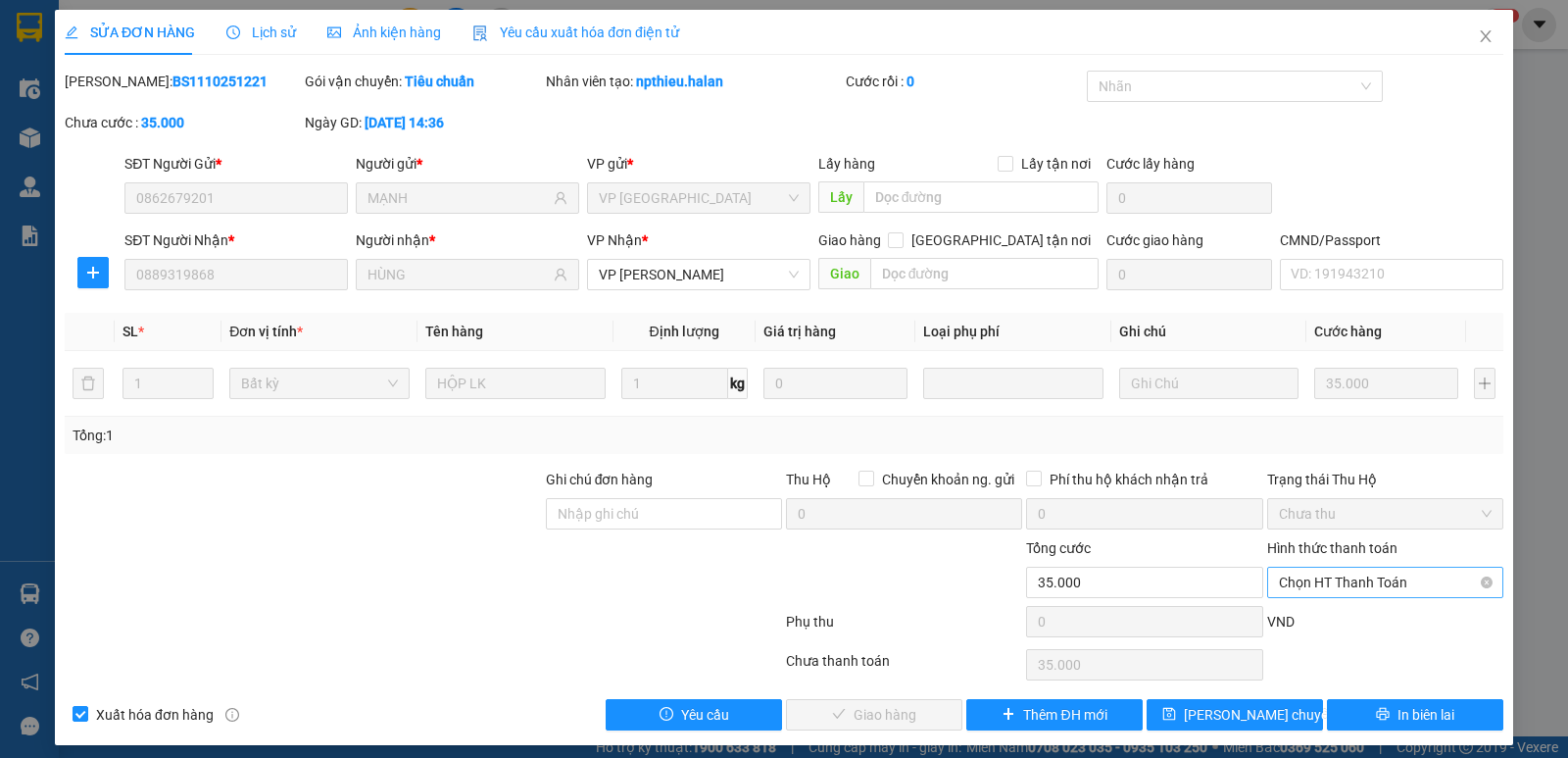
click at [1324, 581] on span "Chọn HT Thanh Toán" at bounding box center [1384, 582] width 212 height 30
click at [1372, 417] on div "Tại văn phòng" at bounding box center [1373, 417] width 211 height 22
type input "0"
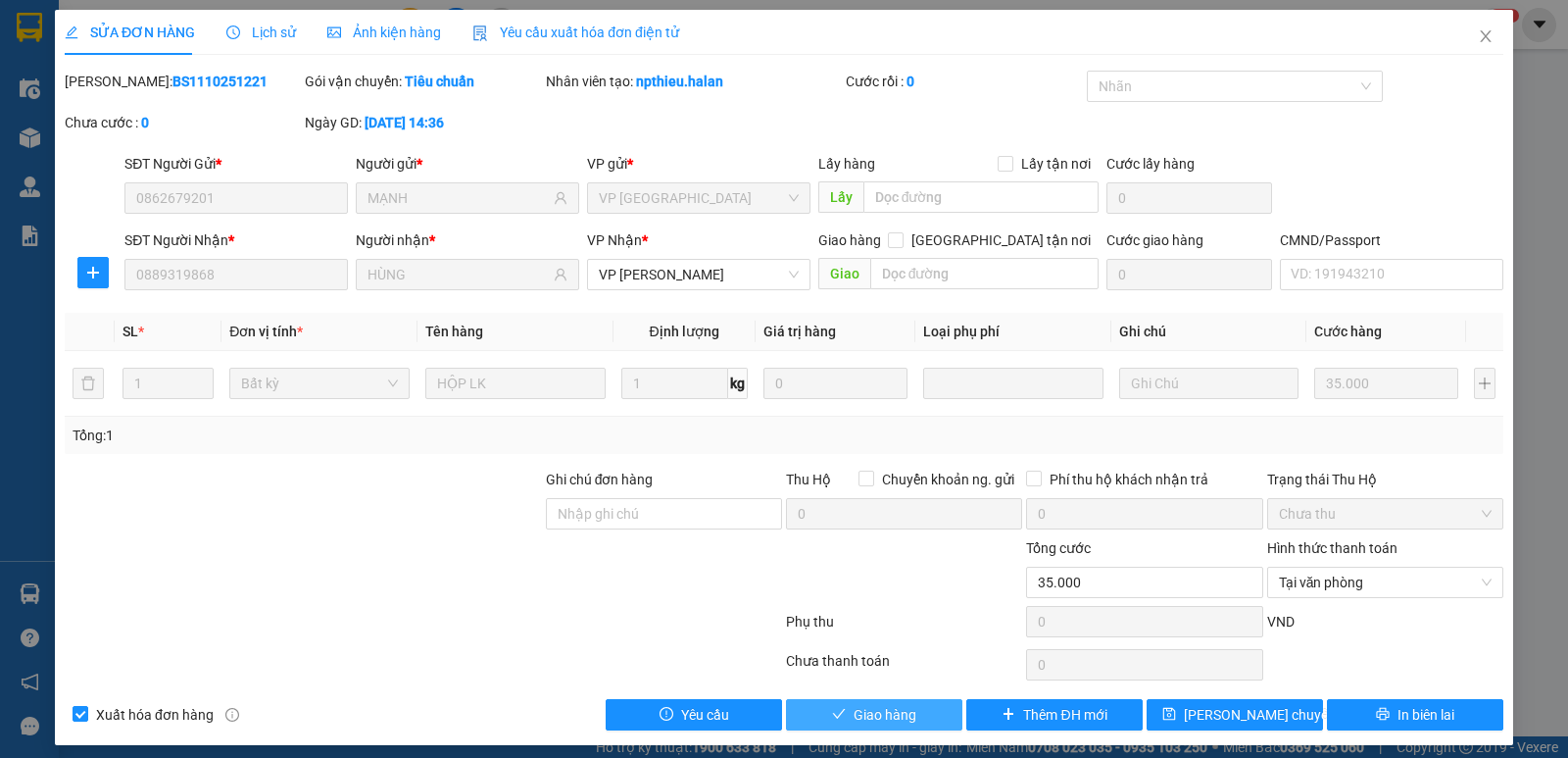
click at [932, 720] on button "Giao hàng" at bounding box center [873, 715] width 177 height 32
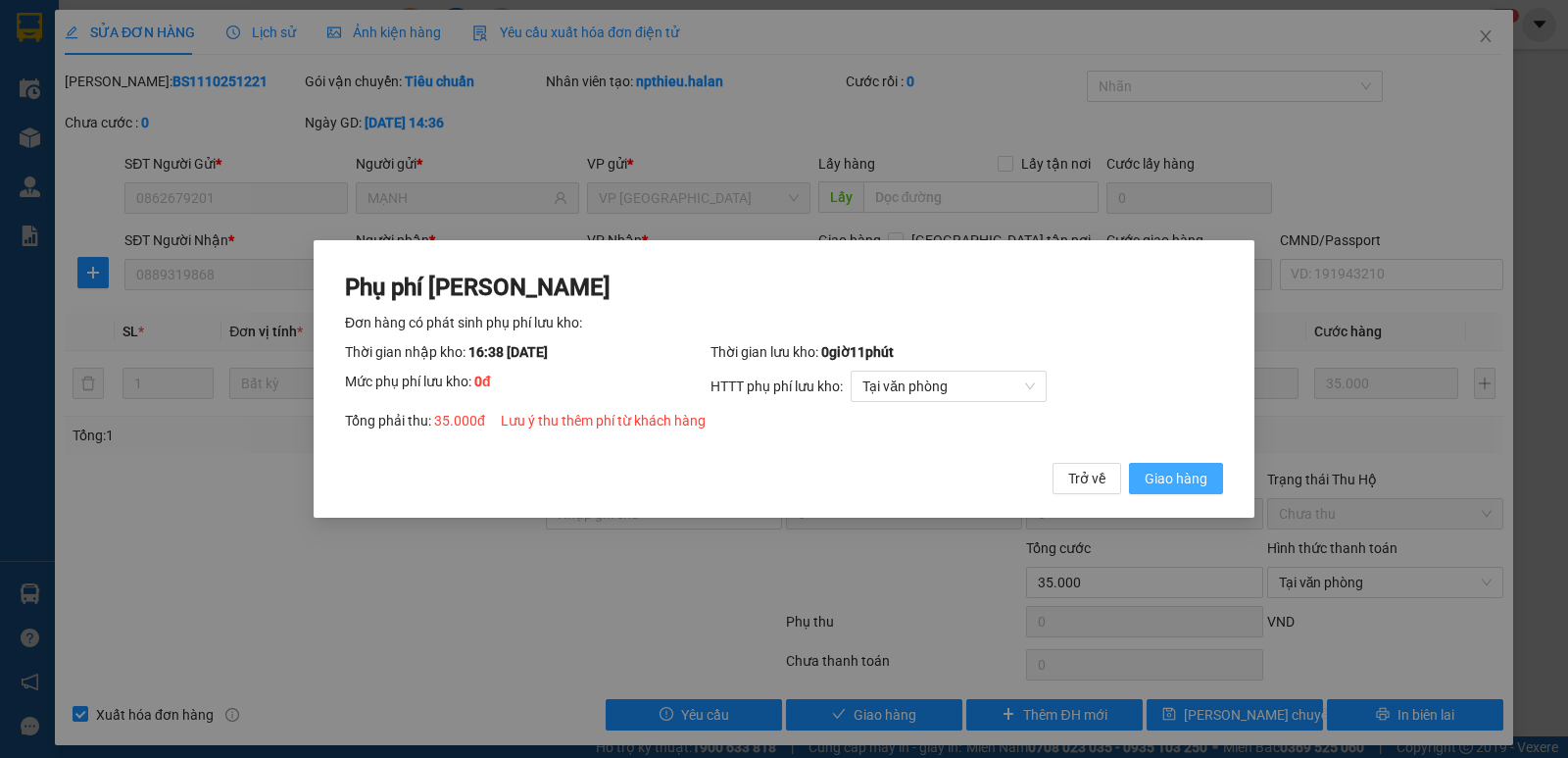
click at [1157, 479] on span "Giao hàng" at bounding box center [1176, 479] width 63 height 22
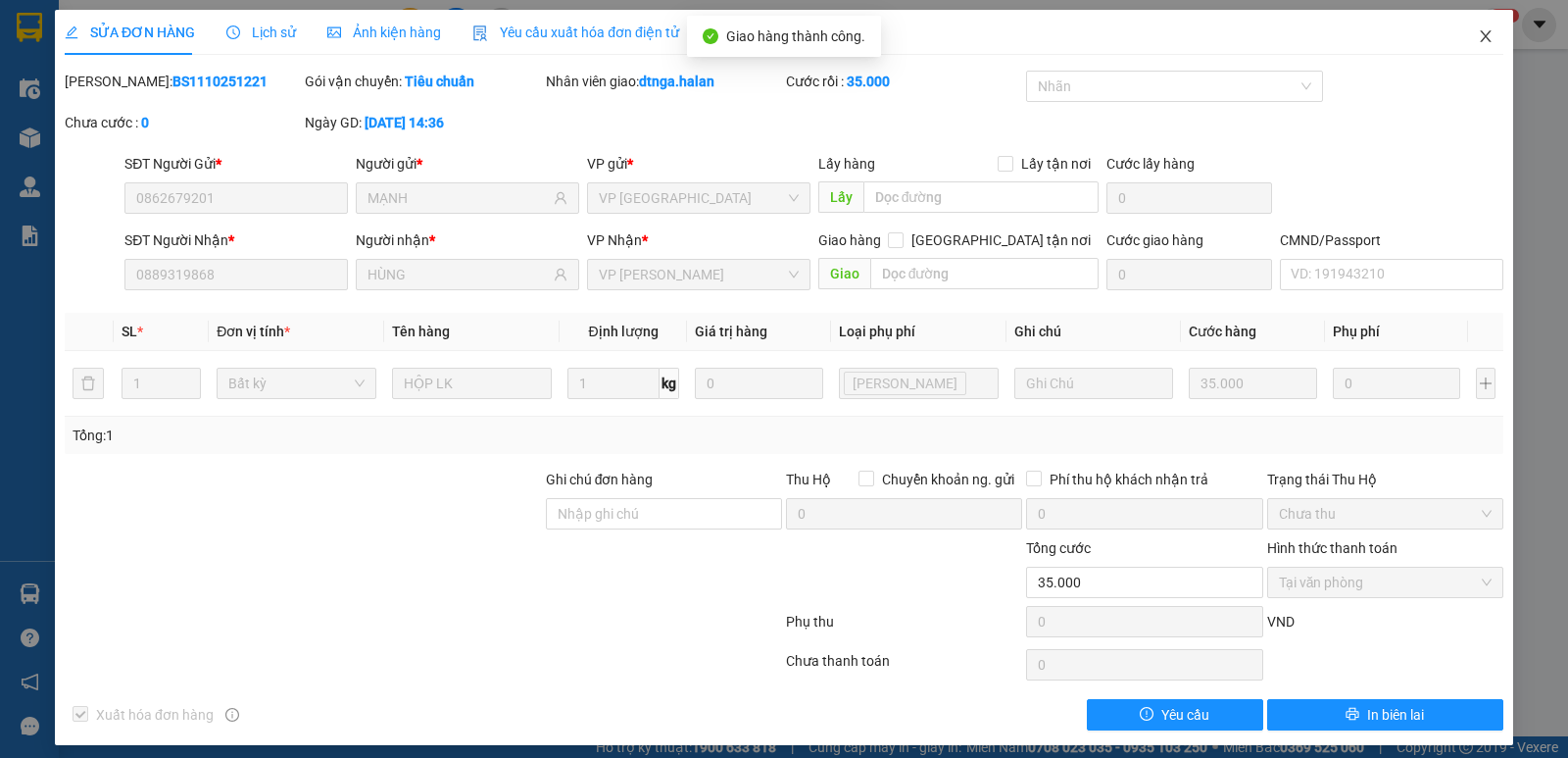
click at [1480, 37] on icon "close" at bounding box center [1485, 37] width 11 height 12
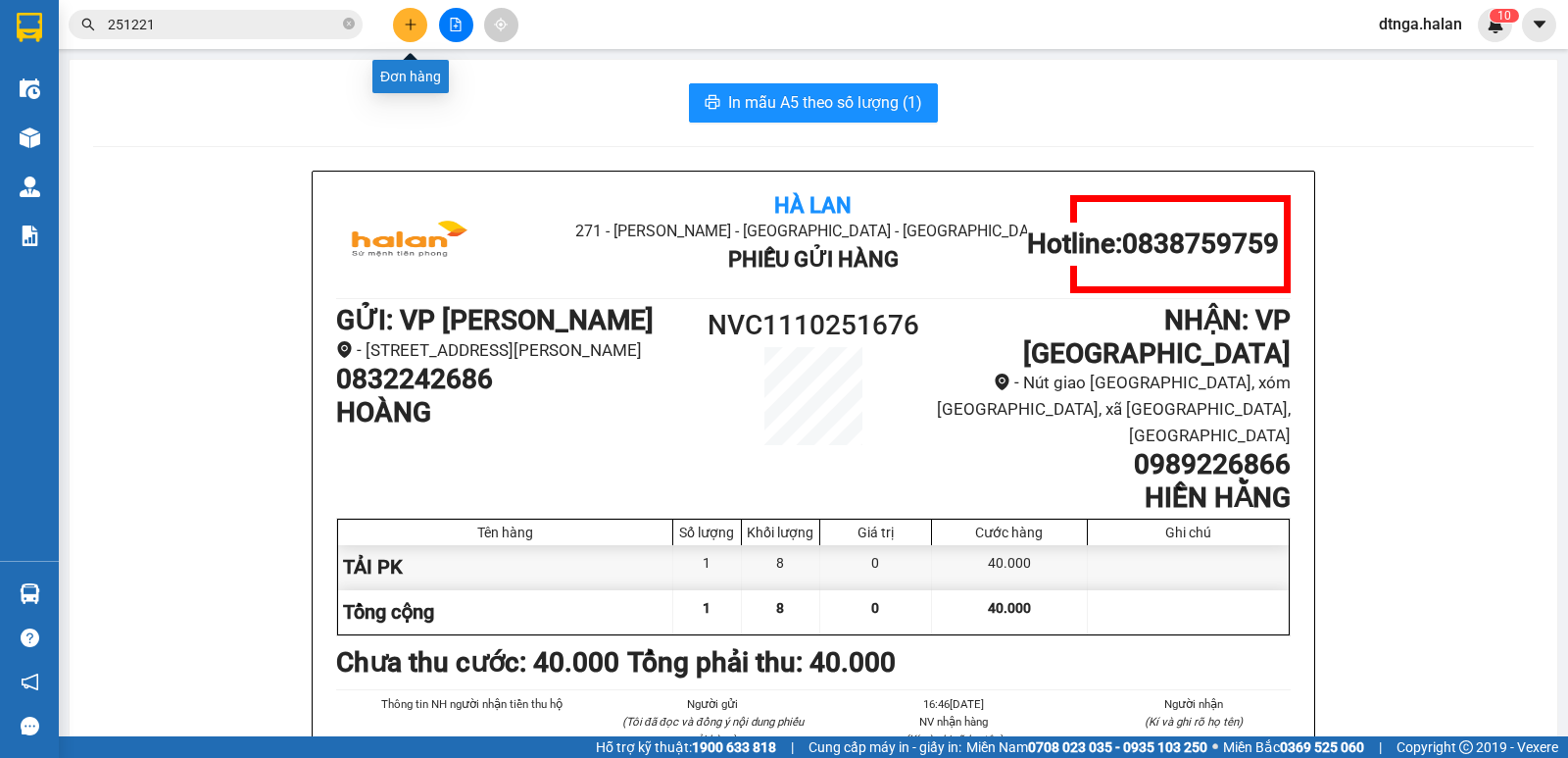
click at [414, 28] on icon "plus" at bounding box center [411, 25] width 14 height 14
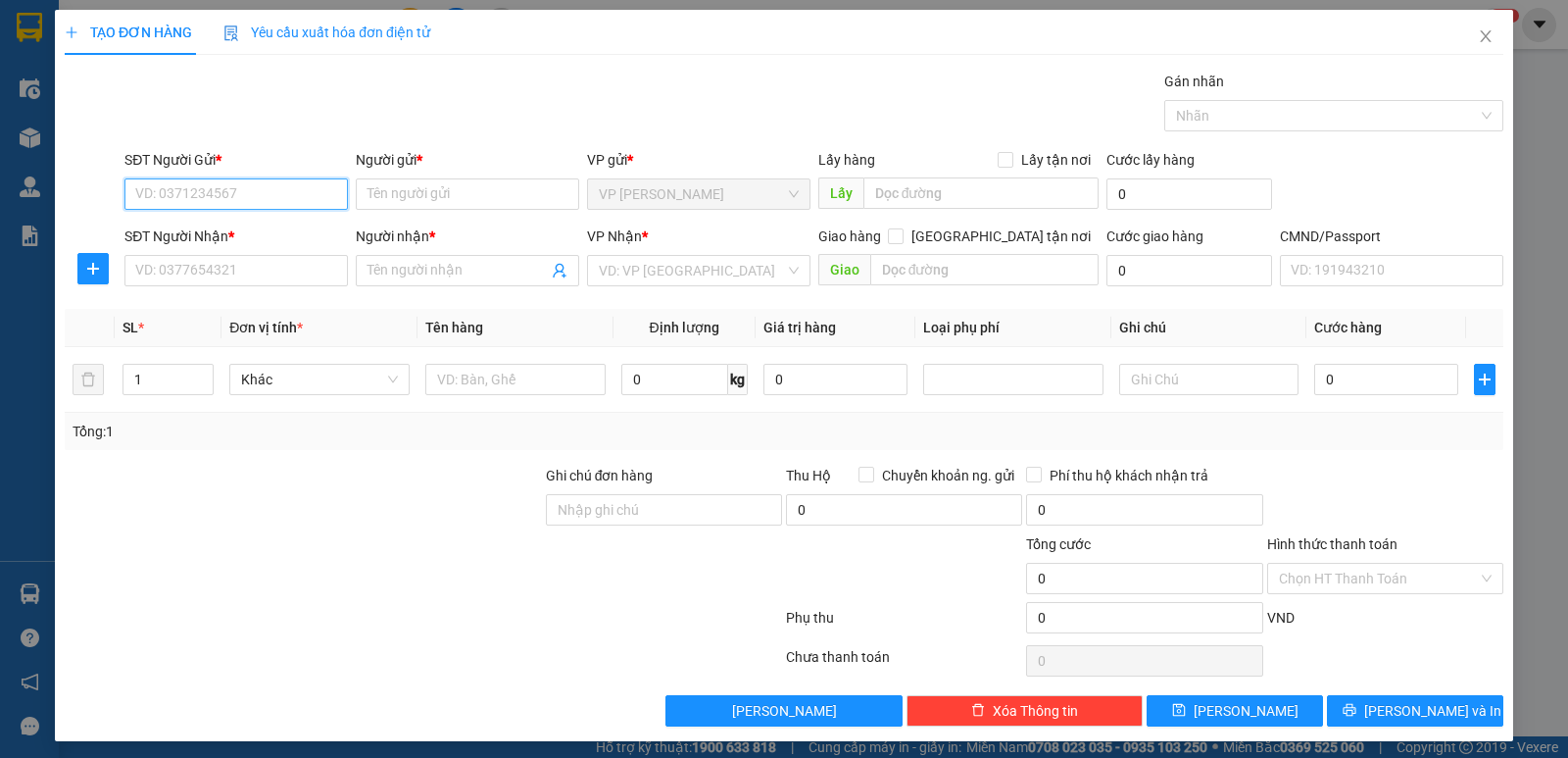
click at [262, 194] on input "SĐT Người Gửi *" at bounding box center [236, 194] width 223 height 32
click at [252, 235] on div "0982654229 - TIẾN" at bounding box center [234, 233] width 198 height 22
type input "0982654229"
type input "TIẾN"
type input "0982654229"
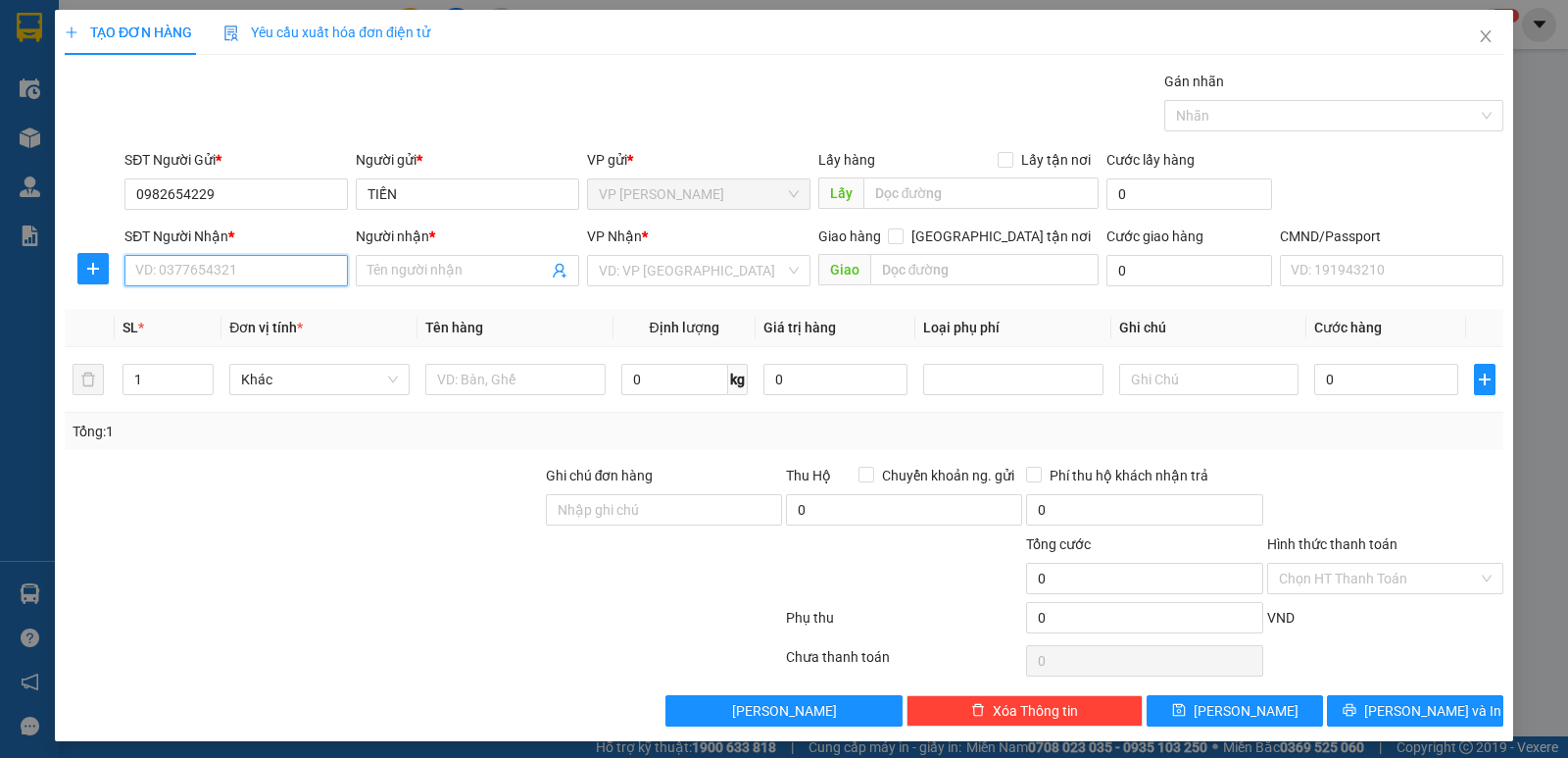
click at [258, 276] on input "SĐT Người Nhận *" at bounding box center [236, 270] width 223 height 32
type input "0987519322"
click at [261, 302] on div "0987519322 - LIÊN" at bounding box center [234, 310] width 198 height 22
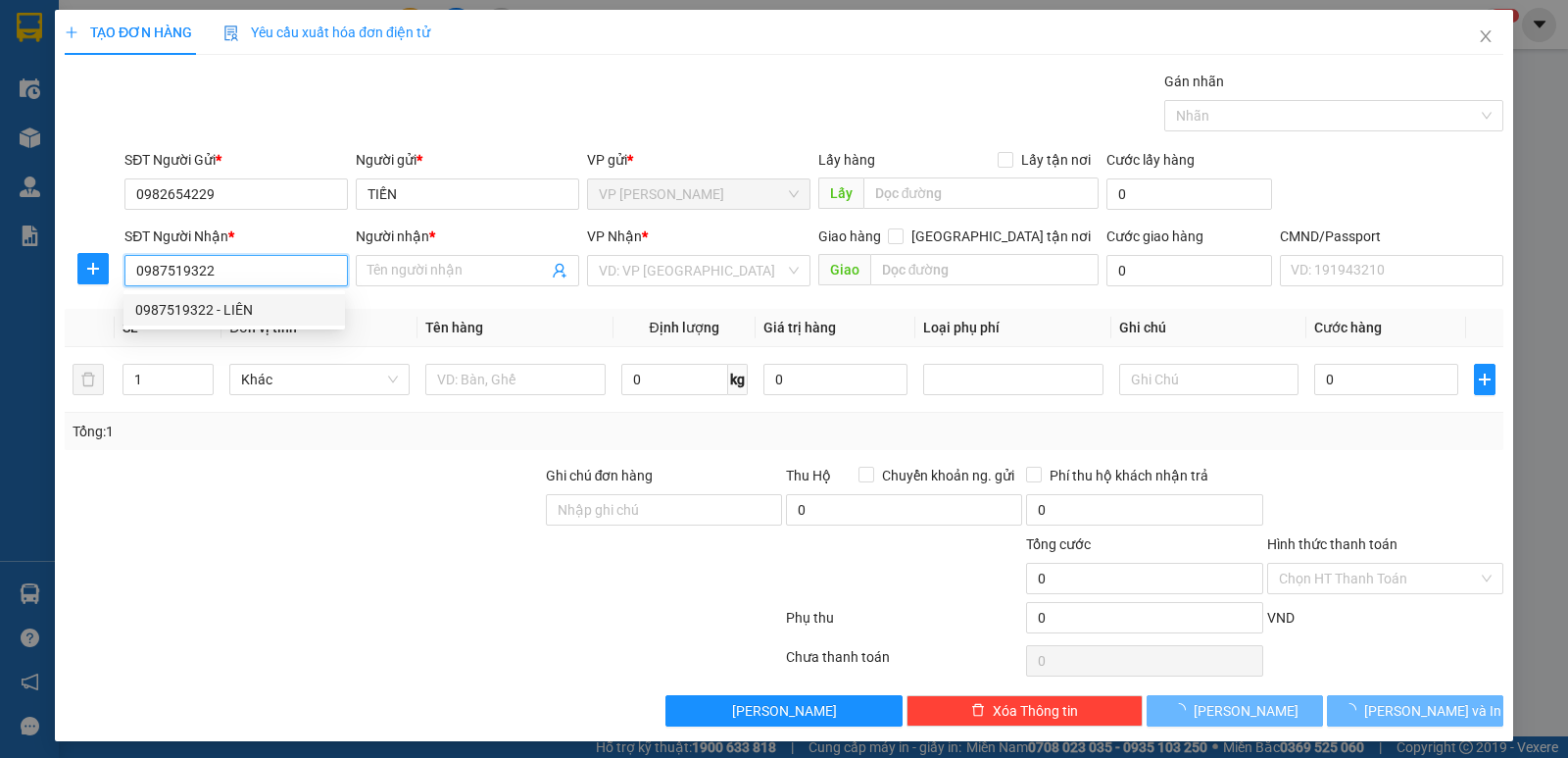
type input "LIÊN"
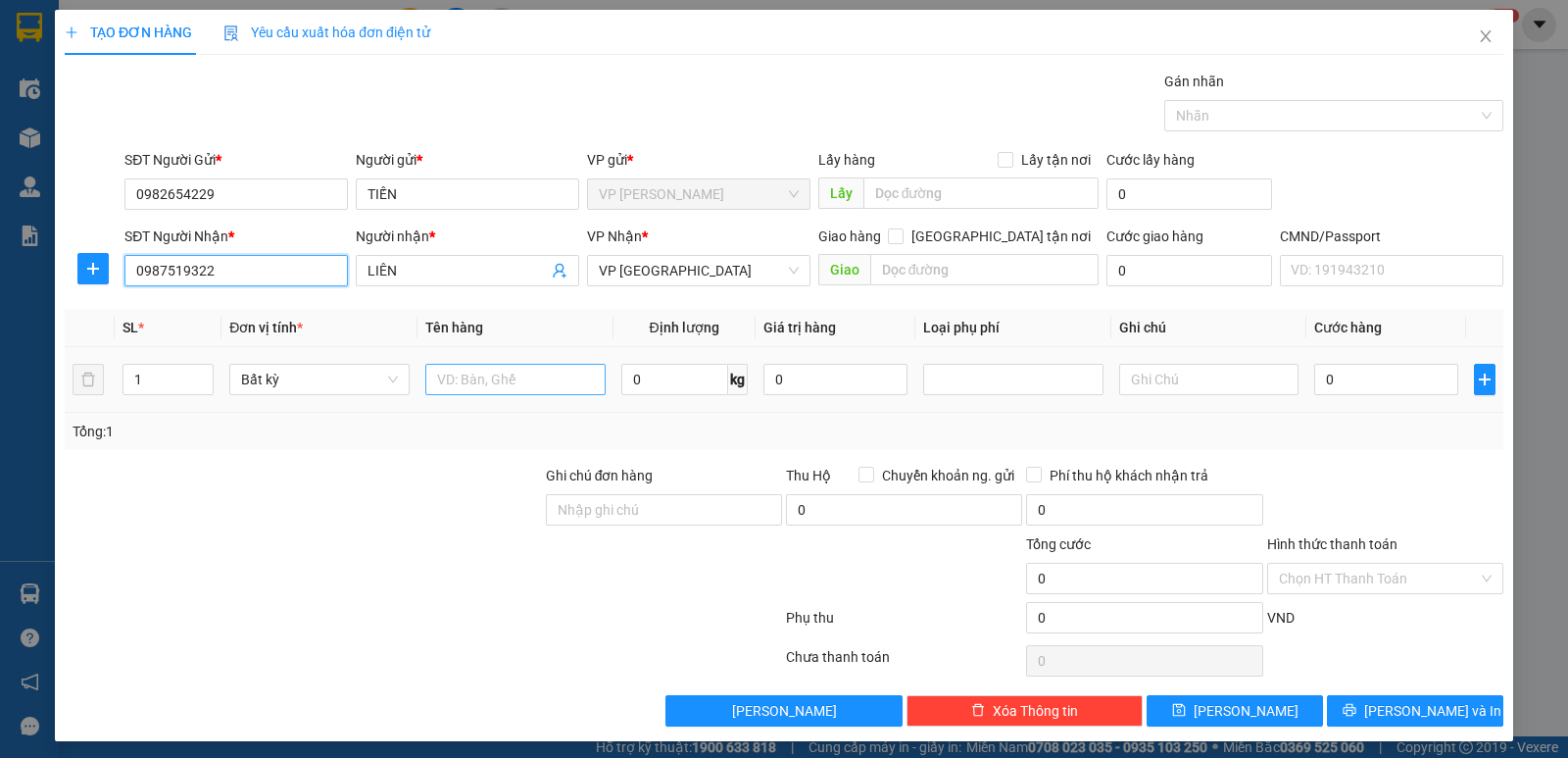
type input "0987519322"
click at [455, 388] on input "text" at bounding box center [515, 379] width 181 height 32
type input "b"
type input "BỌC QA"
click at [625, 380] on input "0" at bounding box center [675, 379] width 107 height 32
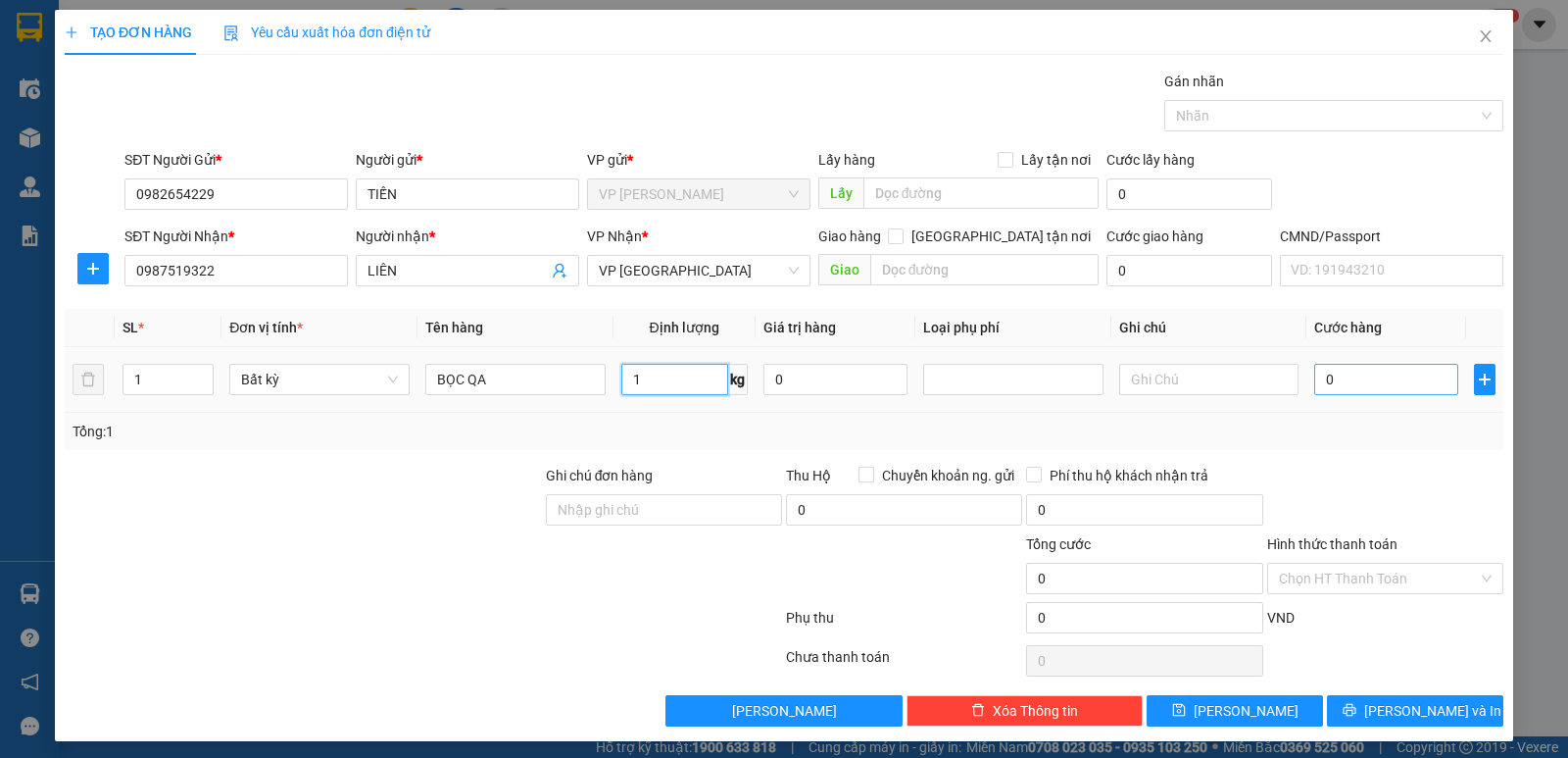
type input "1"
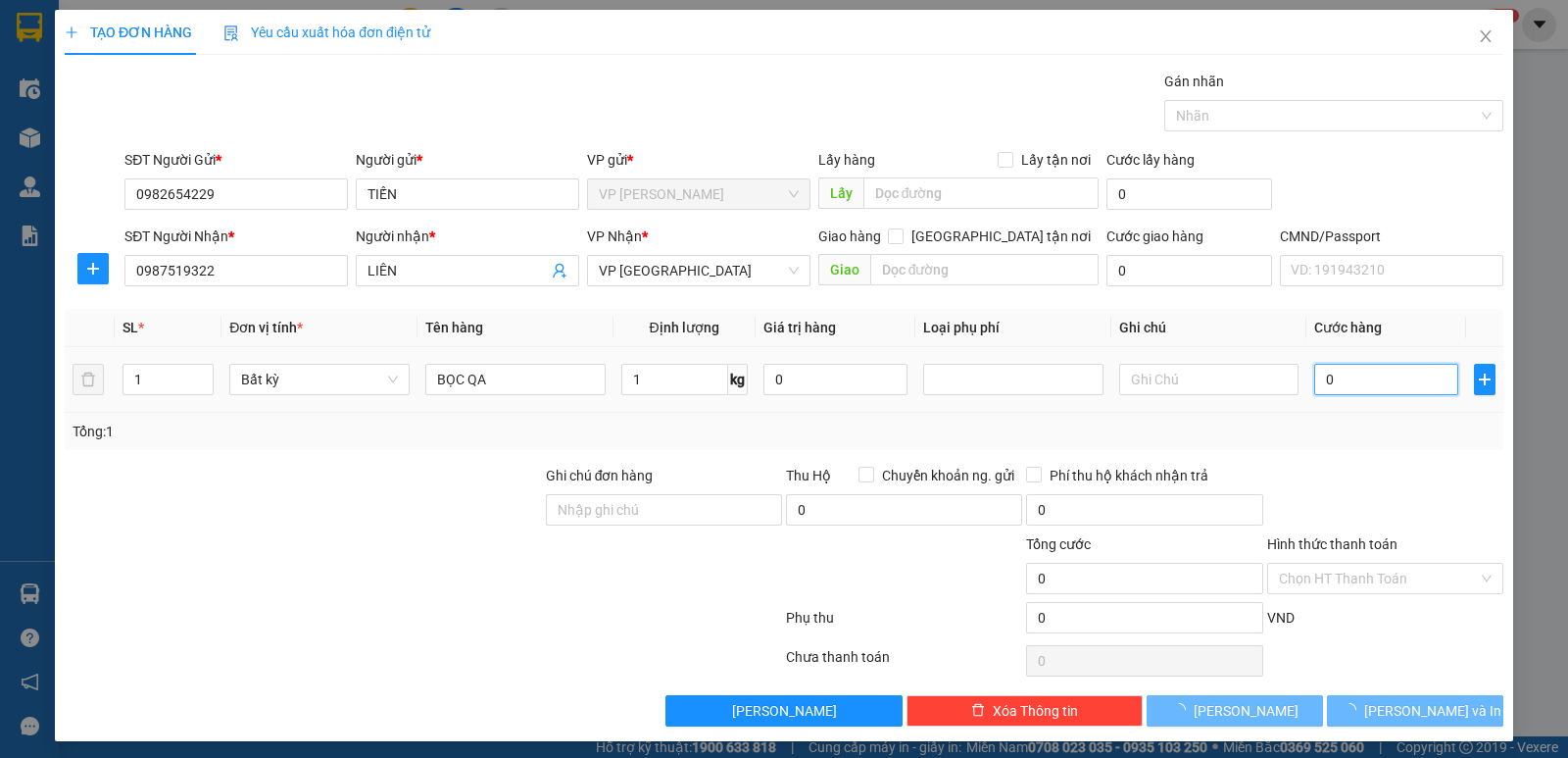
type input "35.000"
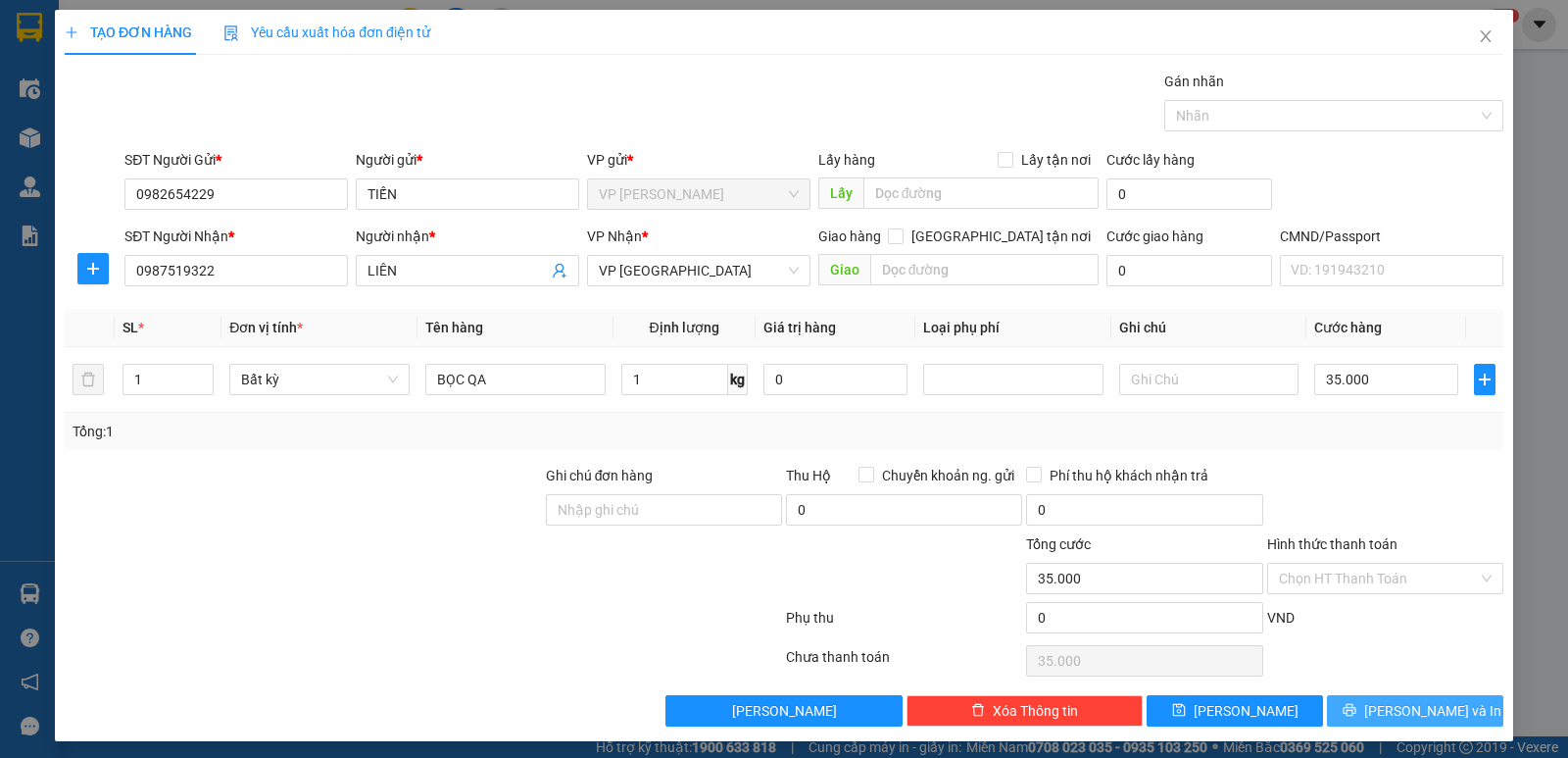
click at [1428, 708] on span "[PERSON_NAME] và In" at bounding box center [1432, 711] width 137 height 22
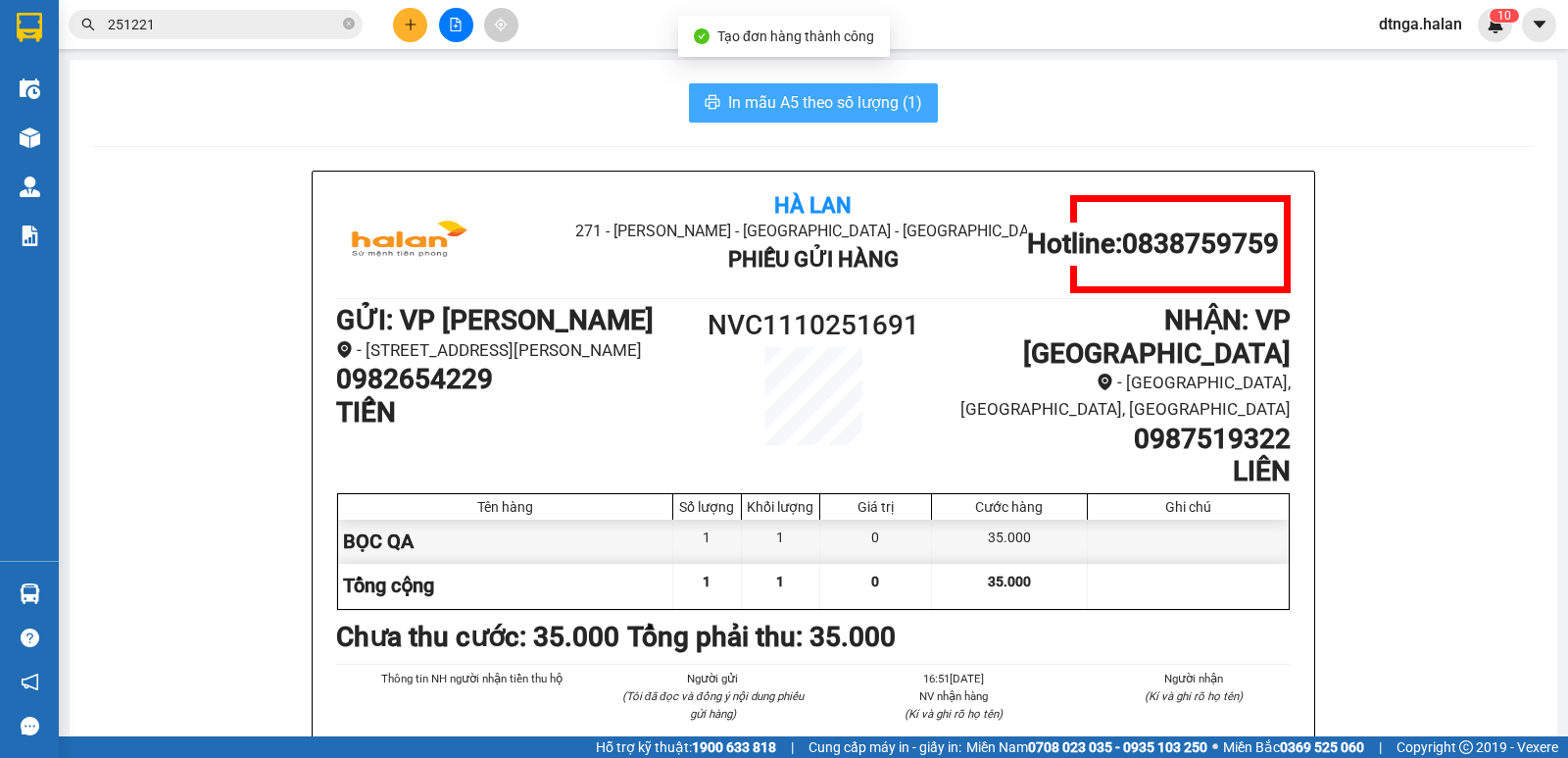
click at [787, 99] on span "In mẫu A5 theo số lượng (1)" at bounding box center [825, 102] width 194 height 25
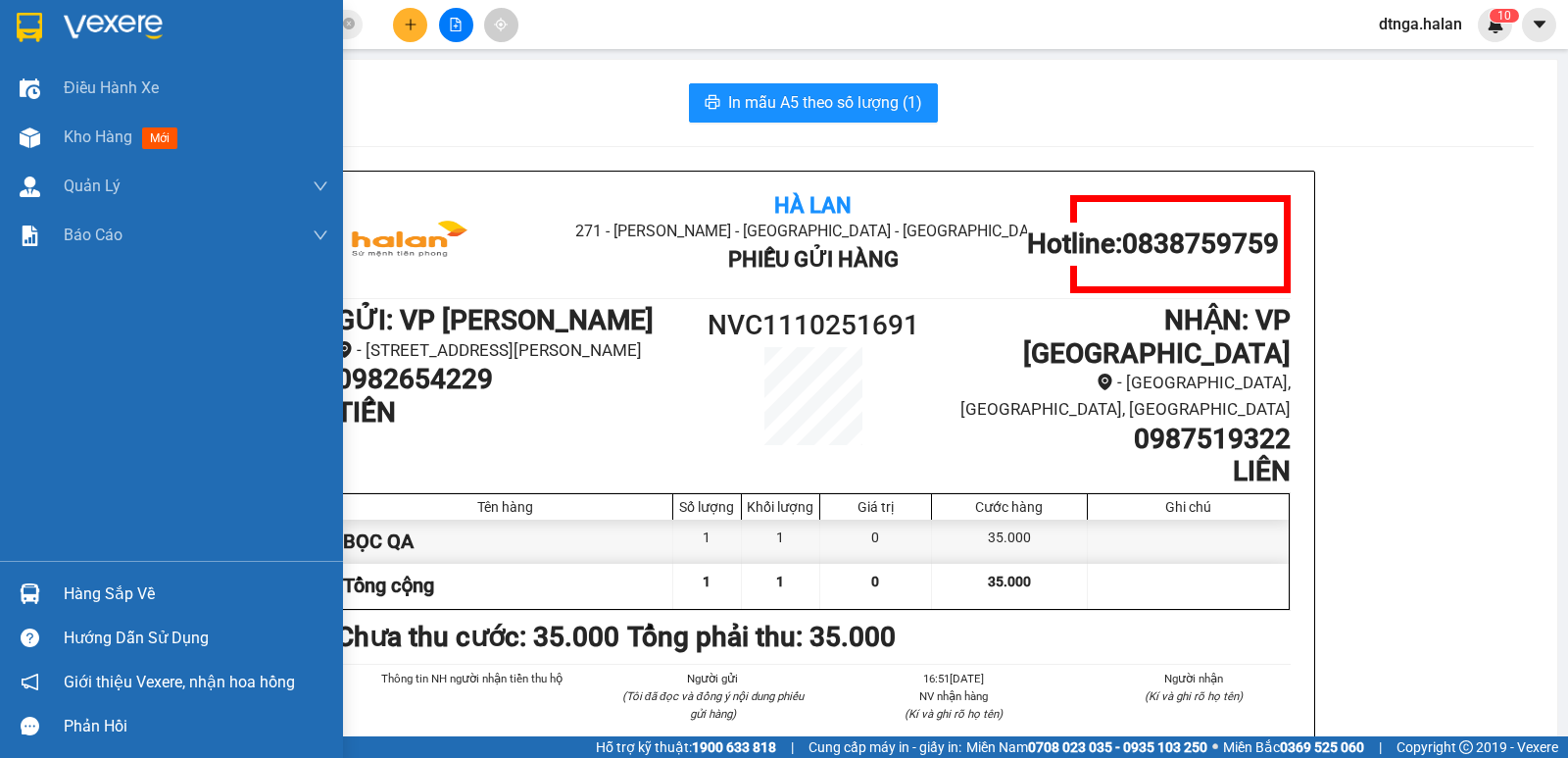
click at [100, 589] on div "Hàng sắp về" at bounding box center [196, 594] width 264 height 30
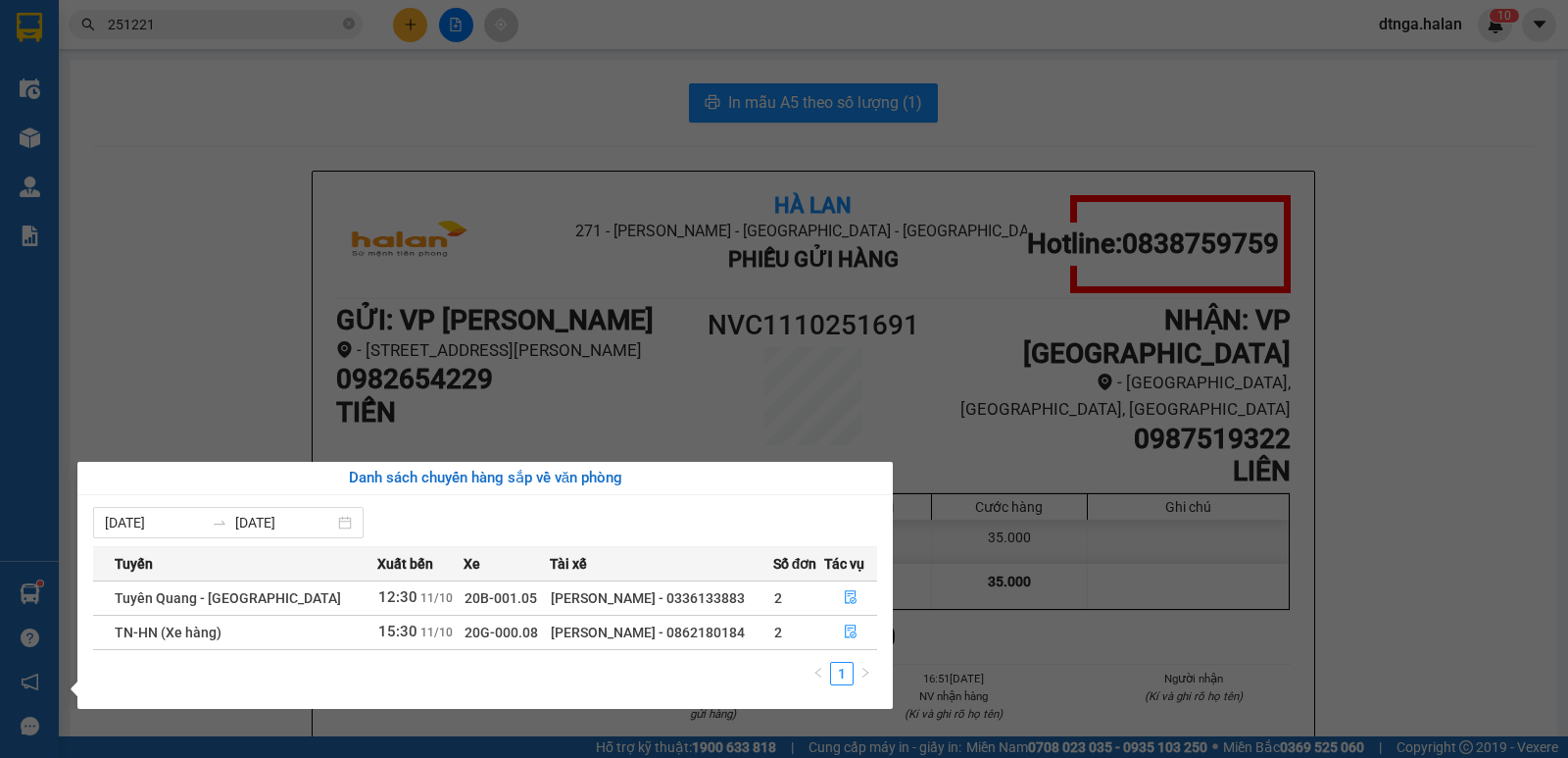
click at [1423, 546] on section "Kết quả tìm kiếm ( 261 ) Bộ lọc Mã ĐH Trạng thái Món hàng Thu hộ Tổng cước Chưa…" at bounding box center [784, 379] width 1568 height 758
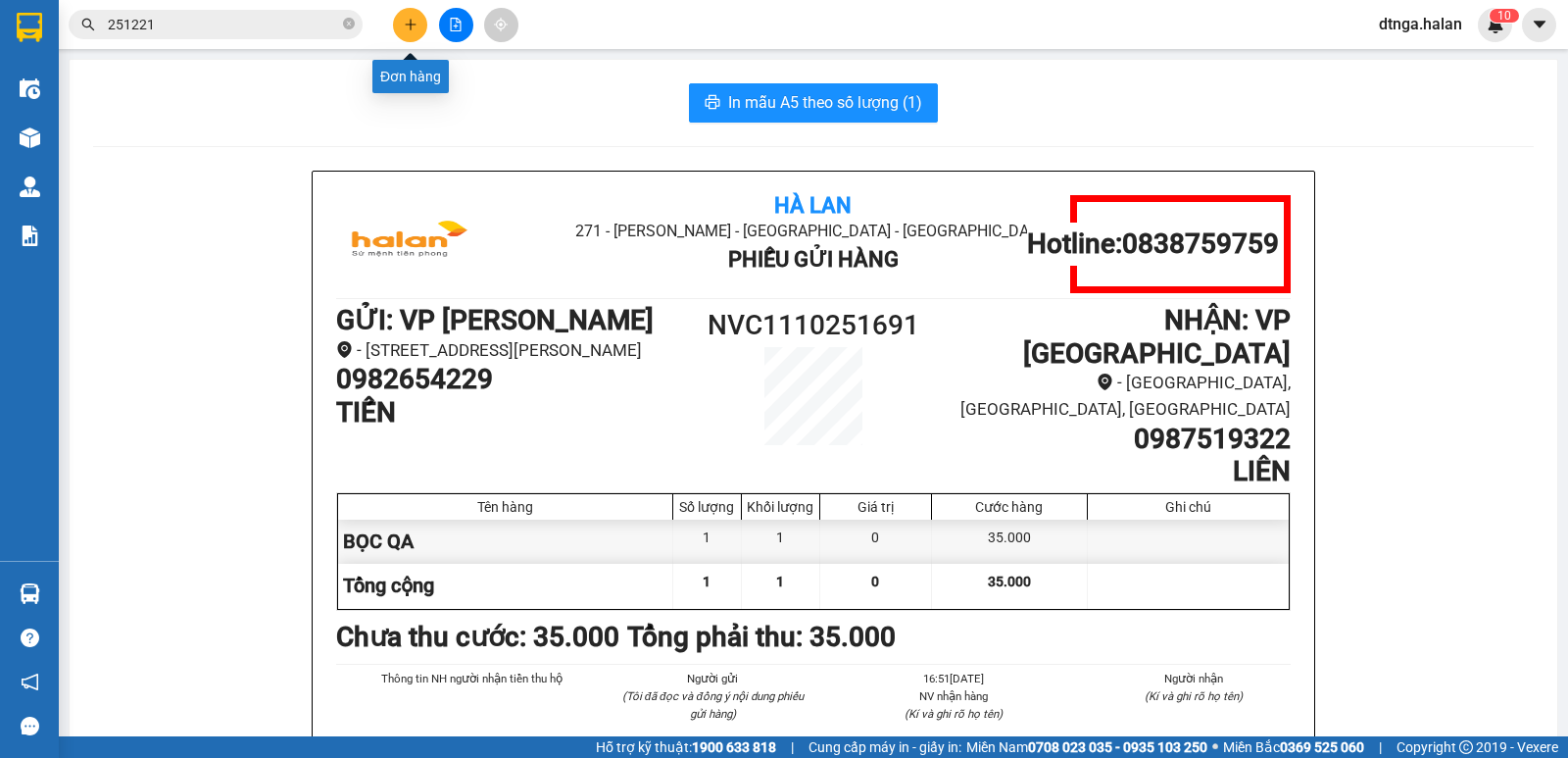
click at [404, 19] on icon "plus" at bounding box center [411, 25] width 14 height 14
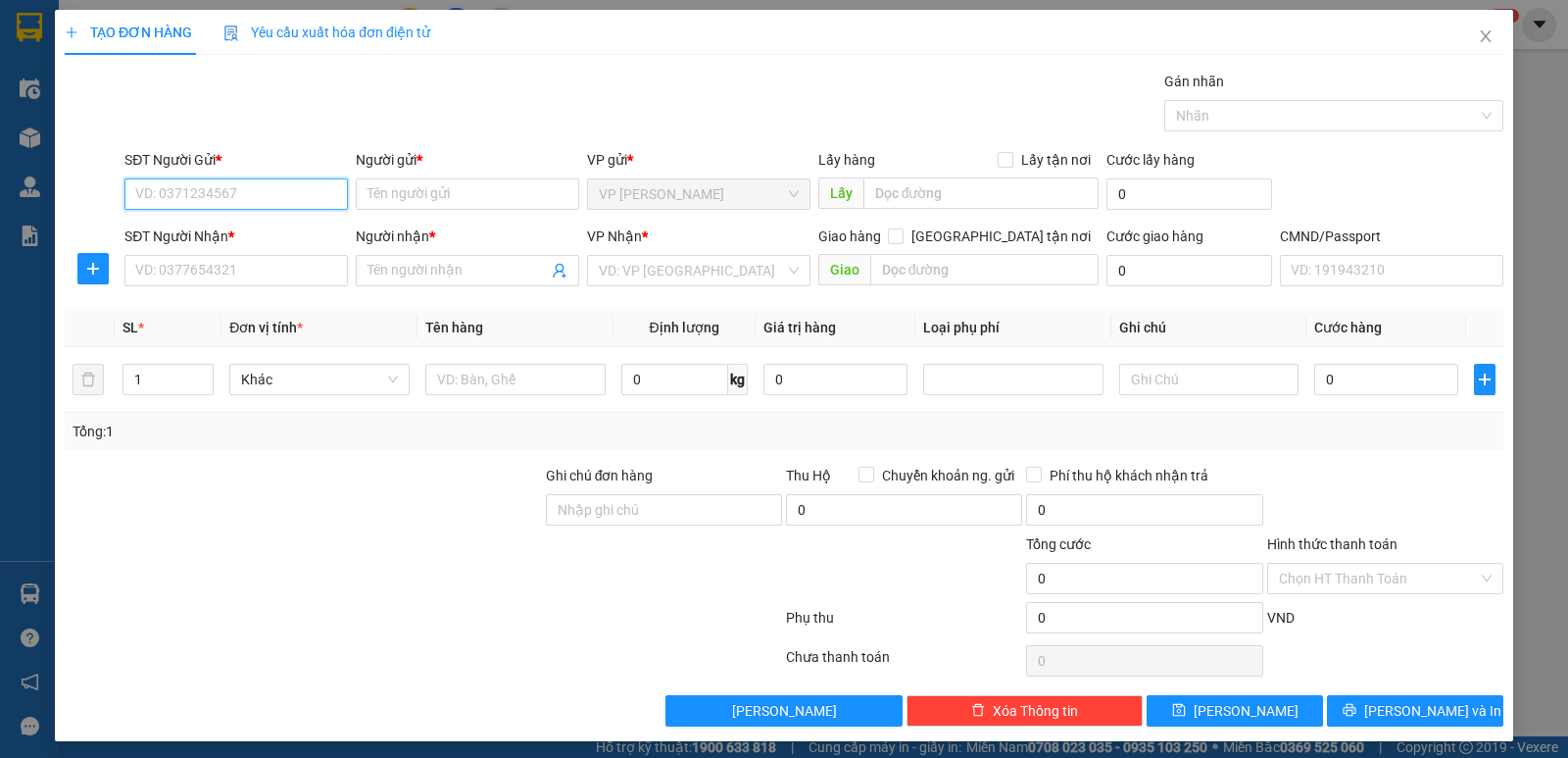
click at [312, 195] on input "SĐT Người Gửi *" at bounding box center [236, 194] width 223 height 32
type input "0963519937"
click at [285, 225] on div "0963519937 - VƯƠNG" at bounding box center [234, 233] width 198 height 22
type input "VƯƠNG"
type input "0963519937"
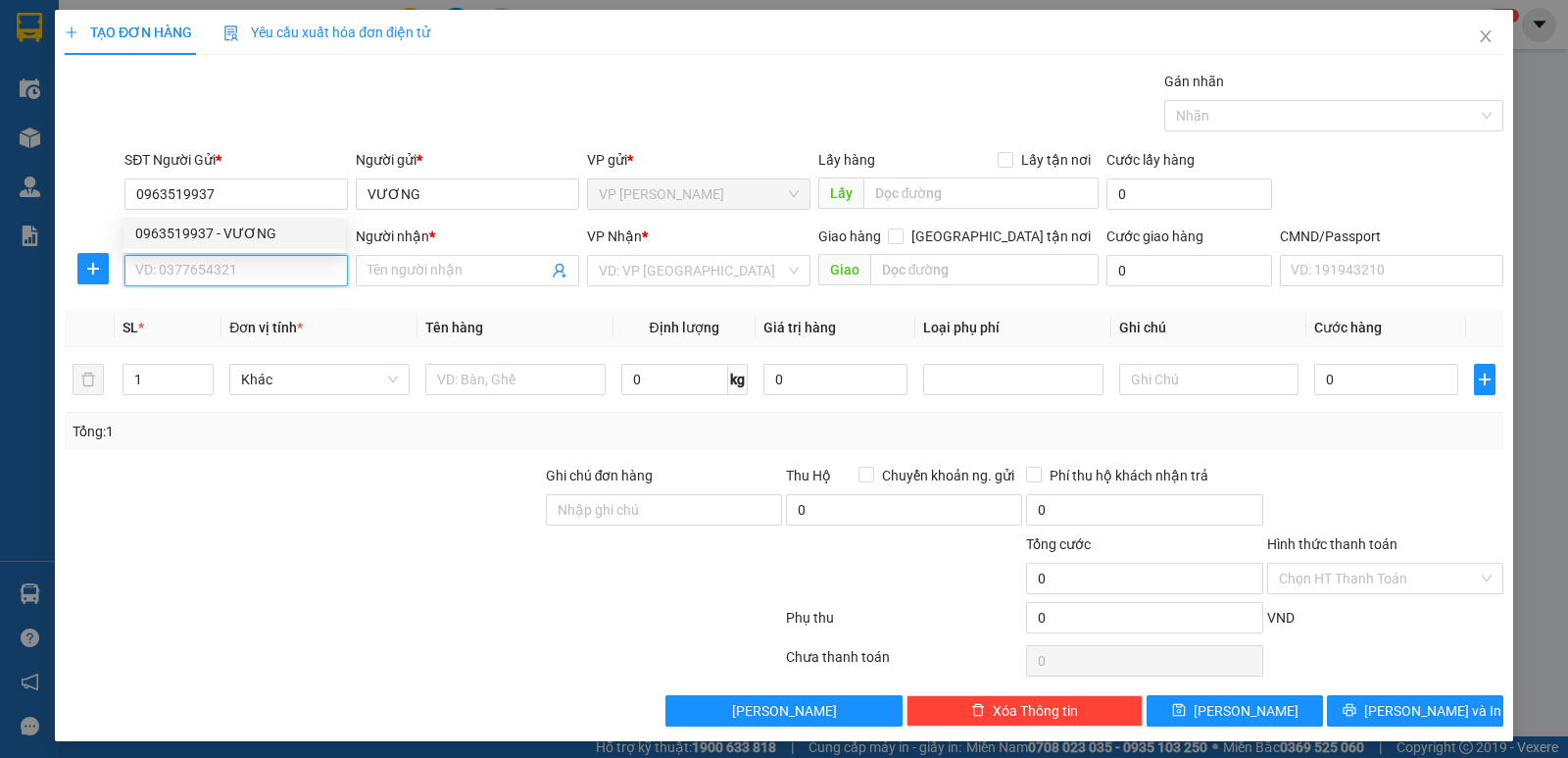
click at [291, 273] on input "SĐT Người Nhận *" at bounding box center [236, 270] width 223 height 32
type input "0942881989"
click at [238, 310] on div "0942881989 - NHUNG" at bounding box center [234, 310] width 198 height 22
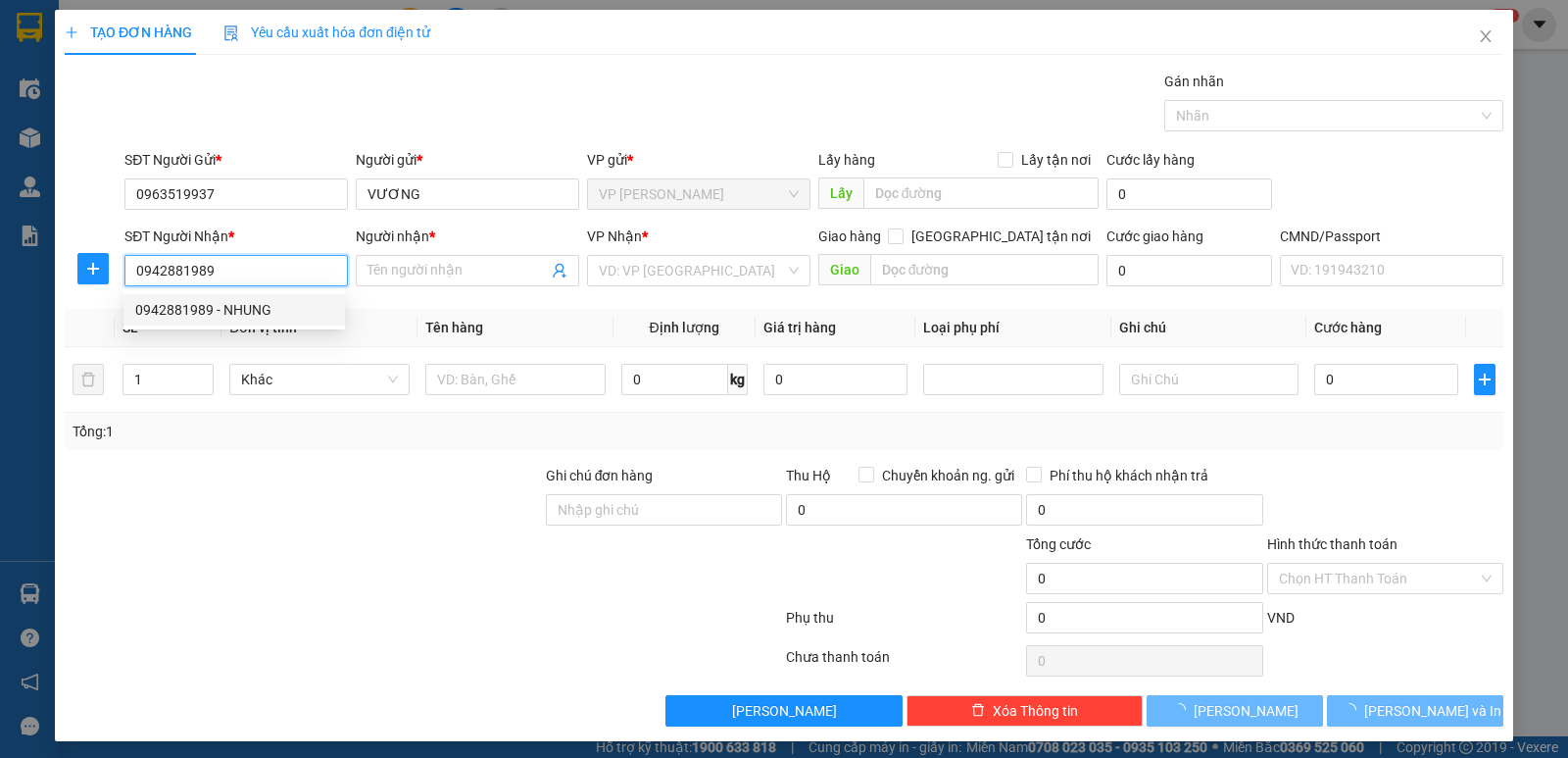
type input "NHUNG"
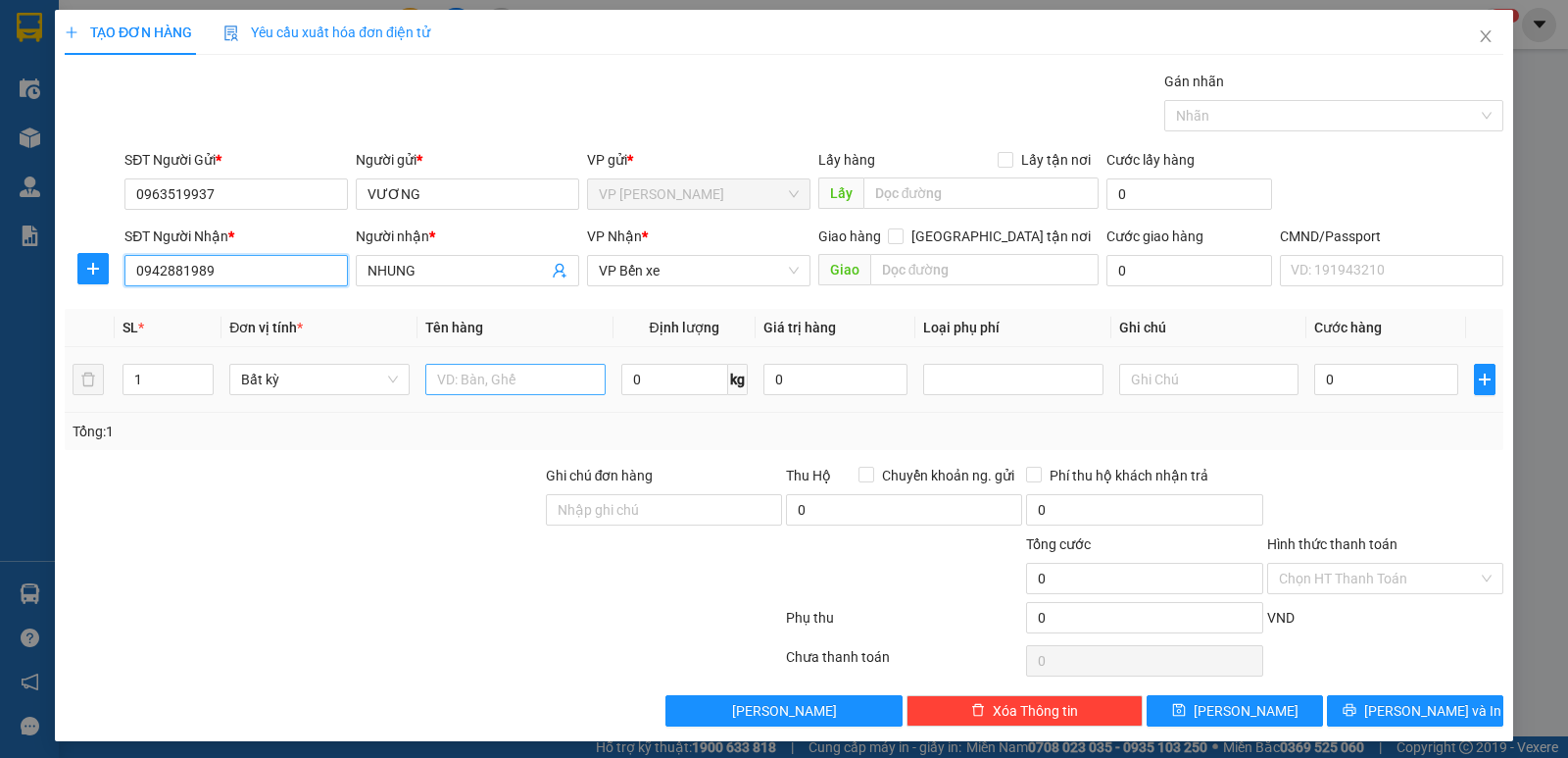
type input "0942881989"
click at [530, 377] on input "text" at bounding box center [515, 379] width 181 height 32
type input "XỐP QUẢ"
click at [679, 387] on input "0" at bounding box center [675, 379] width 107 height 32
type input "10"
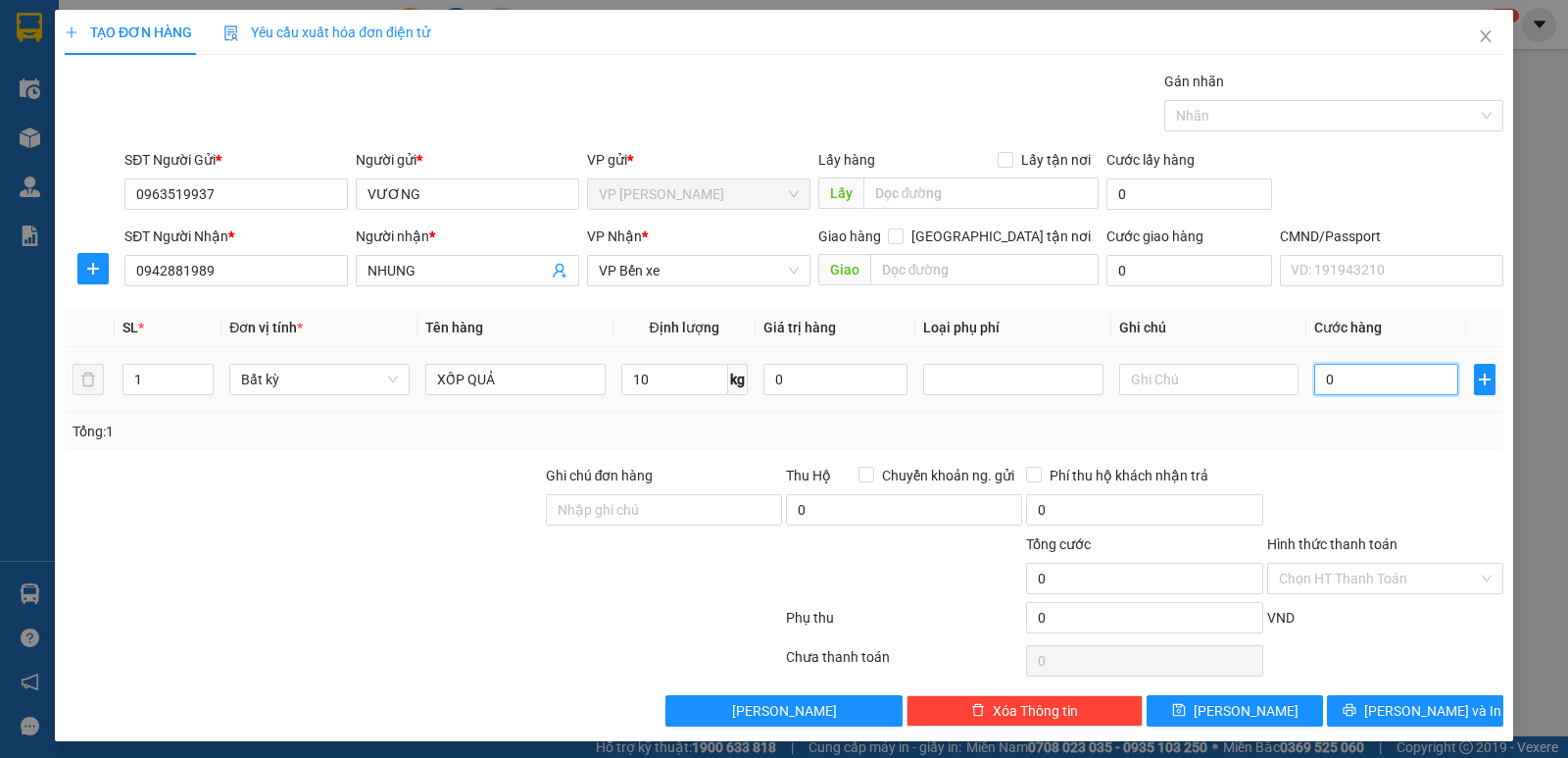
click at [1338, 384] on input "0" at bounding box center [1386, 379] width 144 height 32
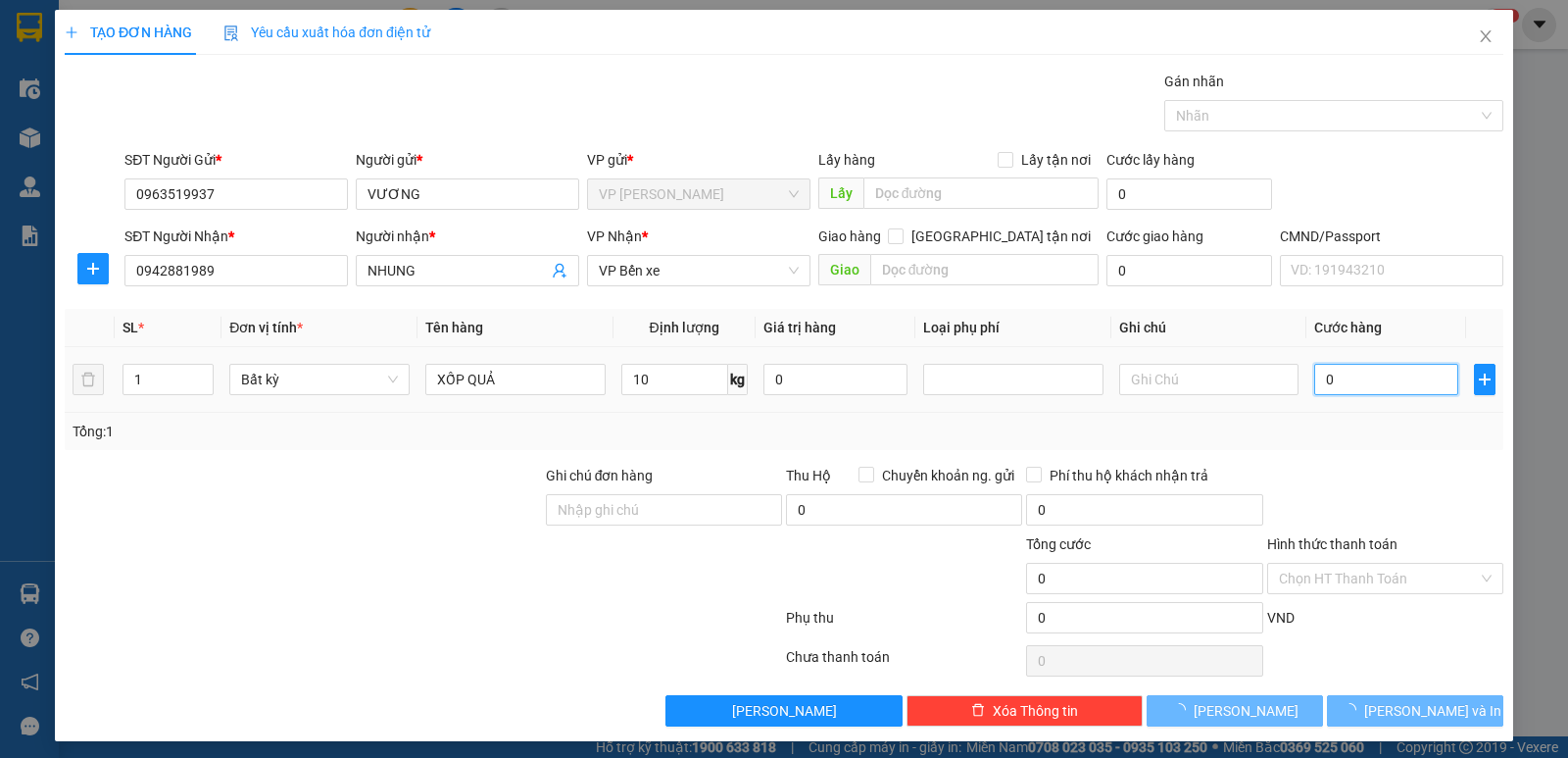
type input "40.000"
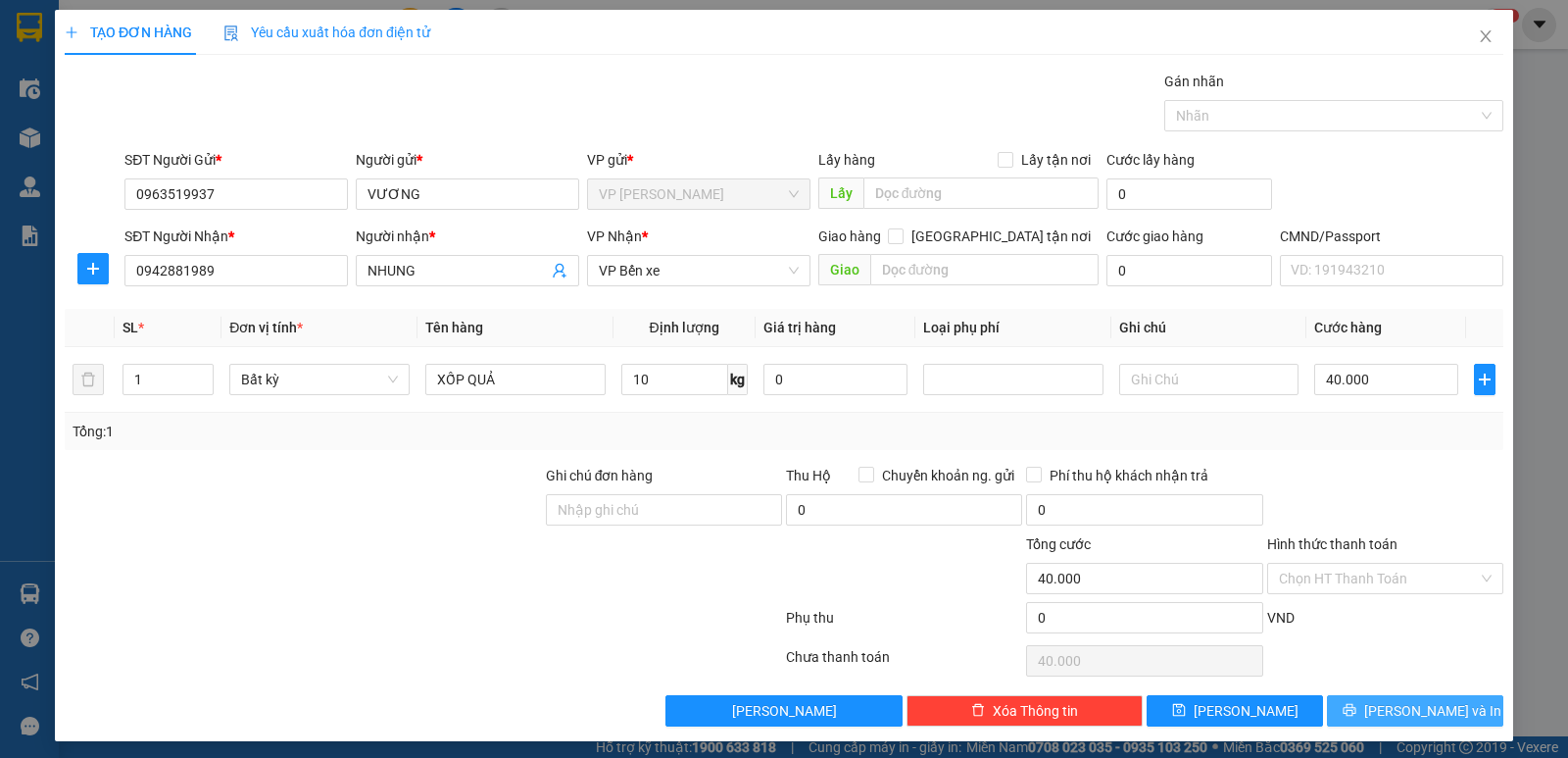
click at [1402, 714] on span "[PERSON_NAME] và In" at bounding box center [1432, 711] width 137 height 22
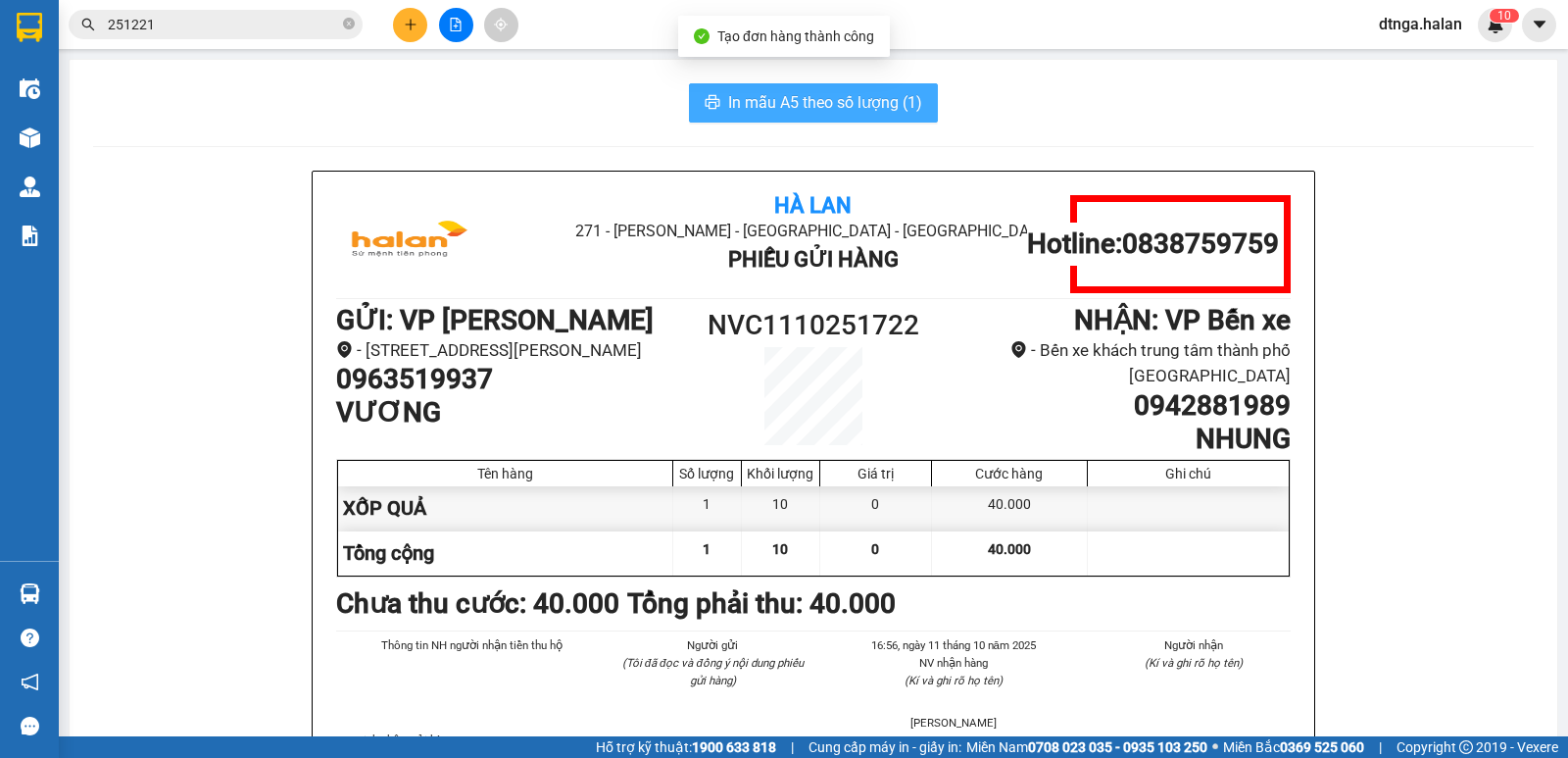
click at [897, 101] on span "In mẫu A5 theo số lượng (1)" at bounding box center [825, 102] width 194 height 25
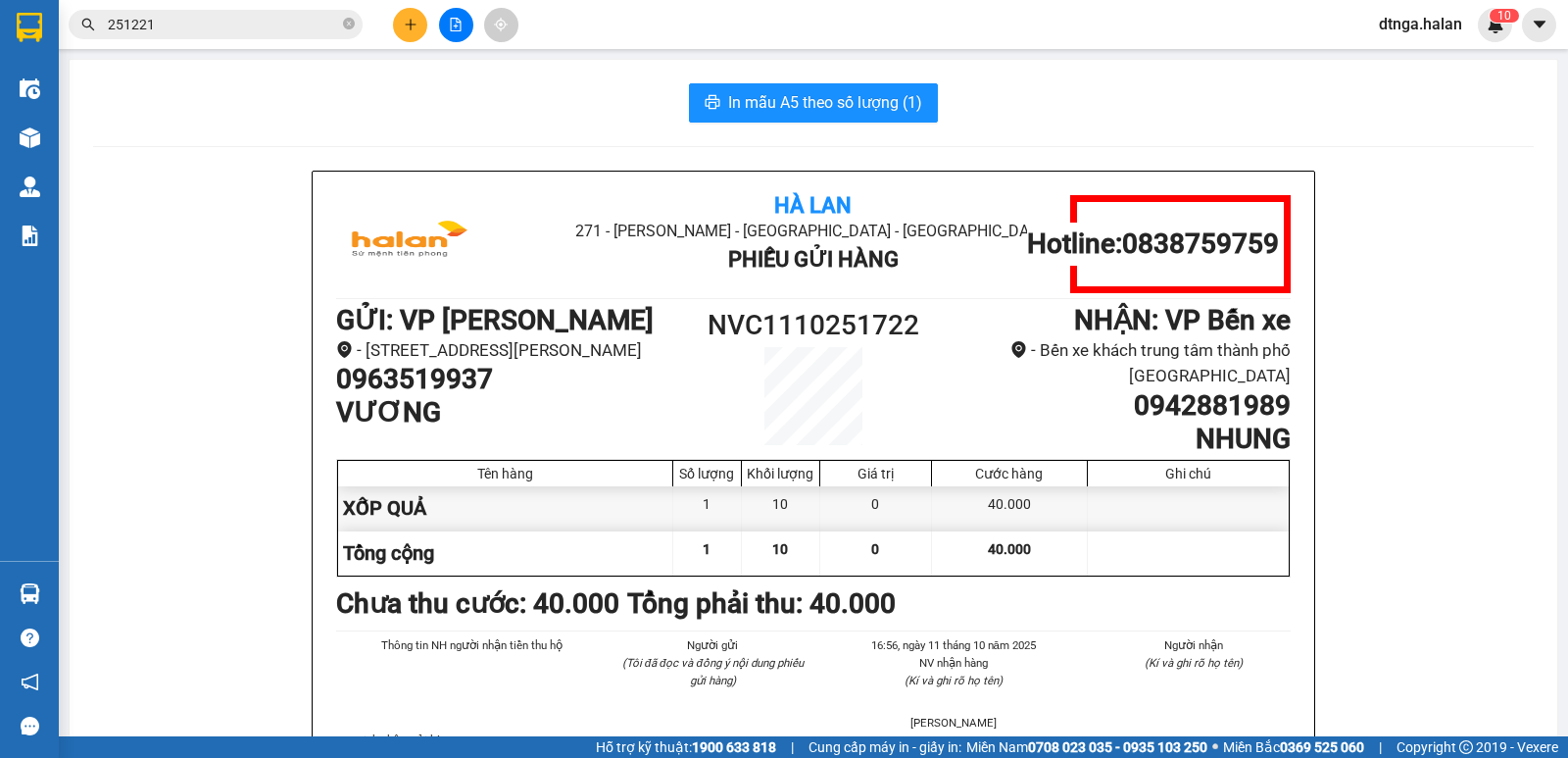
click at [448, 24] on button at bounding box center [456, 25] width 35 height 35
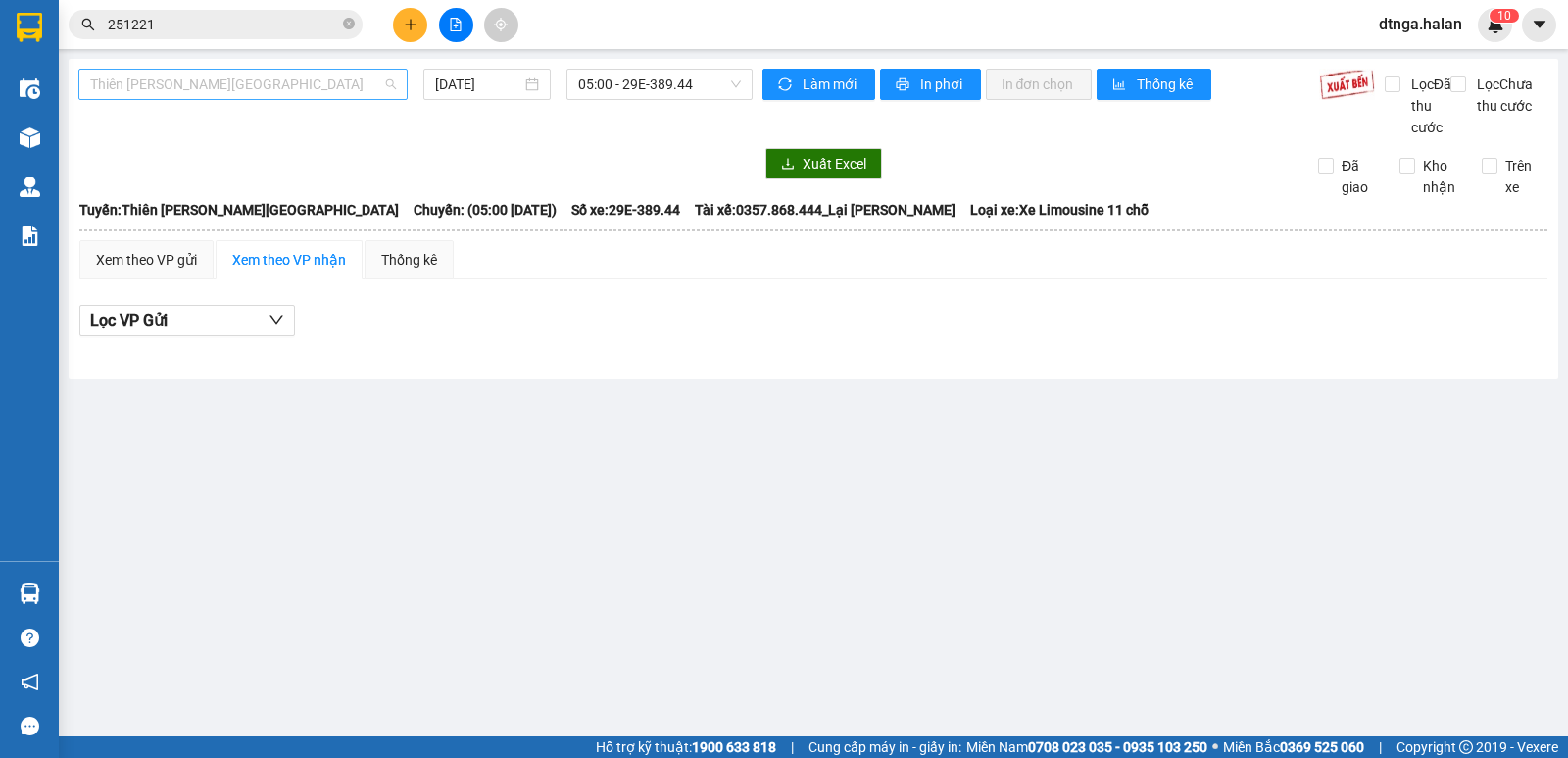
click at [387, 82] on span "Thiên [PERSON_NAME][GEOGRAPHIC_DATA]" at bounding box center [243, 85] width 306 height 30
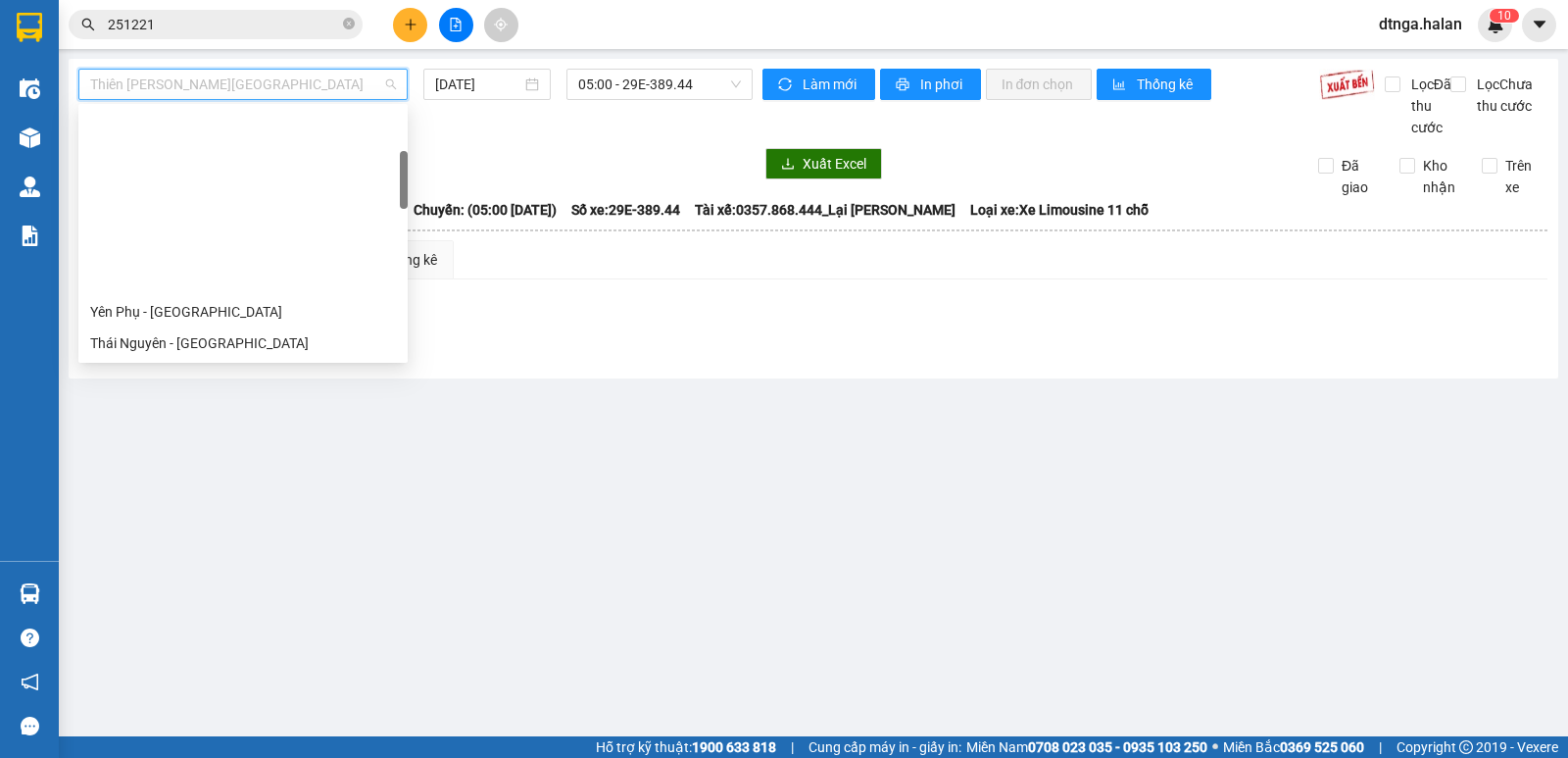
click at [186, 363] on div "HN-TN (Xe hàng)" at bounding box center [243, 374] width 306 height 22
type input "[DATE]"
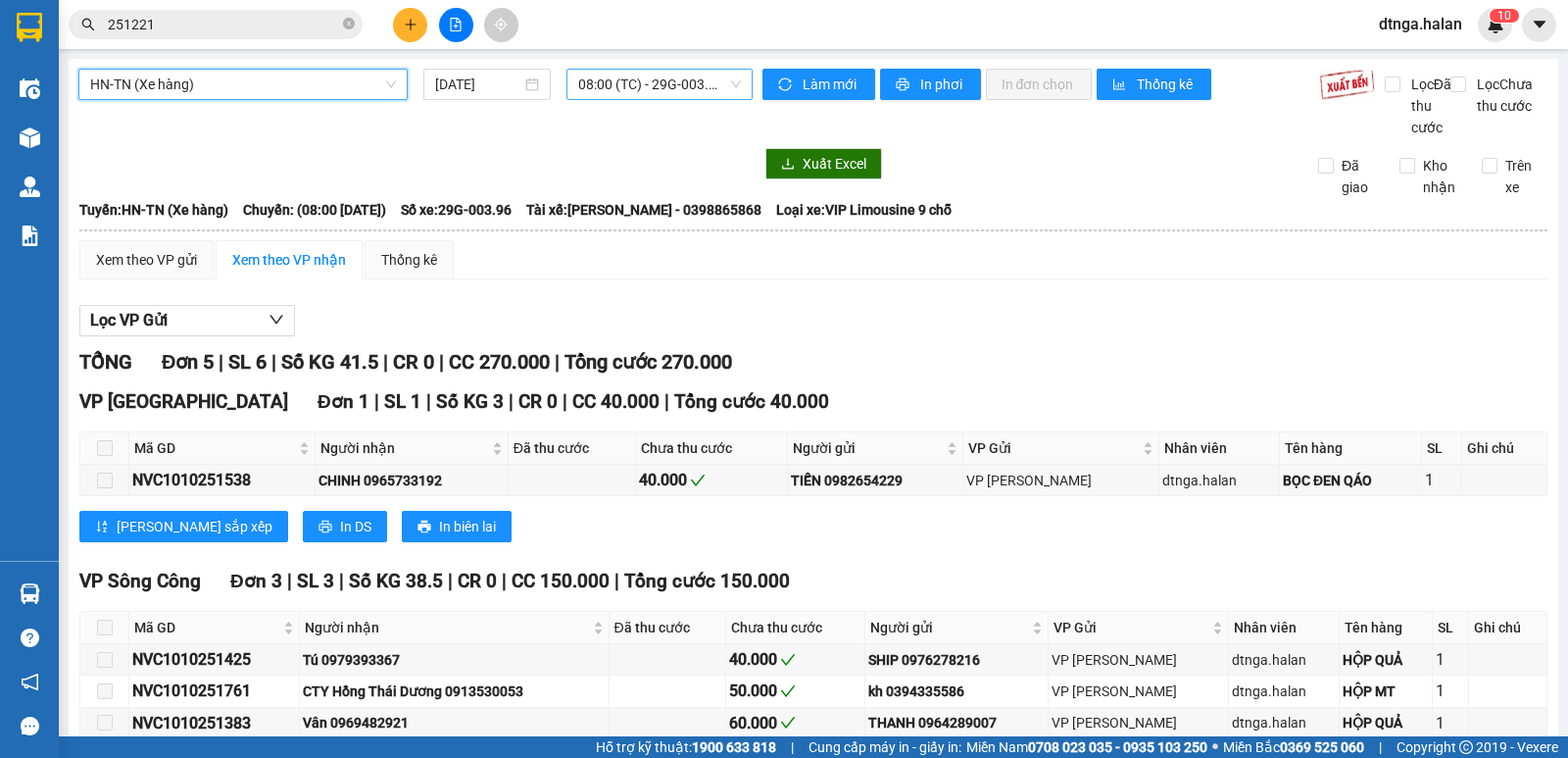
click at [717, 78] on span "08:00 (TC) - 29G-003.96" at bounding box center [659, 85] width 162 height 30
click at [419, 20] on button at bounding box center [410, 25] width 35 height 35
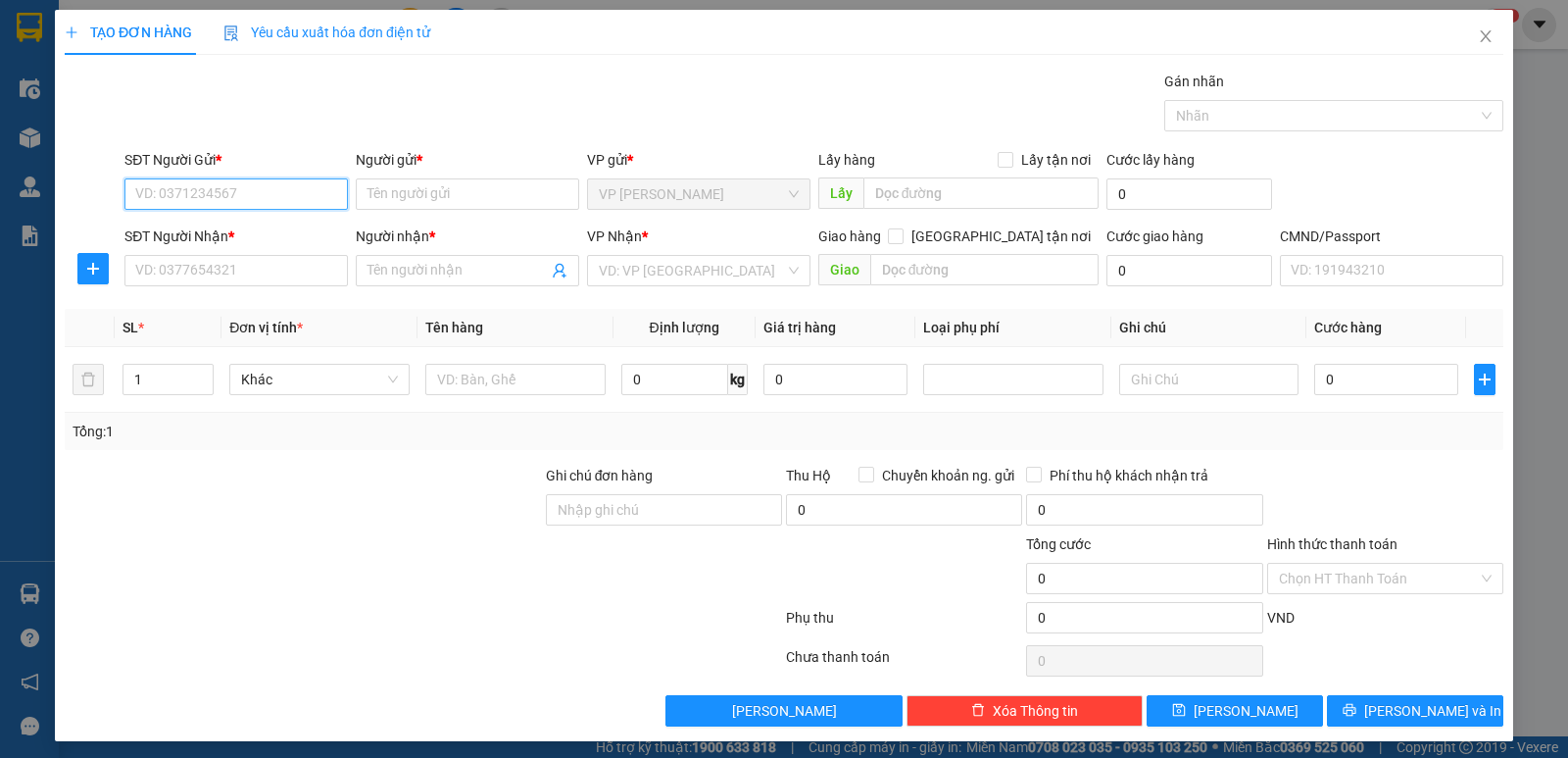
click at [312, 205] on input "SĐT Người Gửi *" at bounding box center [236, 194] width 223 height 32
type input "0866701984"
click at [297, 225] on div "0866701984 - THÀNH" at bounding box center [234, 233] width 198 height 22
type input "THÀNH"
type input "0866701984"
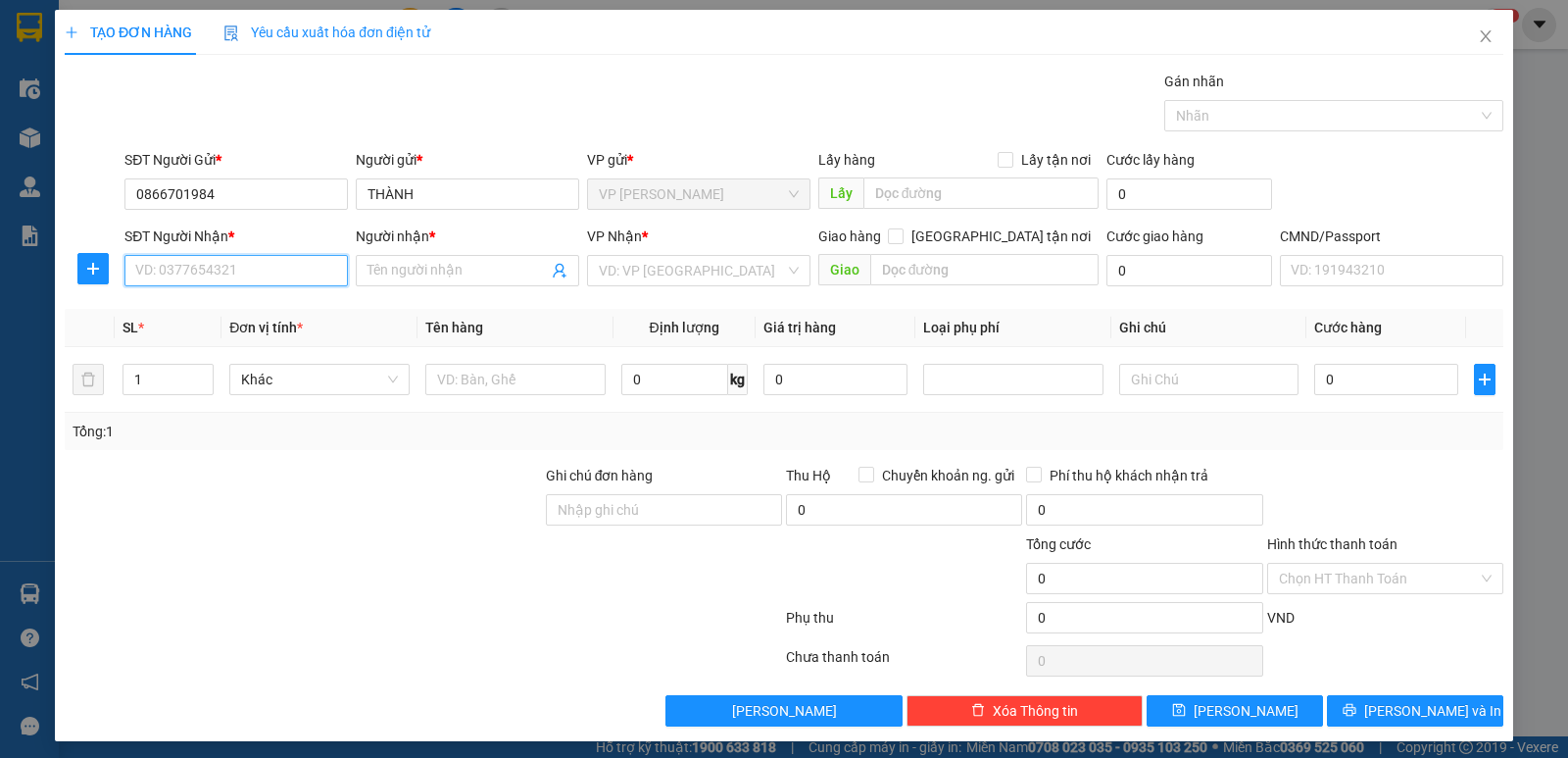
click at [325, 272] on input "SĐT Người Nhận *" at bounding box center [236, 270] width 223 height 32
type input "0979573557"
click at [304, 314] on div "0979573557 - MẠNH" at bounding box center [234, 310] width 198 height 22
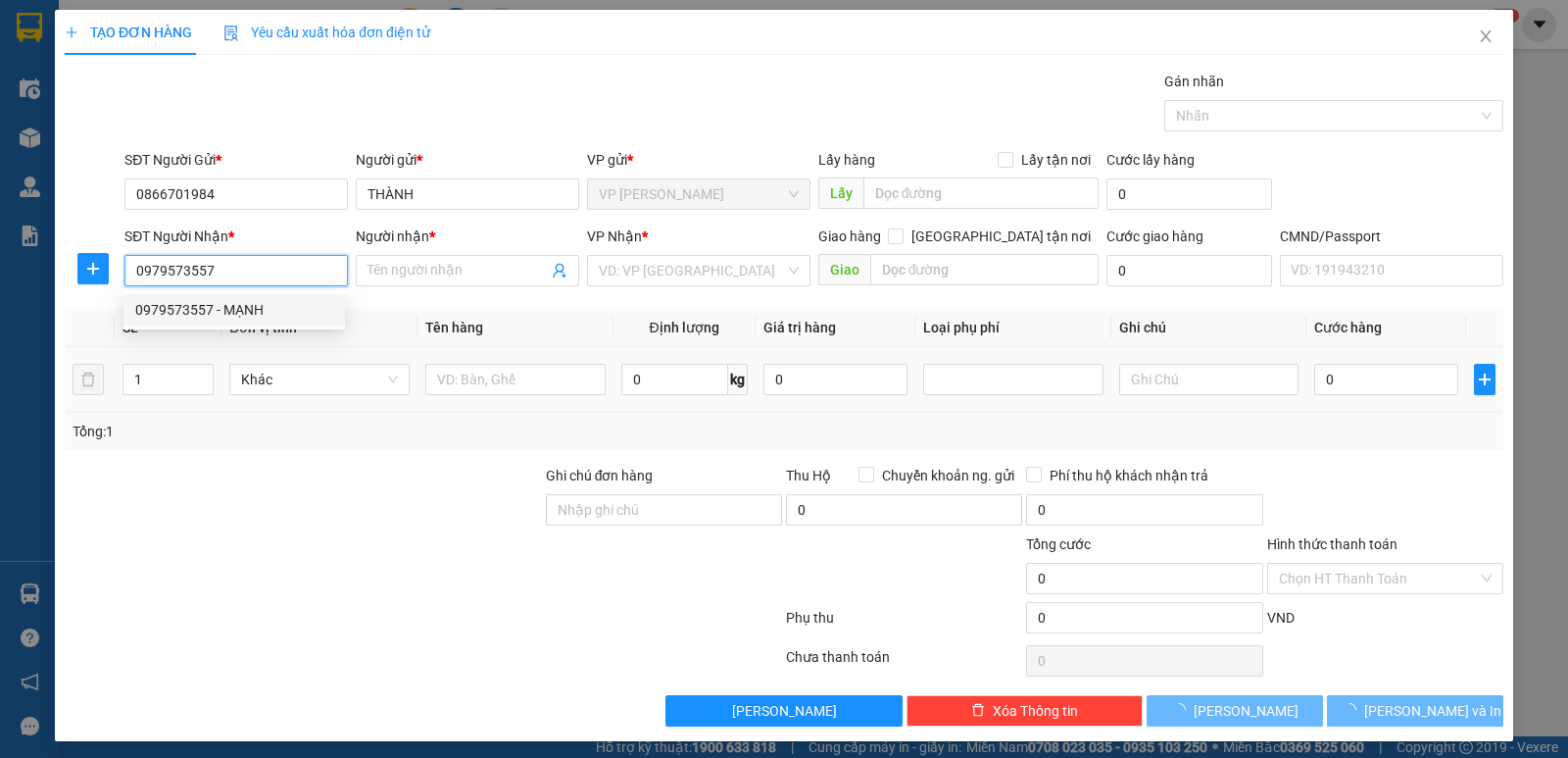
type input "MẠNH"
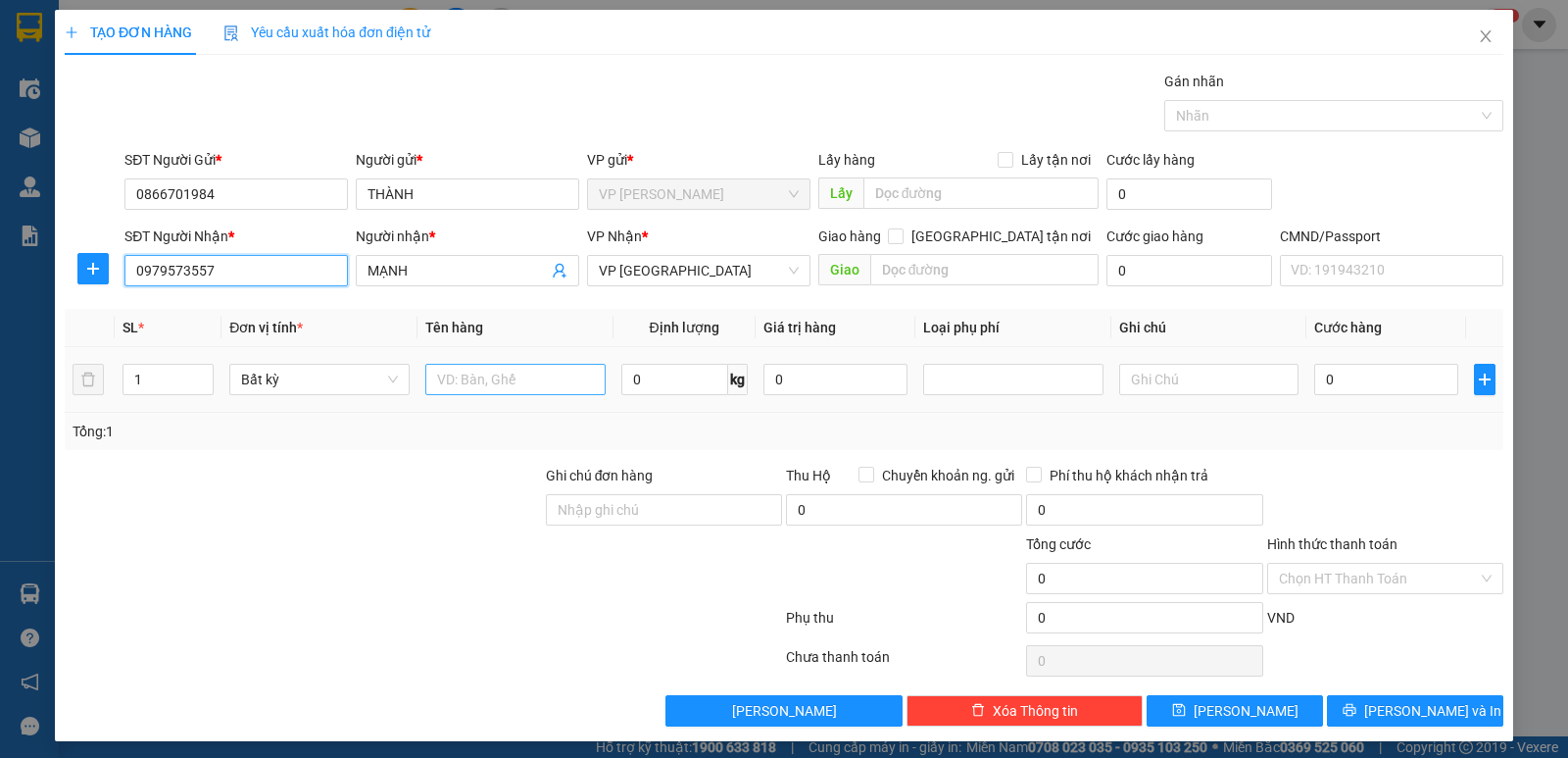
type input "0979573557"
click at [547, 382] on input "text" at bounding box center [515, 379] width 181 height 32
type input "b"
type input "BỌC TẢI"
click at [654, 375] on input "0" at bounding box center [675, 379] width 107 height 32
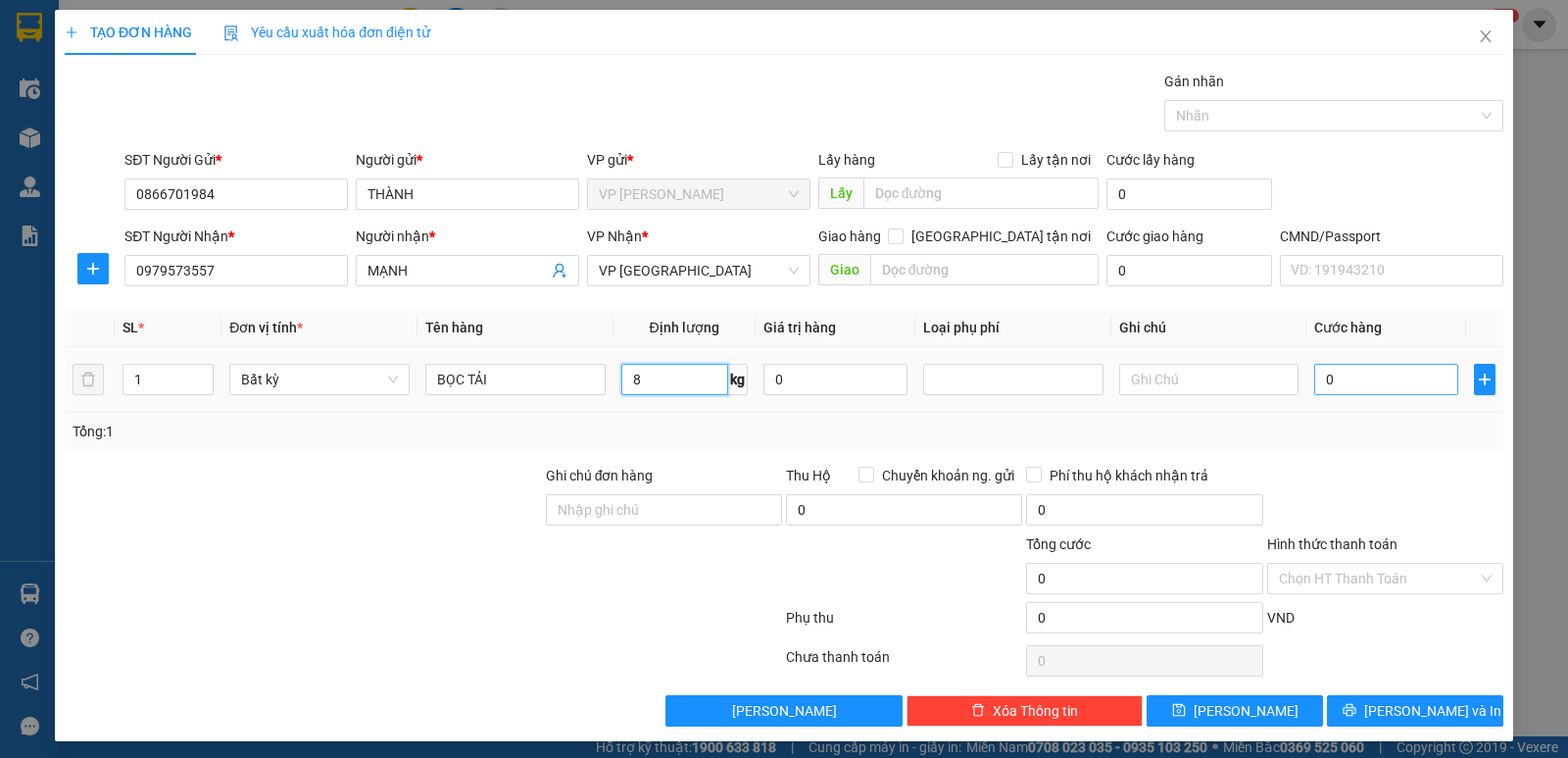
type input "8"
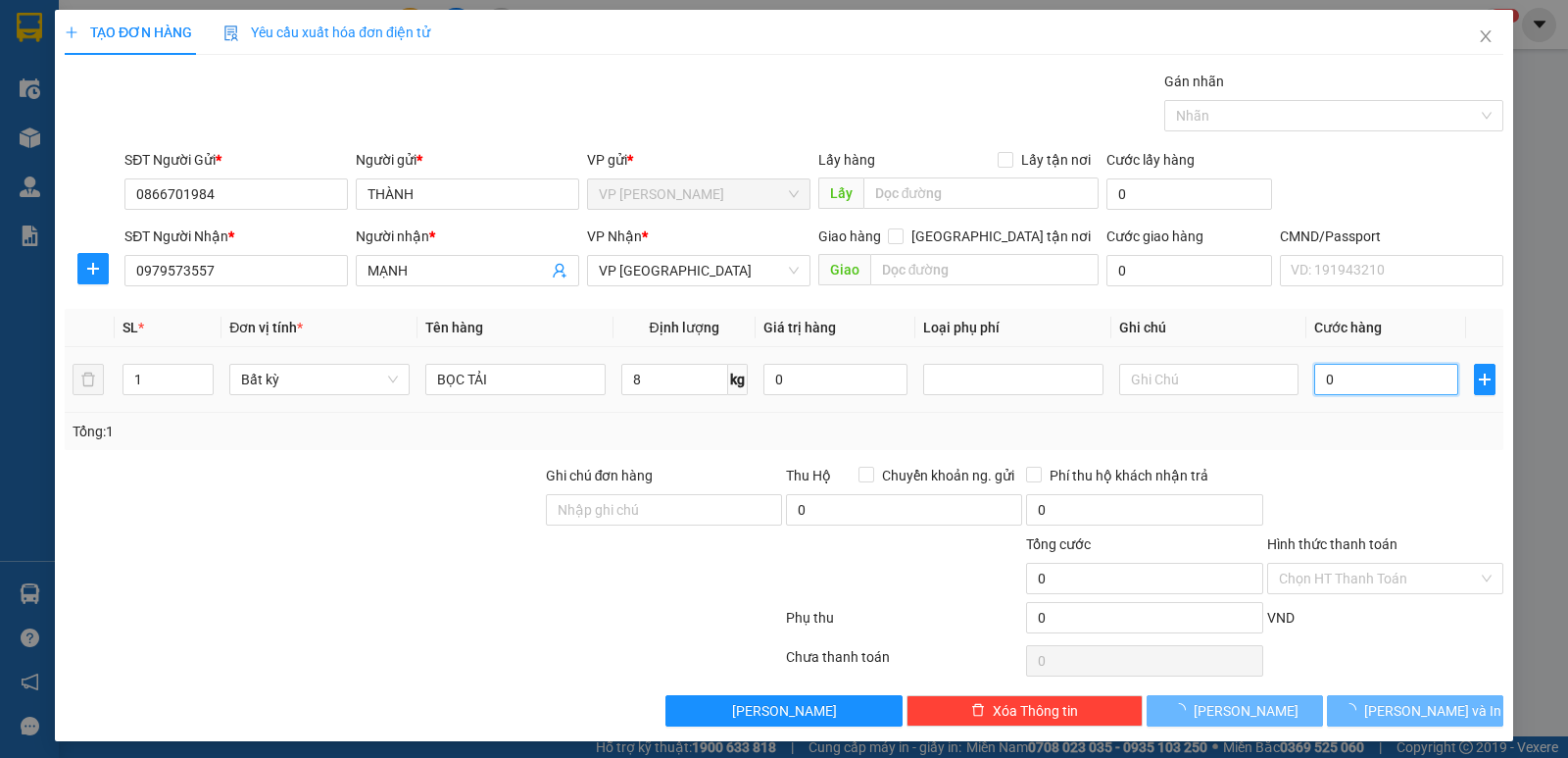
drag, startPoint x: 1395, startPoint y: 382, endPoint x: 1347, endPoint y: 529, distance: 154.6
click at [1403, 408] on td "0" at bounding box center [1386, 380] width 160 height 66
click at [1444, 509] on div at bounding box center [1384, 499] width 240 height 69
type input "40.000"
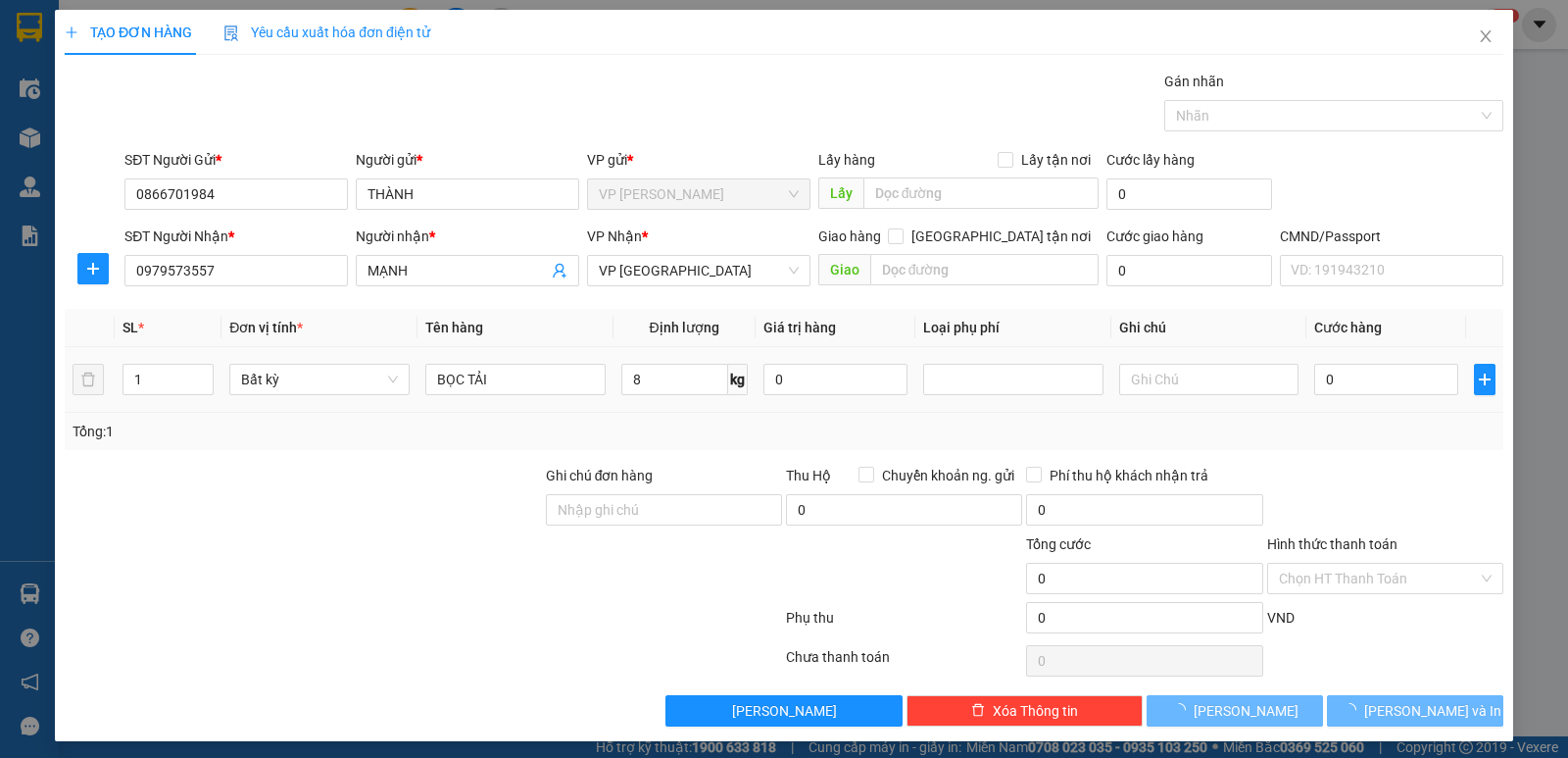
type input "40.000"
click at [1454, 714] on button "[PERSON_NAME] và In" at bounding box center [1415, 711] width 177 height 32
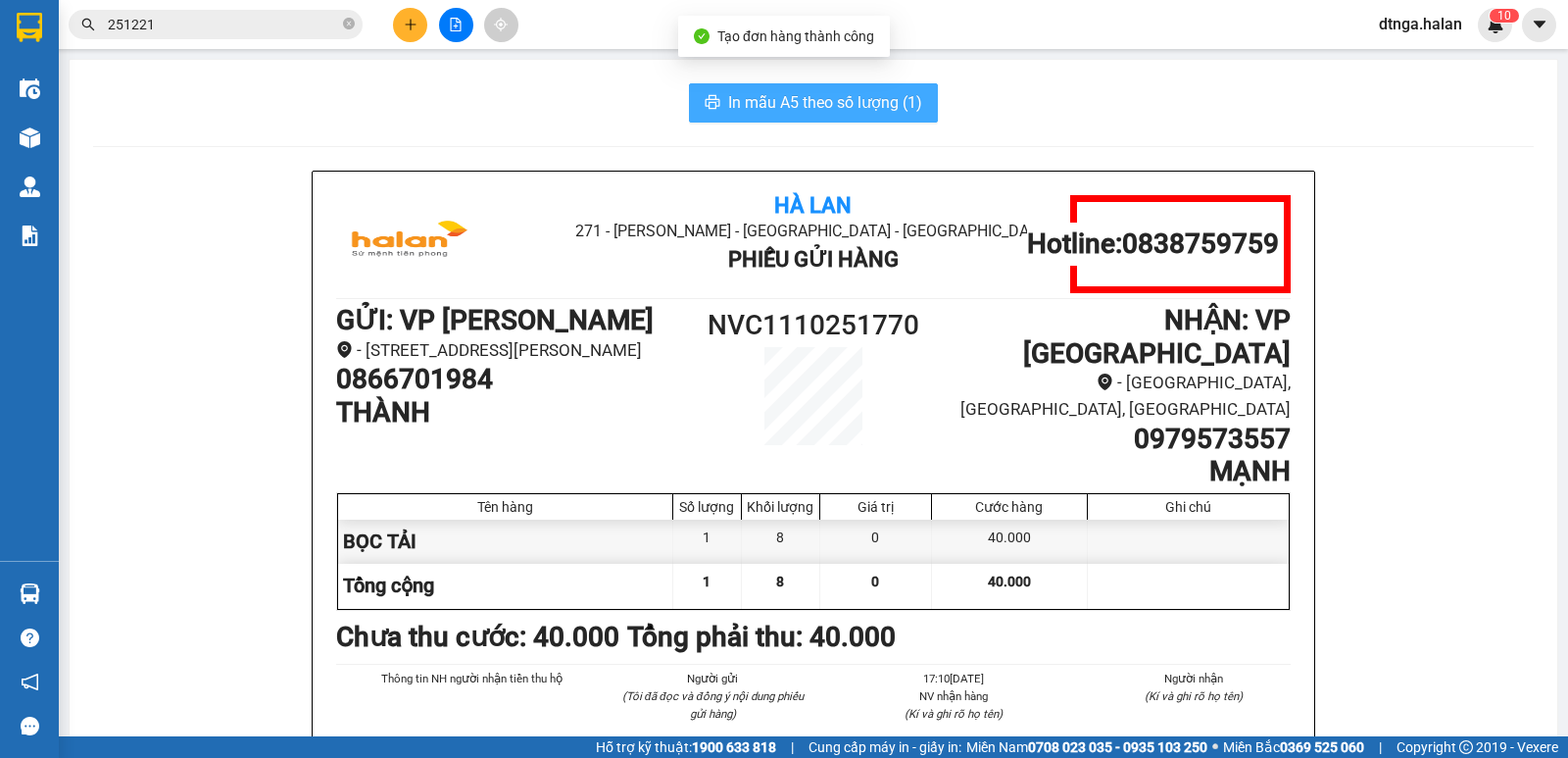
click at [896, 101] on span "In mẫu A5 theo số lượng (1)" at bounding box center [825, 102] width 194 height 25
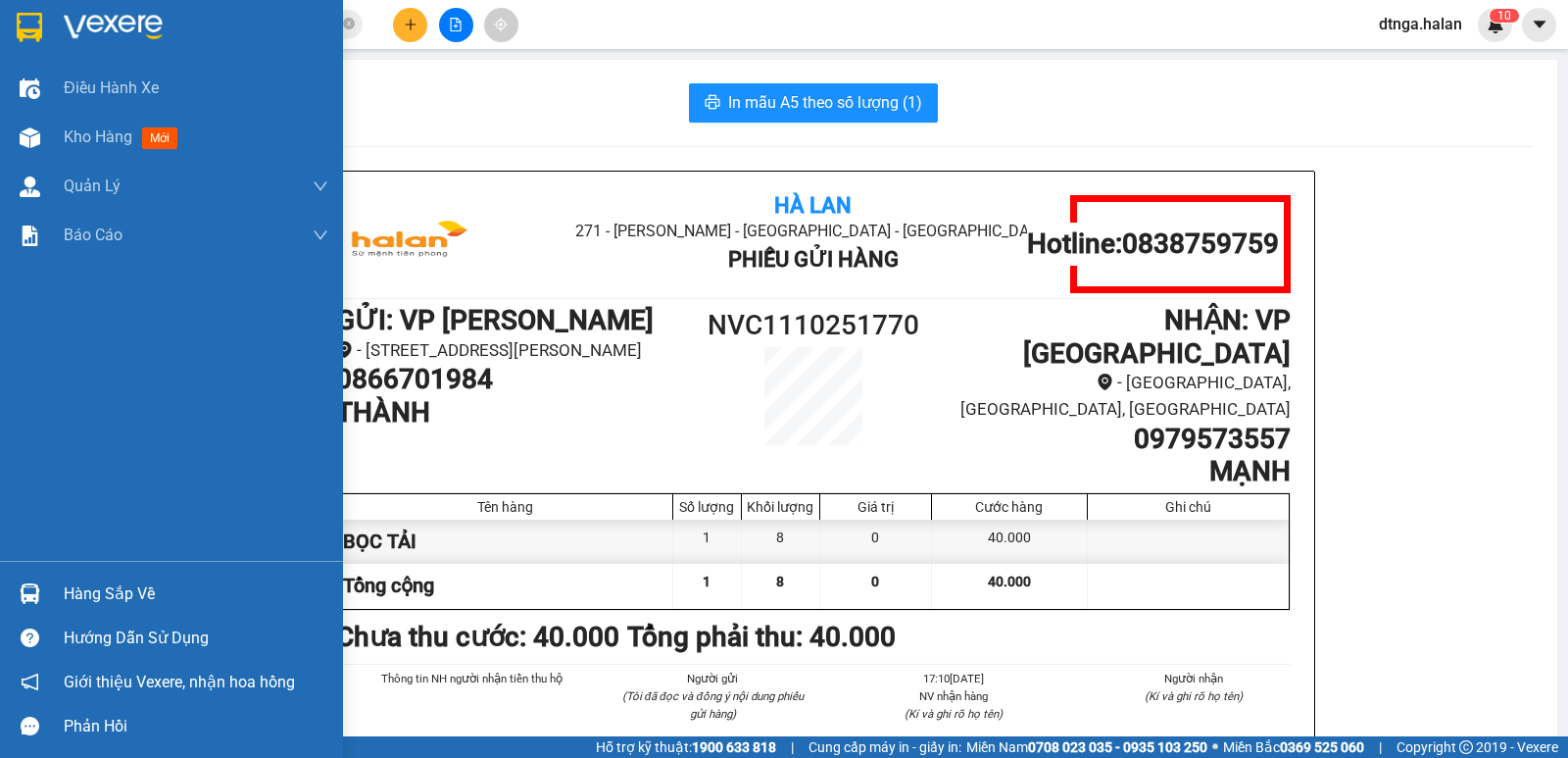
click at [142, 590] on div "Hàng sắp về" at bounding box center [196, 594] width 264 height 30
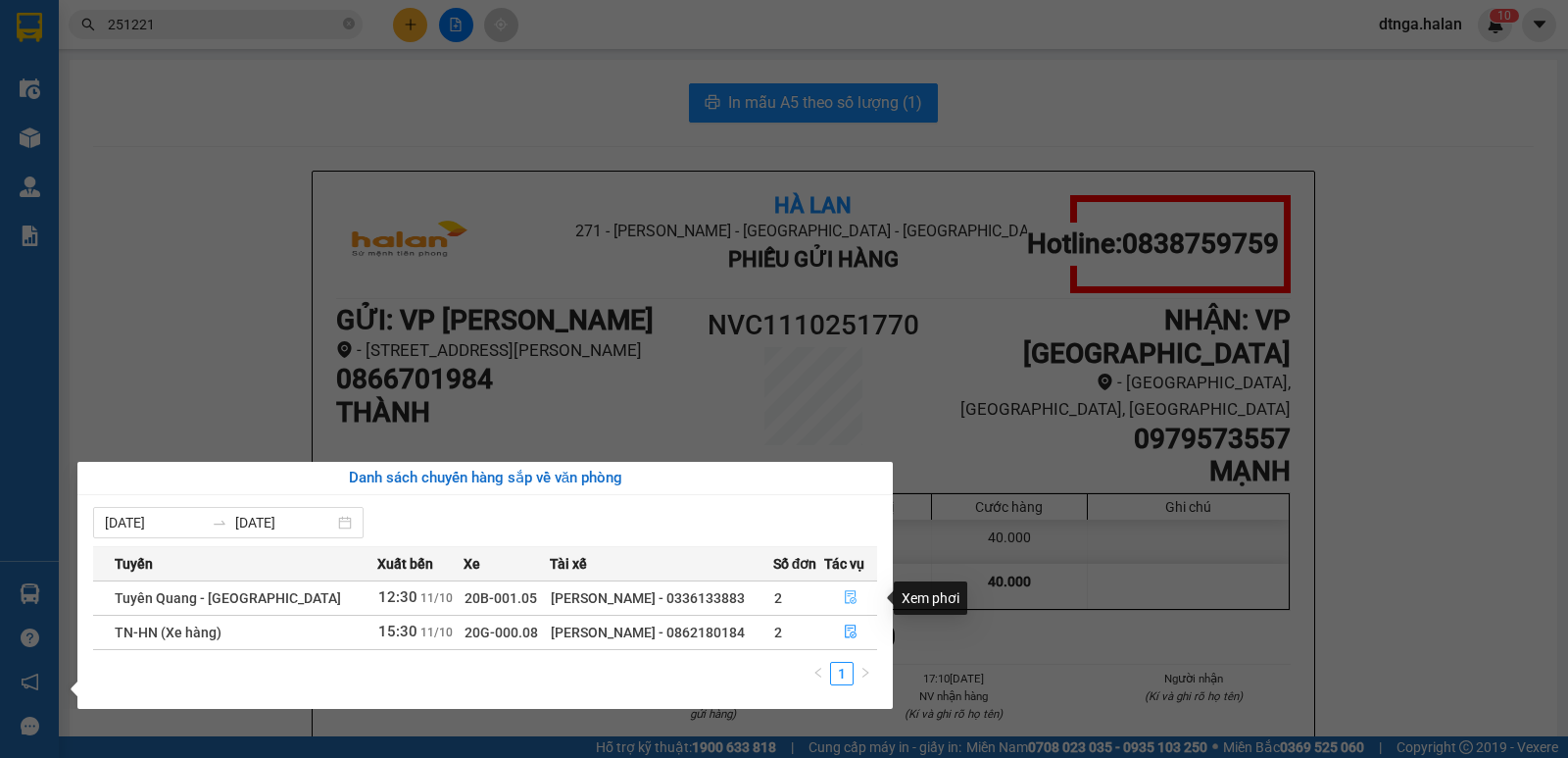
click at [847, 598] on icon "file-done" at bounding box center [851, 597] width 14 height 14
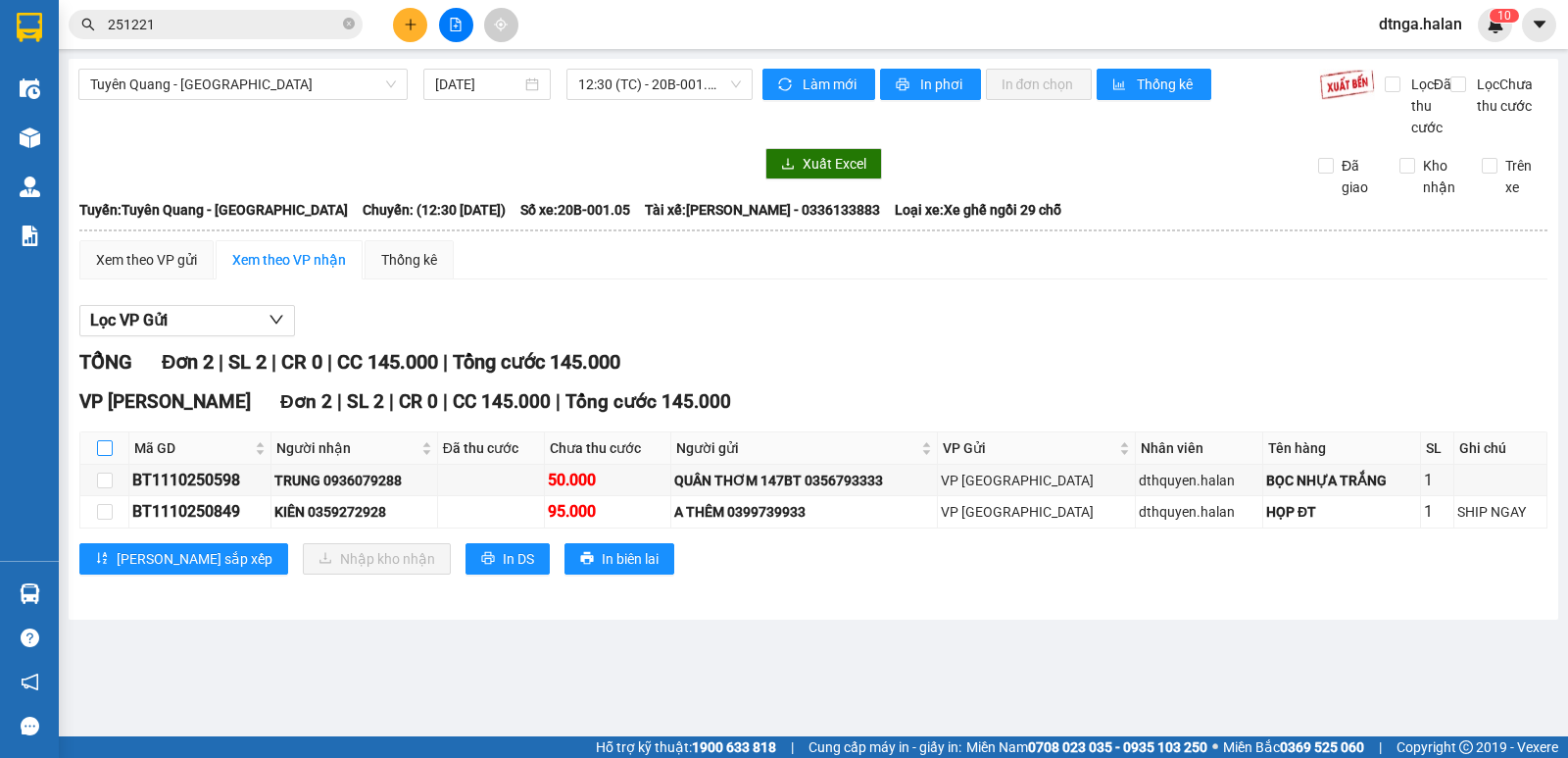
click at [105, 459] on label at bounding box center [105, 448] width 16 height 22
click at [105, 456] on input "checkbox" at bounding box center [105, 448] width 16 height 16
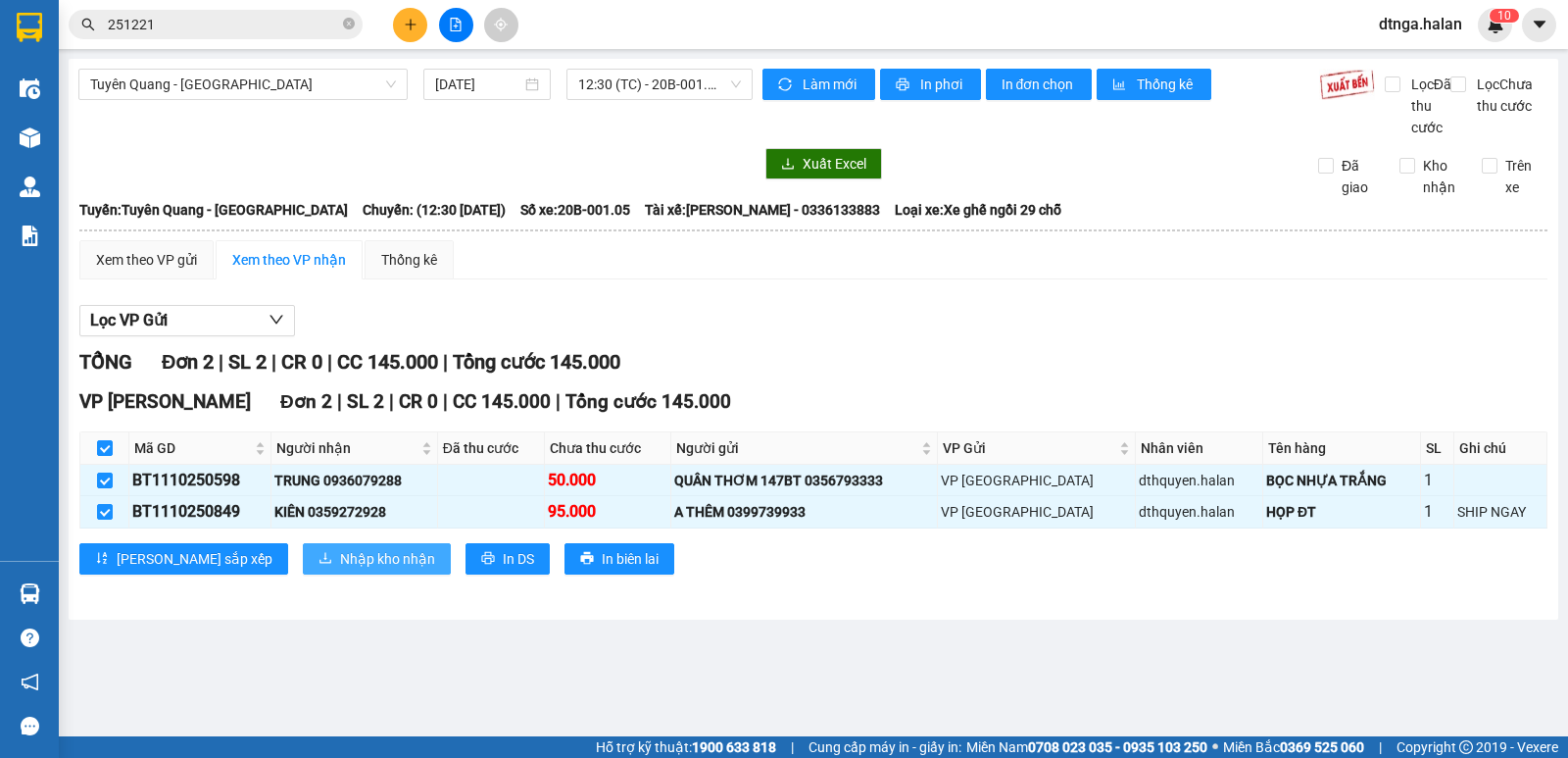
click at [340, 569] on span "Nhập kho nhận" at bounding box center [388, 559] width 95 height 22
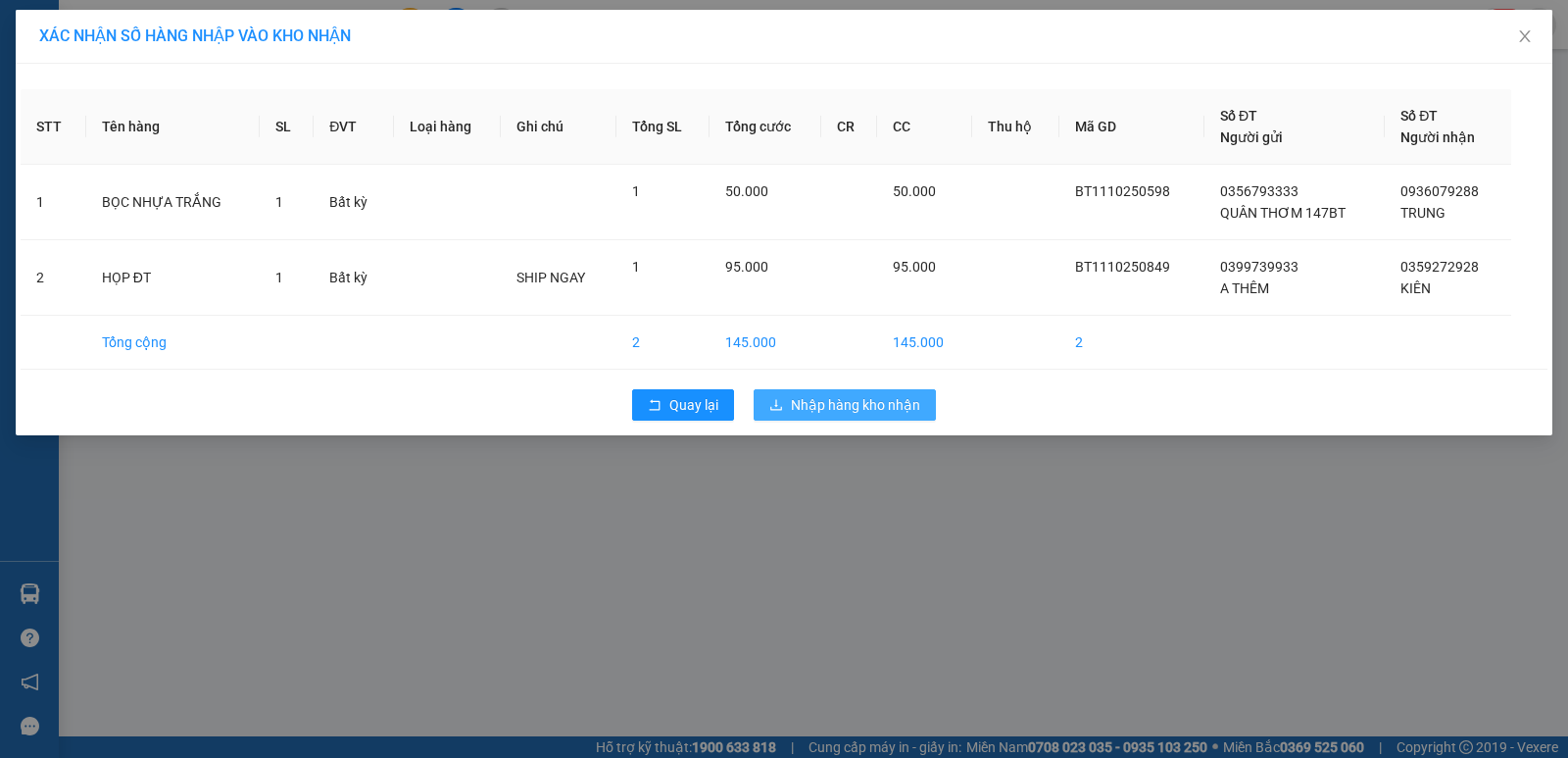
click at [840, 402] on span "Nhập hàng kho nhận" at bounding box center [855, 405] width 129 height 22
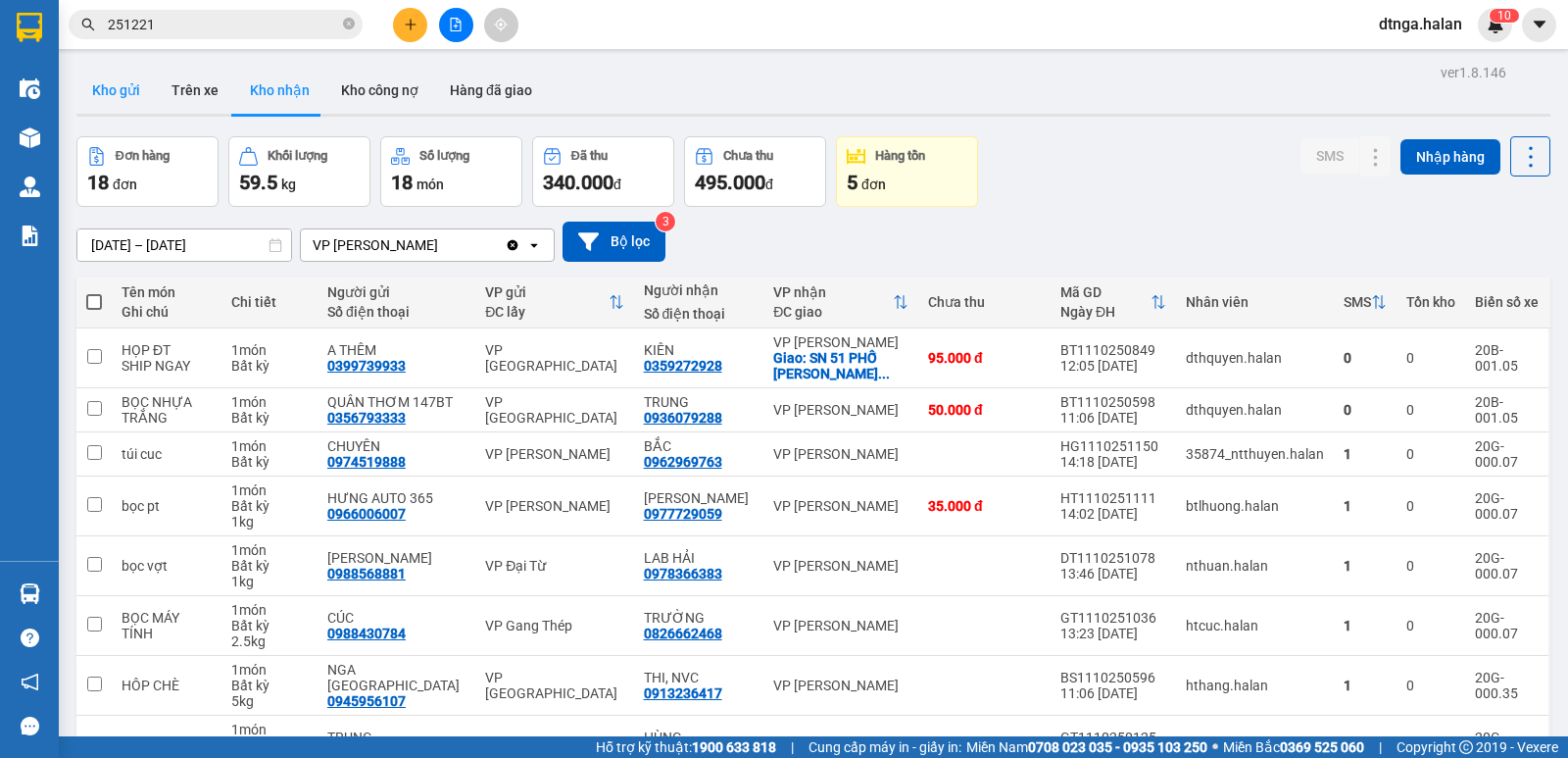
click at [101, 82] on button "Kho gửi" at bounding box center [115, 91] width 79 height 47
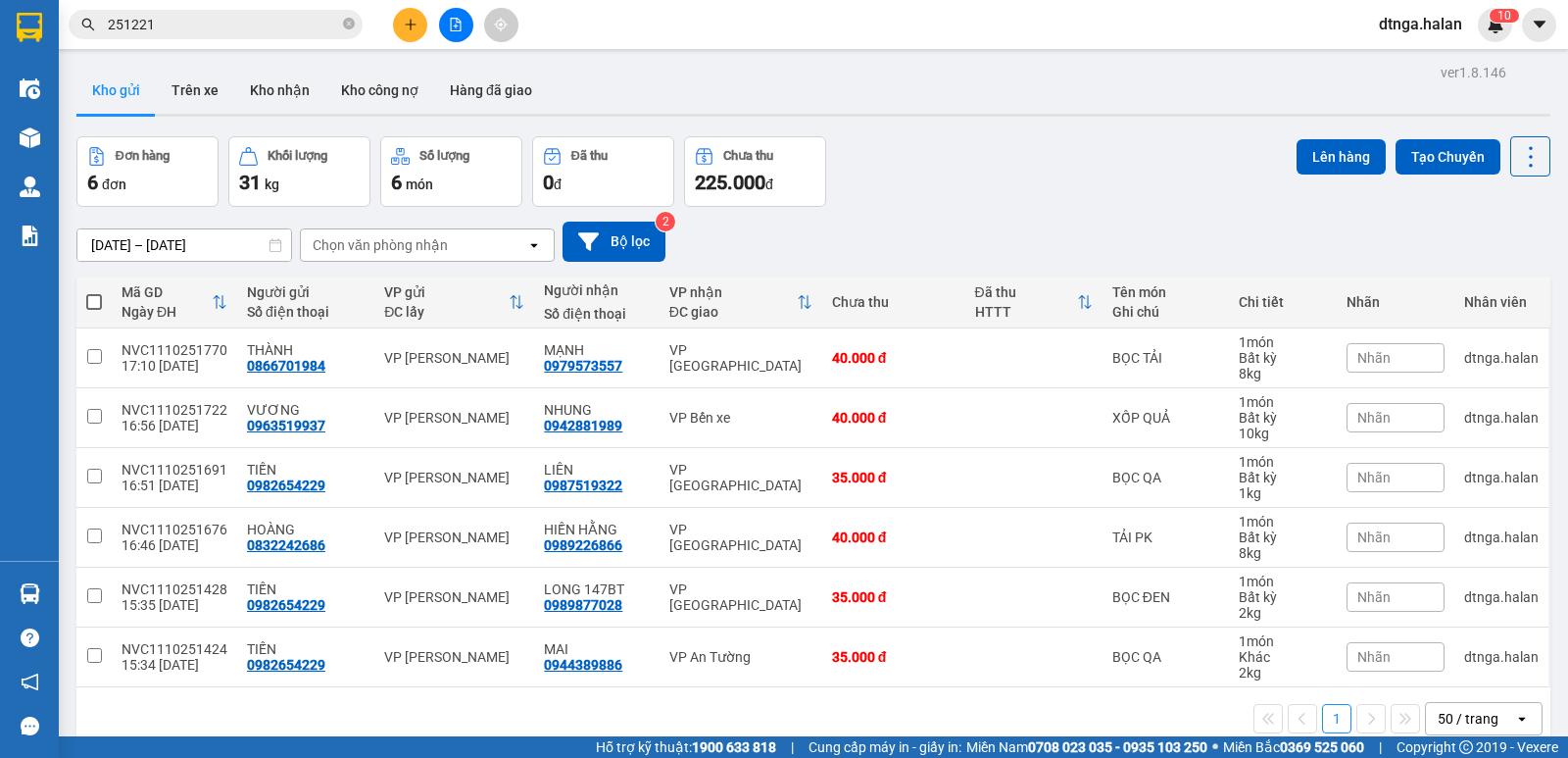
click at [92, 302] on span at bounding box center [94, 302] width 16 height 16
click at [94, 292] on input "checkbox" at bounding box center [94, 292] width 0 height 0
checkbox input "true"
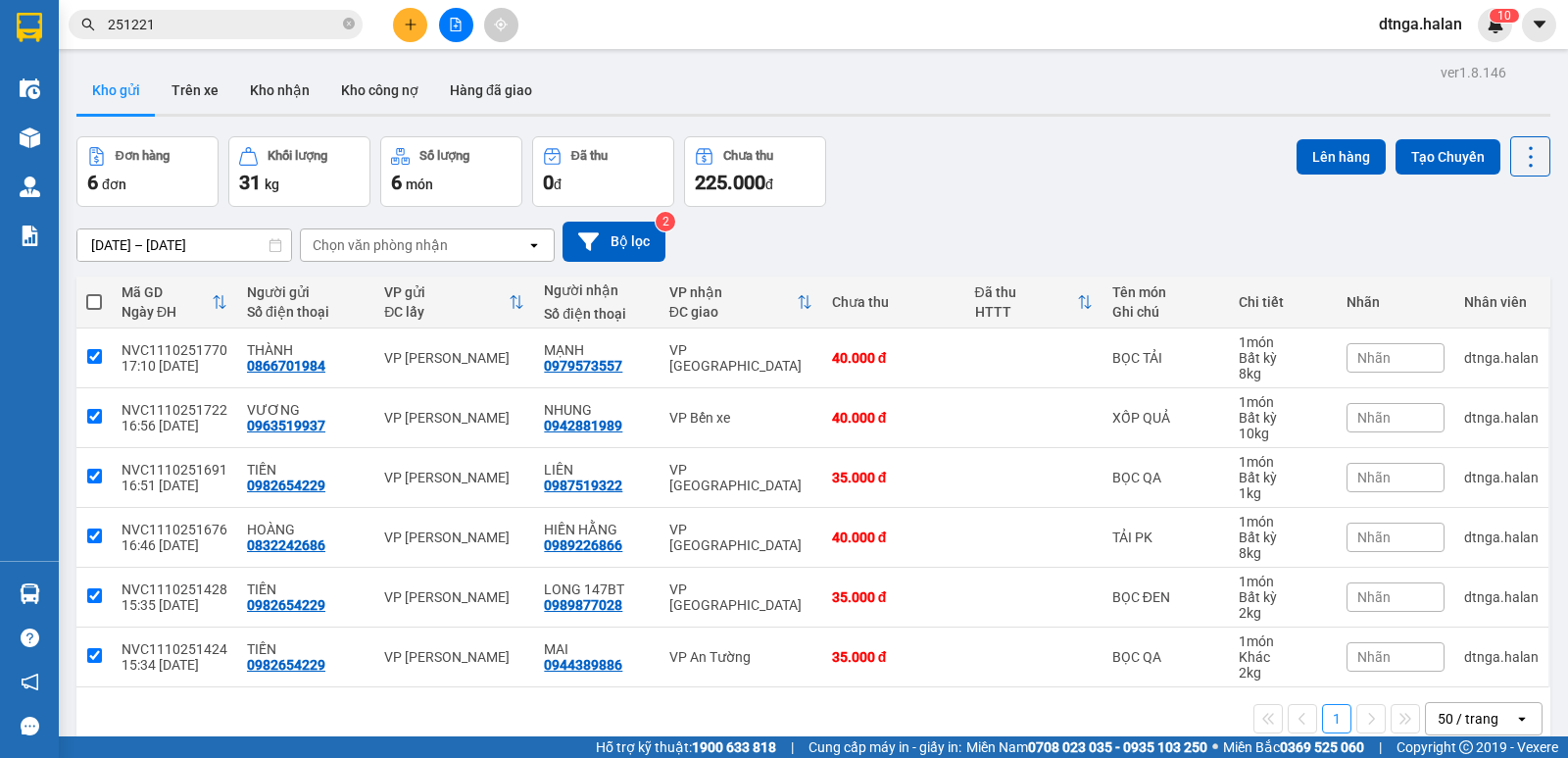
checkbox input "true"
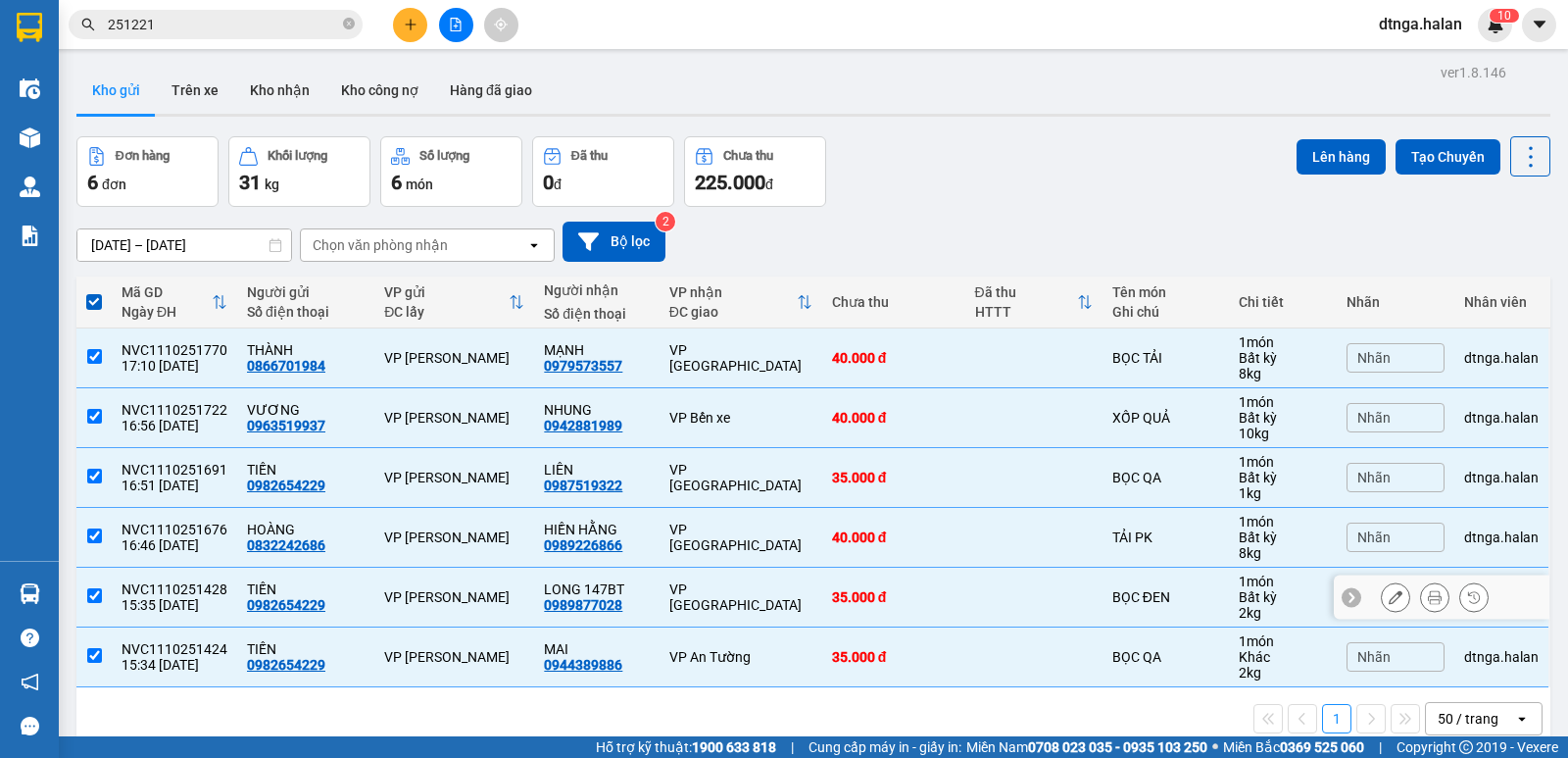
click at [115, 594] on td "NVC1110251428 15:35 11/10" at bounding box center [174, 597] width 125 height 60
checkbox input "false"
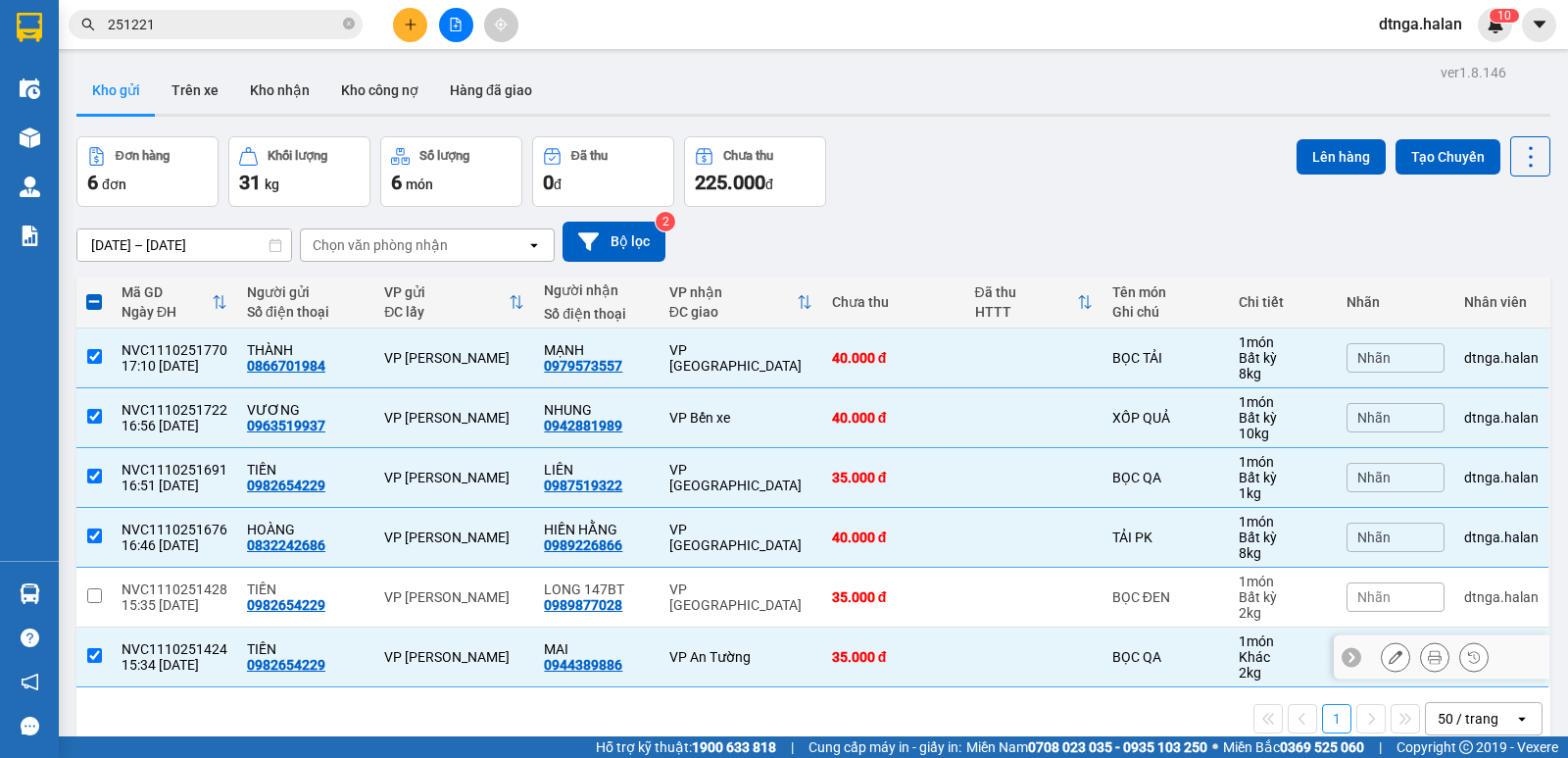
click at [123, 647] on div "NVC1110251424" at bounding box center [174, 648] width 106 height 16
checkbox input "false"
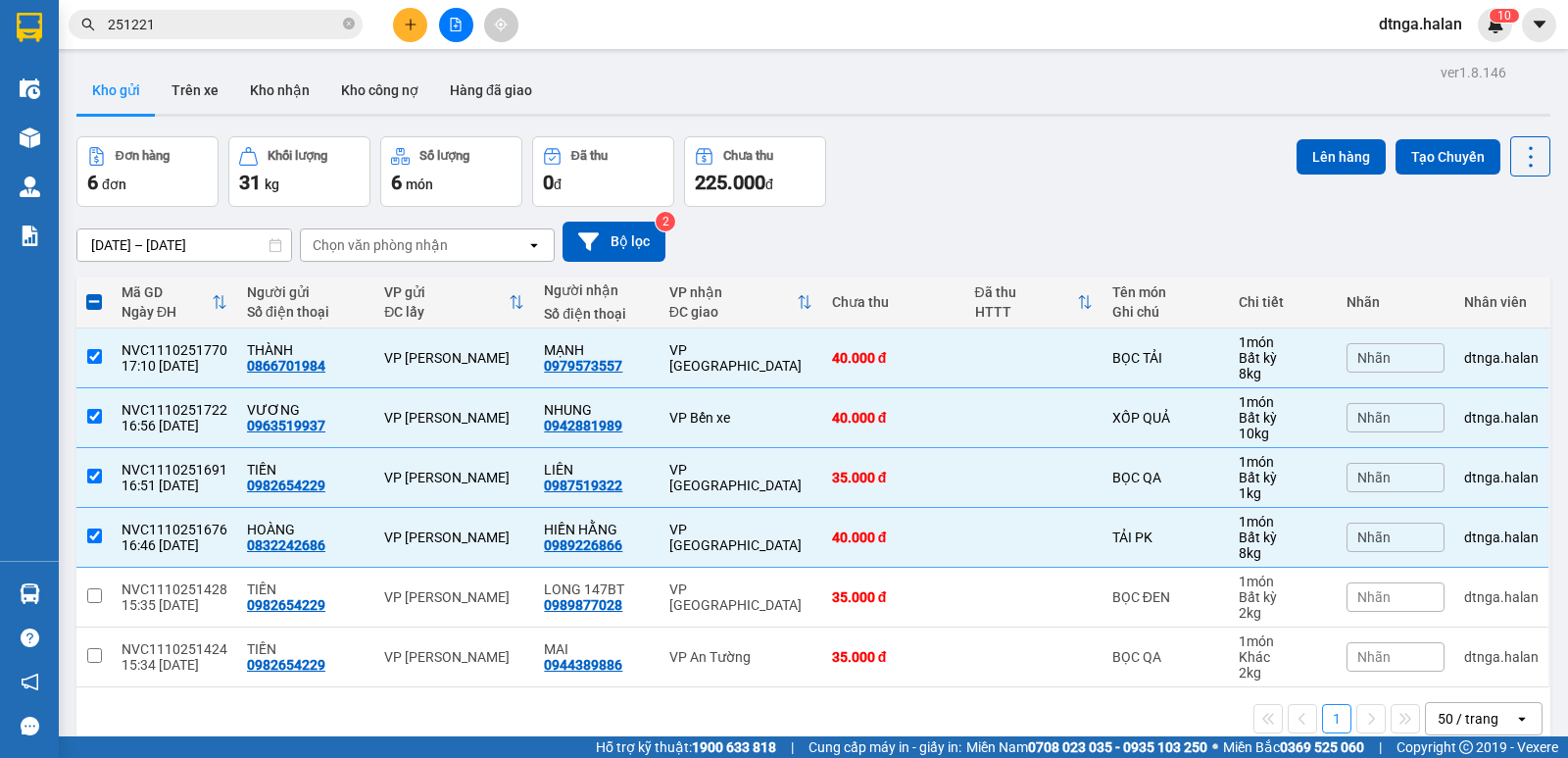
click at [96, 299] on span at bounding box center [94, 302] width 16 height 16
click at [94, 292] on input "checkbox" at bounding box center [94, 292] width 0 height 0
checkbox input "true"
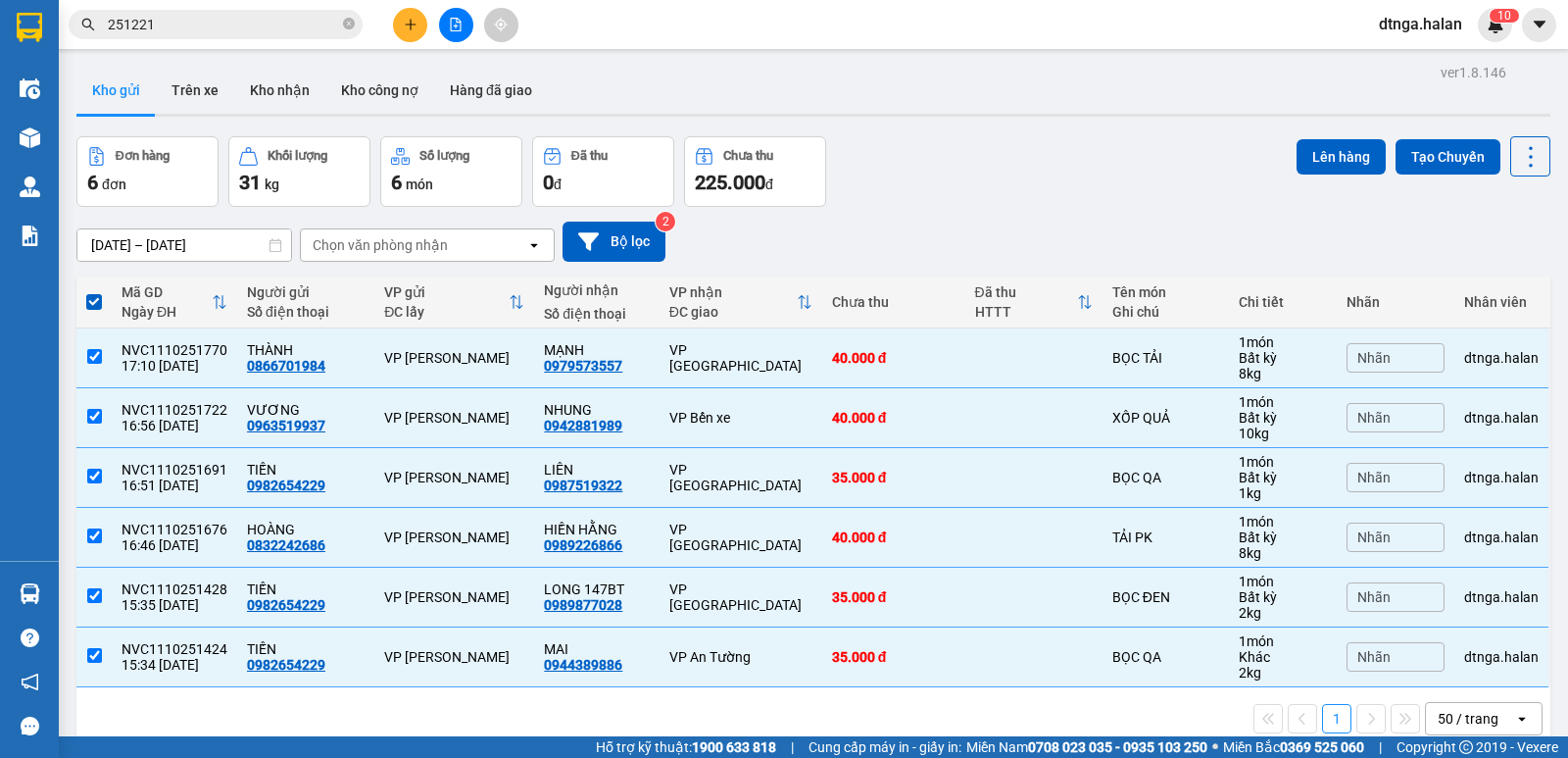
click at [100, 297] on span at bounding box center [94, 302] width 16 height 16
click at [94, 292] on input "checkbox" at bounding box center [94, 292] width 0 height 0
checkbox input "false"
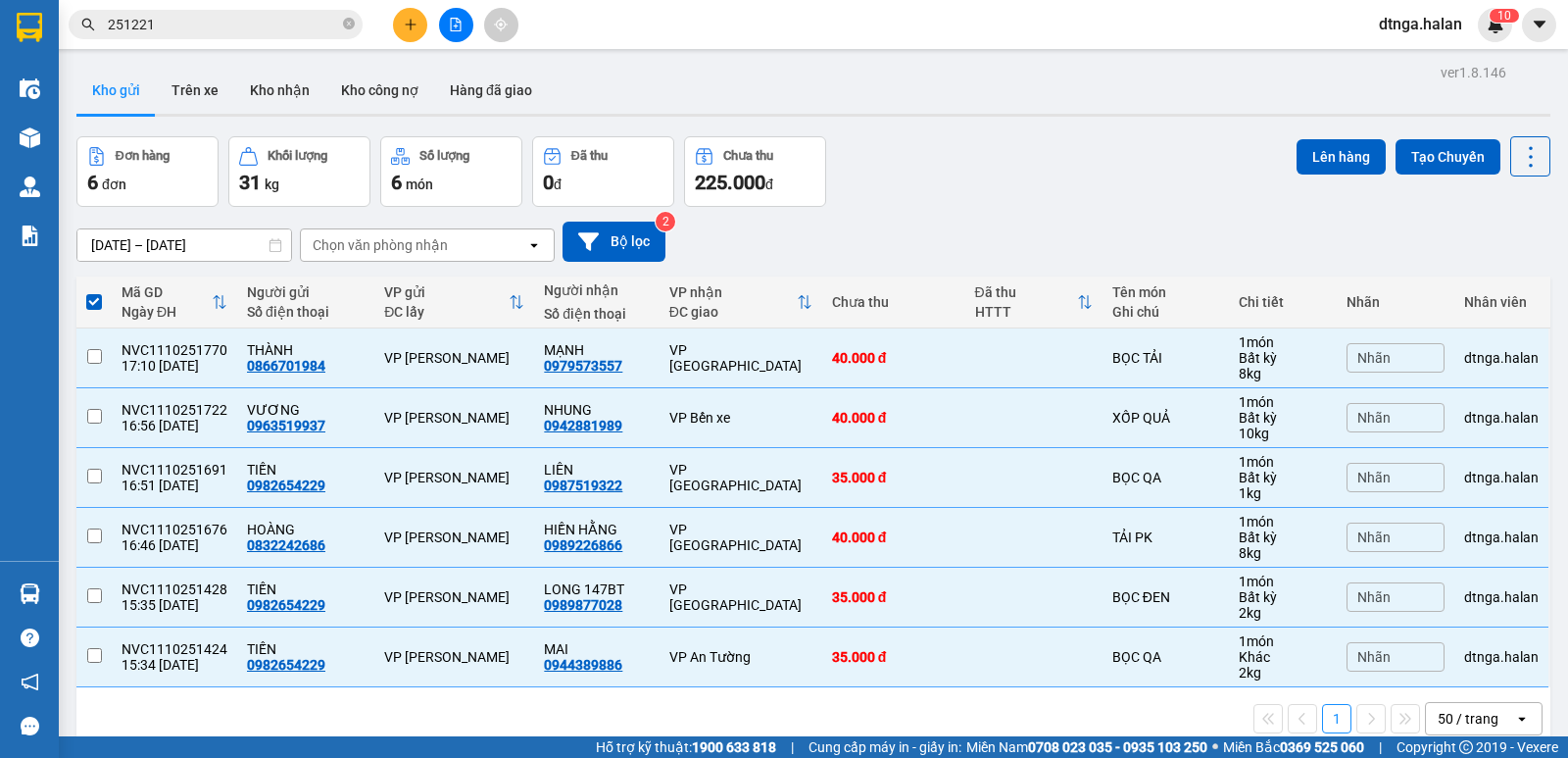
checkbox input "false"
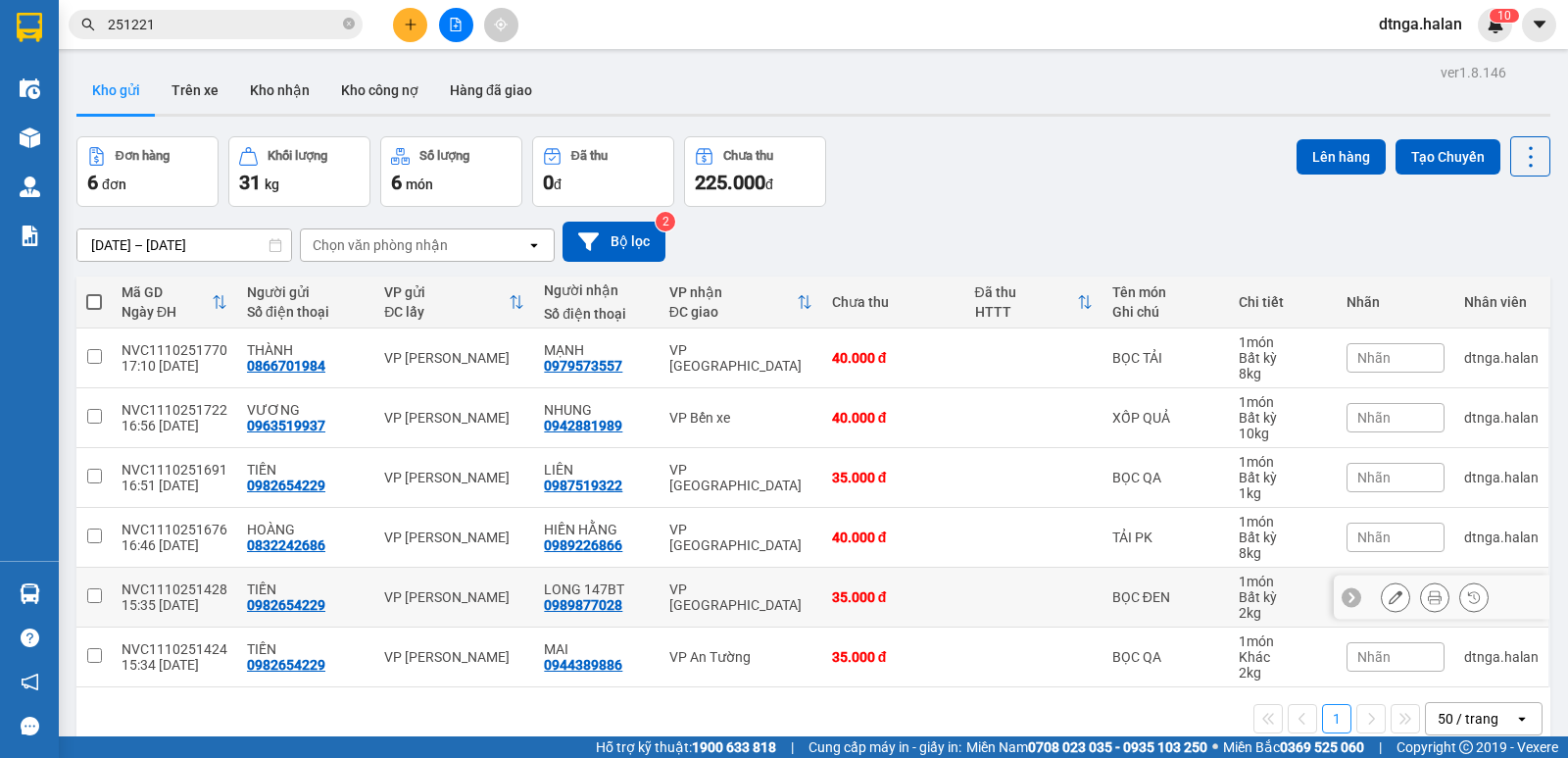
click at [136, 593] on div "NVC1110251428" at bounding box center [174, 589] width 106 height 16
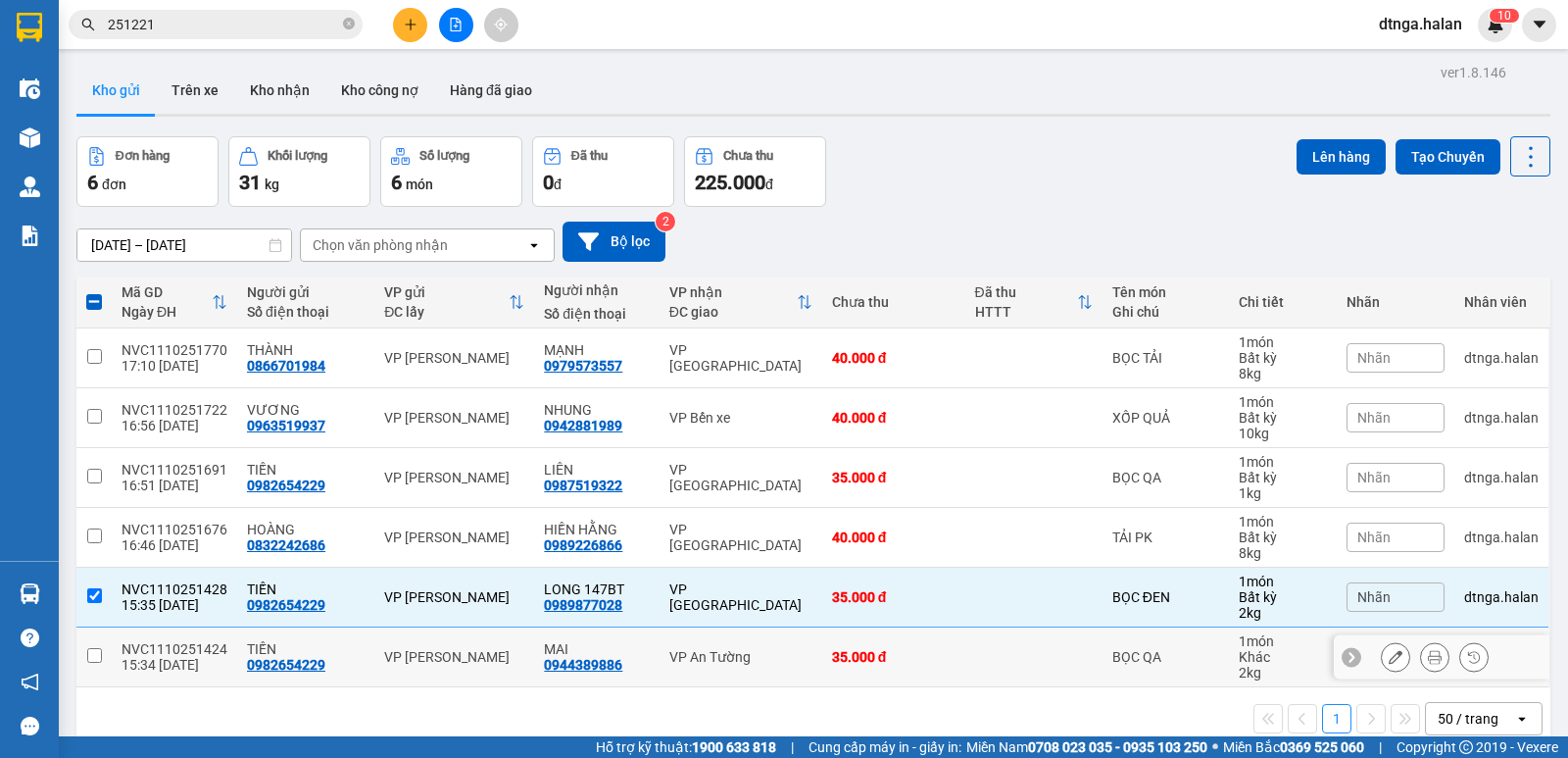
click at [134, 663] on div "15:34 [DATE]" at bounding box center [174, 664] width 106 height 16
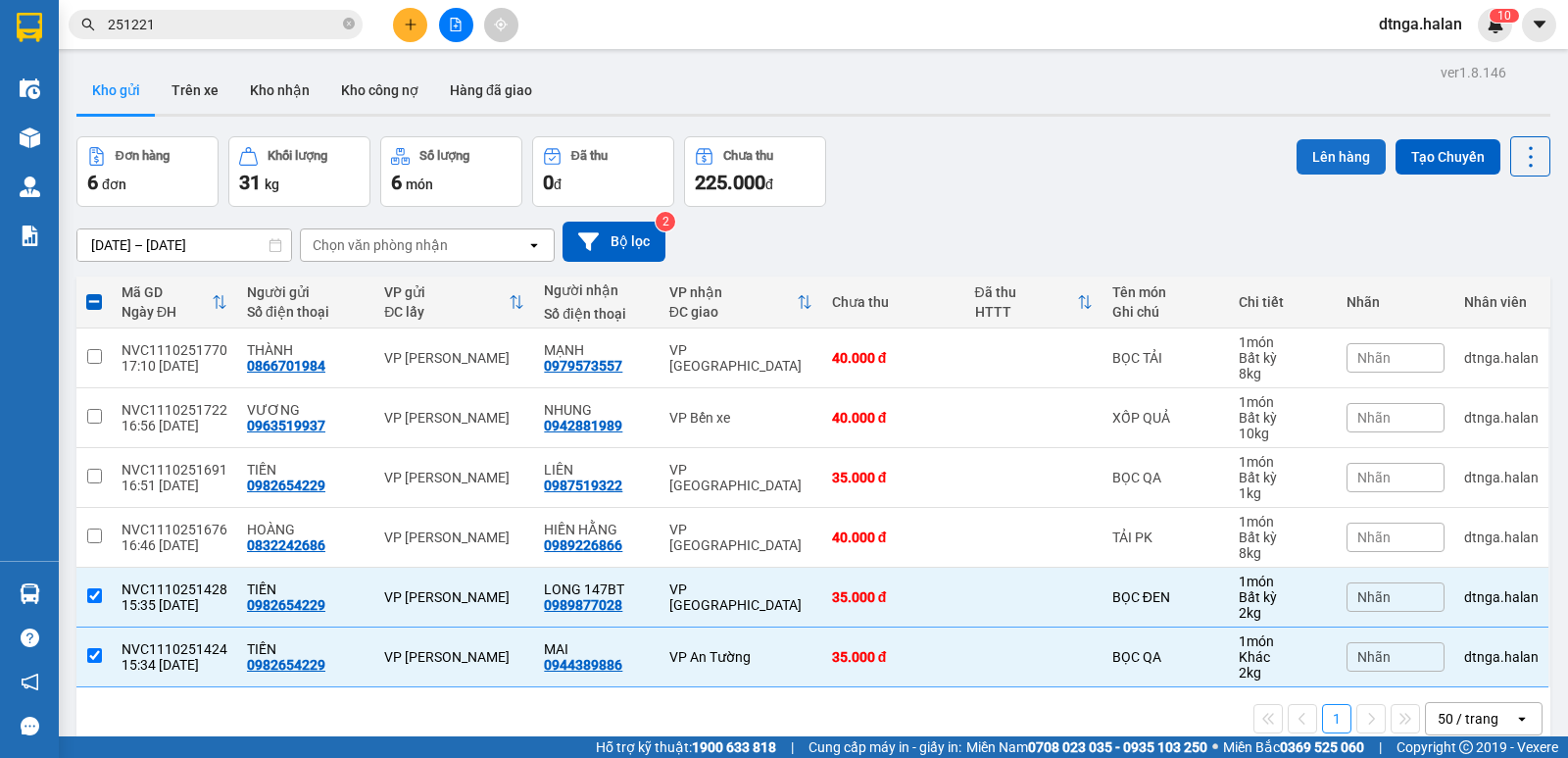
click at [1339, 160] on button "Lên hàng" at bounding box center [1341, 157] width 89 height 36
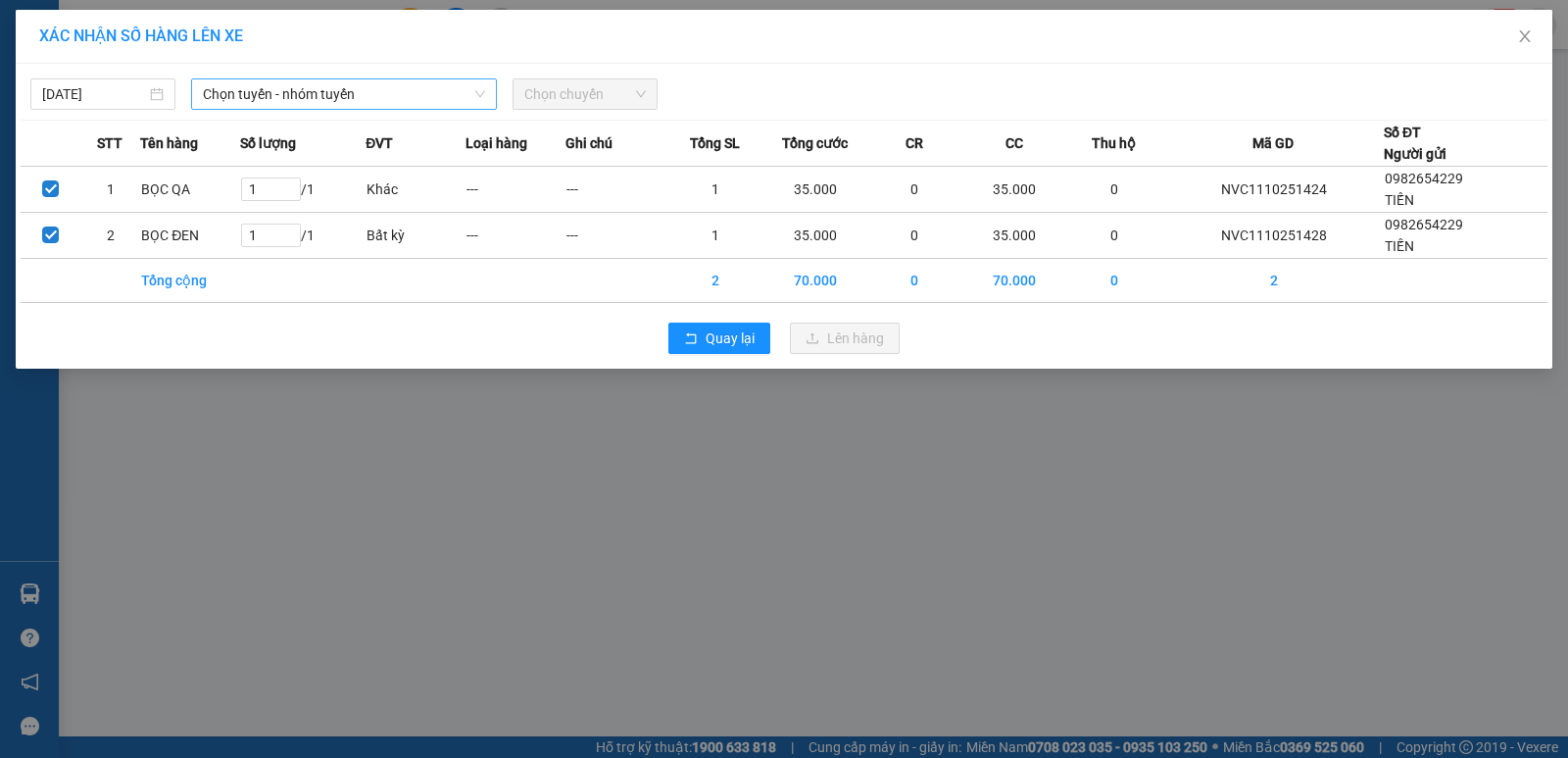
click at [261, 84] on span "Chọn tuyến - nhóm tuyến" at bounding box center [344, 94] width 282 height 30
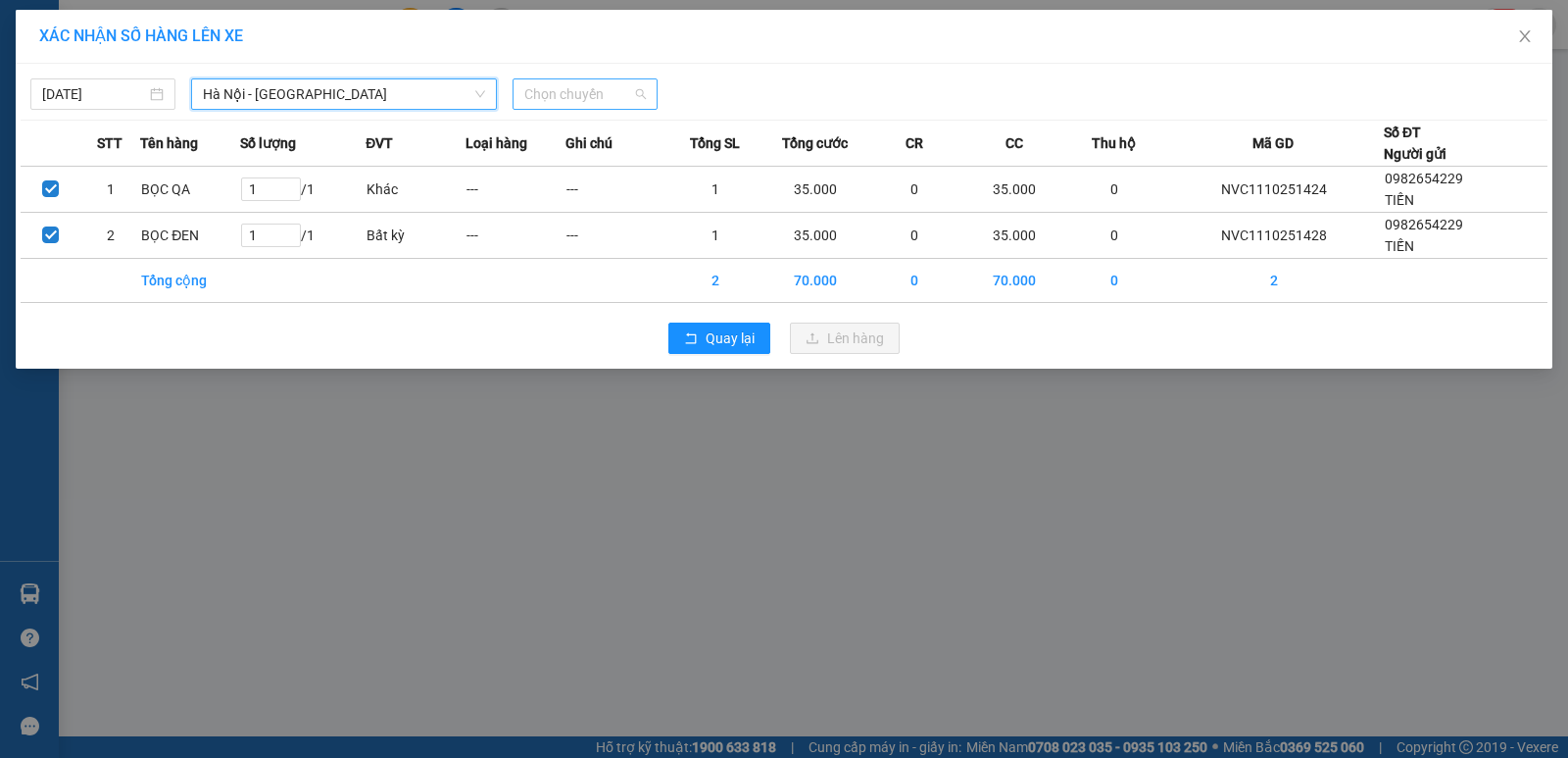
click at [575, 82] on span "Chọn chuyến" at bounding box center [584, 94] width 121 height 30
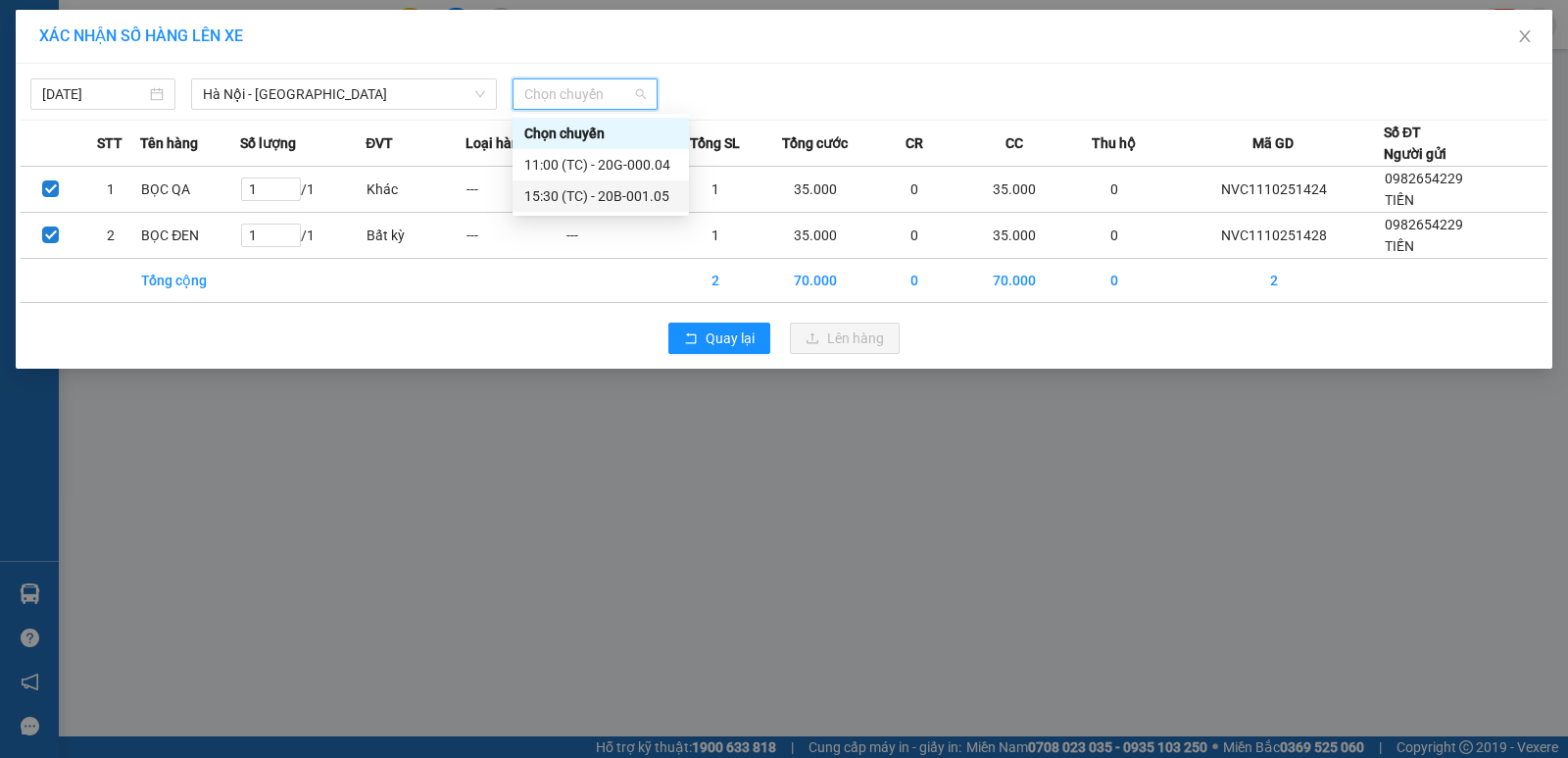
click at [622, 196] on div "15:30 (TC) - 20B-001.05" at bounding box center [600, 196] width 153 height 22
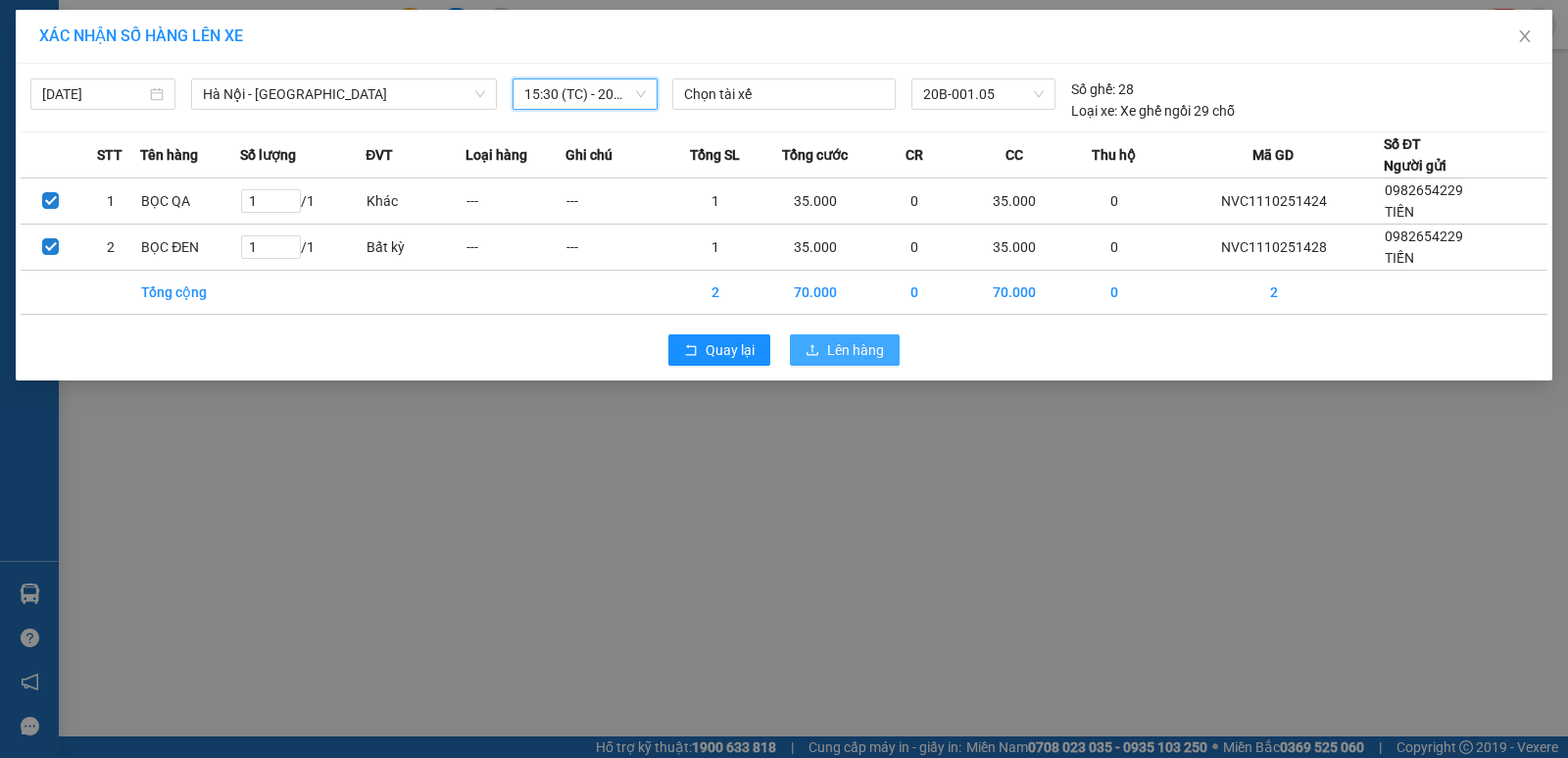
drag, startPoint x: 839, startPoint y: 352, endPoint x: 841, endPoint y: 365, distance: 13.2
click at [840, 353] on span "Lên hàng" at bounding box center [856, 350] width 57 height 22
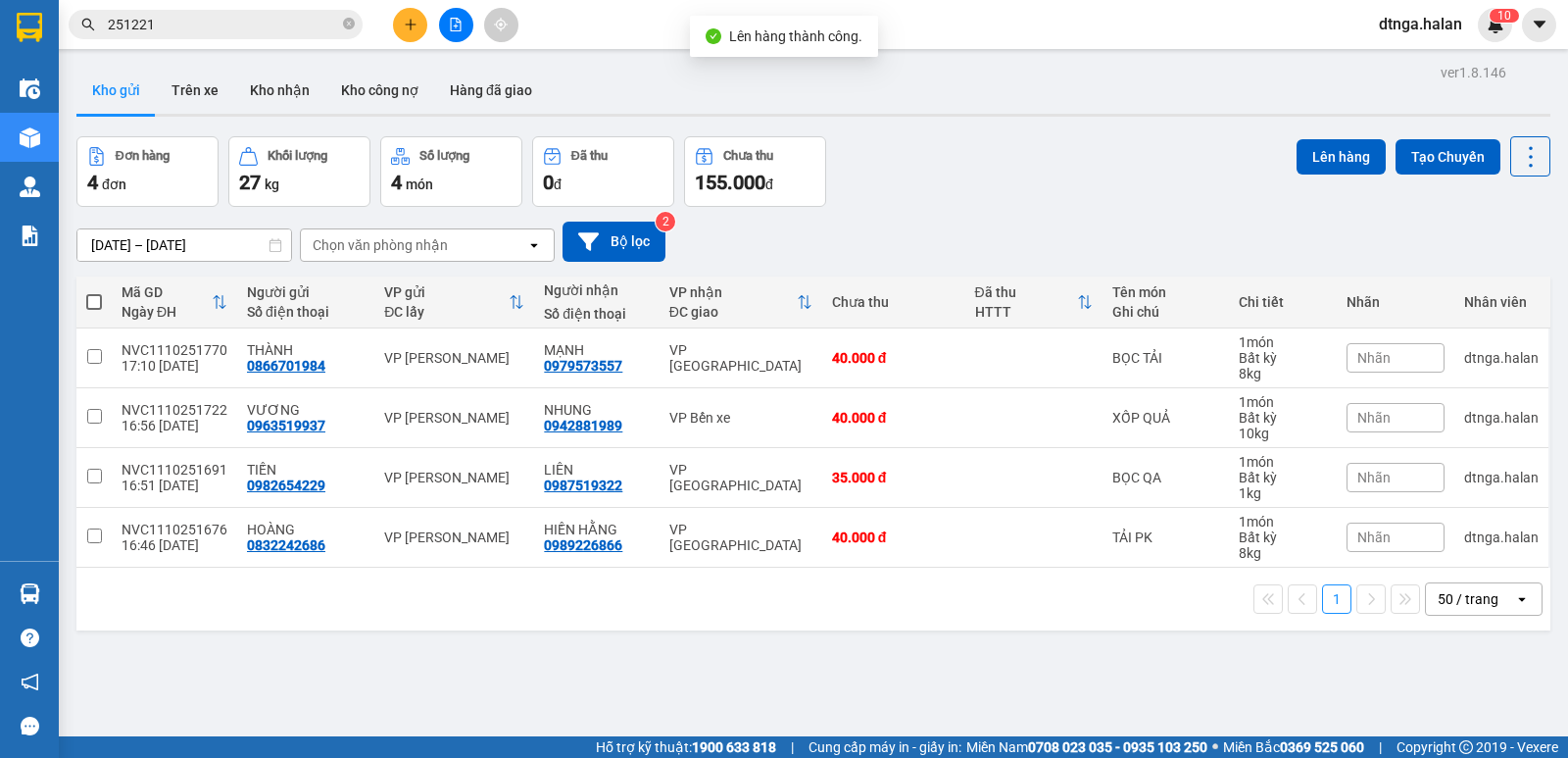
click at [80, 590] on div "1 50 / trang open" at bounding box center [813, 599] width 1474 height 63
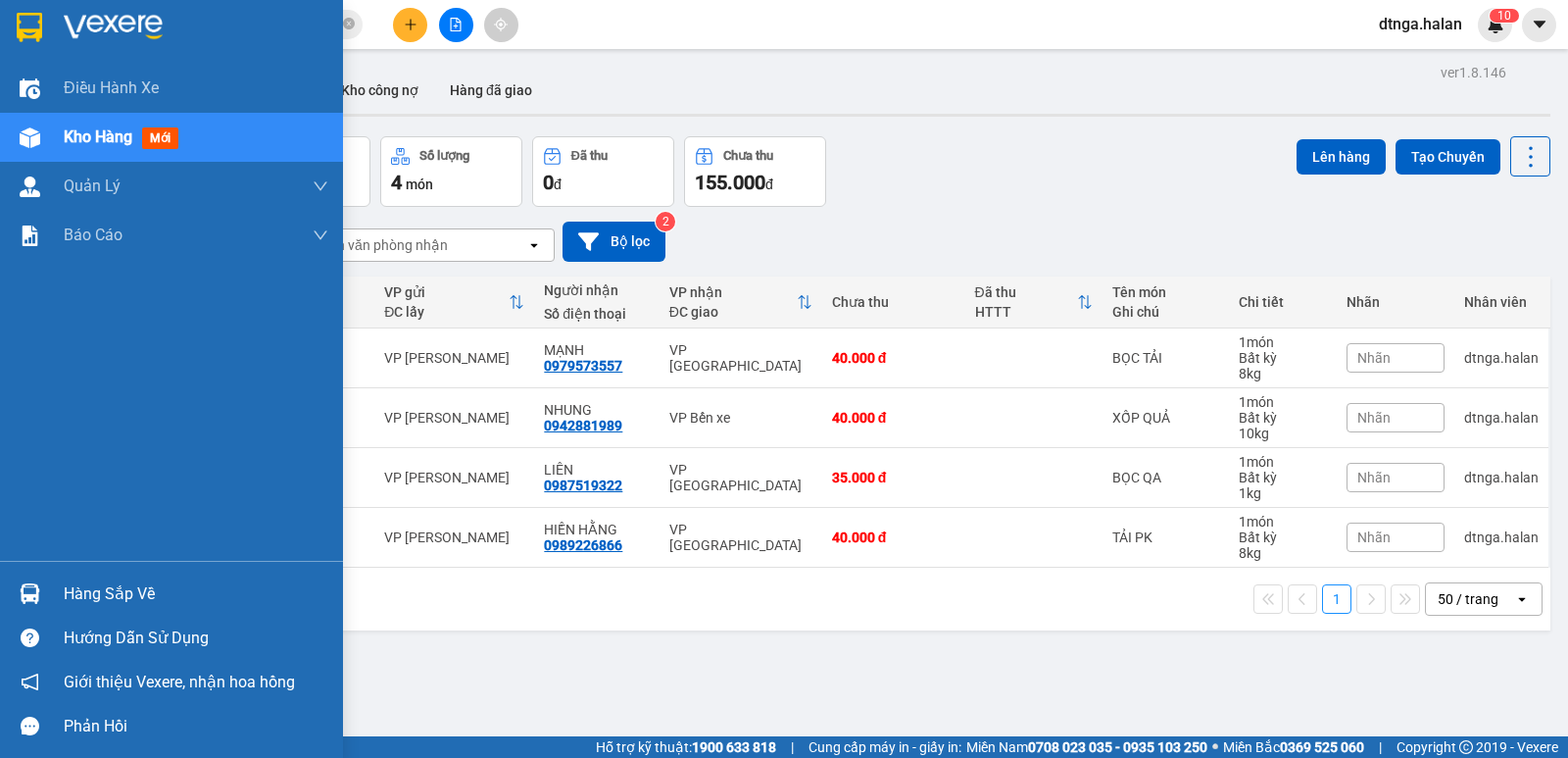
click at [101, 586] on div "Hàng sắp về" at bounding box center [196, 594] width 264 height 30
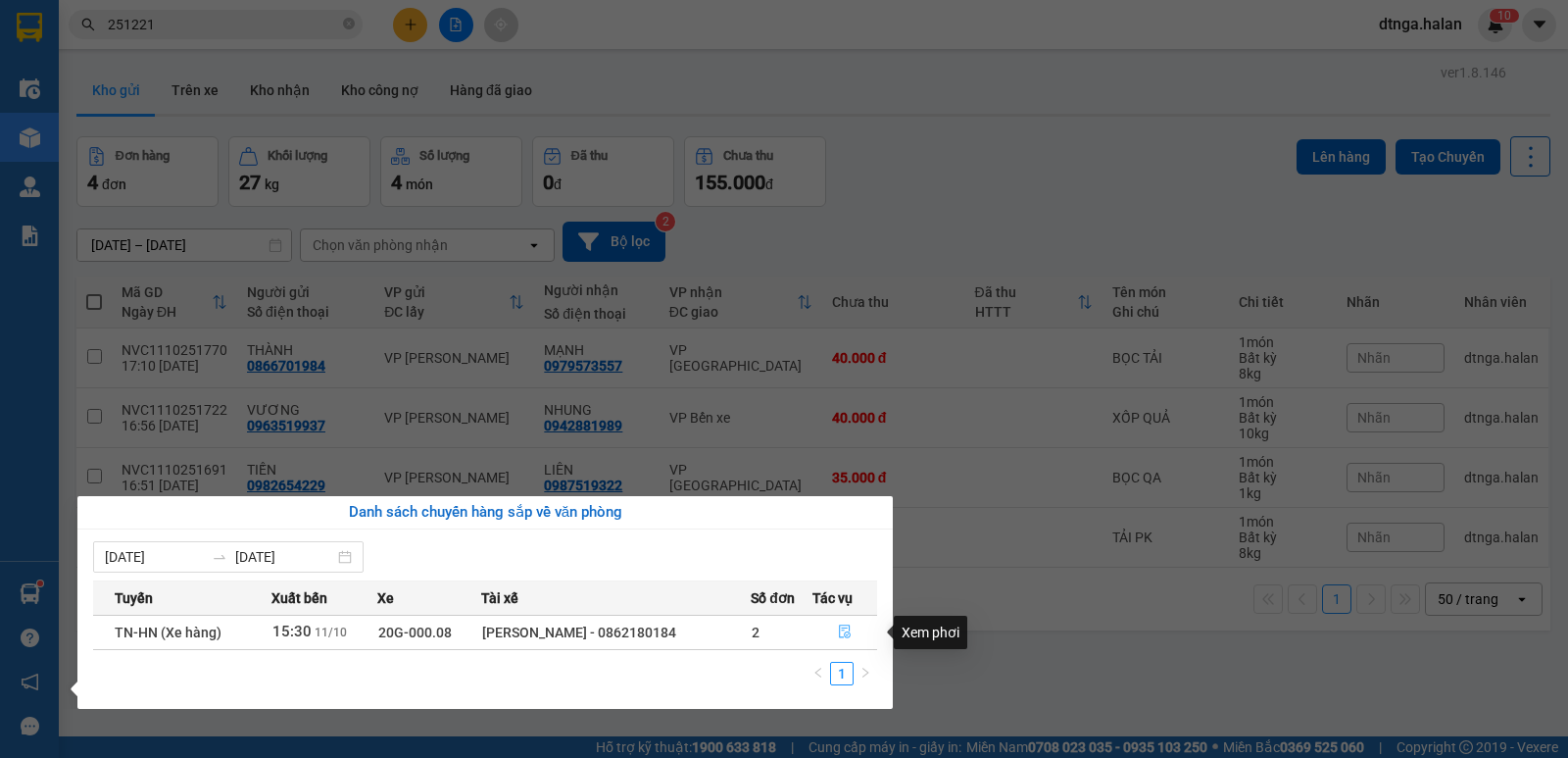
click at [845, 632] on icon "file-done" at bounding box center [845, 632] width 14 height 14
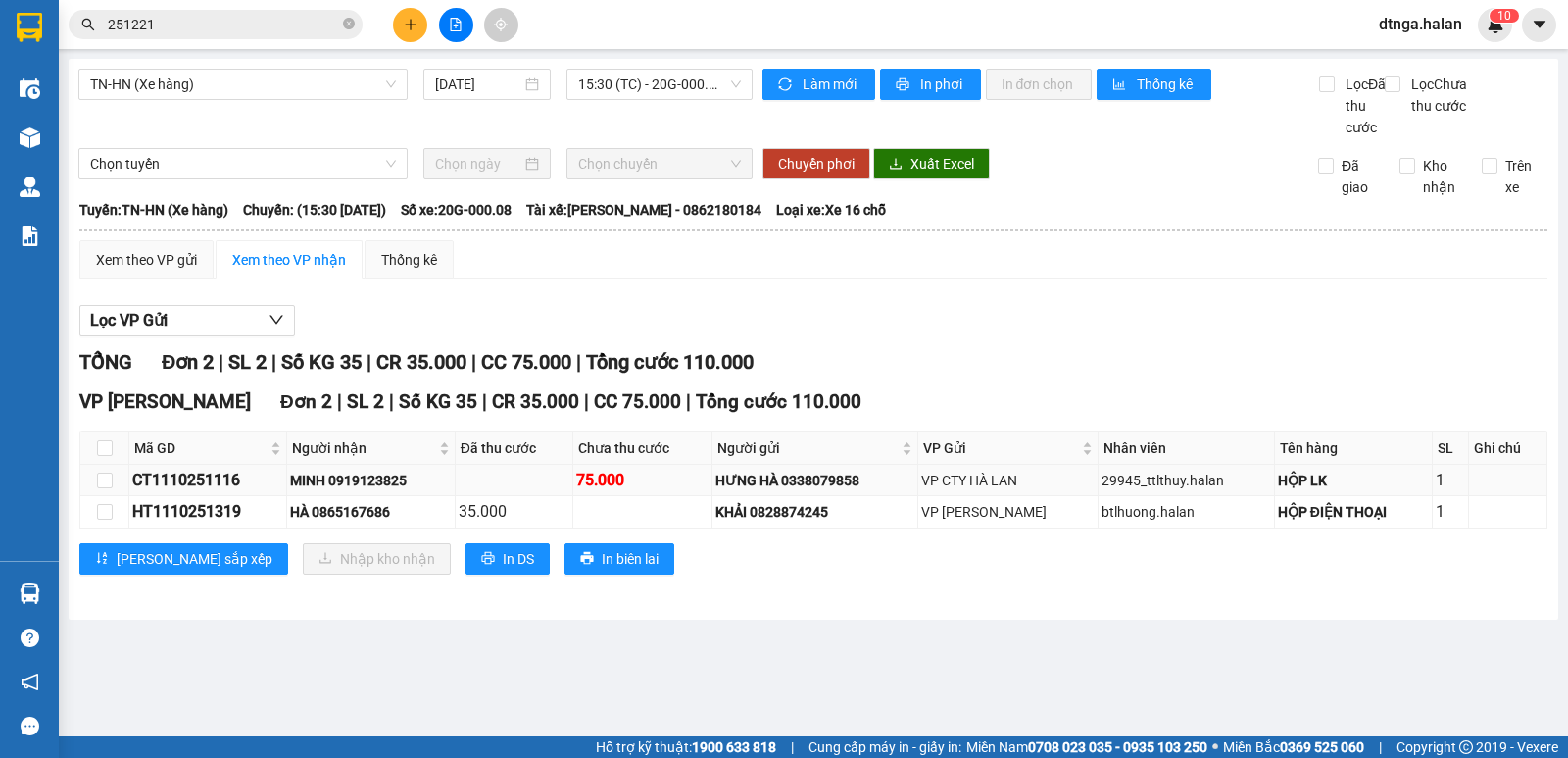
drag, startPoint x: 188, startPoint y: 503, endPoint x: 246, endPoint y: 505, distance: 58.0
click at [246, 493] on div "CT1110251116" at bounding box center [207, 480] width 151 height 25
click at [277, 22] on input "251221" at bounding box center [223, 25] width 231 height 22
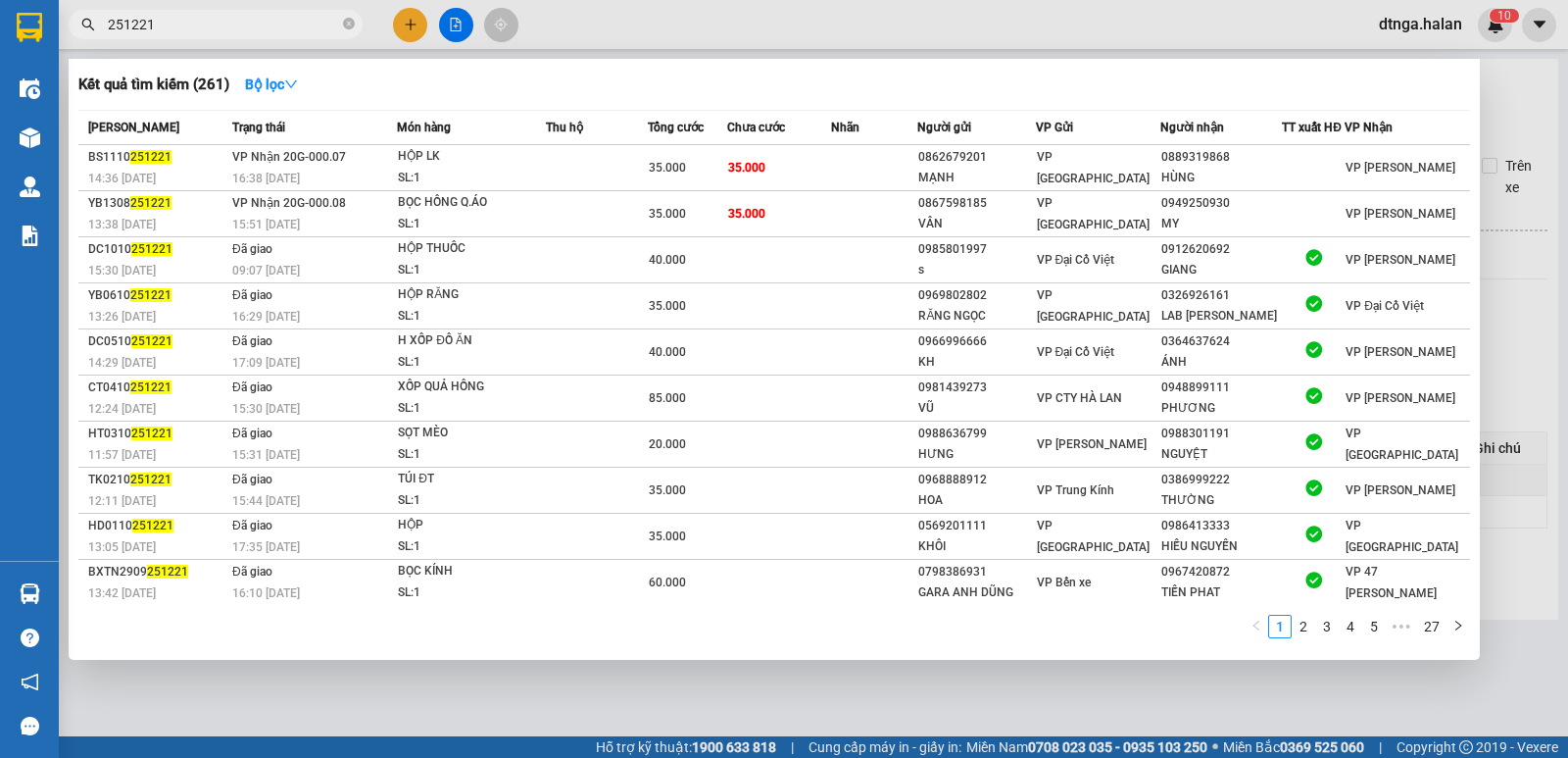
click at [277, 22] on input "251221" at bounding box center [223, 25] width 231 height 22
paste input "116"
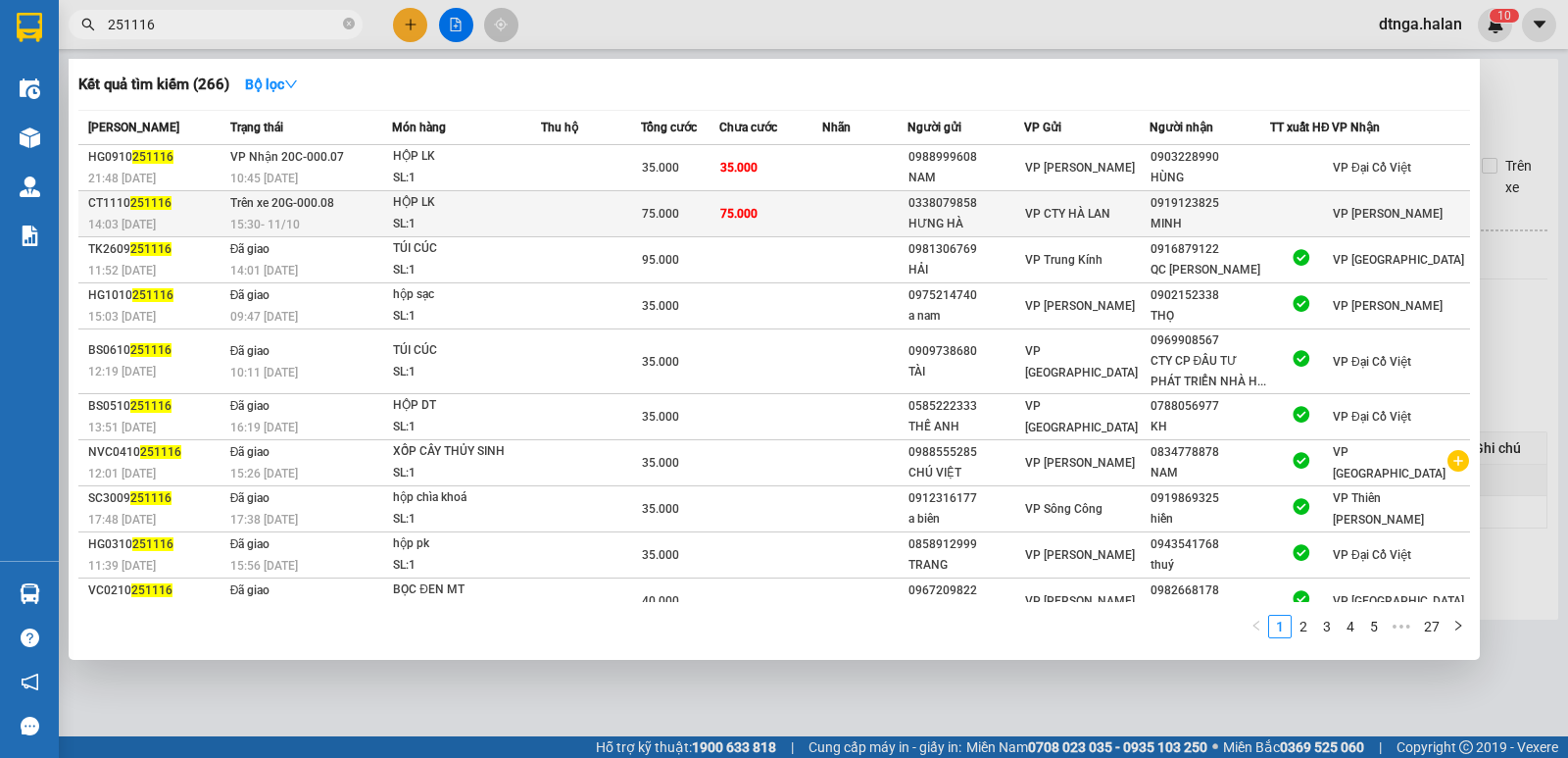
type input "251116"
click at [758, 215] on span "75.000" at bounding box center [739, 214] width 37 height 14
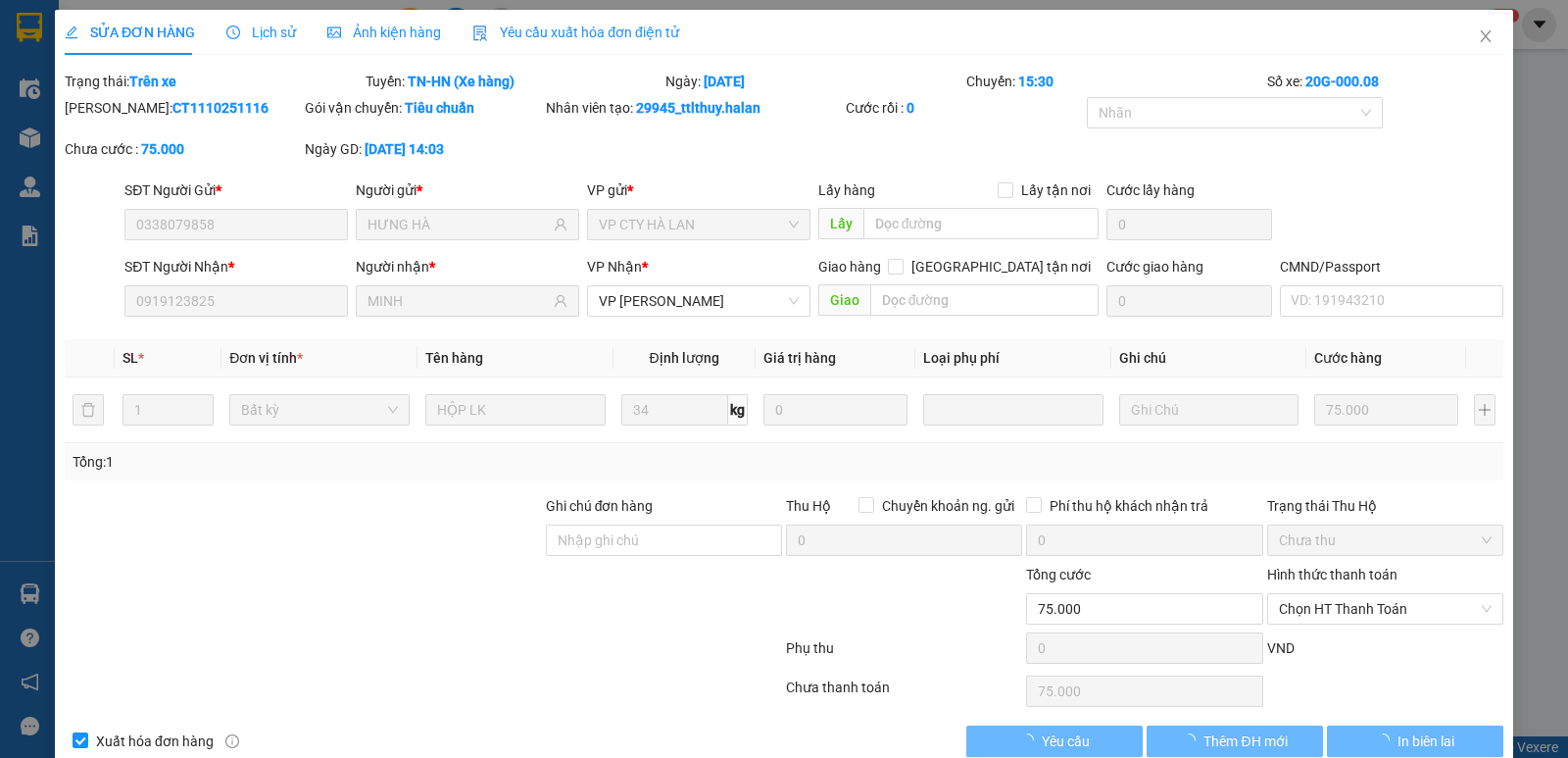
type input "0338079858"
type input "HƯNG HÀ"
type input "0919123825"
type input "MINH"
type input "0"
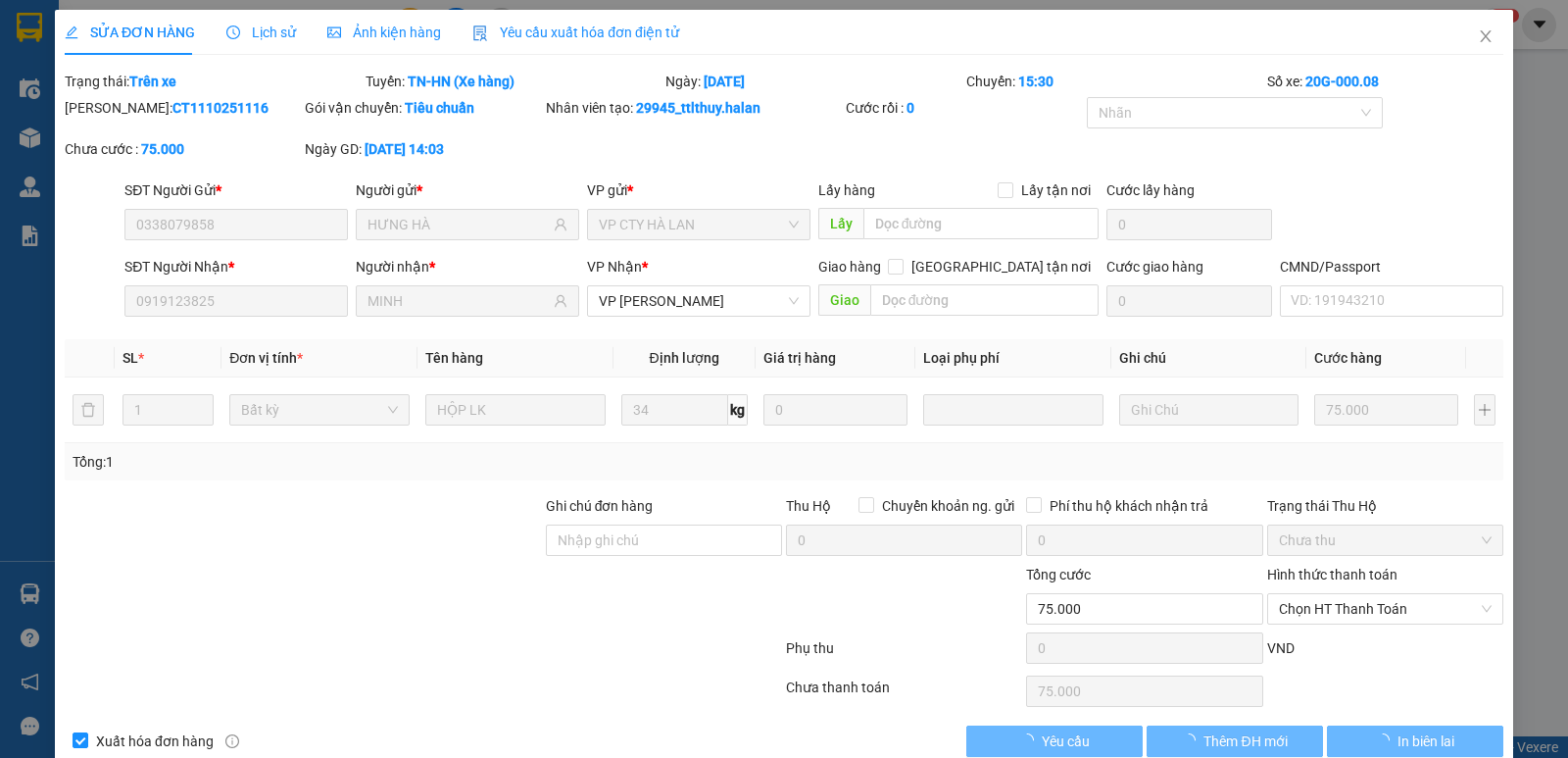
type input "75.000"
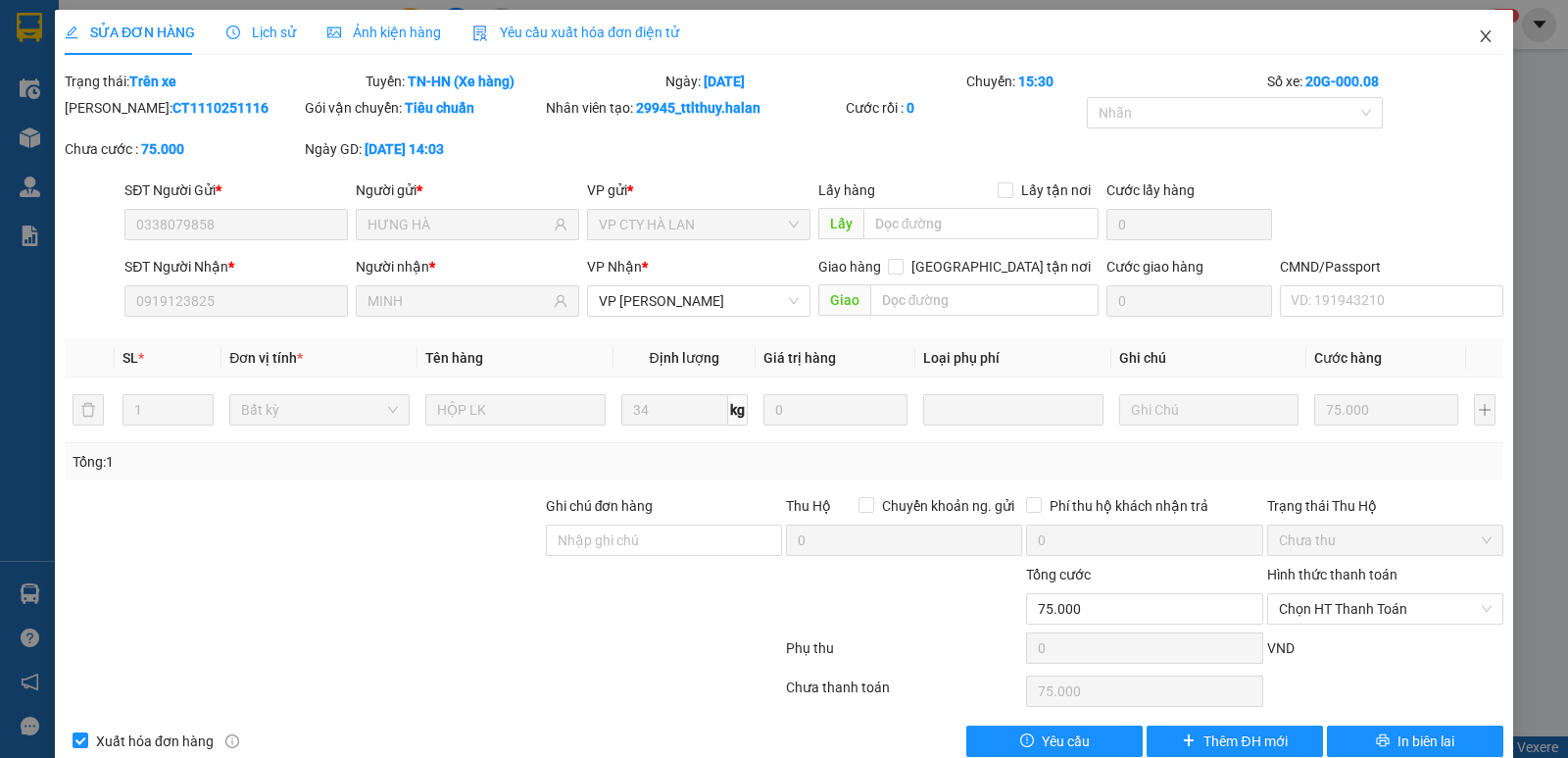
click at [1478, 33] on icon "close" at bounding box center [1486, 37] width 16 height 16
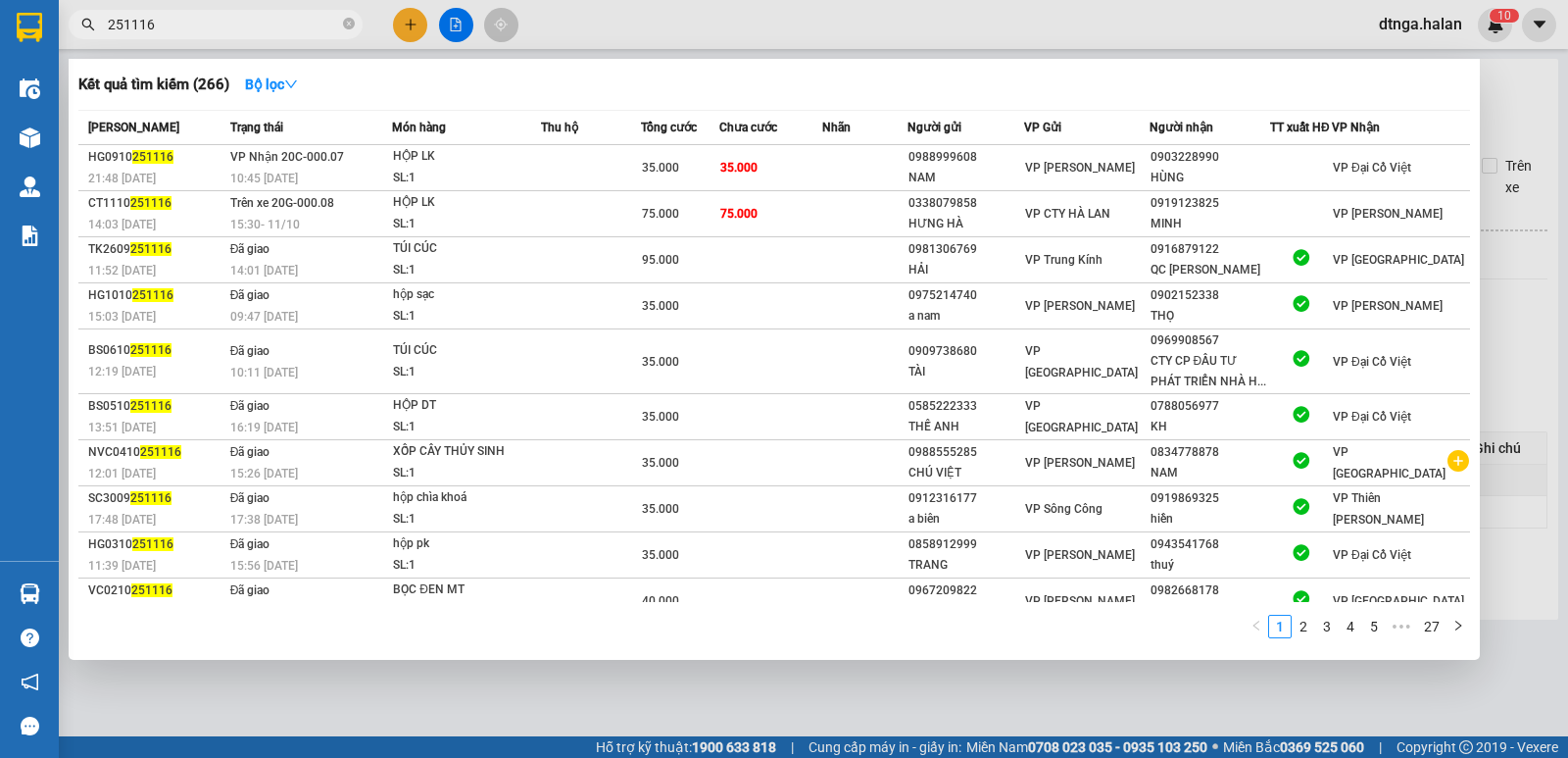
click at [289, 24] on input "251116" at bounding box center [223, 25] width 231 height 22
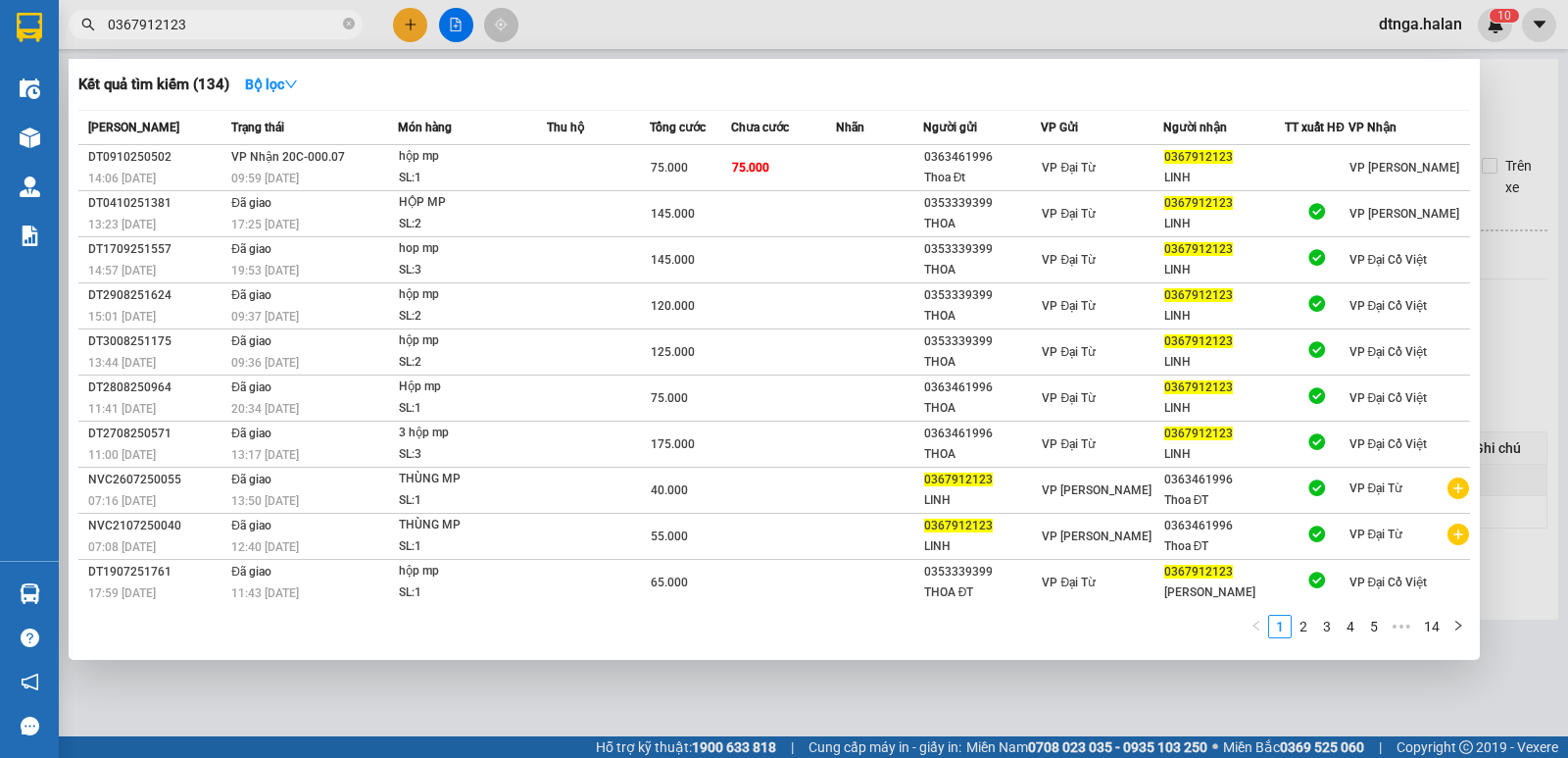
type input "0367912123"
click at [409, 32] on div at bounding box center [784, 379] width 1568 height 758
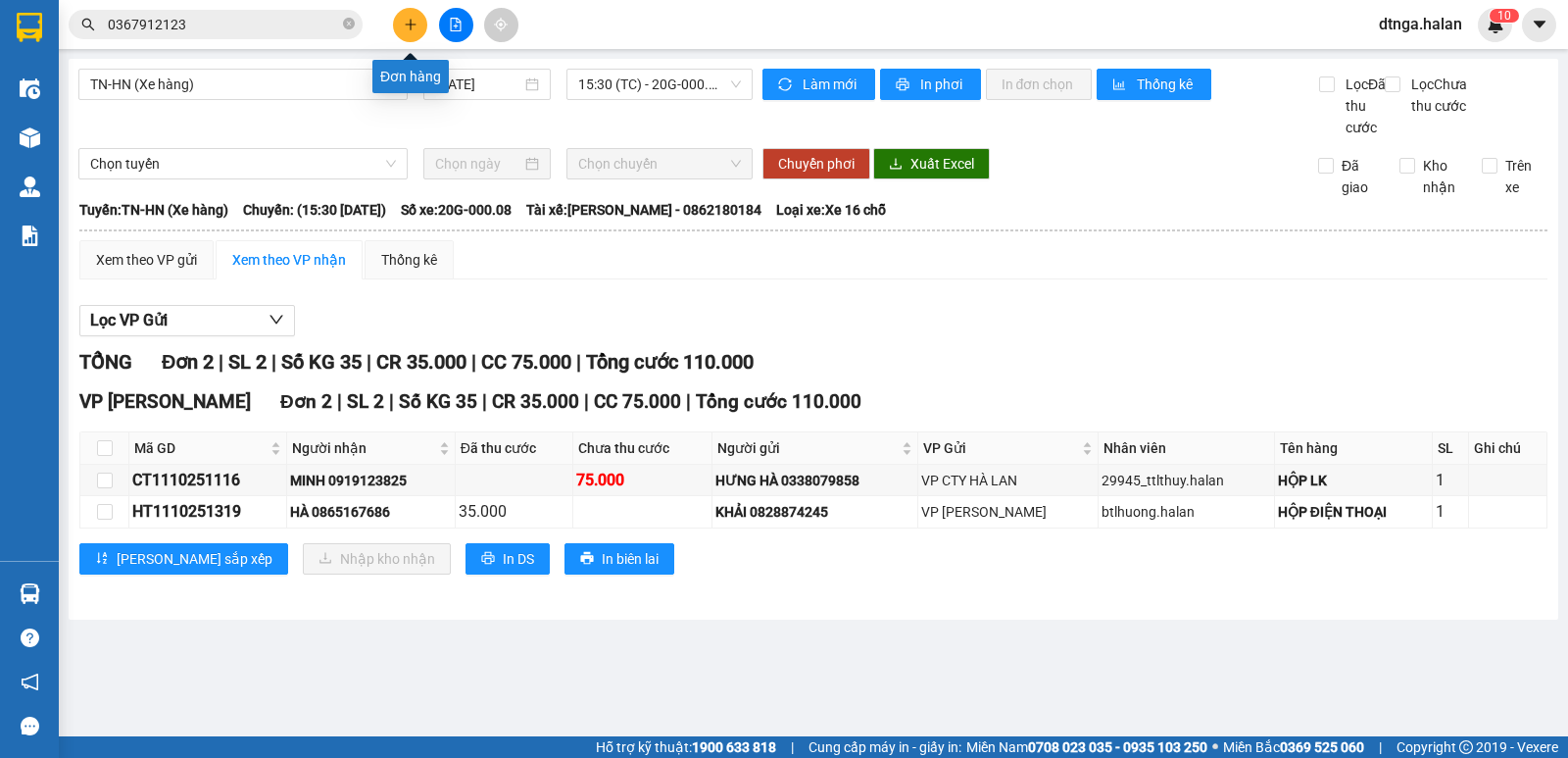
click at [405, 24] on button at bounding box center [410, 25] width 35 height 35
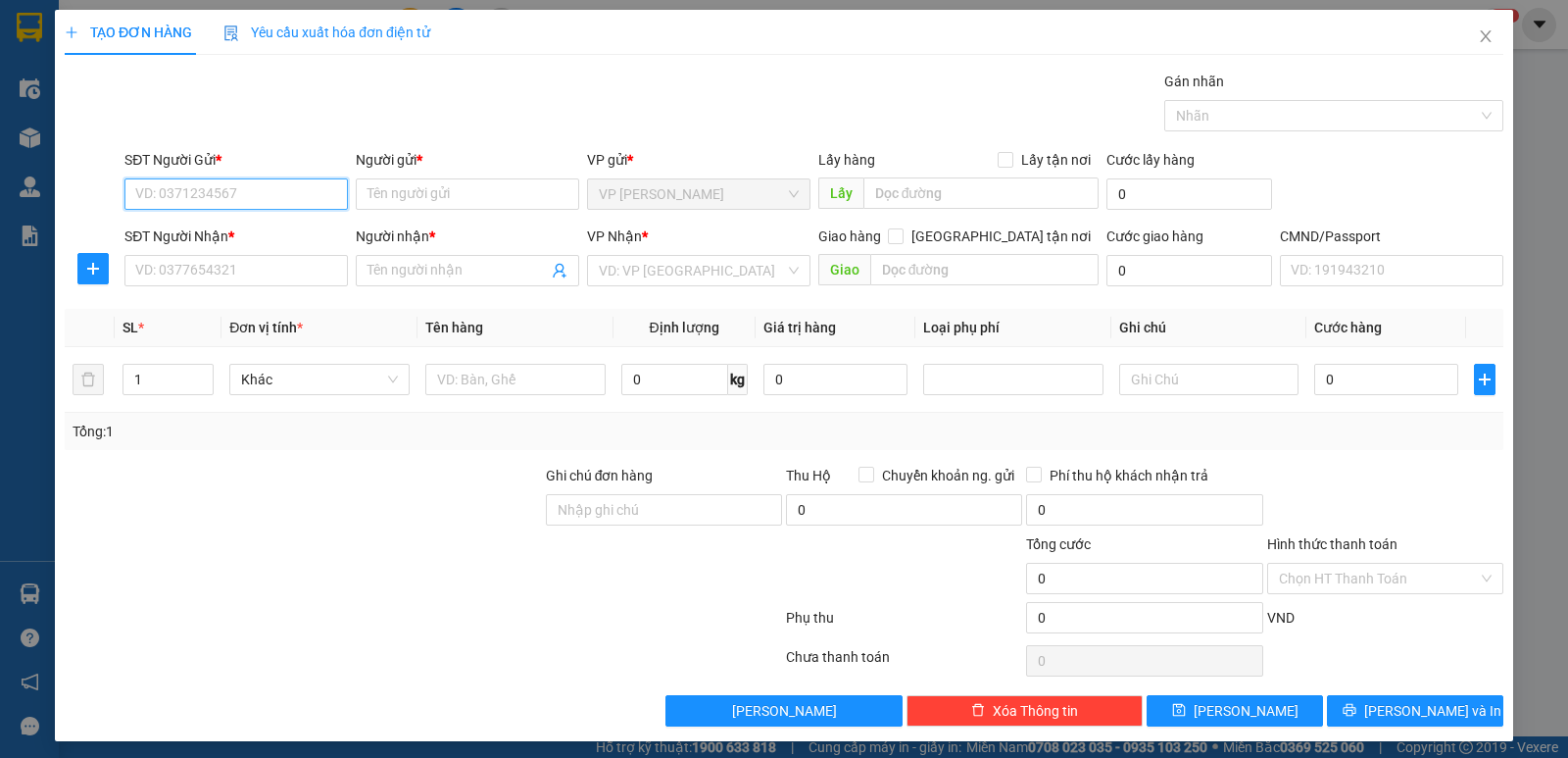
click at [307, 195] on input "SĐT Người Gửi *" at bounding box center [236, 194] width 223 height 32
click at [231, 202] on input "0383426415" at bounding box center [236, 194] width 223 height 32
type input "0383426451"
click at [267, 232] on div "0383426451 - NHÃ THU" at bounding box center [234, 233] width 198 height 22
type input "NHÃ THU"
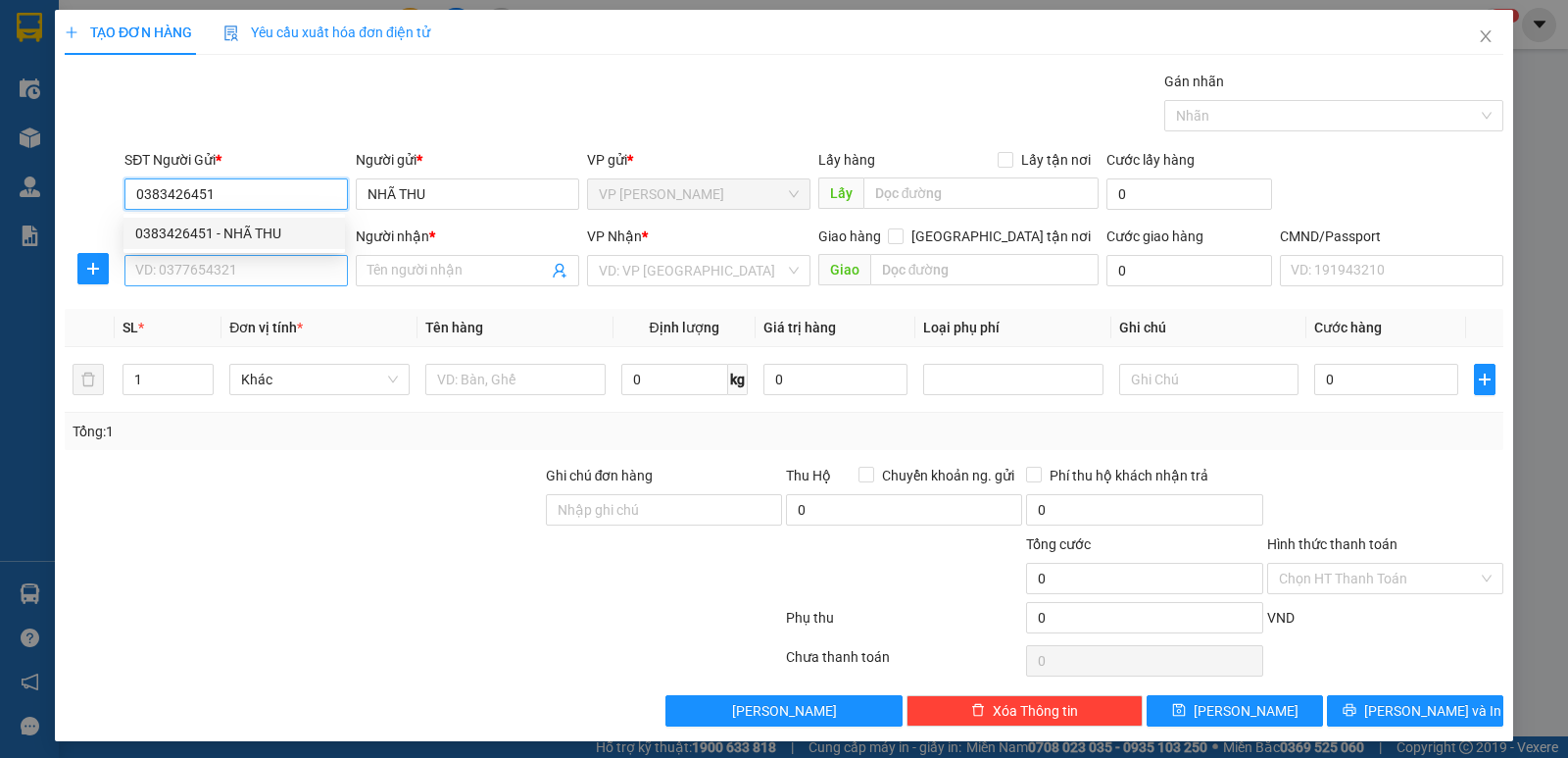
type input "0383426451"
click at [275, 265] on input "SĐT Người Nhận *" at bounding box center [236, 270] width 223 height 32
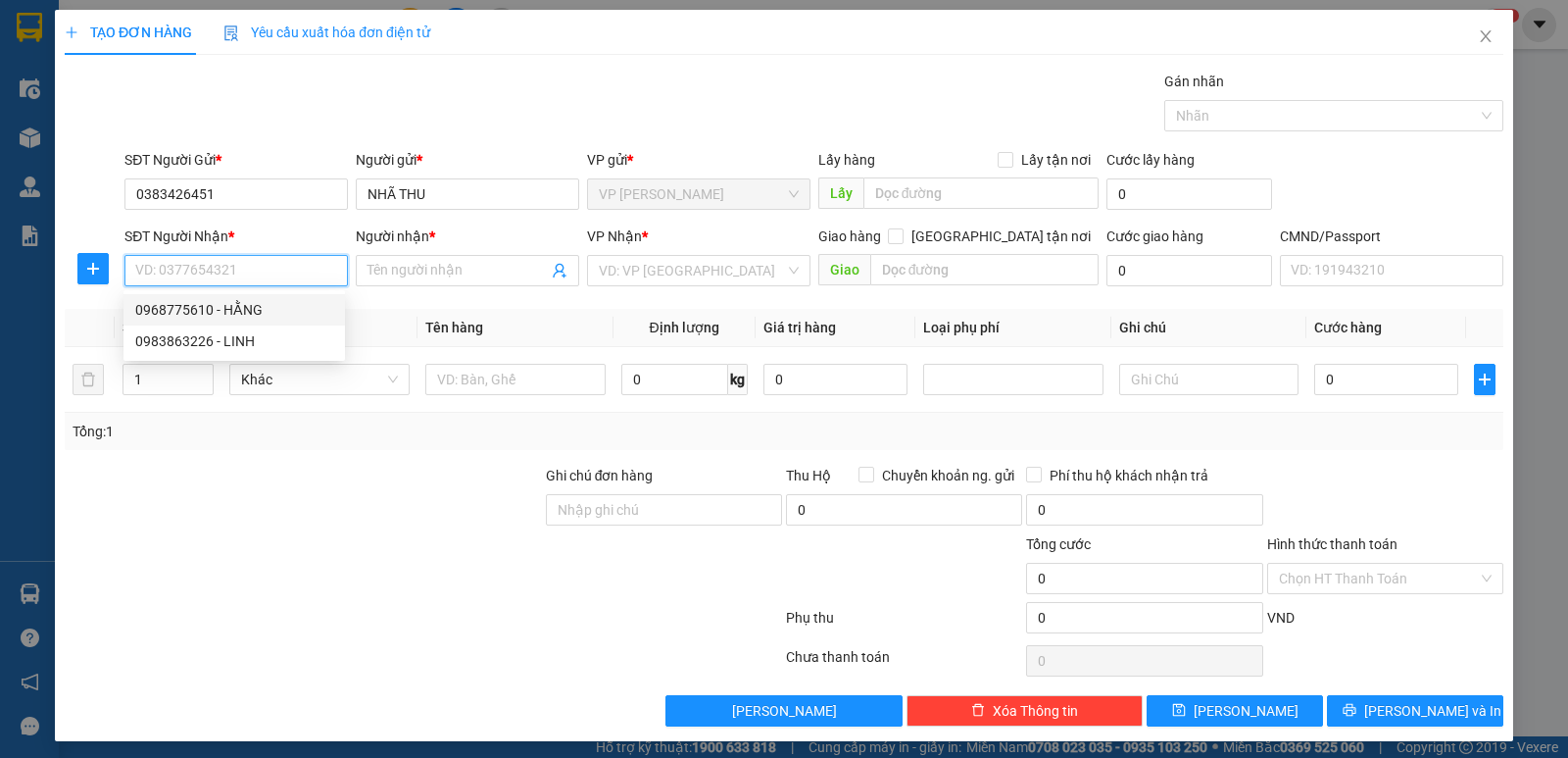
click at [246, 316] on div "0968775610 - HẰNG" at bounding box center [234, 310] width 198 height 22
type input "0968775610"
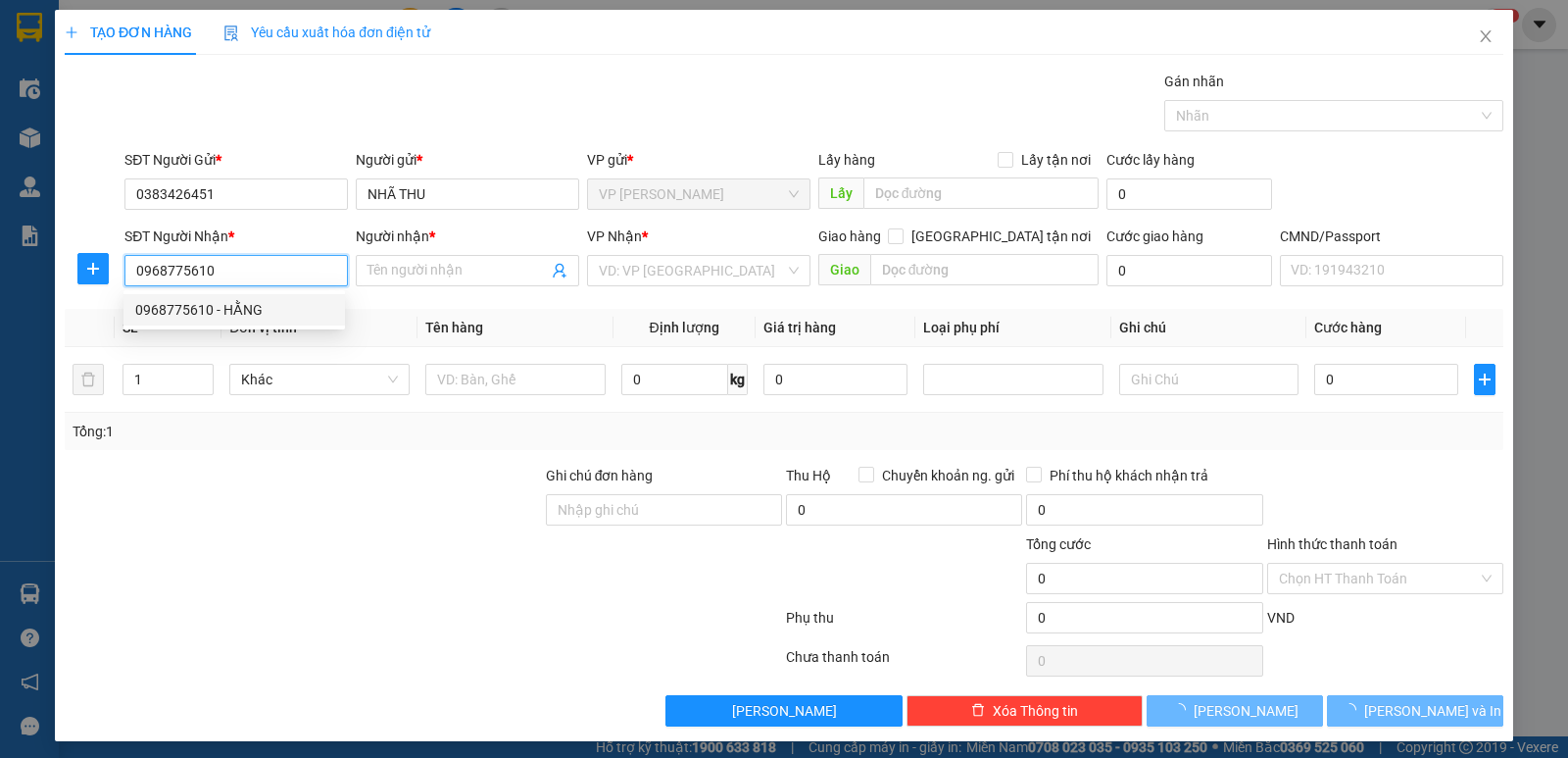
type input "HẰNG"
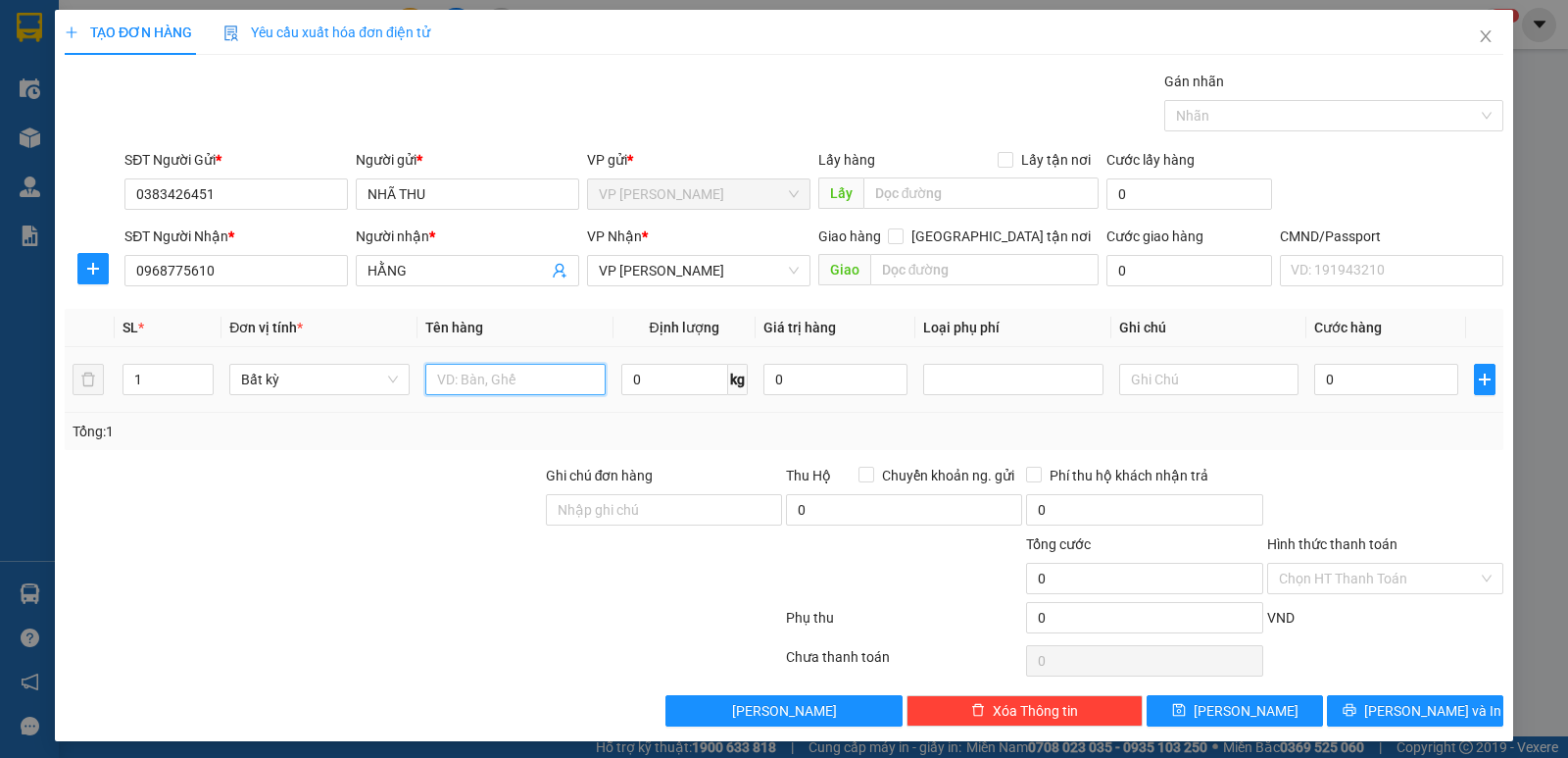
click at [547, 379] on input "text" at bounding box center [515, 379] width 181 height 32
type input "h"
type input "HỘP MP"
click at [683, 372] on input "0" at bounding box center [675, 379] width 107 height 32
type input "8"
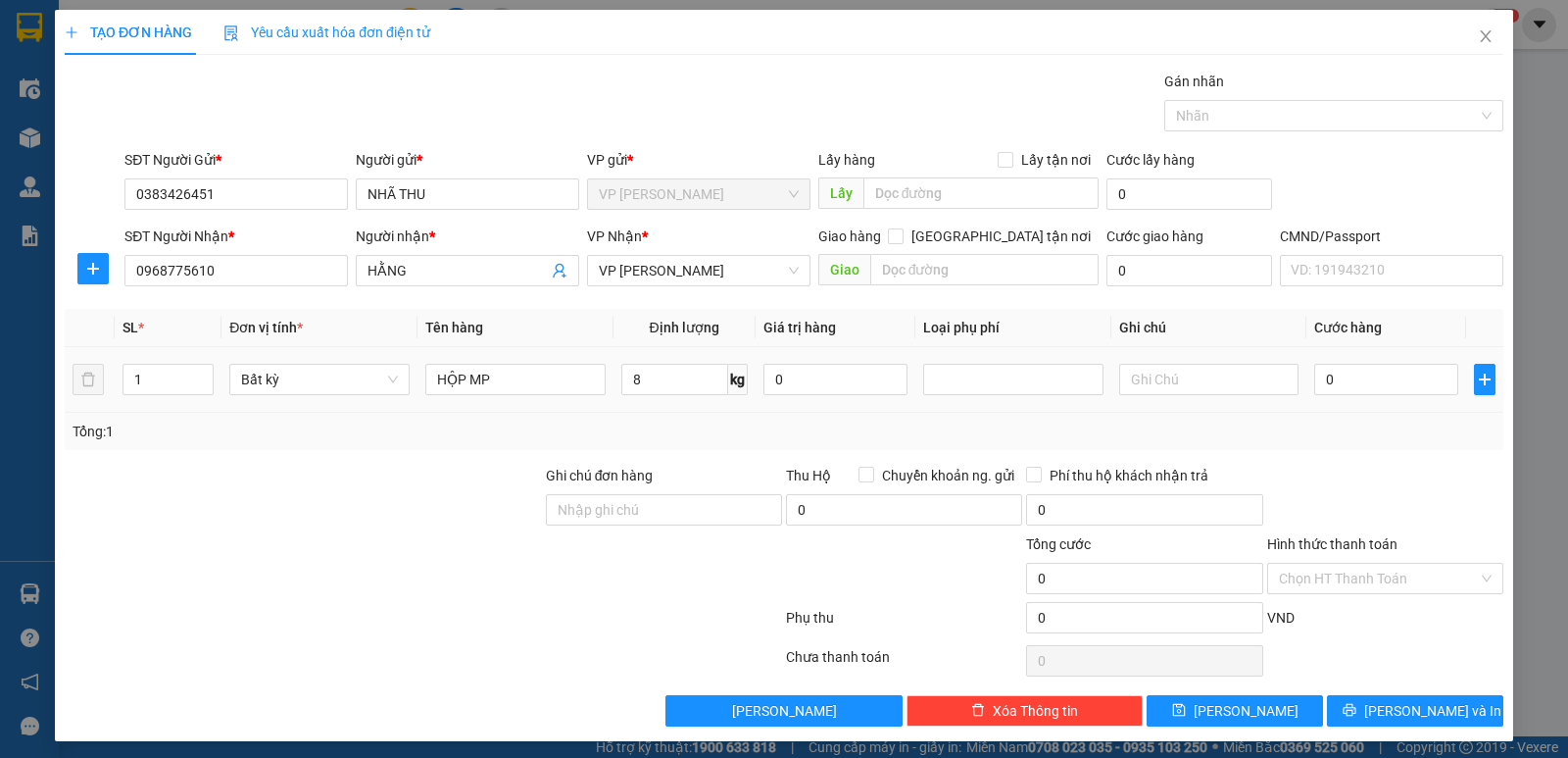
click at [1394, 694] on div "TẠO ĐƠN HÀNG Yêu cầu xuất hóa đơn điện tử Transit Pickup Surcharge Ids Transit …" at bounding box center [784, 375] width 1458 height 731
type input "40.000"
click at [1431, 700] on span "[PERSON_NAME] và In" at bounding box center [1432, 711] width 137 height 22
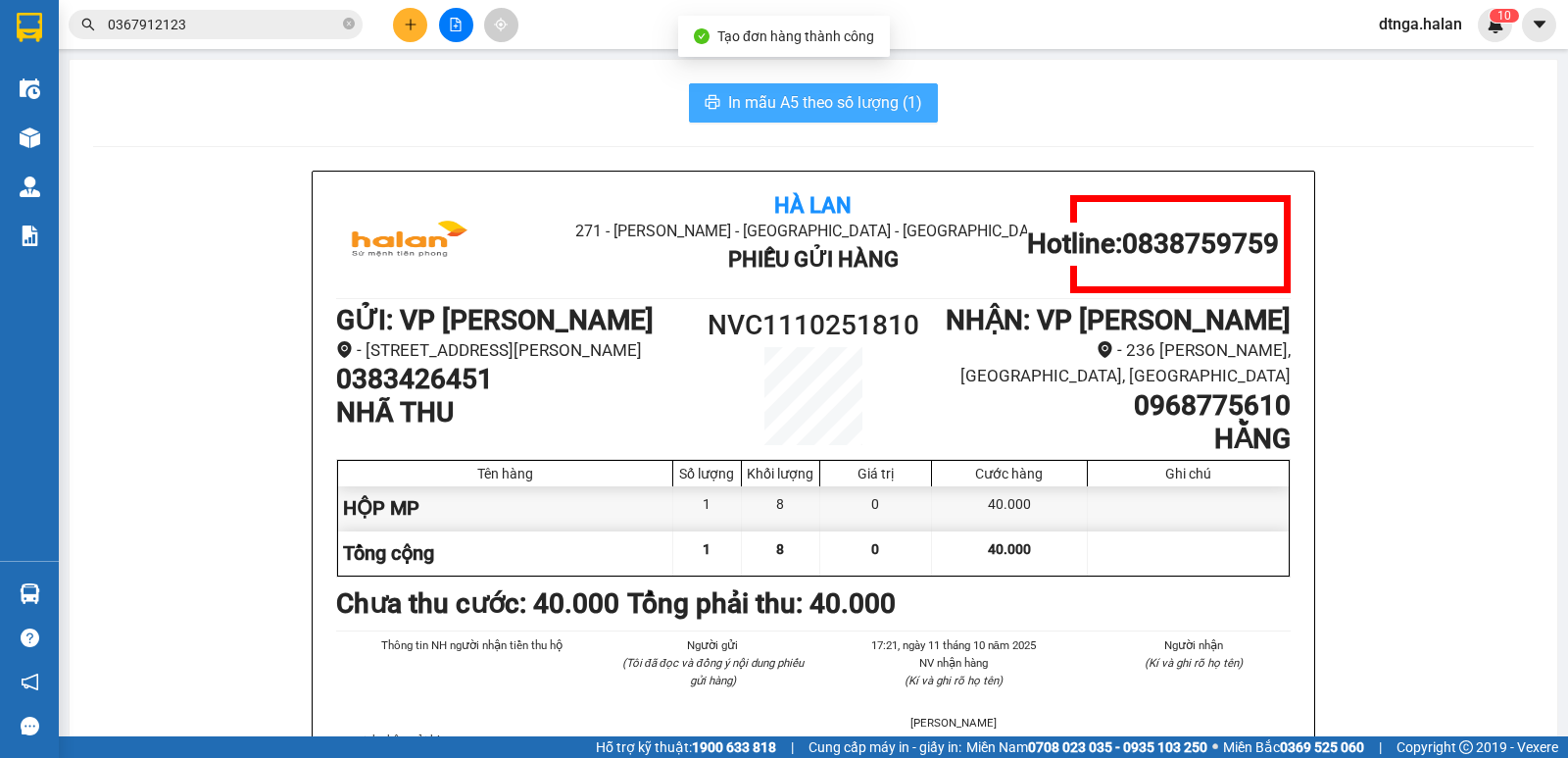
click at [875, 101] on span "In mẫu A5 theo số lượng (1)" at bounding box center [825, 102] width 194 height 25
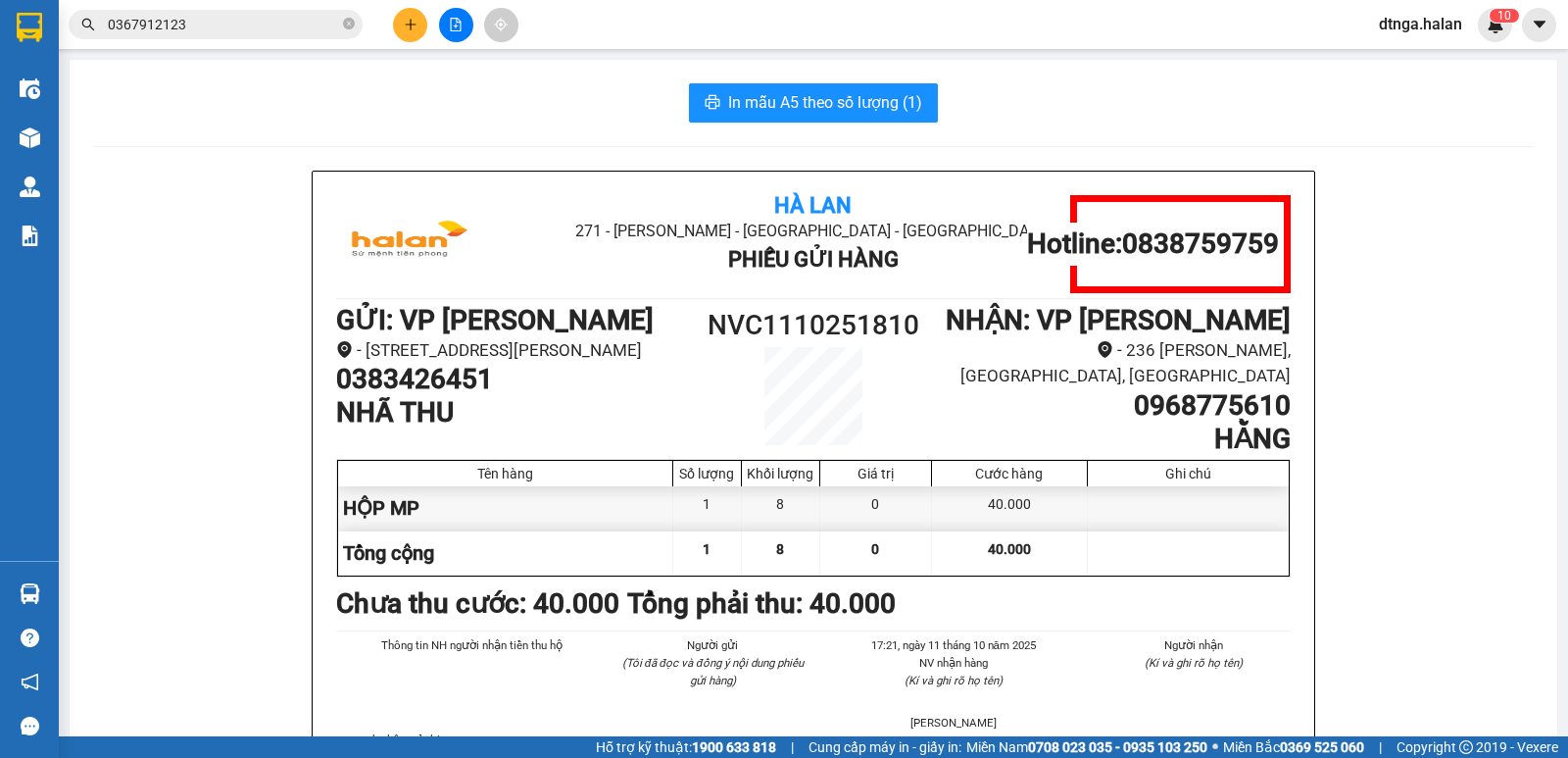
click at [267, 29] on input "0367912123" at bounding box center [223, 25] width 231 height 22
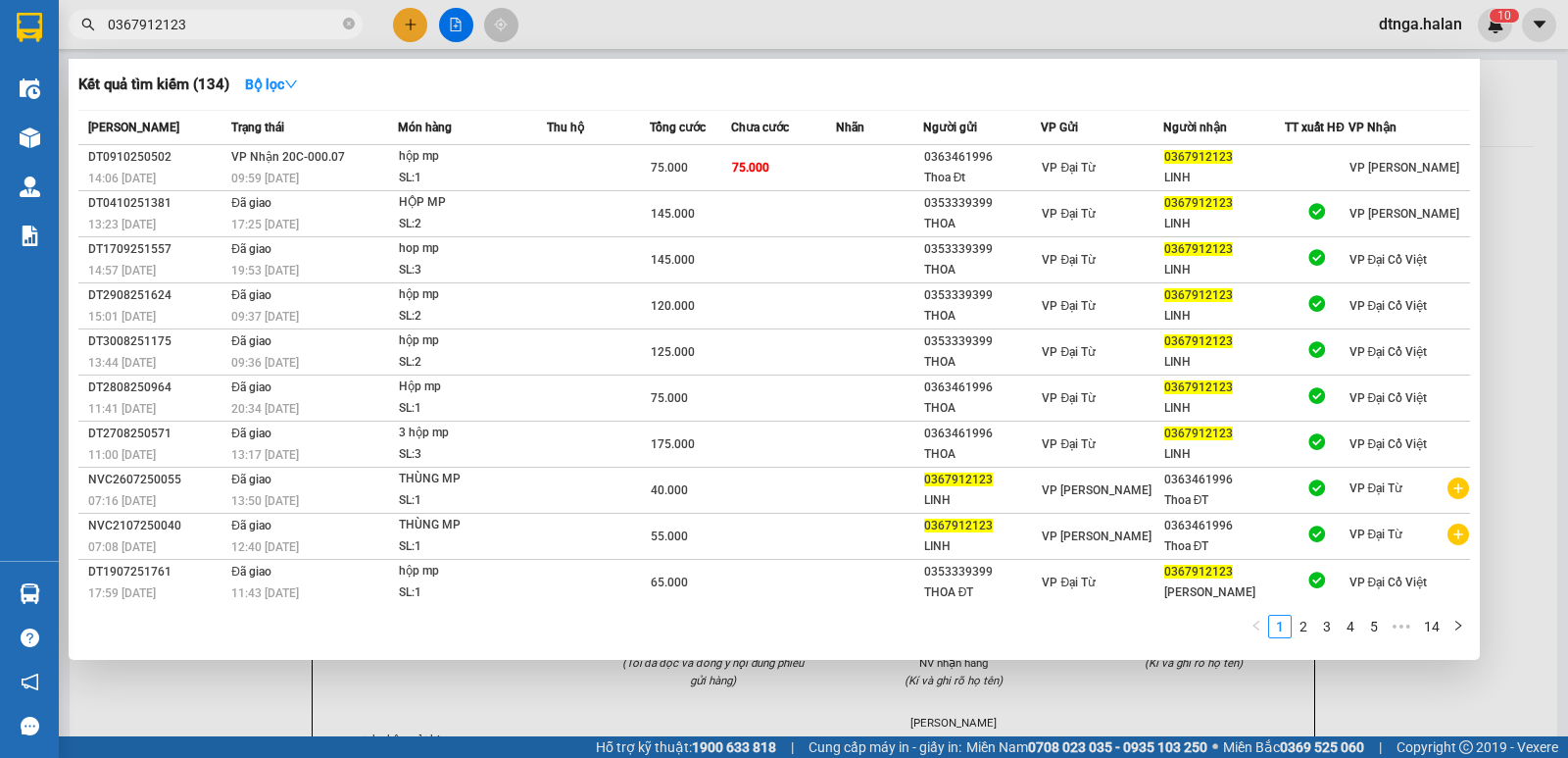
click at [267, 29] on input "0367912123" at bounding box center [223, 25] width 231 height 22
click at [290, 684] on div at bounding box center [784, 379] width 1568 height 758
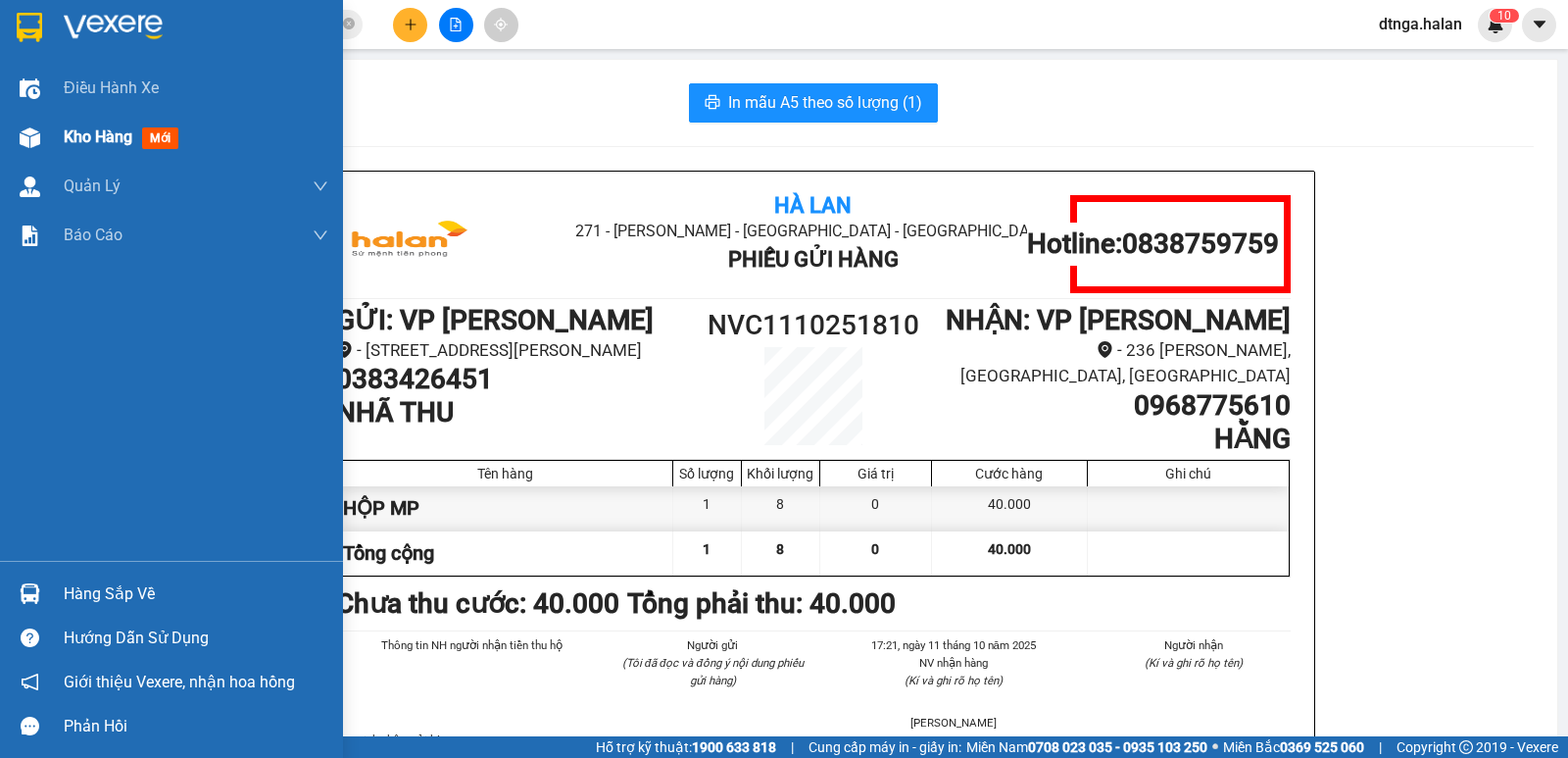
click at [77, 141] on span "Kho hàng" at bounding box center [99, 136] width 69 height 19
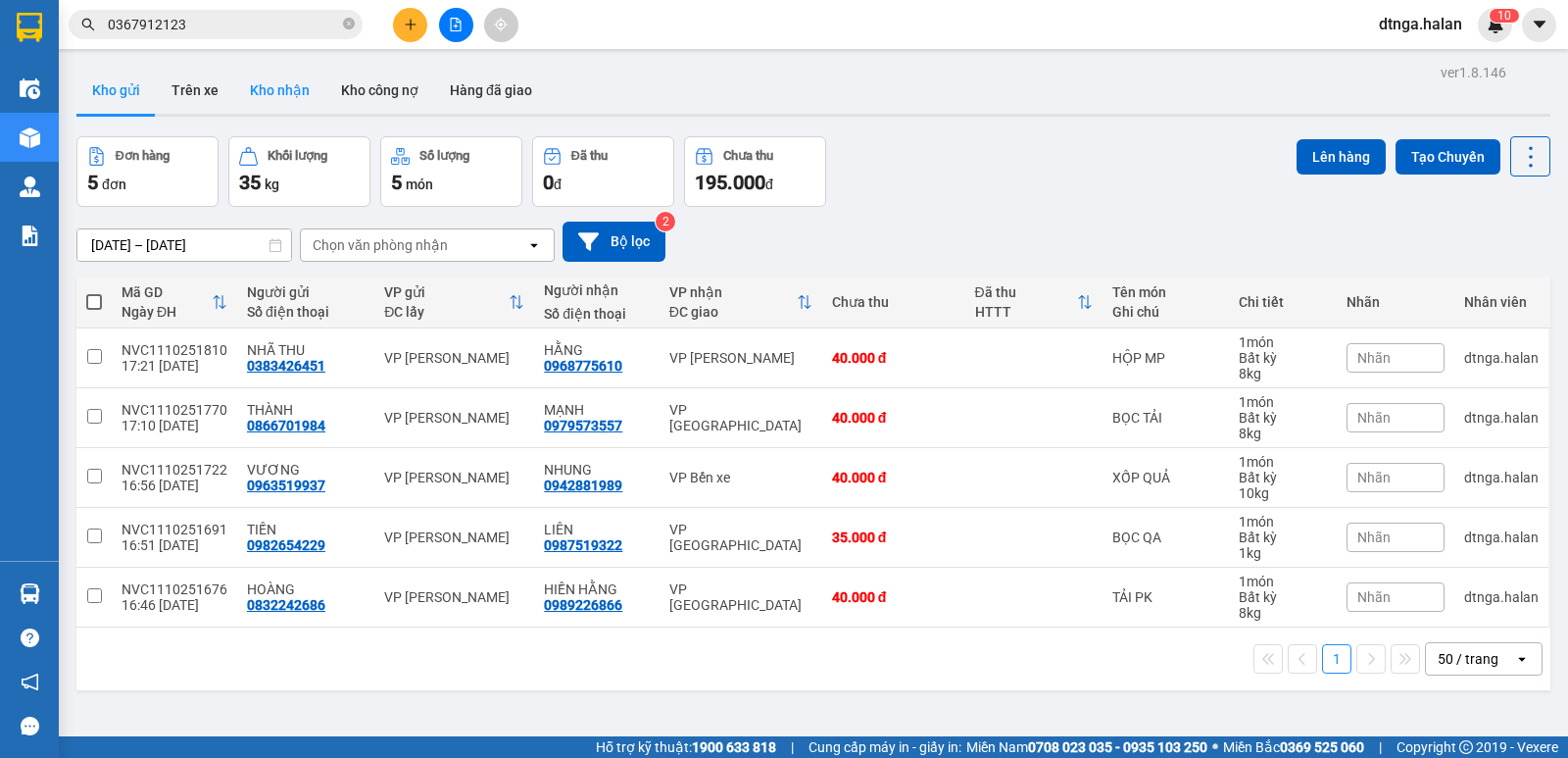
click at [284, 83] on button "Kho nhận" at bounding box center [279, 91] width 91 height 47
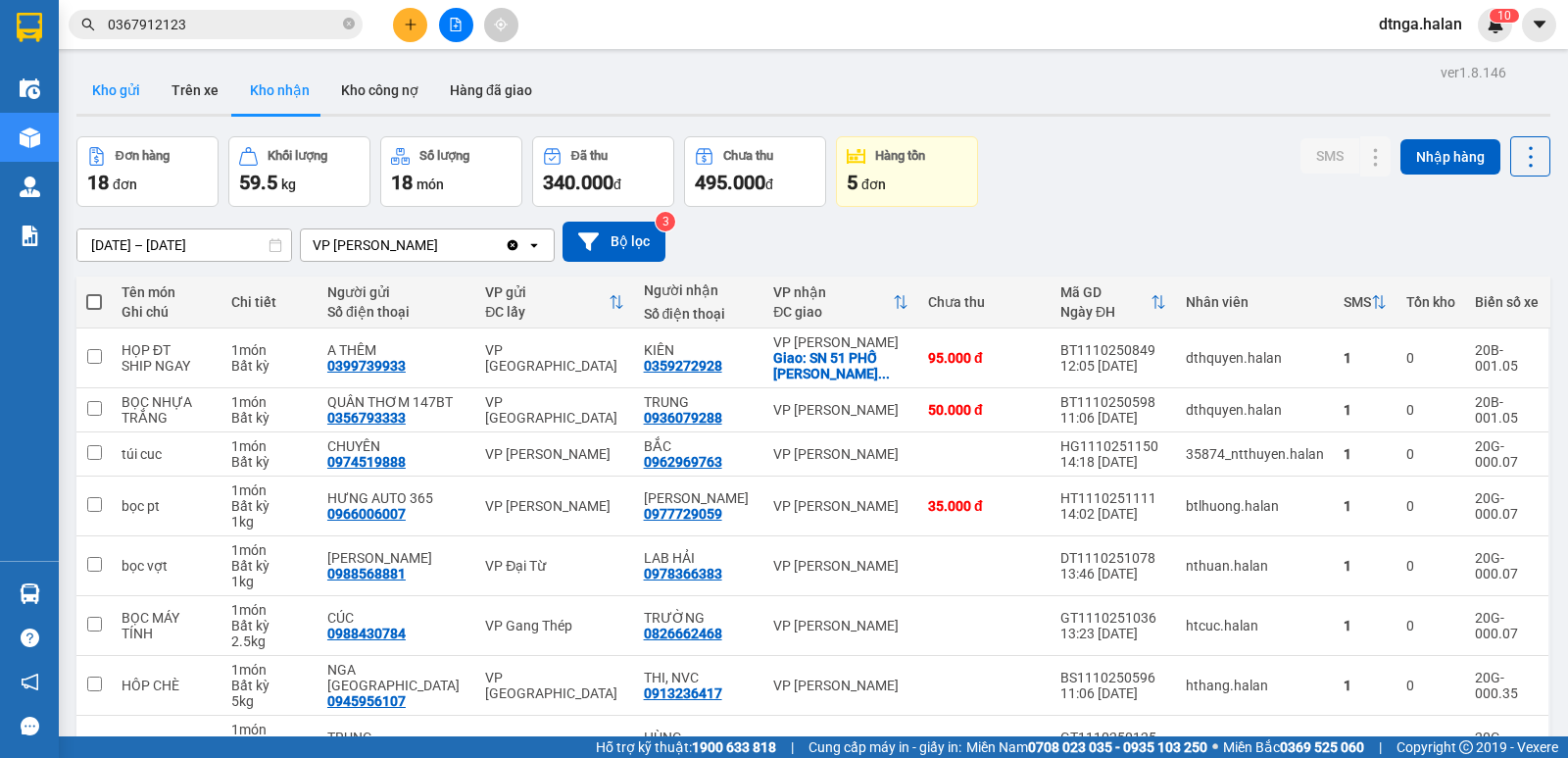
click at [131, 89] on button "Kho gửi" at bounding box center [115, 91] width 79 height 47
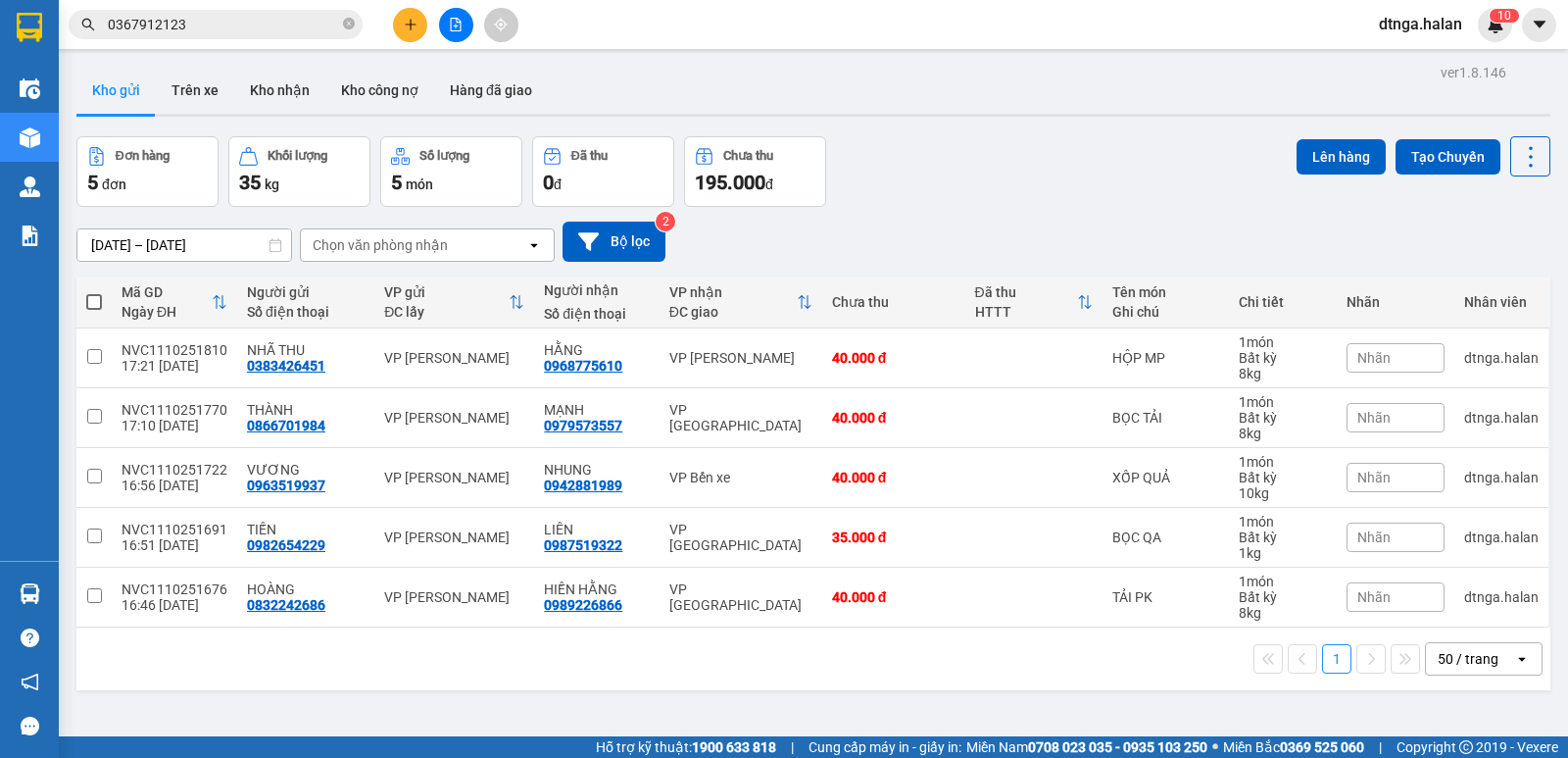
click at [94, 301] on span at bounding box center [94, 302] width 16 height 16
click at [94, 292] on input "checkbox" at bounding box center [94, 292] width 0 height 0
checkbox input "true"
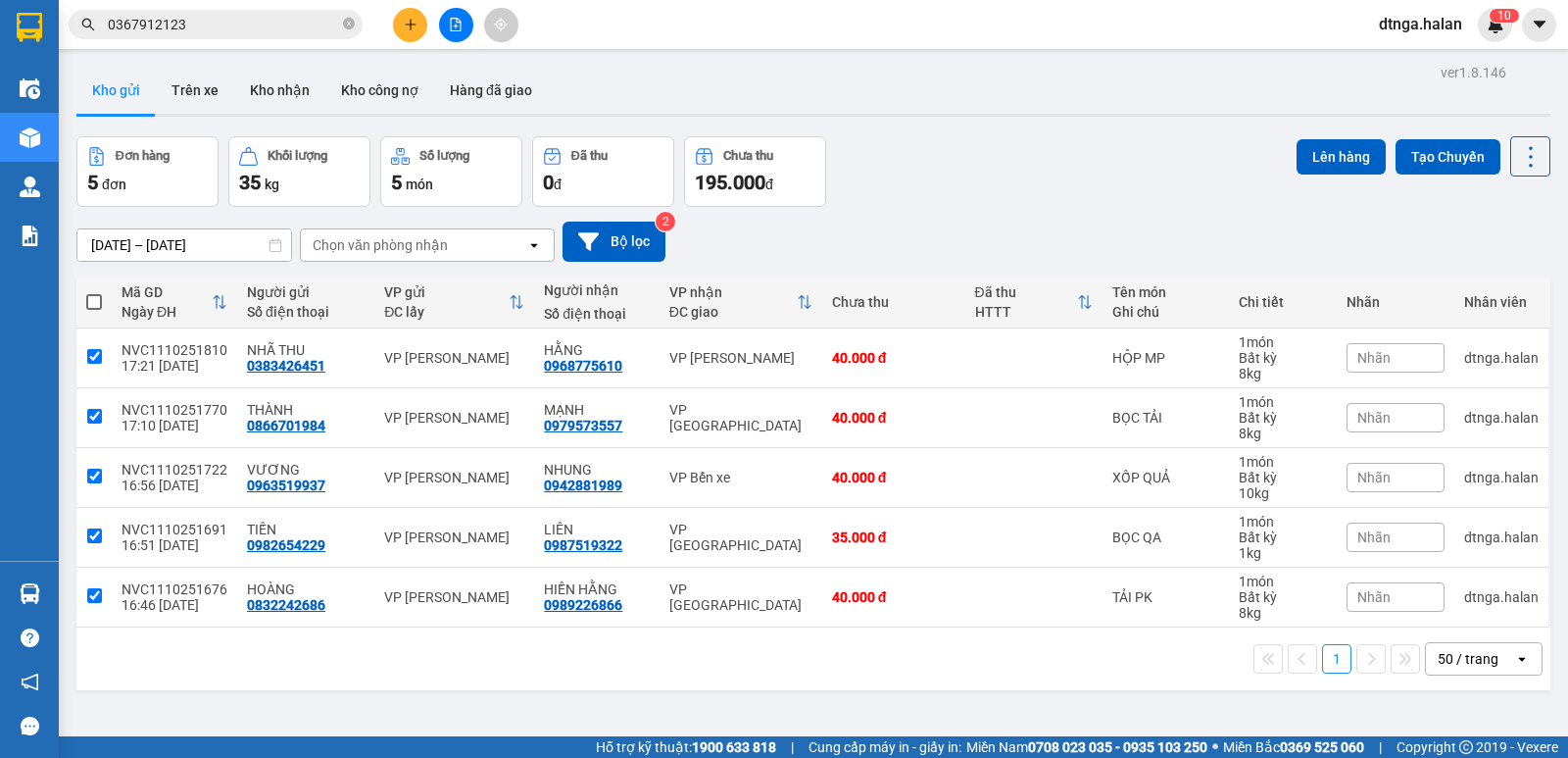
checkbox input "true"
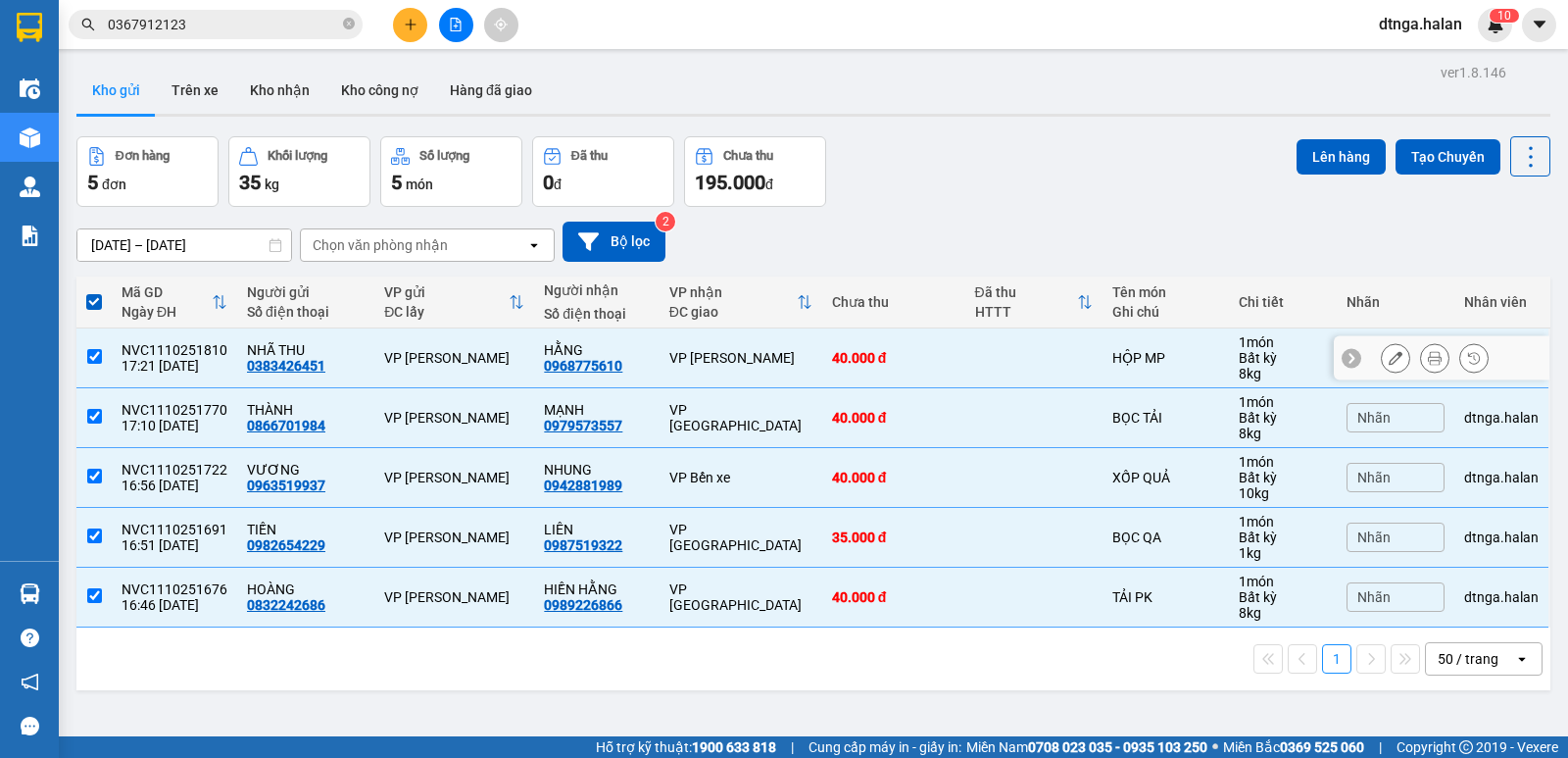
click at [101, 359] on input "checkbox" at bounding box center [94, 356] width 15 height 15
checkbox input "false"
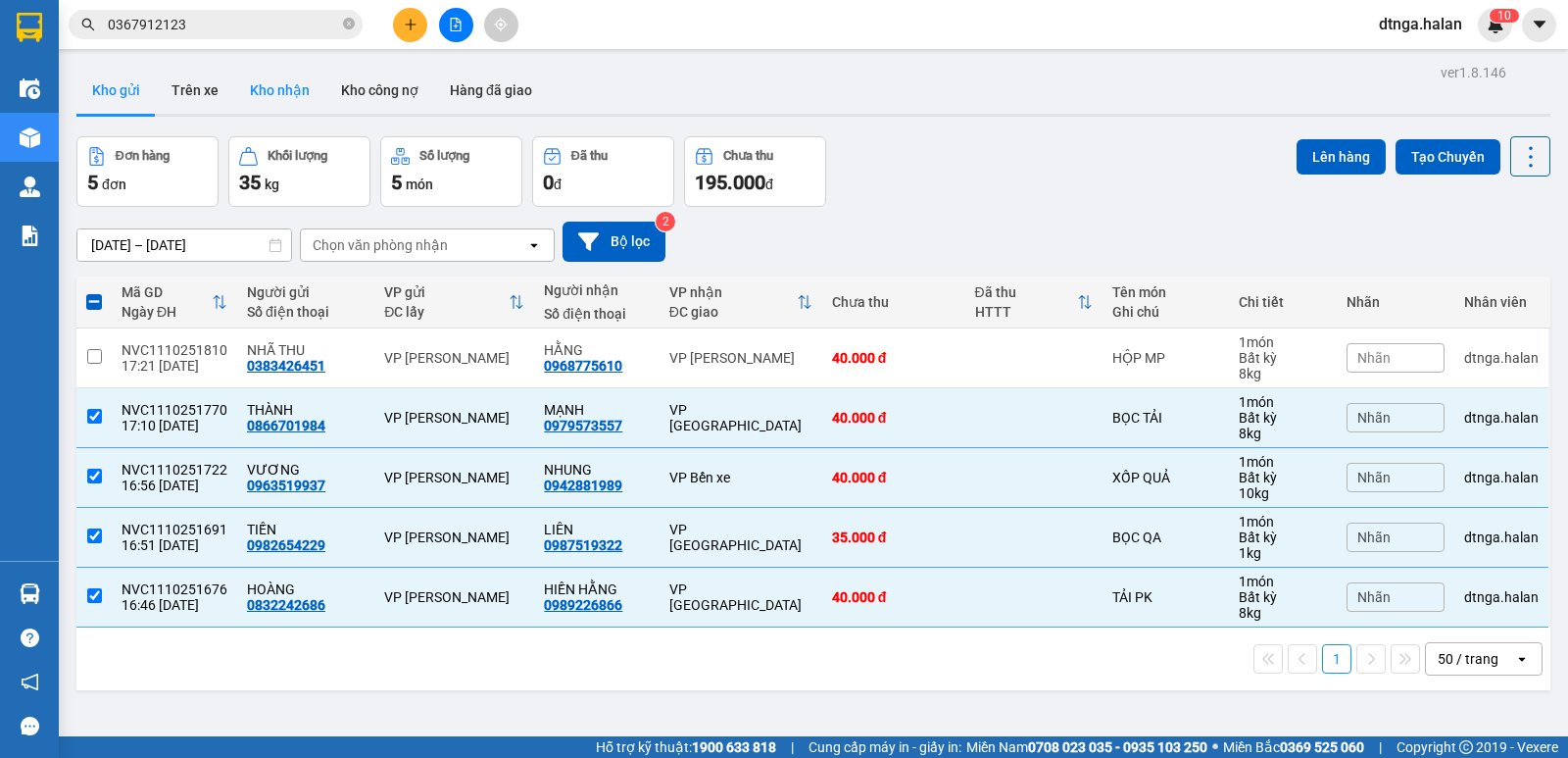
click at [262, 90] on button "Kho nhận" at bounding box center [279, 91] width 91 height 47
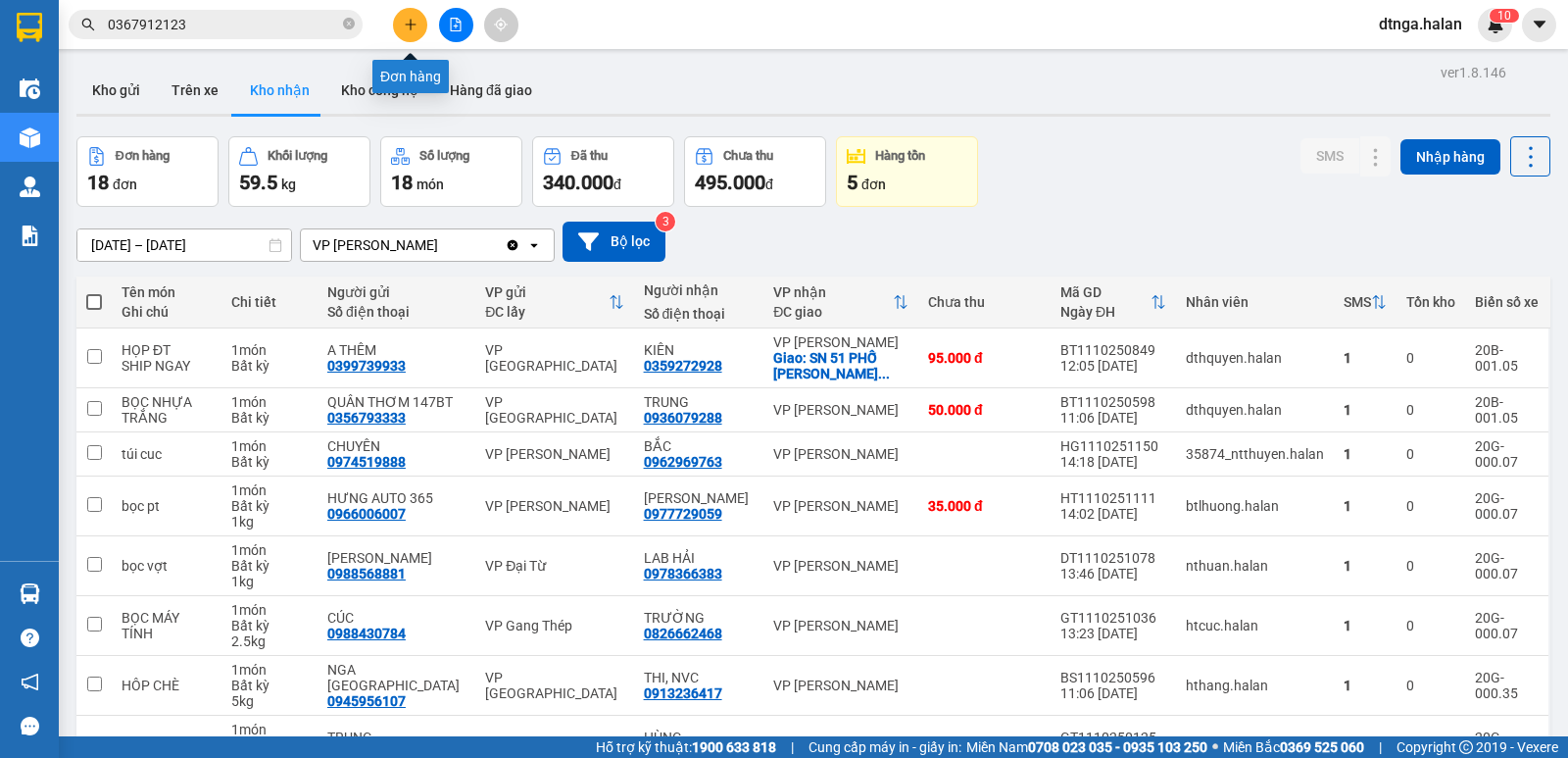
click at [411, 18] on icon "plus" at bounding box center [411, 25] width 14 height 14
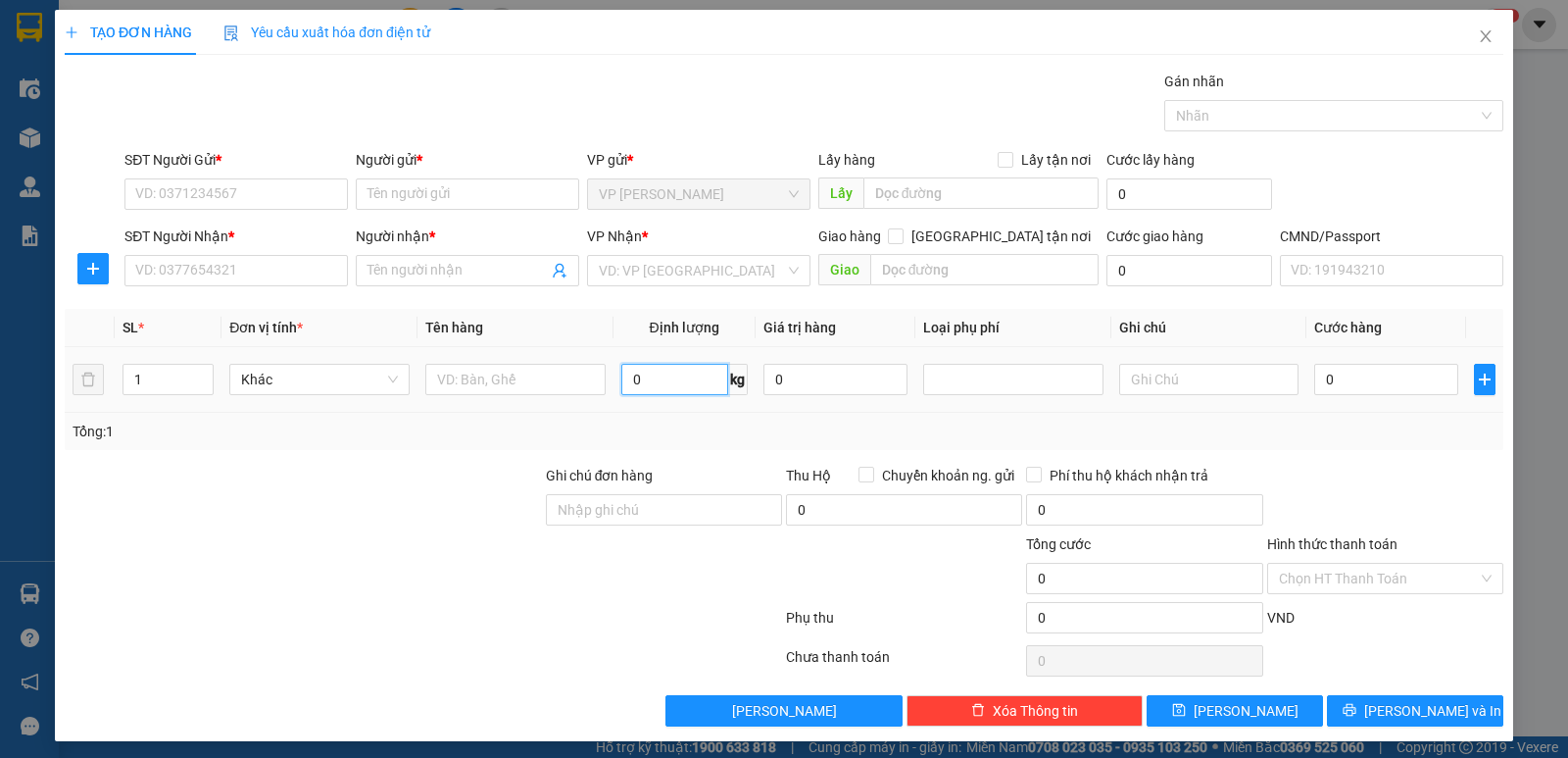
click at [670, 373] on input "0" at bounding box center [675, 379] width 107 height 32
type input "1"
click at [517, 386] on input "text" at bounding box center [515, 379] width 181 height 32
type input "h"
type input "HỘP MP"
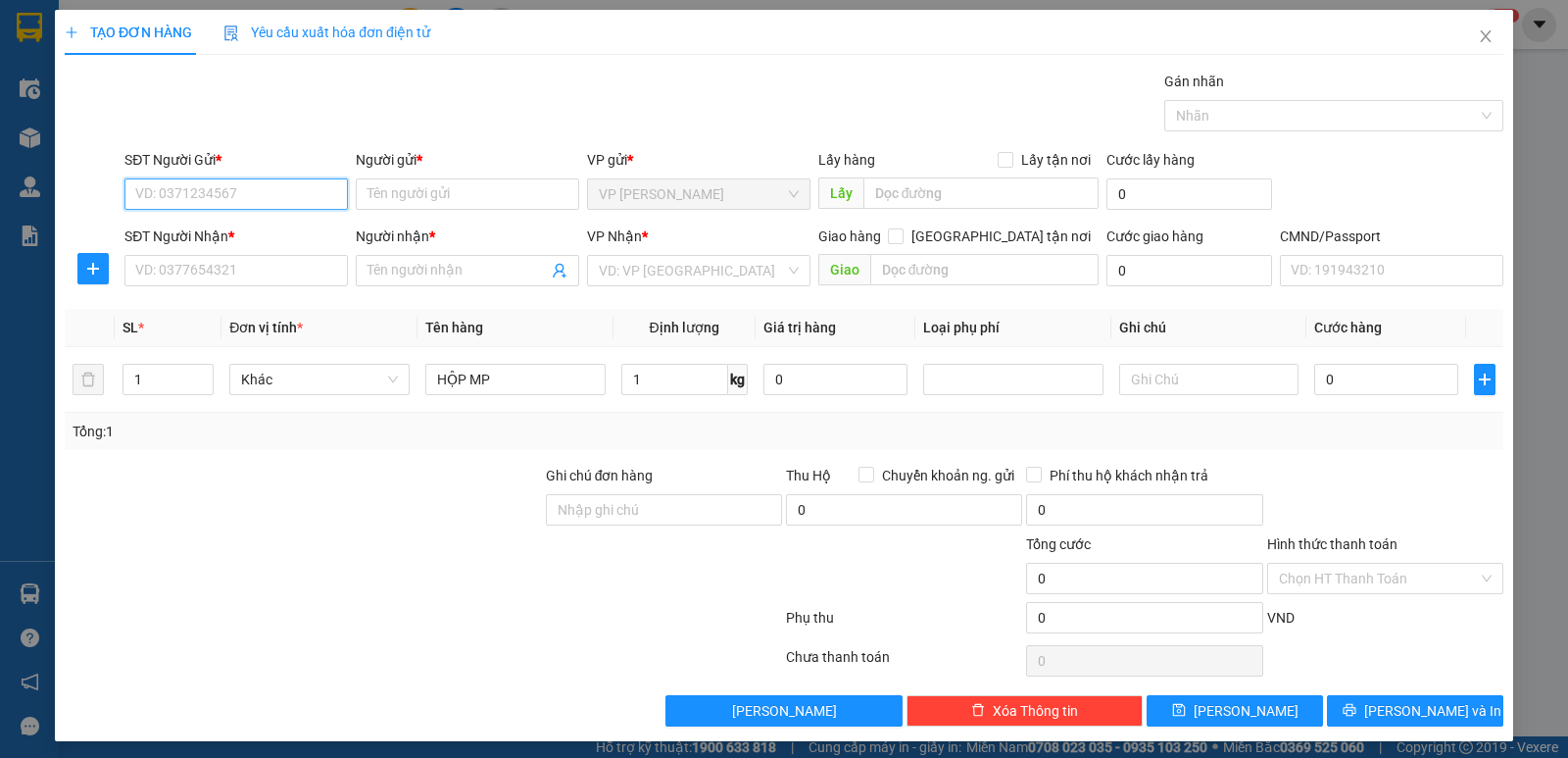
click at [287, 204] on input "SĐT Người Gửi *" at bounding box center [236, 194] width 223 height 32
type input "0344688401"
click at [298, 230] on div "0344688401 - LÊ" at bounding box center [234, 233] width 198 height 22
type input "LÊ"
type input "0344688401"
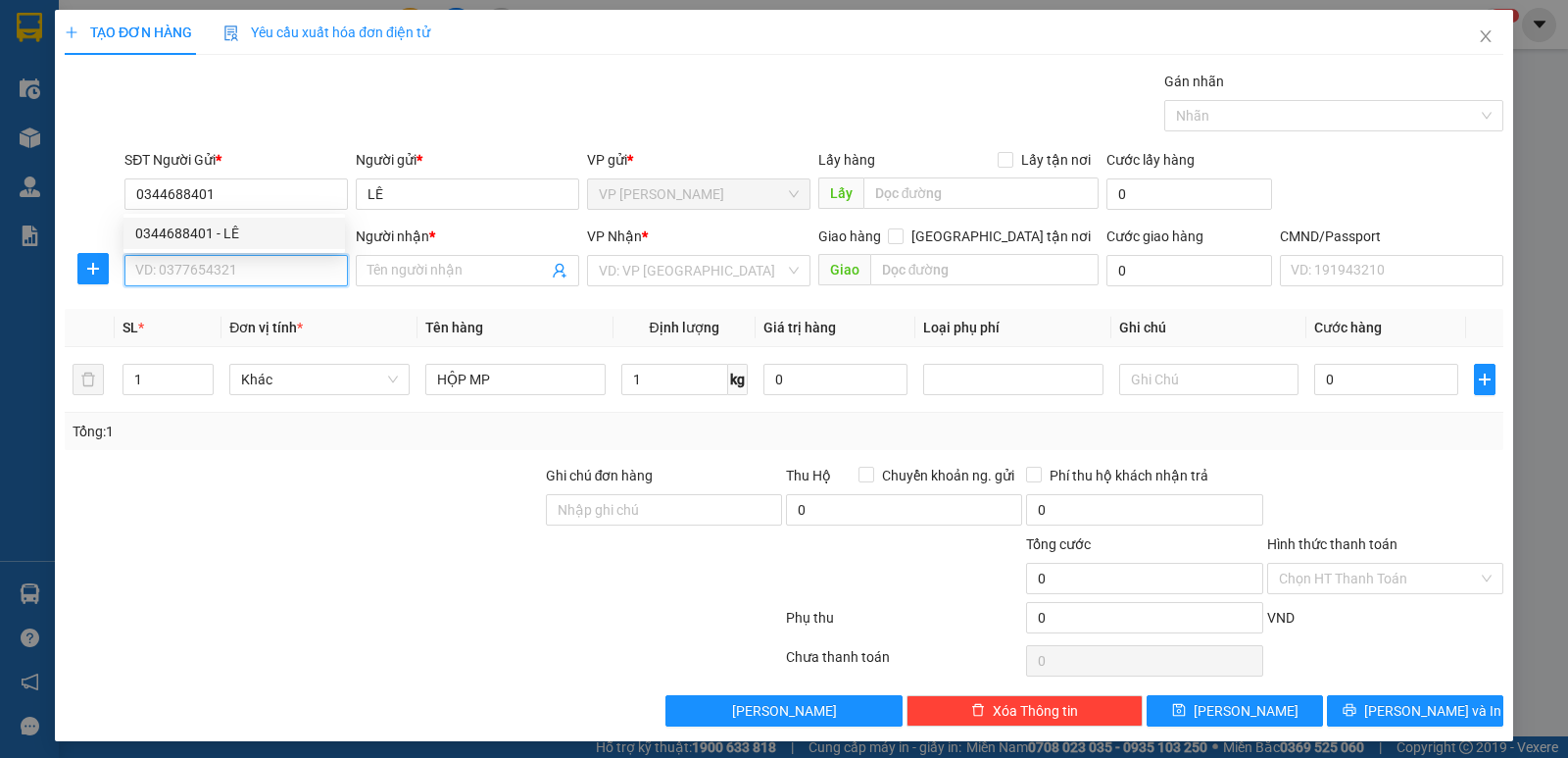
click at [290, 278] on input "SĐT Người Nhận *" at bounding box center [236, 270] width 223 height 32
type input "0974161679"
click at [228, 311] on div "0974161679 - DUNG" at bounding box center [234, 310] width 198 height 22
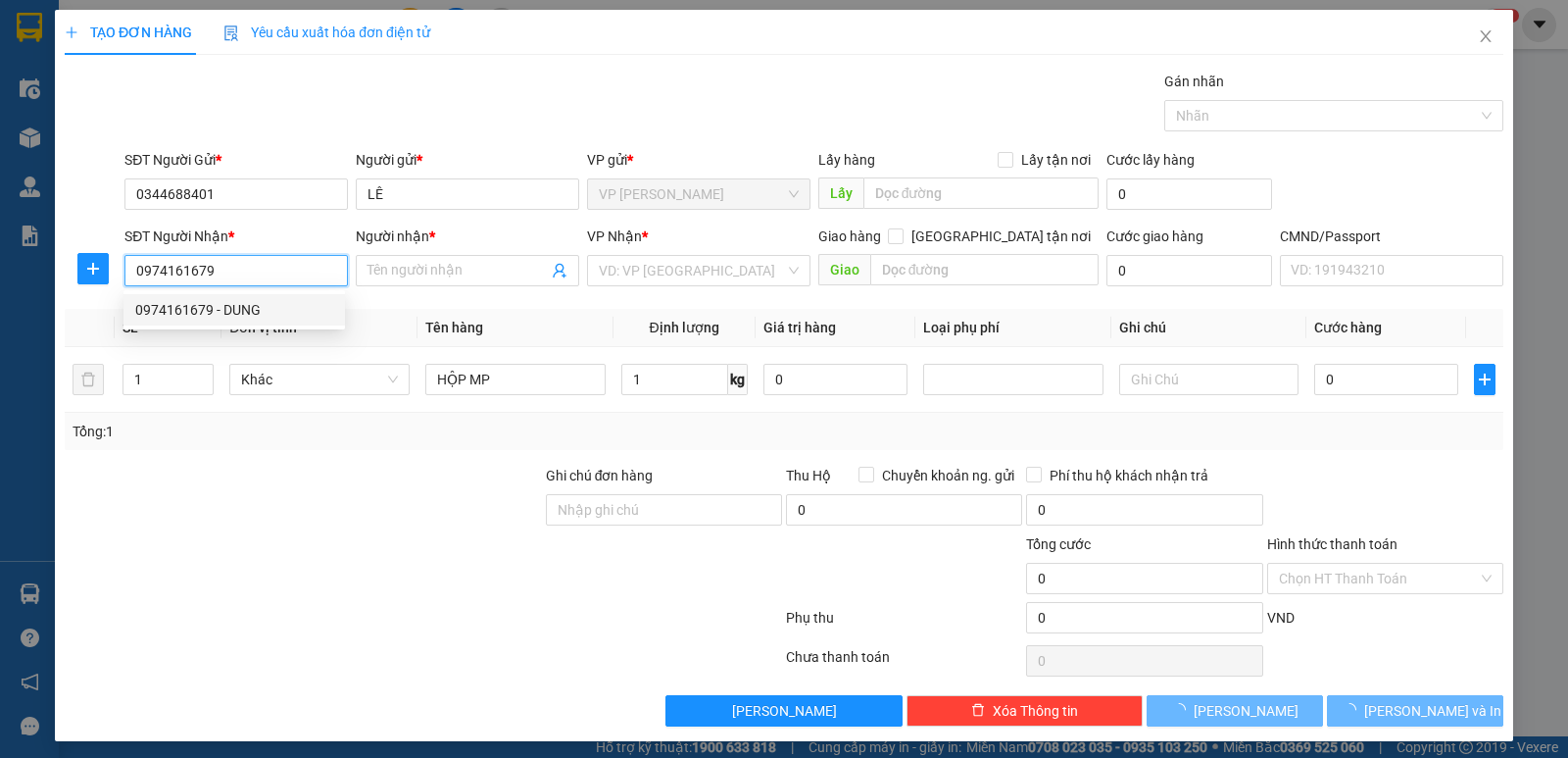
type input "DUNG"
checkbox input "true"
type input "10 cmt8"
type input "10.000"
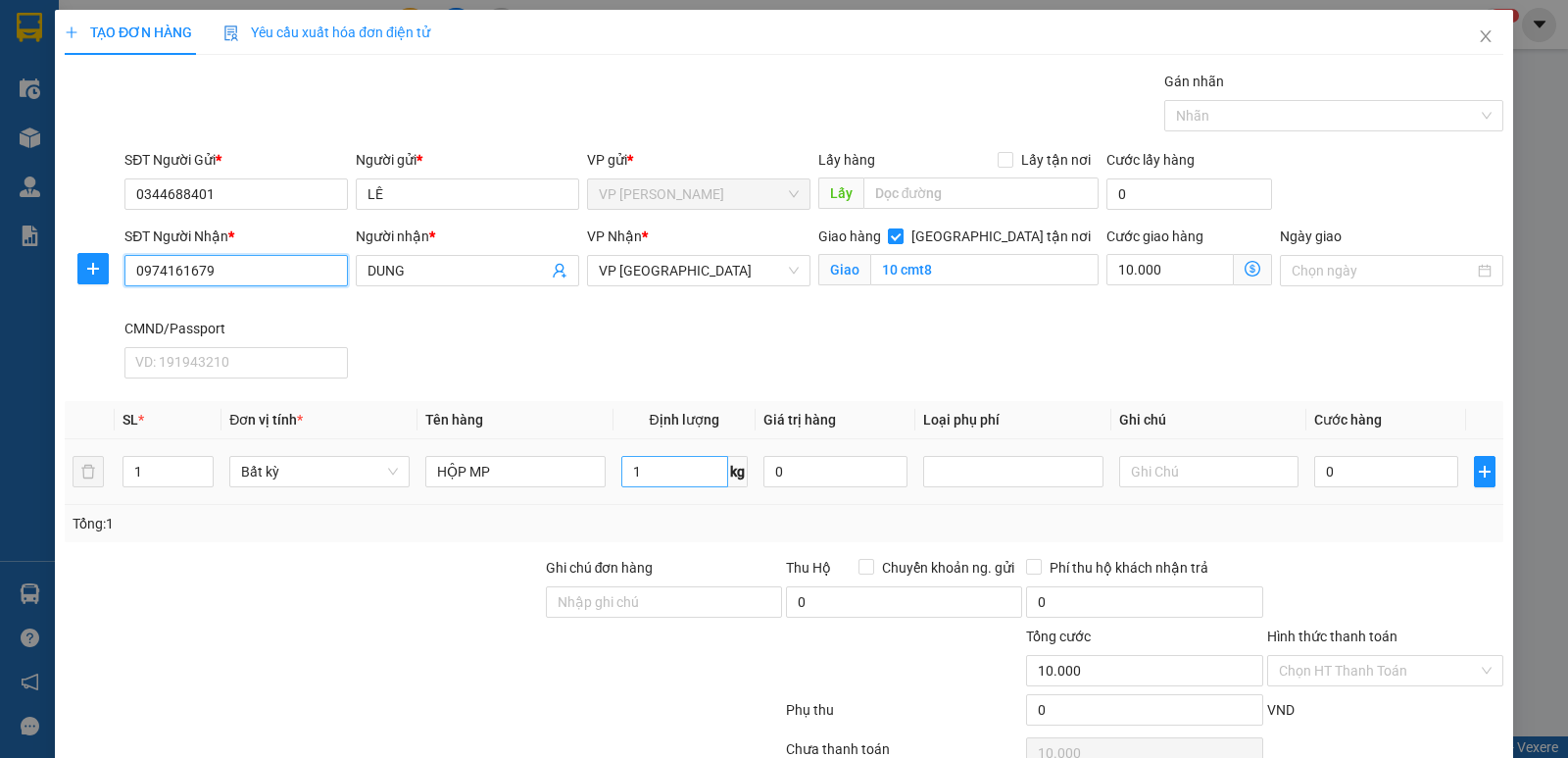
type input "0974161679"
click at [674, 479] on input "1" at bounding box center [675, 472] width 107 height 32
click at [1410, 469] on input "0" at bounding box center [1386, 472] width 144 height 32
type input "35.000"
type input "45.000"
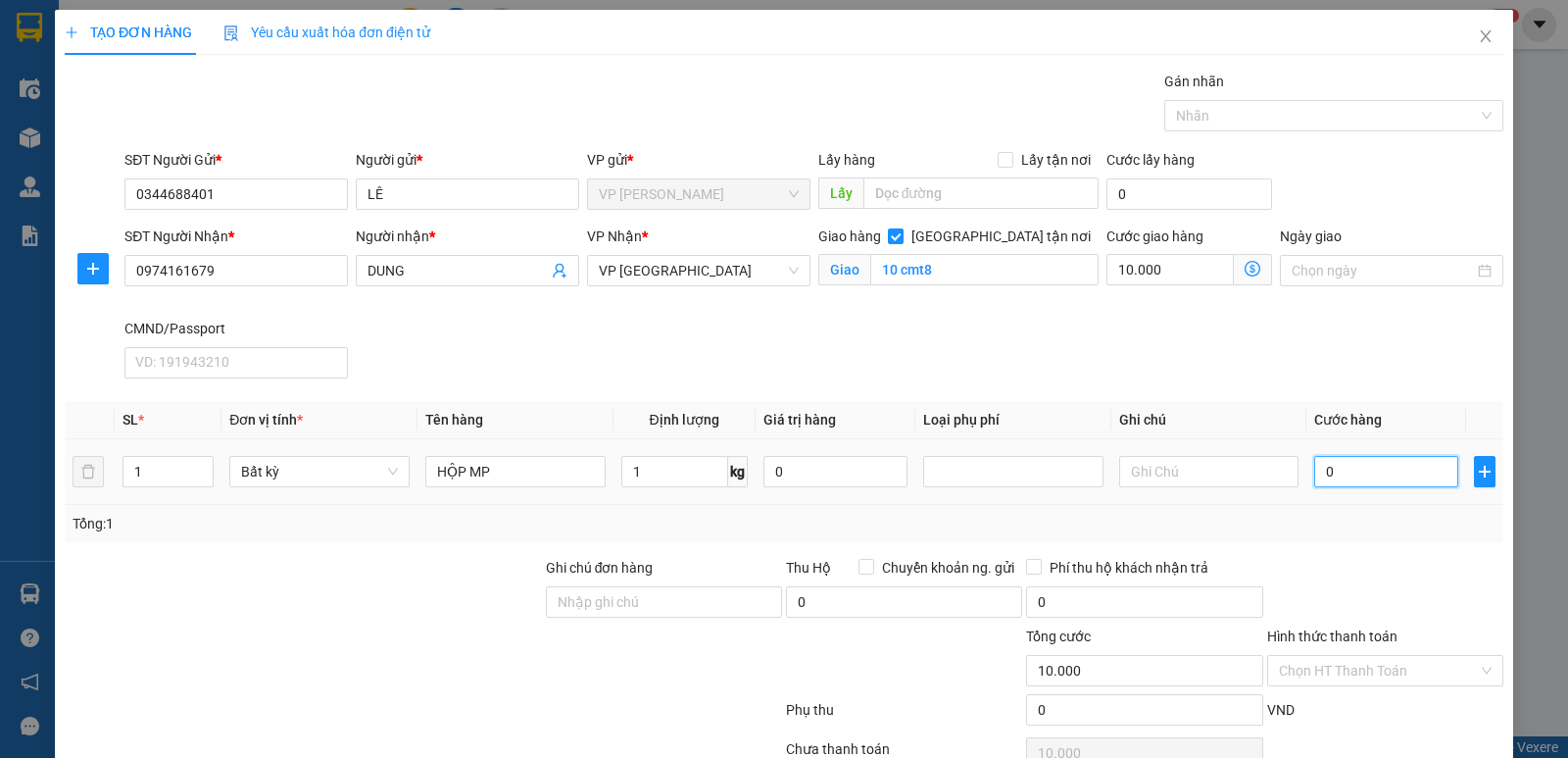
type input "45.000"
click at [902, 233] on input "[GEOGRAPHIC_DATA] tận nơi" at bounding box center [895, 235] width 14 height 14
checkbox input "false"
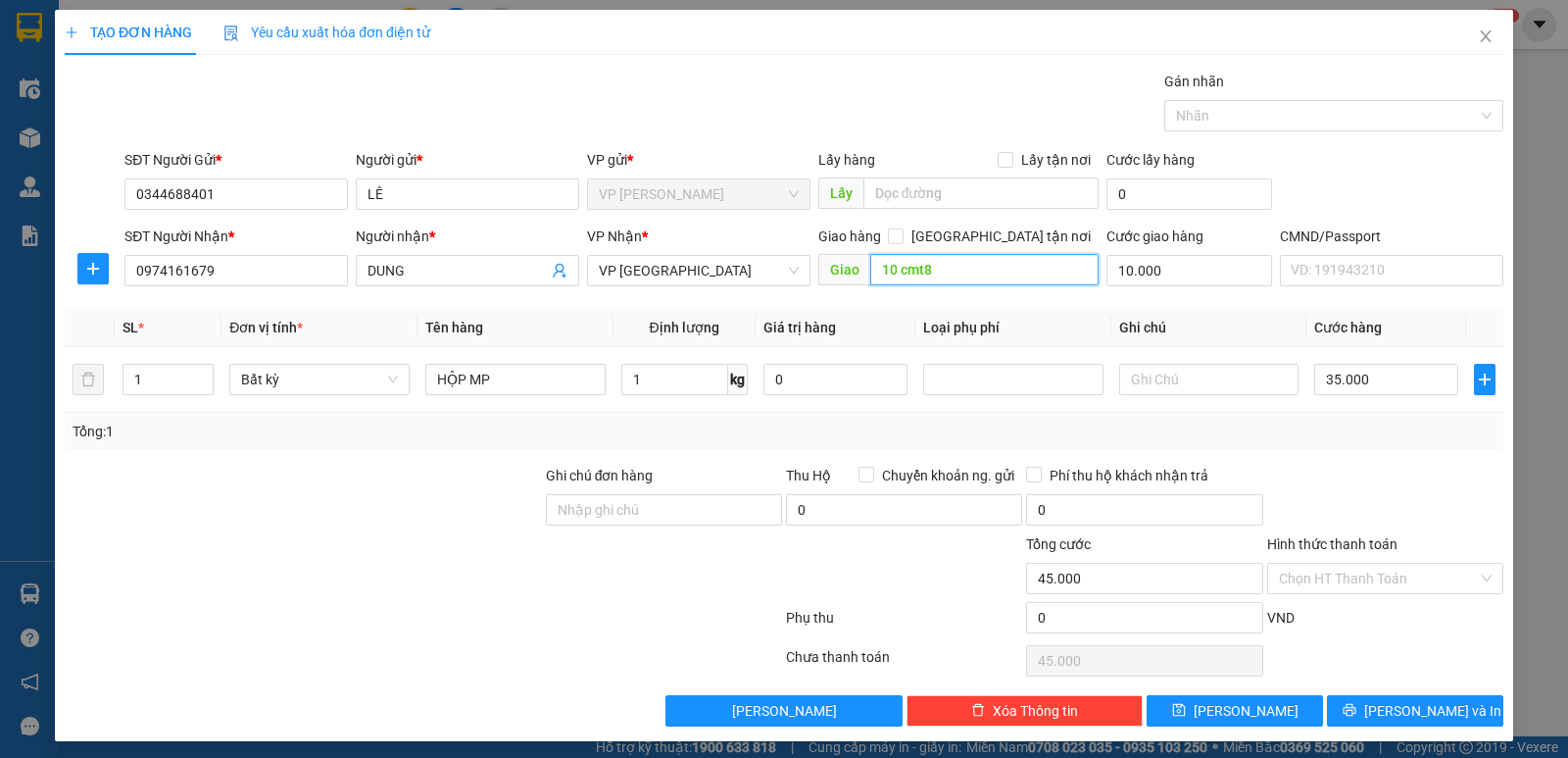
click at [970, 271] on input "10 cmt8" at bounding box center [985, 269] width 229 height 32
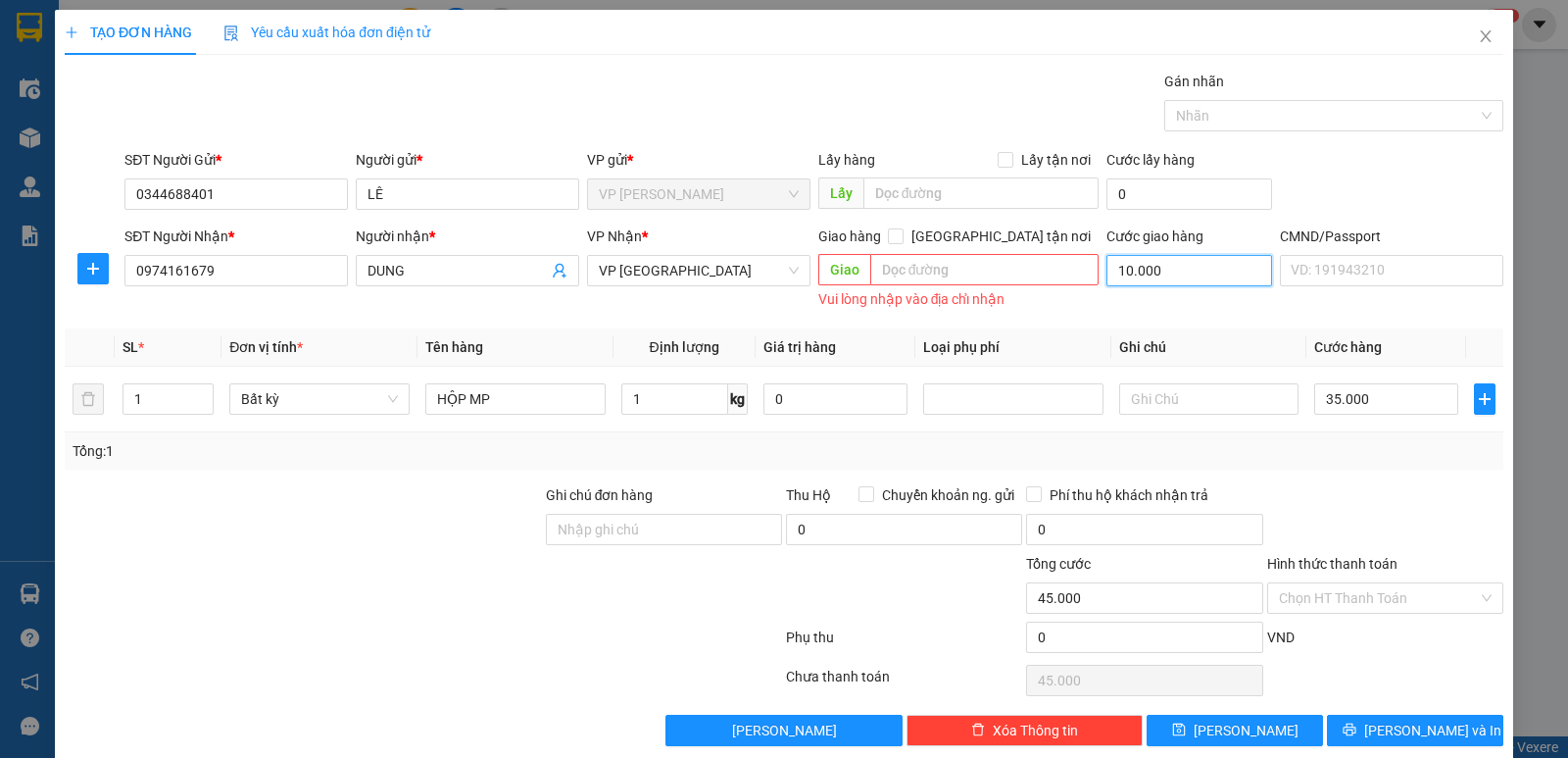
click at [1159, 262] on input "10.000" at bounding box center [1189, 270] width 166 height 32
type input "35.000"
type input "0"
click at [1447, 715] on button "[PERSON_NAME] và In" at bounding box center [1415, 730] width 177 height 32
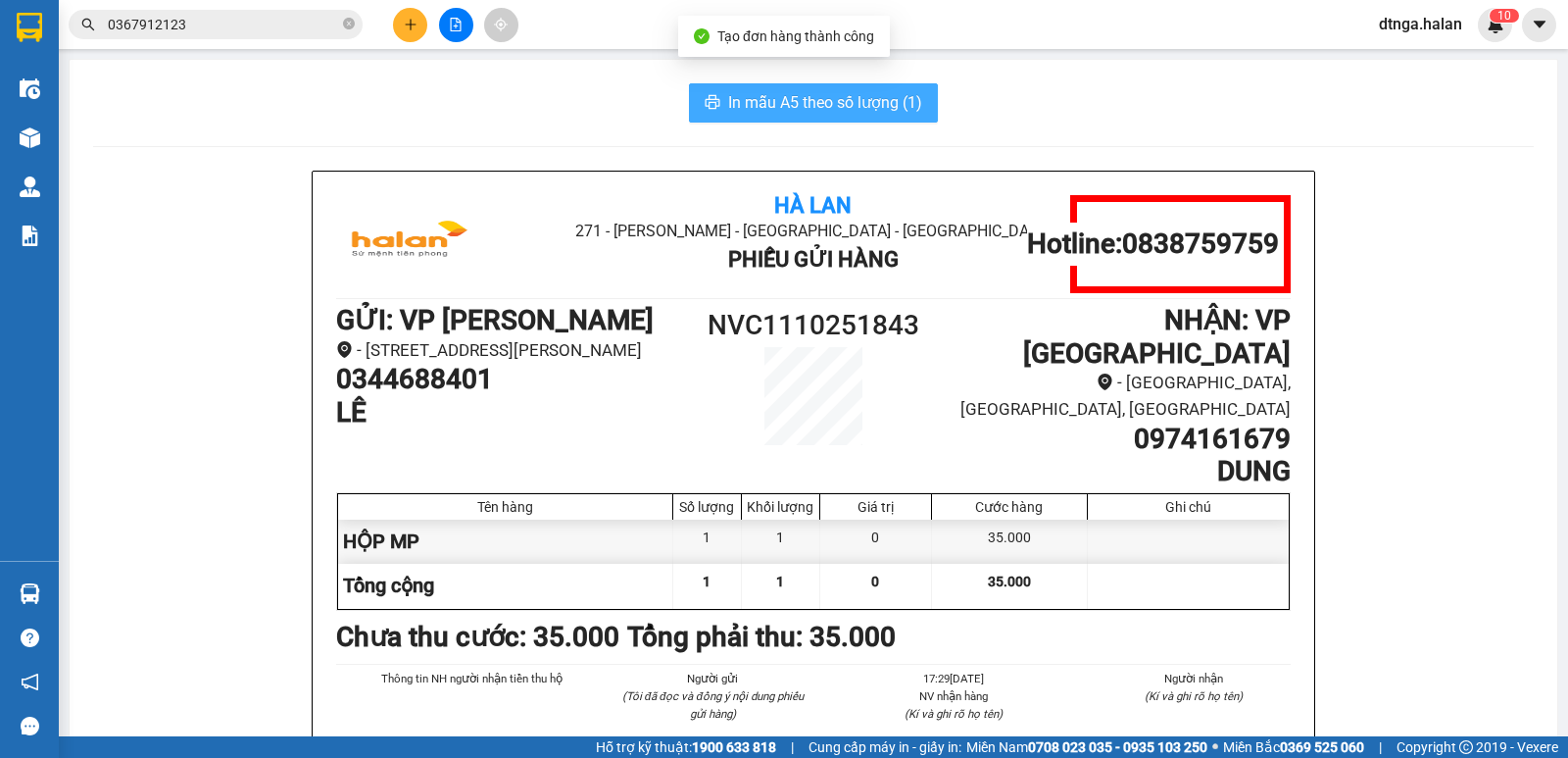
click at [819, 101] on span "In mẫu A5 theo số lượng (1)" at bounding box center [825, 102] width 194 height 25
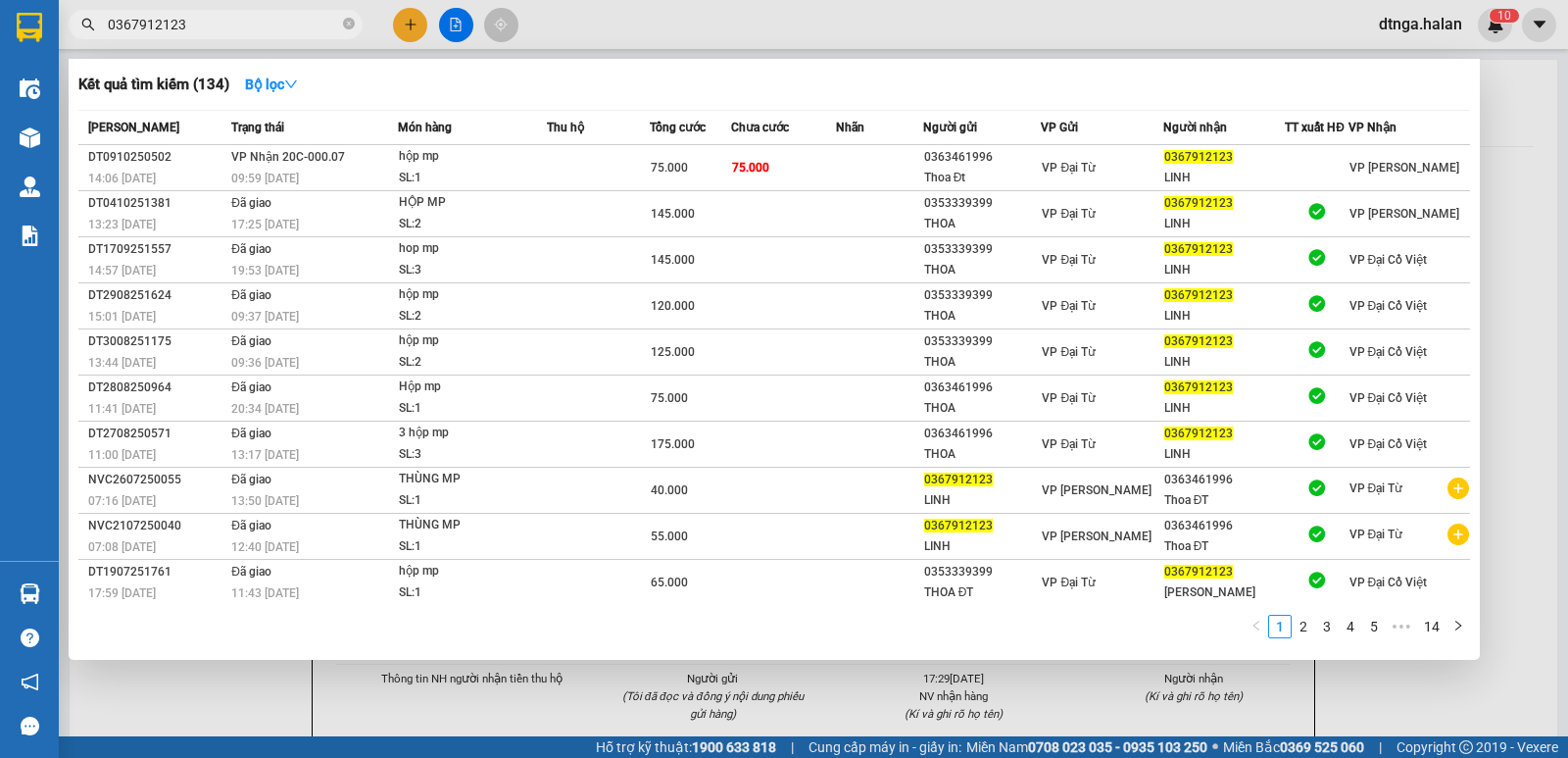
click at [302, 16] on input "0367912123" at bounding box center [223, 25] width 231 height 22
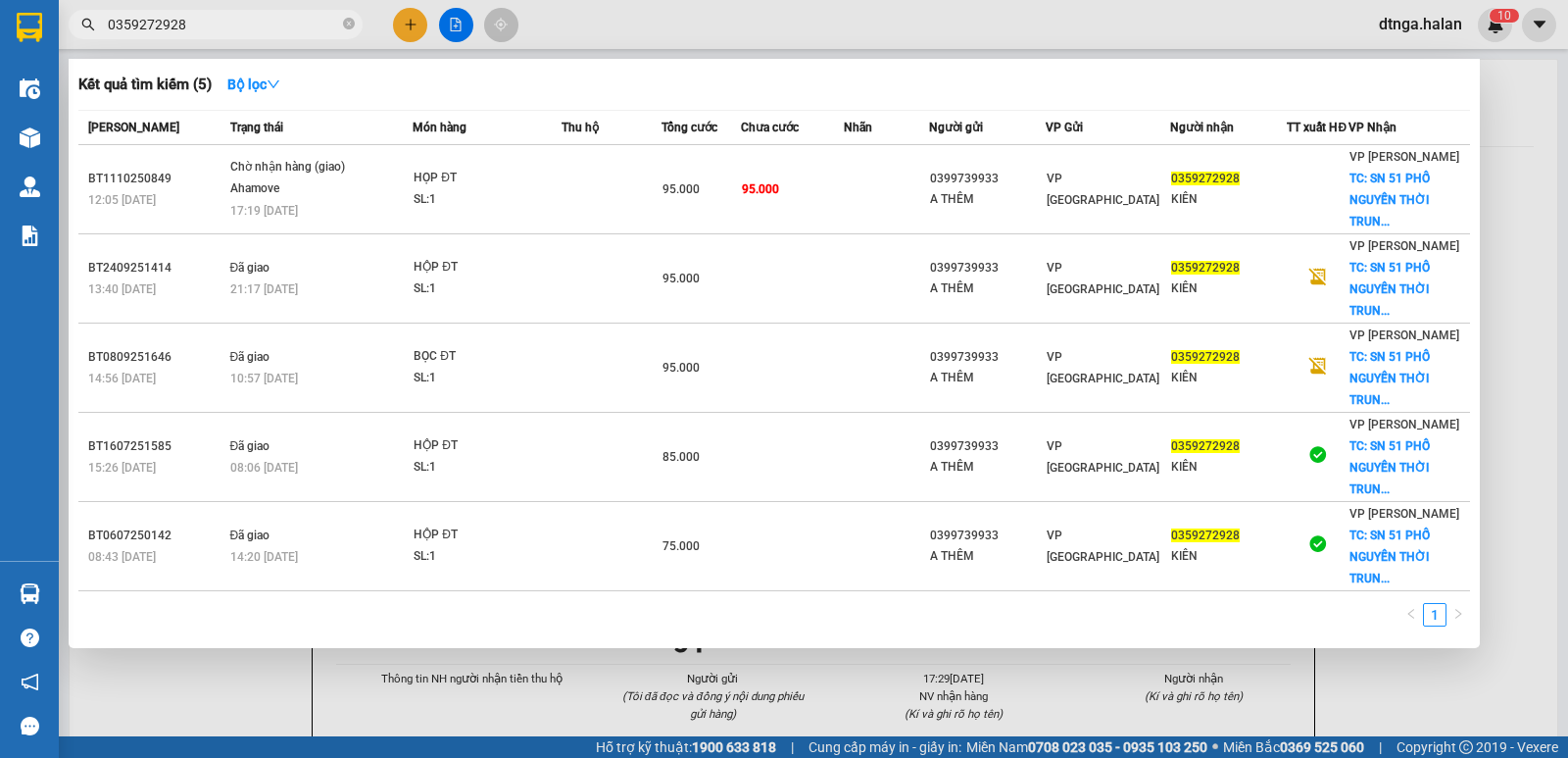
type input "0359272928"
click at [596, 707] on div at bounding box center [784, 379] width 1568 height 758
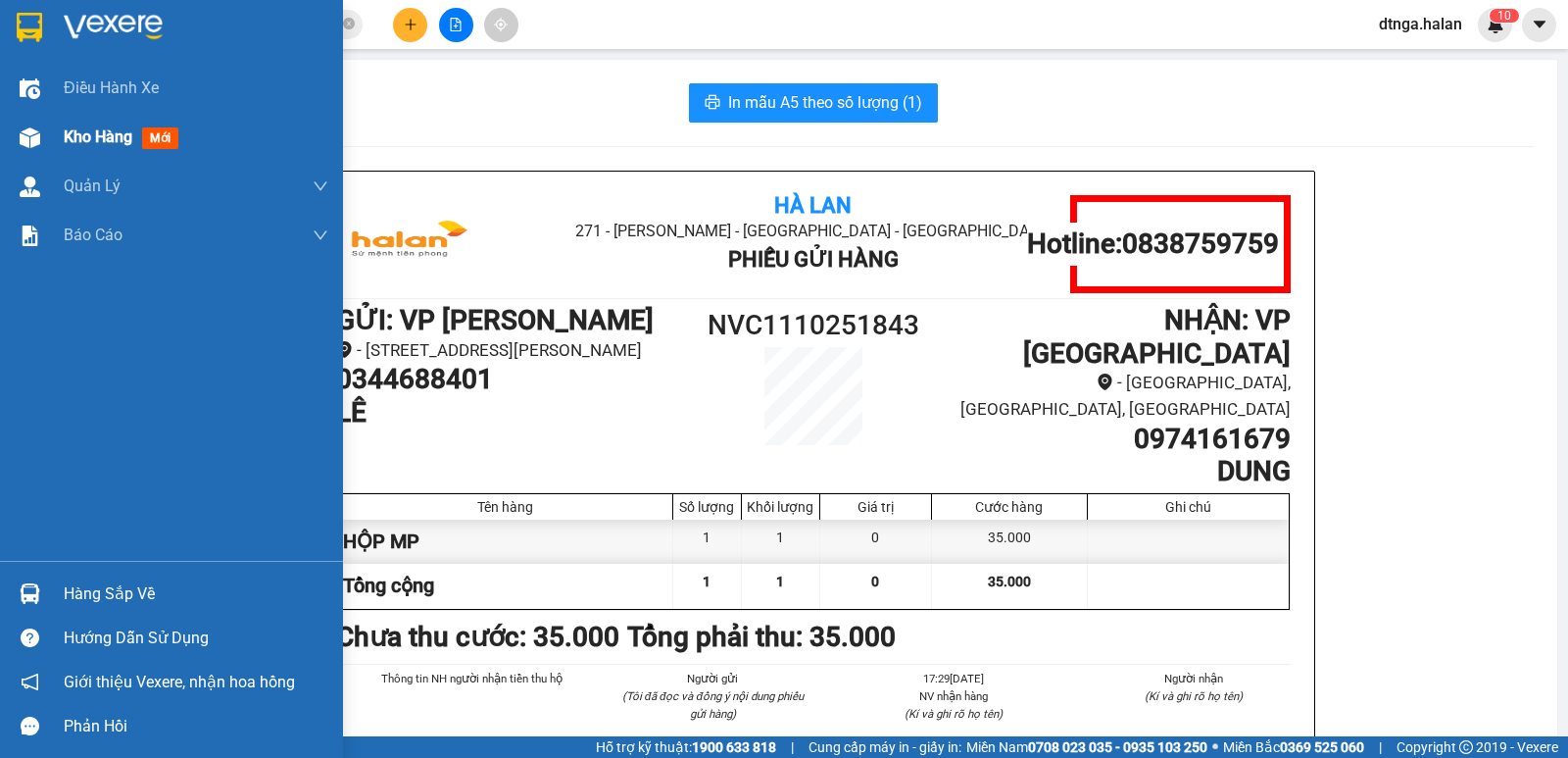
click at [87, 134] on span "Kho hàng" at bounding box center [99, 136] width 69 height 19
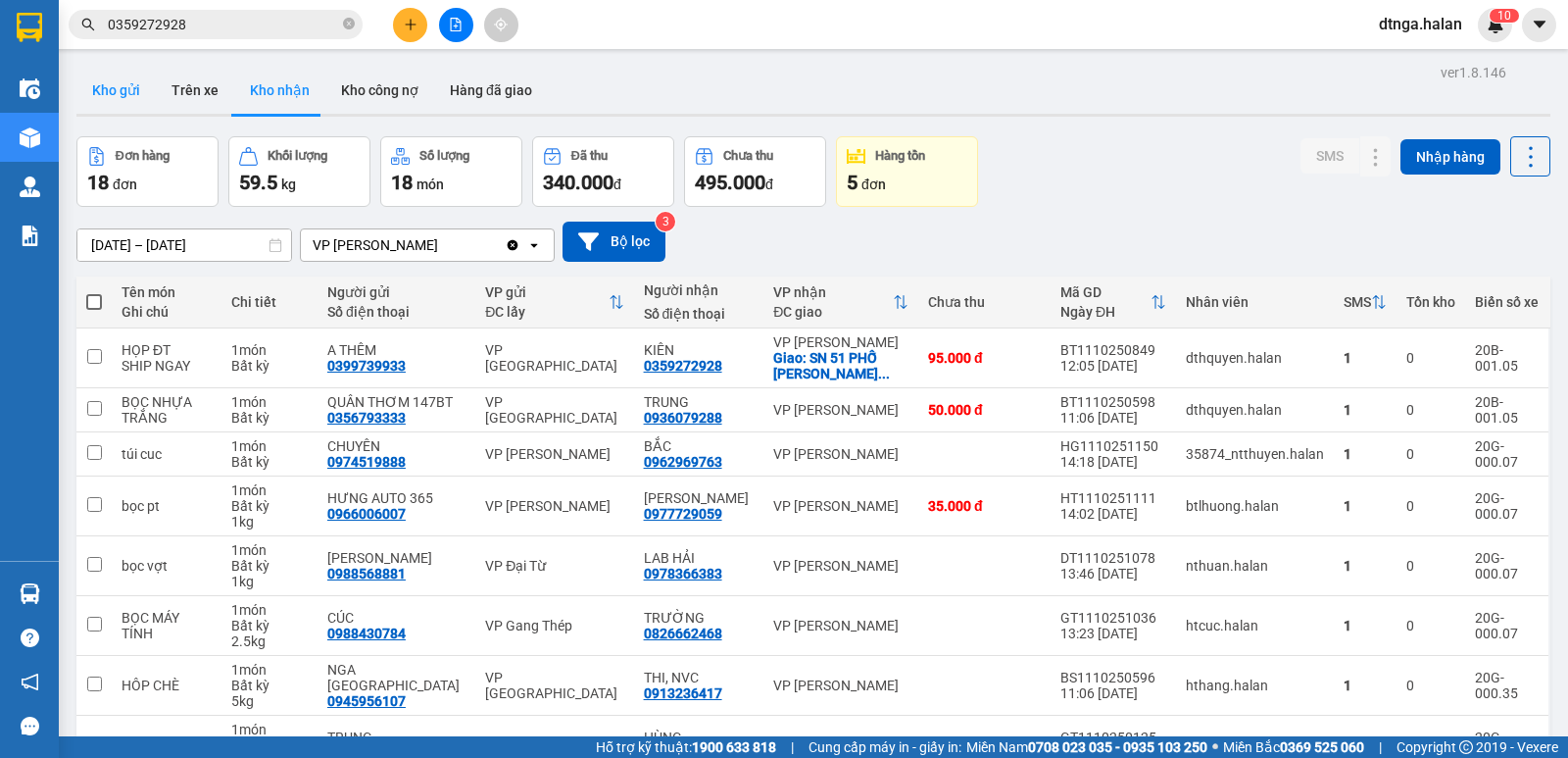
click at [124, 89] on button "Kho gửi" at bounding box center [115, 91] width 79 height 47
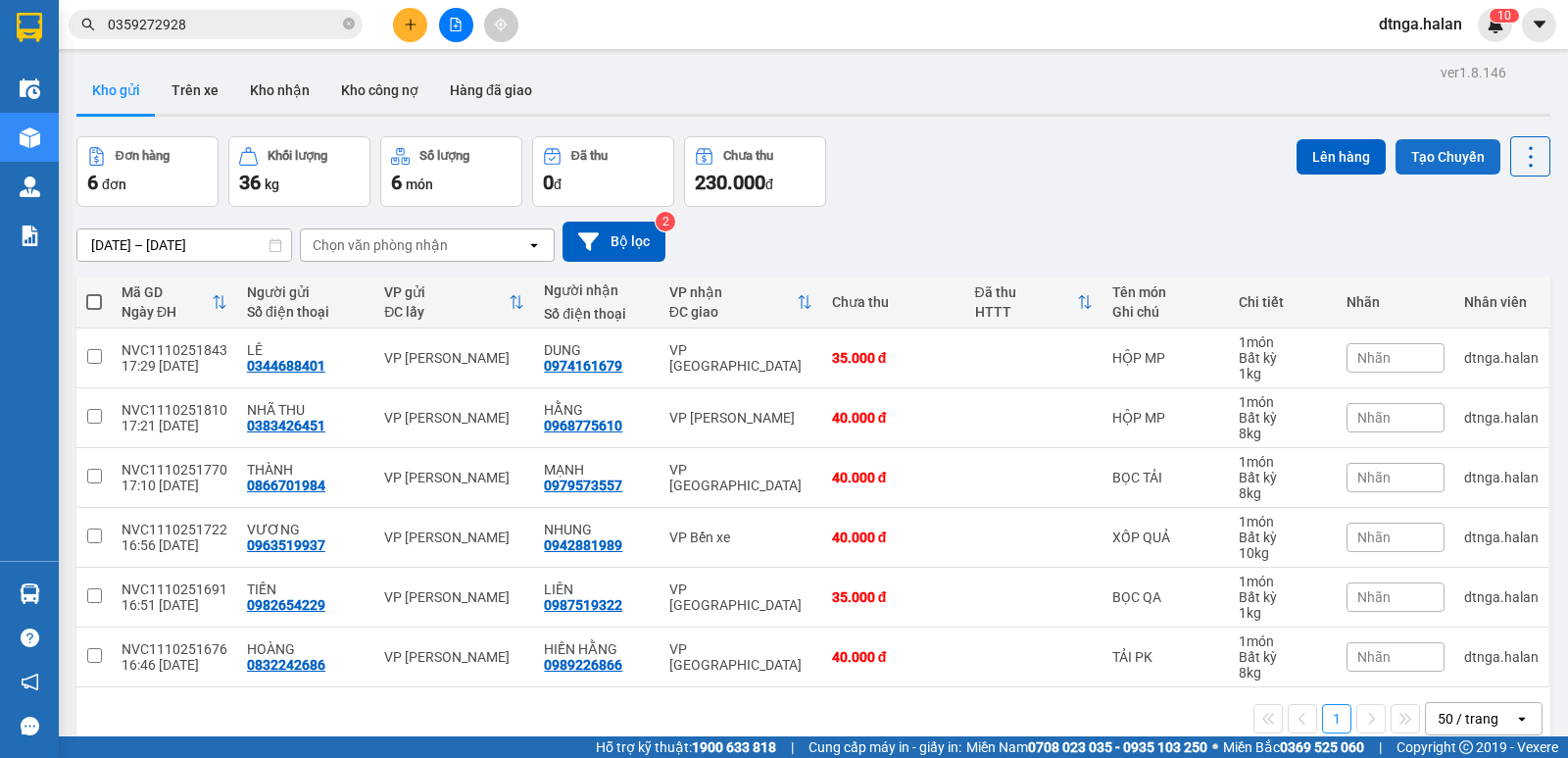
click at [1435, 153] on button "Tạo Chuyến" at bounding box center [1448, 157] width 105 height 36
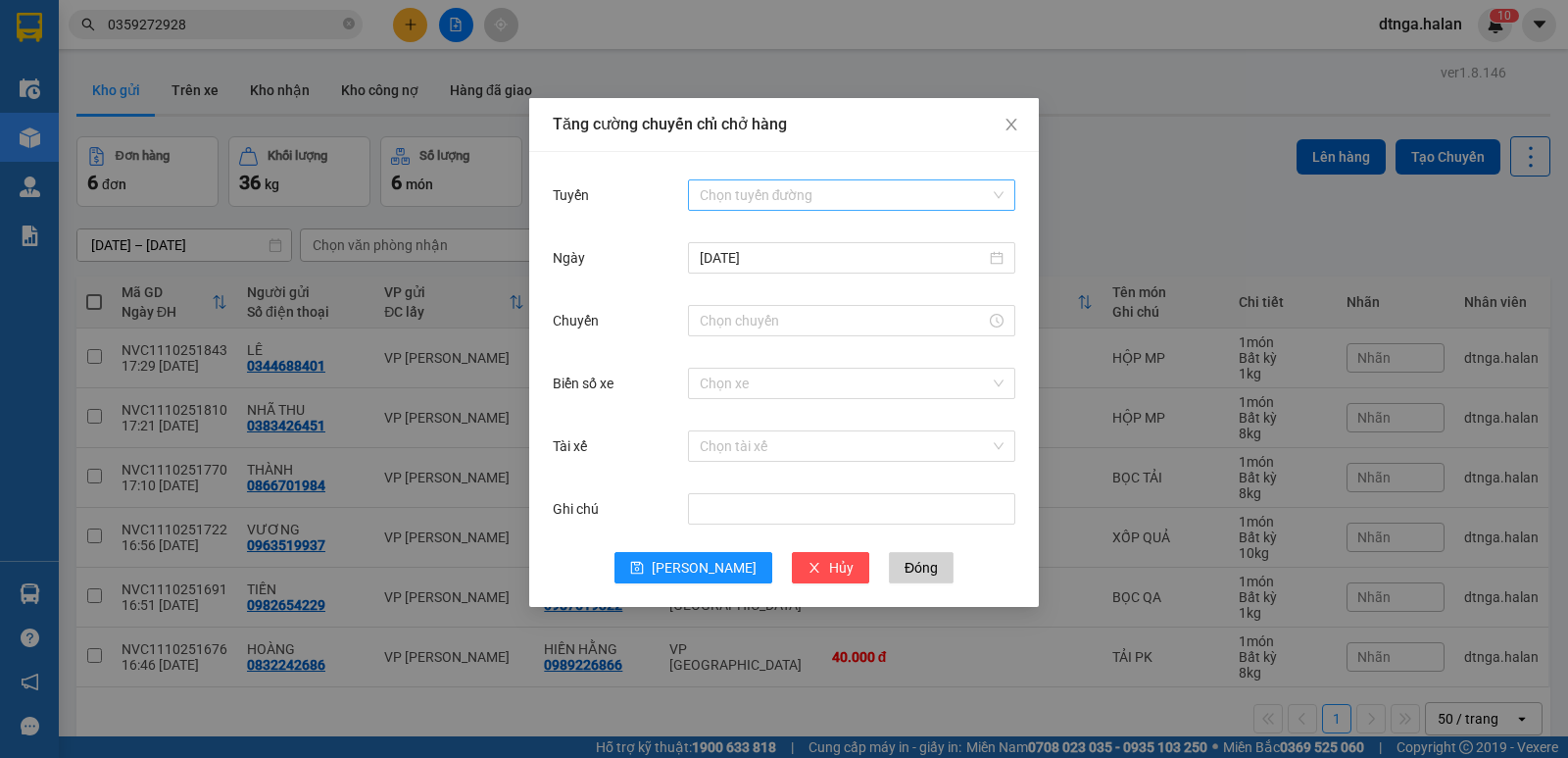
click at [820, 195] on input "Tuyến" at bounding box center [845, 195] width 290 height 30
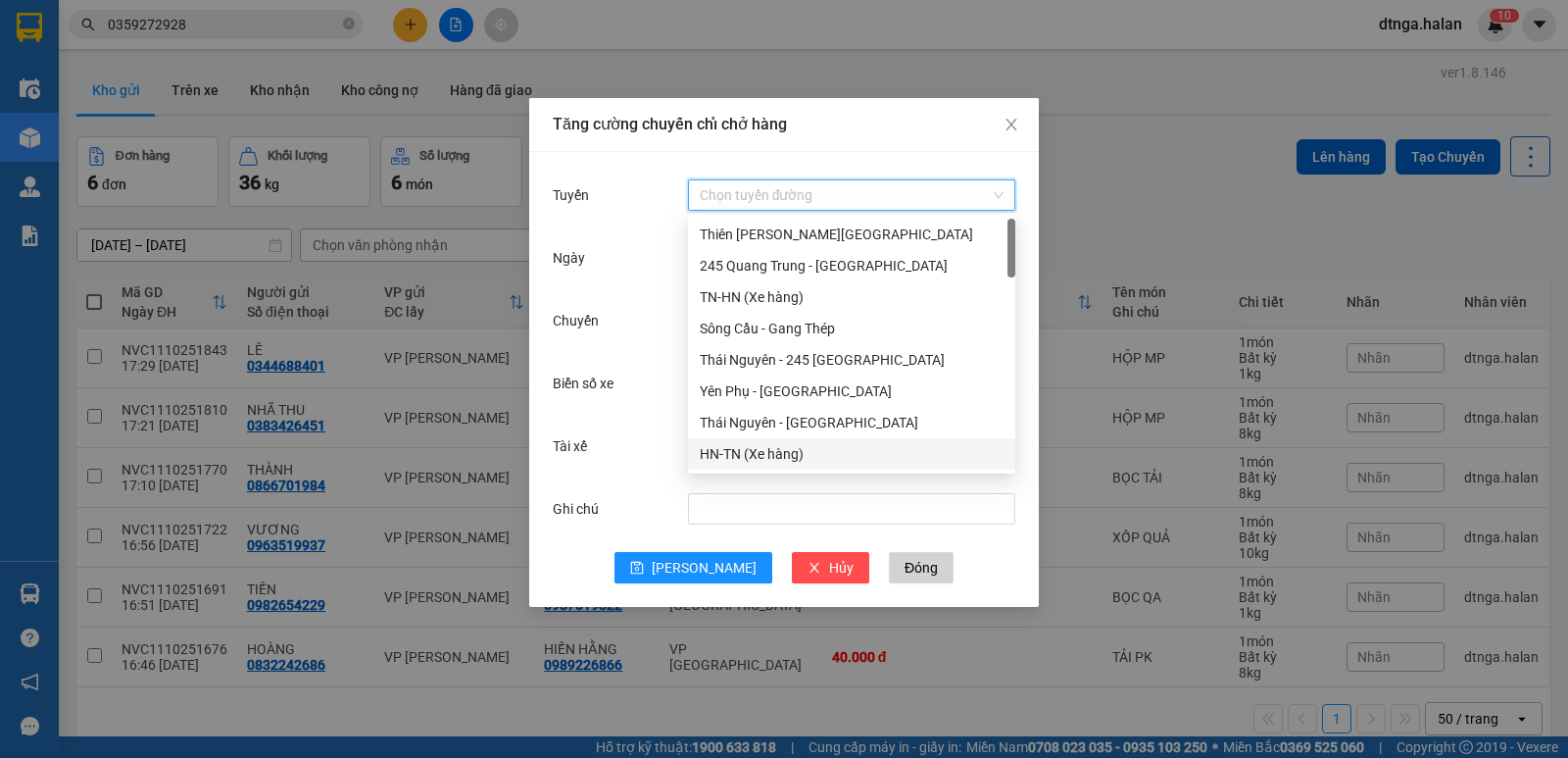
click at [771, 462] on div "HN-TN (Xe hàng)" at bounding box center [852, 454] width 304 height 22
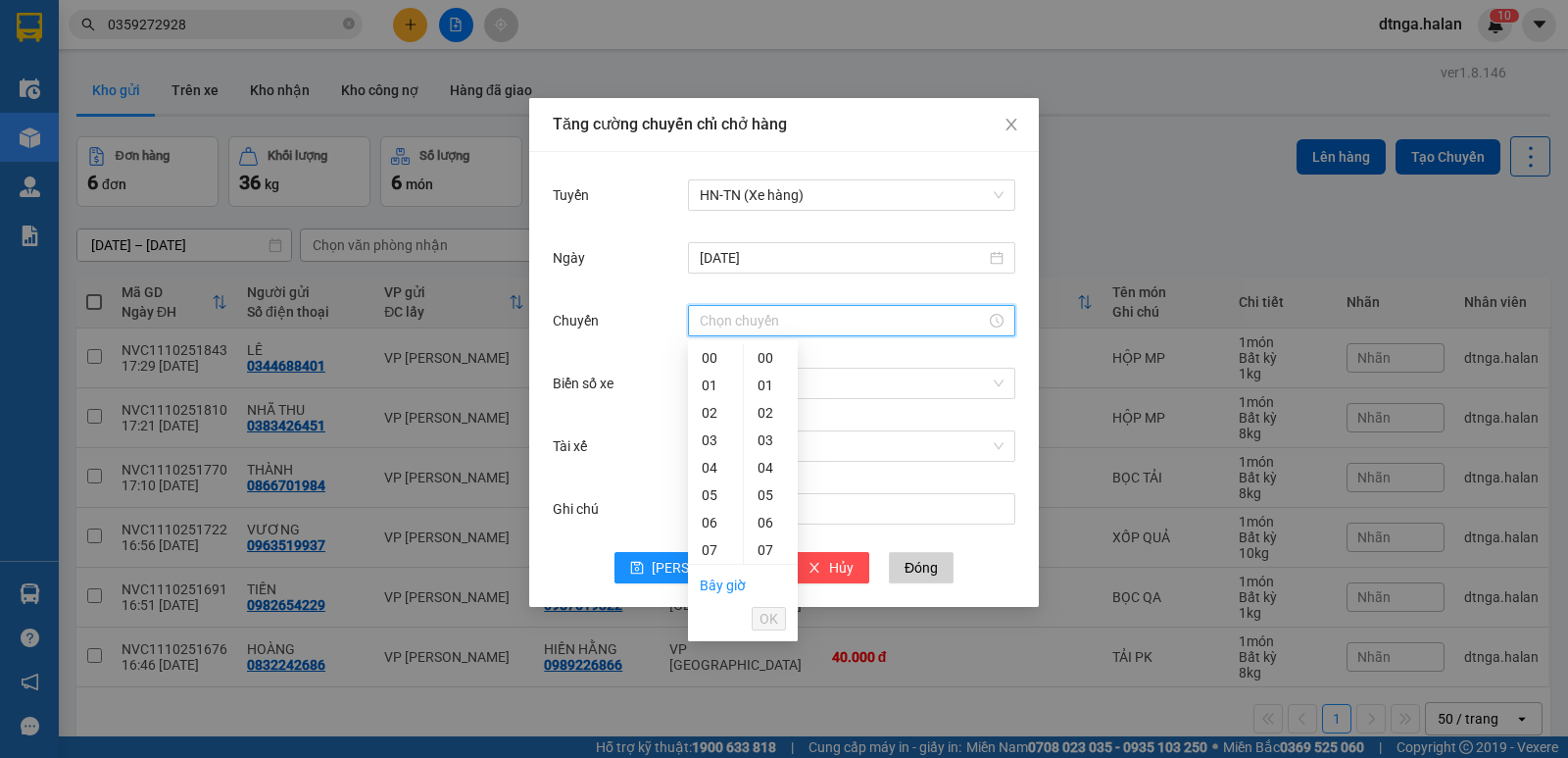
click at [762, 317] on input "Chuyến" at bounding box center [843, 321] width 286 height 22
type input "17:45"
click at [765, 620] on span "OK" at bounding box center [769, 619] width 19 height 22
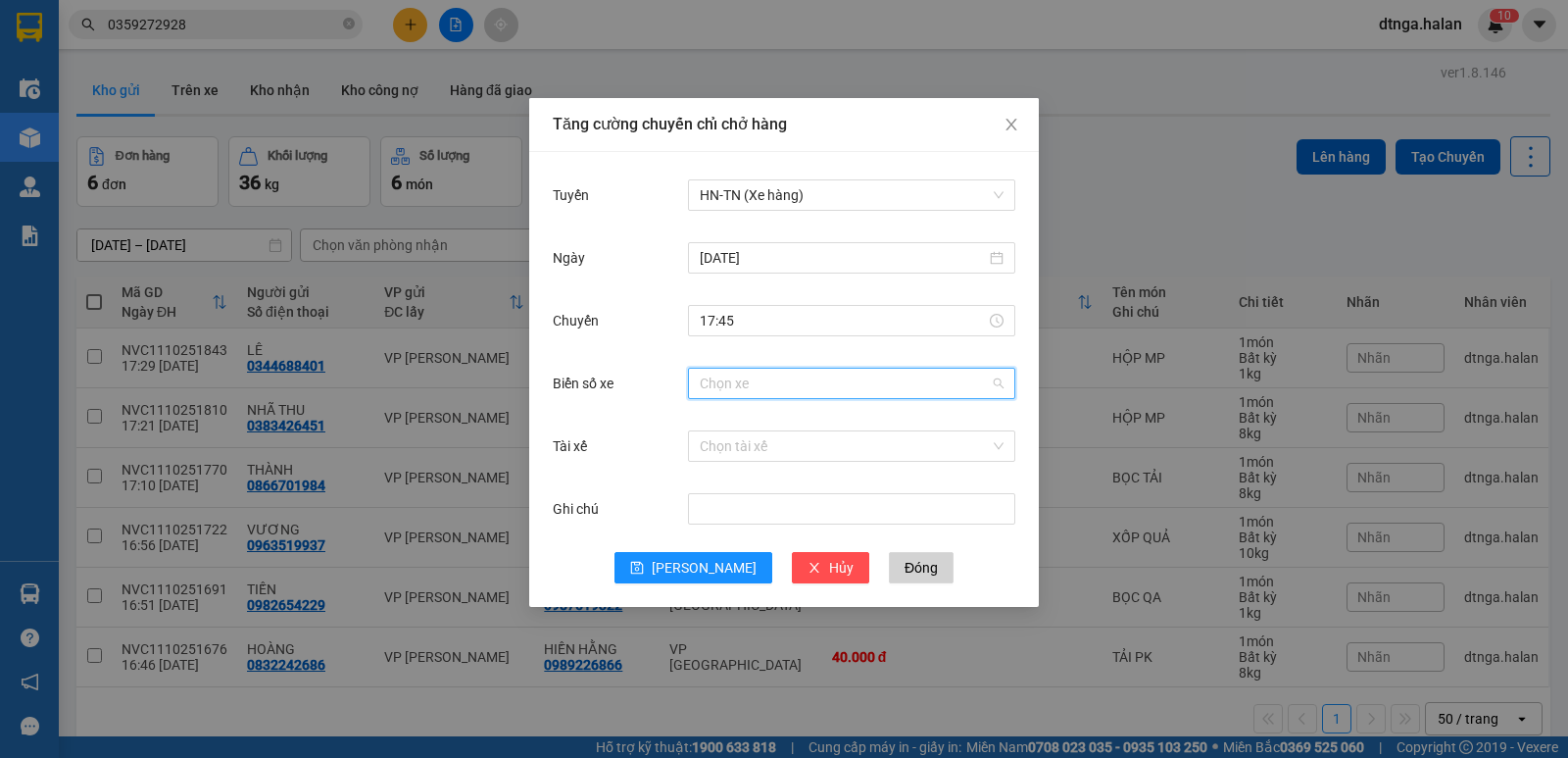
click at [818, 376] on input "Biển số xe" at bounding box center [845, 383] width 290 height 30
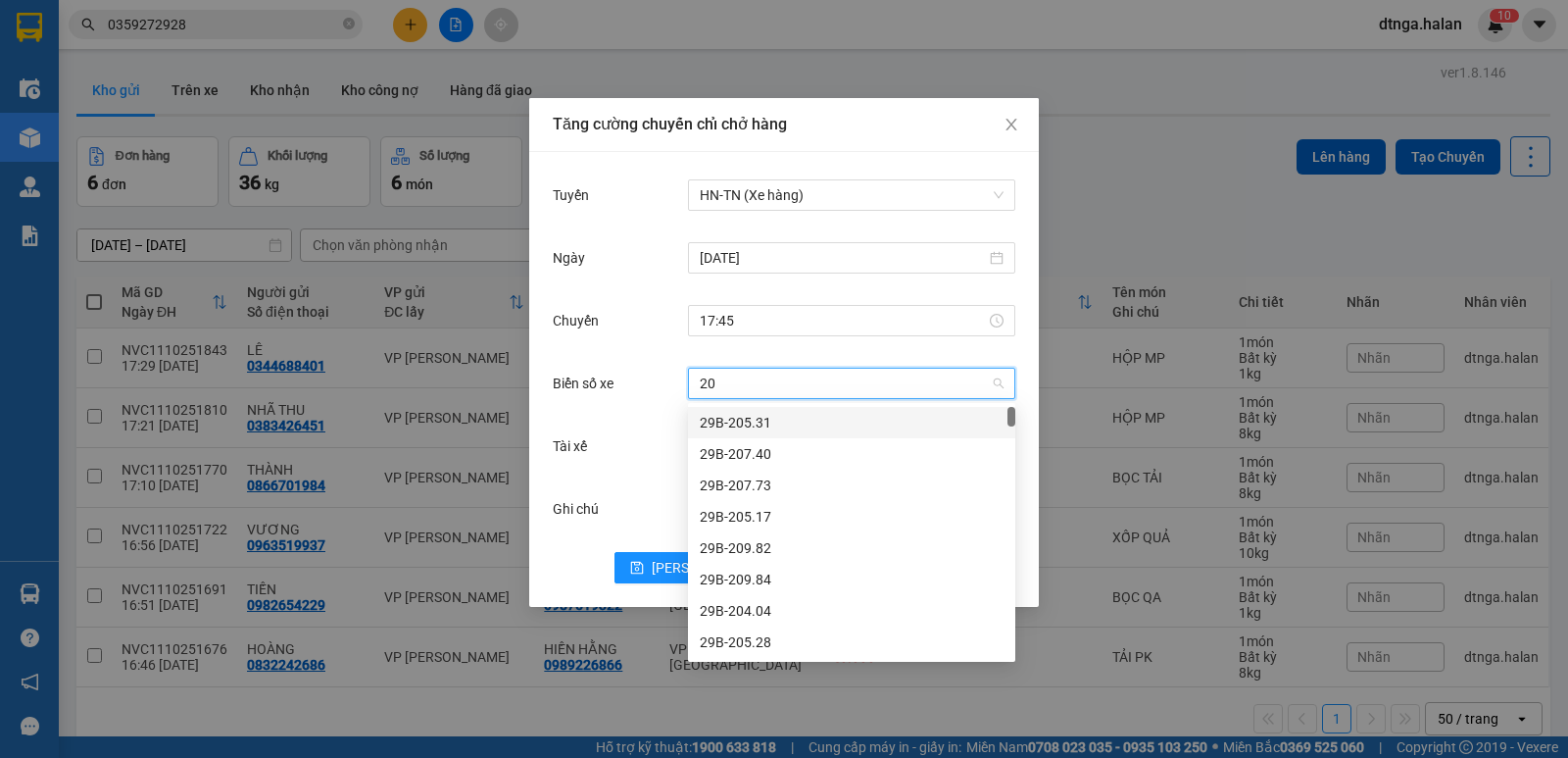
type input "20G"
click at [779, 725] on div "20G-000.08" at bounding box center [852, 736] width 304 height 22
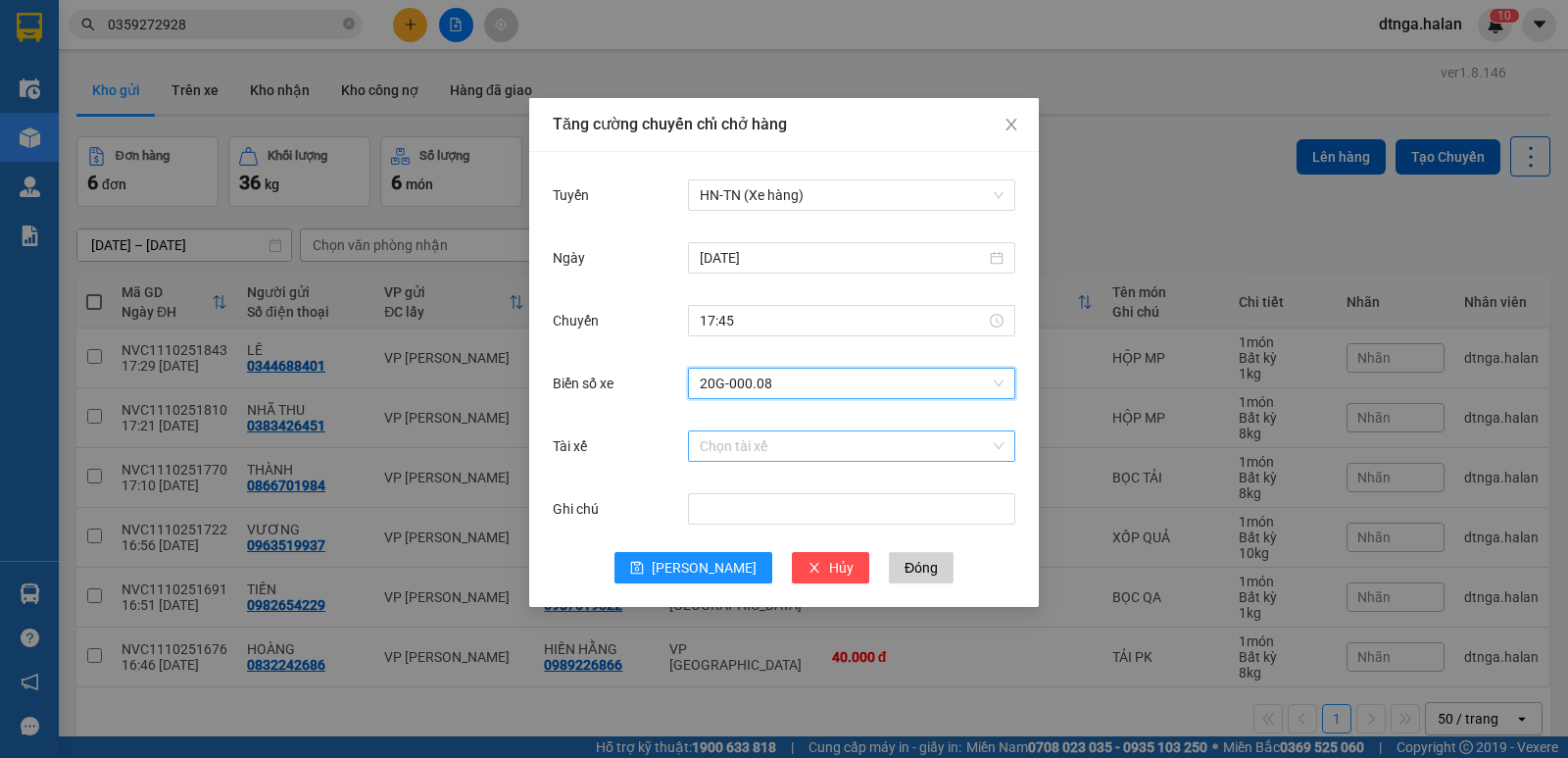
click at [780, 434] on input "Tài xế" at bounding box center [845, 446] width 290 height 30
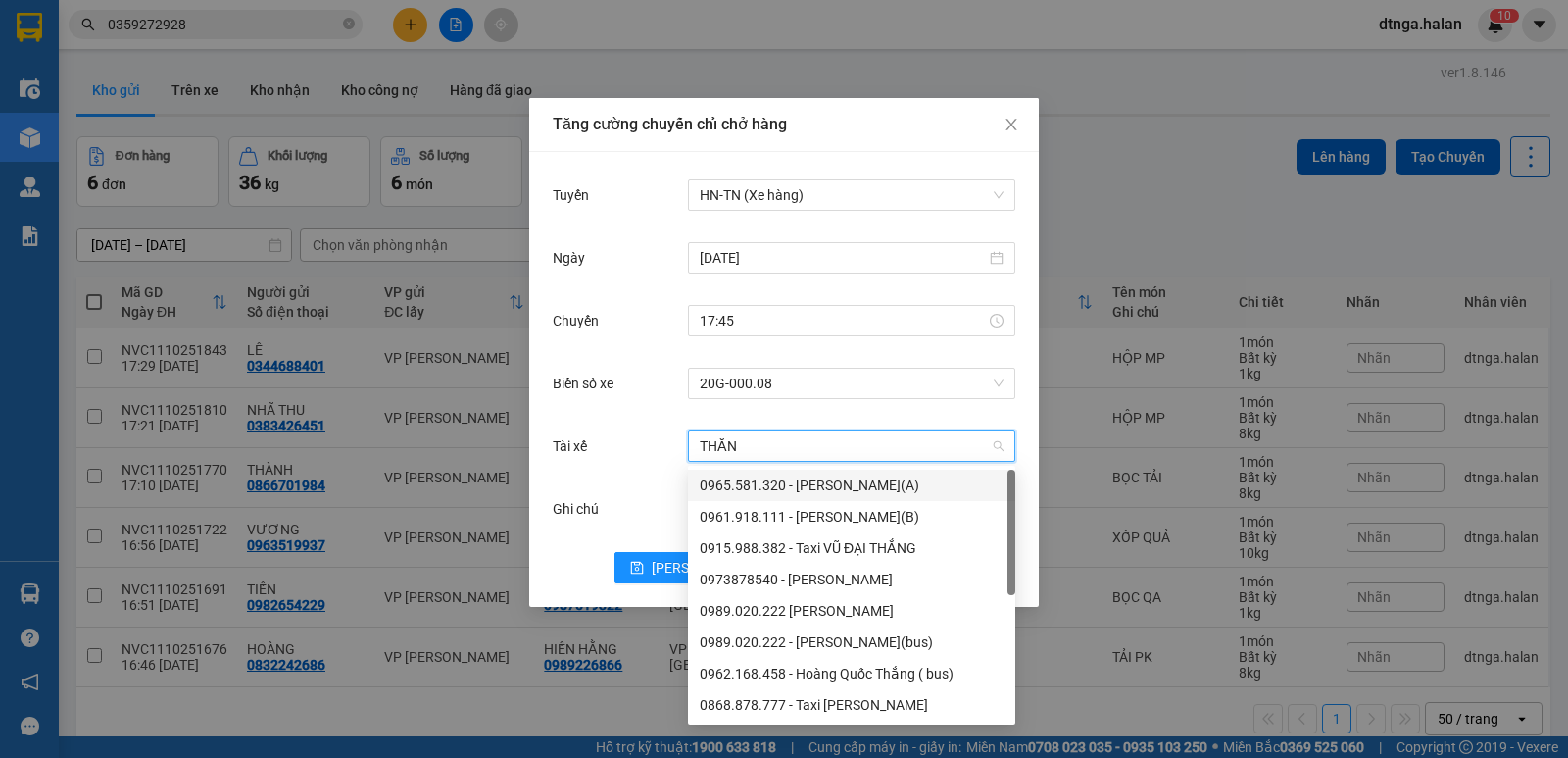
type input "THẮNG"
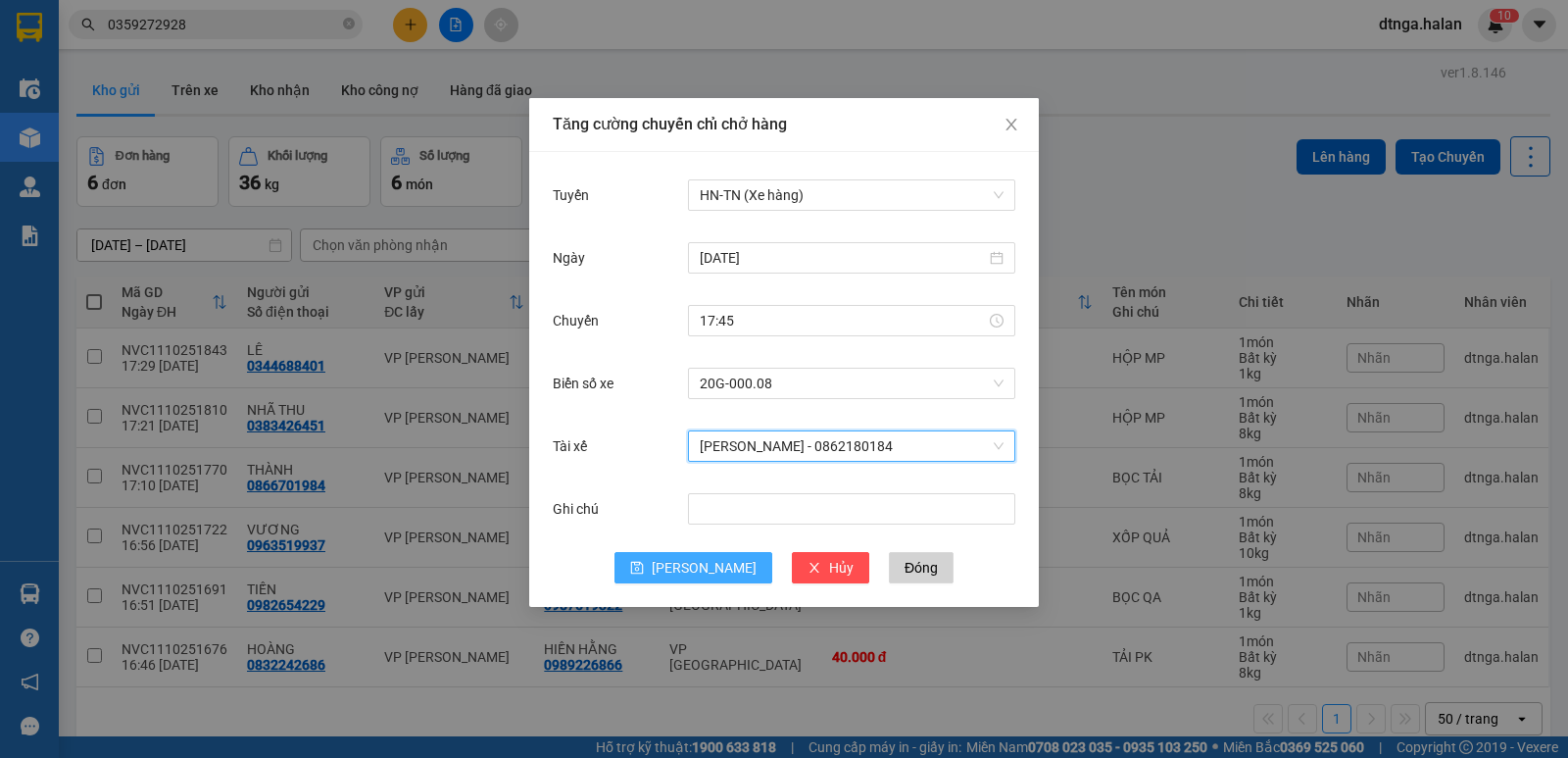
click at [710, 567] on span "[PERSON_NAME]" at bounding box center [704, 568] width 105 height 22
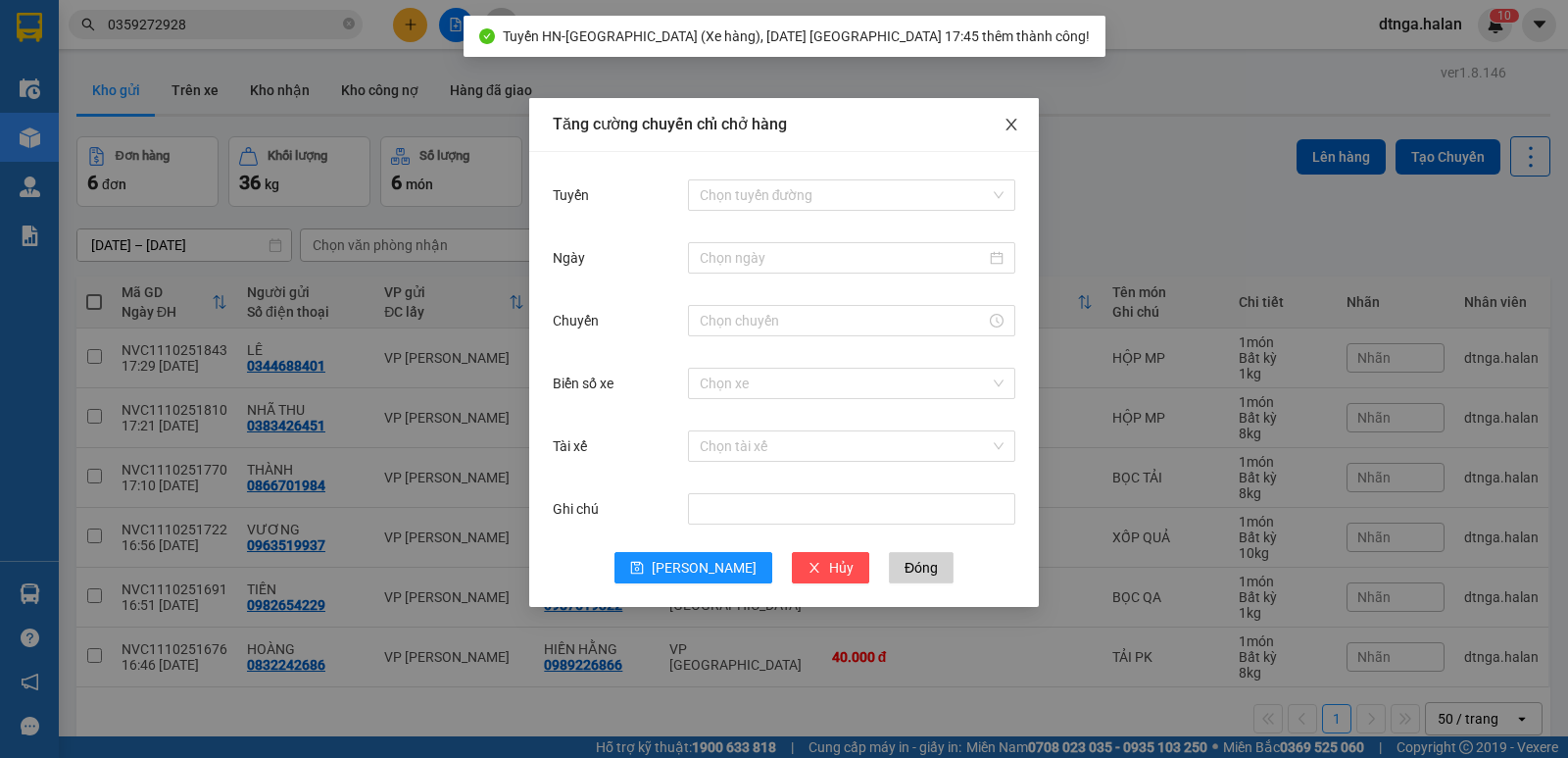
click at [1009, 125] on icon "close" at bounding box center [1011, 124] width 16 height 16
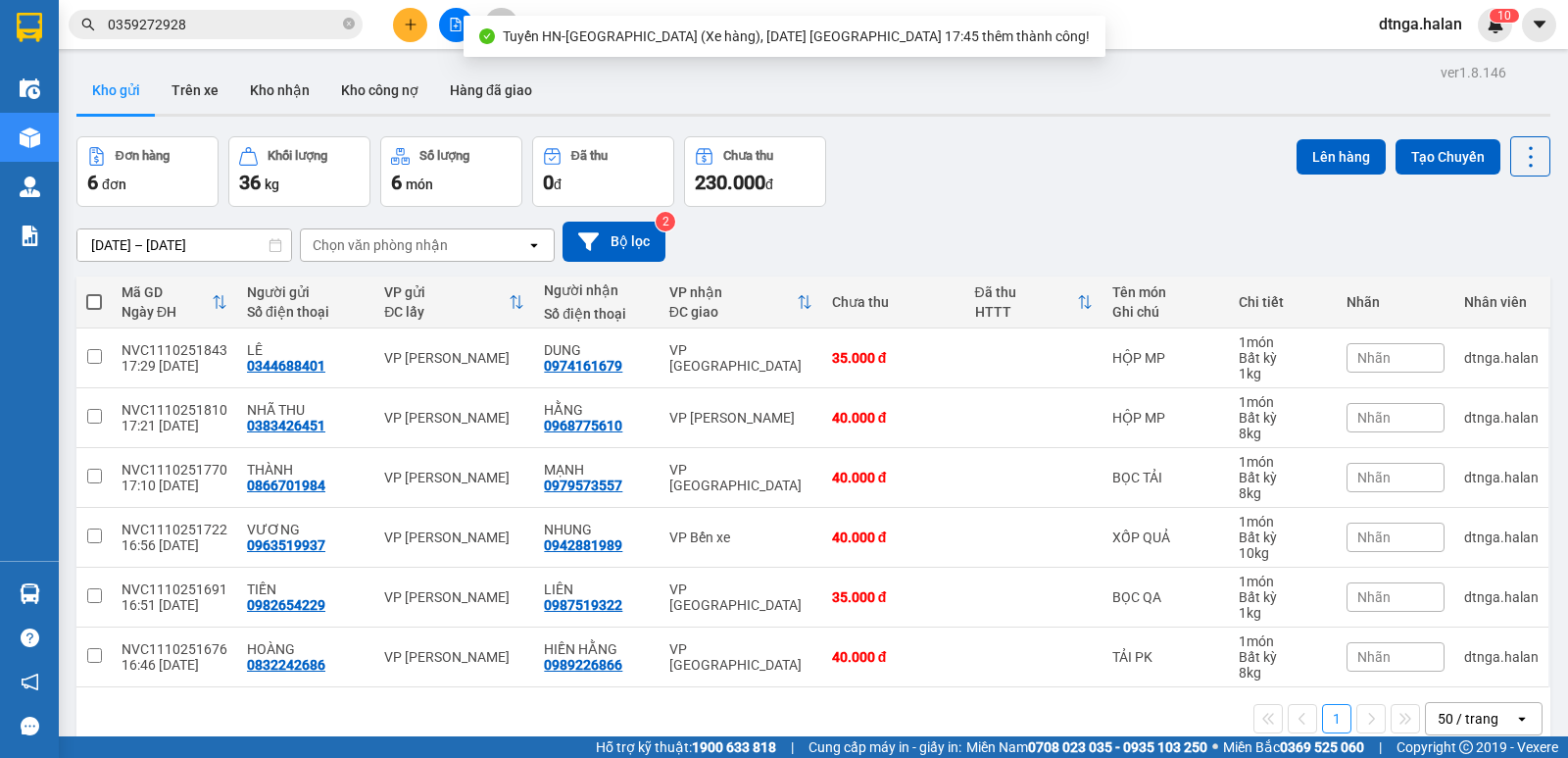
click at [97, 300] on span at bounding box center [94, 302] width 16 height 16
click at [94, 292] on input "checkbox" at bounding box center [94, 292] width 0 height 0
checkbox input "true"
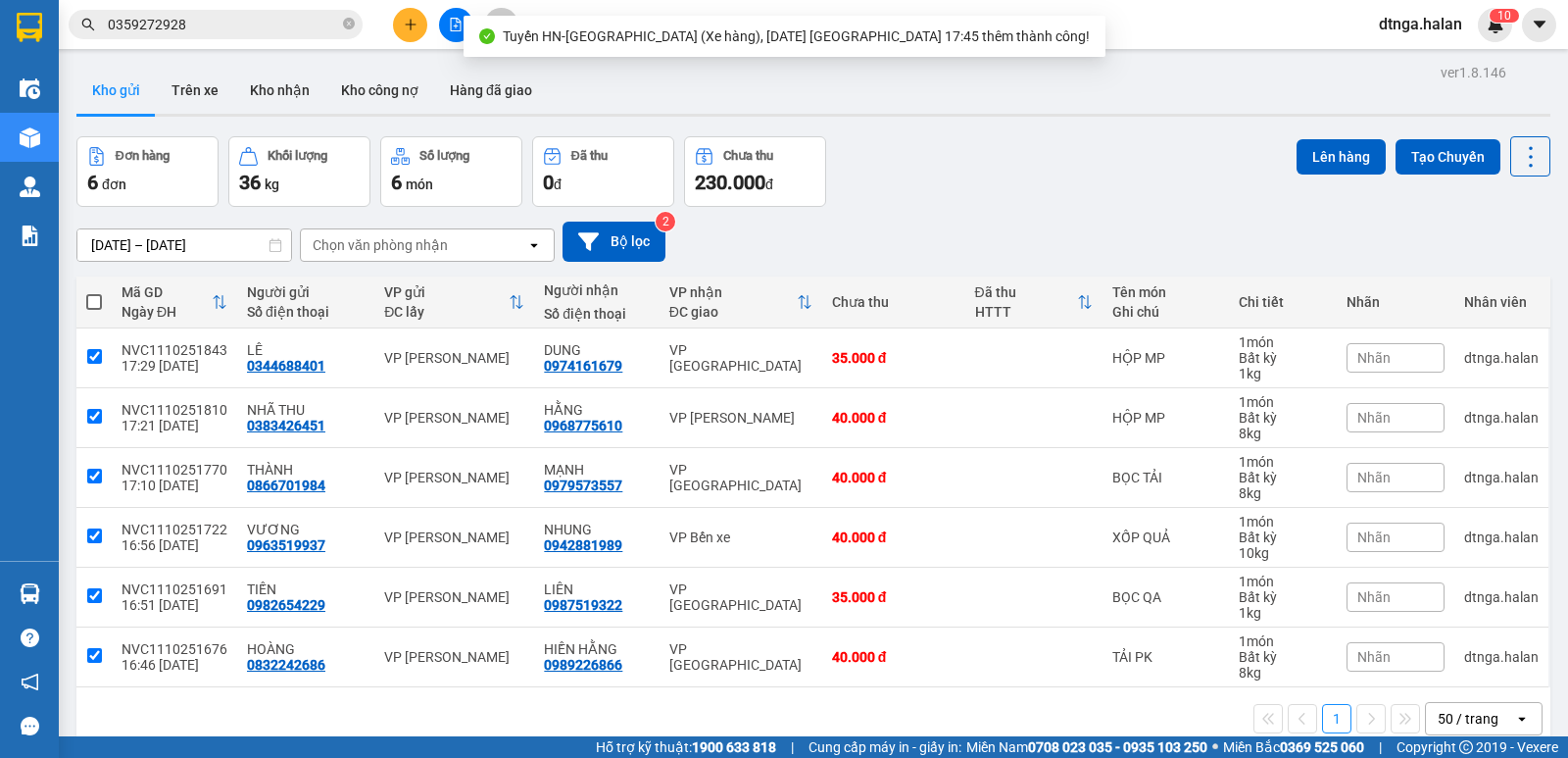
checkbox input "true"
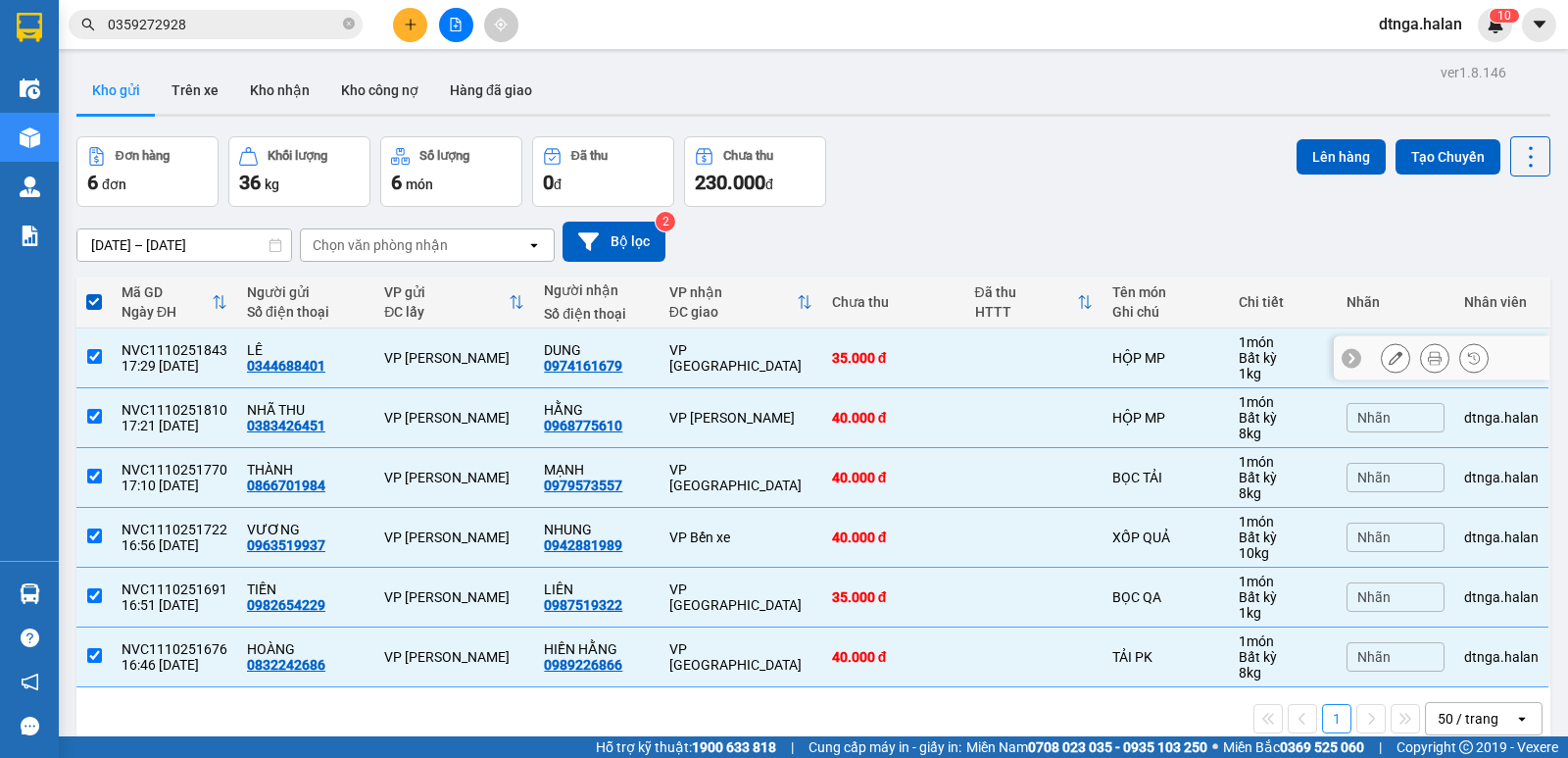
click at [136, 365] on div "17:29 11/10" at bounding box center [174, 365] width 106 height 16
checkbox input "false"
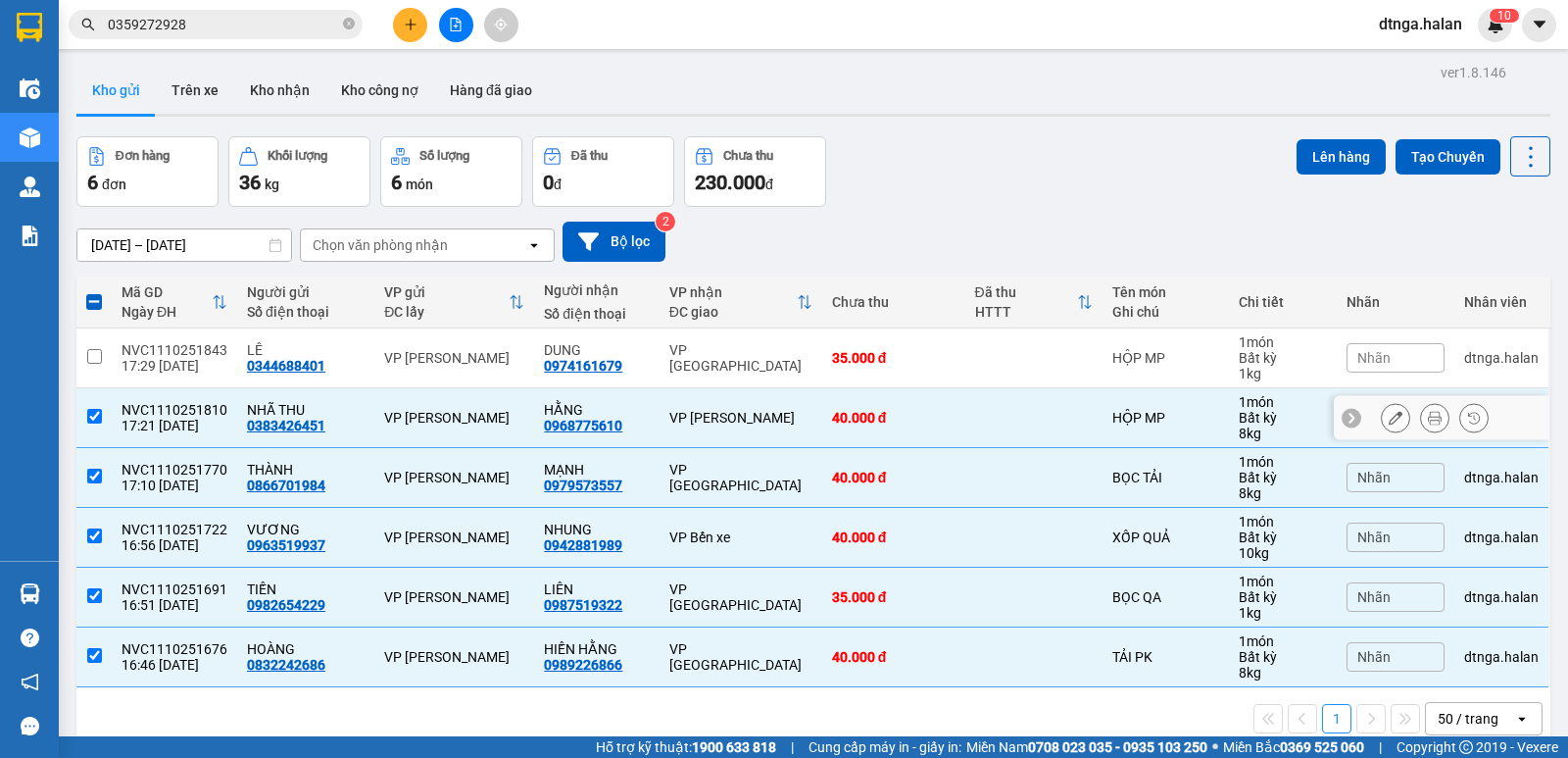
click at [157, 417] on div "17:21 11/10" at bounding box center [174, 425] width 106 height 16
checkbox input "false"
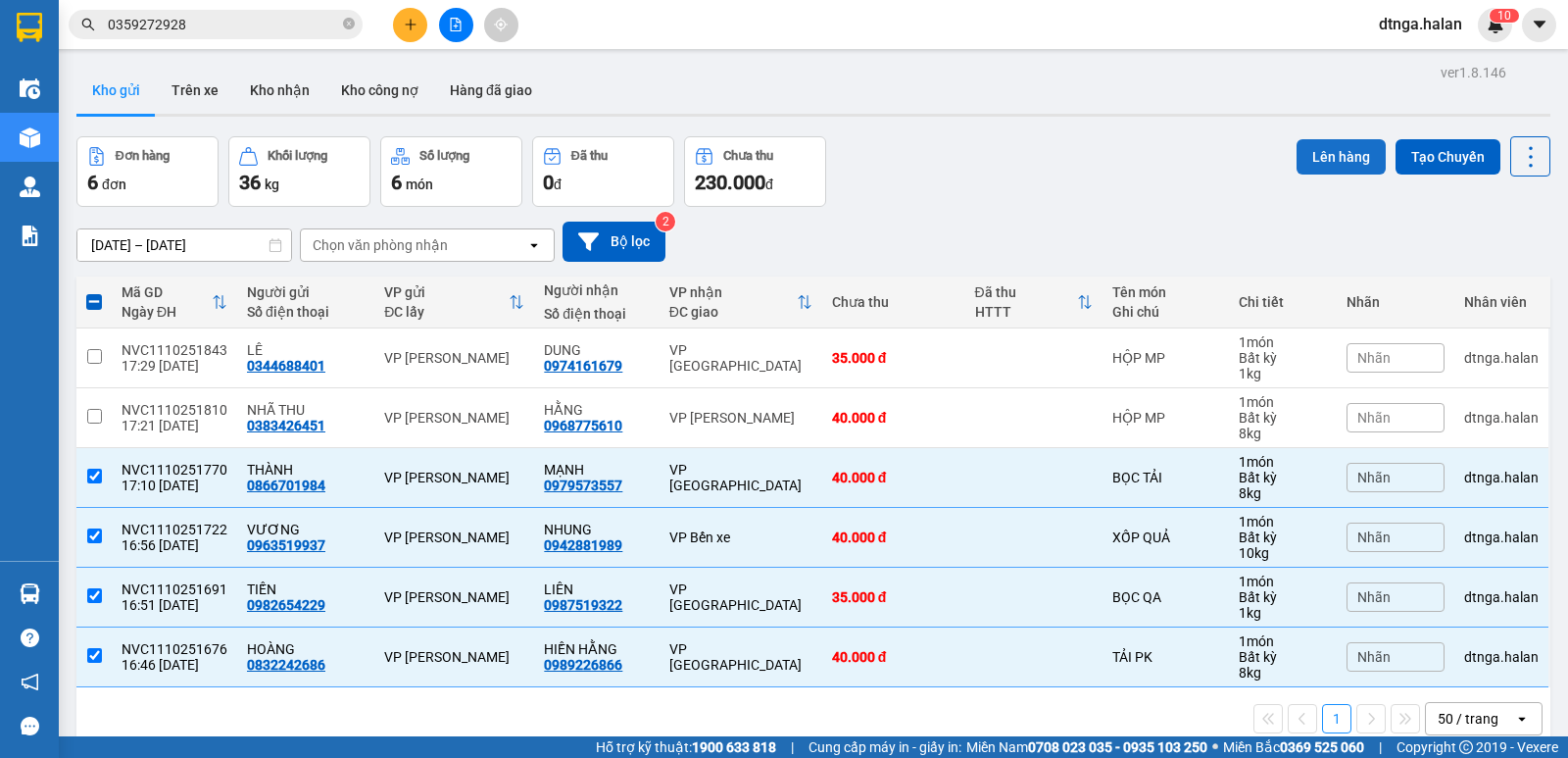
click at [1343, 152] on button "Lên hàng" at bounding box center [1341, 157] width 89 height 36
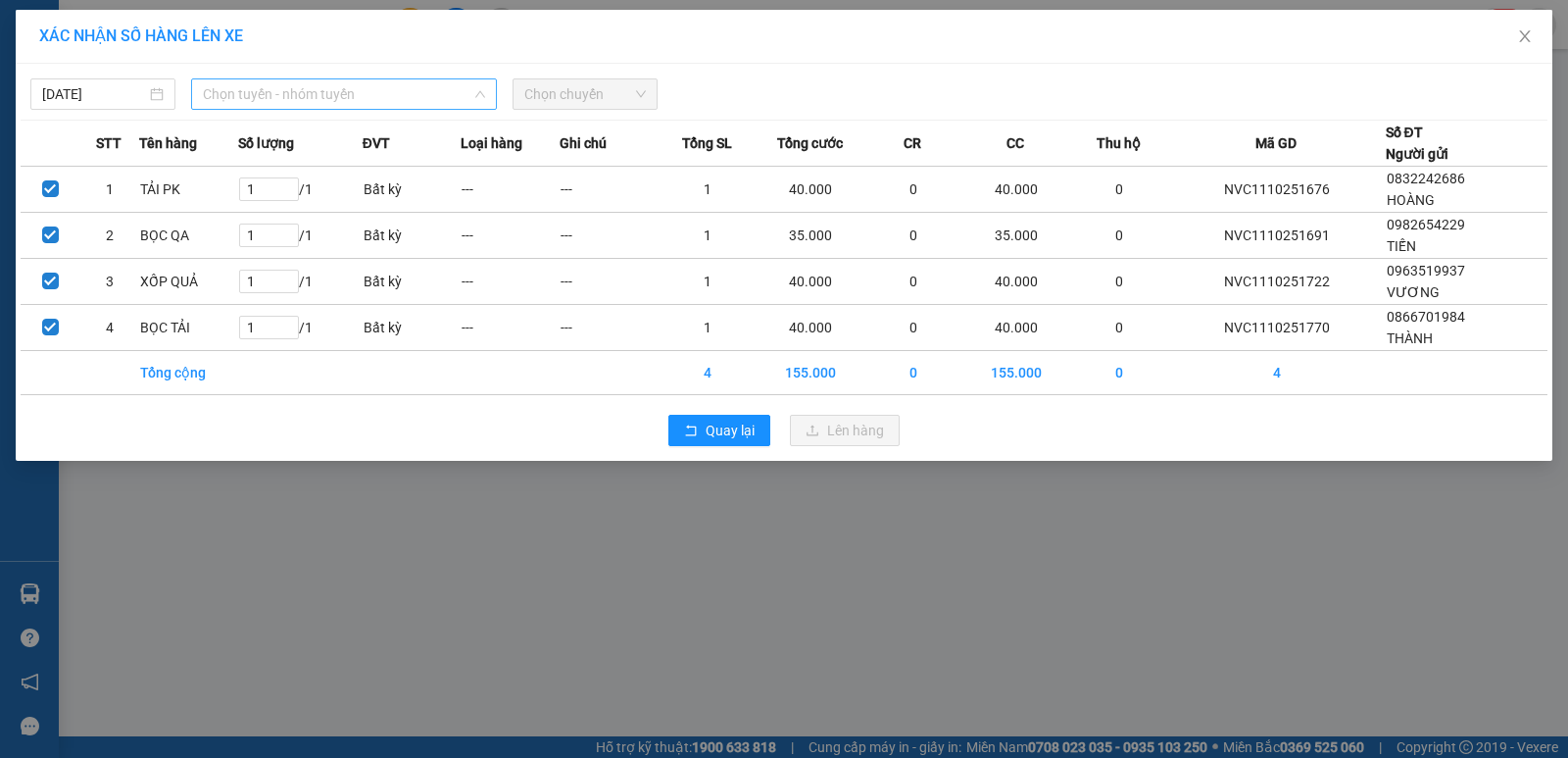
click at [336, 80] on span "Chọn tuyến - nhóm tuyến" at bounding box center [344, 94] width 282 height 30
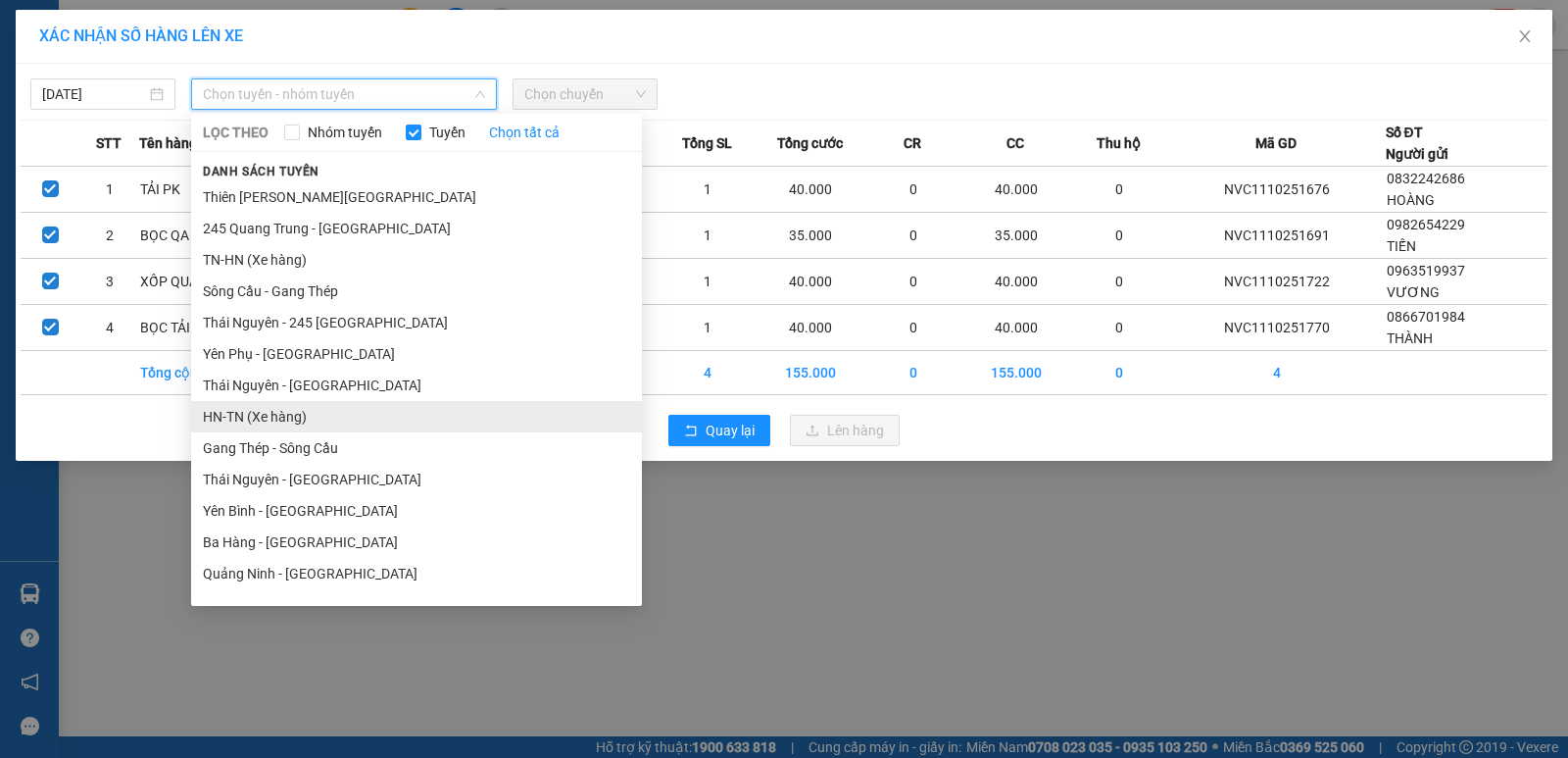
click at [291, 422] on li "HN-TN (Xe hàng)" at bounding box center [416, 417] width 451 height 32
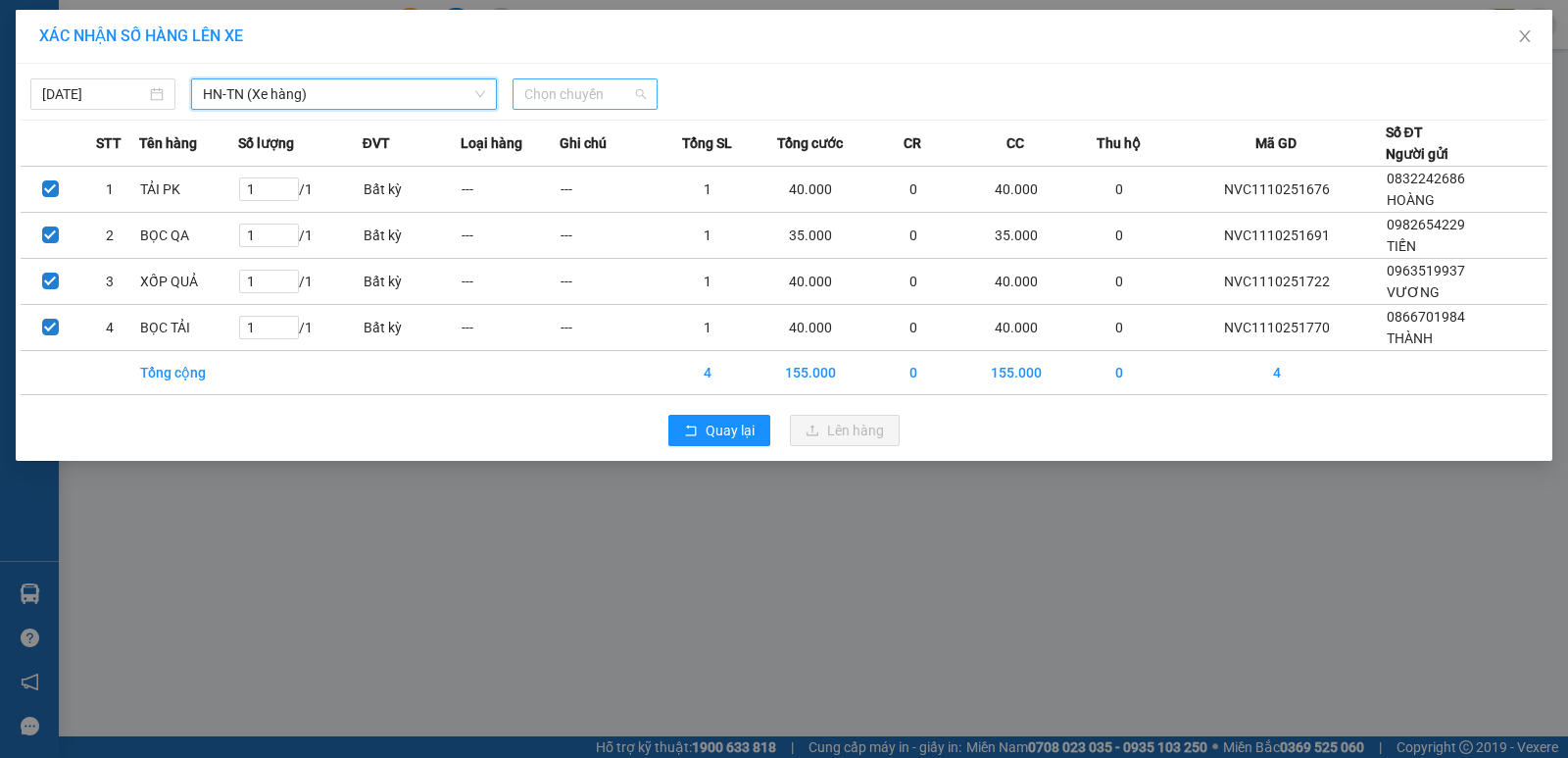
click at [583, 99] on span "Chọn chuyến" at bounding box center [584, 94] width 121 height 30
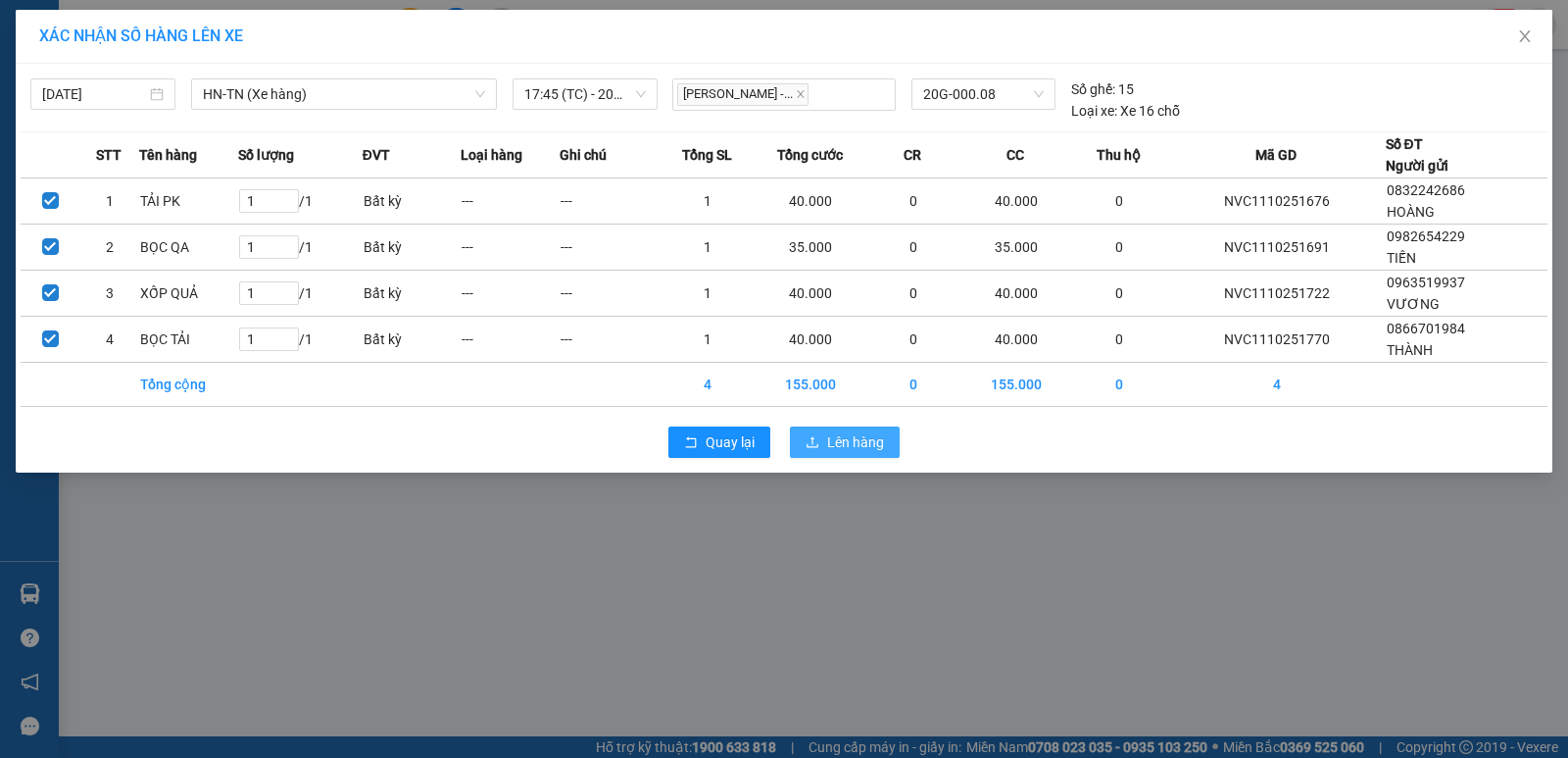
click at [838, 450] on span "Lên hàng" at bounding box center [856, 442] width 57 height 22
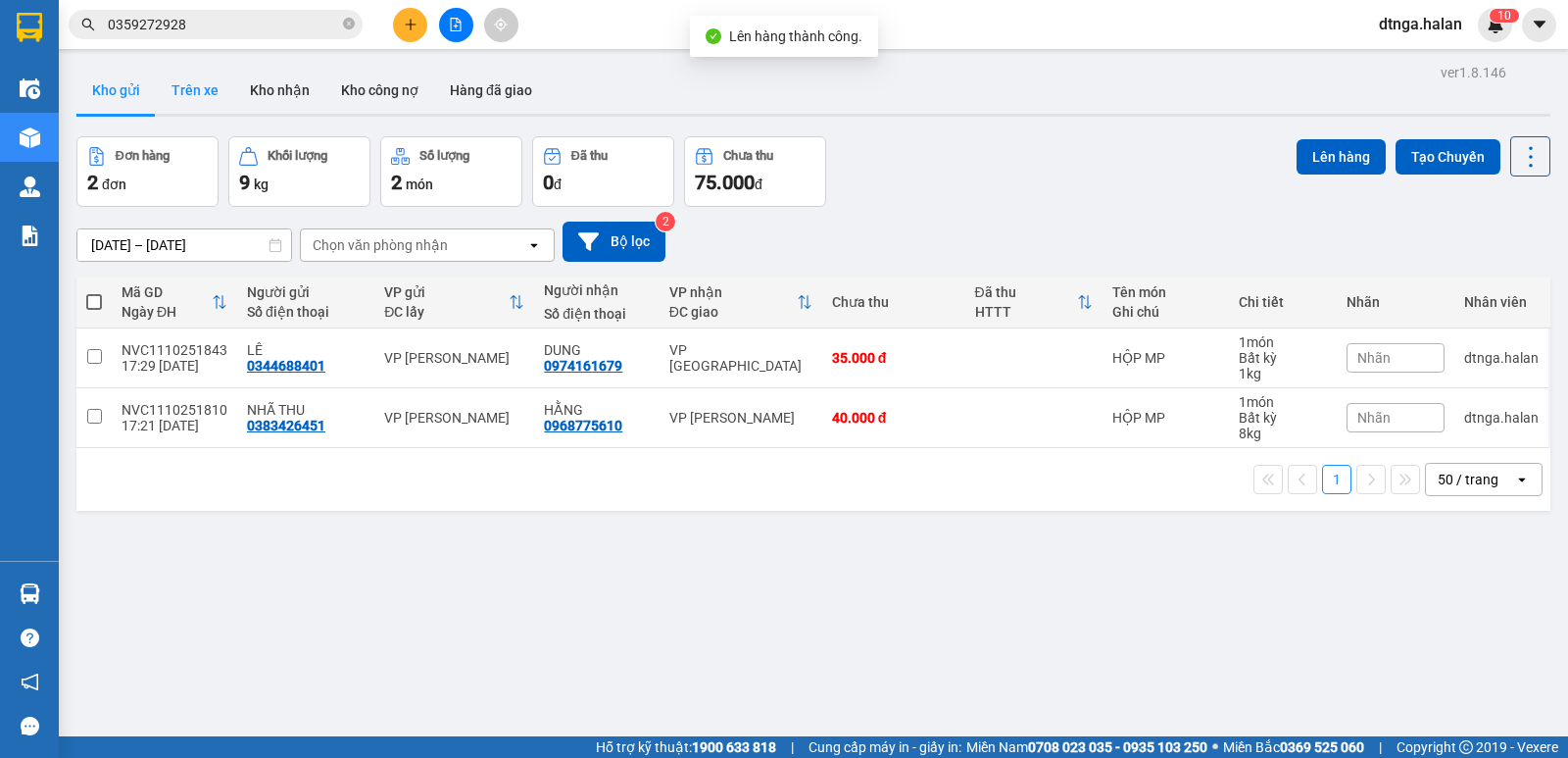
click at [204, 82] on button "Trên xe" at bounding box center [194, 91] width 78 height 47
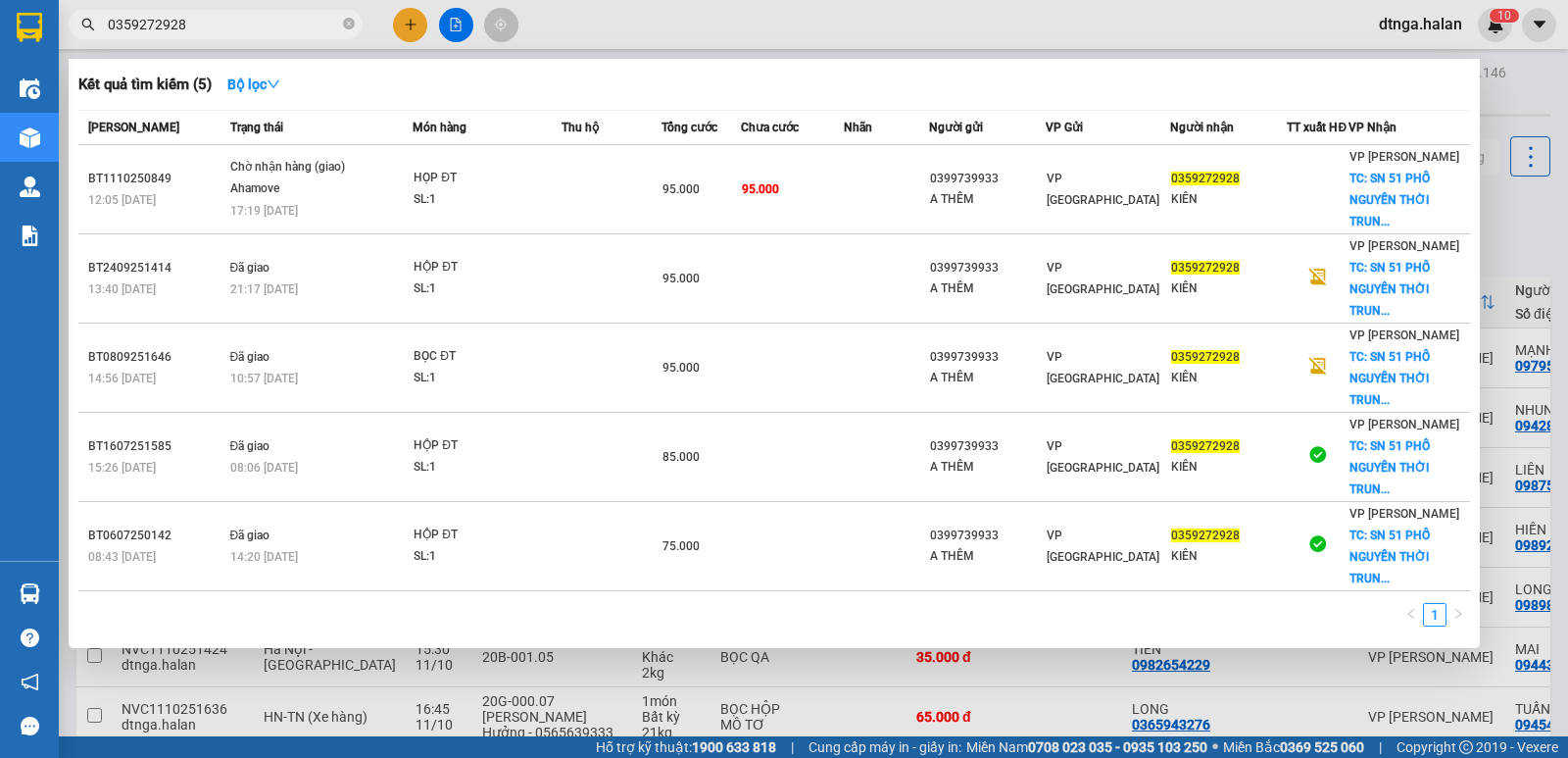
click at [341, 21] on span "0359272928" at bounding box center [216, 25] width 294 height 30
click at [336, 22] on input "0359272928" at bounding box center [223, 25] width 231 height 22
click at [524, 662] on div at bounding box center [784, 379] width 1568 height 758
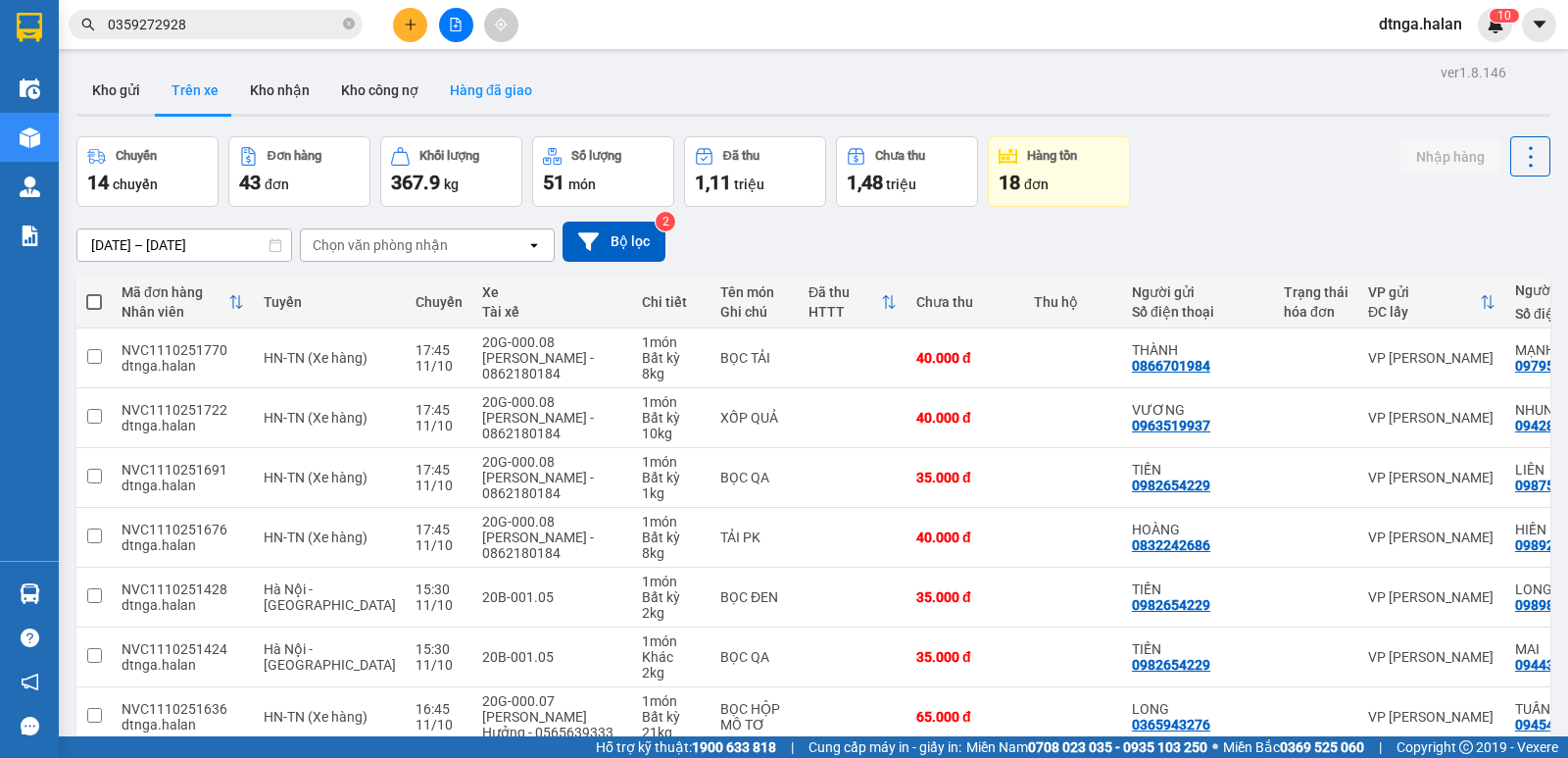
click at [515, 90] on button "Hàng đã giao" at bounding box center [490, 91] width 113 height 47
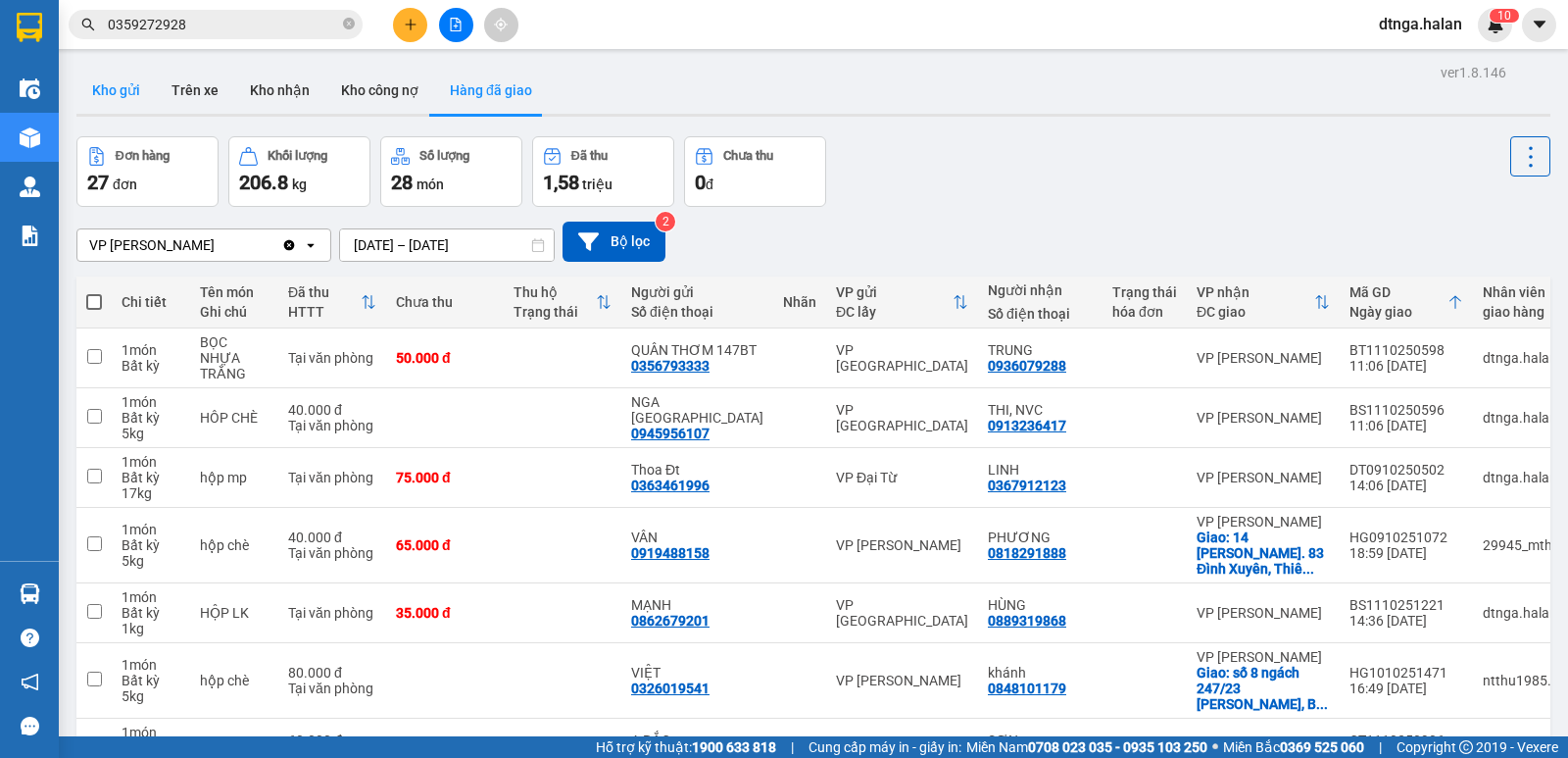
click at [121, 86] on button "Kho gửi" at bounding box center [115, 91] width 79 height 47
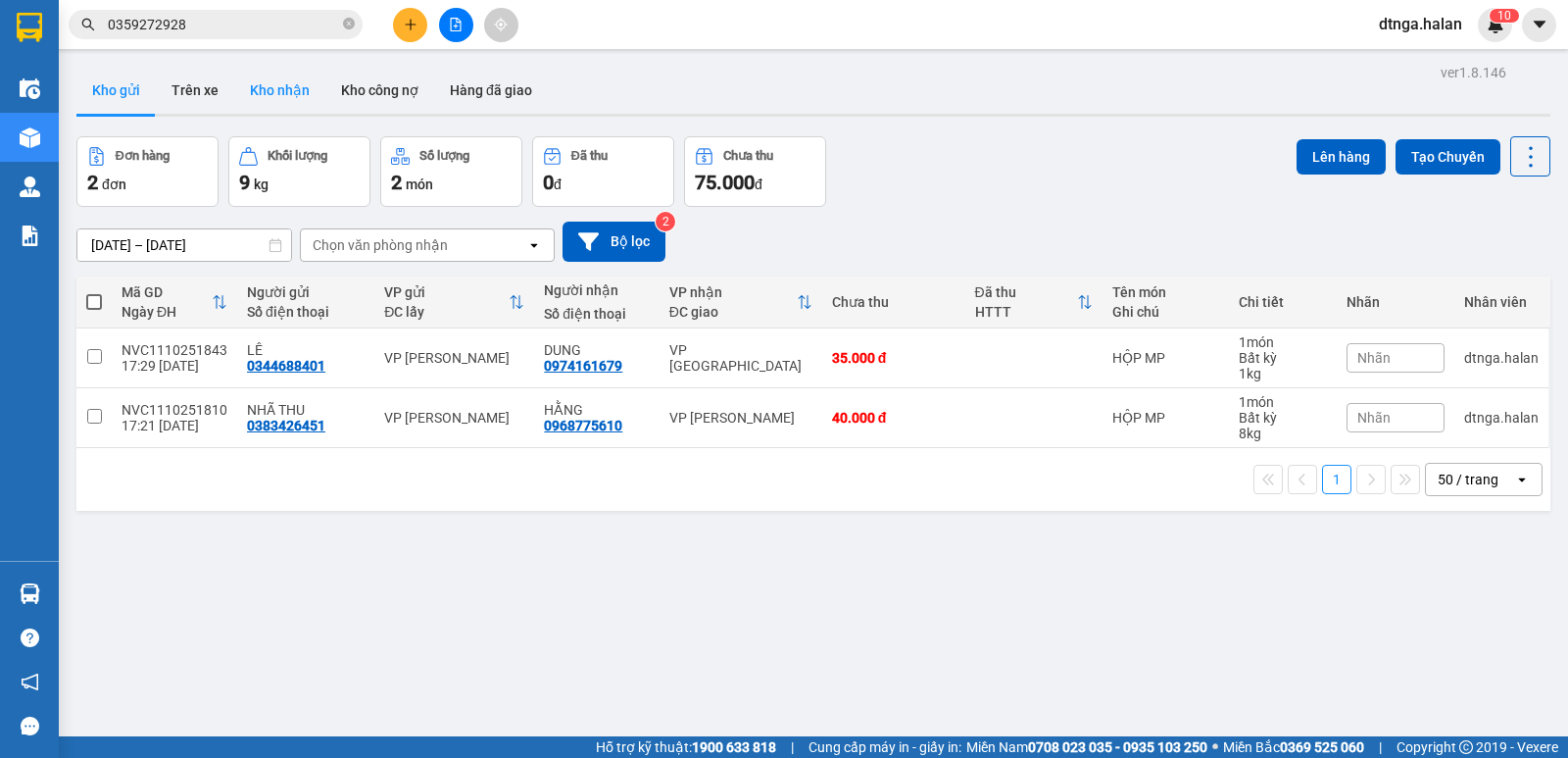
click at [291, 82] on button "Kho nhận" at bounding box center [279, 91] width 91 height 47
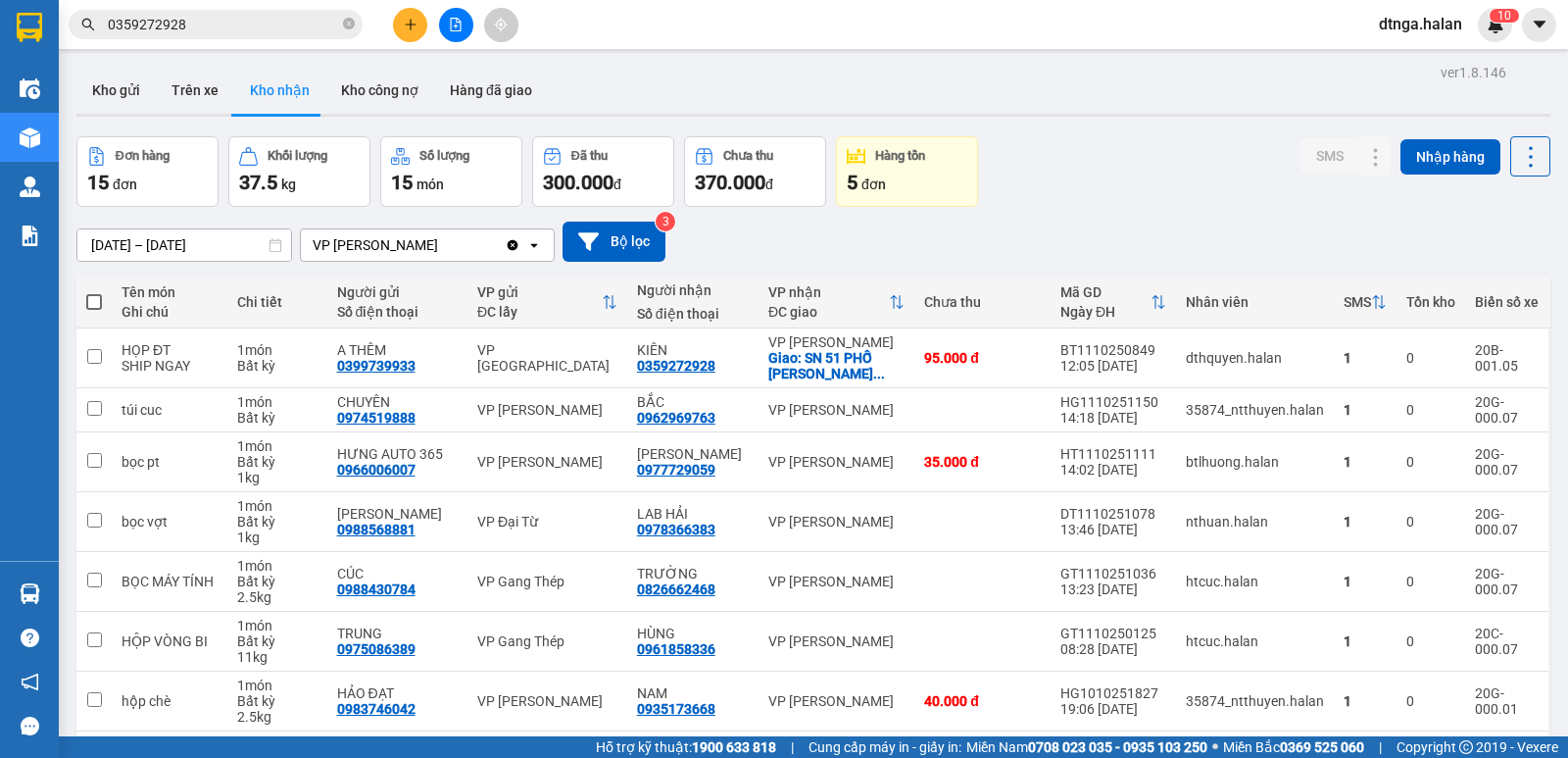
click at [410, 21] on icon "plus" at bounding box center [411, 25] width 14 height 14
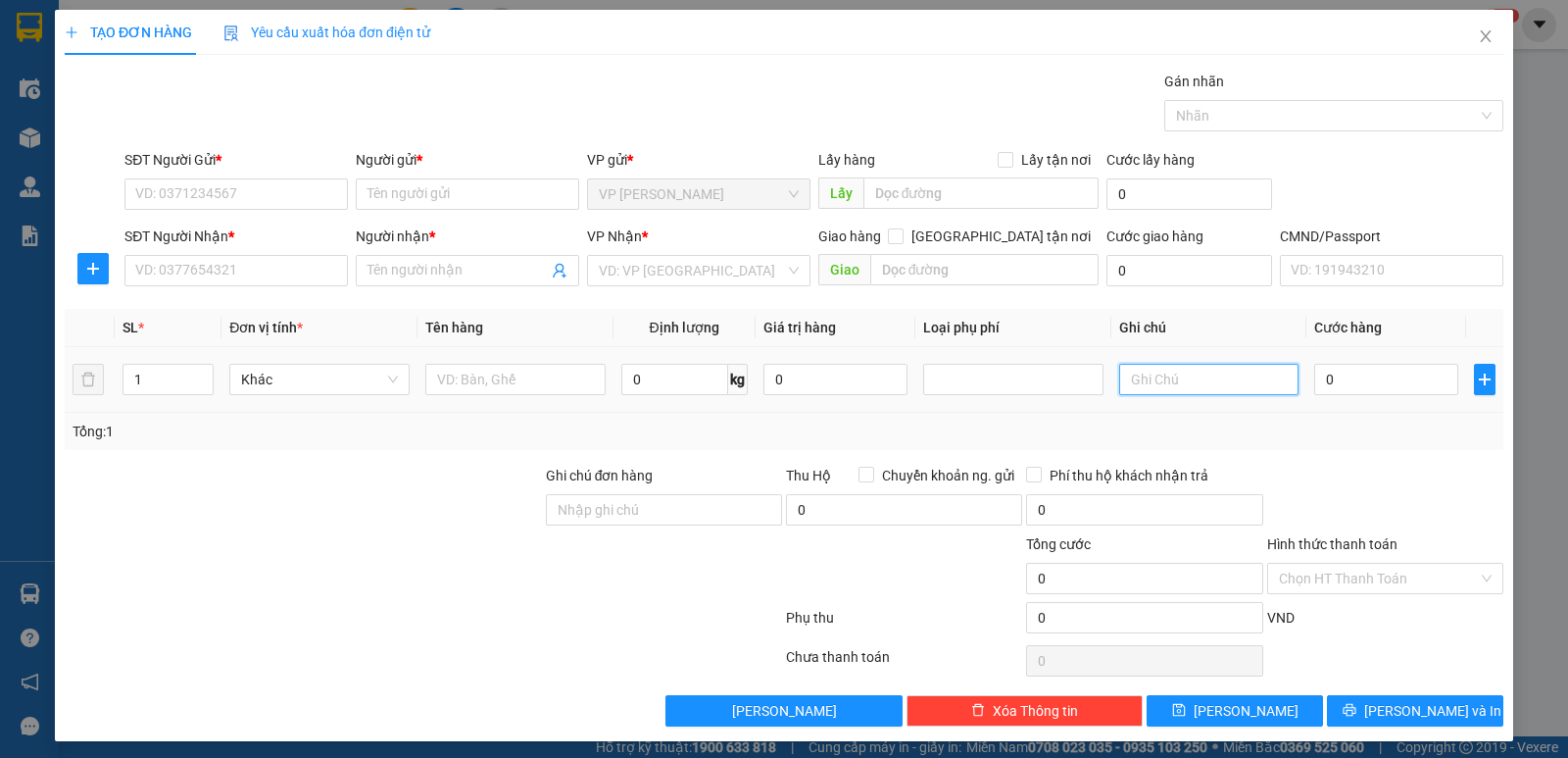
click at [1272, 384] on input "text" at bounding box center [1209, 379] width 181 height 32
type input "22+28"
click at [153, 377] on input "1" at bounding box center [168, 379] width 89 height 30
type input "2"
click at [472, 368] on input "text" at bounding box center [515, 379] width 181 height 32
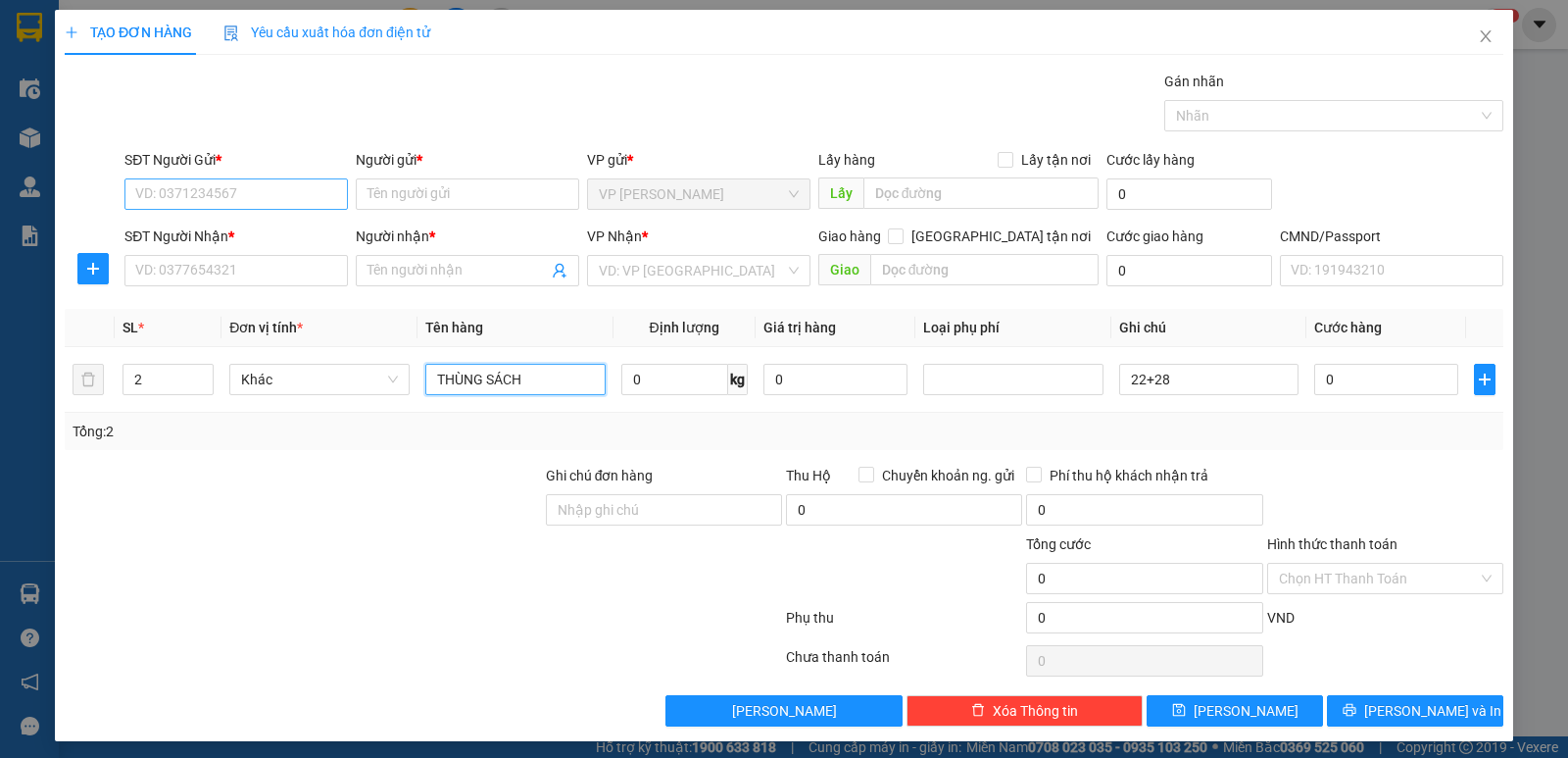
type input "THÙNG SÁCH"
click at [323, 192] on input "SĐT Người Gửi *" at bounding box center [236, 194] width 223 height 32
type input "0868885988"
click at [471, 191] on input "Người gửi *" at bounding box center [467, 194] width 223 height 32
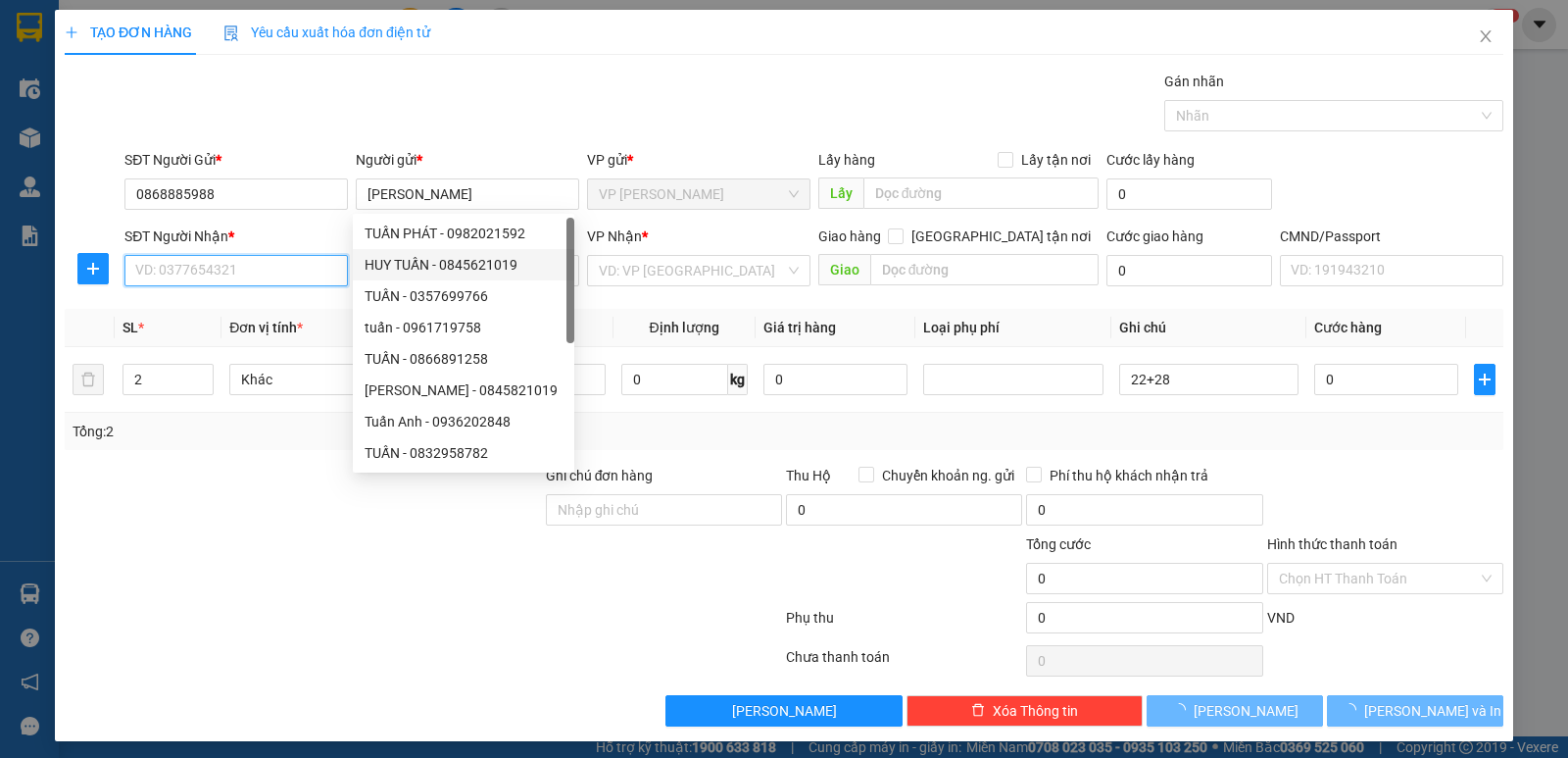
click at [314, 282] on input "SĐT Người Nhận *" at bounding box center [236, 270] width 223 height 32
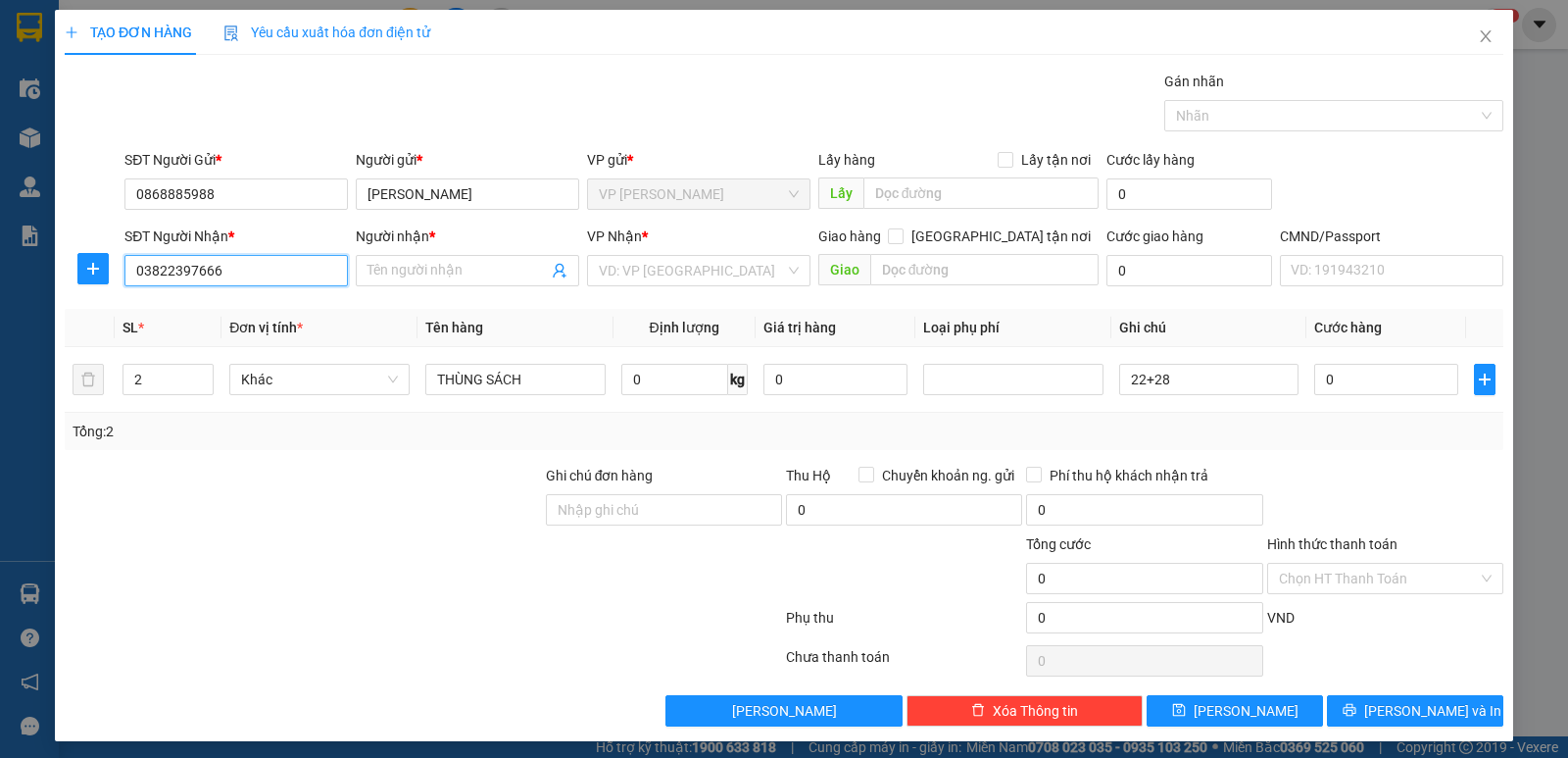
click at [171, 268] on input "03822397666" at bounding box center [236, 270] width 223 height 32
click at [217, 265] on input "0382397666" at bounding box center [236, 270] width 223 height 32
click at [395, 271] on input "Người nhận *" at bounding box center [457, 270] width 181 height 22
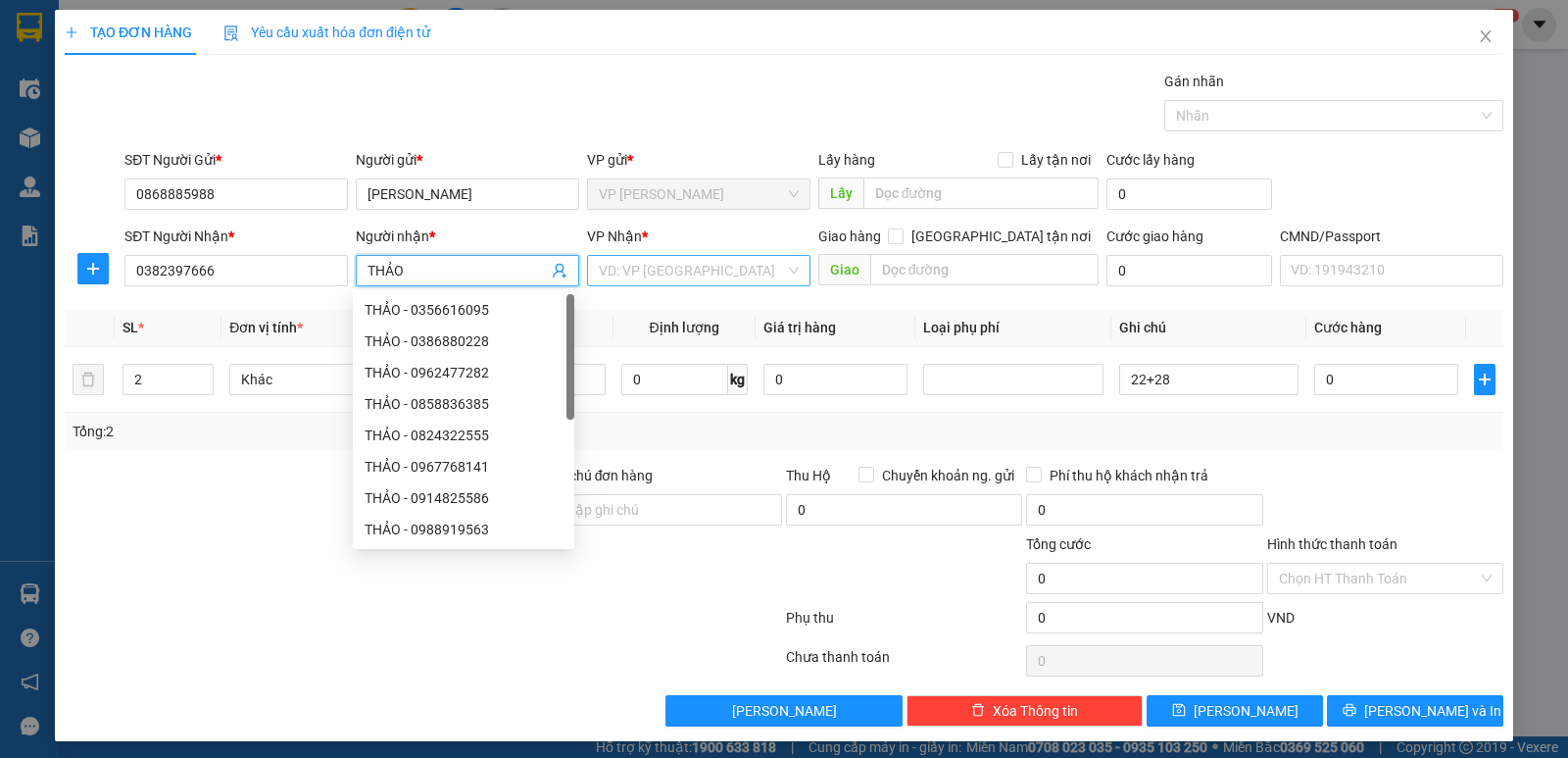
click at [695, 268] on input "search" at bounding box center [692, 270] width 187 height 30
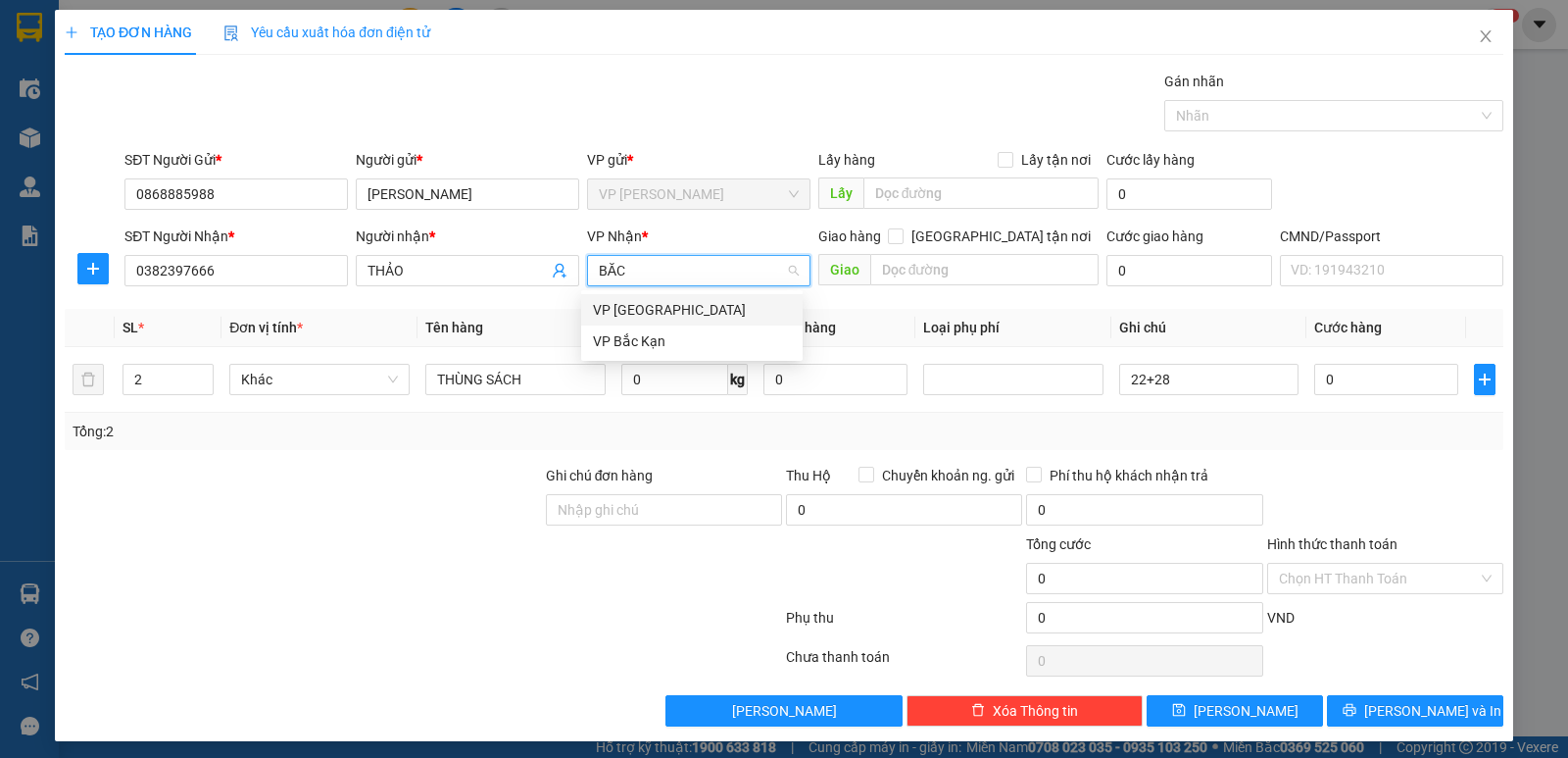
click at [682, 312] on div "VP [GEOGRAPHIC_DATA]" at bounding box center [692, 310] width 198 height 22
click at [677, 373] on input "0" at bounding box center [675, 379] width 107 height 32
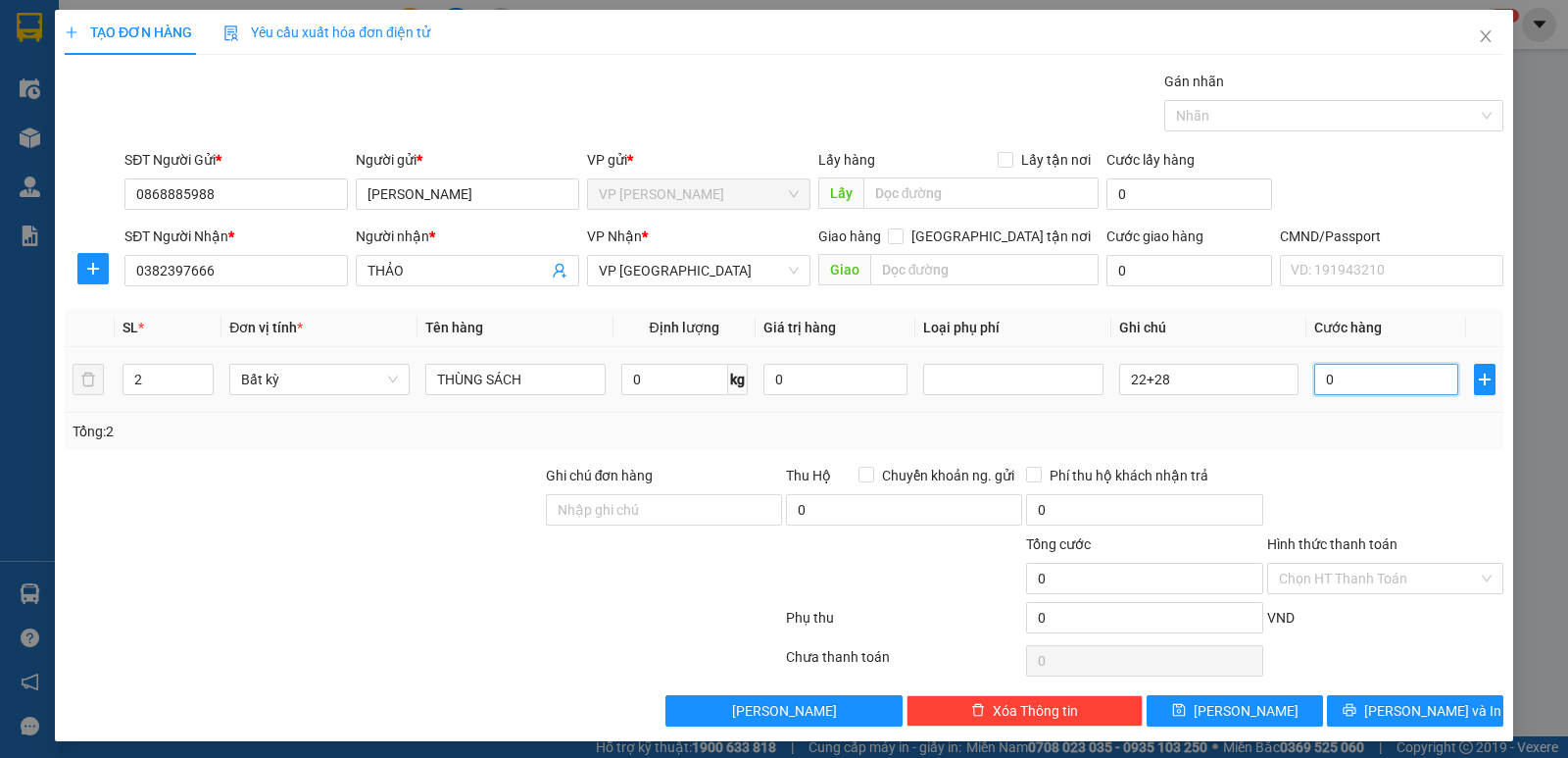
click at [1342, 373] on input "0" at bounding box center [1386, 379] width 144 height 32
click at [1403, 575] on input "Hình thức thanh toán" at bounding box center [1379, 578] width 199 height 30
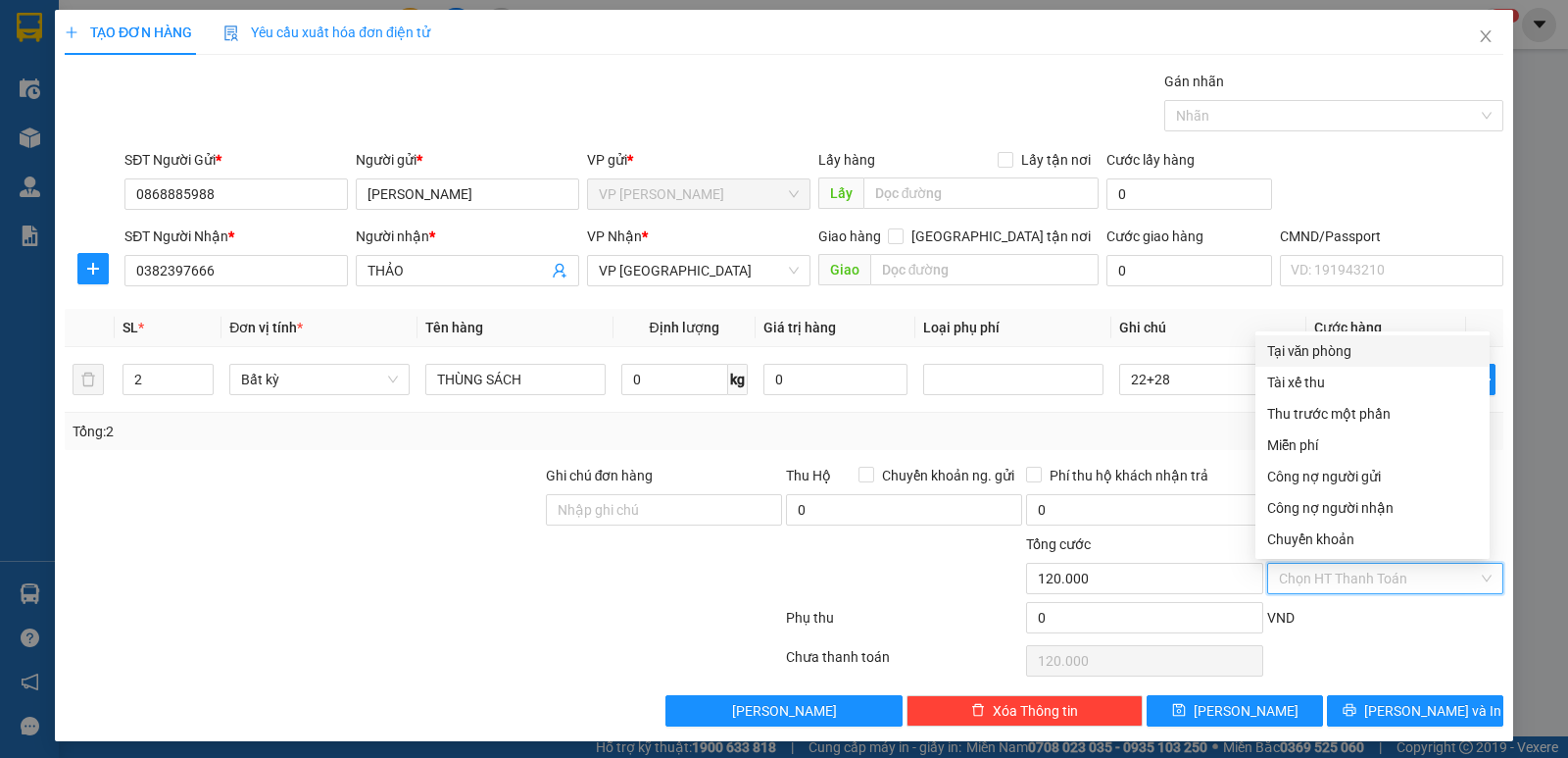
click at [1343, 345] on div "Tại văn phòng" at bounding box center [1373, 351] width 211 height 22
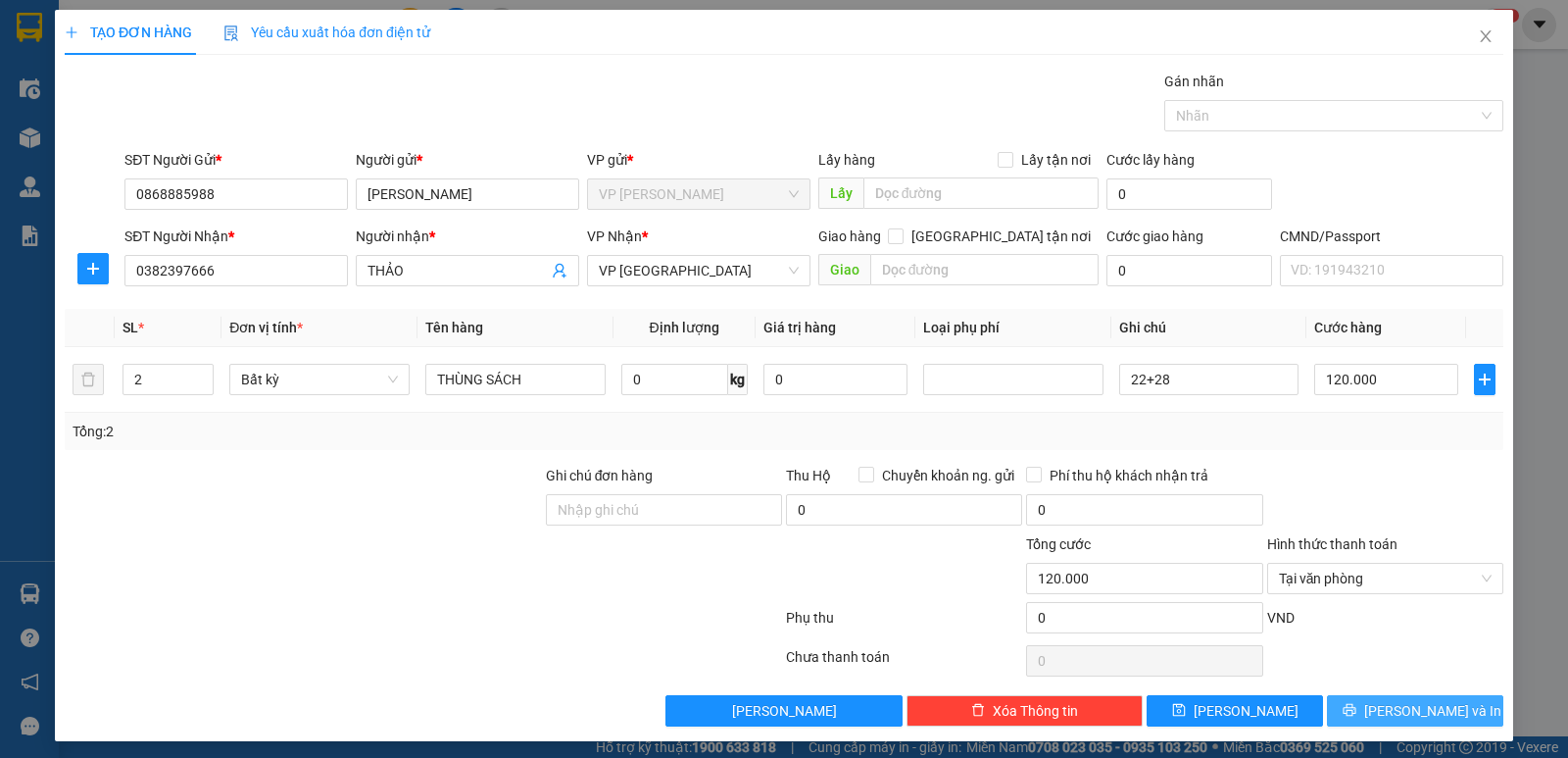
click at [1405, 702] on span "[PERSON_NAME] và In" at bounding box center [1432, 711] width 137 height 22
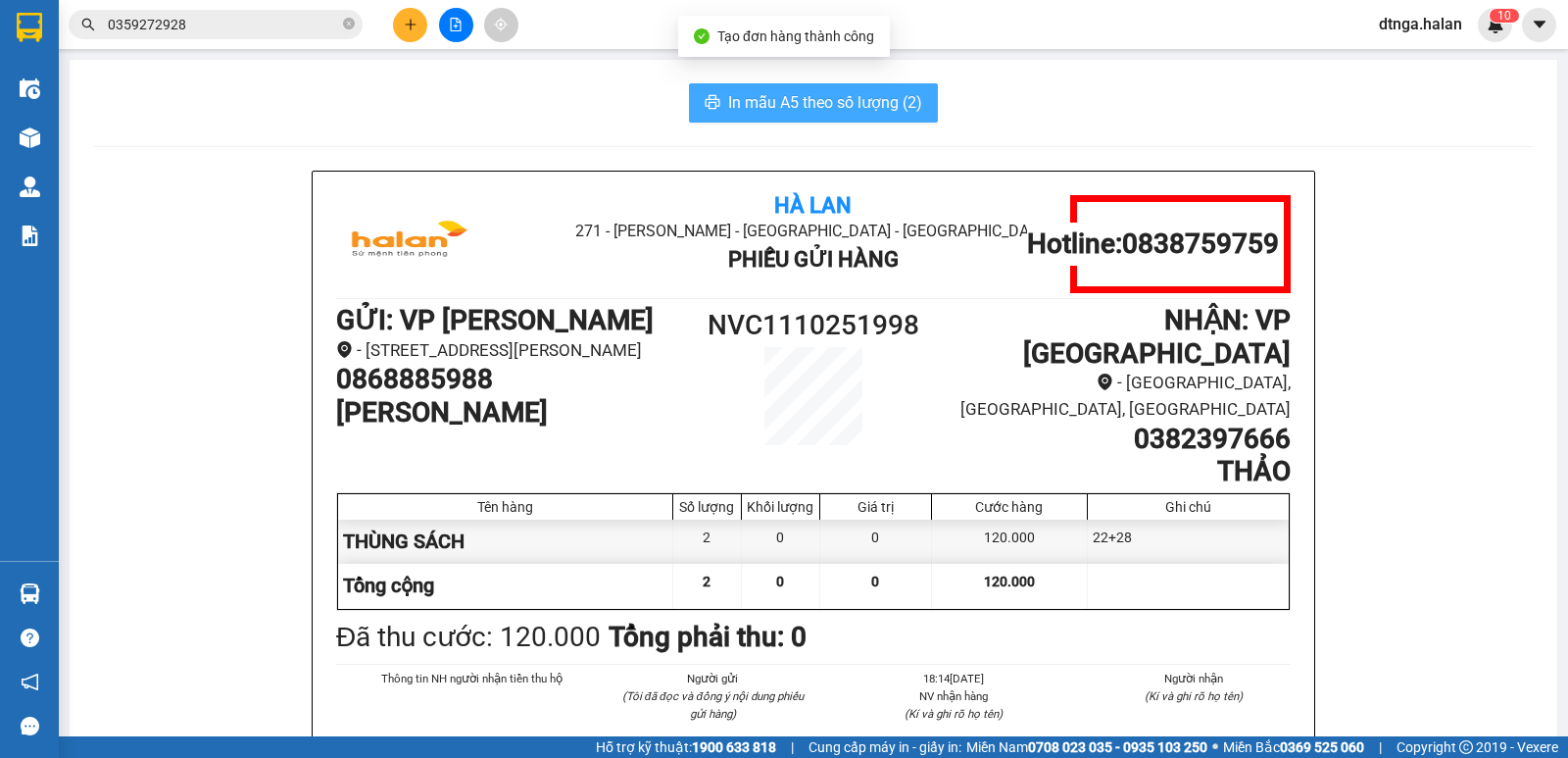
click at [851, 112] on span "In mẫu A5 theo số lượng (2)" at bounding box center [825, 102] width 194 height 25
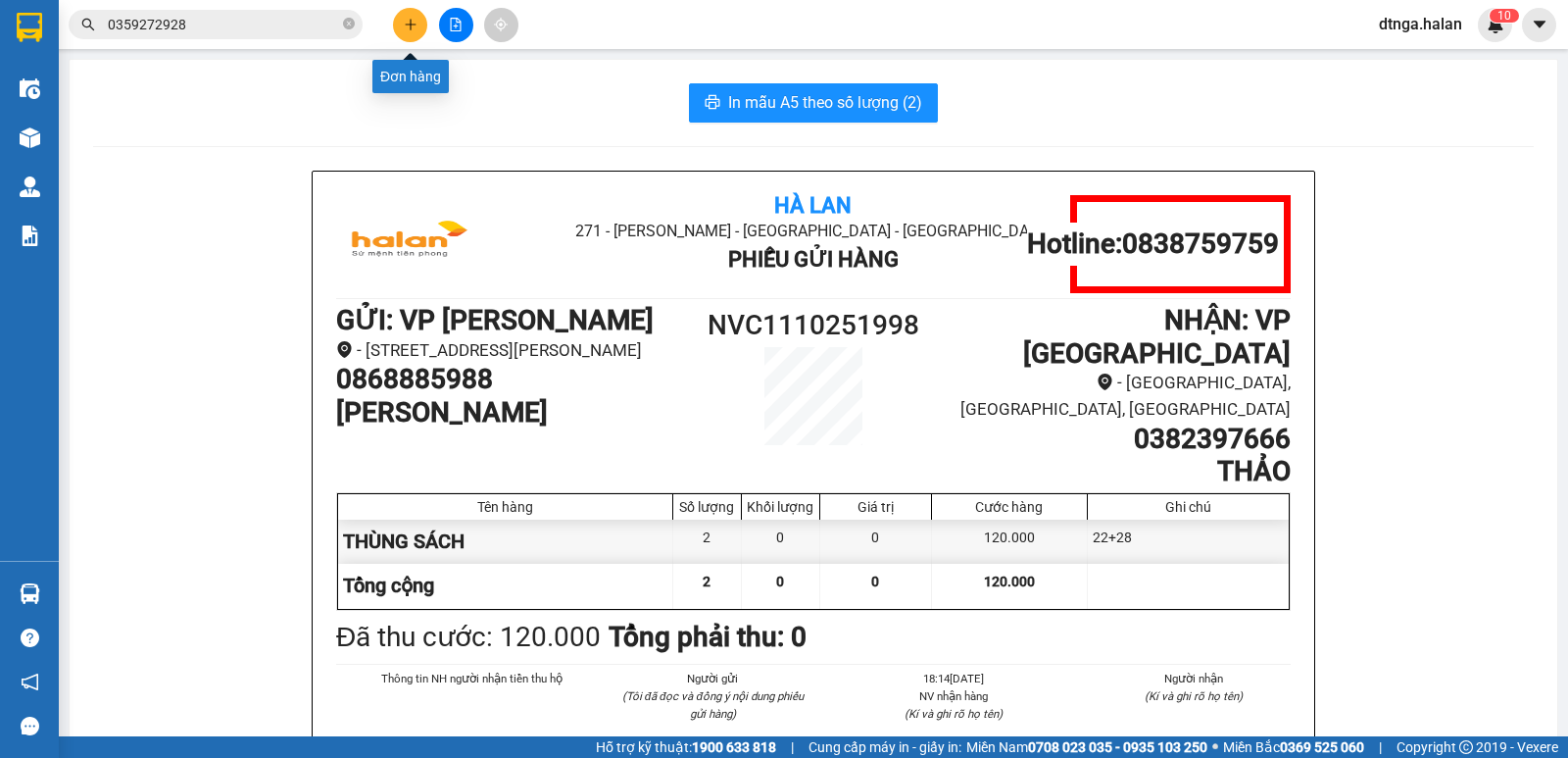
click at [421, 29] on button at bounding box center [410, 25] width 35 height 35
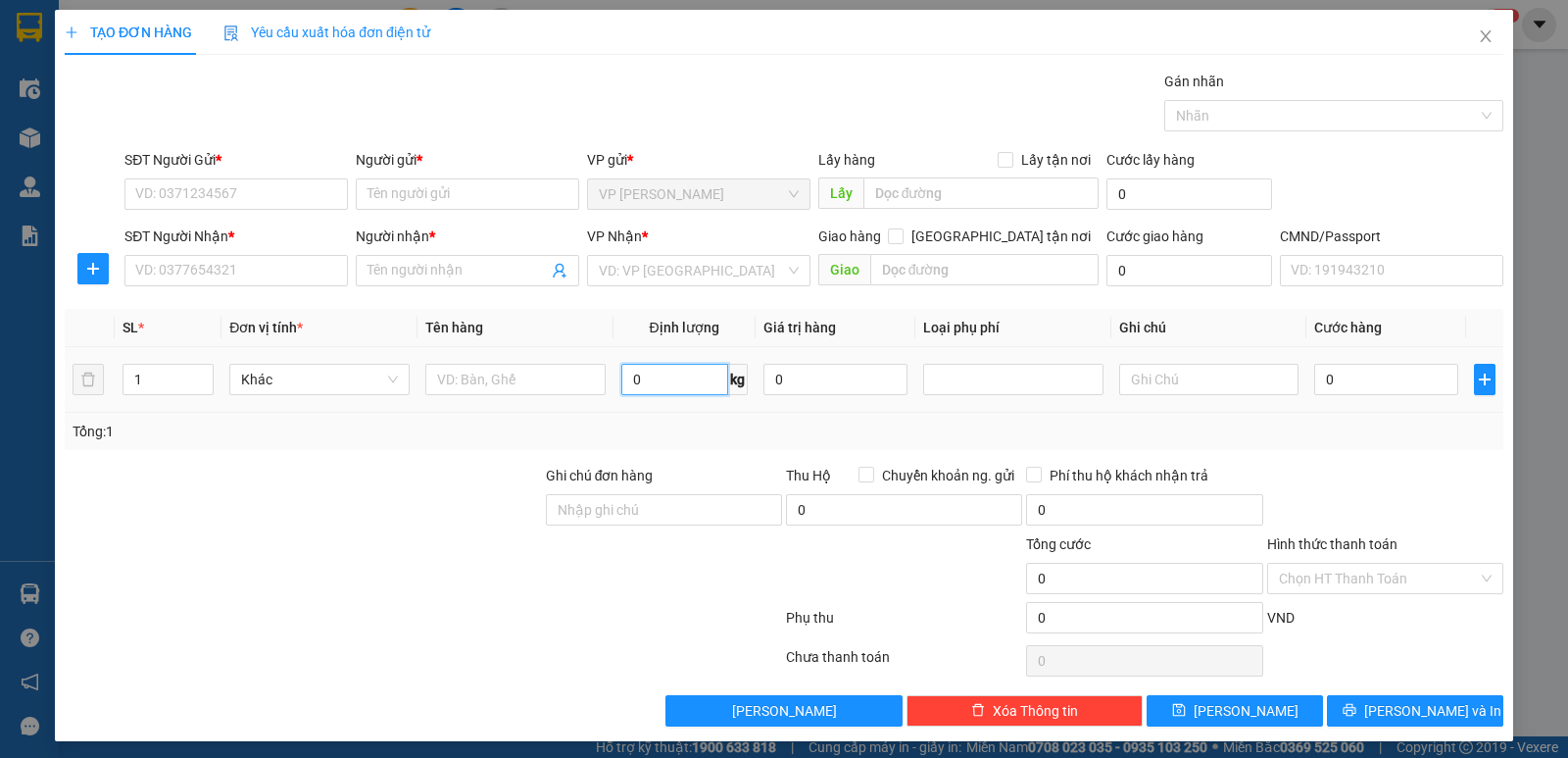
click at [640, 377] on input "0" at bounding box center [675, 379] width 107 height 32
click at [567, 375] on input "text" at bounding box center [515, 379] width 181 height 32
click at [295, 191] on input "SĐT Người Gửi *" at bounding box center [236, 194] width 223 height 32
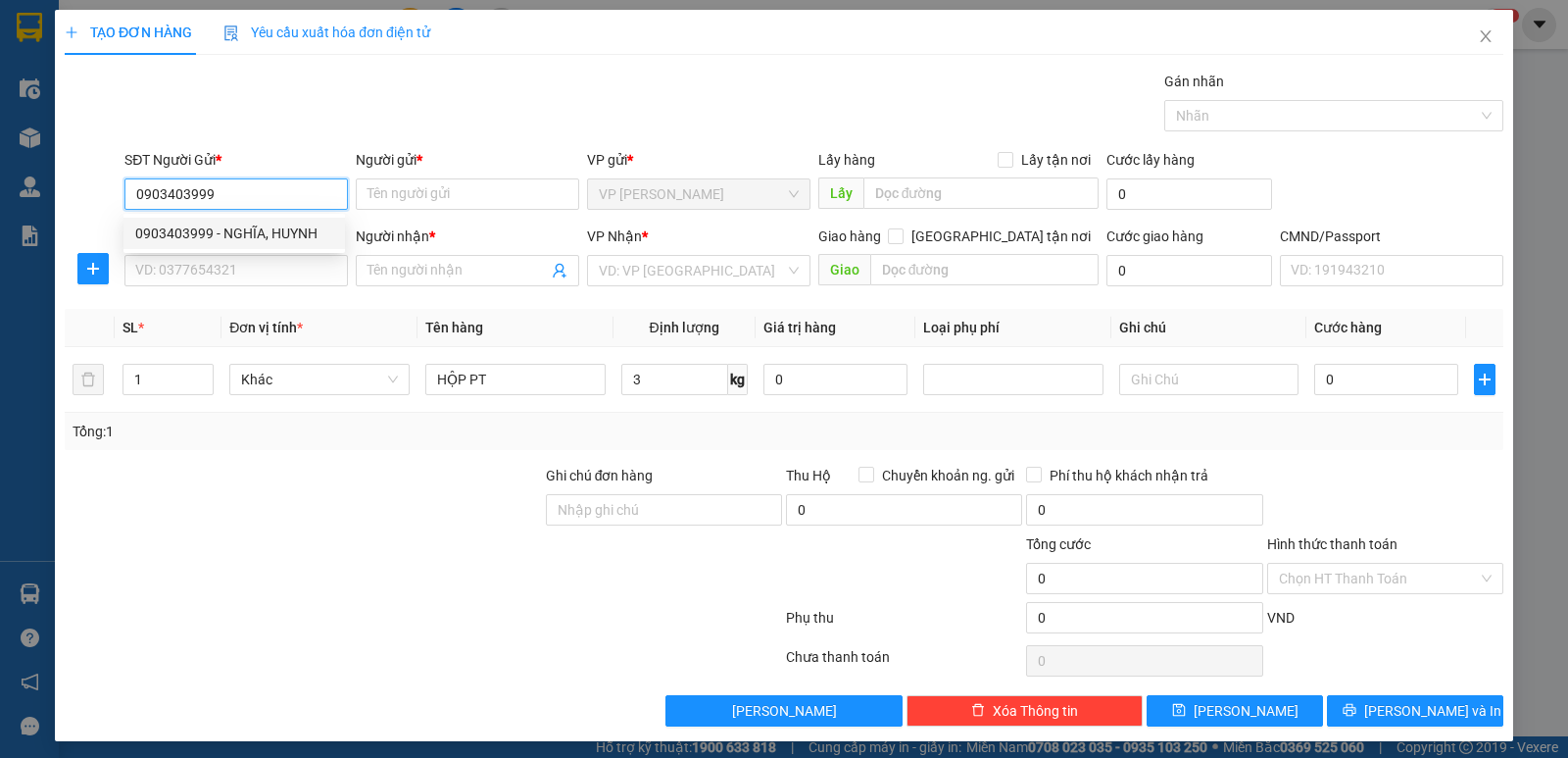
click at [307, 233] on div "0903403999 - NGHĨA, HUYNH" at bounding box center [234, 233] width 198 height 22
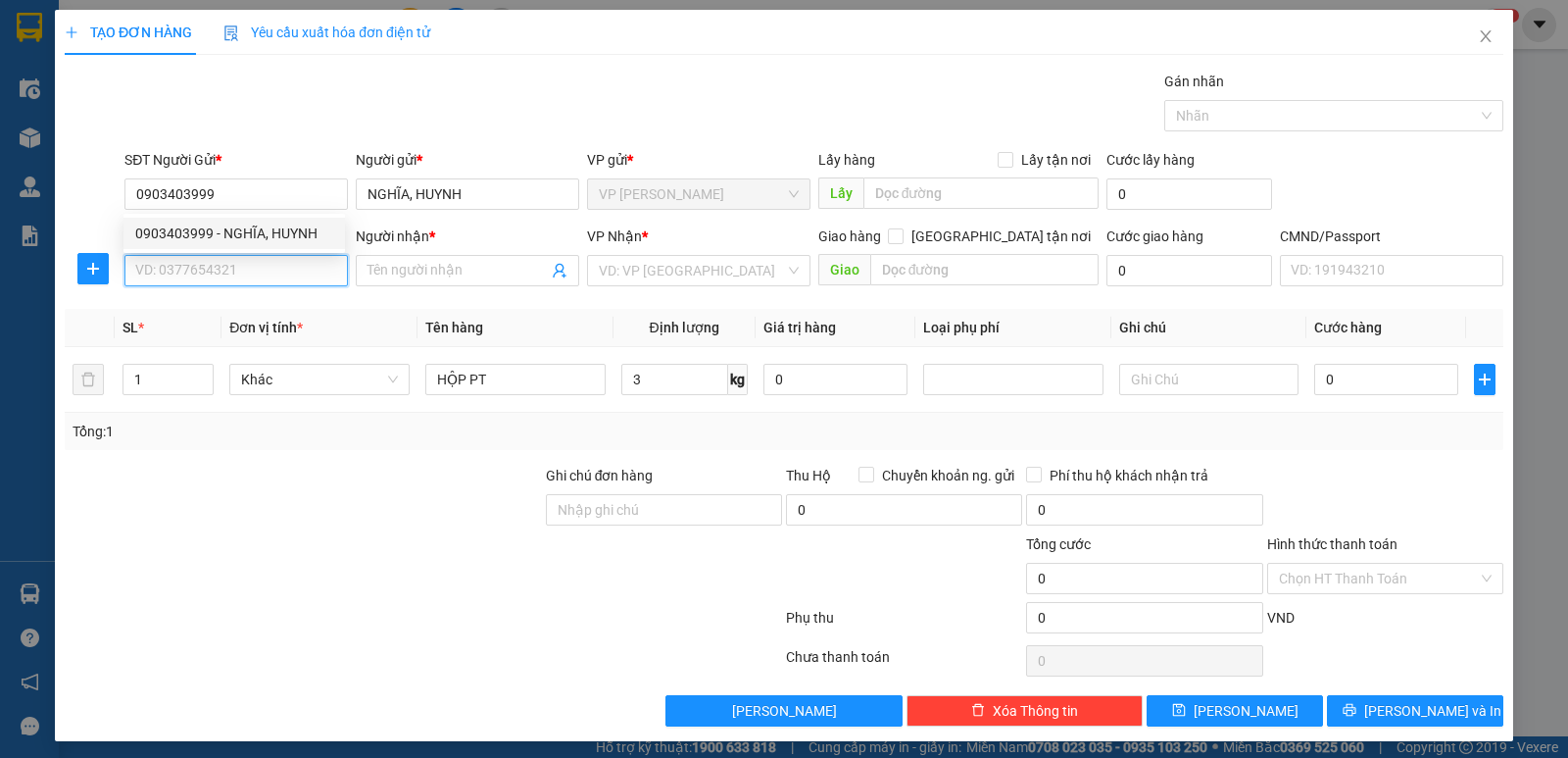
click at [307, 267] on input "SĐT Người Nhận *" at bounding box center [236, 270] width 223 height 32
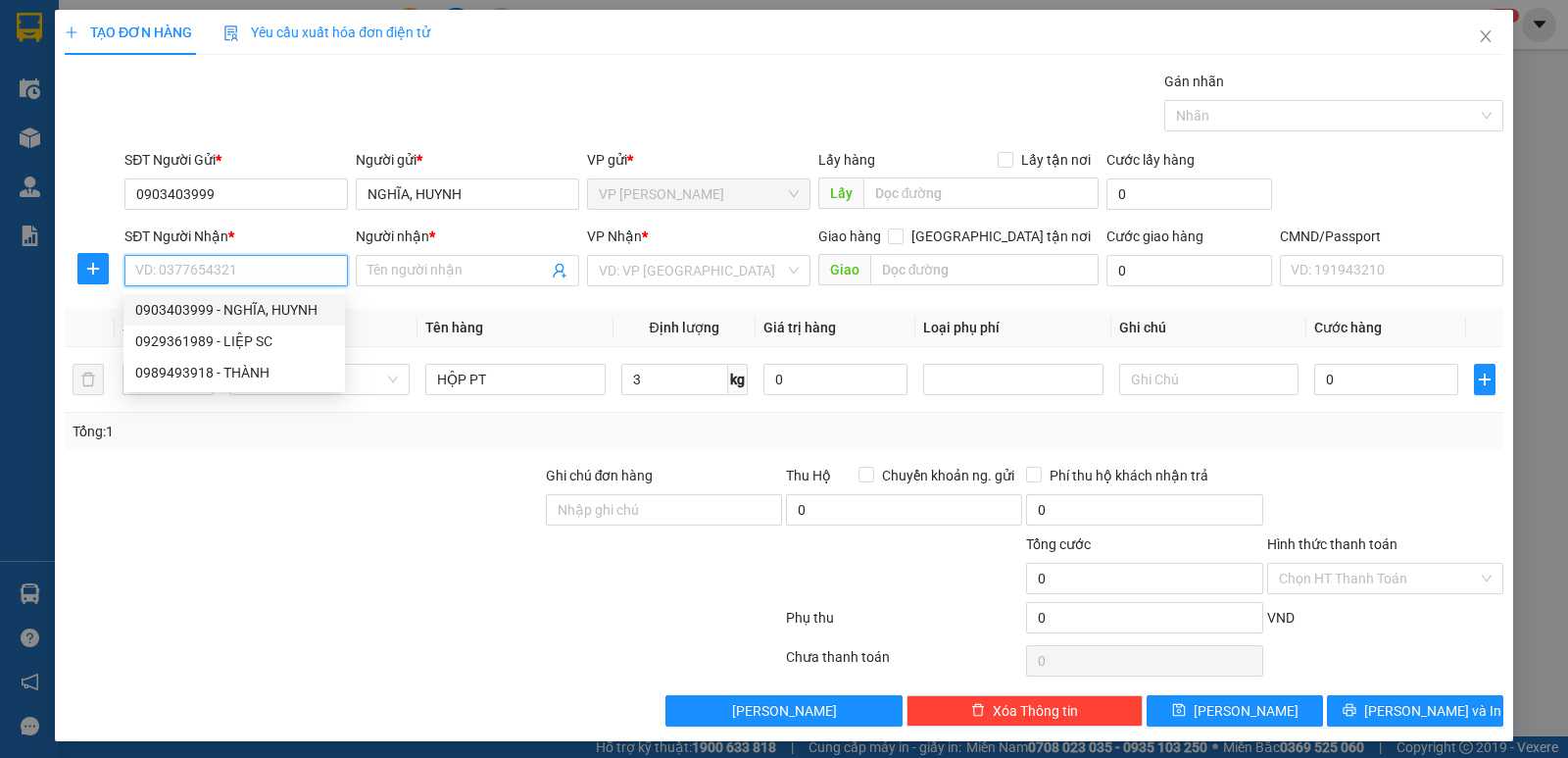
click at [272, 266] on input "SĐT Người Nhận *" at bounding box center [236, 270] width 223 height 32
click at [272, 309] on div "0973595558 - MAI HƯƠNG" at bounding box center [234, 310] width 198 height 22
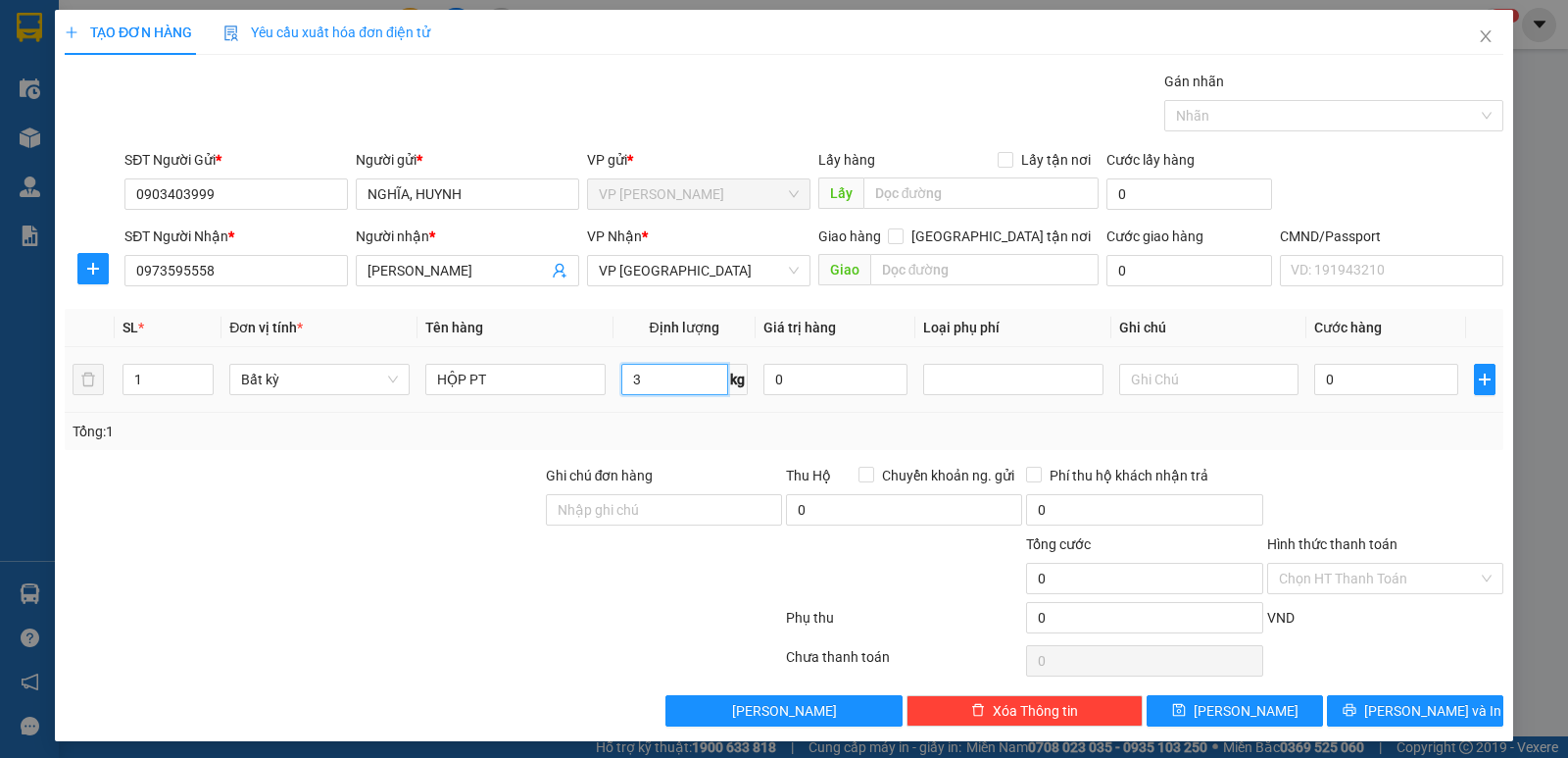
click at [647, 374] on input "3" at bounding box center [675, 379] width 107 height 32
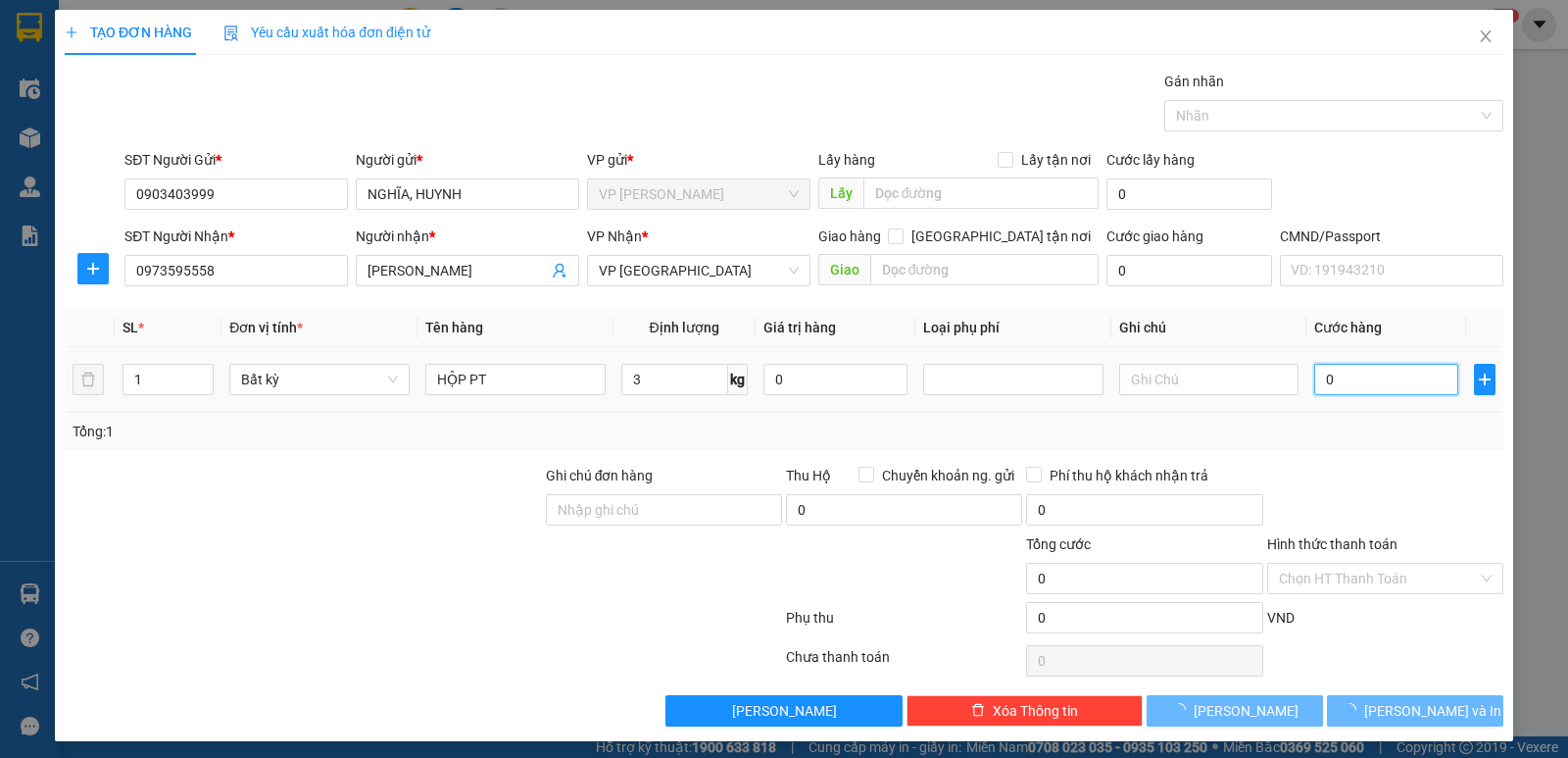
drag, startPoint x: 1374, startPoint y: 373, endPoint x: 1414, endPoint y: 433, distance: 72.1
click at [1381, 380] on input "0" at bounding box center [1386, 379] width 144 height 32
click at [1414, 433] on div "Tổng: 1" at bounding box center [784, 431] width 1423 height 22
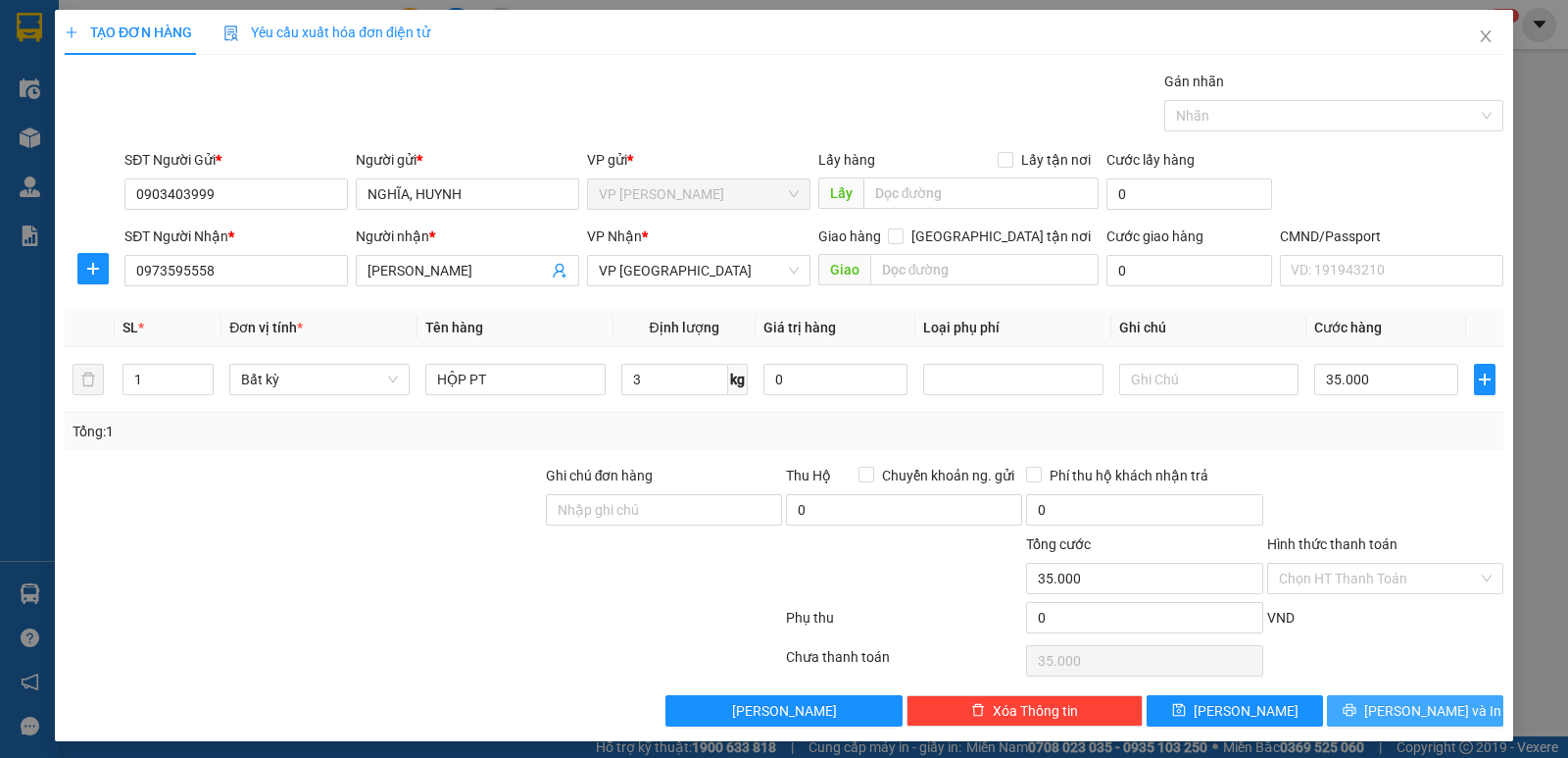
click at [1402, 704] on span "[PERSON_NAME] và In" at bounding box center [1432, 711] width 137 height 22
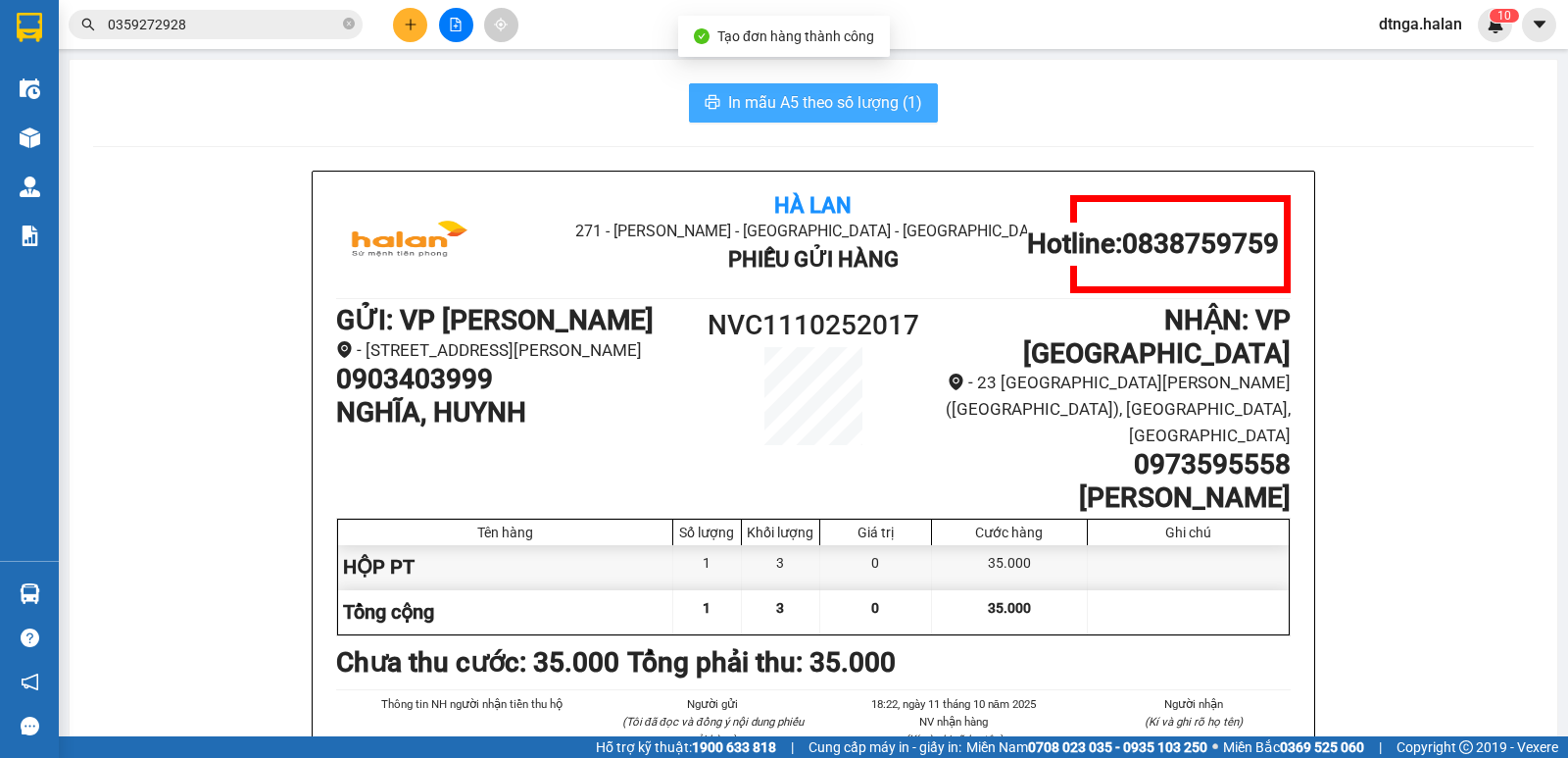
click at [834, 101] on span "In mẫu A5 theo số lượng (1)" at bounding box center [825, 102] width 194 height 25
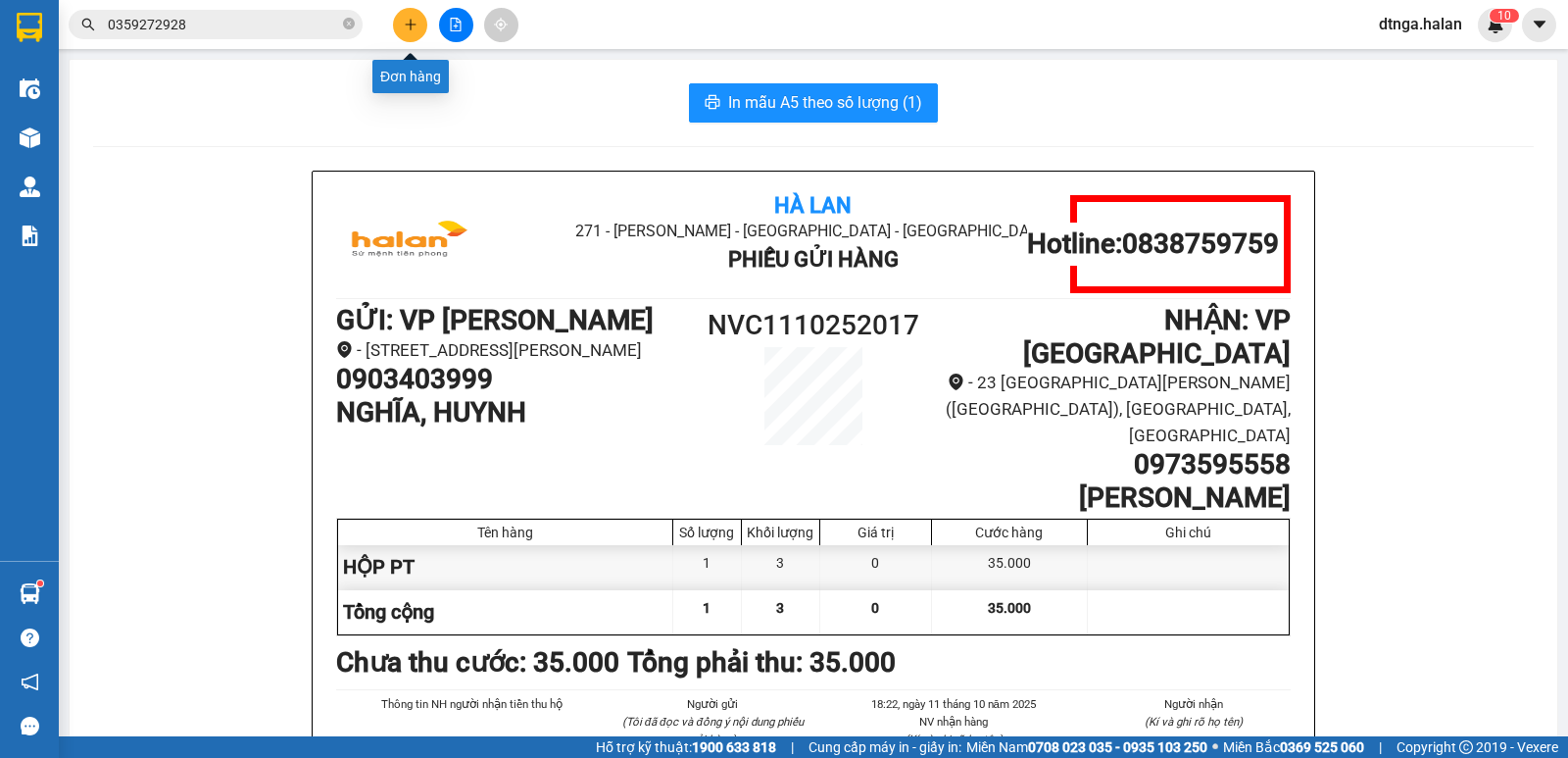
click at [413, 23] on icon "plus" at bounding box center [411, 25] width 14 height 14
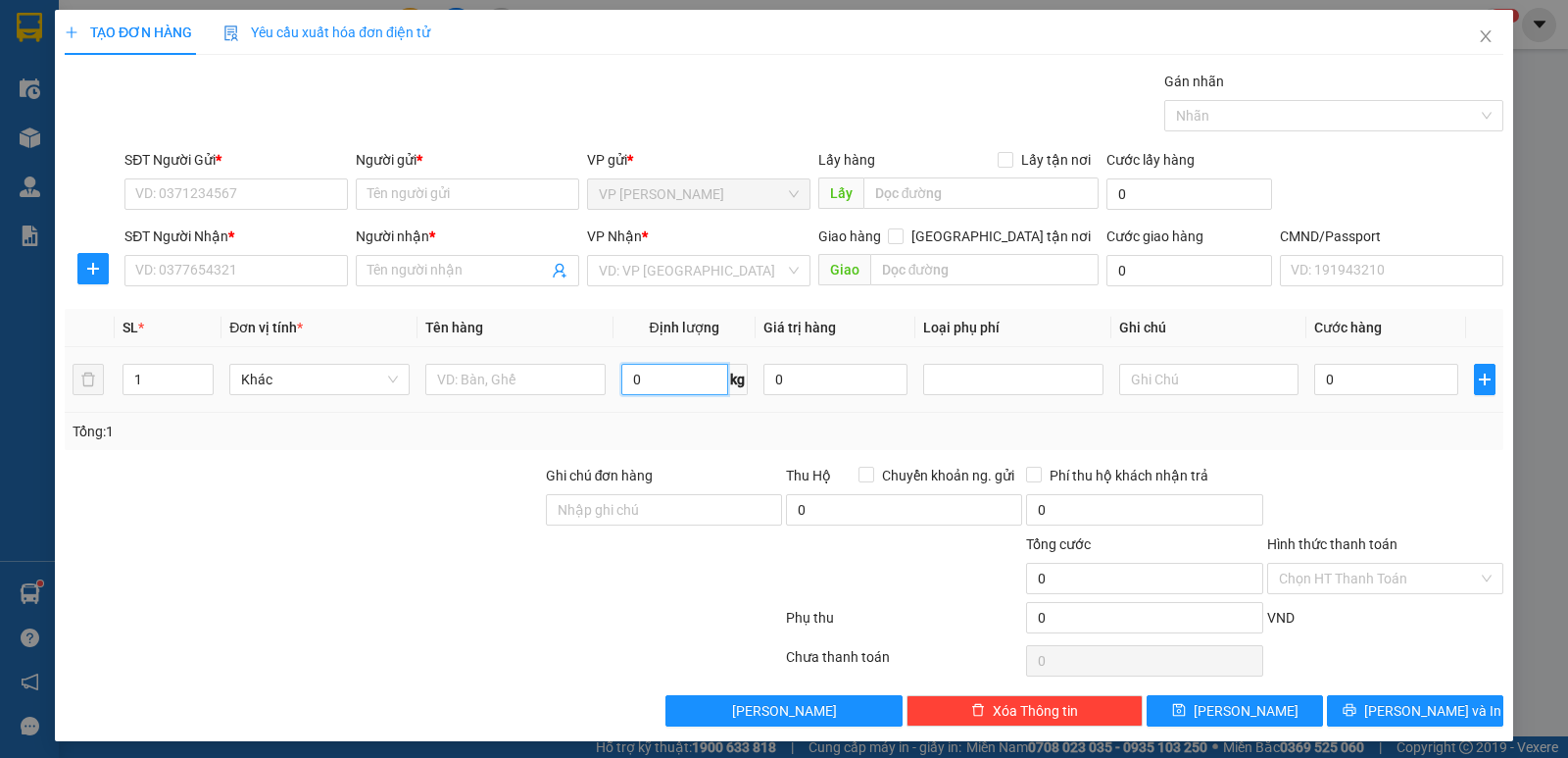
click at [670, 381] on input "0" at bounding box center [675, 379] width 107 height 32
click at [556, 372] on input "text" at bounding box center [515, 379] width 181 height 32
click at [295, 188] on input "SĐT Người Gửi *" at bounding box center [236, 194] width 223 height 32
click at [266, 192] on input "SĐT Người Gửi *" at bounding box center [236, 194] width 223 height 32
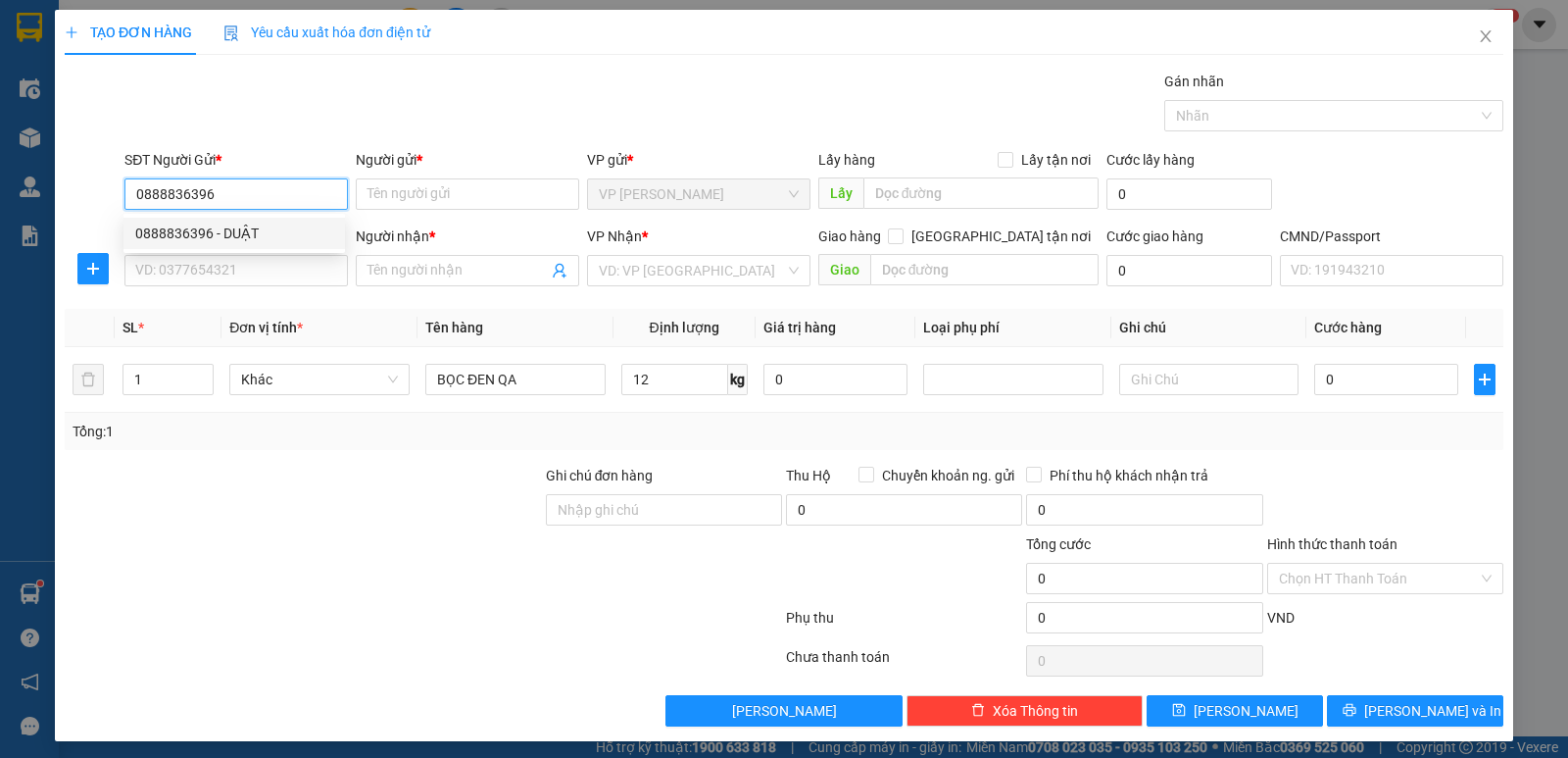
click at [222, 226] on div "0888836396 - DUẬT" at bounding box center [234, 233] width 198 height 22
click at [245, 271] on input "SĐT Người Nhận *" at bounding box center [236, 270] width 223 height 32
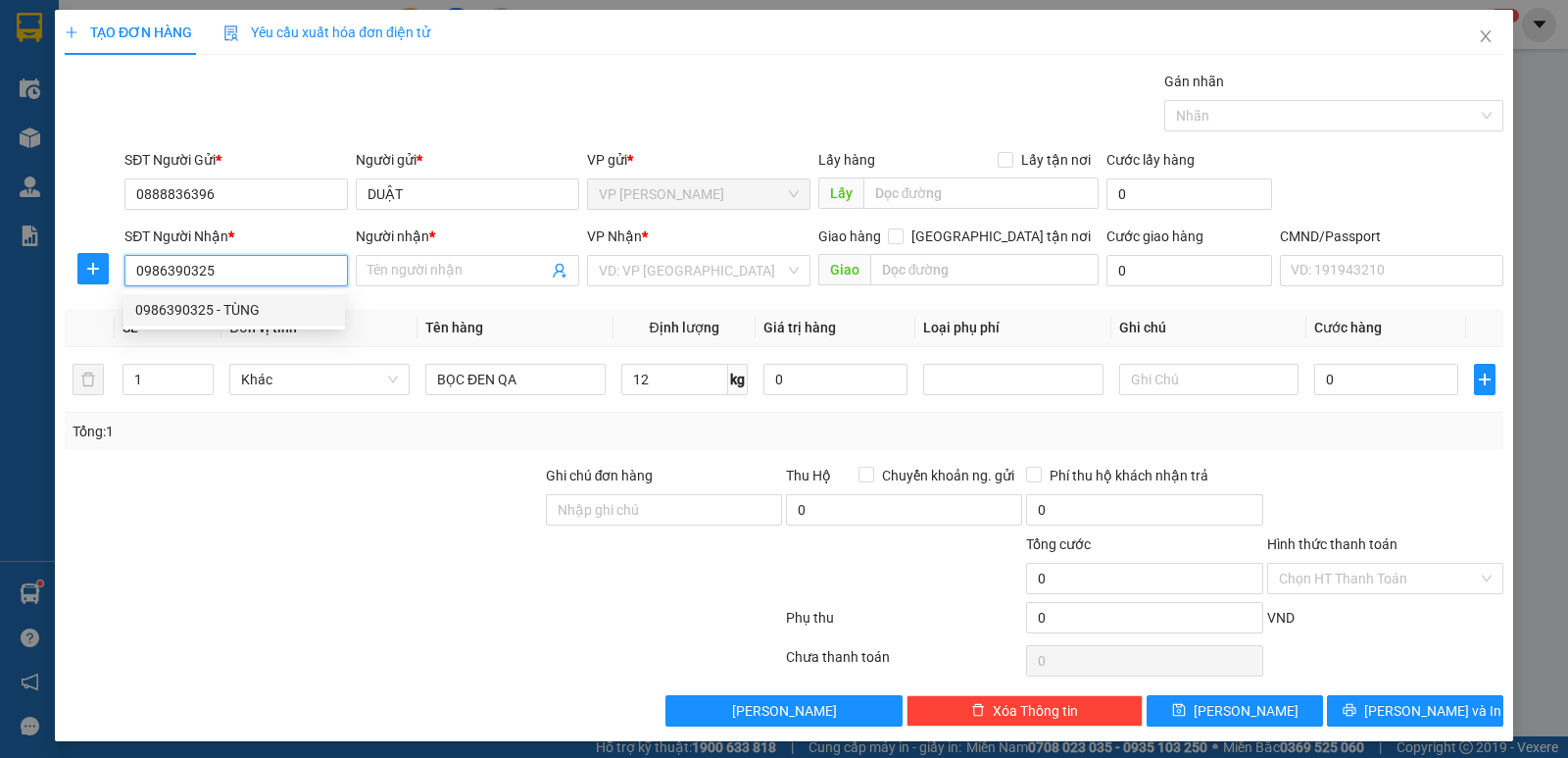
click at [244, 311] on div "0986390325 - TÙNG" at bounding box center [234, 310] width 198 height 22
click at [670, 268] on span "VP Sông Công" at bounding box center [699, 270] width 200 height 30
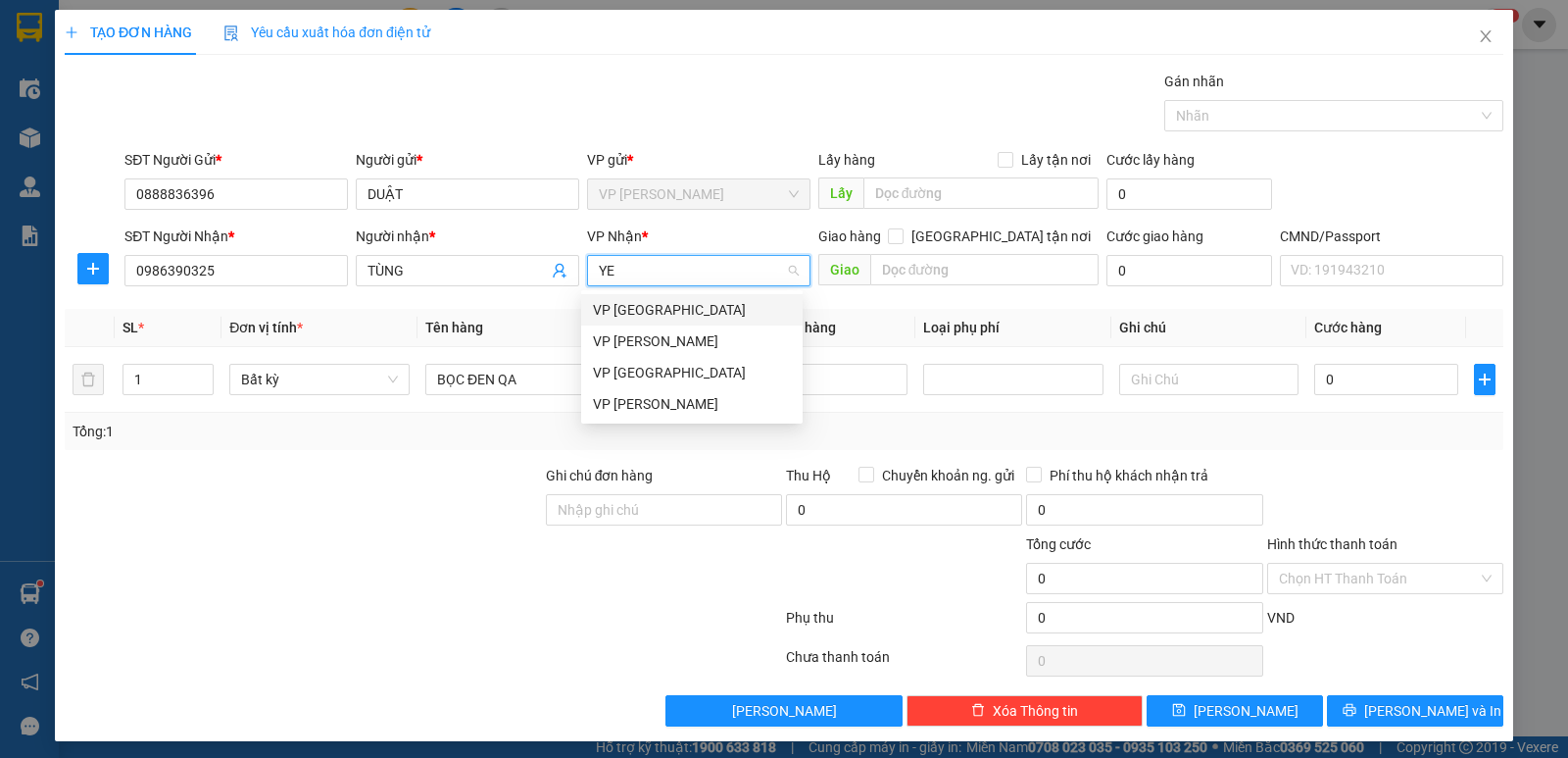
click at [665, 313] on div "VP [GEOGRAPHIC_DATA]" at bounding box center [692, 310] width 198 height 22
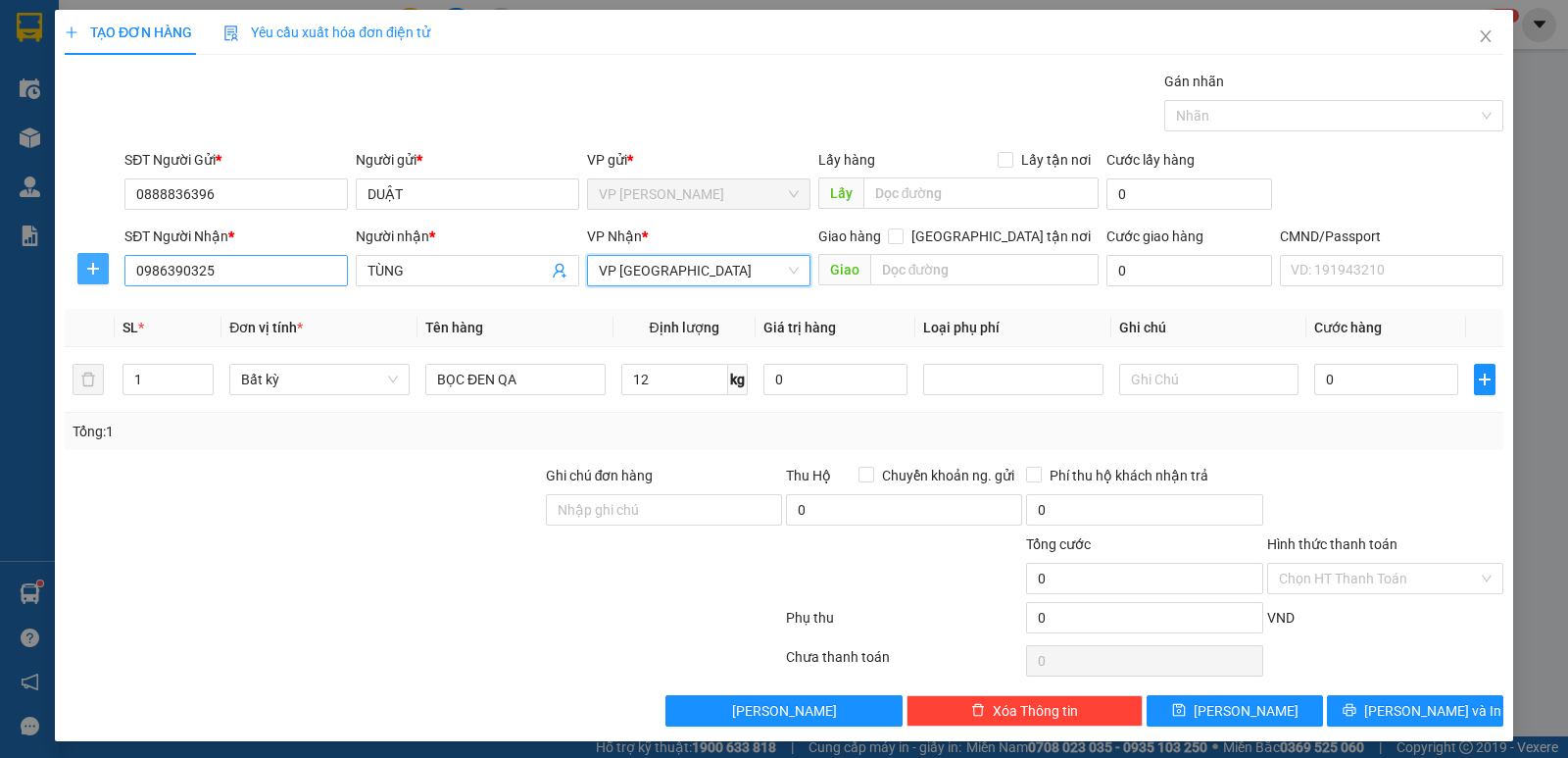
click at [87, 269] on icon "plus" at bounding box center [93, 268] width 16 height 16
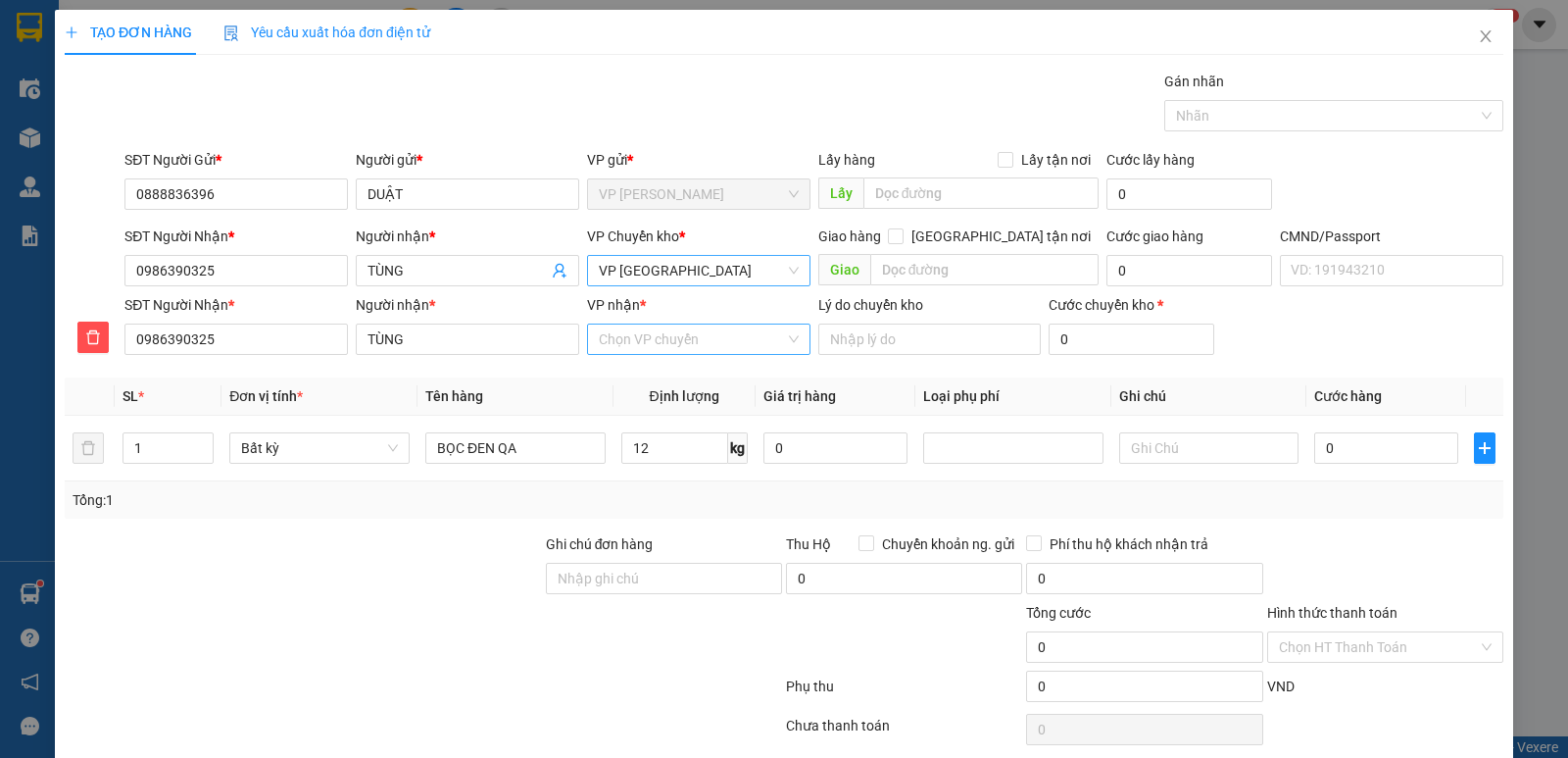
click at [625, 337] on input "VP nhận *" at bounding box center [692, 340] width 187 height 30
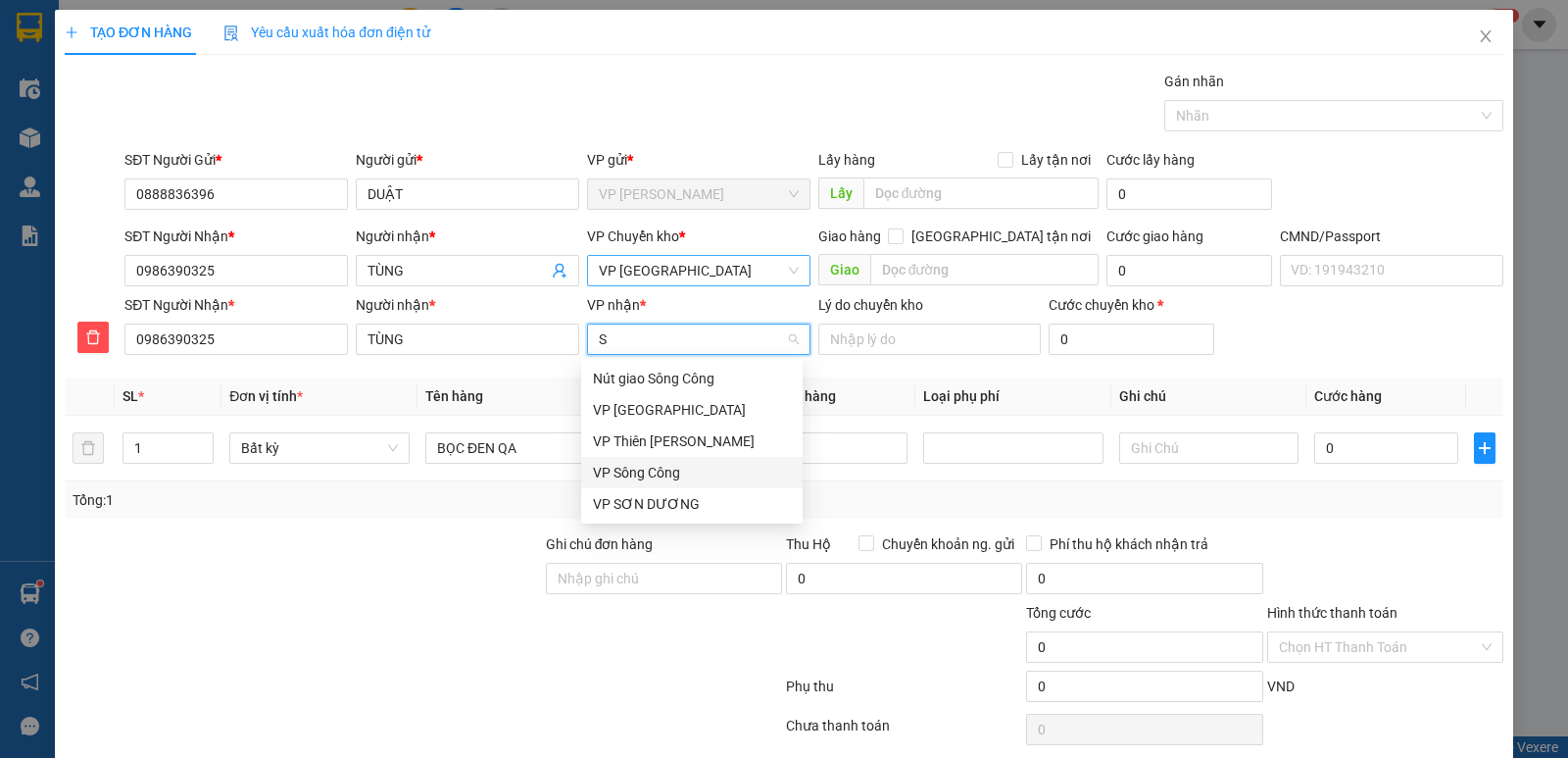
click at [670, 466] on div "VP Sông Công" at bounding box center [692, 473] width 198 height 22
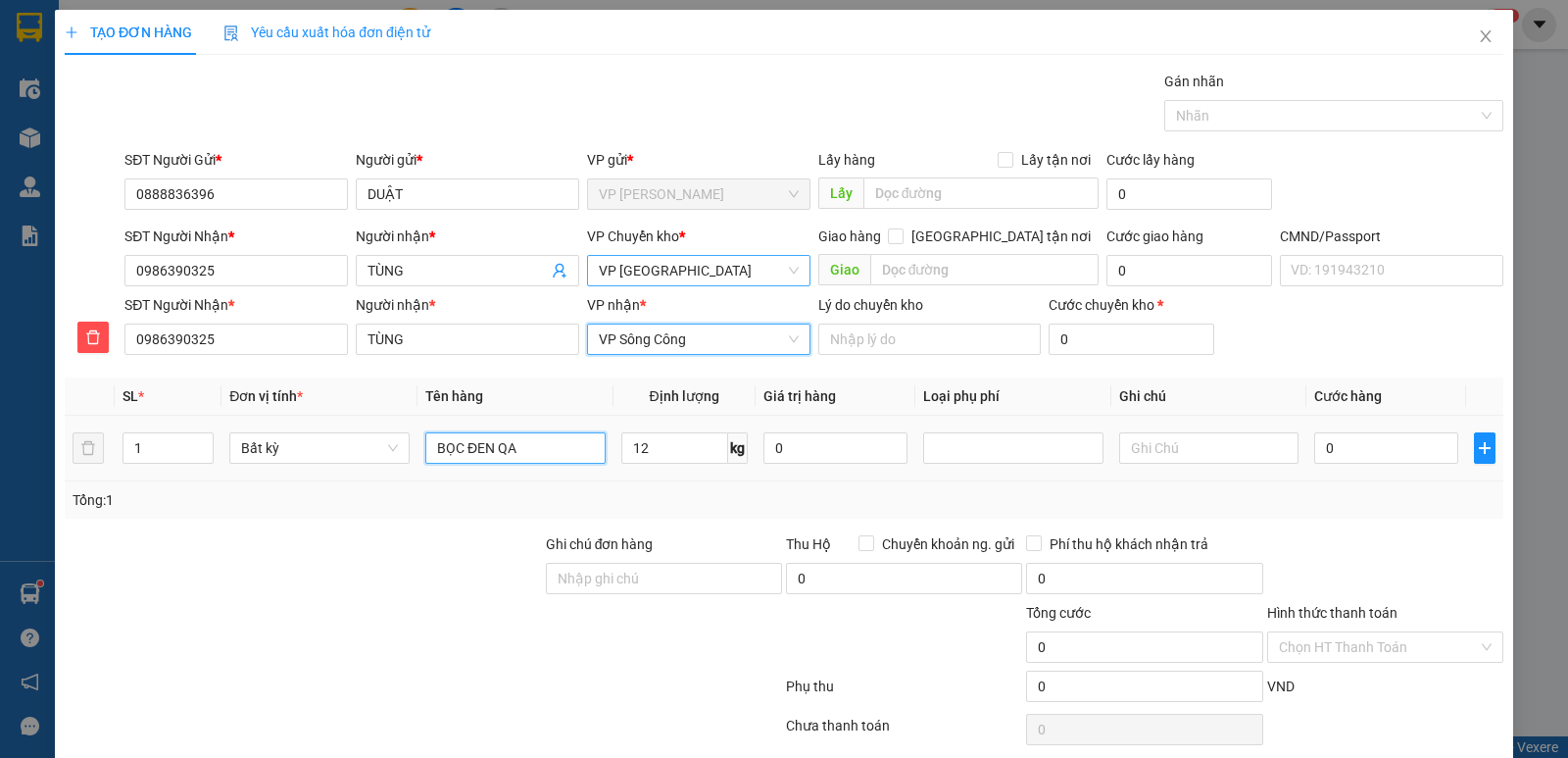
click at [567, 452] on input "BỌC ĐEN QA" at bounding box center [515, 448] width 181 height 32
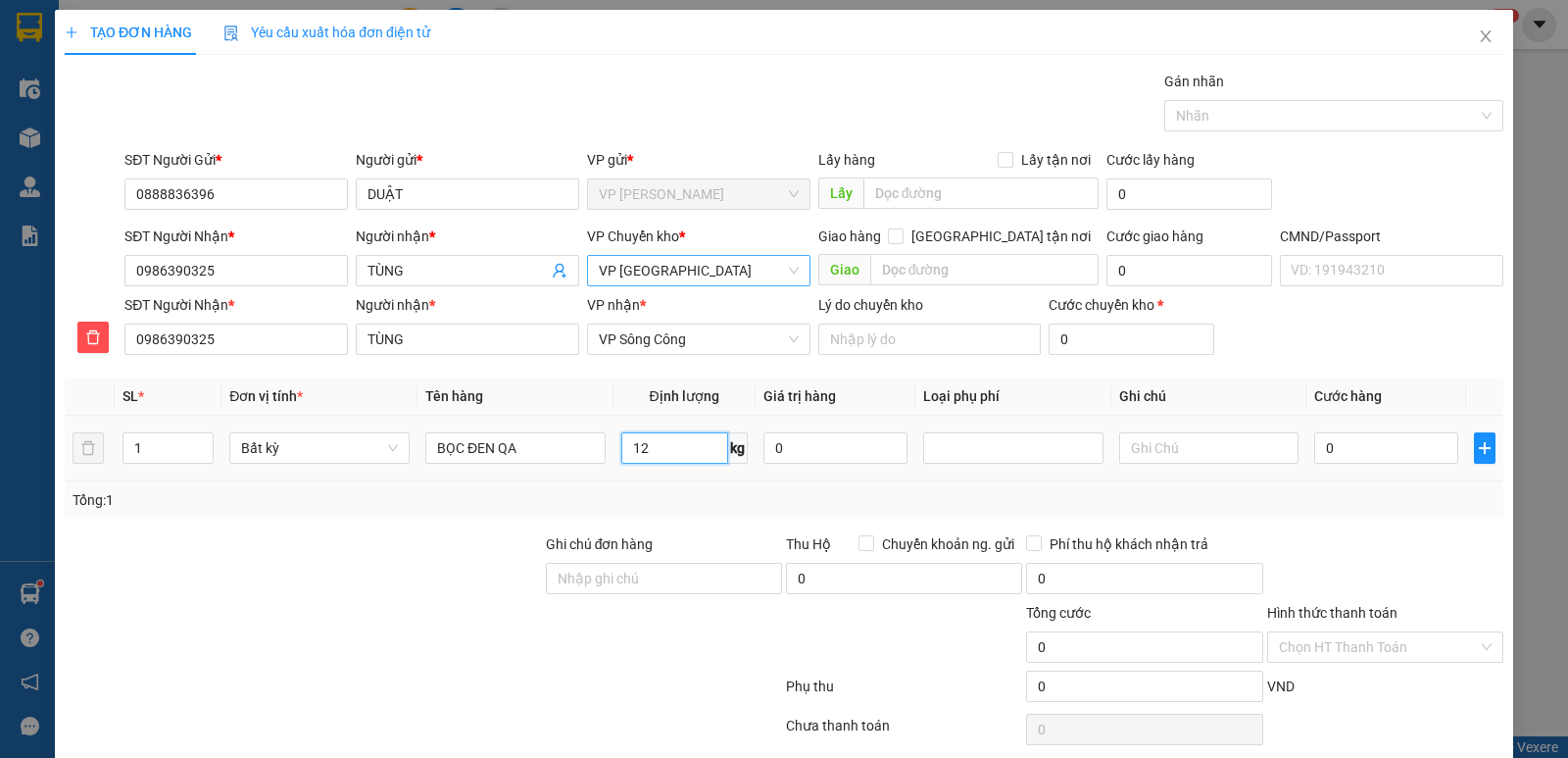
click at [650, 450] on input "12" at bounding box center [675, 448] width 107 height 32
click at [1369, 442] on input "0" at bounding box center [1386, 448] width 144 height 32
click at [1396, 530] on div "Transit Pickup Surcharge Ids Transit Deliver Surcharge Ids Transit Deliver Surc…" at bounding box center [784, 433] width 1439 height 724
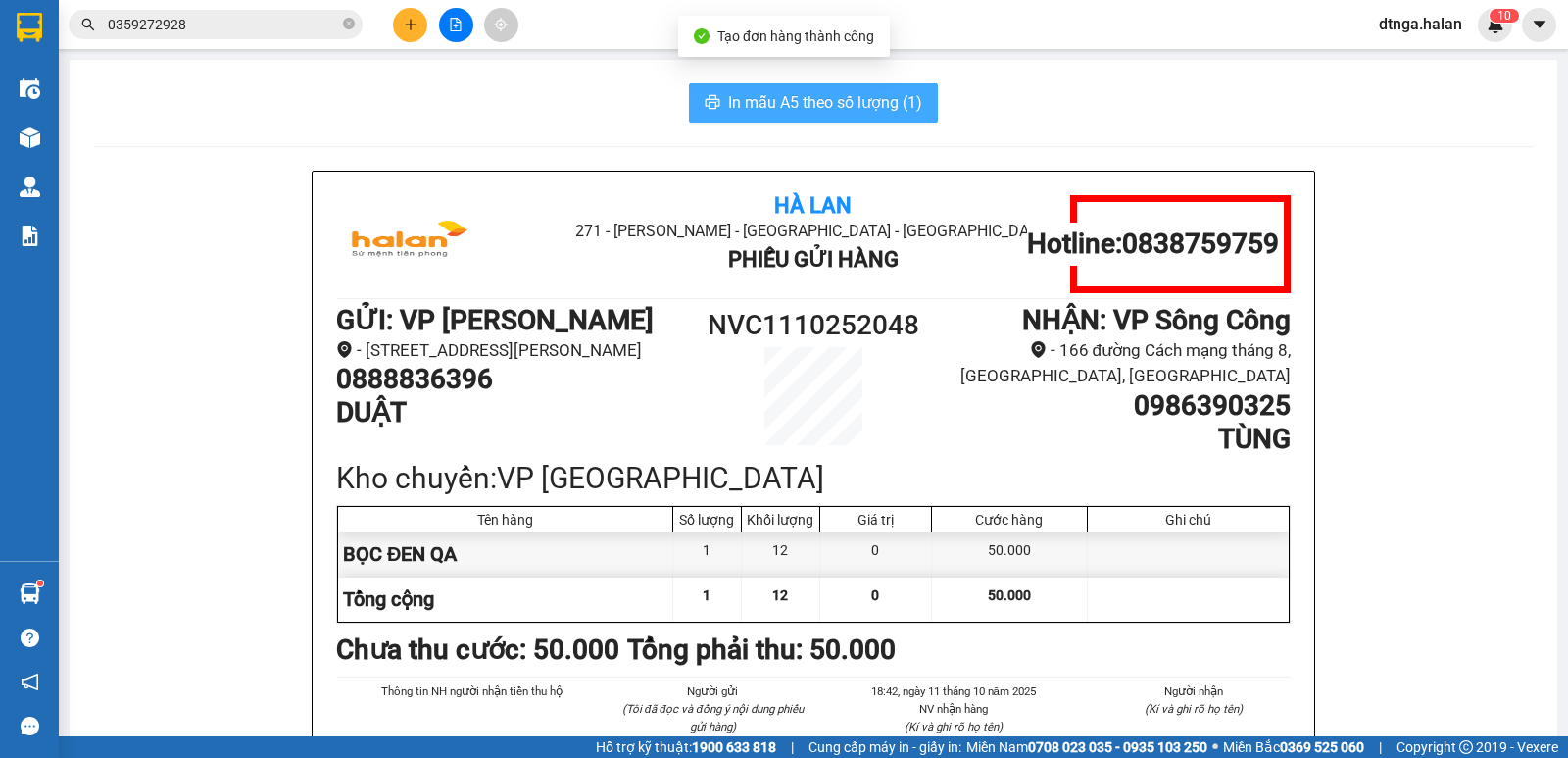
click at [820, 103] on span "In mẫu A5 theo số lượng (1)" at bounding box center [825, 102] width 194 height 25
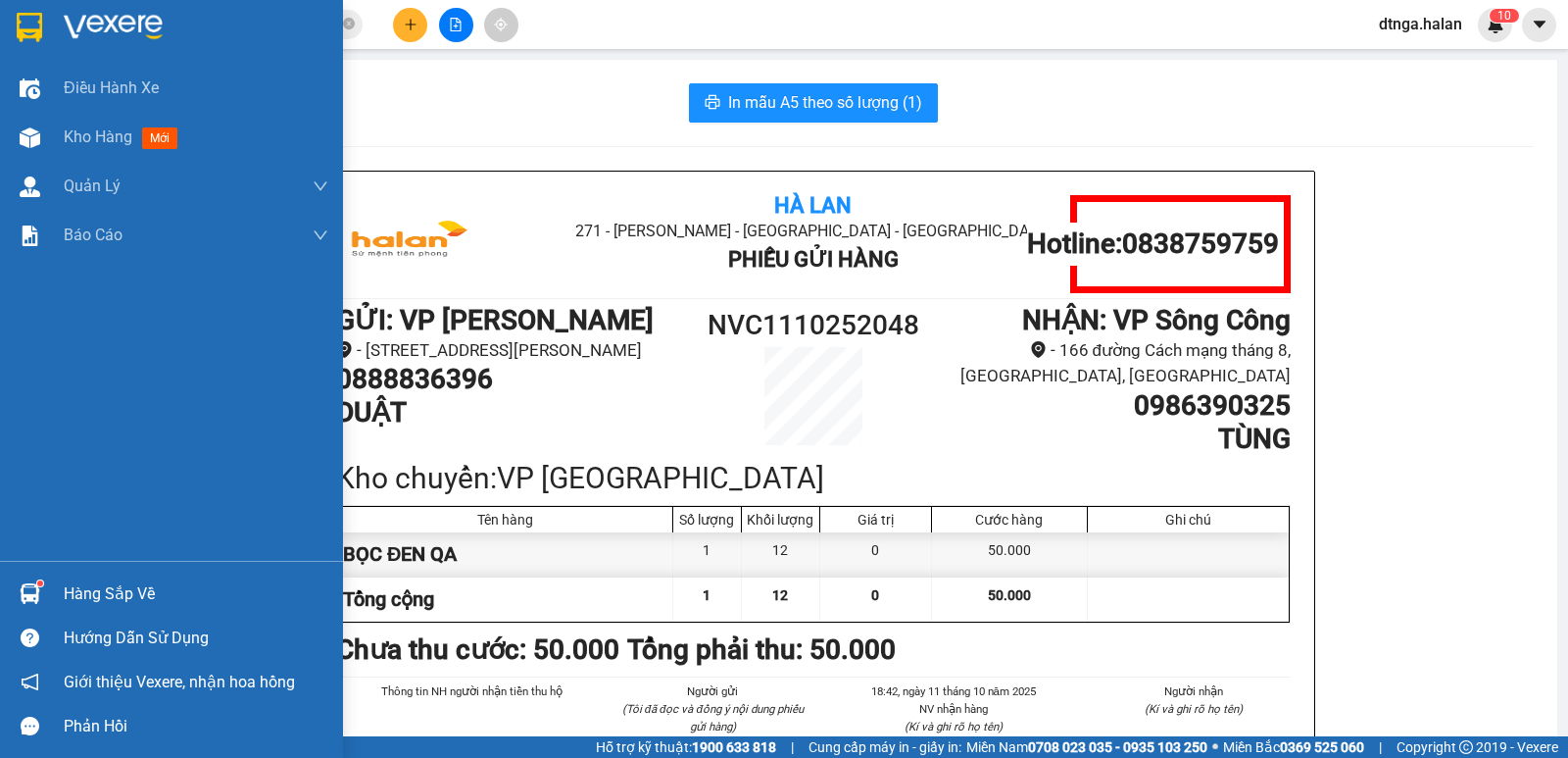
click at [98, 593] on div "Hàng sắp về" at bounding box center [196, 594] width 264 height 30
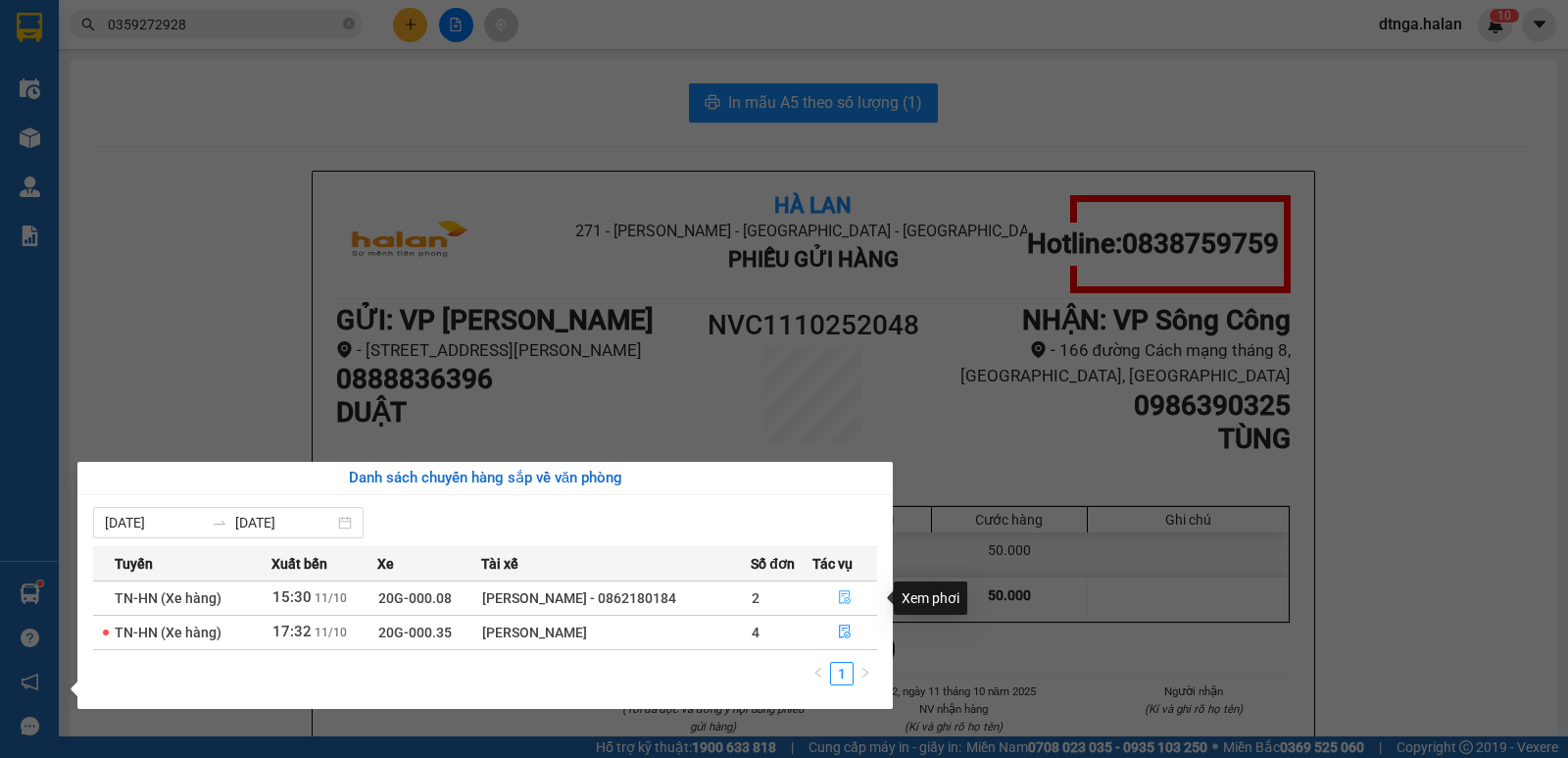
click at [848, 596] on icon "file-done" at bounding box center [845, 597] width 14 height 14
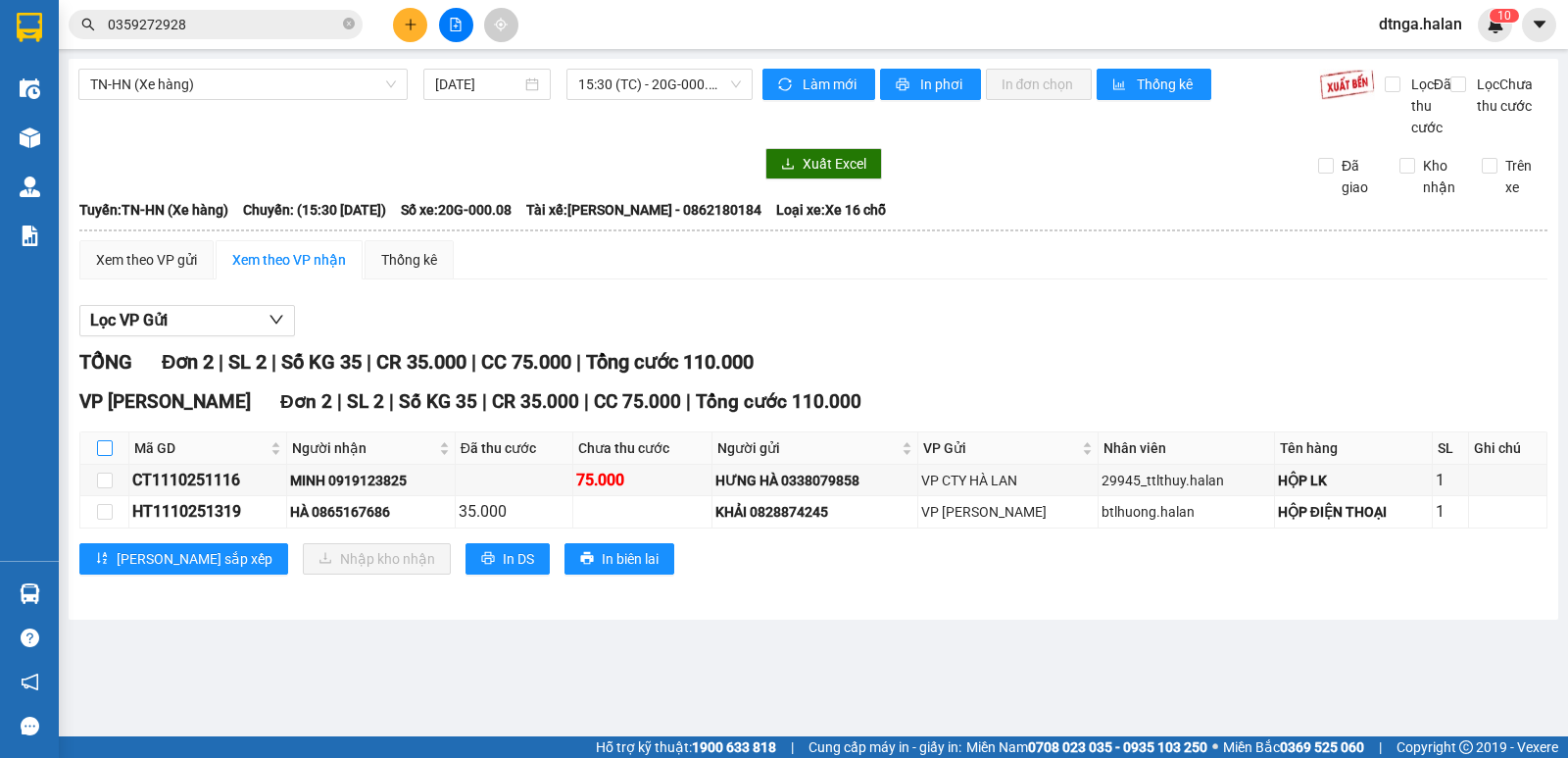
click at [109, 456] on input "checkbox" at bounding box center [105, 448] width 16 height 16
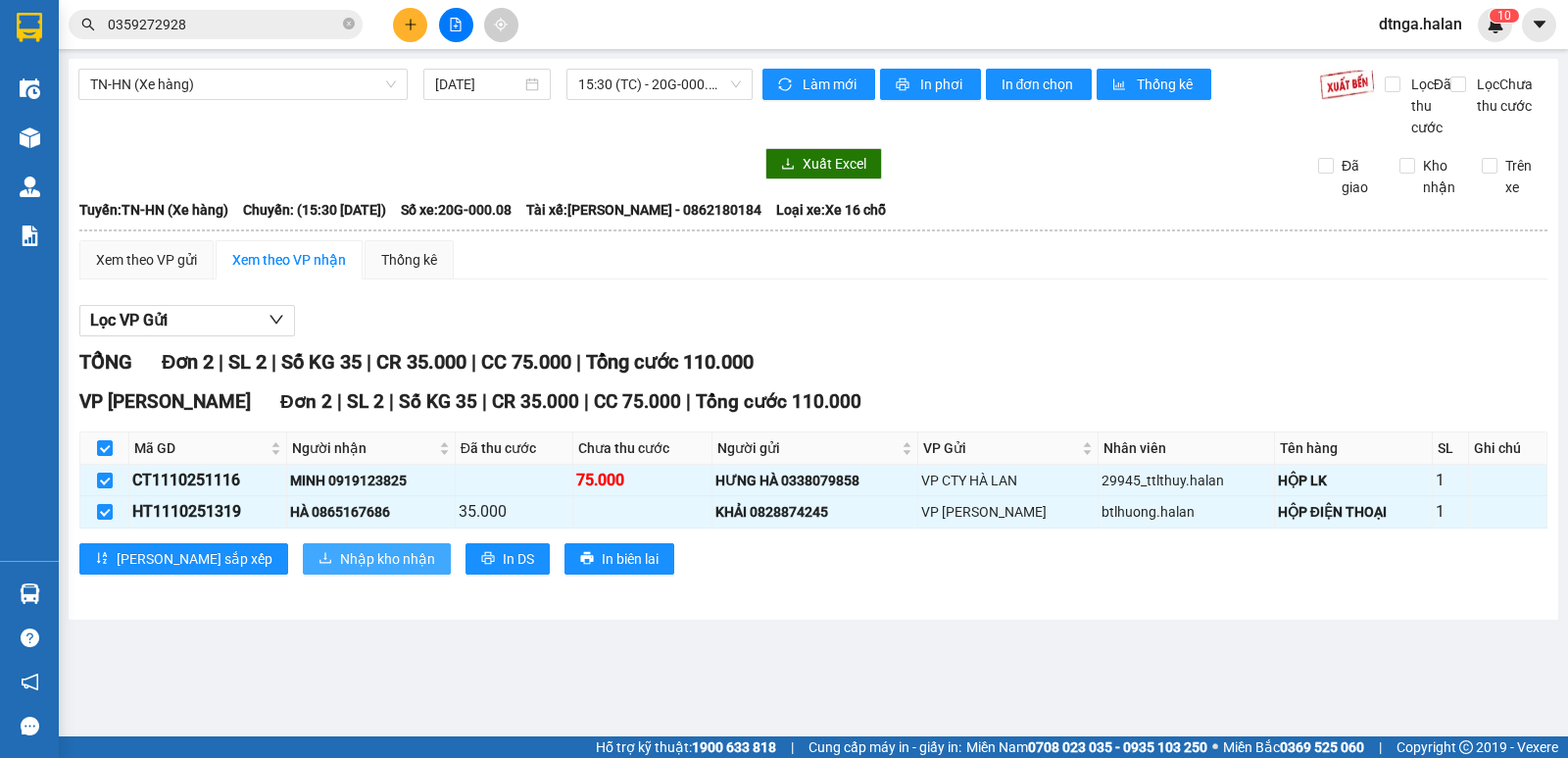
click at [340, 569] on span "Nhập kho nhận" at bounding box center [388, 559] width 95 height 22
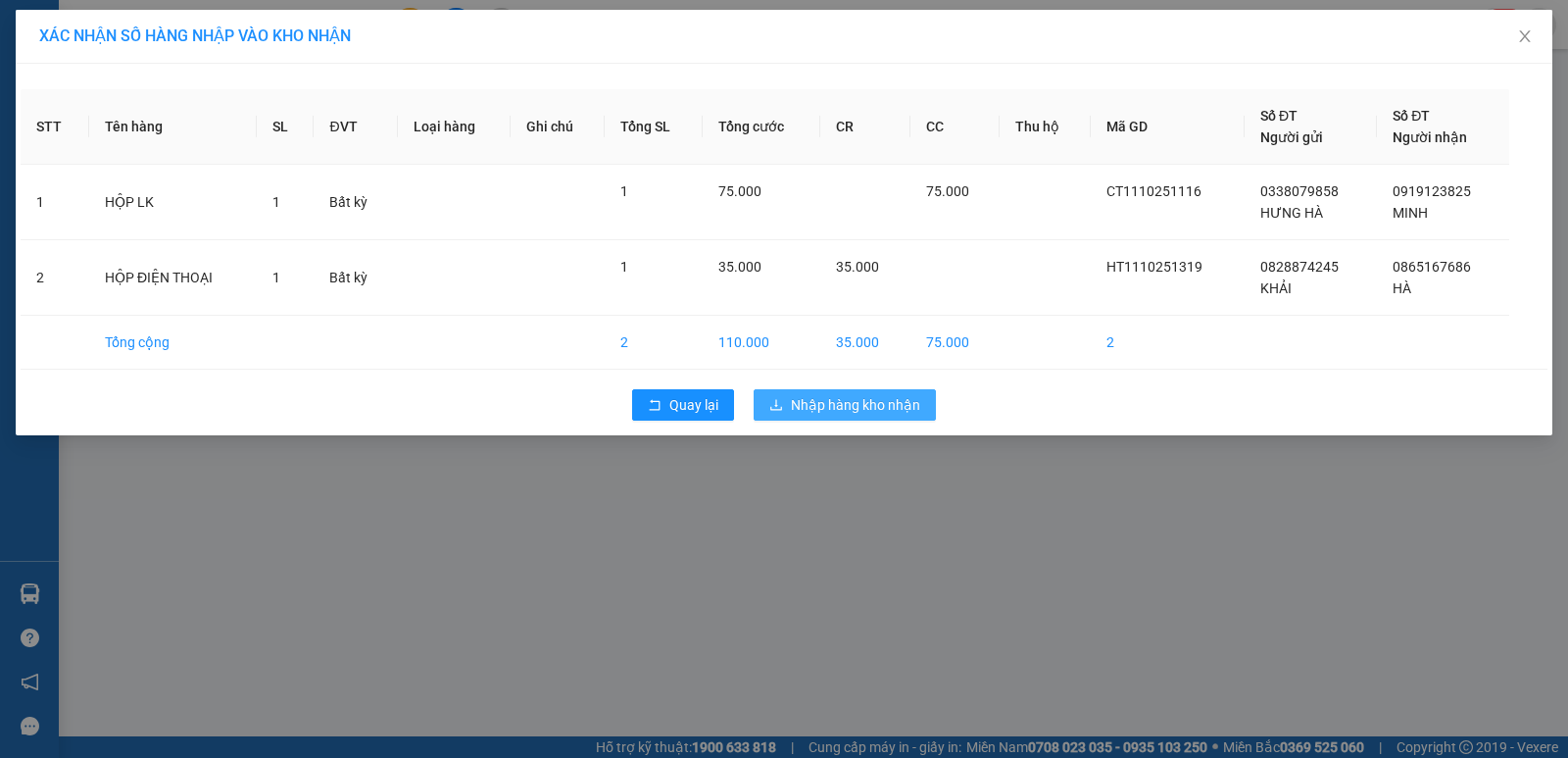
click at [819, 401] on span "Nhập hàng kho nhận" at bounding box center [855, 405] width 129 height 22
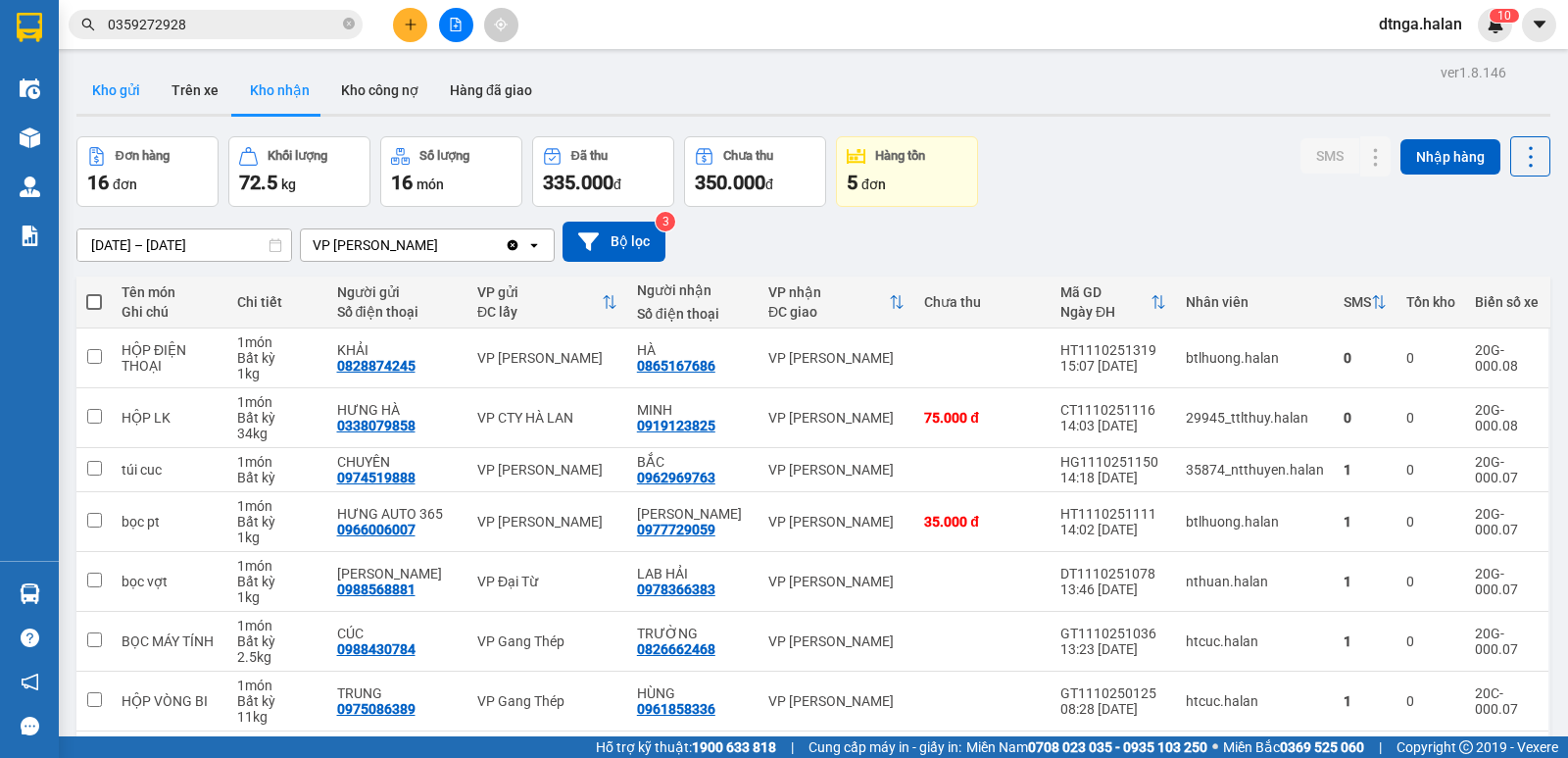
click at [114, 87] on button "Kho gửi" at bounding box center [115, 91] width 79 height 47
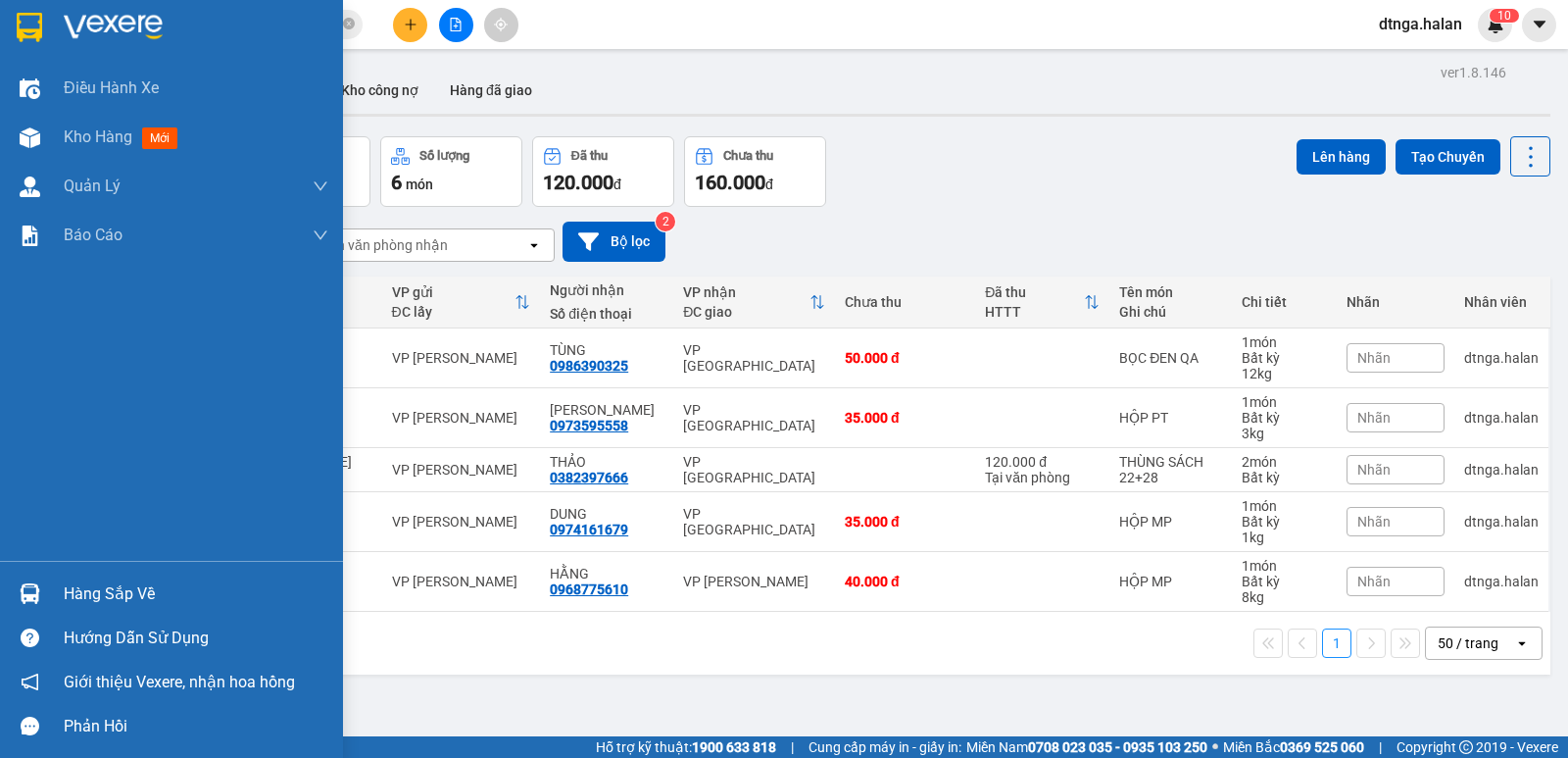
click at [95, 604] on div "Hàng sắp về" at bounding box center [196, 594] width 264 height 30
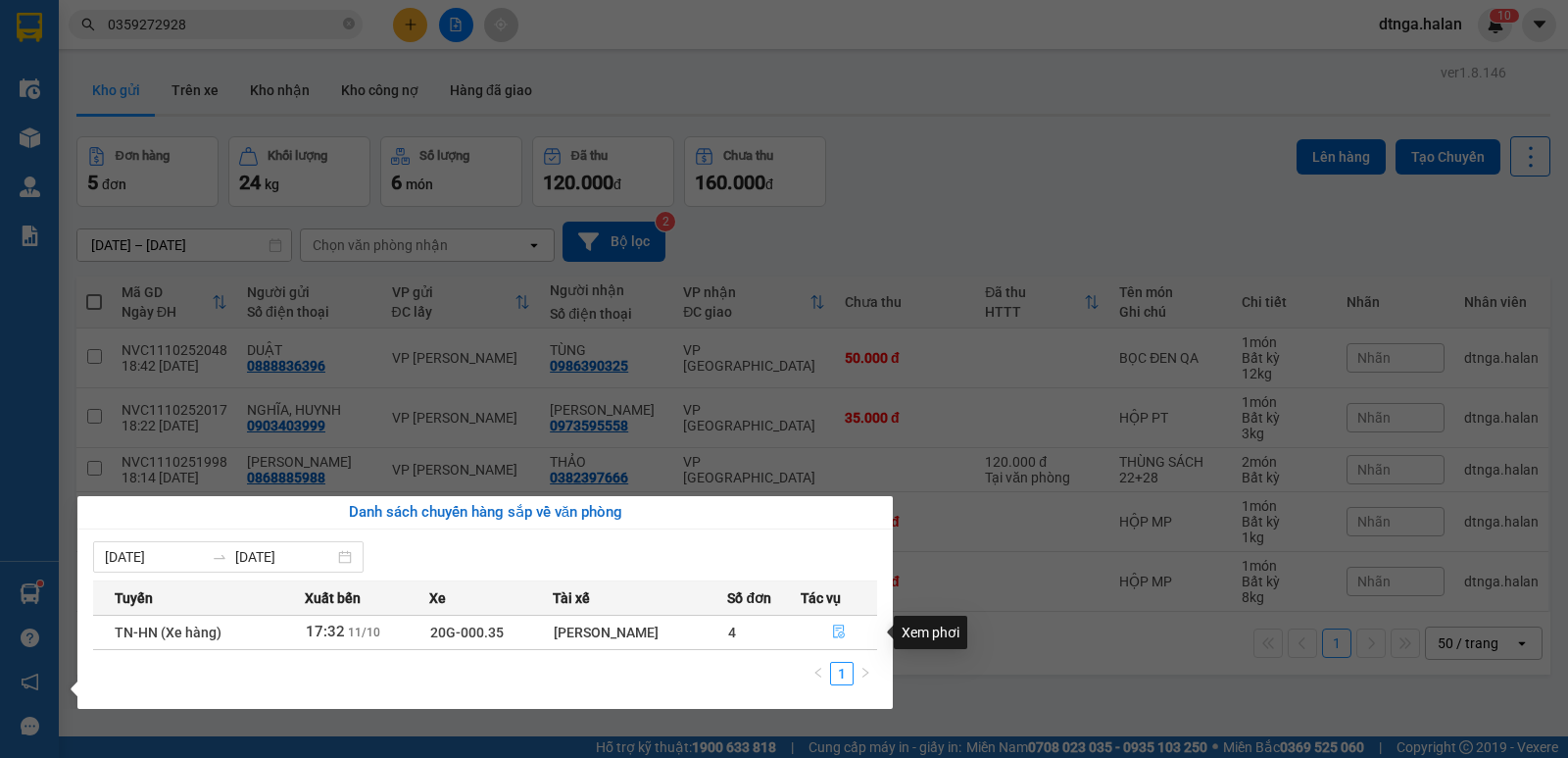
click at [840, 627] on icon "file-done" at bounding box center [839, 632] width 14 height 14
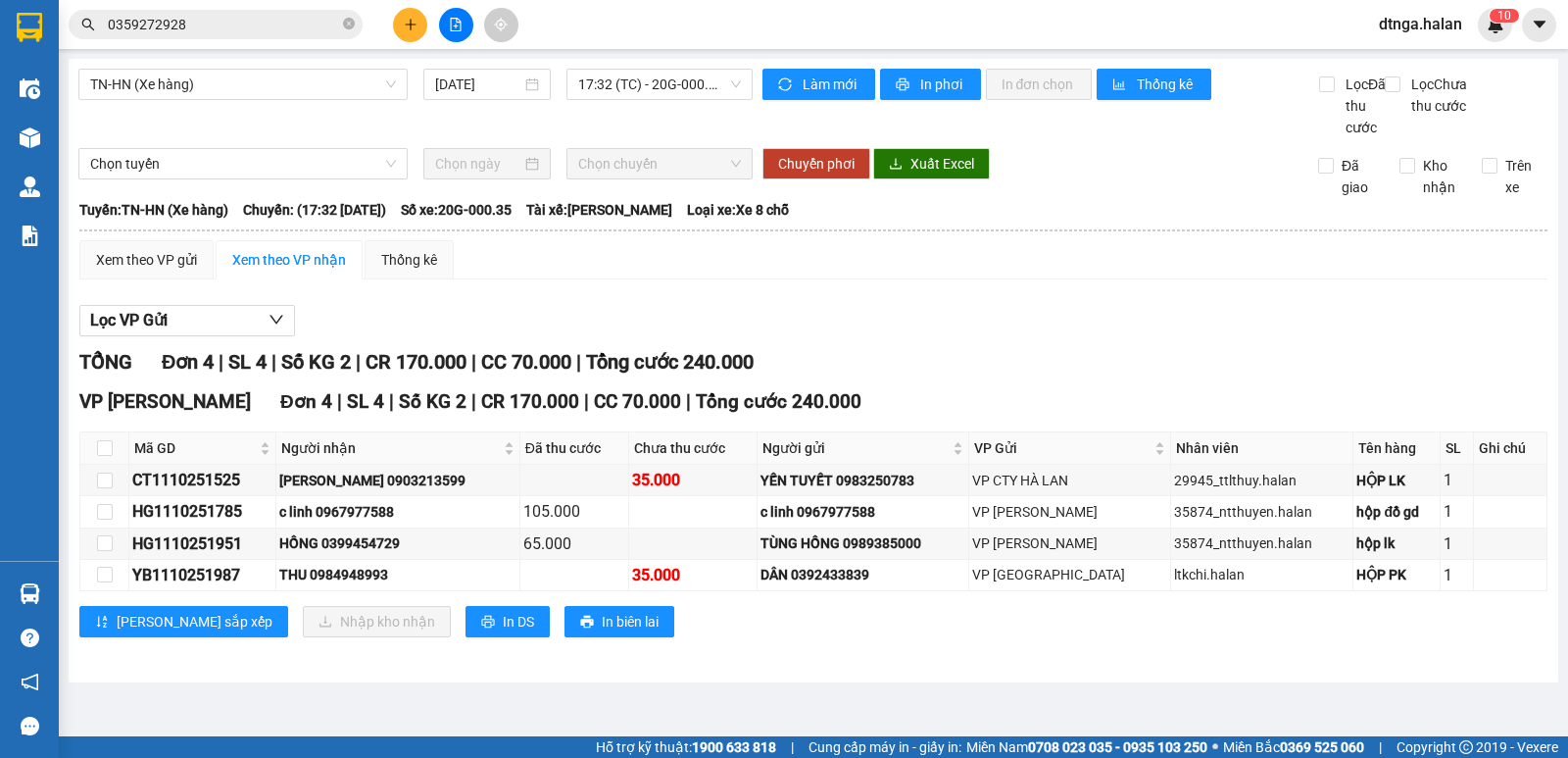
click at [411, 27] on icon "plus" at bounding box center [411, 25] width 14 height 14
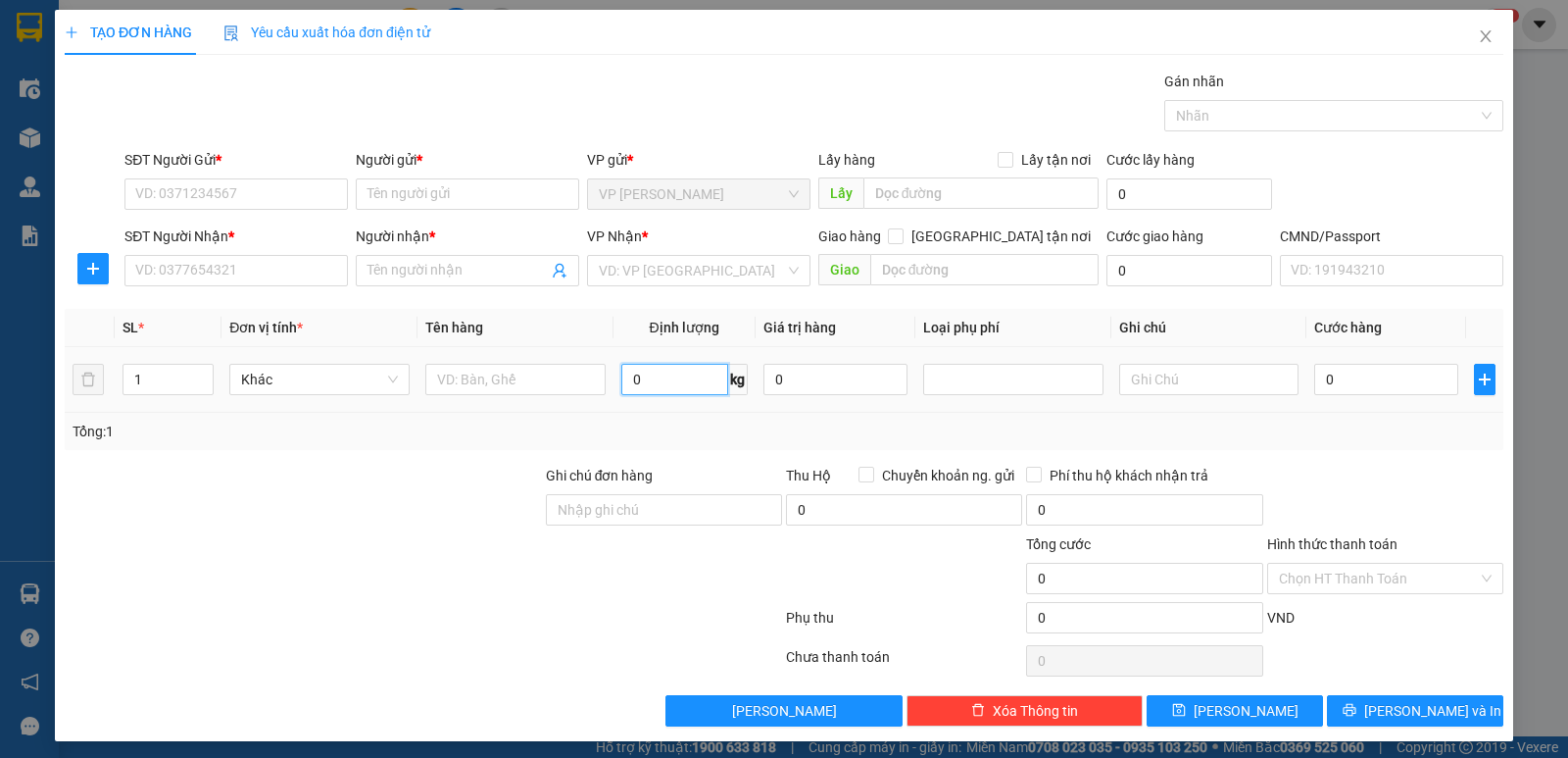
click at [681, 381] on input "0" at bounding box center [675, 379] width 107 height 32
click at [549, 377] on input "text" at bounding box center [515, 379] width 181 height 32
click at [318, 190] on input "SĐT Người Gửi *" at bounding box center [236, 194] width 223 height 32
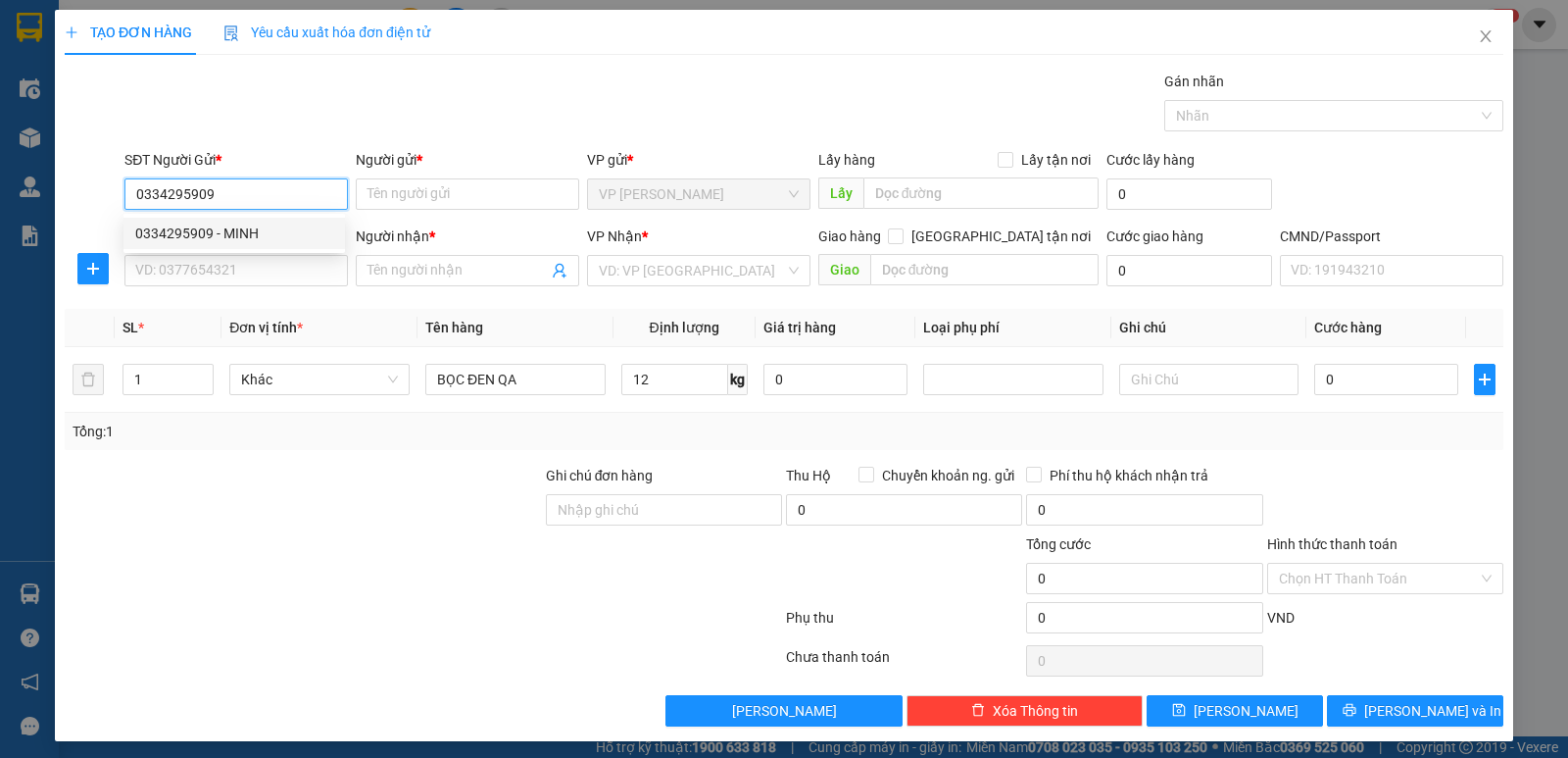
click at [261, 235] on div "0334295909 - MINH" at bounding box center [234, 233] width 198 height 22
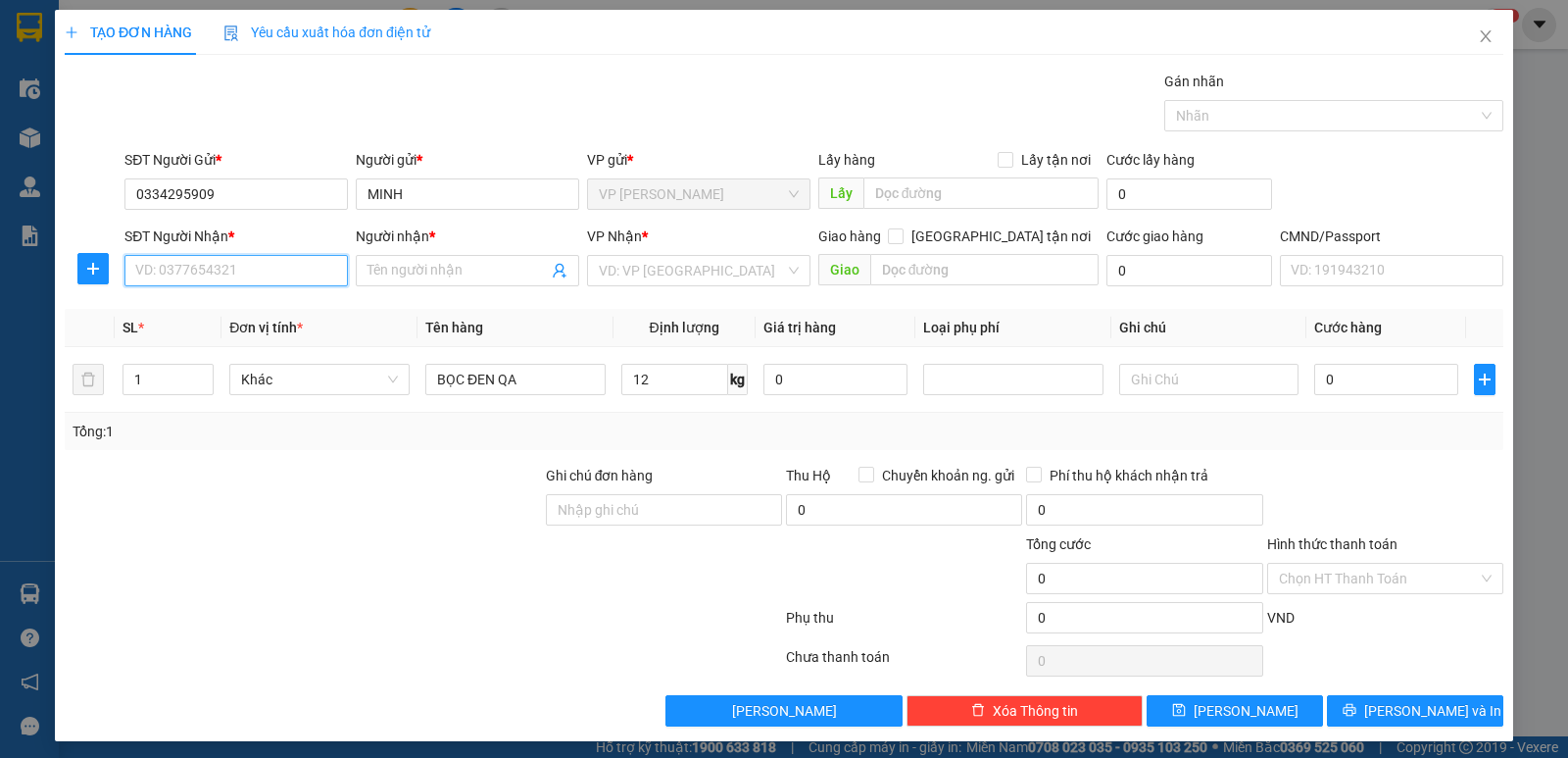
click at [271, 268] on input "SĐT Người Nhận *" at bounding box center [236, 270] width 223 height 32
click at [281, 306] on div "0918723730 - MINH" at bounding box center [234, 310] width 198 height 22
type input "0918723730"
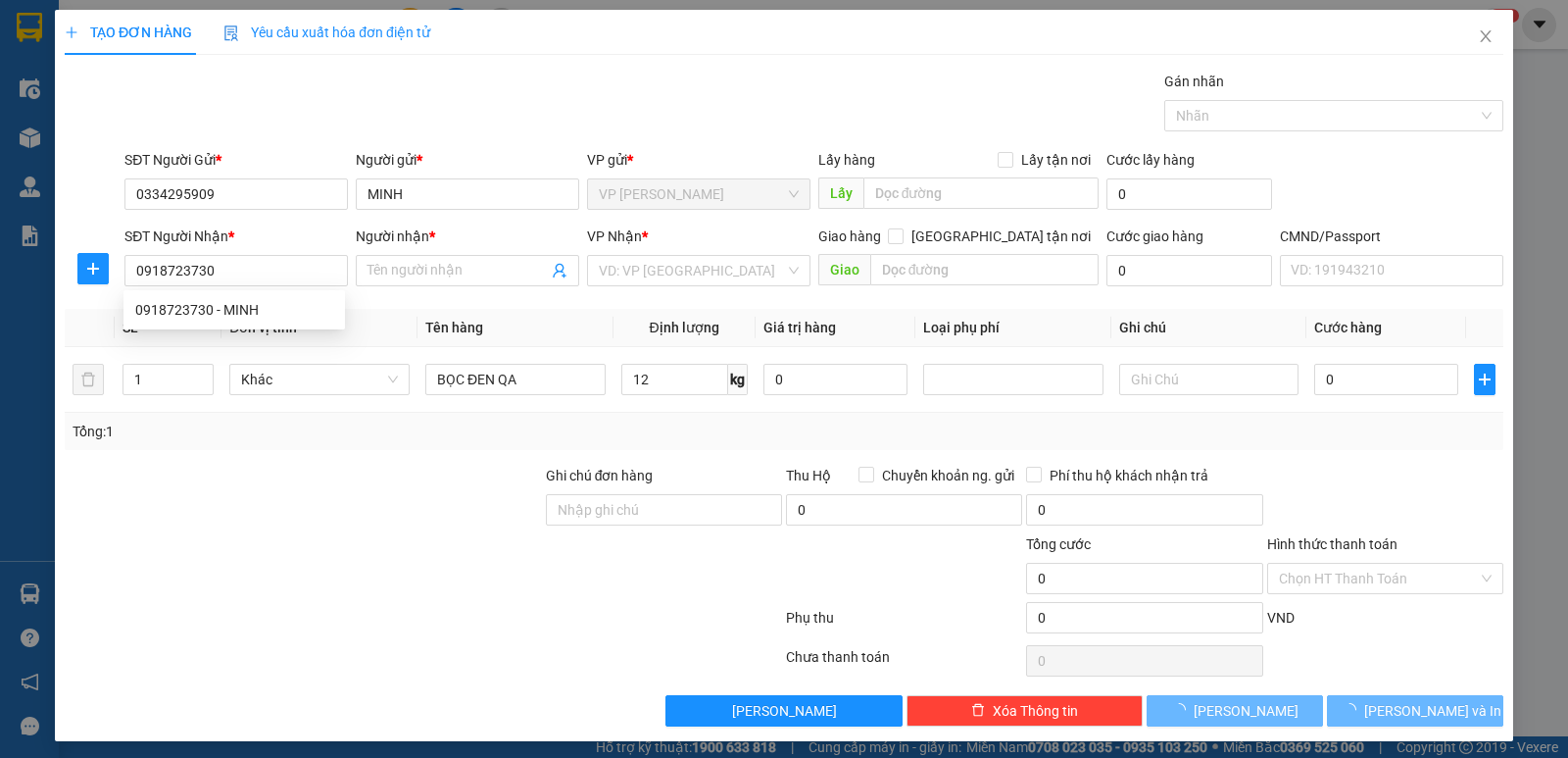
type input "MINH"
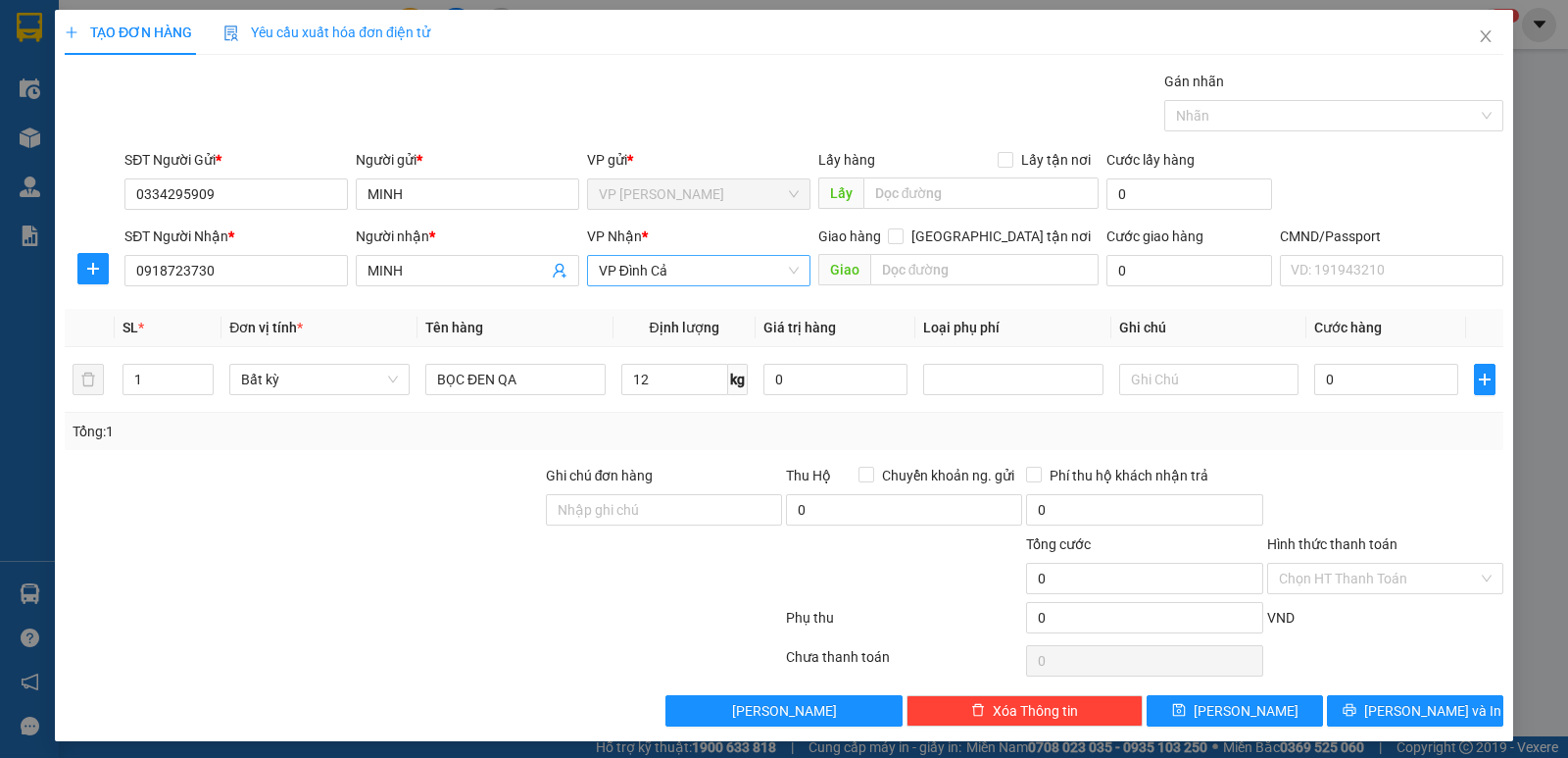
click at [613, 272] on span "VP Đình Cả" at bounding box center [699, 270] width 200 height 30
type input "HOÀNG"
click at [638, 341] on div "VP [PERSON_NAME]" at bounding box center [692, 341] width 198 height 22
click at [100, 281] on button "button" at bounding box center [93, 268] width 32 height 32
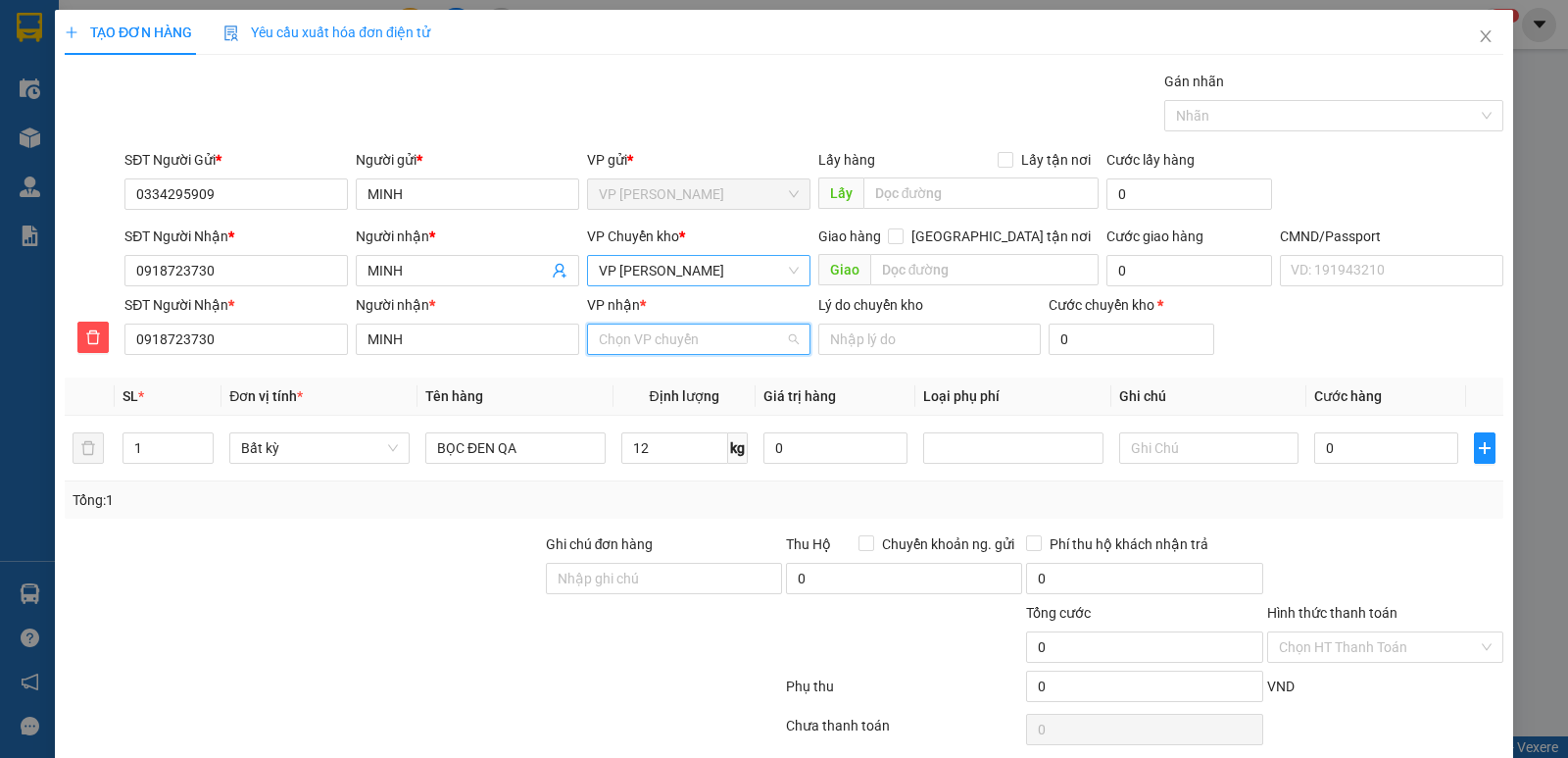
click at [642, 340] on input "VP nhận *" at bounding box center [692, 340] width 187 height 30
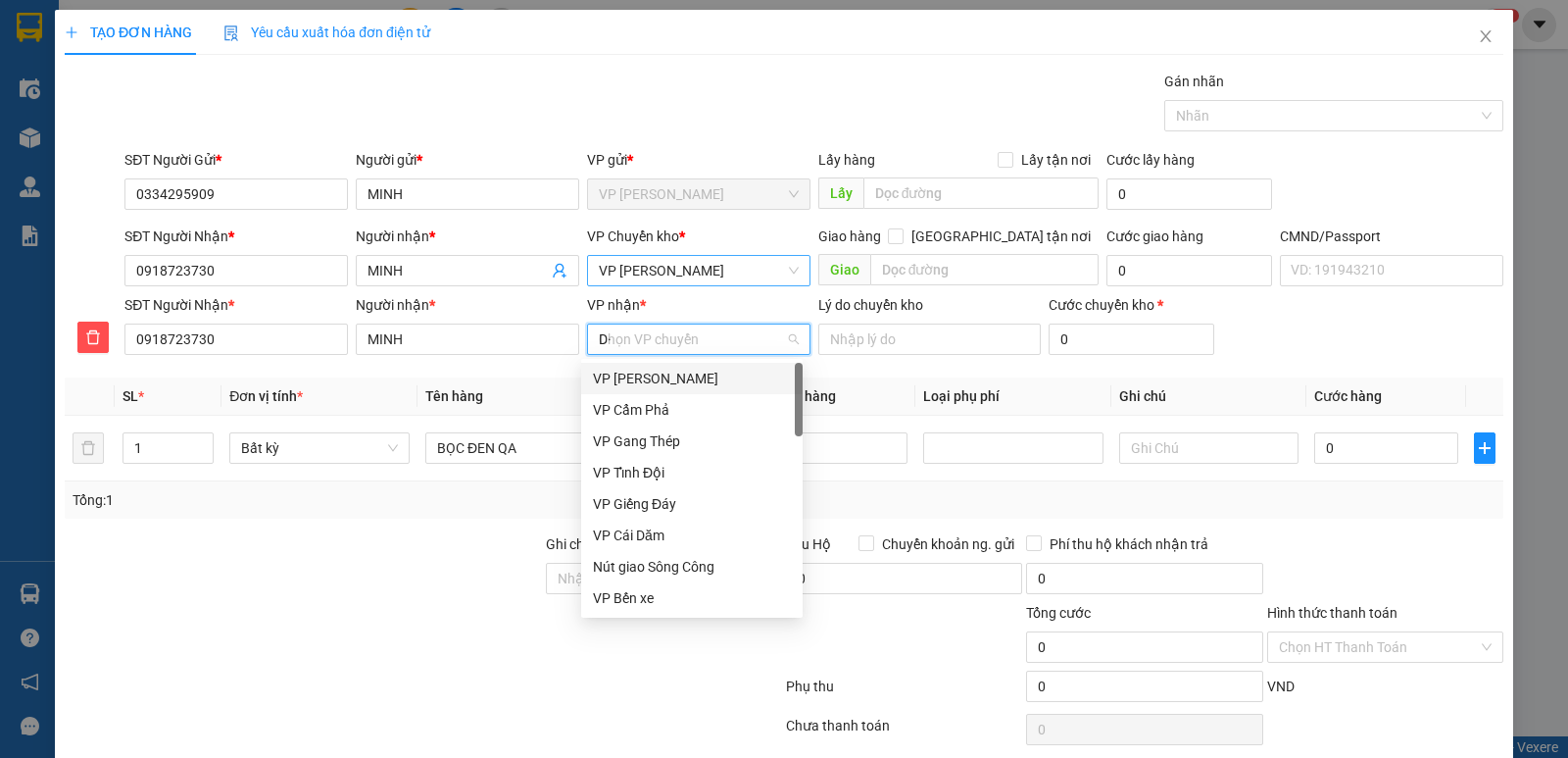
type input "D"
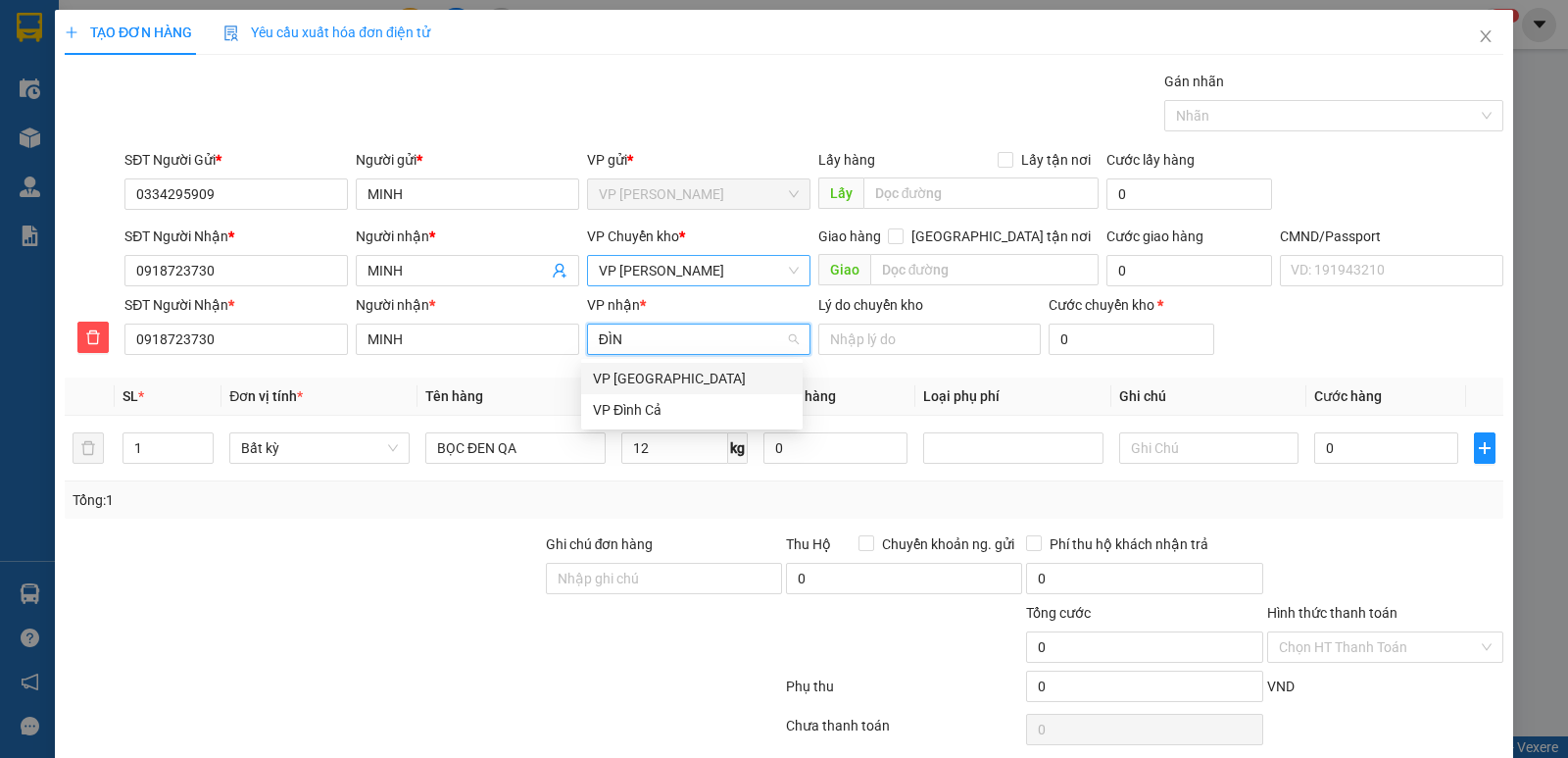
type input "ĐÌNH"
click at [706, 411] on div "VP Đình Cả" at bounding box center [692, 410] width 198 height 22
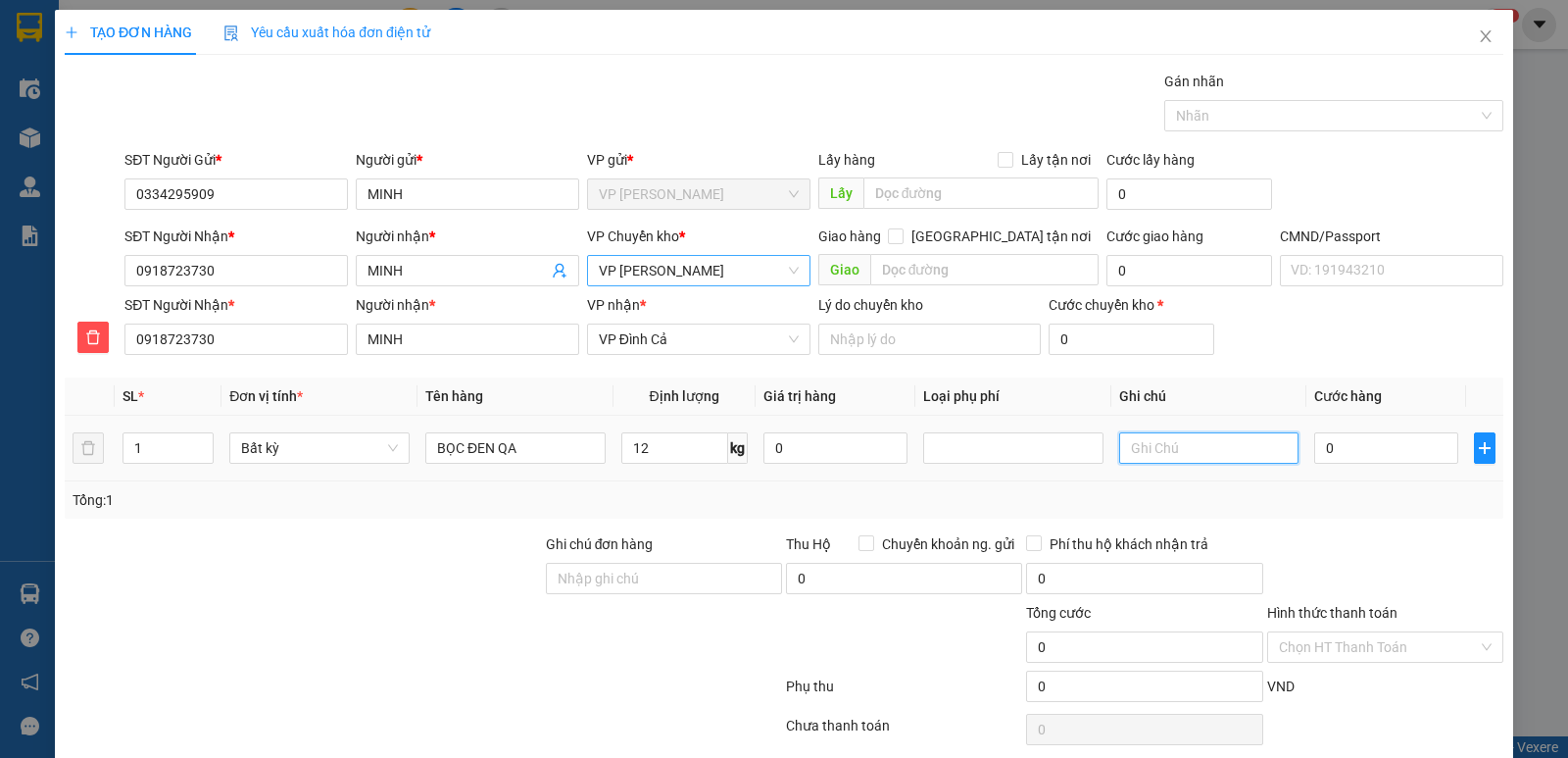
click at [1147, 453] on input "text" at bounding box center [1209, 448] width 181 height 32
type input "D"
type input "ĐÃ TV KH BẢO KHI NÀO CÓ XE THÌ CHI ĐI"
click at [672, 442] on input "12" at bounding box center [675, 448] width 107 height 32
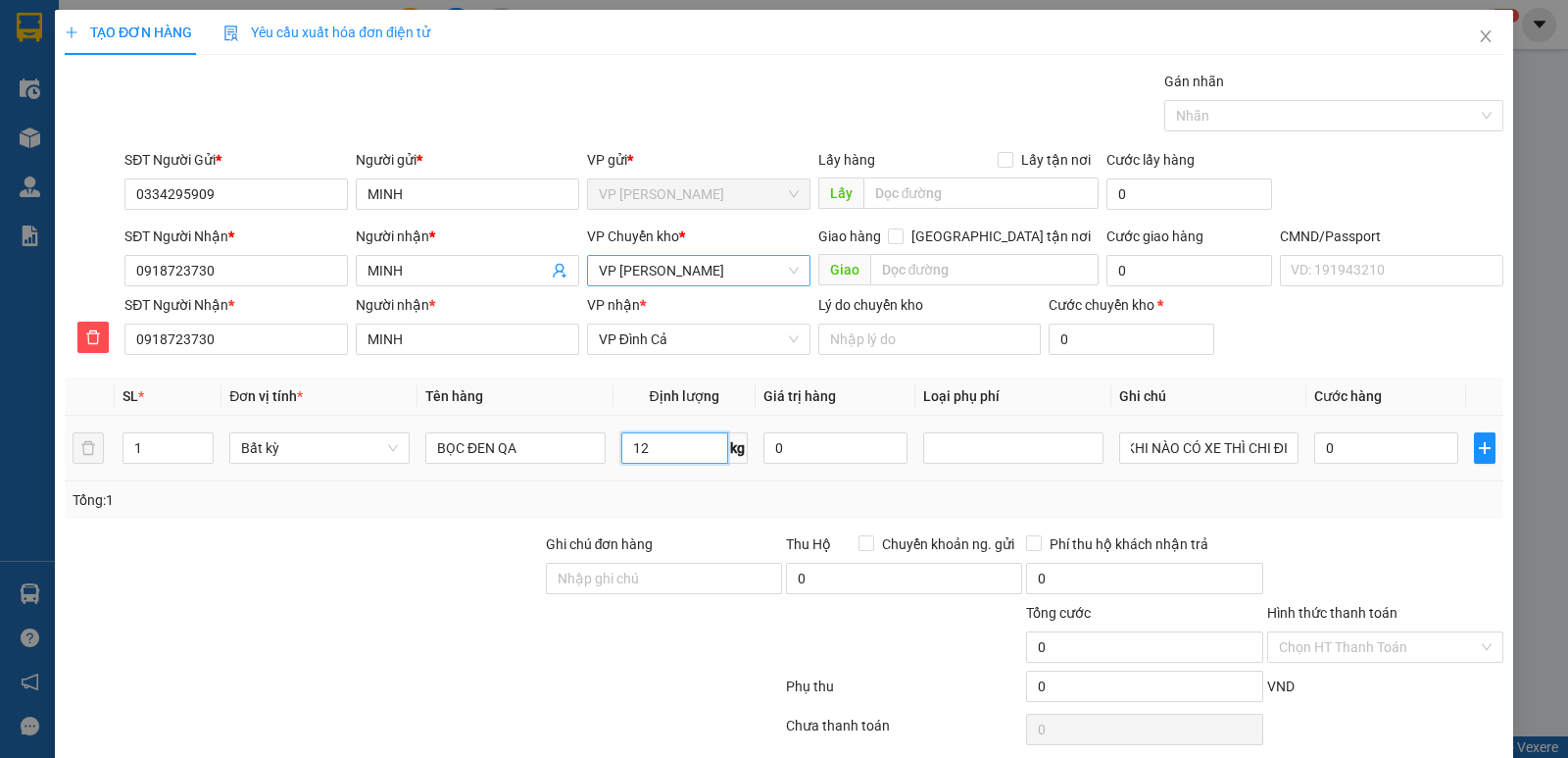
scroll to position [0, 0]
click at [1353, 447] on input "0" at bounding box center [1386, 448] width 144 height 32
click at [1378, 499] on div "Tổng: 1" at bounding box center [784, 500] width 1423 height 22
type input "65.000"
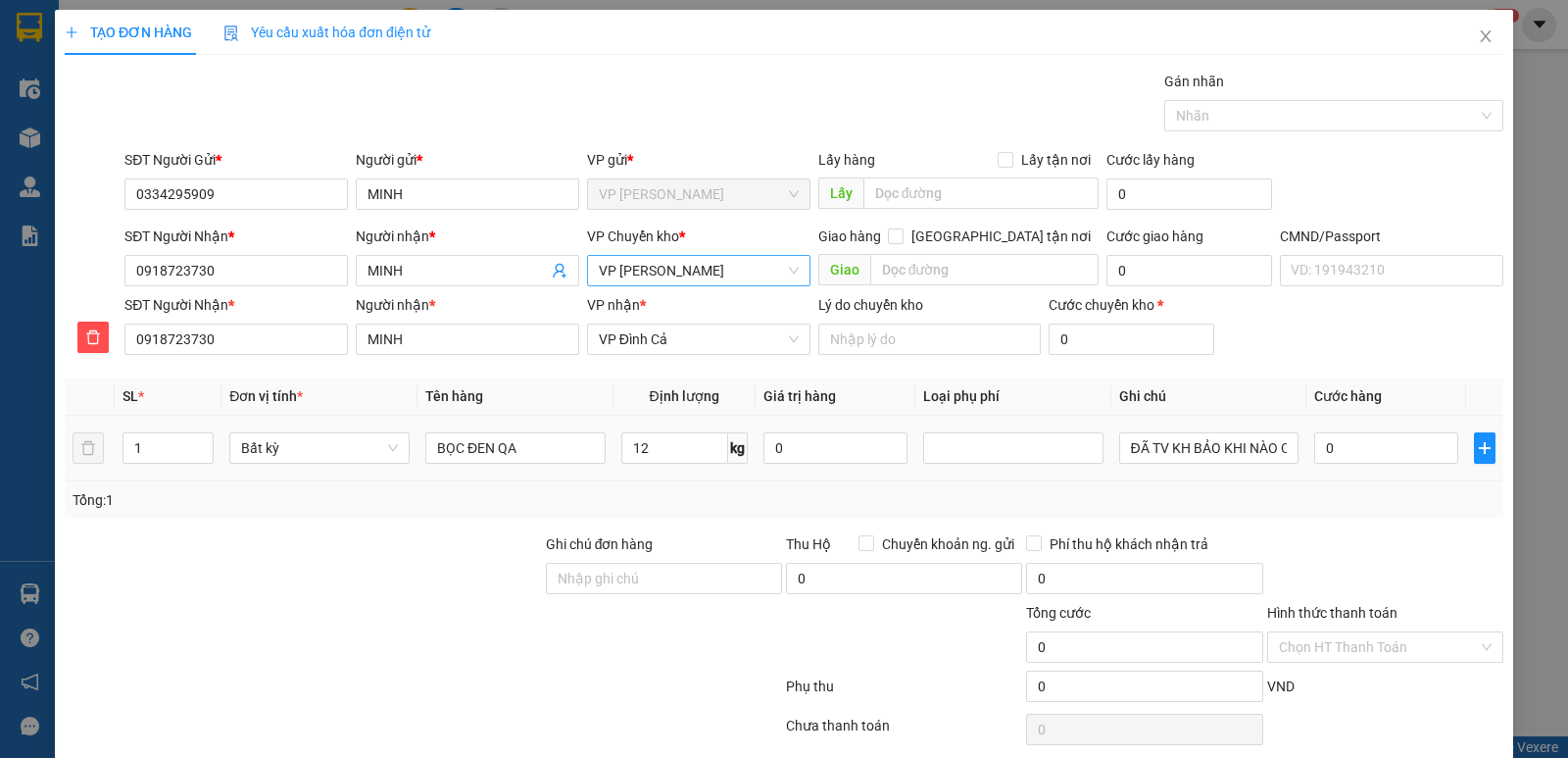
type input "65.000"
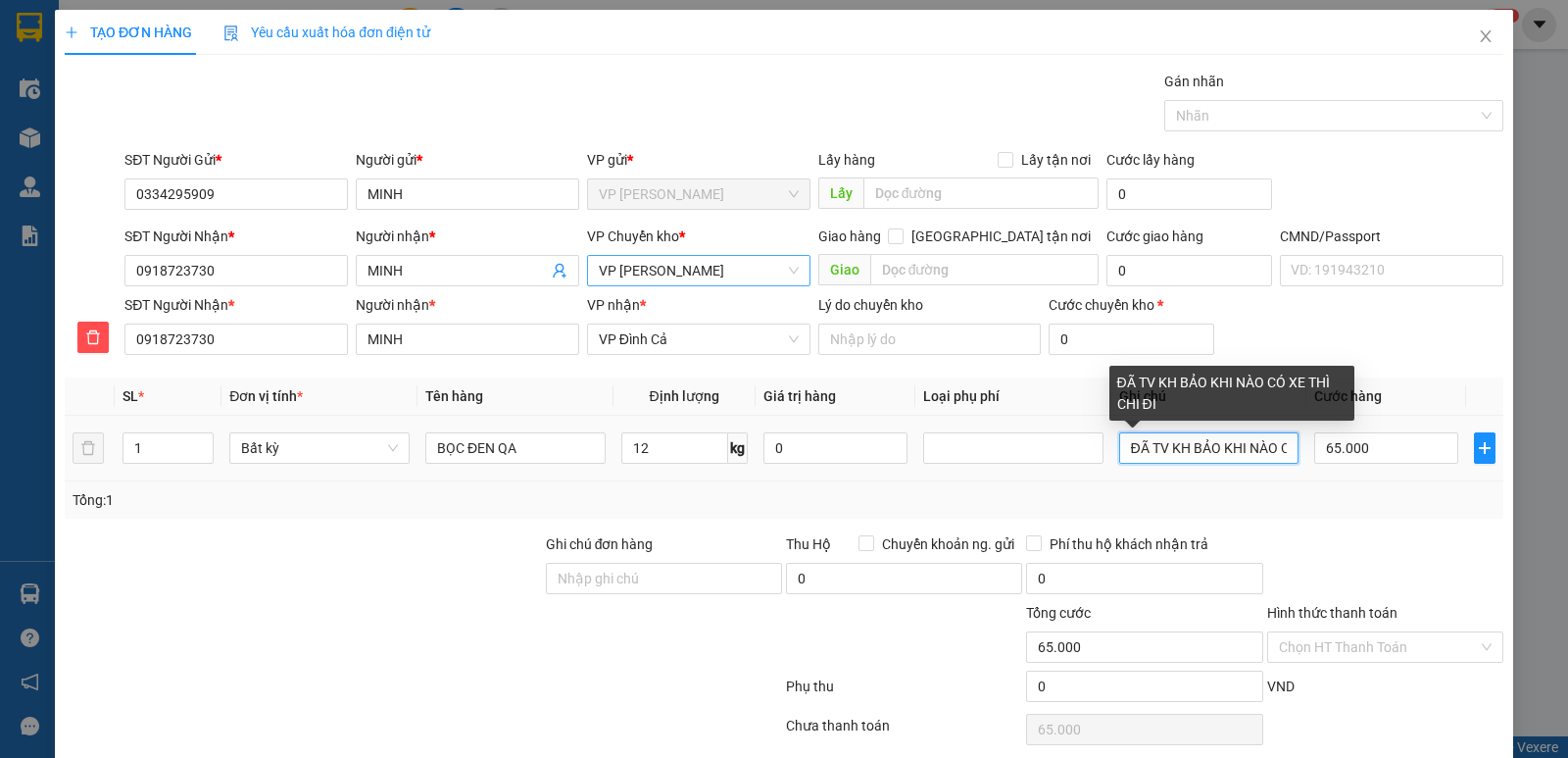
click at [1270, 454] on input "ĐÃ TV KH BẢO KHI NÀO CÓ XE THÌ CHI ĐI" at bounding box center [1209, 448] width 181 height 32
click at [1137, 405] on div "ĐÃ TV KH BẢO KHI NÀO CÓ XE THÌ CHI ĐI" at bounding box center [1232, 393] width 245 height 55
click at [1240, 448] on input "ĐÃ TV KH BẢO KHI NÀO CÓ XE THÌ CHI ĐI" at bounding box center [1209, 448] width 181 height 32
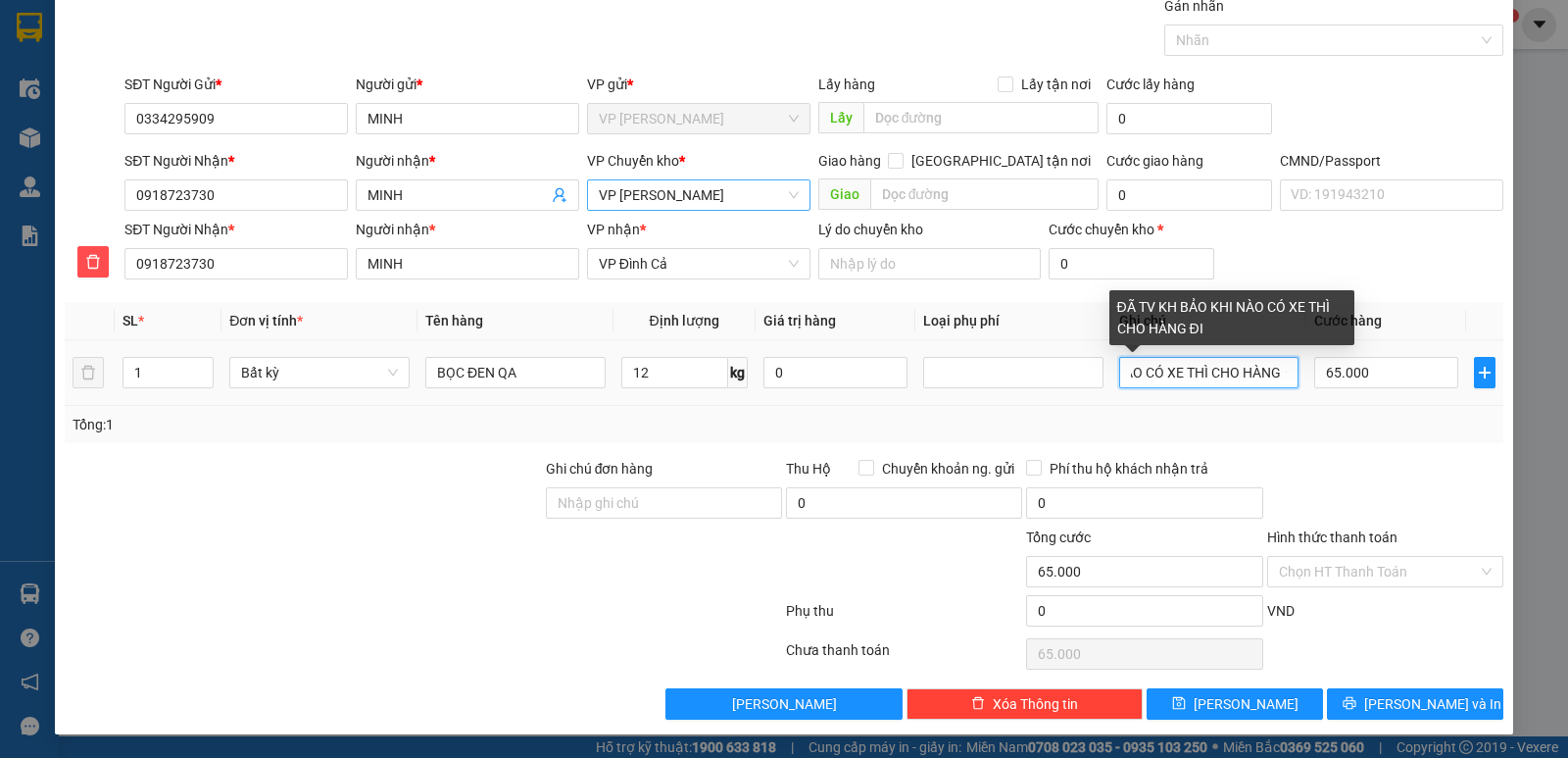
scroll to position [0, 139]
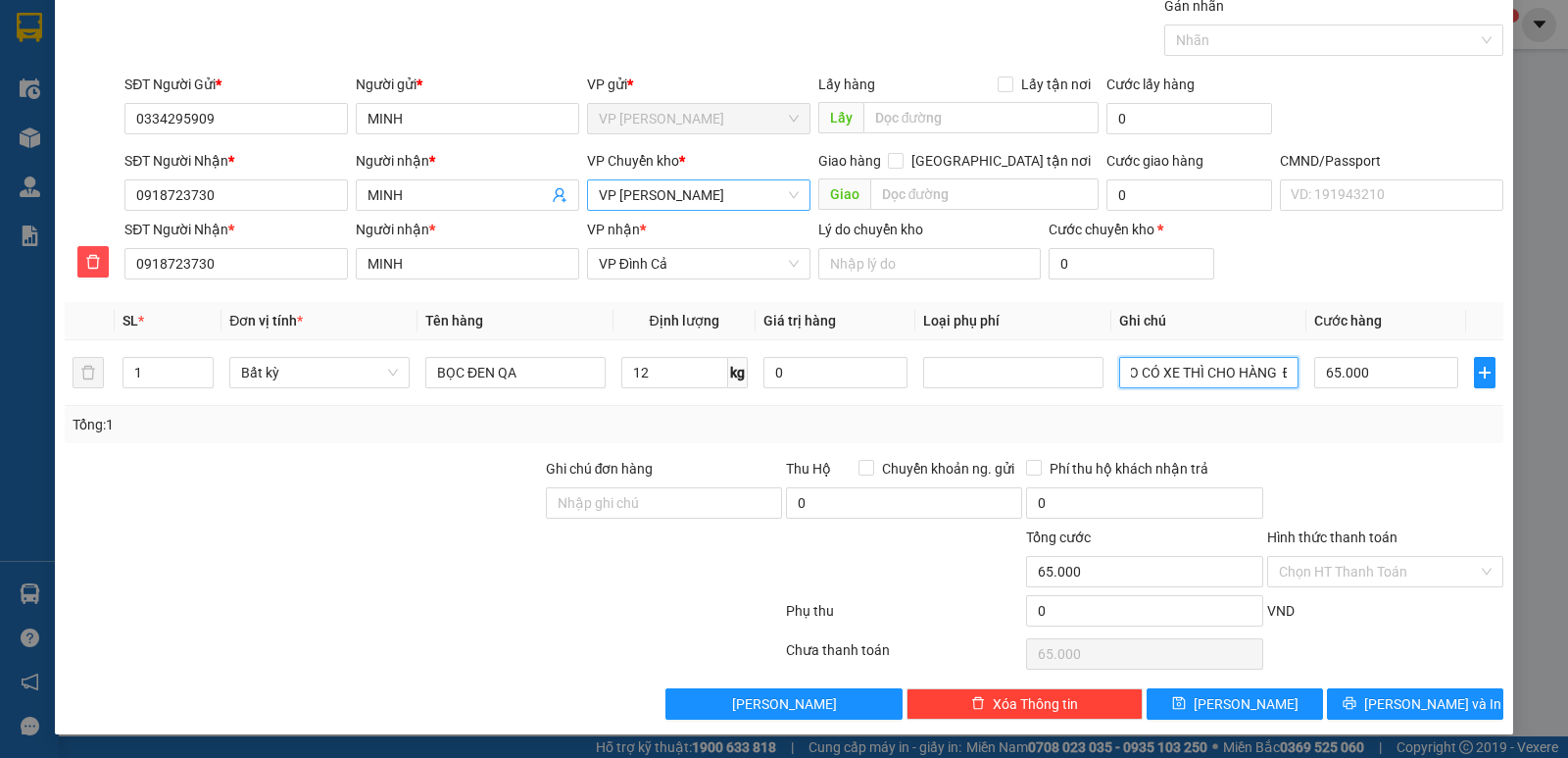
type input "ĐÃ TV KH BẢO KHI NÀO CÓ XE THÌ CHO HÀNG ĐI"
click at [1352, 572] on input "Hình thức thanh toán" at bounding box center [1379, 571] width 199 height 30
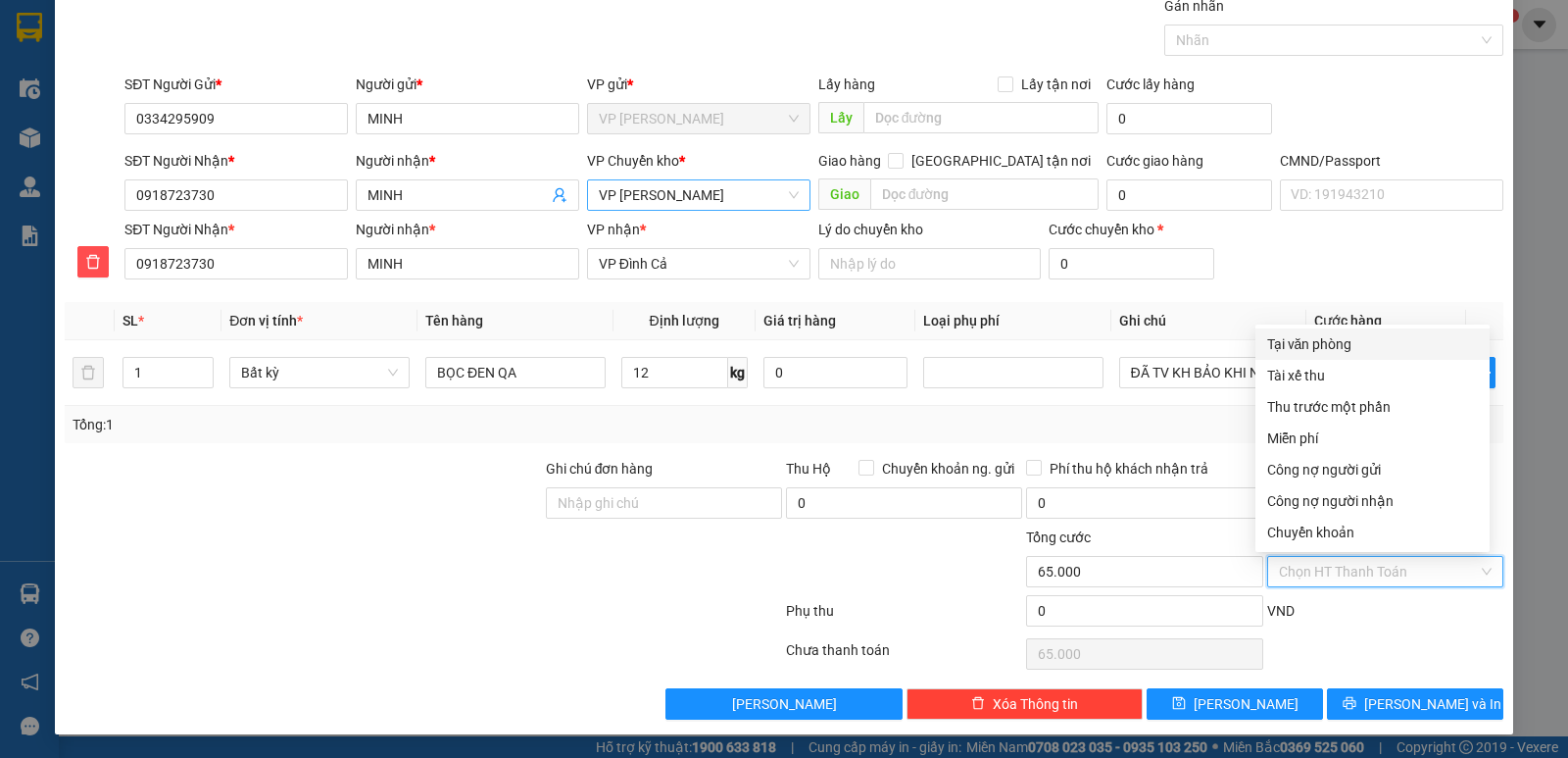
click at [1380, 336] on div "Tại văn phòng" at bounding box center [1373, 344] width 211 height 22
type input "0"
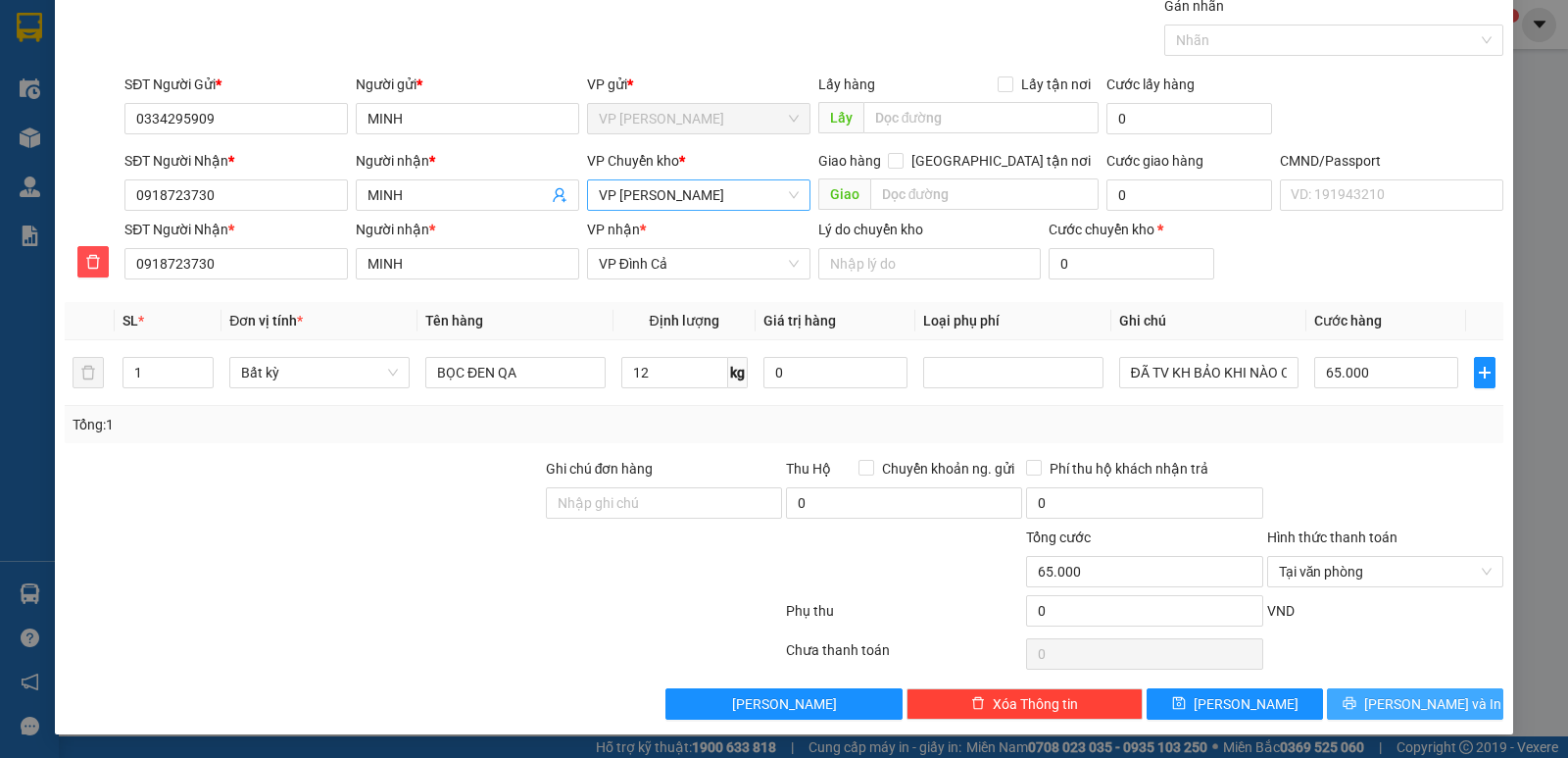
click at [1442, 702] on button "[PERSON_NAME] và In" at bounding box center [1415, 704] width 177 height 32
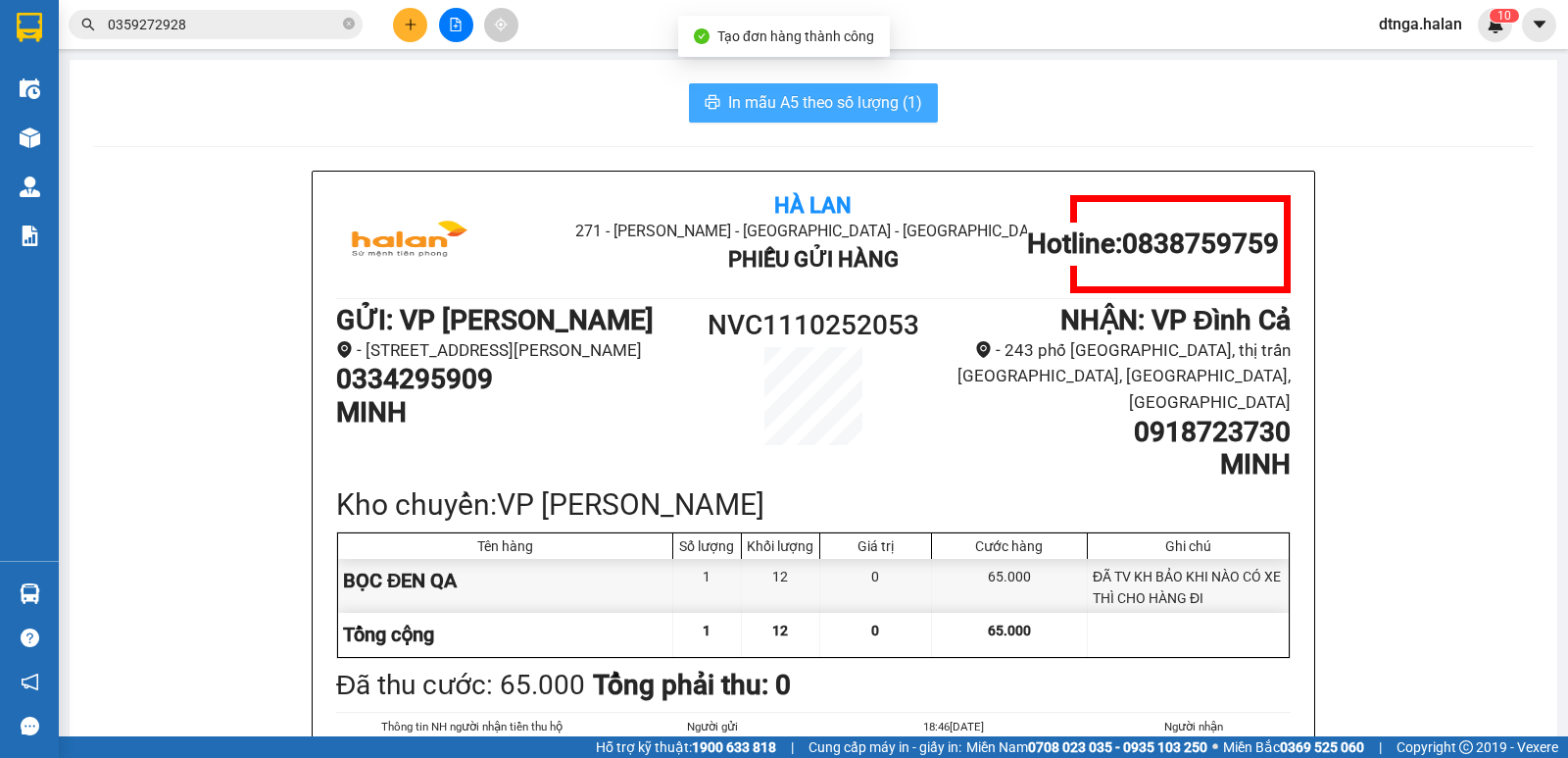
click at [857, 102] on span "In mẫu A5 theo số lượng (1)" at bounding box center [825, 102] width 194 height 25
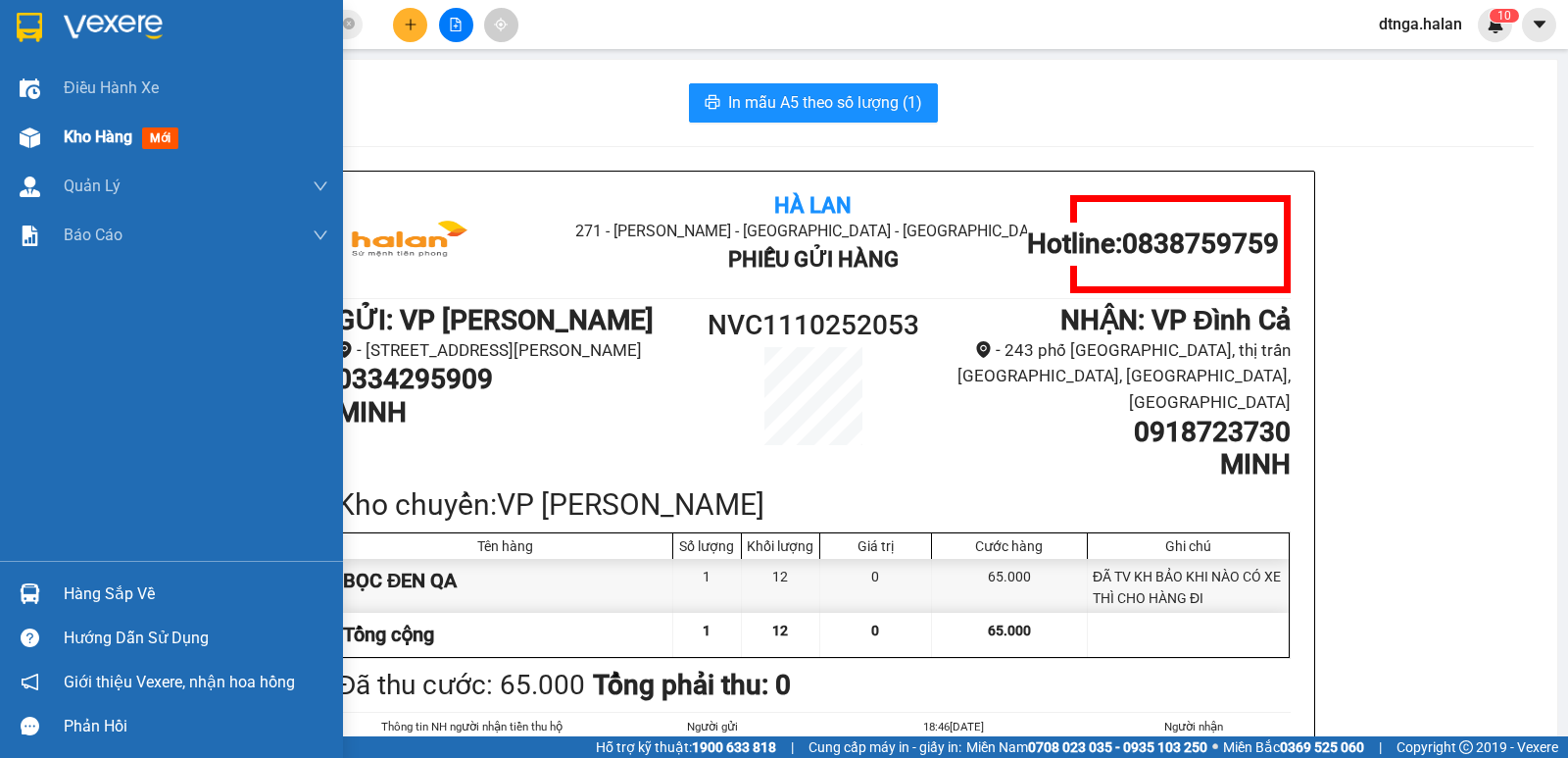
click at [79, 137] on span "Kho hàng" at bounding box center [99, 136] width 69 height 19
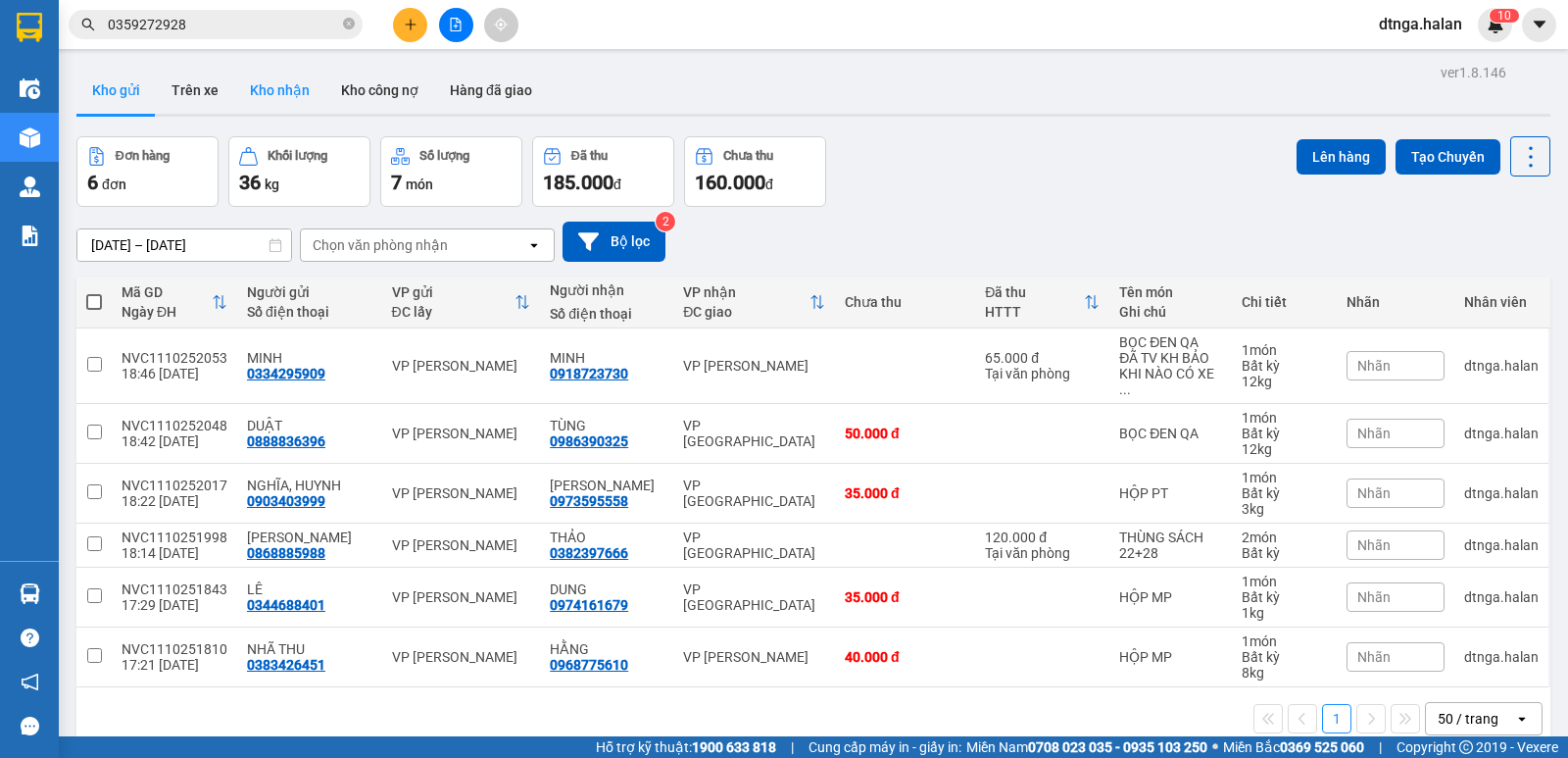
click at [265, 93] on button "Kho nhận" at bounding box center [279, 91] width 91 height 47
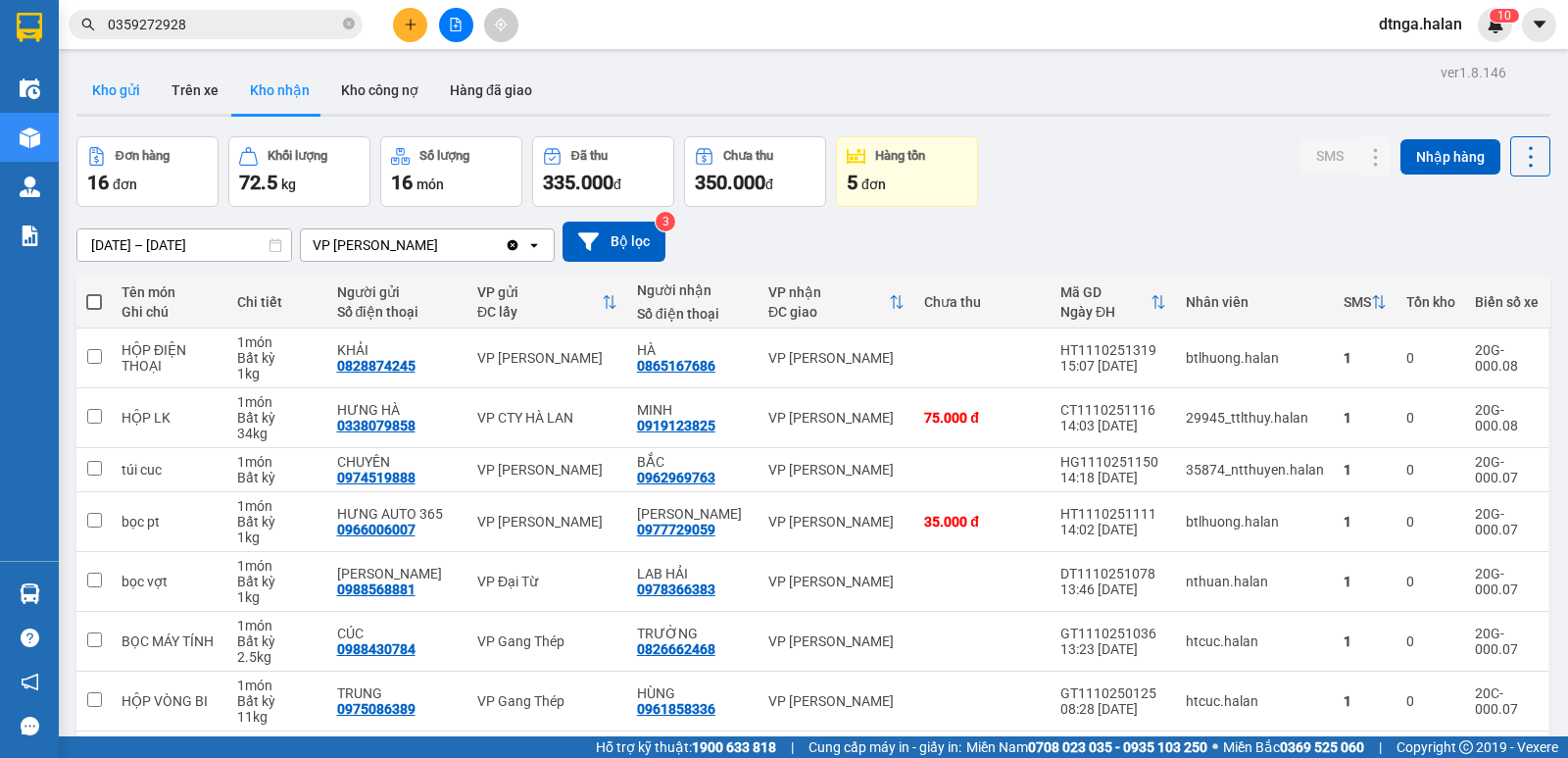
click at [113, 89] on button "Kho gửi" at bounding box center [115, 91] width 79 height 47
